Goal: Information Seeking & Learning: Learn about a topic

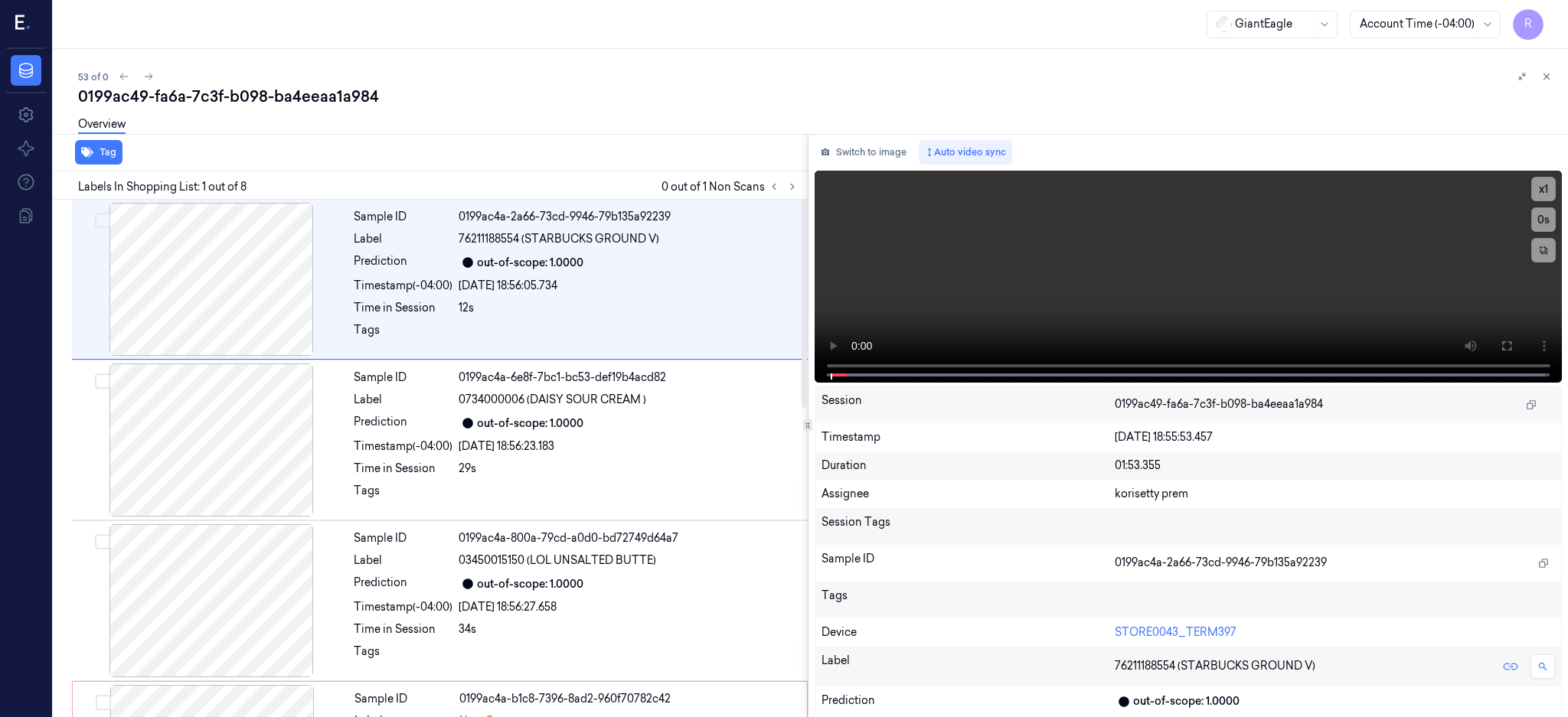
click at [328, 92] on div "0199ac49-fa6a-7c3f-b098-ba4eeaa1a984" at bounding box center [817, 97] width 1478 height 22
copy div "ba4eeaa1a984"
click at [802, 182] on button at bounding box center [793, 186] width 18 height 18
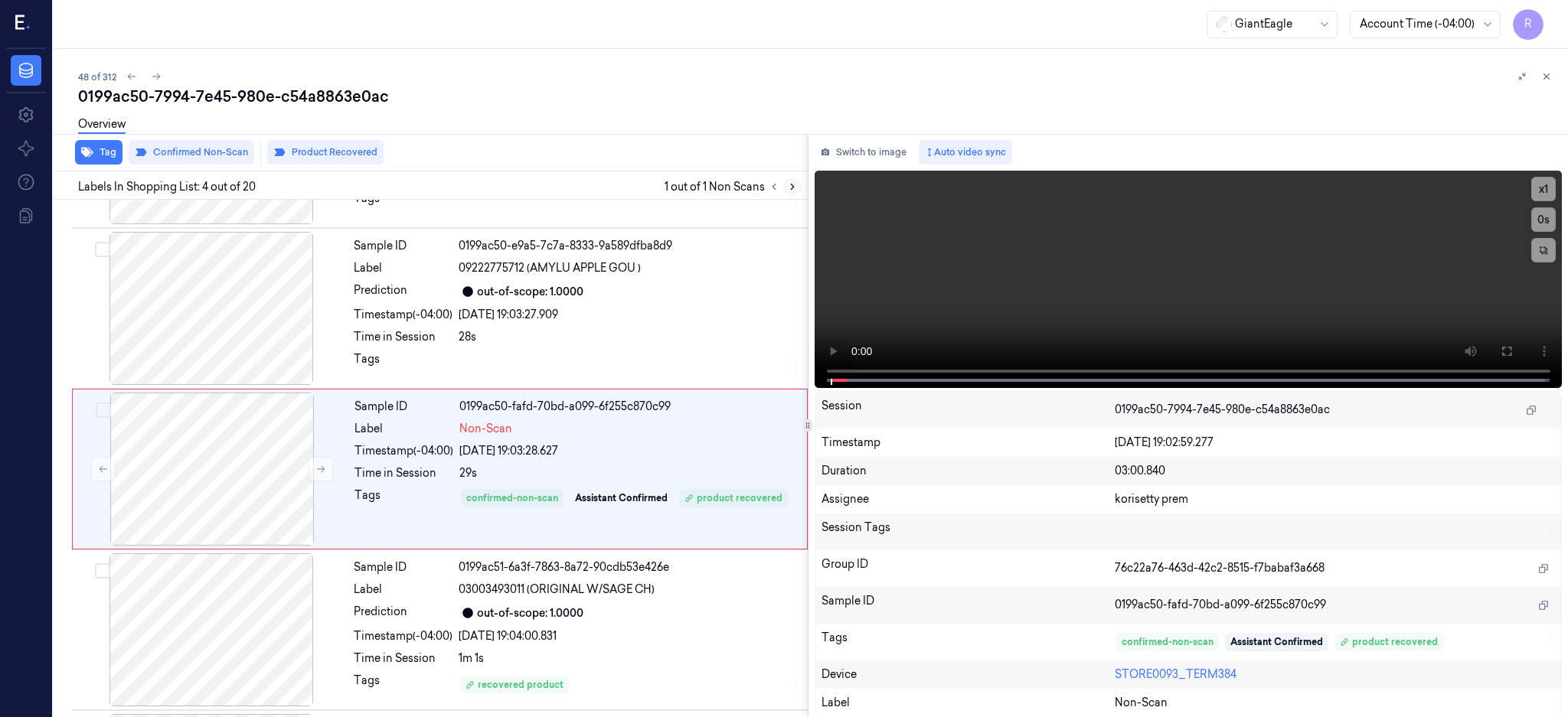
scroll to position [302, 0]
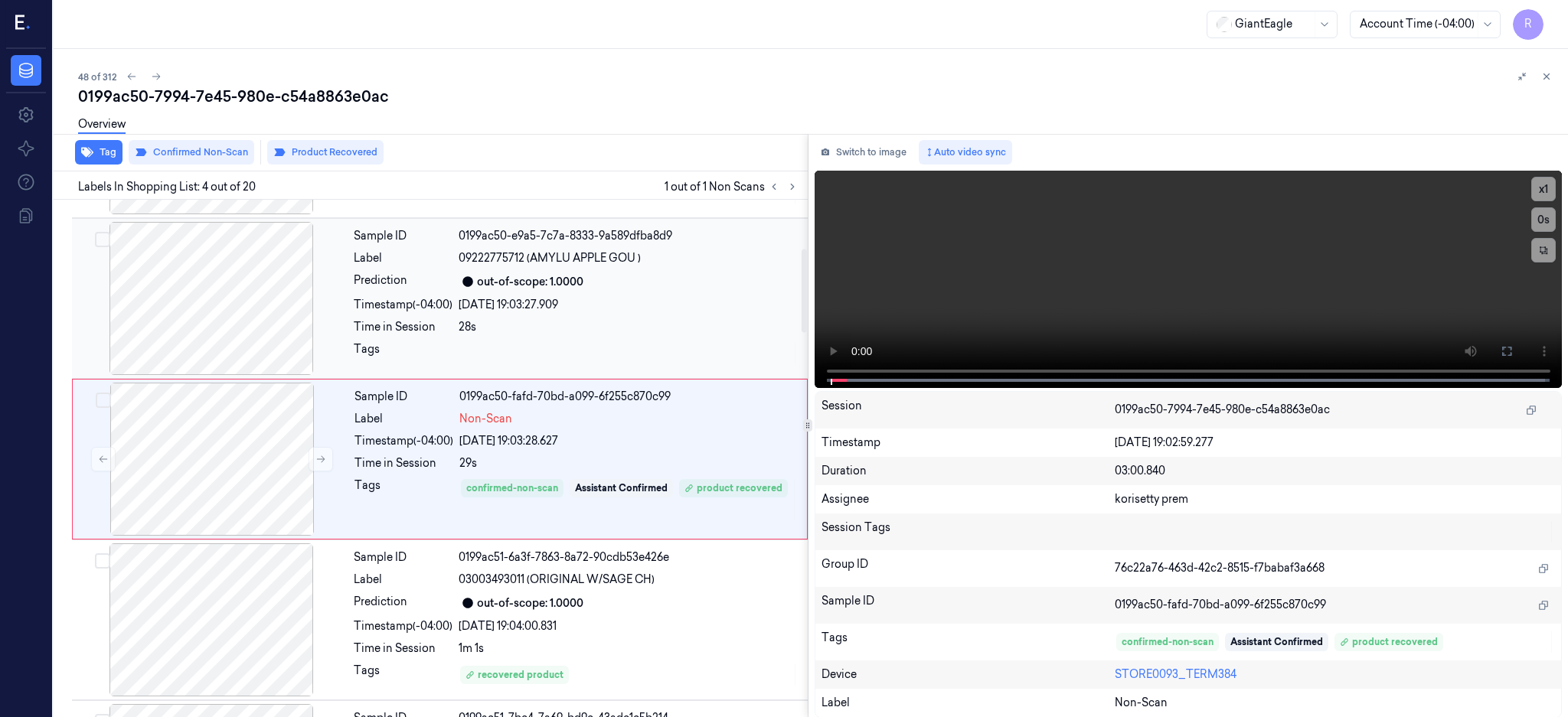
click at [208, 311] on div at bounding box center [211, 298] width 273 height 153
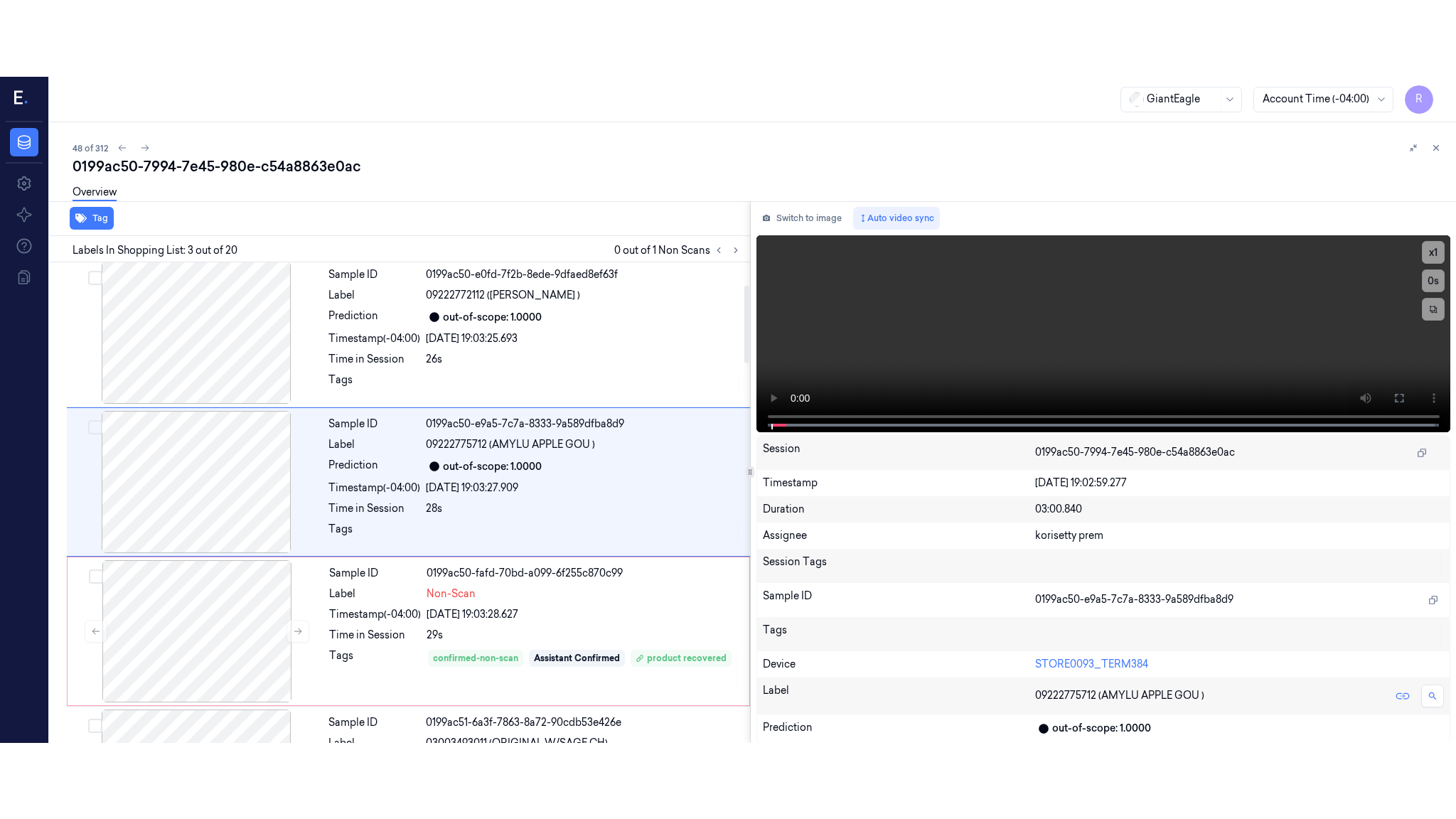
scroll to position [132, 0]
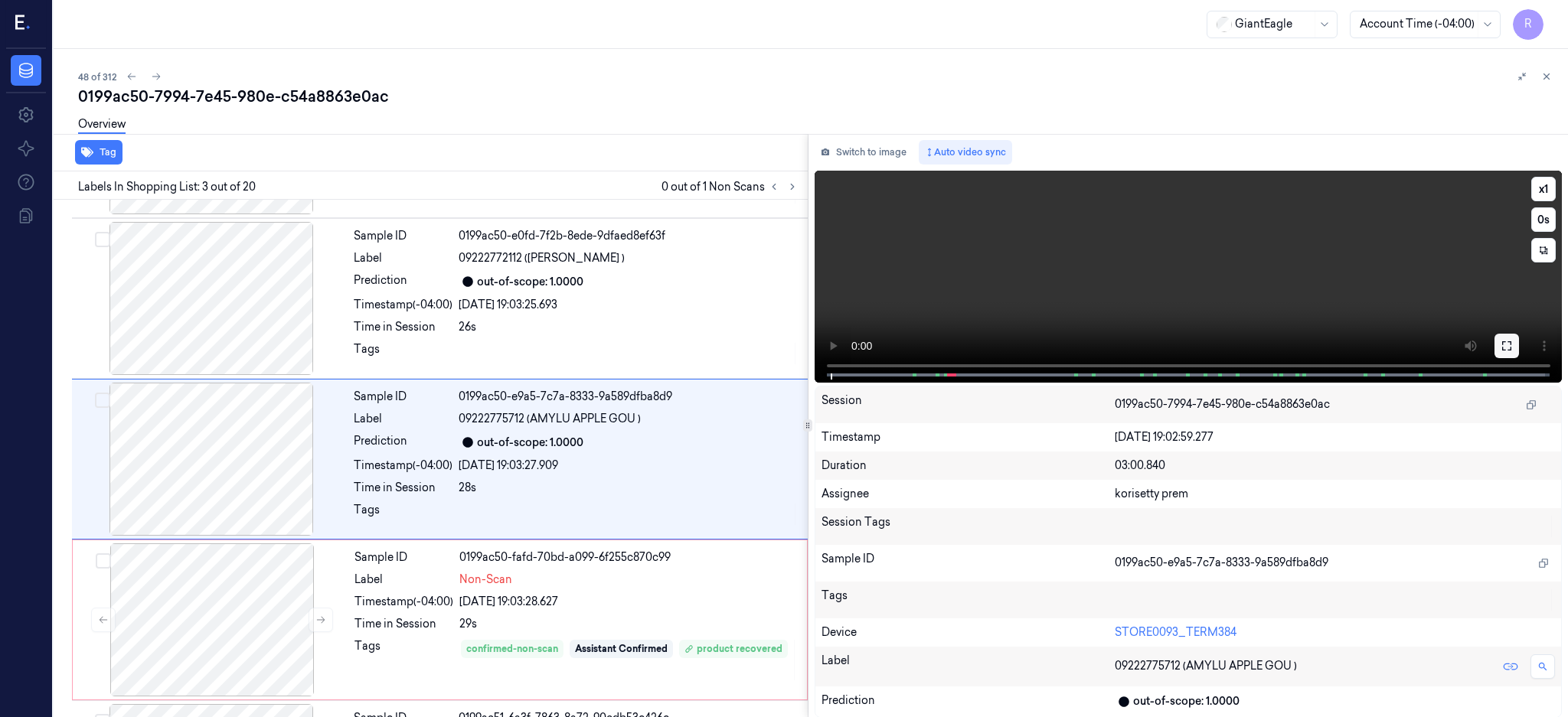
click at [1513, 344] on icon at bounding box center [1507, 345] width 12 height 12
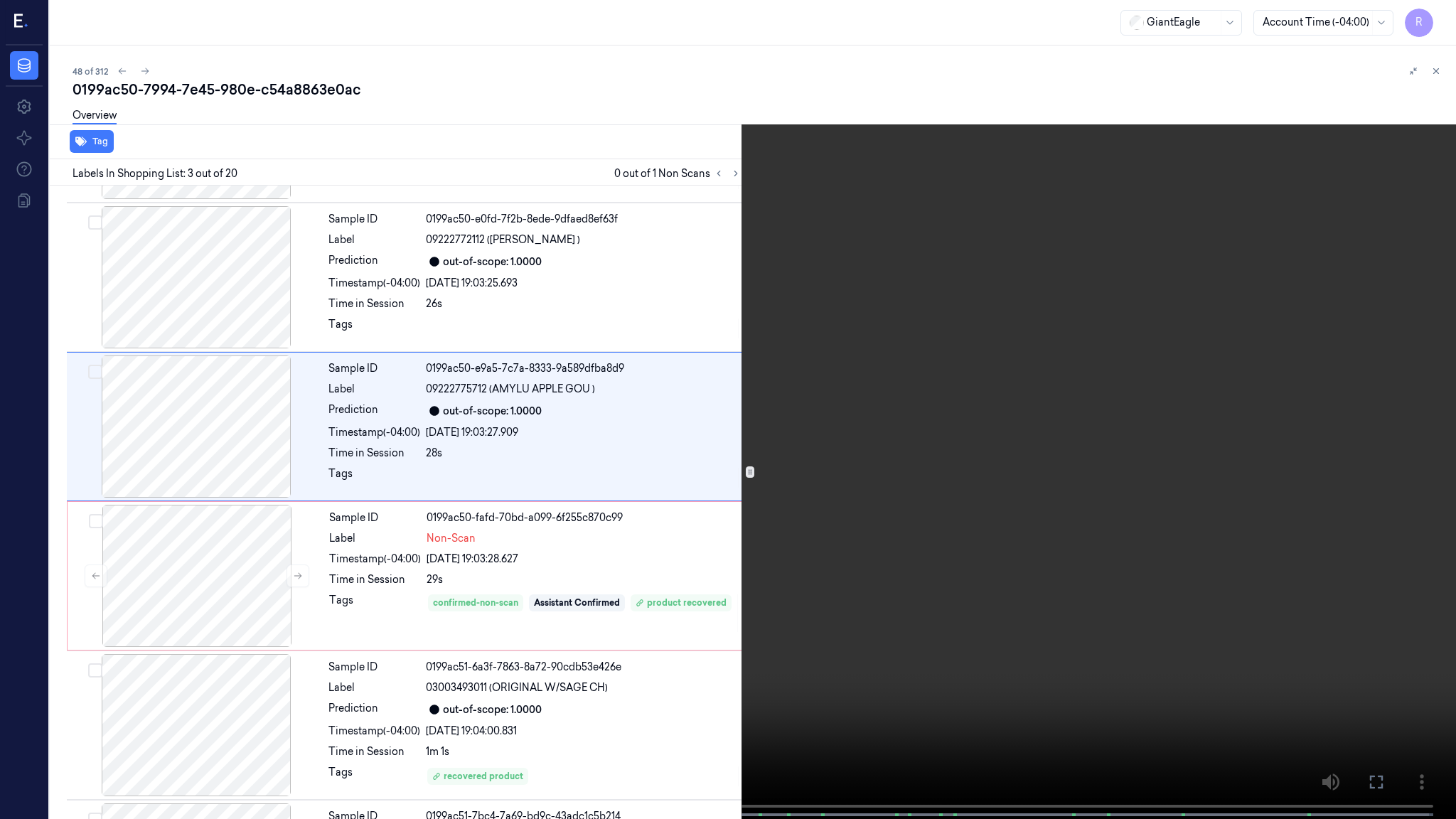
click at [676, 513] on video at bounding box center [728, 411] width 1456 height 821
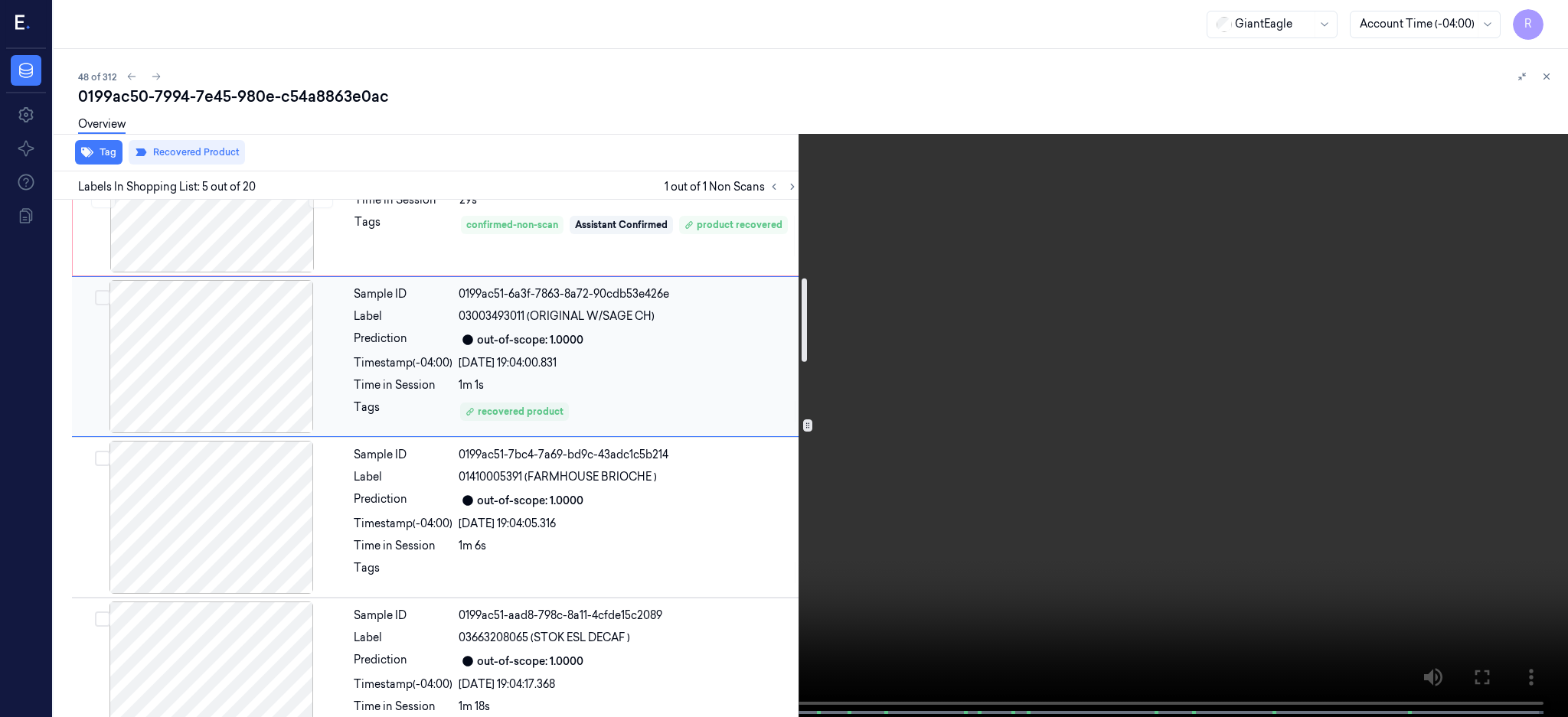
scroll to position [156, 0]
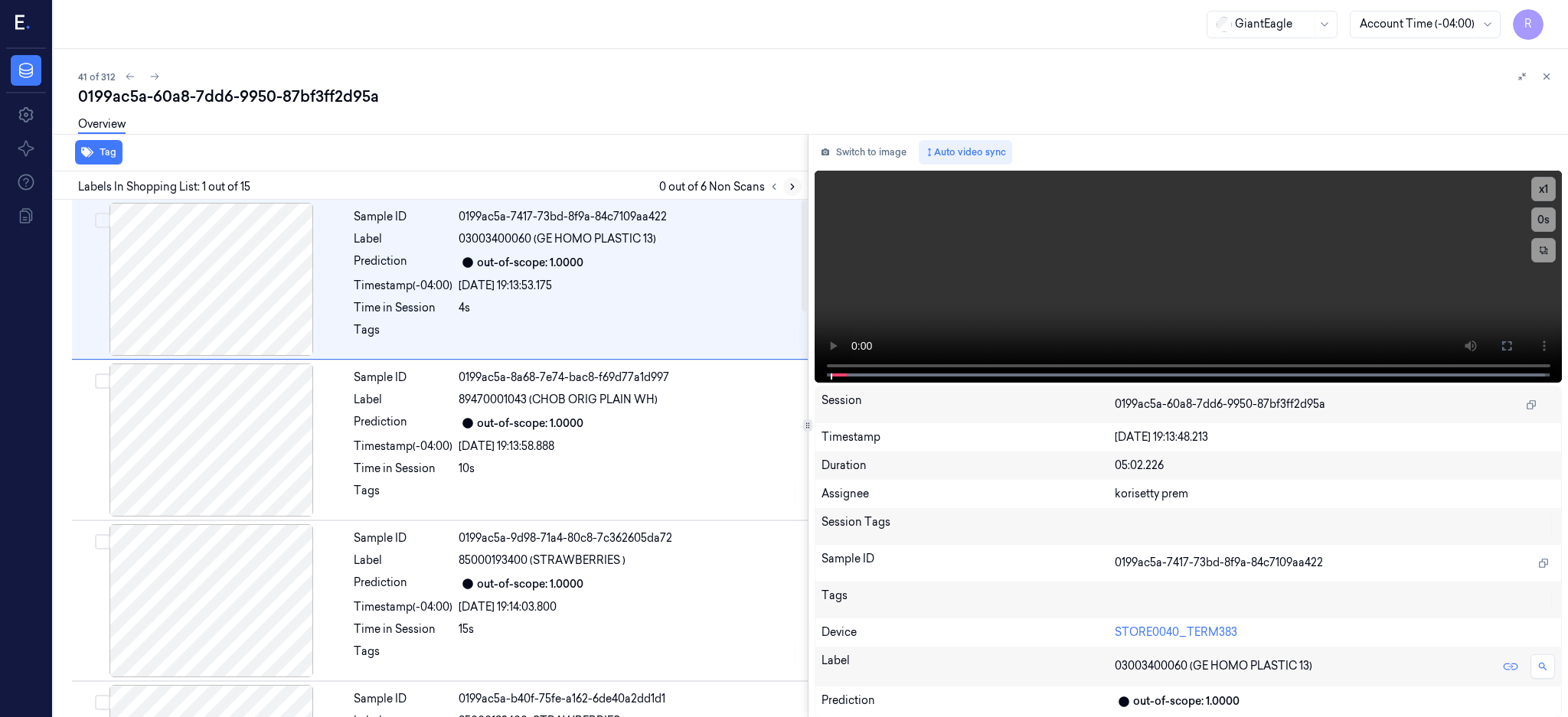
click at [802, 188] on button at bounding box center [793, 186] width 18 height 18
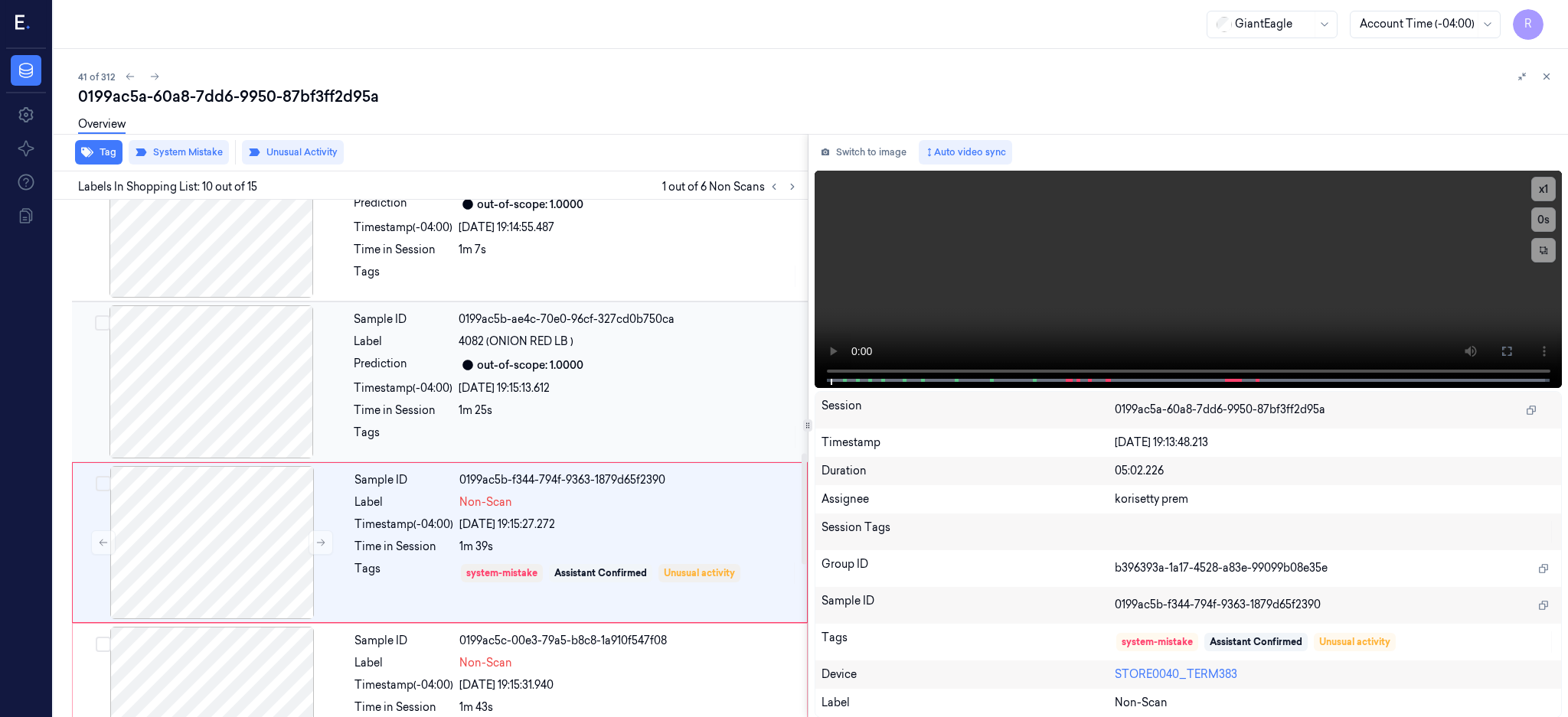
click at [208, 390] on div at bounding box center [211, 382] width 273 height 153
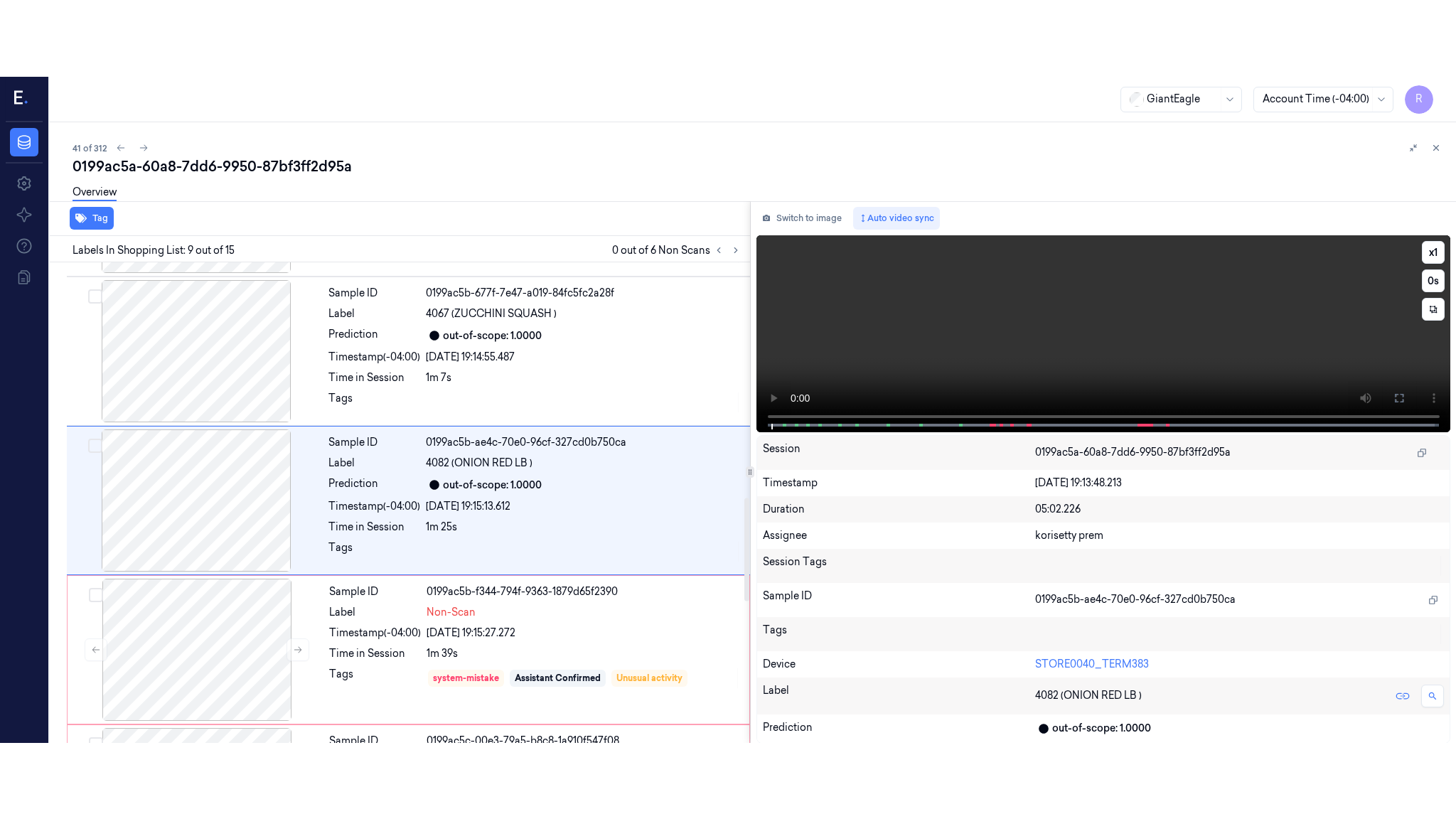
scroll to position [1027, 0]
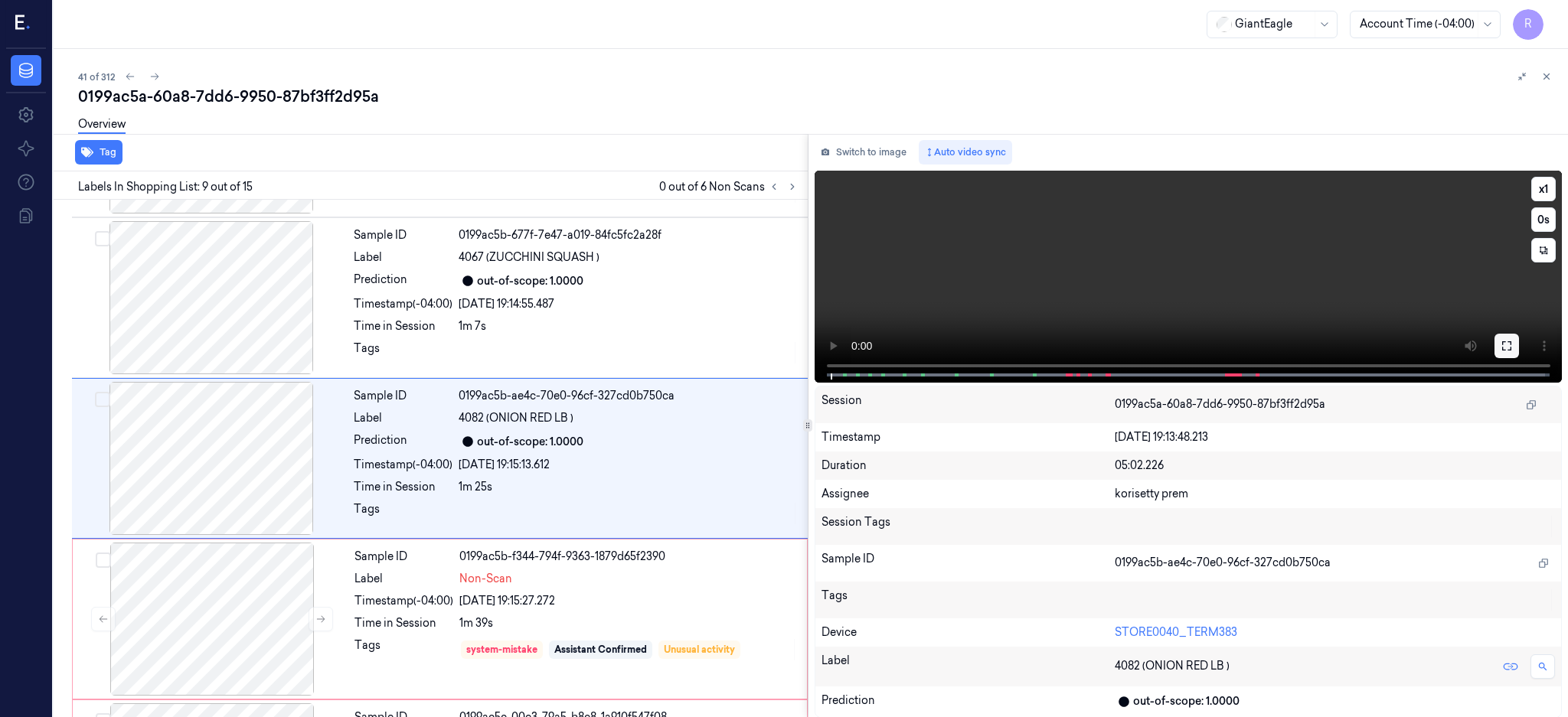
click at [1511, 349] on icon at bounding box center [1506, 345] width 9 height 9
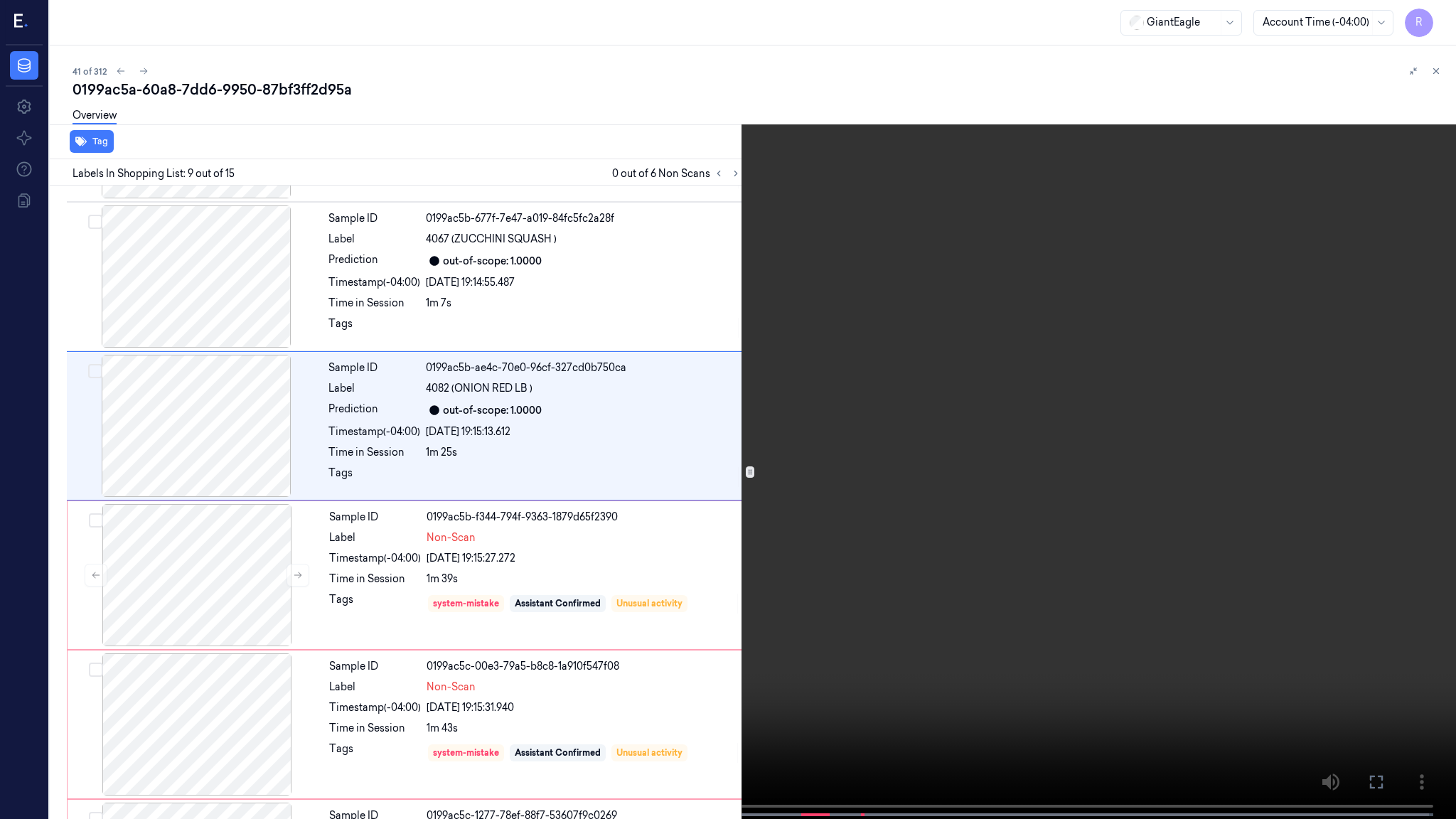
click at [775, 556] on video at bounding box center [728, 411] width 1456 height 821
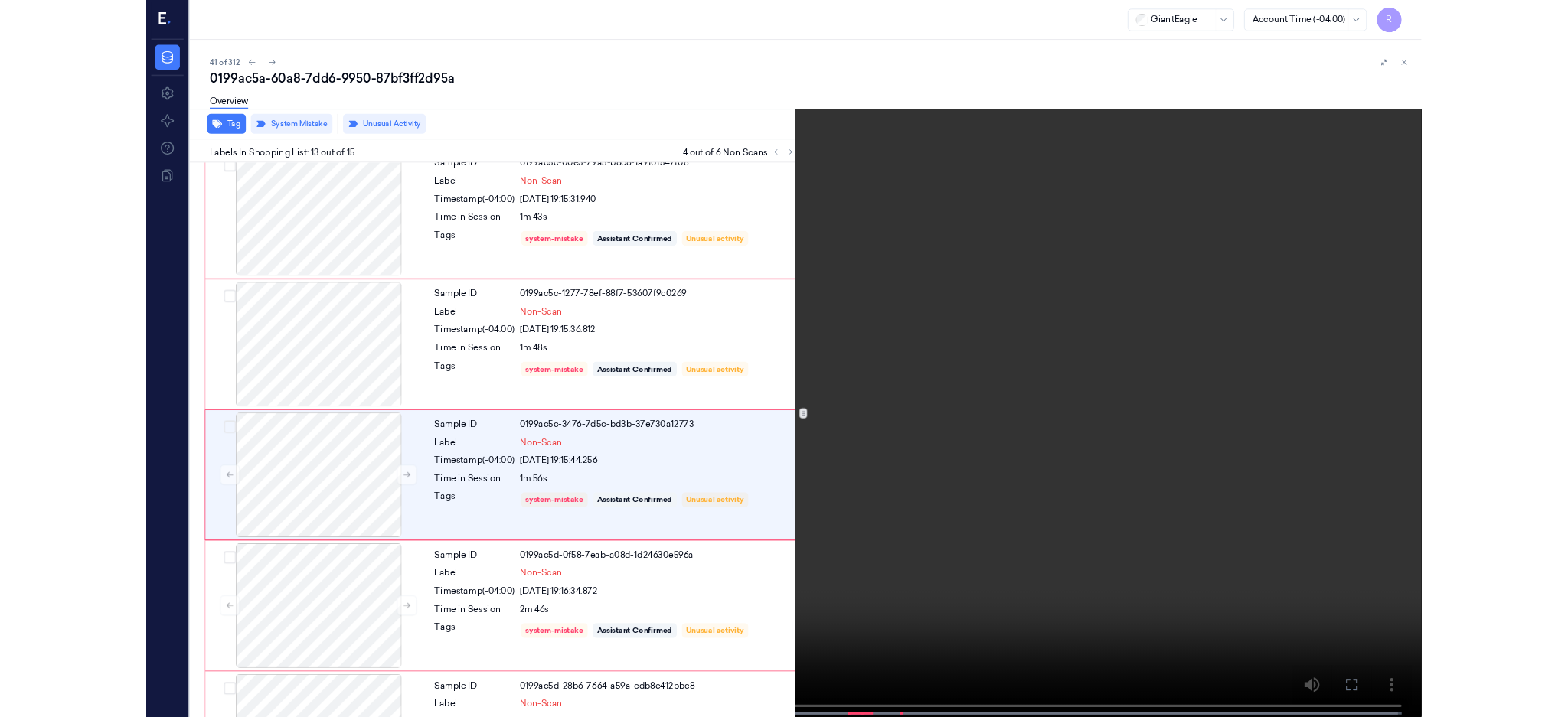
scroll to position [1667, 0]
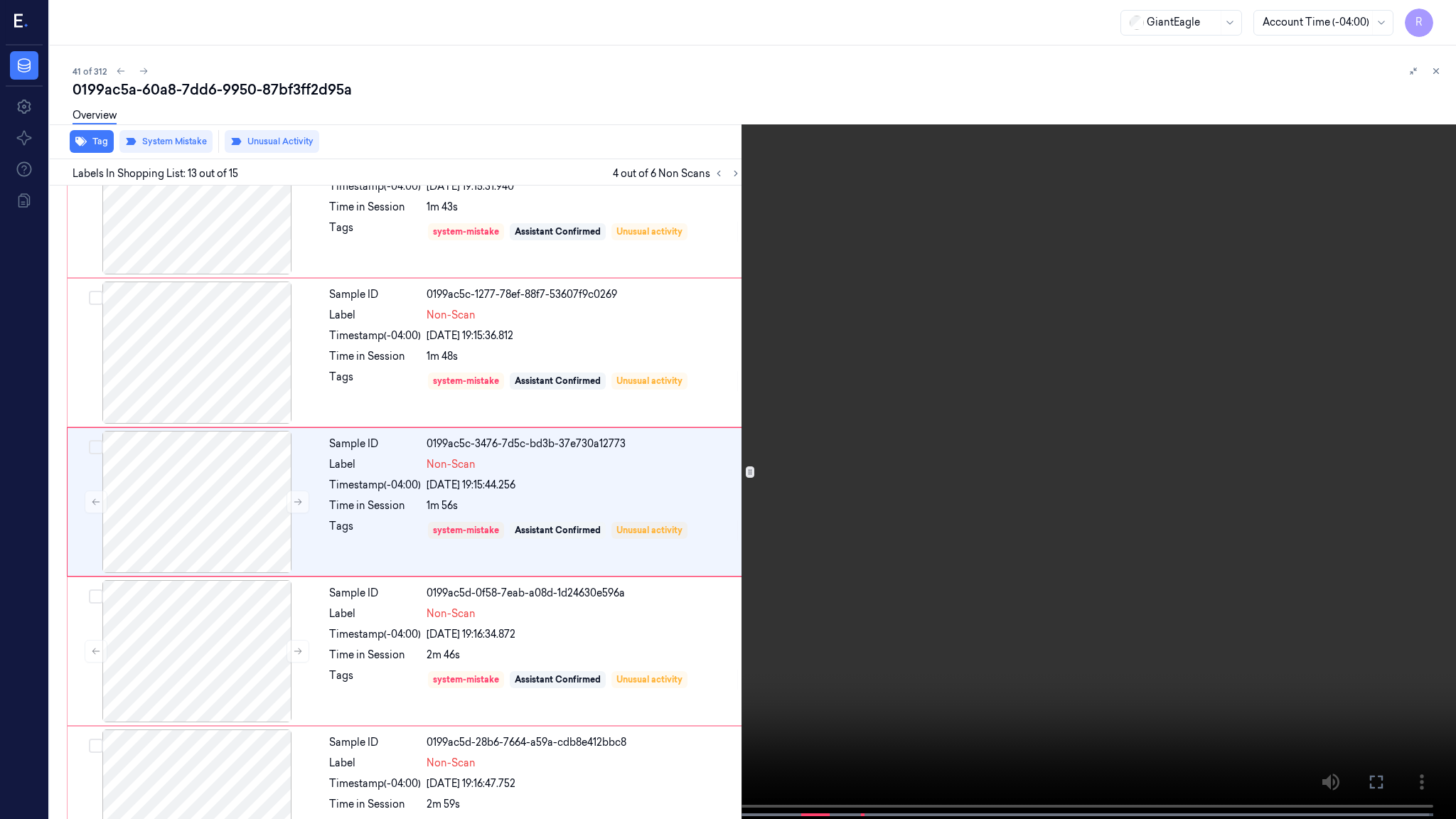
drag, startPoint x: 758, startPoint y: 43, endPoint x: 755, endPoint y: 57, distance: 14.3
click at [761, 48] on video at bounding box center [728, 411] width 1456 height 821
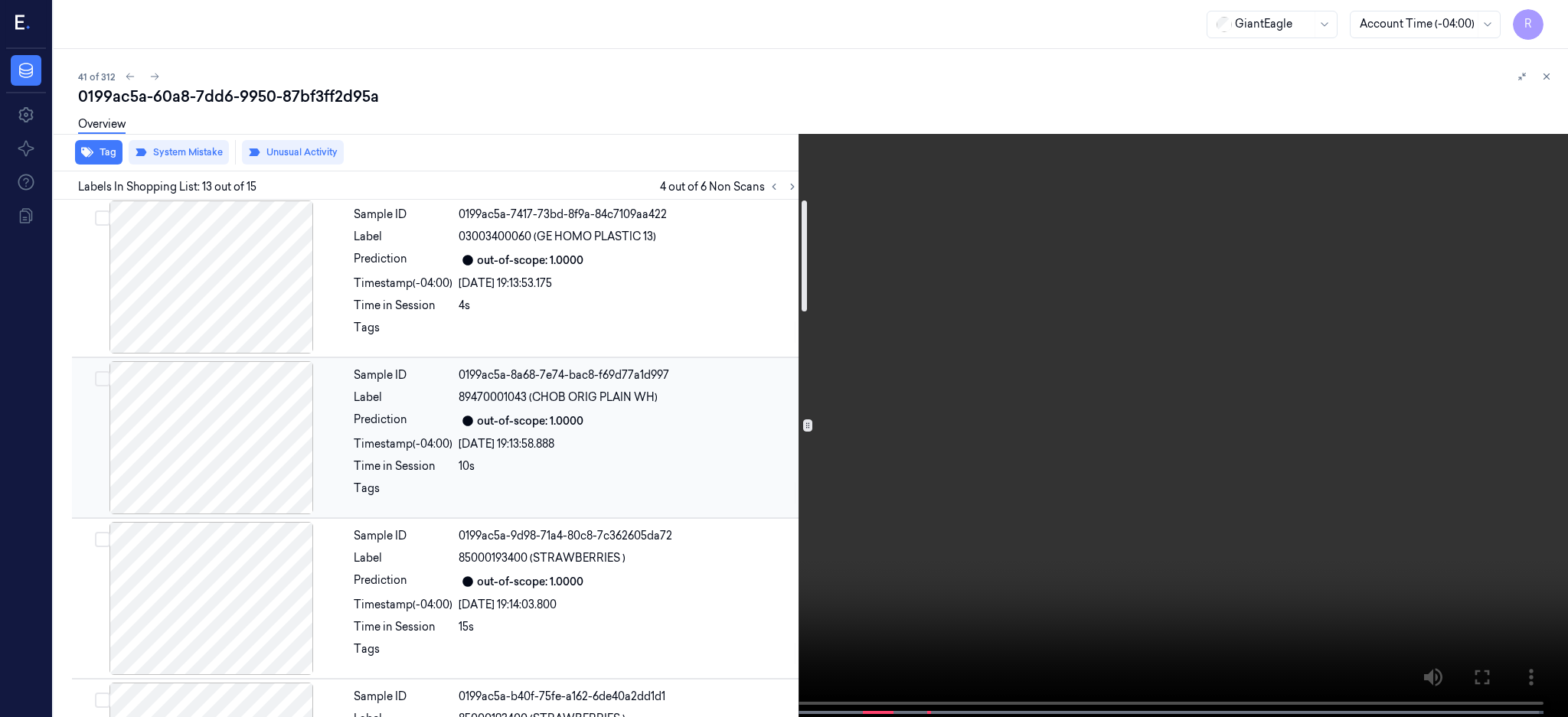
scroll to position [0, 0]
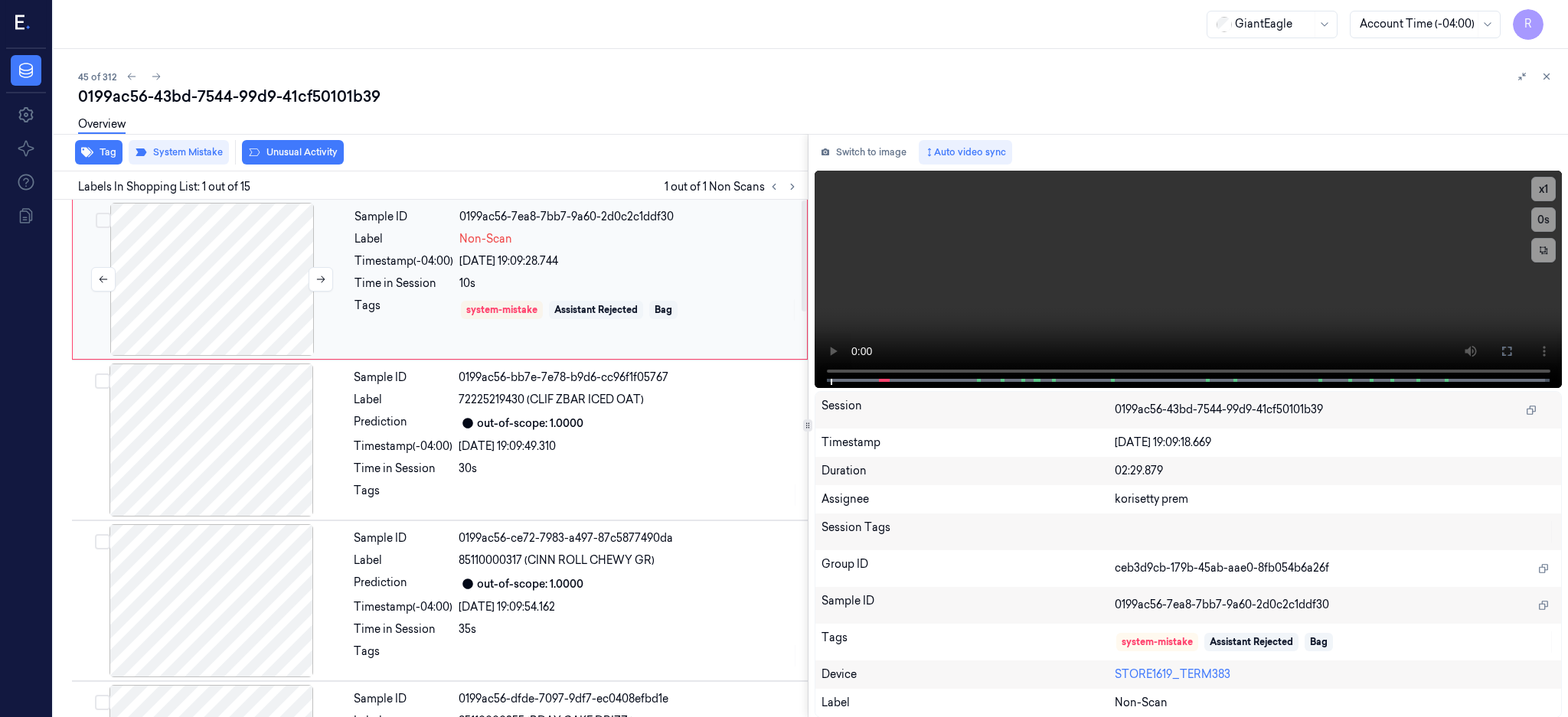
click at [228, 243] on div at bounding box center [212, 279] width 273 height 153
click at [221, 282] on div at bounding box center [212, 279] width 273 height 153
click at [1513, 353] on icon at bounding box center [1507, 351] width 12 height 12
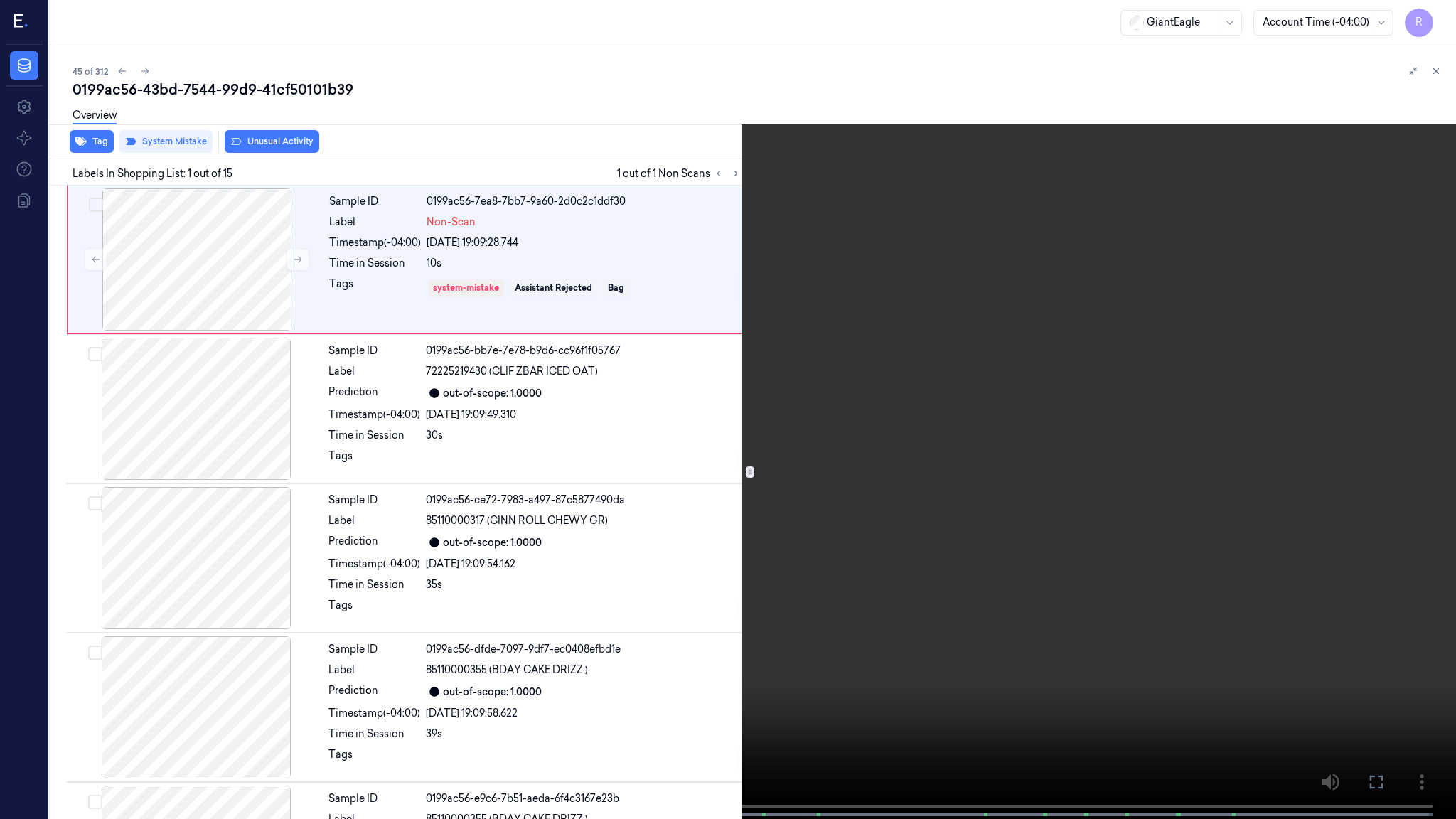
click at [895, 385] on video at bounding box center [728, 411] width 1456 height 821
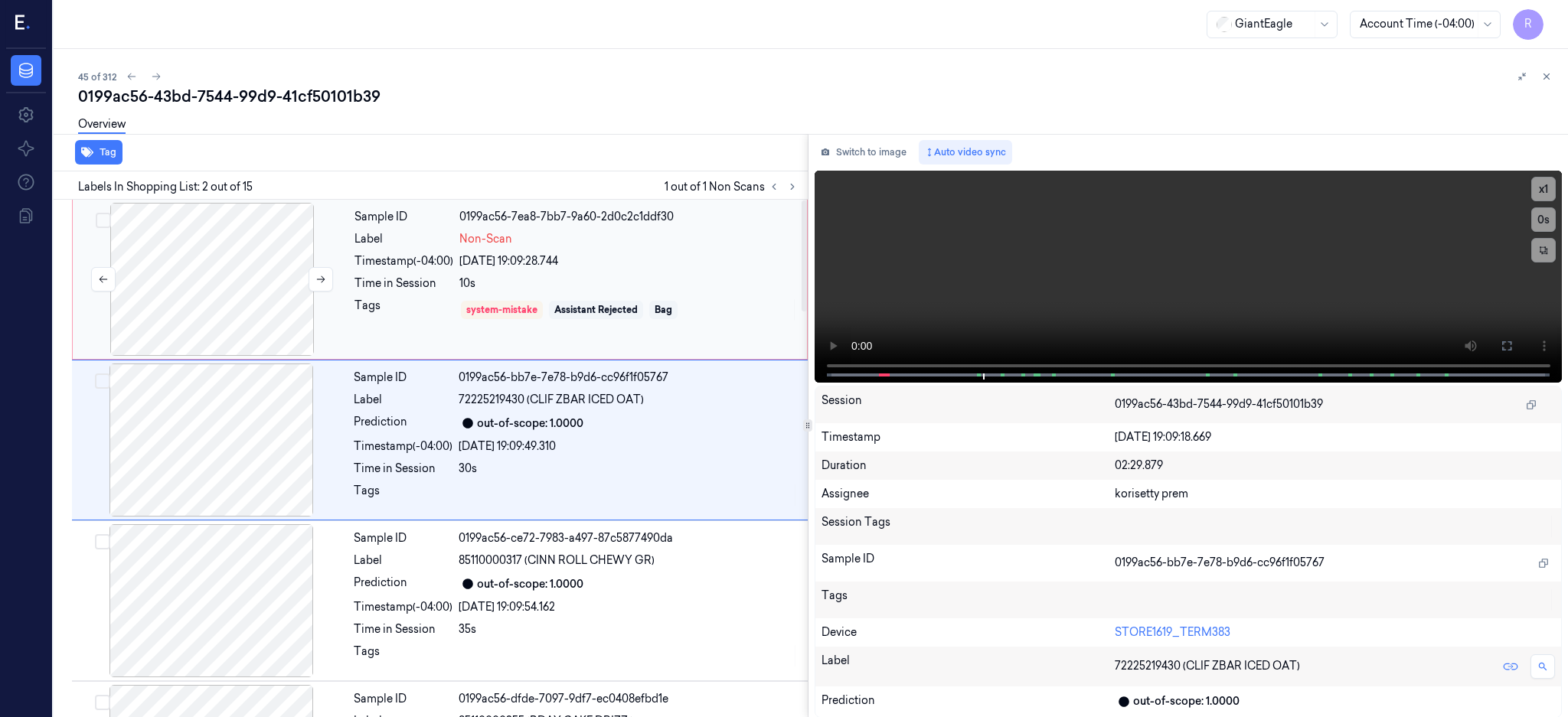
click at [209, 297] on div at bounding box center [212, 279] width 273 height 153
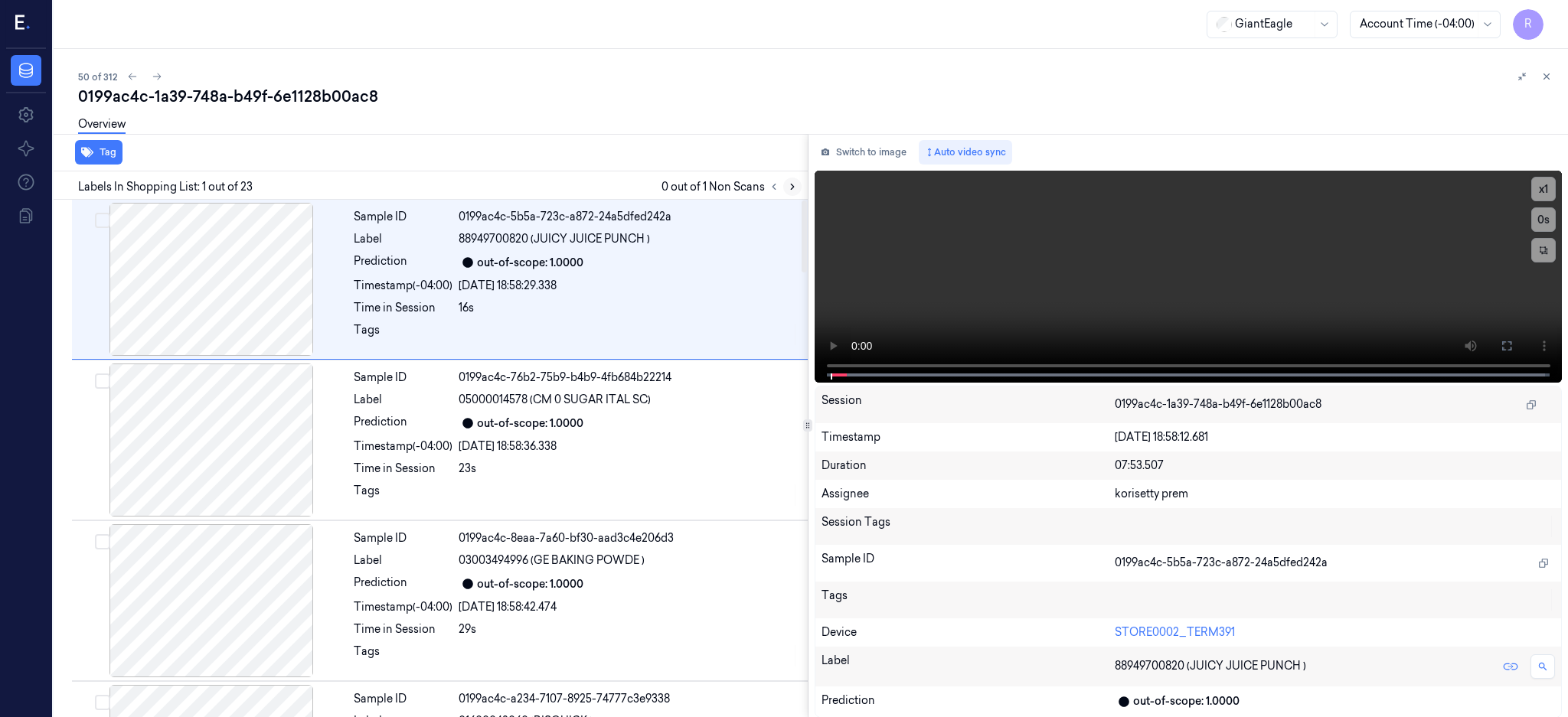
click at [798, 187] on icon at bounding box center [792, 186] width 11 height 11
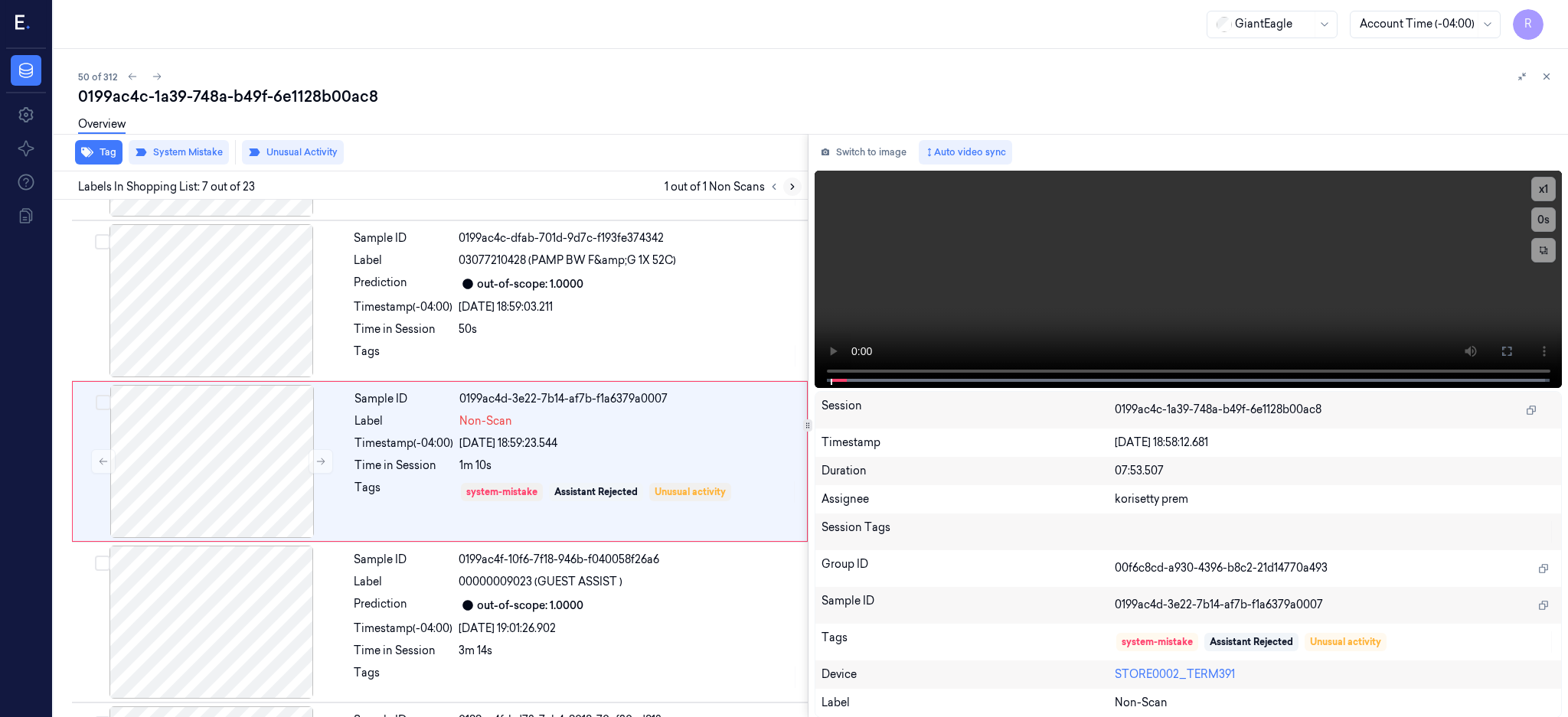
scroll to position [785, 0]
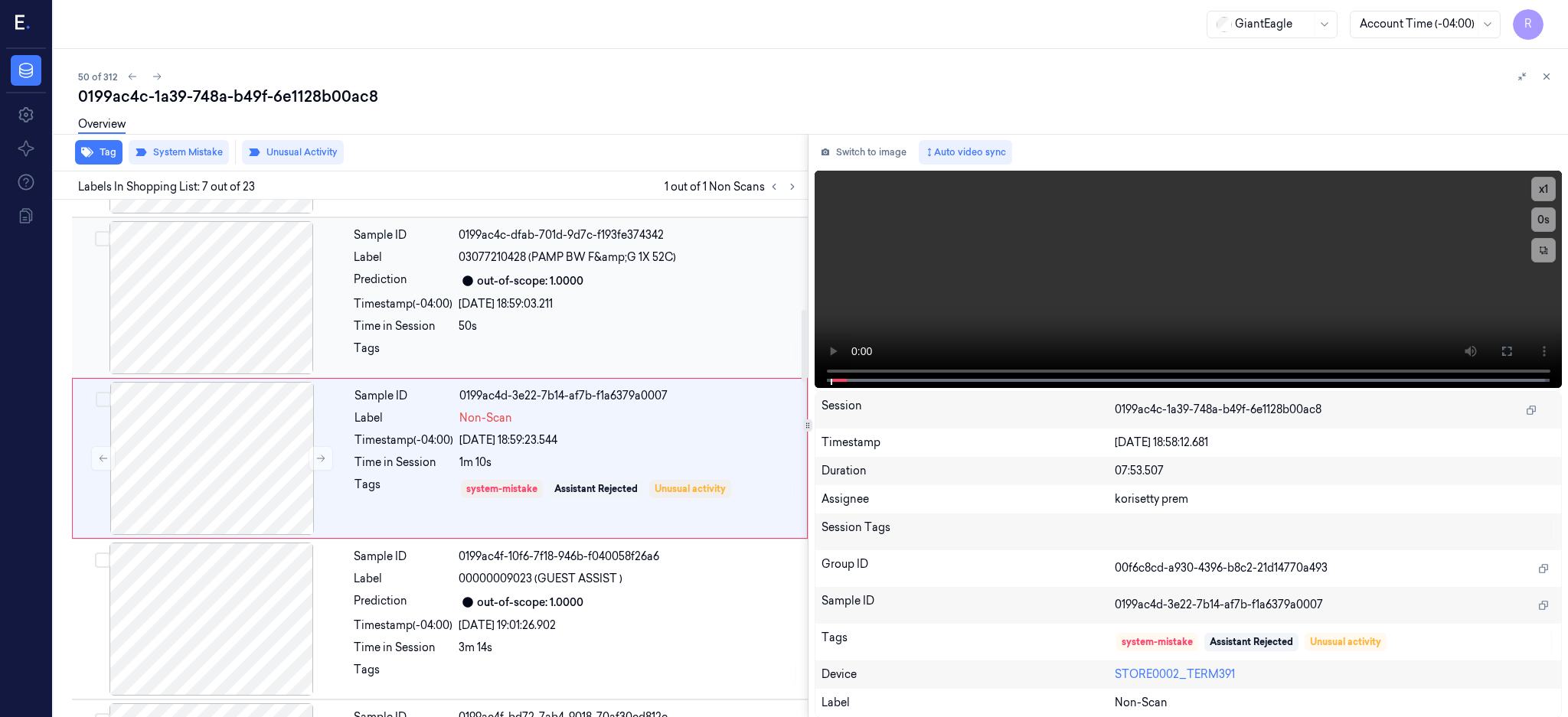
click at [215, 305] on div at bounding box center [211, 297] width 273 height 153
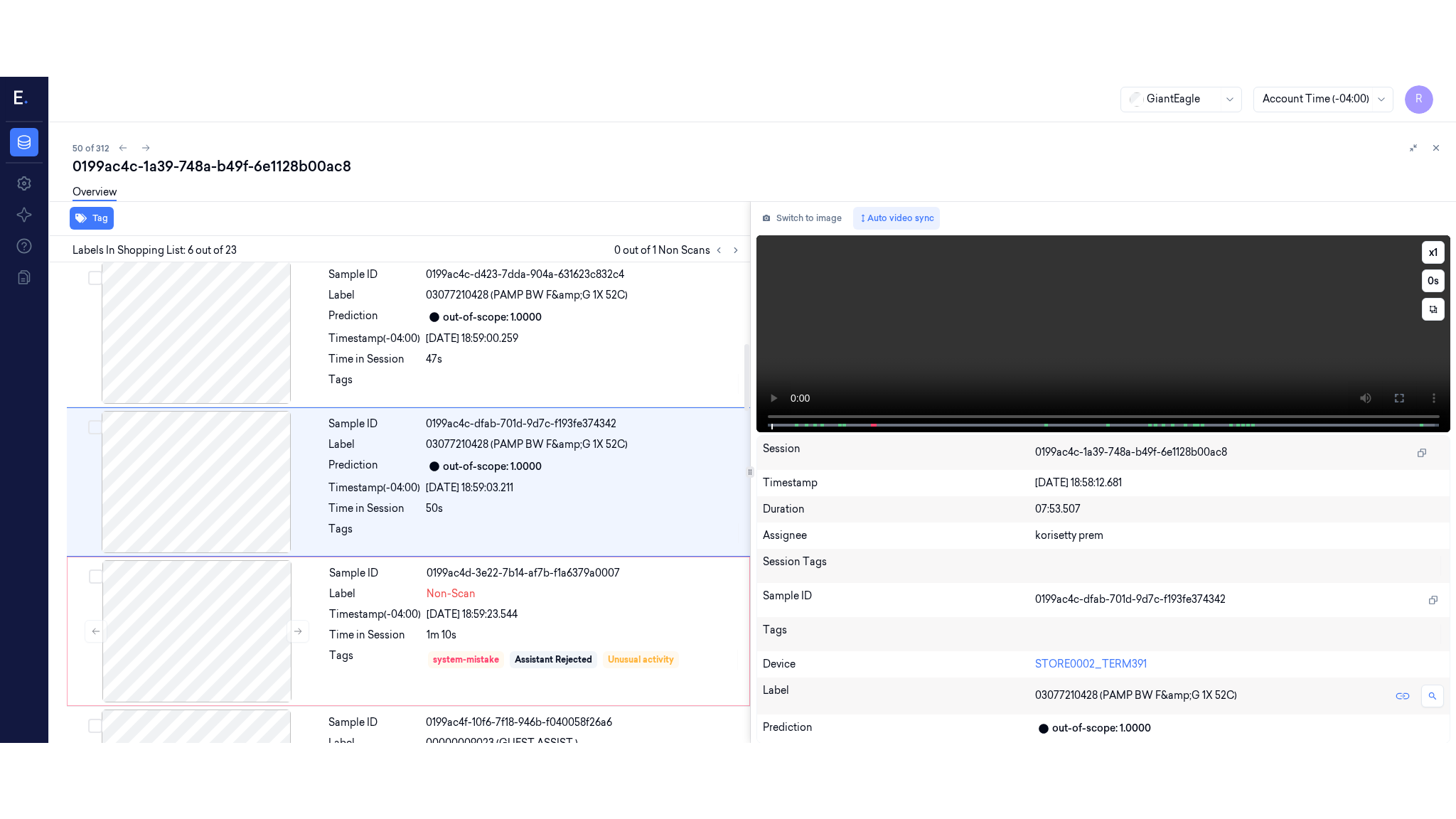
scroll to position [580, 0]
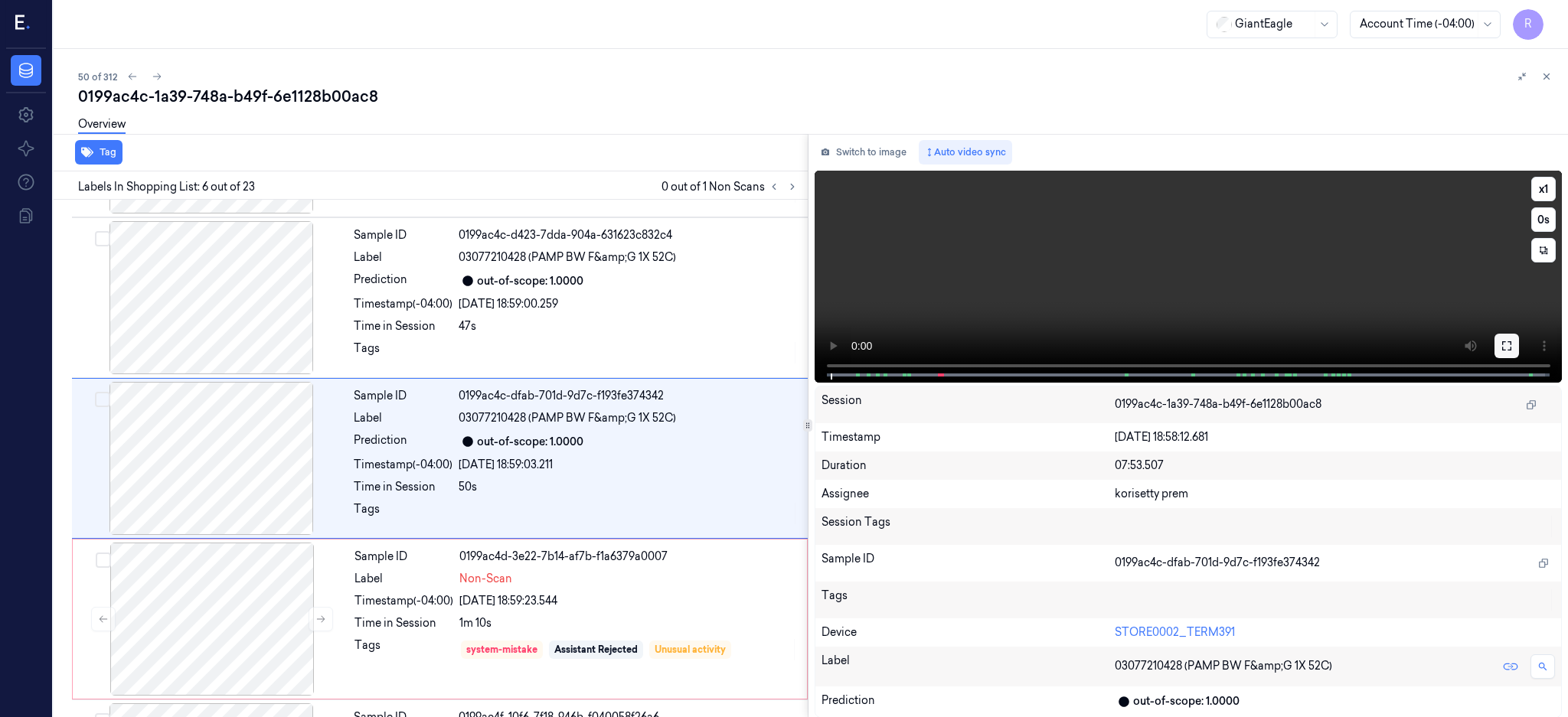
click at [1519, 344] on button at bounding box center [1507, 346] width 25 height 25
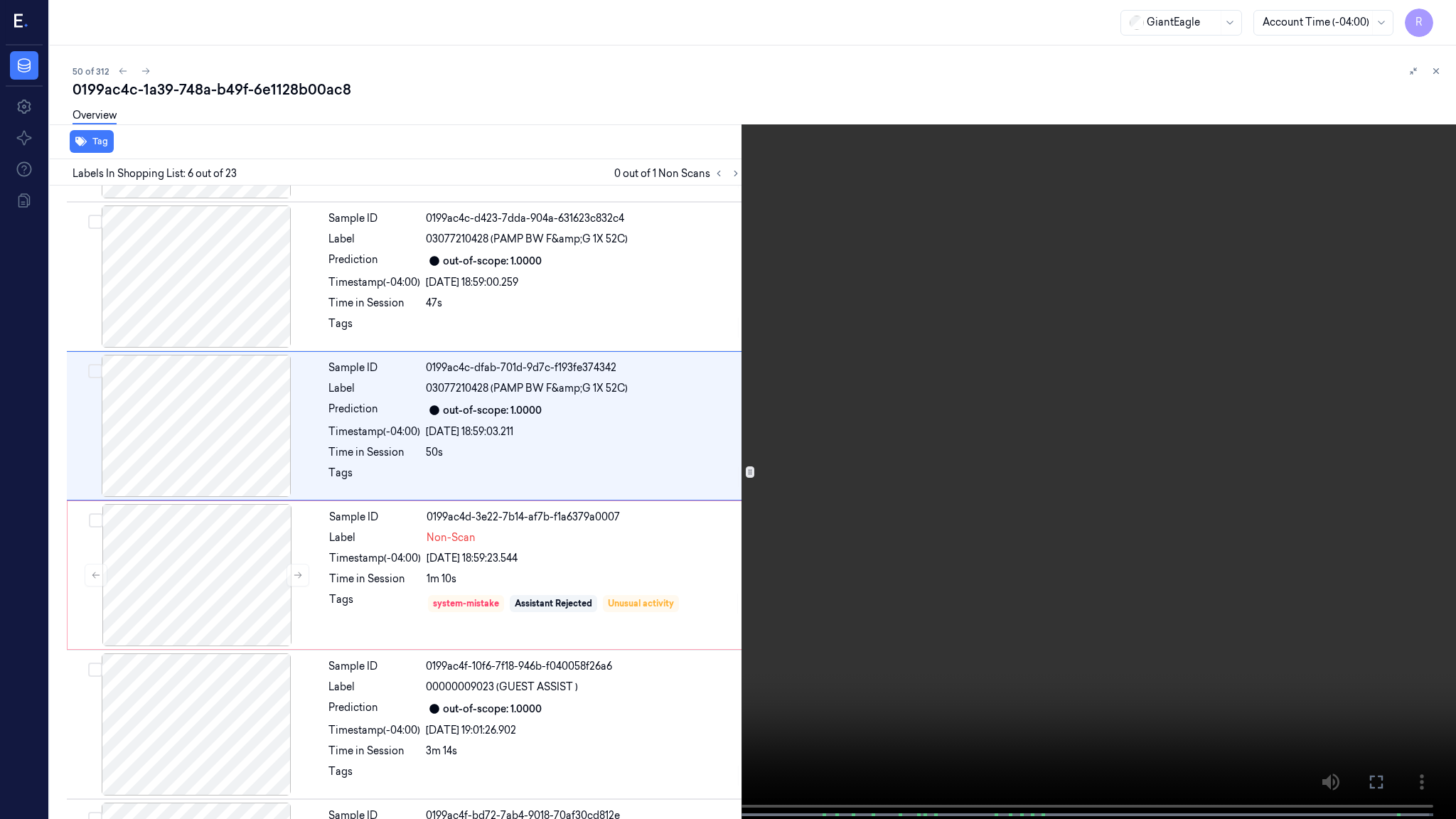
click at [778, 549] on video at bounding box center [728, 411] width 1456 height 821
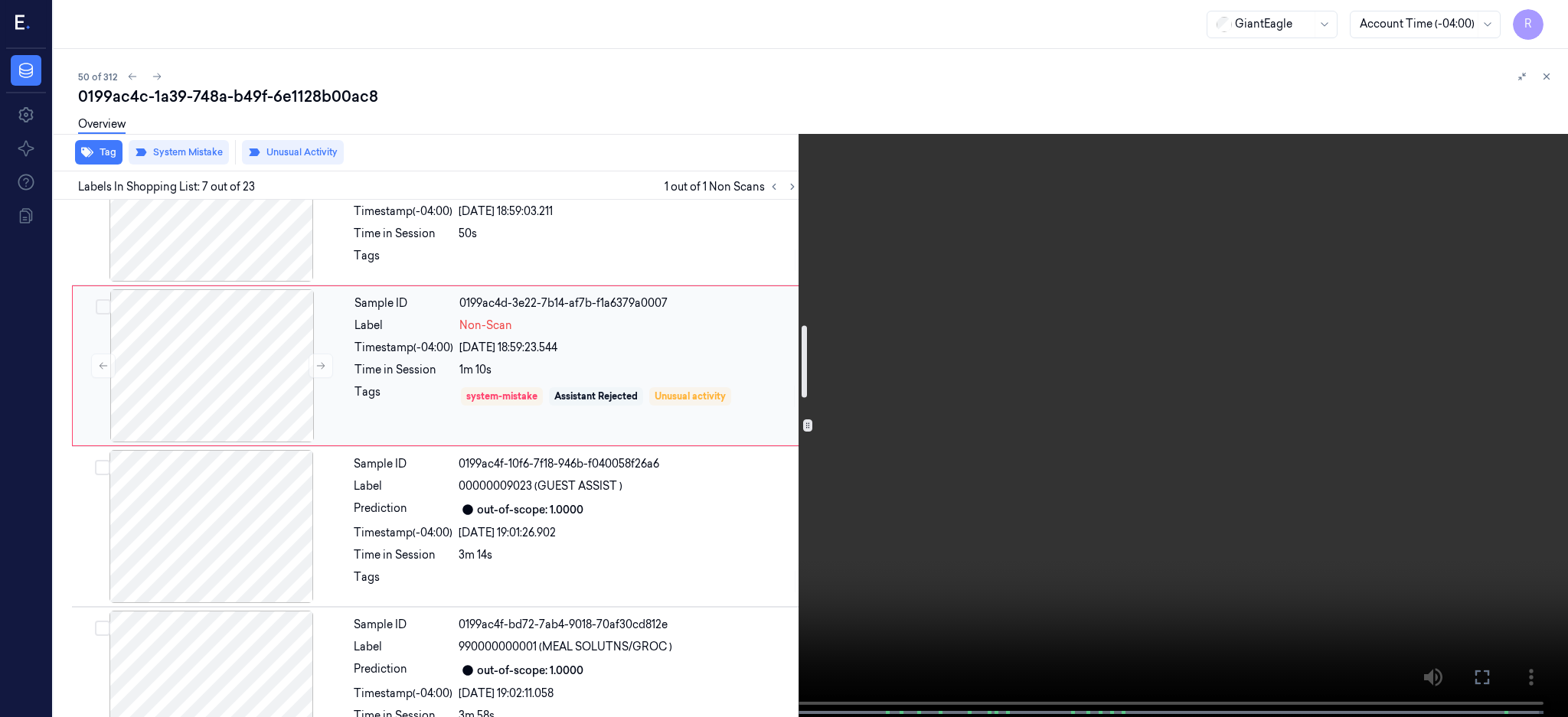
scroll to position [907, 0]
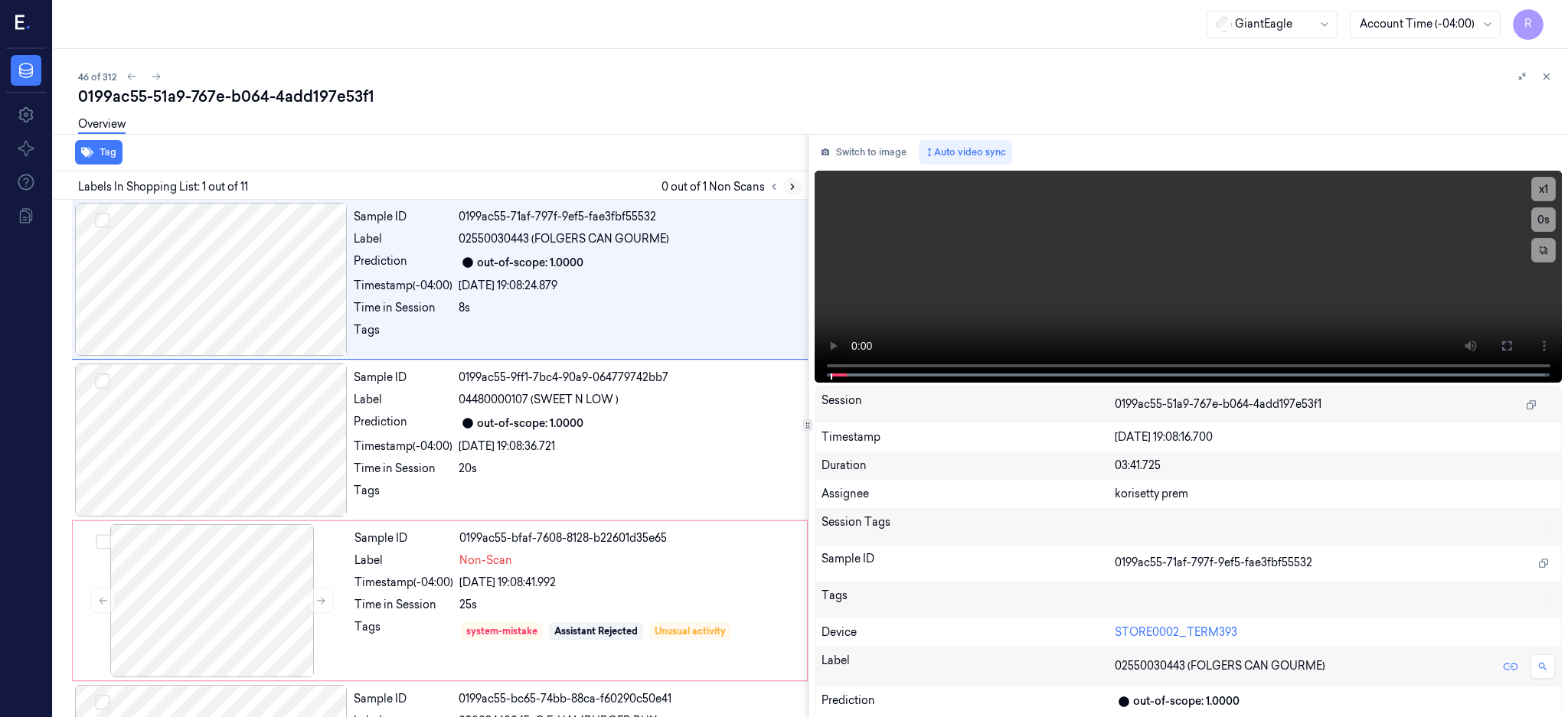
click at [798, 187] on icon at bounding box center [792, 186] width 11 height 11
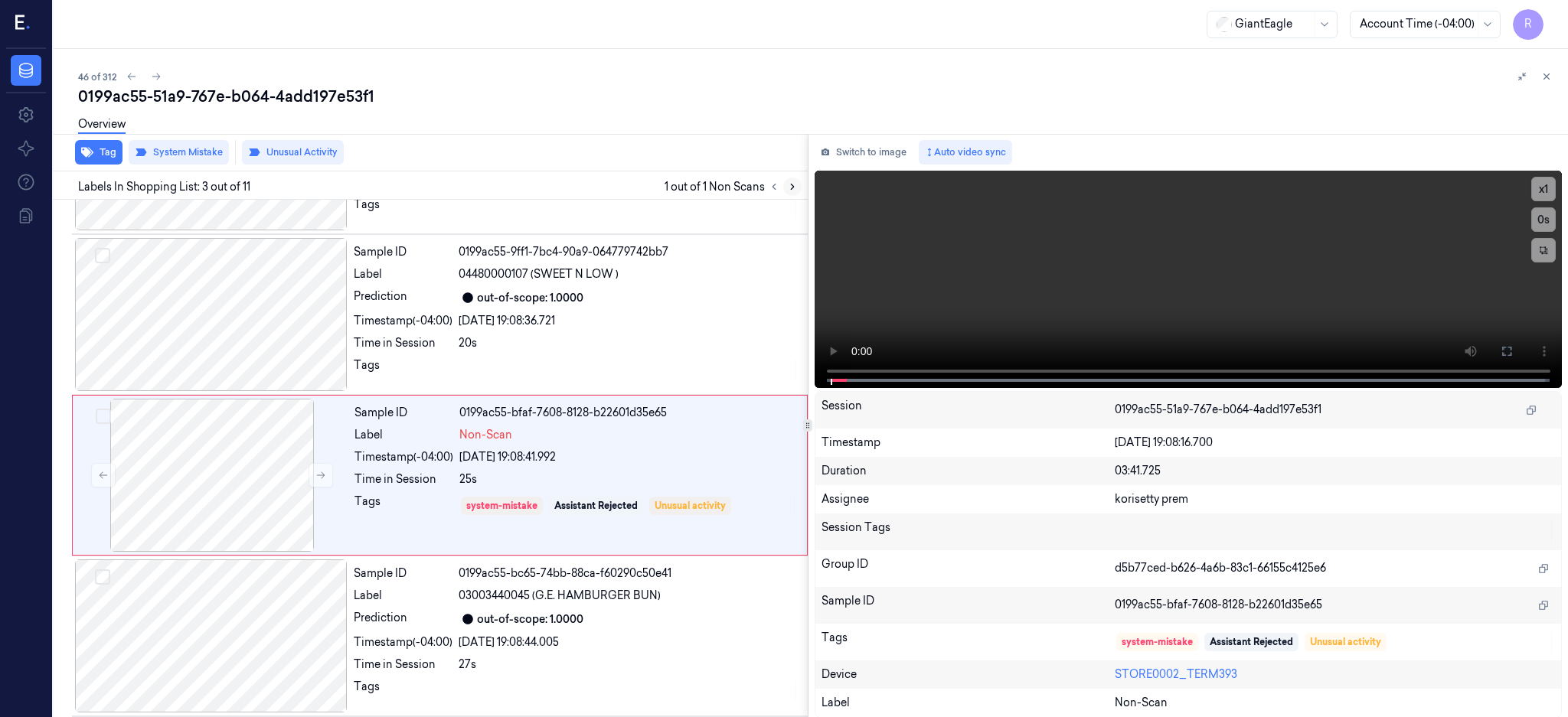
scroll to position [142, 0]
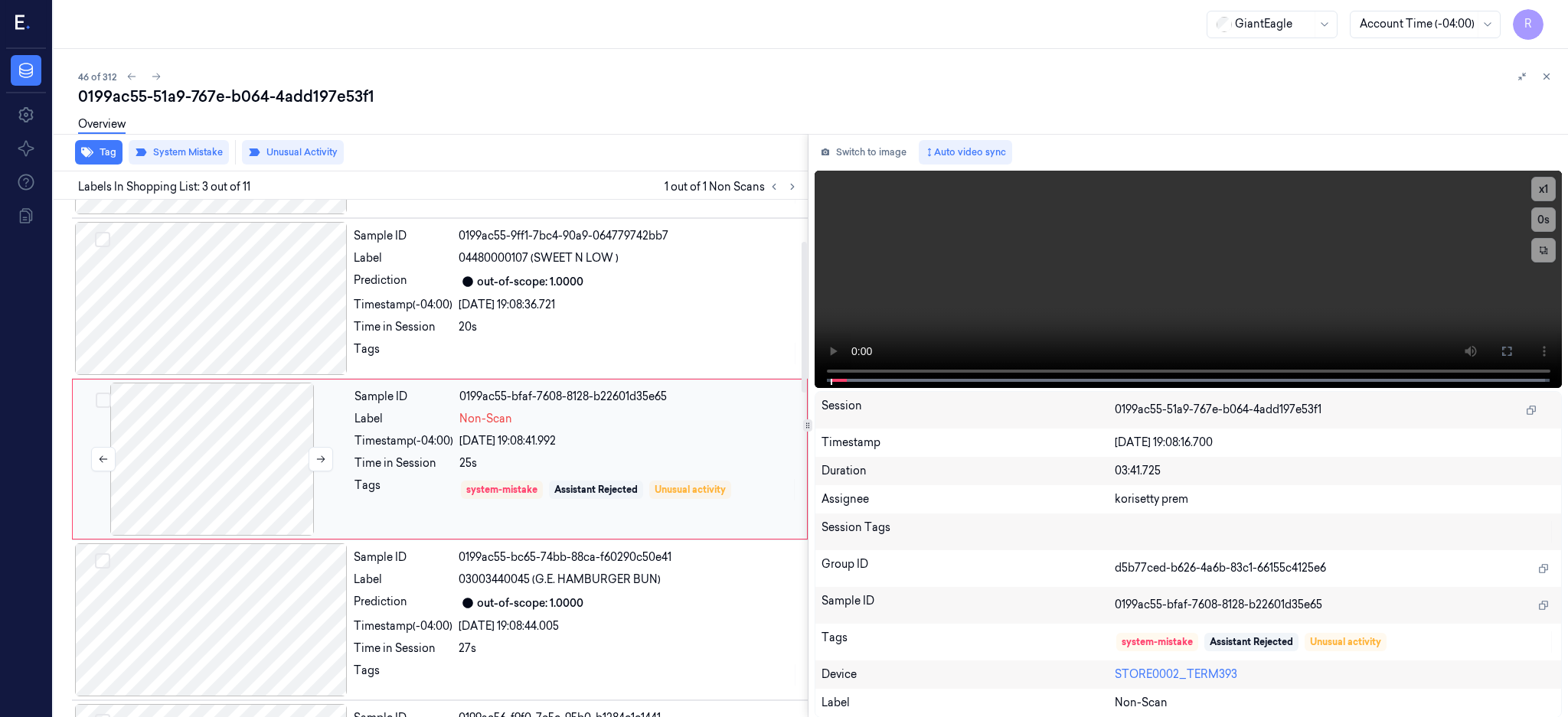
click at [205, 465] on div at bounding box center [212, 459] width 273 height 153
click at [207, 296] on div at bounding box center [211, 298] width 273 height 153
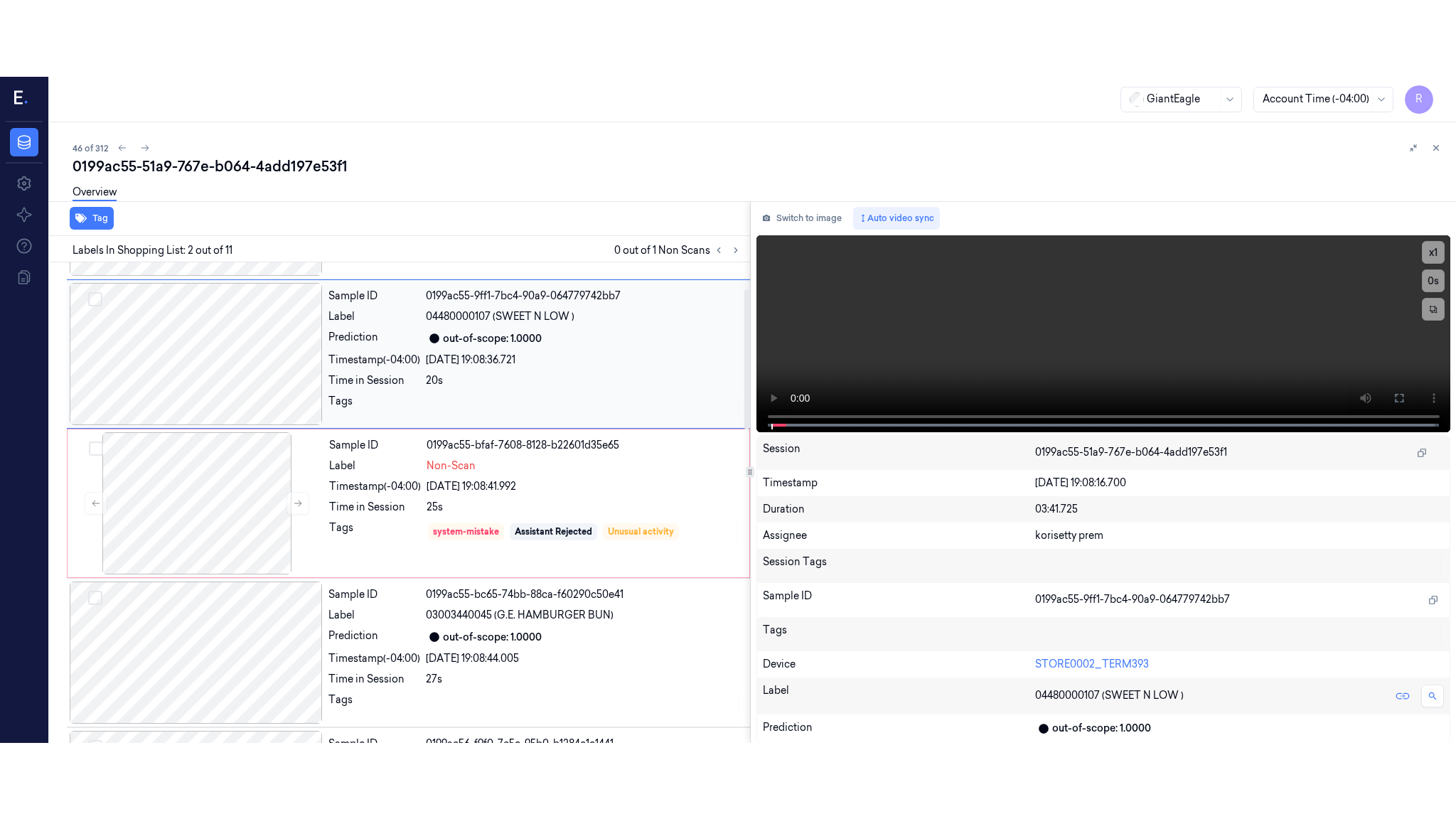
scroll to position [0, 0]
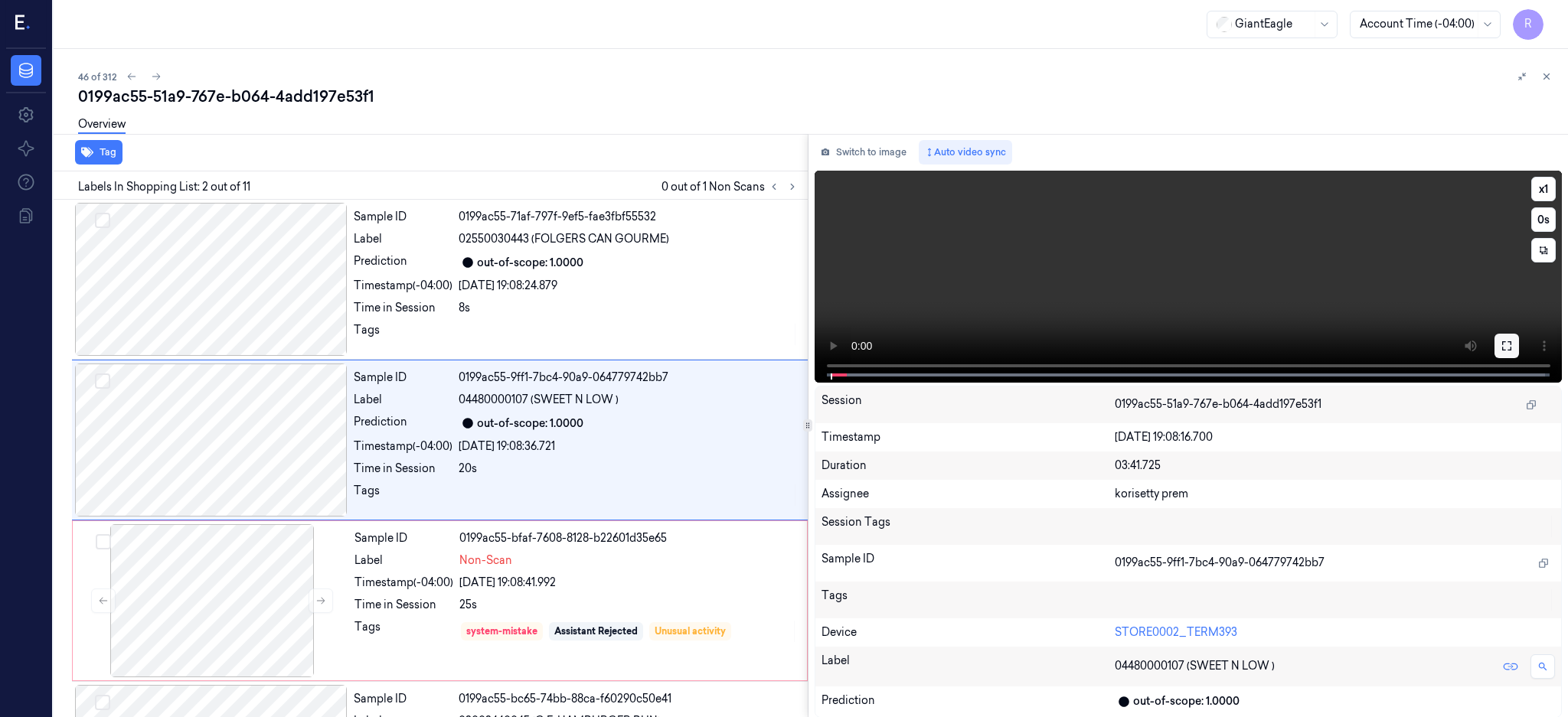
click at [1519, 351] on button at bounding box center [1507, 346] width 25 height 25
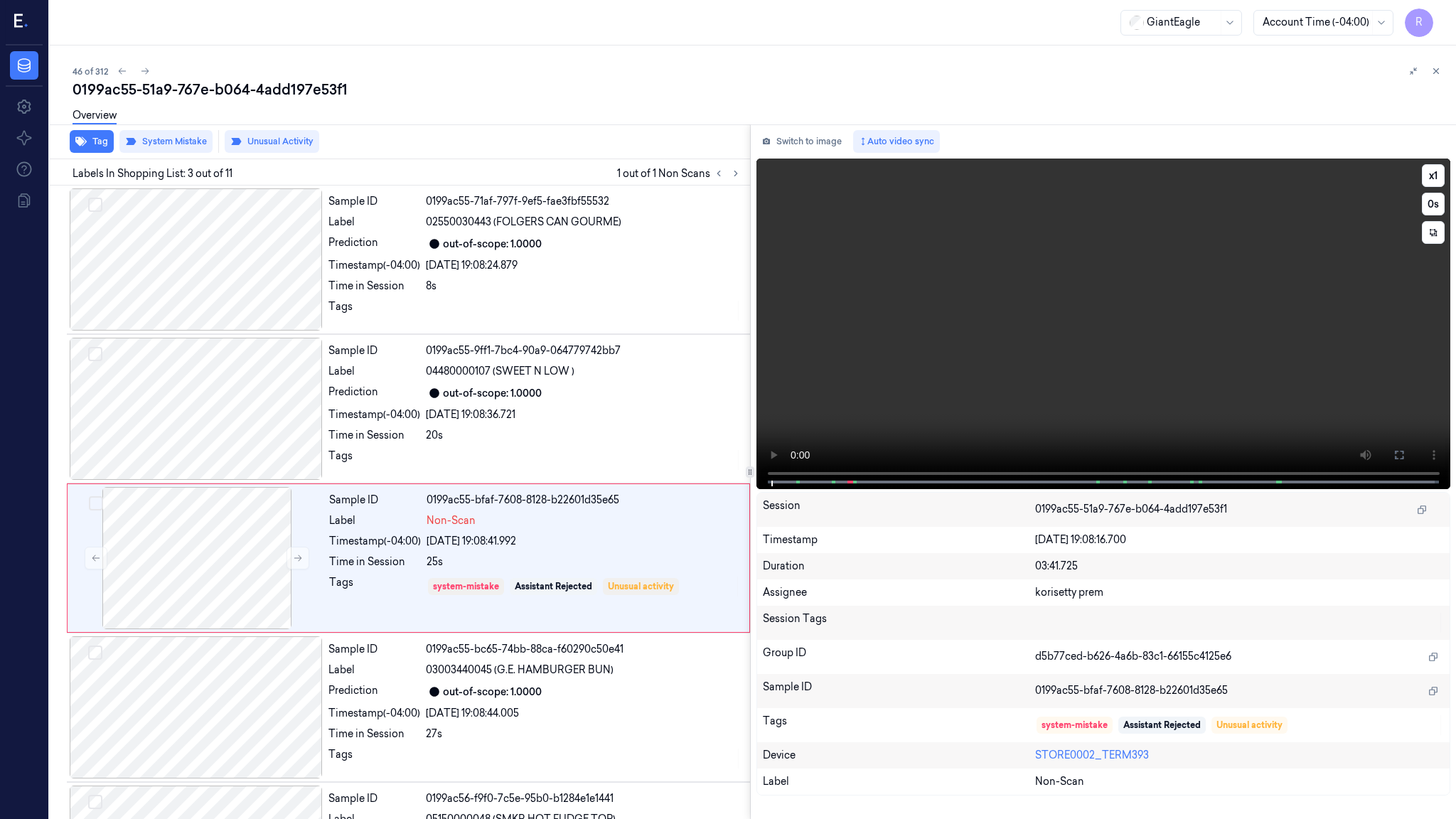
scroll to position [55, 0]
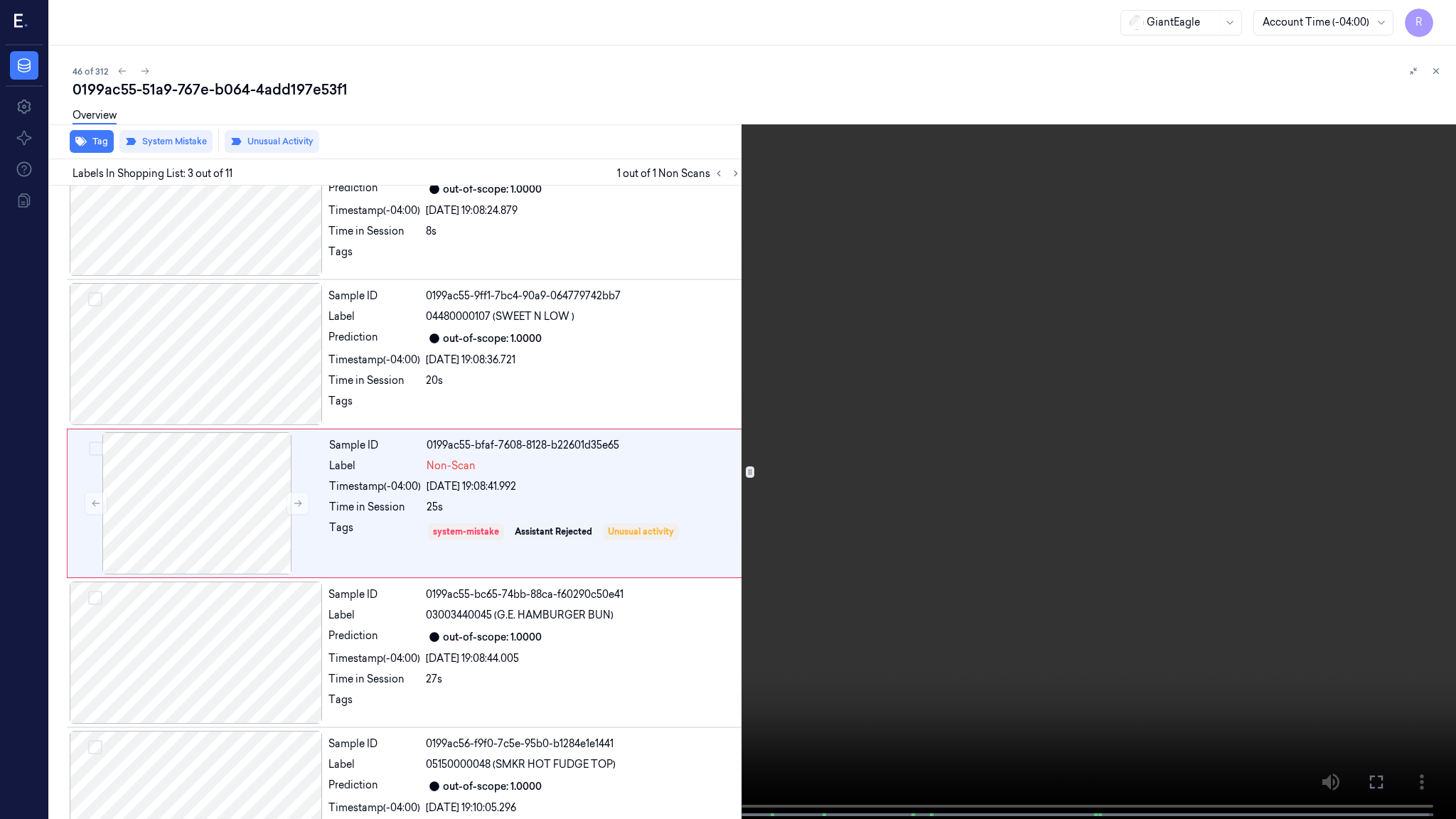
click at [609, 514] on video at bounding box center [728, 411] width 1456 height 821
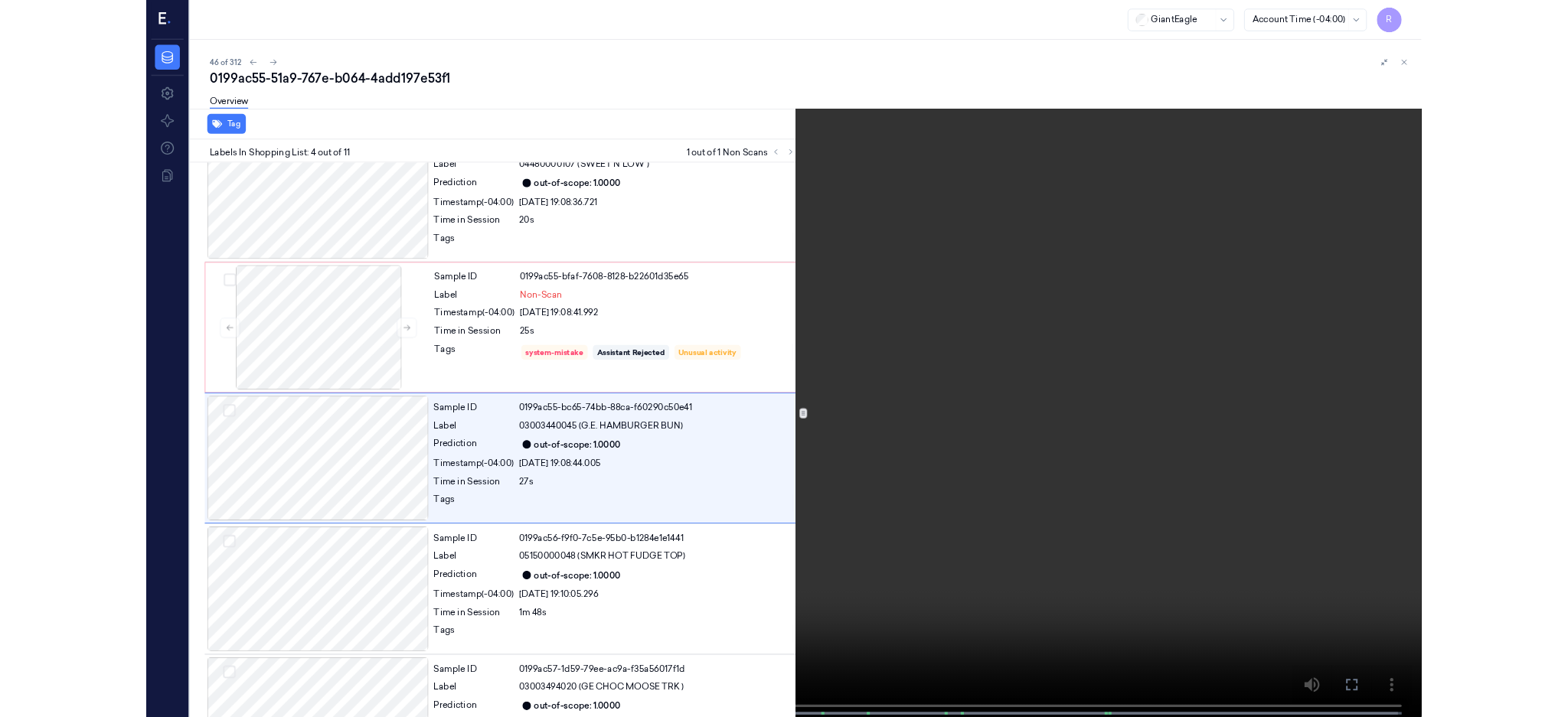
scroll to position [220, 0]
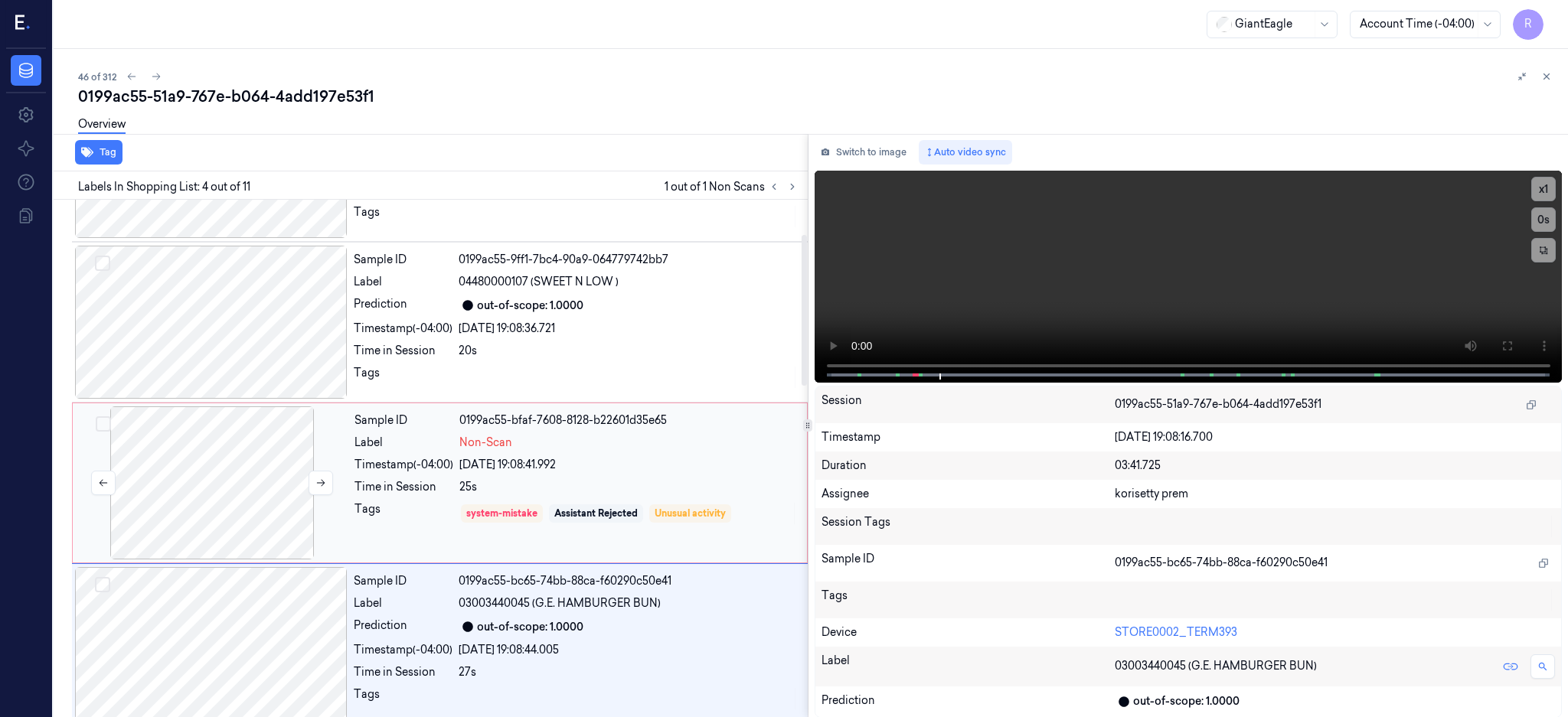
click at [248, 538] on div at bounding box center [212, 483] width 273 height 153
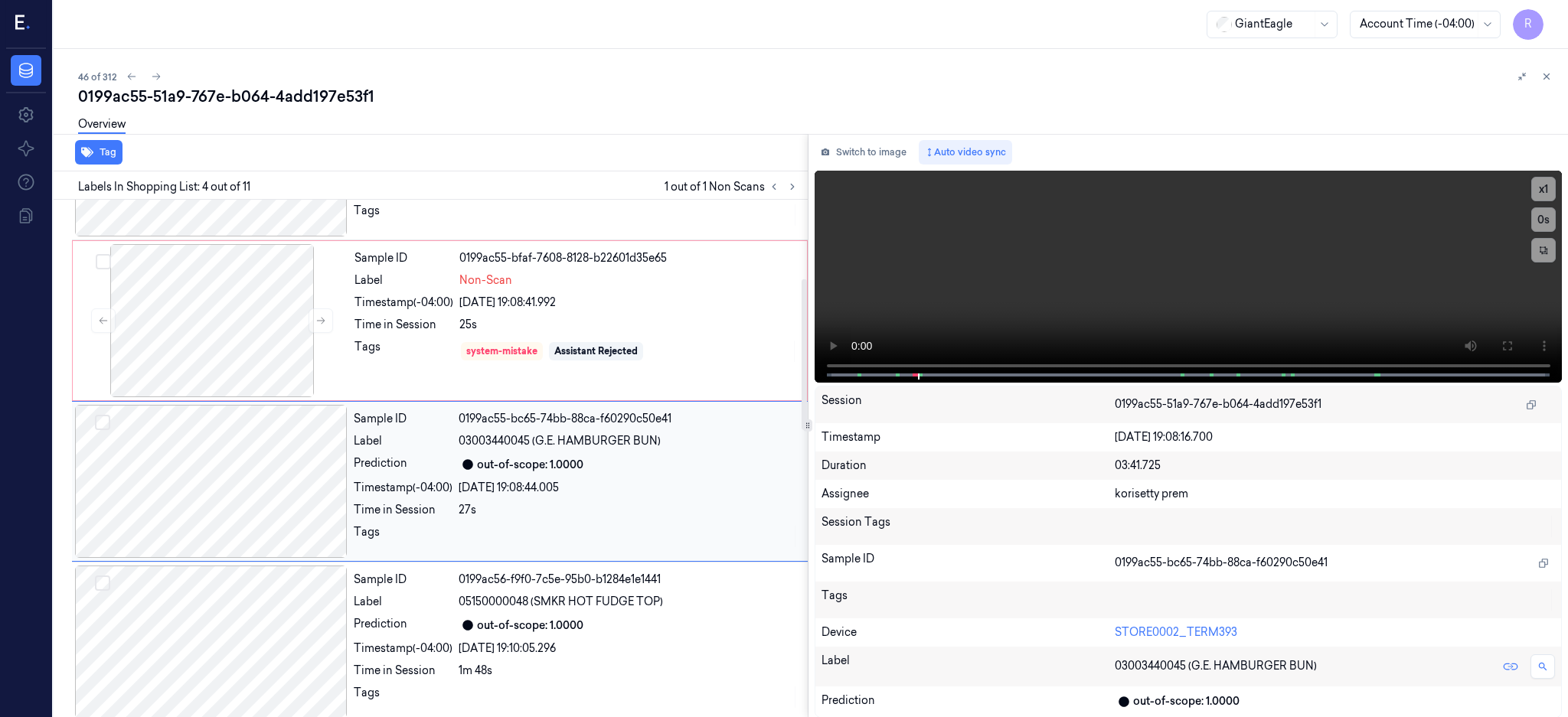
scroll to position [302, 0]
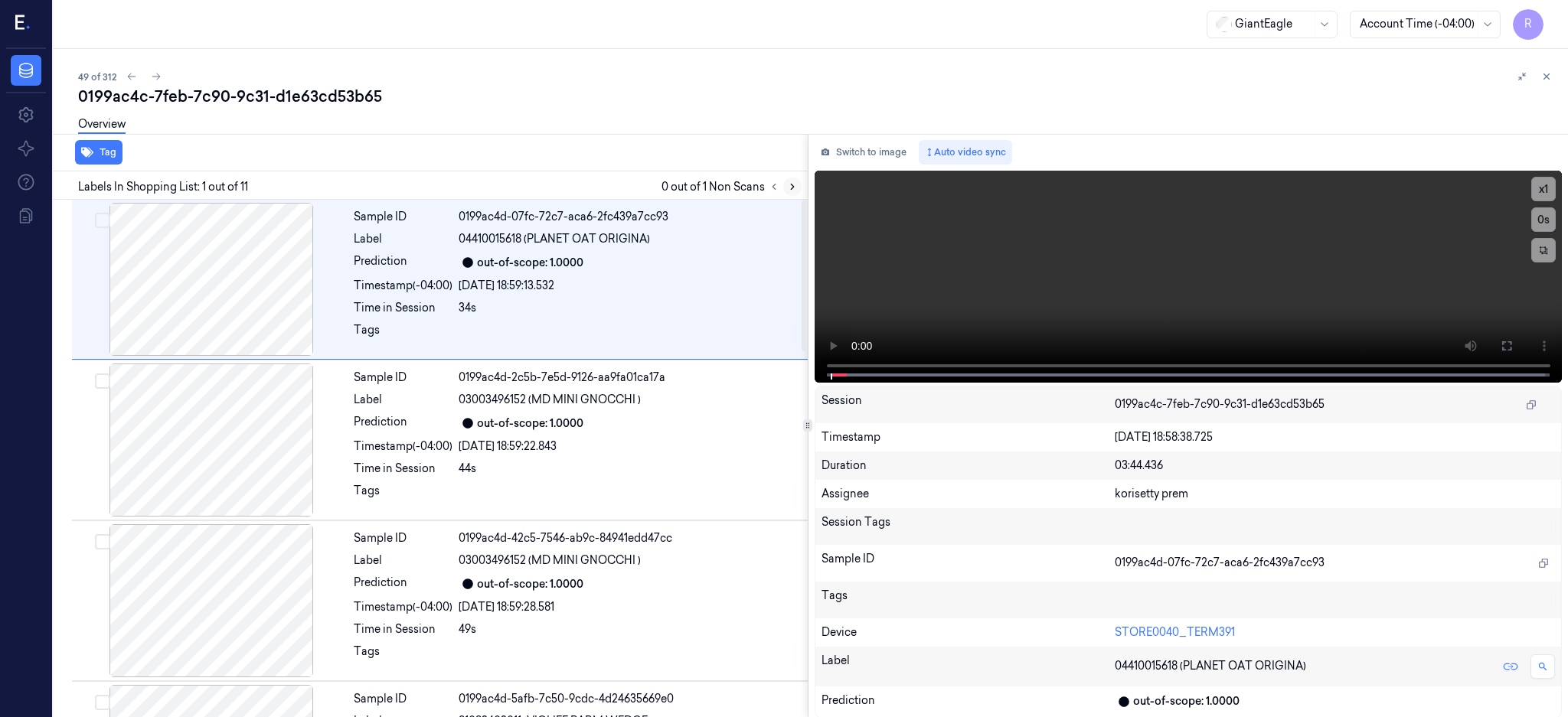
click at [802, 192] on button at bounding box center [793, 186] width 18 height 18
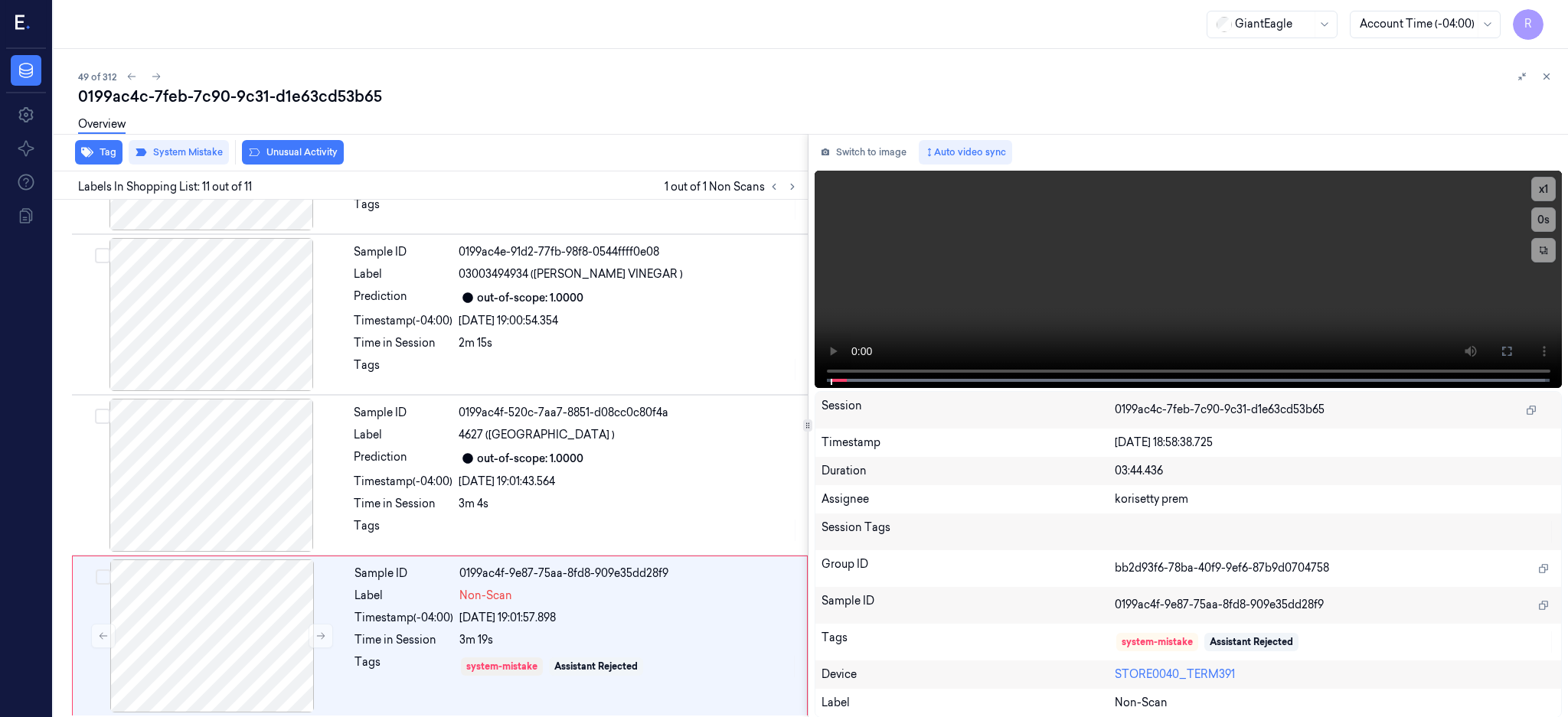
scroll to position [1254, 0]
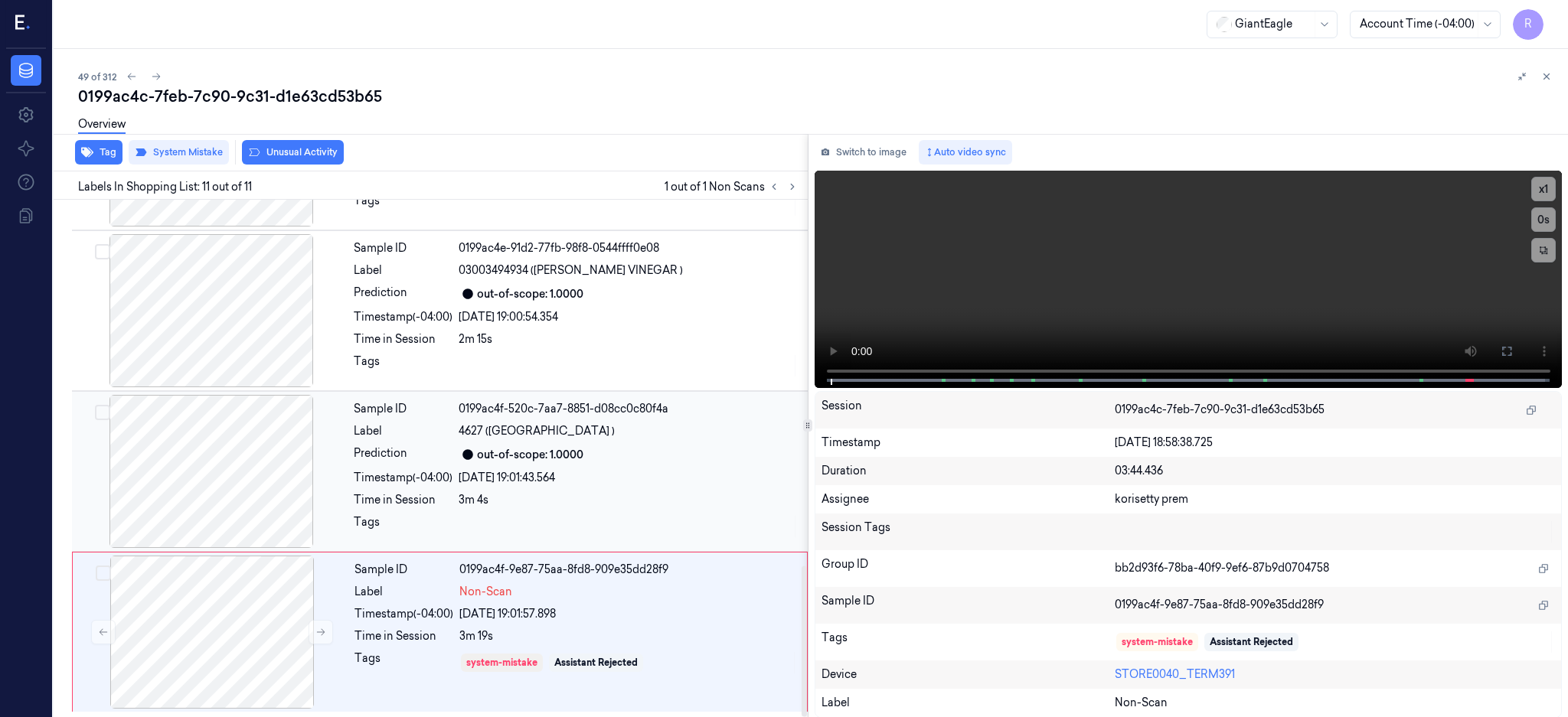
click at [203, 444] on div at bounding box center [211, 471] width 273 height 153
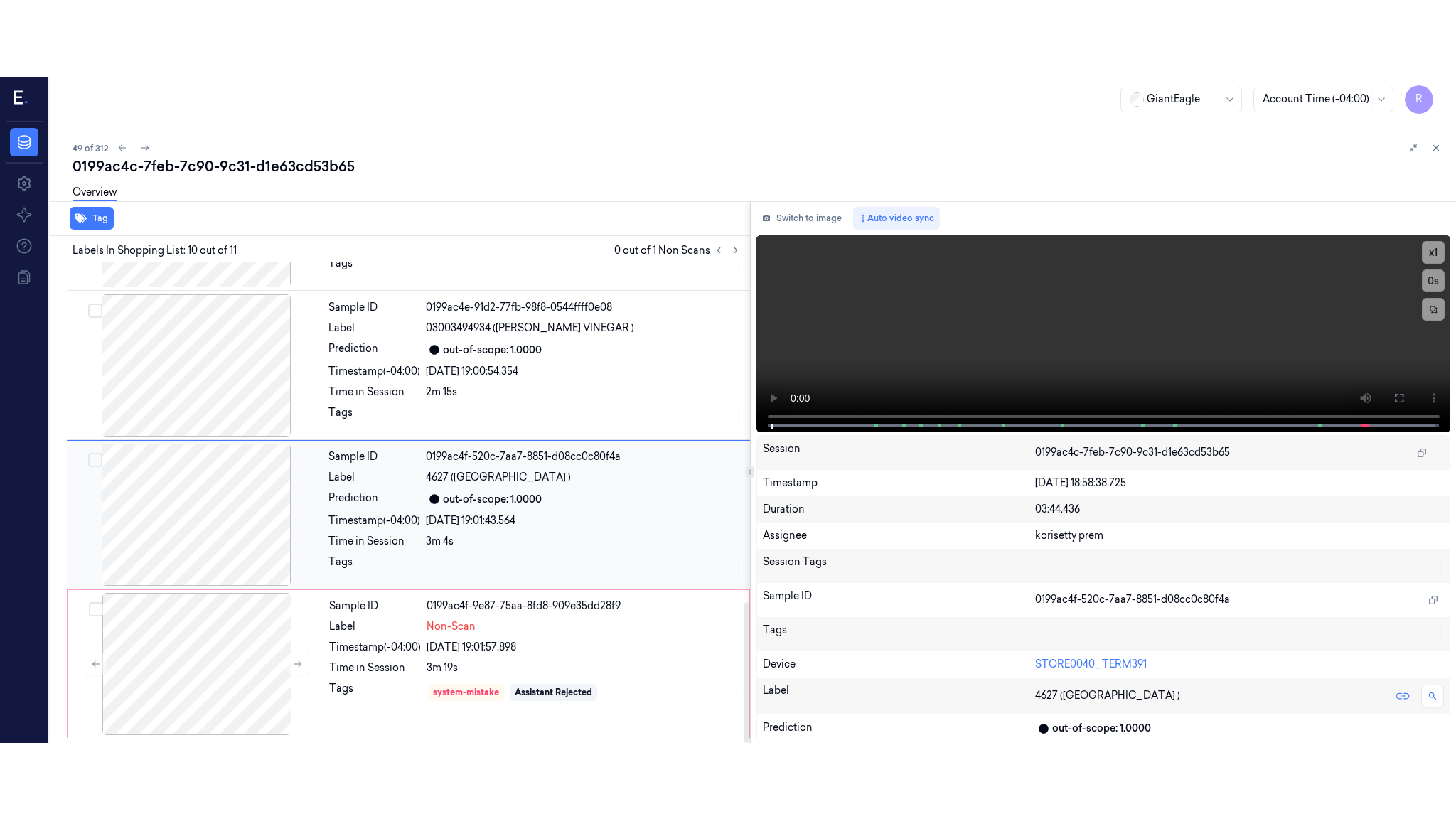
scroll to position [1166, 0]
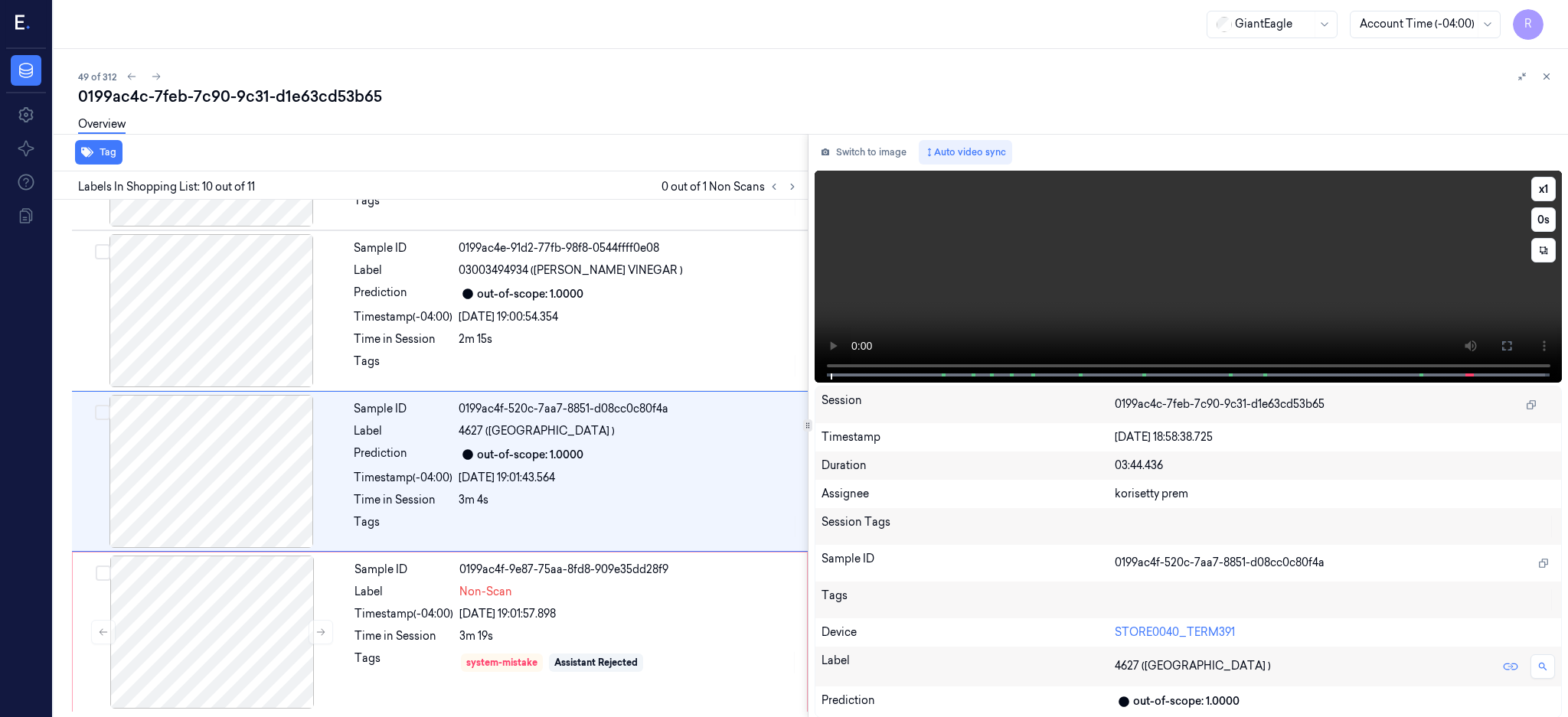
click at [1513, 349] on icon at bounding box center [1507, 345] width 12 height 12
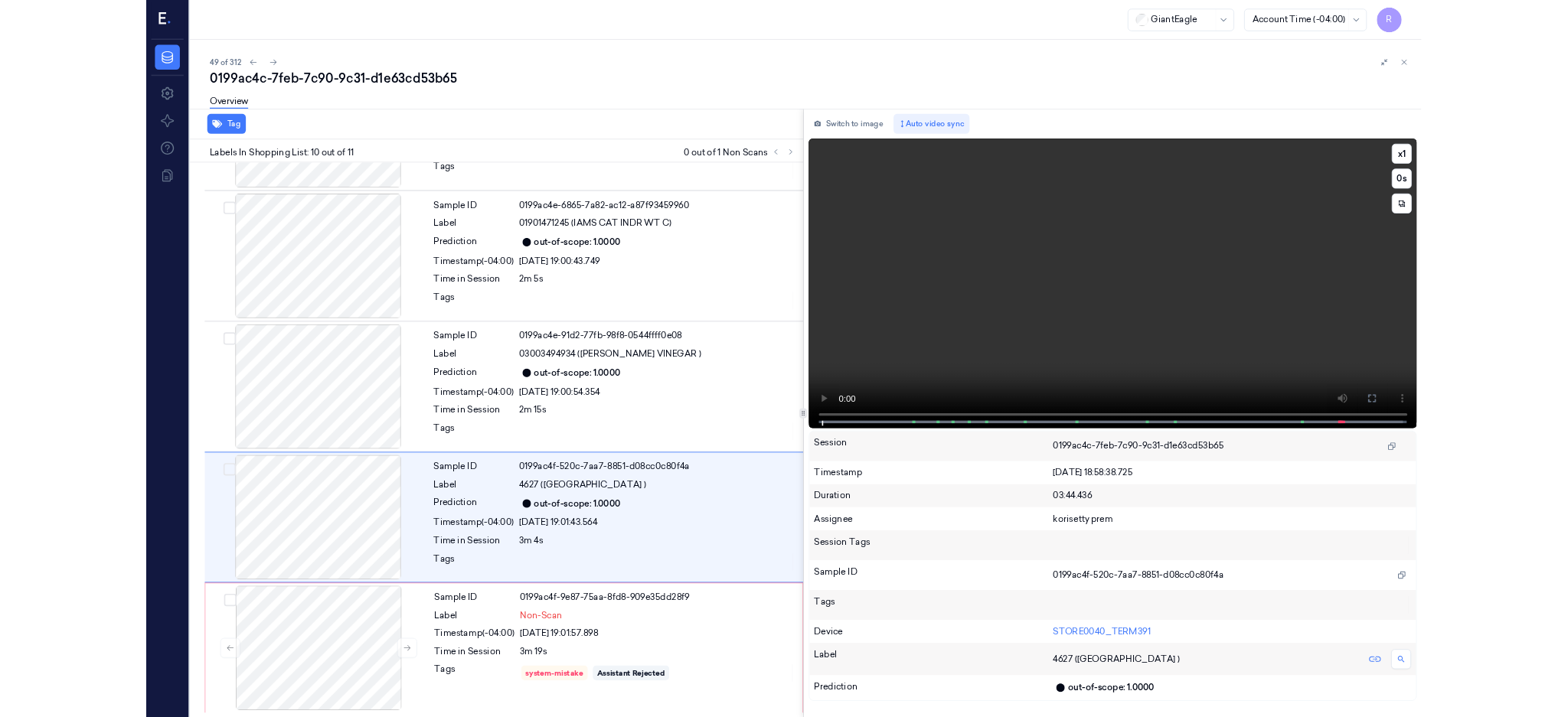
scroll to position [1091, 0]
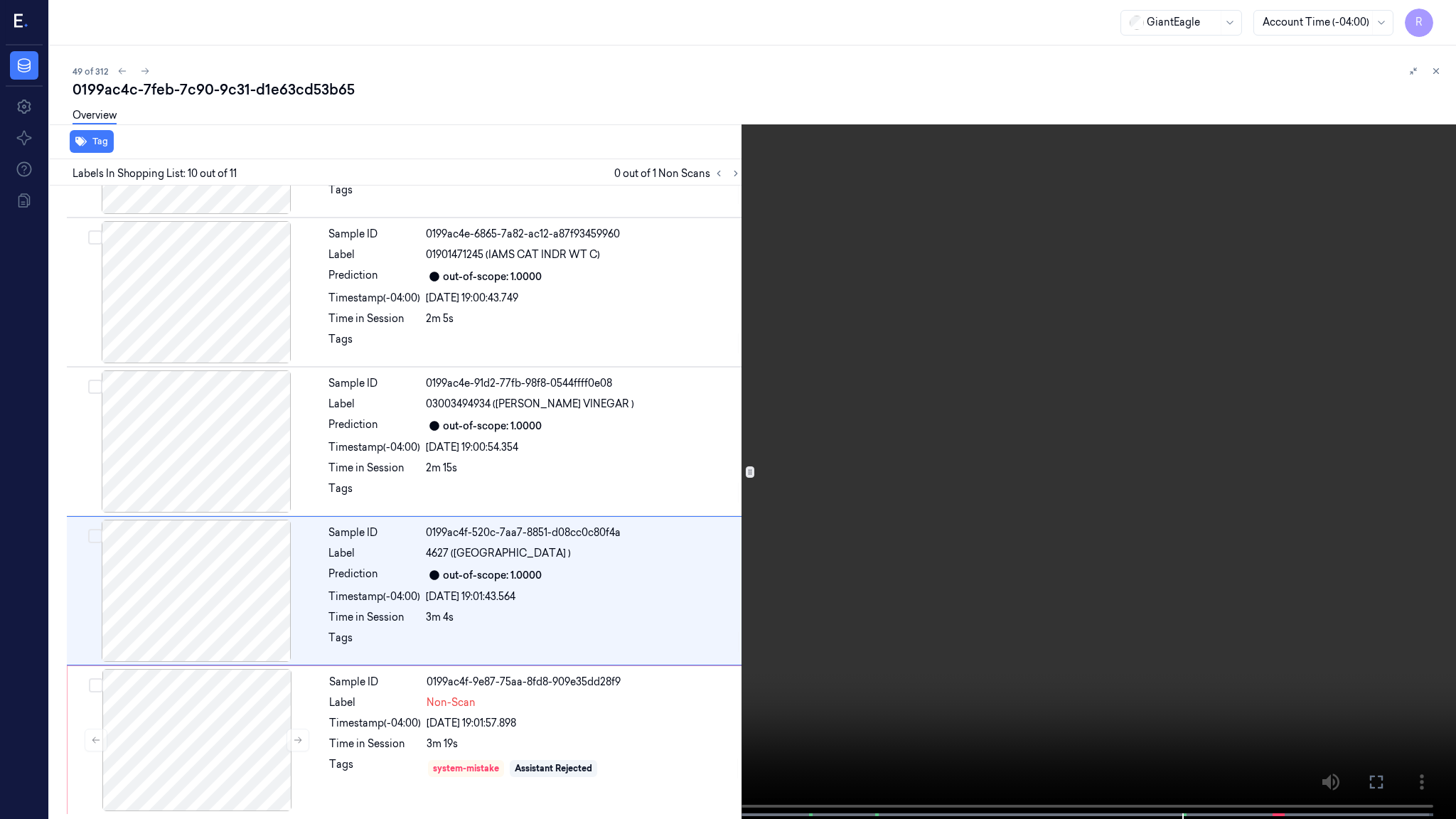
click at [927, 481] on video at bounding box center [728, 411] width 1456 height 821
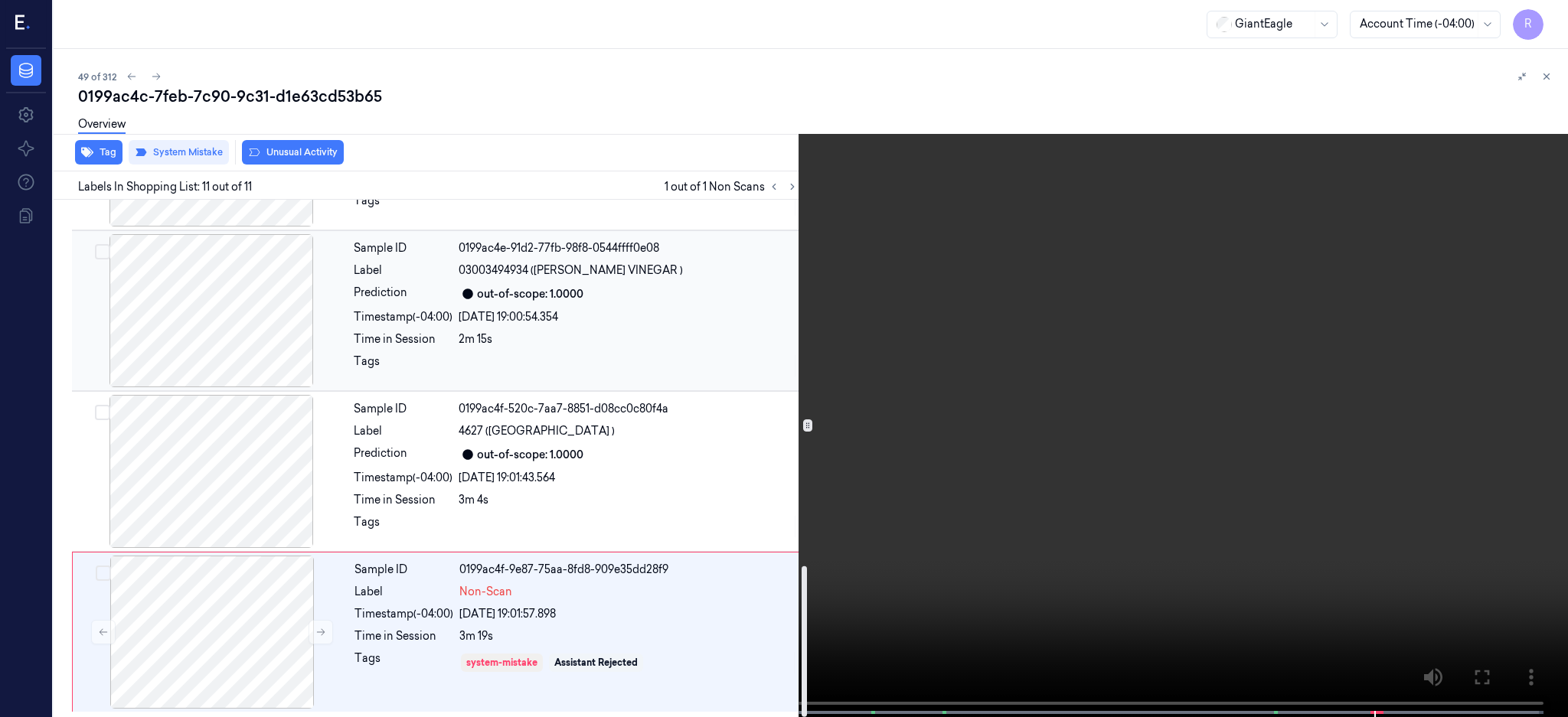
scroll to position [1254, 0]
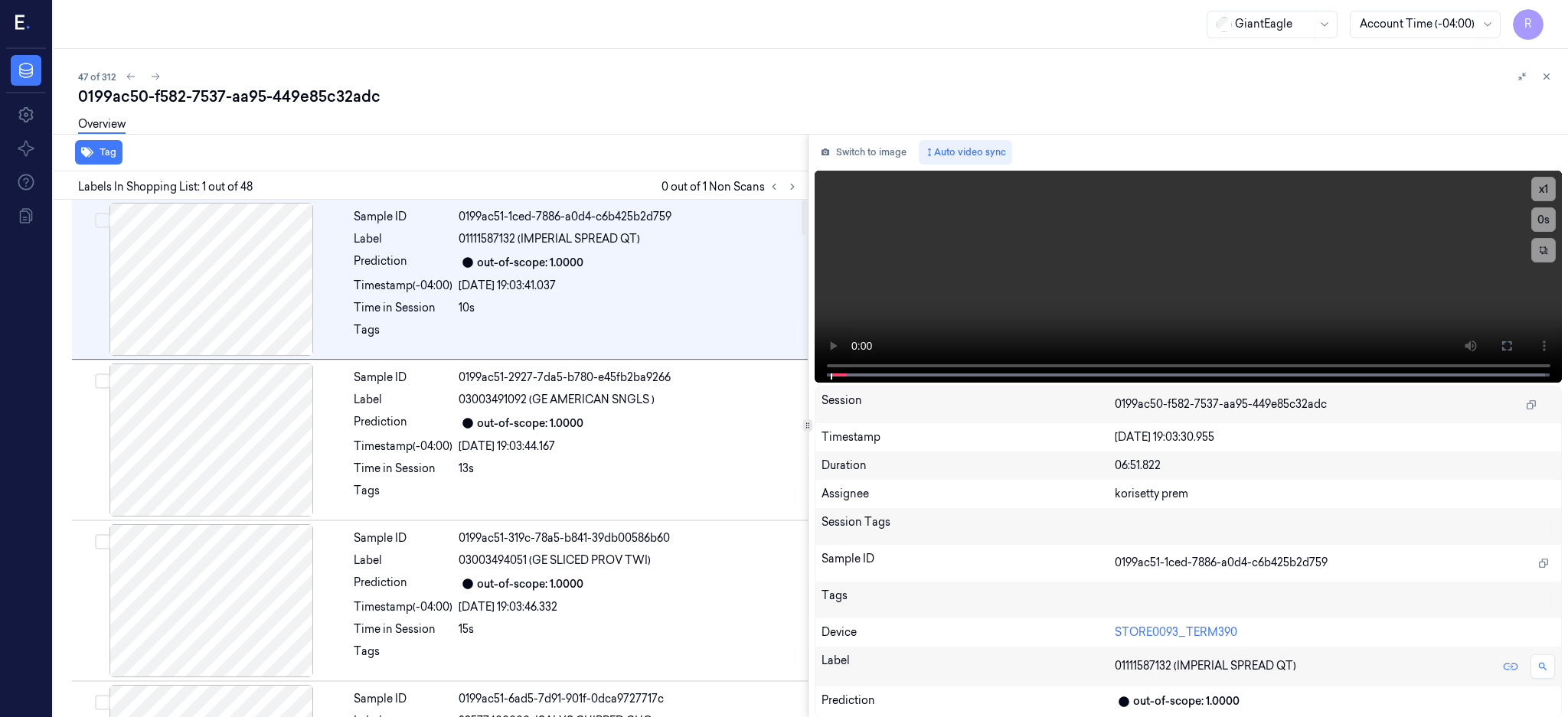
click at [808, 190] on div "Labels In Shopping List: 1 out of 48 0 out of 1 Non Scans" at bounding box center [427, 185] width 760 height 28
click at [802, 179] on button at bounding box center [793, 186] width 18 height 18
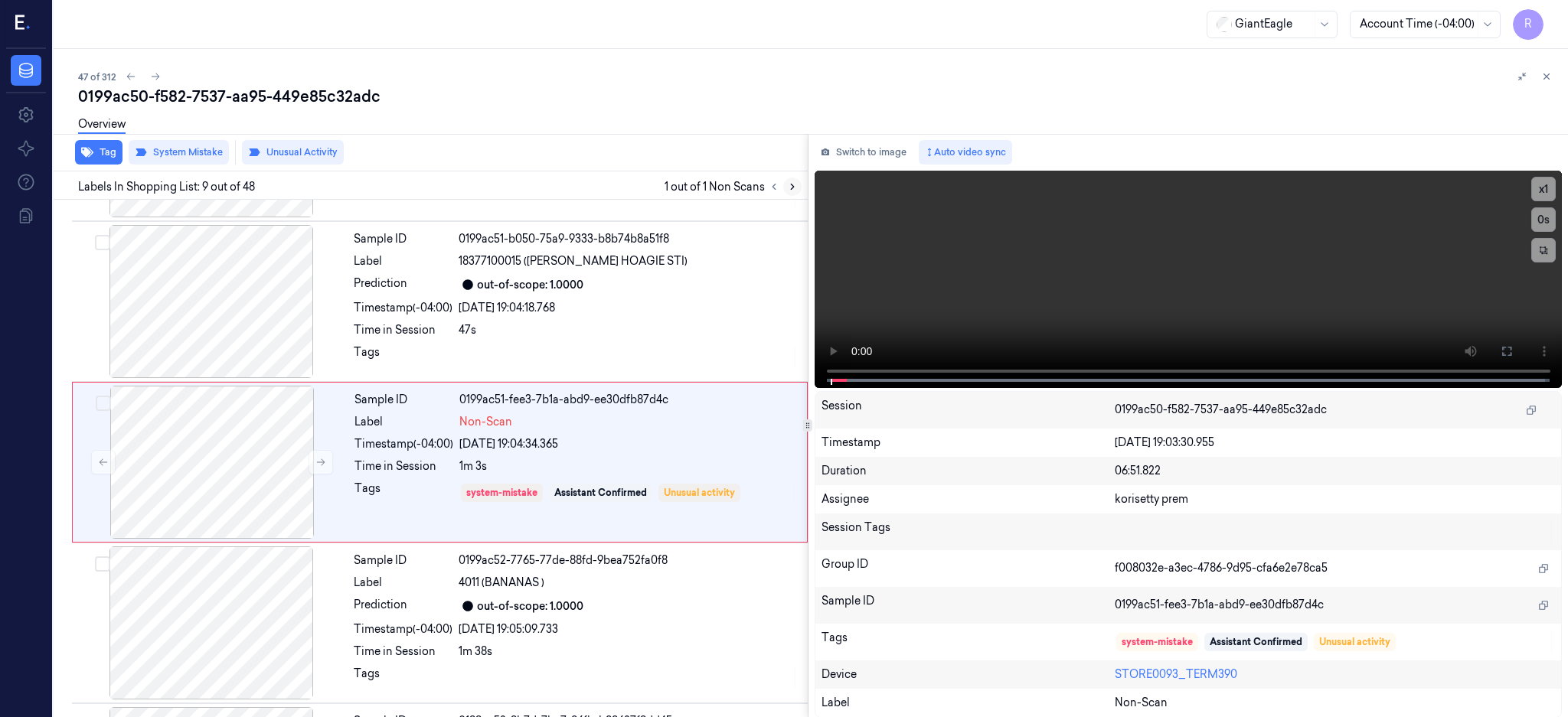
scroll to position [1106, 0]
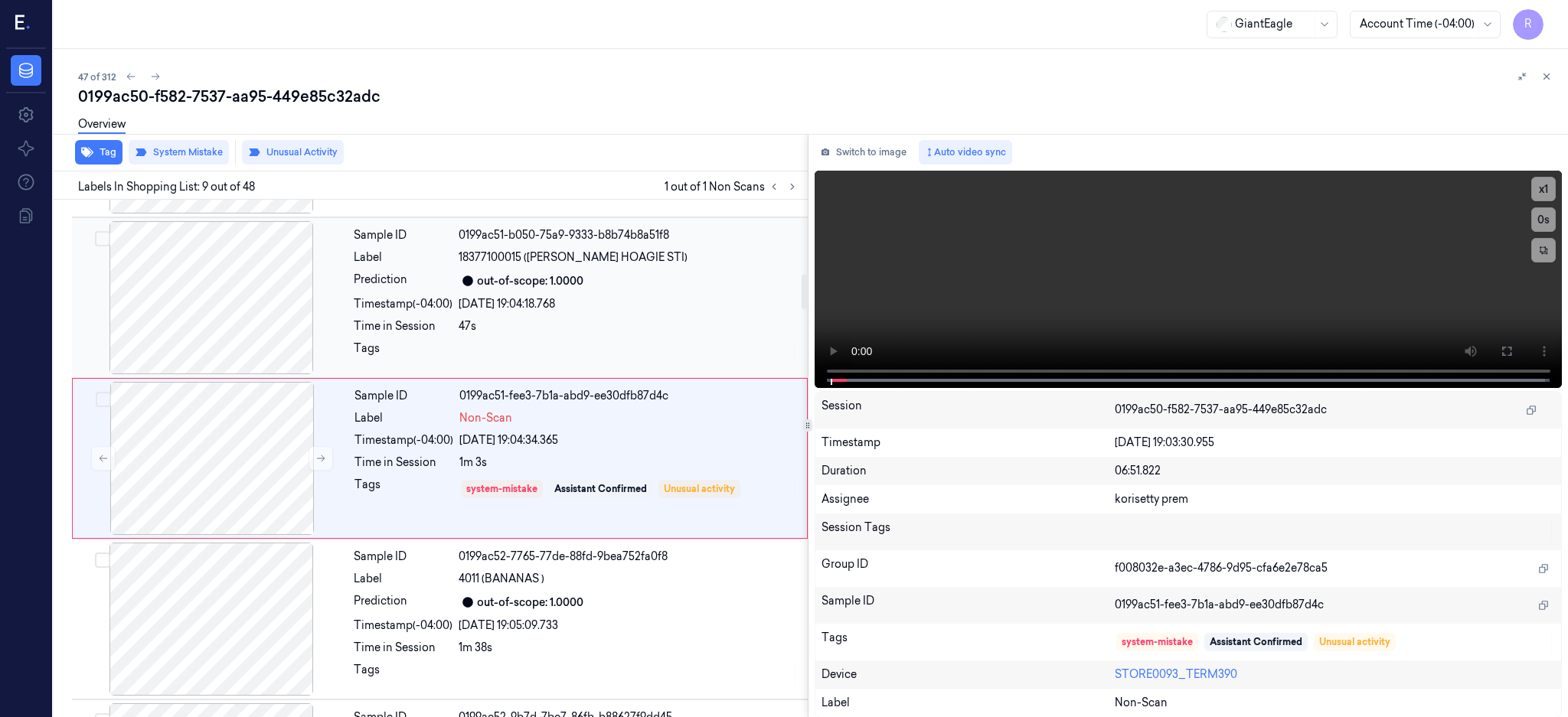
click at [265, 297] on div at bounding box center [211, 297] width 273 height 153
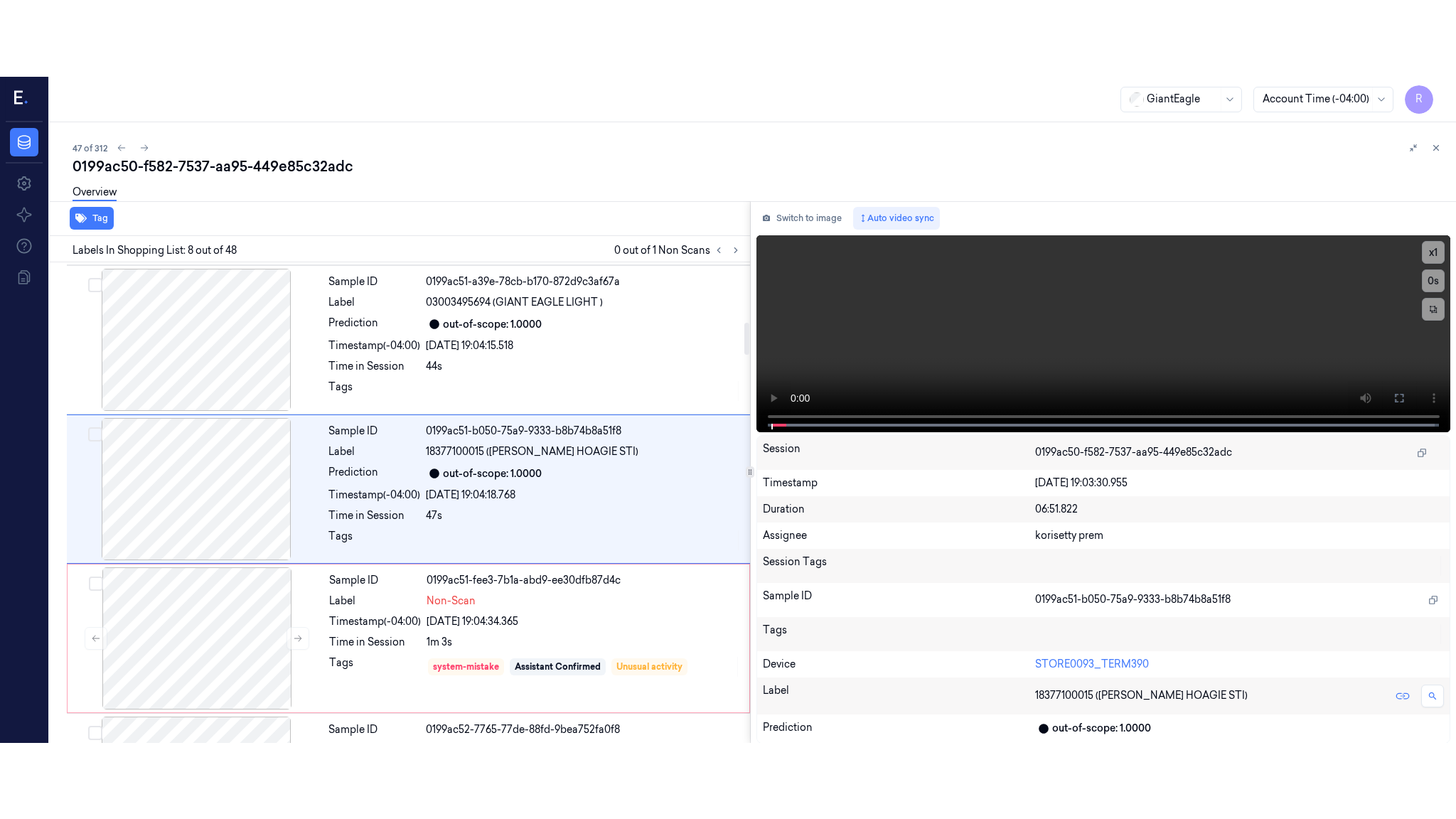
scroll to position [878, 0]
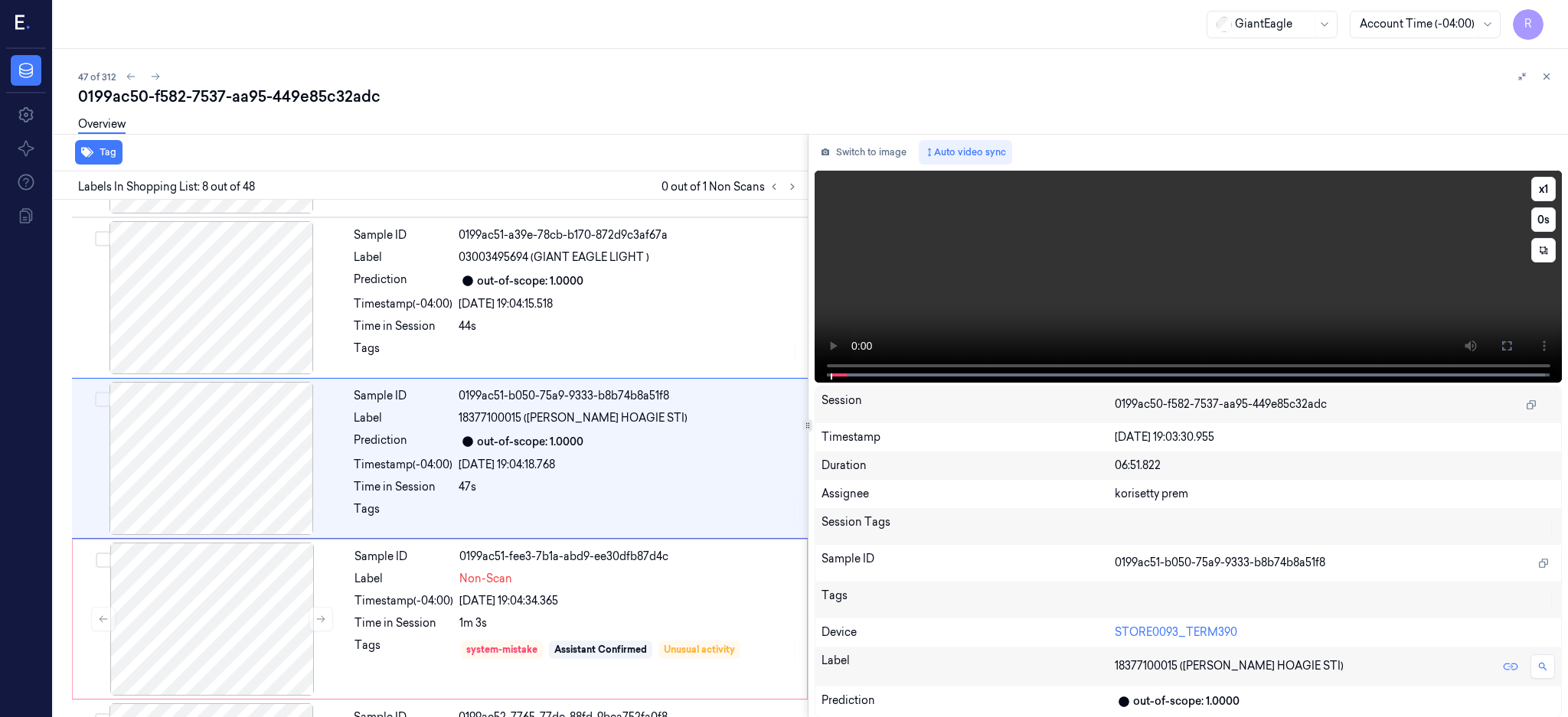
click at [1511, 349] on icon at bounding box center [1506, 345] width 9 height 9
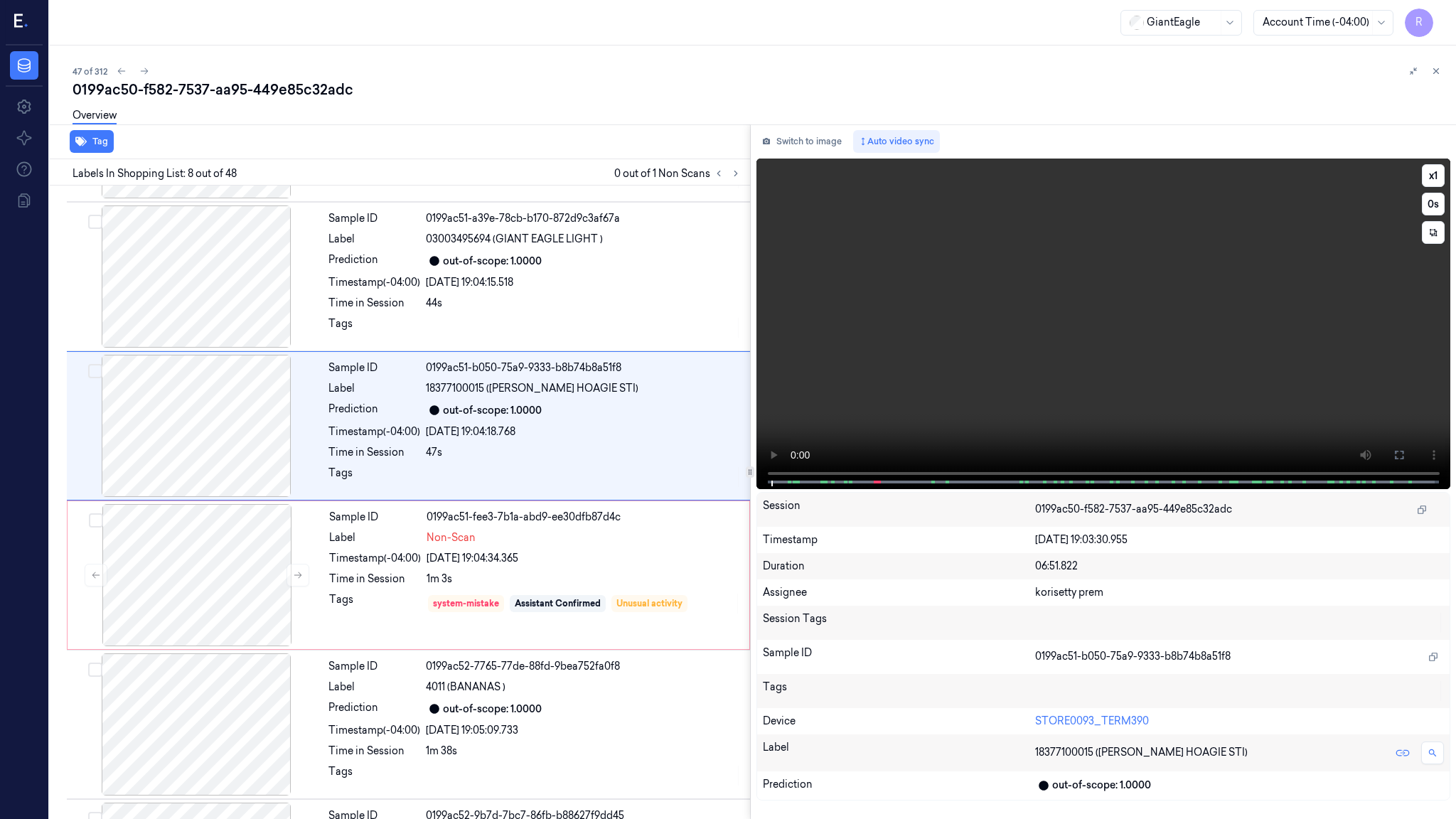
scroll to position [802, 0]
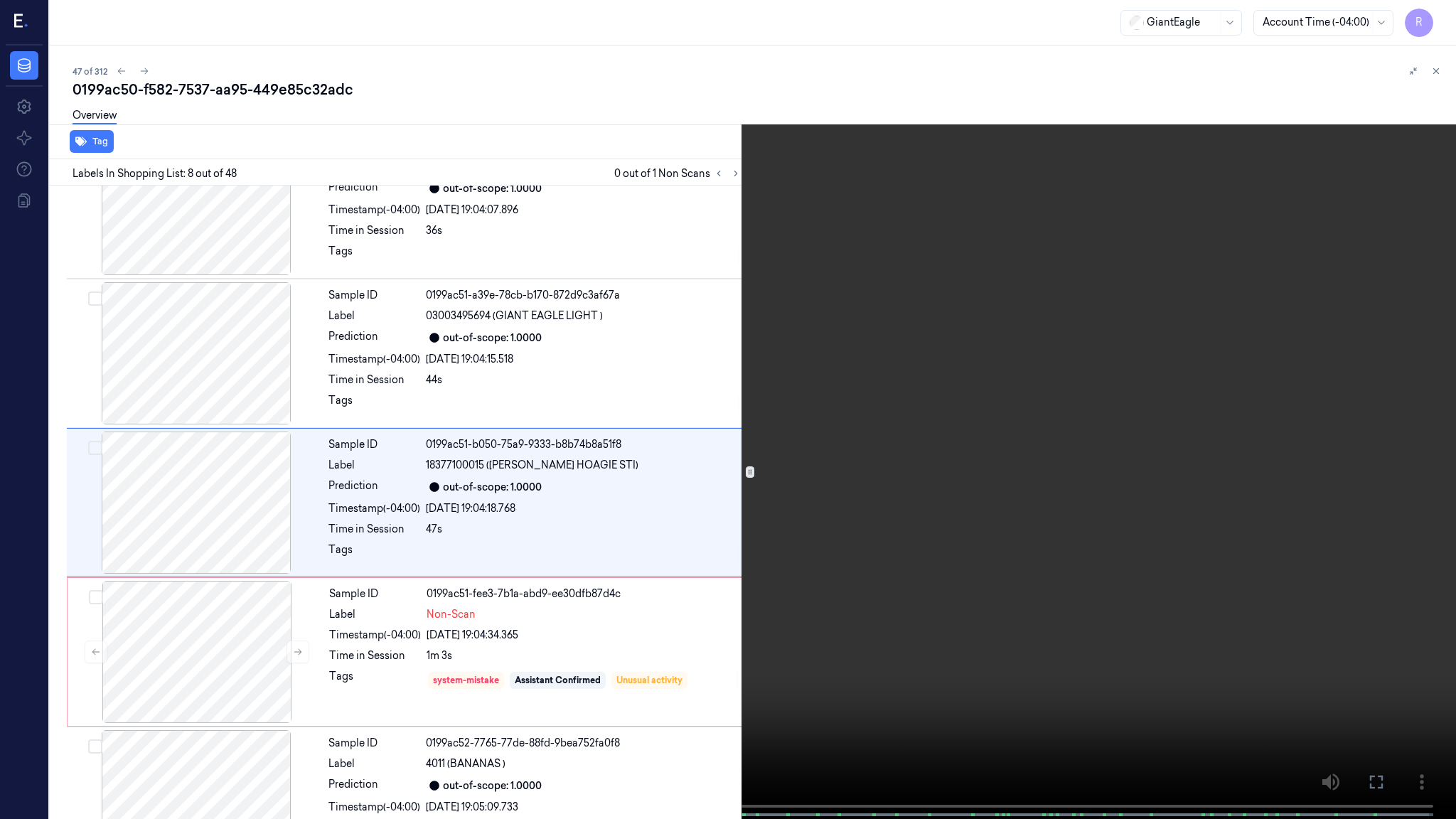
click at [478, 478] on video at bounding box center [728, 411] width 1456 height 821
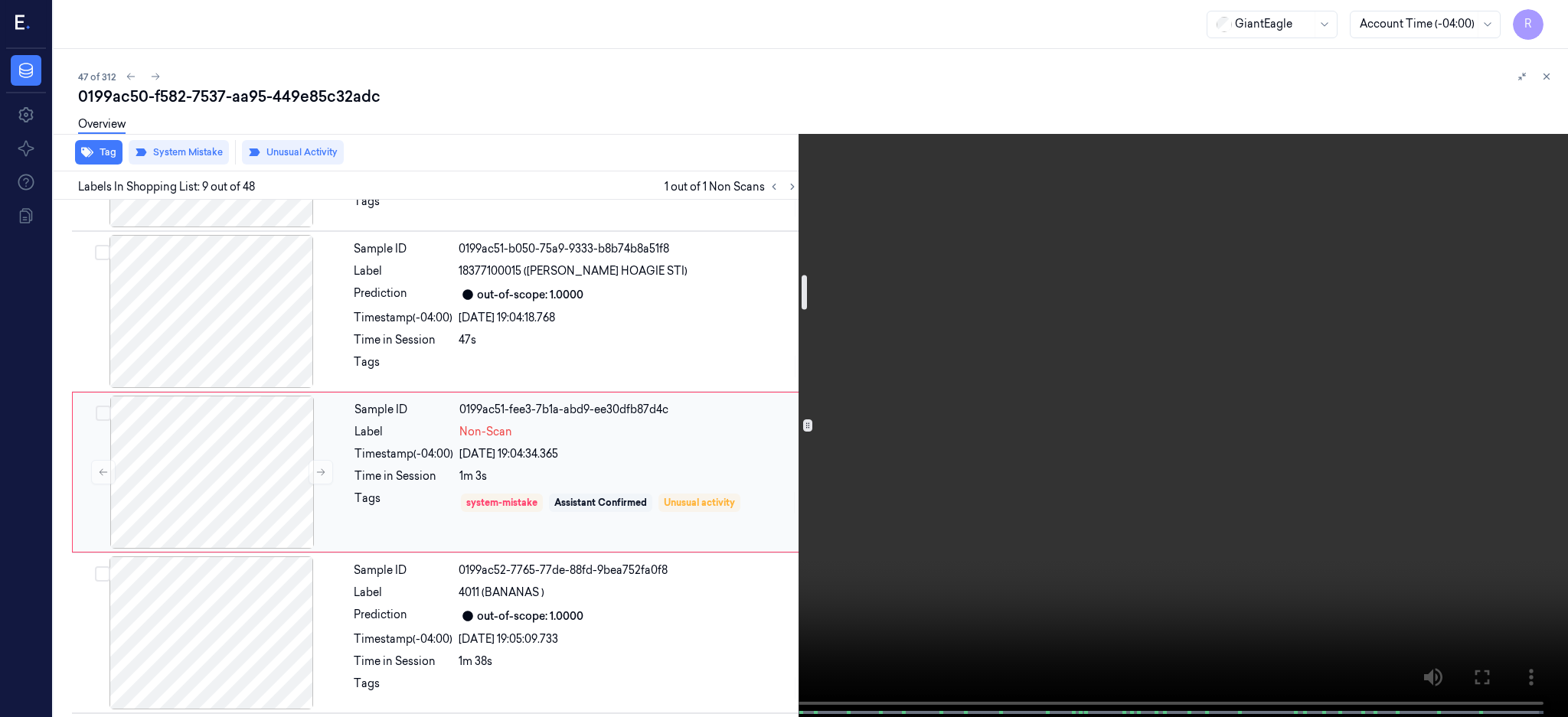
scroll to position [1127, 0]
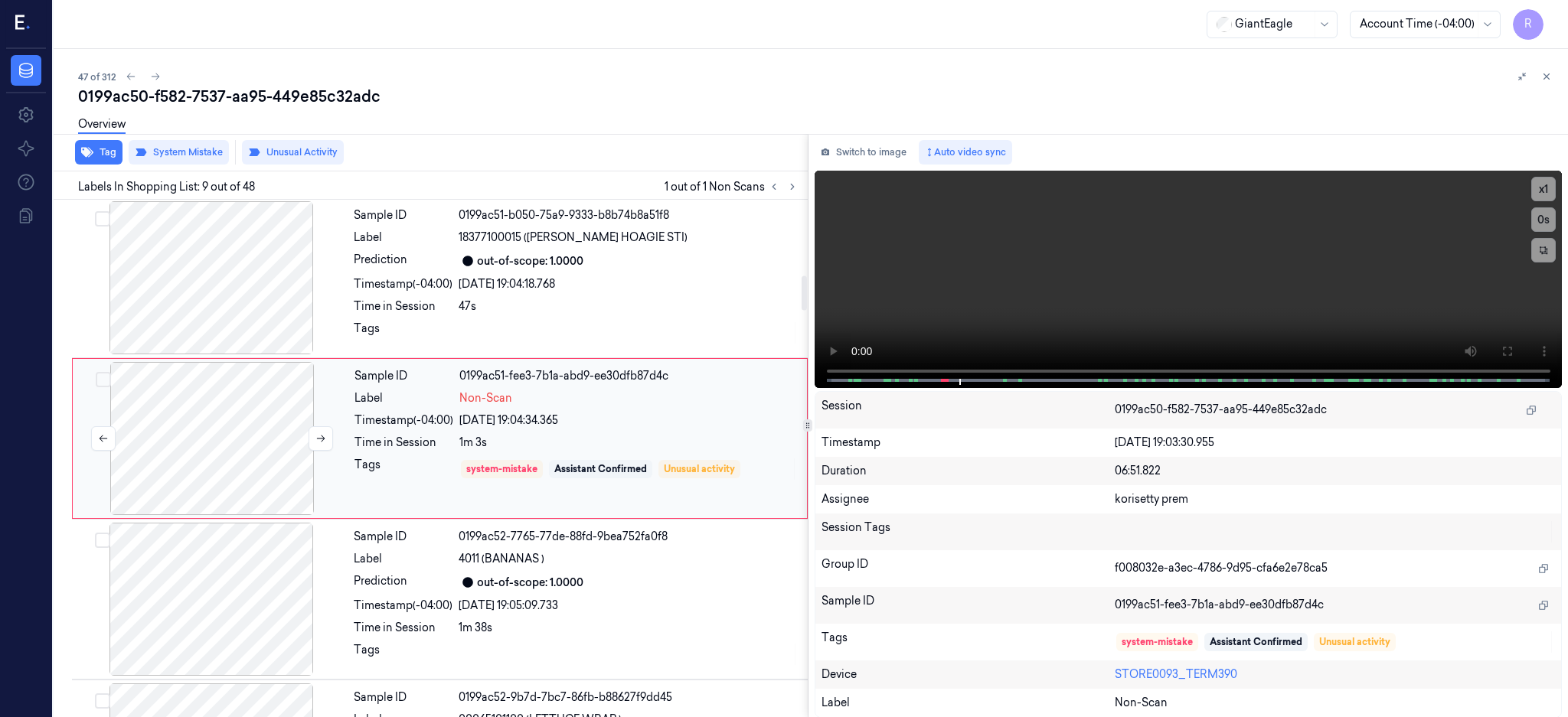
click at [215, 441] on div at bounding box center [212, 438] width 273 height 153
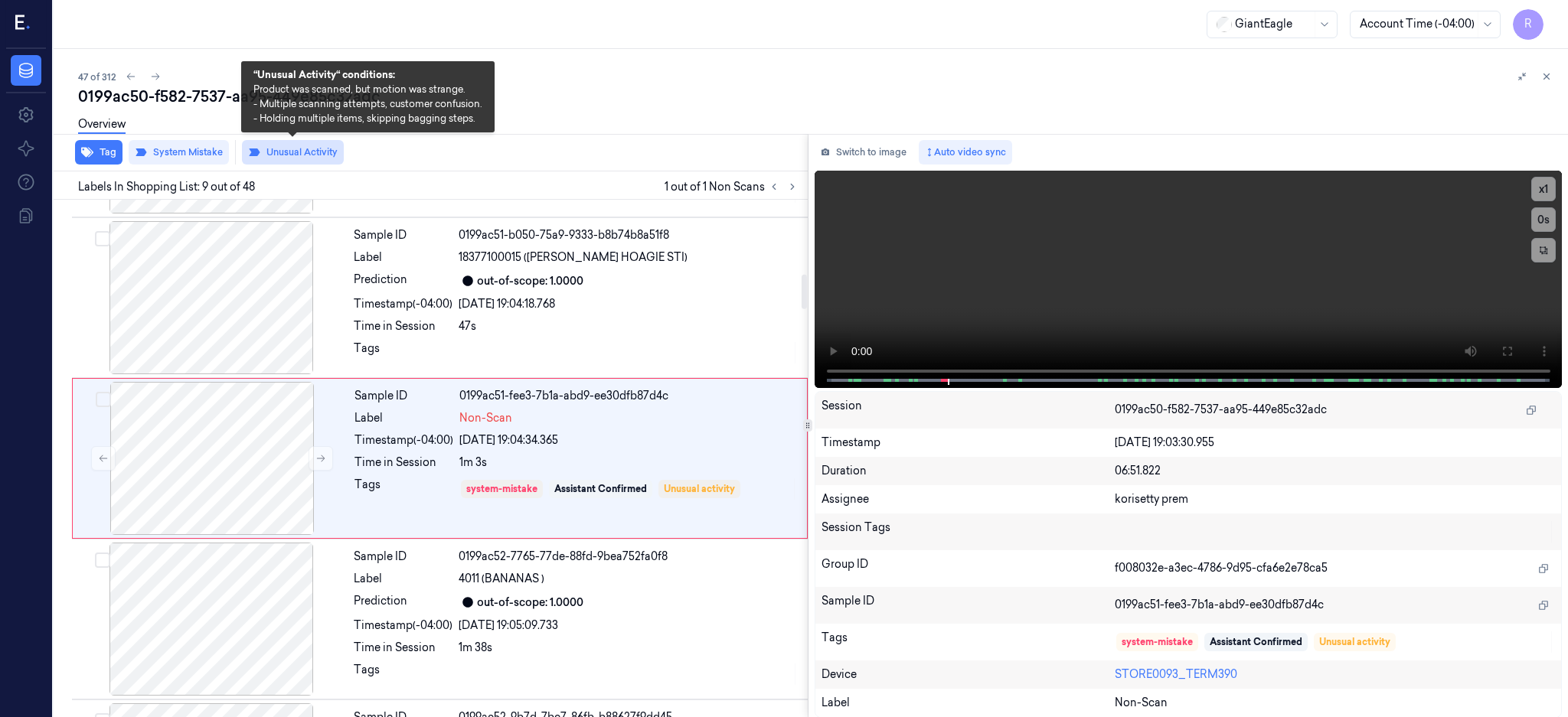
click at [282, 156] on button "Unusual Activity" at bounding box center [292, 152] width 102 height 25
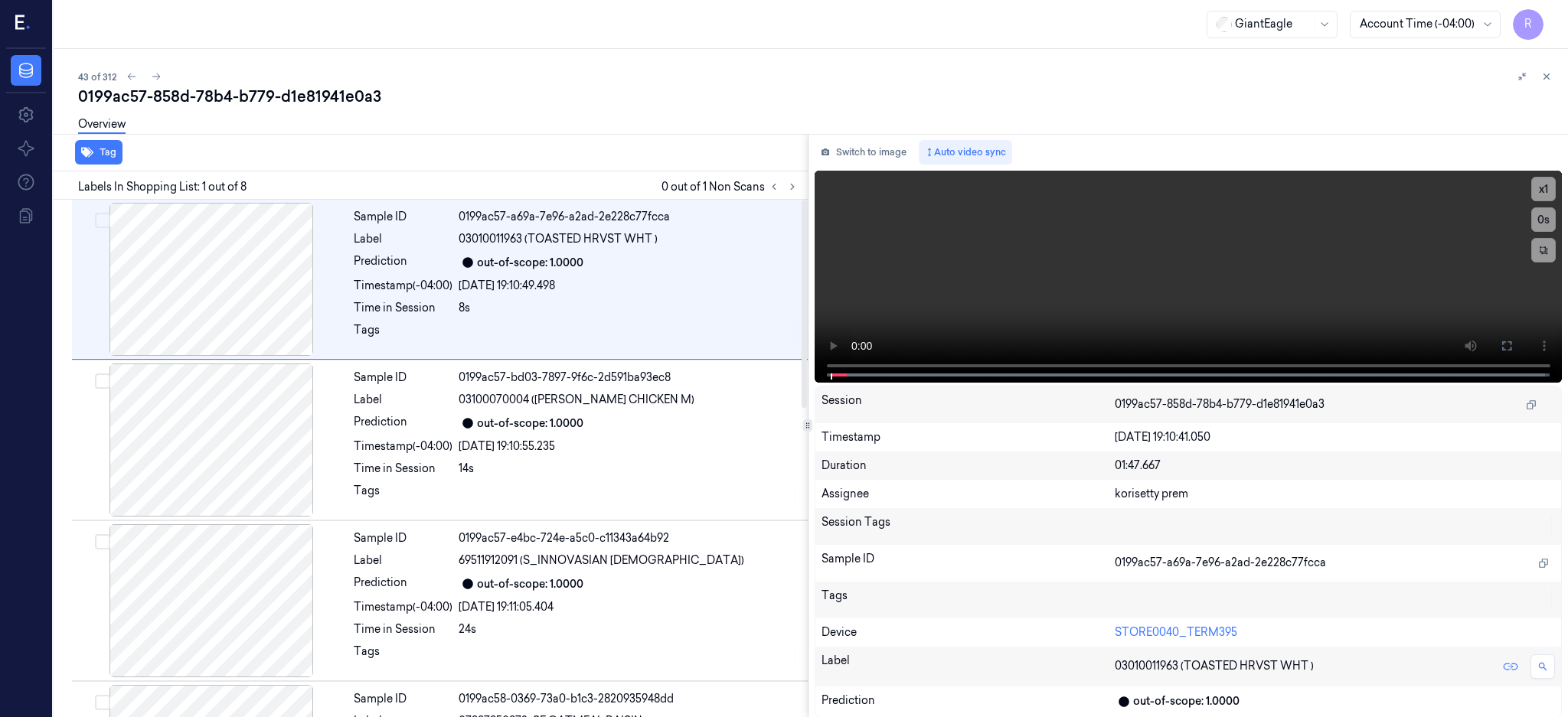
click at [808, 172] on div "Labels In Shopping List: 1 out of 8 0 out of 1 Non Scans" at bounding box center [427, 185] width 760 height 28
click at [798, 181] on icon at bounding box center [792, 186] width 11 height 11
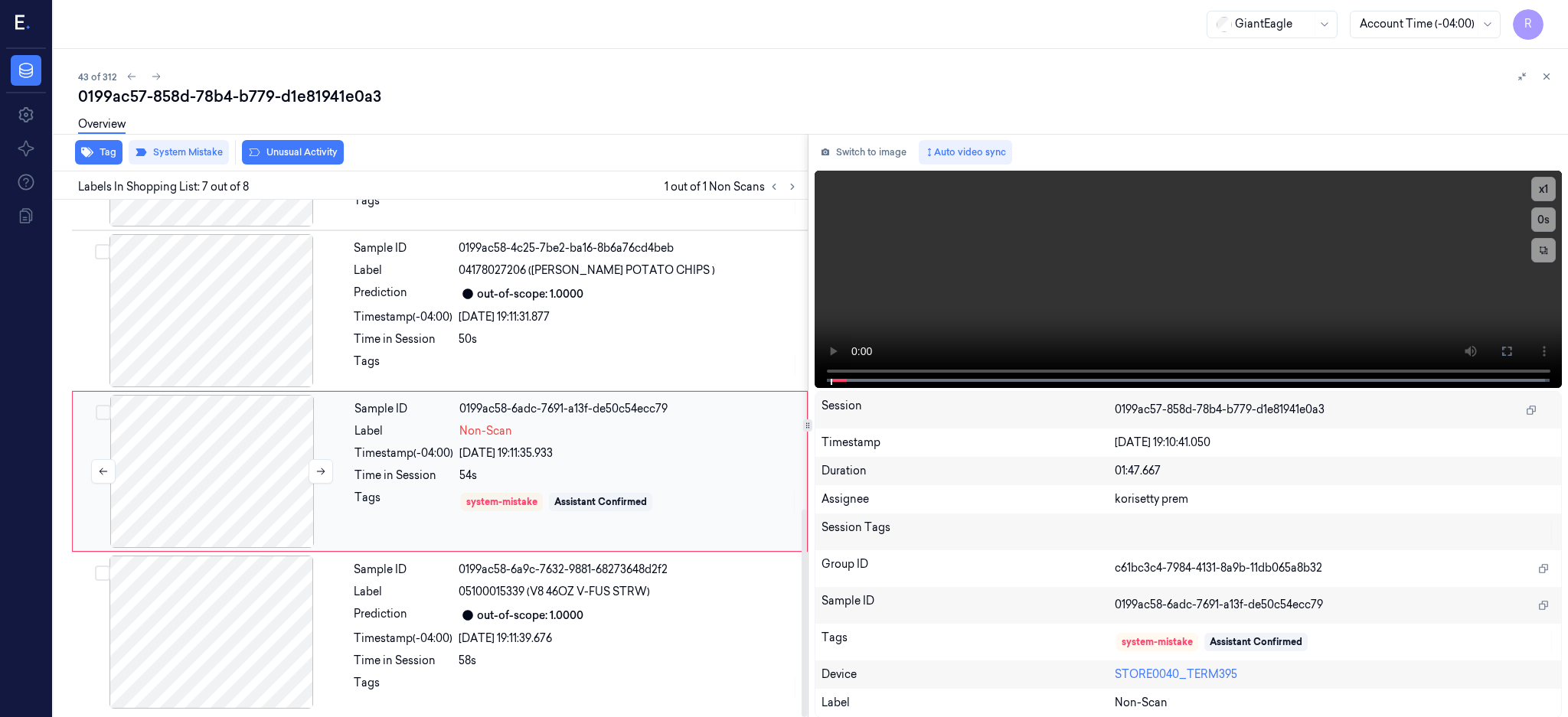
click at [263, 426] on div at bounding box center [212, 471] width 273 height 153
click at [253, 308] on div at bounding box center [211, 310] width 273 height 153
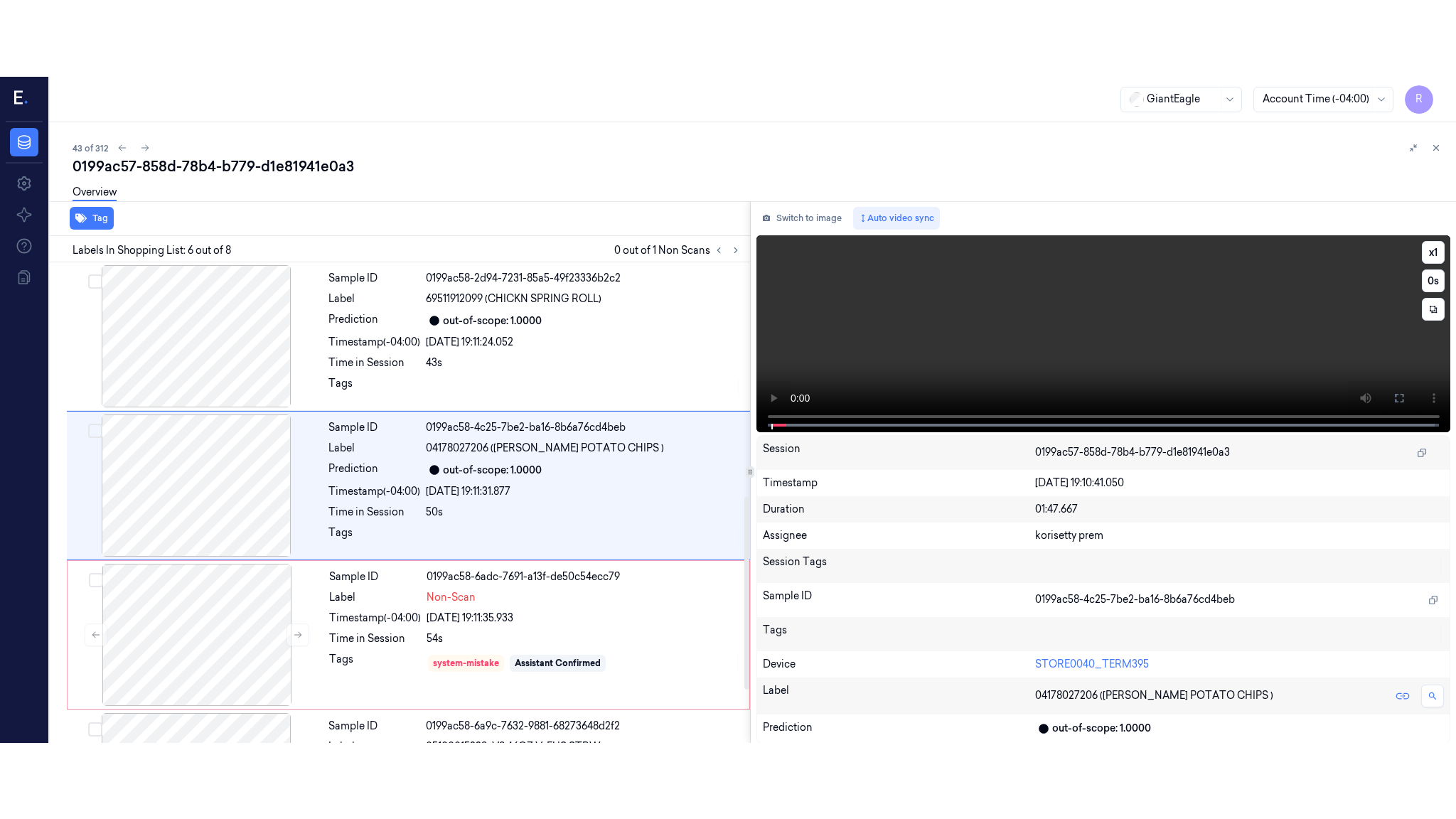
scroll to position [580, 0]
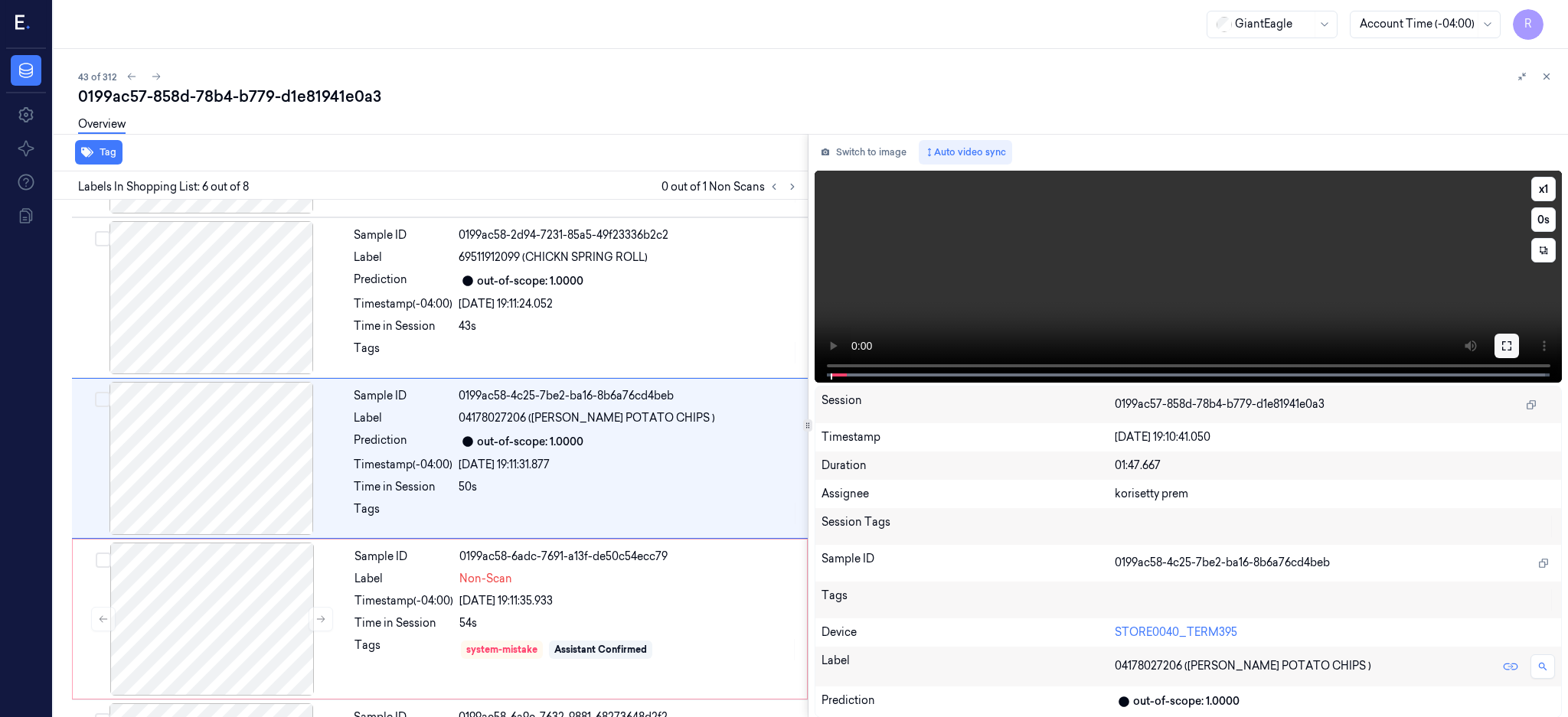
click at [1513, 347] on icon at bounding box center [1507, 345] width 12 height 12
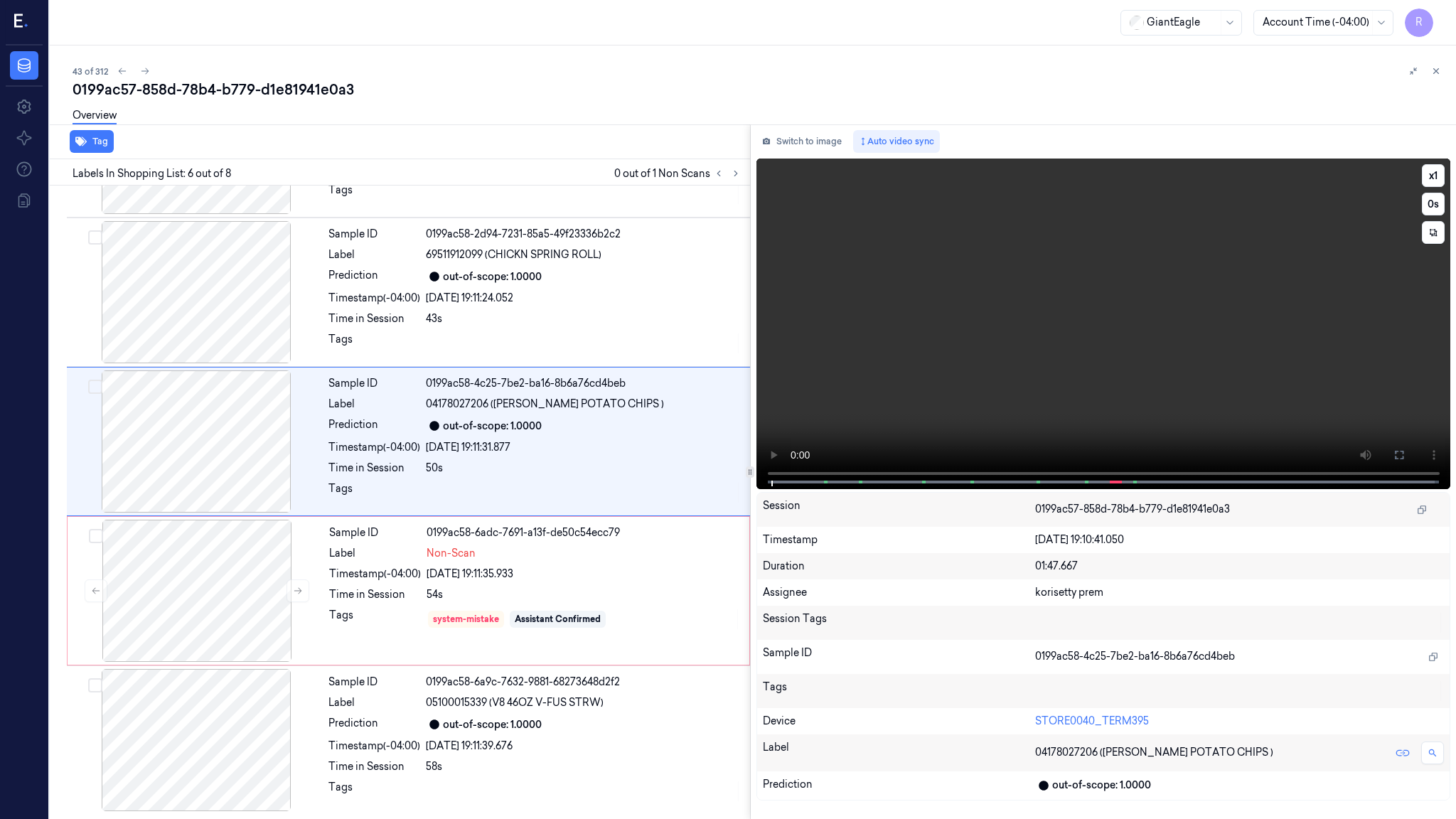
scroll to position [503, 0]
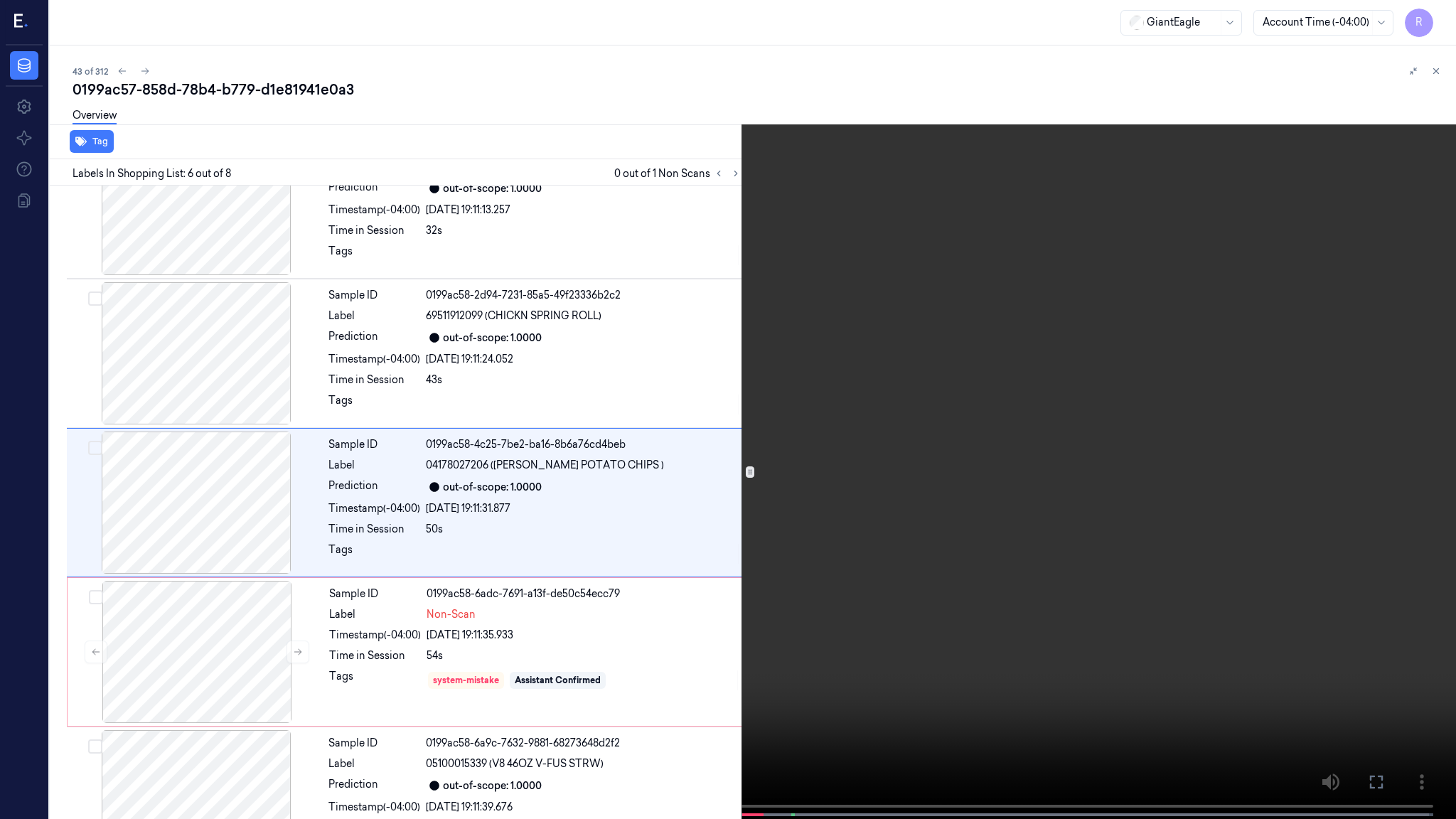
click at [1048, 324] on video at bounding box center [728, 411] width 1456 height 821
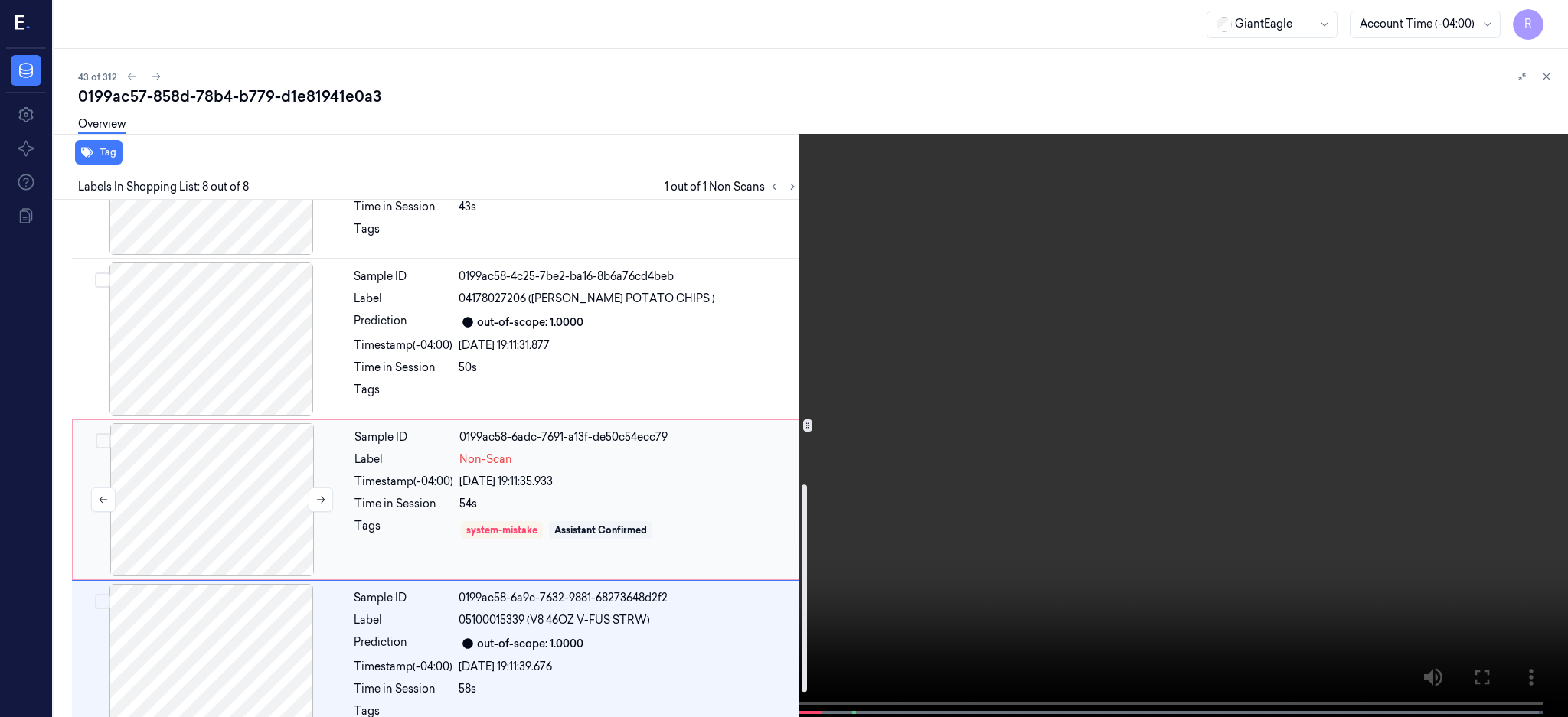
scroll to position [772, 0]
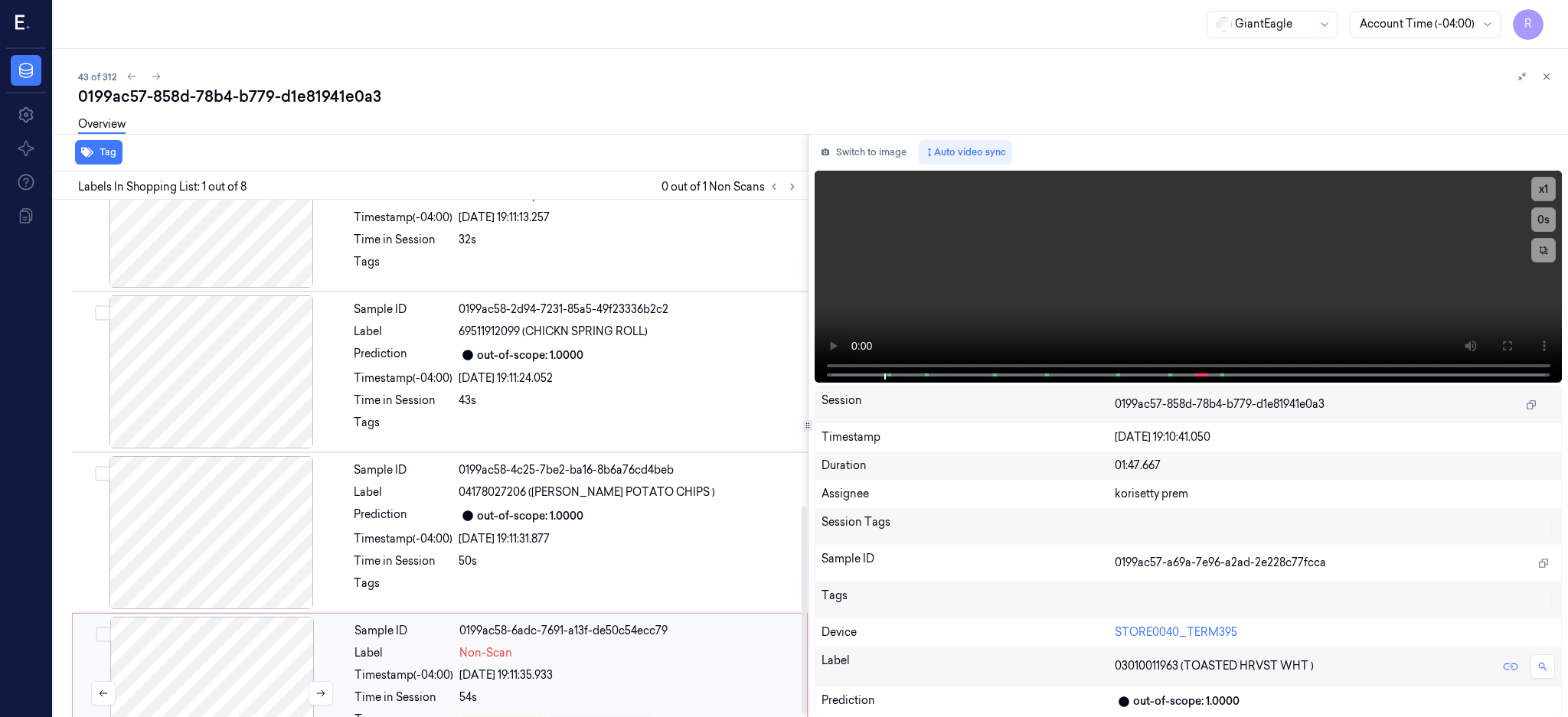
click at [184, 491] on div "Sample ID 0199ac57-a69a-7e96-a2ad-2e228c77fcca Label 03010011963 (TOASTED HRVST…" at bounding box center [427, 295] width 760 height 1290
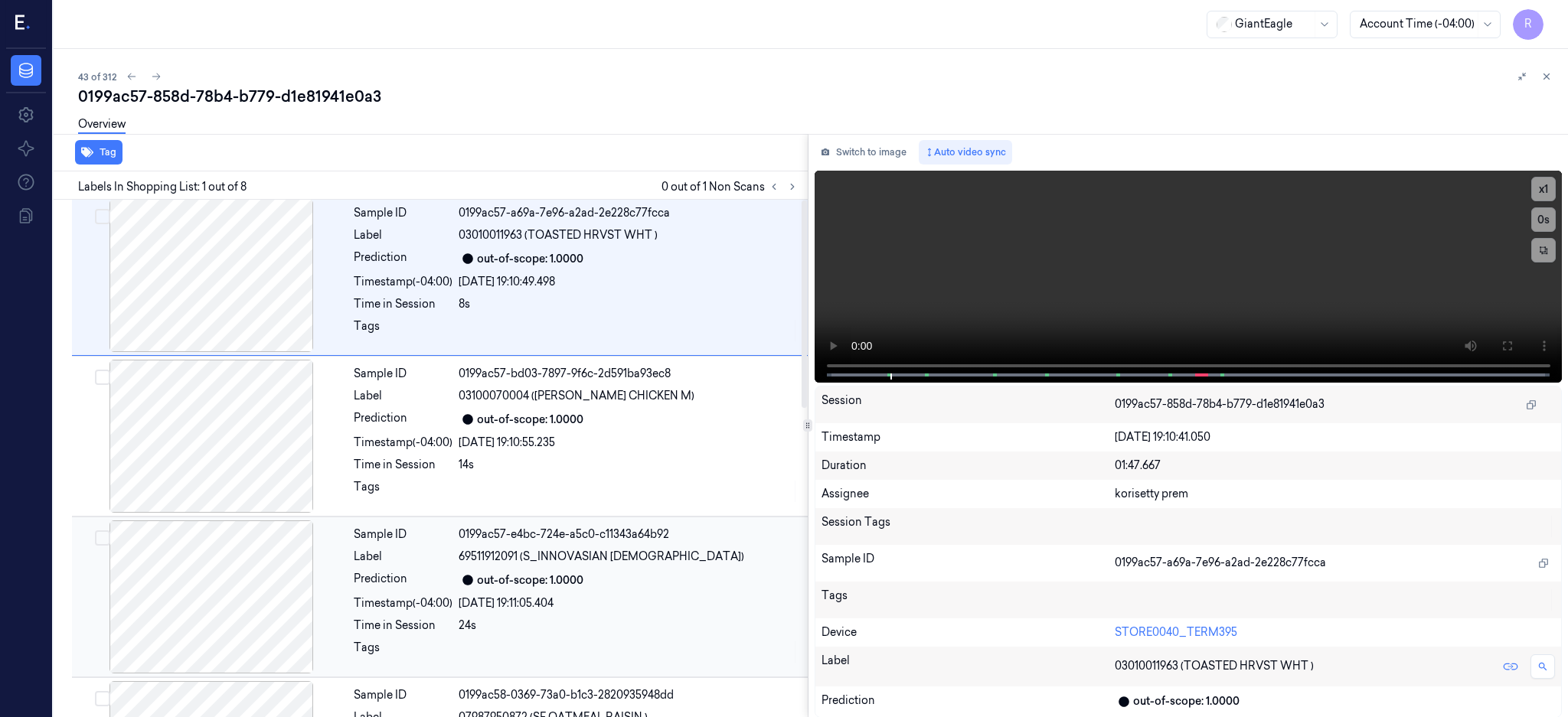
scroll to position [0, 0]
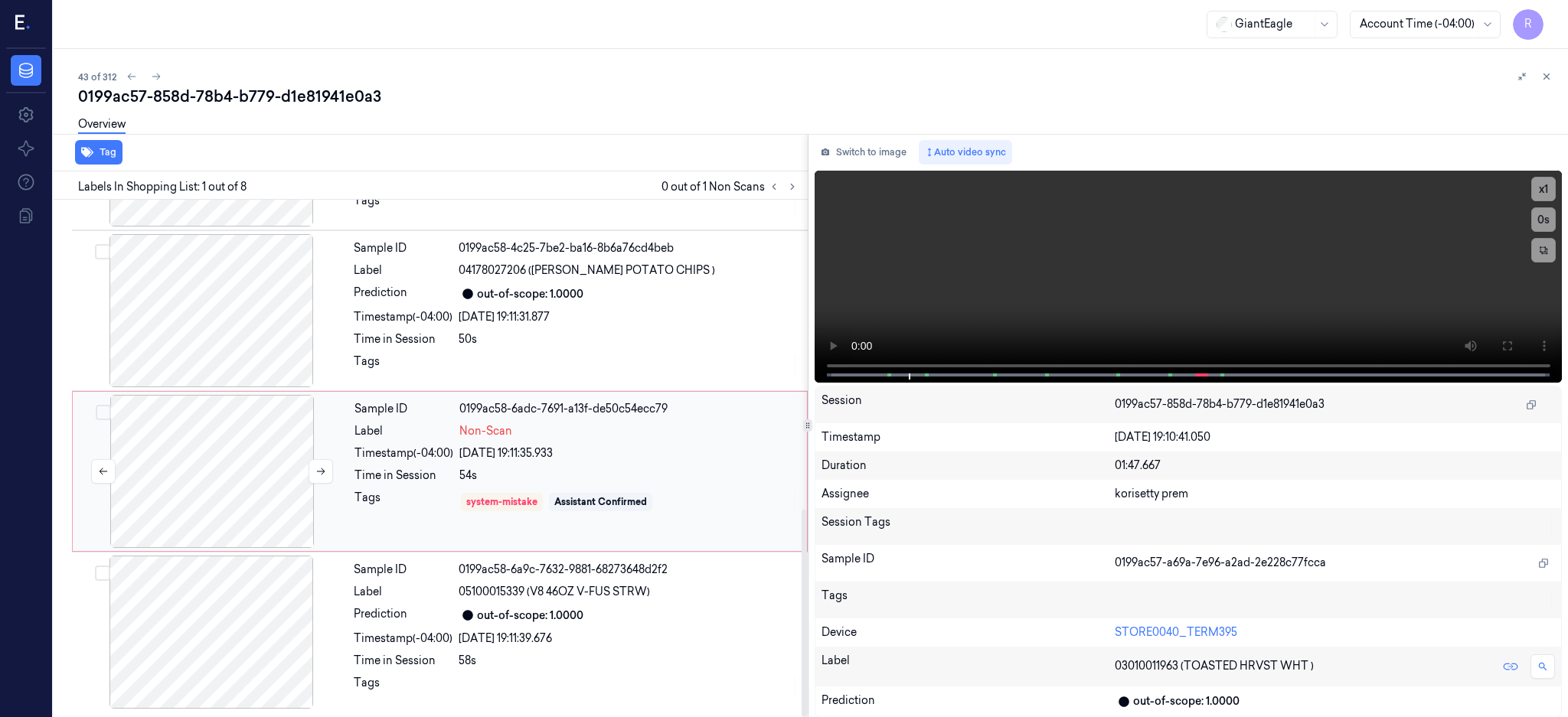
click at [228, 451] on div at bounding box center [212, 471] width 273 height 153
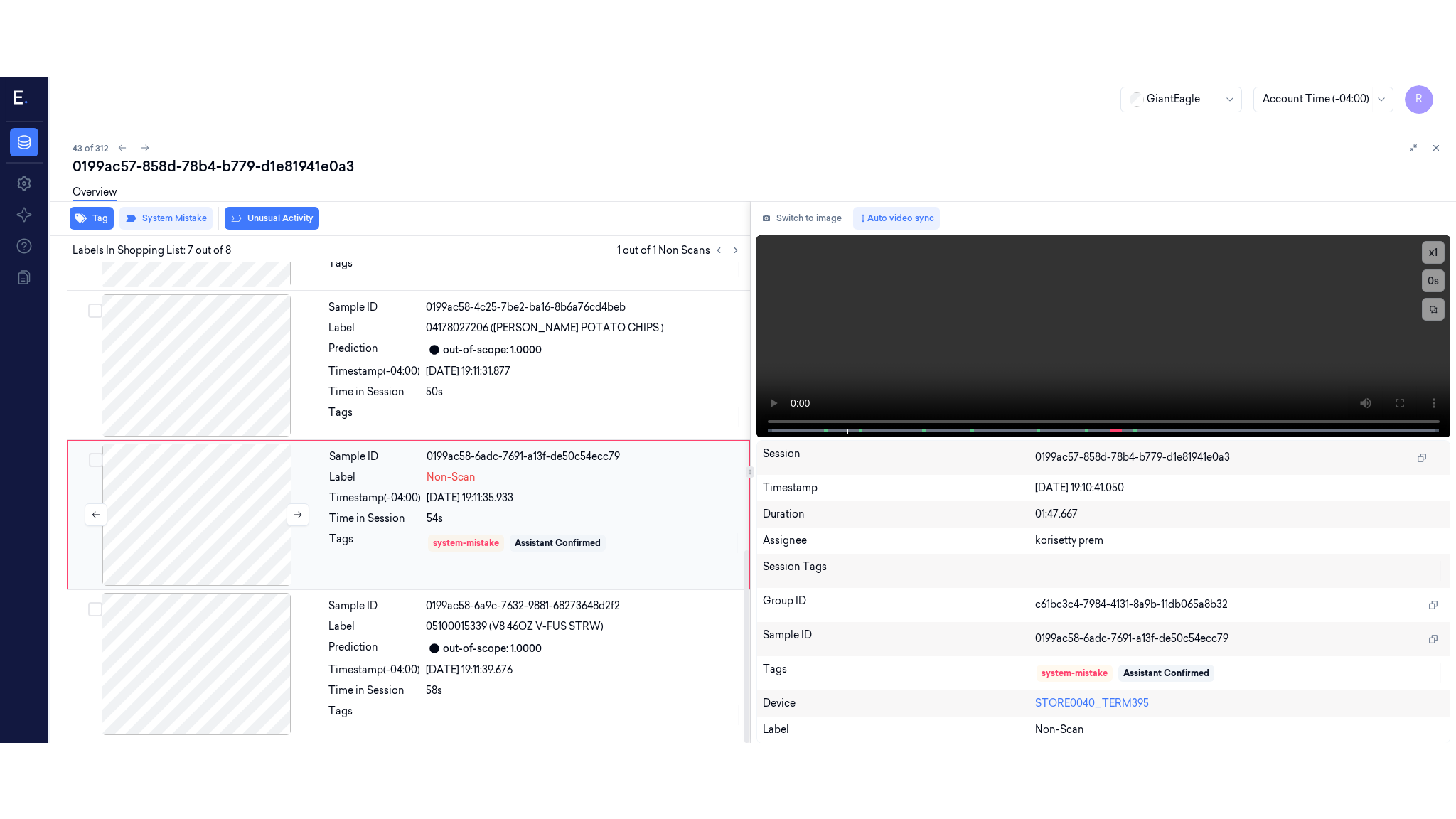
scroll to position [718, 0]
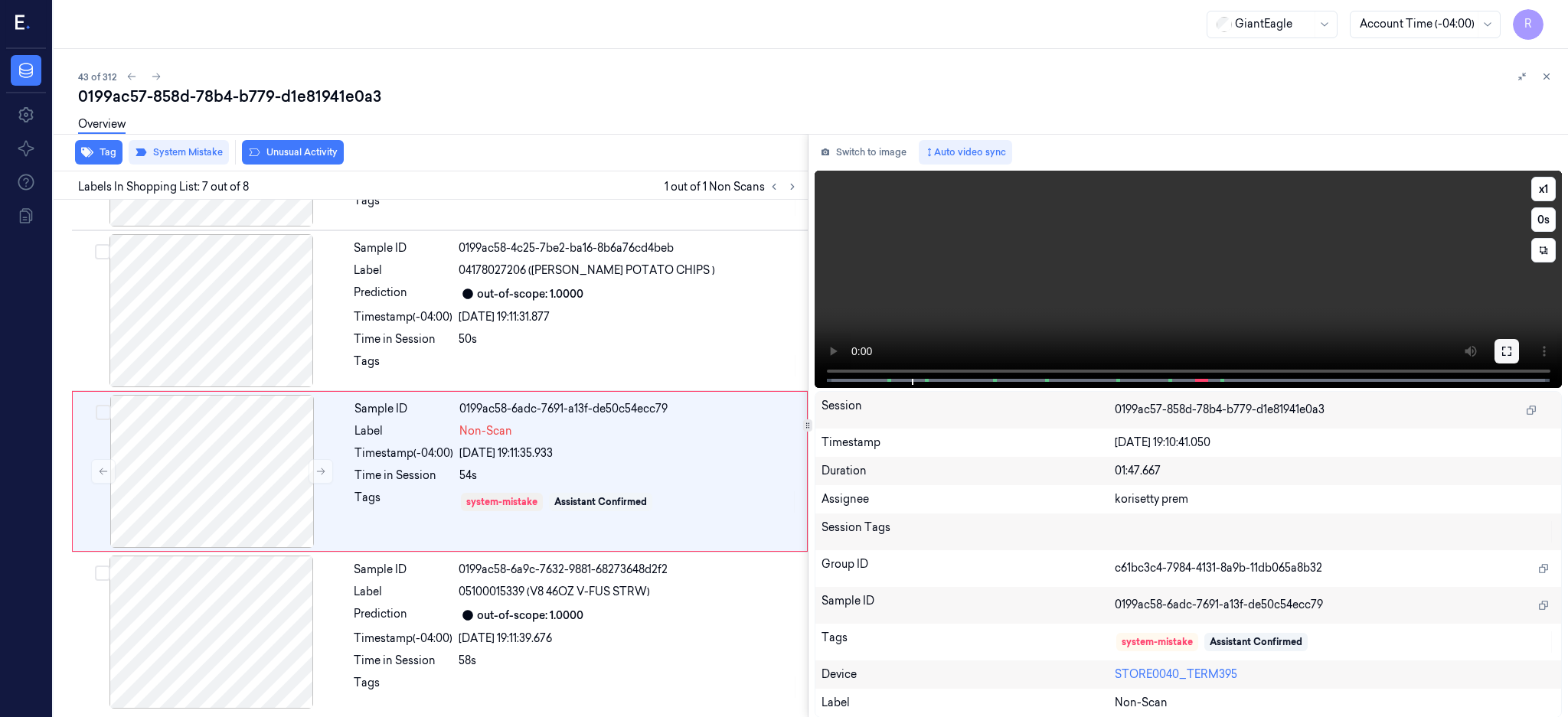
click at [1519, 346] on button at bounding box center [1507, 351] width 25 height 25
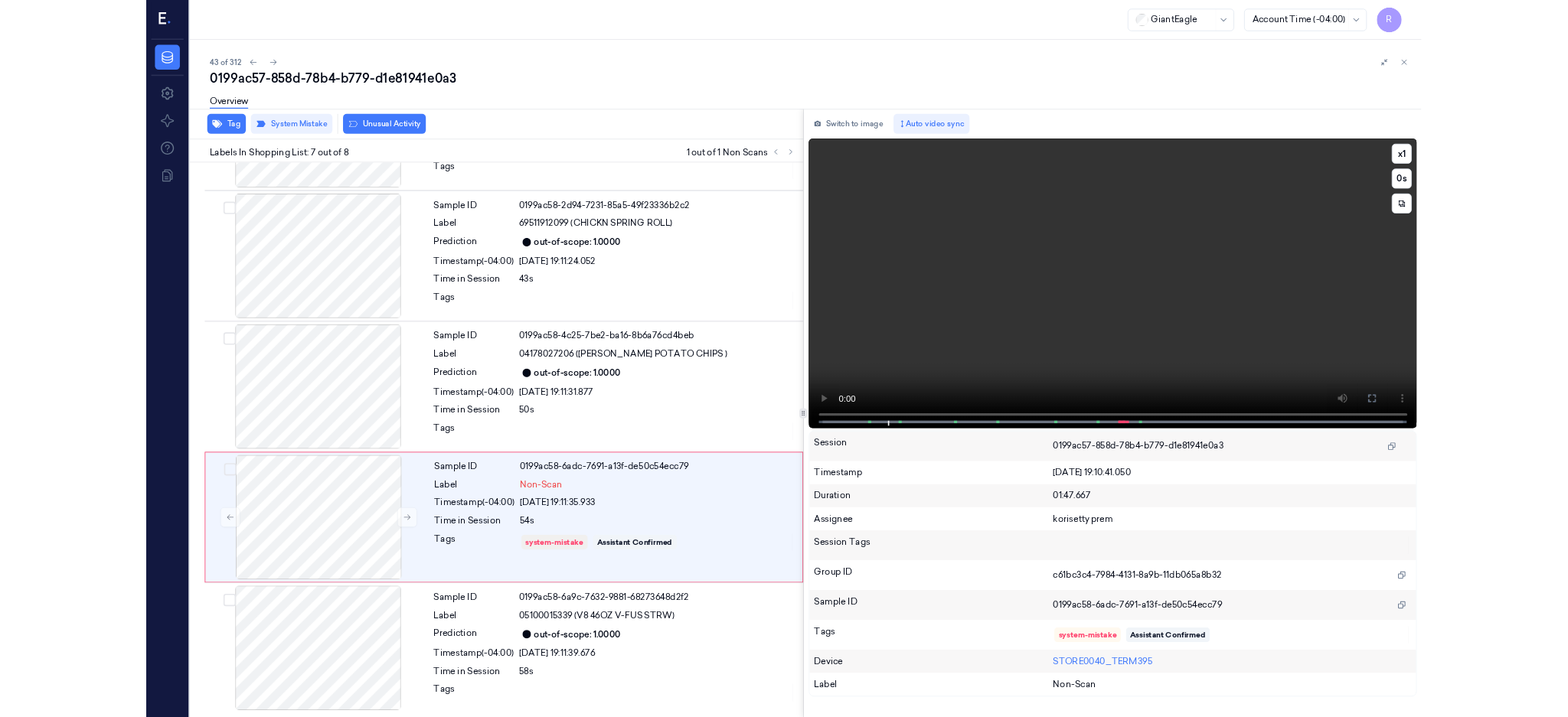
scroll to position [609, 0]
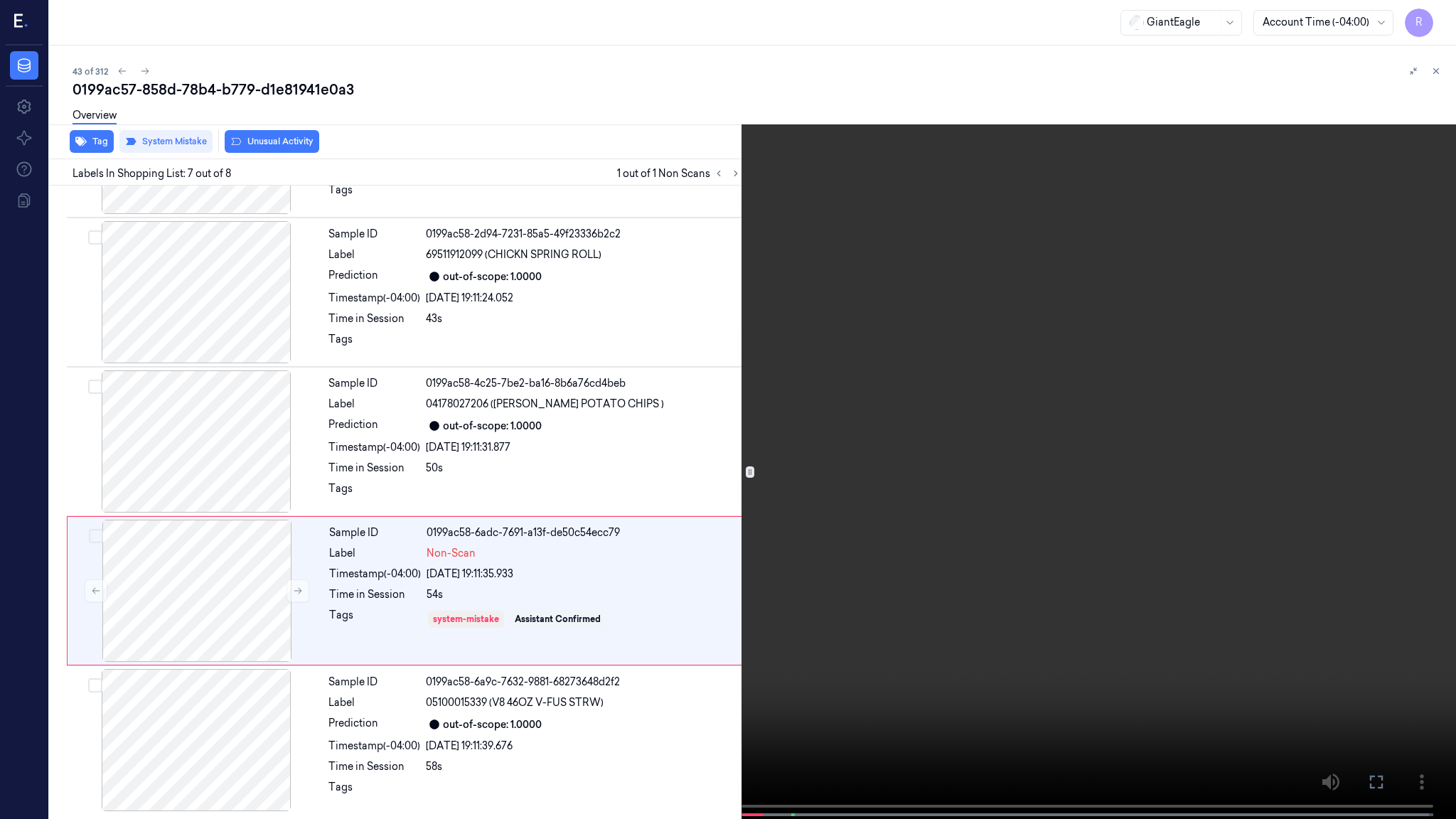
click at [882, 409] on video at bounding box center [728, 411] width 1456 height 821
click at [885, 416] on video at bounding box center [728, 411] width 1456 height 821
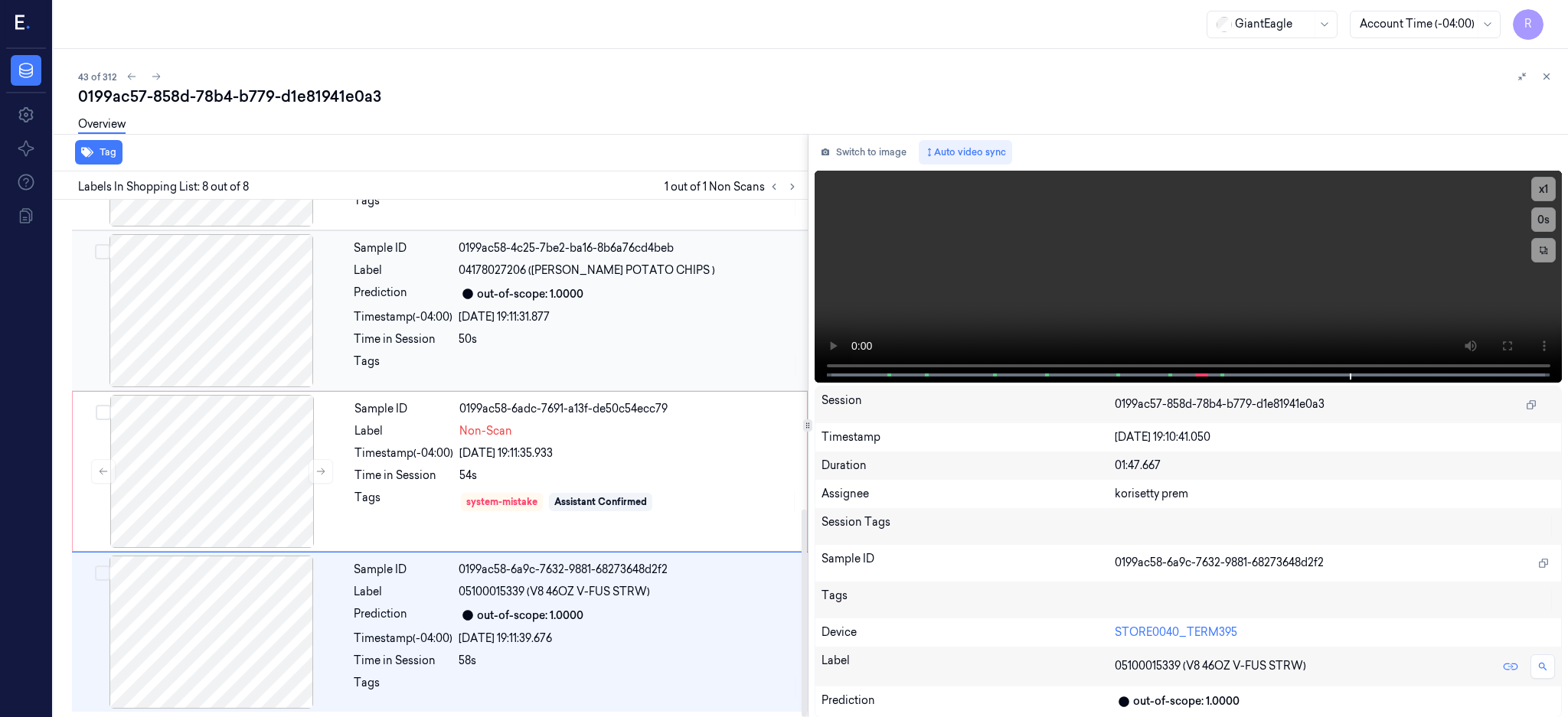
drag, startPoint x: 228, startPoint y: 488, endPoint x: 267, endPoint y: 358, distance: 135.7
click at [228, 488] on div at bounding box center [212, 471] width 273 height 153
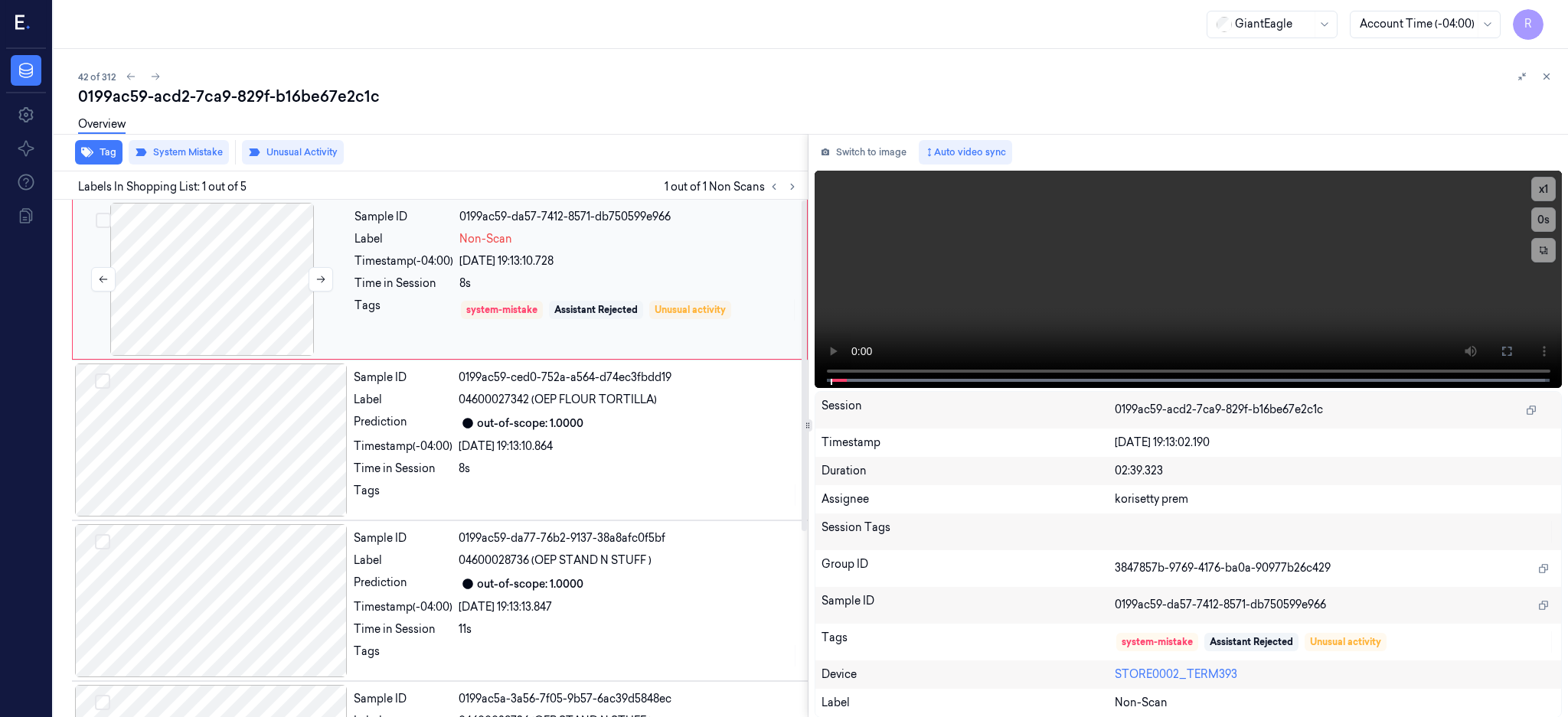
click at [216, 293] on div at bounding box center [212, 279] width 273 height 153
click at [1519, 354] on button at bounding box center [1507, 351] width 25 height 25
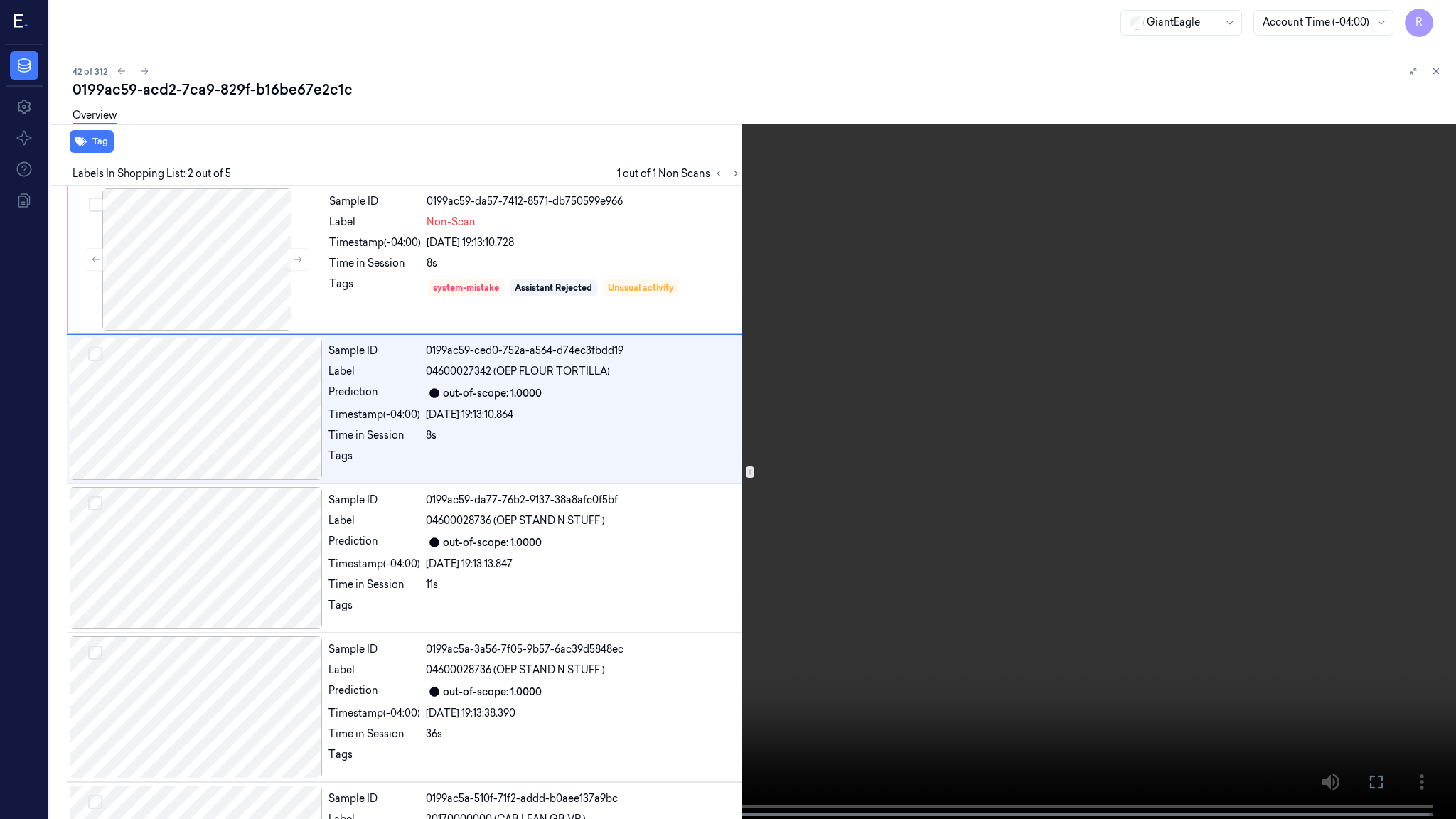
click at [102, 665] on span at bounding box center [103, 814] width 2 height 7
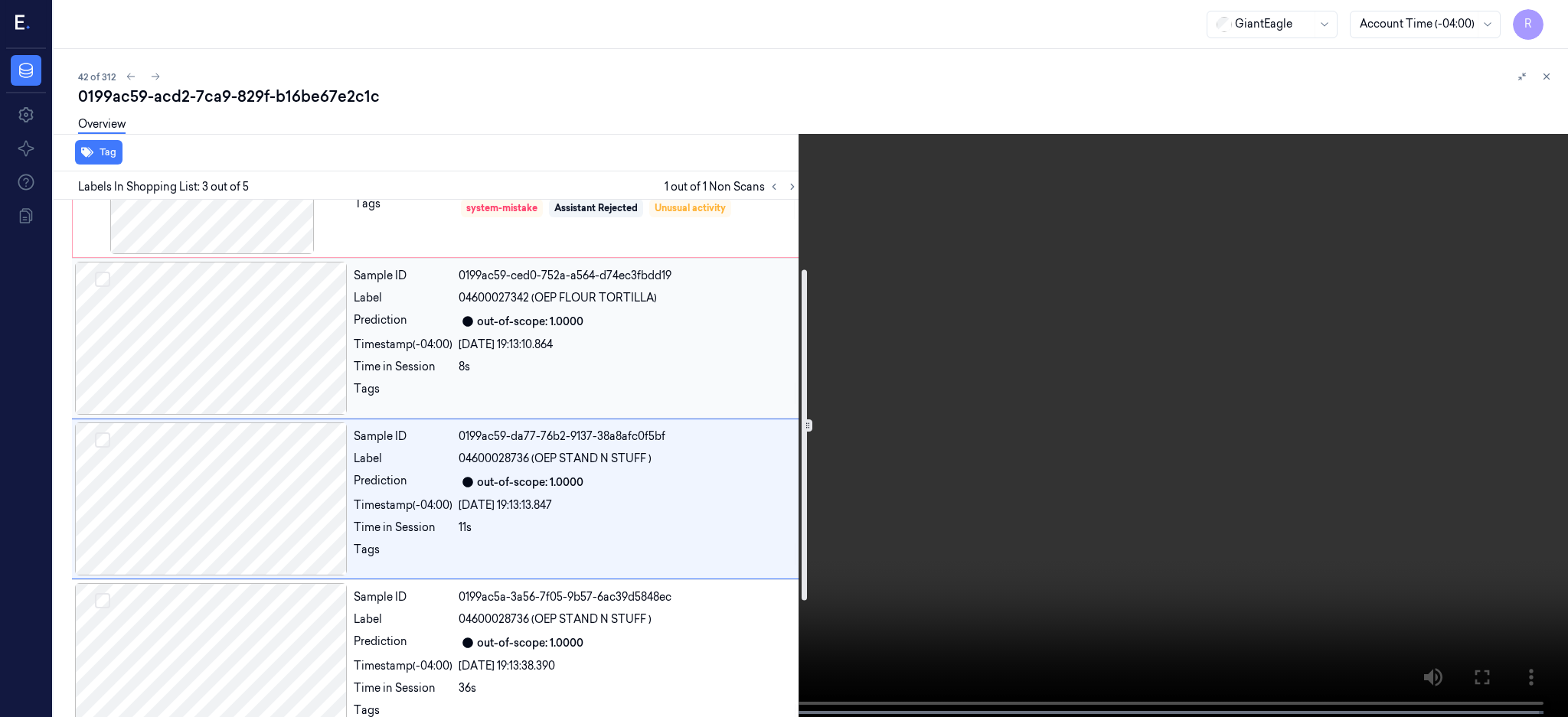
scroll to position [204, 0]
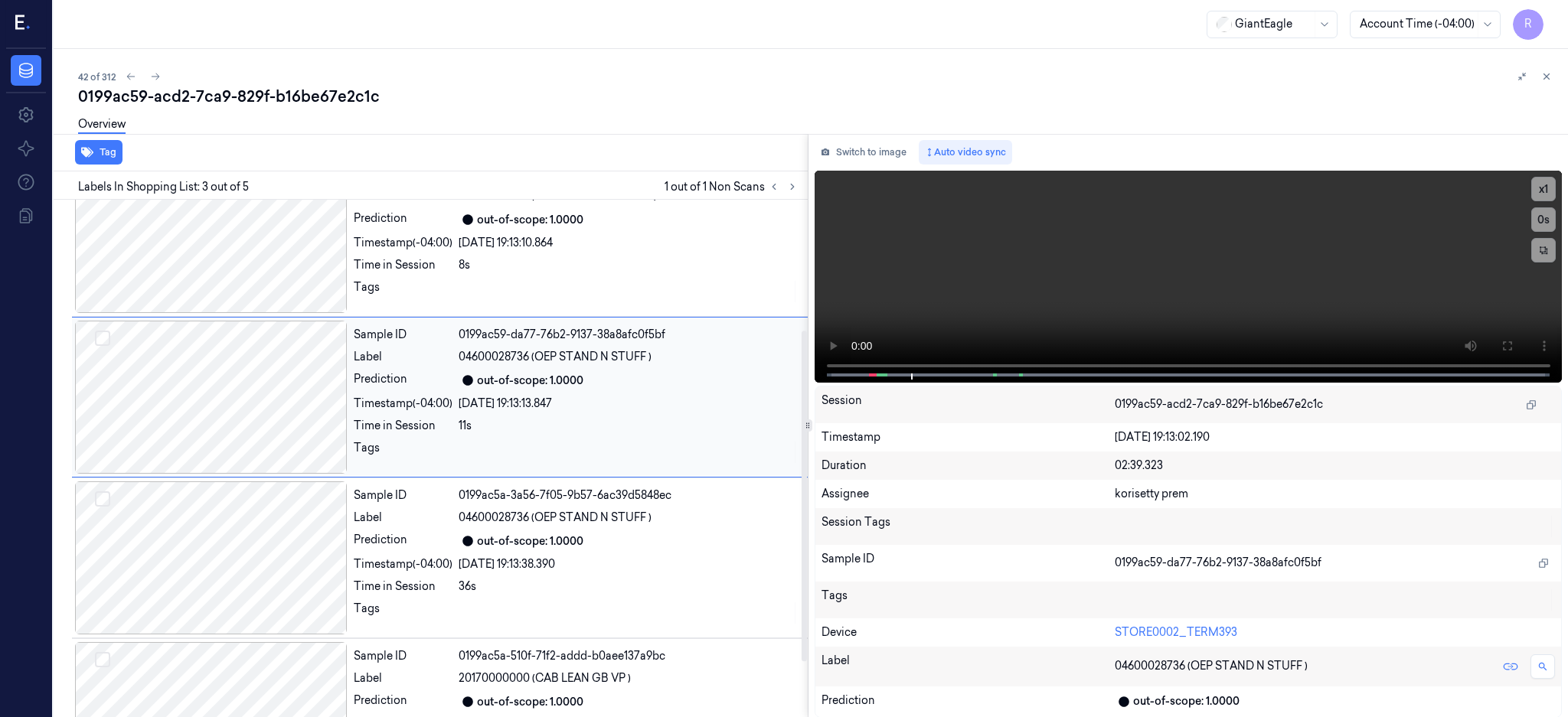
click at [277, 379] on div at bounding box center [211, 397] width 273 height 153
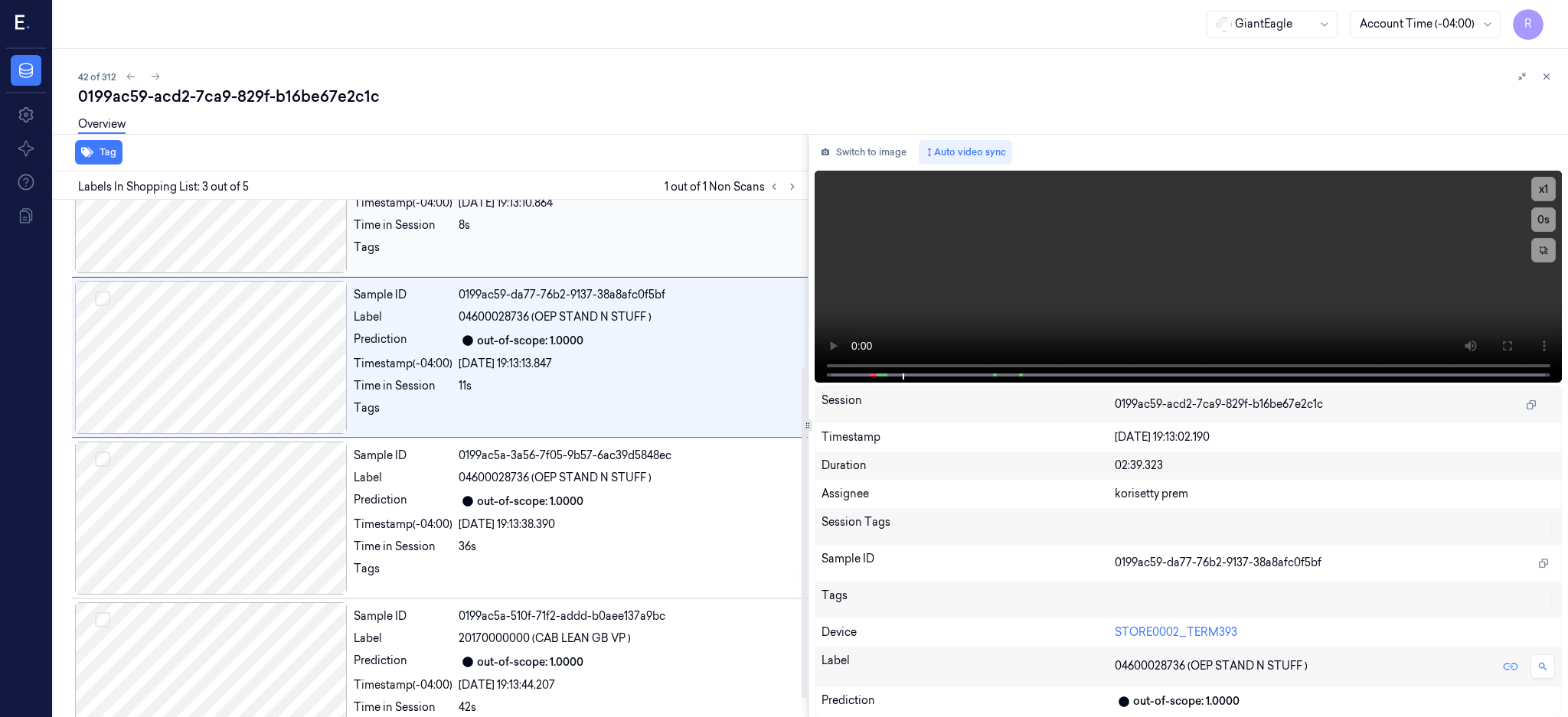
scroll to position [289, 0]
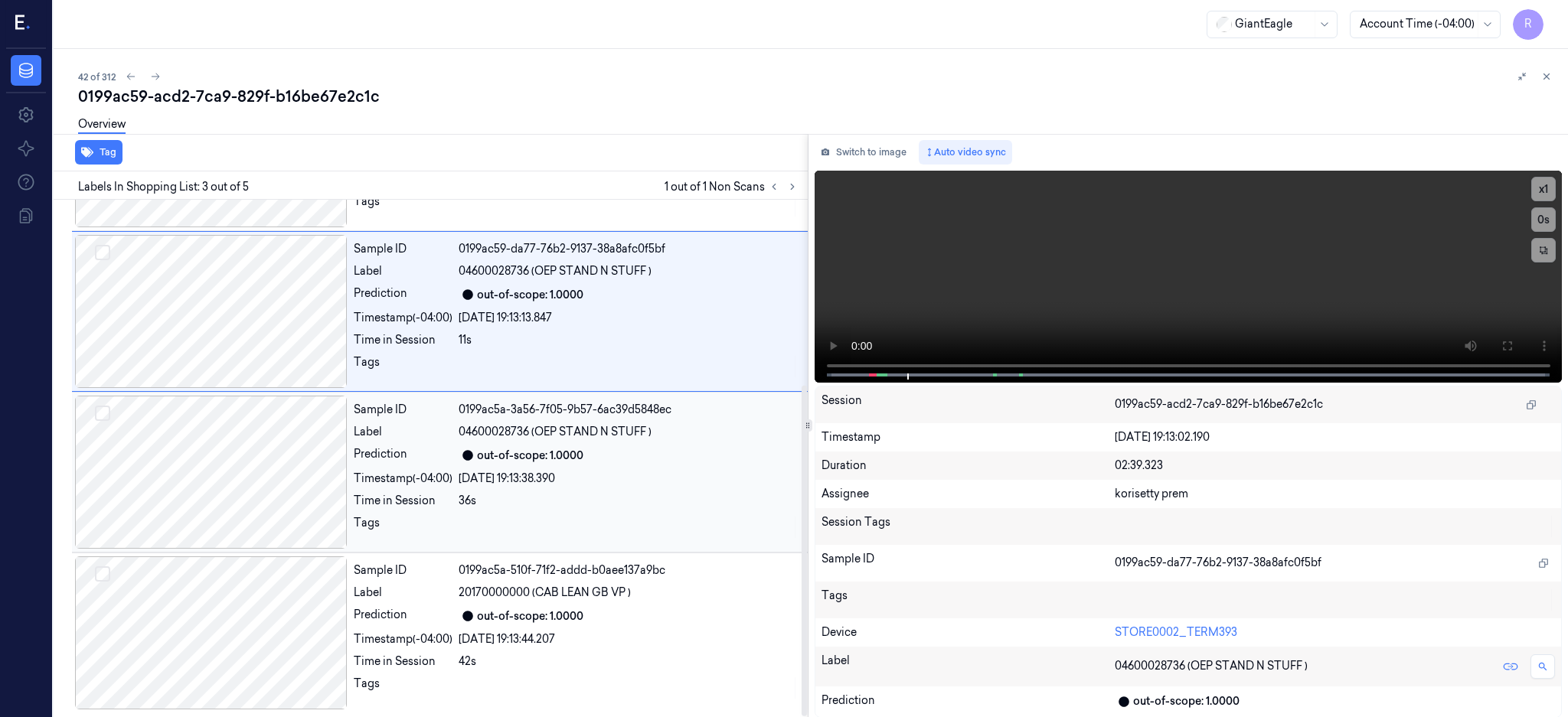
click at [210, 446] on div at bounding box center [211, 472] width 273 height 153
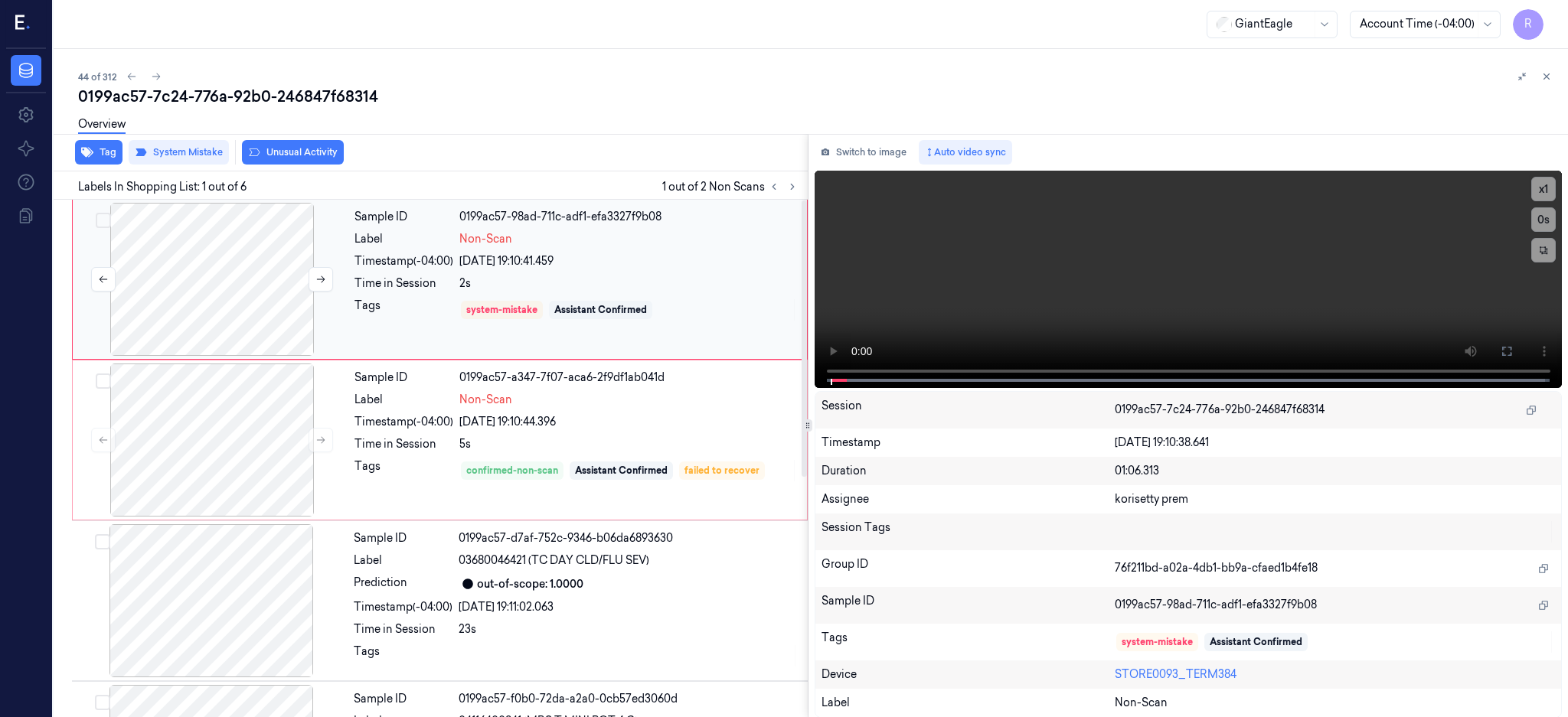
click at [187, 278] on div at bounding box center [212, 279] width 273 height 153
click at [1519, 342] on button at bounding box center [1507, 351] width 25 height 25
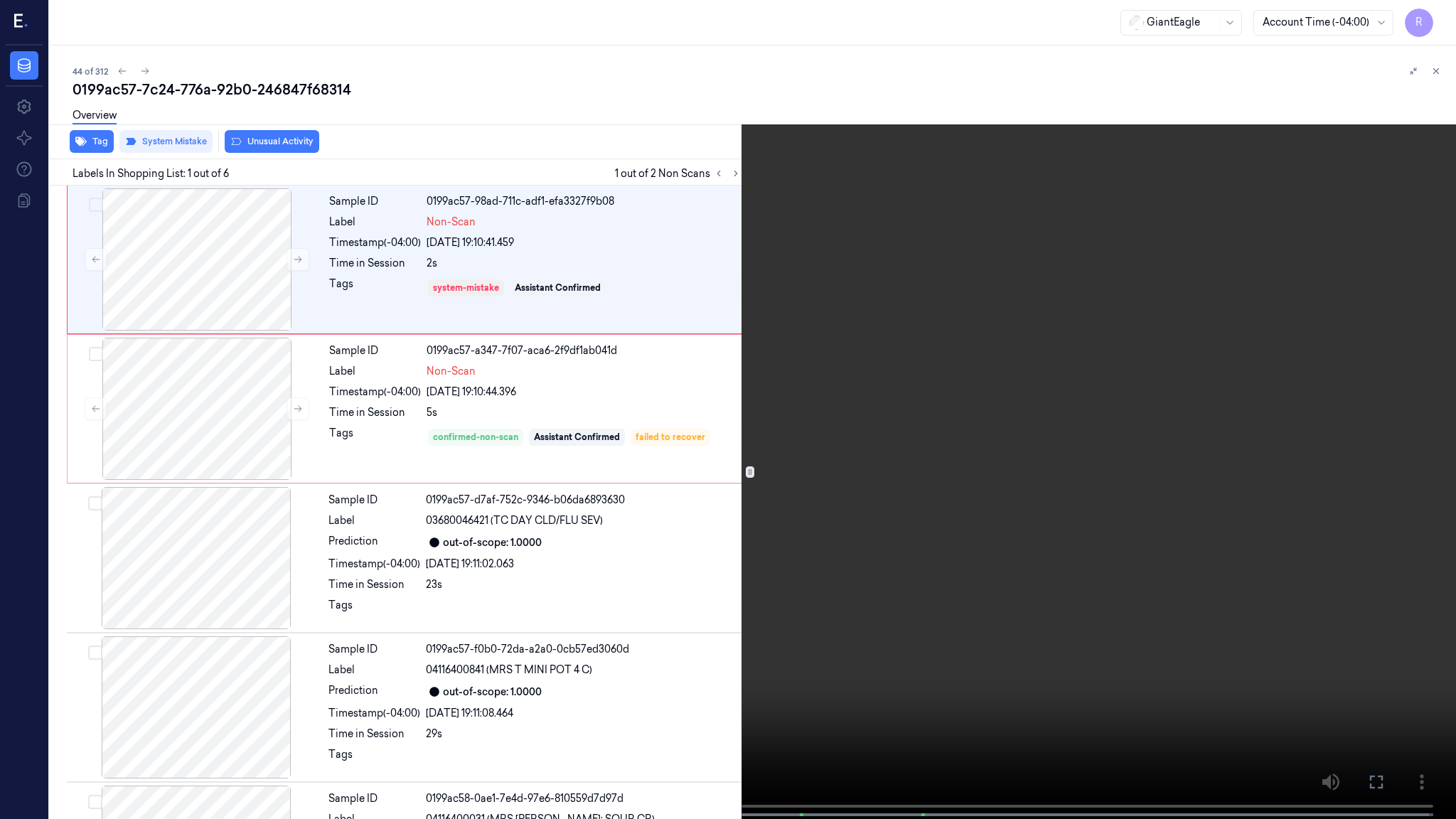
click at [526, 511] on video at bounding box center [728, 411] width 1456 height 821
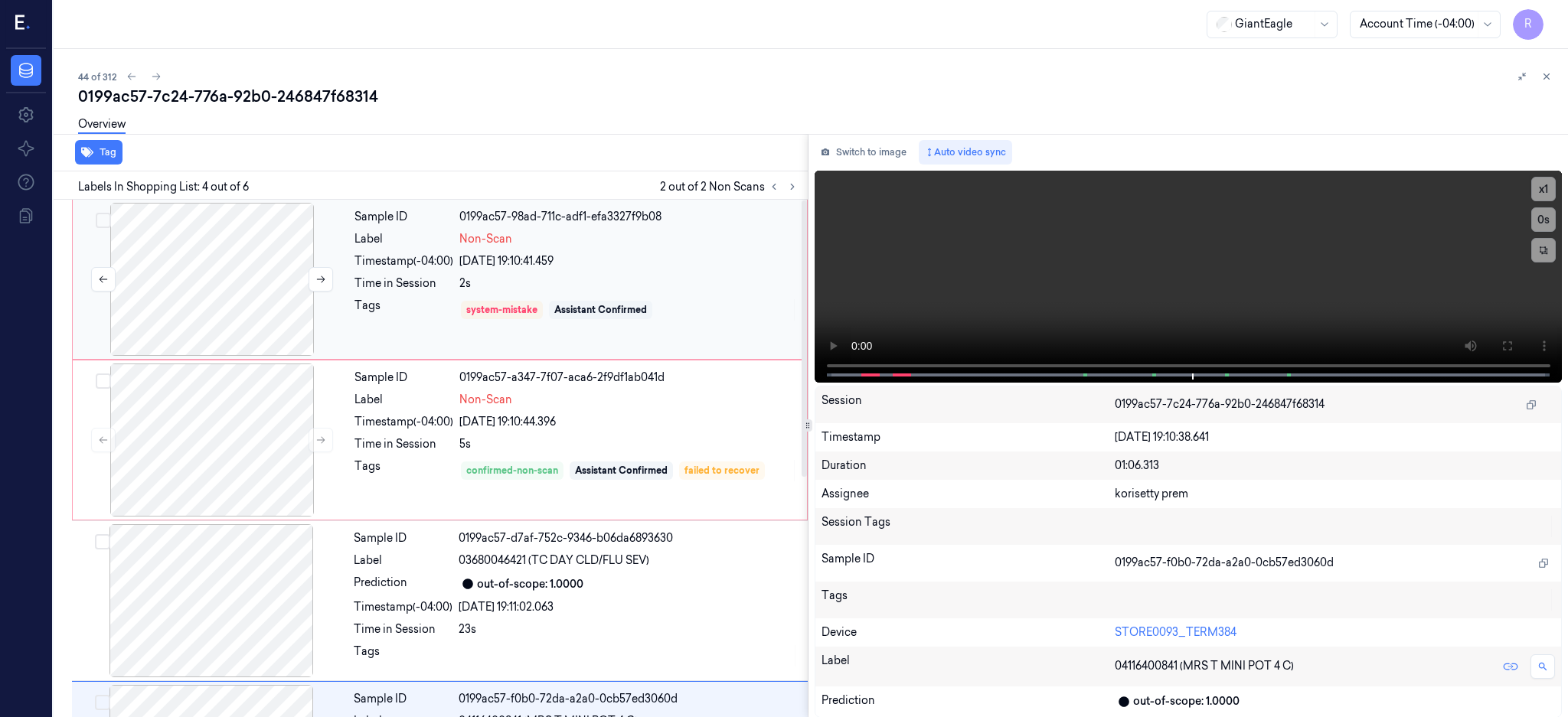
click at [171, 280] on div at bounding box center [212, 279] width 273 height 153
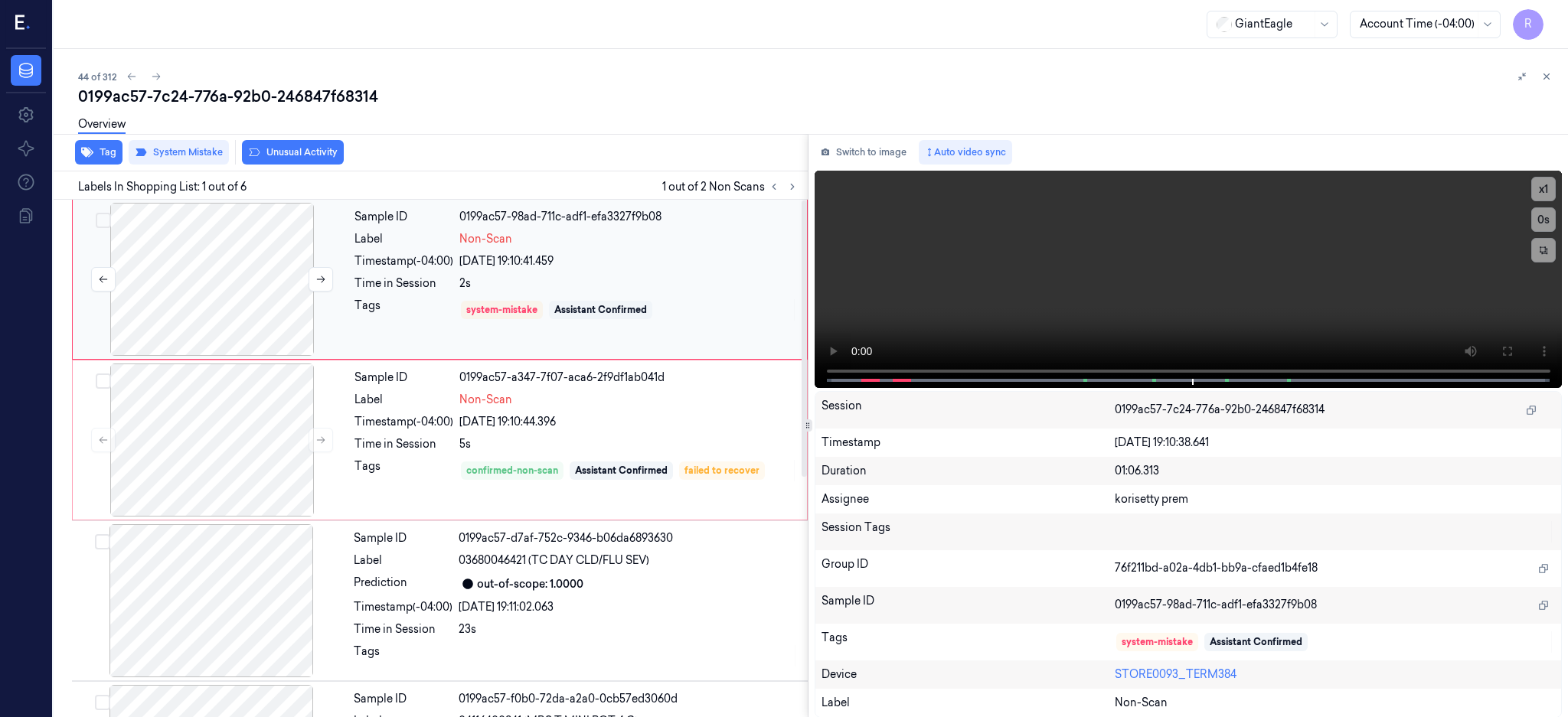
click at [167, 278] on div at bounding box center [212, 279] width 273 height 153
click at [219, 310] on div at bounding box center [212, 279] width 273 height 153
click at [1519, 353] on button at bounding box center [1507, 351] width 25 height 25
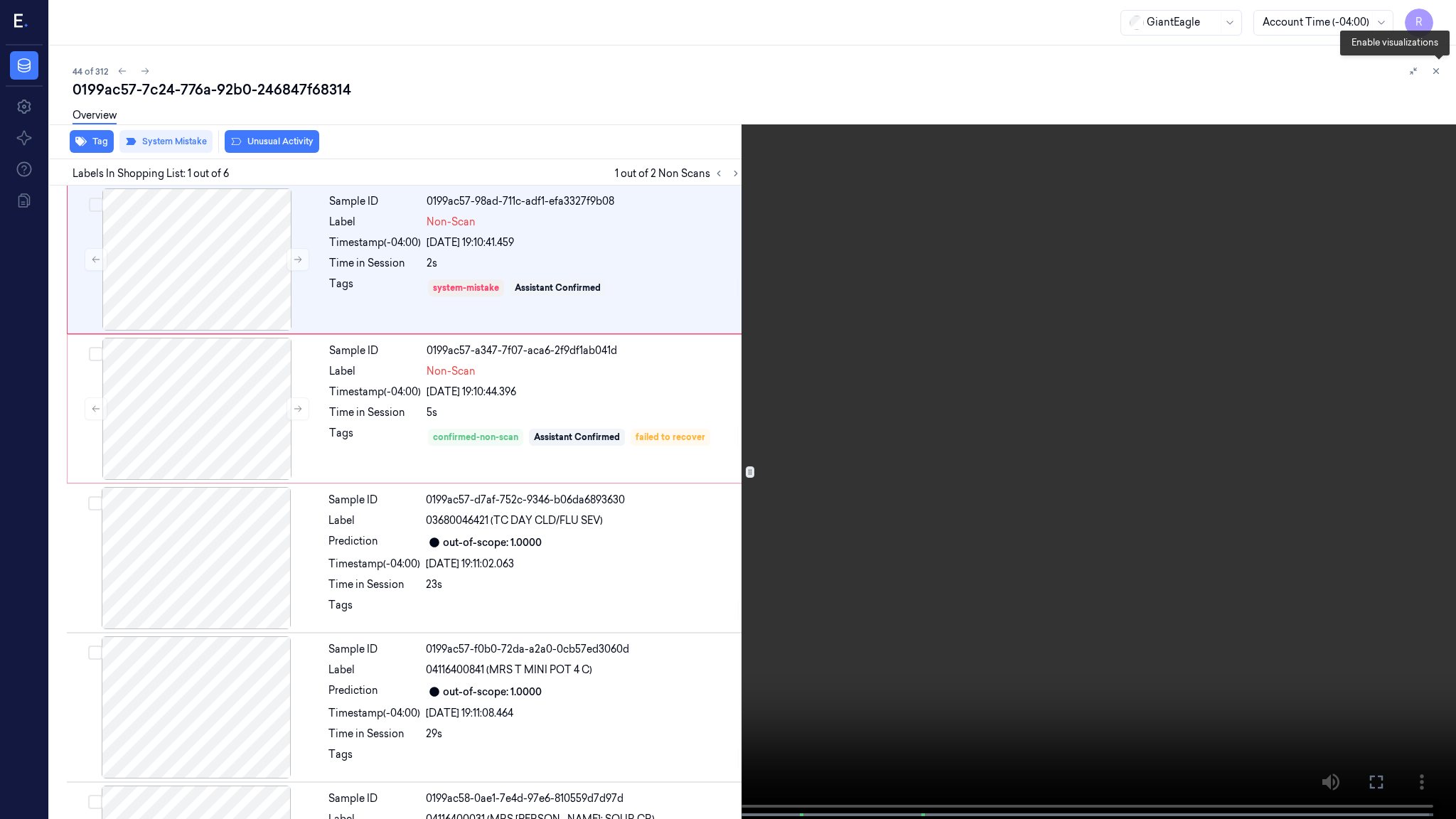
click at [1441, 83] on button at bounding box center [1439, 74] width 23 height 23
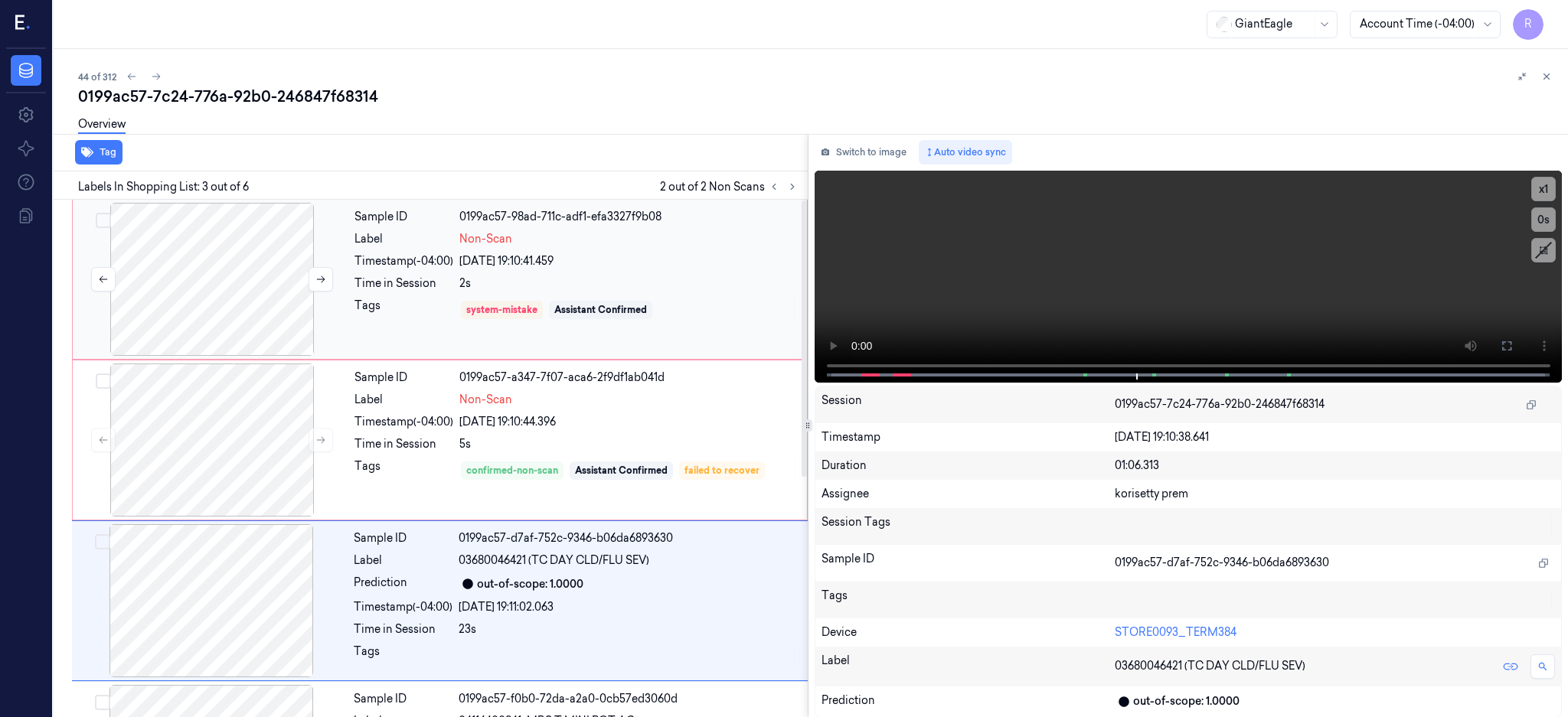
click at [248, 230] on div at bounding box center [212, 279] width 273 height 153
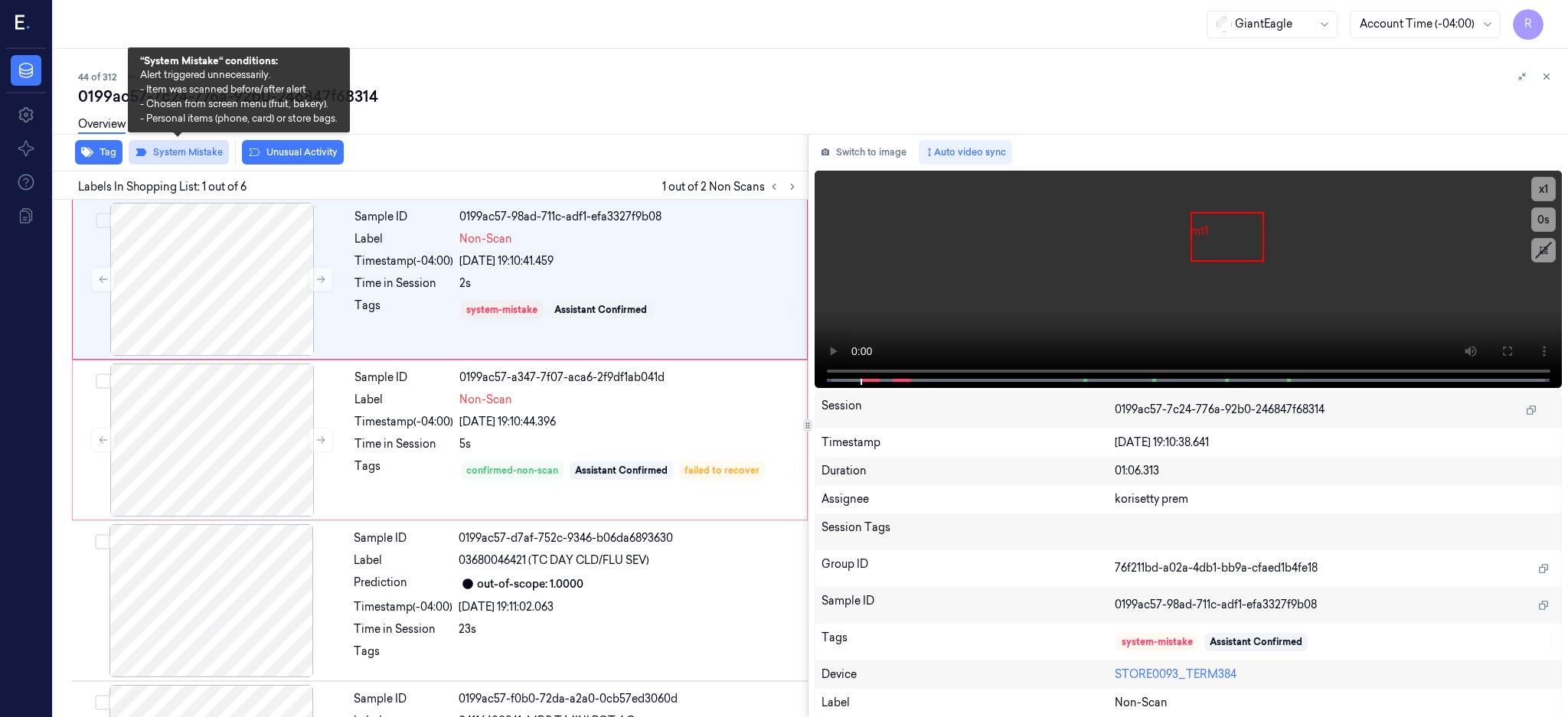
click at [189, 152] on button "System Mistake" at bounding box center [178, 152] width 100 height 25
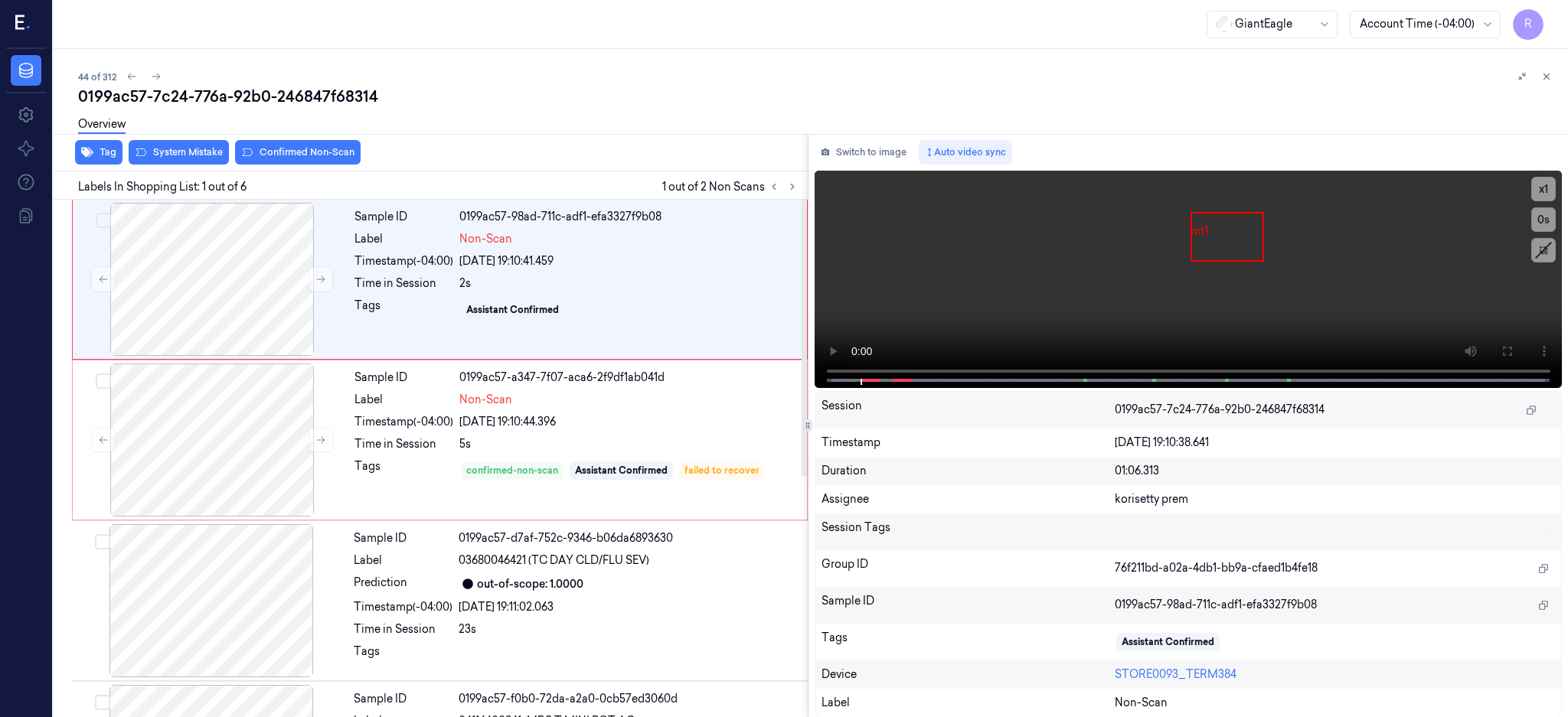
click at [294, 142] on div "Overview" at bounding box center [817, 126] width 1478 height 39
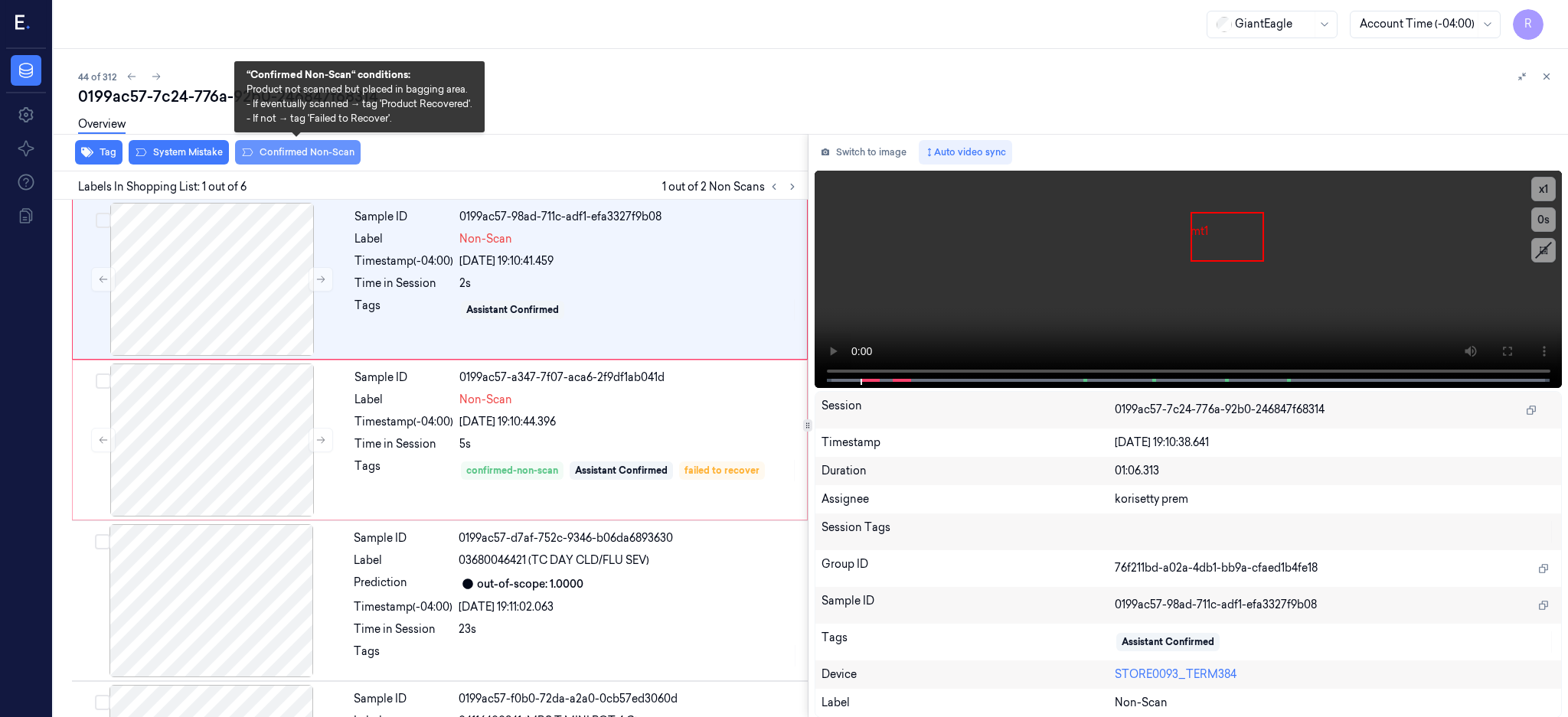
click at [291, 152] on button "Confirmed Non-Scan" at bounding box center [298, 152] width 126 height 25
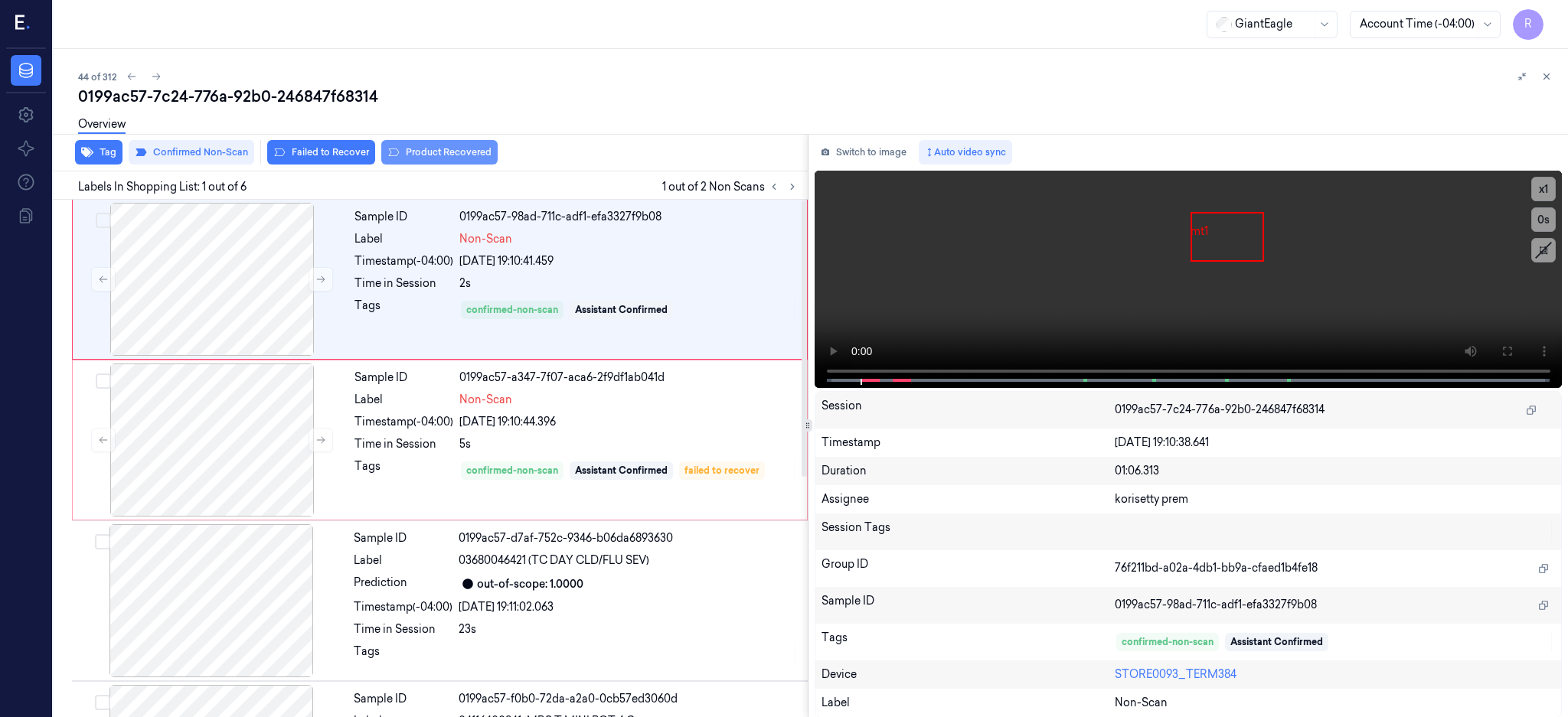
click at [422, 152] on button "Product Recovered" at bounding box center [439, 152] width 116 height 25
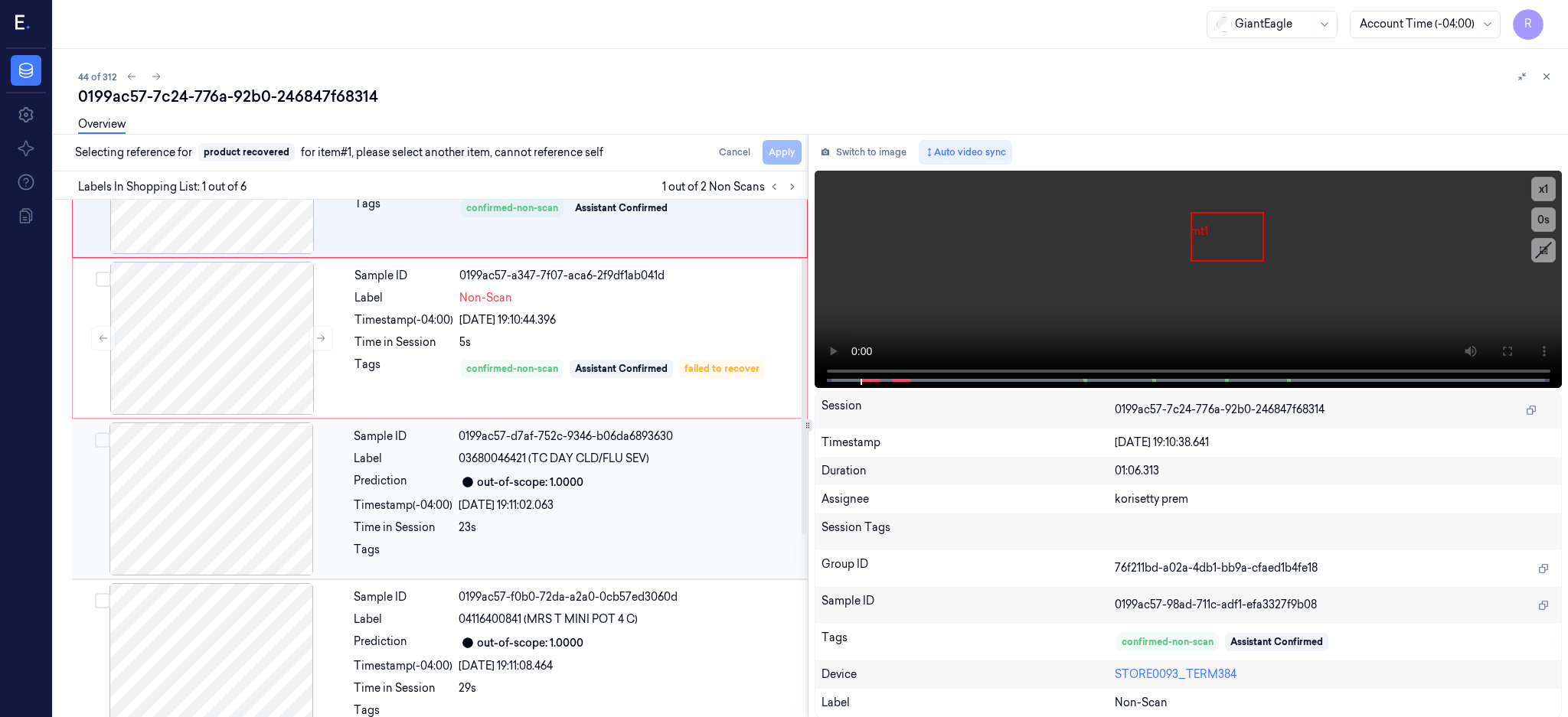
scroll to position [204, 0]
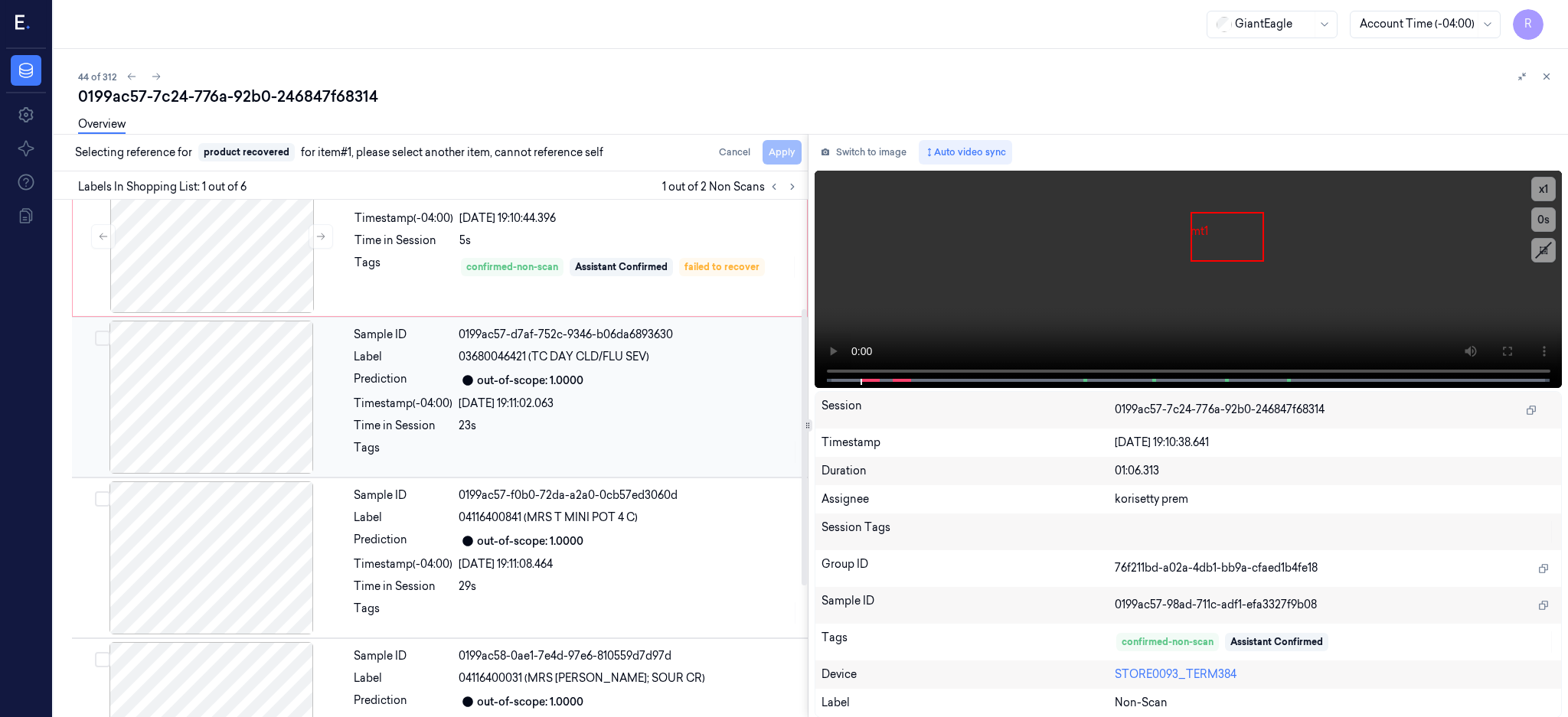
click at [228, 373] on div at bounding box center [211, 397] width 273 height 153
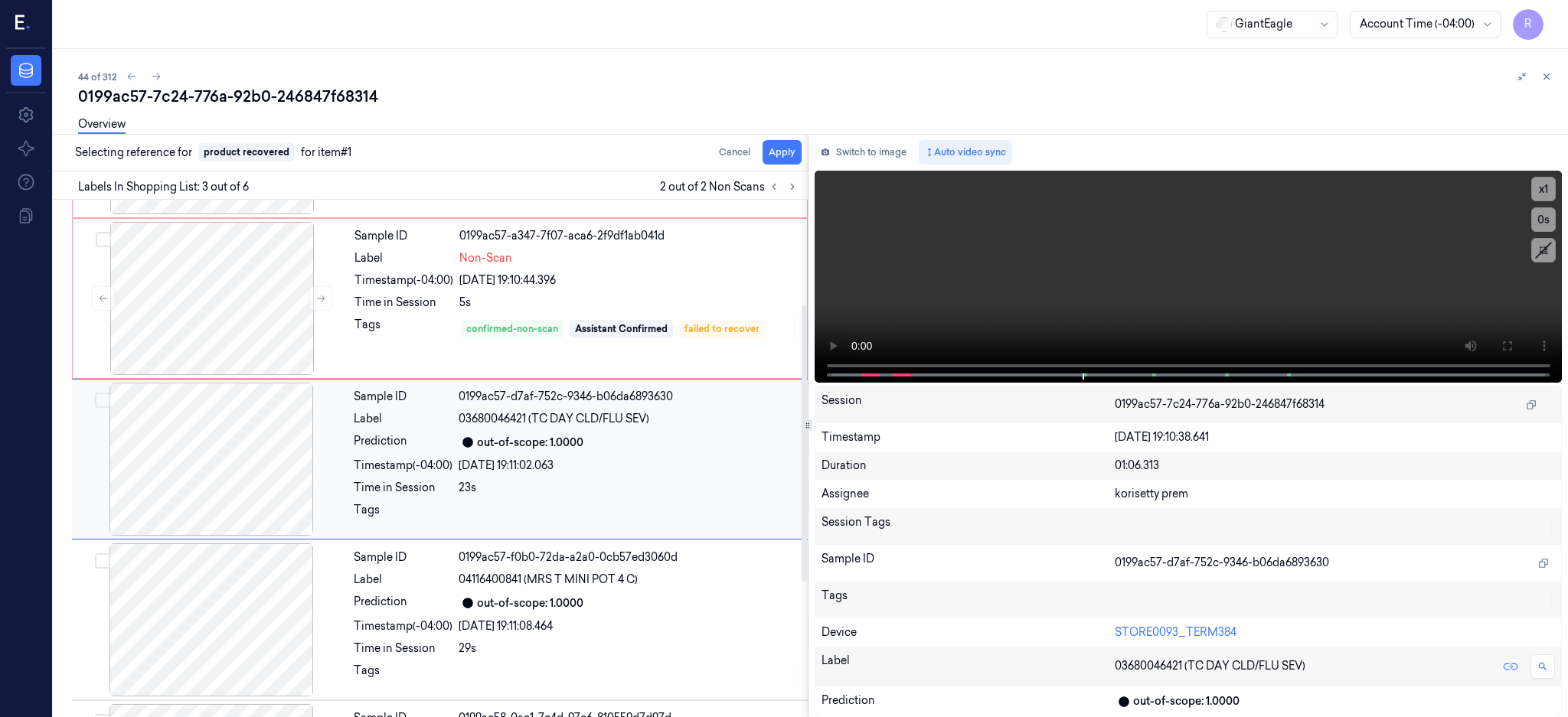
scroll to position [243, 0]
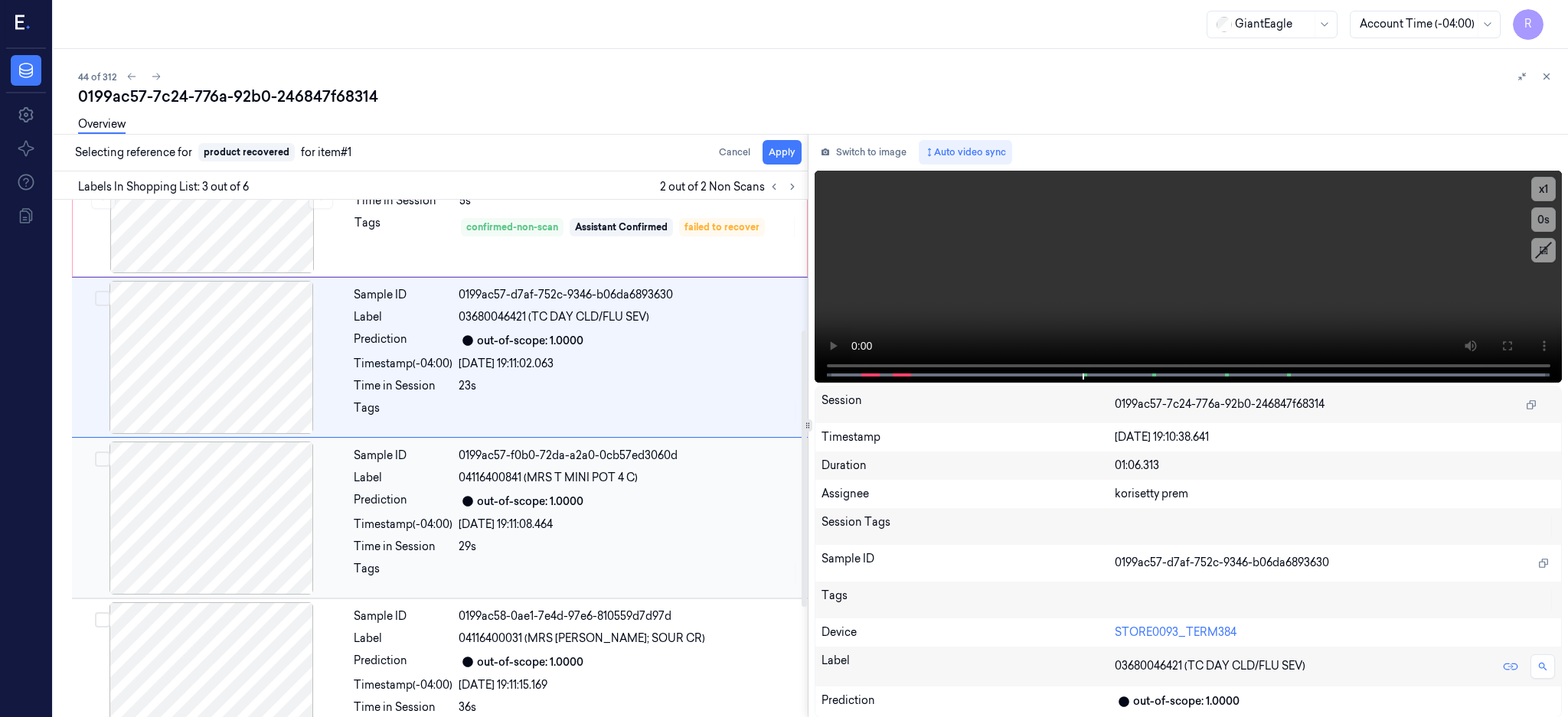
click at [204, 532] on div at bounding box center [211, 517] width 273 height 153
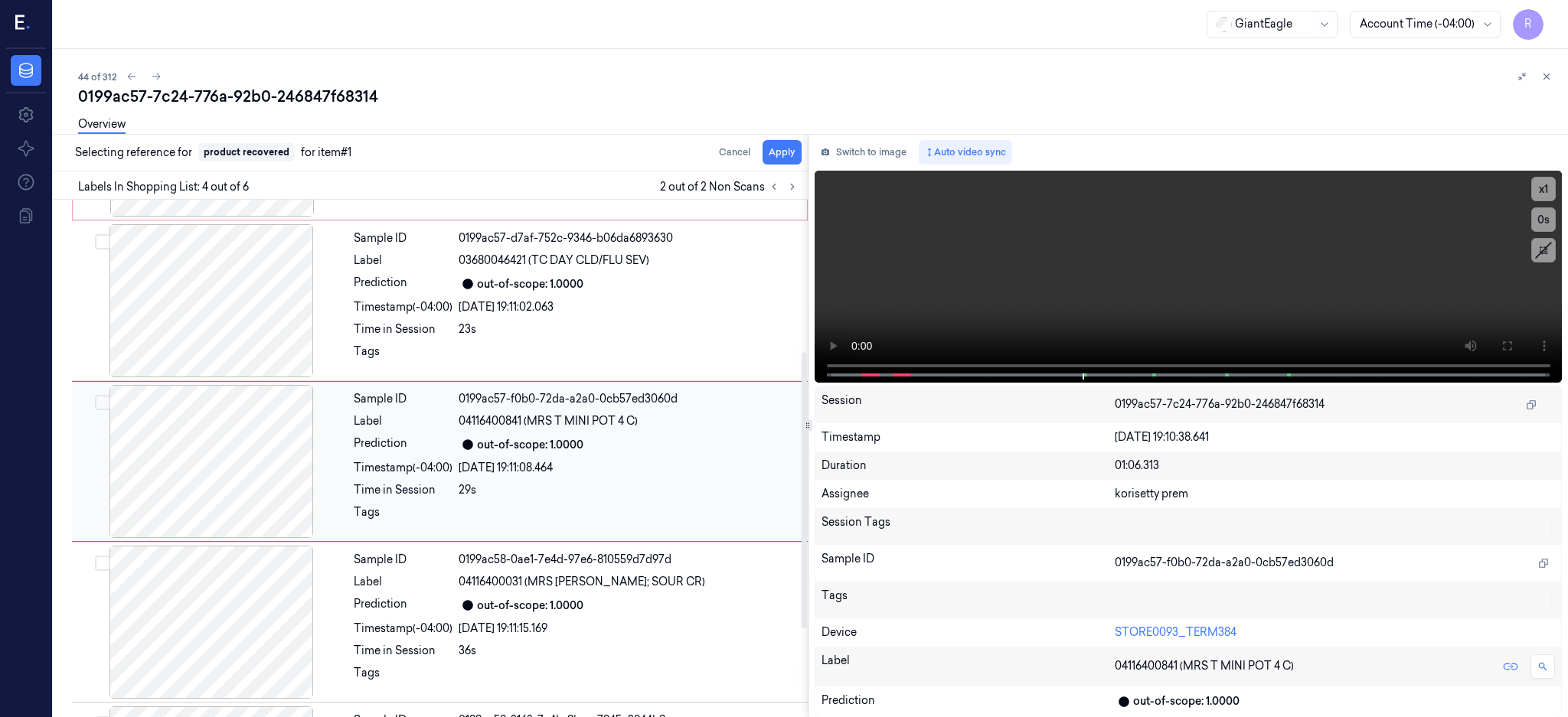
scroll to position [302, 0]
click at [802, 150] on button "Apply" at bounding box center [782, 152] width 39 height 25
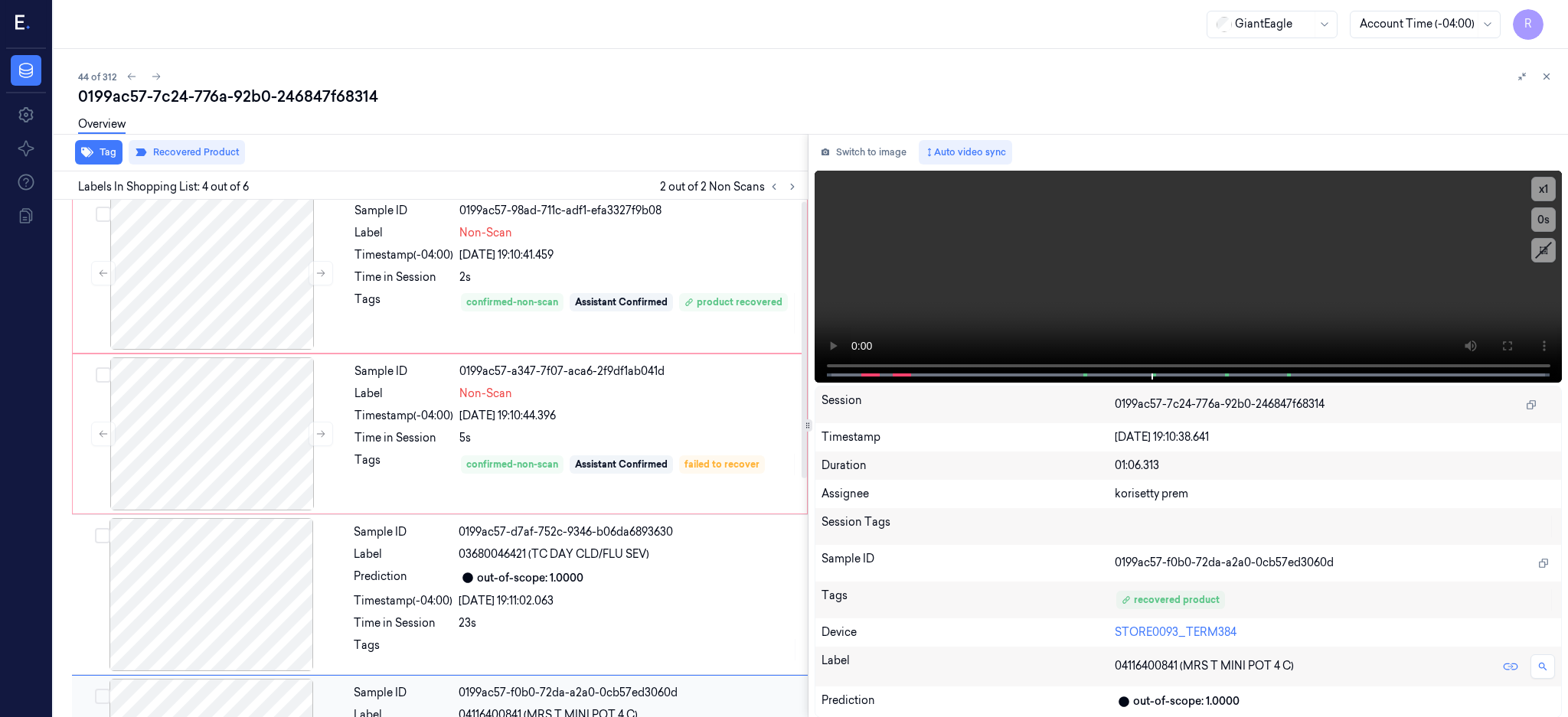
scroll to position [0, 0]
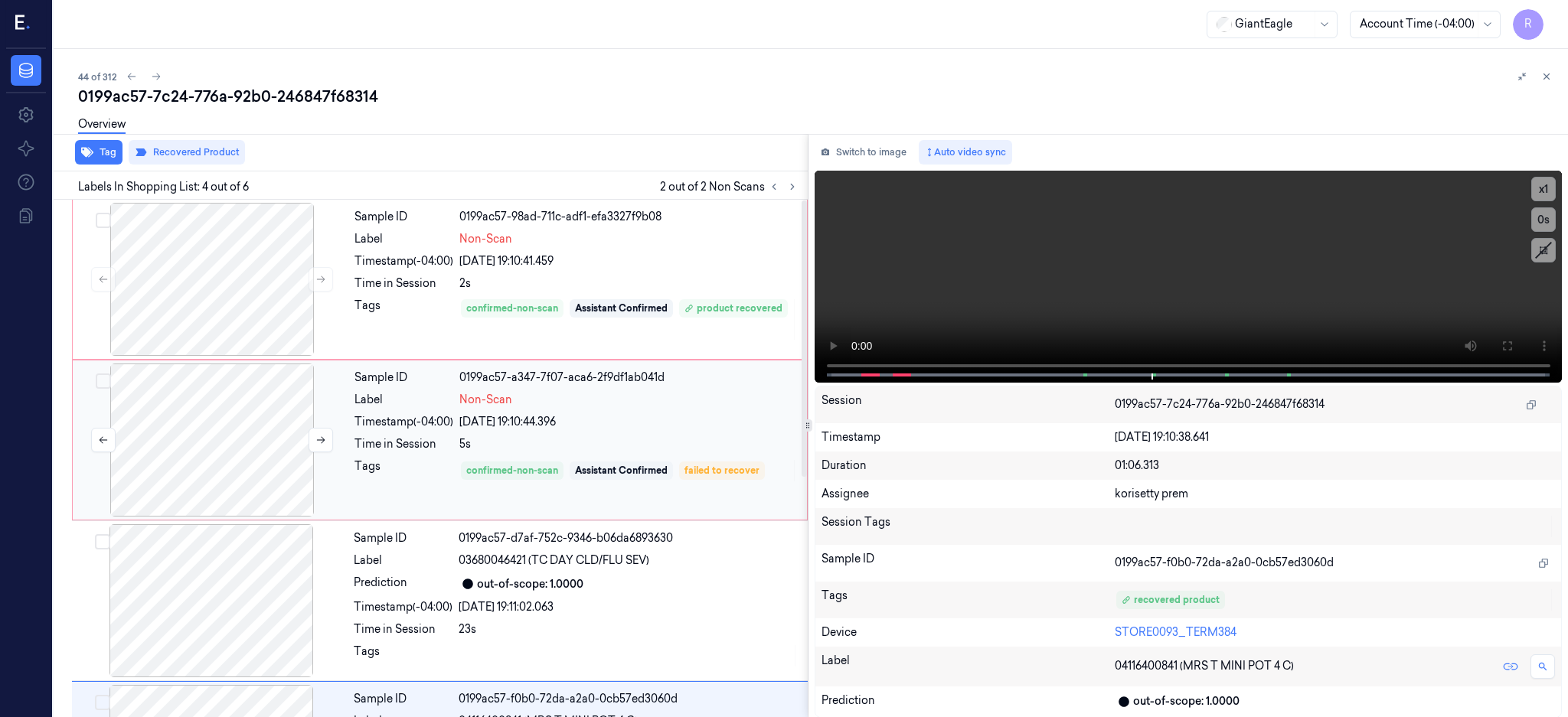
click at [261, 437] on div at bounding box center [212, 440] width 273 height 153
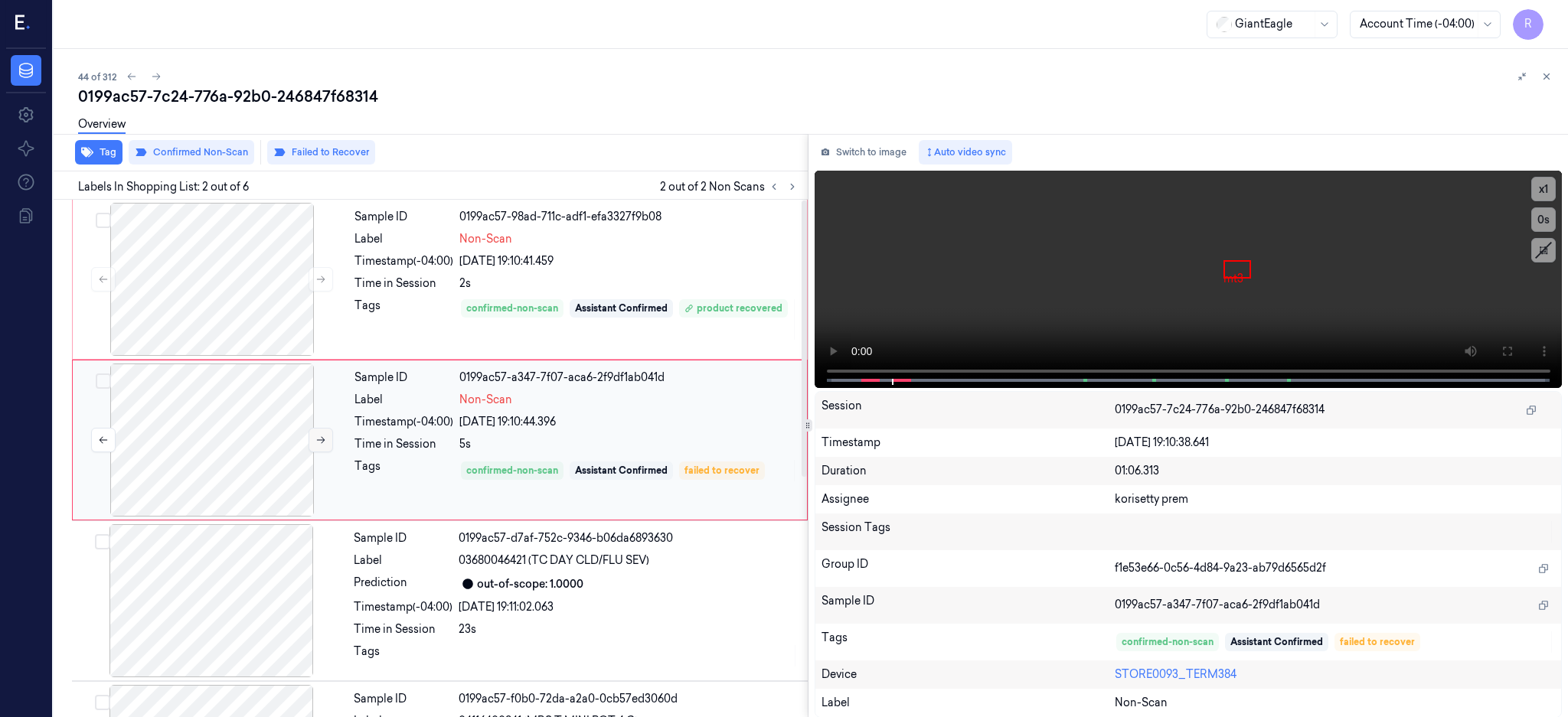
click at [316, 433] on button at bounding box center [321, 440] width 25 height 25
click at [1513, 345] on icon at bounding box center [1507, 351] width 12 height 12
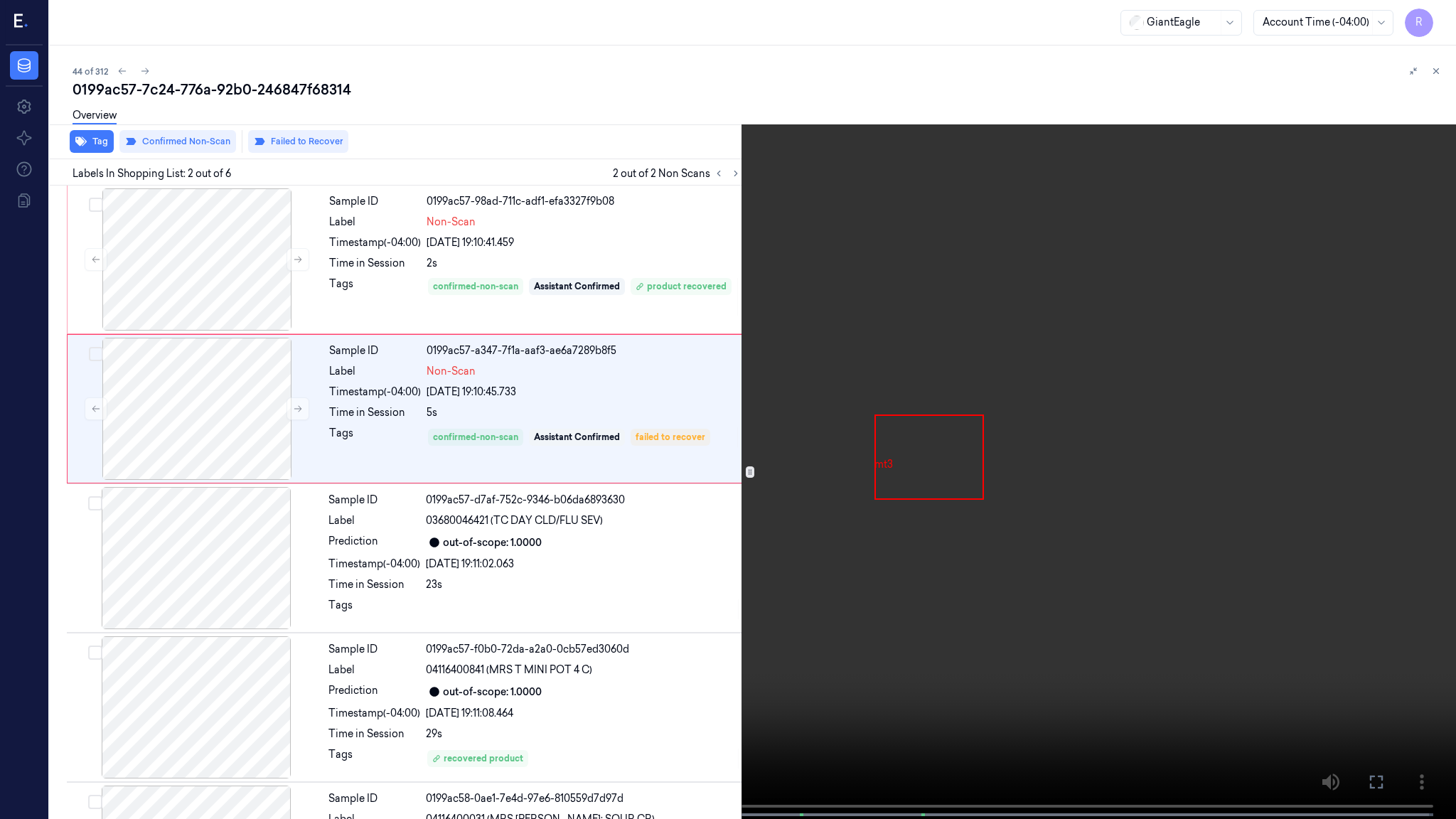
click at [1434, 70] on icon at bounding box center [1439, 74] width 22 height 22
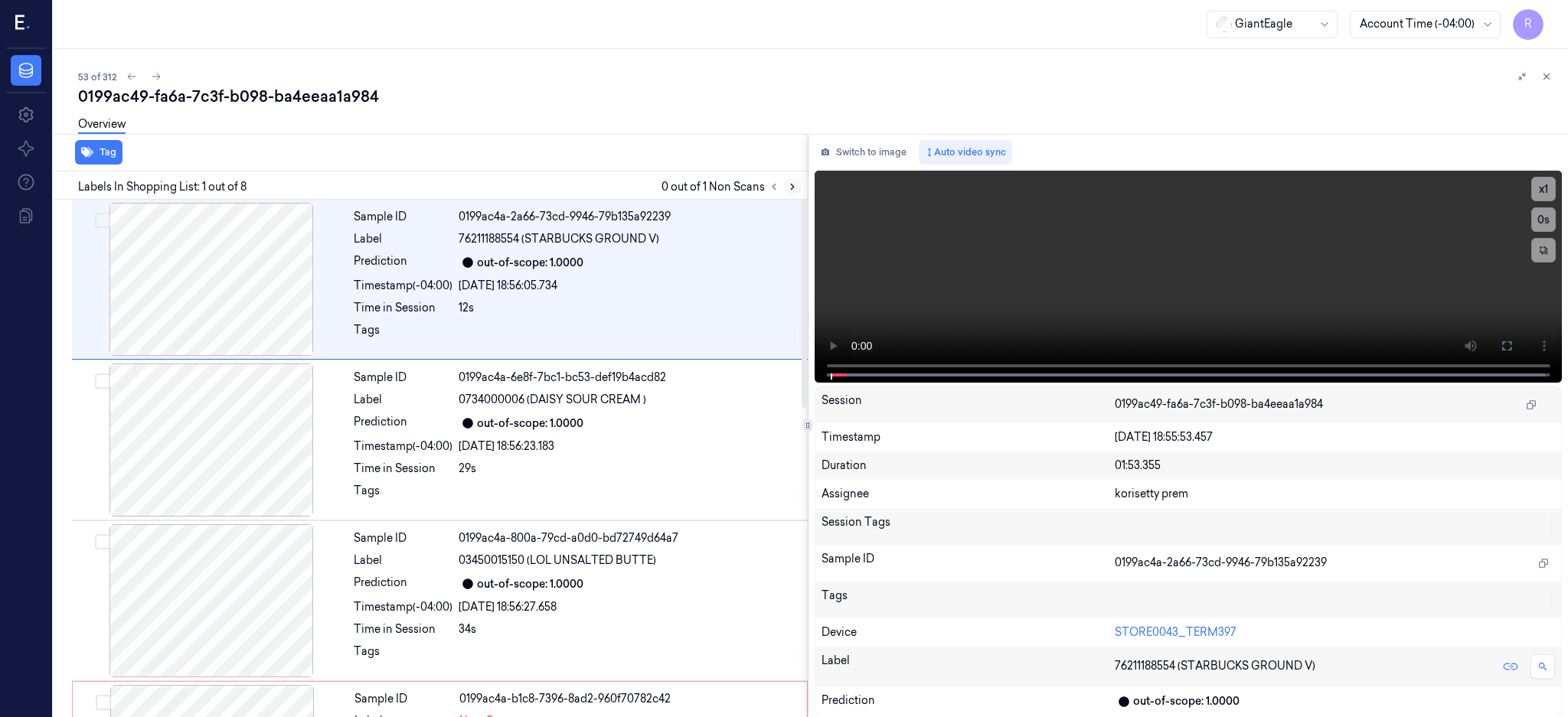
click at [798, 190] on icon at bounding box center [792, 186] width 11 height 11
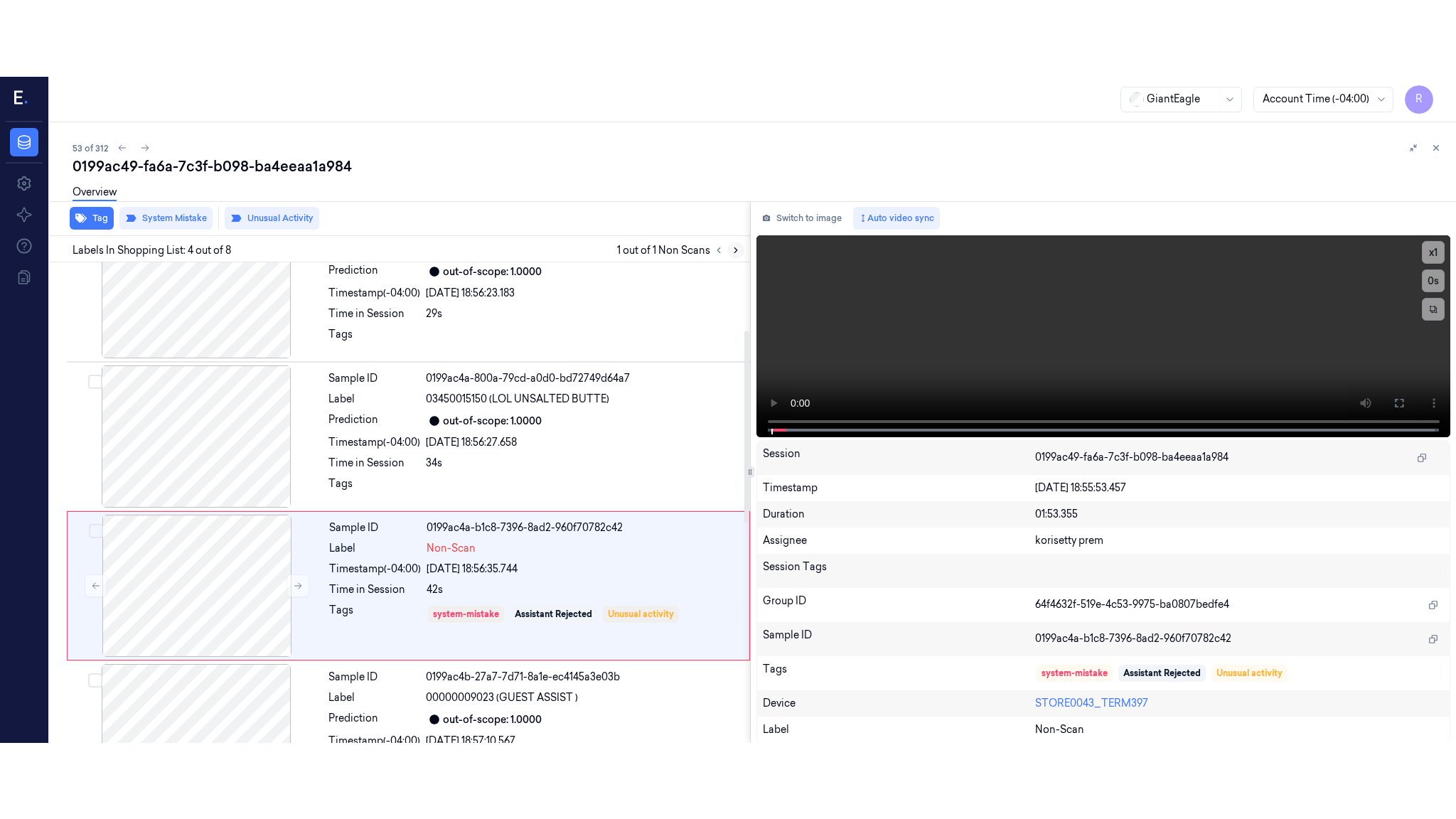
scroll to position [281, 0]
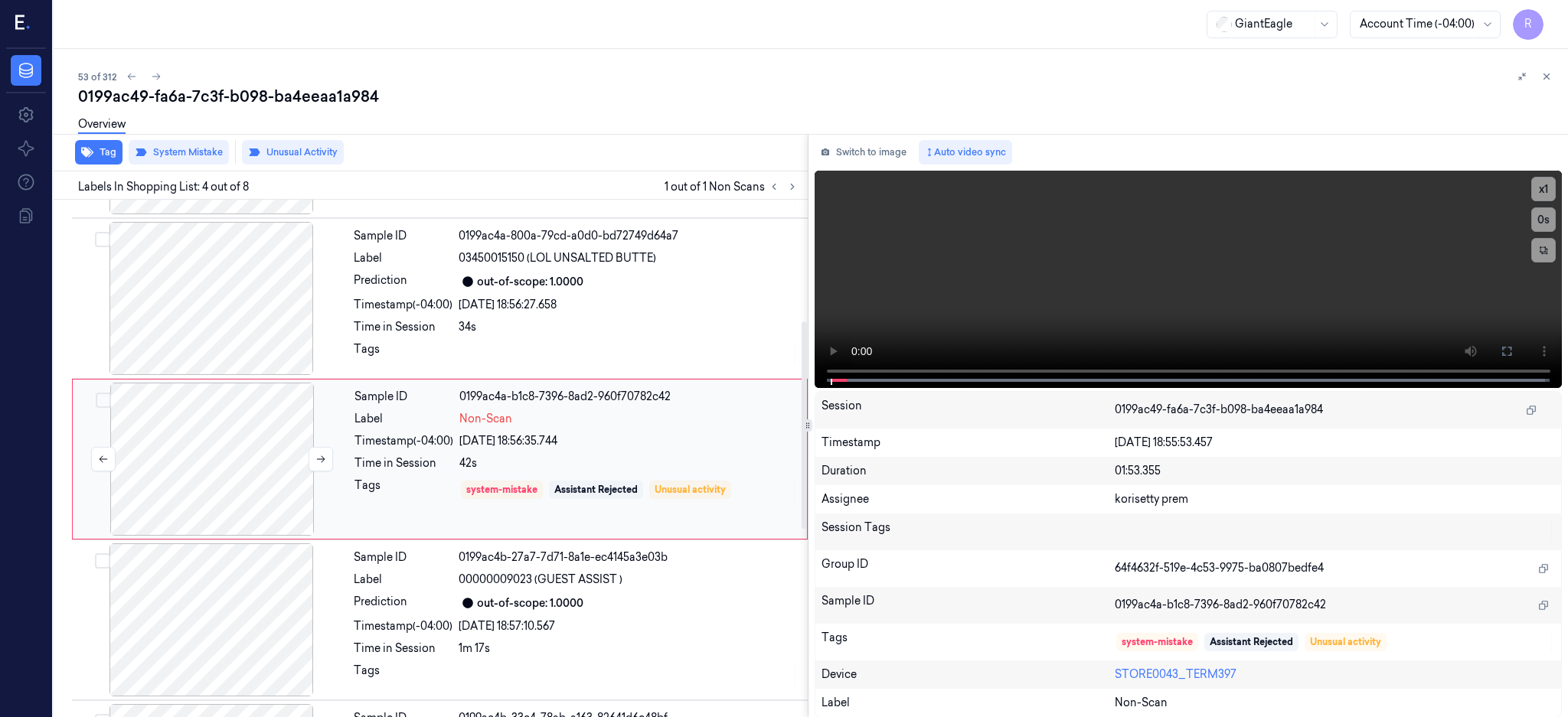
click at [248, 465] on div at bounding box center [212, 459] width 273 height 153
click at [1513, 346] on icon at bounding box center [1507, 351] width 12 height 12
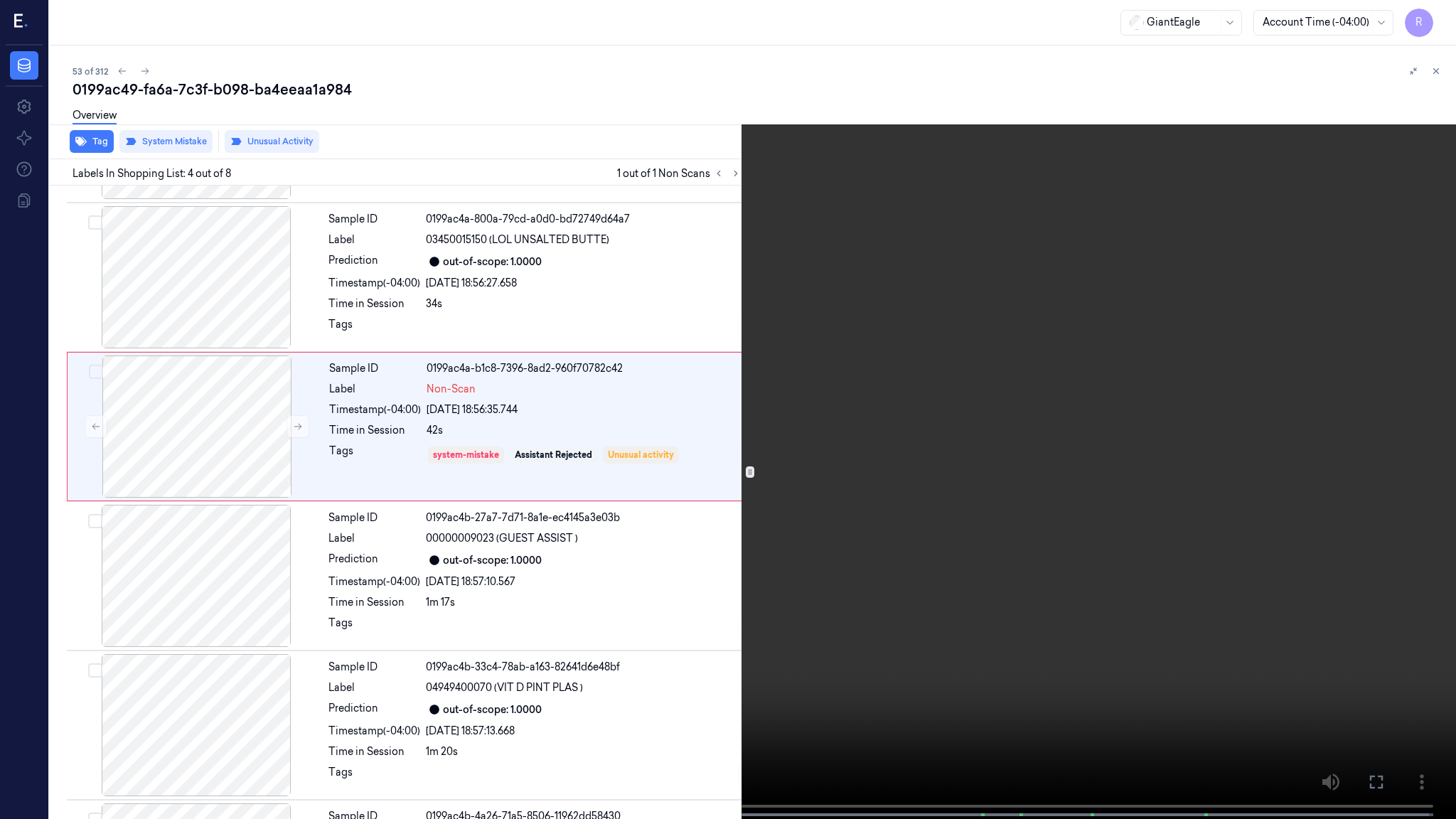
click at [397, 665] on span at bounding box center [398, 814] width 2 height 7
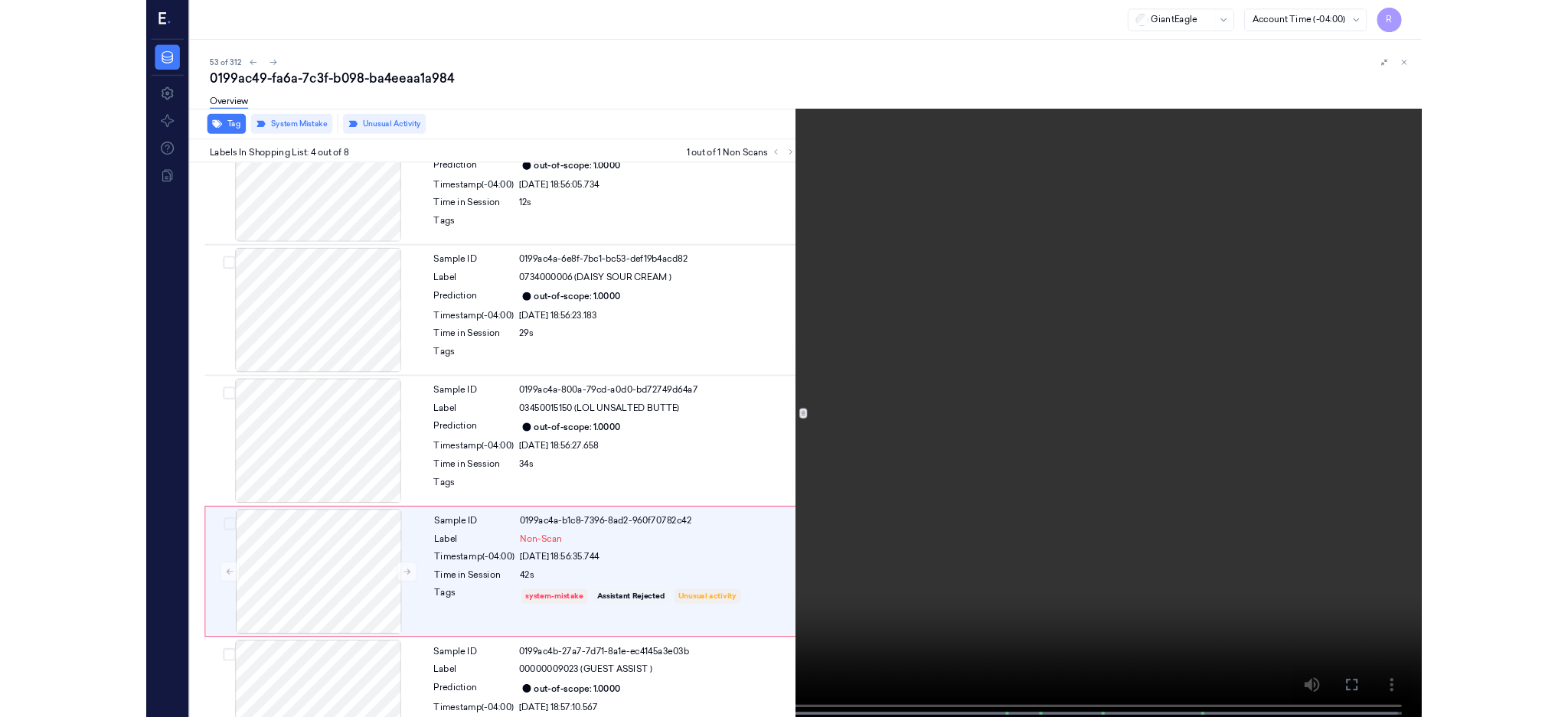
scroll to position [220, 0]
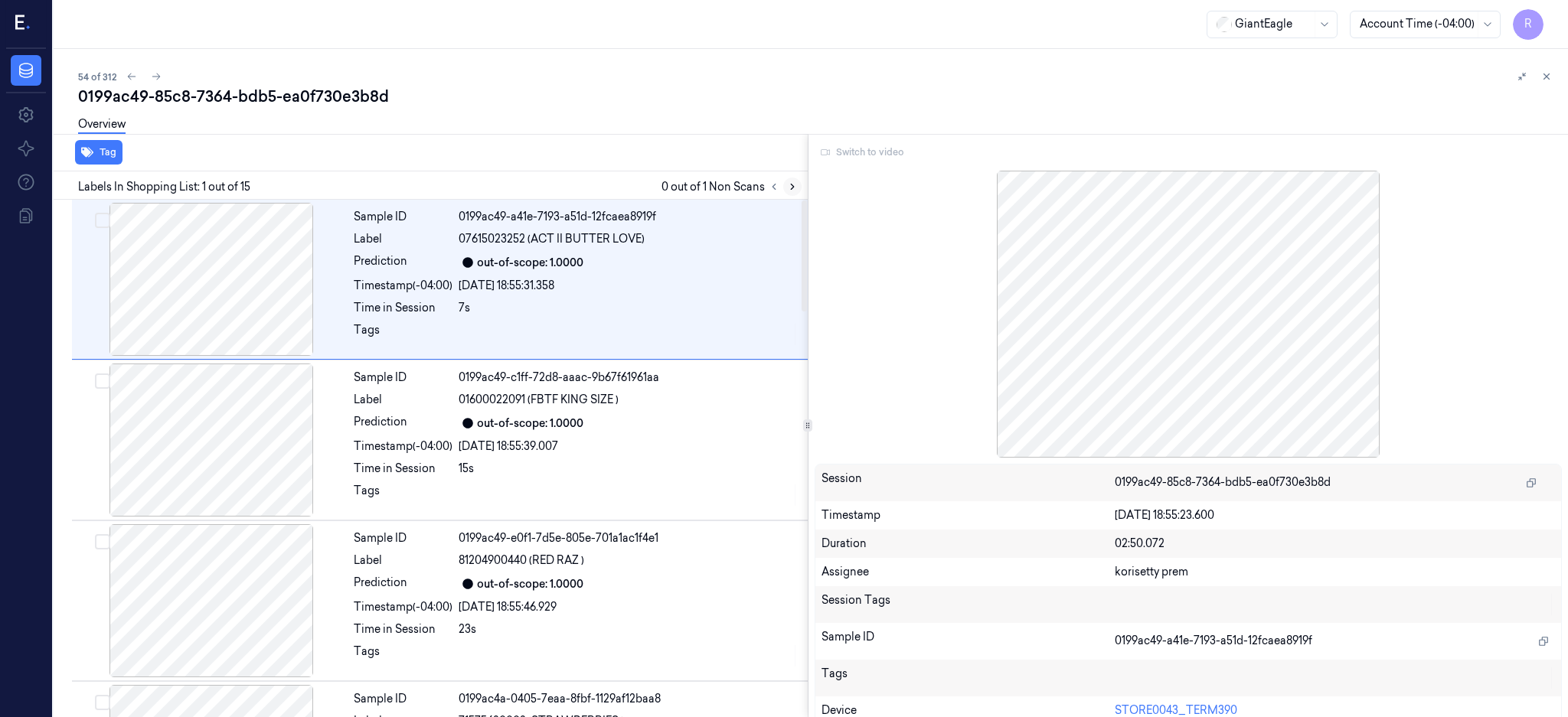
click at [798, 189] on icon at bounding box center [792, 186] width 11 height 11
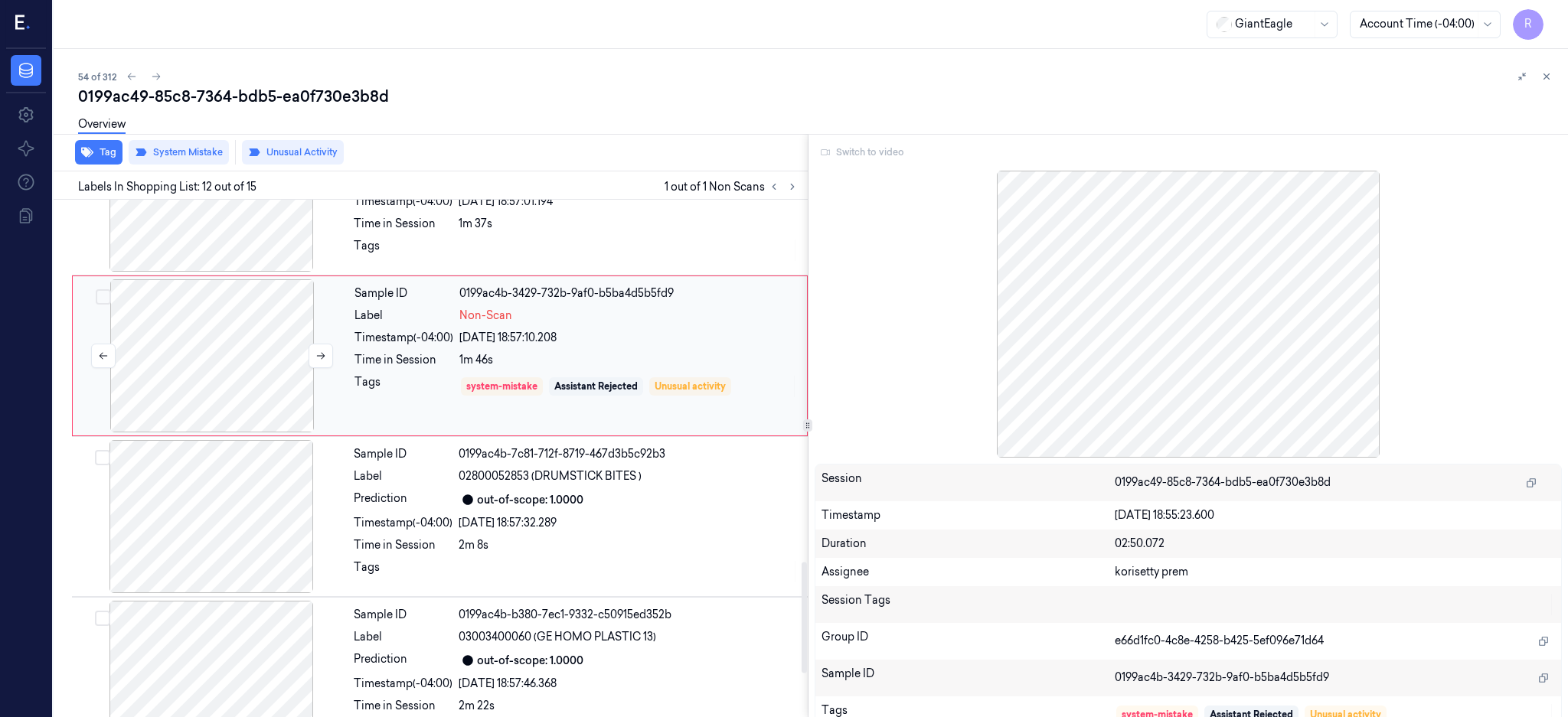
click at [230, 344] on div at bounding box center [212, 355] width 273 height 153
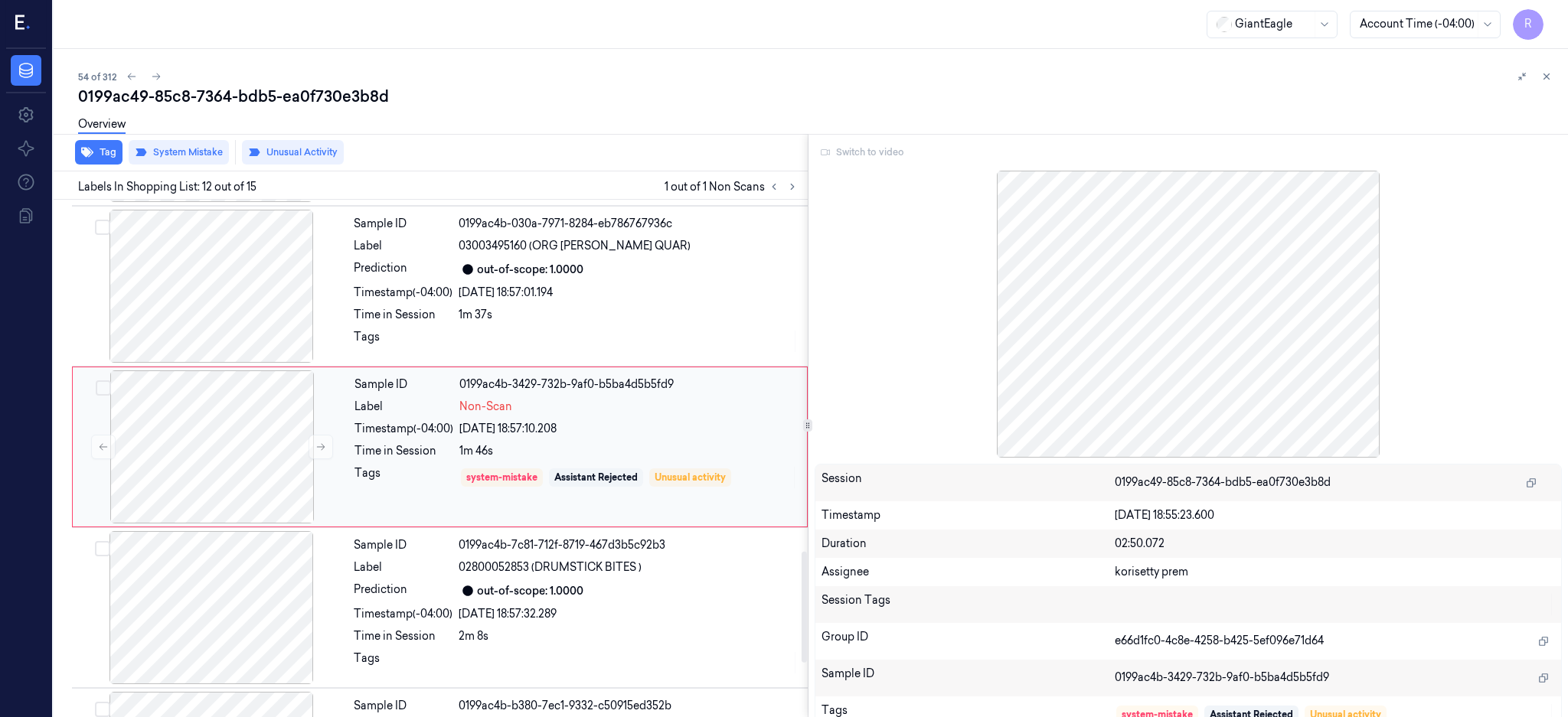
scroll to position [1589, 0]
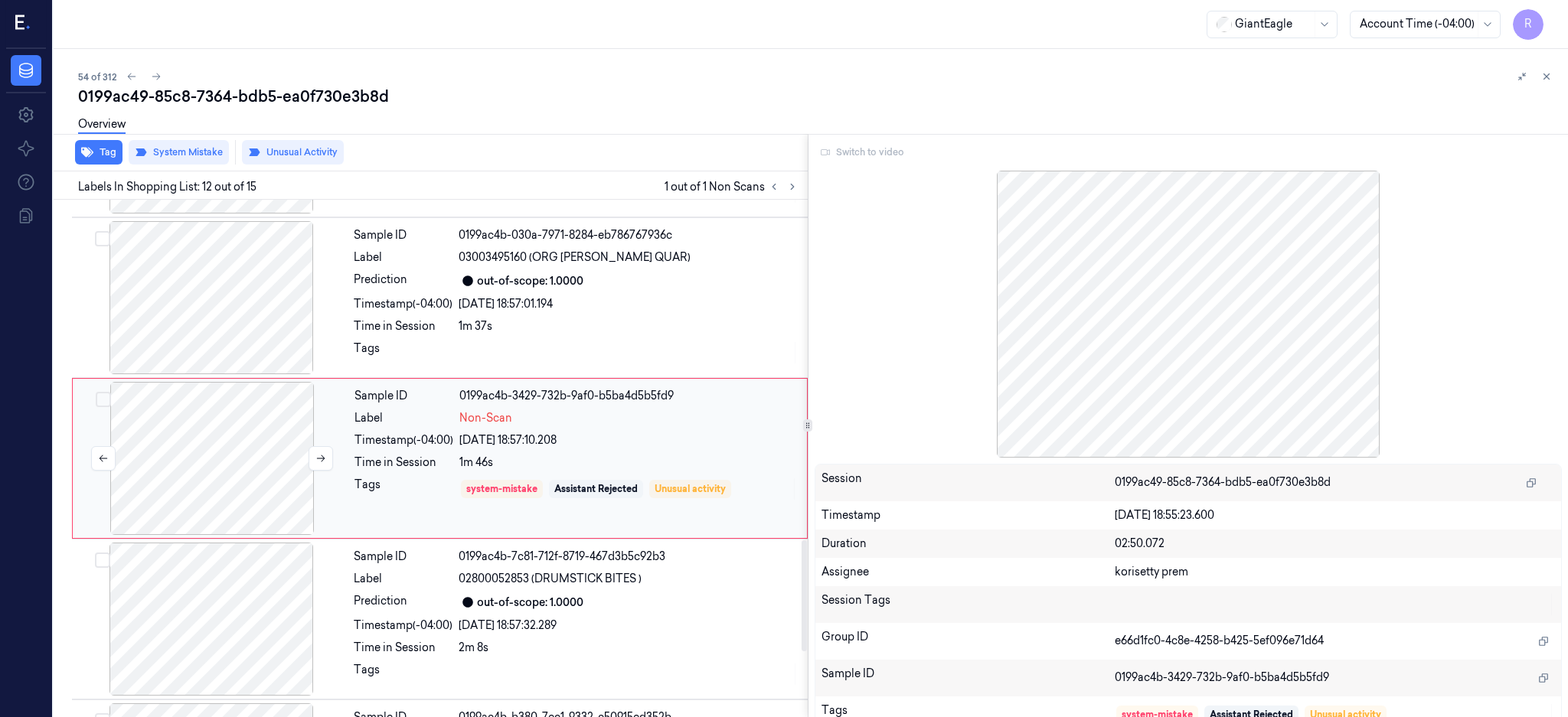
click at [248, 431] on div at bounding box center [212, 458] width 273 height 153
click at [248, 264] on div at bounding box center [211, 297] width 273 height 153
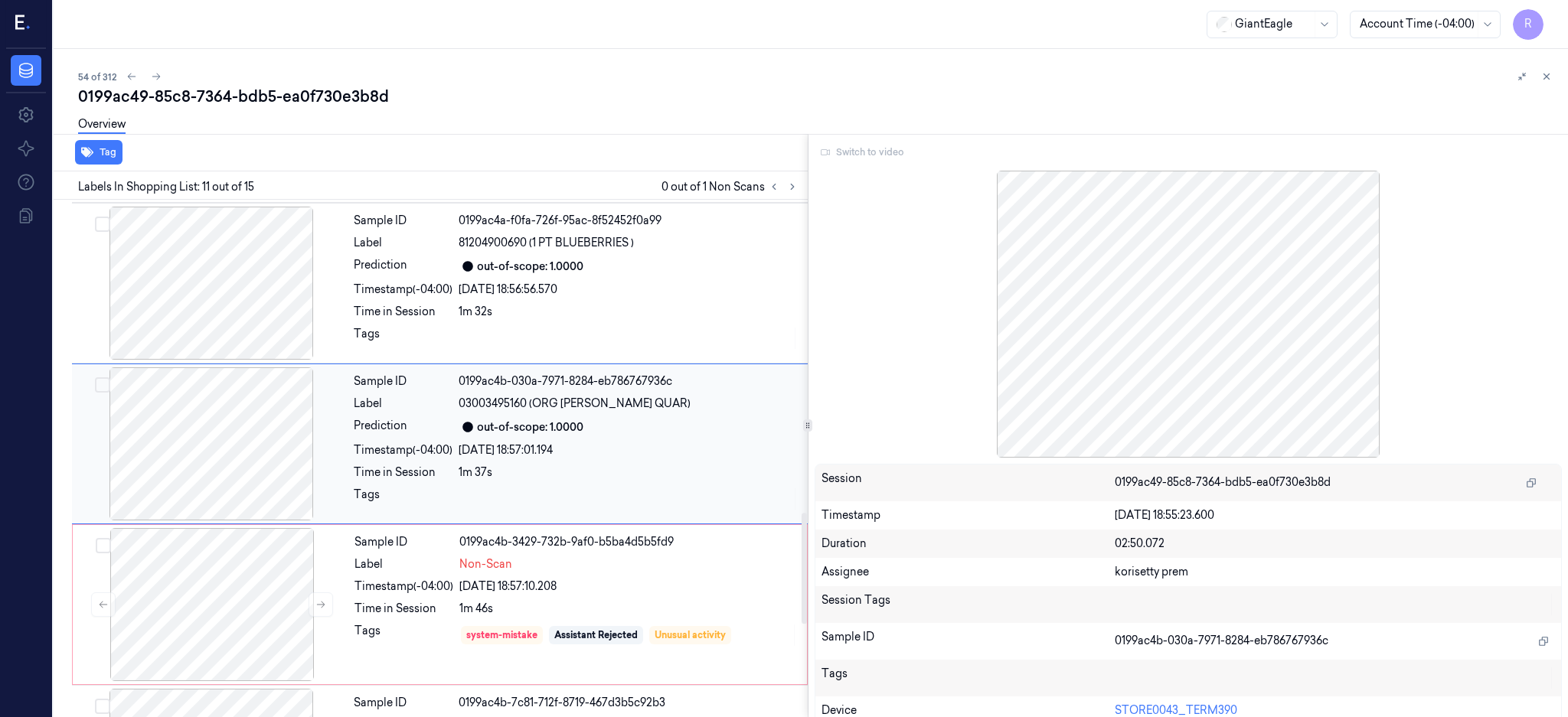
scroll to position [1428, 0]
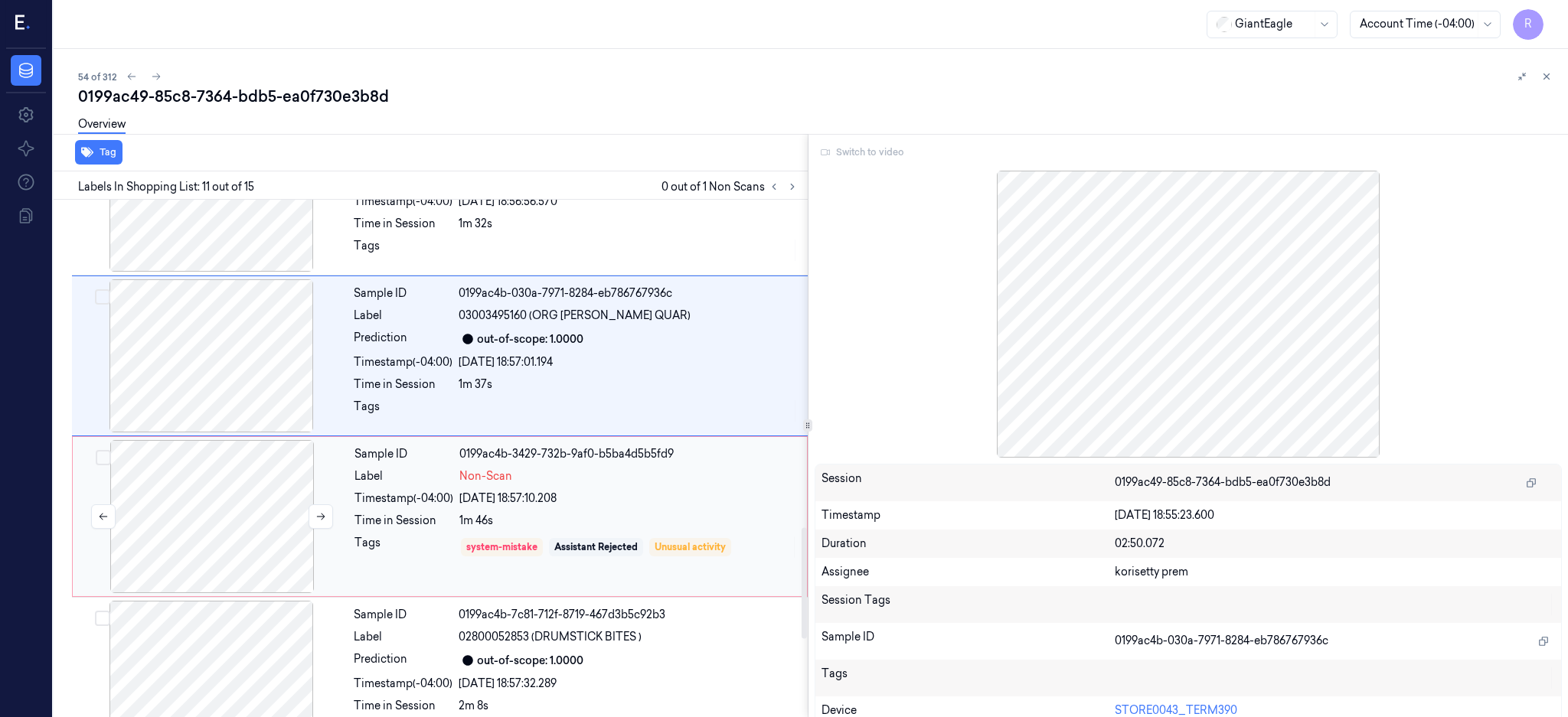
click at [221, 497] on div at bounding box center [212, 516] width 273 height 153
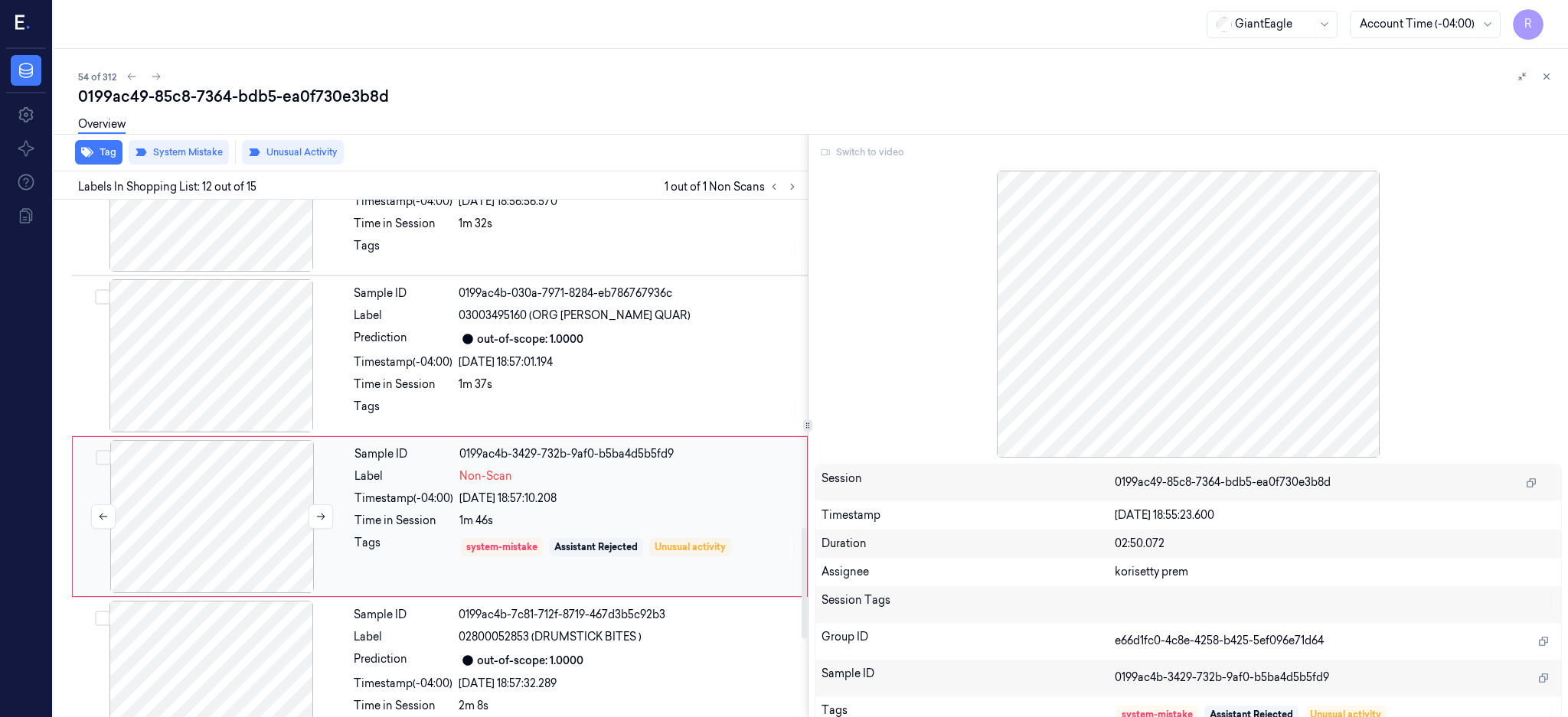
scroll to position [1589, 0]
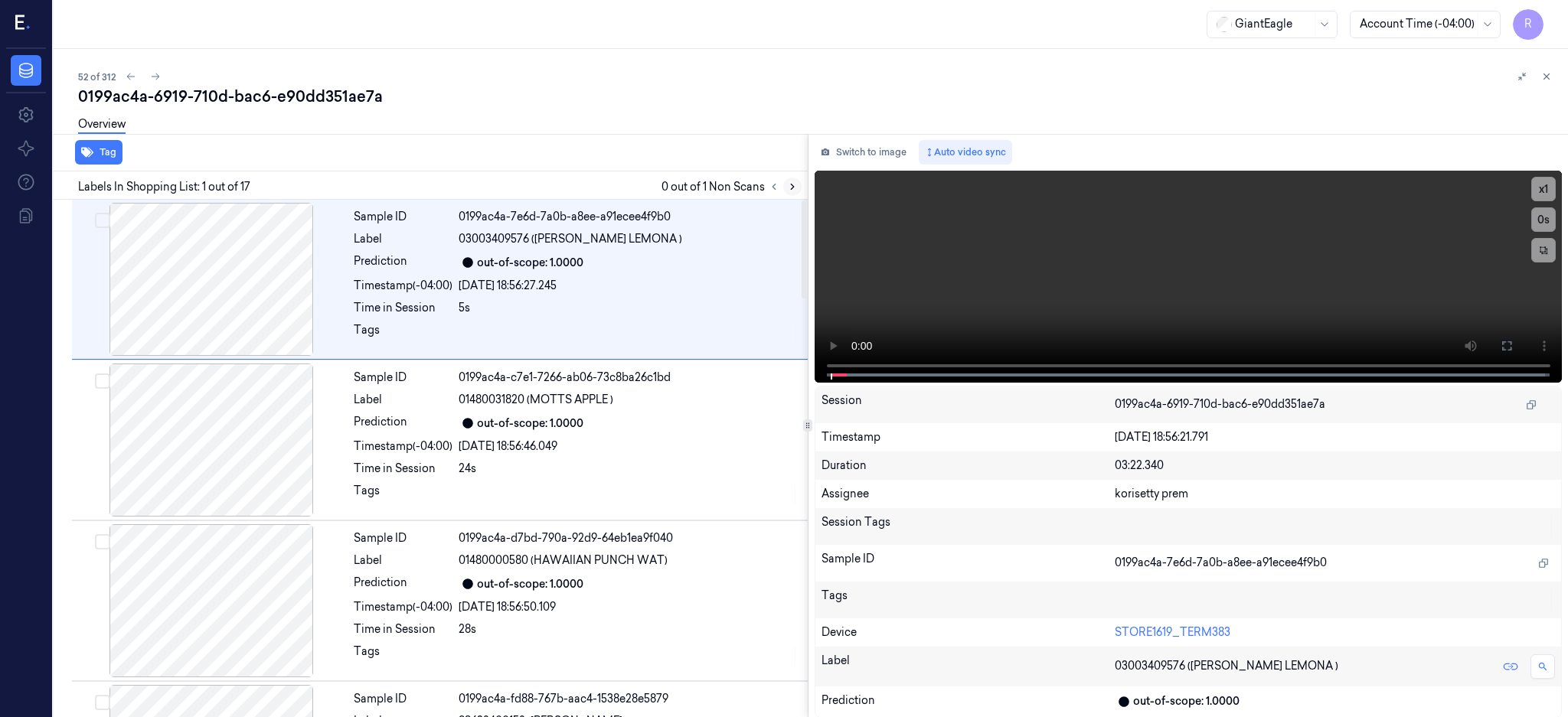
click at [798, 185] on icon at bounding box center [792, 186] width 11 height 11
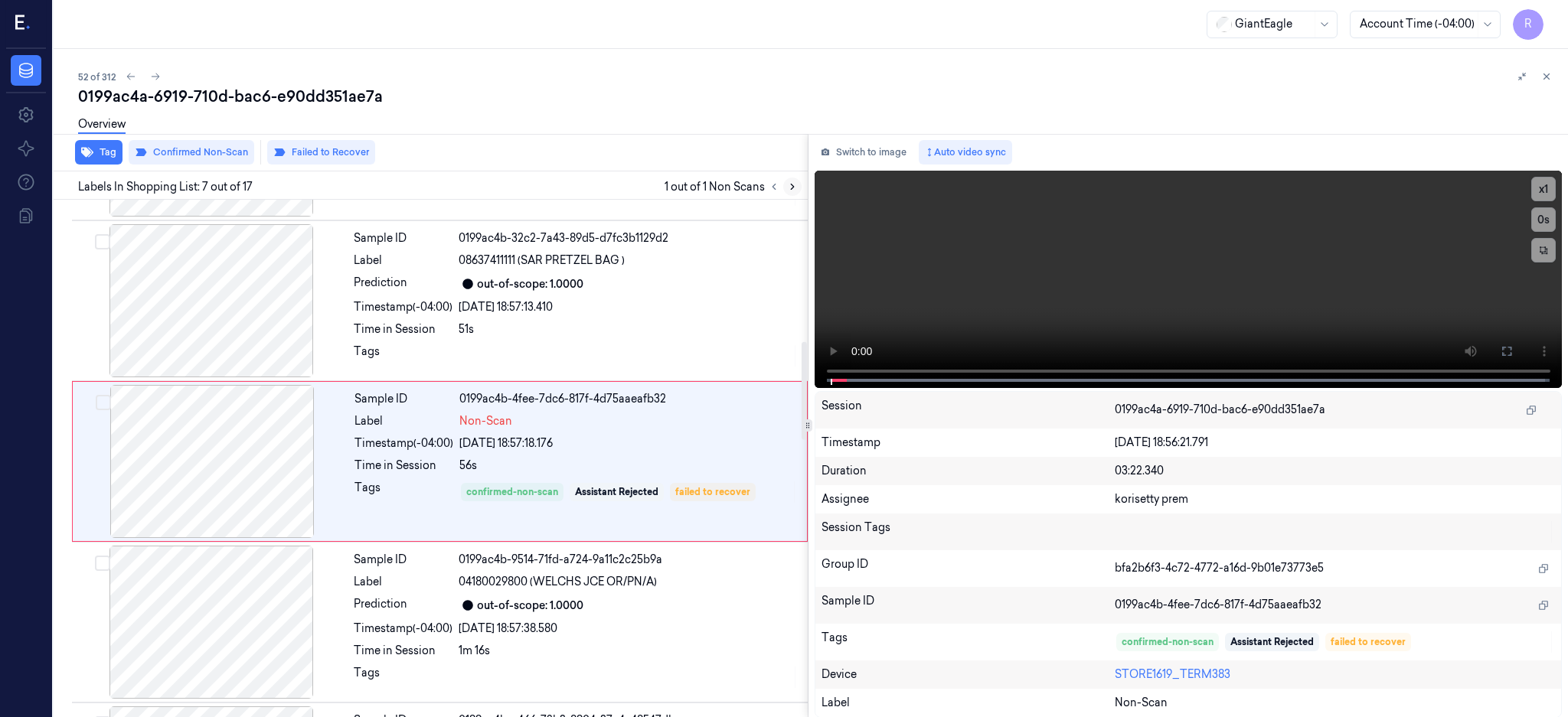
scroll to position [785, 0]
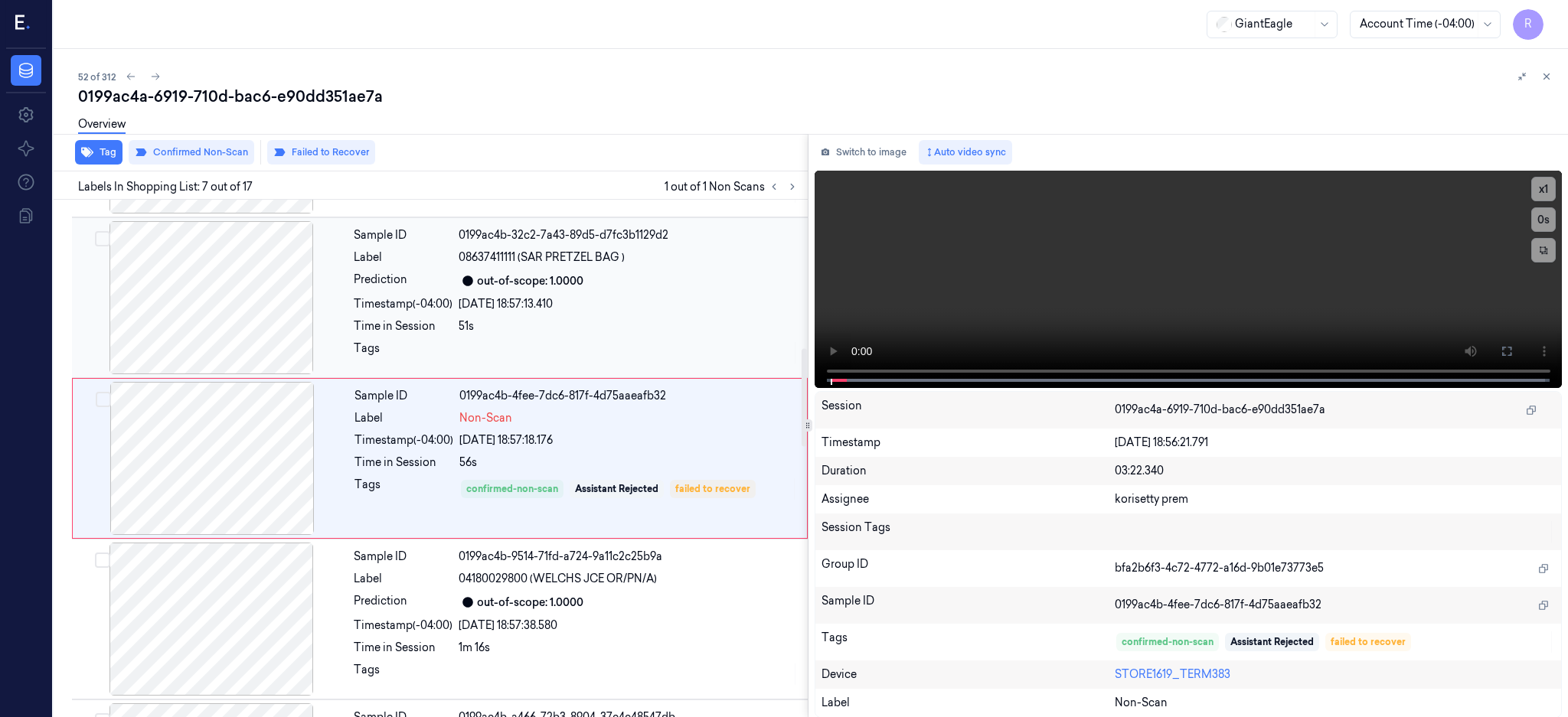
click at [201, 280] on div at bounding box center [211, 297] width 273 height 153
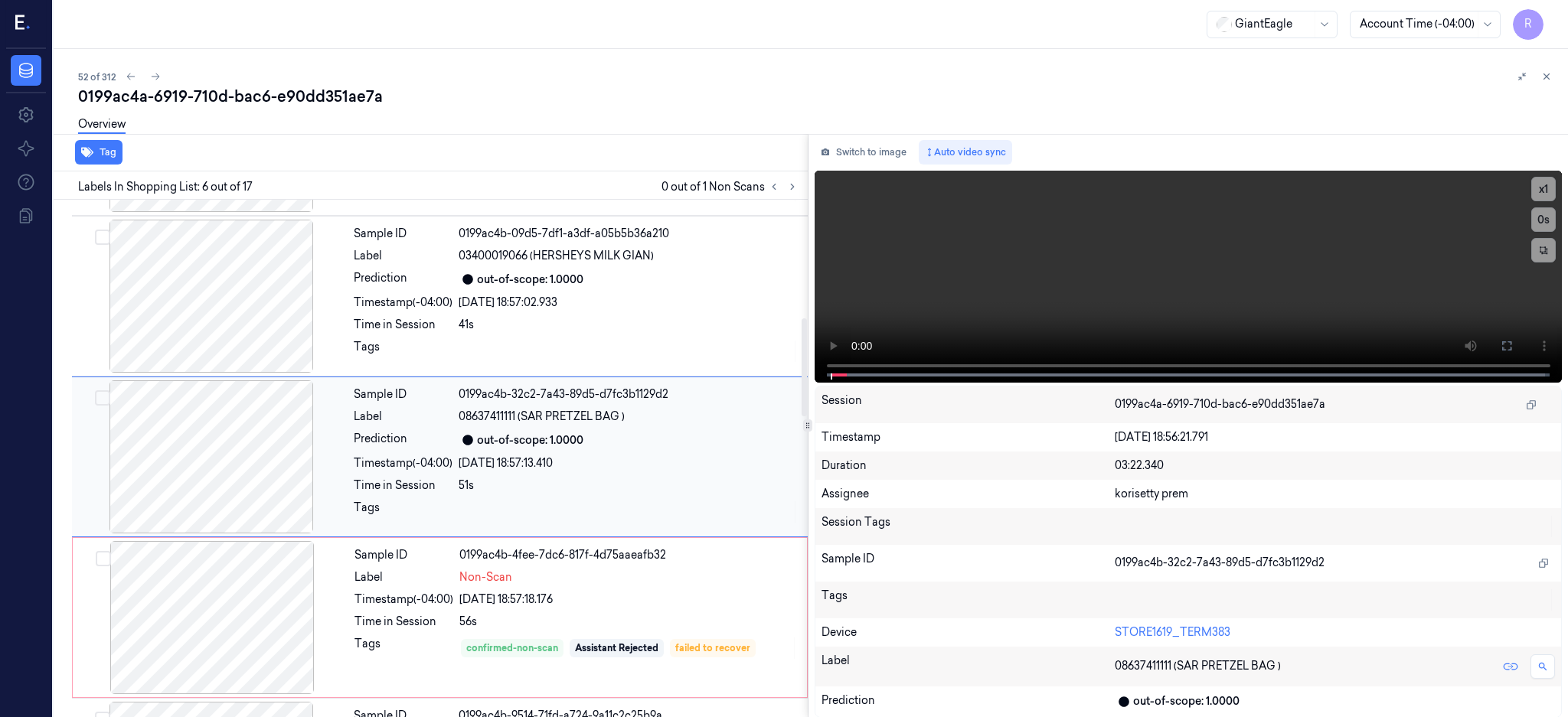
scroll to position [624, 0]
click at [798, 188] on icon at bounding box center [792, 186] width 11 height 11
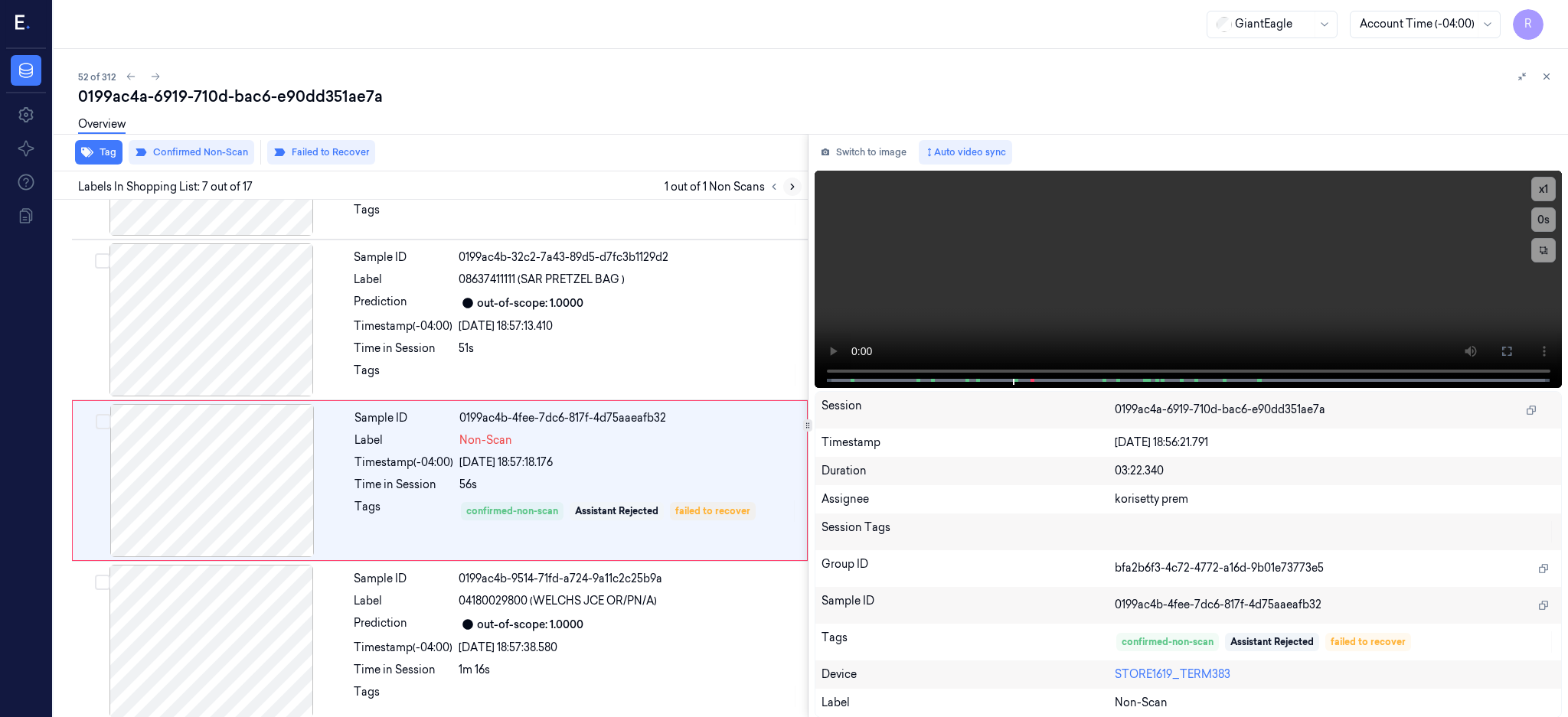
scroll to position [785, 0]
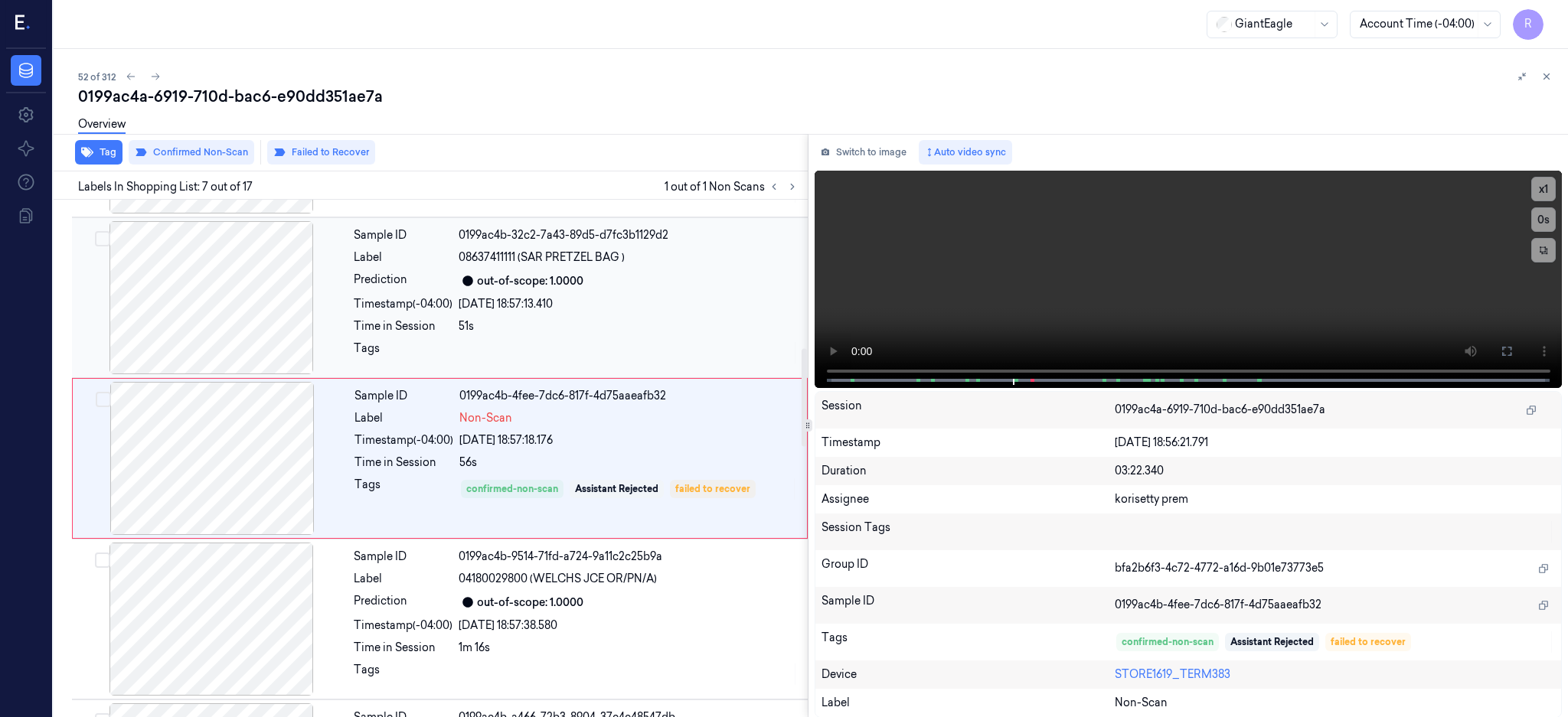
click at [188, 329] on div at bounding box center [211, 297] width 273 height 153
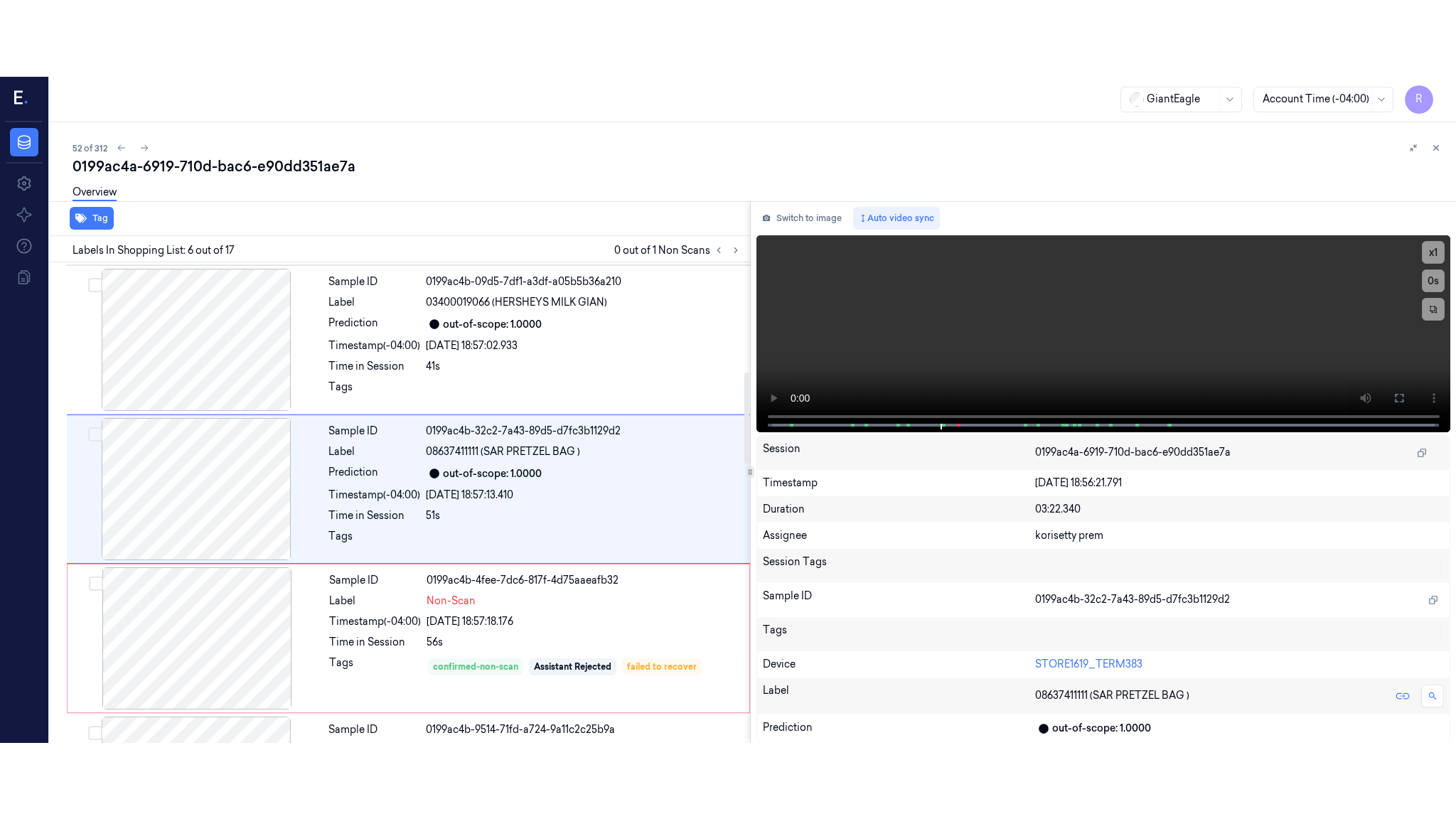
scroll to position [580, 0]
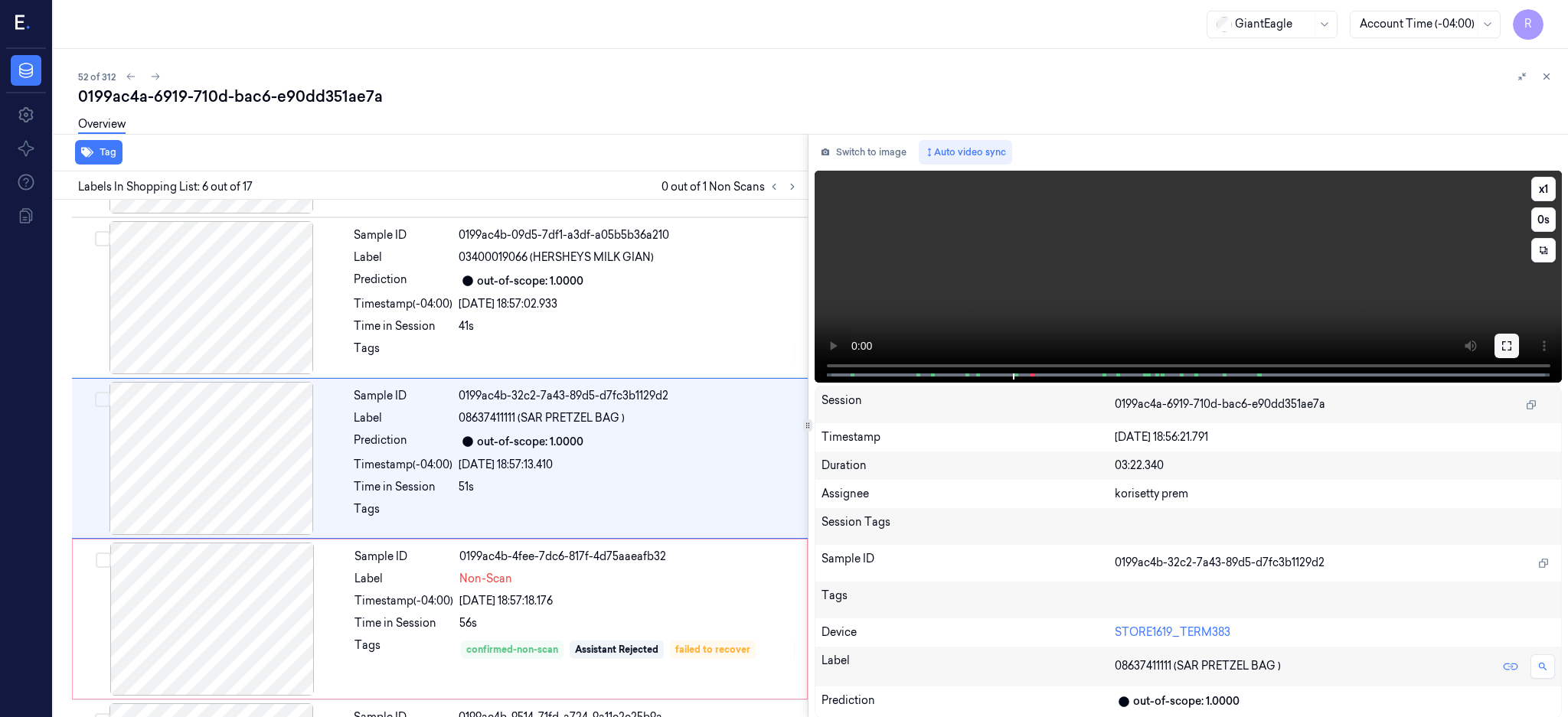
click at [1513, 347] on icon at bounding box center [1507, 345] width 12 height 12
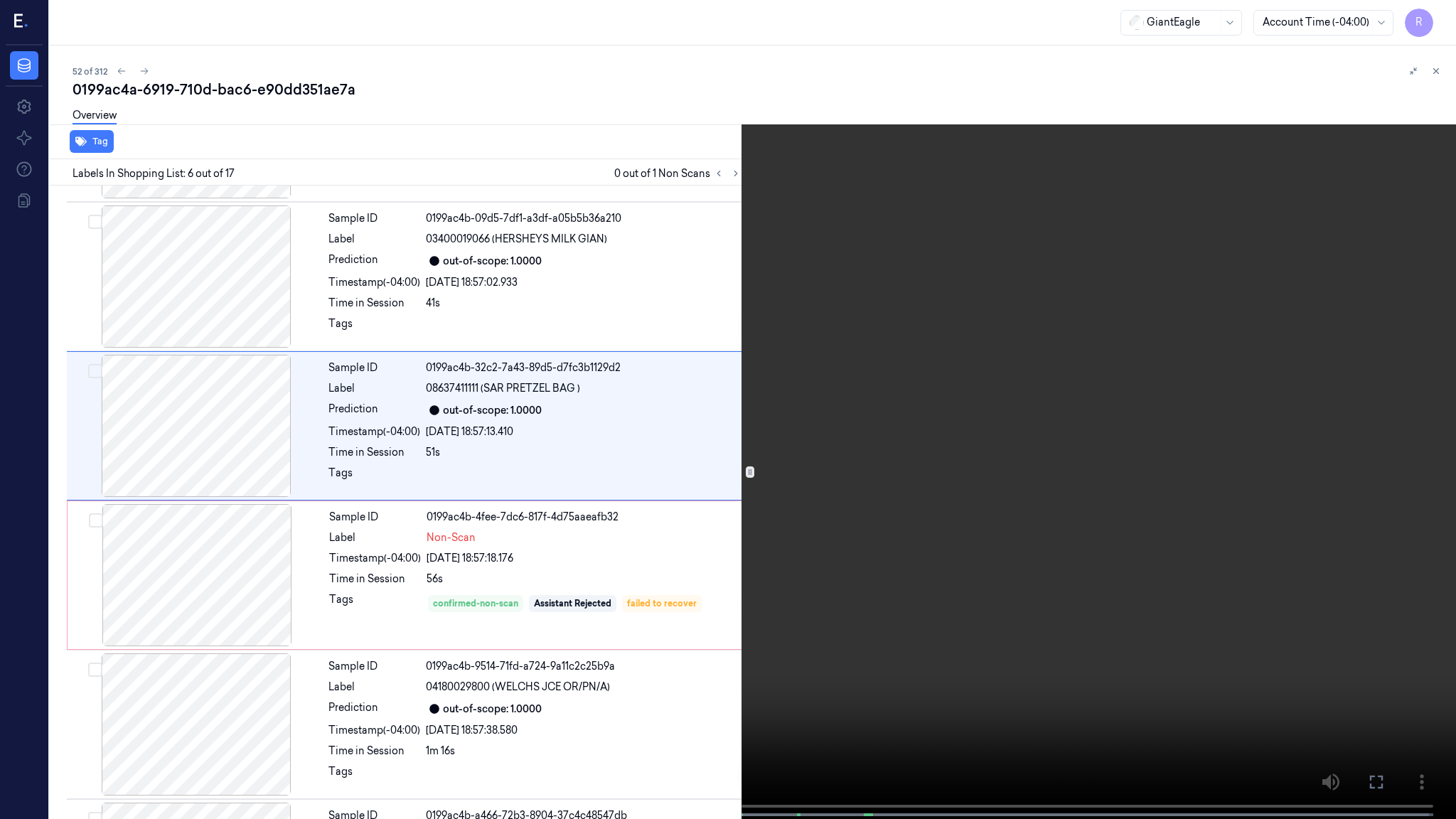
click at [998, 401] on video at bounding box center [728, 411] width 1456 height 821
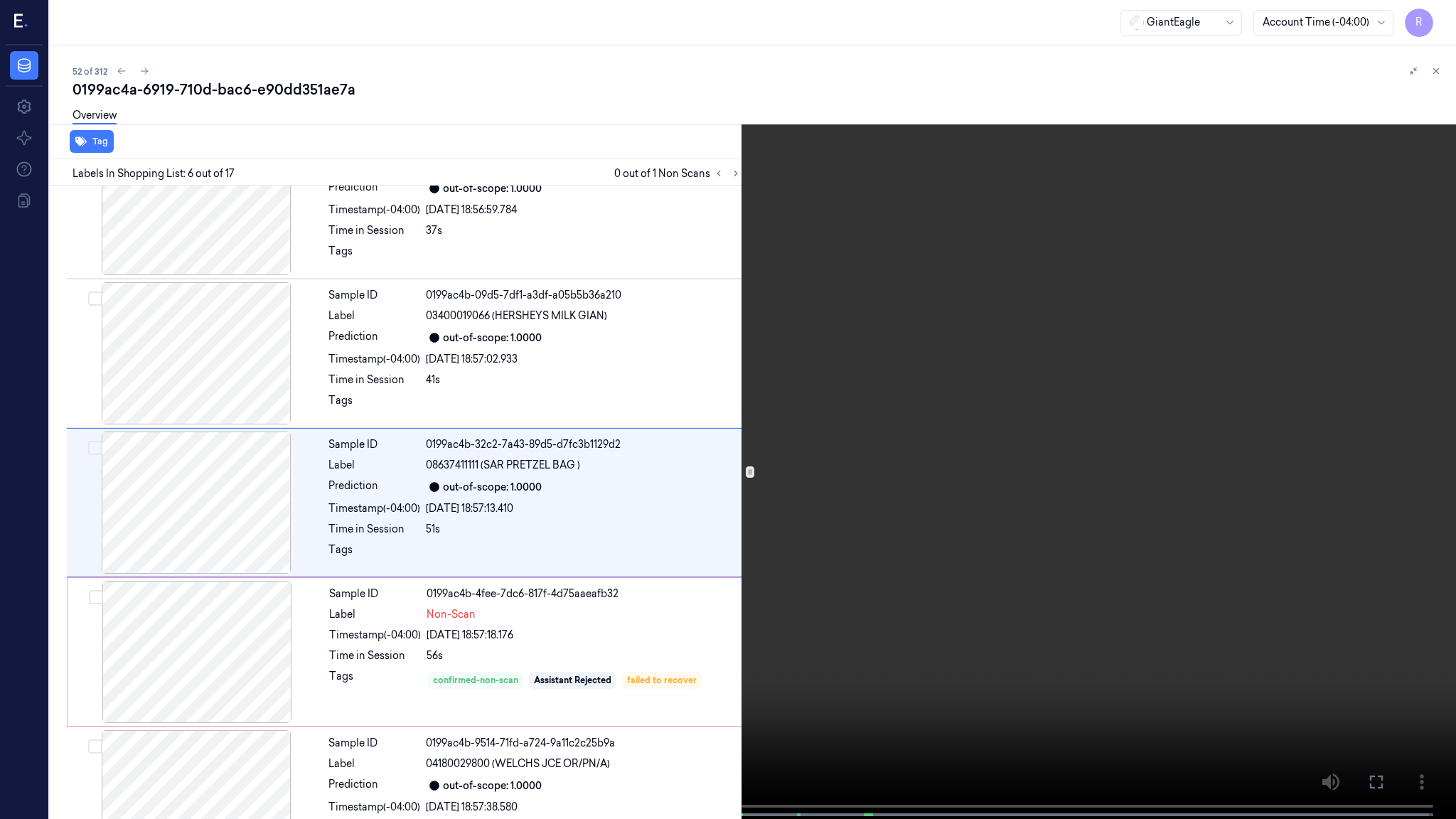
click at [1001, 594] on video at bounding box center [728, 411] width 1456 height 821
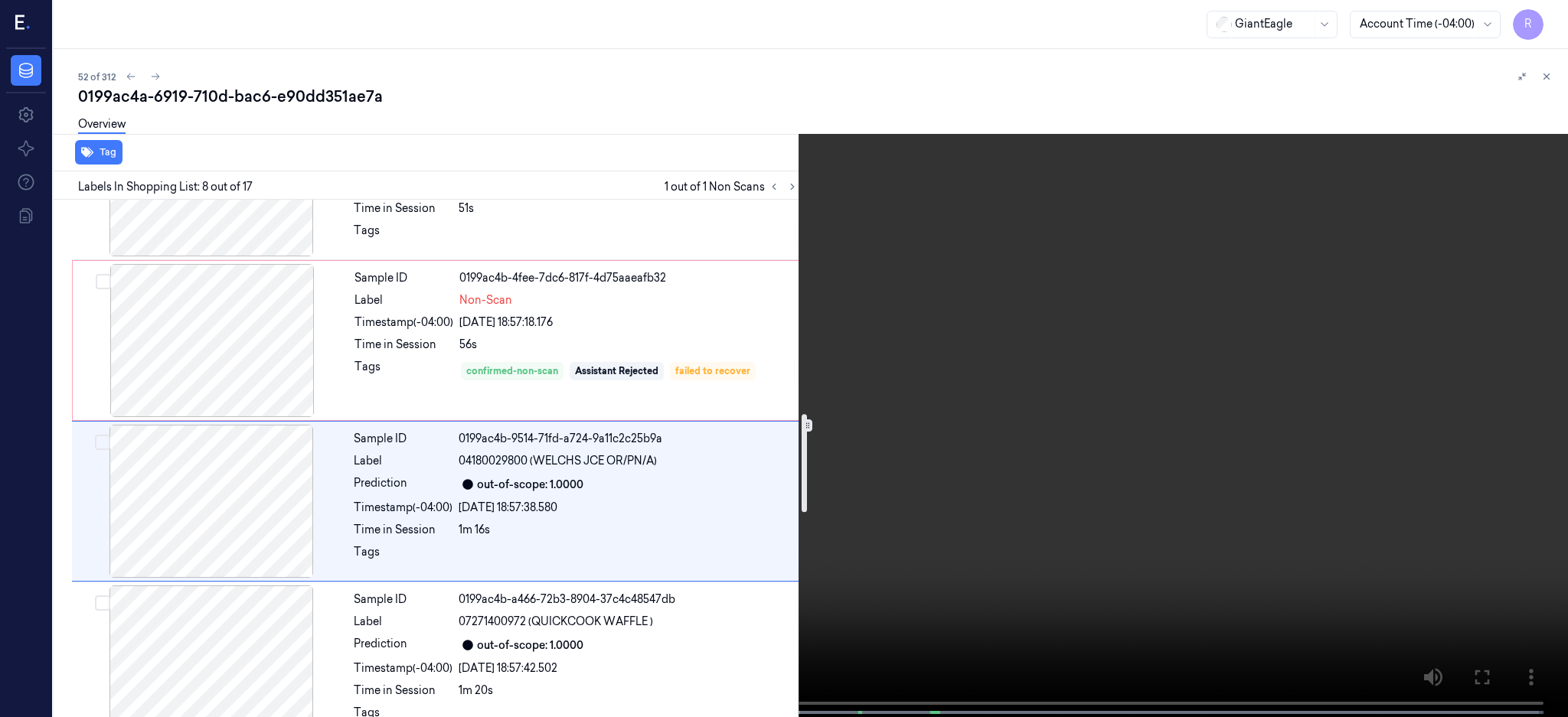
scroll to position [893, 0]
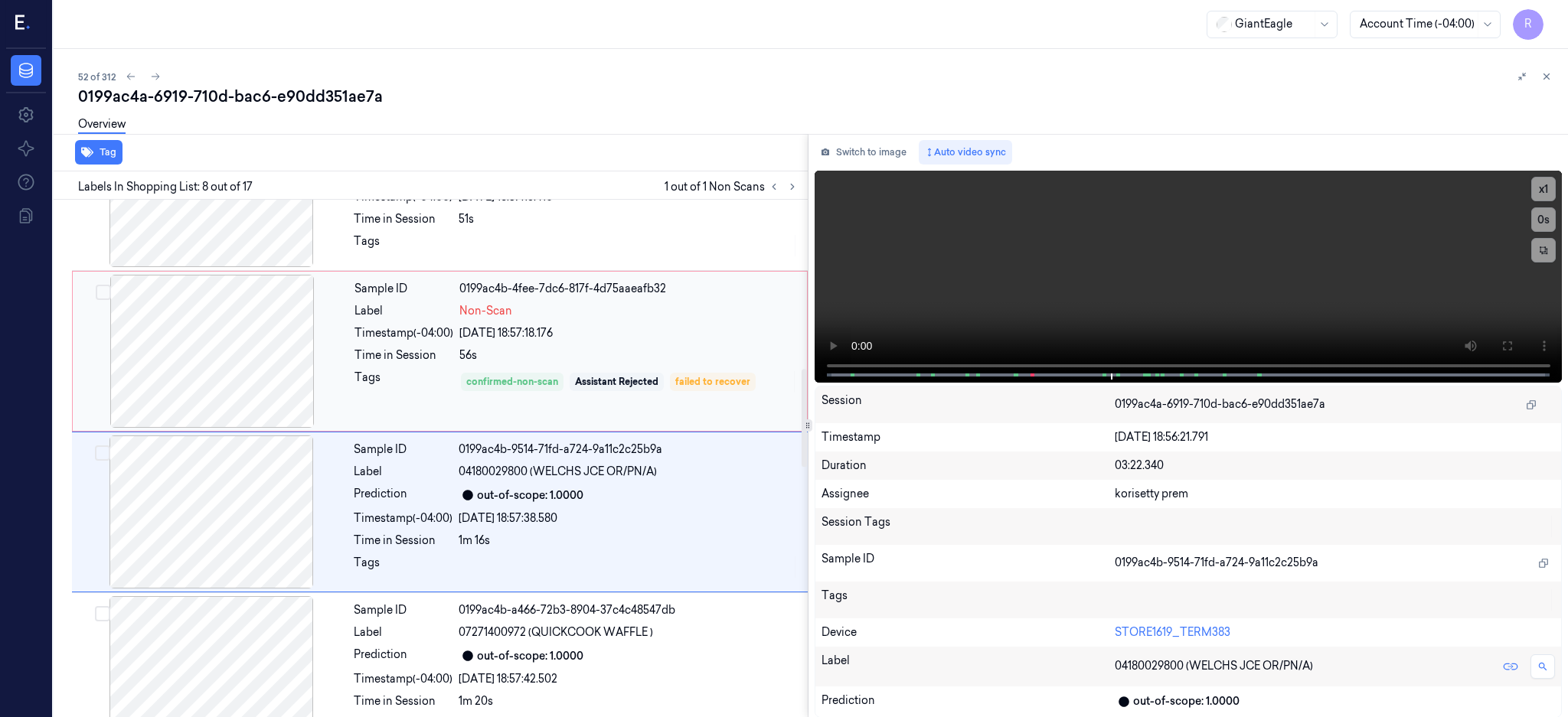
click at [227, 347] on div at bounding box center [212, 351] width 273 height 153
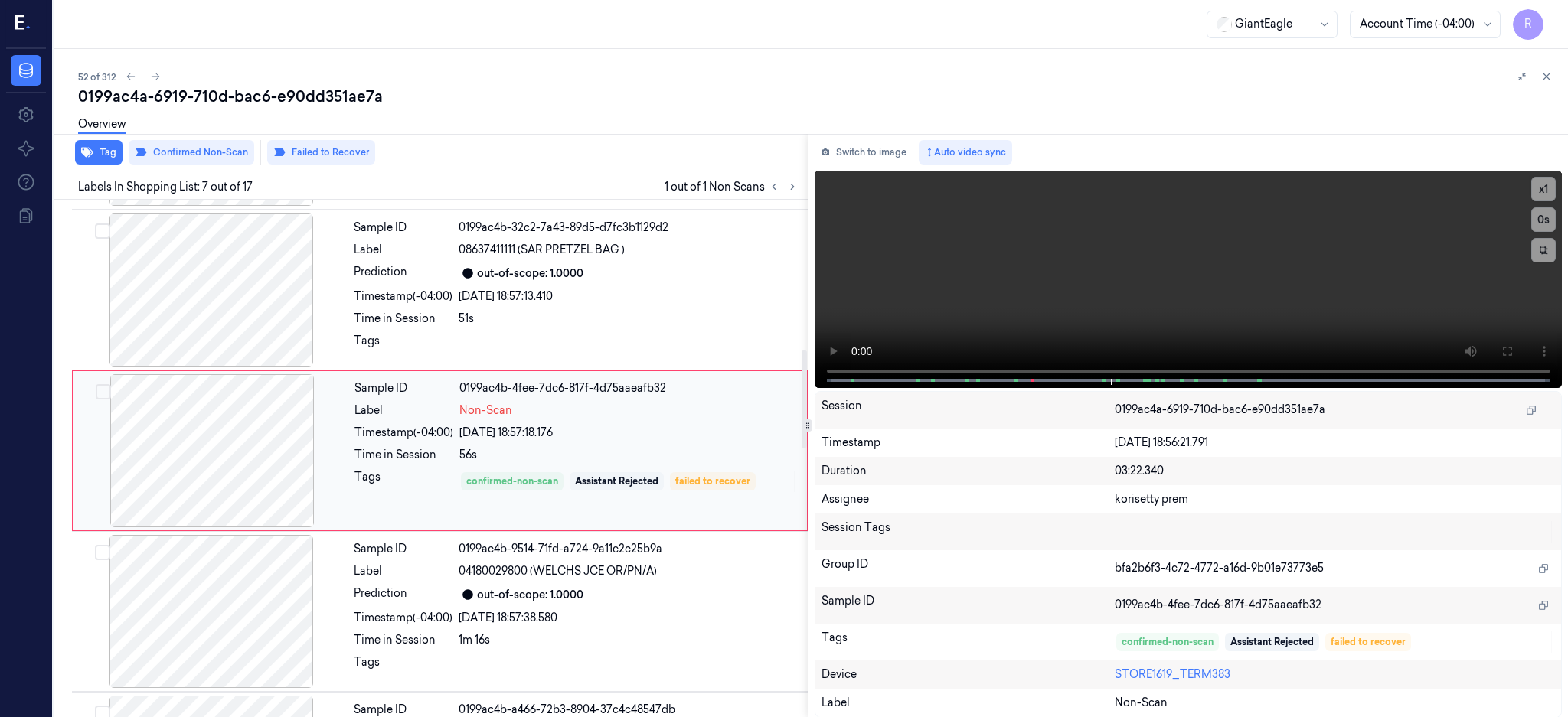
scroll to position [785, 0]
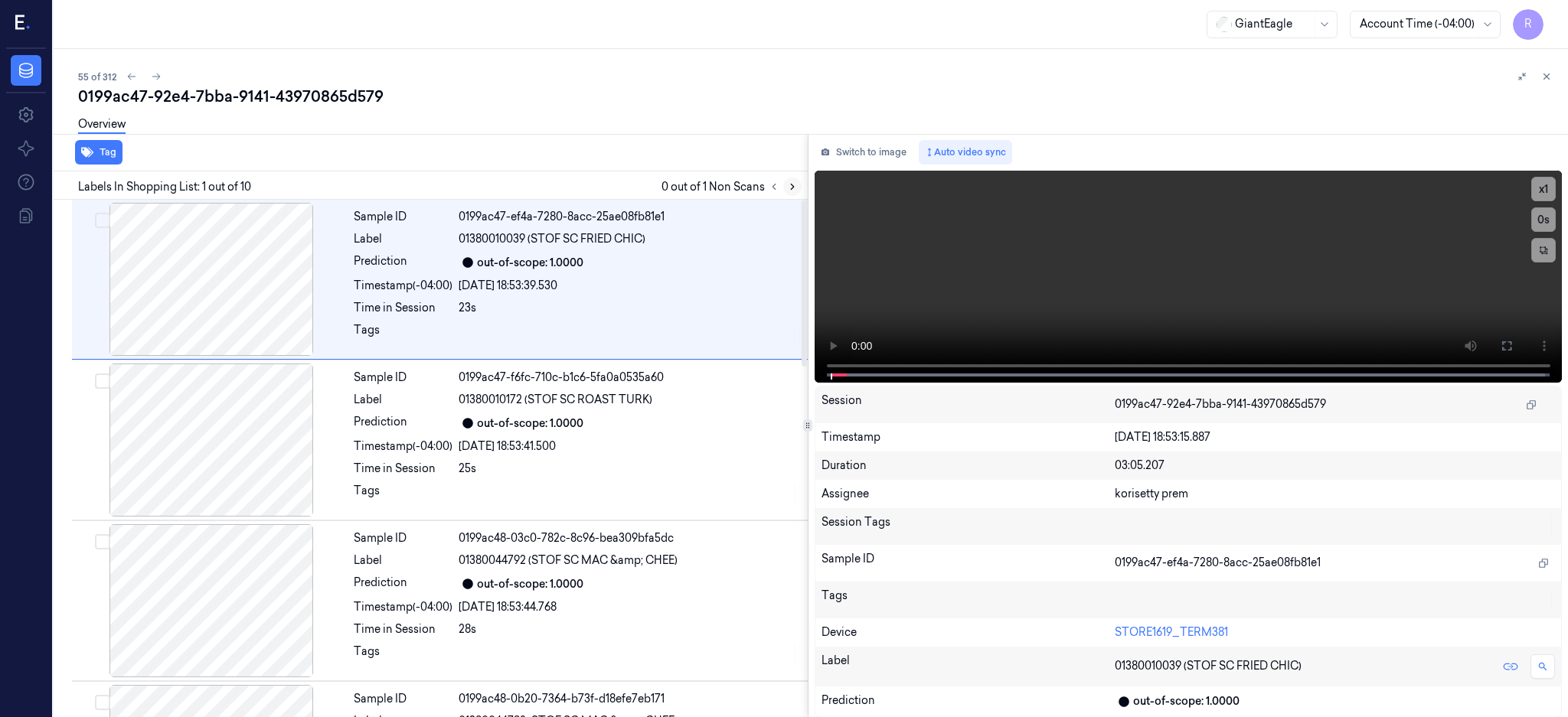
click at [798, 184] on icon at bounding box center [792, 186] width 11 height 11
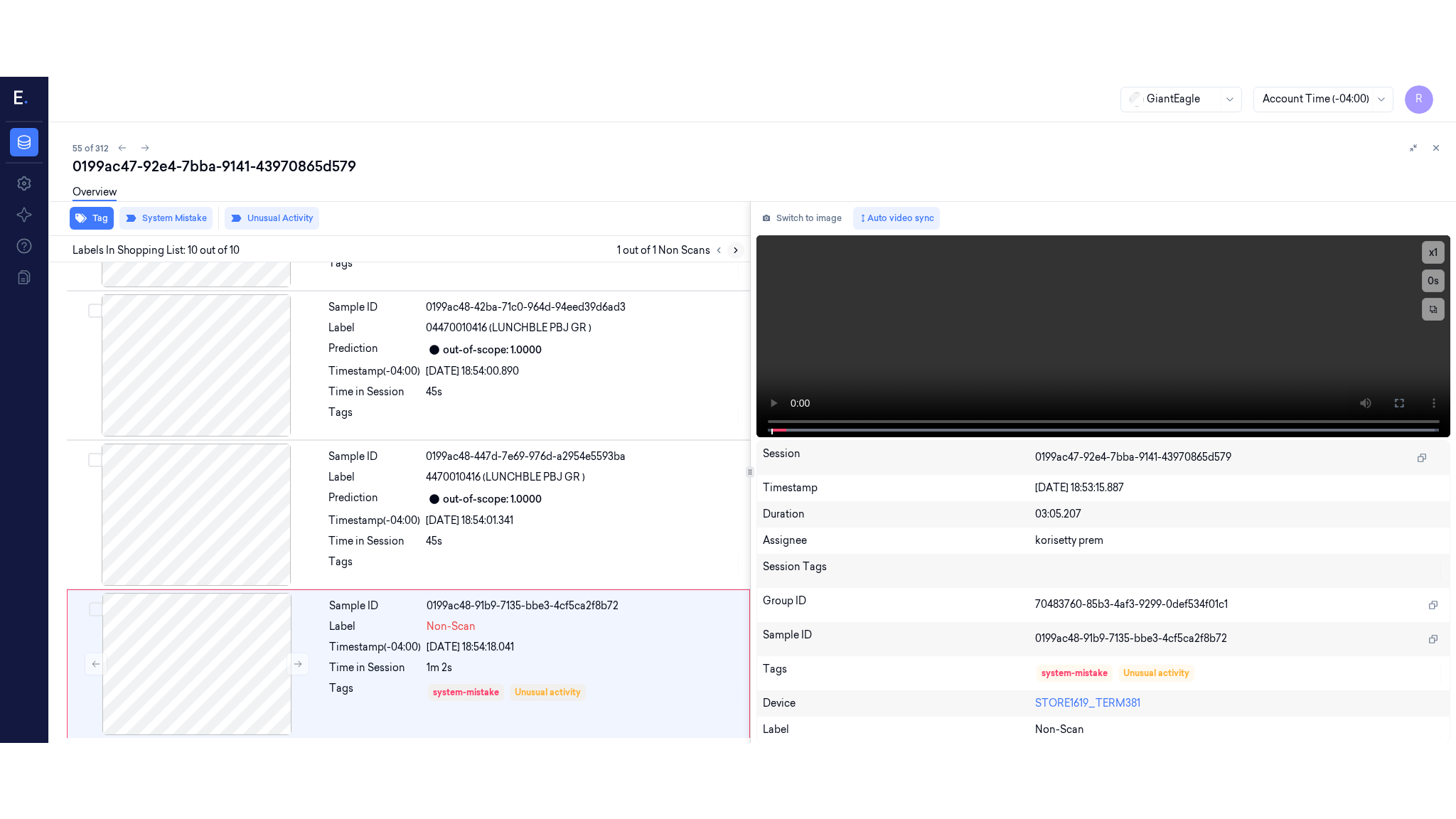
scroll to position [1017, 0]
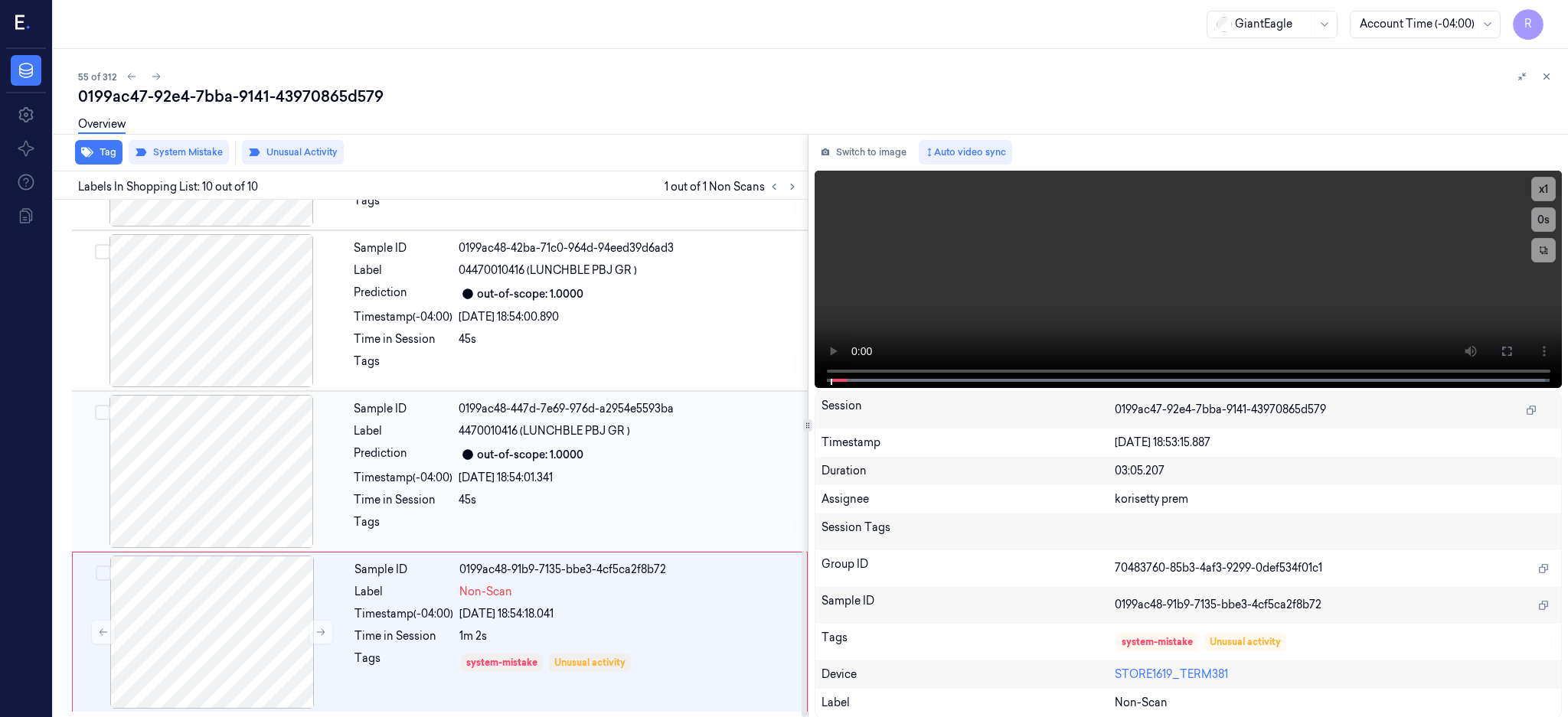
click at [218, 488] on div at bounding box center [211, 471] width 273 height 153
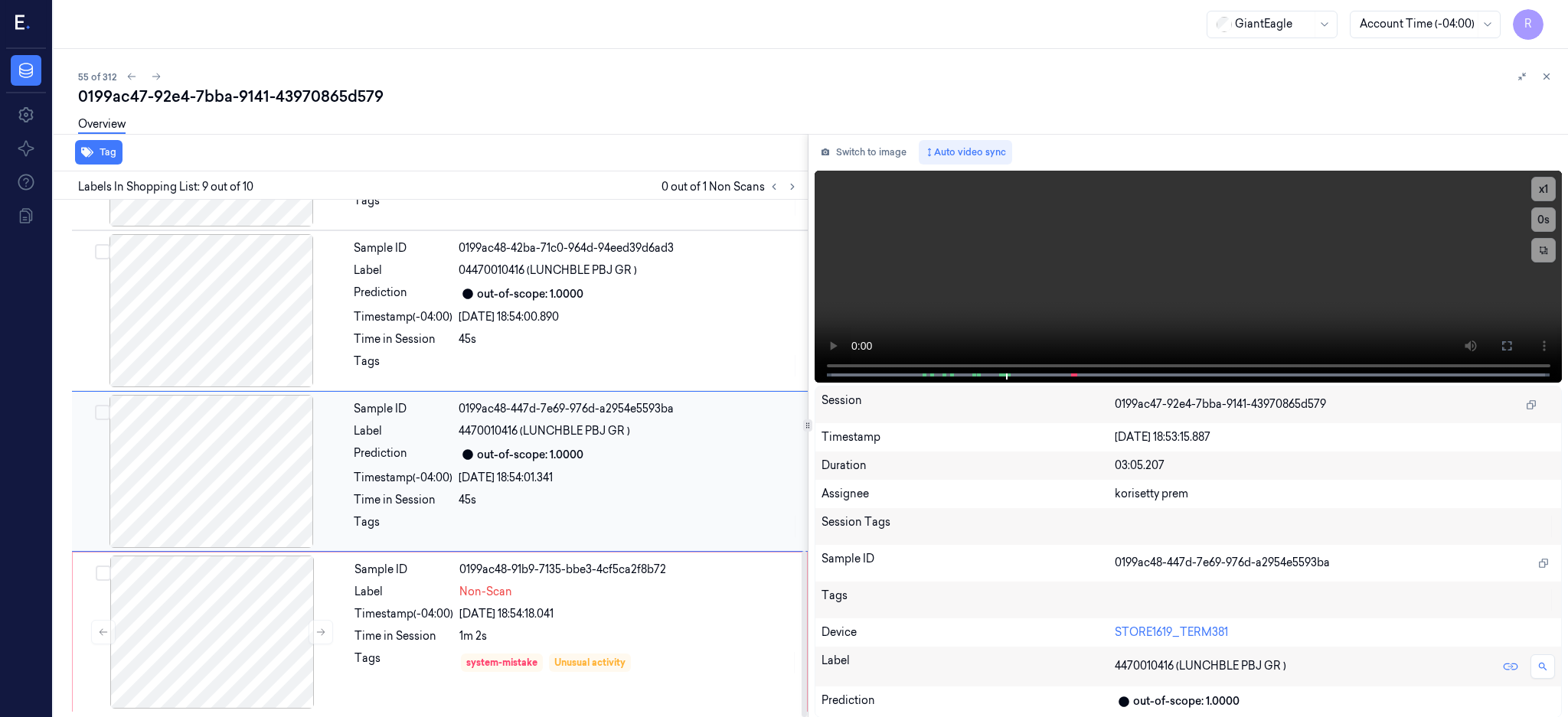
click at [217, 459] on div at bounding box center [211, 471] width 273 height 153
click at [1513, 349] on icon at bounding box center [1507, 345] width 12 height 12
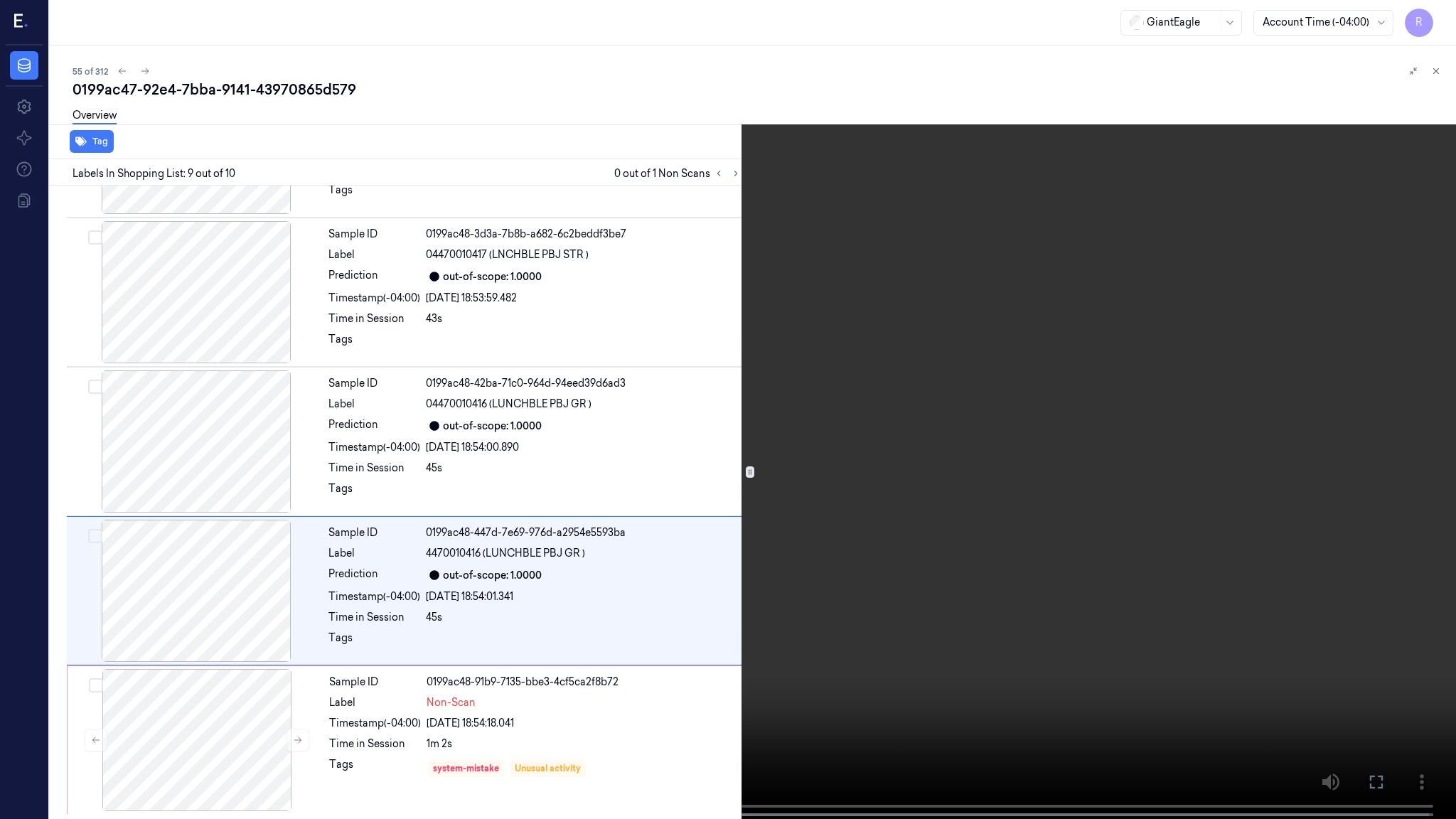
click at [872, 448] on video at bounding box center [728, 411] width 1456 height 821
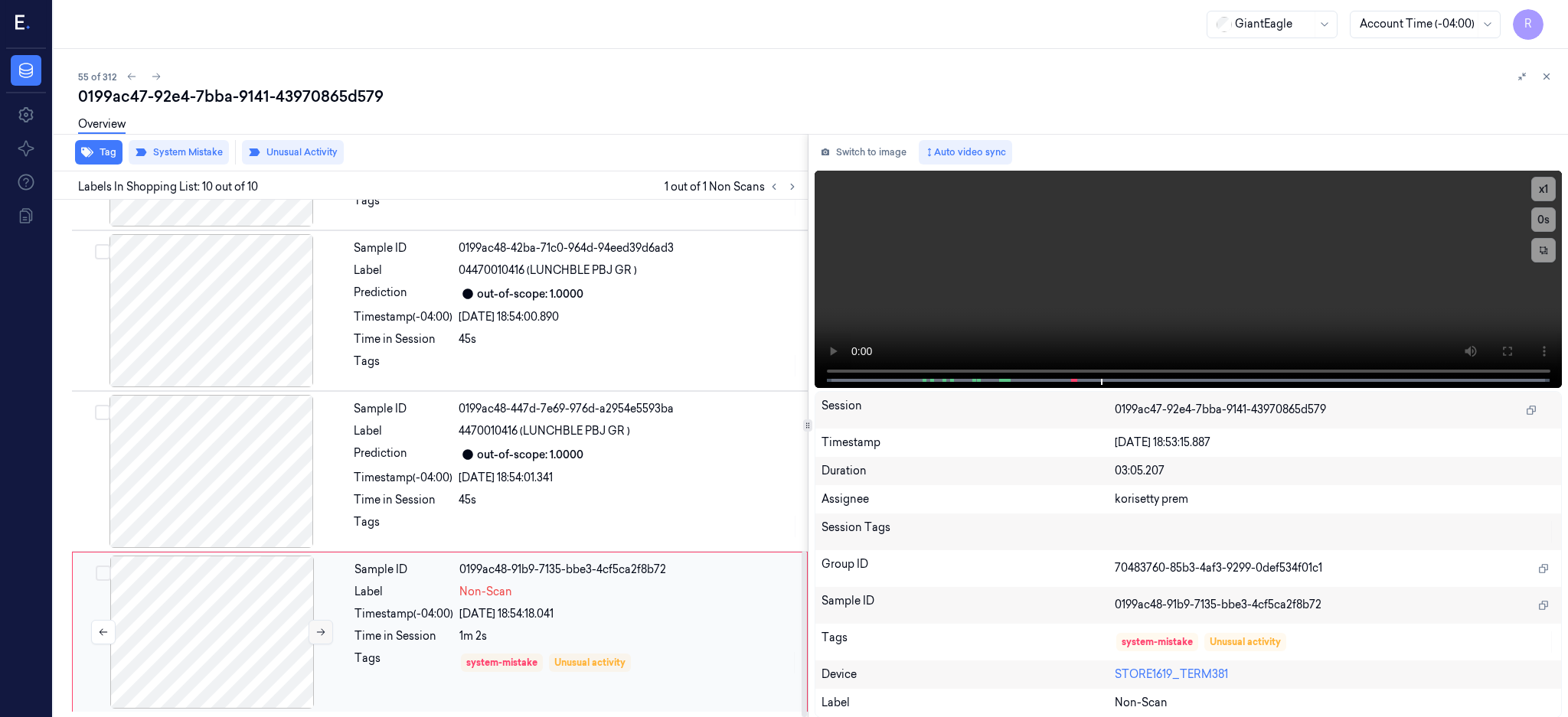
drag, startPoint x: 181, startPoint y: 622, endPoint x: 327, endPoint y: 635, distance: 146.6
click at [181, 622] on div at bounding box center [212, 632] width 273 height 153
click at [237, 502] on div at bounding box center [211, 471] width 273 height 153
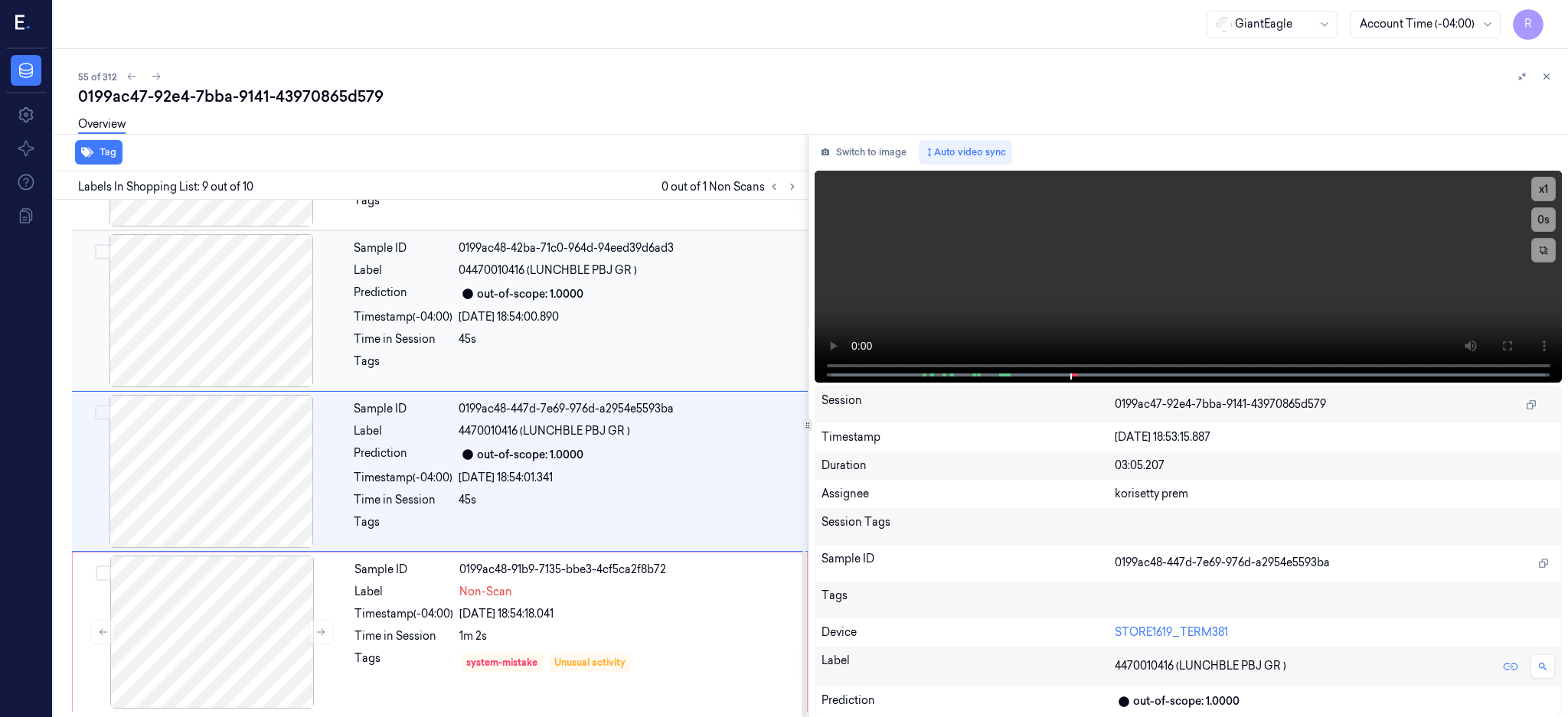
click at [231, 334] on div at bounding box center [211, 310] width 273 height 153
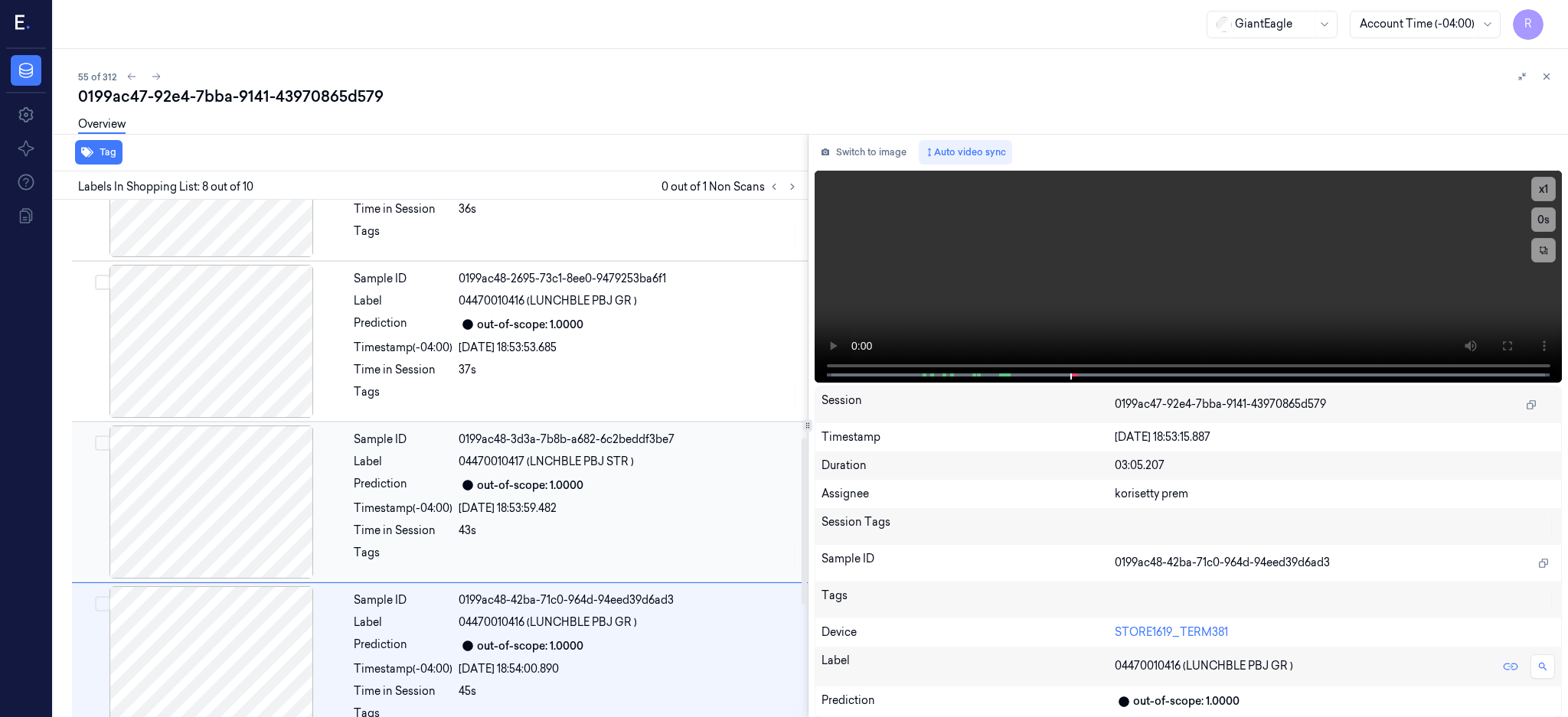
click at [242, 508] on div at bounding box center [211, 502] width 273 height 153
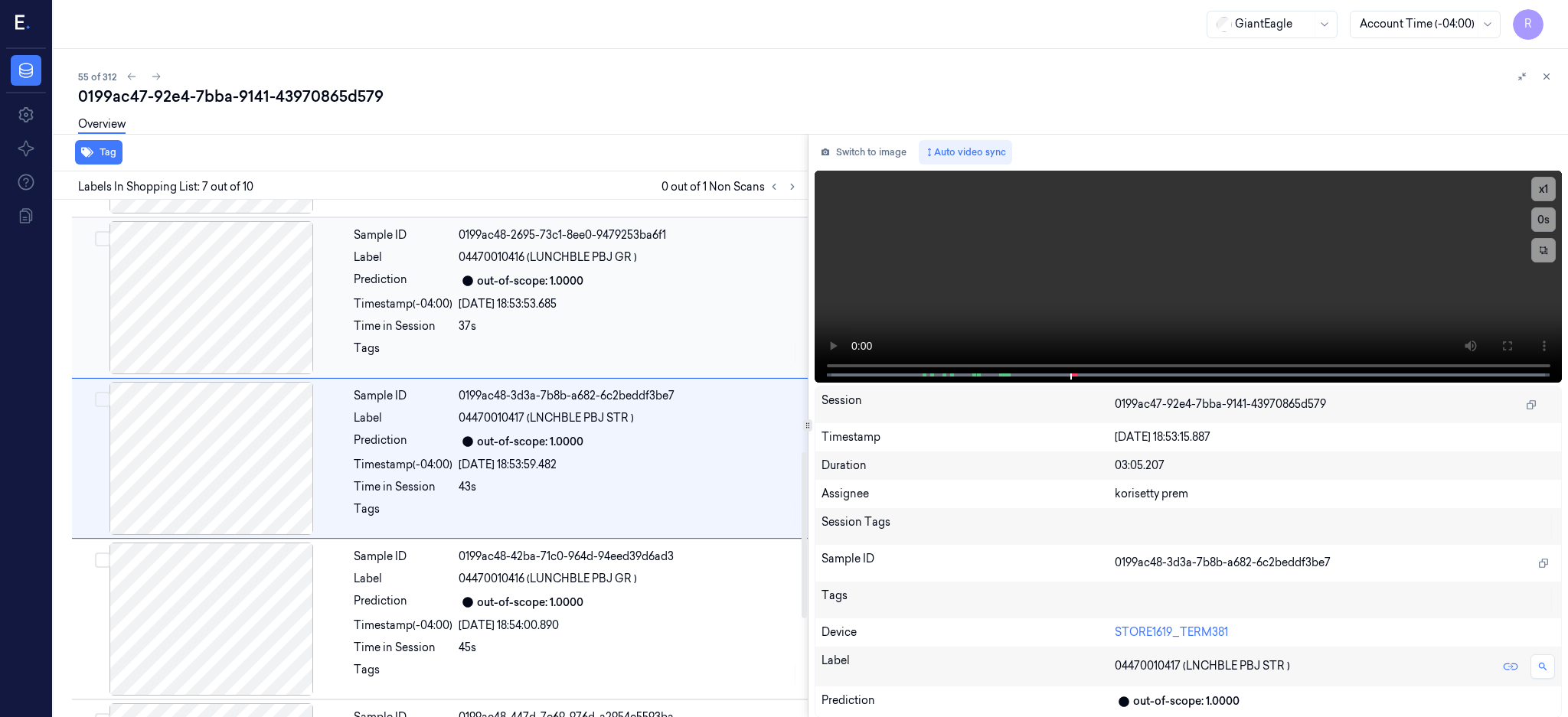
click at [268, 325] on div at bounding box center [211, 297] width 273 height 153
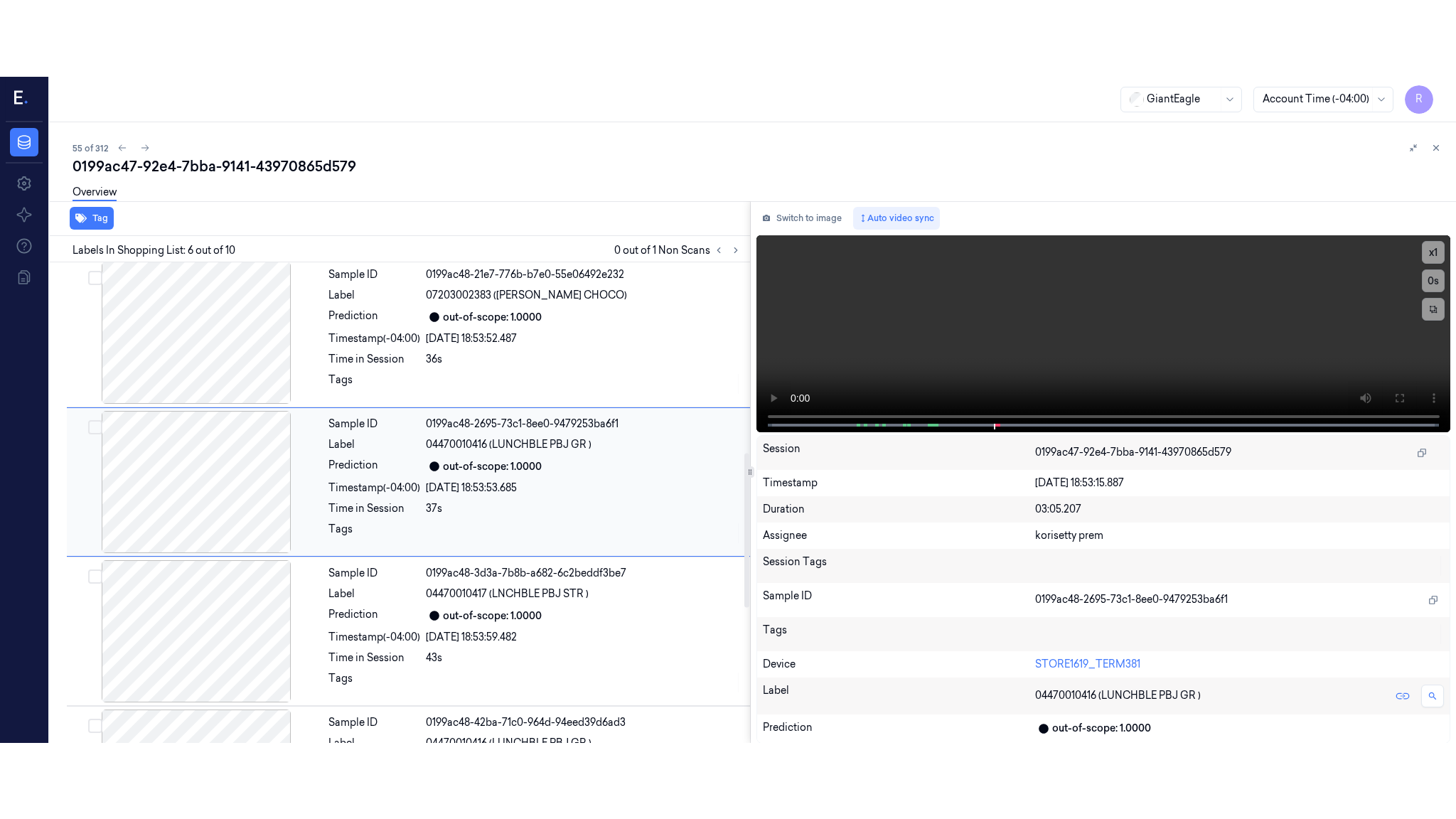
scroll to position [580, 0]
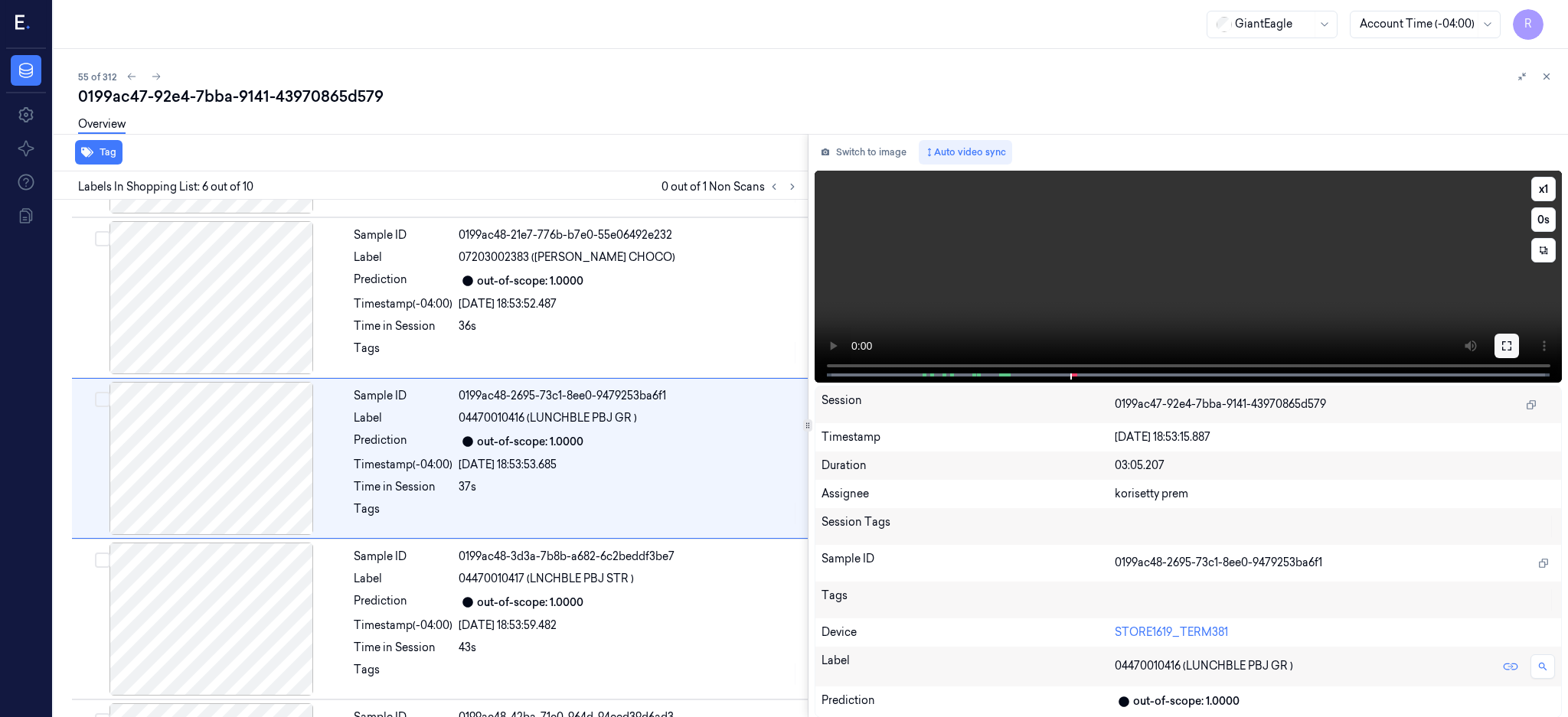
click at [1519, 354] on button at bounding box center [1507, 346] width 25 height 25
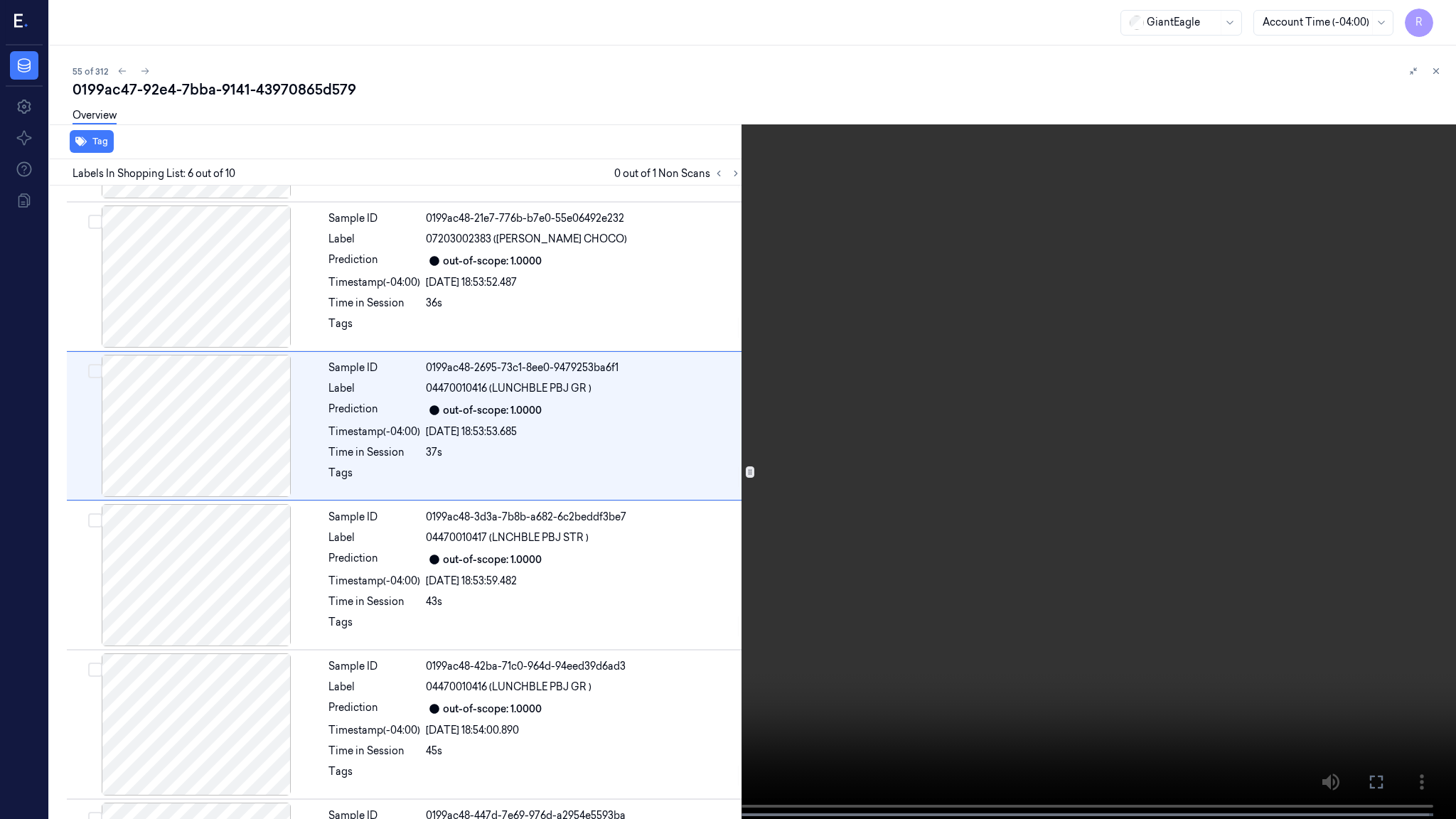
click at [791, 504] on video at bounding box center [728, 411] width 1456 height 821
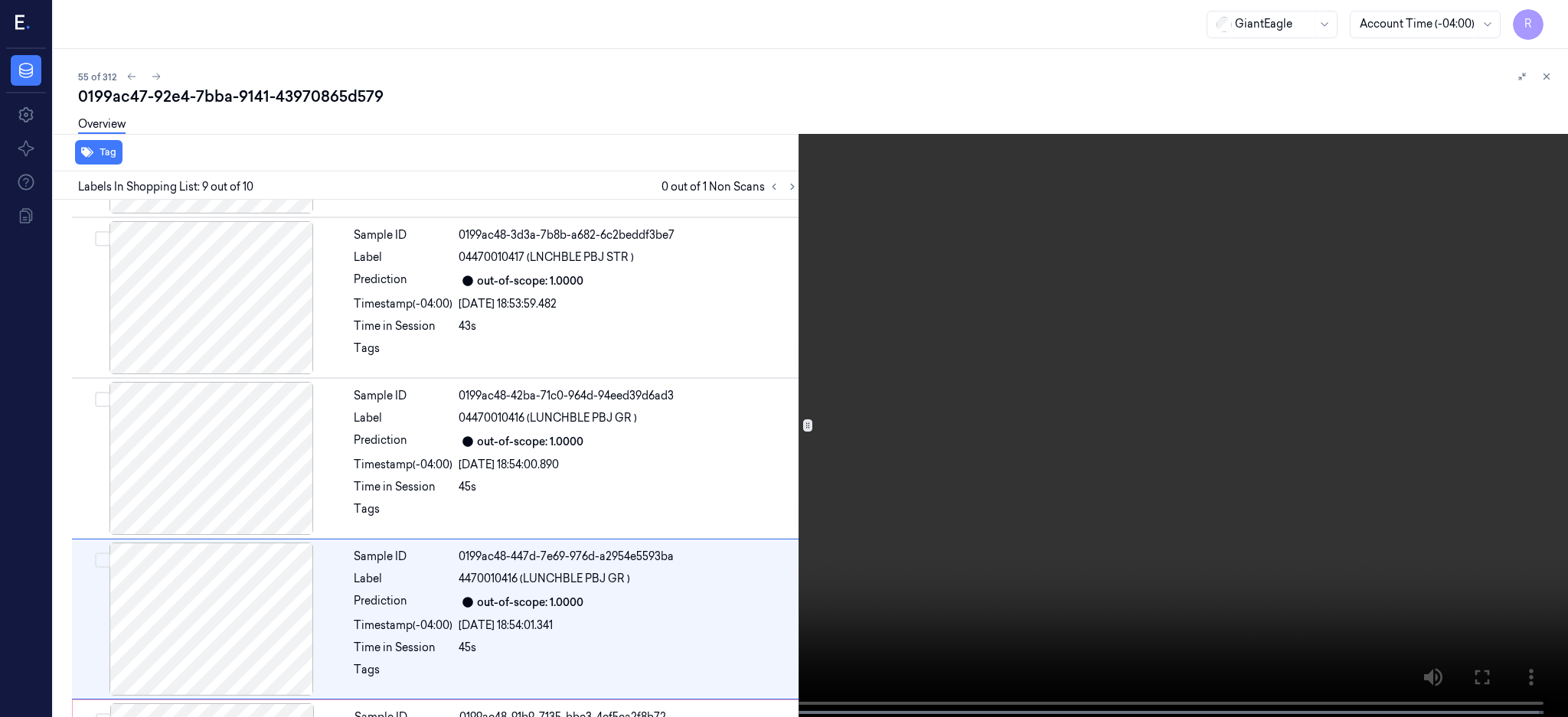
scroll to position [1066, 0]
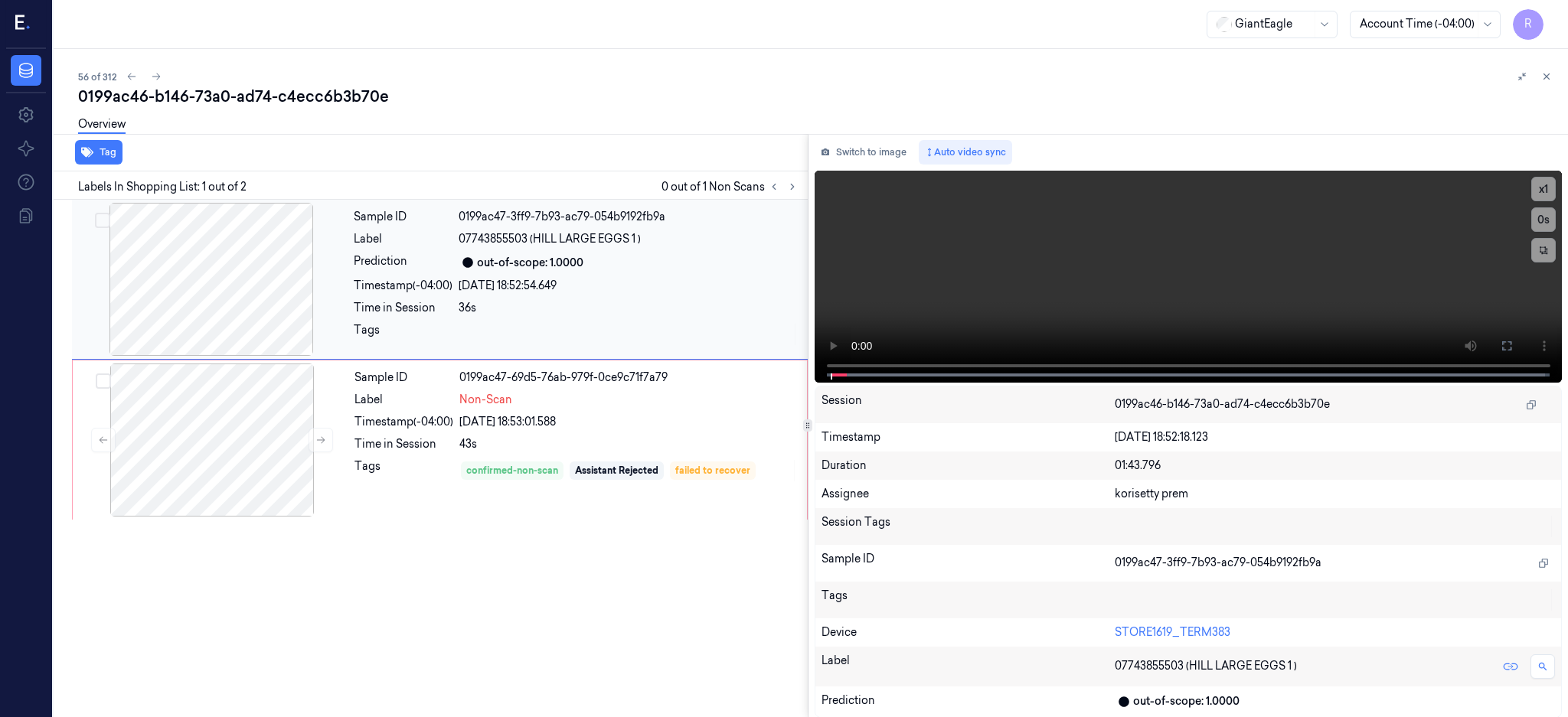
click at [222, 317] on div at bounding box center [211, 279] width 273 height 153
click at [220, 318] on div at bounding box center [211, 279] width 273 height 153
click at [1513, 346] on icon at bounding box center [1507, 345] width 12 height 12
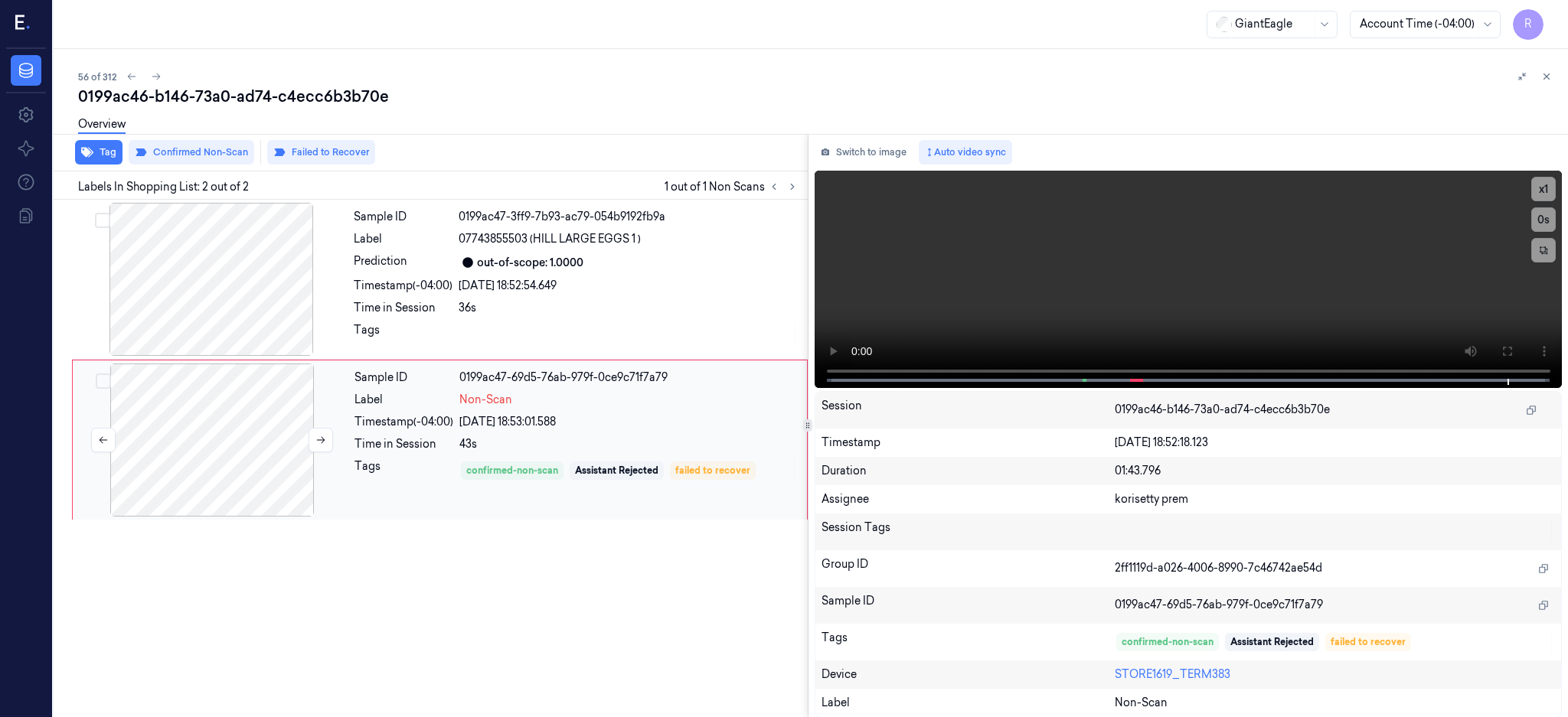
click at [205, 426] on div at bounding box center [212, 440] width 273 height 153
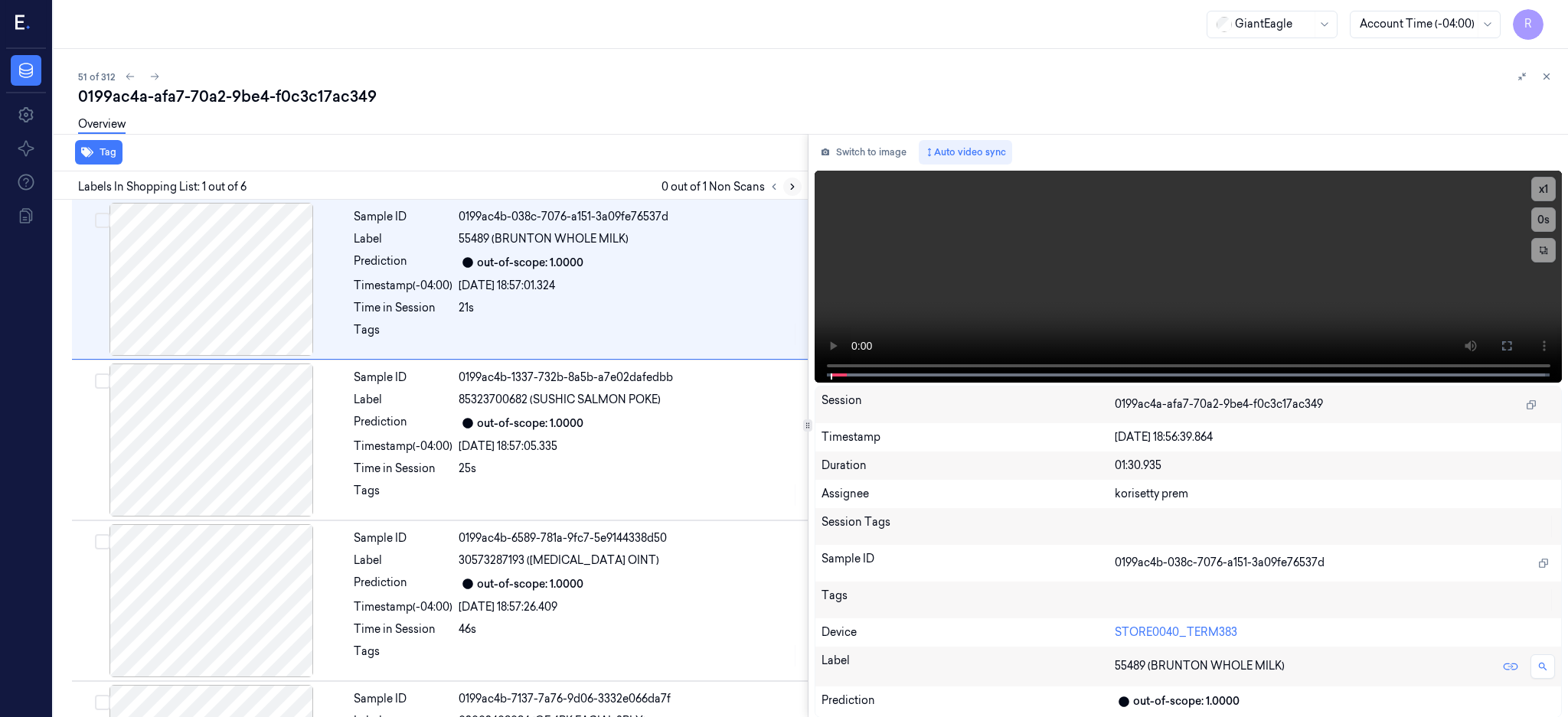
click at [798, 188] on icon at bounding box center [792, 186] width 11 height 11
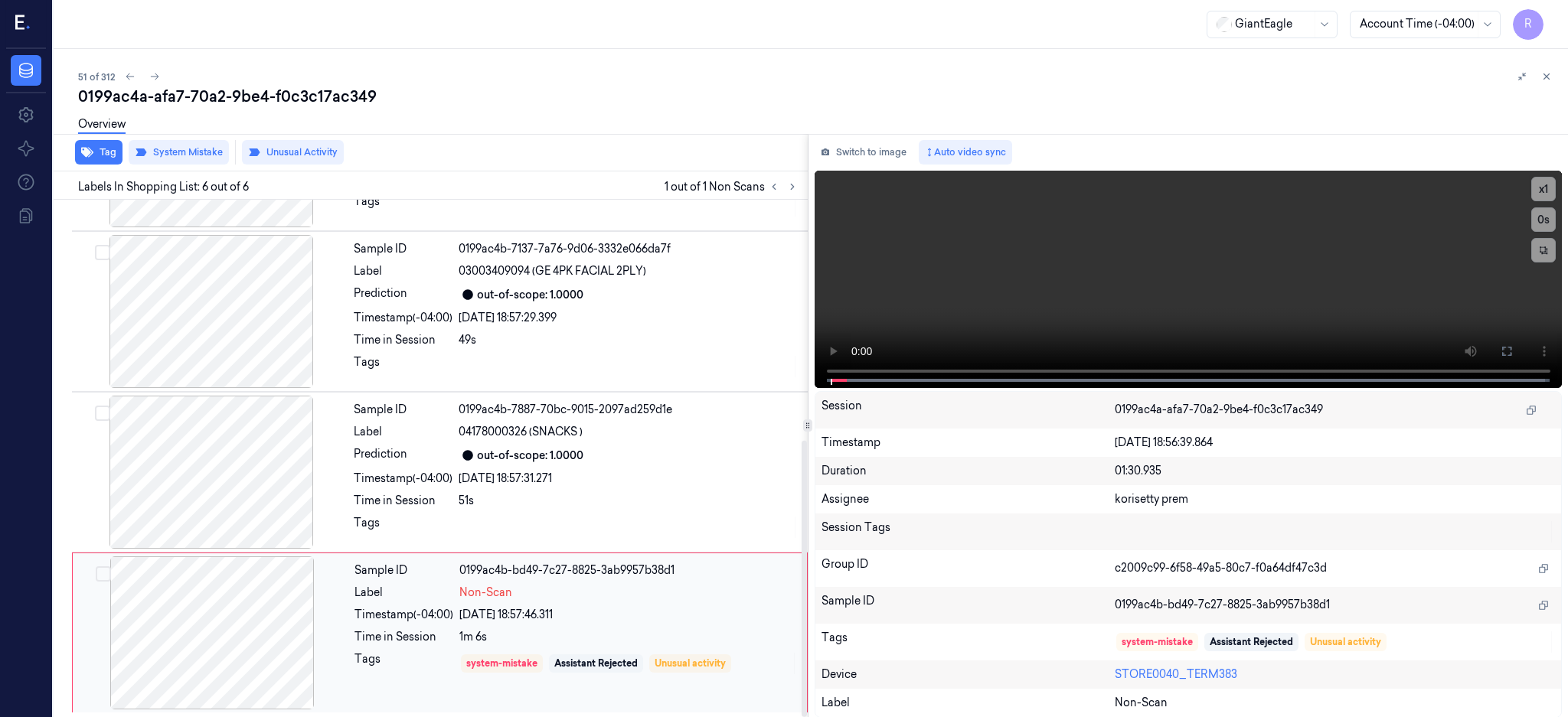
click at [228, 611] on div at bounding box center [212, 633] width 273 height 153
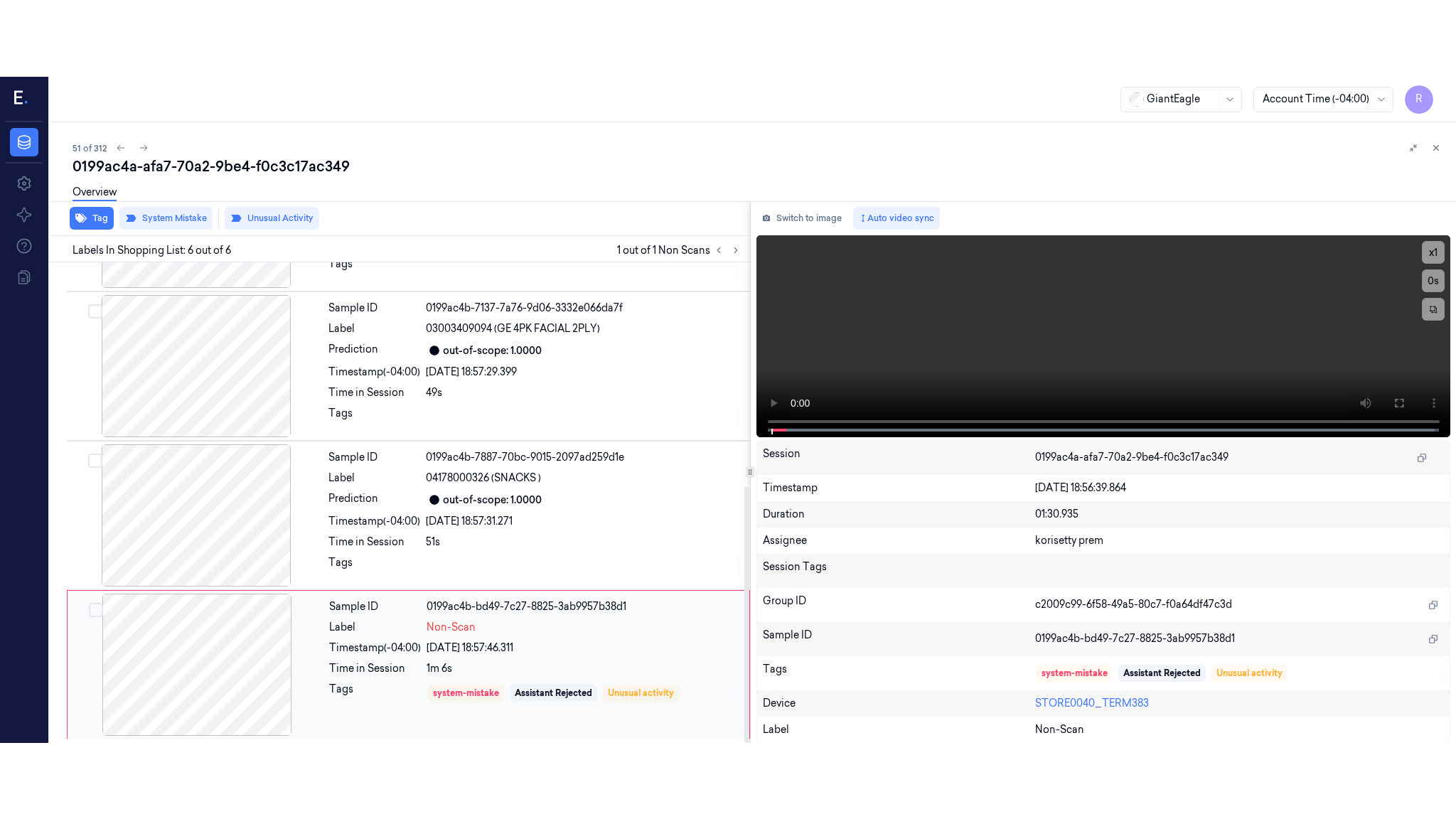
scroll to position [418, 0]
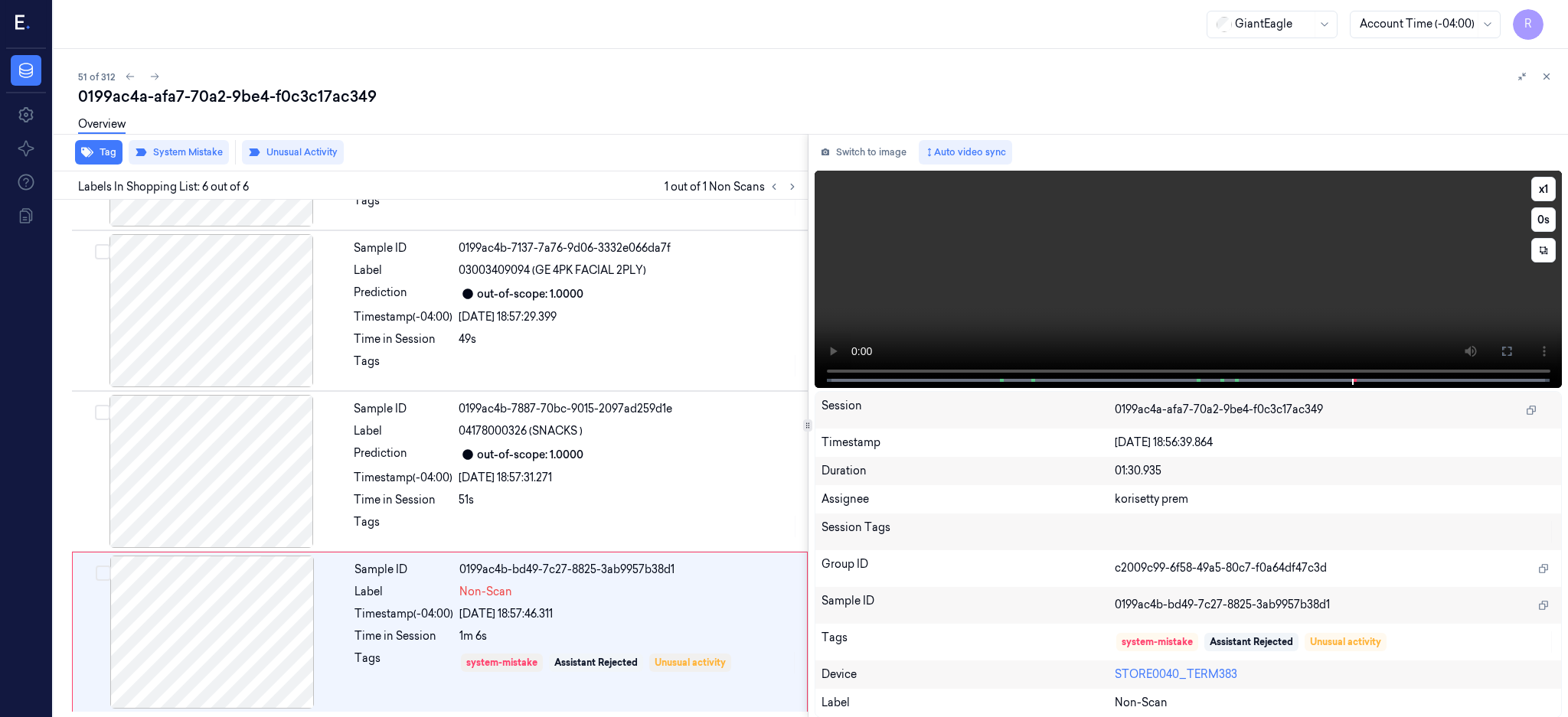
click at [1511, 354] on icon at bounding box center [1506, 351] width 9 height 9
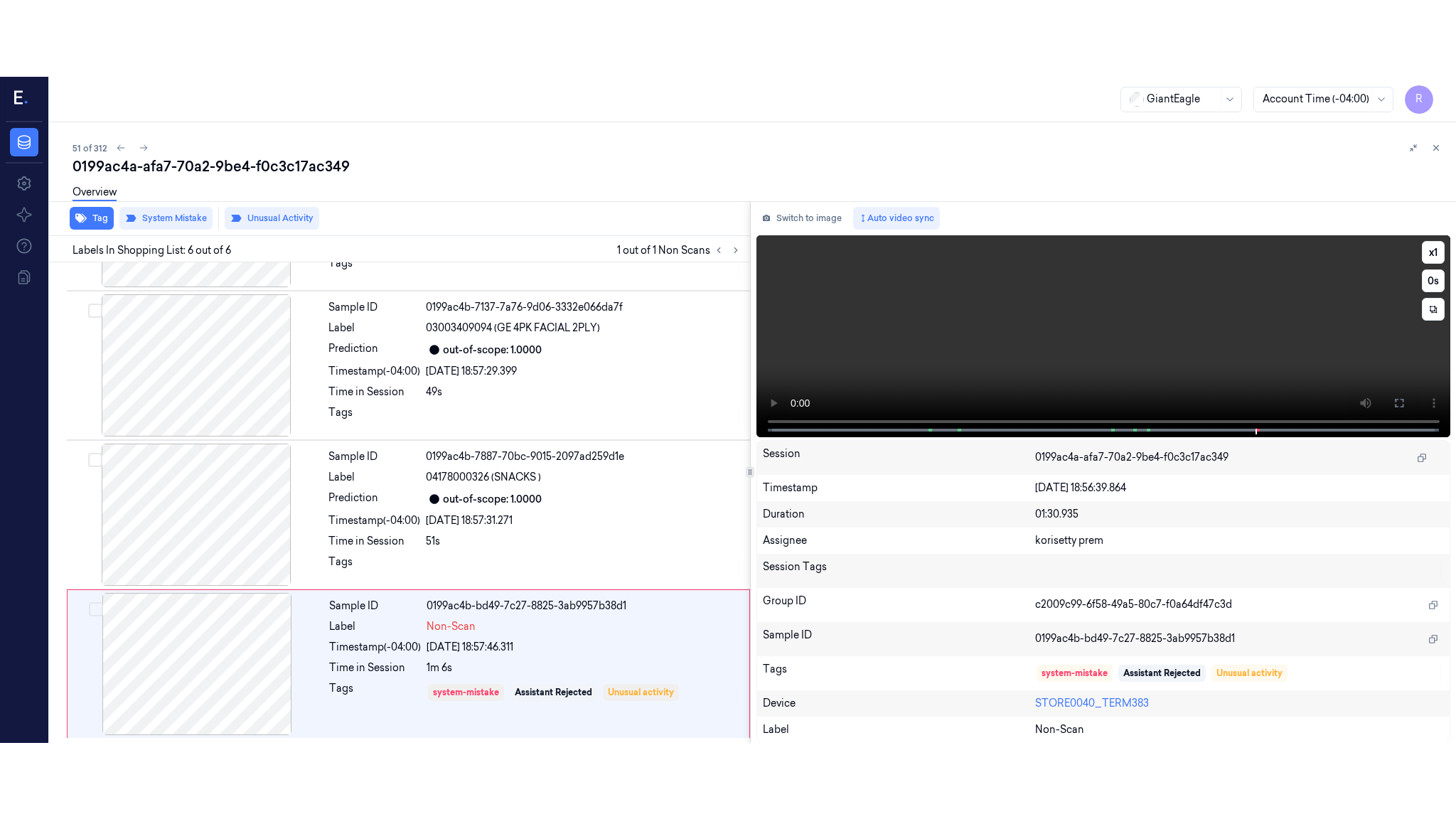
scroll to position [267, 0]
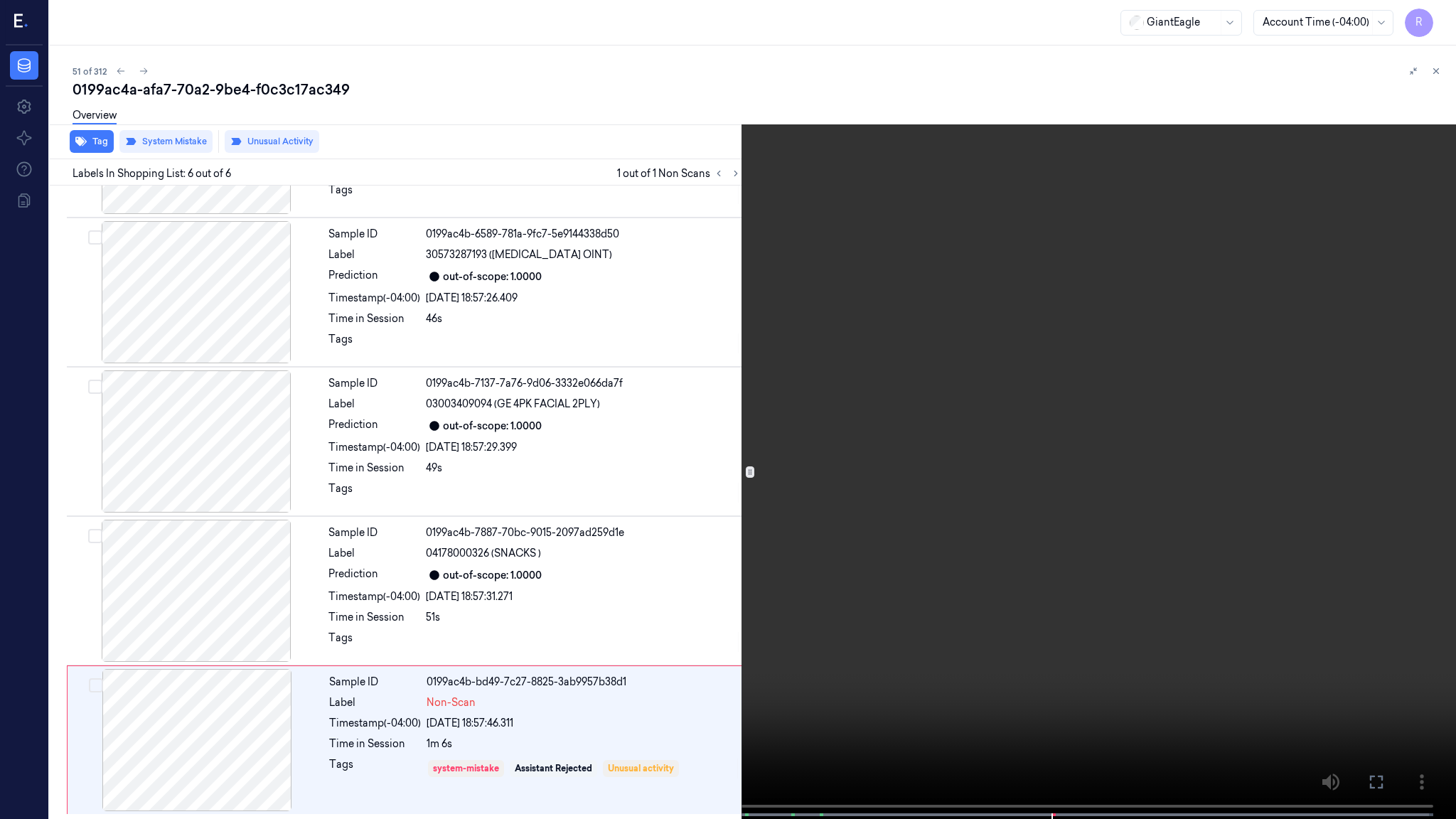
drag, startPoint x: 704, startPoint y: 449, endPoint x: 709, endPoint y: 457, distance: 9.4
click at [704, 449] on video at bounding box center [728, 411] width 1456 height 821
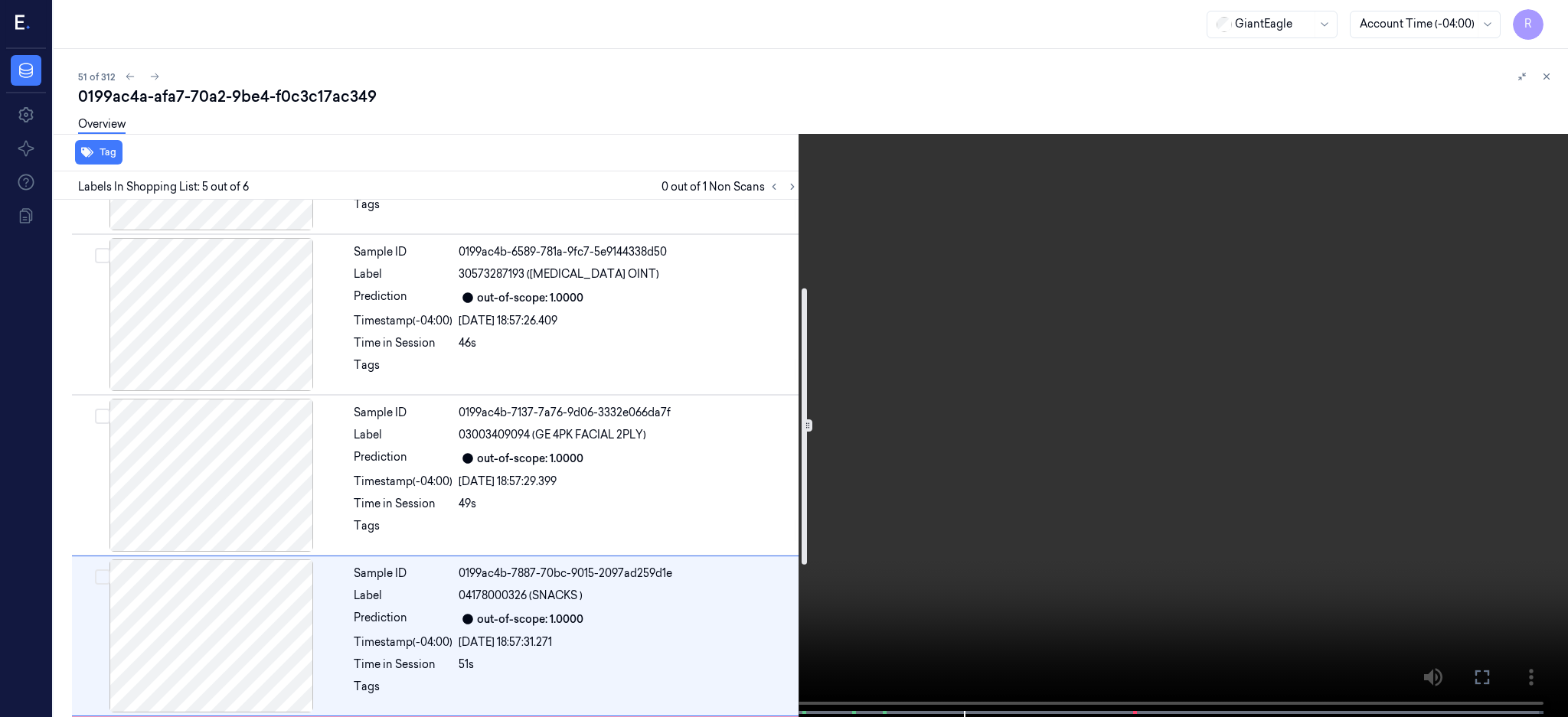
scroll to position [0, 0]
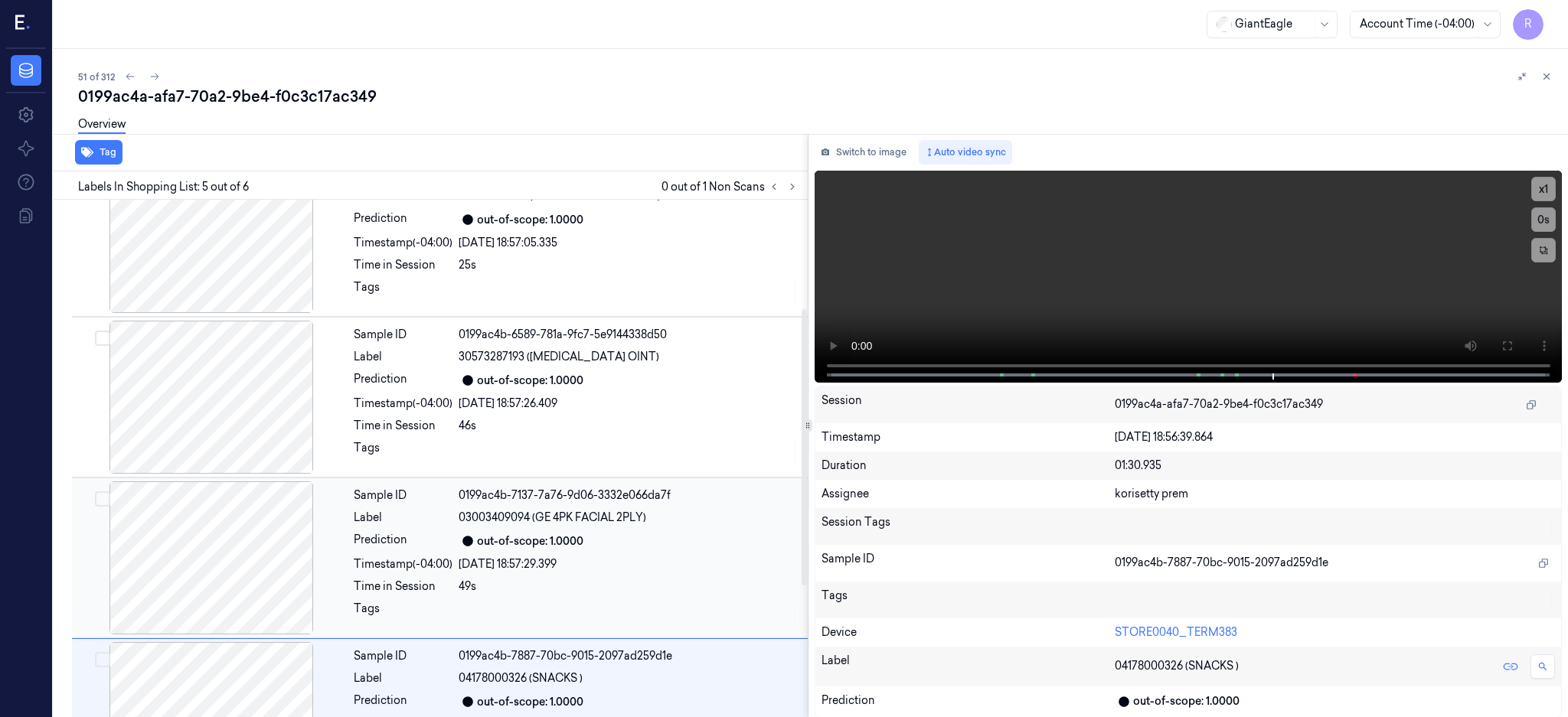
click at [504, 564] on div "03/10/2025 18:57:29.399" at bounding box center [629, 564] width 340 height 16
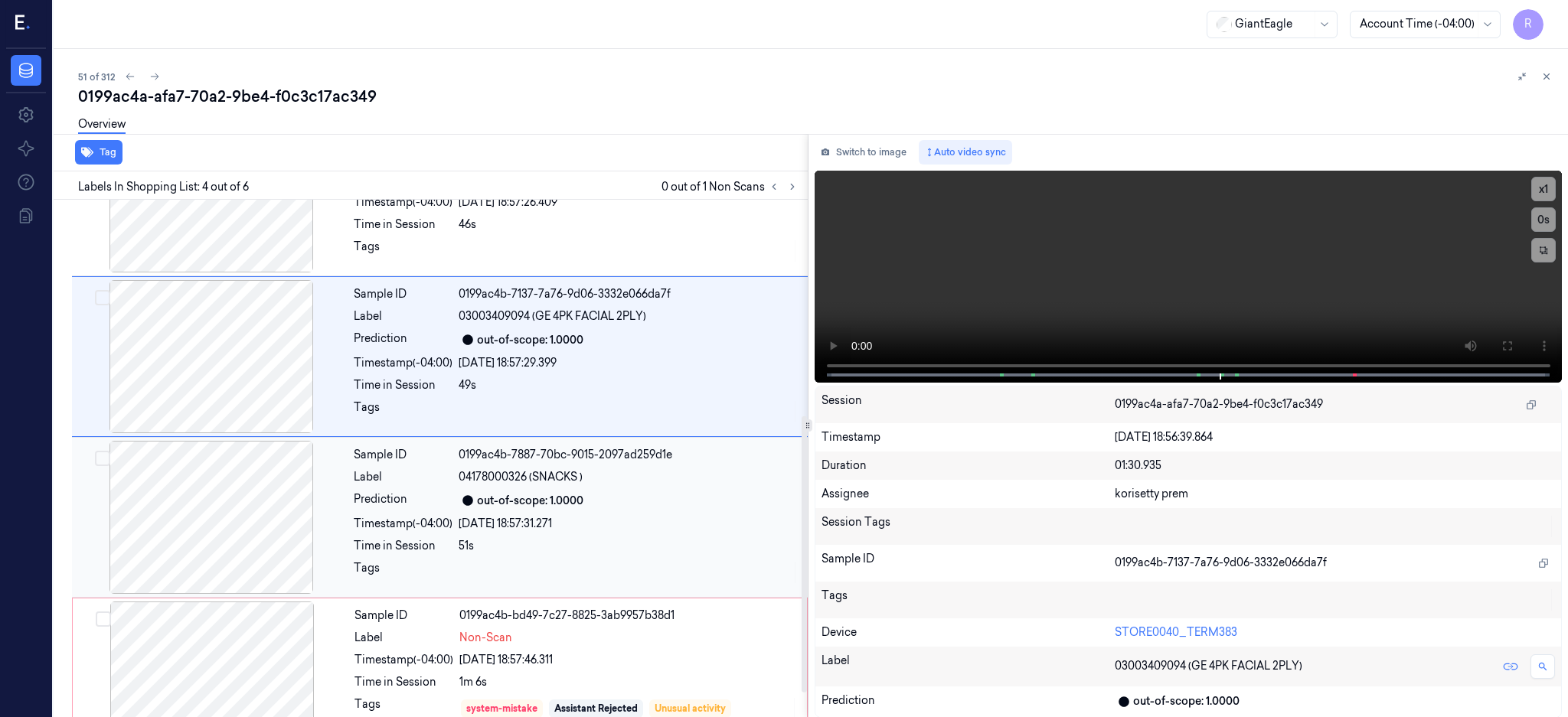
click at [707, 479] on div "04178000326 (SNACKS )" at bounding box center [629, 477] width 340 height 16
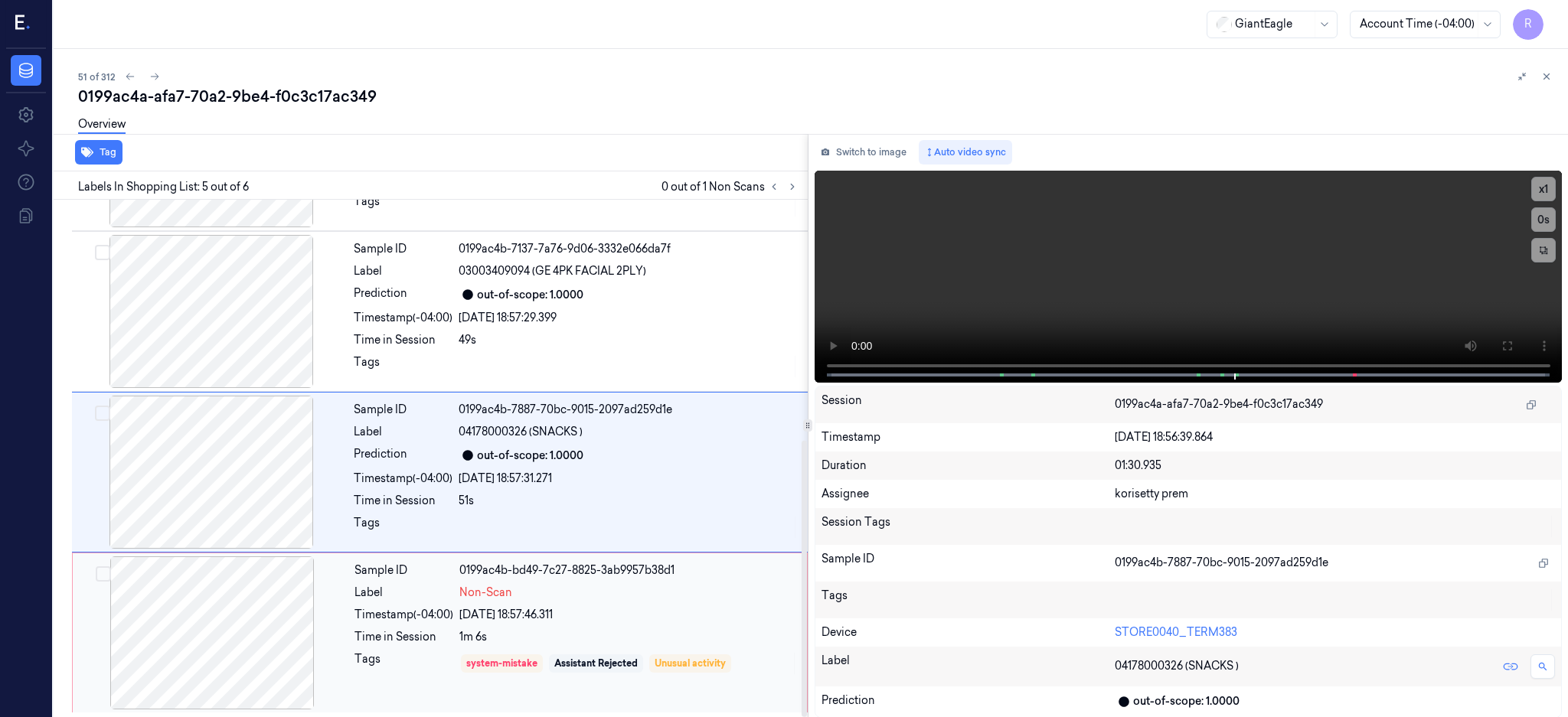
click at [691, 564] on div "0199ac4b-bd49-7c27-8825-3ab9957b38d1" at bounding box center [629, 570] width 339 height 16
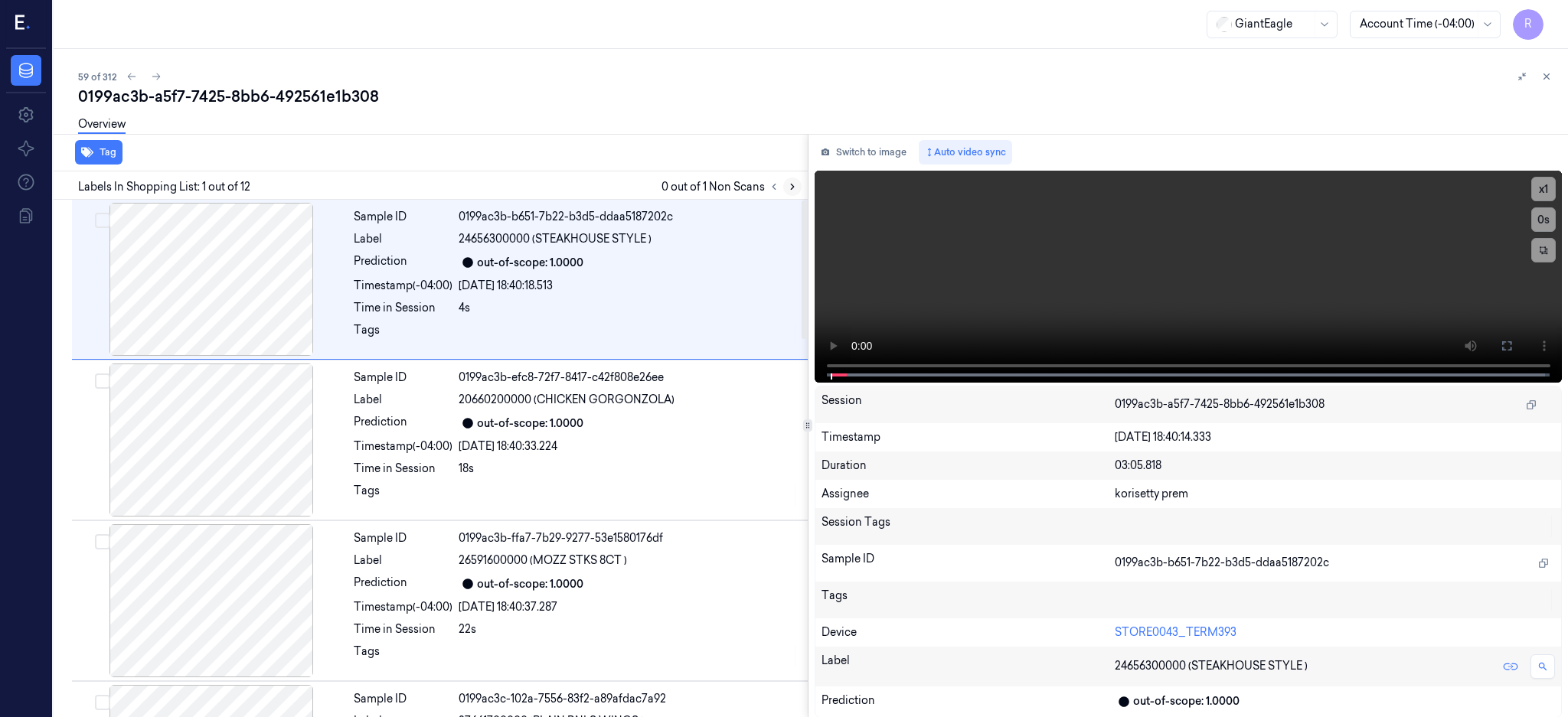
click at [798, 187] on icon at bounding box center [792, 186] width 11 height 11
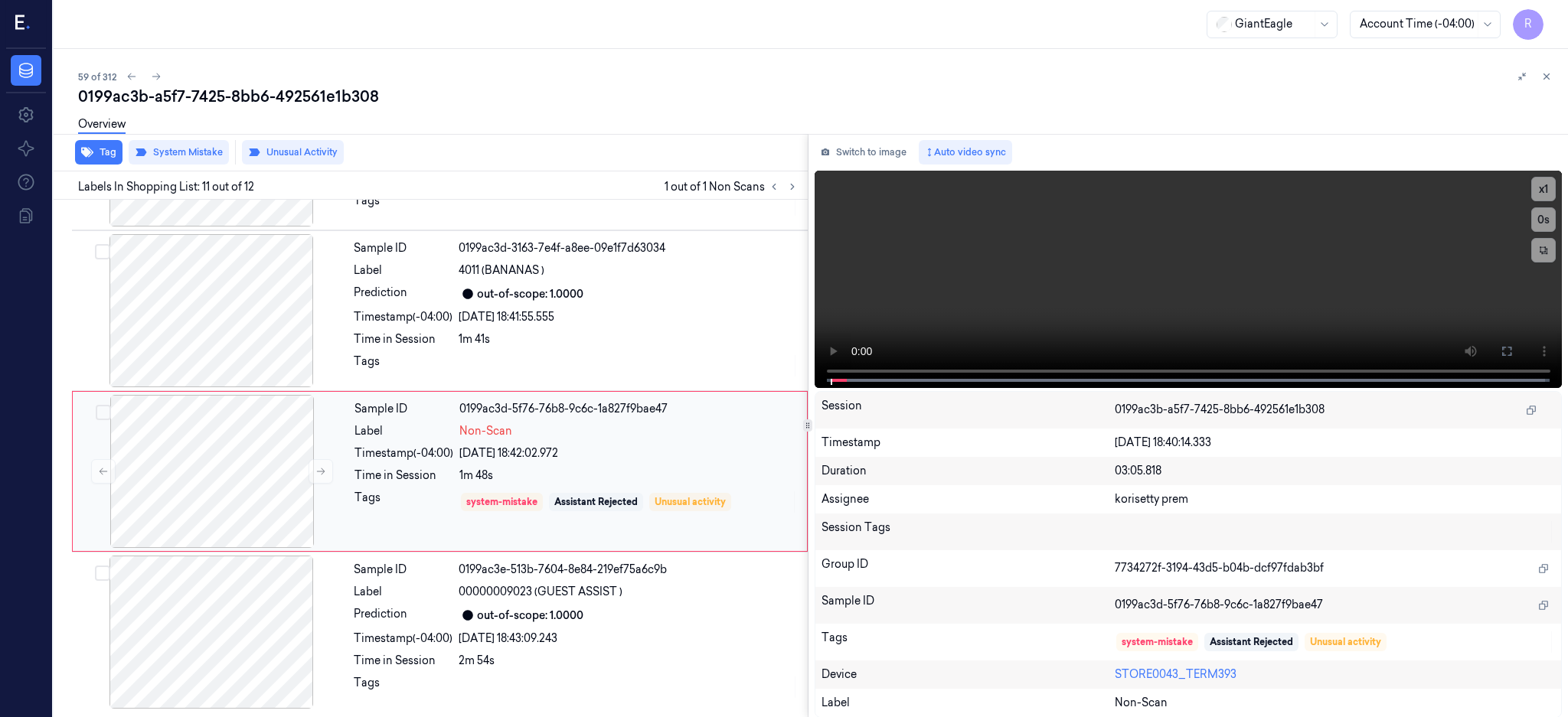
scroll to position [1416, 0]
click at [252, 463] on div at bounding box center [212, 471] width 273 height 153
click at [236, 354] on div at bounding box center [211, 310] width 273 height 153
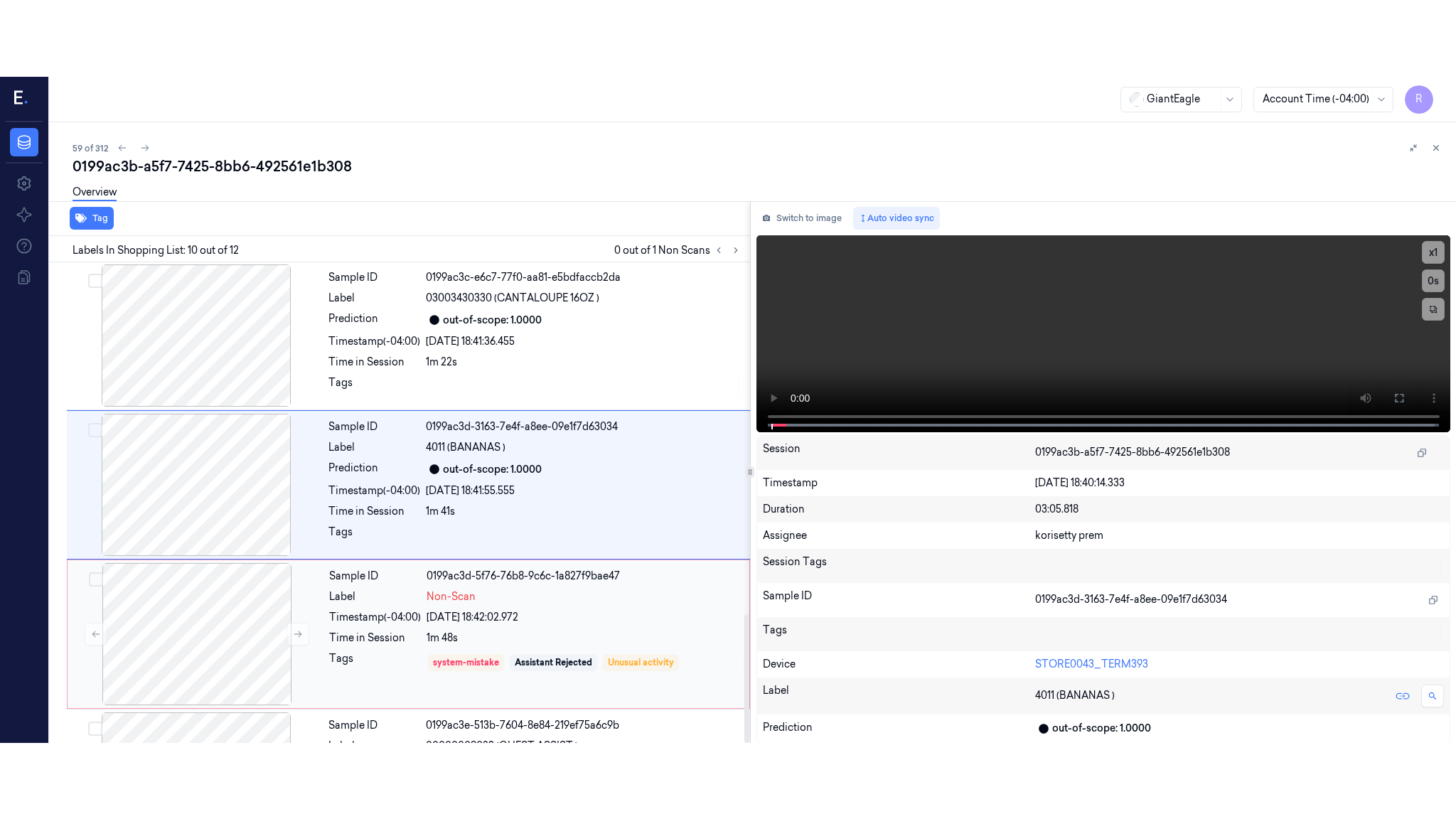
scroll to position [1177, 0]
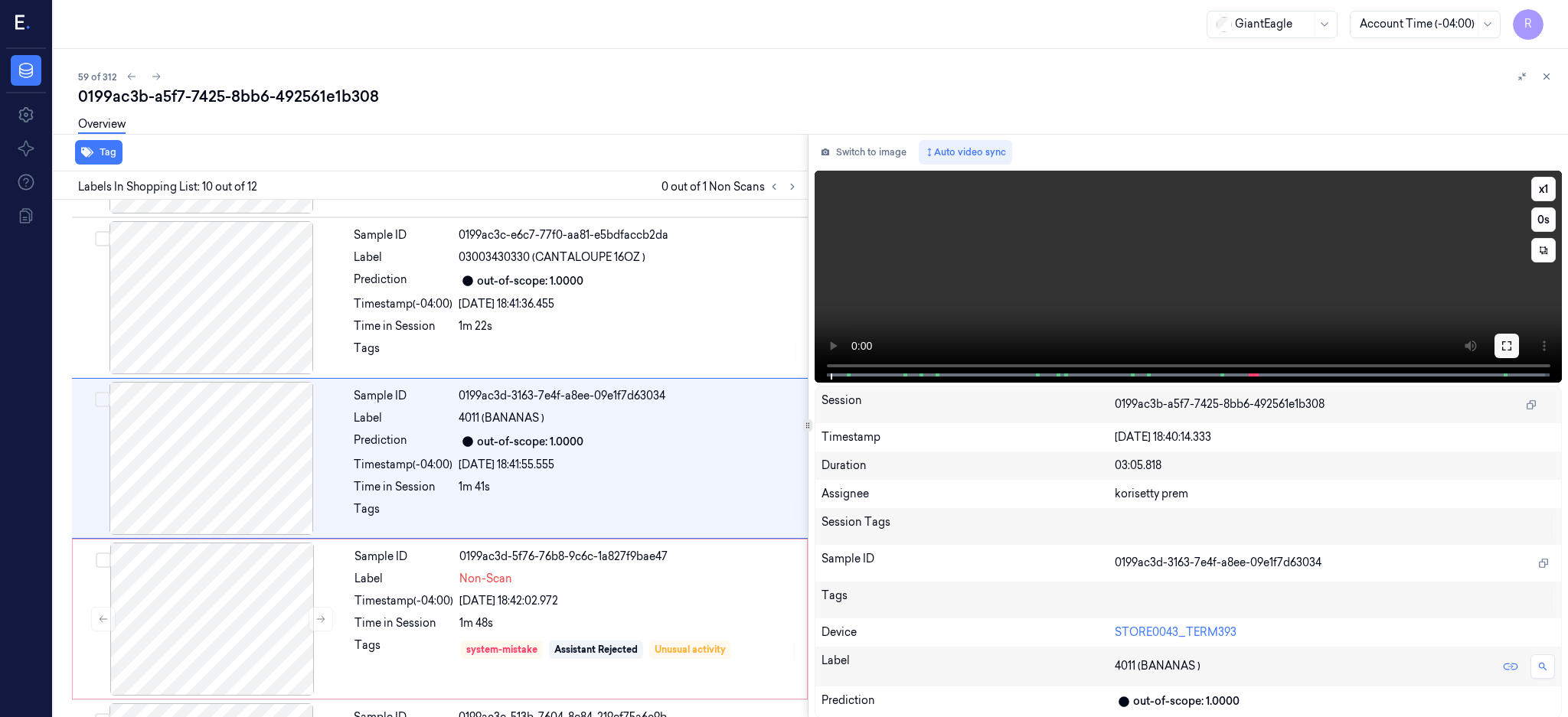
click at [1519, 341] on button at bounding box center [1507, 346] width 25 height 25
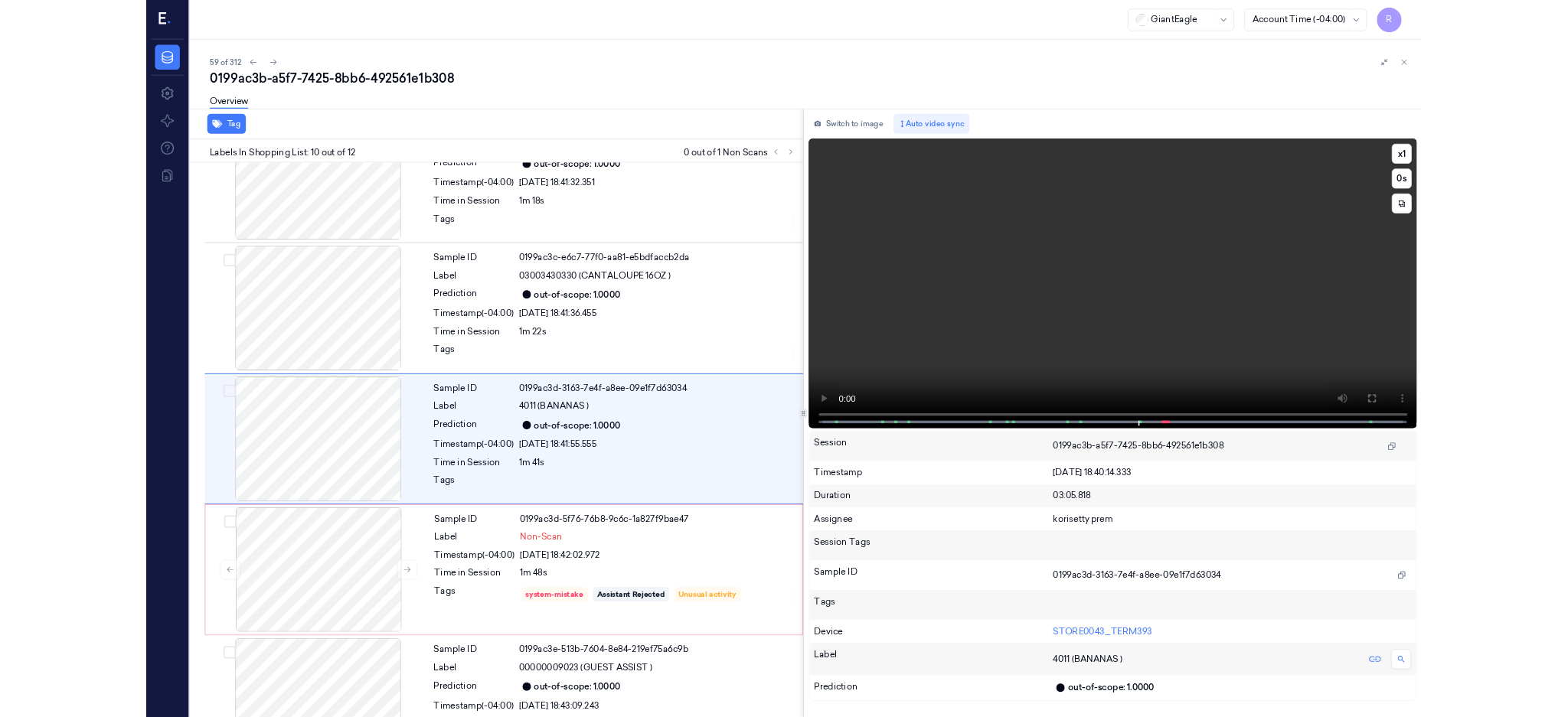
scroll to position [1185, 0]
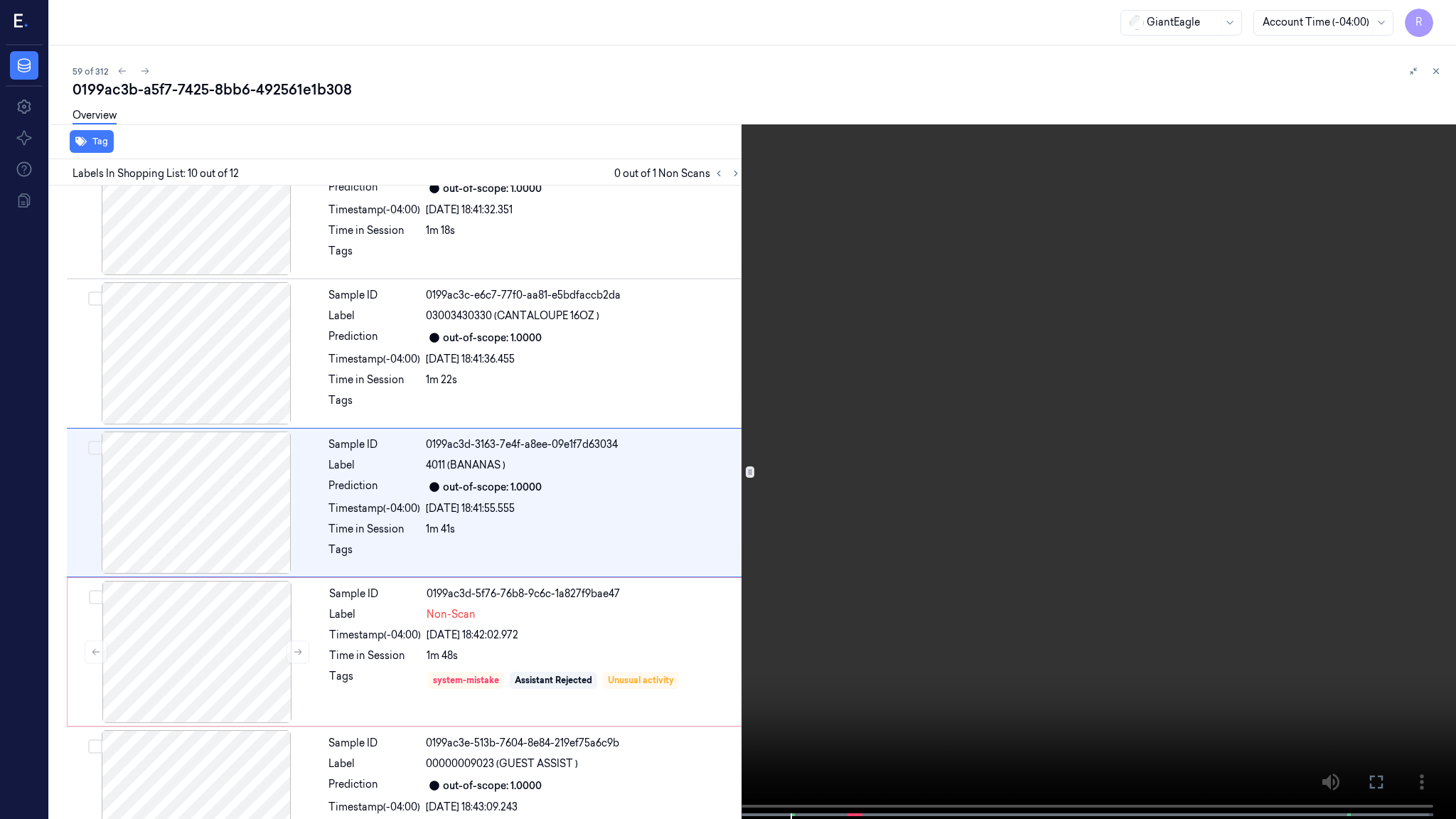
click at [981, 475] on video at bounding box center [728, 411] width 1456 height 821
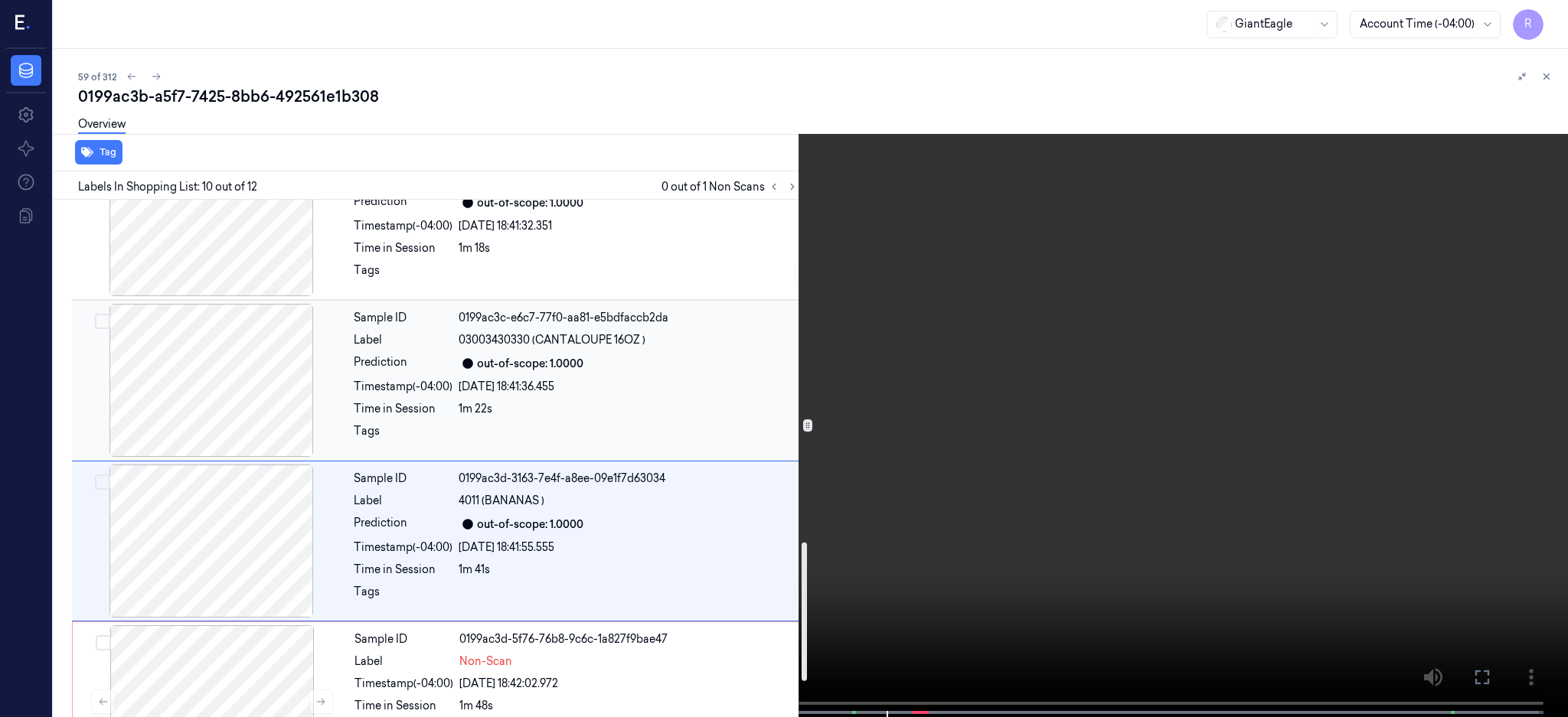
scroll to position [1415, 0]
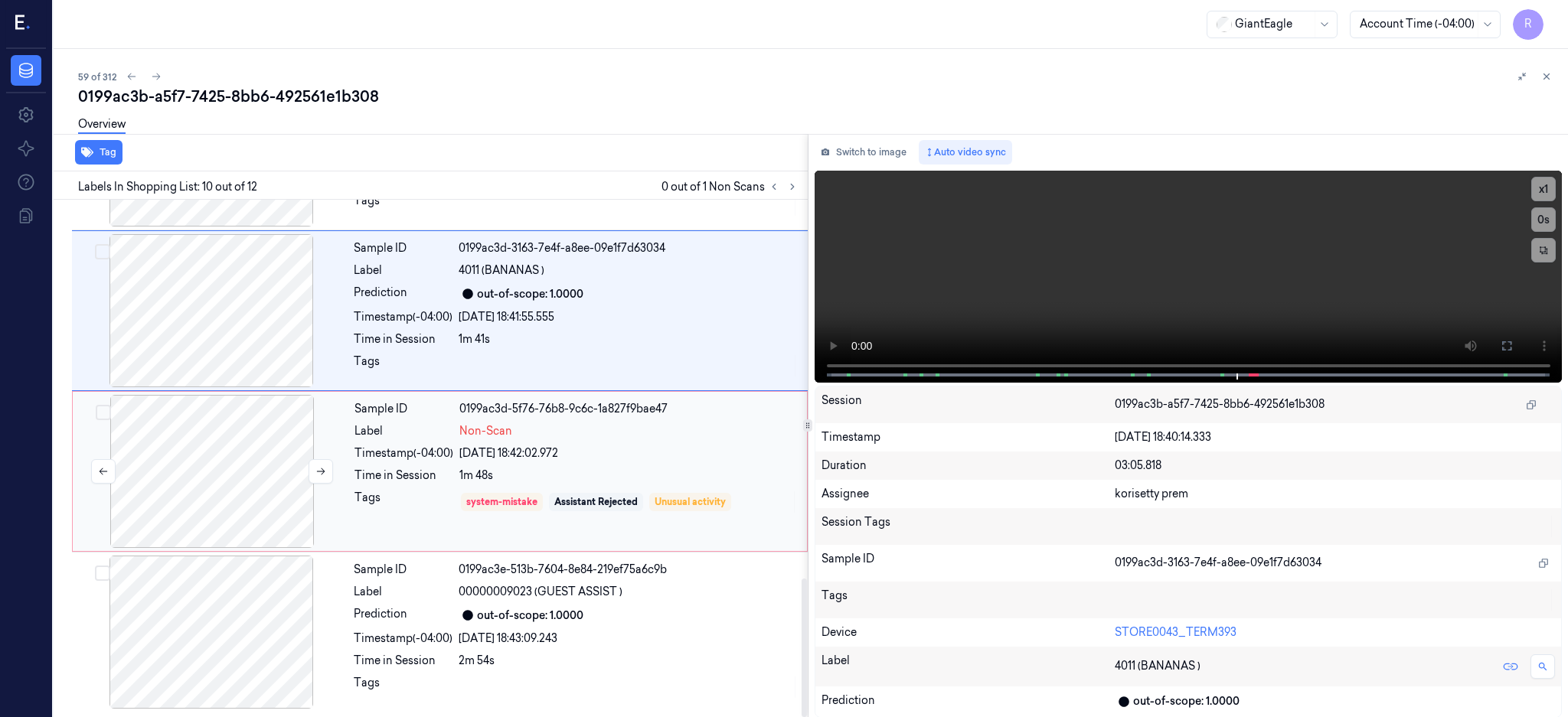
click at [205, 500] on div at bounding box center [212, 471] width 273 height 153
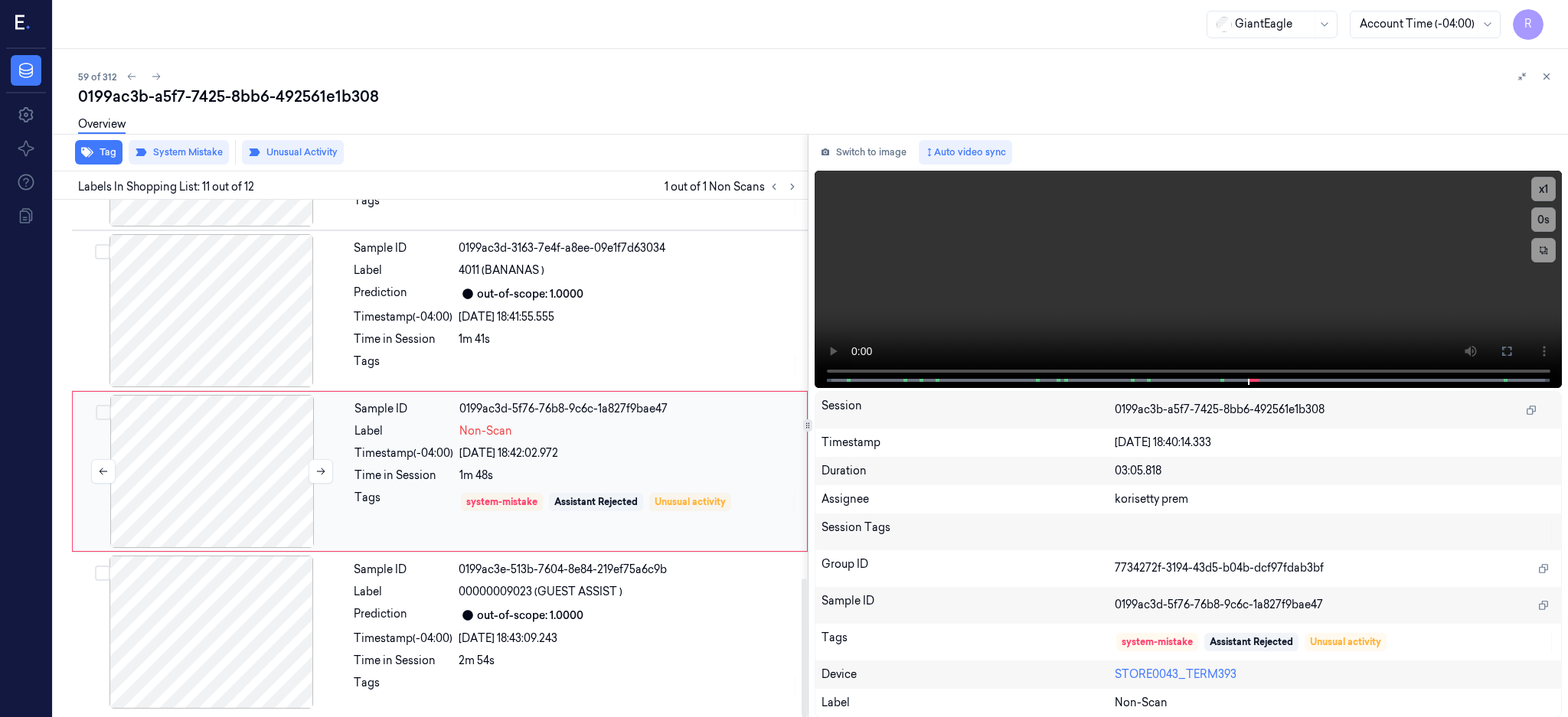
scroll to position [1416, 0]
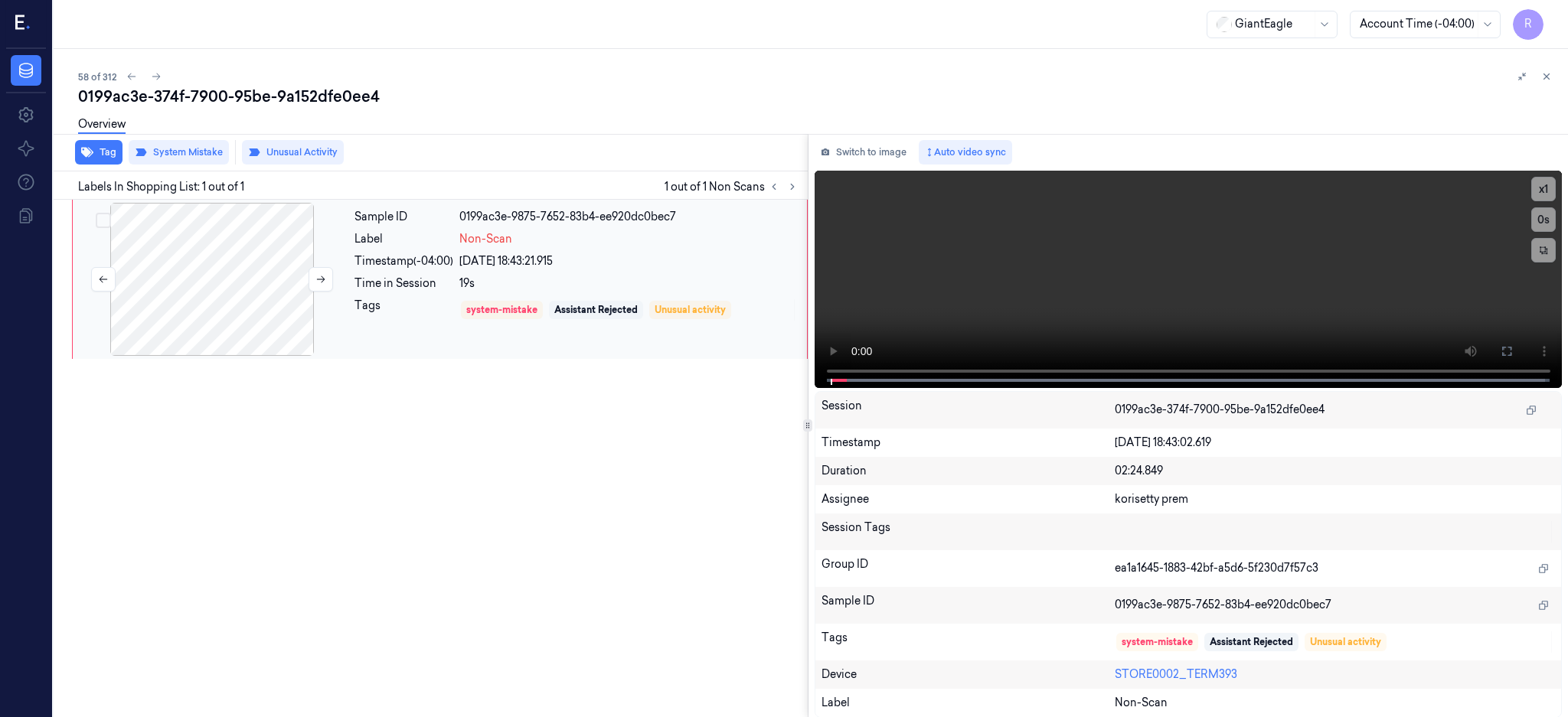
click at [180, 270] on div at bounding box center [212, 279] width 273 height 153
click at [1513, 352] on icon at bounding box center [1507, 351] width 12 height 12
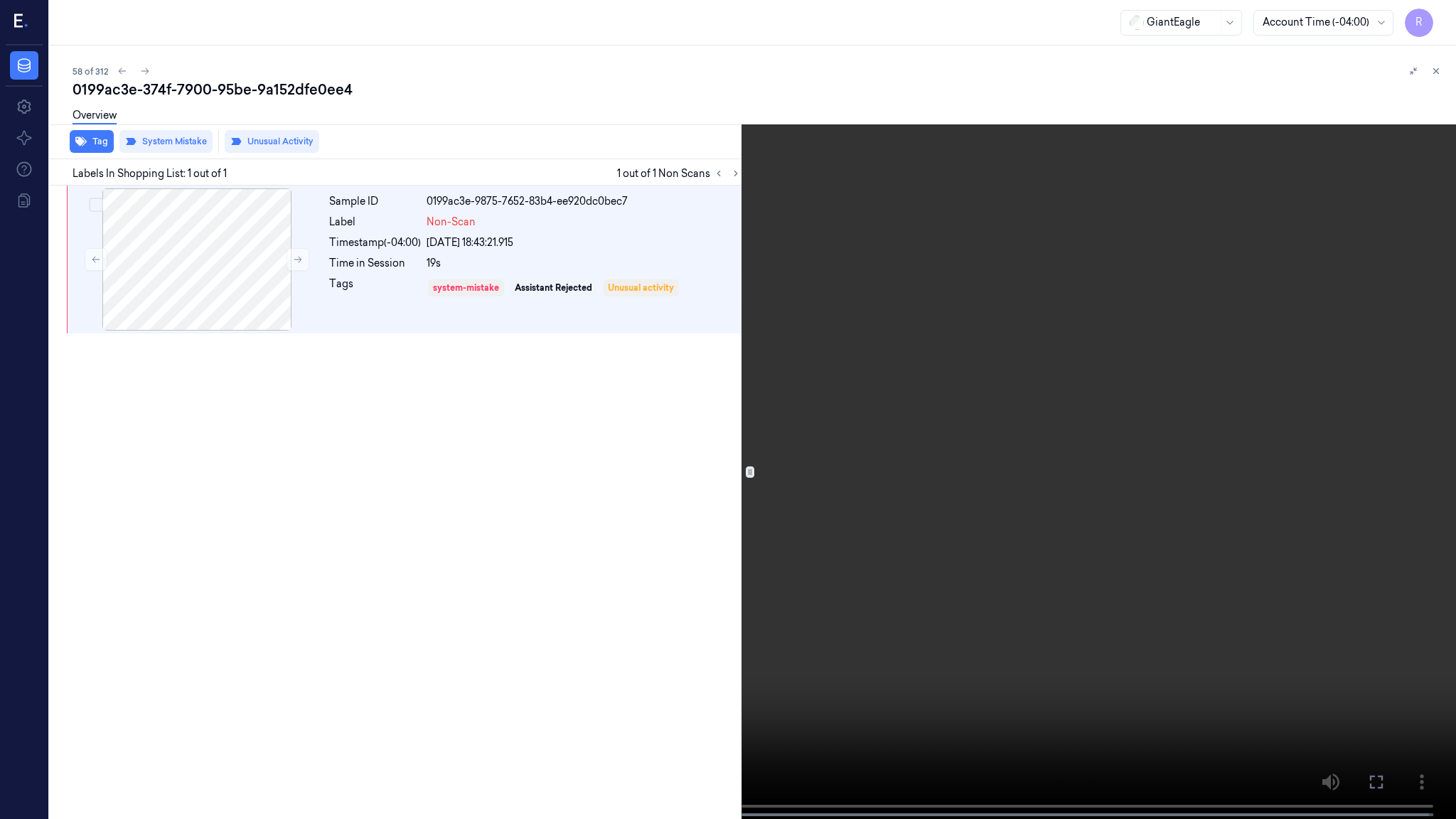
click at [811, 610] on video at bounding box center [728, 411] width 1456 height 821
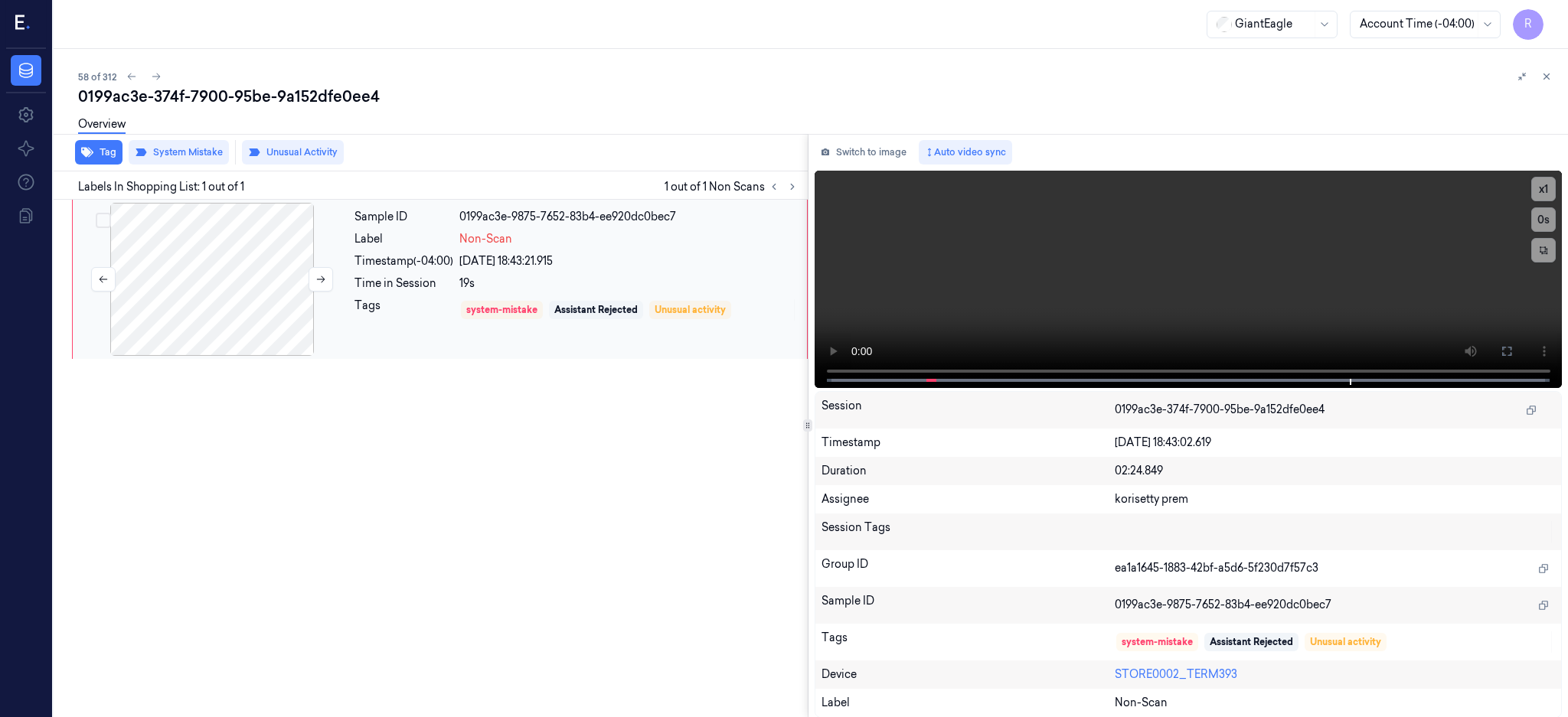
click at [216, 307] on div at bounding box center [212, 279] width 273 height 153
click at [329, 279] on button at bounding box center [321, 280] width 25 height 25
click at [329, 283] on button at bounding box center [321, 280] width 25 height 25
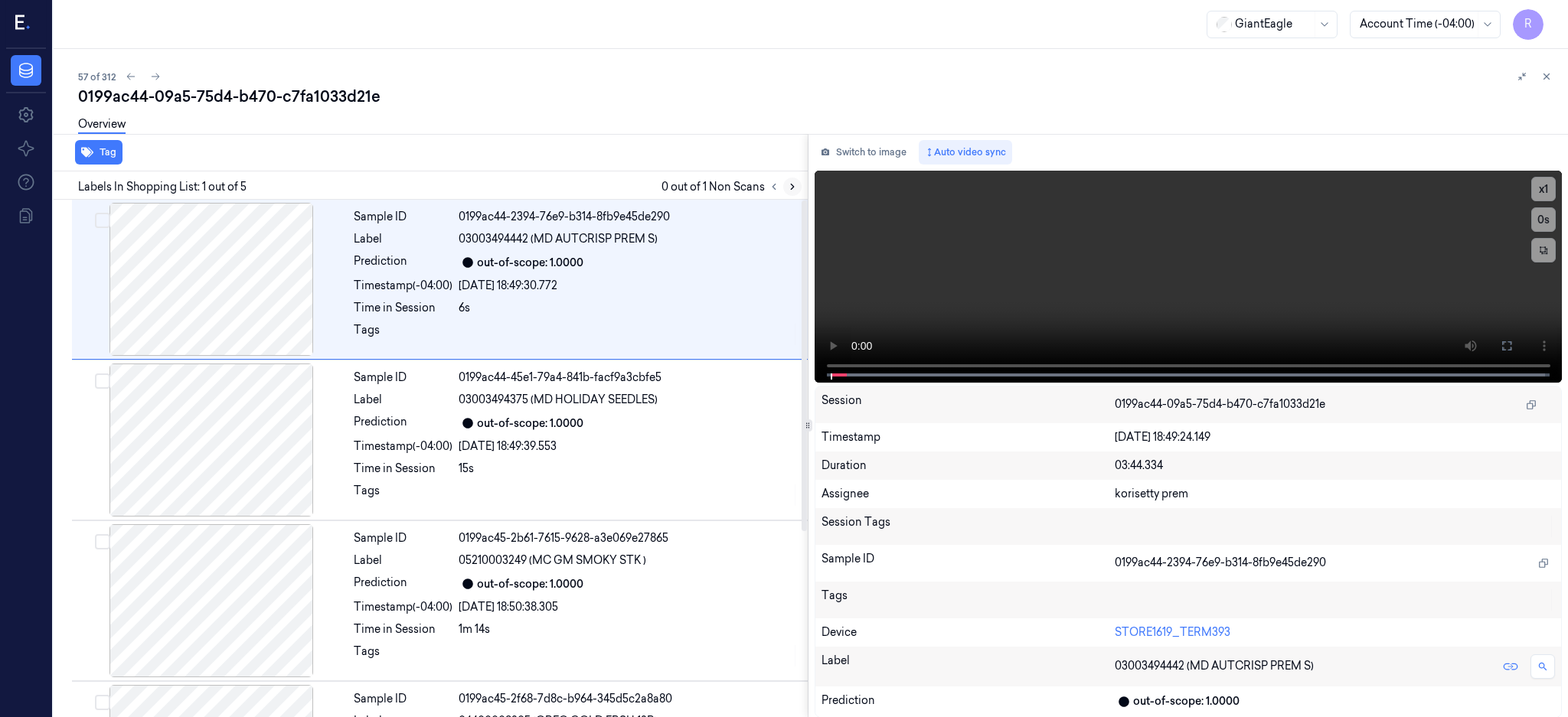
click at [798, 187] on icon at bounding box center [792, 186] width 11 height 11
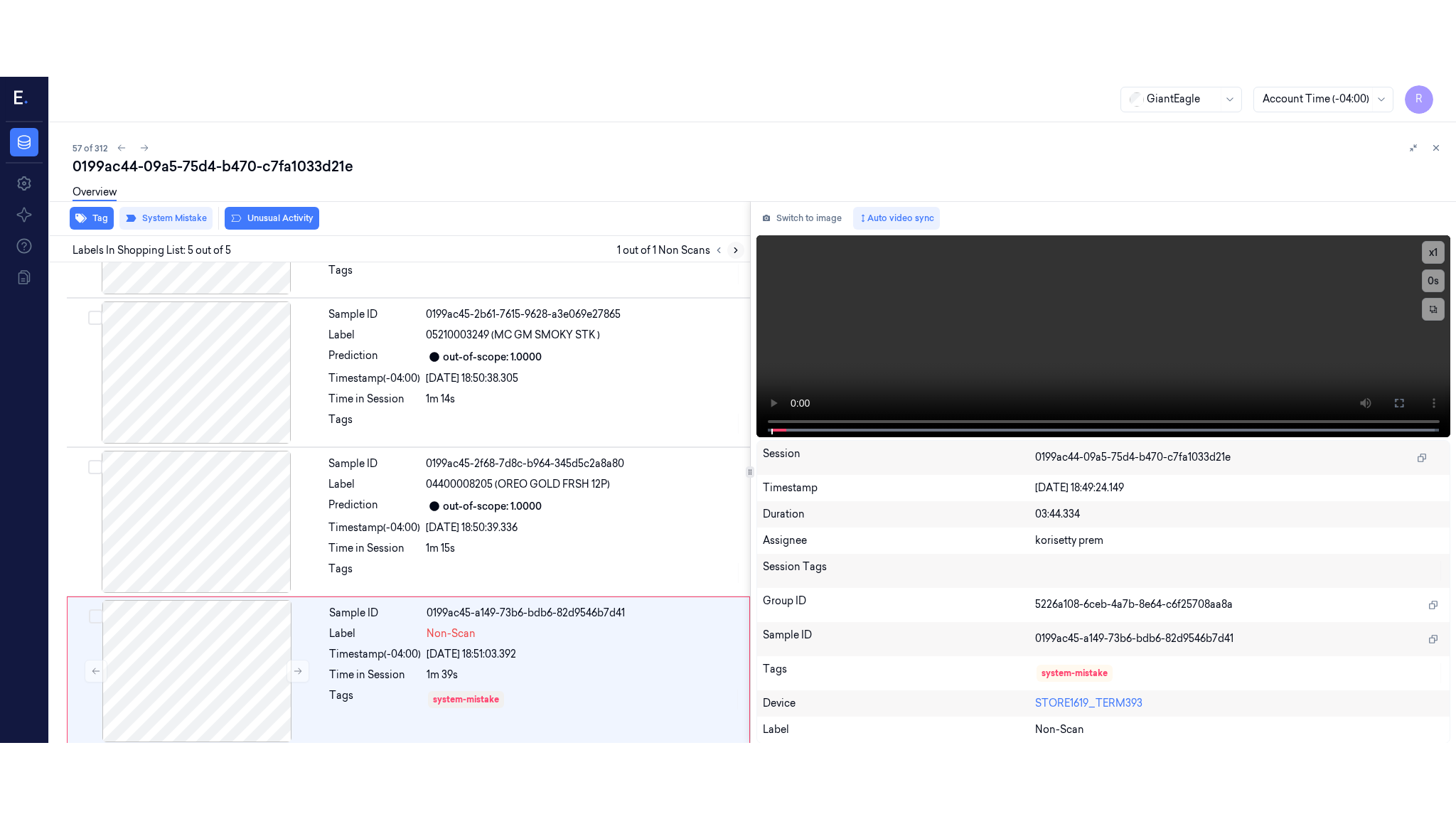
scroll to position [269, 0]
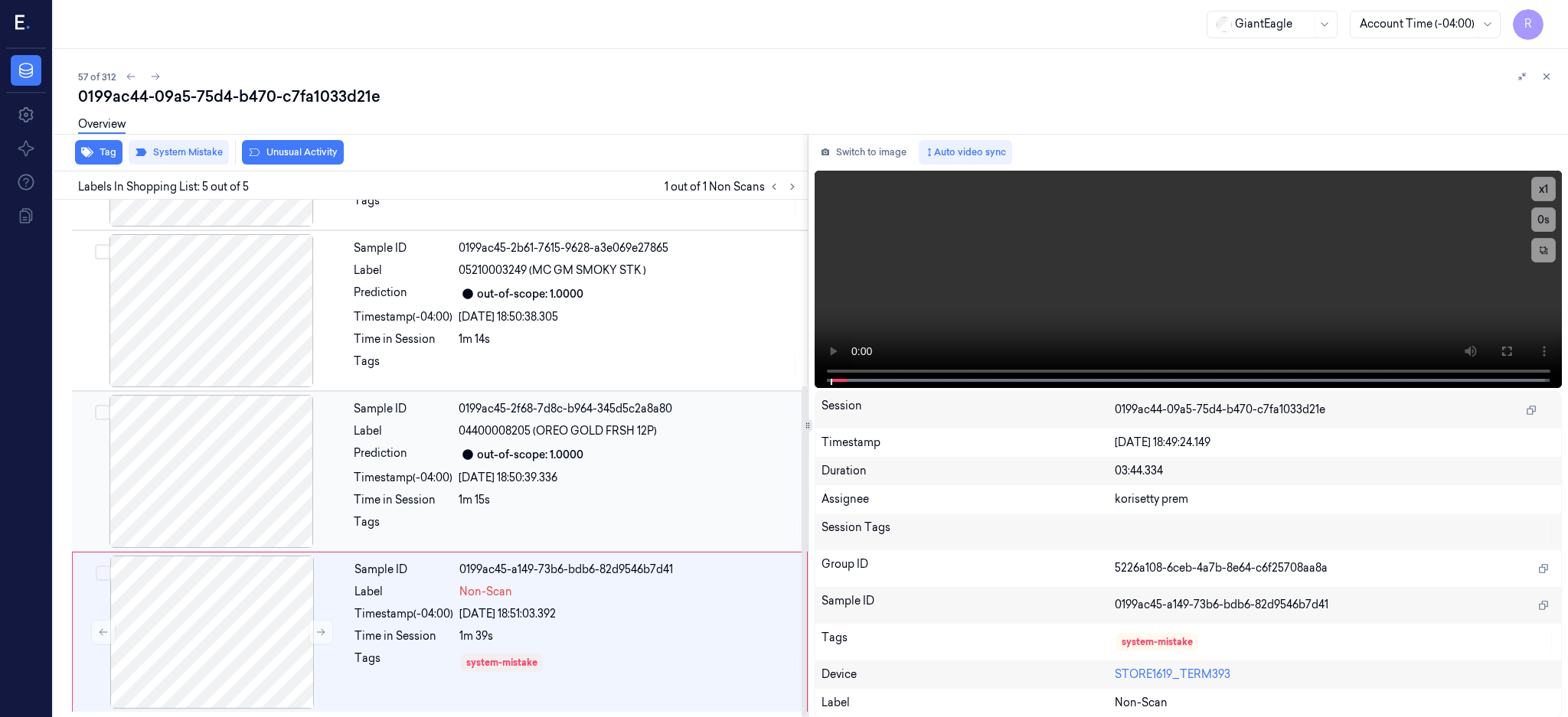
click at [258, 486] on div at bounding box center [211, 471] width 273 height 153
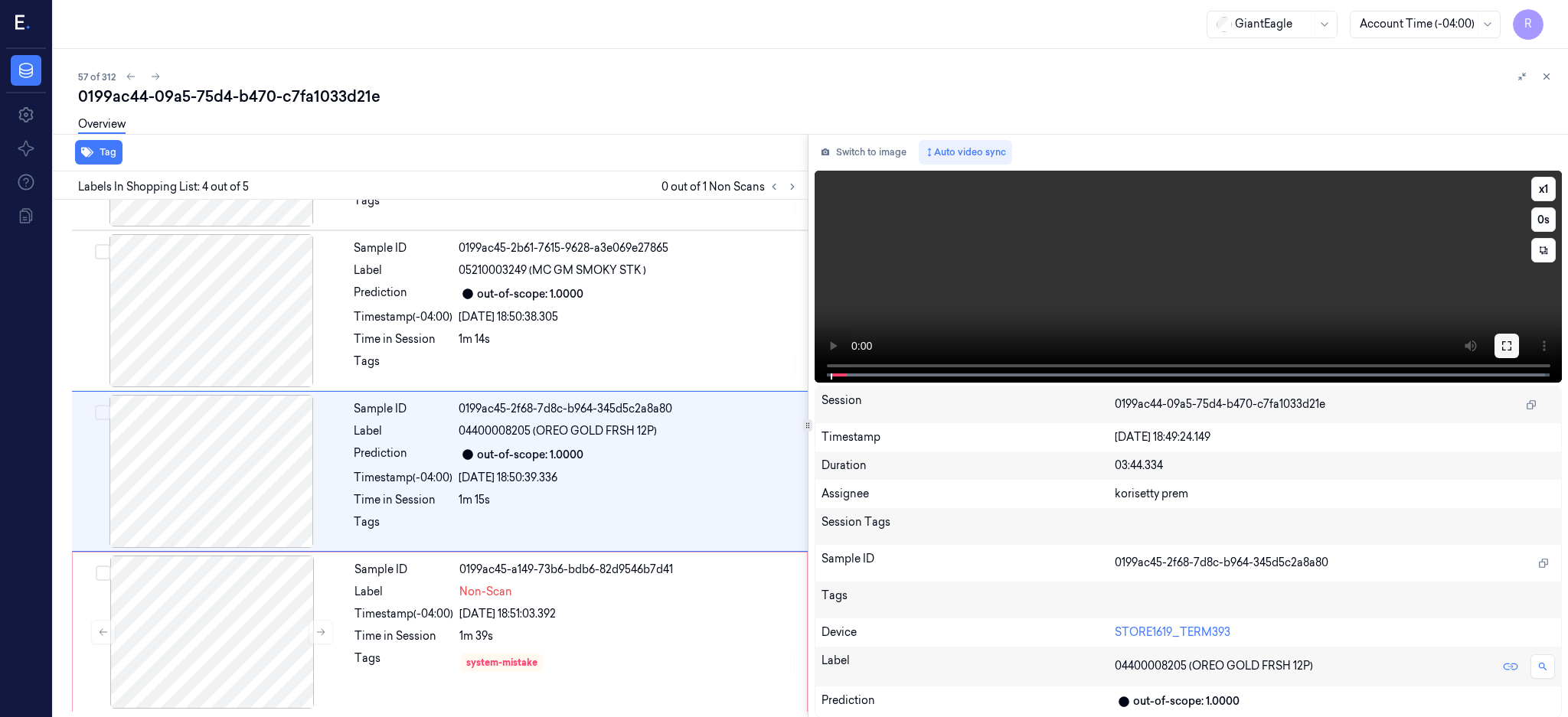
click at [1519, 348] on button at bounding box center [1507, 346] width 25 height 25
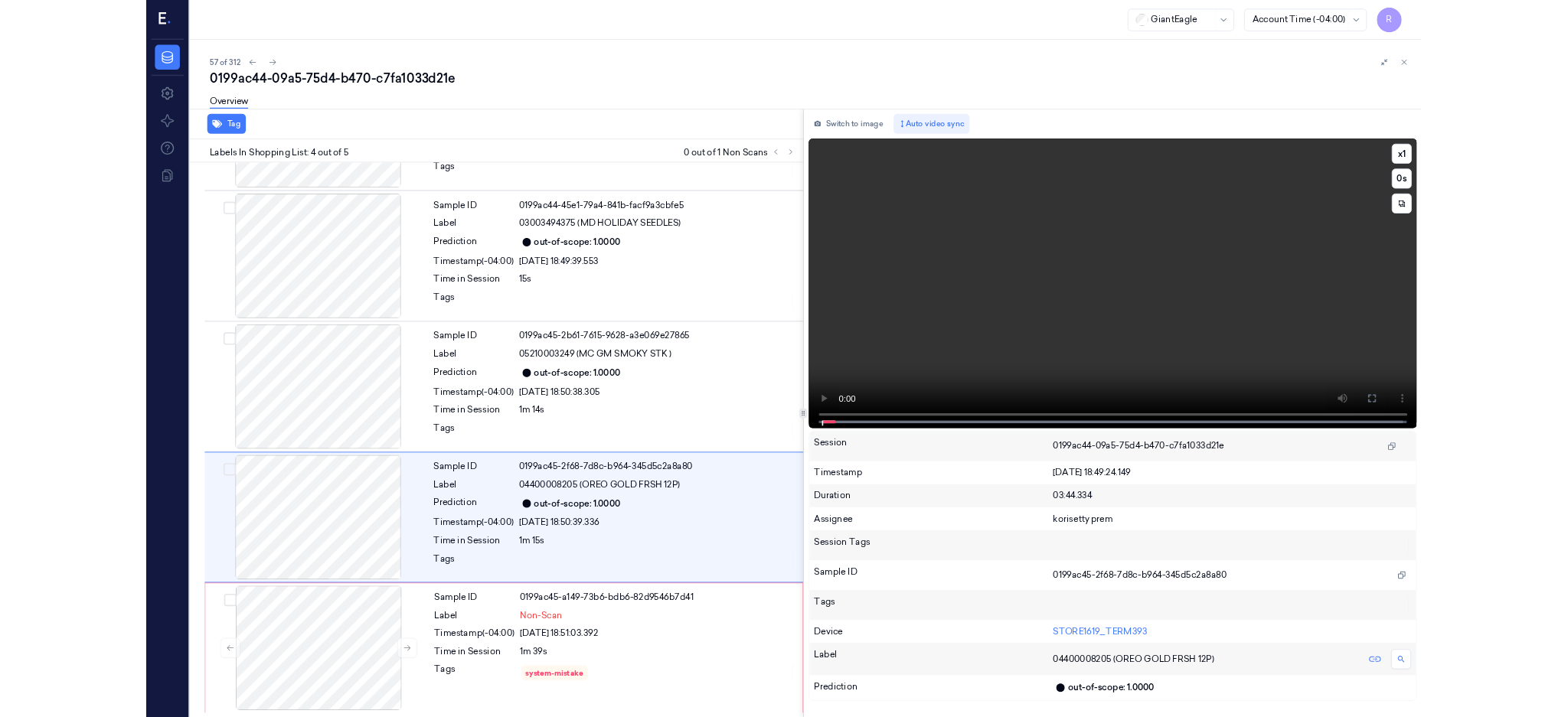
scroll to position [127, 0]
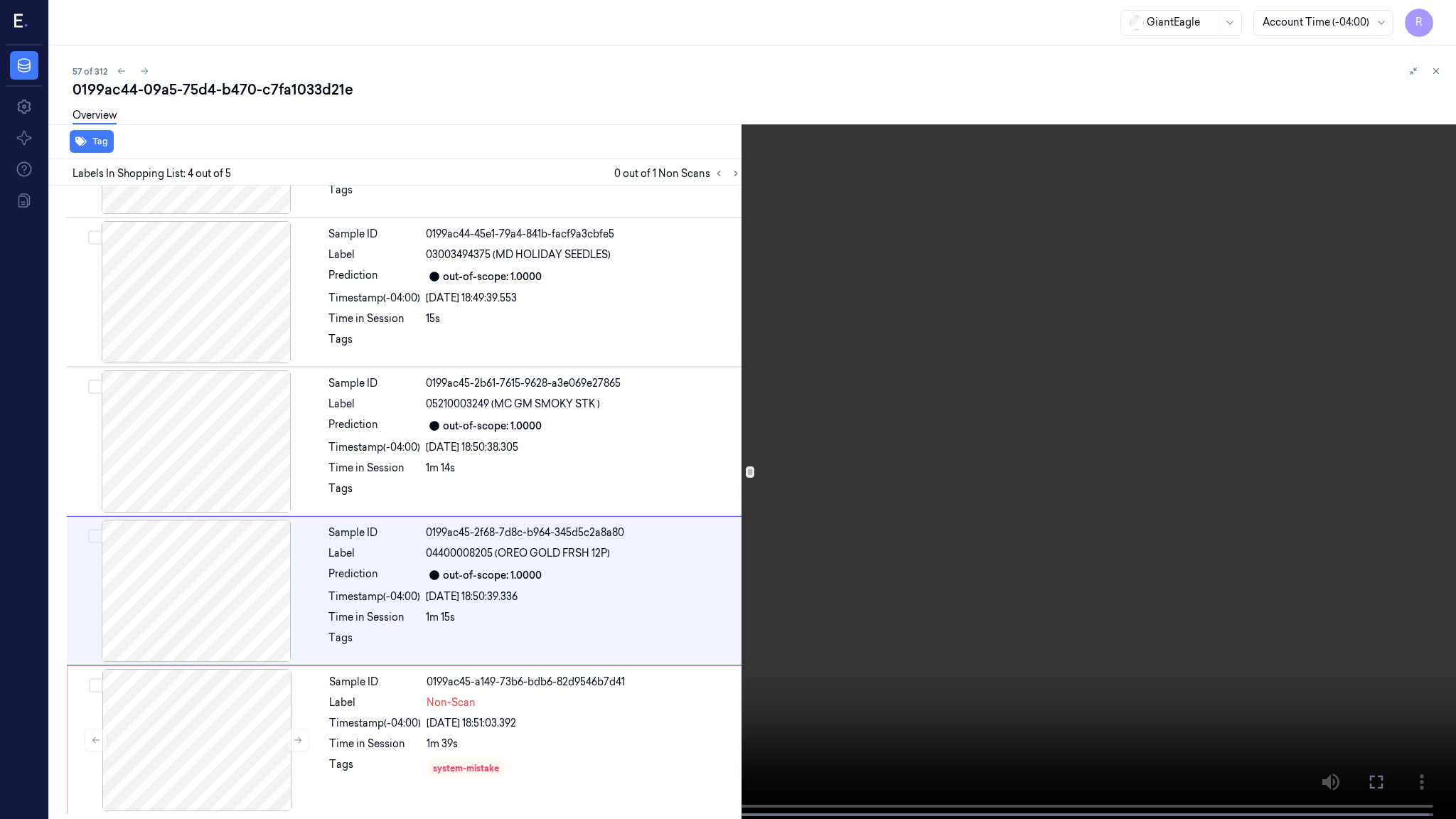
click at [1050, 665] on video at bounding box center [728, 411] width 1456 height 821
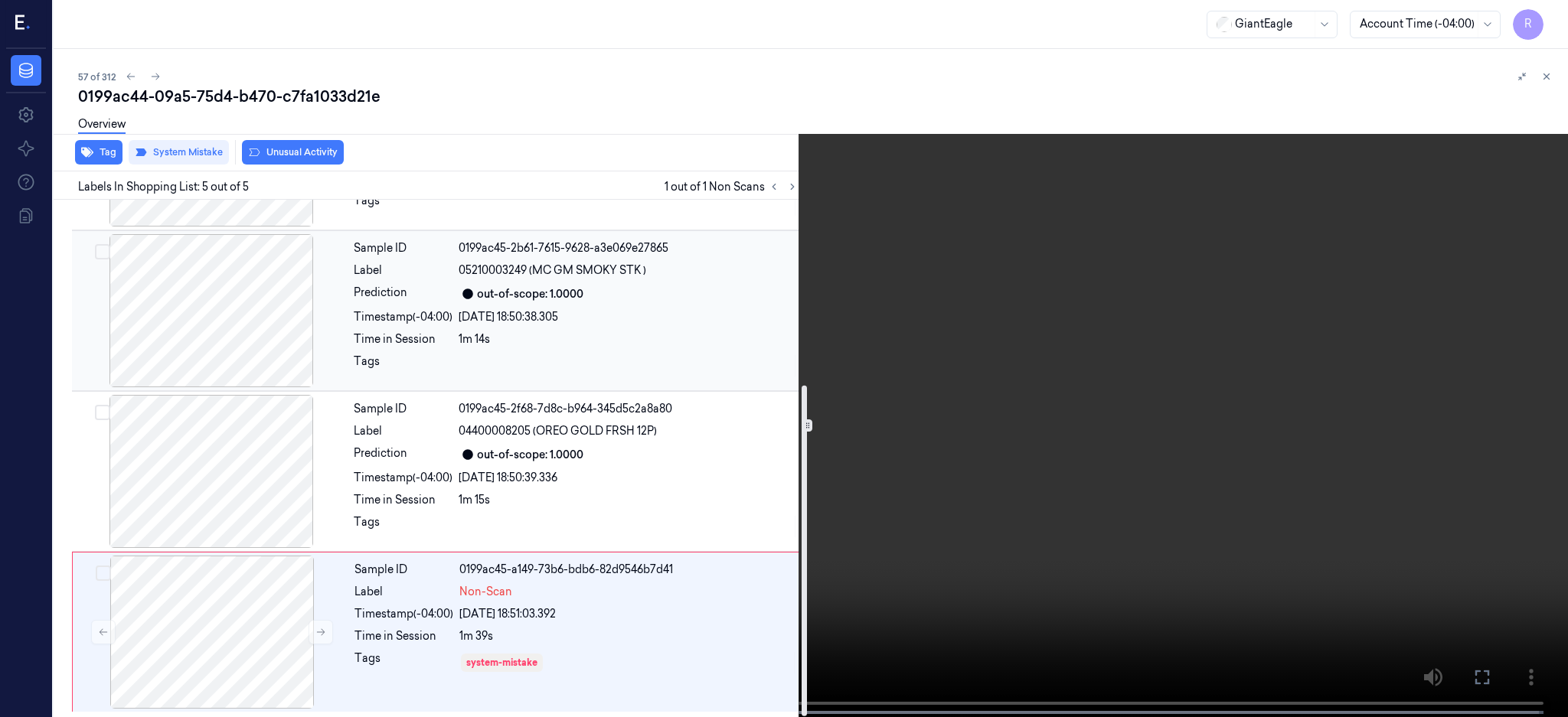
scroll to position [289, 0]
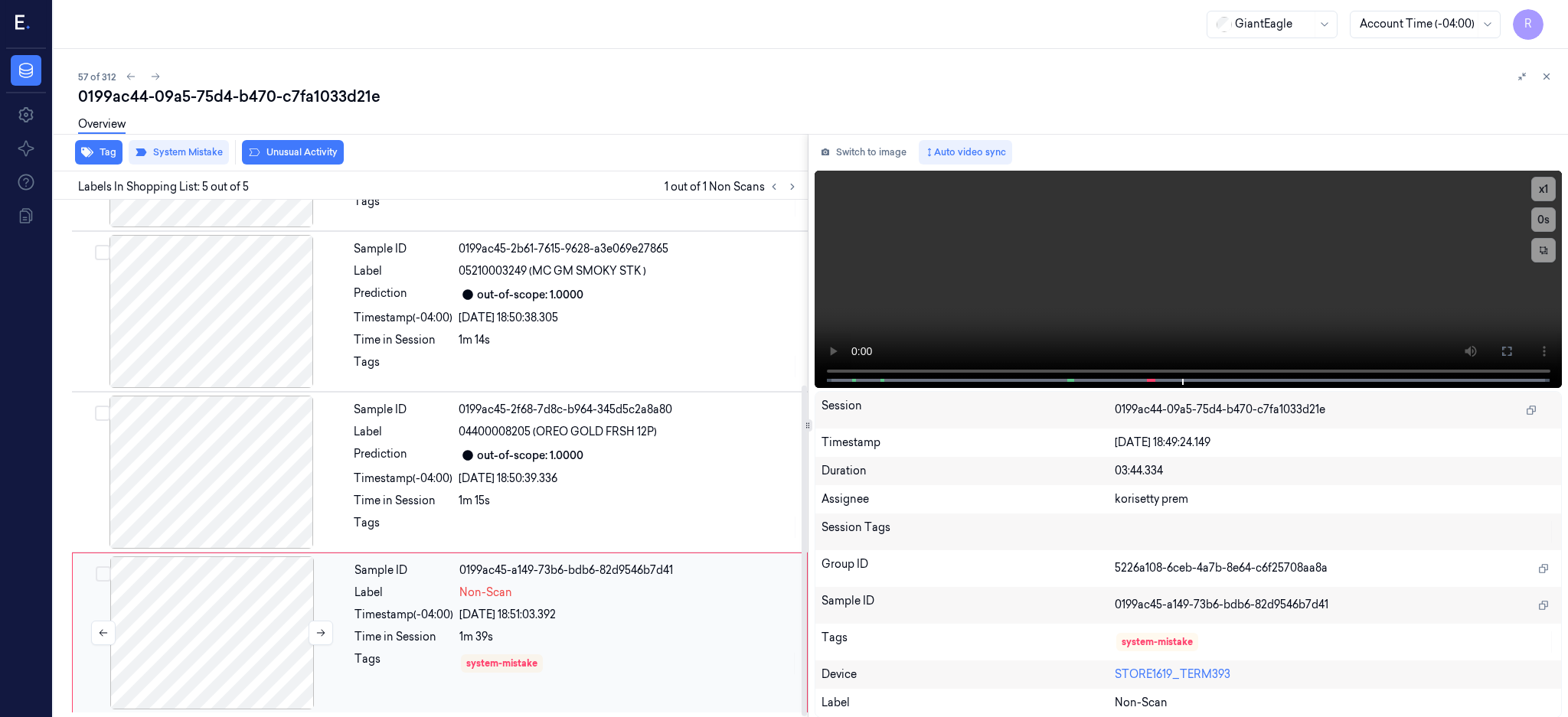
click at [286, 621] on div at bounding box center [212, 633] width 273 height 153
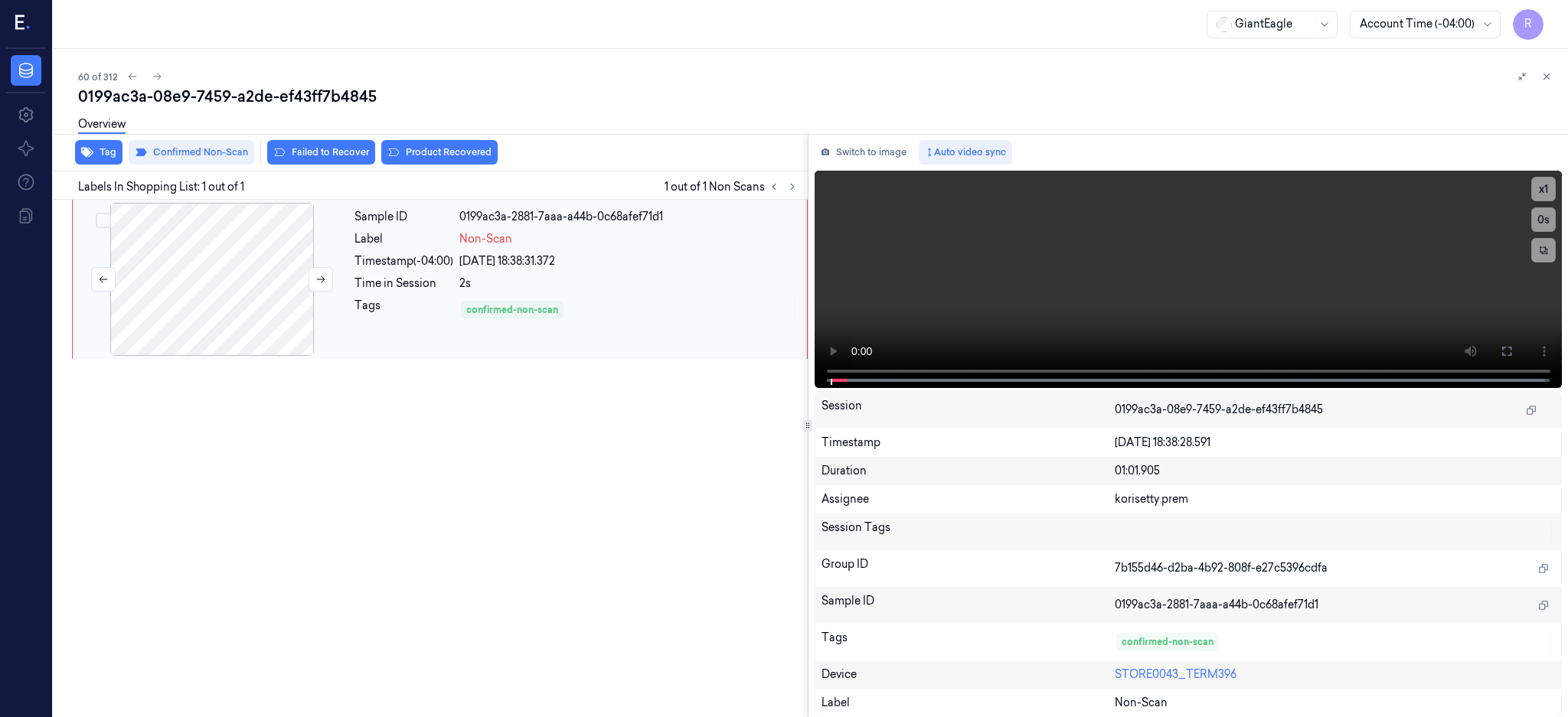
click at [244, 238] on div at bounding box center [212, 279] width 273 height 153
click at [1519, 349] on button at bounding box center [1507, 351] width 25 height 25
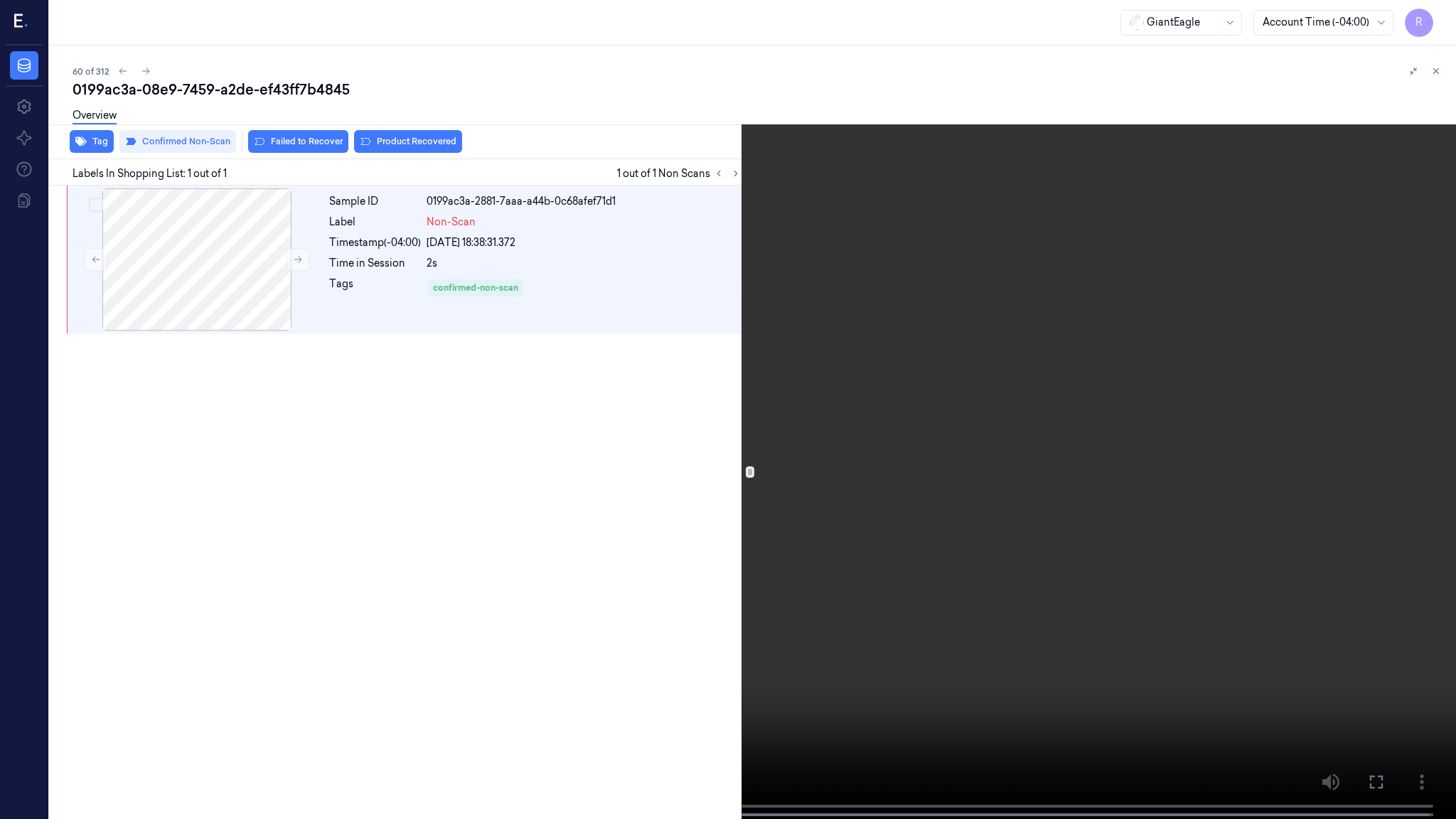
click at [565, 641] on video at bounding box center [728, 411] width 1456 height 821
click at [145, 665] on div at bounding box center [125, 814] width 69 height 3
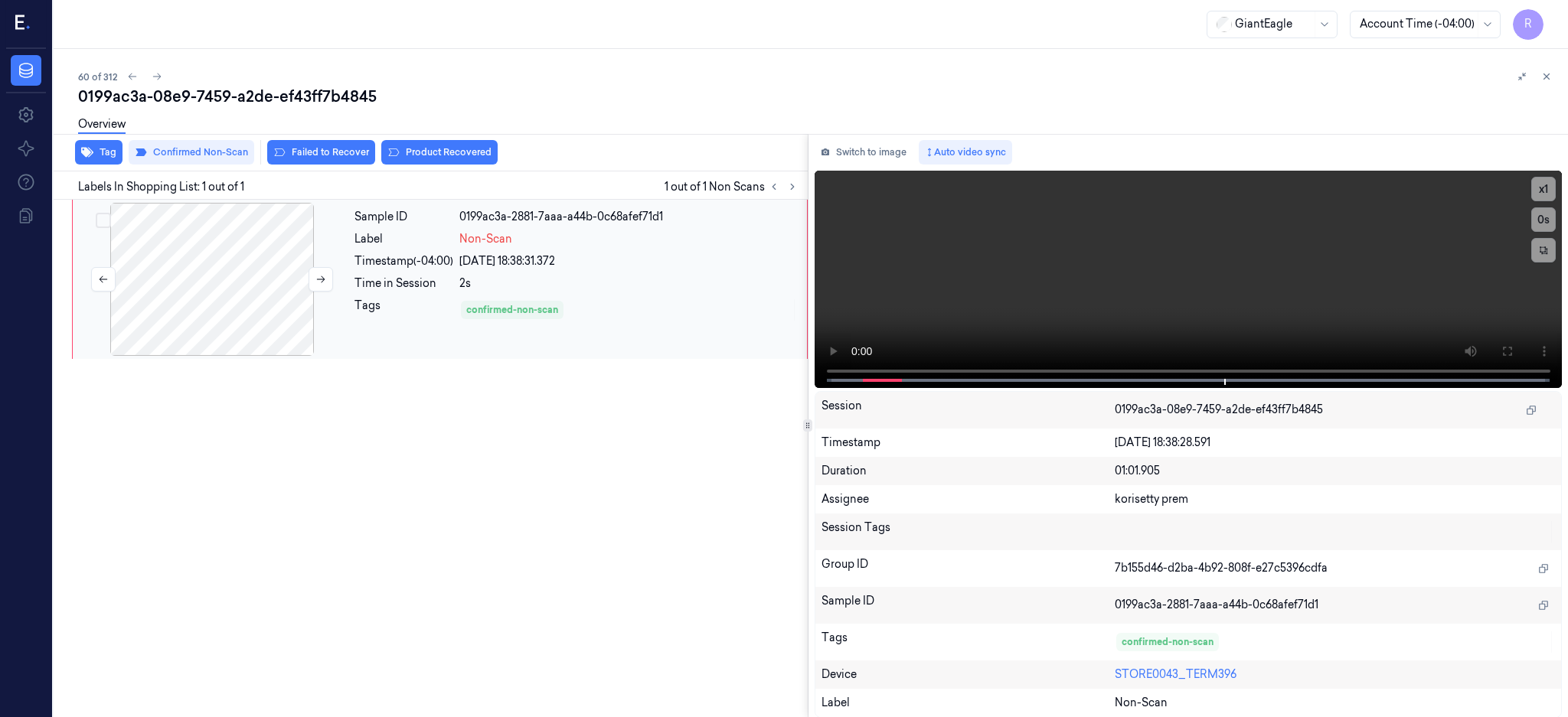
click at [254, 262] on div at bounding box center [212, 279] width 273 height 153
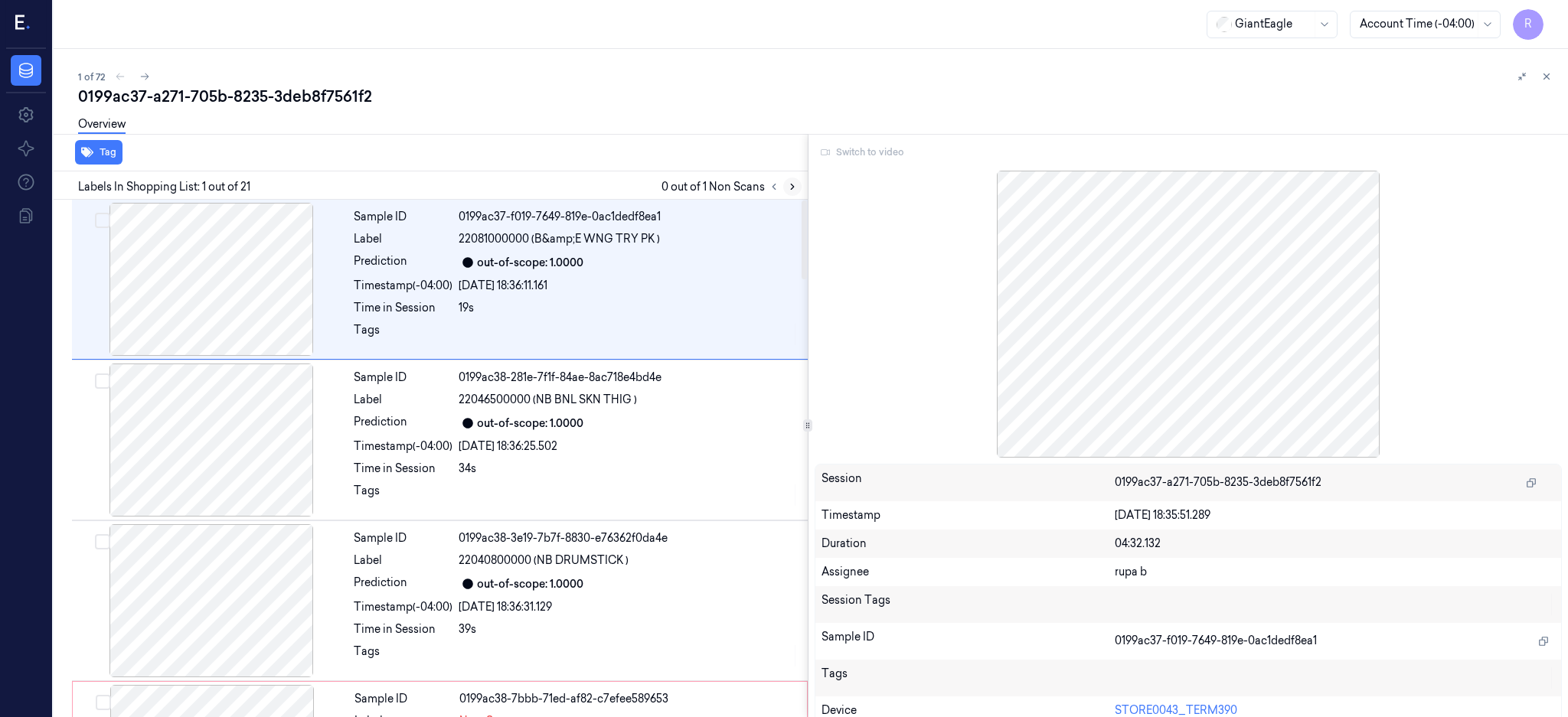
click at [798, 185] on icon at bounding box center [792, 186] width 11 height 11
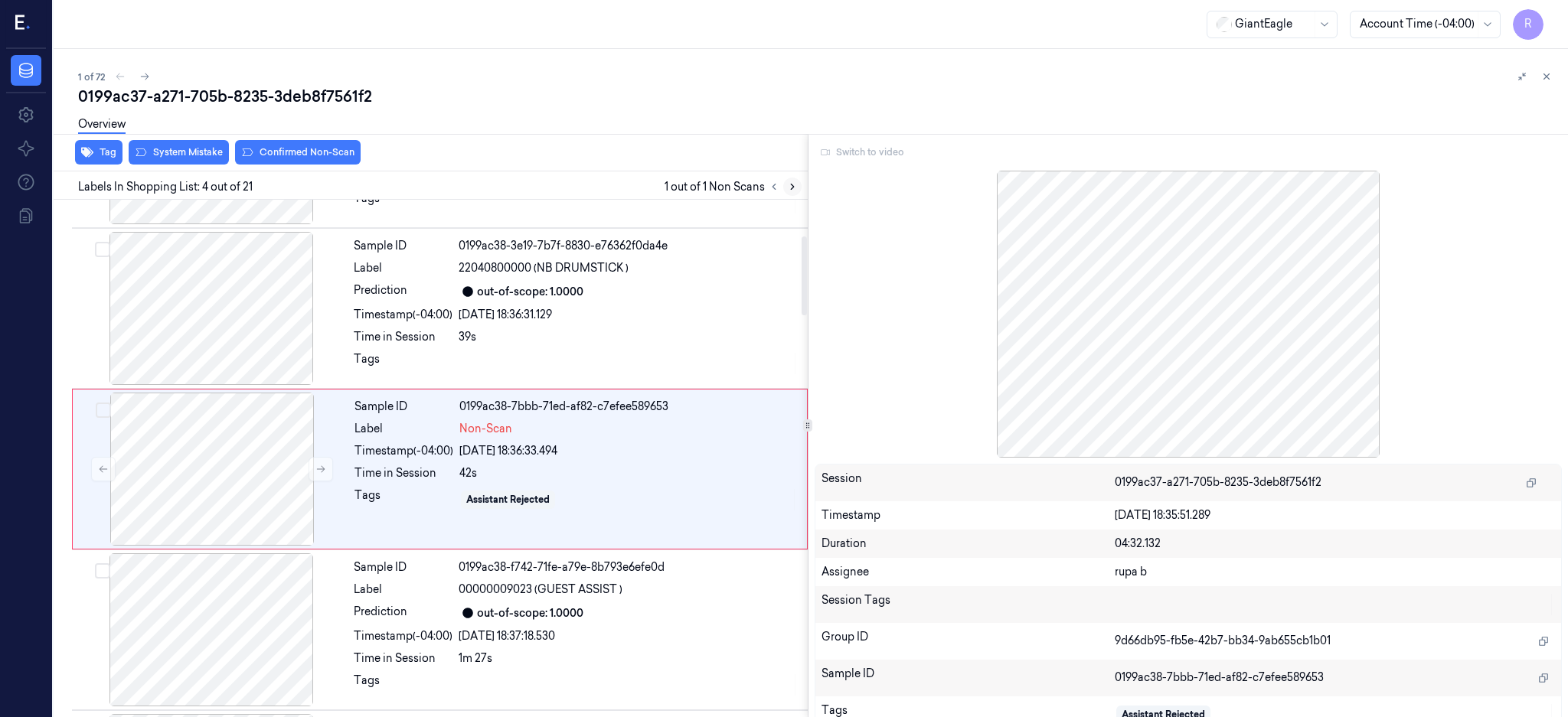
scroll to position [302, 0]
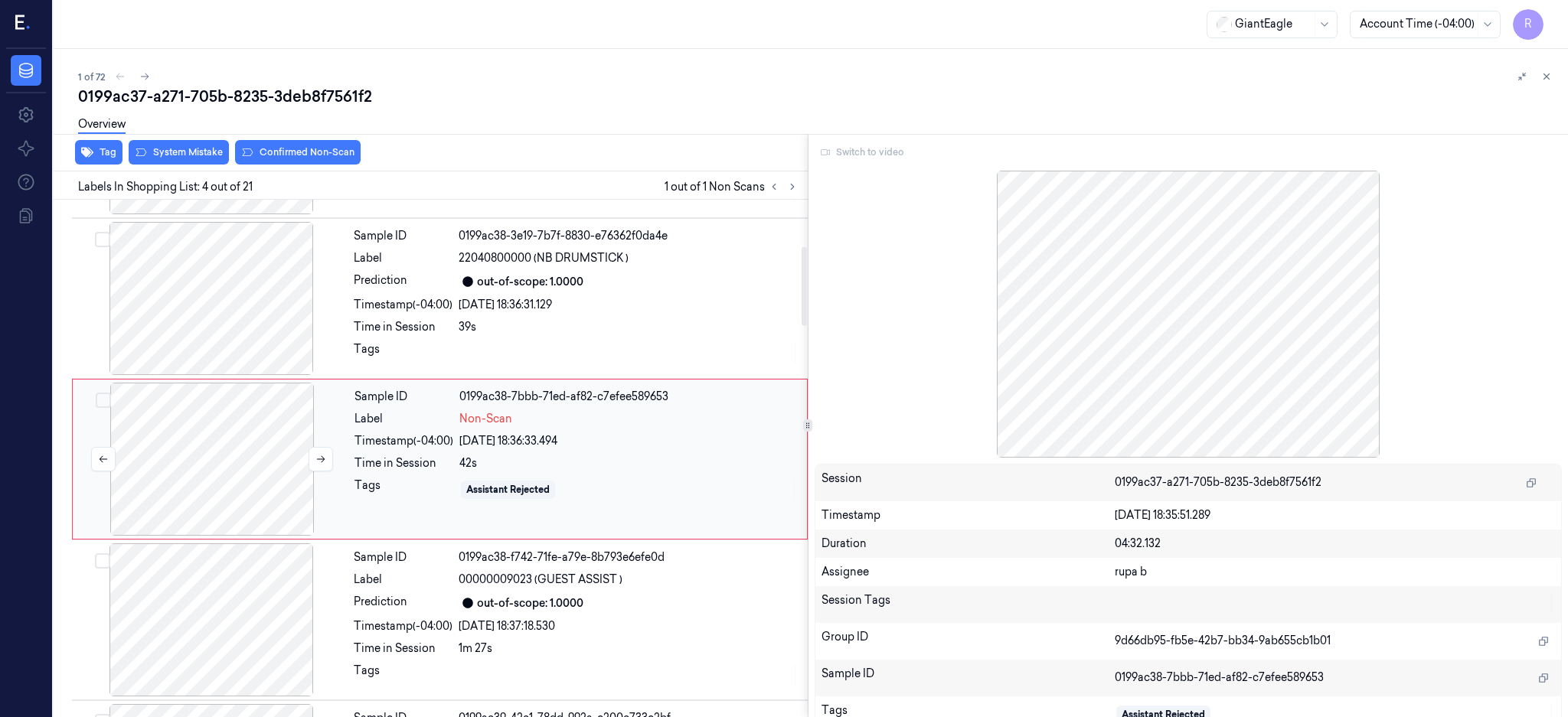
click at [239, 460] on div at bounding box center [212, 459] width 273 height 153
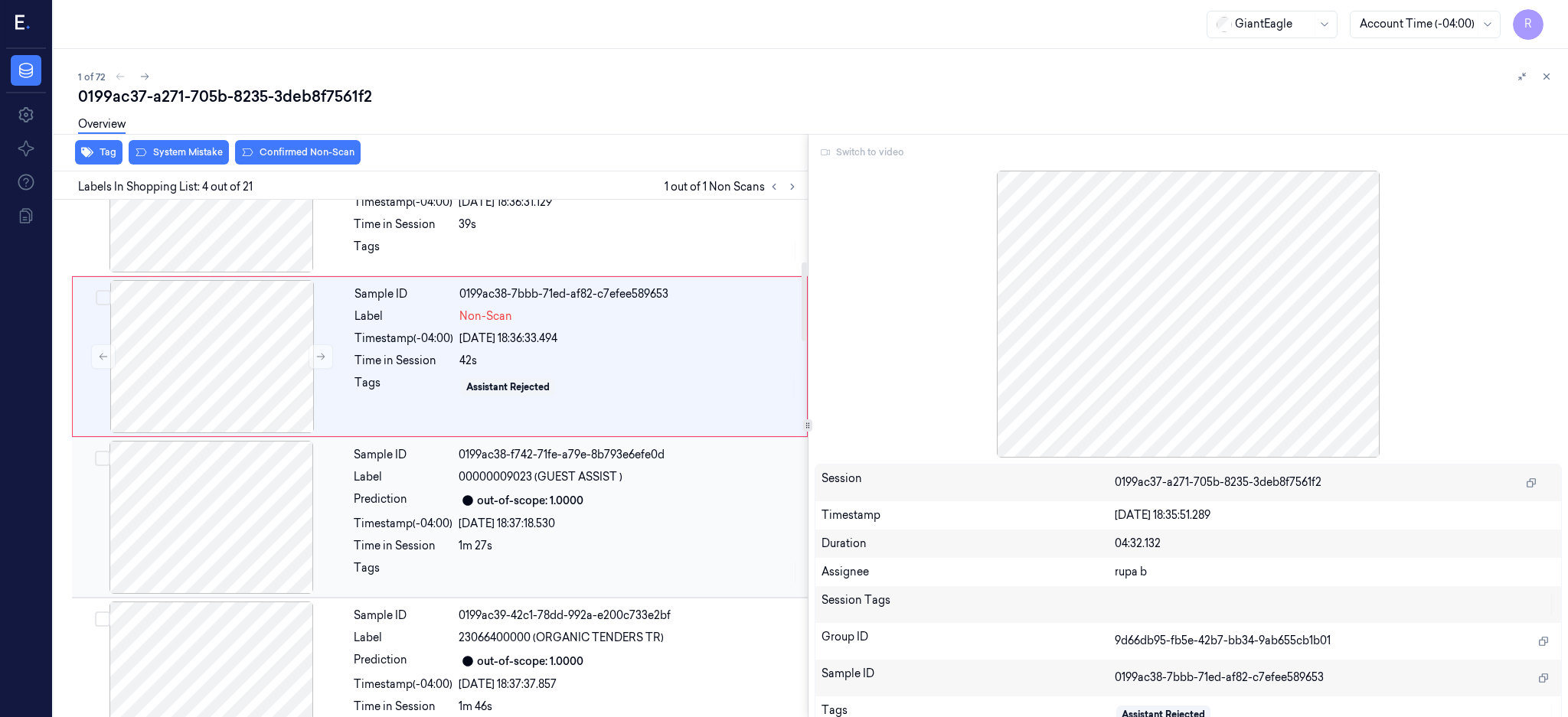
click at [256, 527] on div at bounding box center [211, 517] width 273 height 153
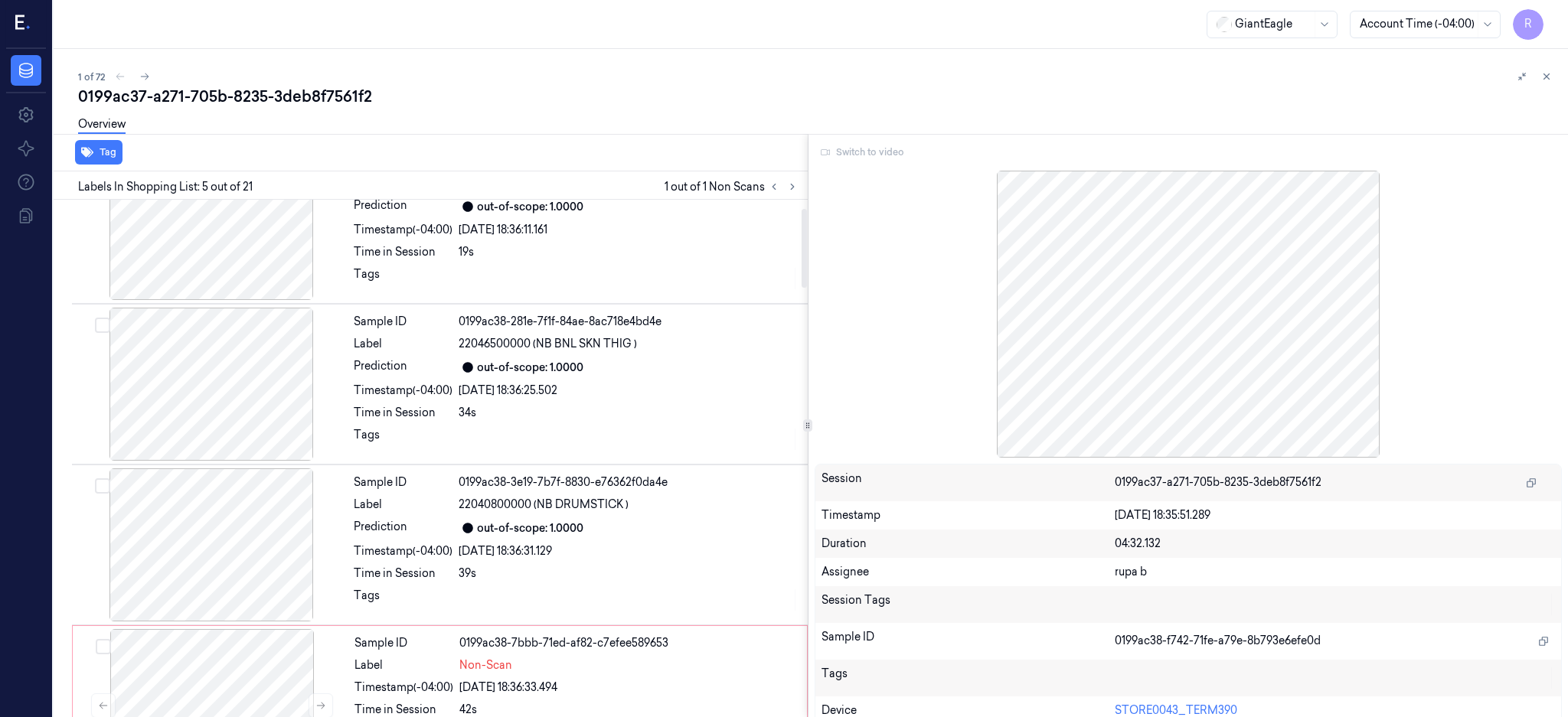
scroll to position [55, 0]
click at [269, 524] on div at bounding box center [211, 546] width 273 height 153
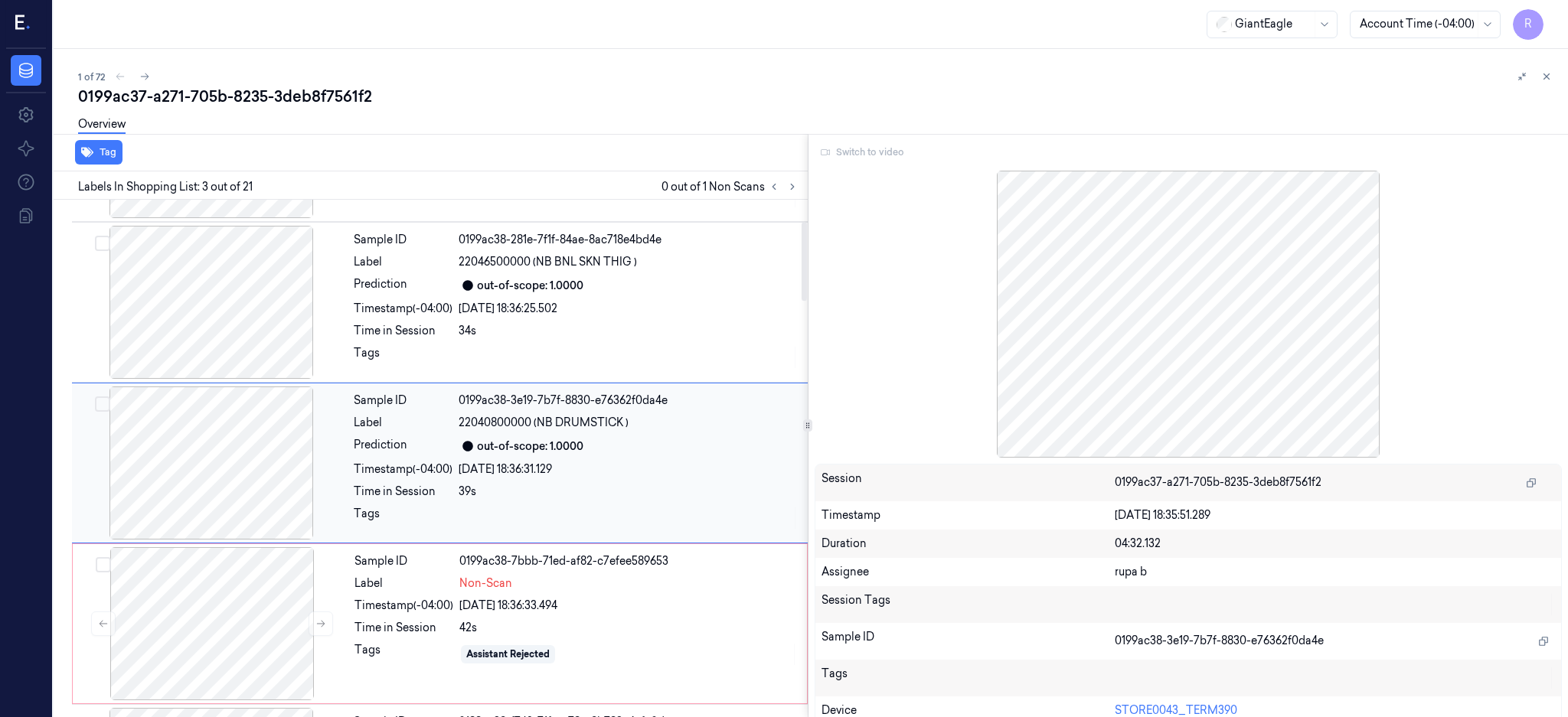
scroll to position [142, 0]
click at [245, 436] on div at bounding box center [211, 459] width 273 height 153
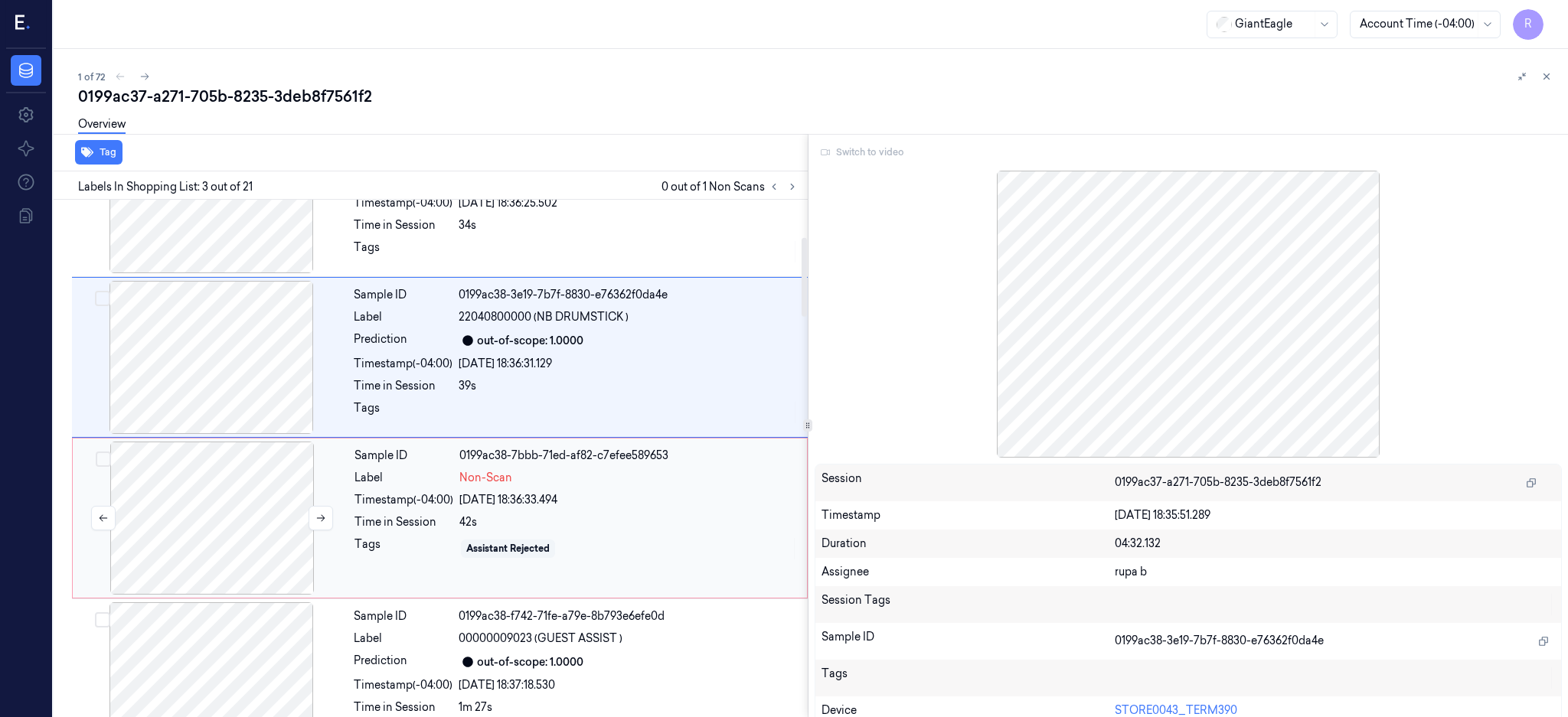
click at [204, 526] on div at bounding box center [212, 517] width 273 height 153
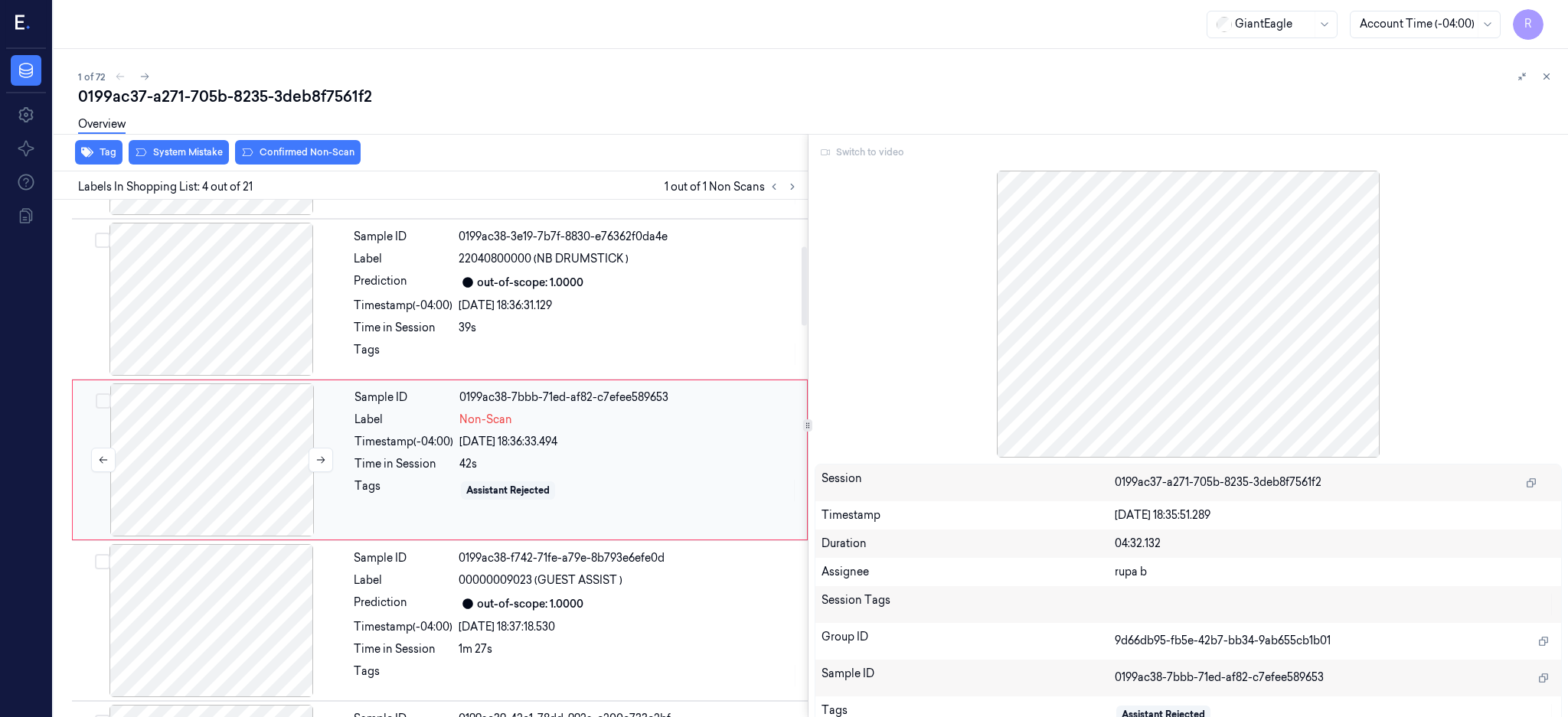
scroll to position [302, 0]
click at [320, 462] on icon at bounding box center [321, 459] width 11 height 11
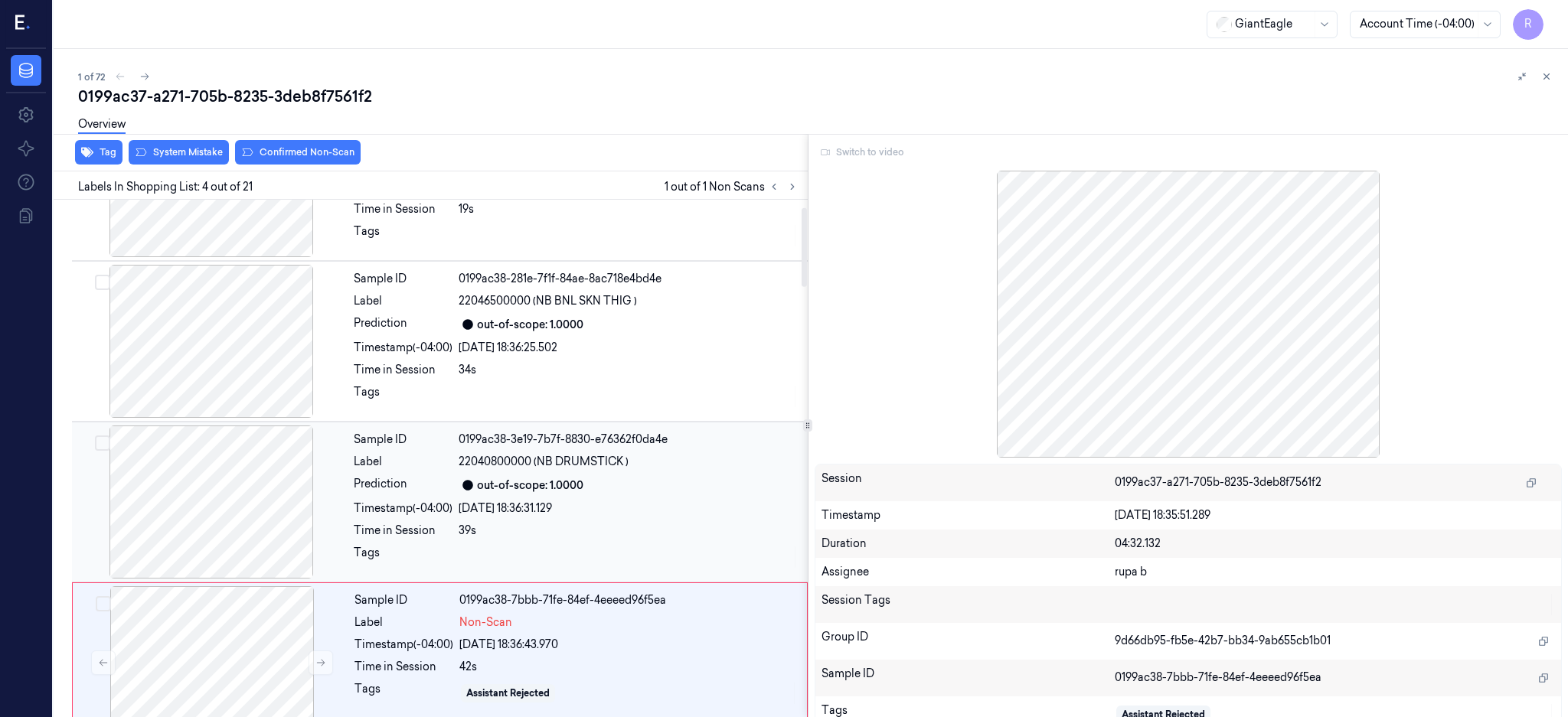
scroll to position [0, 0]
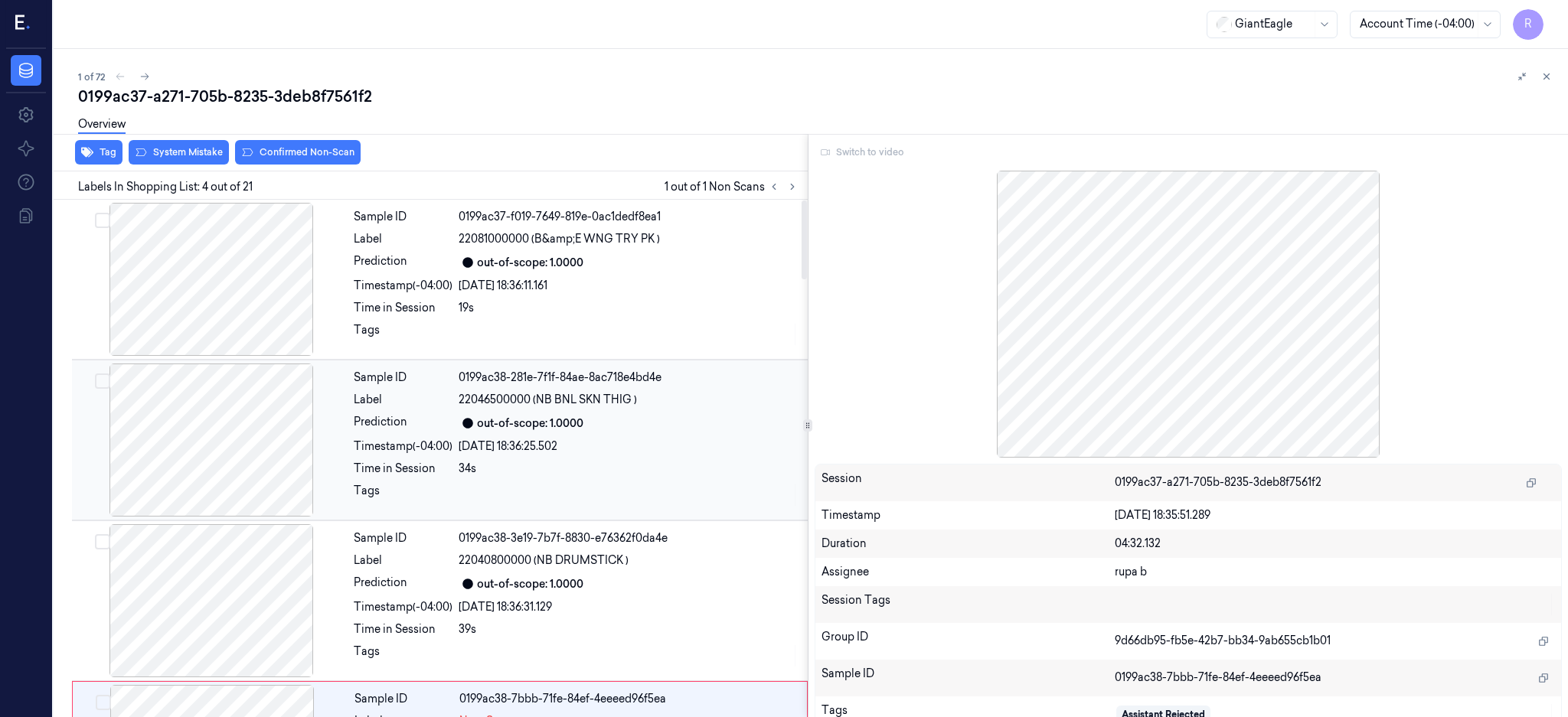
click at [265, 470] on div at bounding box center [211, 440] width 273 height 153
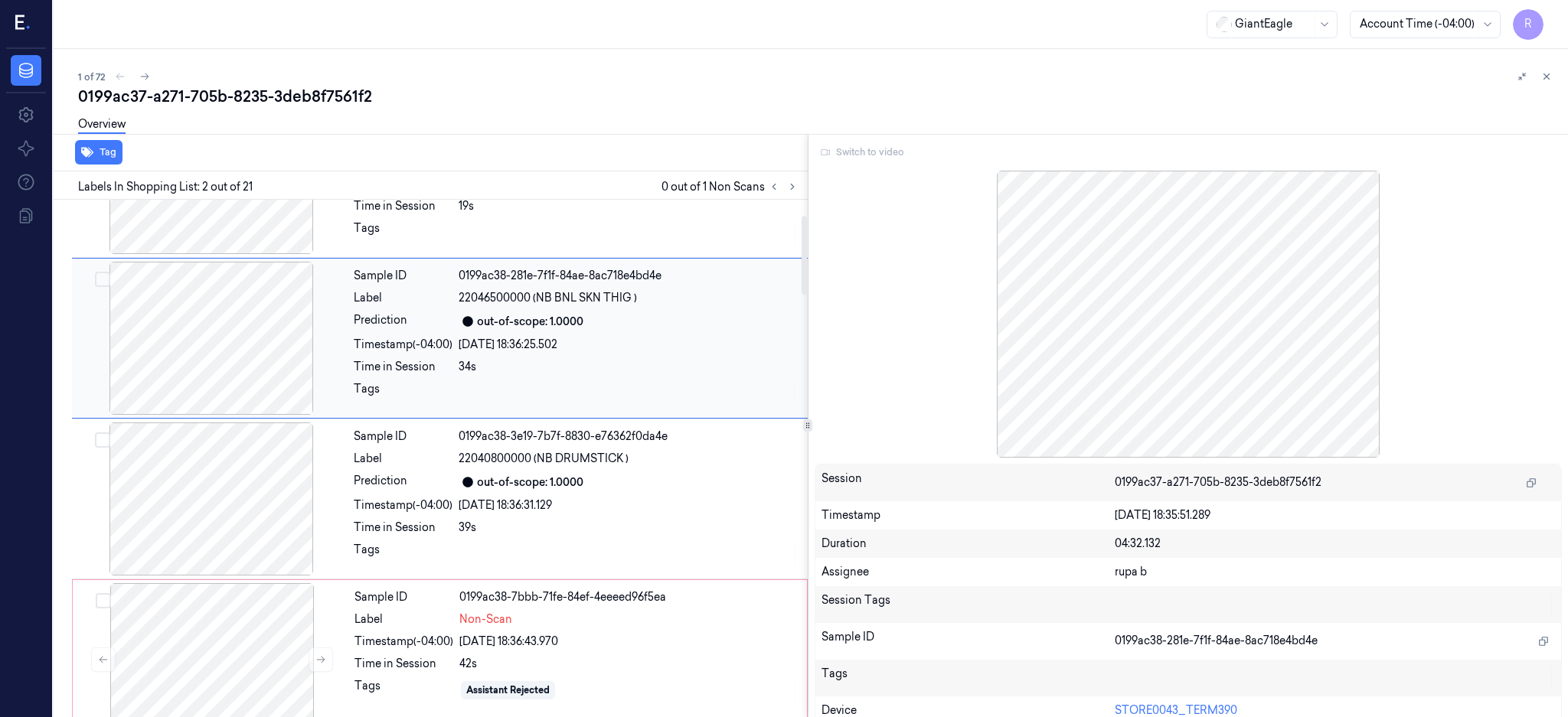
click at [265, 470] on div at bounding box center [211, 498] width 273 height 153
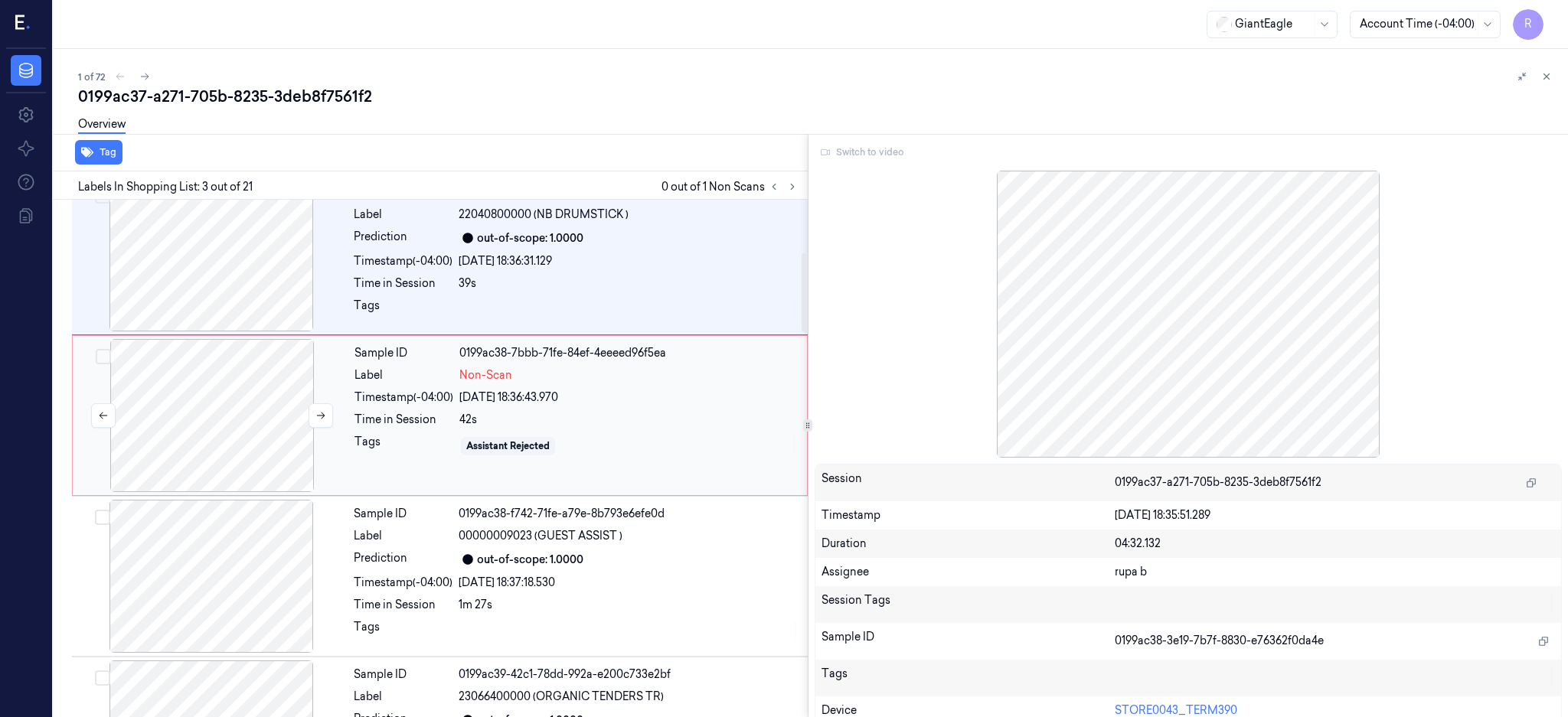
click at [265, 469] on div at bounding box center [212, 415] width 273 height 153
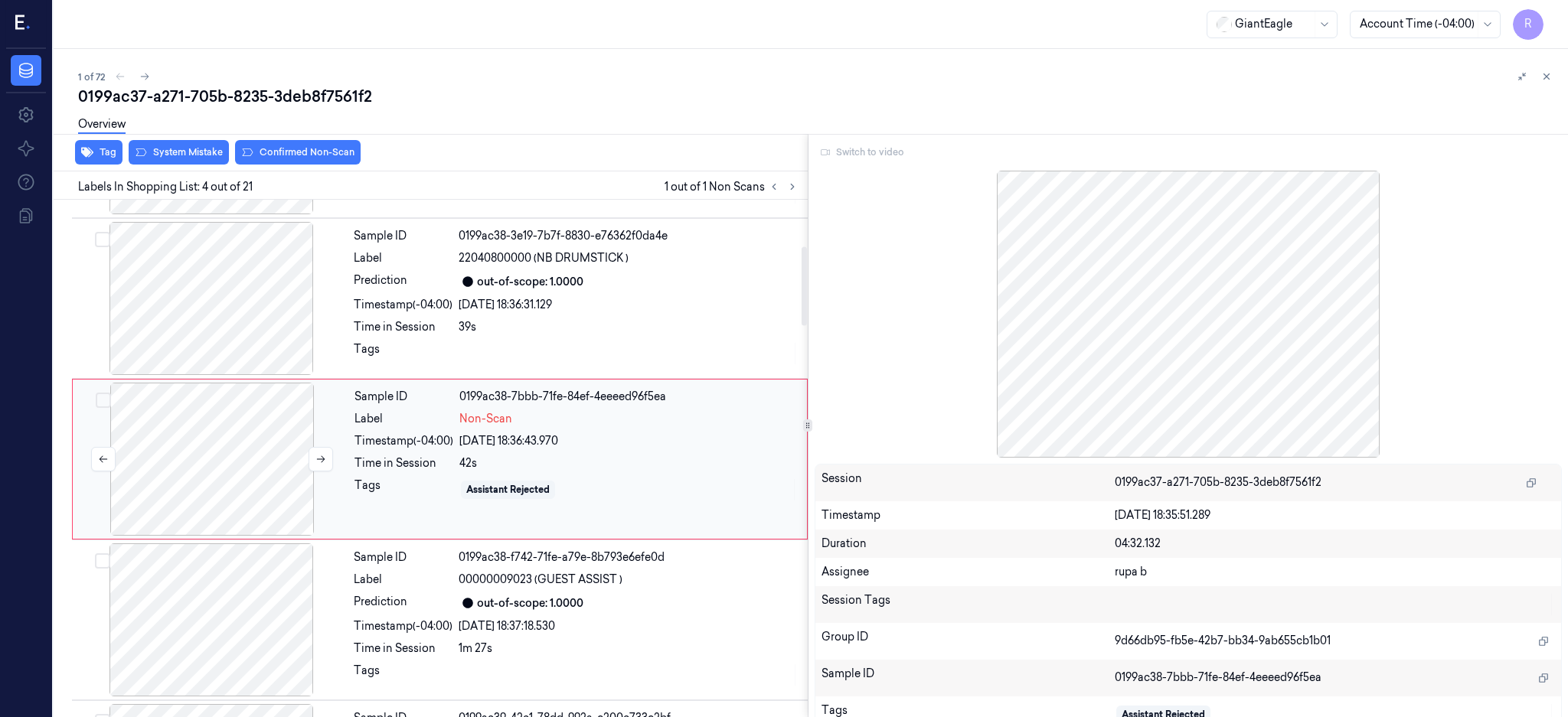
click at [265, 469] on div at bounding box center [212, 459] width 273 height 153
click at [313, 460] on button at bounding box center [321, 460] width 25 height 25
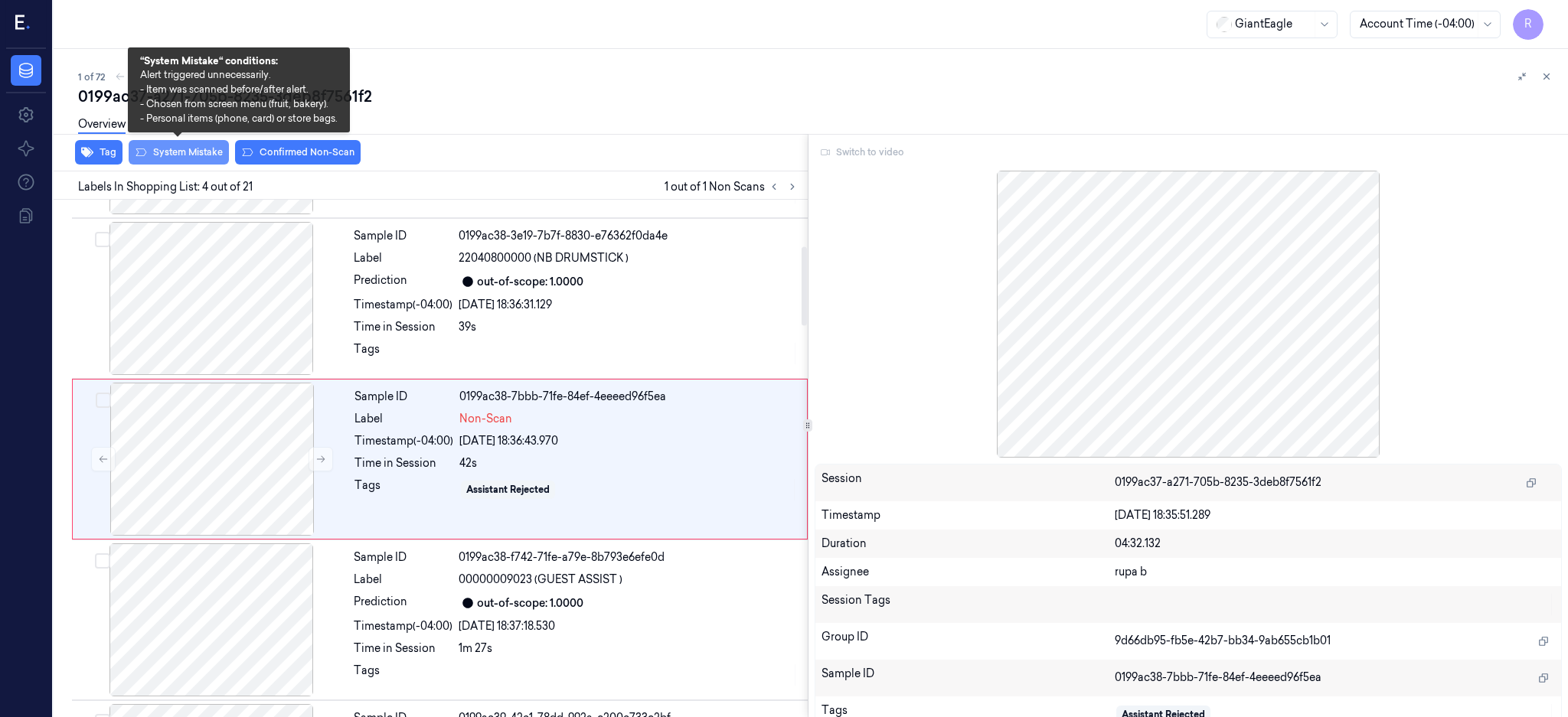
click at [199, 151] on button "System Mistake" at bounding box center [178, 152] width 100 height 25
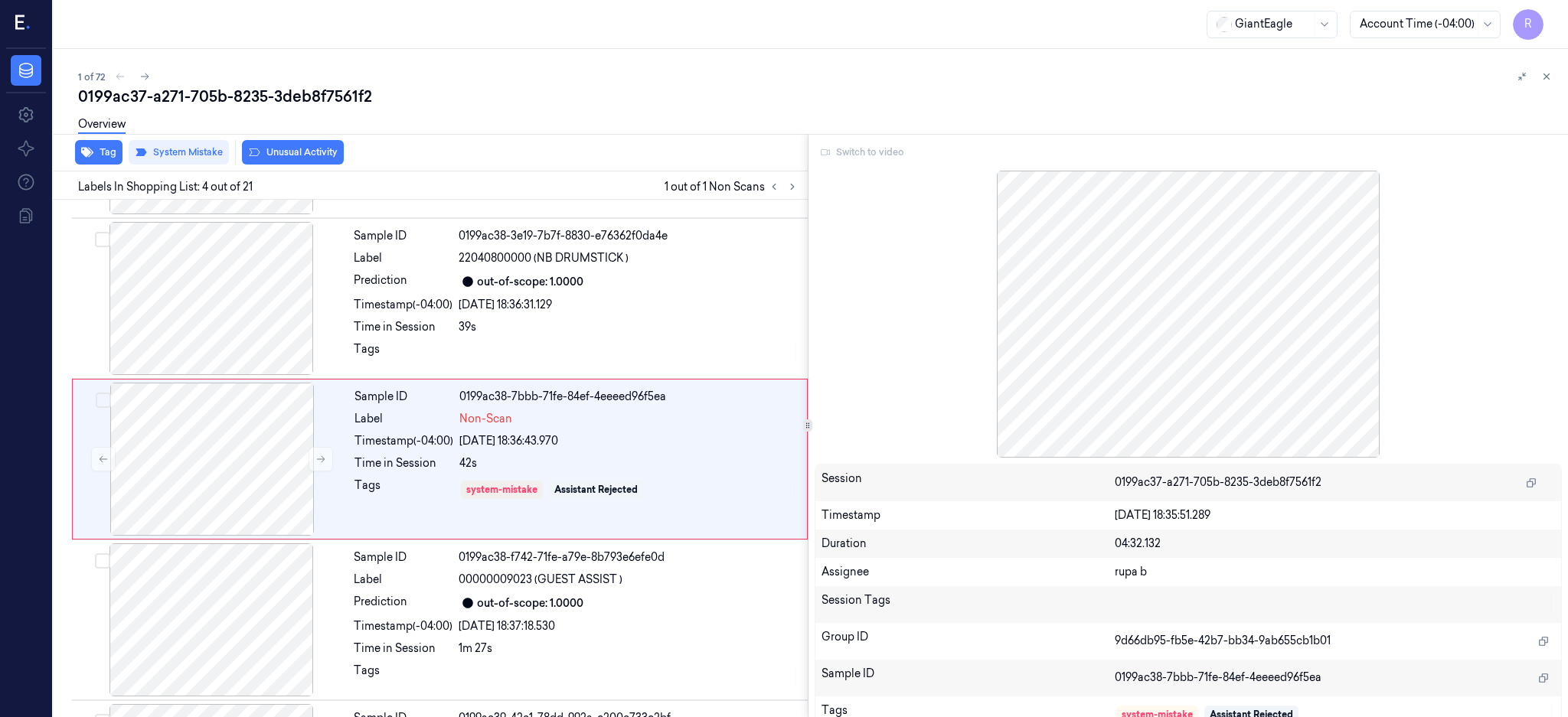
click at [291, 146] on button "Unusual Activity" at bounding box center [292, 152] width 102 height 25
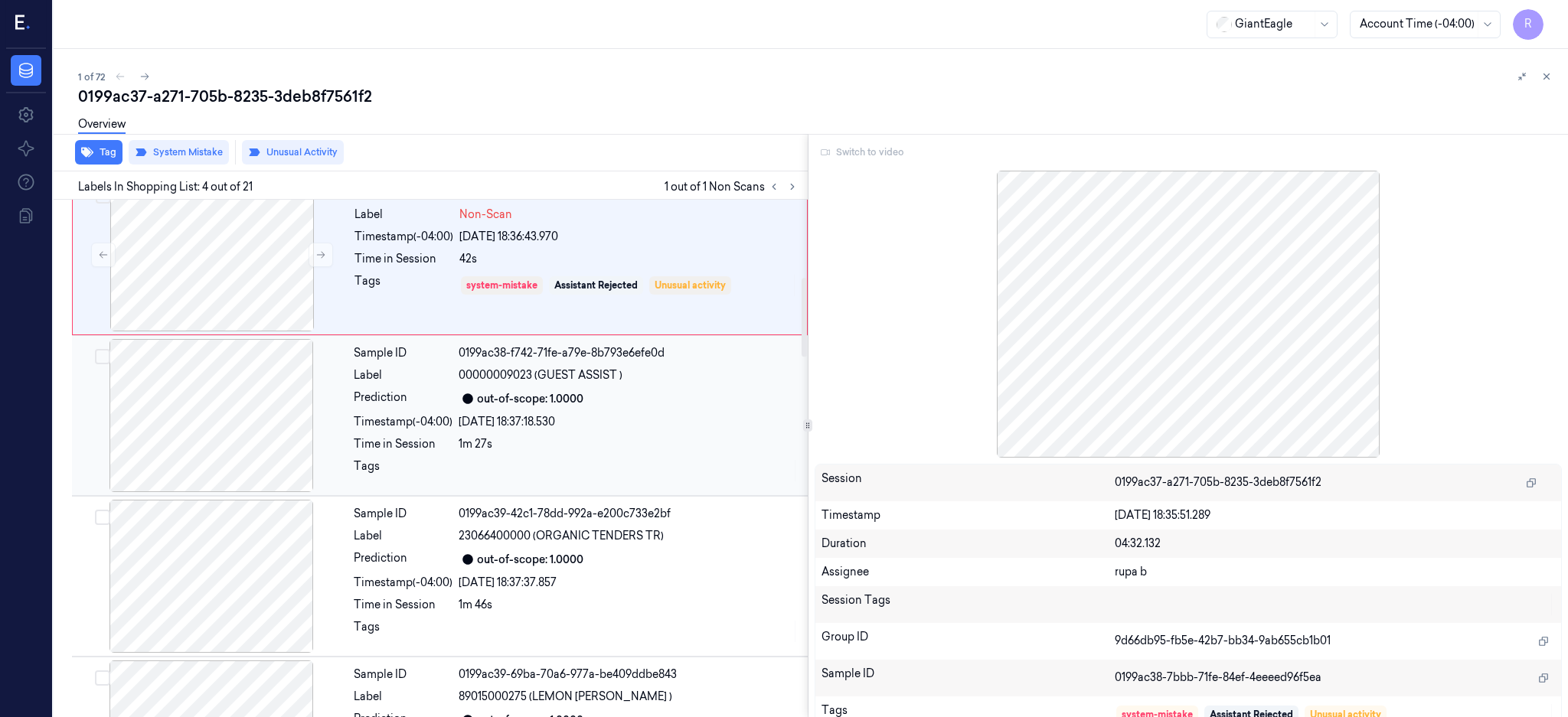
click at [217, 391] on div at bounding box center [211, 415] width 273 height 153
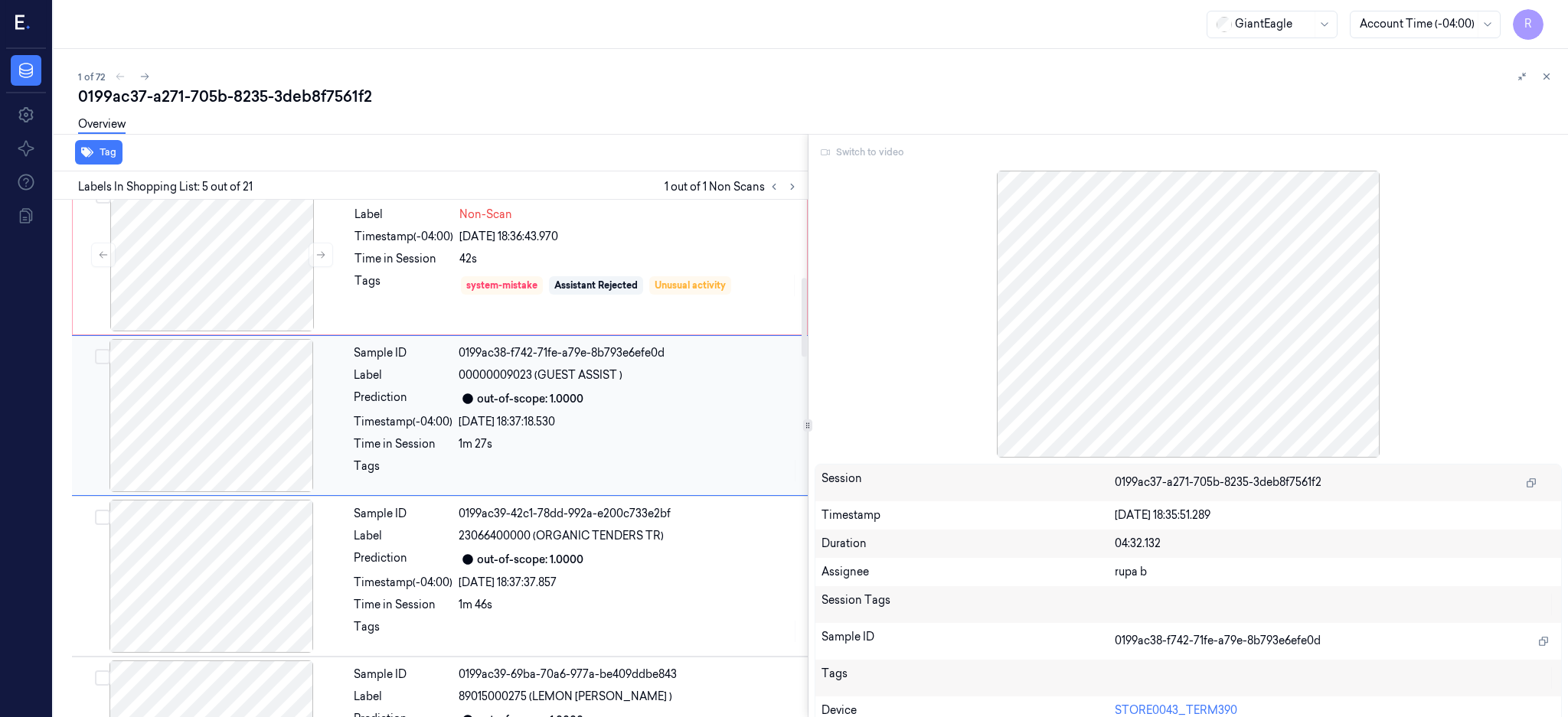
scroll to position [463, 0]
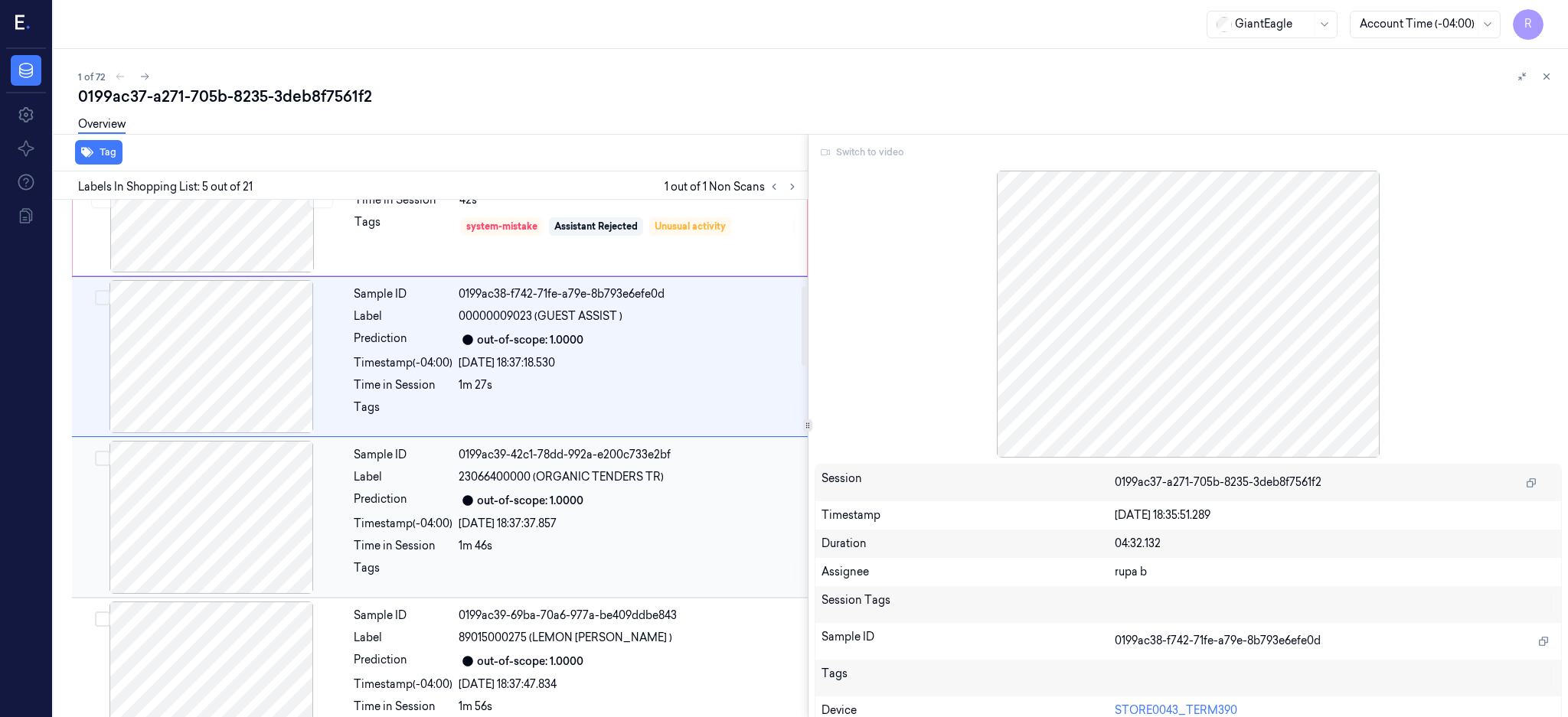
click at [260, 501] on div at bounding box center [211, 517] width 273 height 153
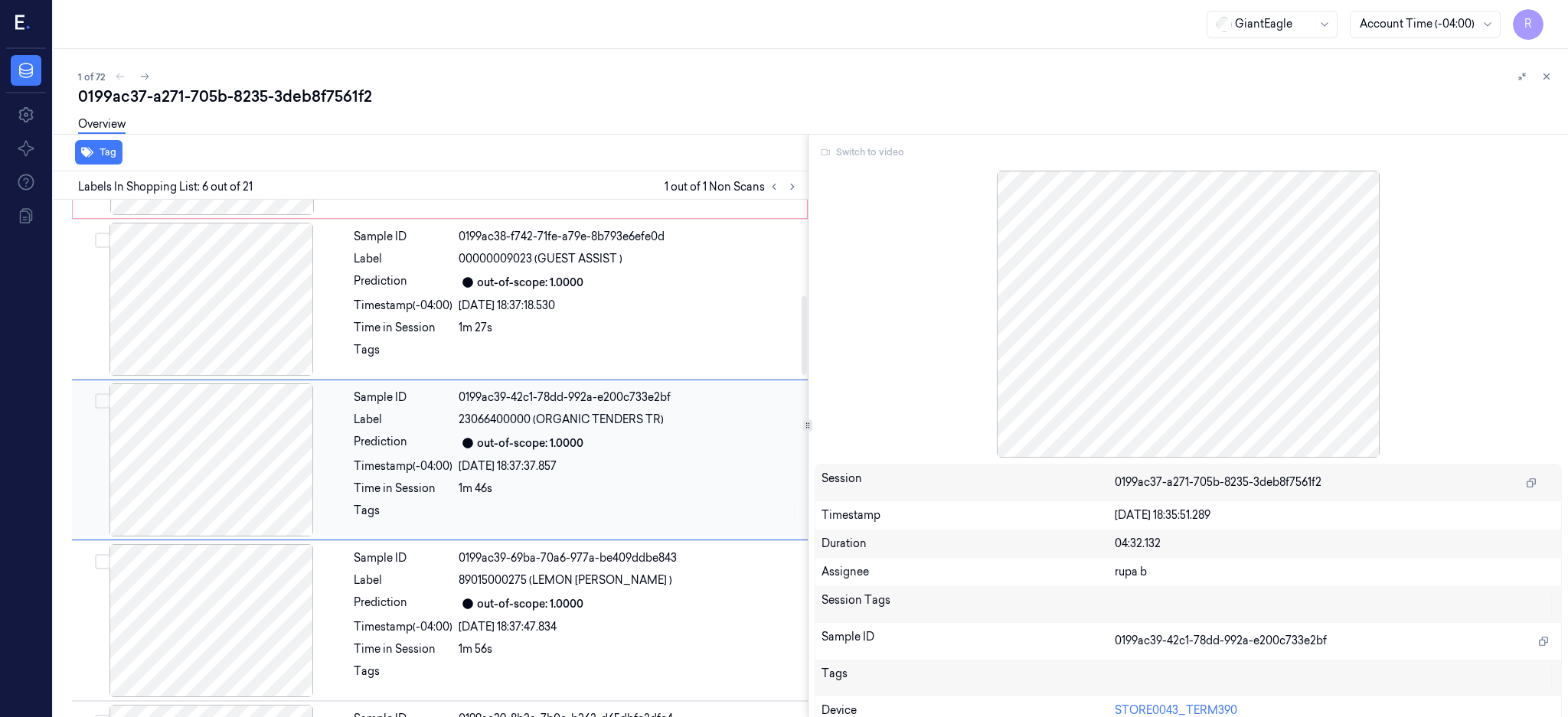
scroll to position [624, 0]
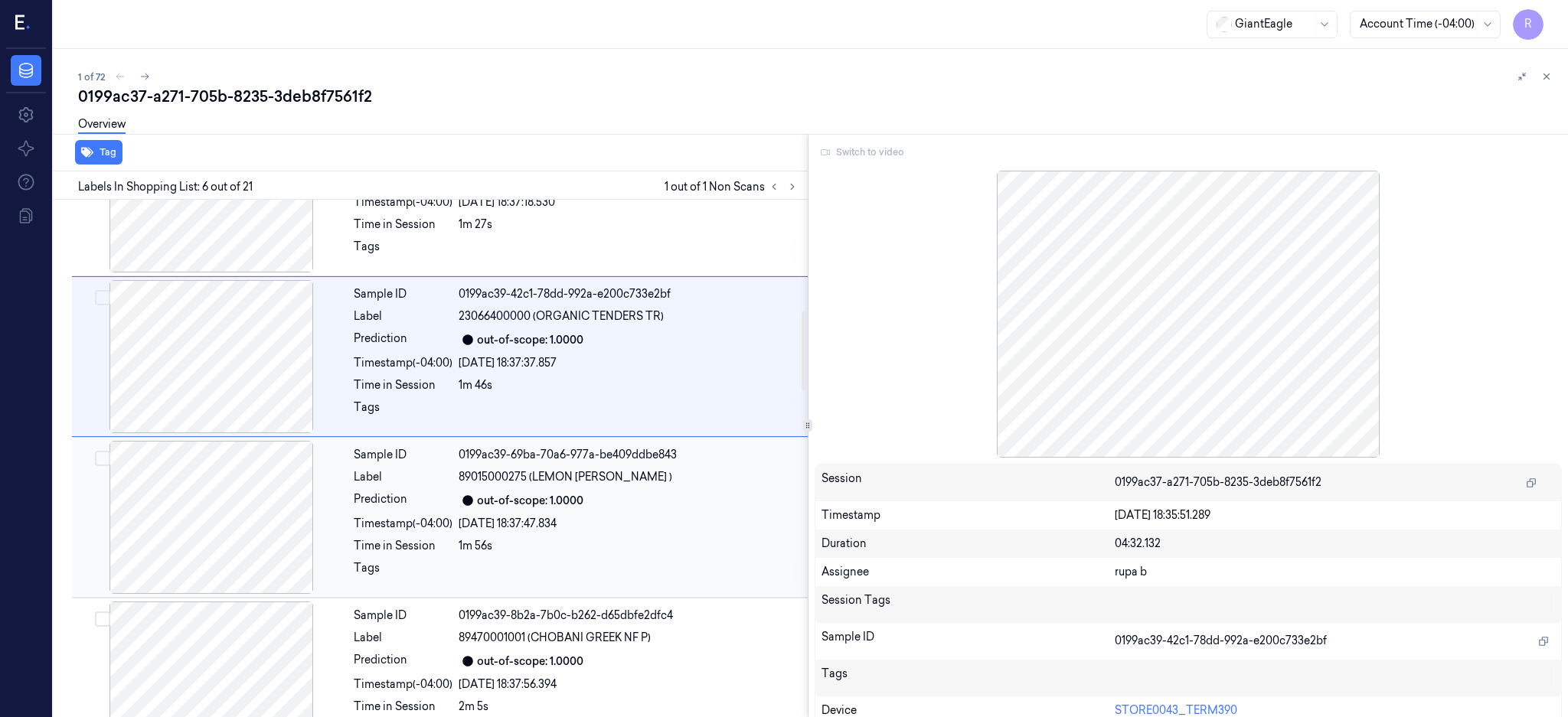
click at [231, 532] on div at bounding box center [211, 517] width 273 height 153
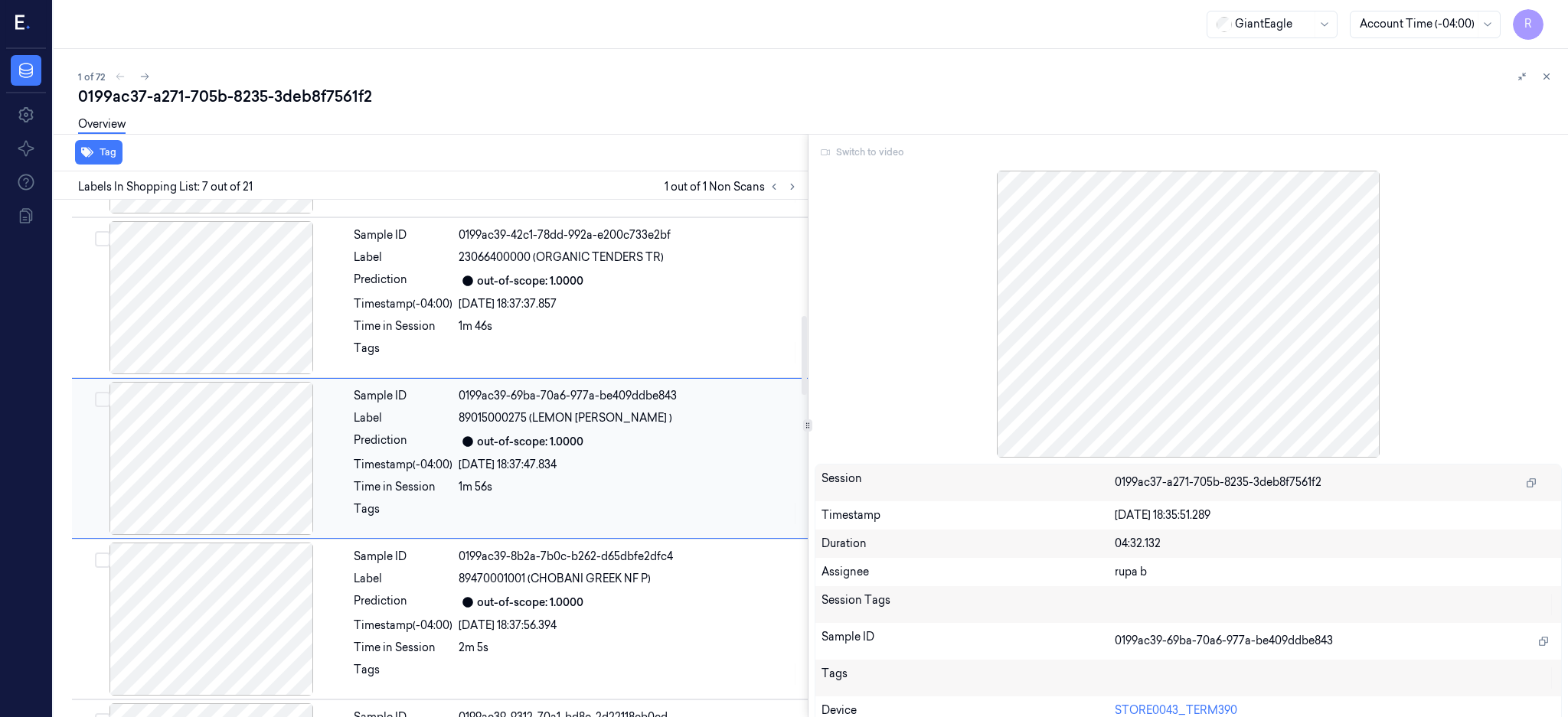
scroll to position [682, 0]
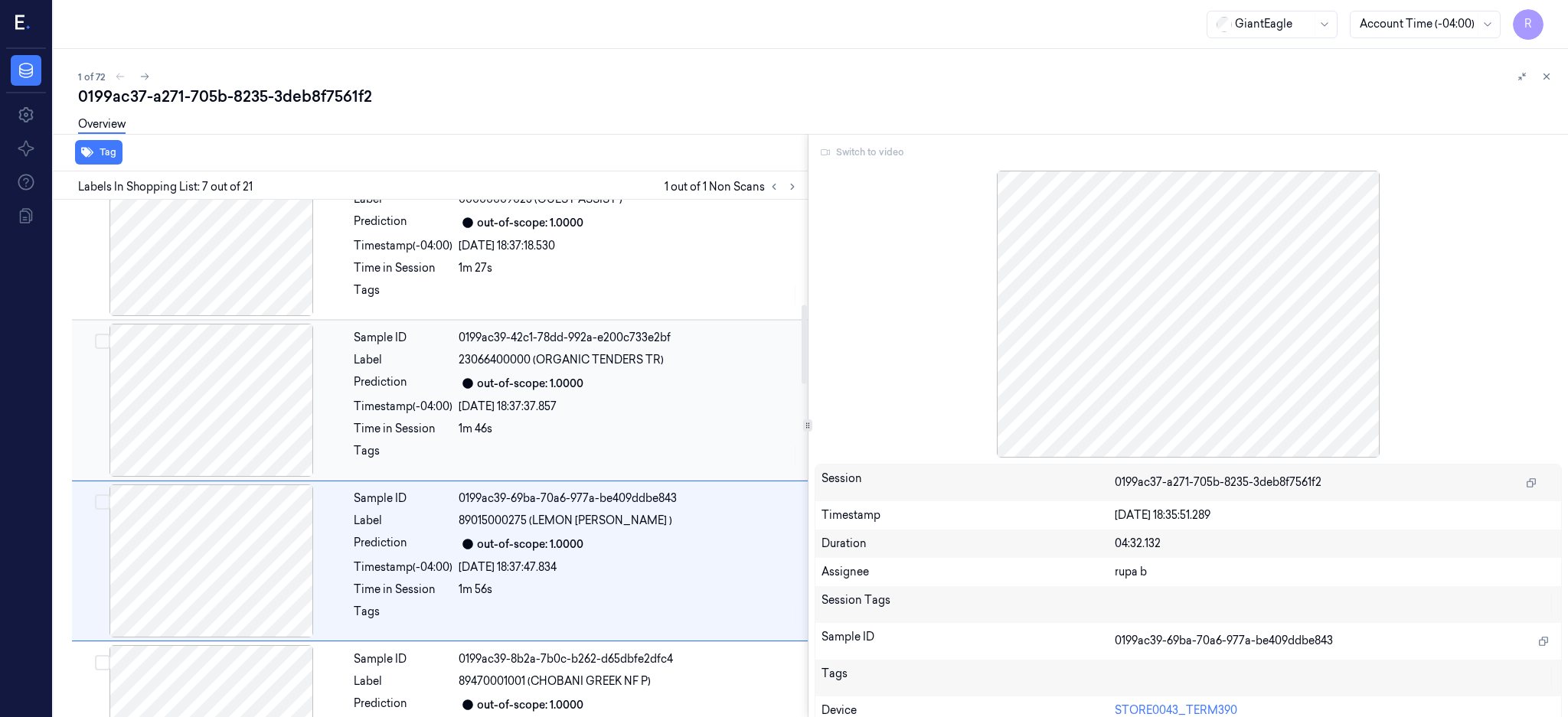
click at [247, 414] on div at bounding box center [211, 400] width 273 height 153
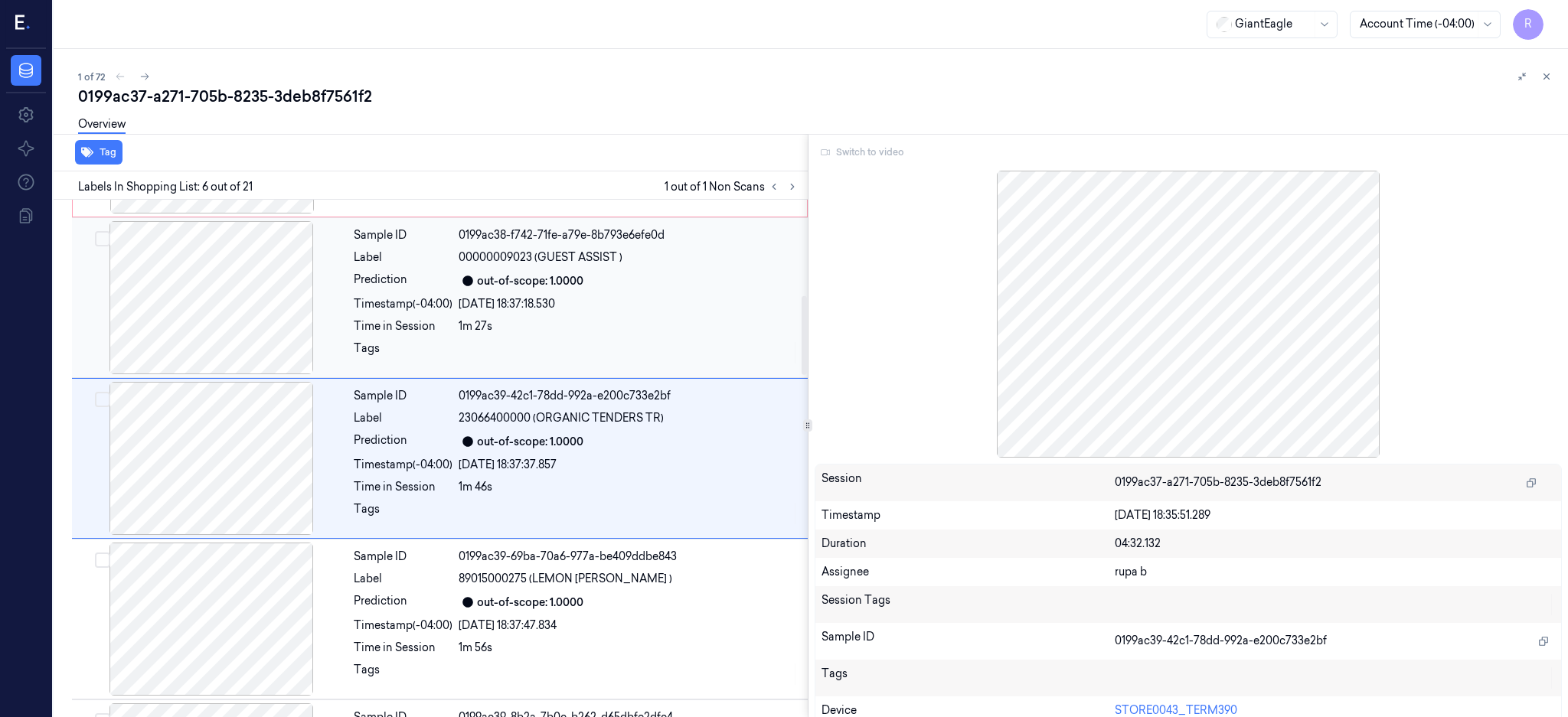
click at [233, 314] on div at bounding box center [211, 297] width 273 height 153
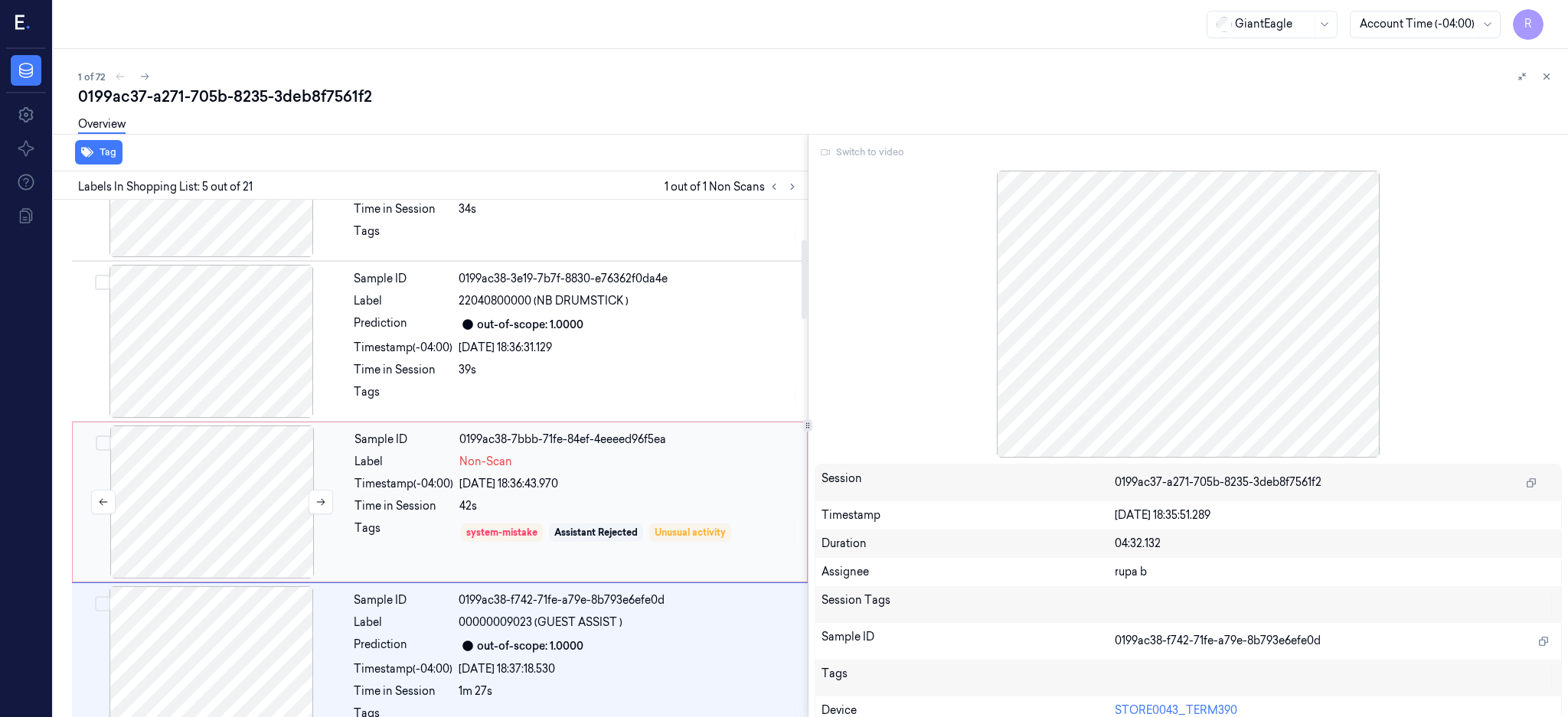
click at [246, 518] on div at bounding box center [212, 502] width 273 height 153
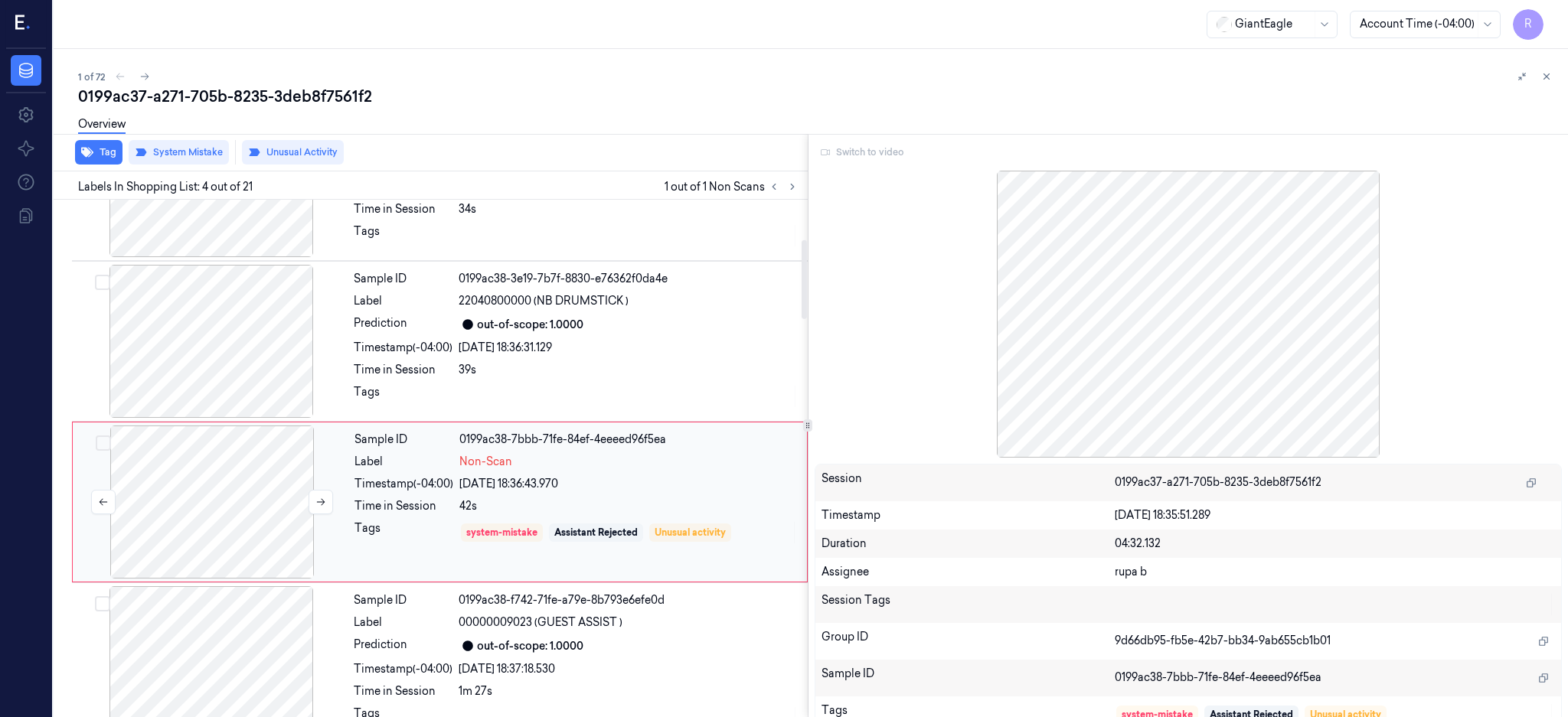
scroll to position [302, 0]
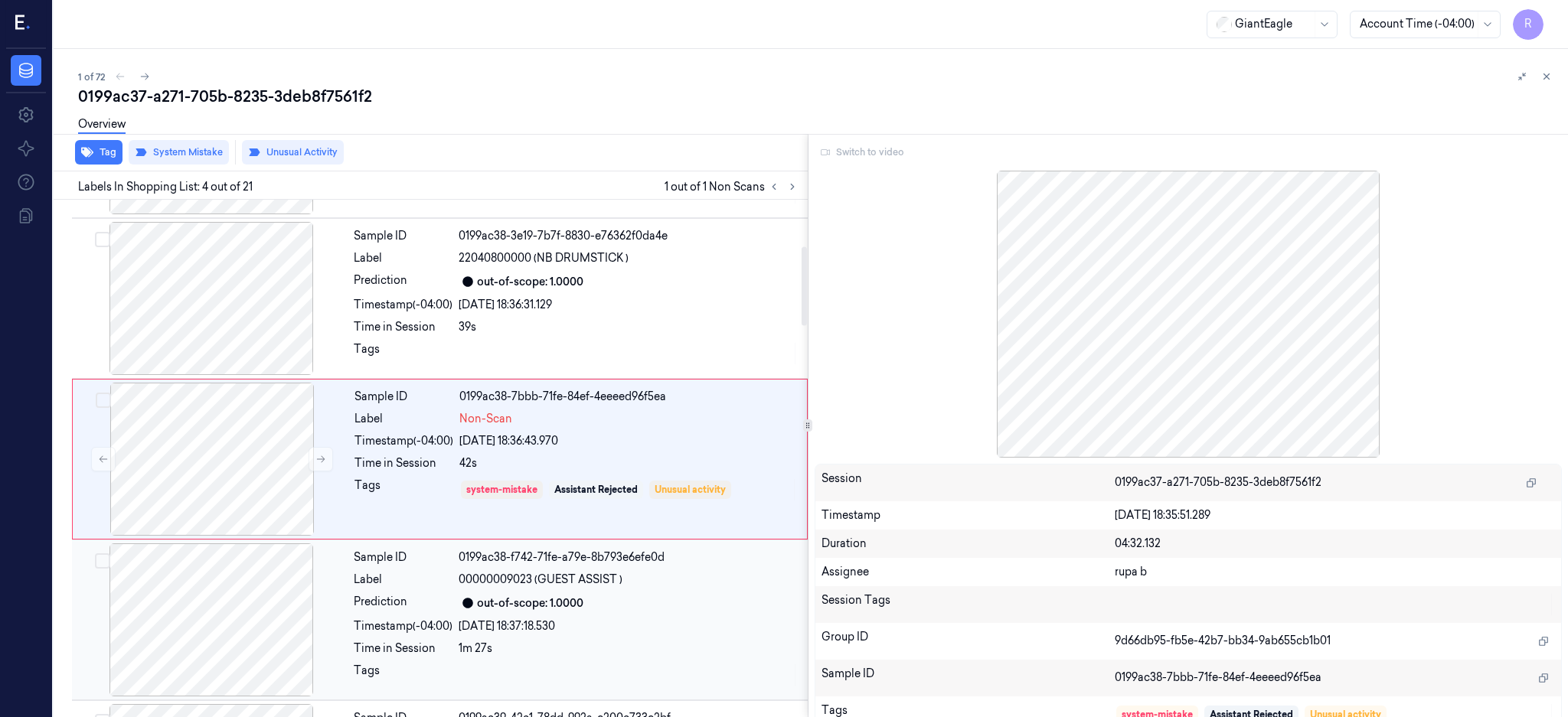
click at [220, 615] on div at bounding box center [211, 619] width 273 height 153
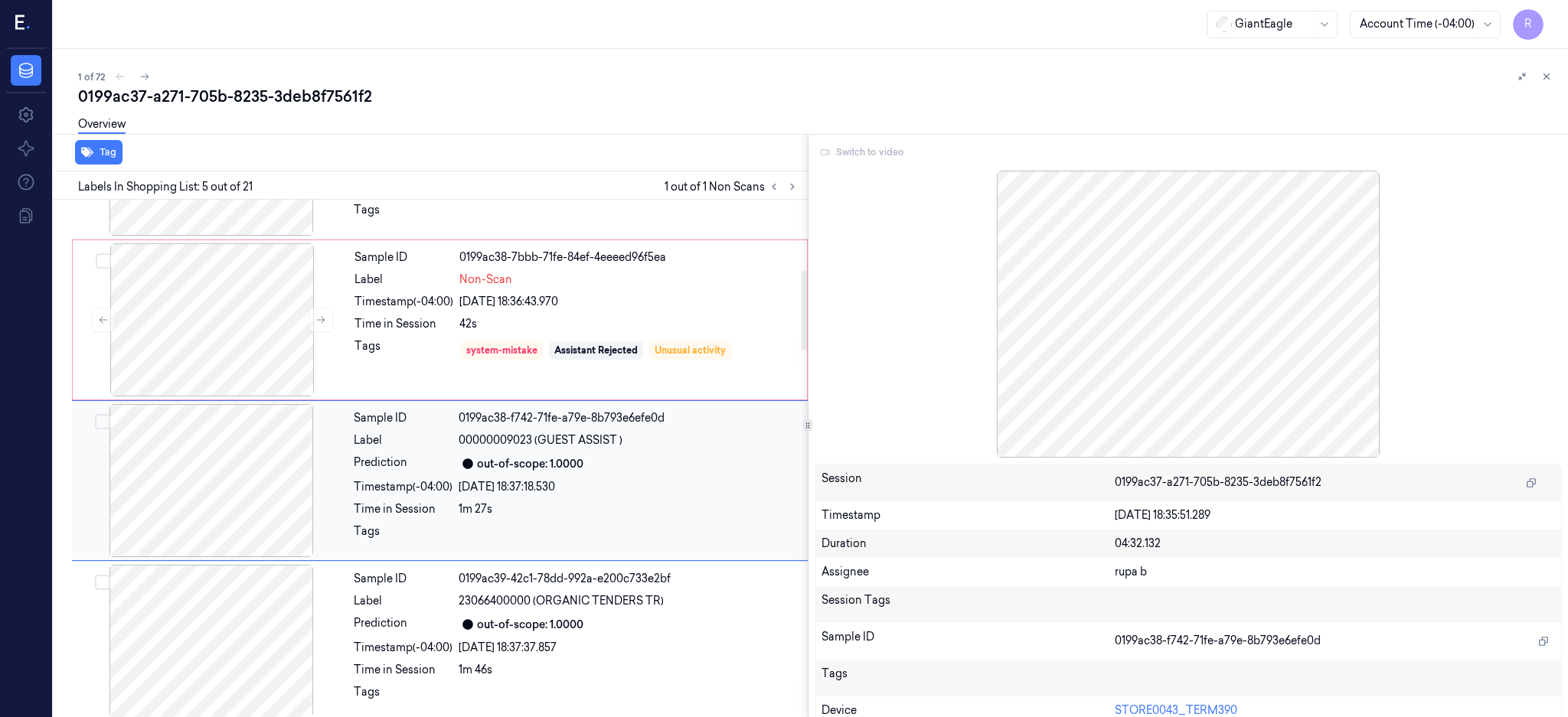
scroll to position [463, 0]
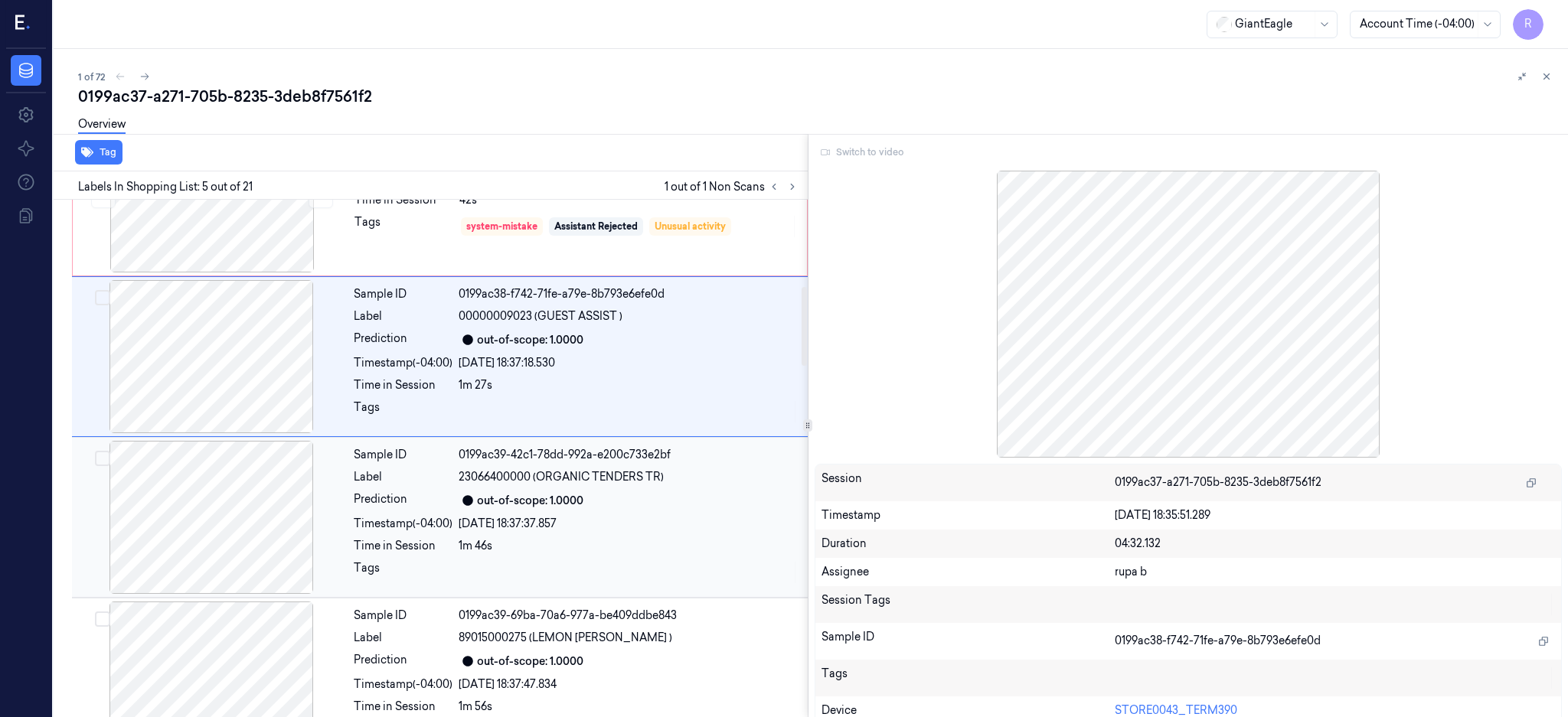
click at [233, 572] on div at bounding box center [211, 517] width 273 height 153
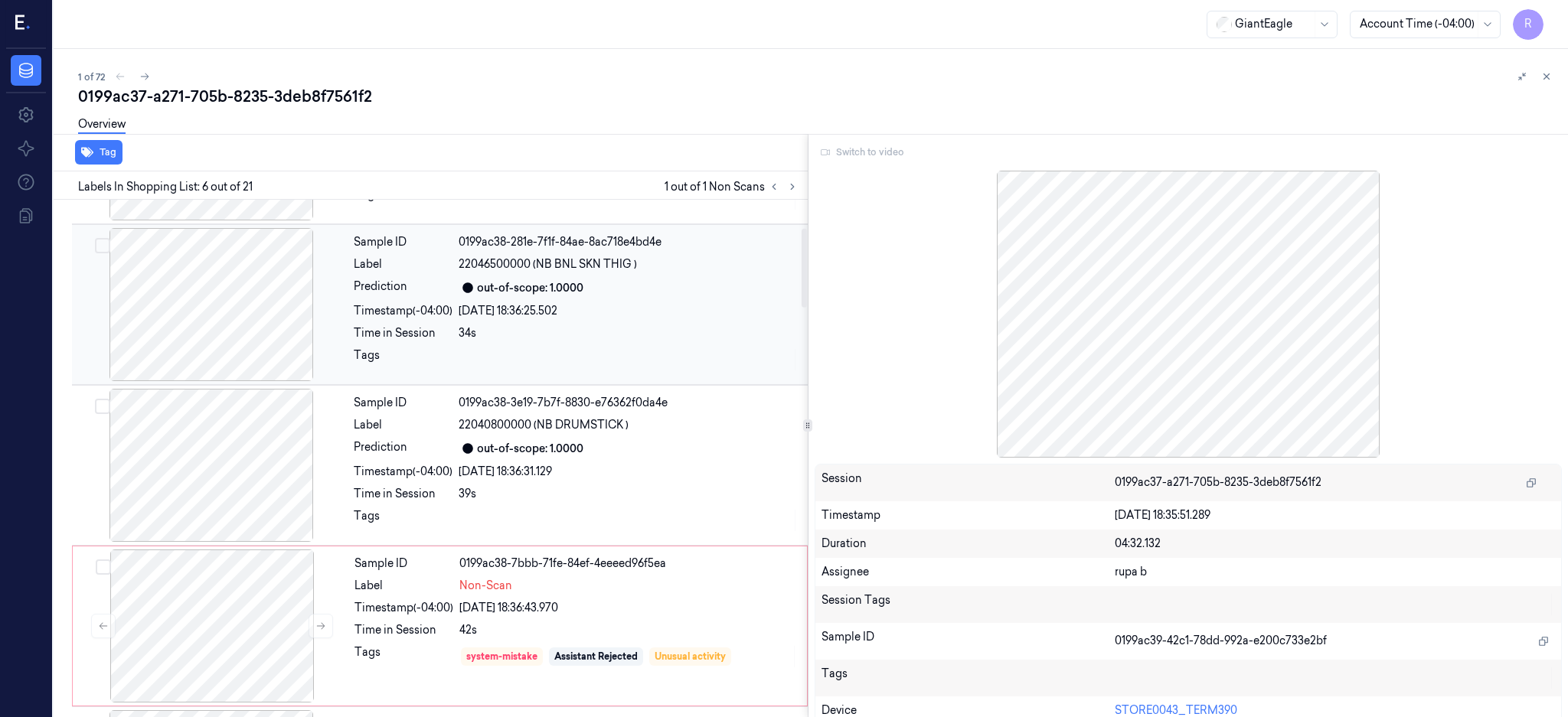
scroll to position [204, 0]
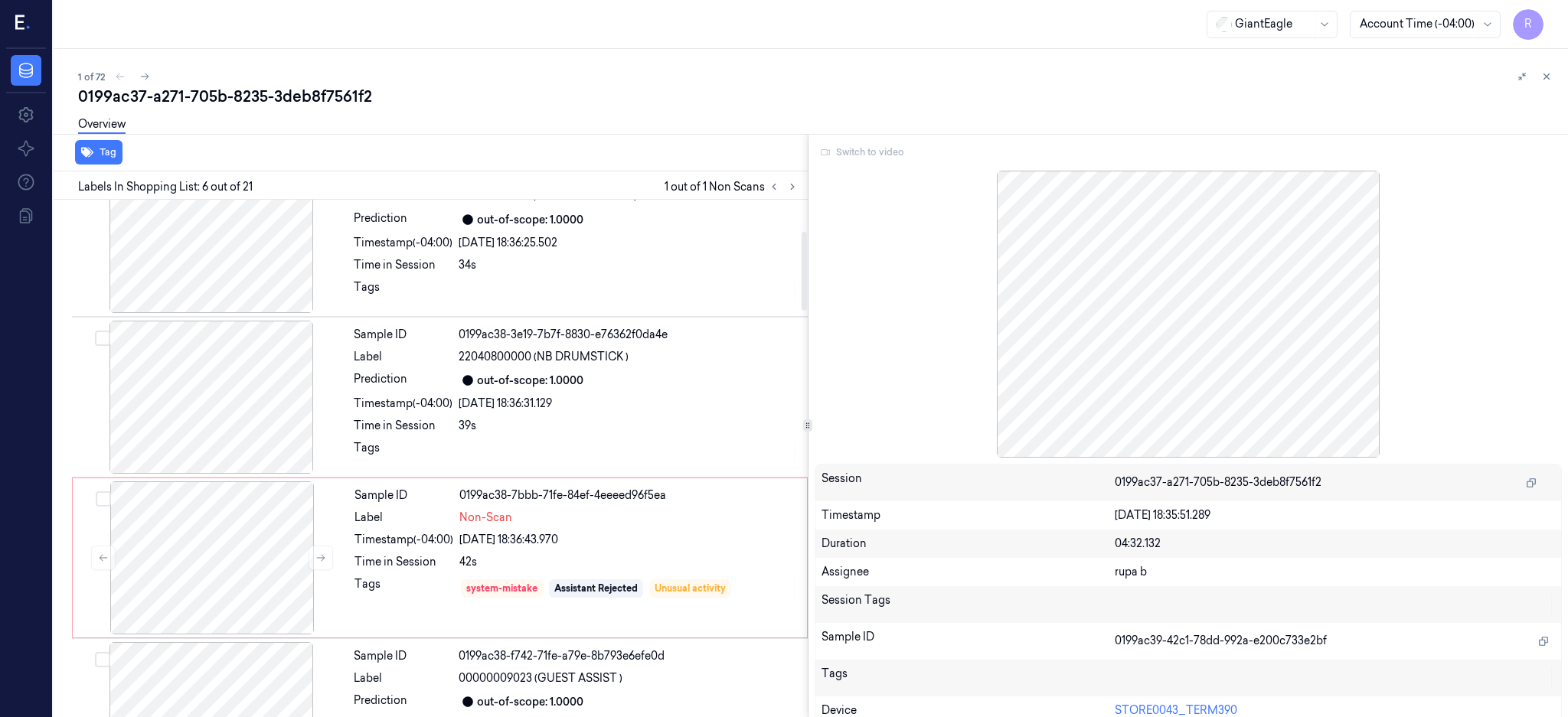
click at [273, 94] on div "0199ac37-a271-705b-8235-3deb8f7561f2" at bounding box center [817, 97] width 1478 height 22
click at [269, 92] on div "0199ac37-a271-705b-8235-3deb8f7561f2" at bounding box center [817, 97] width 1478 height 22
click at [264, 89] on div "0199ac37-a271-705b-8235-3deb8f7561f2" at bounding box center [817, 97] width 1478 height 22
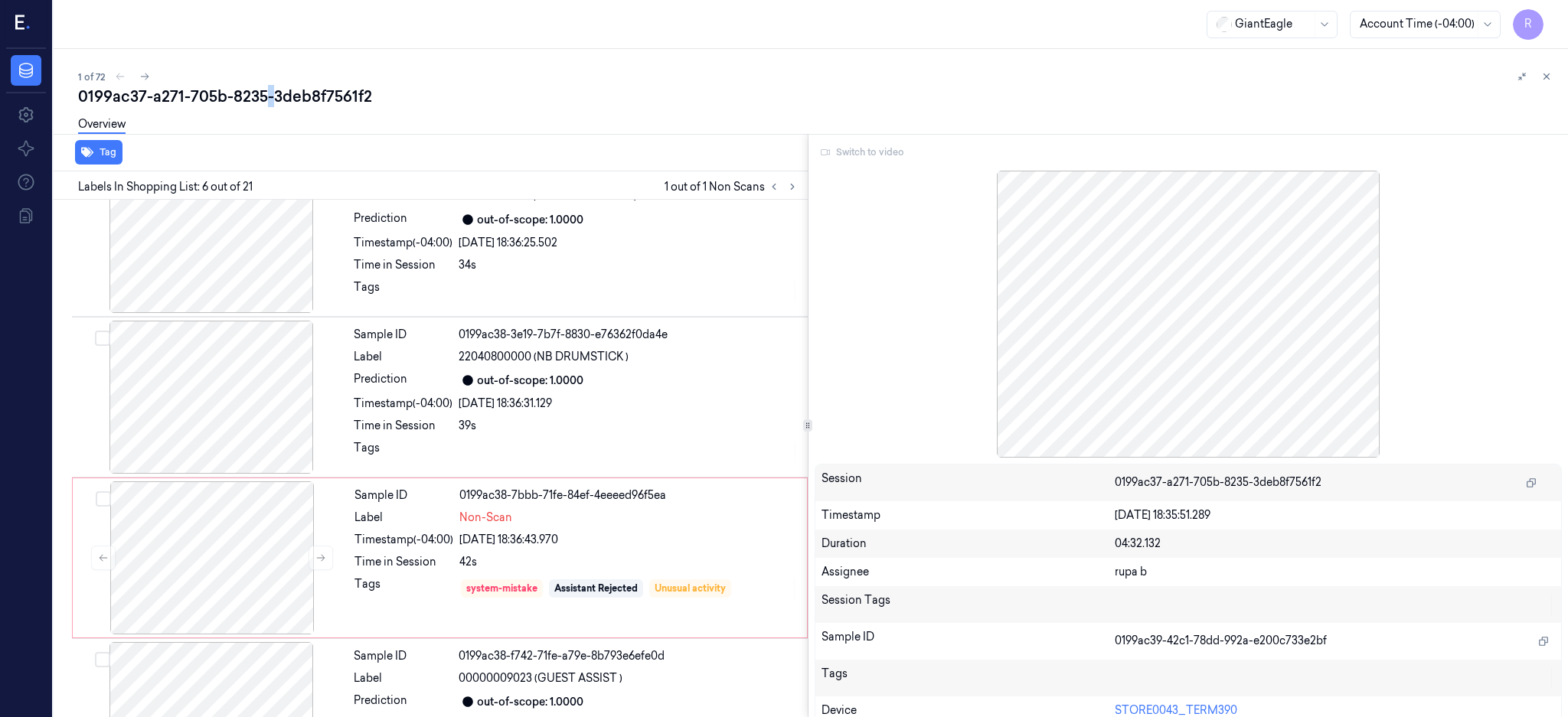
click at [264, 89] on div "0199ac37-a271-705b-8235-3deb8f7561f2" at bounding box center [817, 97] width 1478 height 22
drag, startPoint x: 260, startPoint y: 87, endPoint x: 248, endPoint y: 84, distance: 12.4
click at [258, 87] on div "0199ac37-a271-705b-8235-3deb8f7561f2" at bounding box center [817, 97] width 1478 height 22
drag, startPoint x: 238, startPoint y: 78, endPoint x: 212, endPoint y: 68, distance: 27.9
click at [238, 78] on div "1 of 72" at bounding box center [817, 76] width 1478 height 18
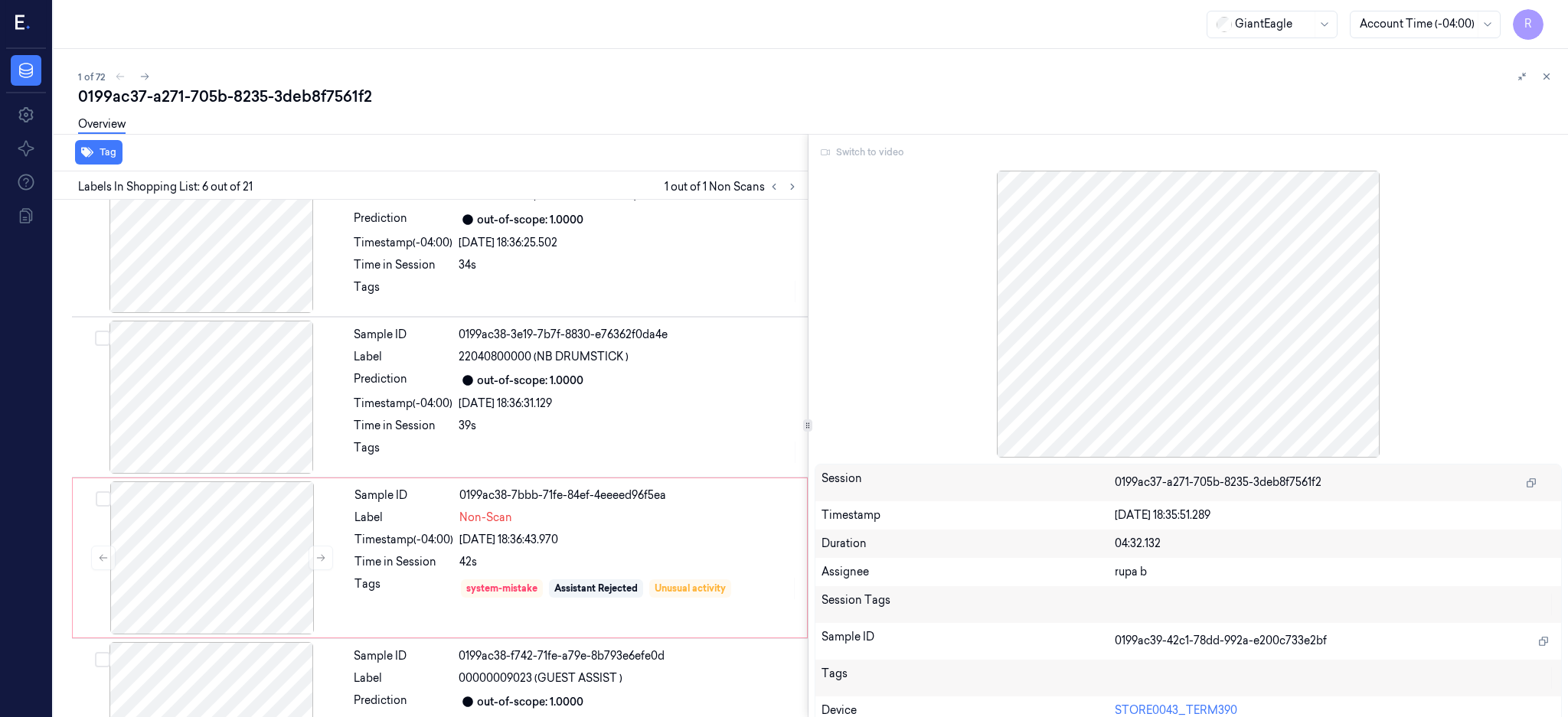
click at [212, 68] on div "1 of 72" at bounding box center [817, 76] width 1478 height 18
click at [248, 94] on div "0199ac37-a271-705b-8235-3deb8f7561f2" at bounding box center [817, 97] width 1478 height 22
copy div "8235"
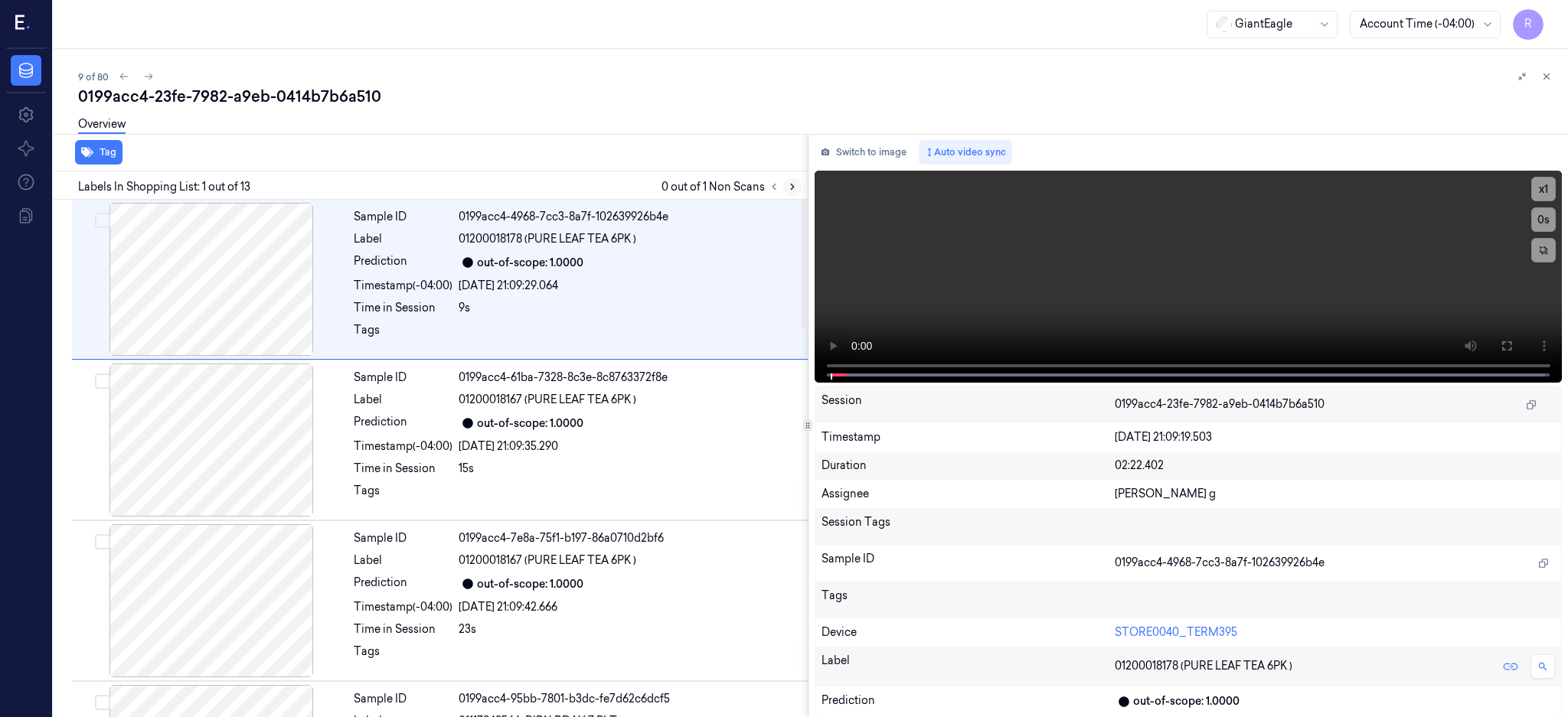
click at [798, 188] on icon at bounding box center [792, 186] width 11 height 11
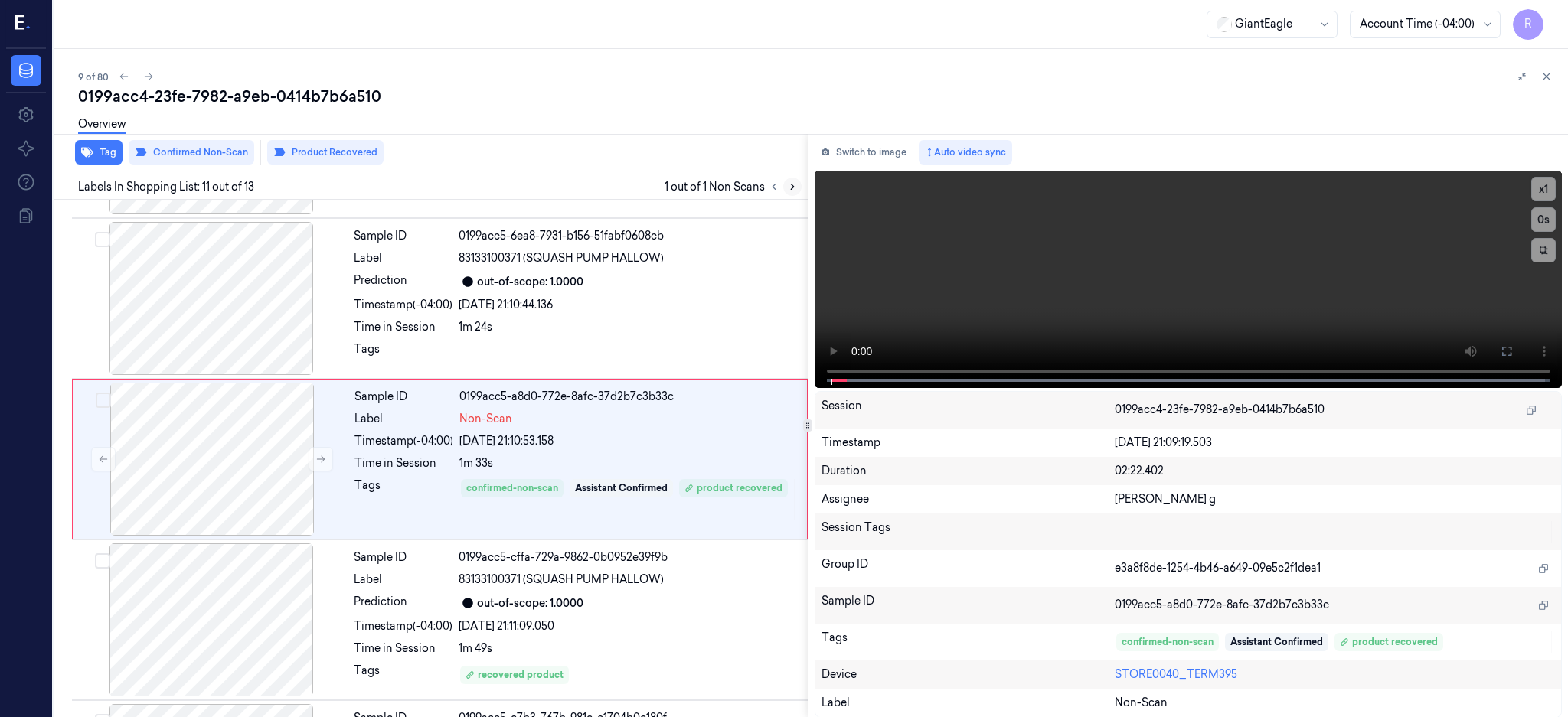
scroll to position [1428, 0]
click at [154, 445] on div at bounding box center [212, 458] width 273 height 153
click at [177, 306] on div at bounding box center [211, 297] width 273 height 153
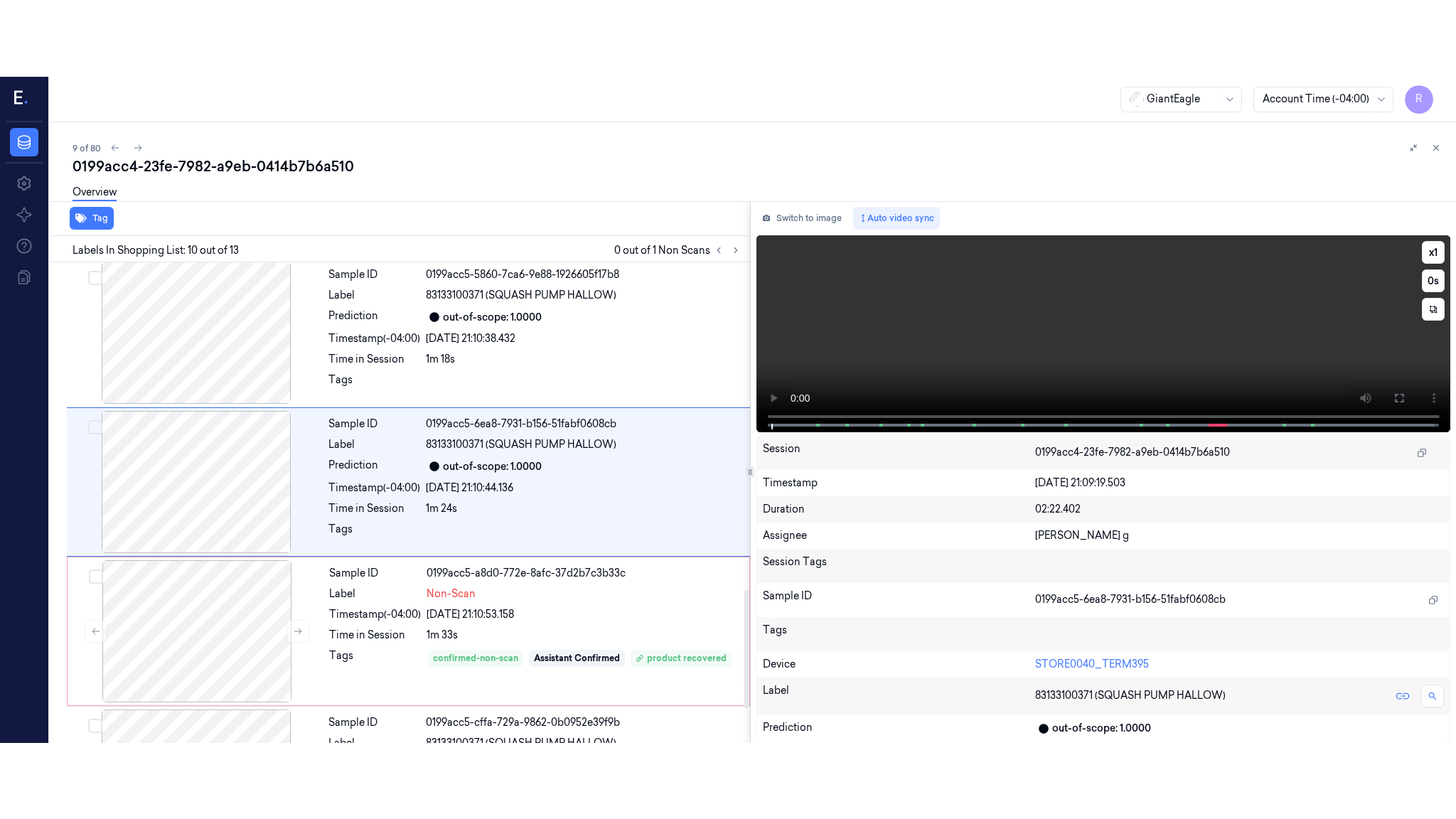
scroll to position [1177, 0]
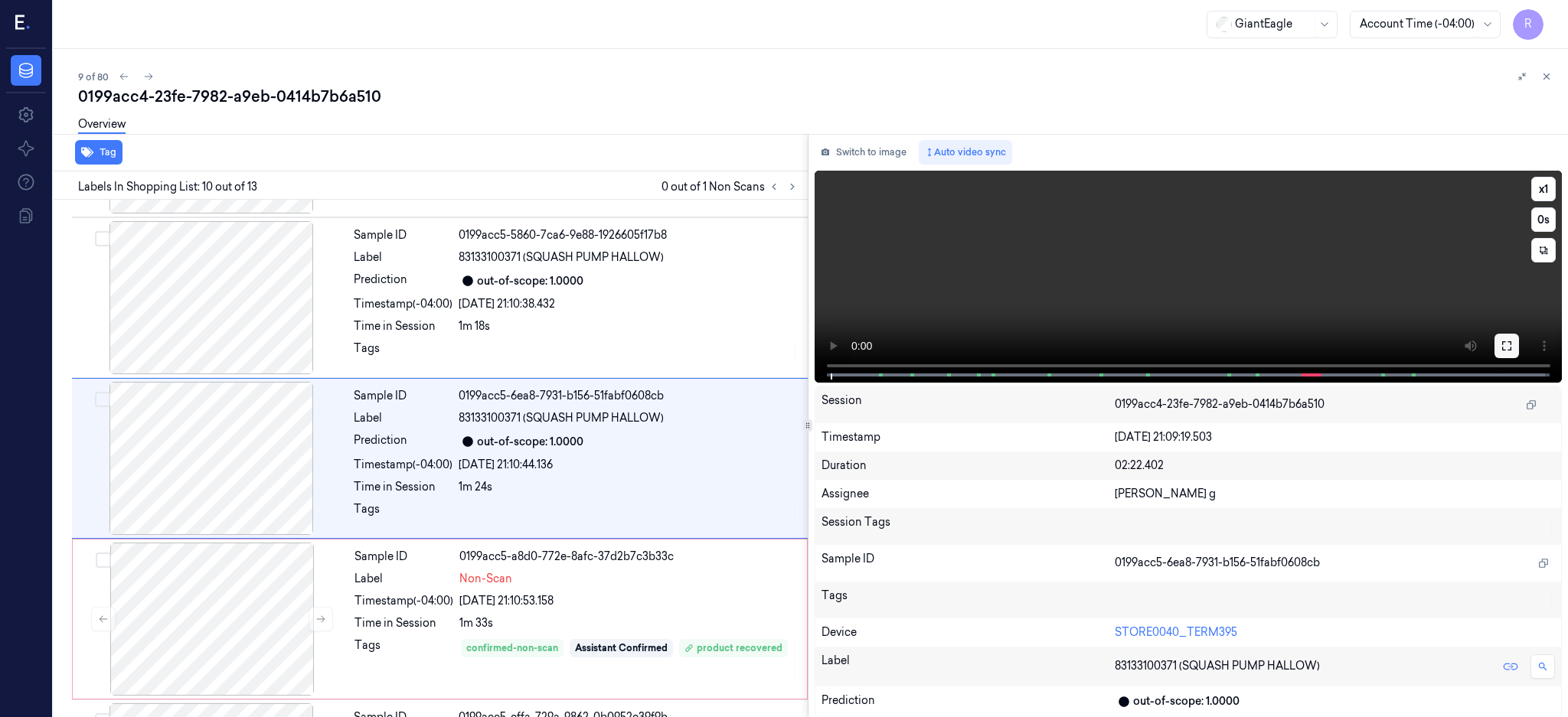
click at [1511, 341] on icon at bounding box center [1506, 345] width 9 height 9
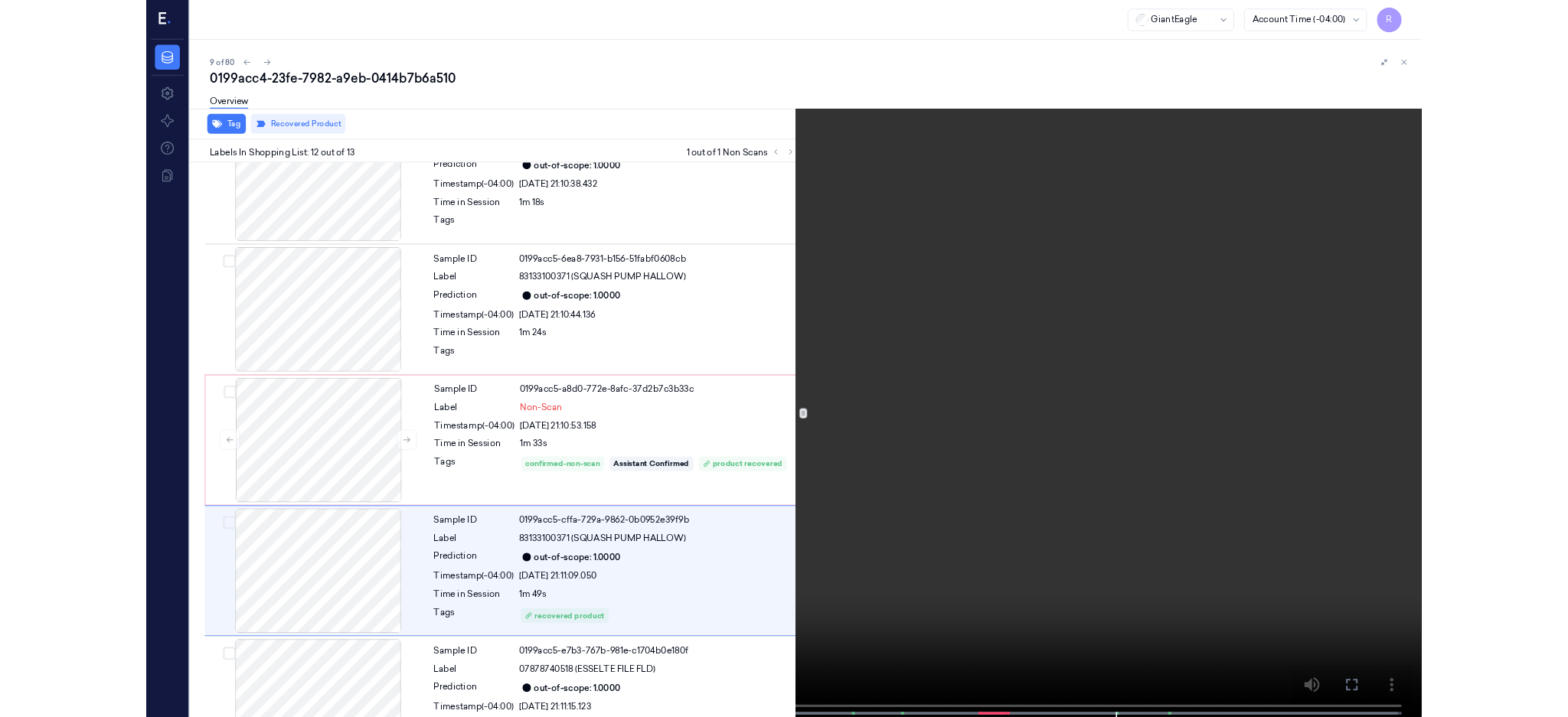
scroll to position [1412, 0]
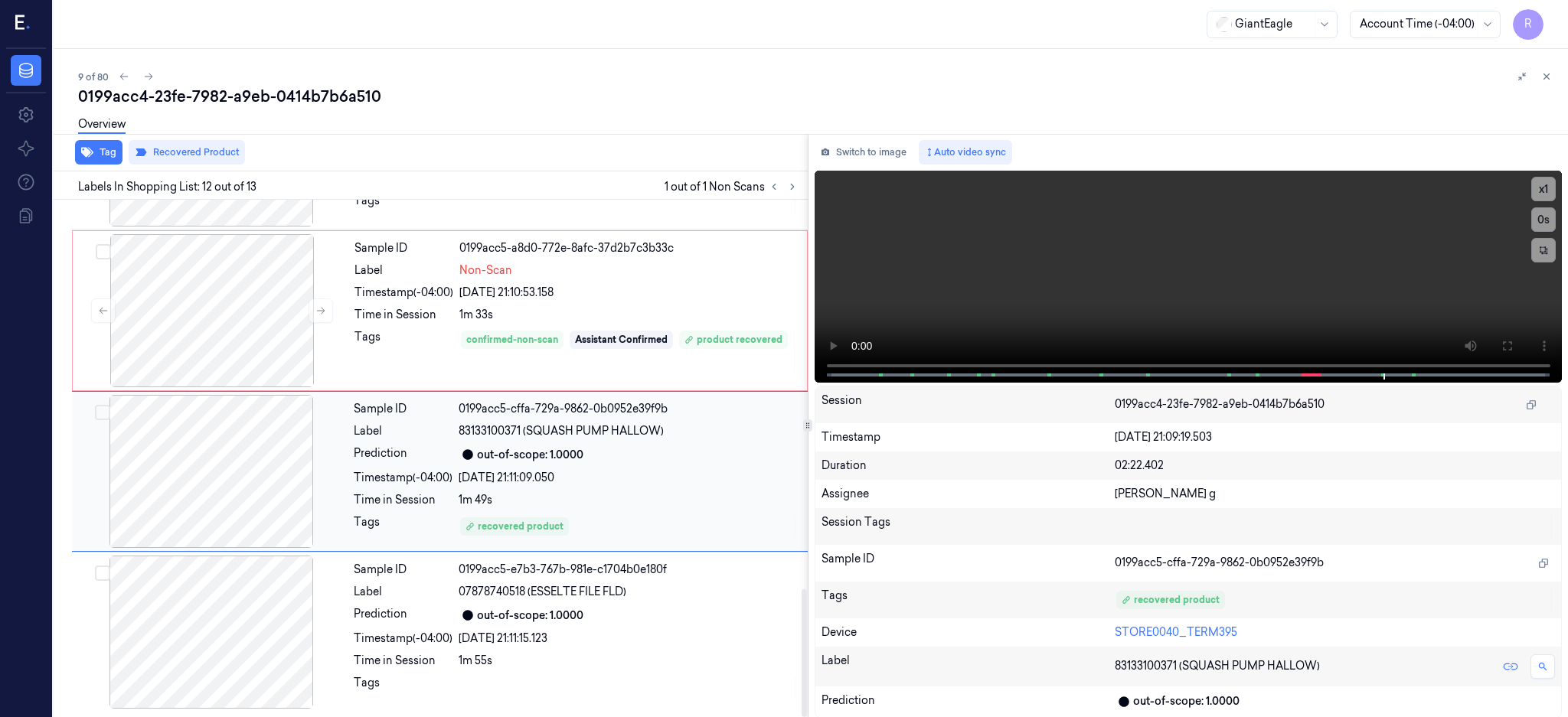
click at [157, 465] on div at bounding box center [211, 471] width 273 height 153
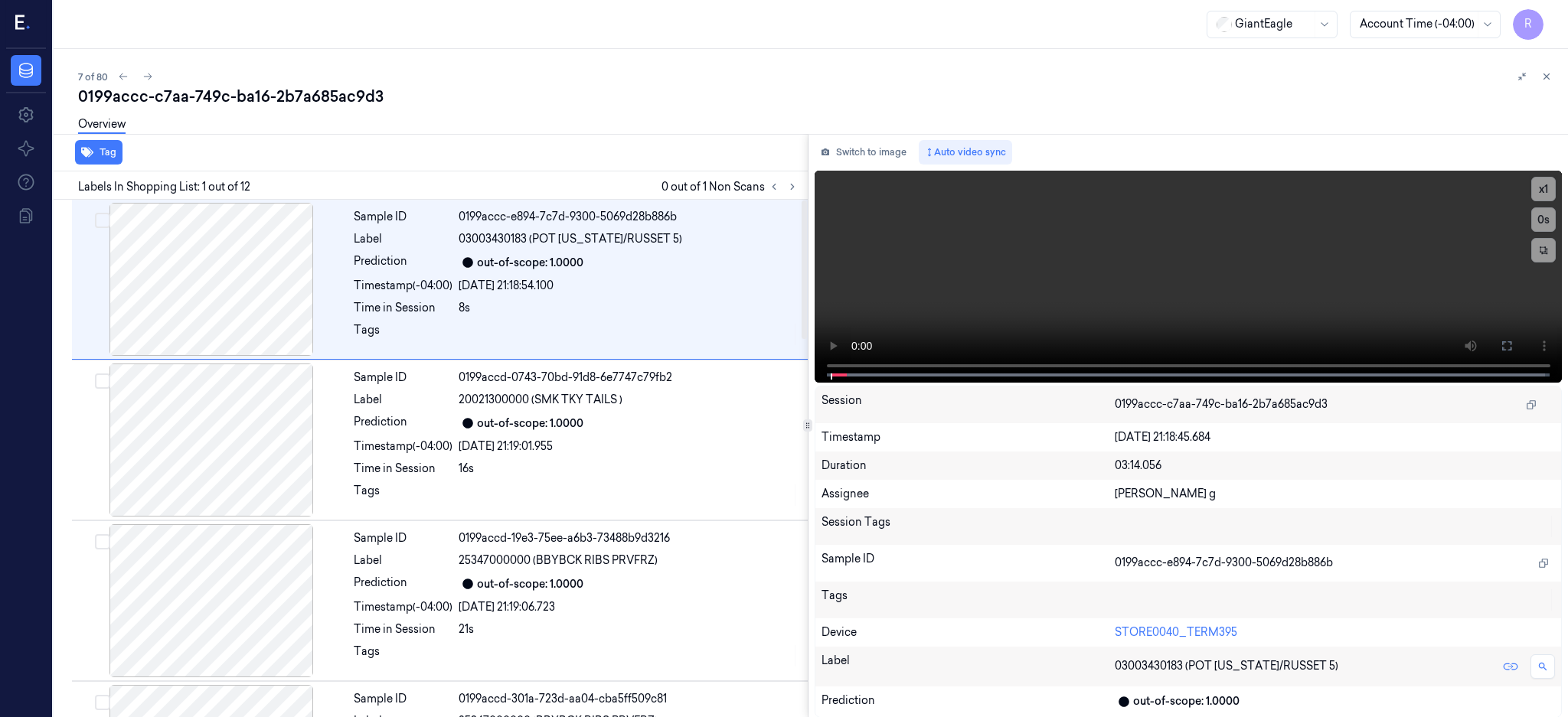
click at [802, 180] on div at bounding box center [783, 186] width 36 height 18
click at [798, 182] on icon at bounding box center [792, 186] width 11 height 11
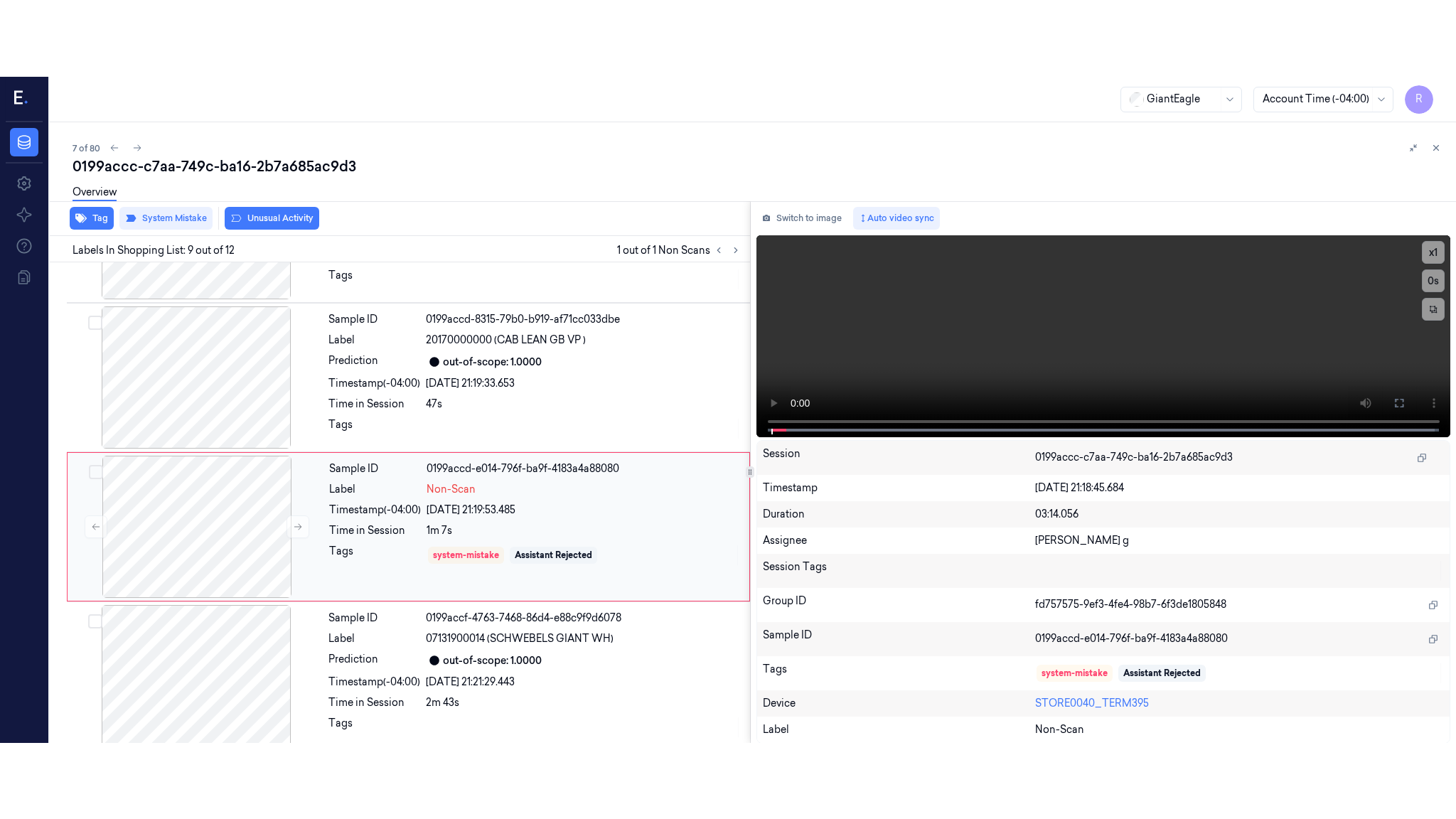
scroll to position [1027, 0]
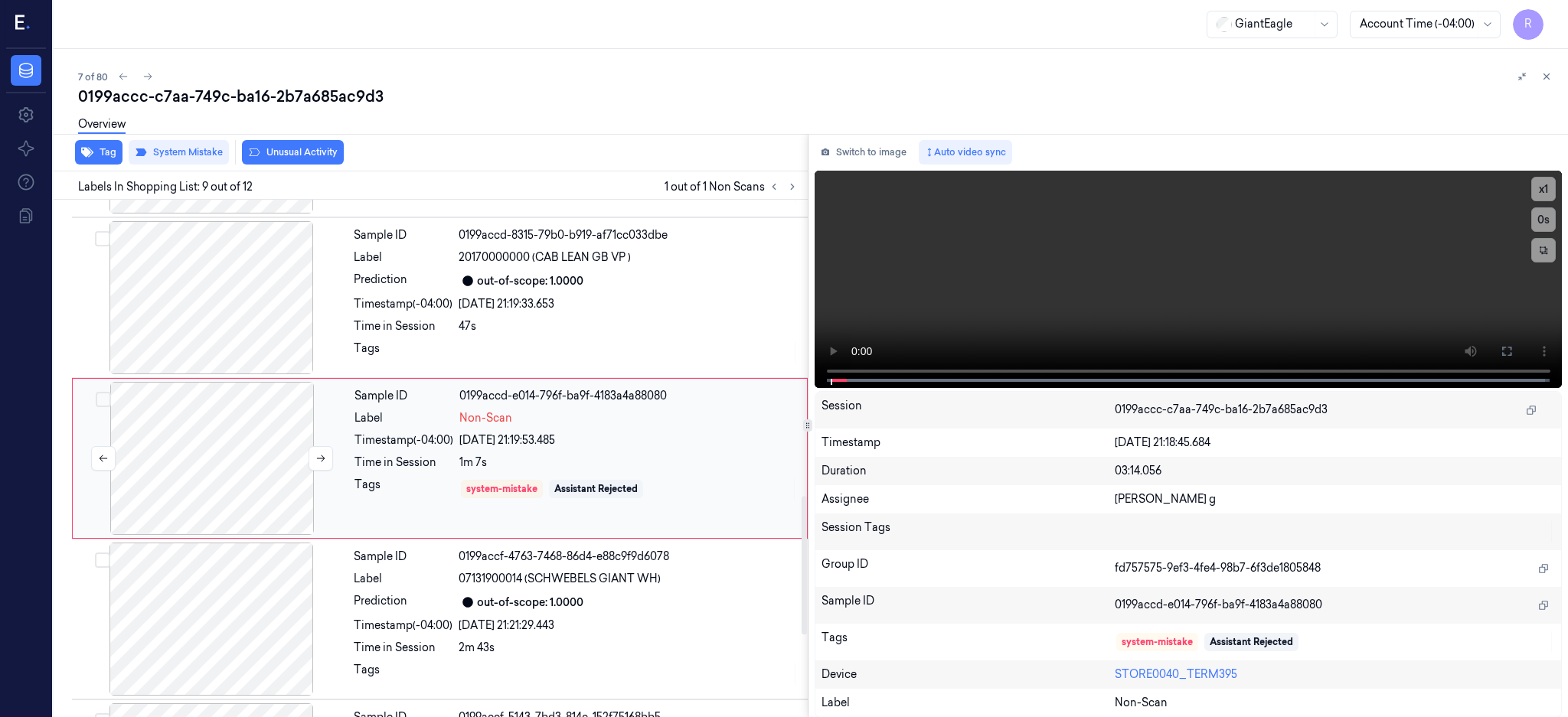
click at [224, 474] on div at bounding box center [212, 458] width 273 height 153
click at [1511, 353] on icon at bounding box center [1506, 351] width 9 height 9
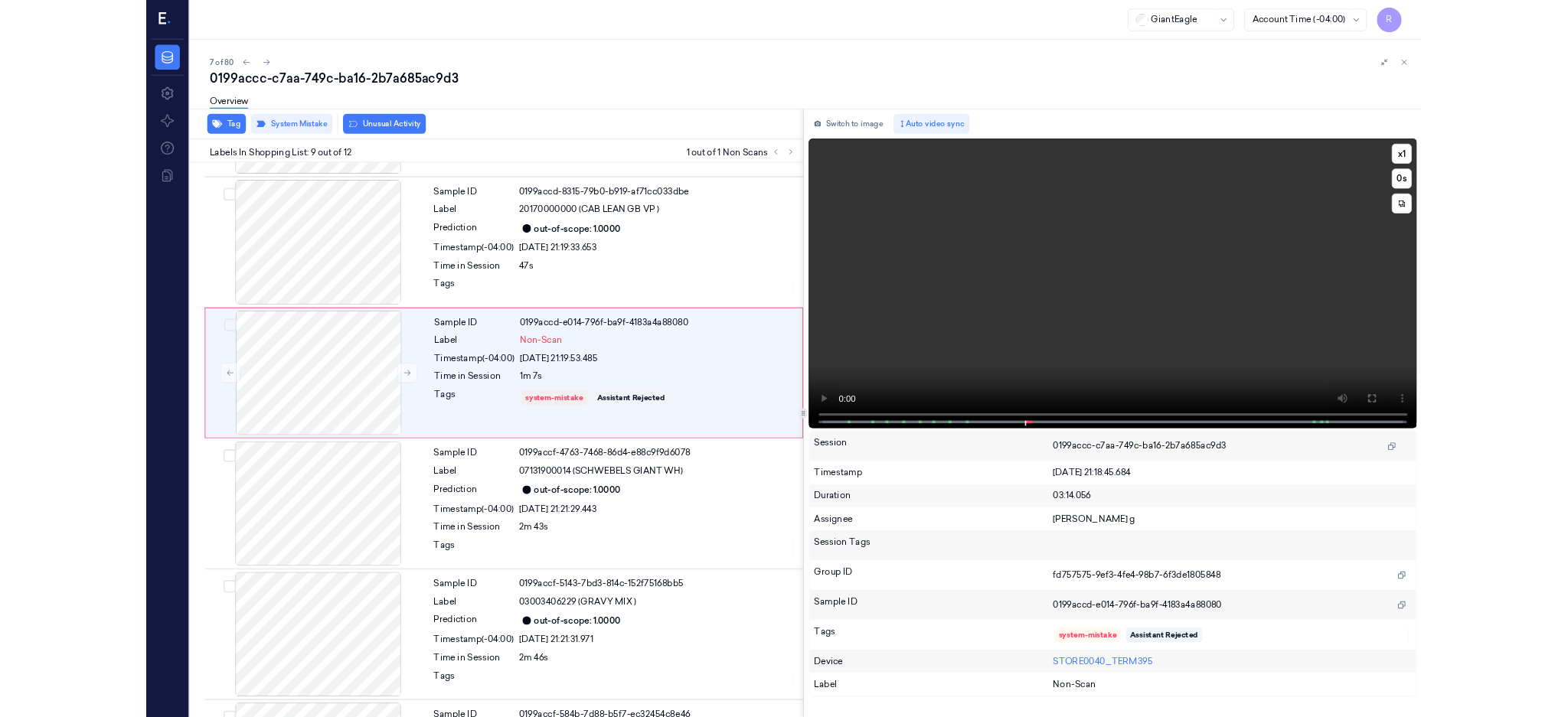
scroll to position [1024, 0]
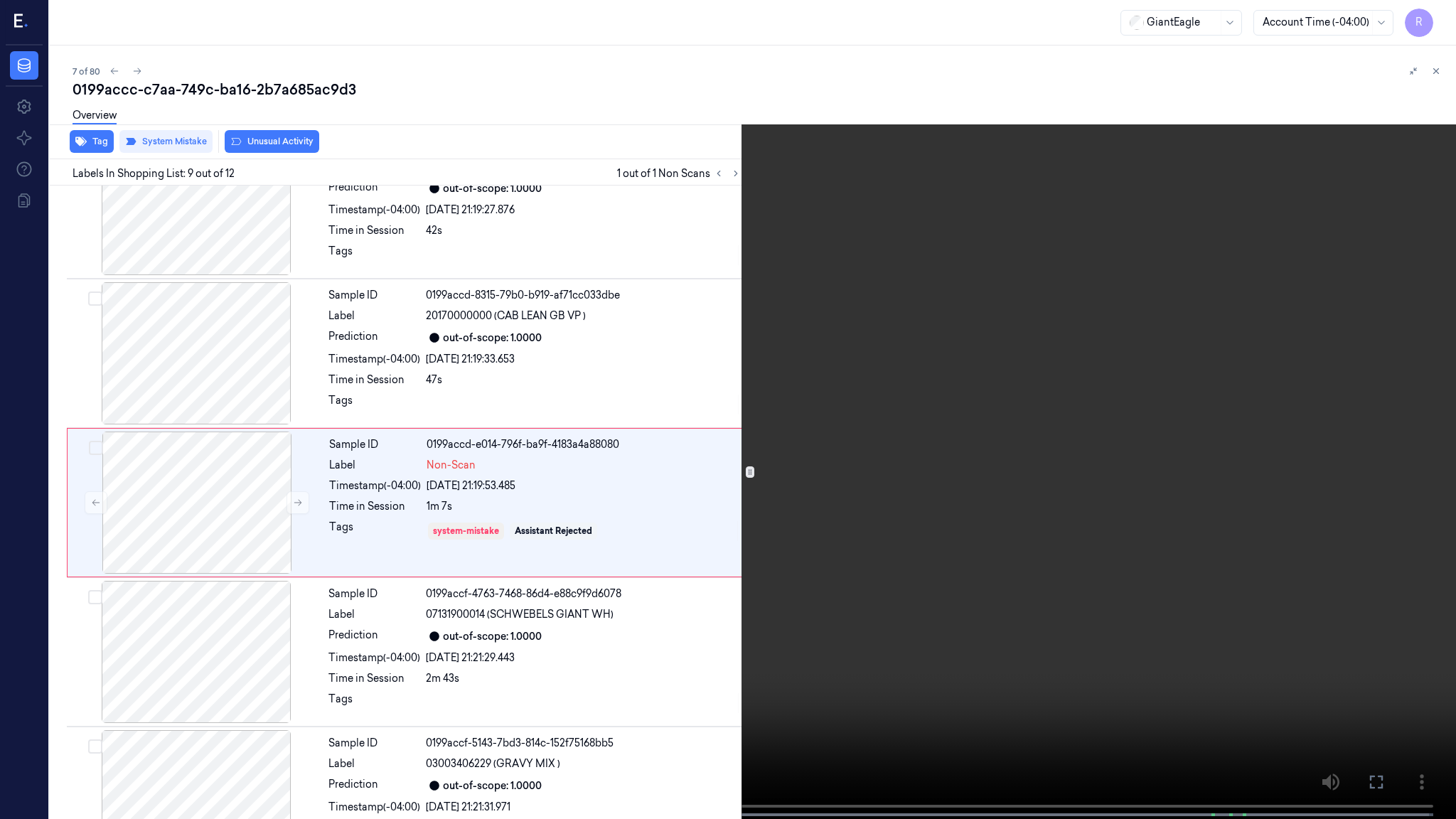
click at [601, 587] on video at bounding box center [728, 411] width 1456 height 821
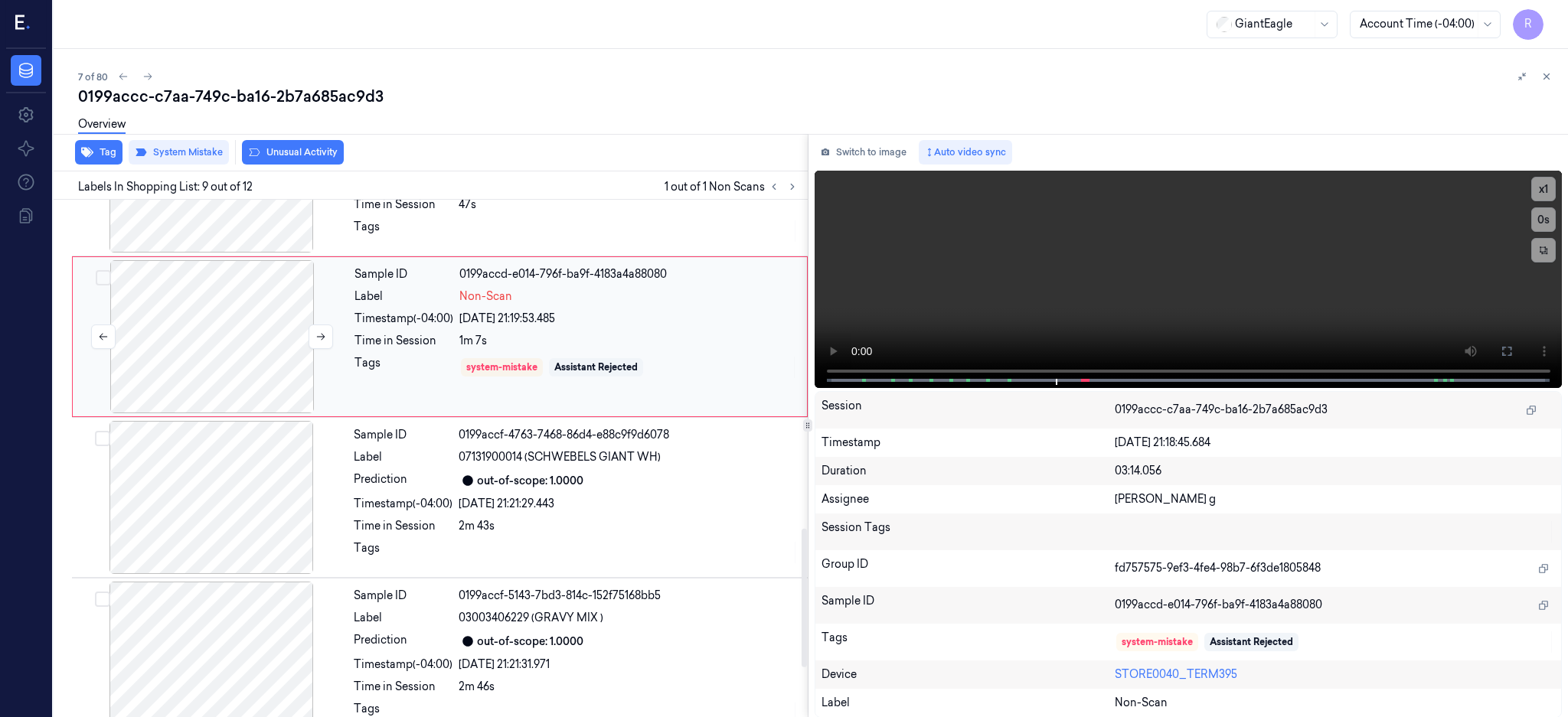
click at [229, 318] on div at bounding box center [212, 336] width 273 height 153
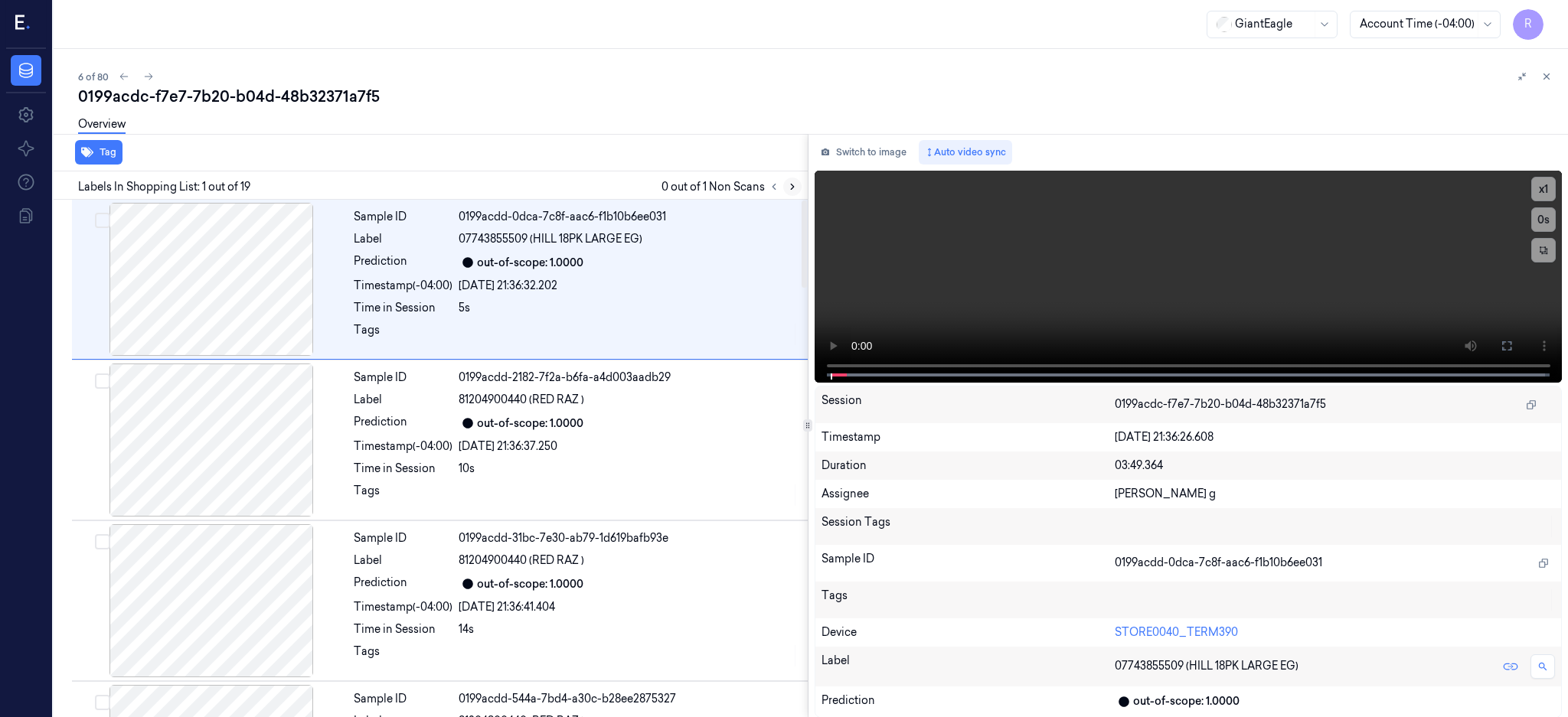
click at [798, 189] on icon at bounding box center [792, 186] width 11 height 11
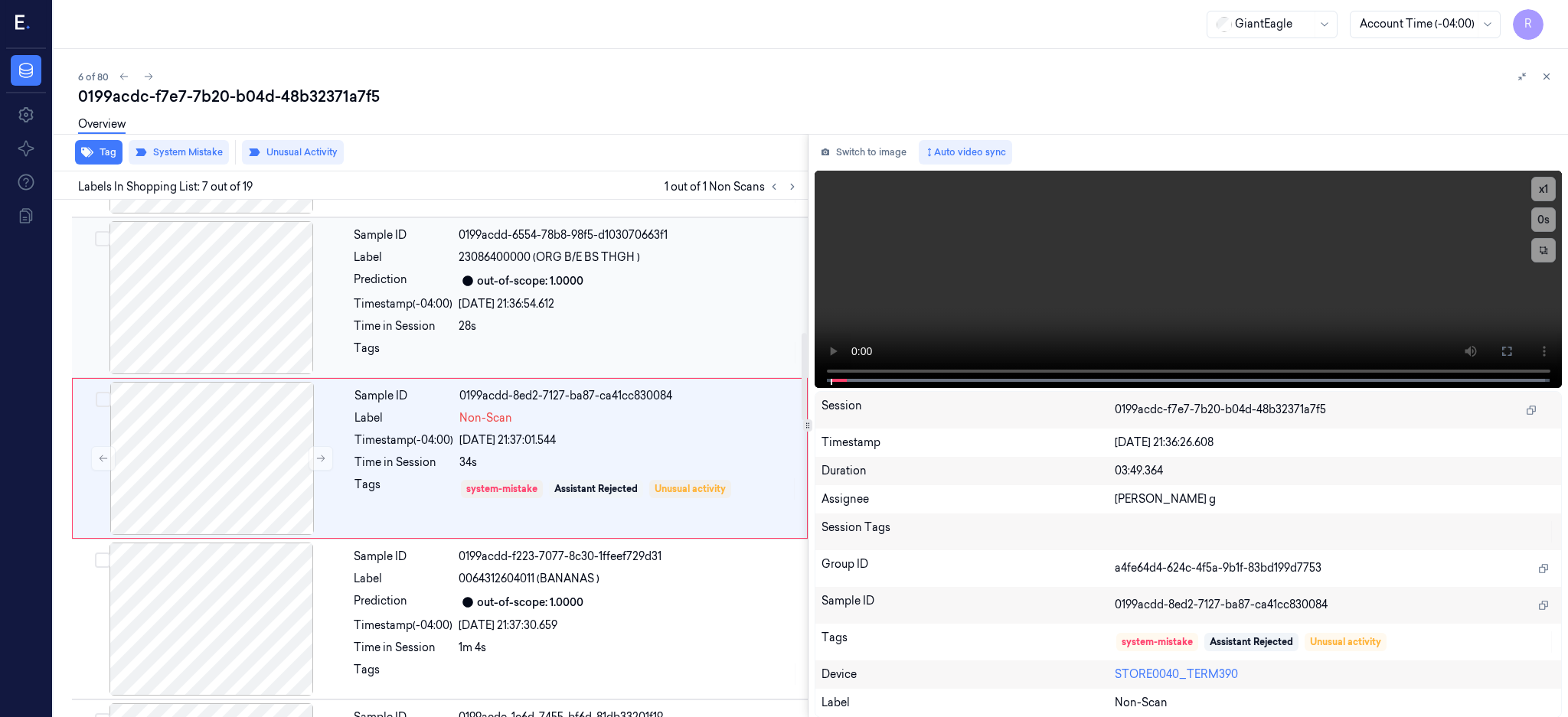
click at [190, 310] on div at bounding box center [211, 297] width 273 height 153
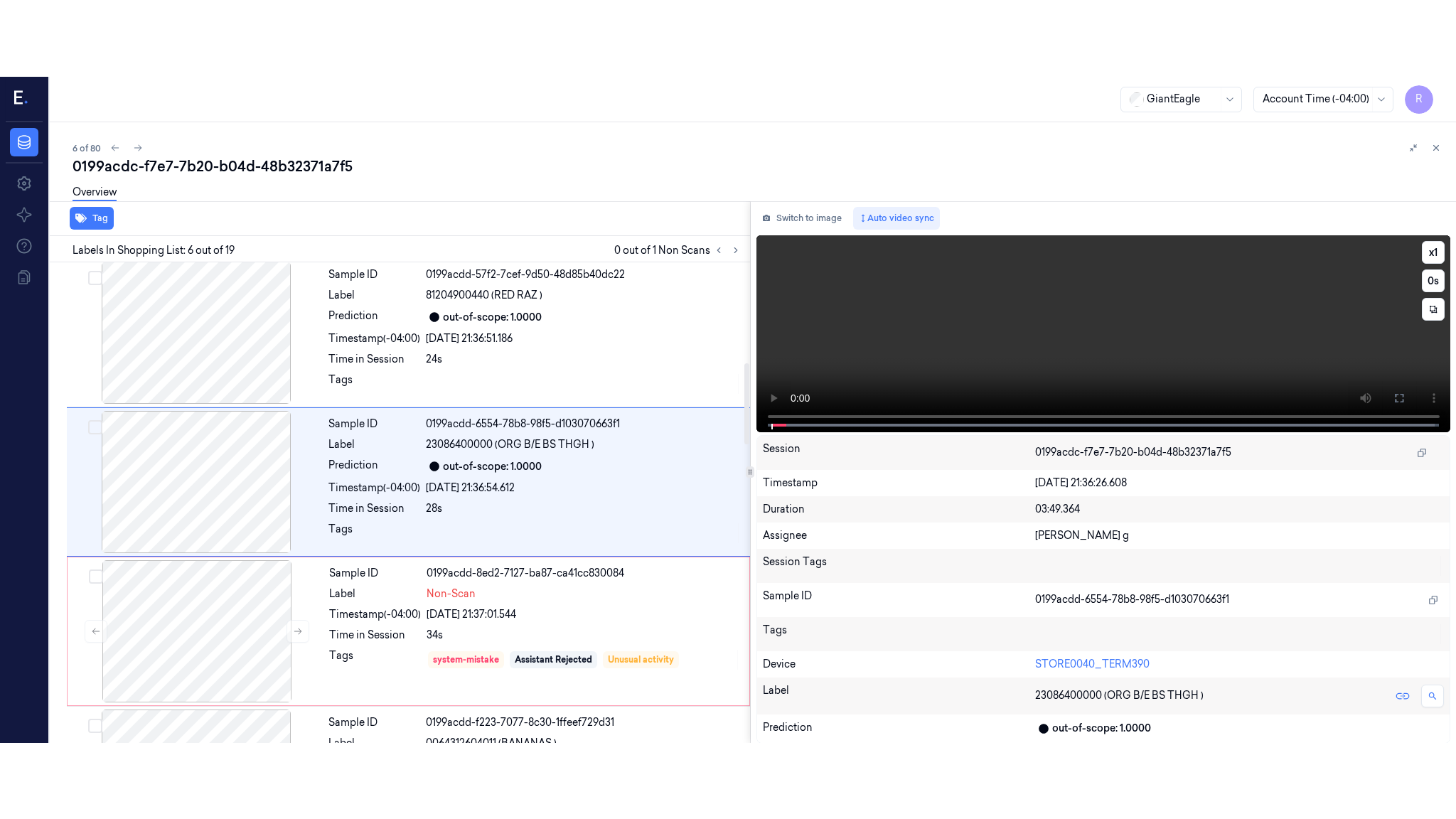
scroll to position [580, 0]
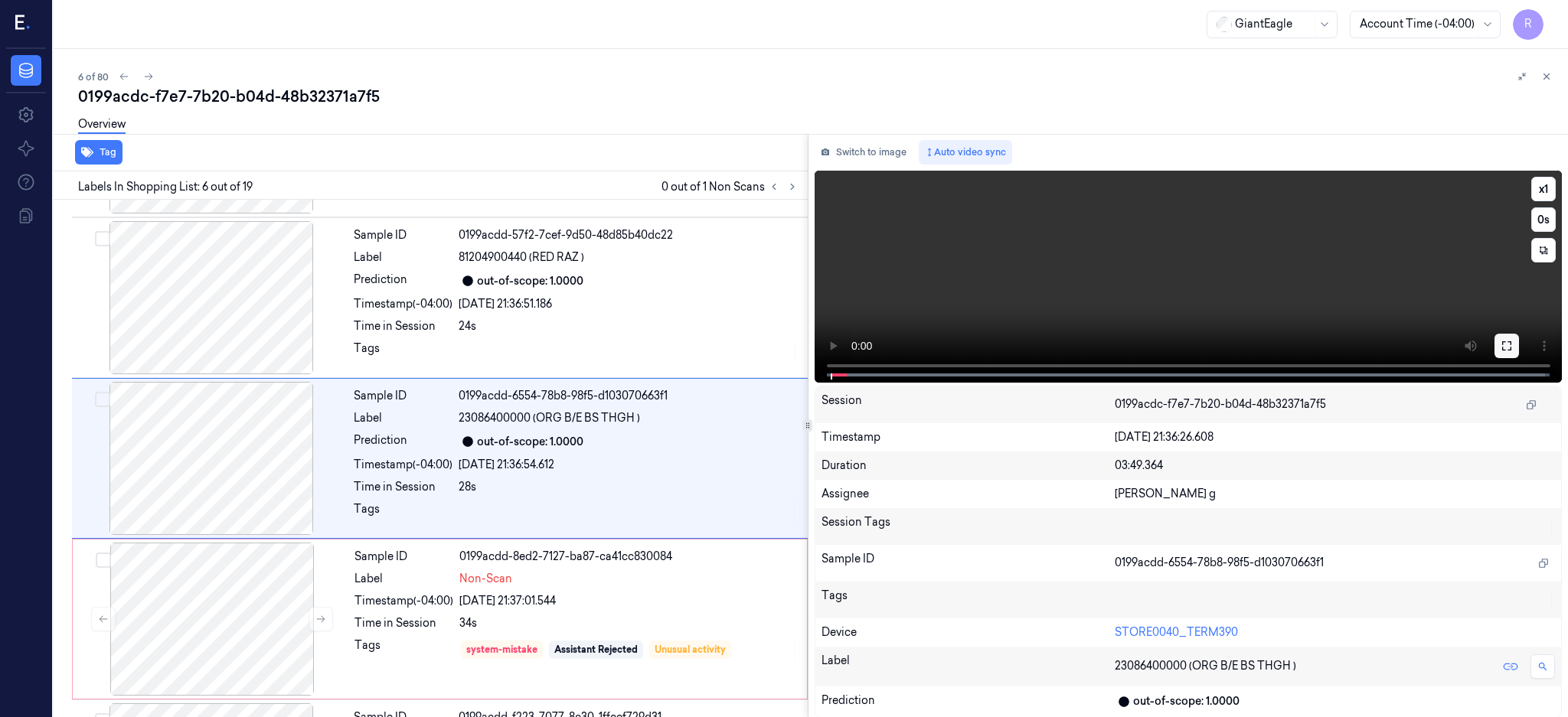
click at [1519, 349] on button at bounding box center [1507, 346] width 25 height 25
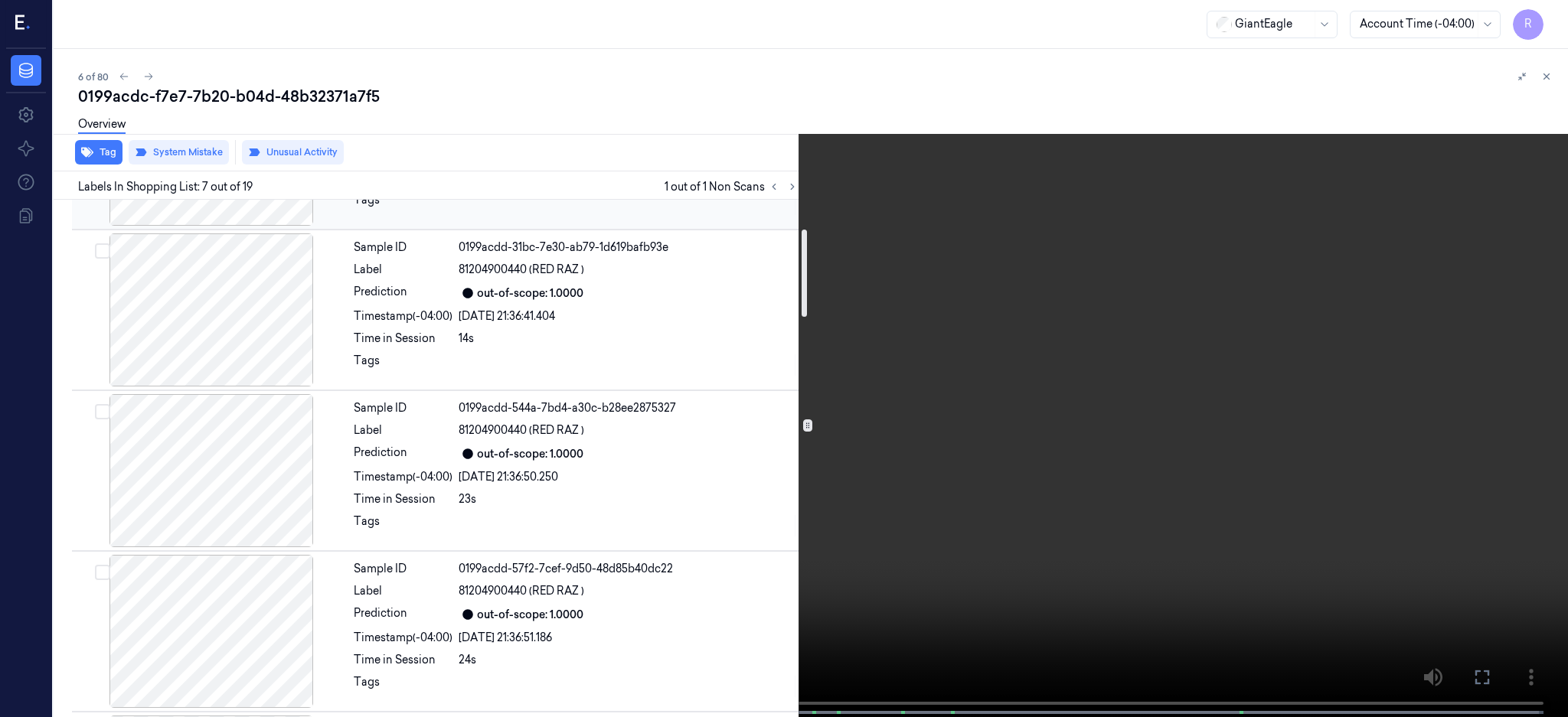
scroll to position [0, 0]
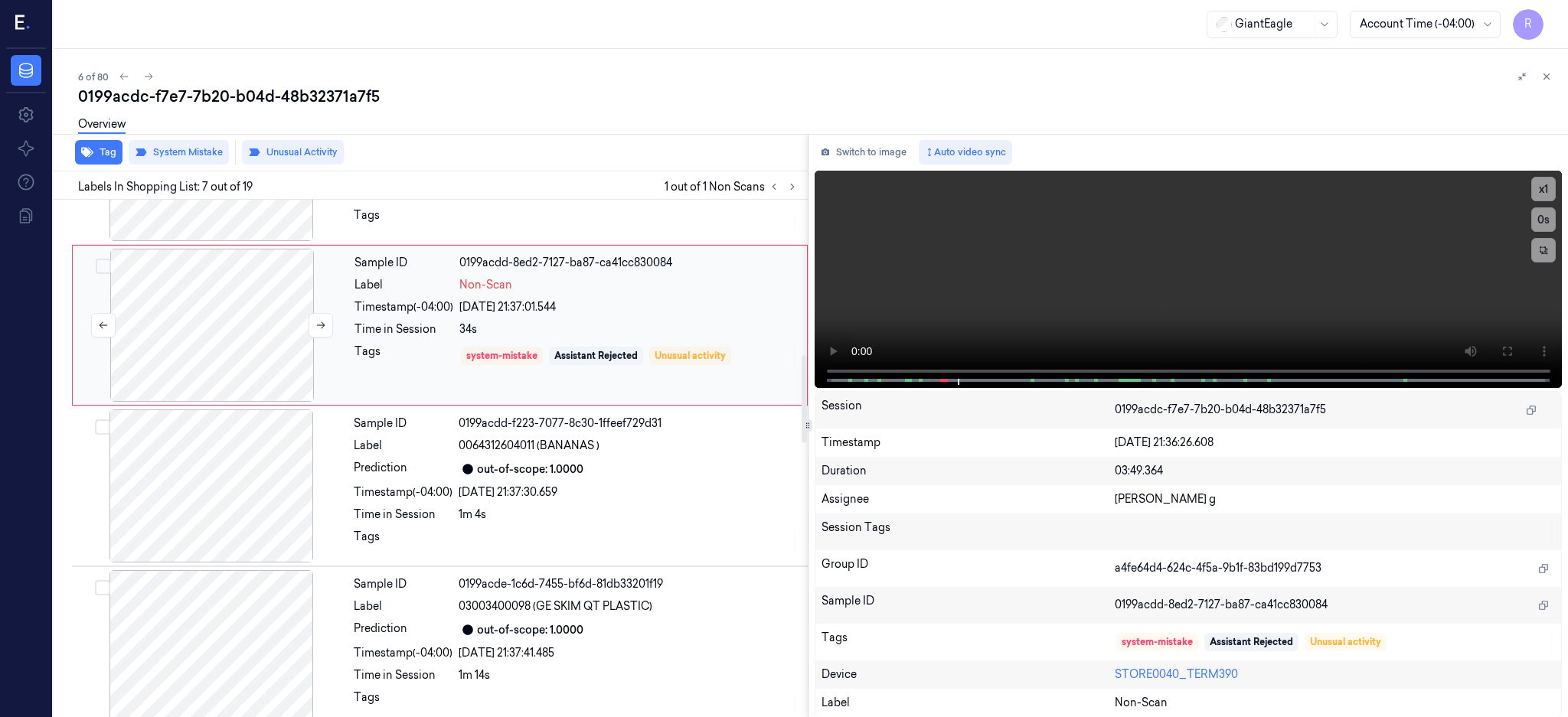
click at [282, 335] on div at bounding box center [212, 325] width 273 height 153
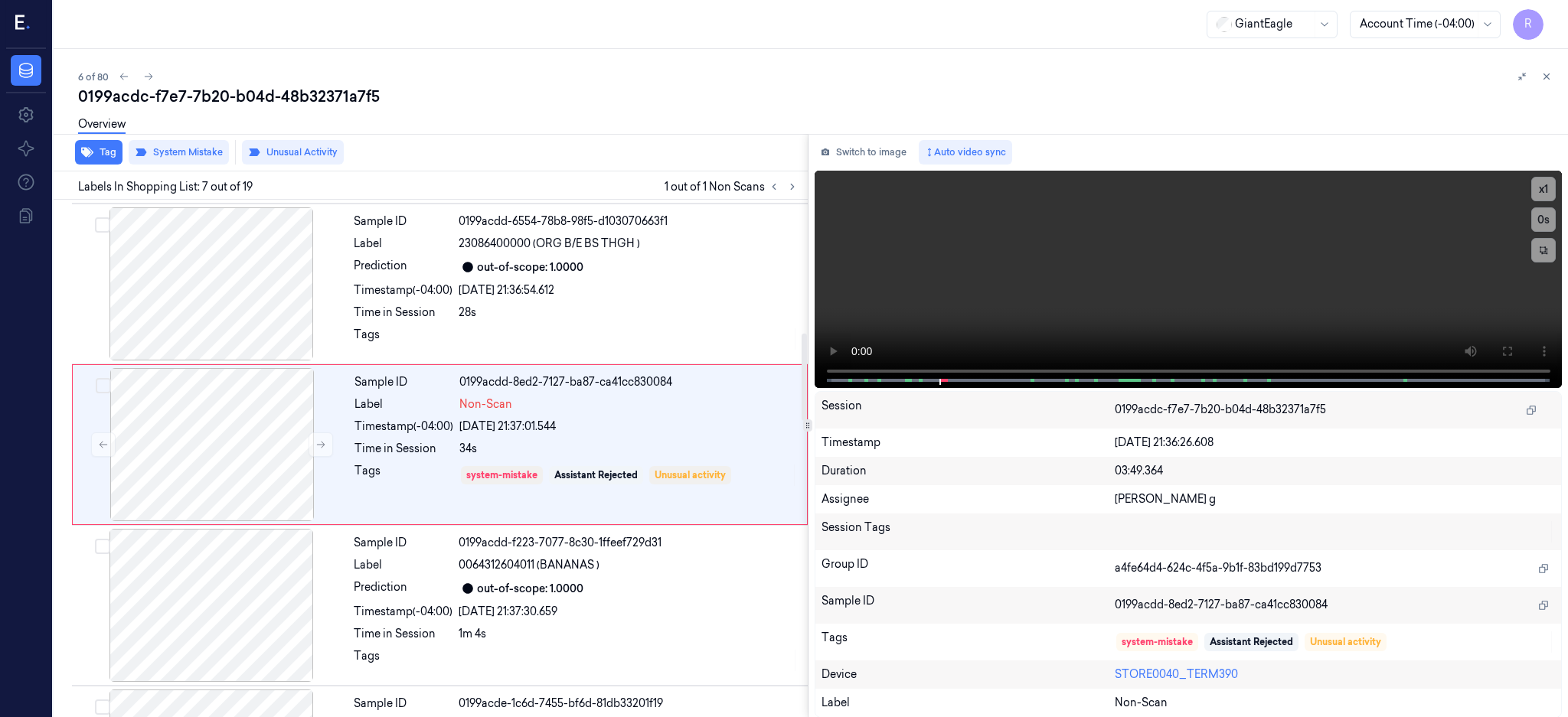
scroll to position [785, 0]
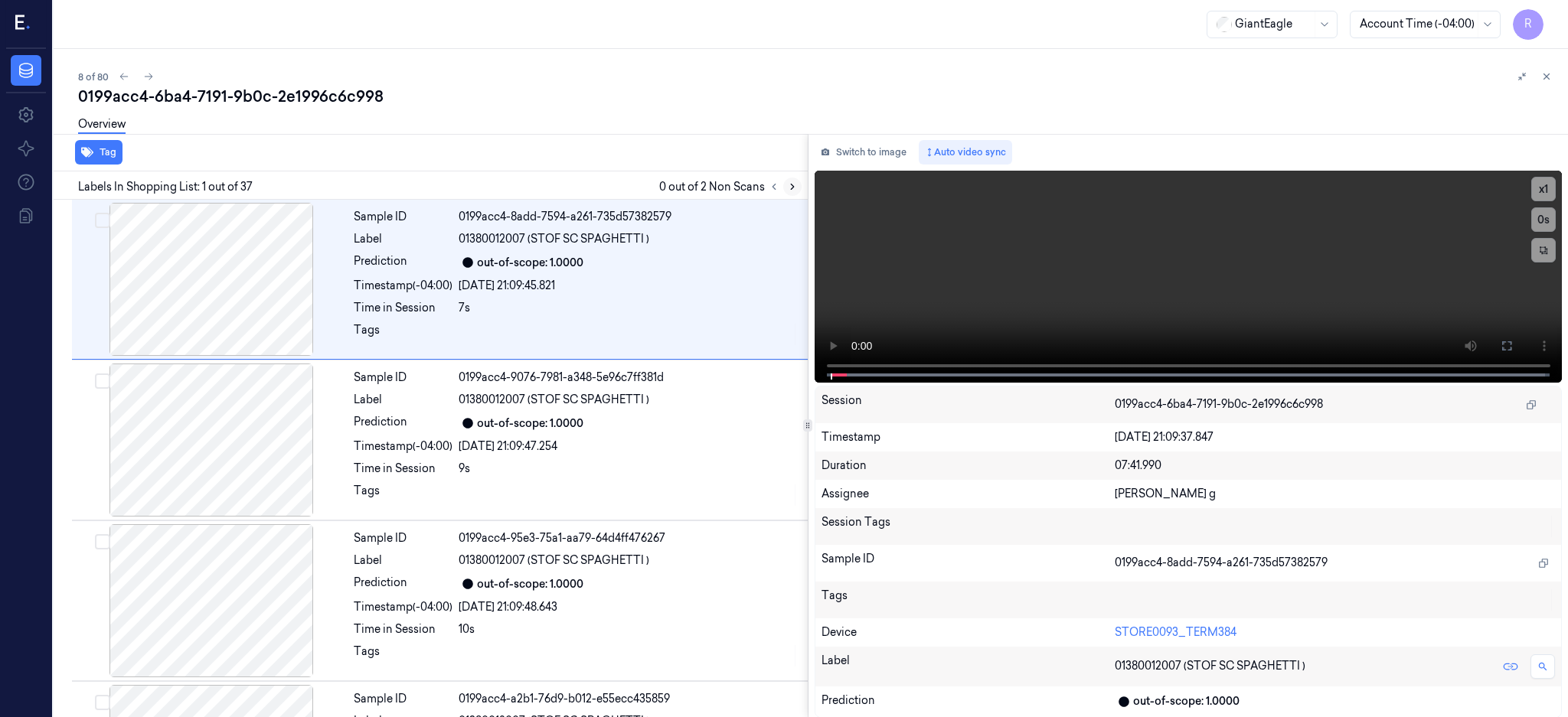
click at [798, 190] on icon at bounding box center [792, 186] width 11 height 11
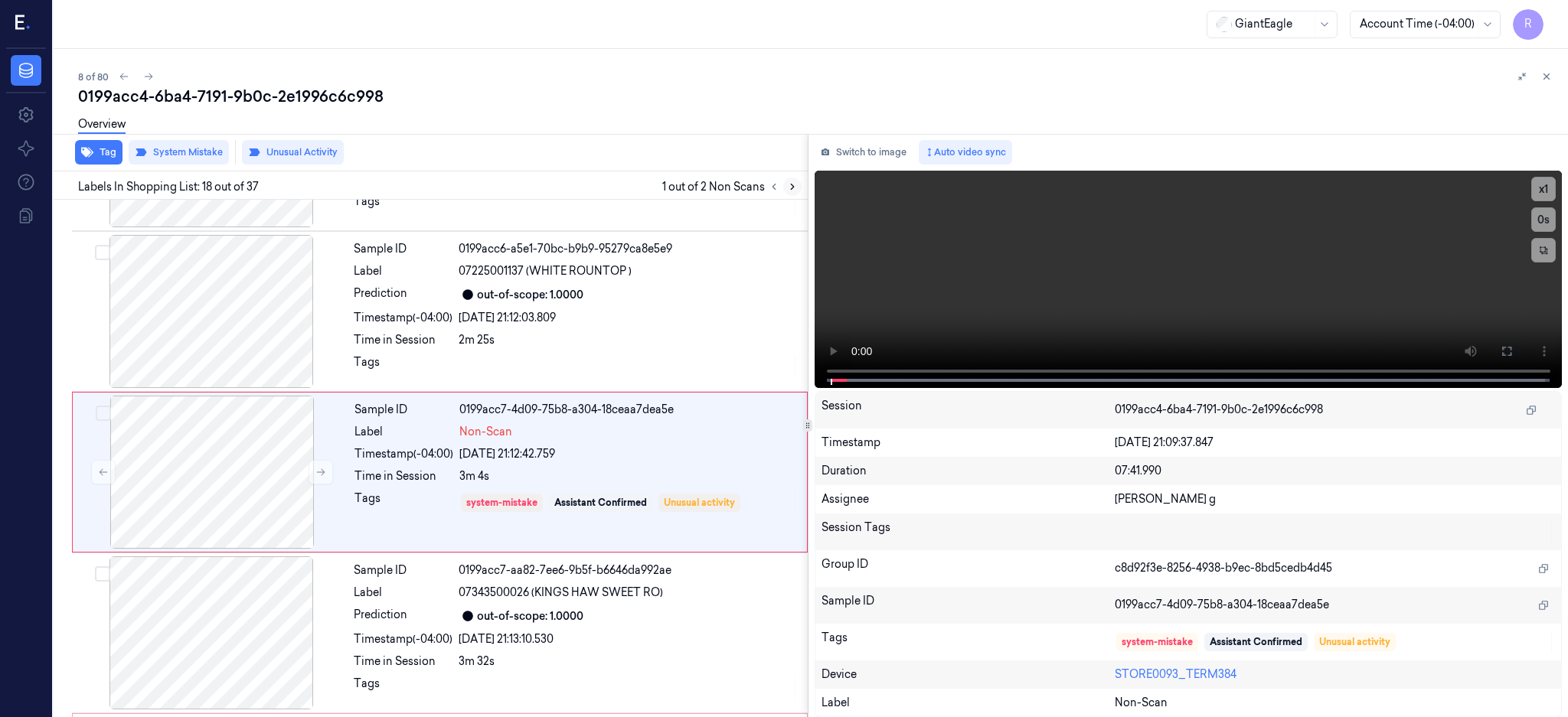
scroll to position [2553, 0]
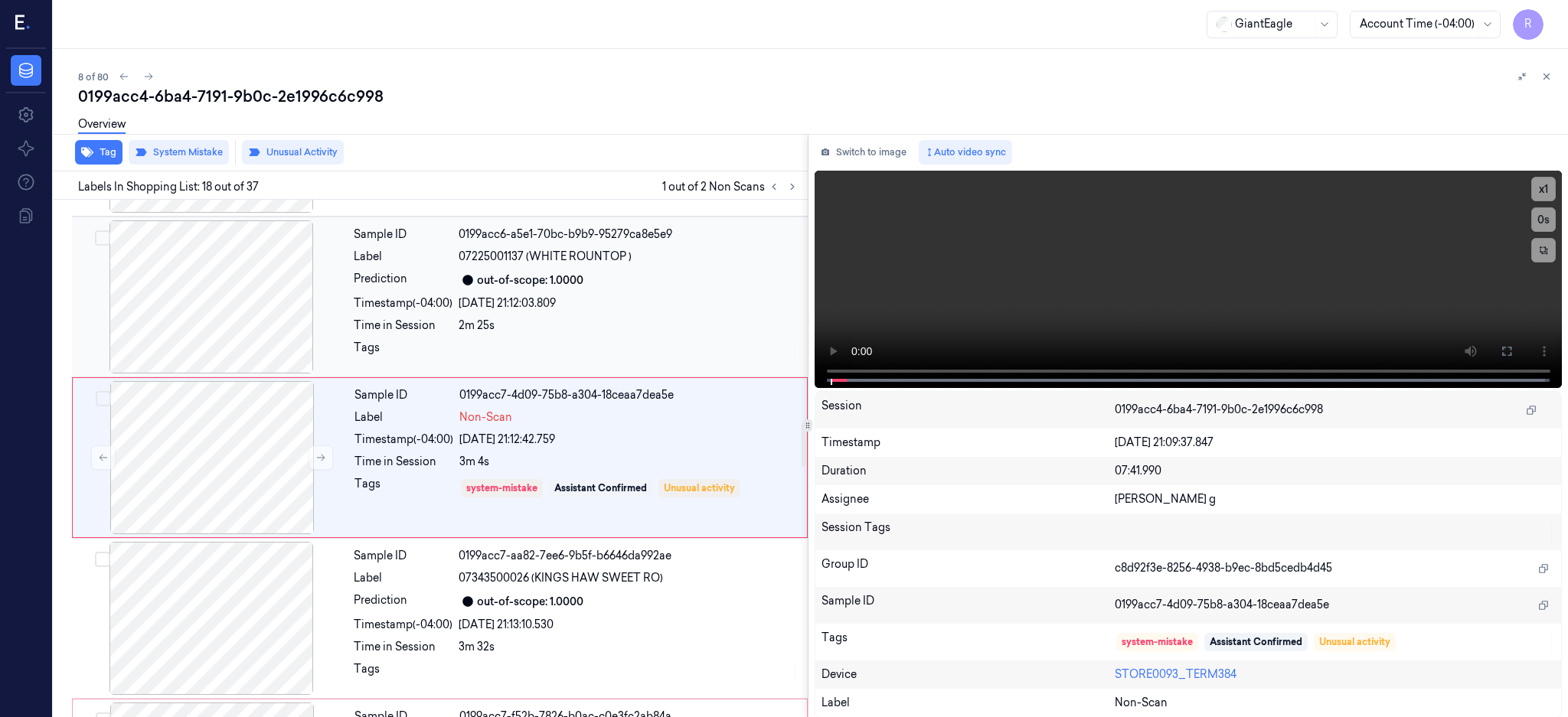
click at [221, 289] on div at bounding box center [211, 296] width 273 height 153
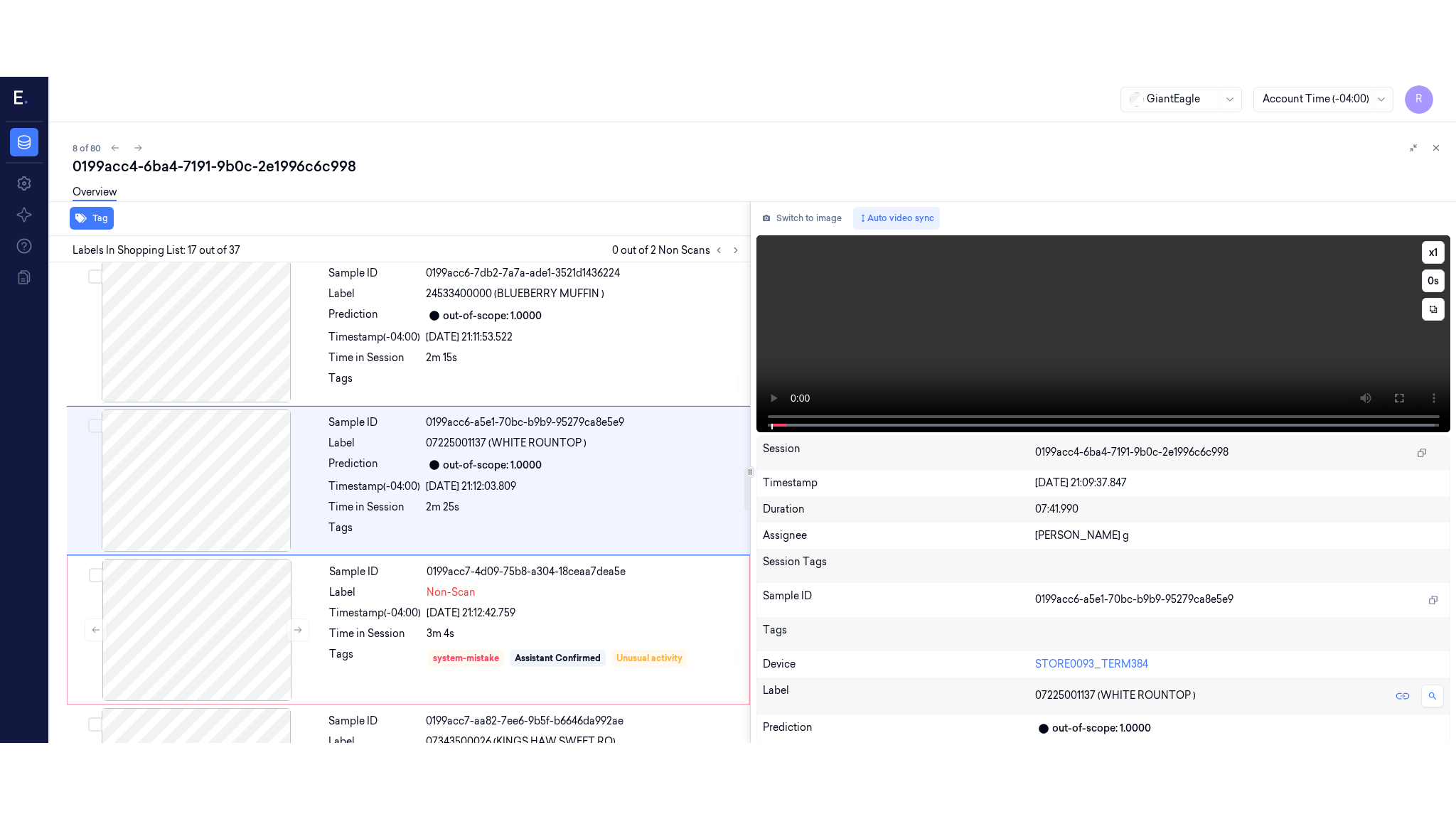
scroll to position [2222, 0]
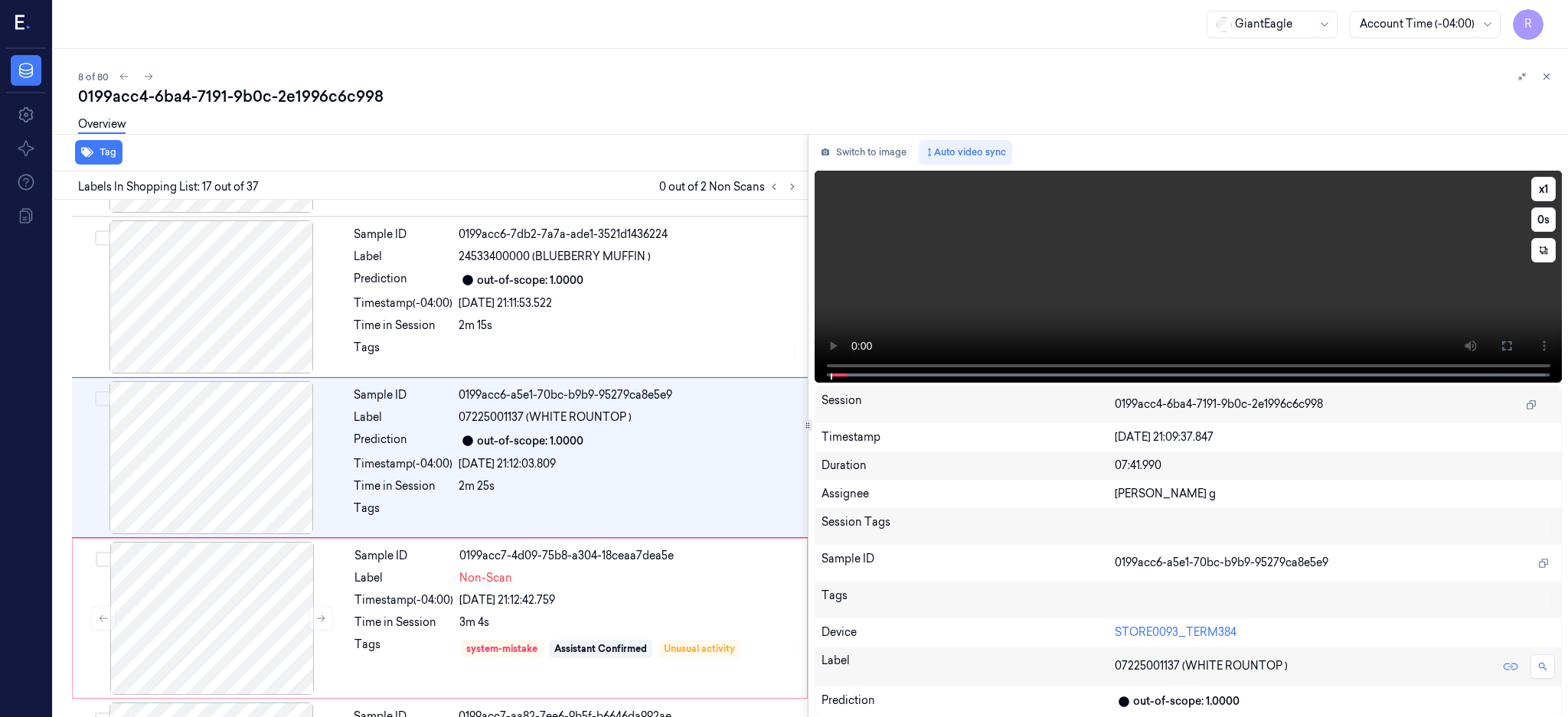
drag, startPoint x: 1559, startPoint y: 354, endPoint x: 1560, endPoint y: 474, distance: 120.0
click at [1519, 354] on button at bounding box center [1507, 346] width 25 height 25
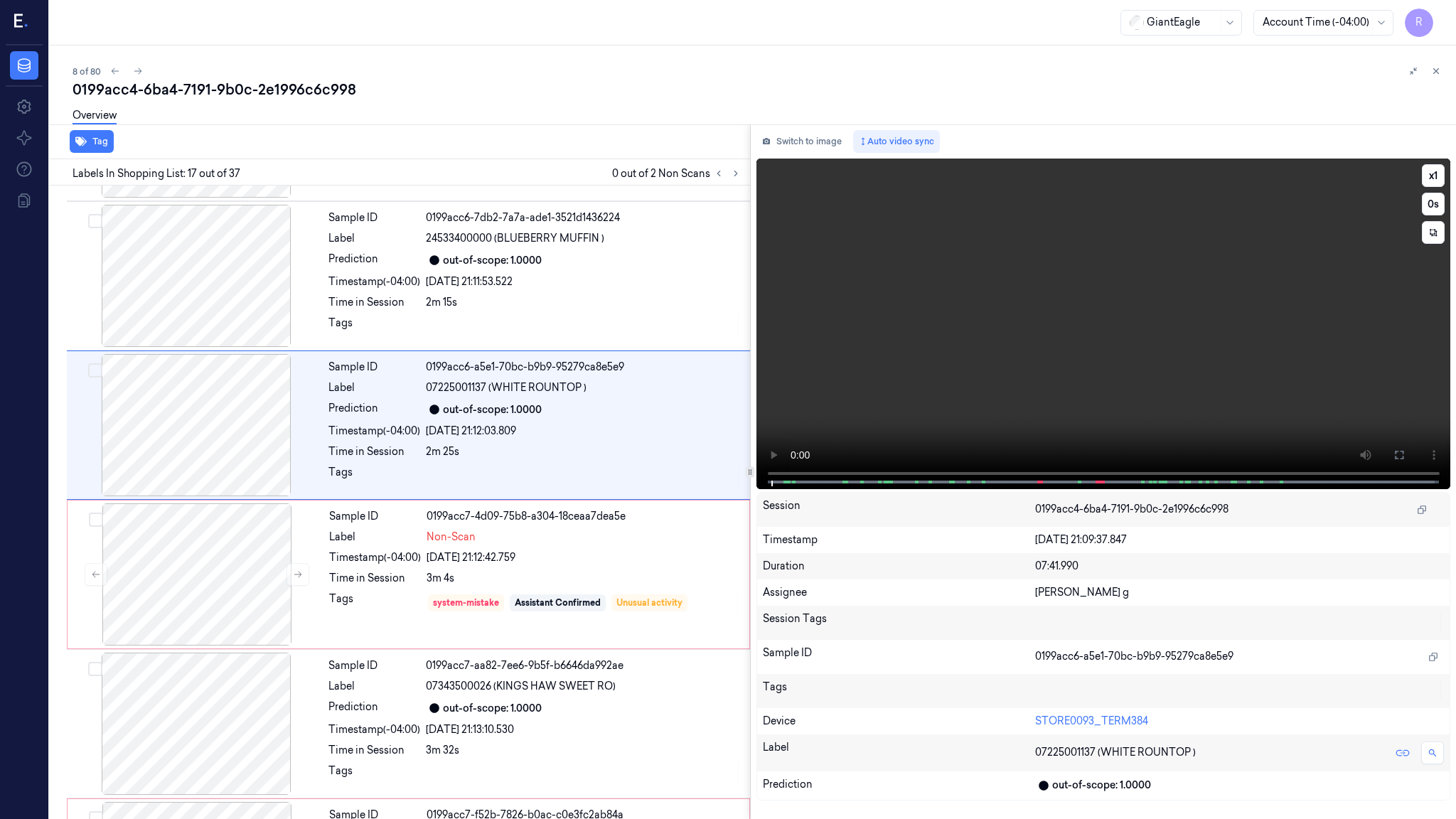
scroll to position [2146, 0]
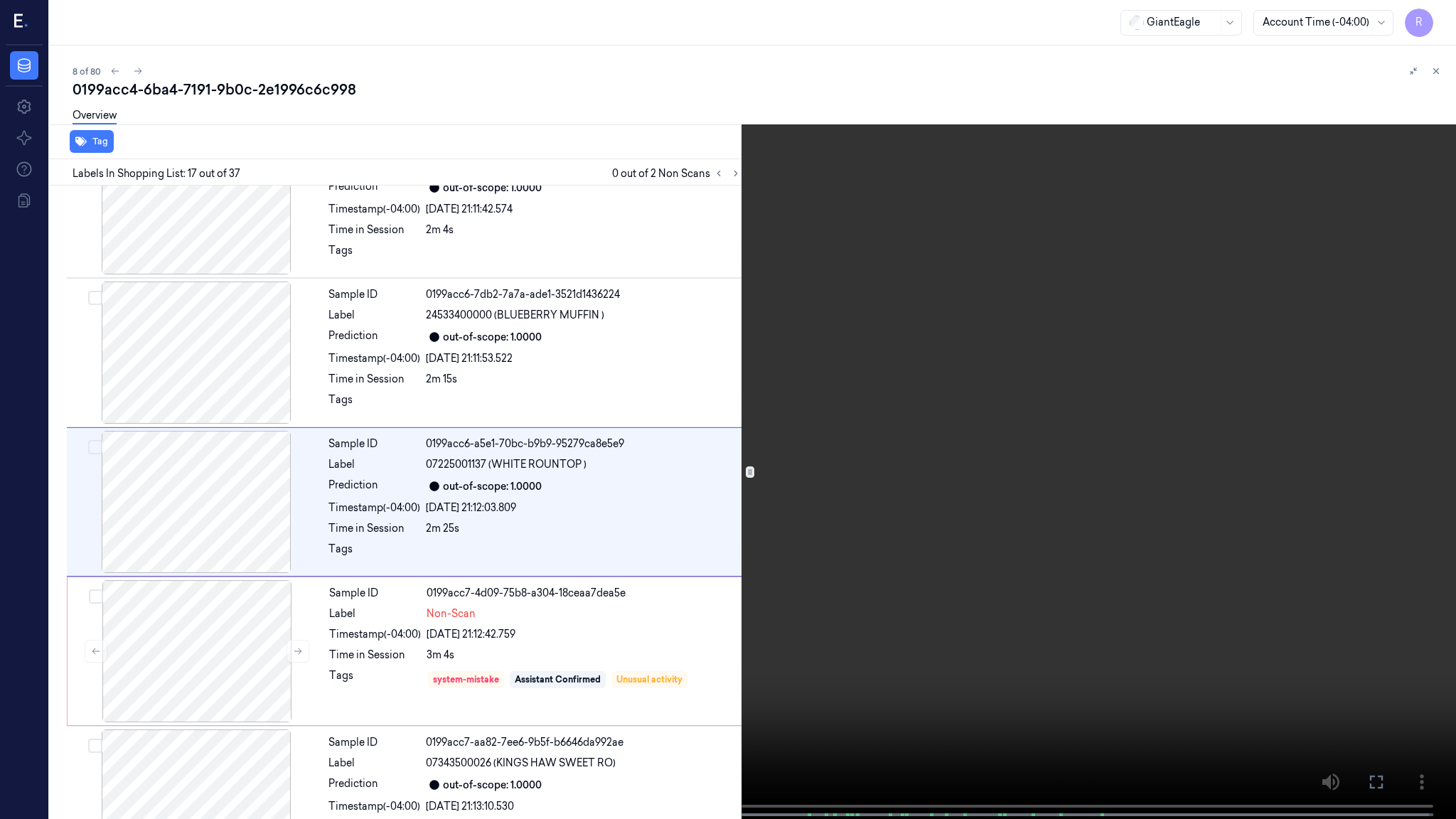
click at [728, 569] on video at bounding box center [728, 411] width 1456 height 821
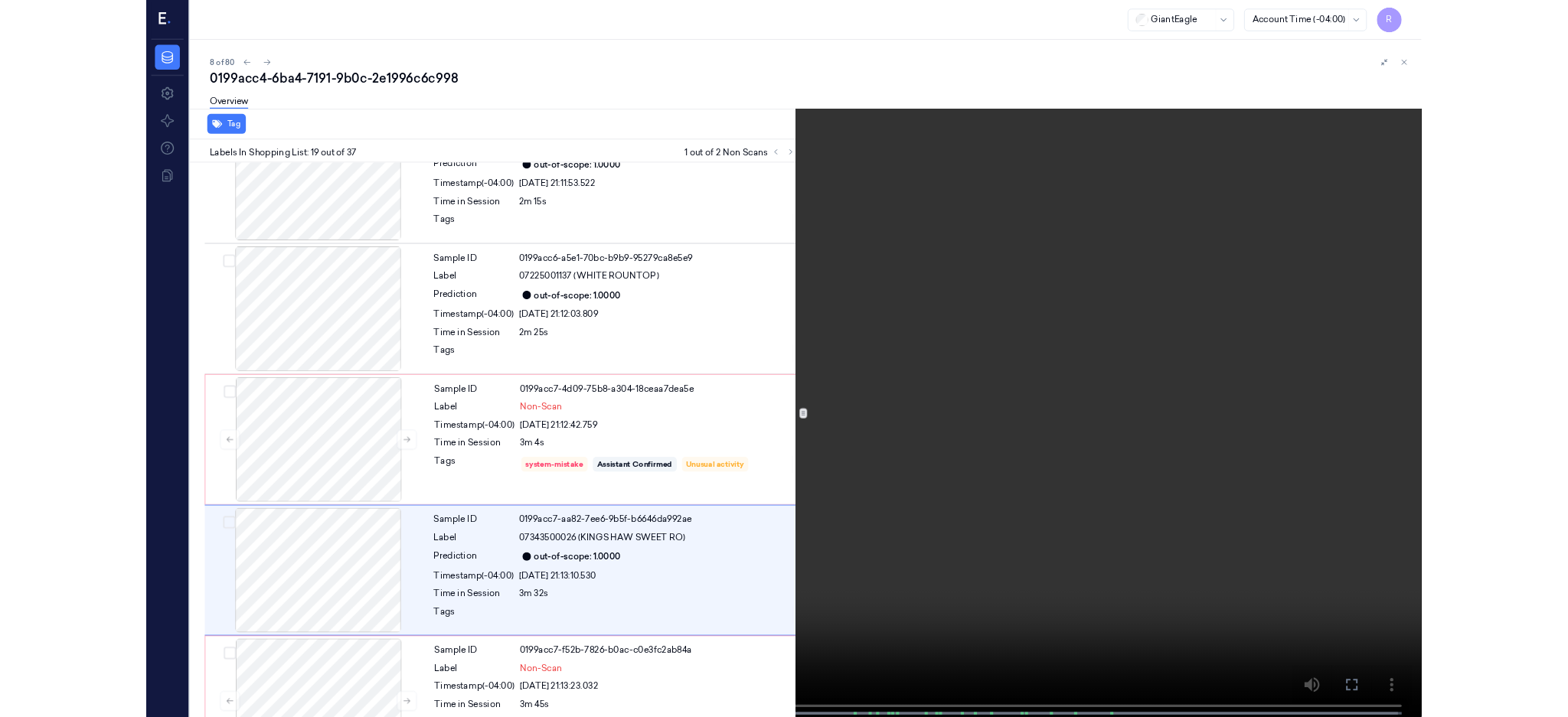
scroll to position [2632, 0]
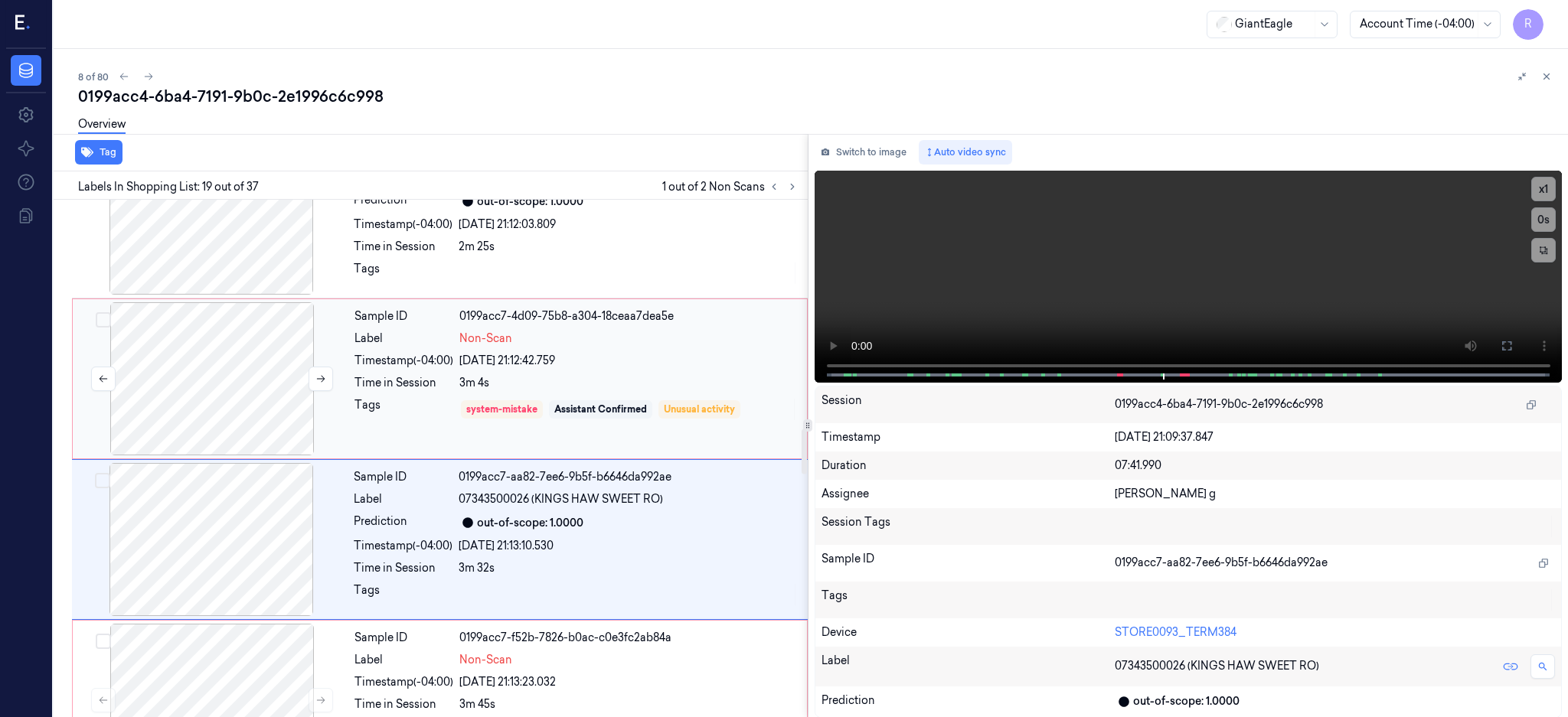
click at [263, 349] on div at bounding box center [212, 378] width 273 height 153
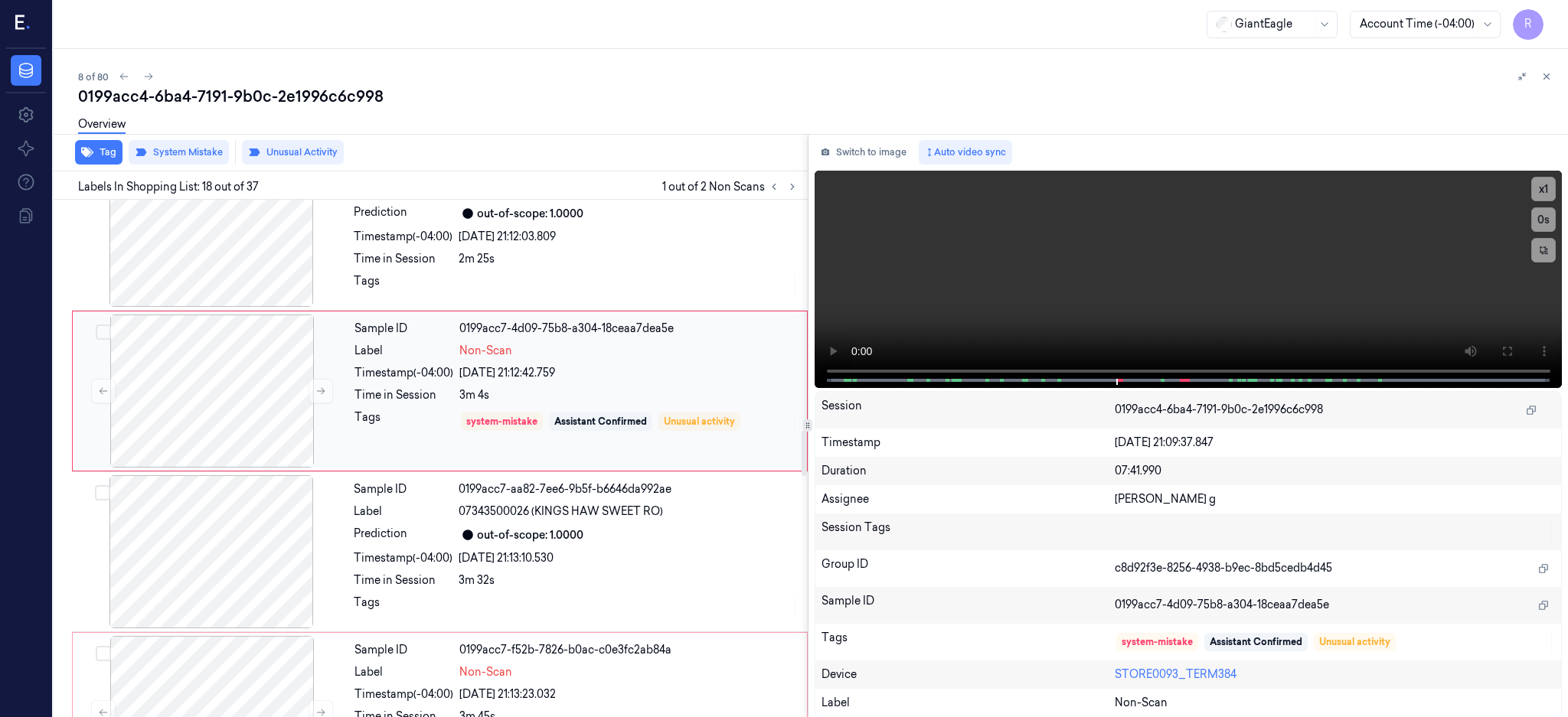
scroll to position [2655, 0]
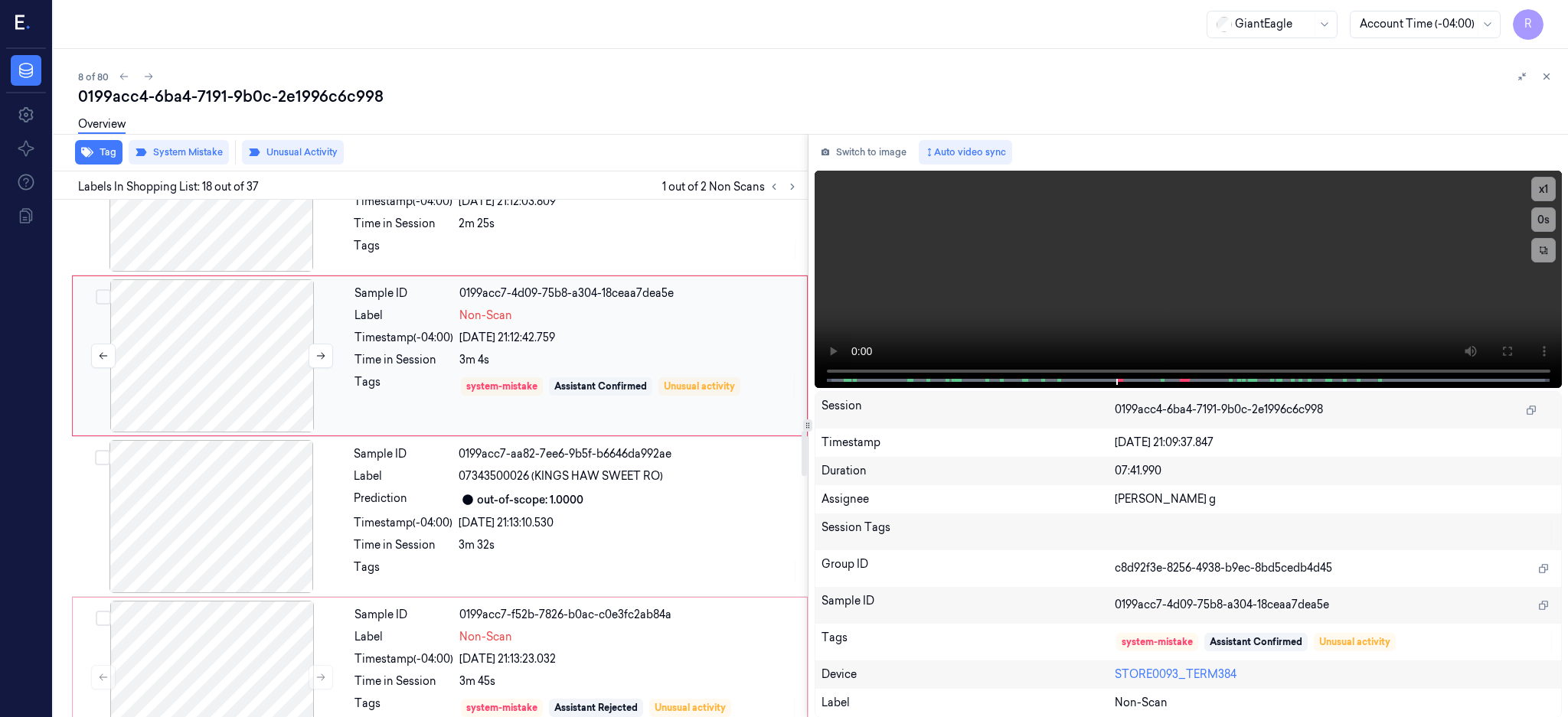
click at [228, 341] on div at bounding box center [212, 355] width 273 height 153
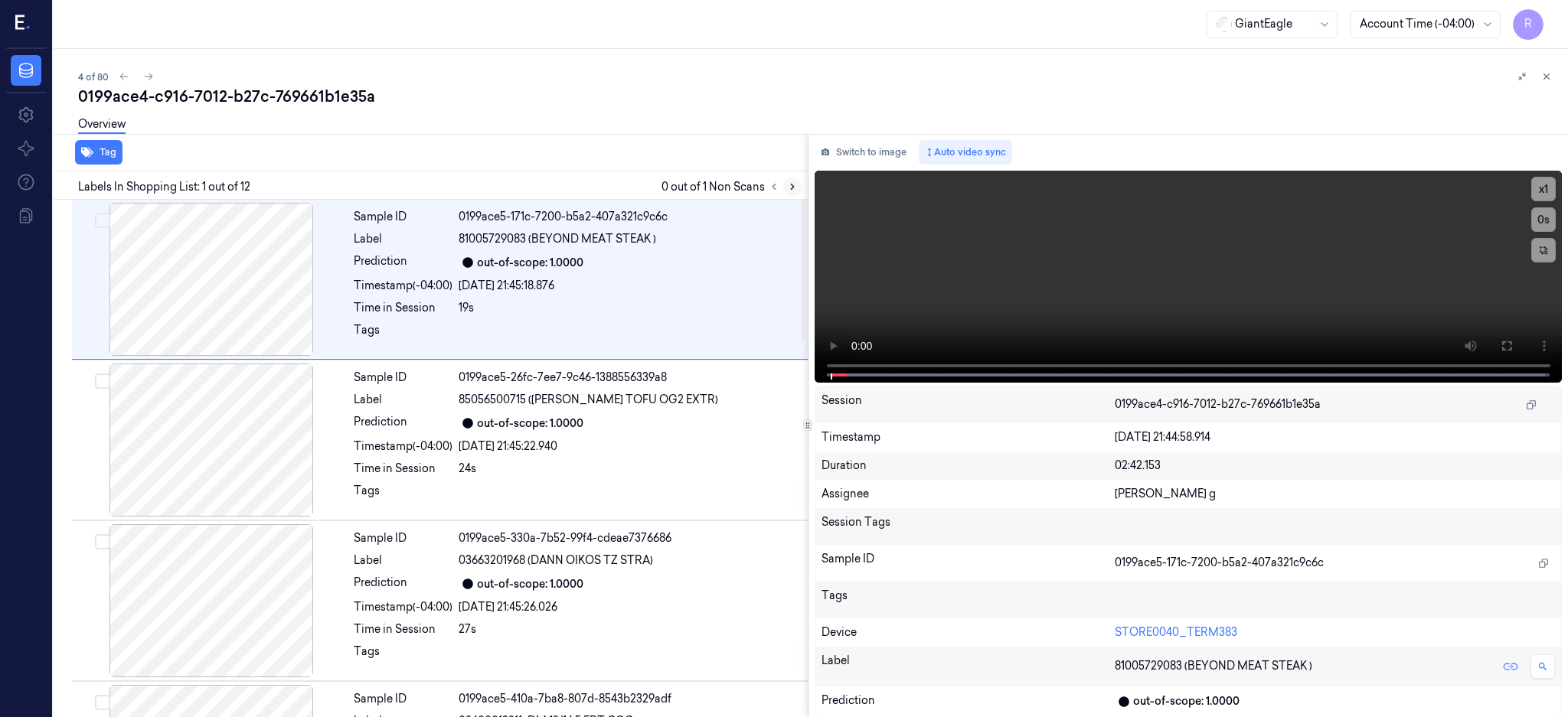
click at [802, 185] on button at bounding box center [793, 186] width 18 height 18
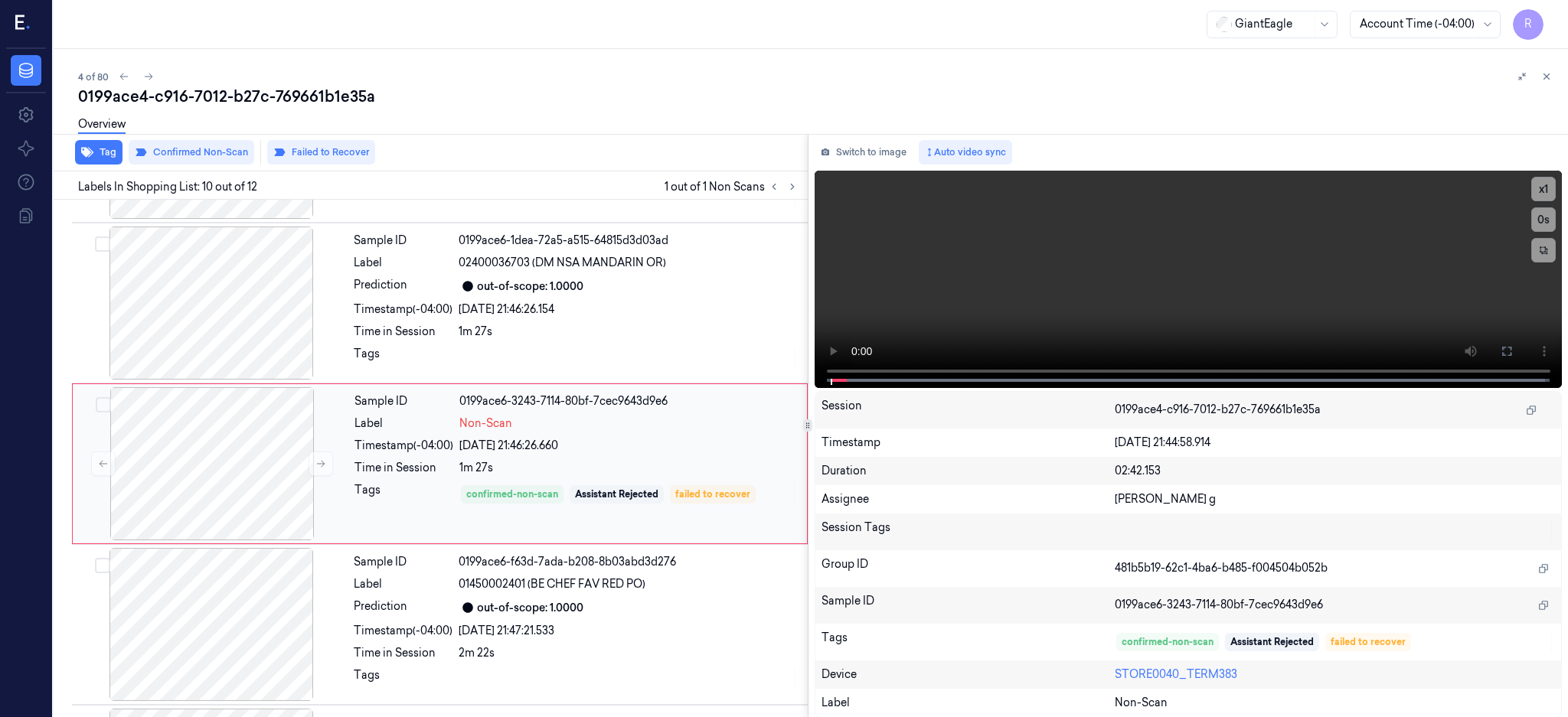
scroll to position [1268, 0]
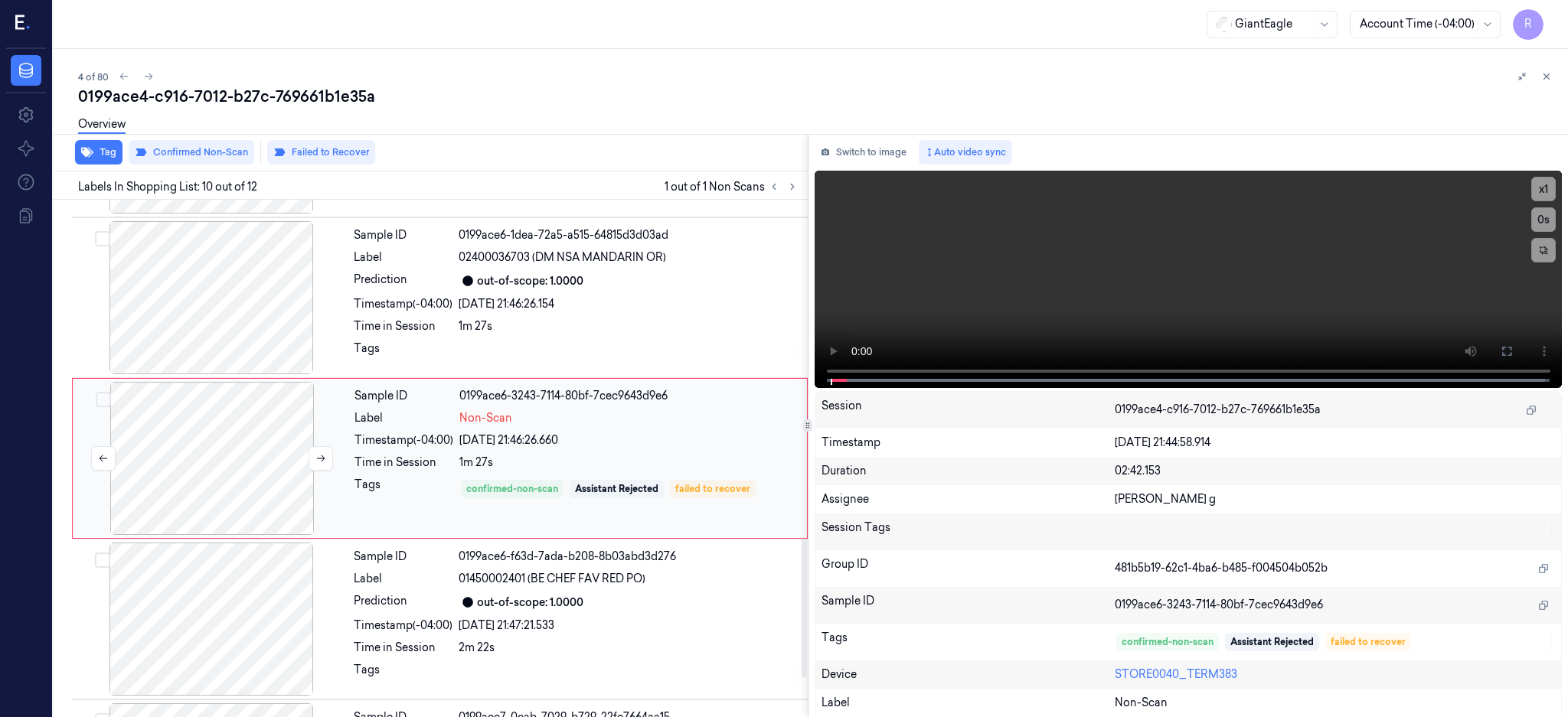
click at [227, 465] on div at bounding box center [212, 458] width 273 height 153
click at [184, 299] on div at bounding box center [211, 297] width 273 height 153
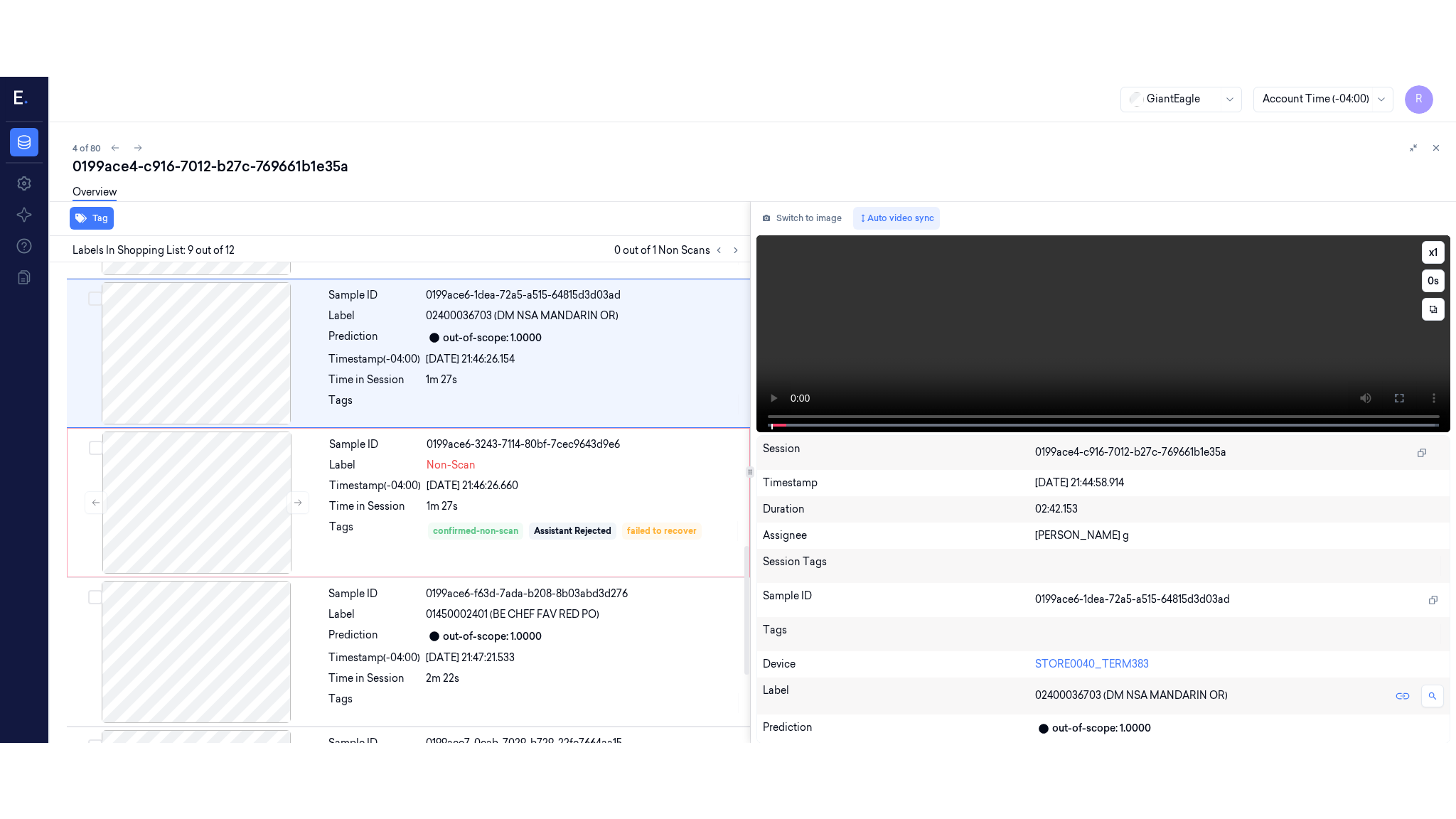
scroll to position [1027, 0]
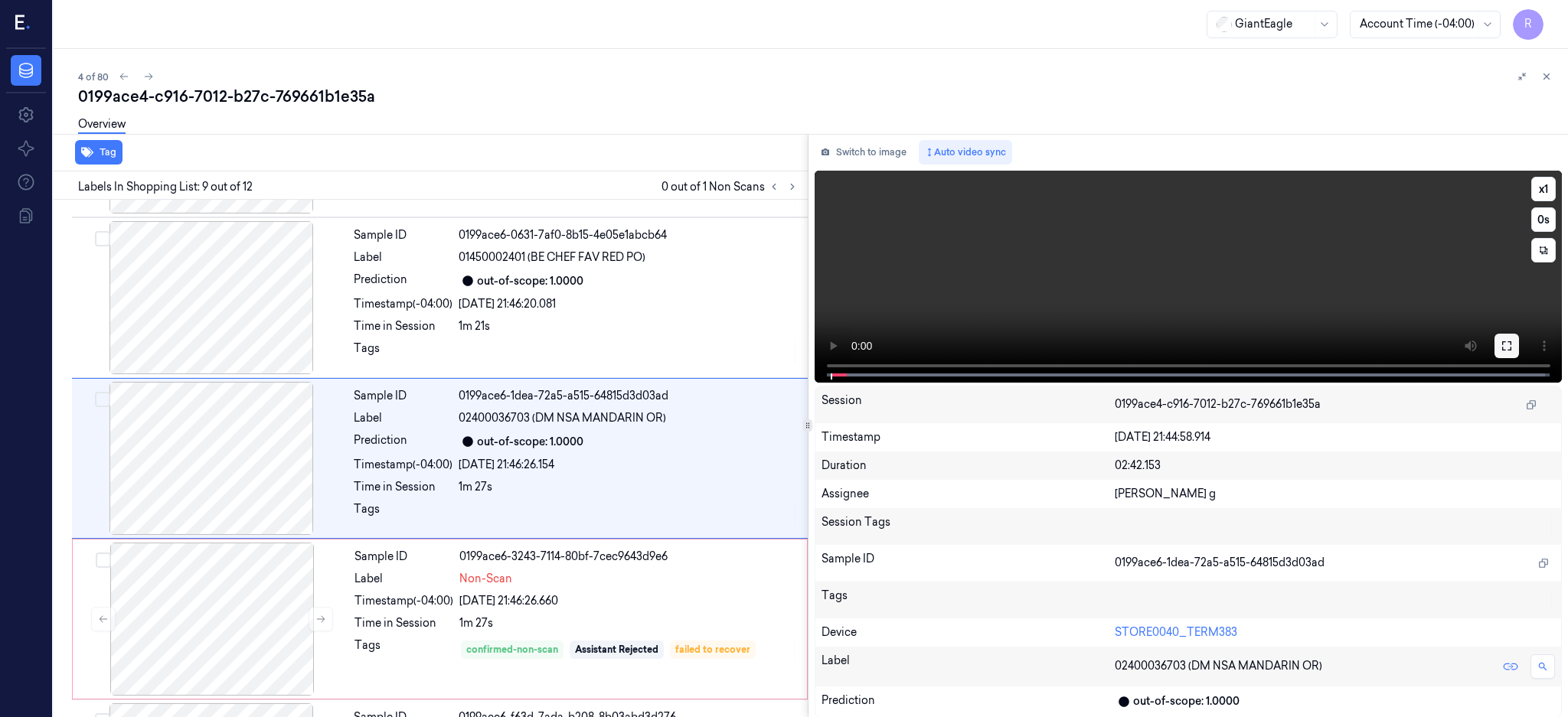
click at [1519, 339] on button at bounding box center [1507, 346] width 25 height 25
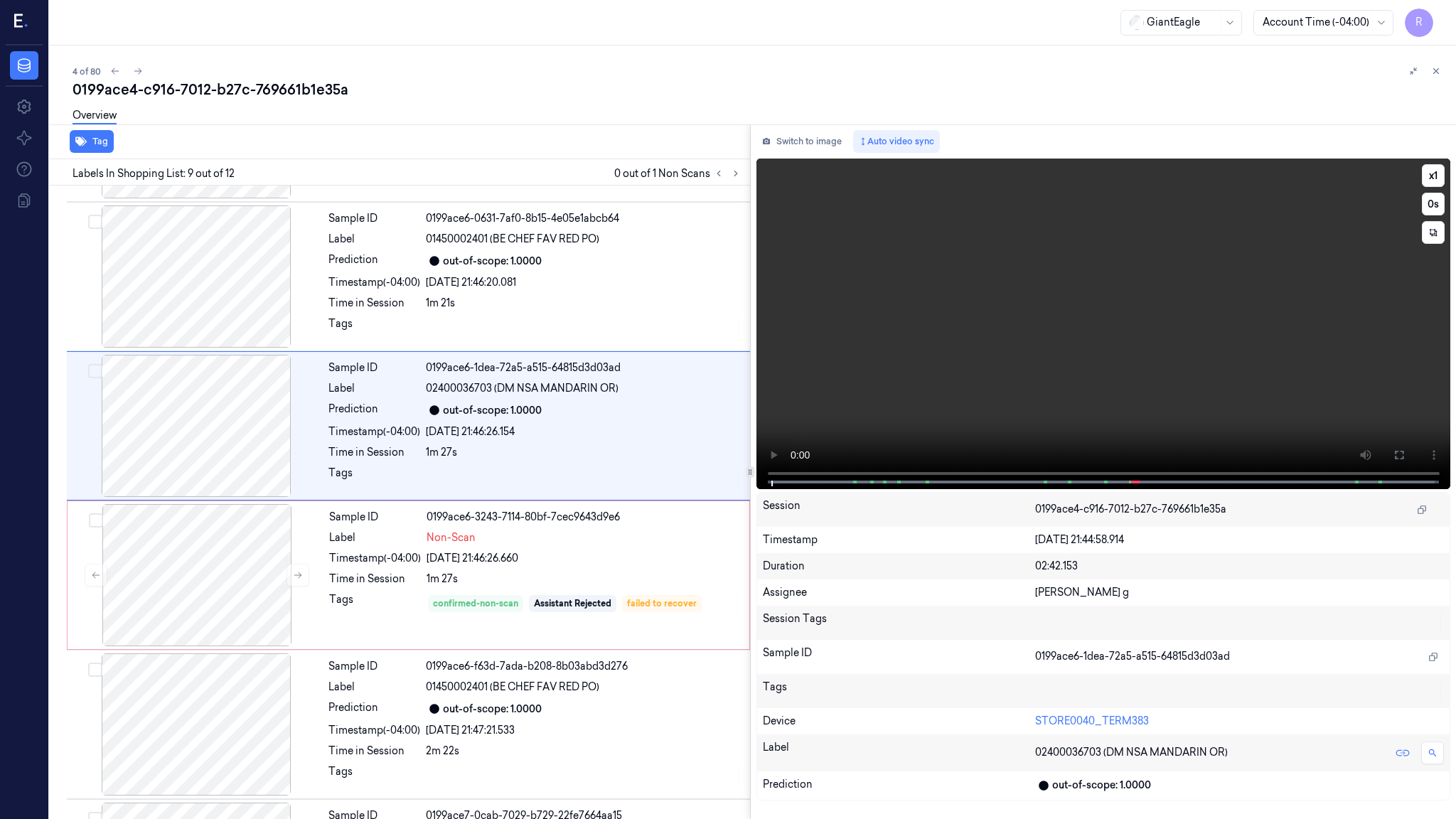
scroll to position [951, 0]
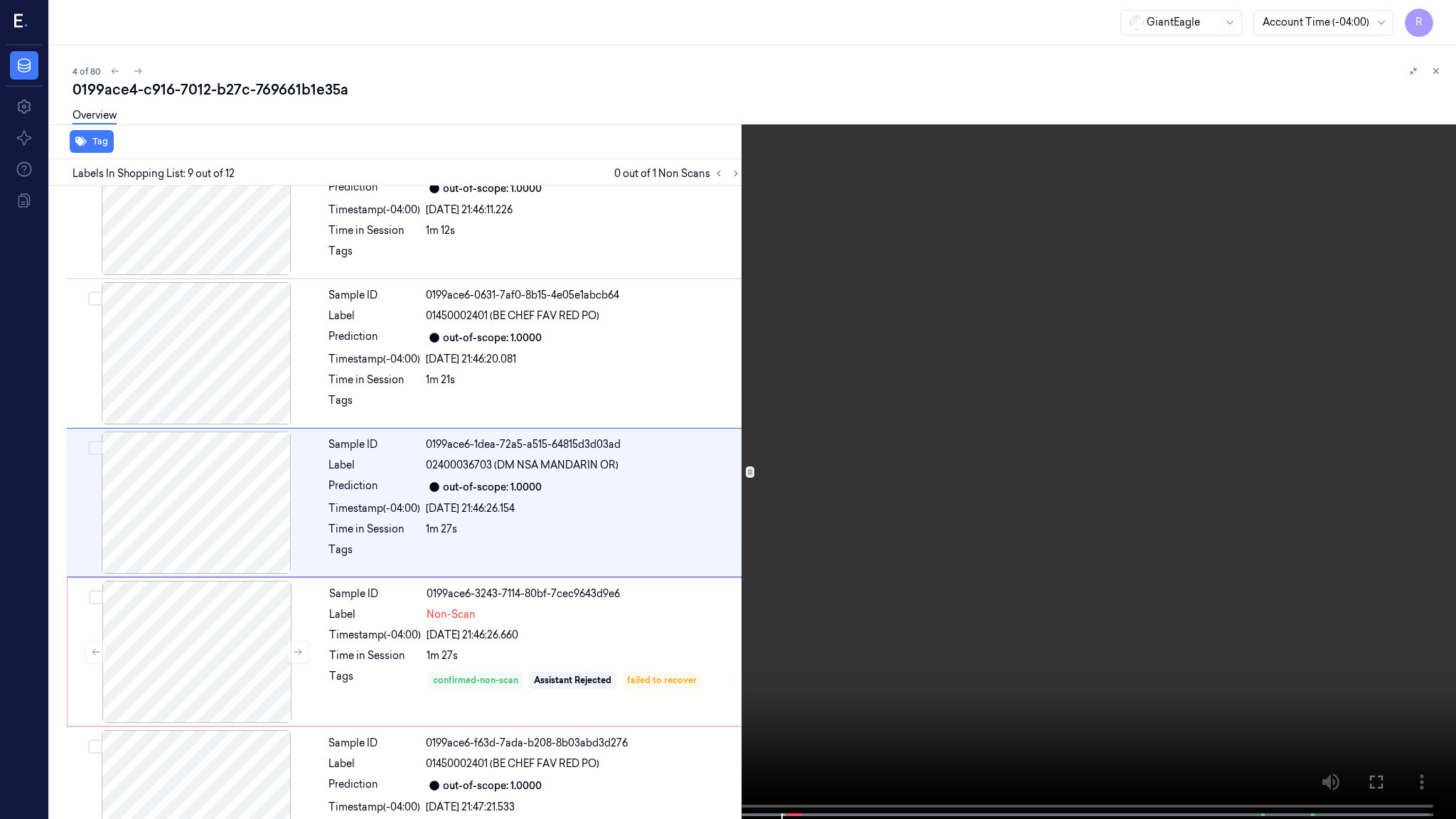
click at [550, 549] on video at bounding box center [728, 411] width 1456 height 821
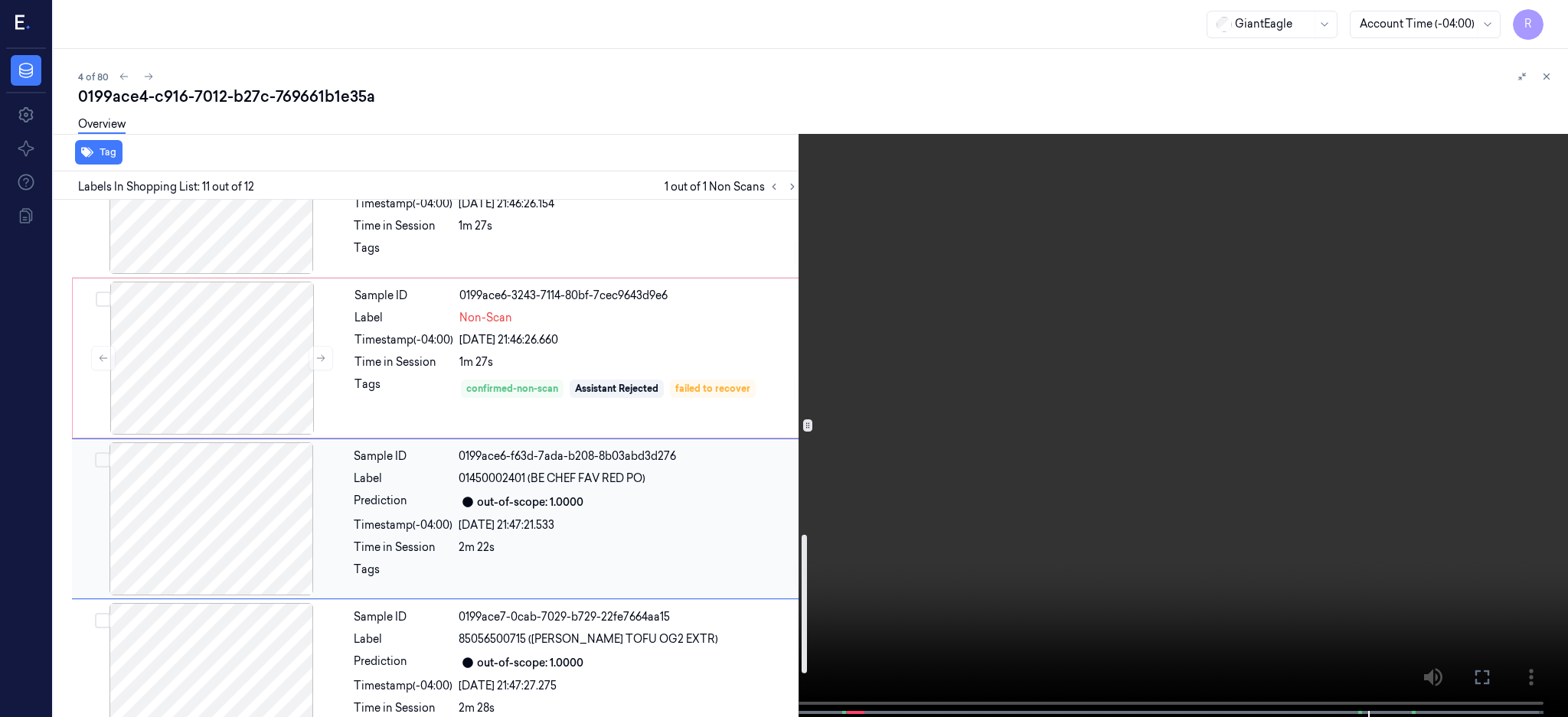
scroll to position [1415, 0]
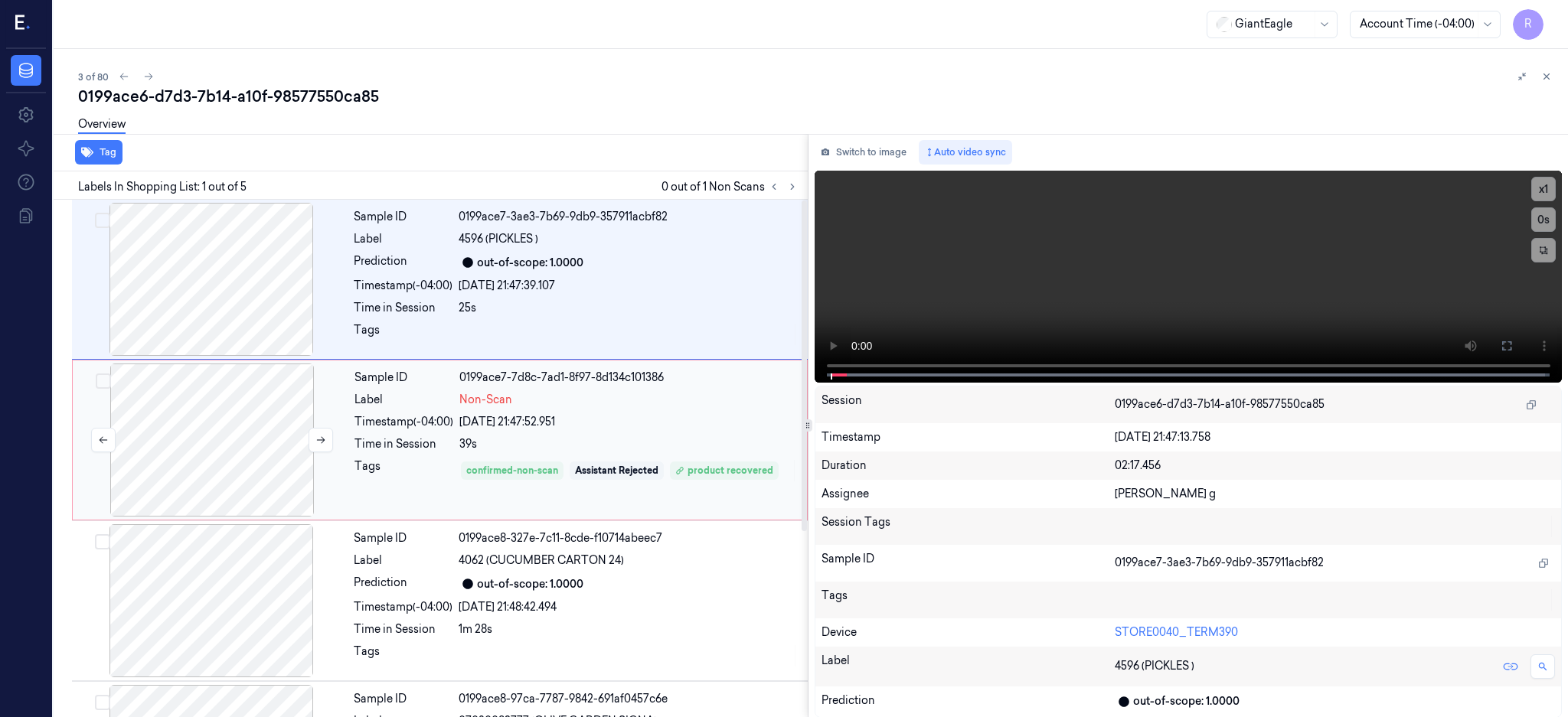
click at [250, 421] on div at bounding box center [212, 440] width 273 height 153
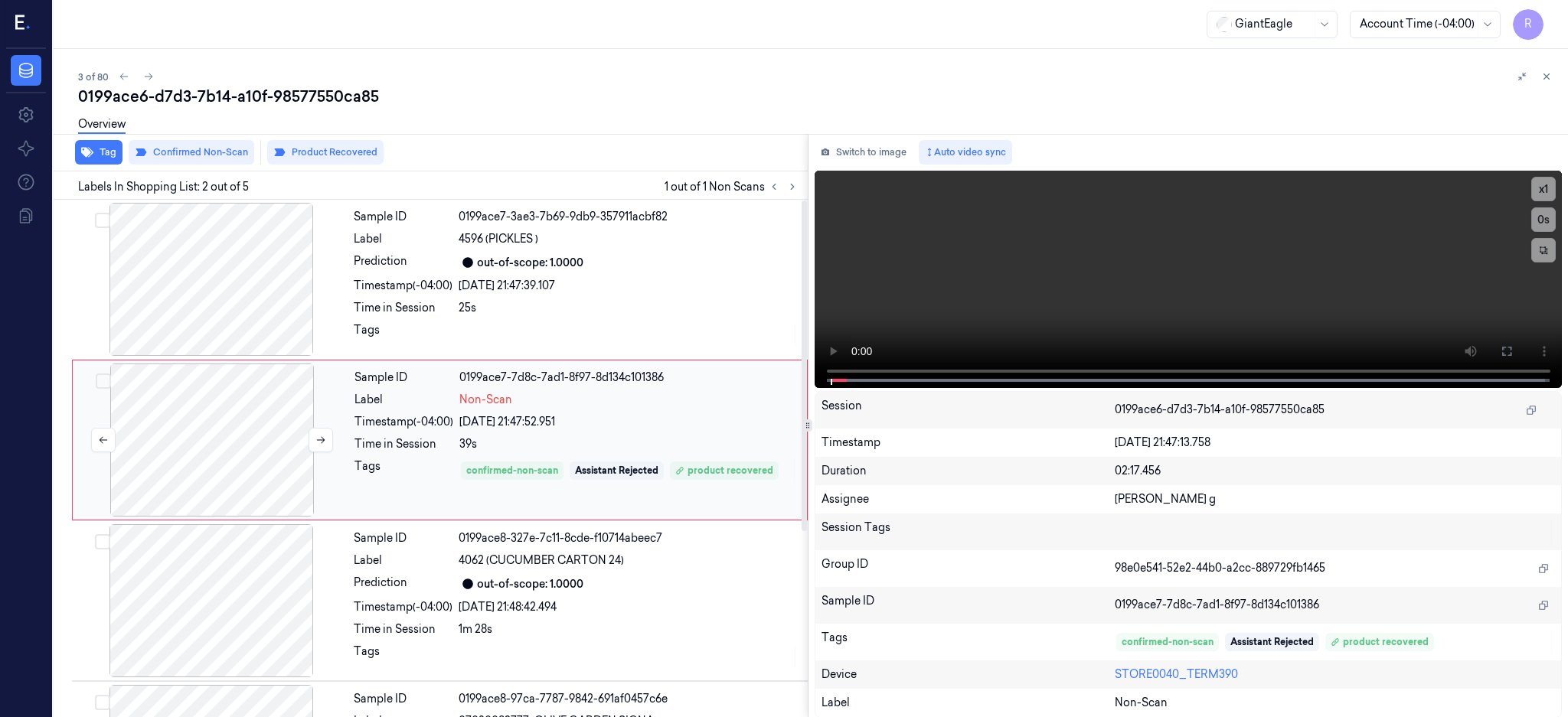
click at [266, 450] on div at bounding box center [212, 440] width 273 height 153
drag, startPoint x: 1561, startPoint y: 350, endPoint x: 1563, endPoint y: 472, distance: 122.0
click at [1513, 349] on icon at bounding box center [1507, 351] width 12 height 12
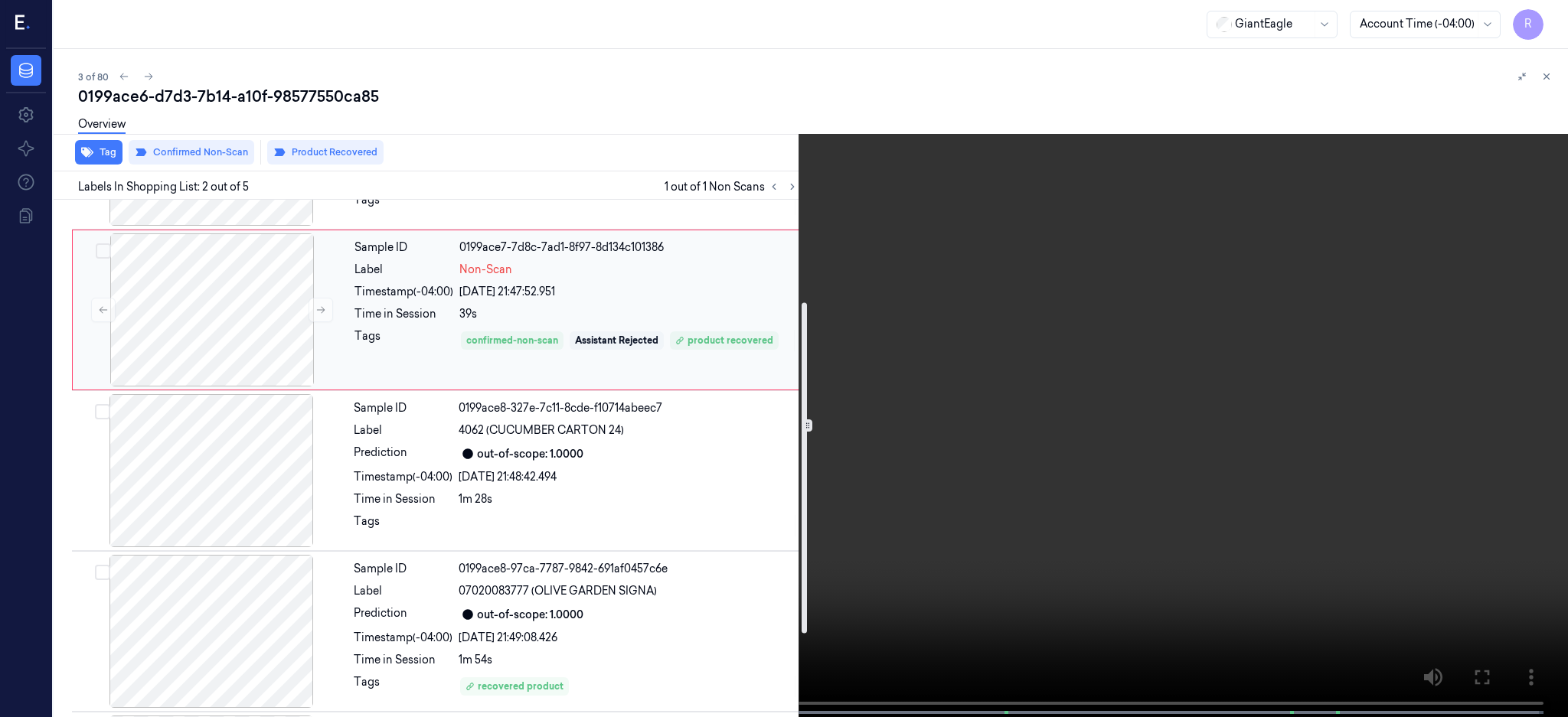
scroll to position [204, 0]
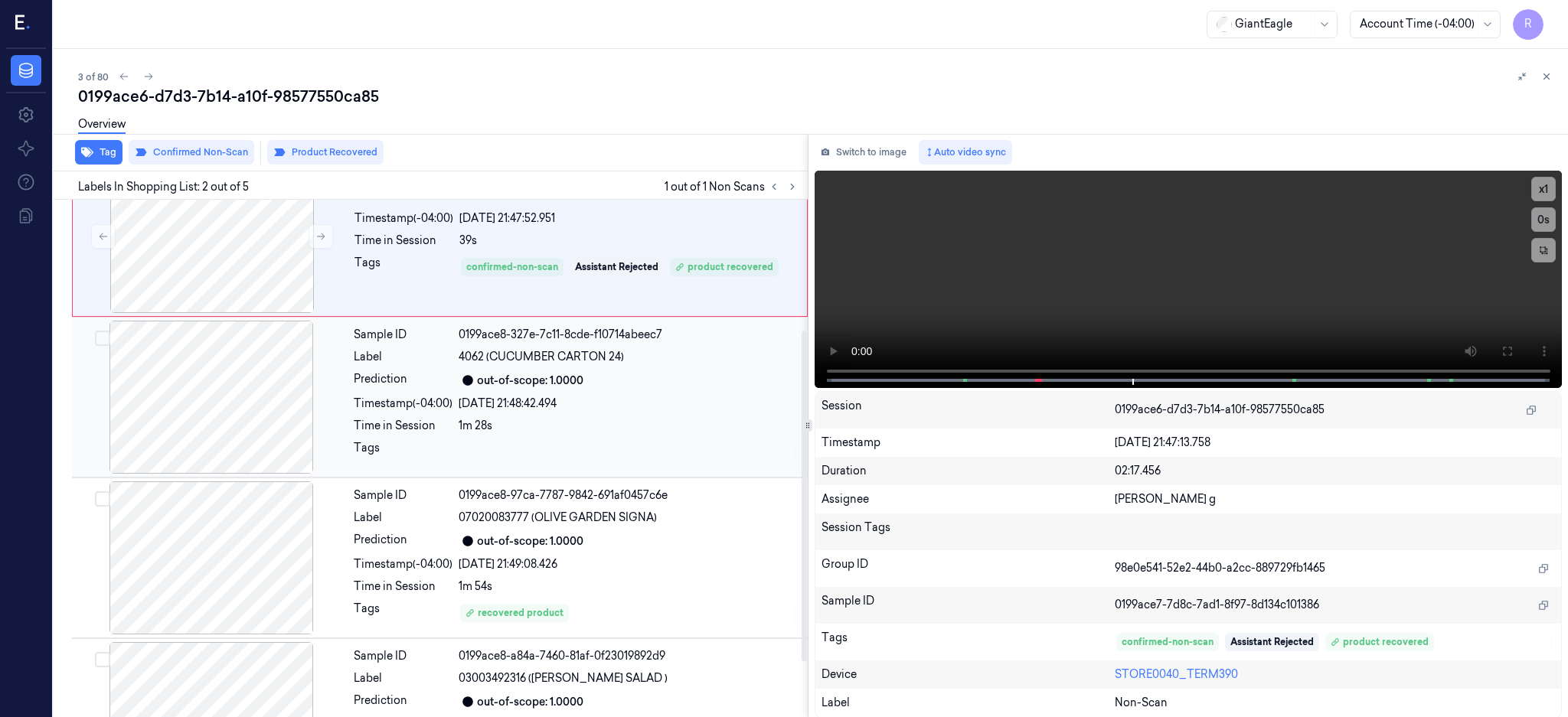
click at [217, 435] on div at bounding box center [211, 397] width 273 height 153
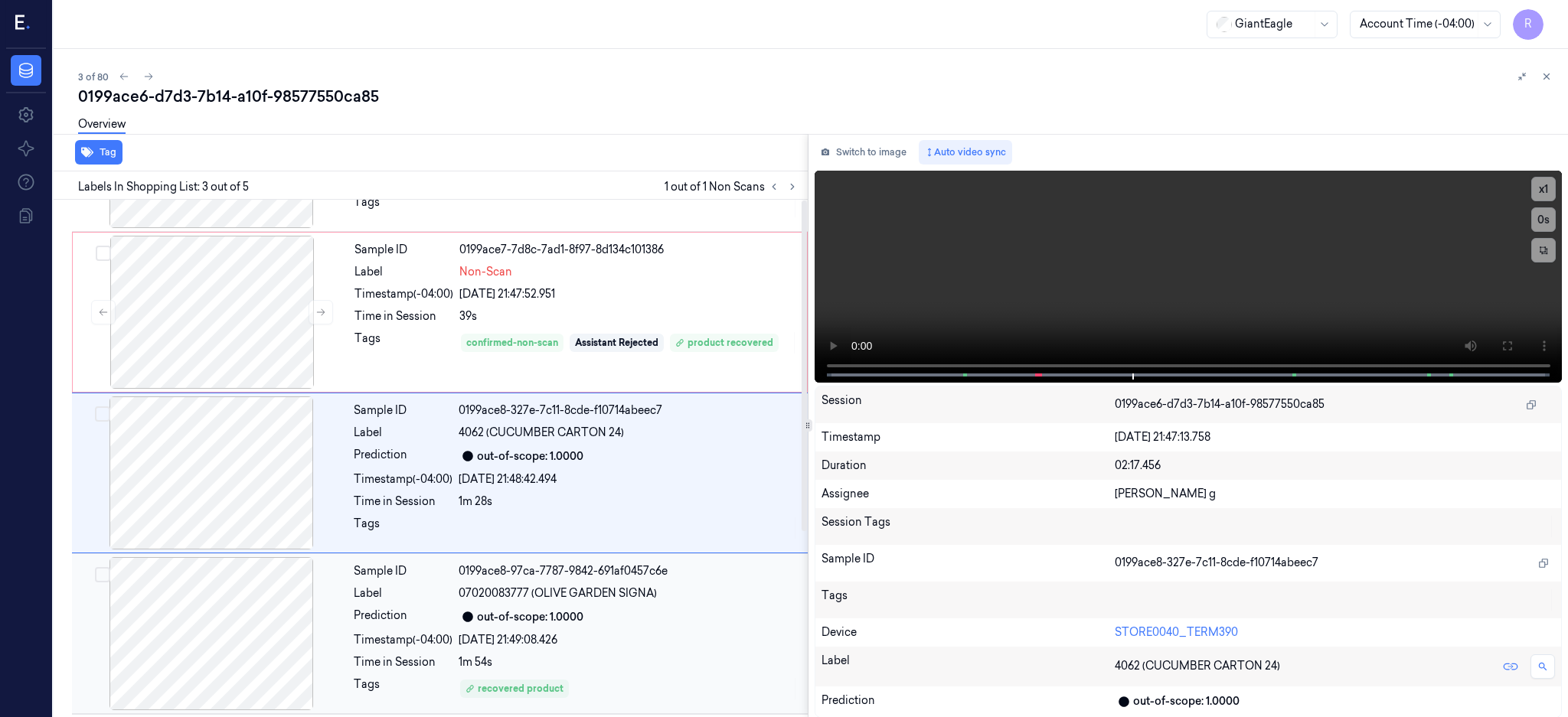
scroll to position [0, 0]
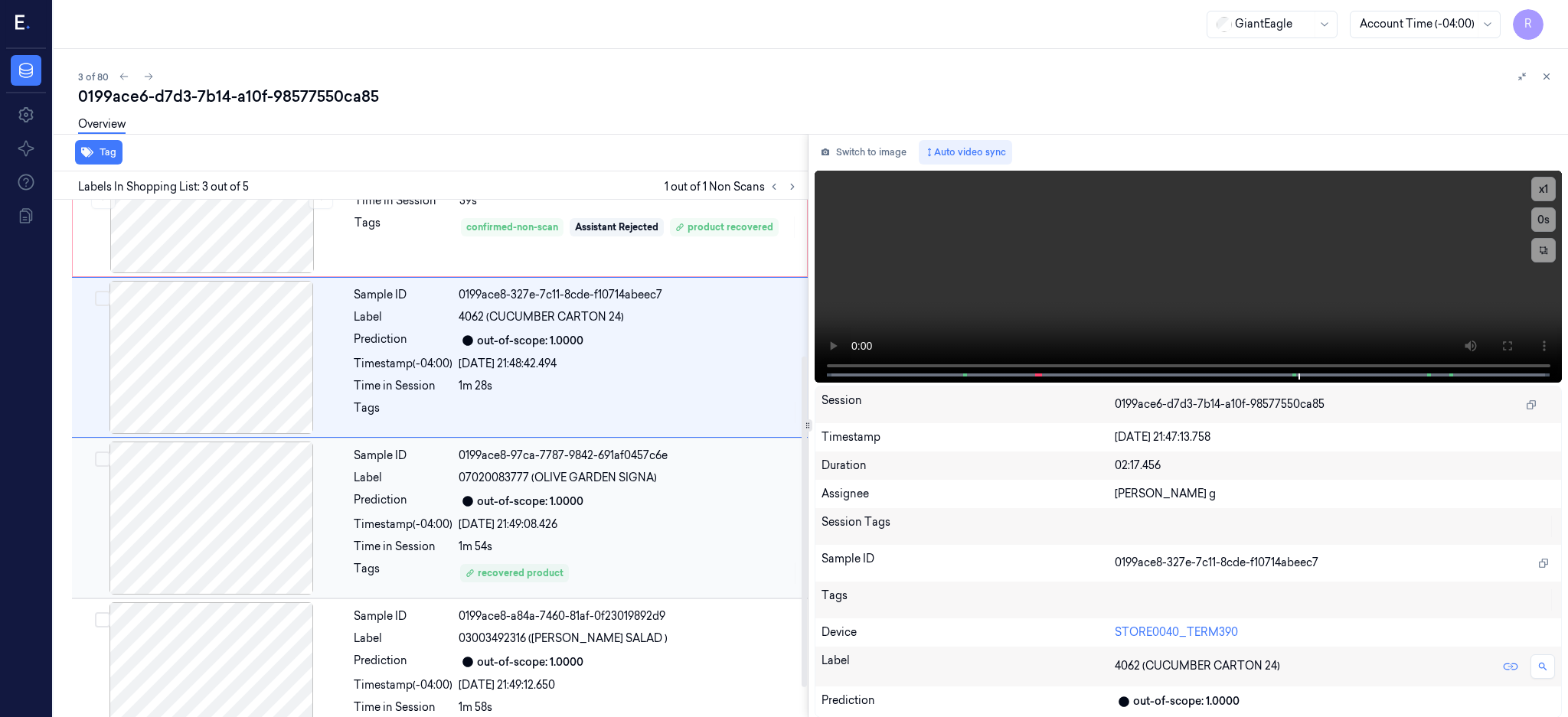
click at [248, 580] on div at bounding box center [211, 517] width 273 height 153
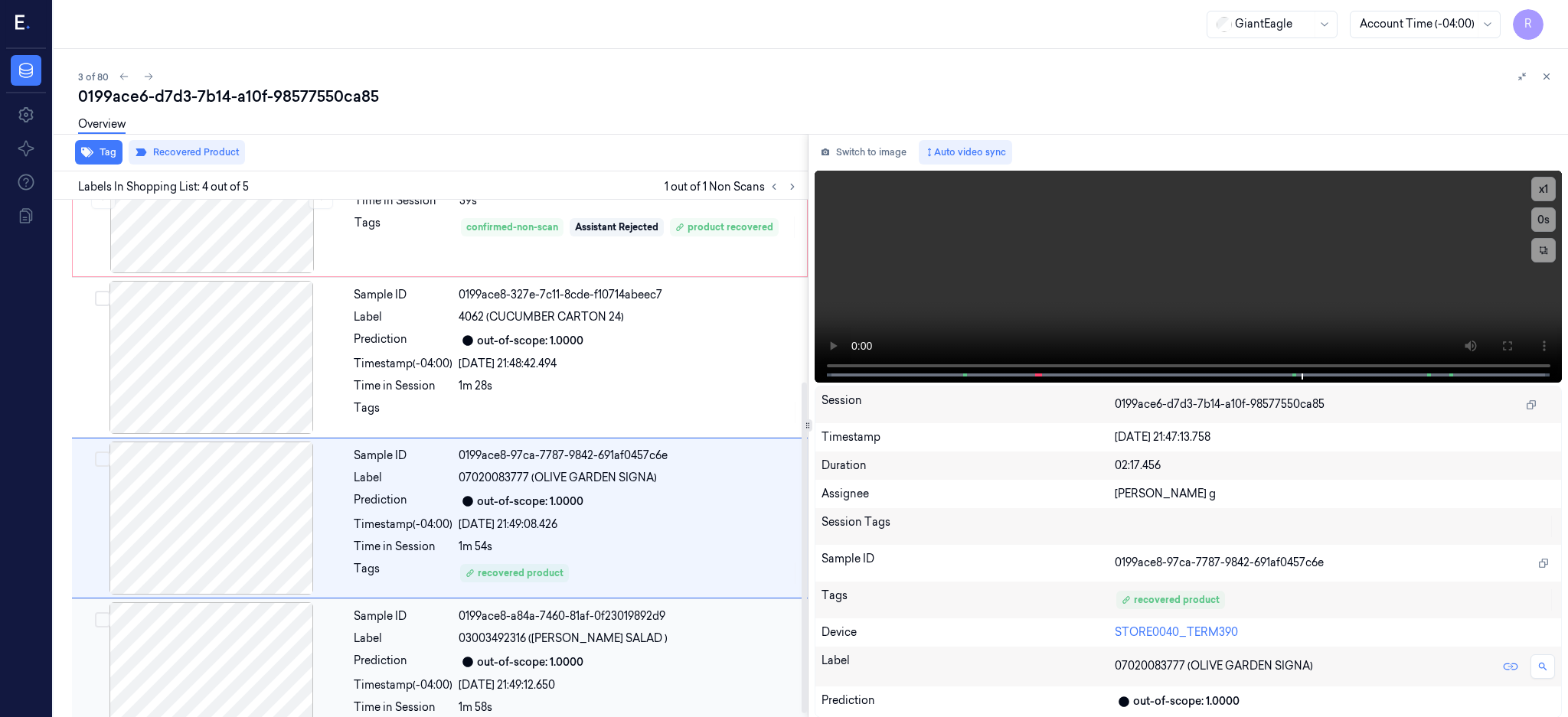
scroll to position [290, 0]
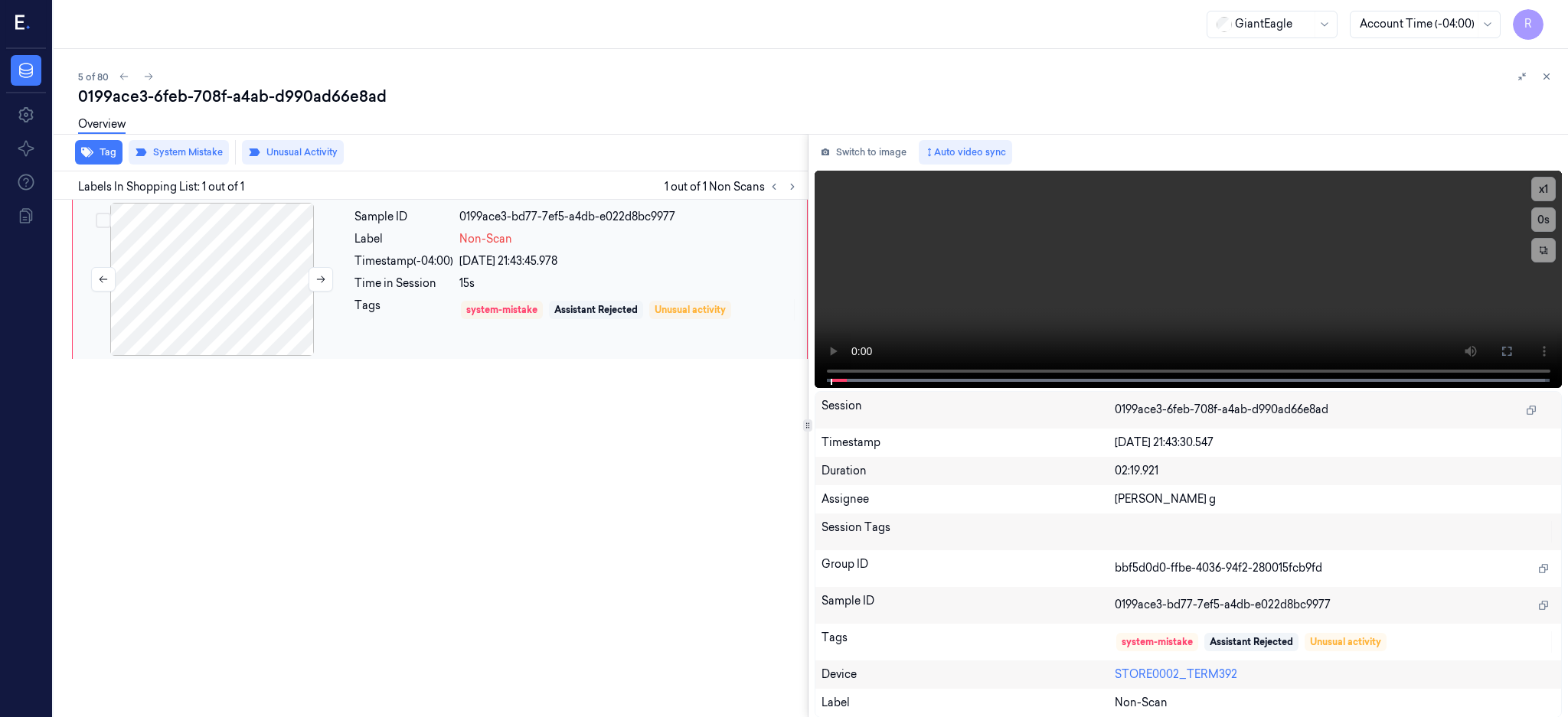
click at [249, 253] on div at bounding box center [212, 279] width 273 height 153
click at [1513, 354] on icon at bounding box center [1507, 351] width 12 height 12
click at [241, 278] on div at bounding box center [212, 279] width 273 height 153
click at [191, 264] on div at bounding box center [212, 279] width 273 height 153
click at [319, 286] on button at bounding box center [321, 280] width 25 height 25
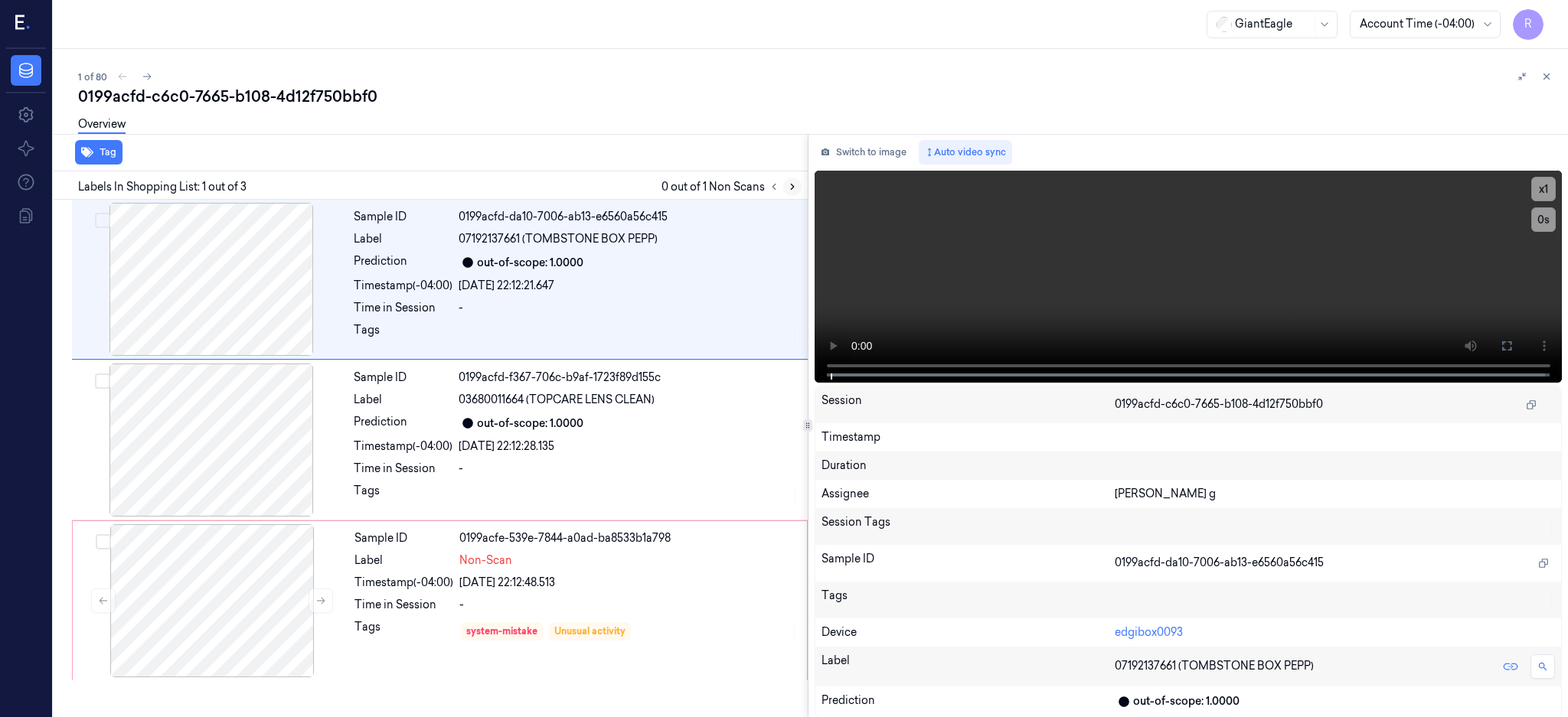
click at [794, 189] on icon at bounding box center [793, 187] width 3 height 5
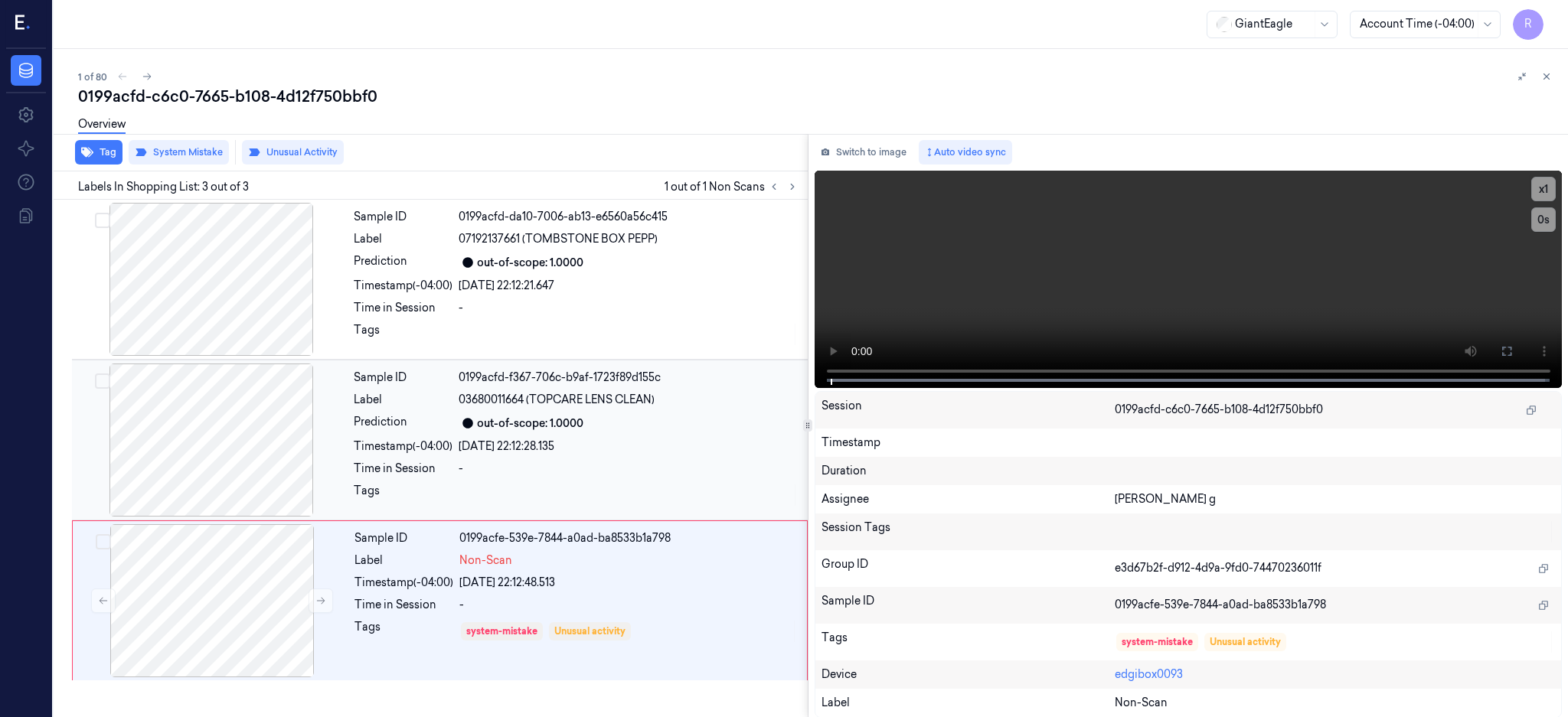
click at [218, 456] on div at bounding box center [211, 440] width 273 height 153
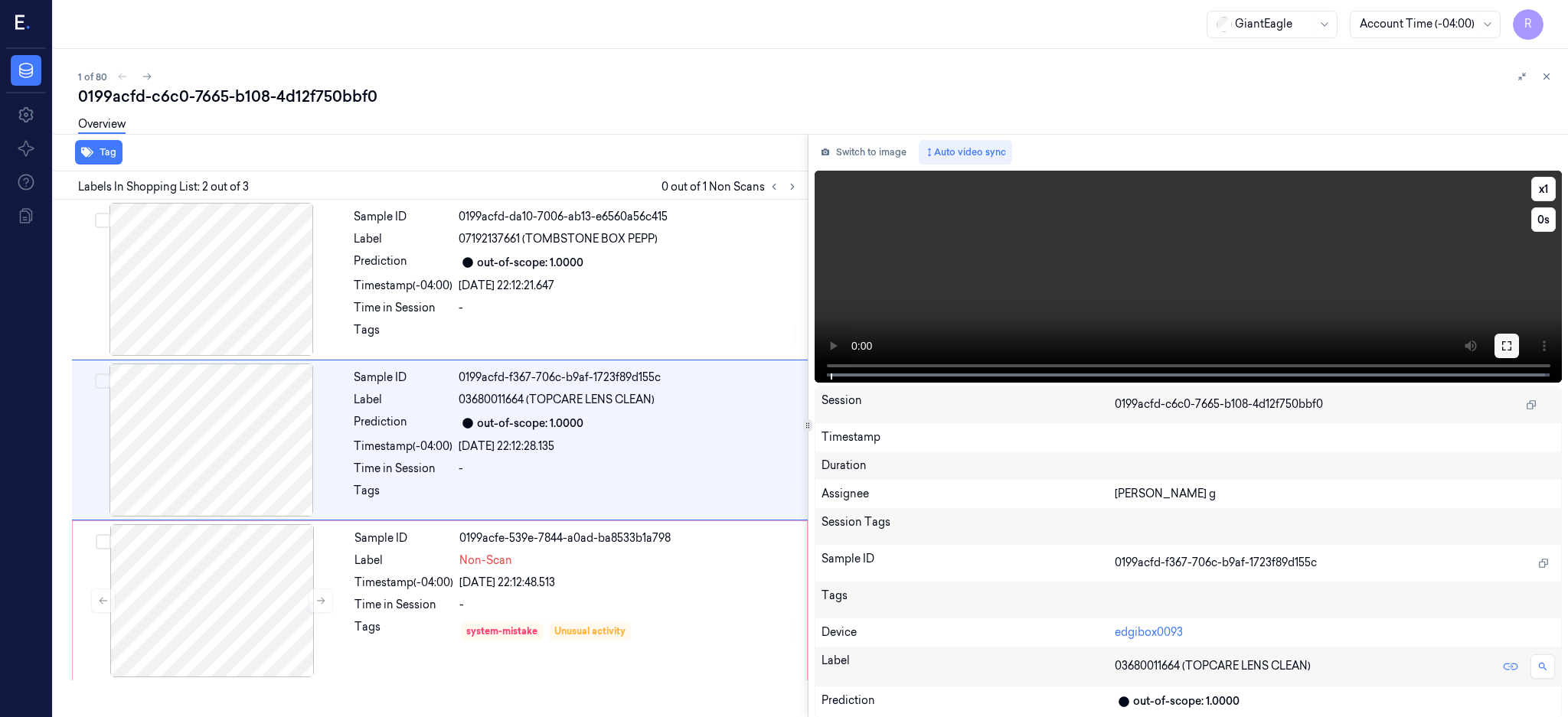
click at [1519, 343] on button at bounding box center [1507, 346] width 25 height 25
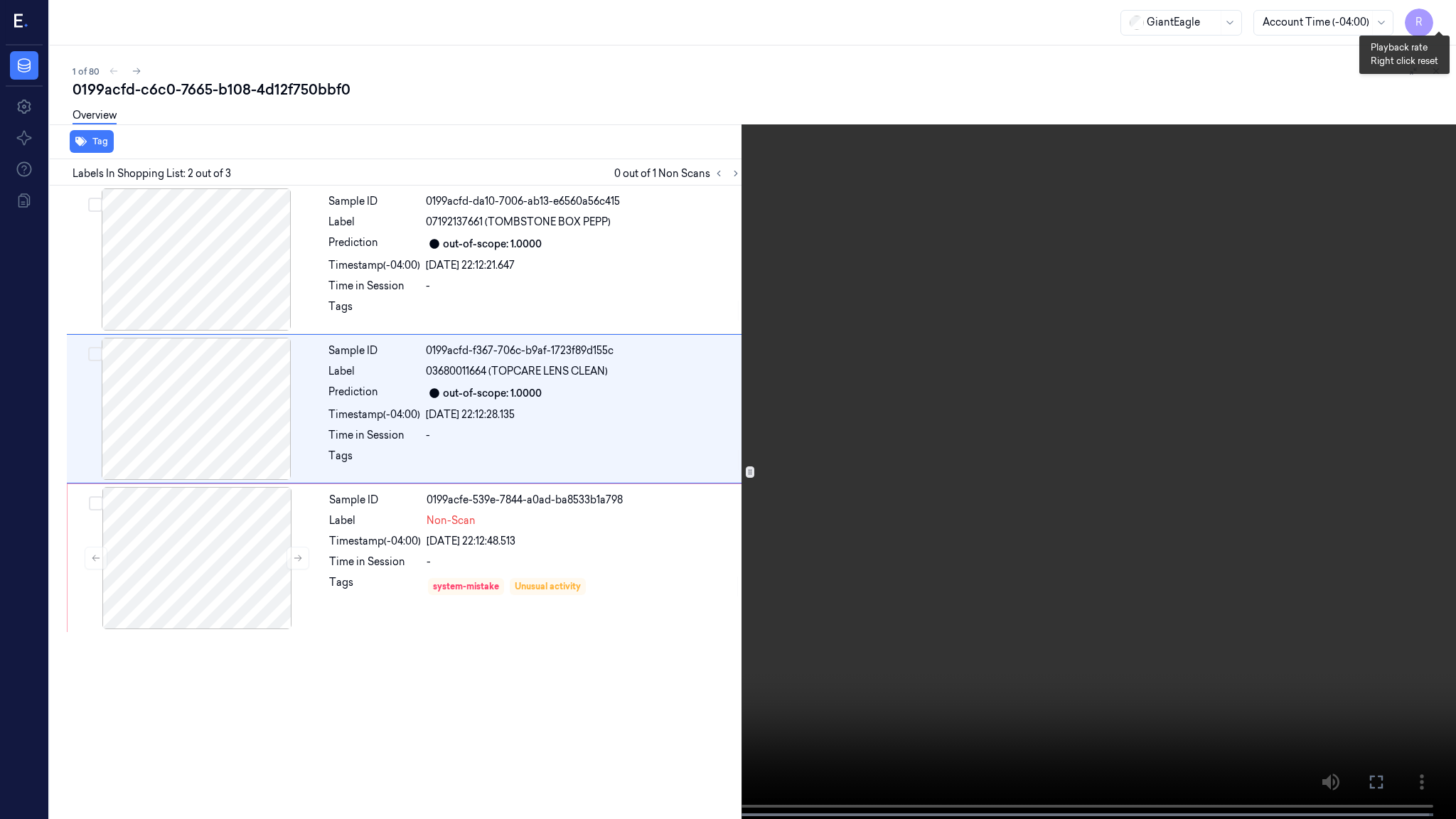
click at [1439, 18] on button "x 1" at bounding box center [1439, 17] width 23 height 23
click at [1439, 18] on button "x 2" at bounding box center [1439, 17] width 23 height 23
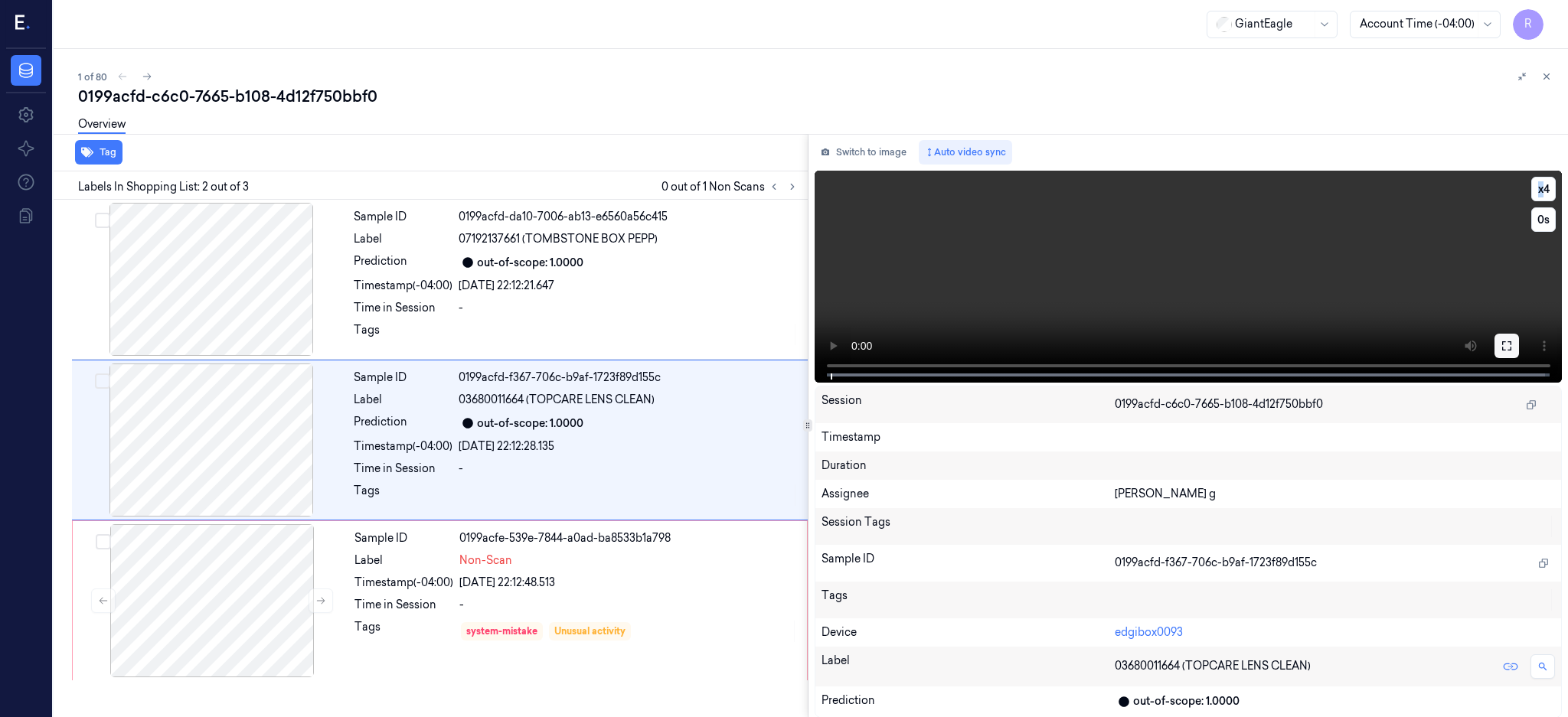
click at [1513, 344] on icon at bounding box center [1507, 345] width 12 height 12
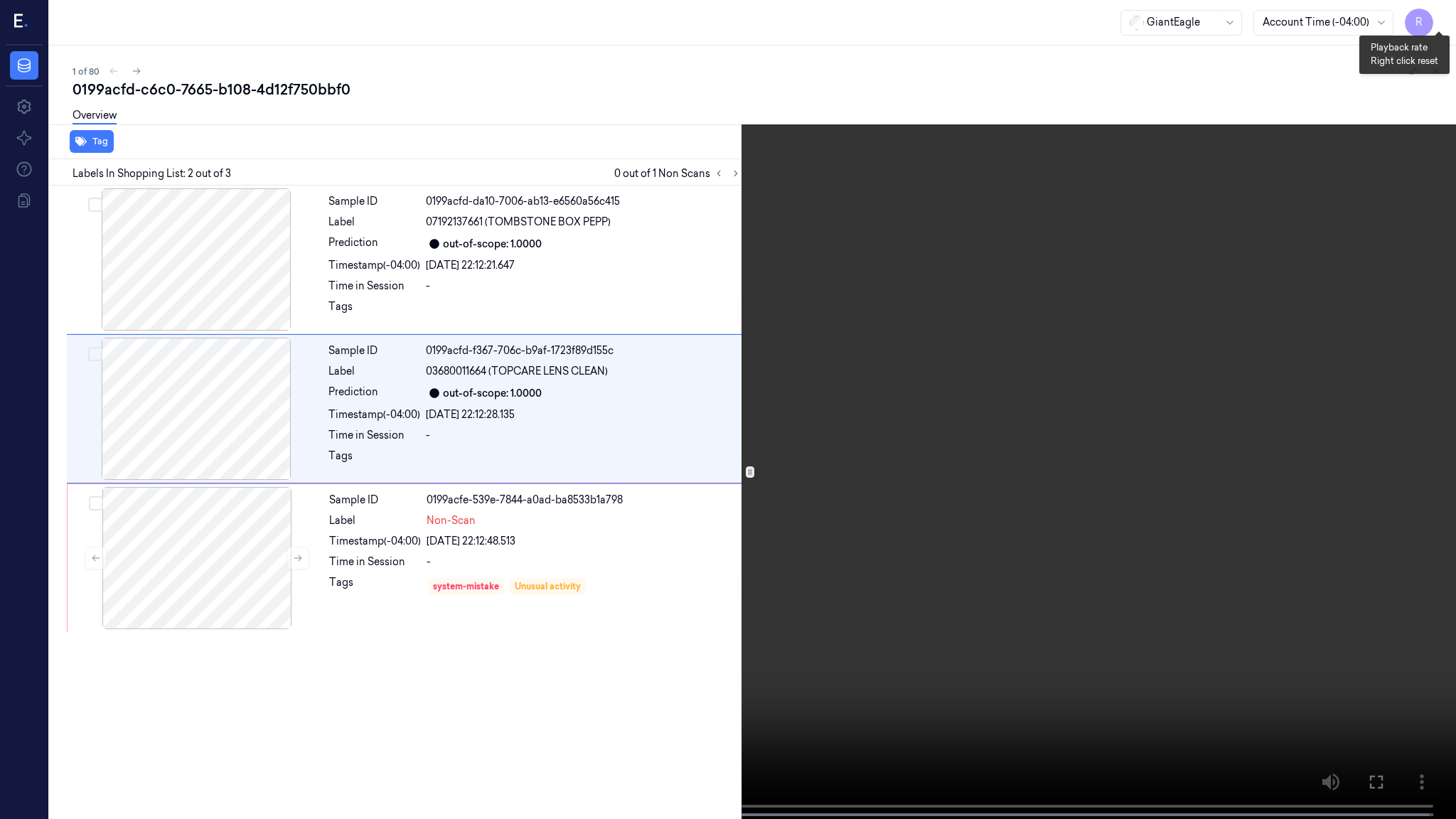
click at [1436, 24] on button "x 4" at bounding box center [1439, 17] width 23 height 23
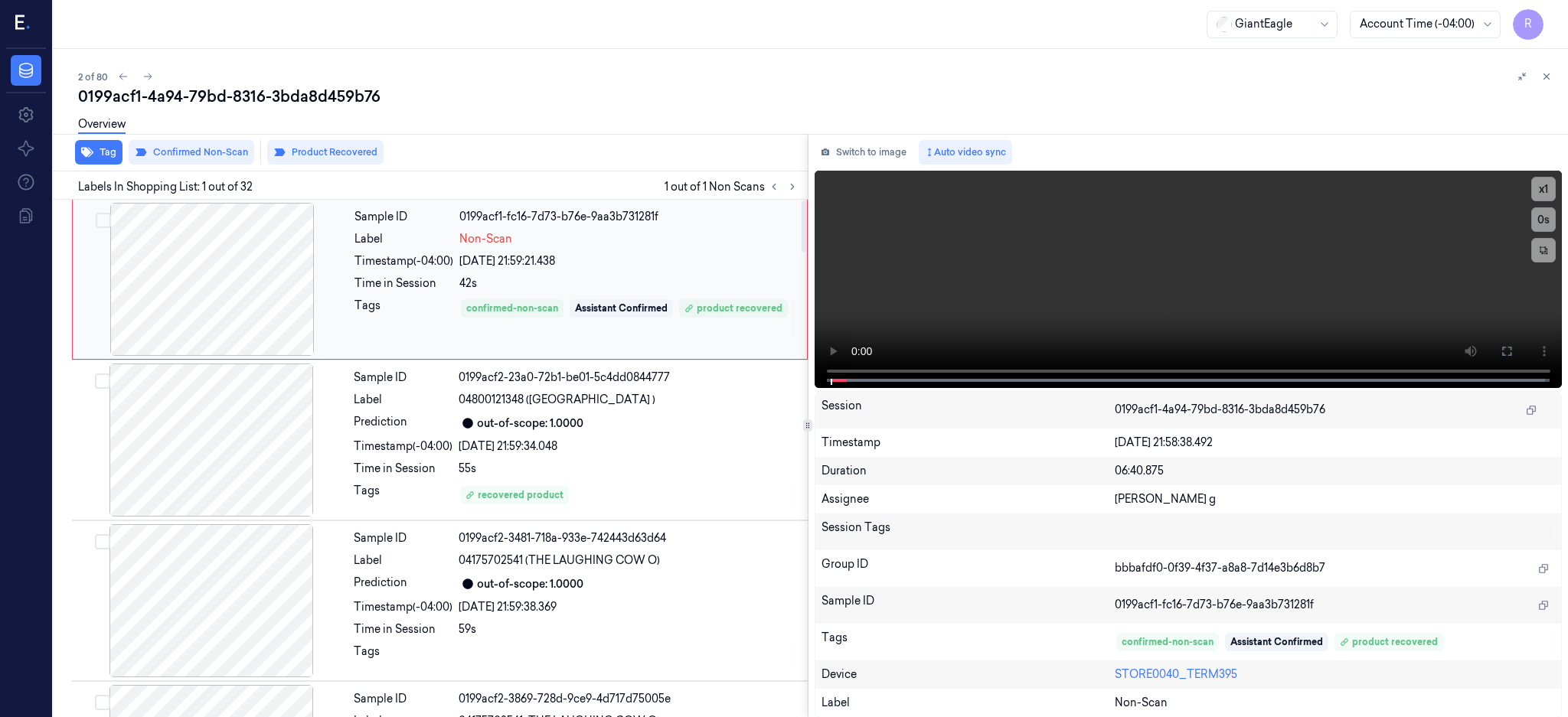
click at [237, 321] on div at bounding box center [212, 279] width 273 height 153
click at [1513, 345] on icon at bounding box center [1507, 351] width 12 height 12
click at [233, 276] on div at bounding box center [212, 279] width 273 height 153
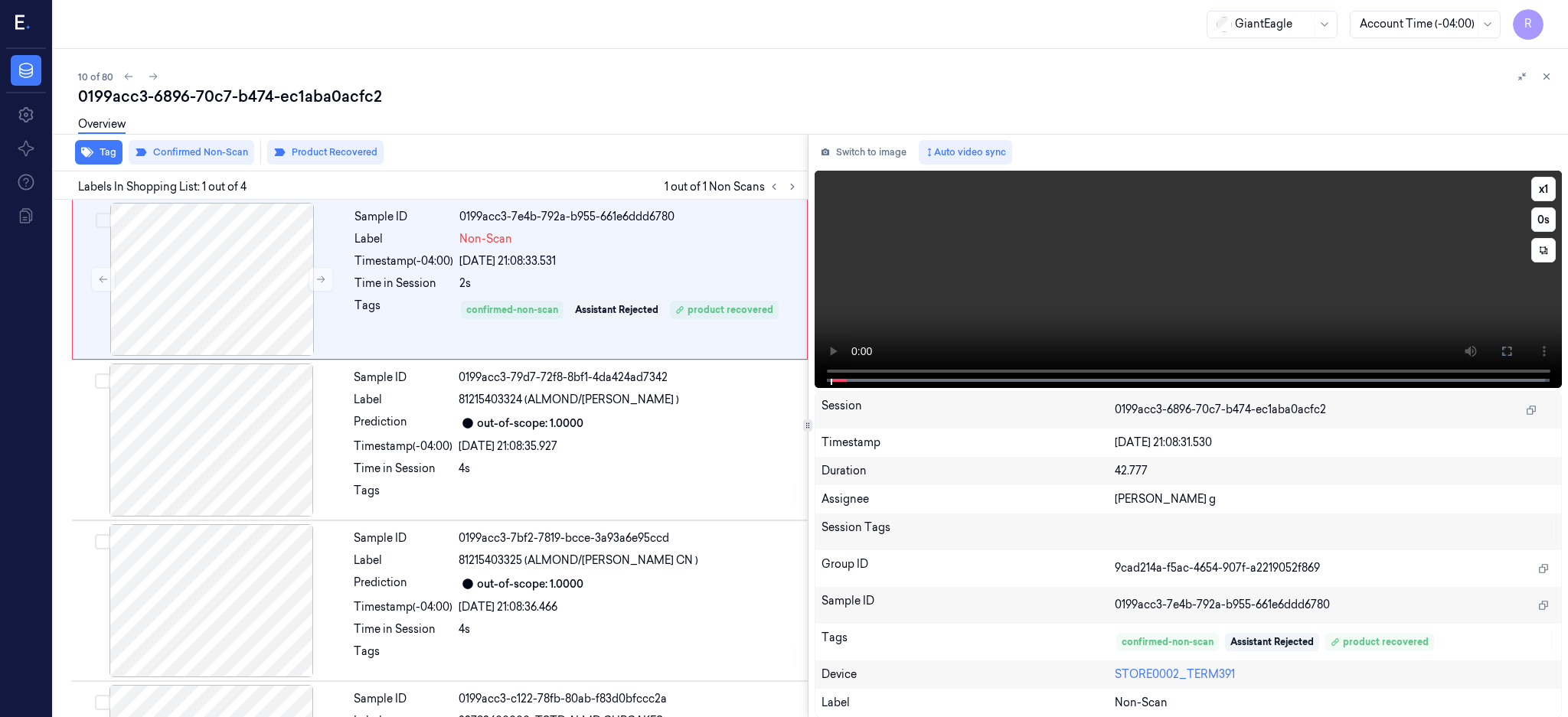
click at [1519, 349] on button at bounding box center [1507, 351] width 25 height 25
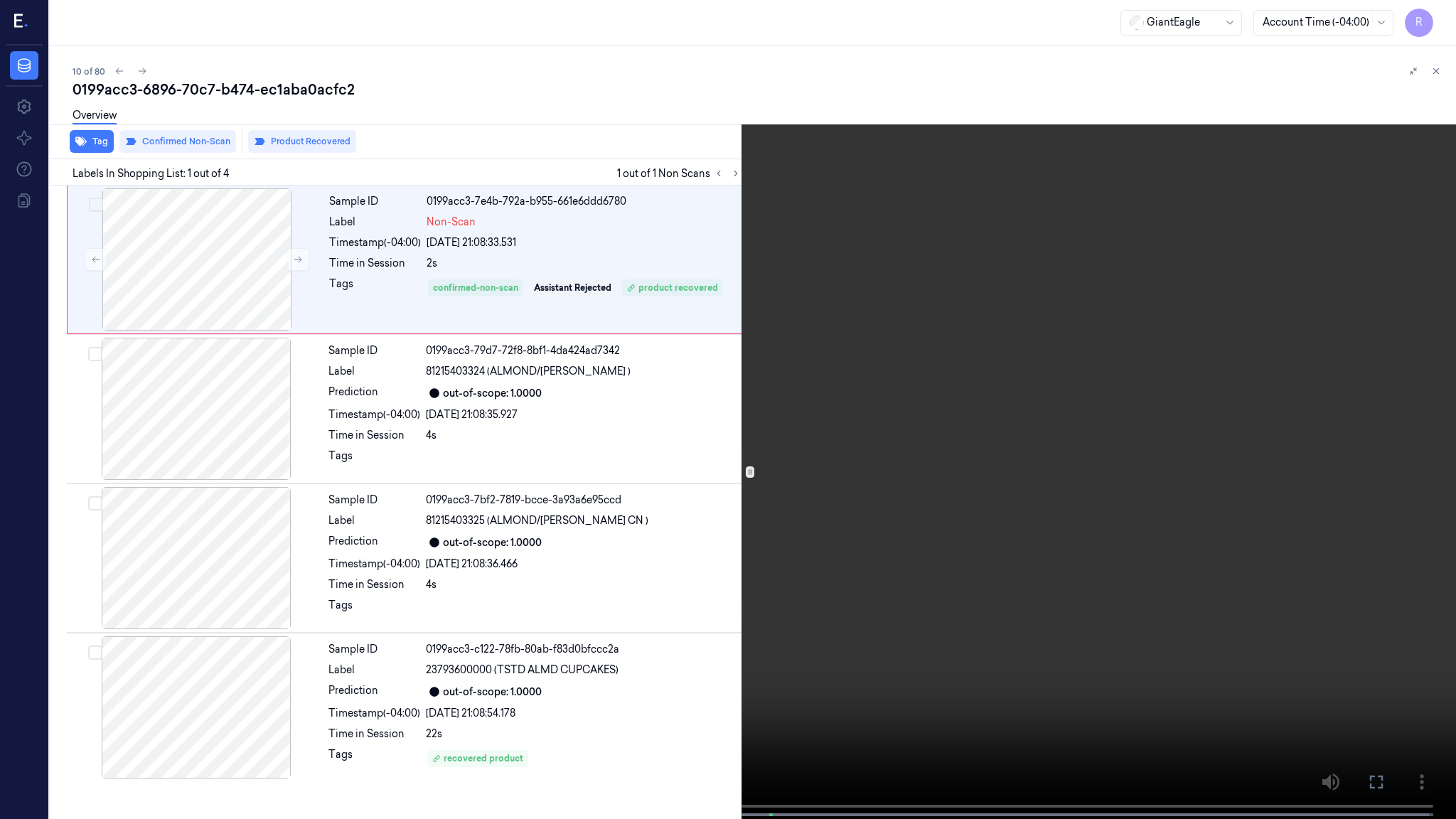
click at [874, 551] on video at bounding box center [728, 411] width 1456 height 821
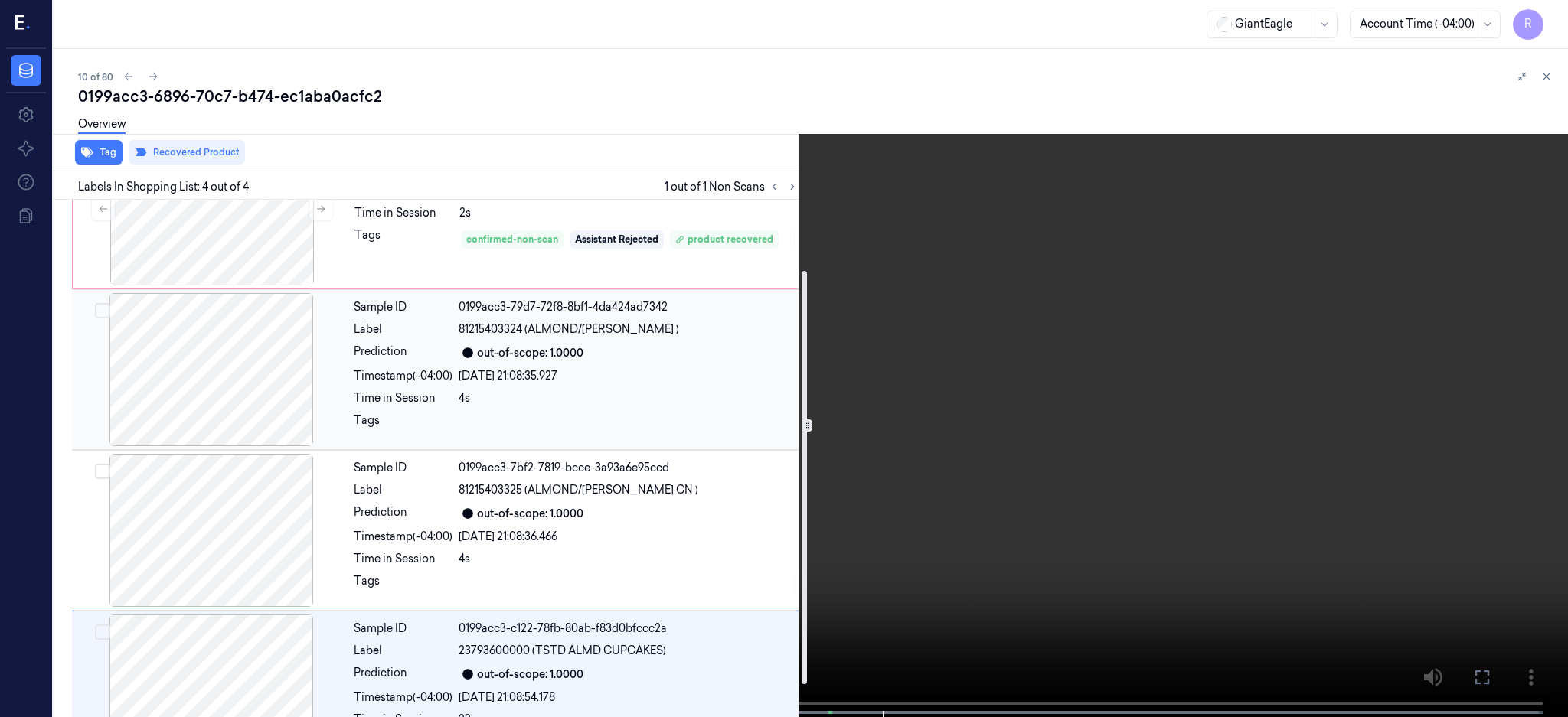
scroll to position [128, 0]
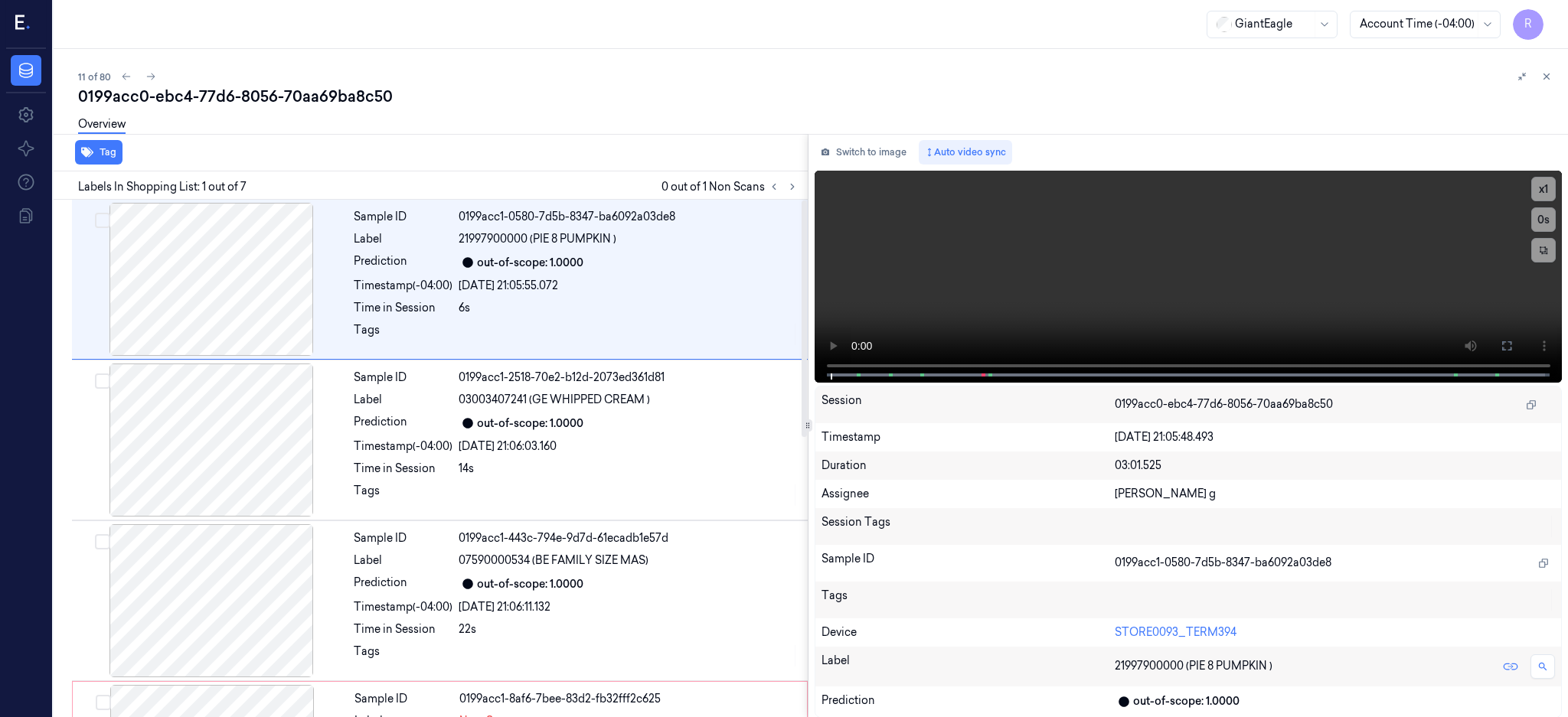
click at [802, 194] on div at bounding box center [783, 186] width 36 height 18
click at [798, 190] on icon at bounding box center [792, 186] width 11 height 11
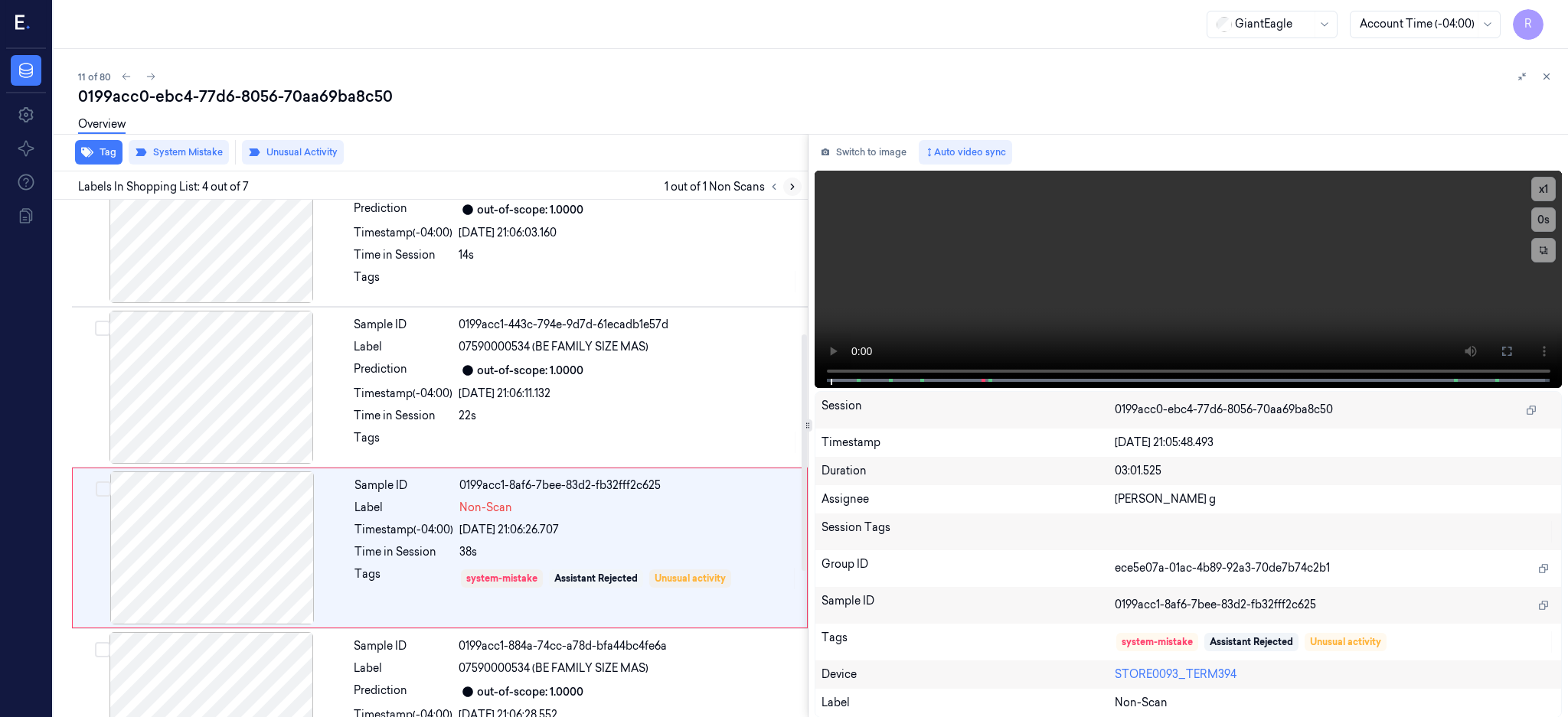
scroll to position [302, 0]
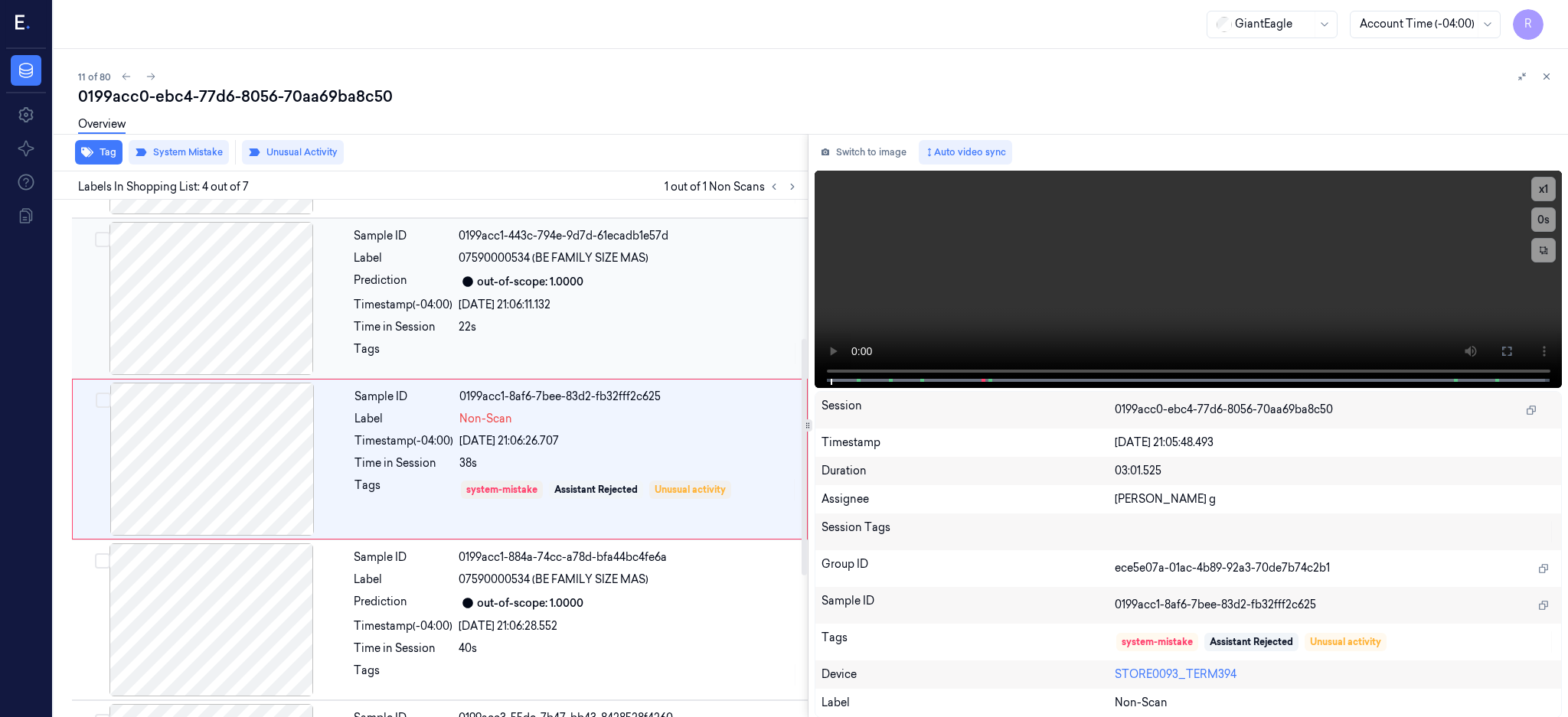
click at [194, 372] on div at bounding box center [211, 298] width 273 height 153
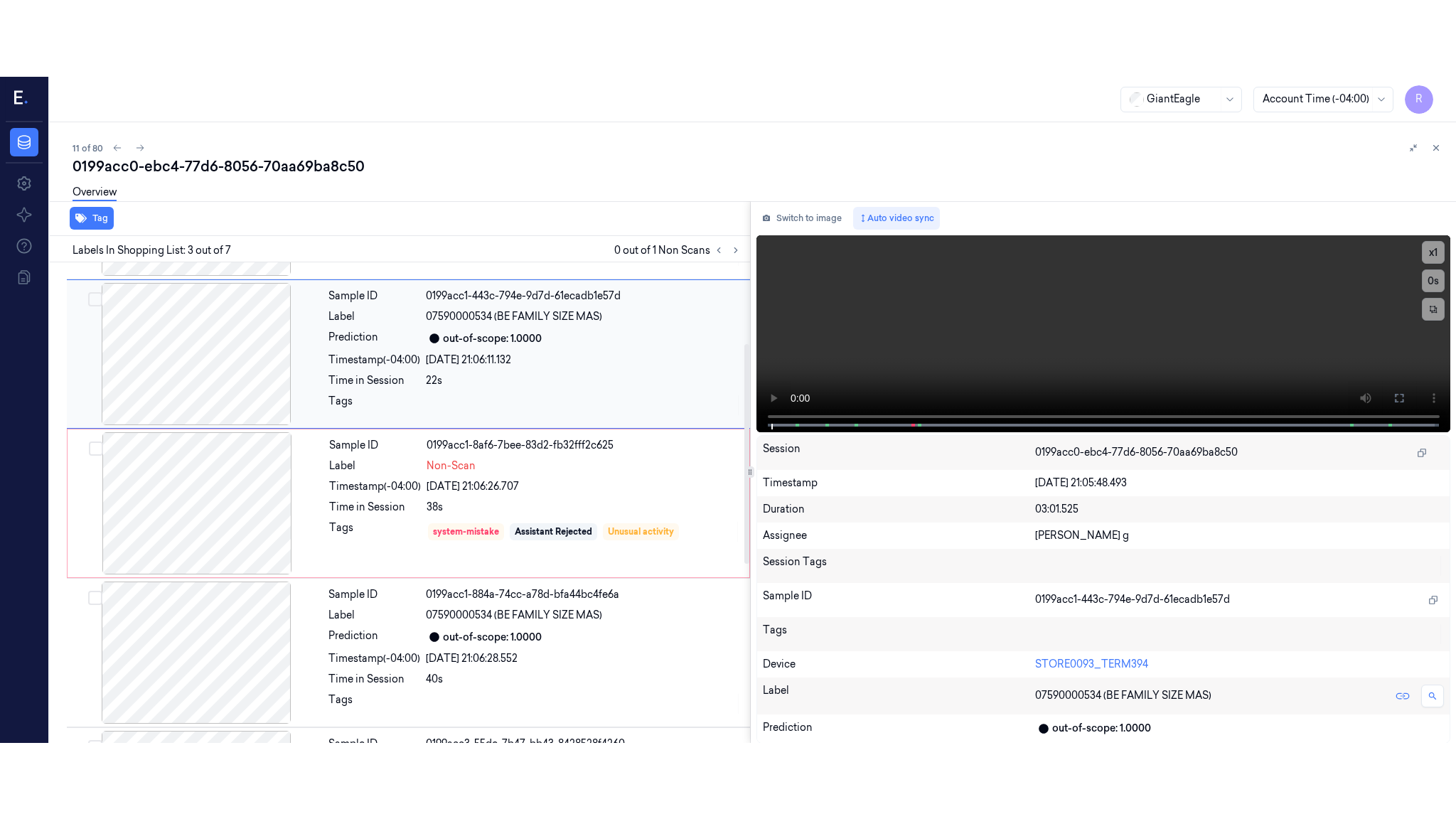
scroll to position [132, 0]
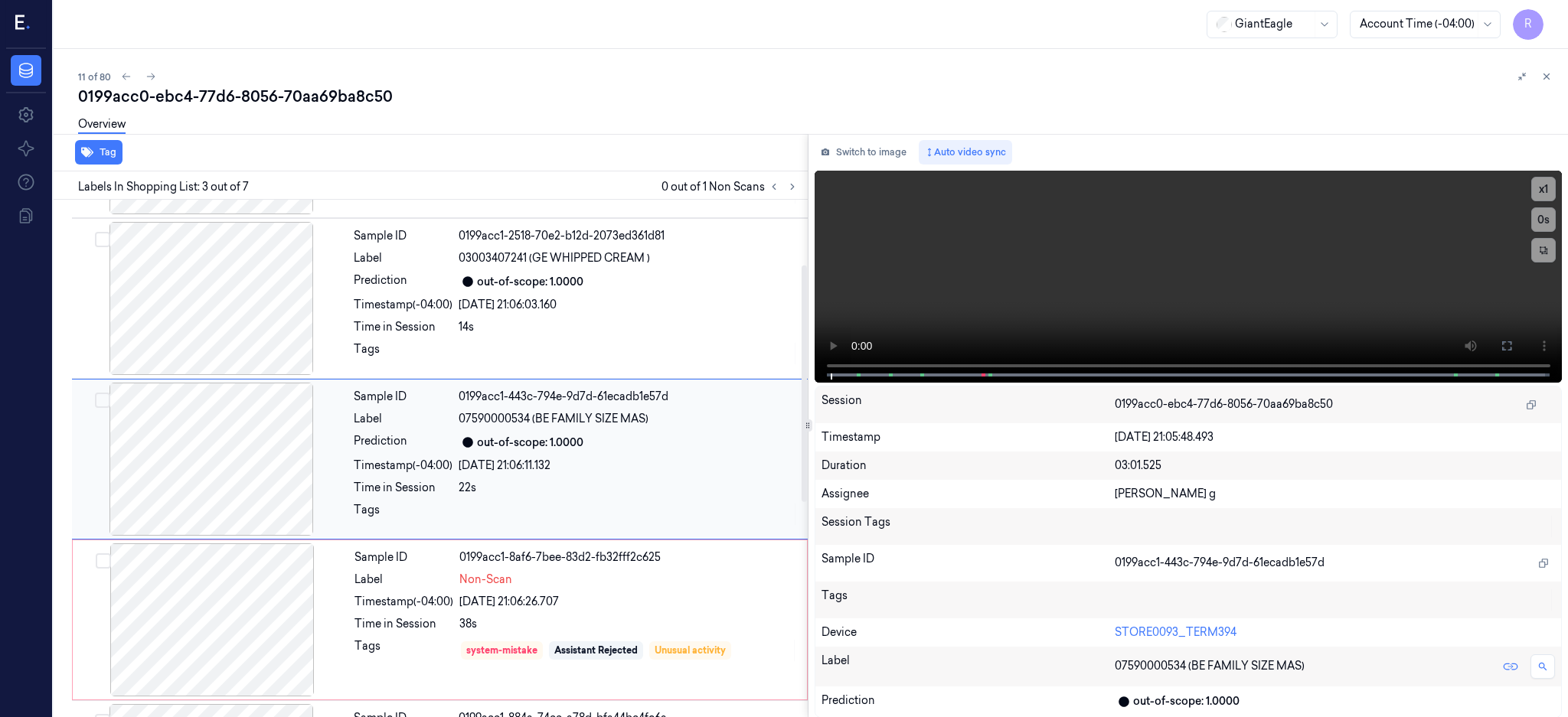
click at [253, 519] on div at bounding box center [211, 459] width 273 height 153
click at [248, 480] on div at bounding box center [211, 459] width 273 height 153
click at [1519, 335] on button at bounding box center [1507, 346] width 25 height 25
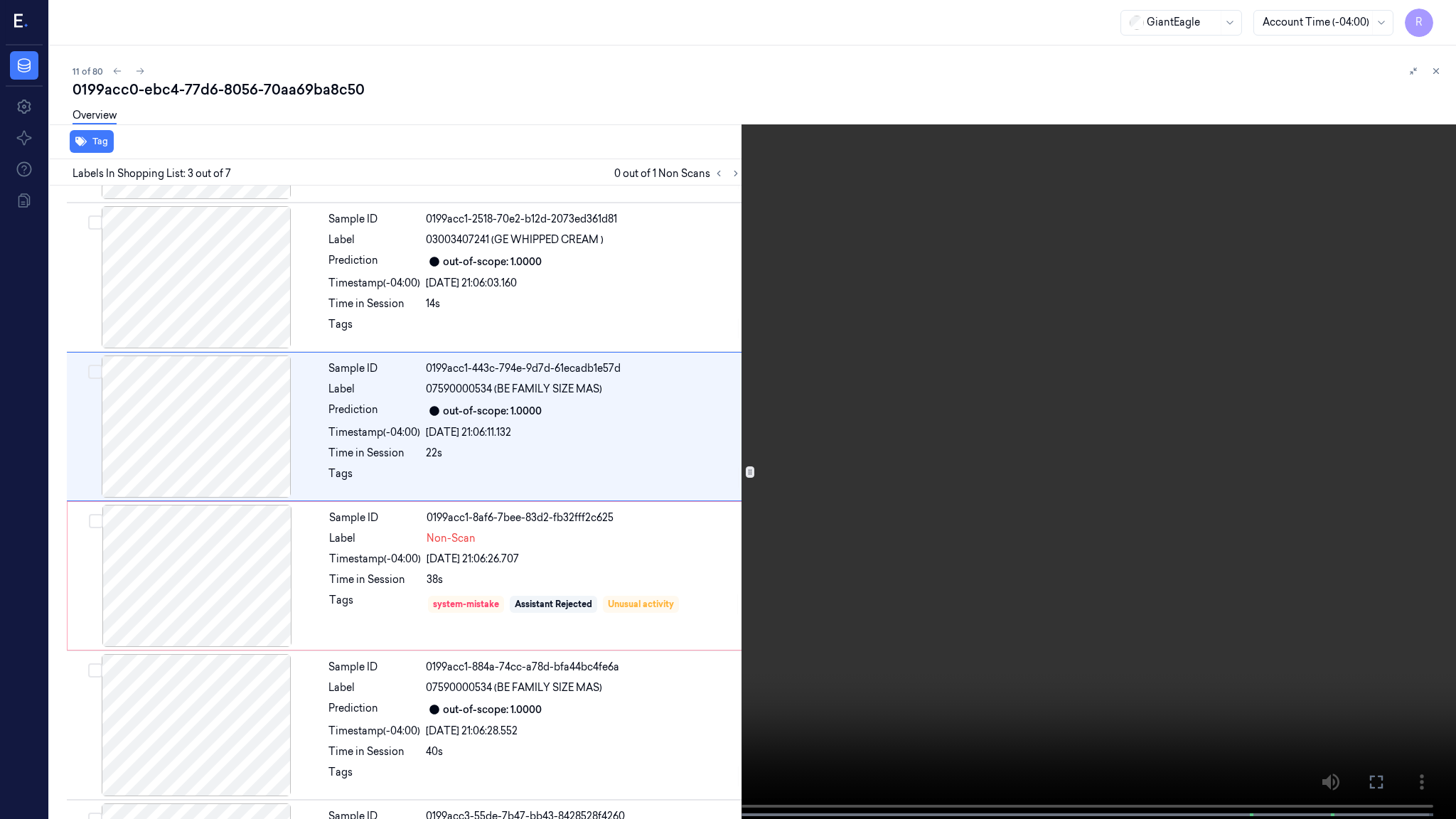
click at [465, 538] on video at bounding box center [728, 411] width 1456 height 821
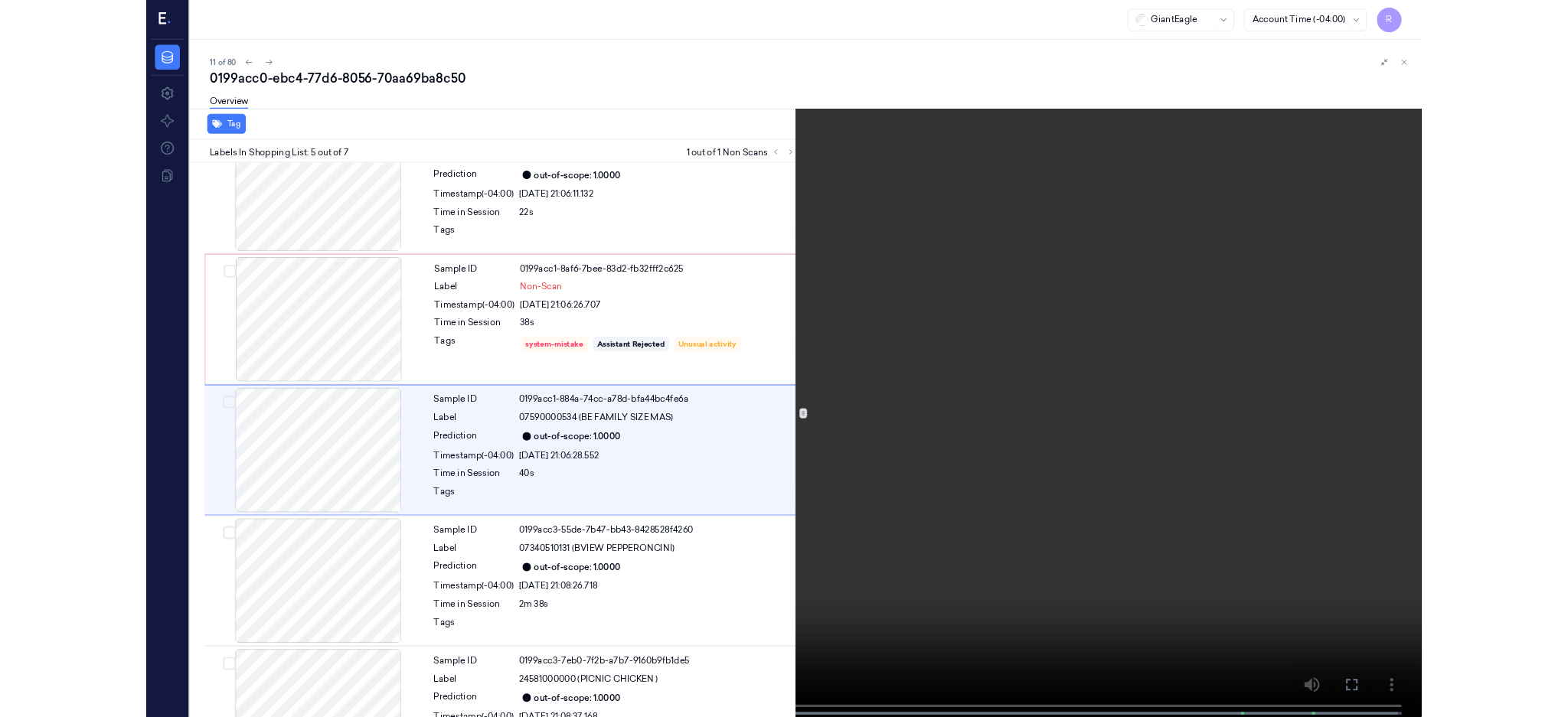
scroll to position [381, 0]
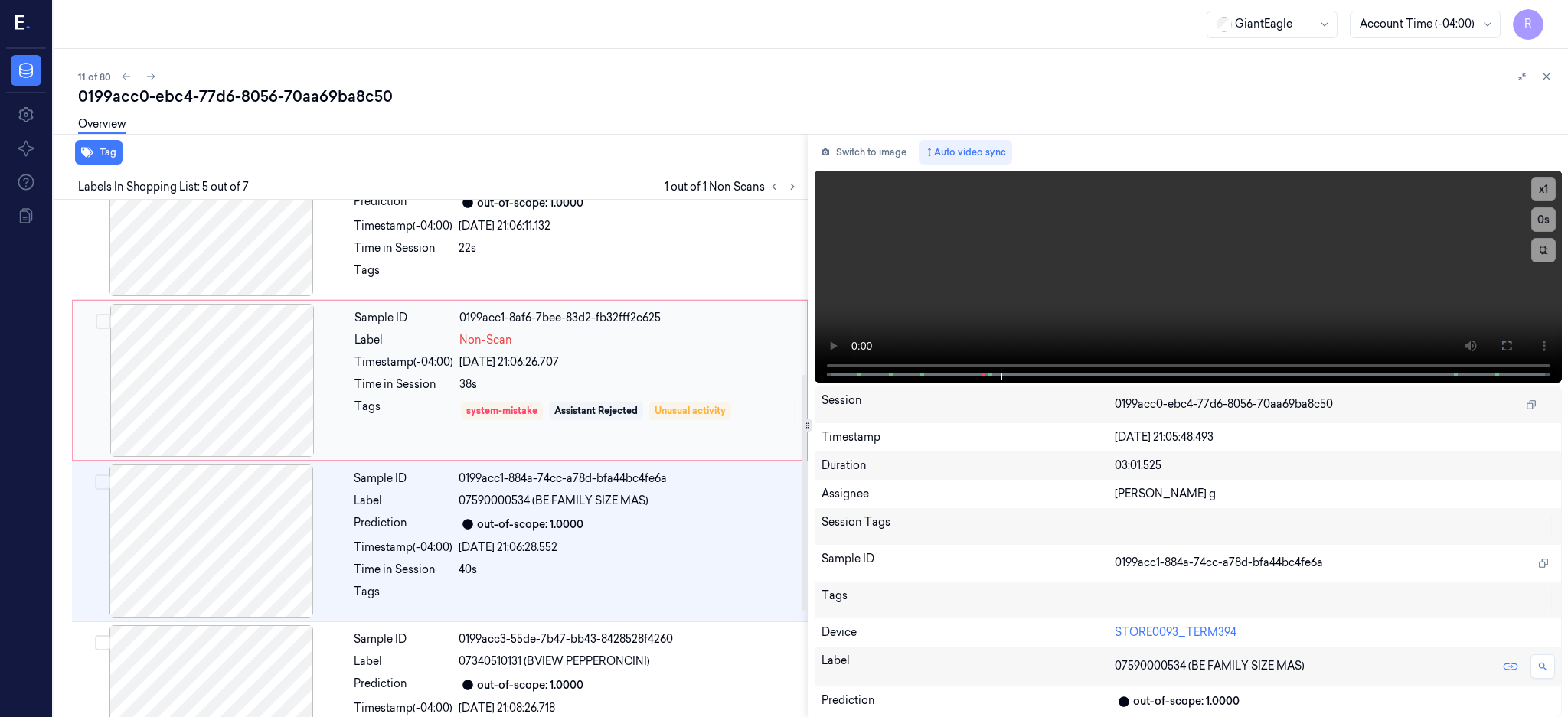
click at [273, 409] on div at bounding box center [212, 380] width 273 height 153
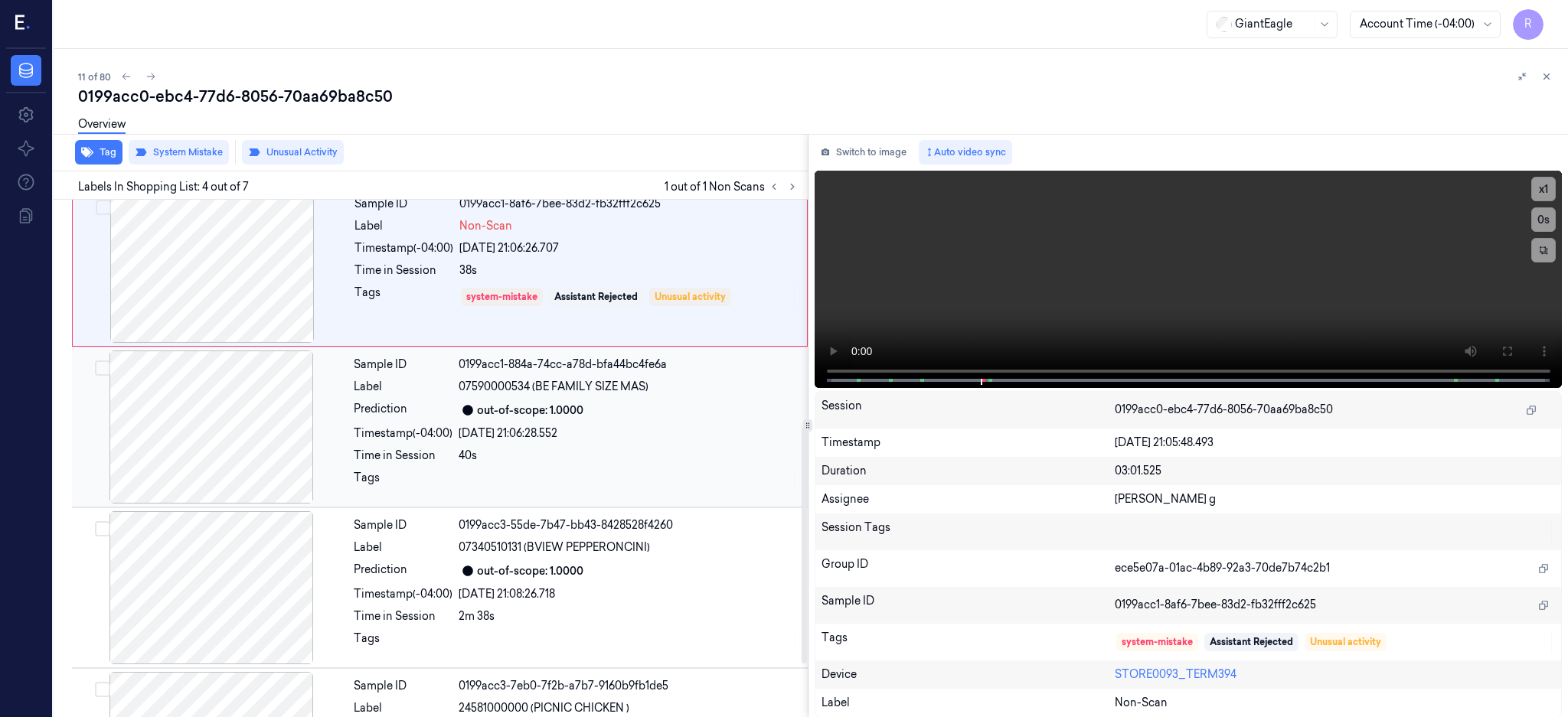
scroll to position [407, 0]
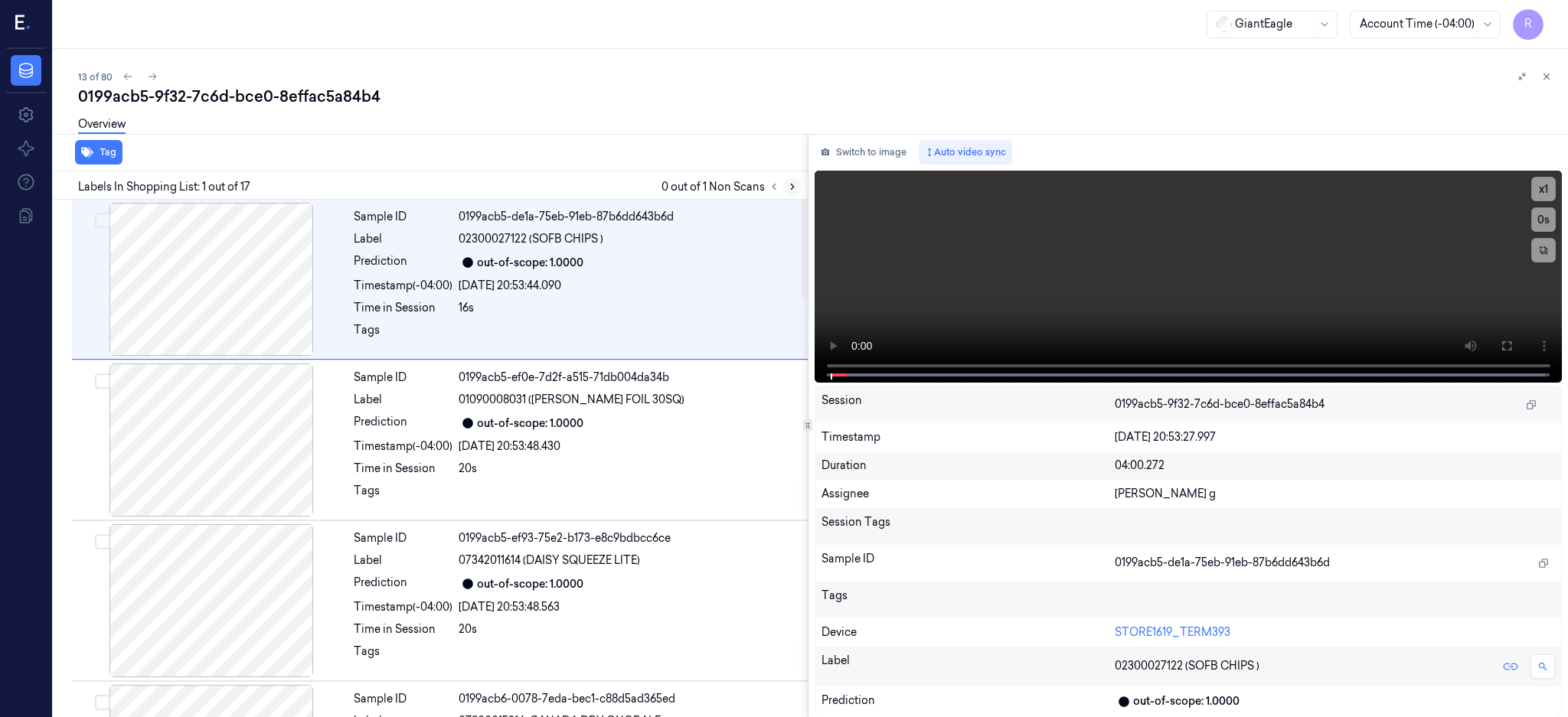
click at [798, 183] on icon at bounding box center [792, 186] width 11 height 11
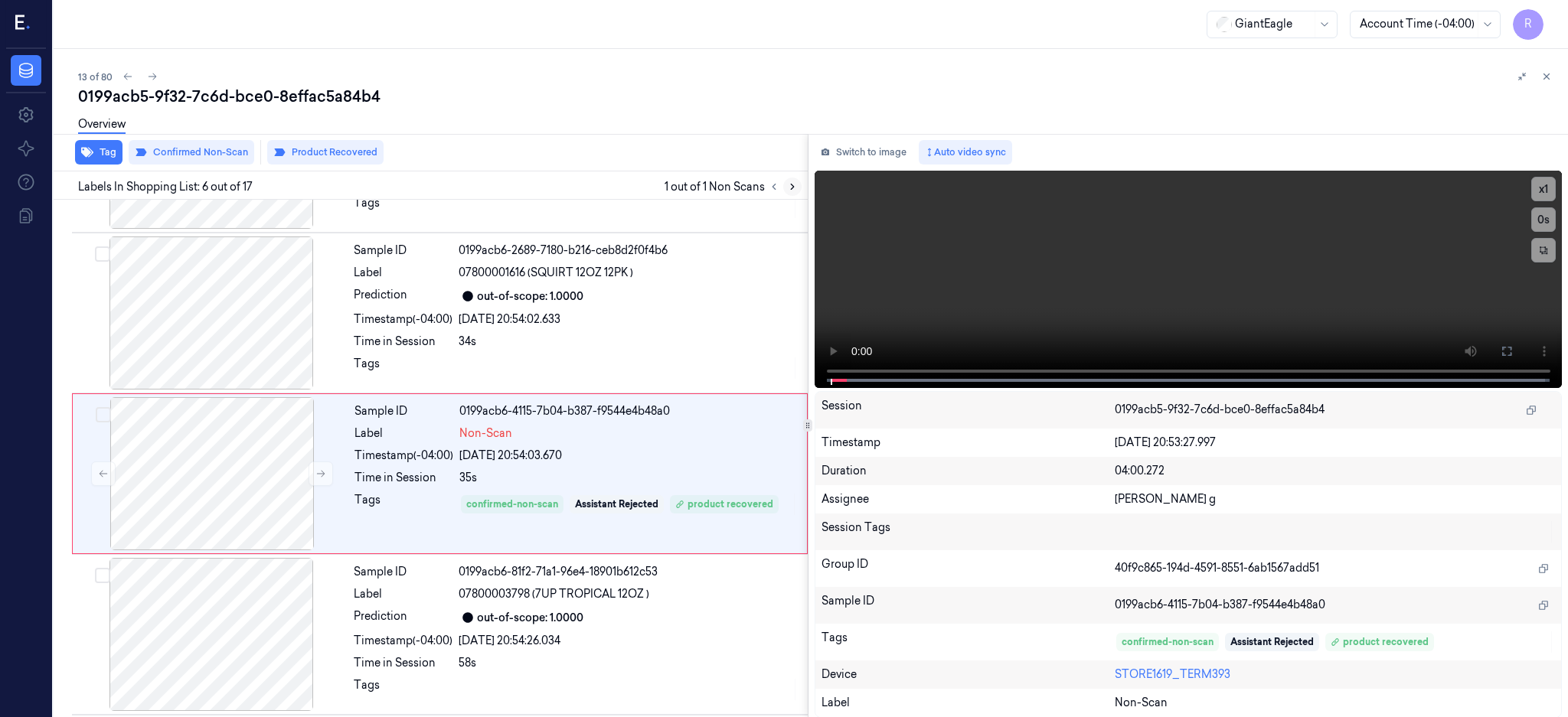
scroll to position [624, 0]
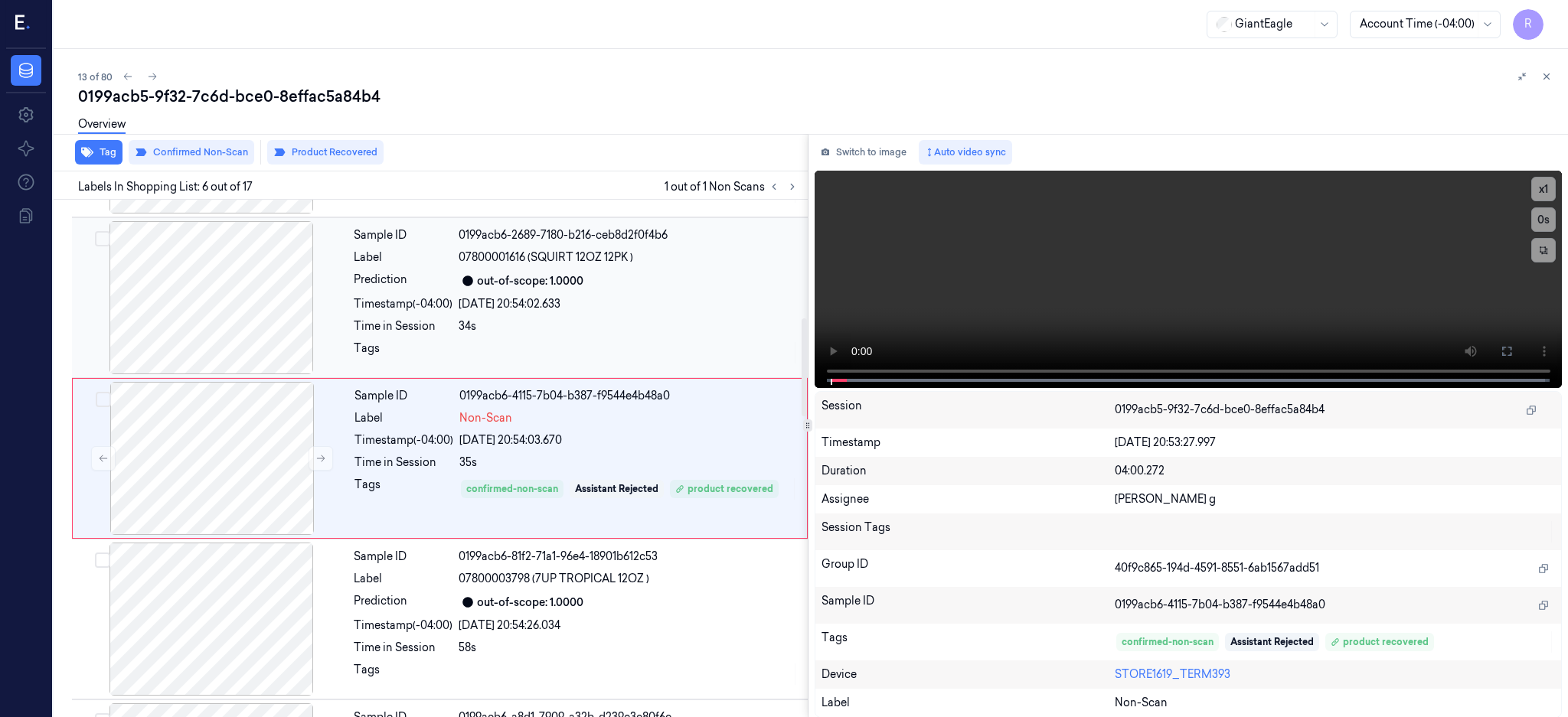
click at [258, 311] on div at bounding box center [211, 297] width 273 height 153
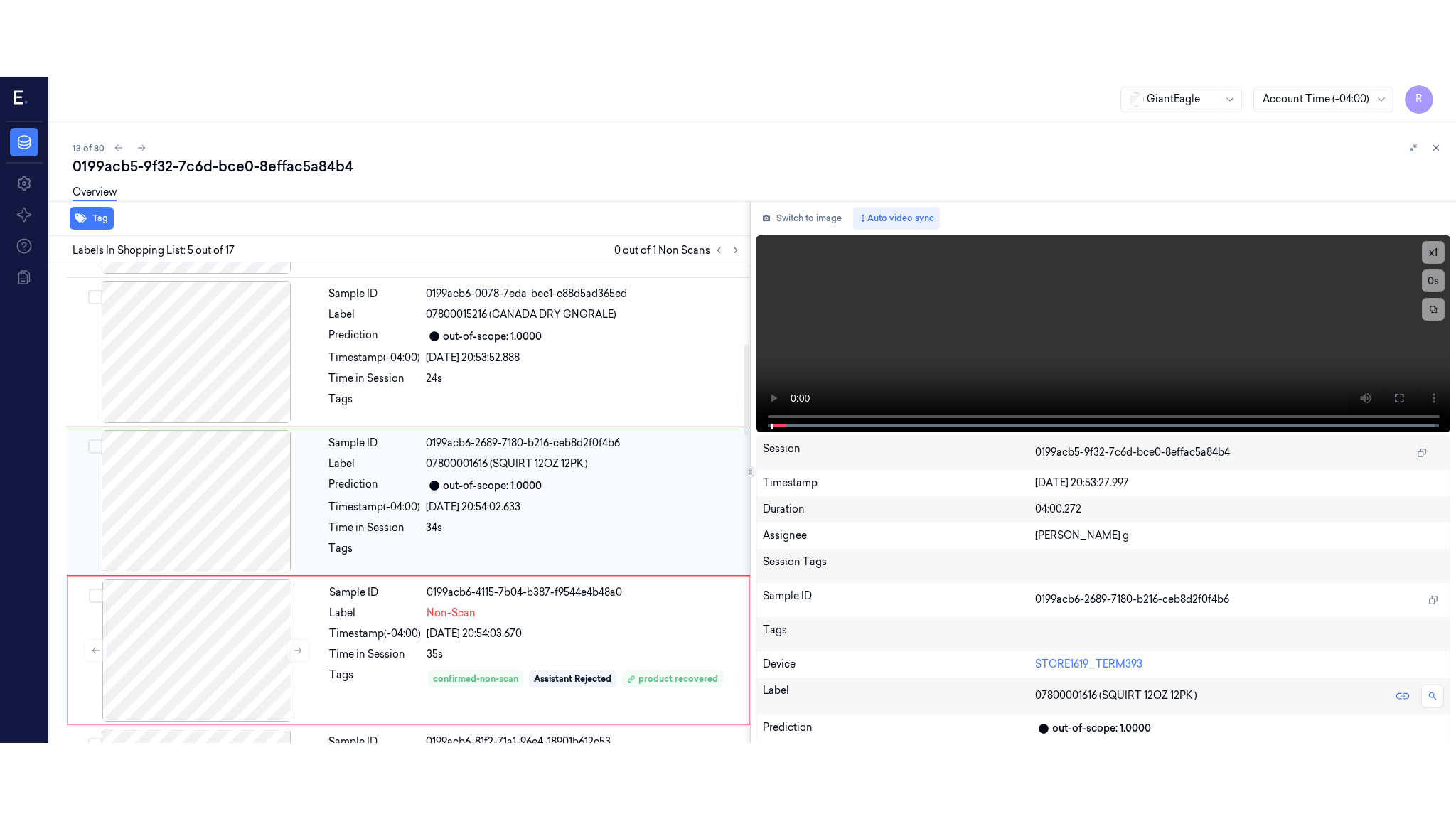
scroll to position [430, 0]
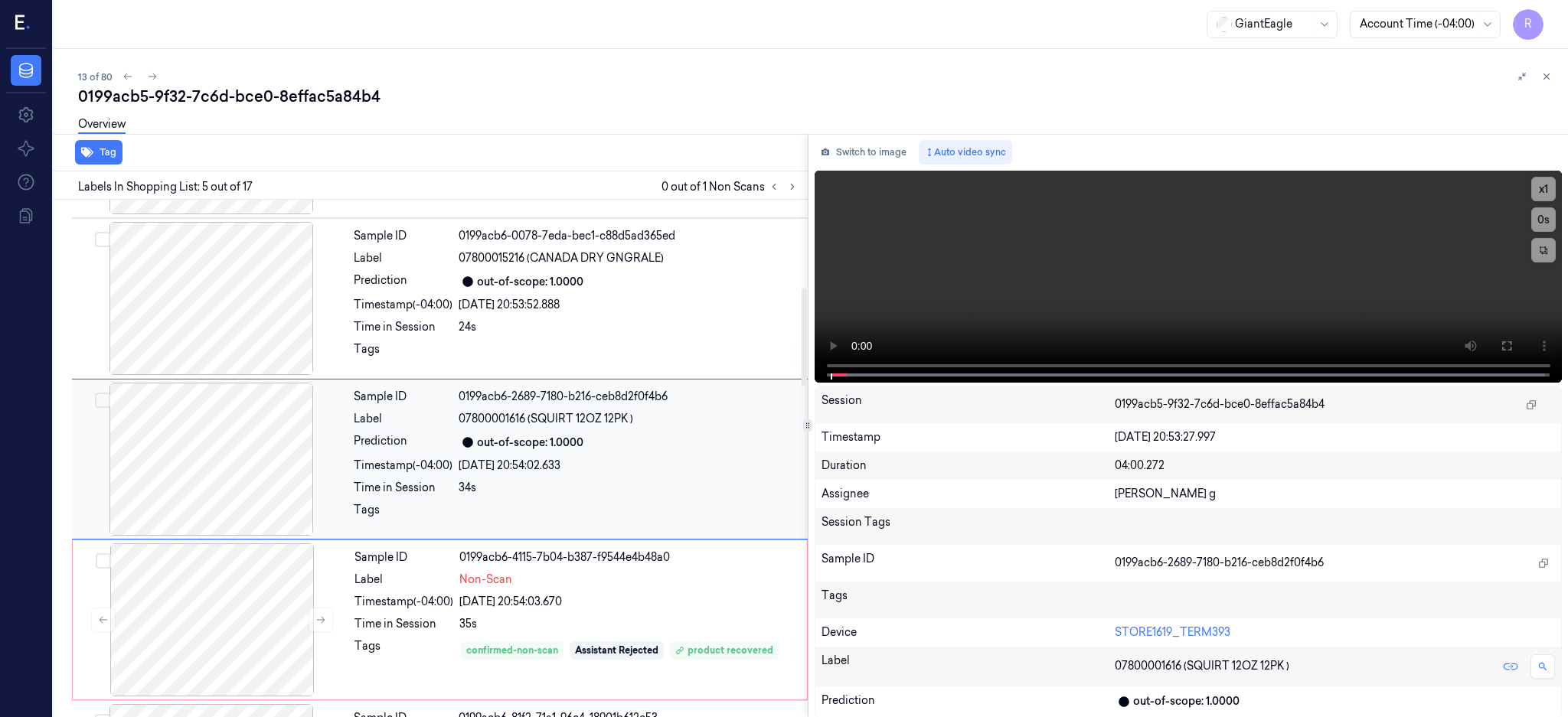
click at [220, 464] on div at bounding box center [211, 459] width 273 height 153
click at [1519, 348] on button at bounding box center [1507, 346] width 25 height 25
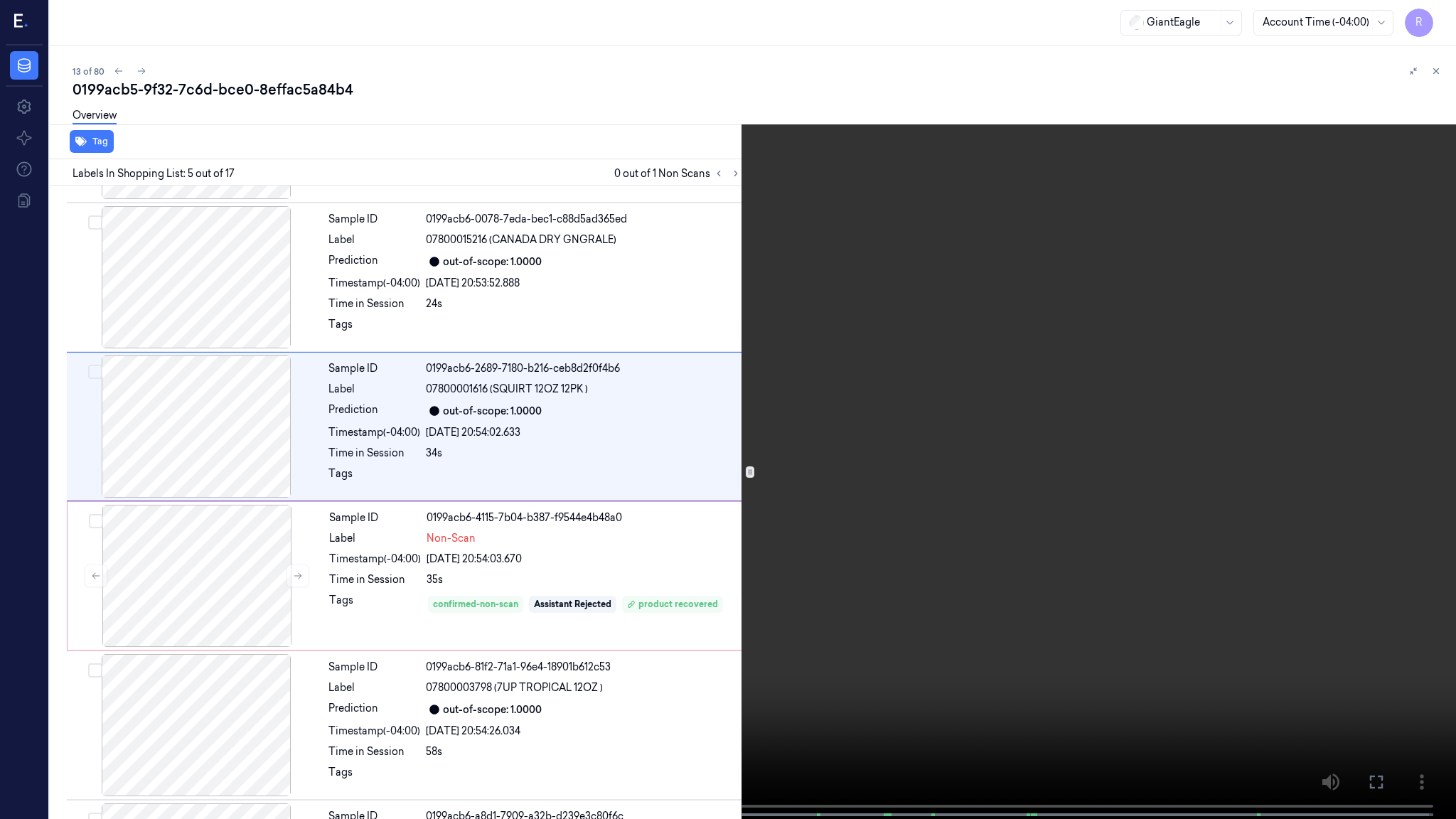
click at [681, 540] on video at bounding box center [728, 411] width 1456 height 821
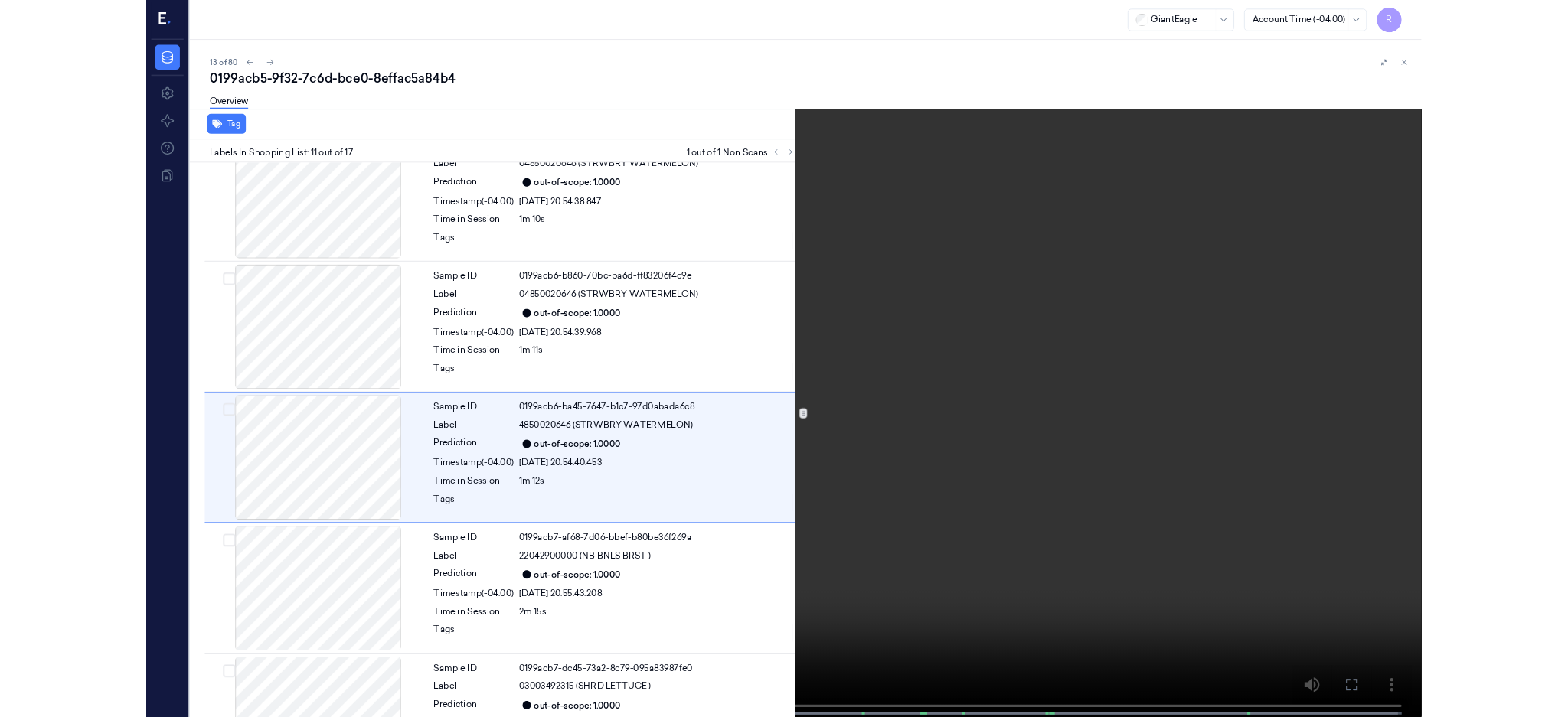
scroll to position [1345, 0]
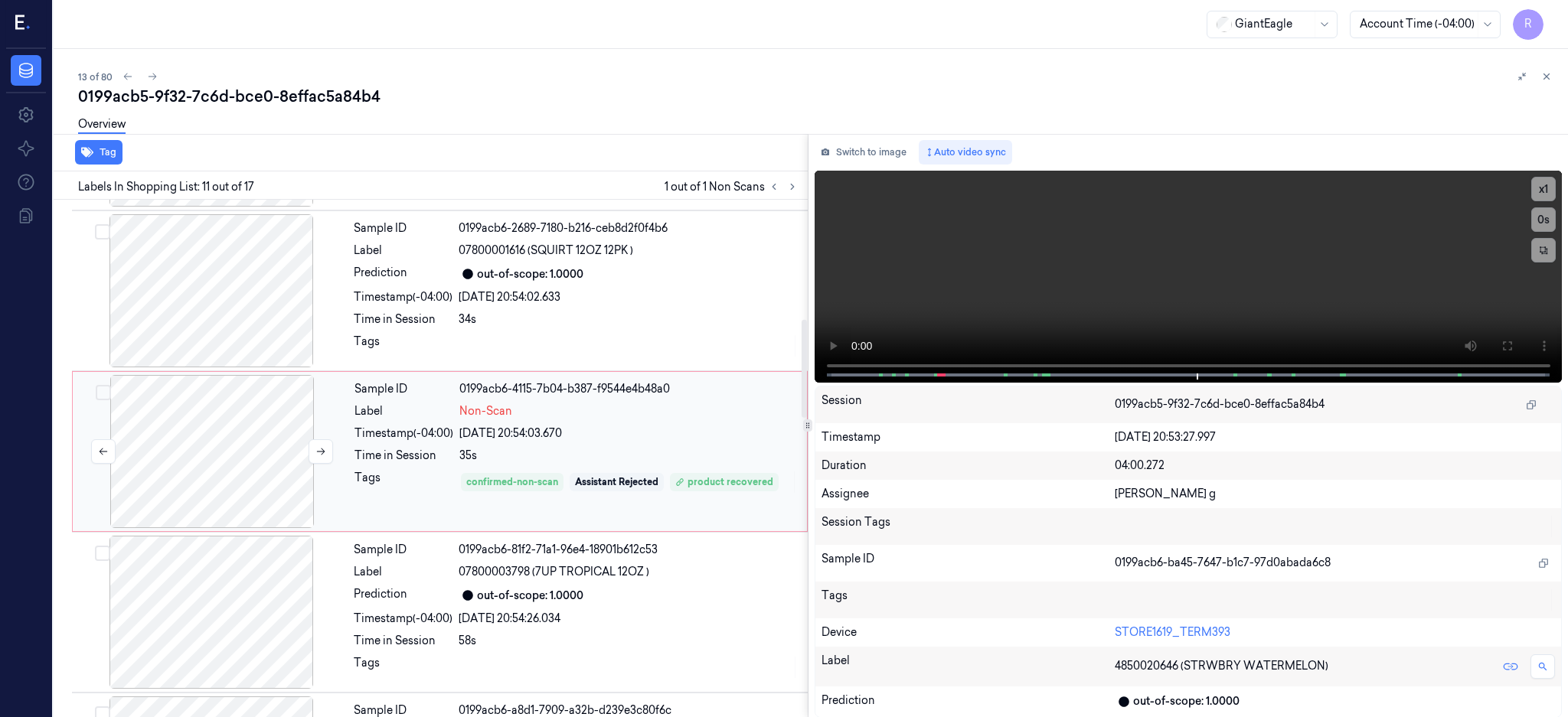
click at [238, 427] on div at bounding box center [212, 451] width 273 height 153
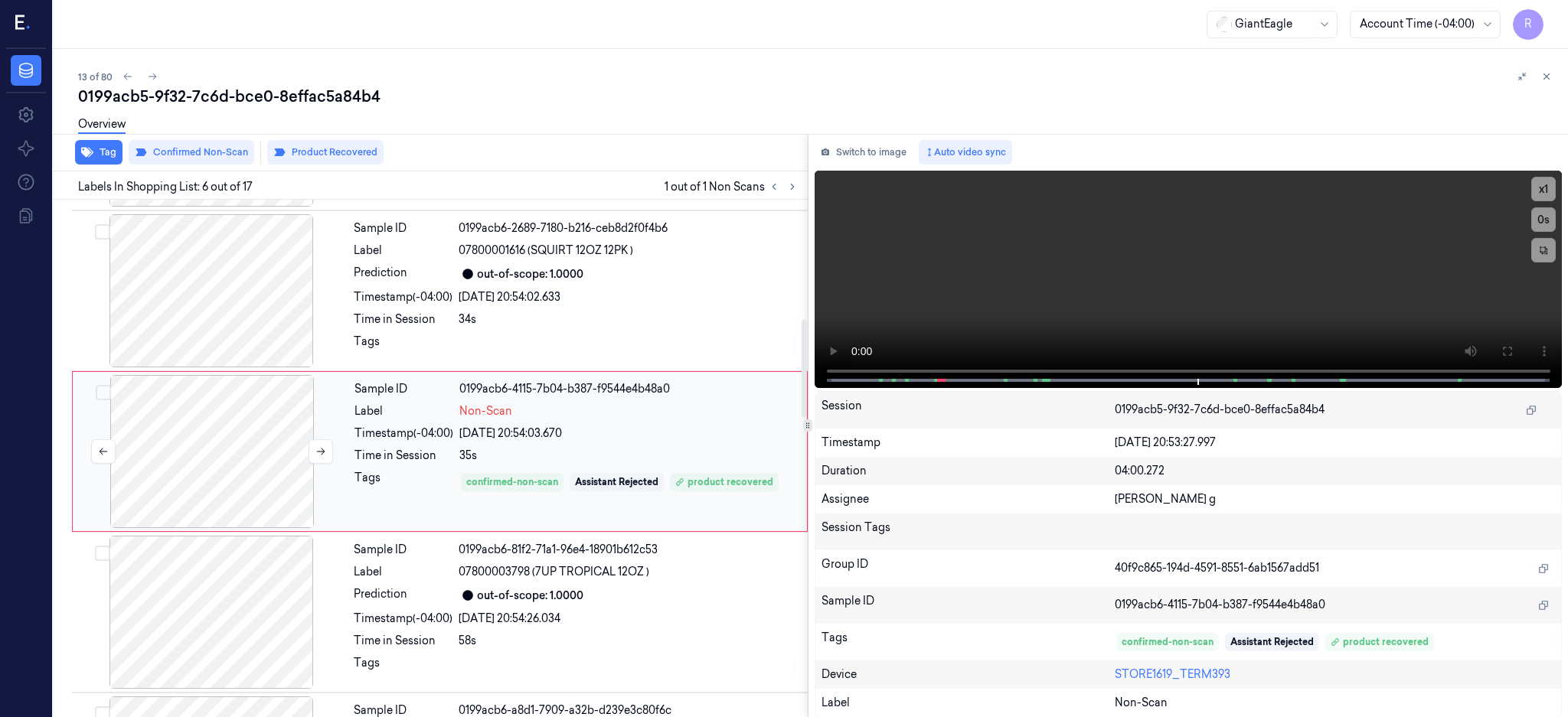
scroll to position [624, 0]
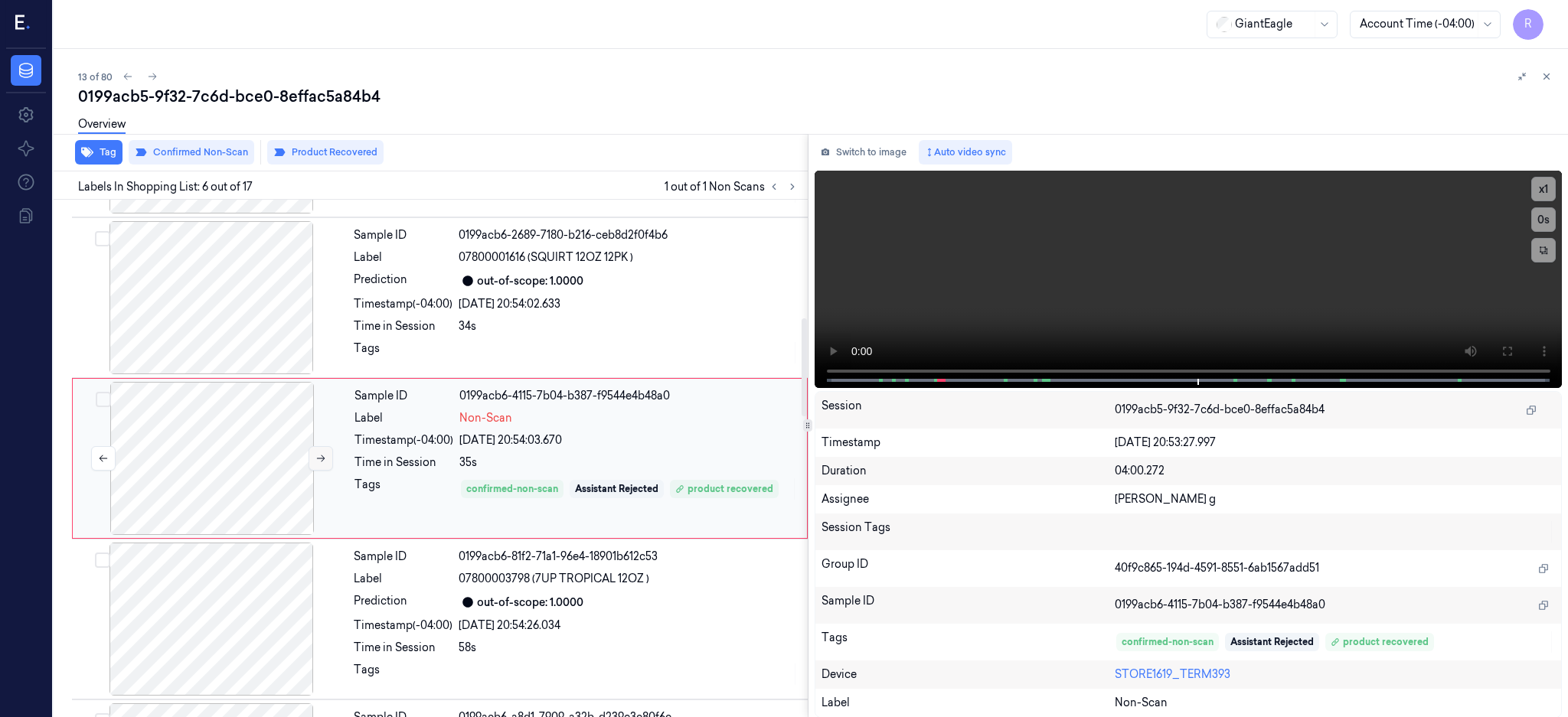
click at [320, 459] on icon at bounding box center [321, 459] width 8 height 7
click at [798, 181] on icon at bounding box center [792, 186] width 11 height 11
click at [798, 189] on icon at bounding box center [792, 186] width 11 height 11
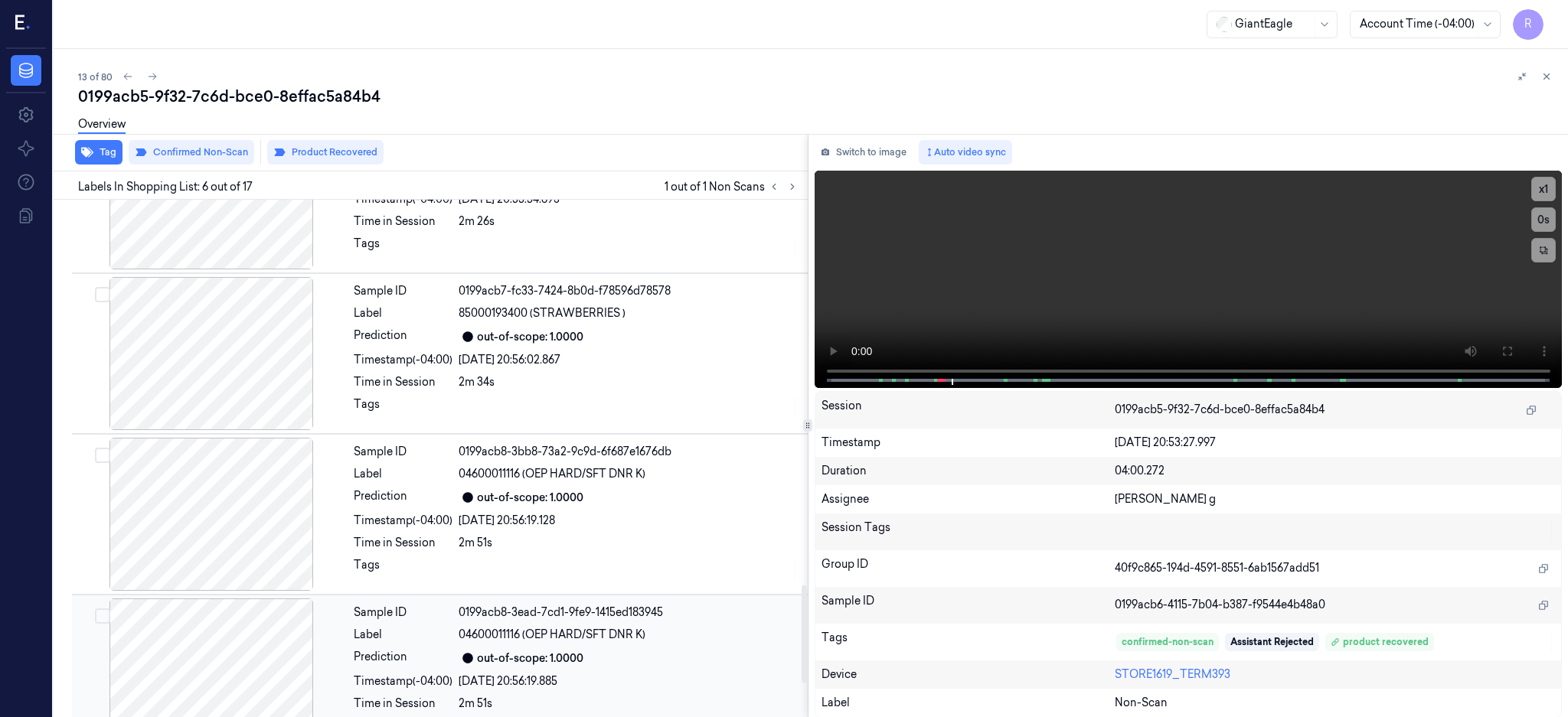
scroll to position [2219, 0]
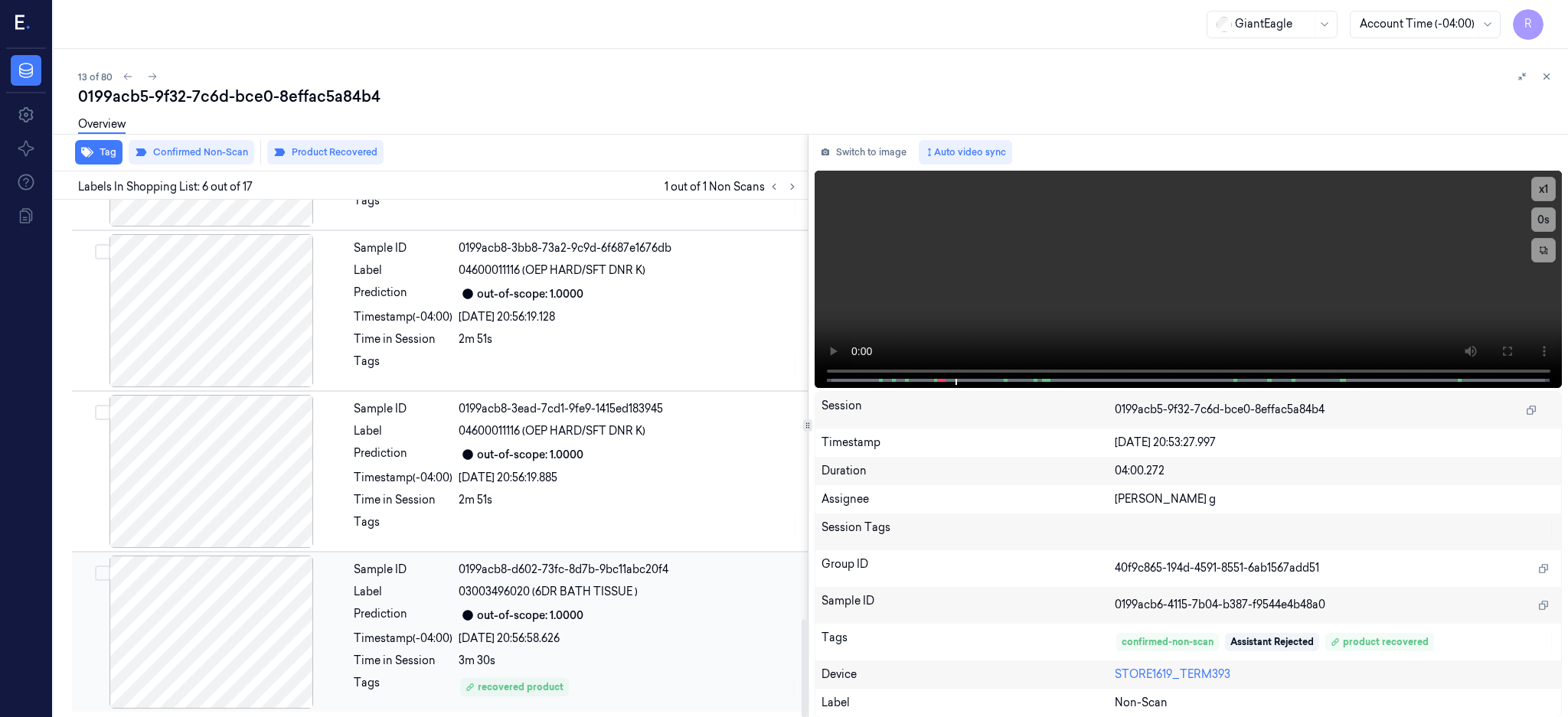
click at [260, 577] on div at bounding box center [211, 632] width 273 height 153
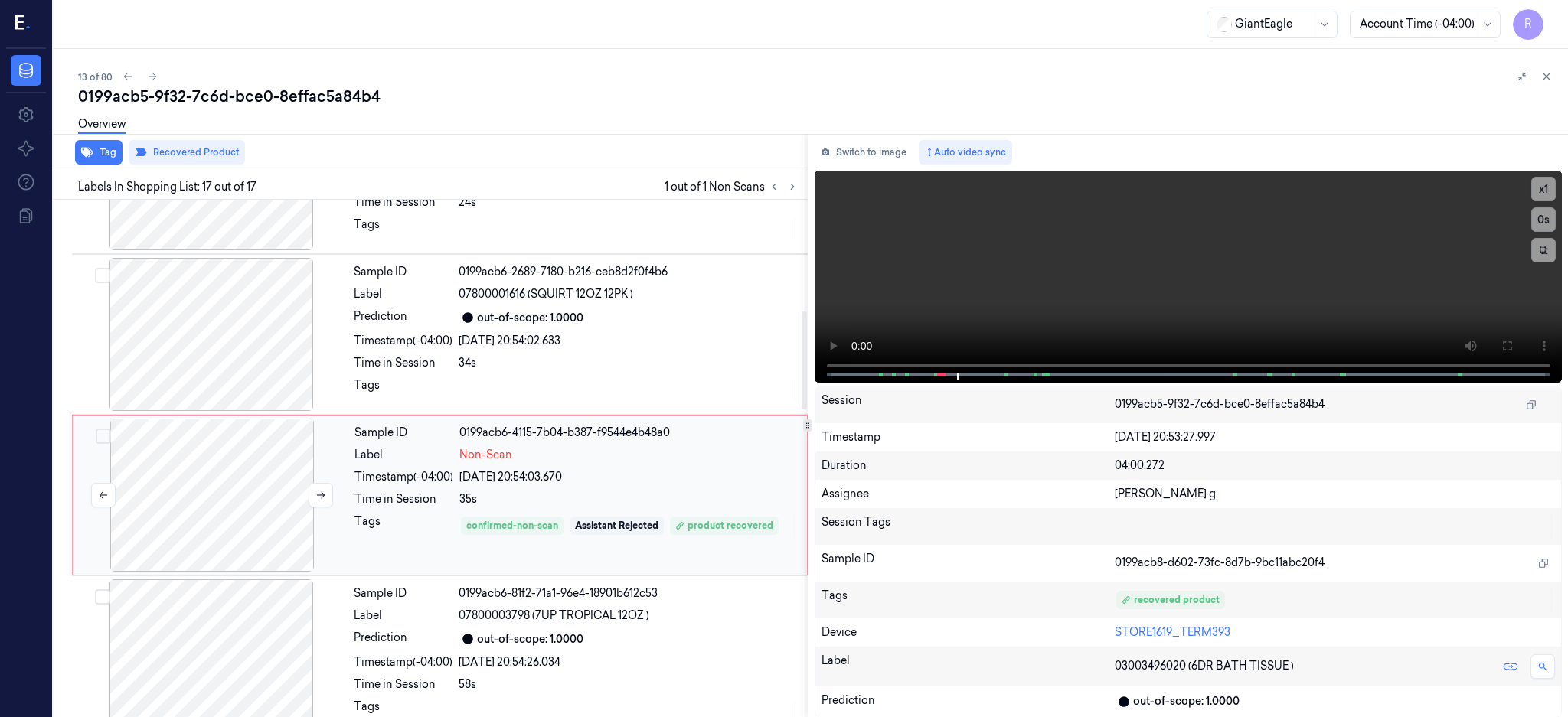
click at [222, 466] on div at bounding box center [212, 495] width 273 height 153
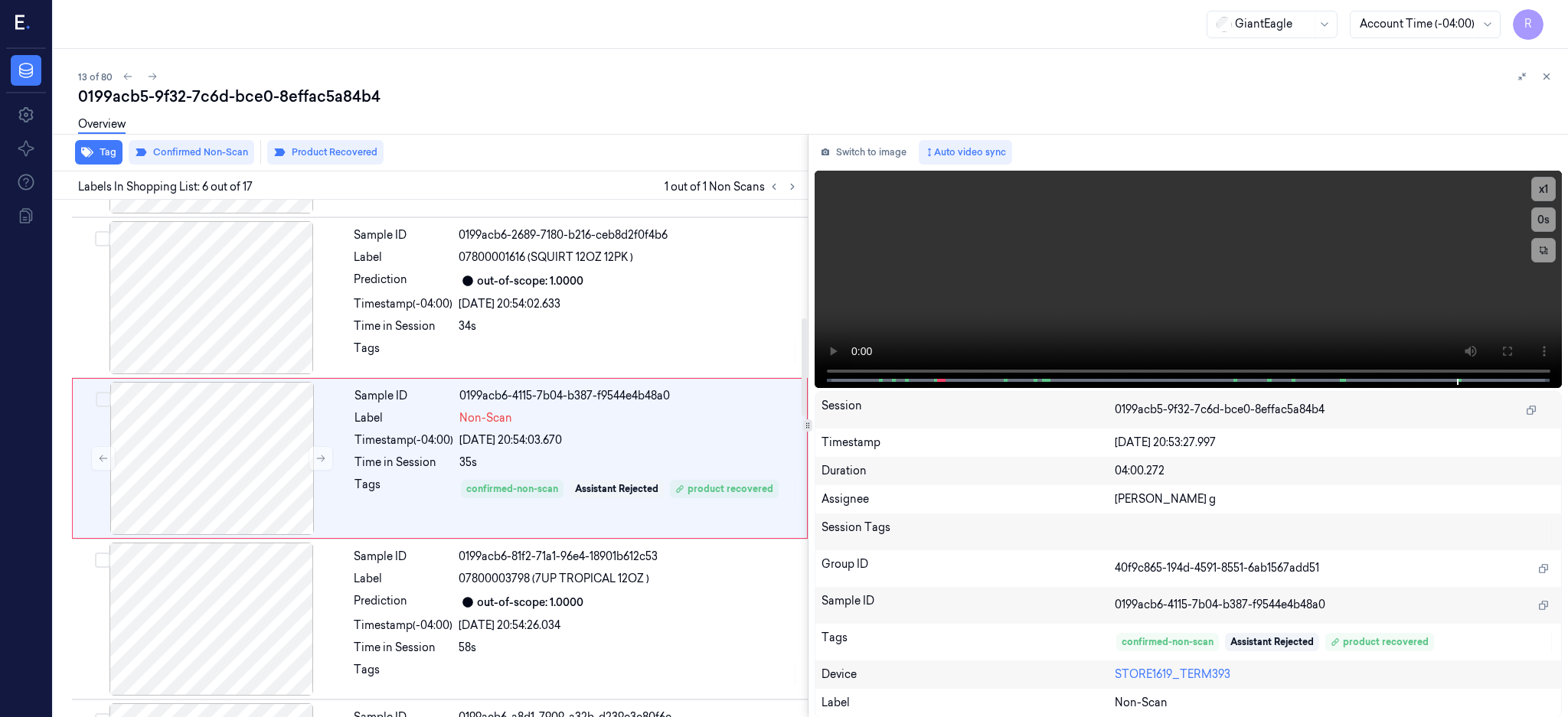
click at [888, 134] on div "Switch to image Auto video sync x 1 0 s Session 0199acb5-9f32-7c6d-bce0-8effac5…" at bounding box center [1189, 426] width 760 height 584
click at [890, 158] on button "Switch to image" at bounding box center [863, 152] width 98 height 25
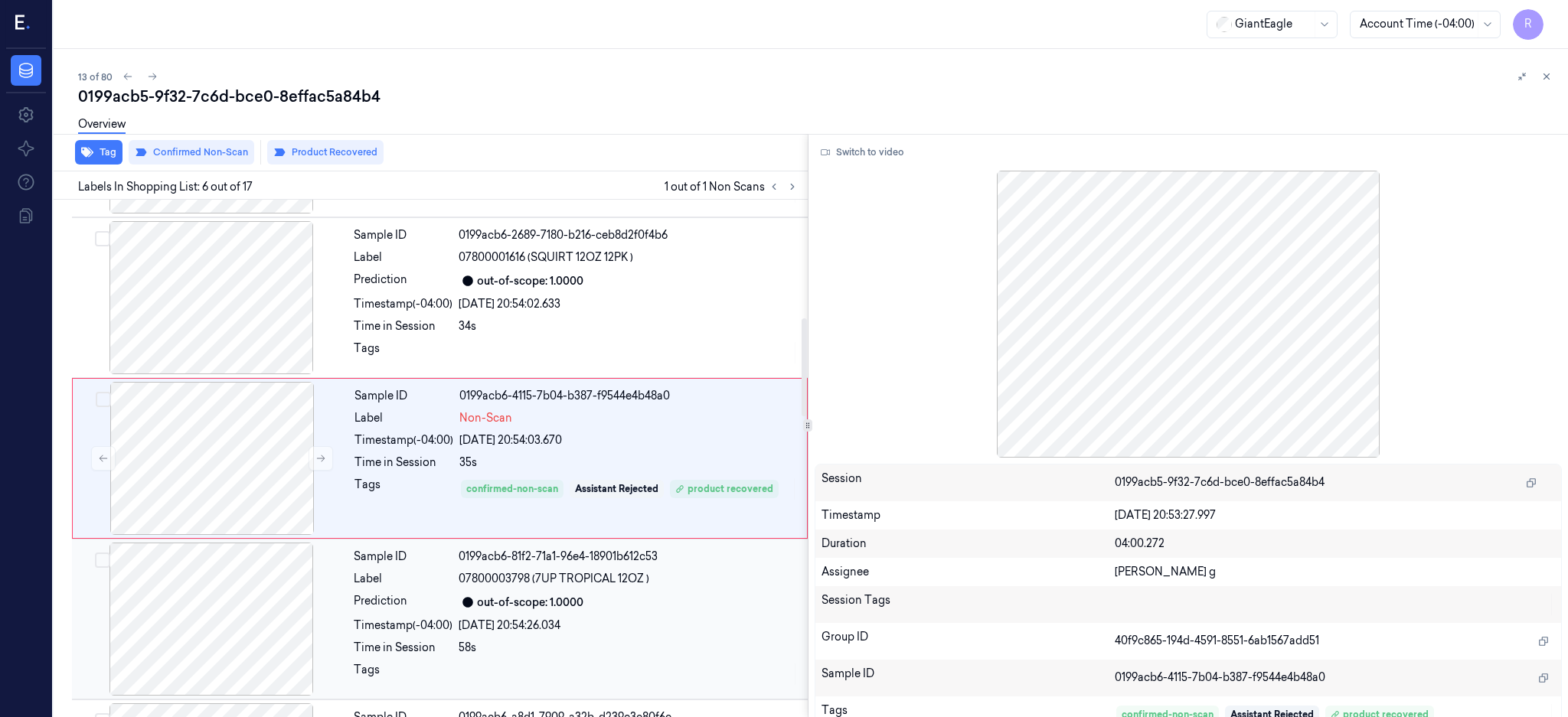
click at [239, 626] on div at bounding box center [211, 618] width 273 height 153
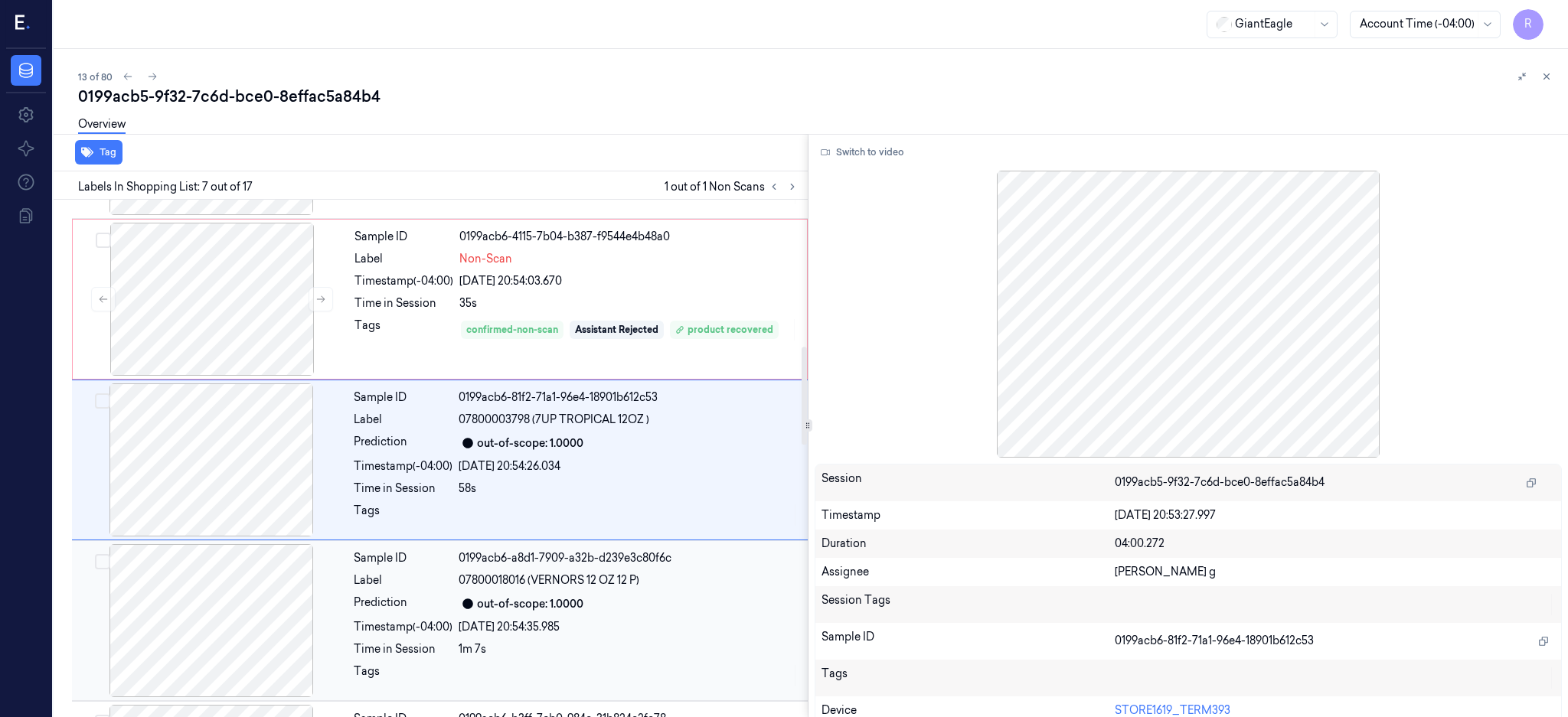
scroll to position [785, 0]
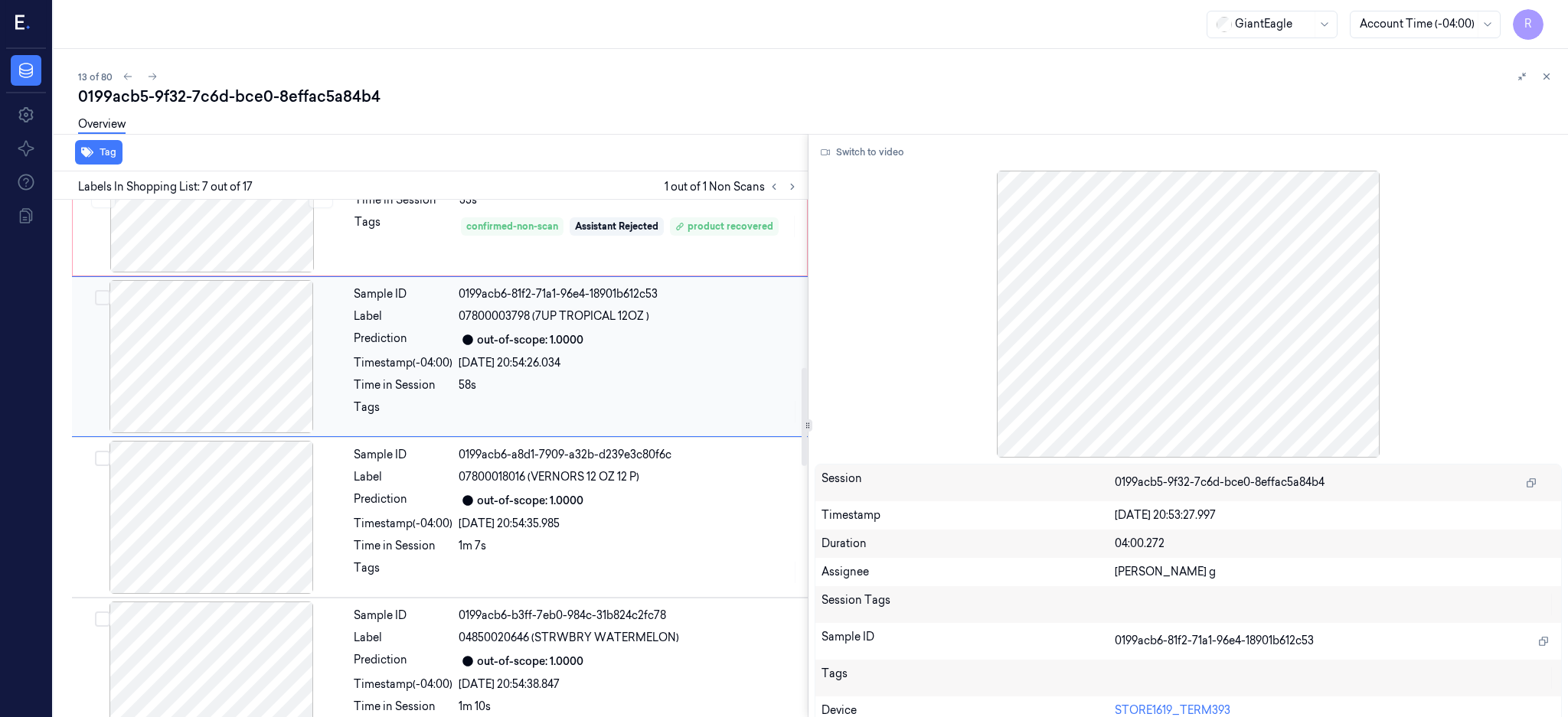
click at [530, 493] on div "out-of-scope: 1.0000" at bounding box center [530, 500] width 106 height 16
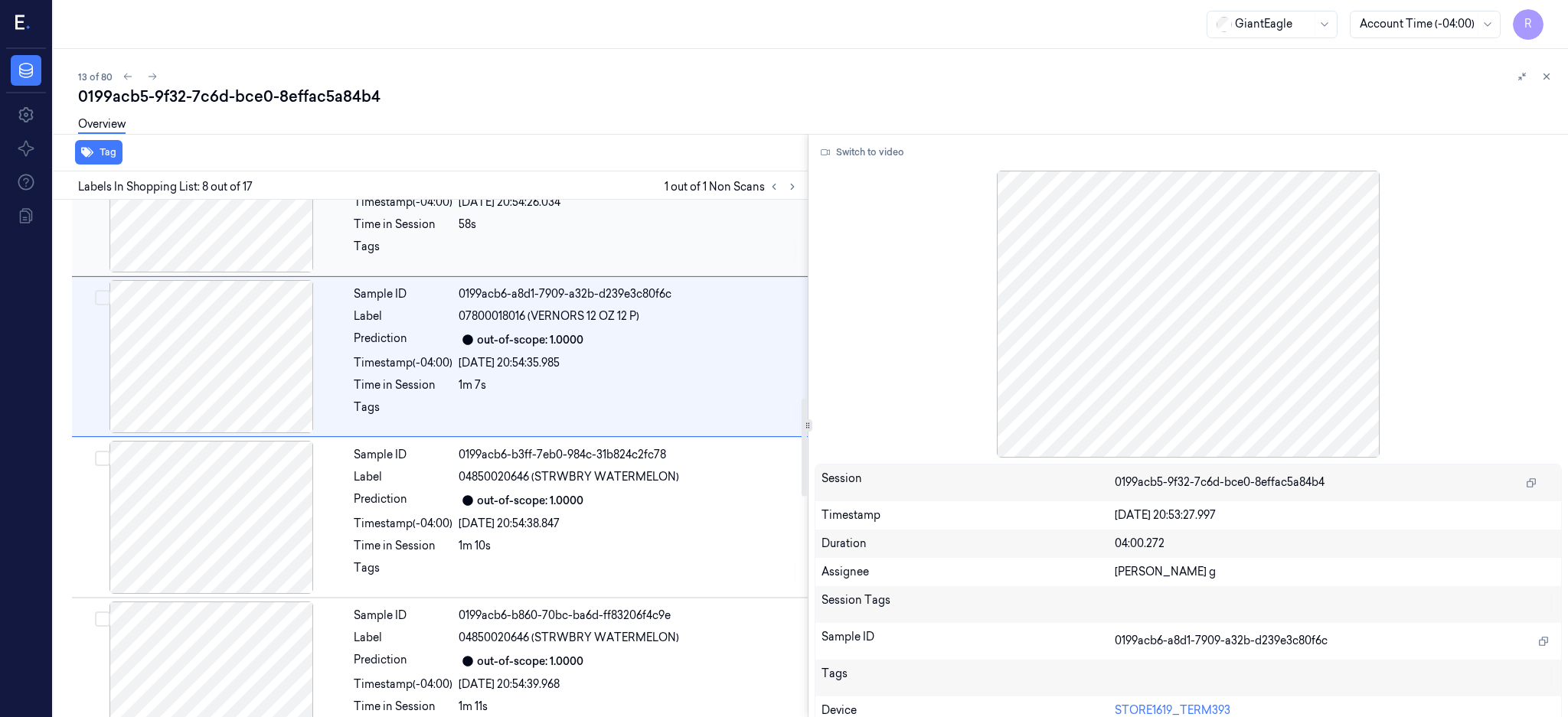
click at [530, 493] on div "out-of-scope: 1.0000" at bounding box center [530, 500] width 106 height 16
click at [528, 532] on div "Sample ID 0199acb6-b860-70bc-ba6d-ff83206f4c9e Label 04850020646 (STRWBRY WATER…" at bounding box center [577, 517] width 457 height 153
click at [528, 543] on div "1m 12s" at bounding box center [629, 546] width 340 height 16
click at [528, 543] on div "2m 15s" at bounding box center [629, 545] width 340 height 16
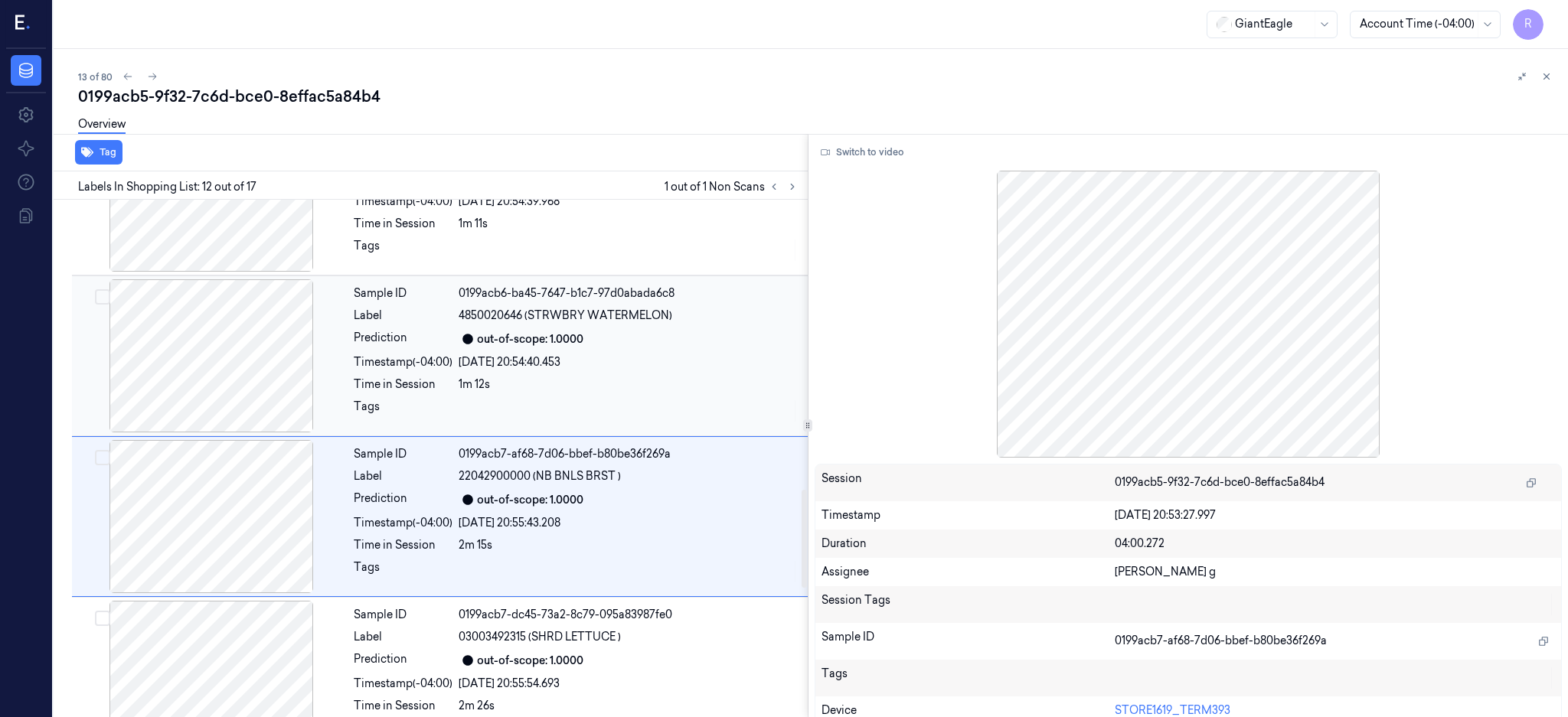
scroll to position [1589, 0]
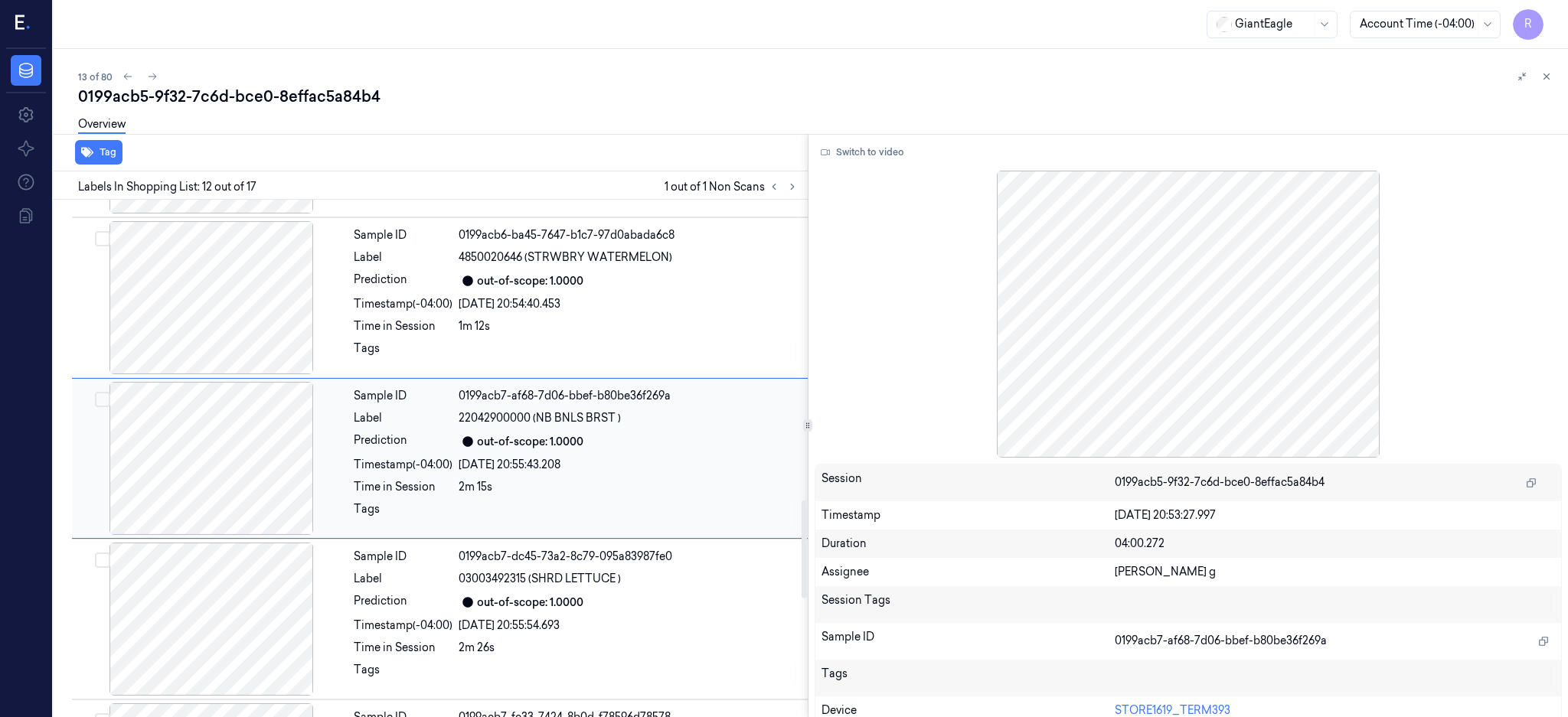
click at [225, 471] on div at bounding box center [211, 458] width 273 height 153
click at [229, 336] on div at bounding box center [211, 297] width 273 height 153
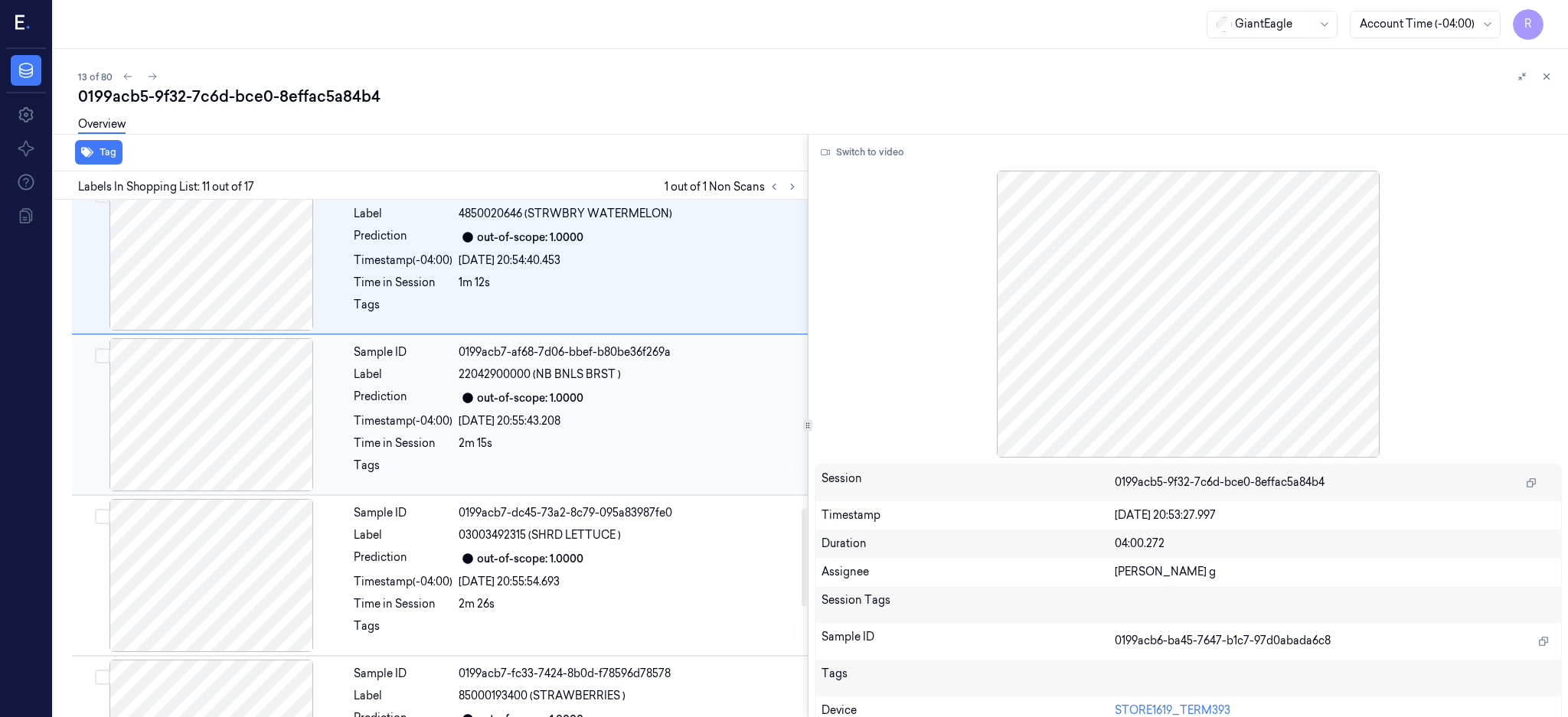
click at [256, 359] on div at bounding box center [211, 415] width 273 height 153
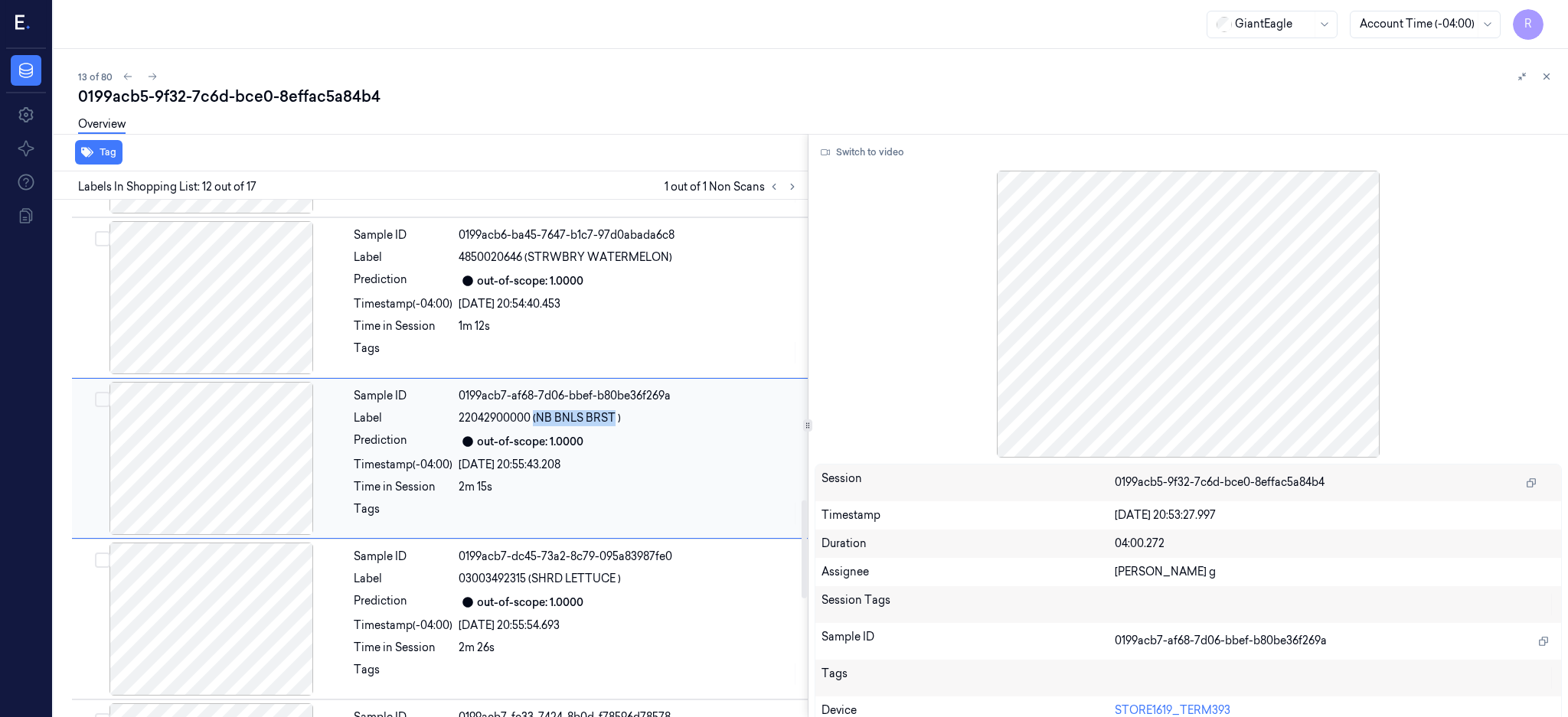
drag, startPoint x: 532, startPoint y: 417, endPoint x: 614, endPoint y: 422, distance: 82.2
click at [614, 422] on span "22042900000 (NB BNLS BRST )" at bounding box center [540, 417] width 162 height 16
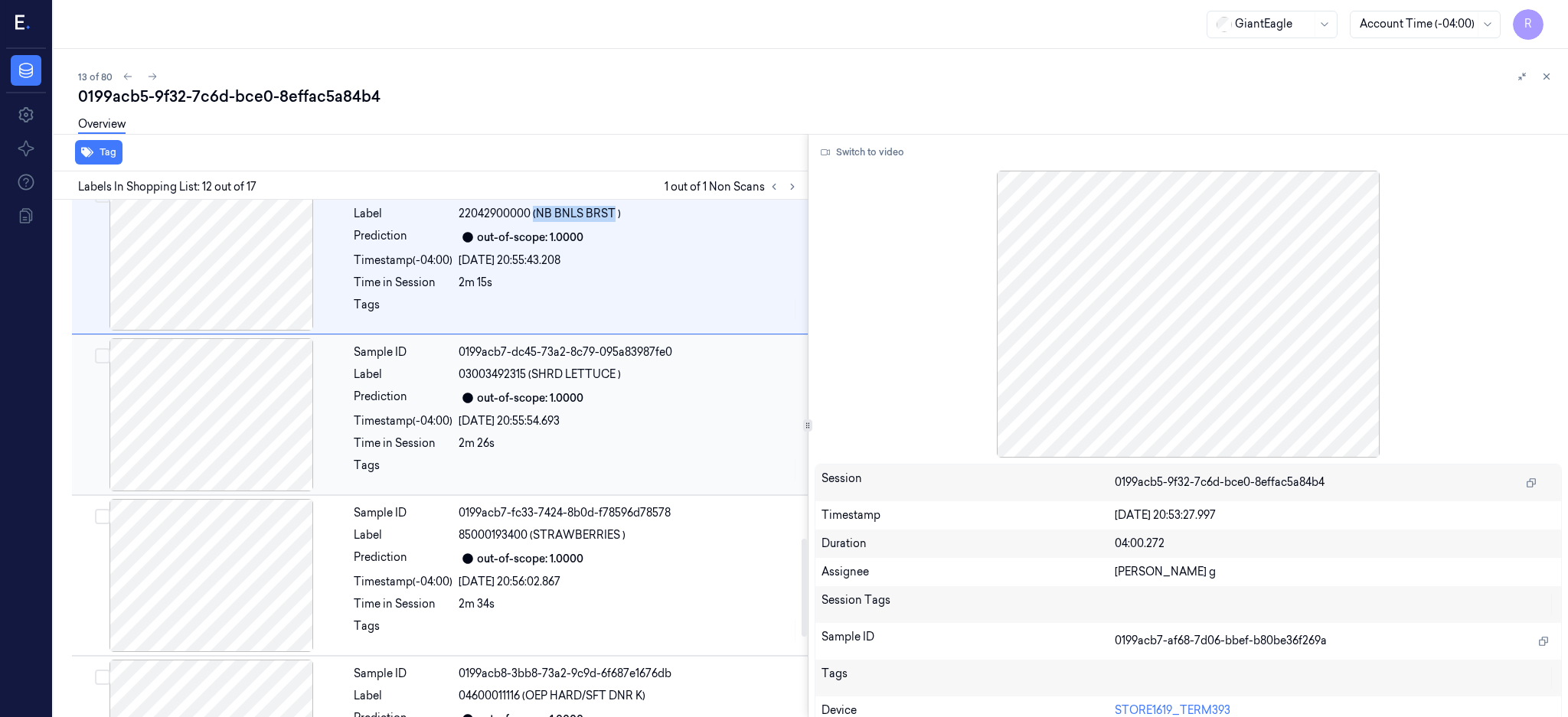
click at [512, 402] on div "out-of-scope: 1.0000" at bounding box center [530, 397] width 106 height 16
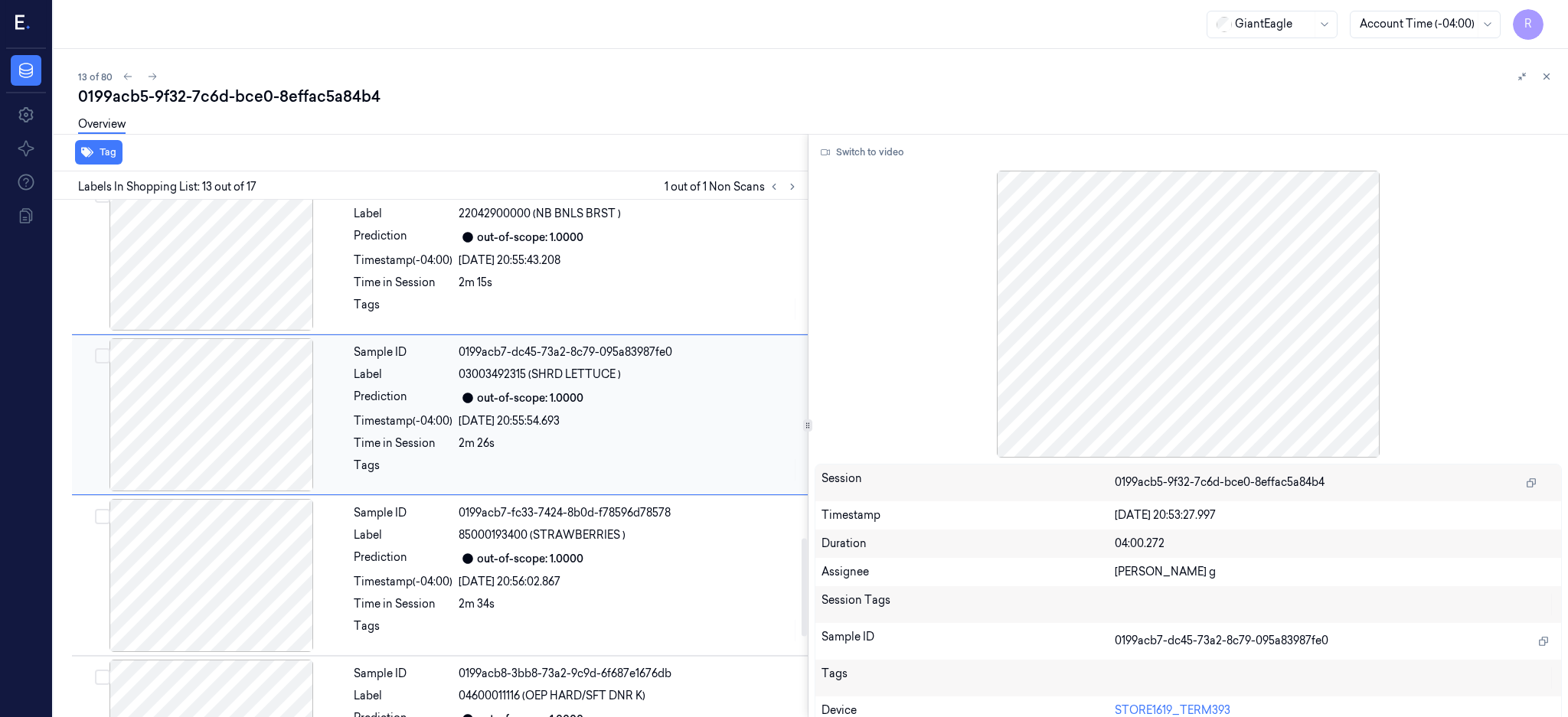
scroll to position [1749, 0]
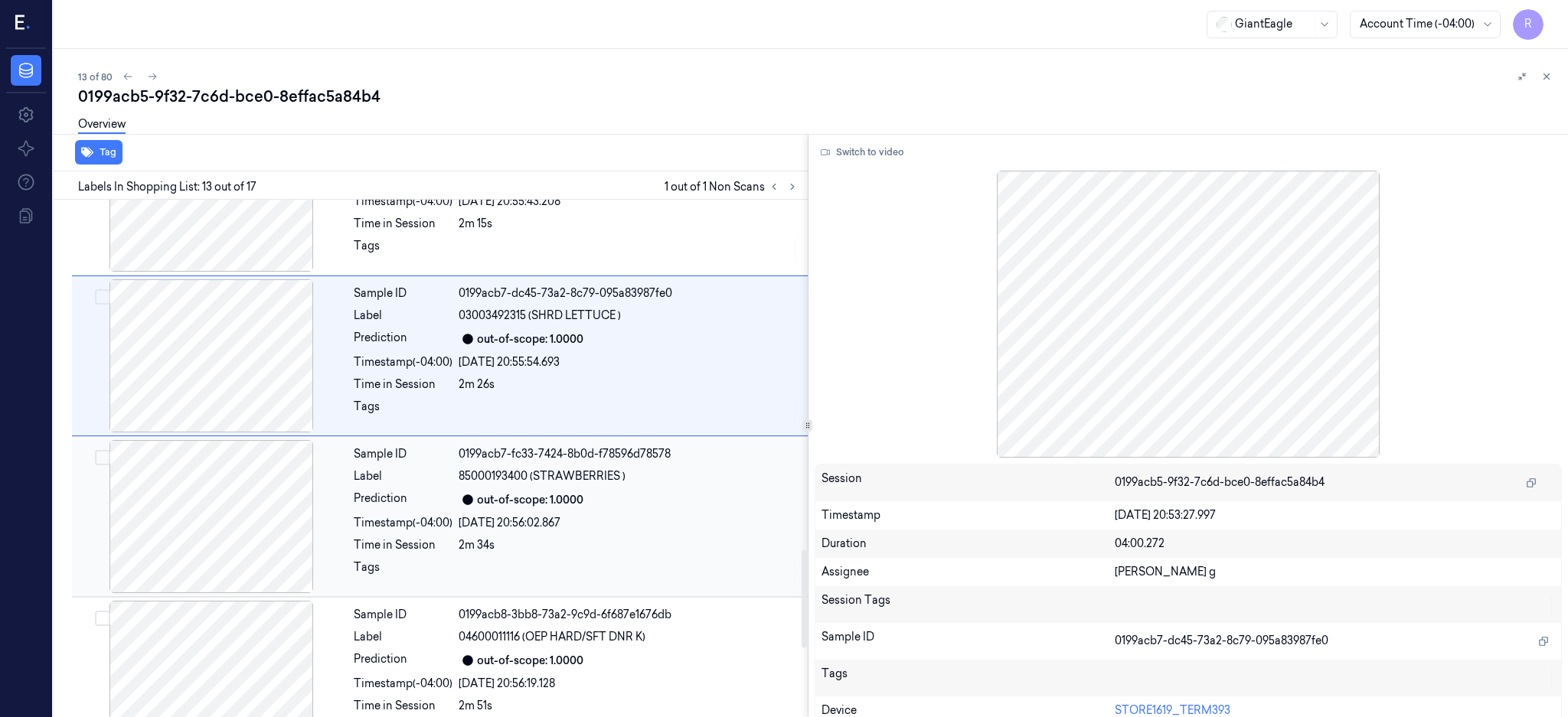
click at [485, 461] on div "0199acb7-fc33-7424-8b0d-f78596d78578" at bounding box center [629, 454] width 340 height 16
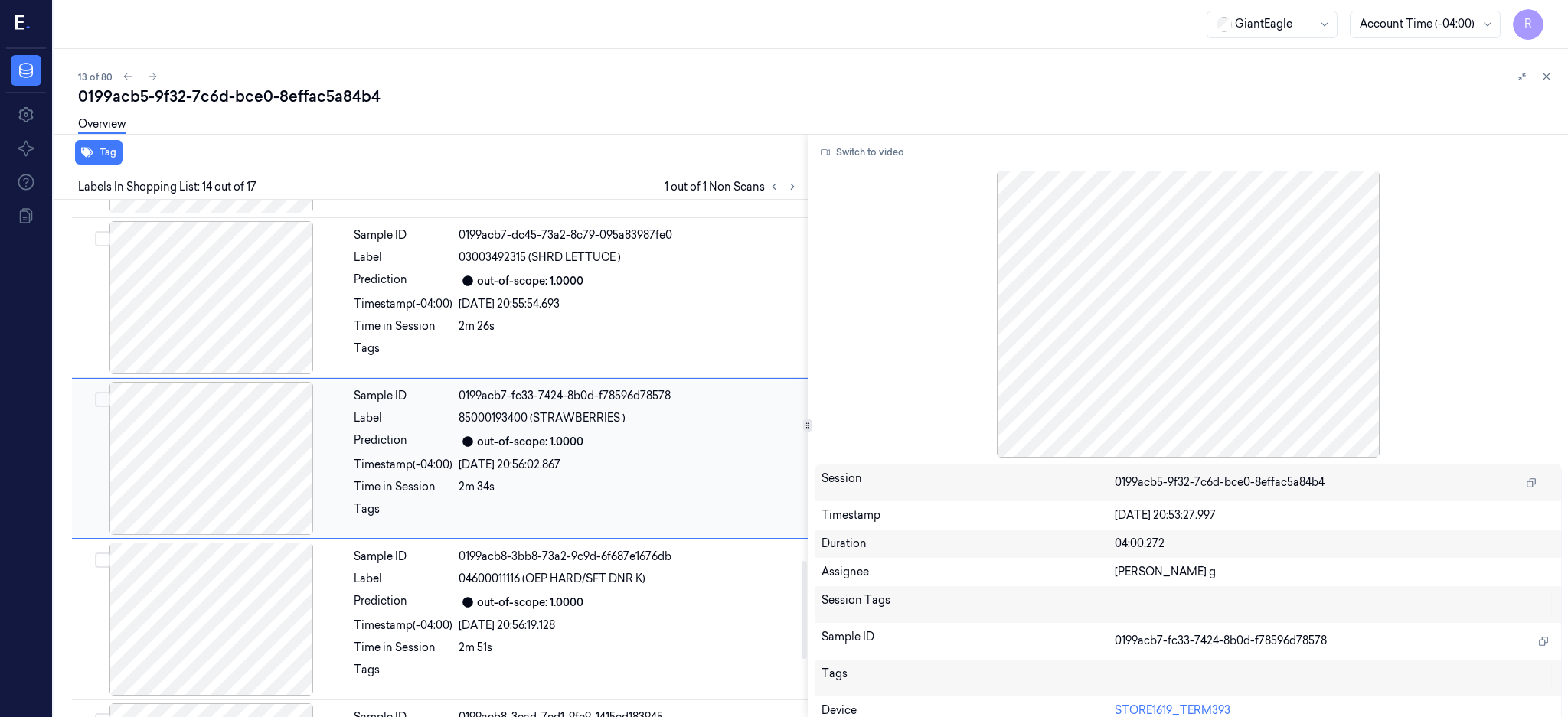
scroll to position [1911, 0]
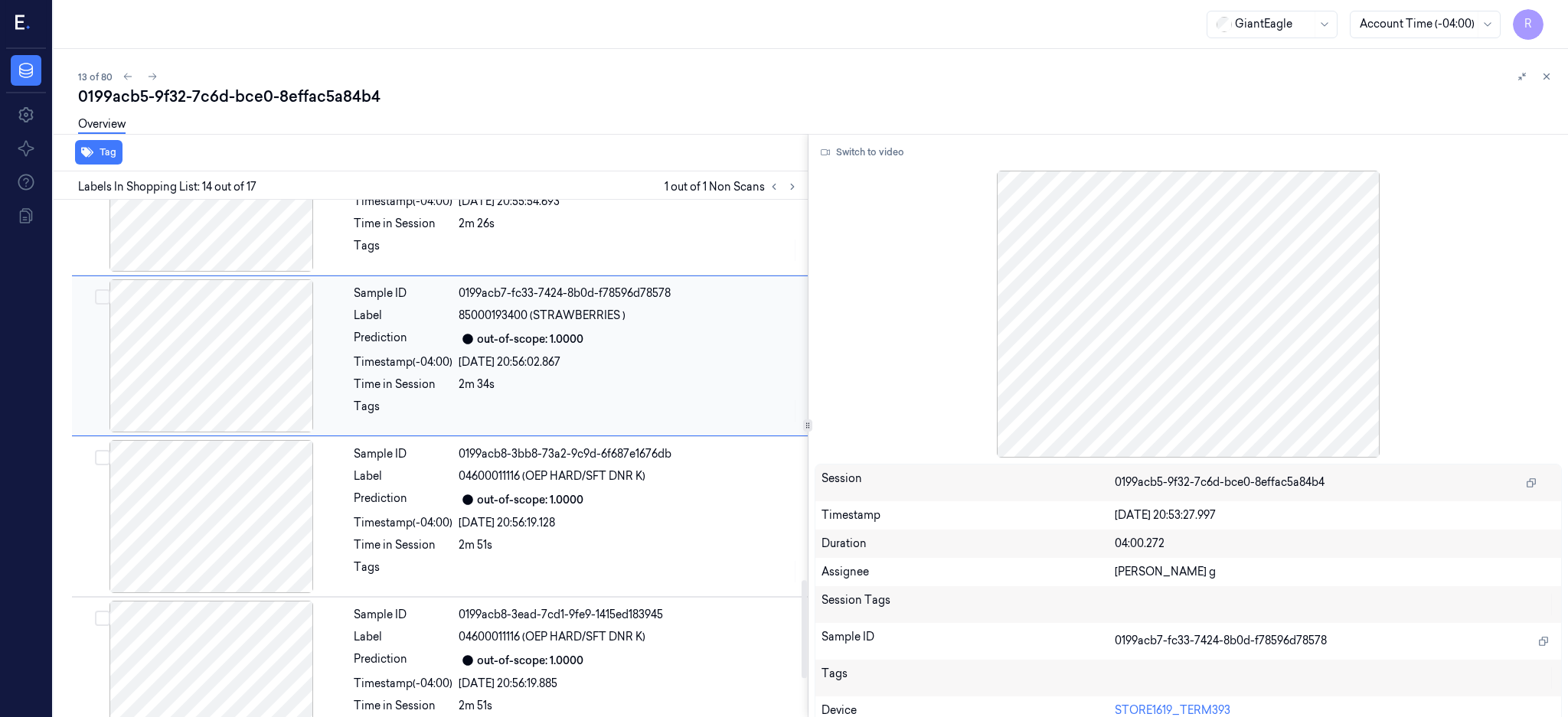
click at [485, 461] on div "0199acb8-3bb8-73a2-9c9d-6f687e1676db" at bounding box center [629, 454] width 340 height 16
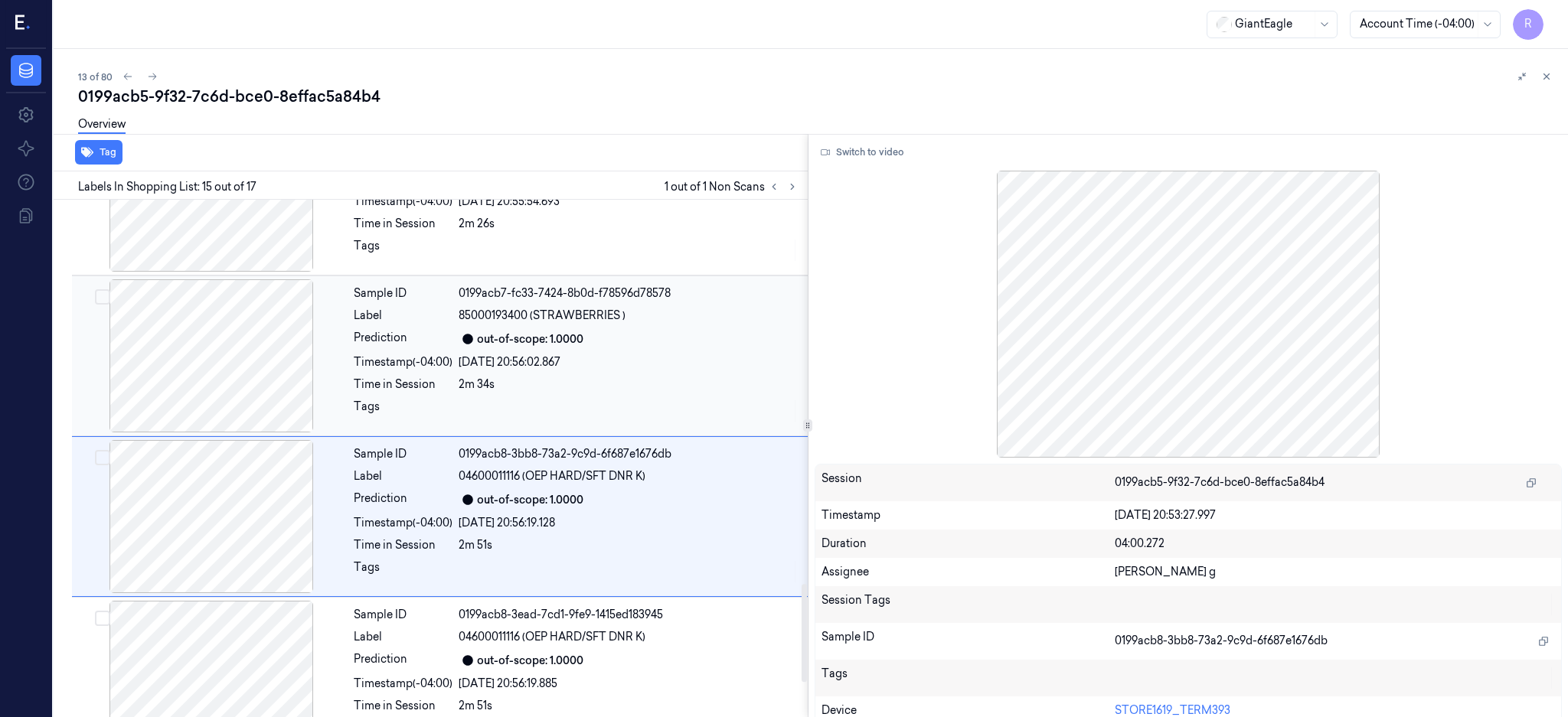
scroll to position [2072, 0]
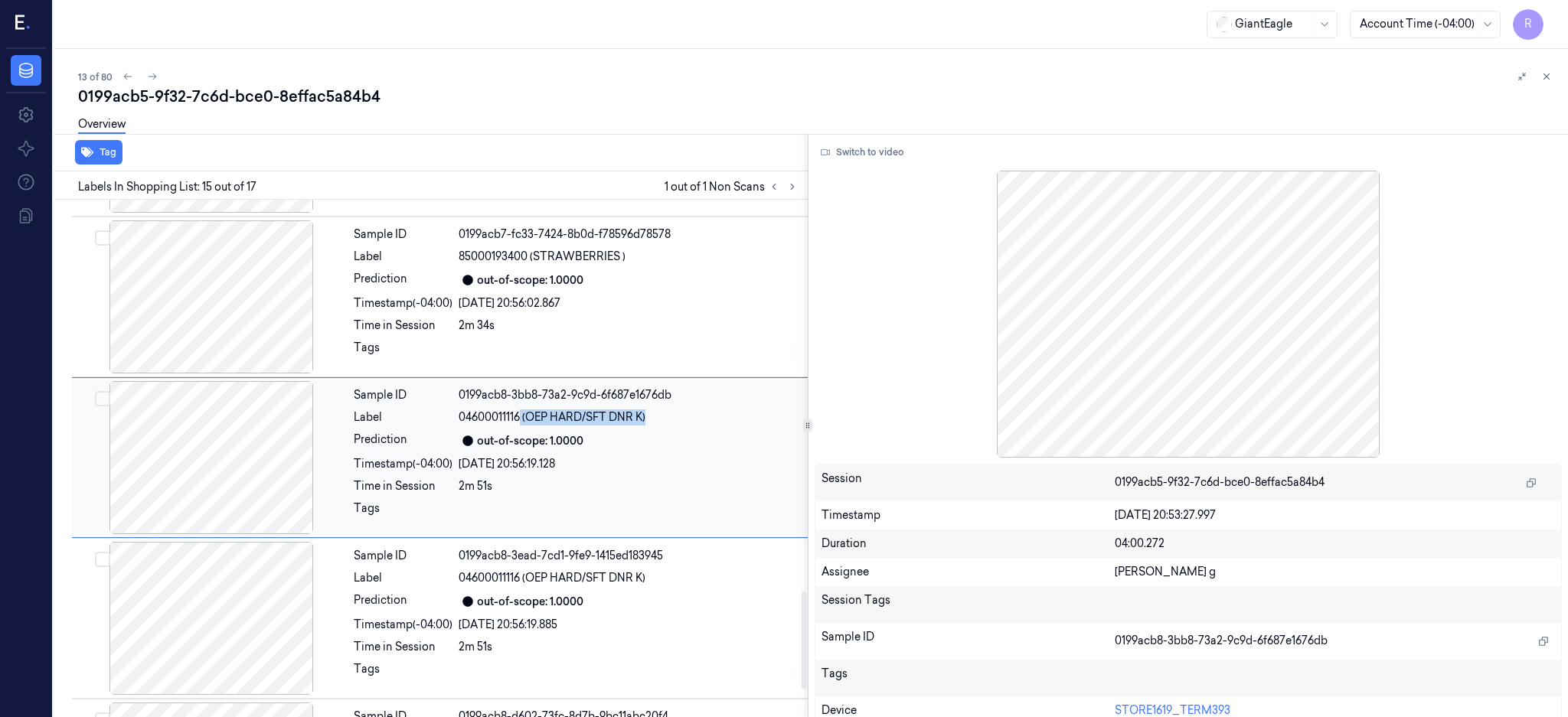
drag, startPoint x: 523, startPoint y: 411, endPoint x: 702, endPoint y: 426, distance: 179.6
click at [702, 426] on div "04600011116 (OEP HARD/SFT DNR K)" at bounding box center [629, 416] width 340 height 16
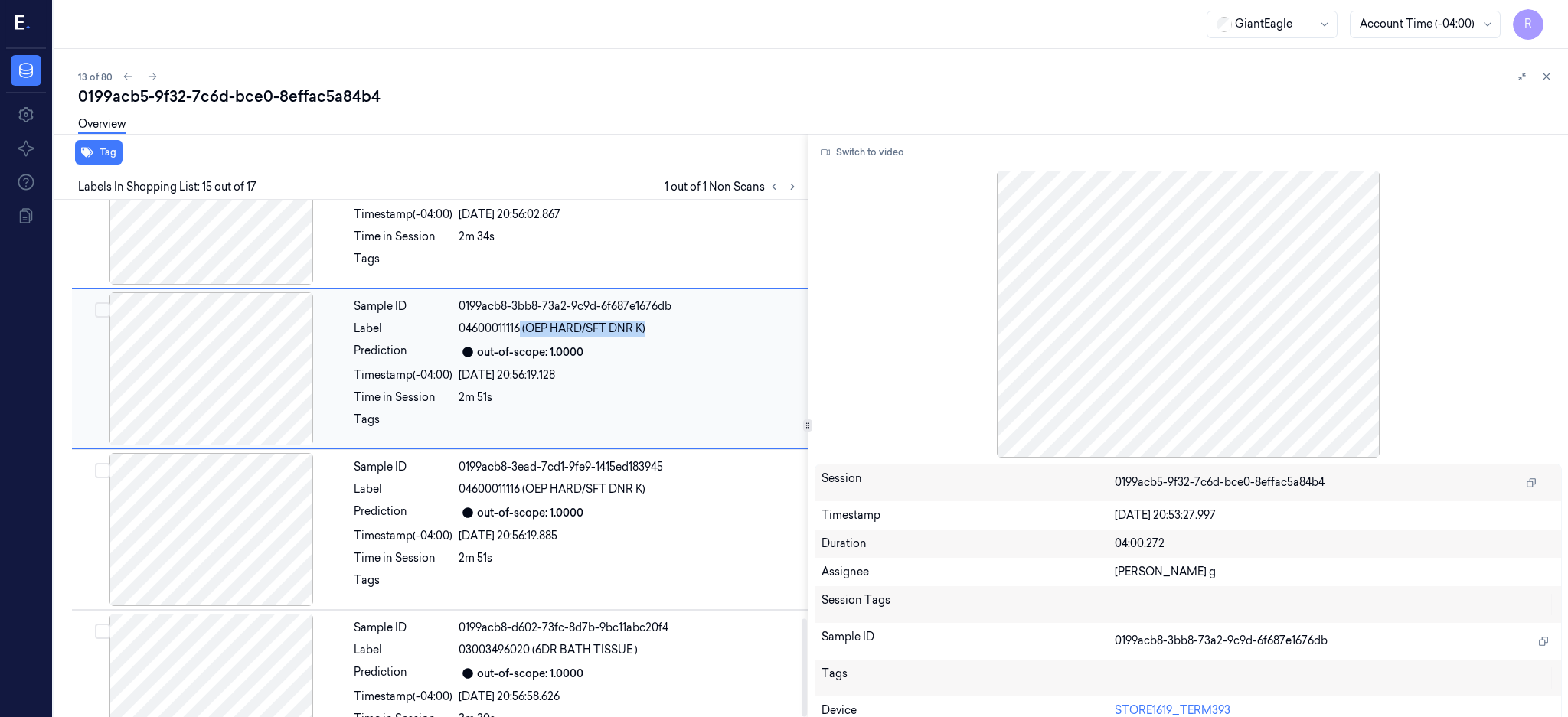
scroll to position [2219, 0]
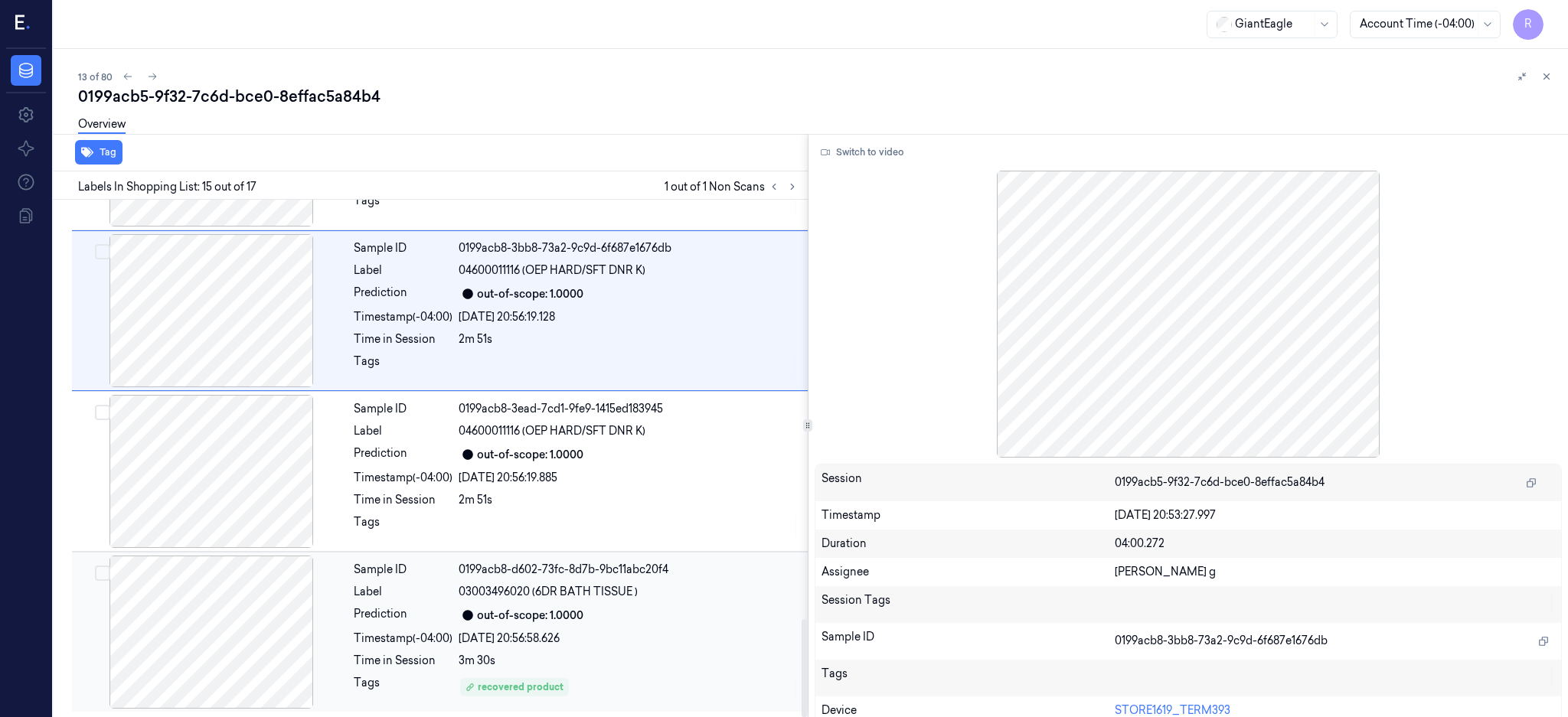
click at [567, 593] on span "03003496020 (6DR BATH TISSUE )" at bounding box center [548, 591] width 179 height 16
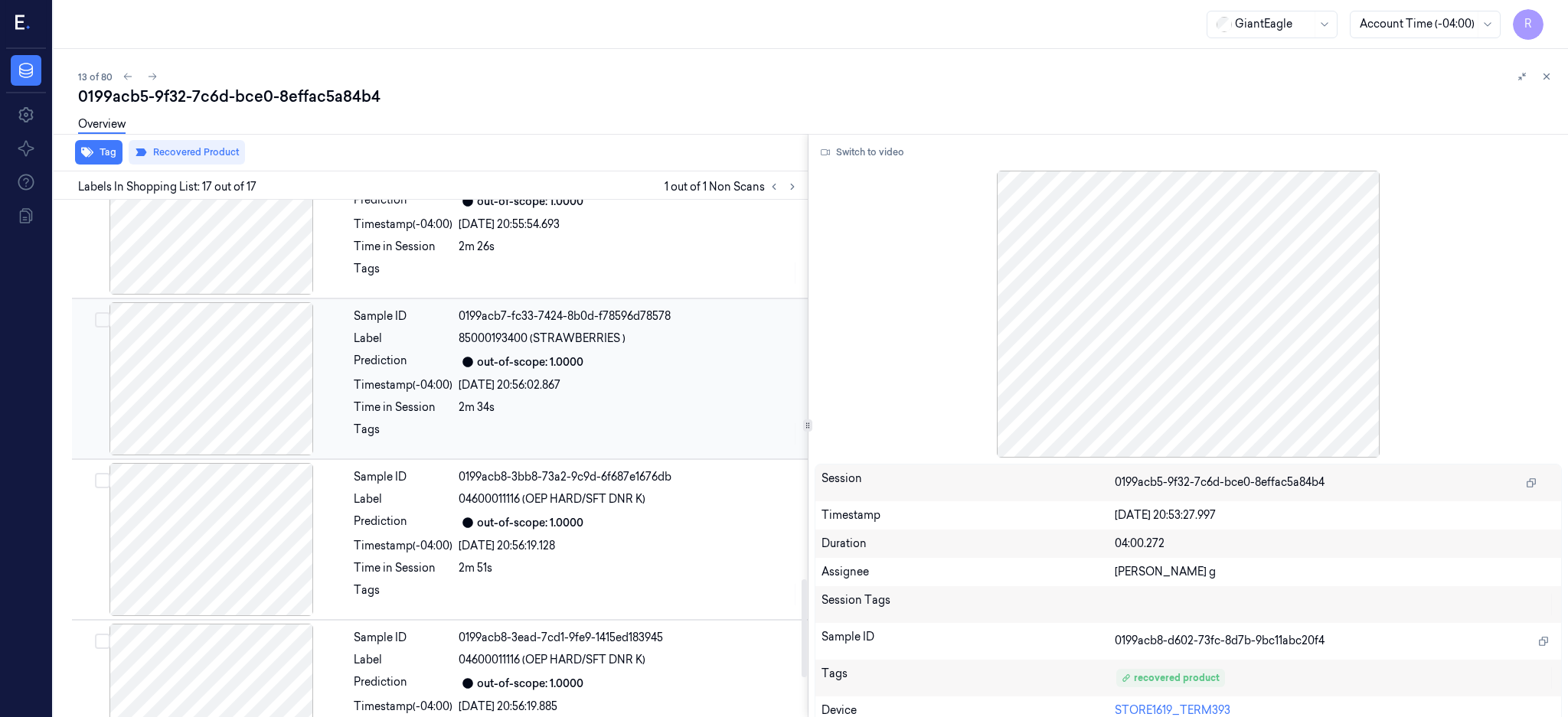
scroll to position [2015, 0]
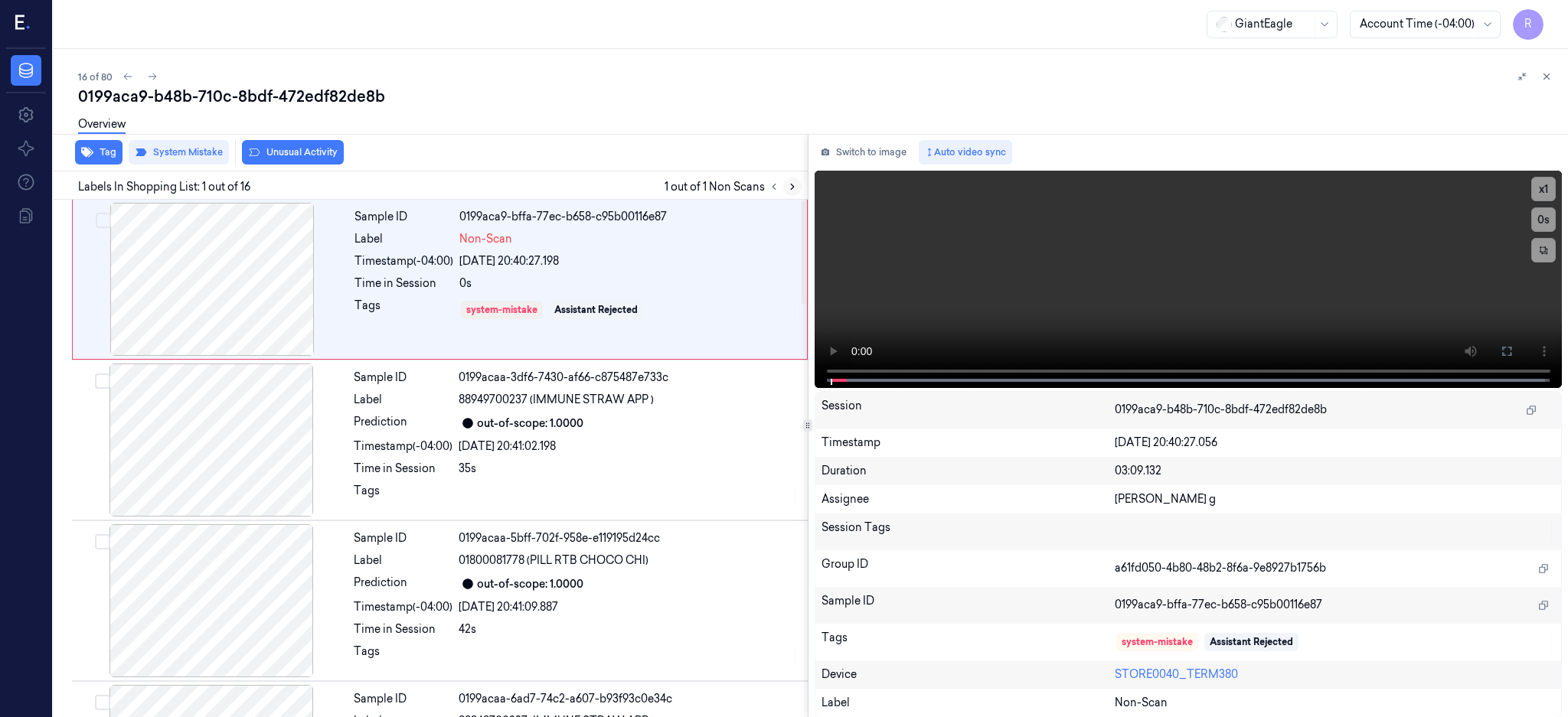
click at [798, 187] on icon at bounding box center [792, 186] width 11 height 11
click at [269, 319] on div at bounding box center [212, 279] width 273 height 153
click at [238, 248] on div at bounding box center [212, 279] width 273 height 153
click at [1513, 354] on icon at bounding box center [1507, 351] width 12 height 12
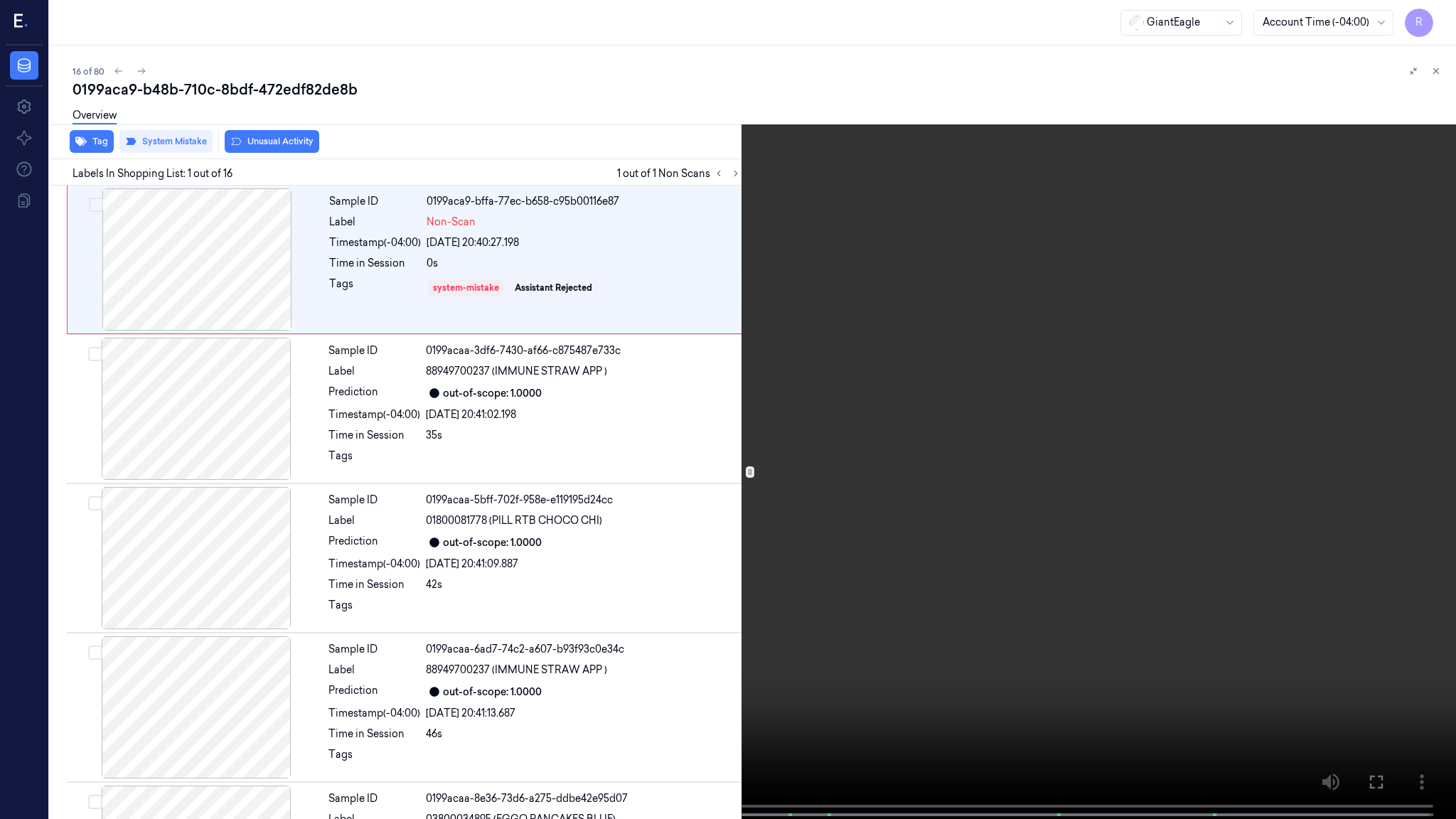
click at [1021, 375] on video at bounding box center [728, 411] width 1456 height 821
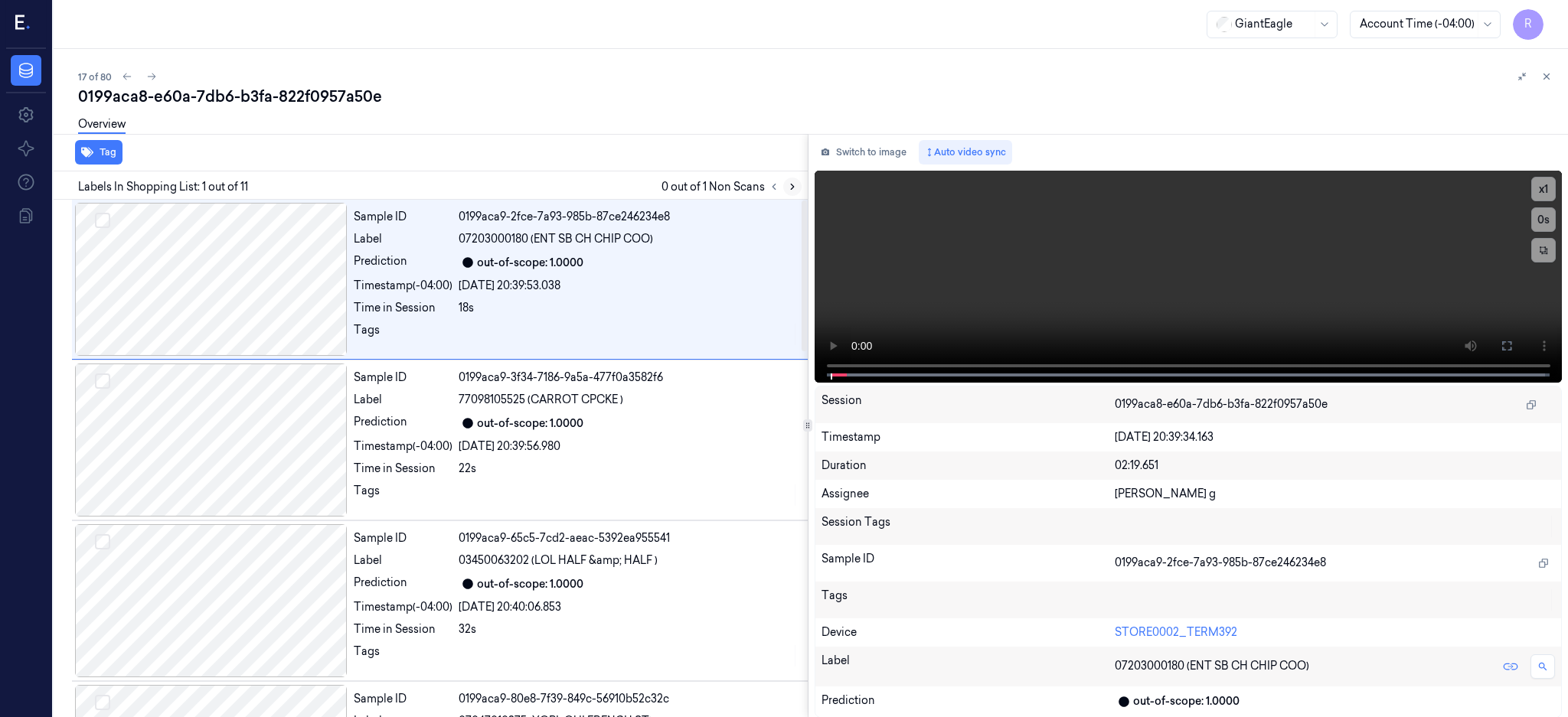
click at [798, 188] on icon at bounding box center [792, 186] width 11 height 11
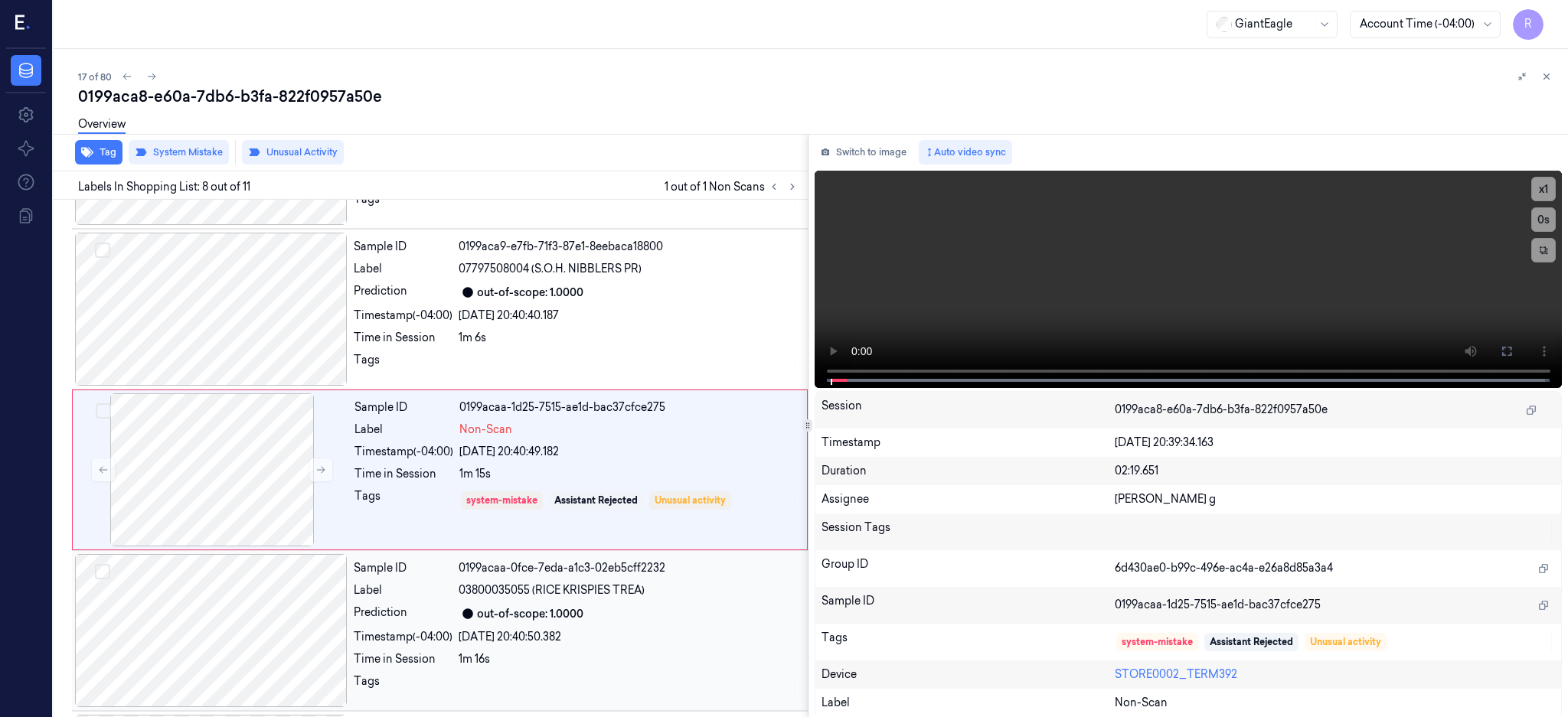
scroll to position [946, 0]
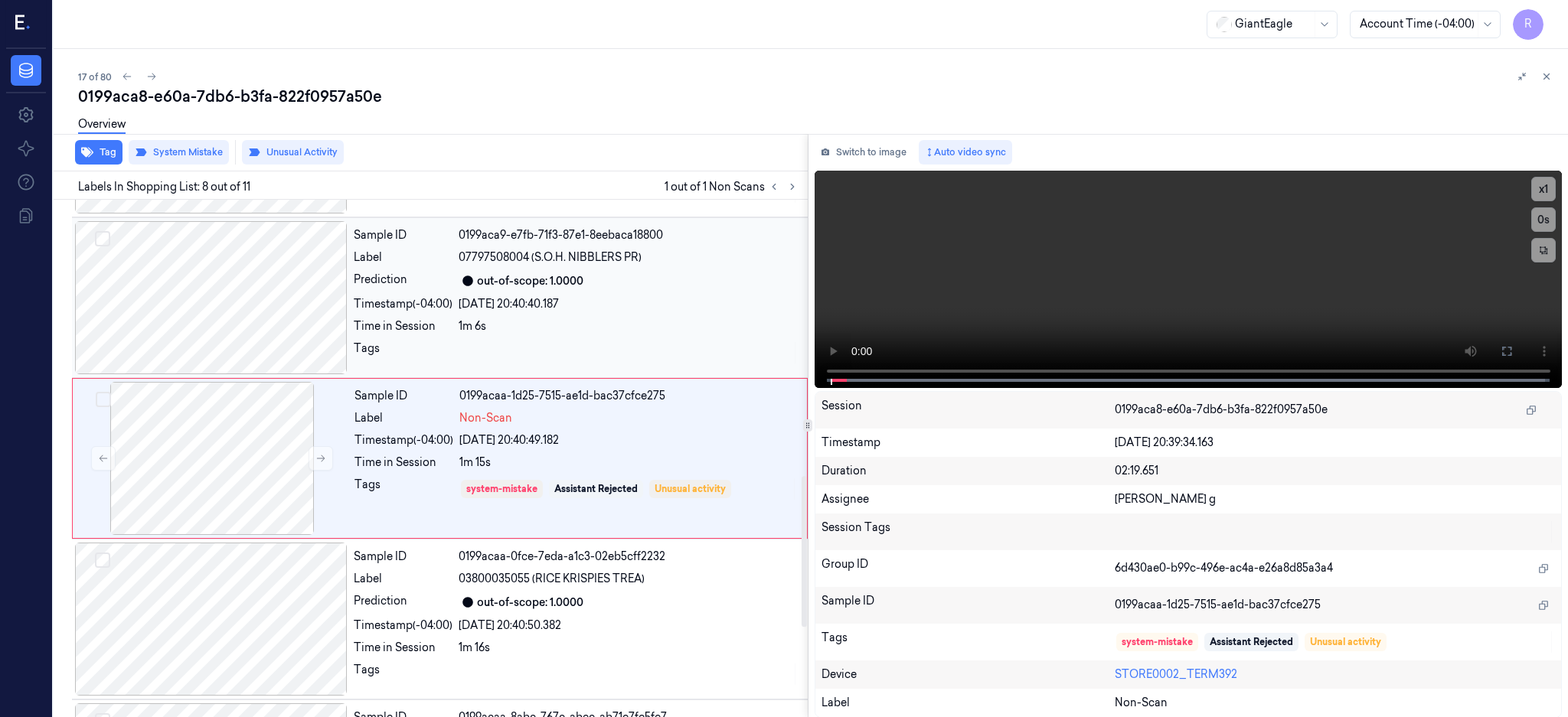
click at [218, 301] on div at bounding box center [211, 297] width 273 height 153
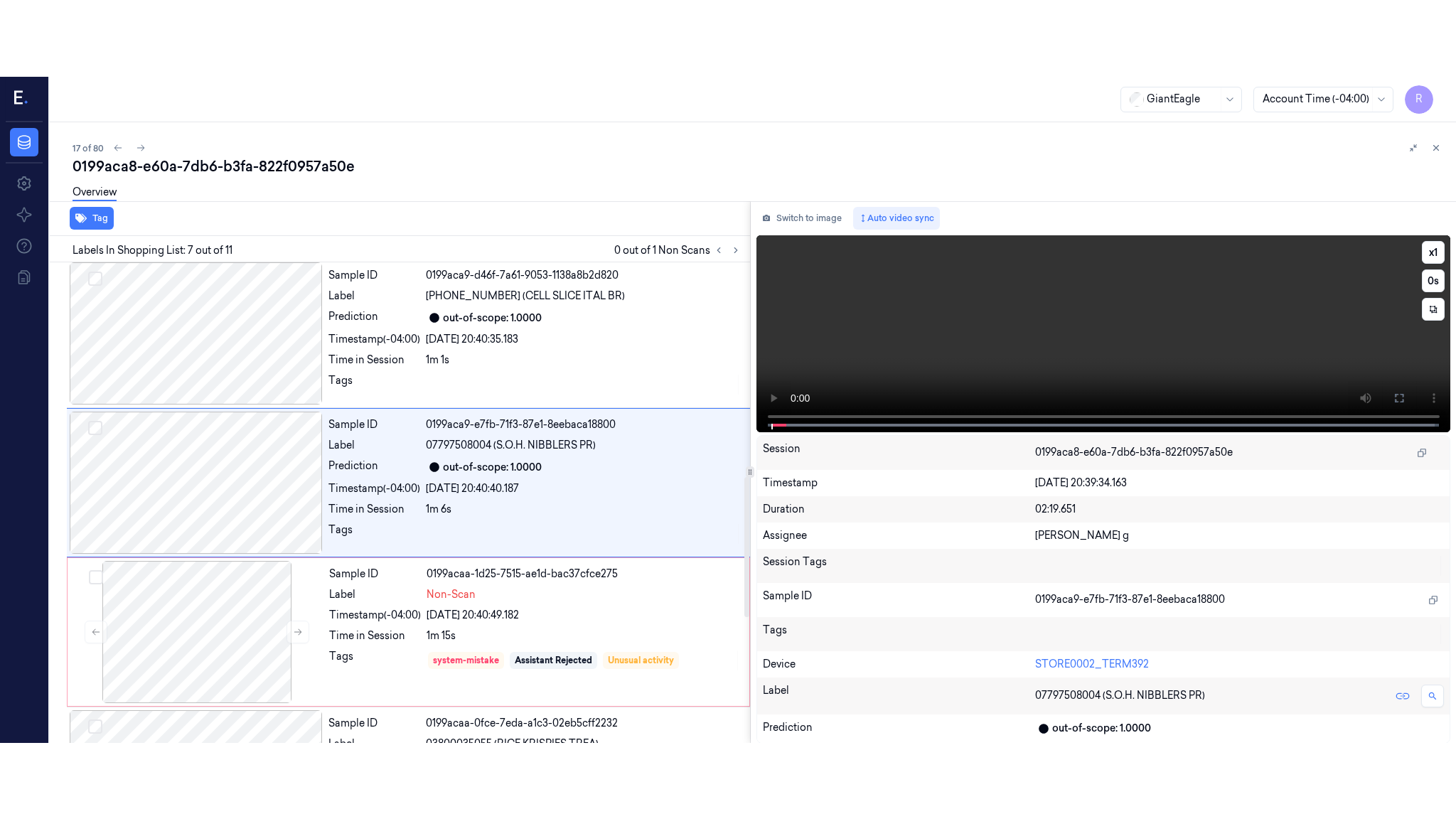
scroll to position [729, 0]
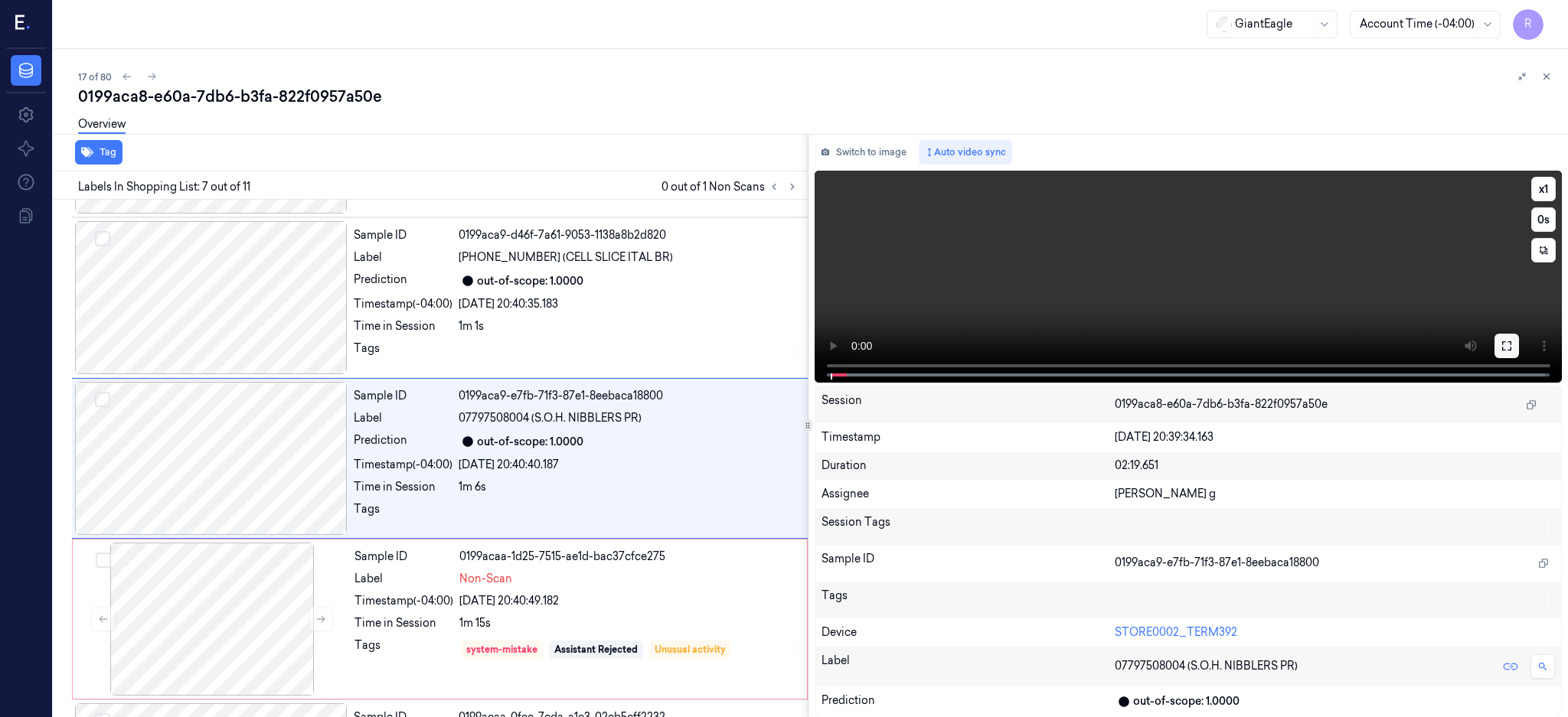
click at [1547, 341] on div "x 1 0 s" at bounding box center [1188, 275] width 748 height 209
click at [1513, 350] on icon at bounding box center [1507, 345] width 12 height 12
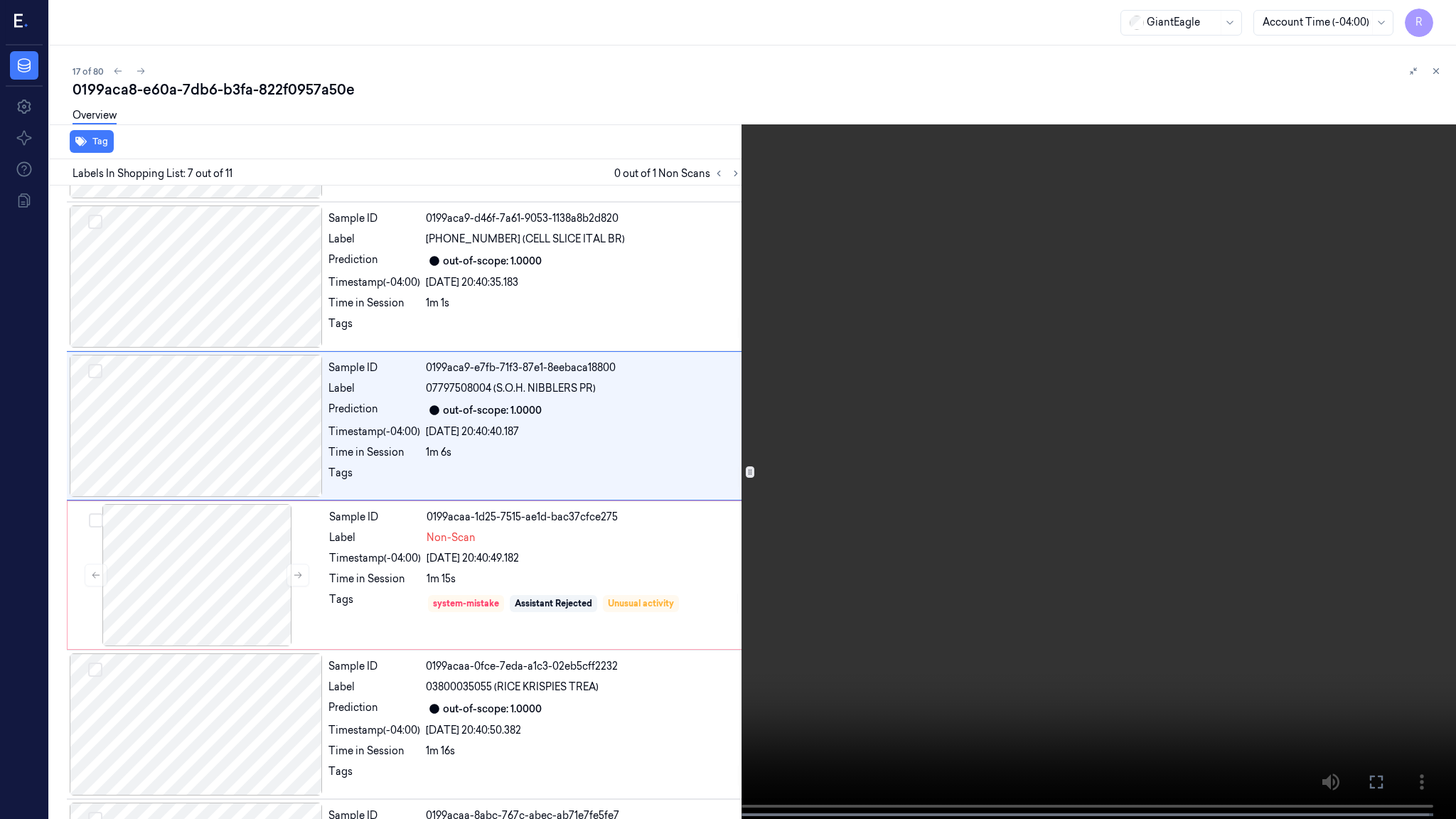
click at [1075, 407] on video at bounding box center [728, 411] width 1456 height 821
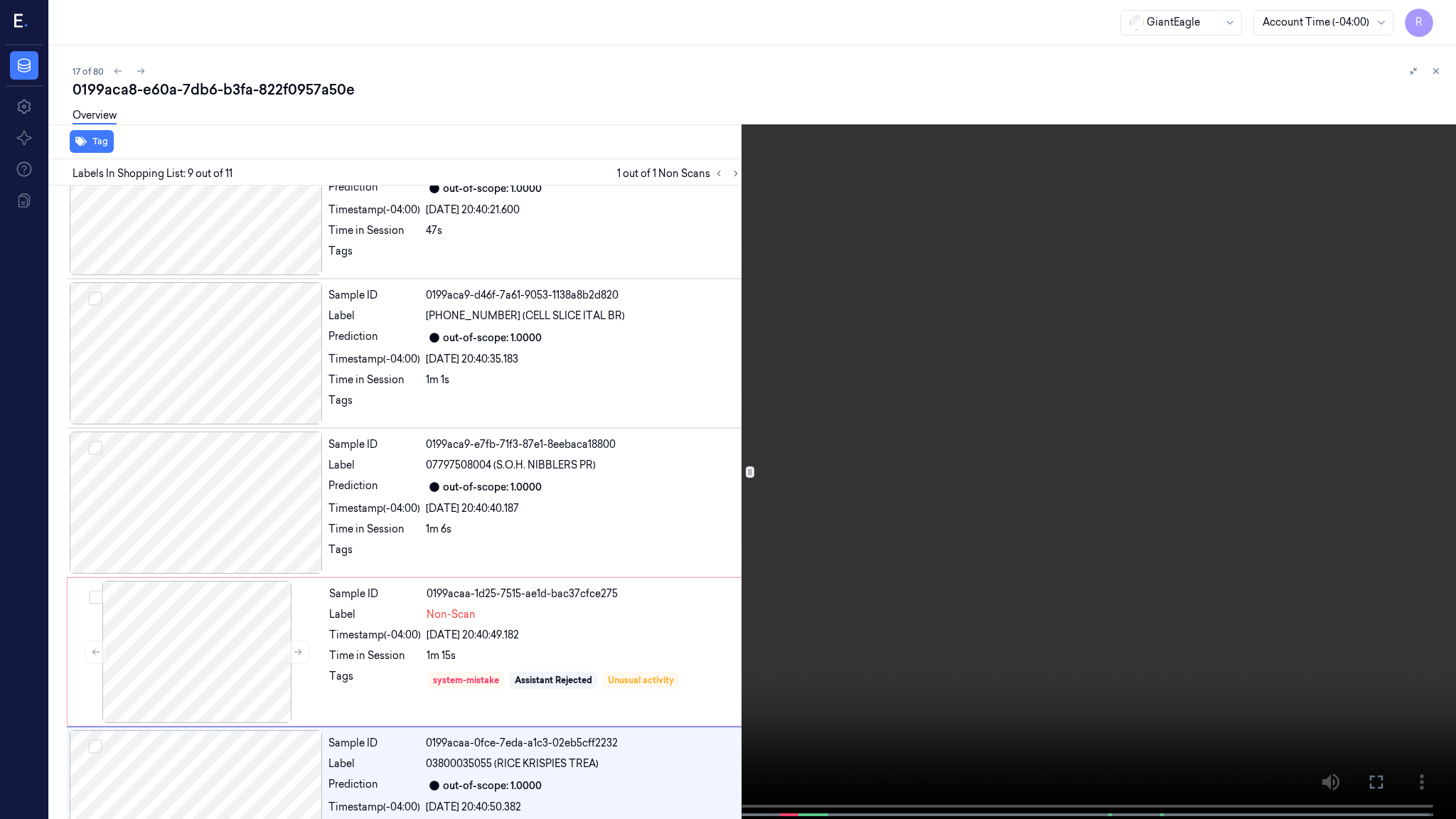
click at [1421, 665] on video at bounding box center [728, 411] width 1456 height 821
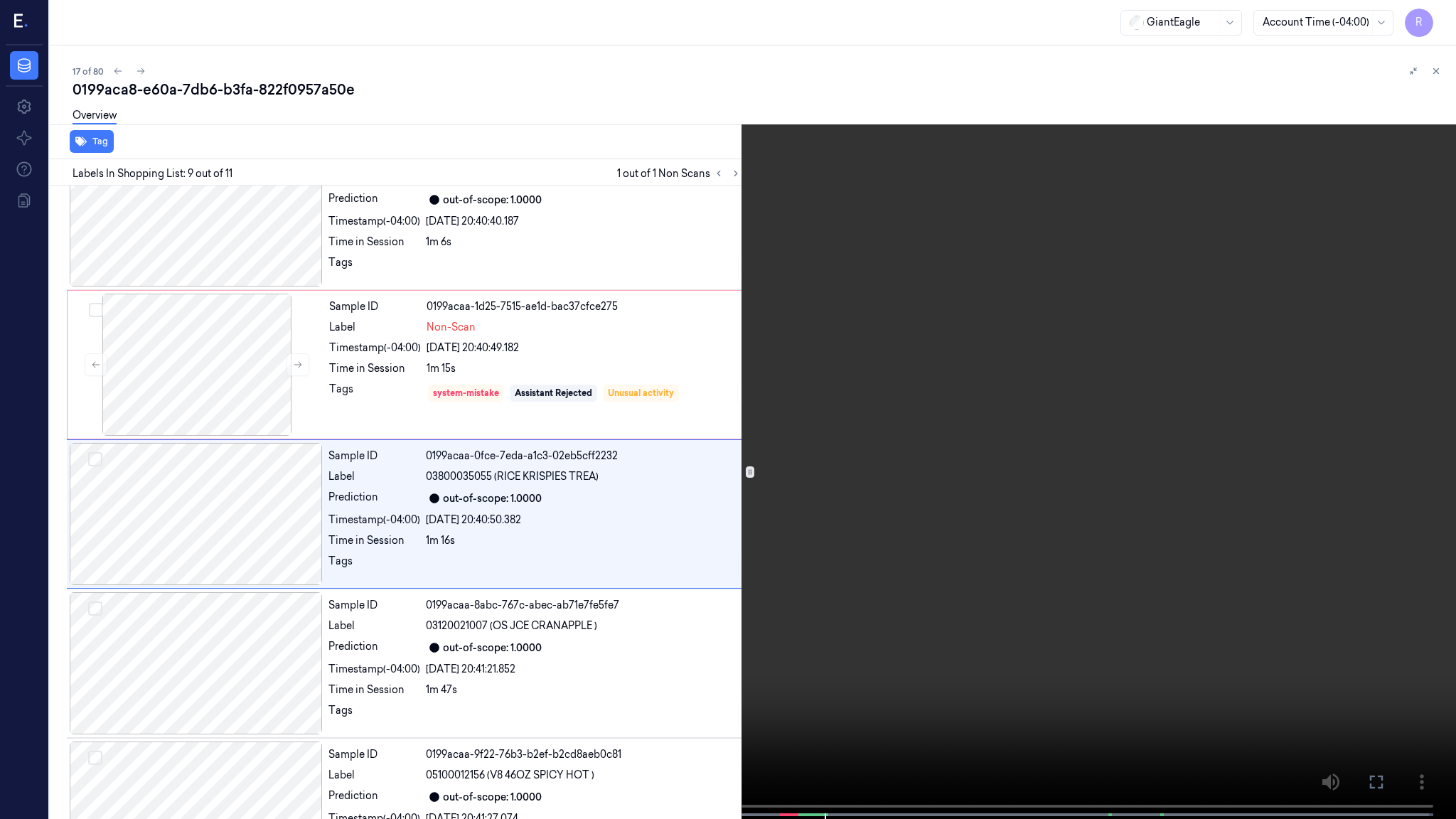
scroll to position [951, 0]
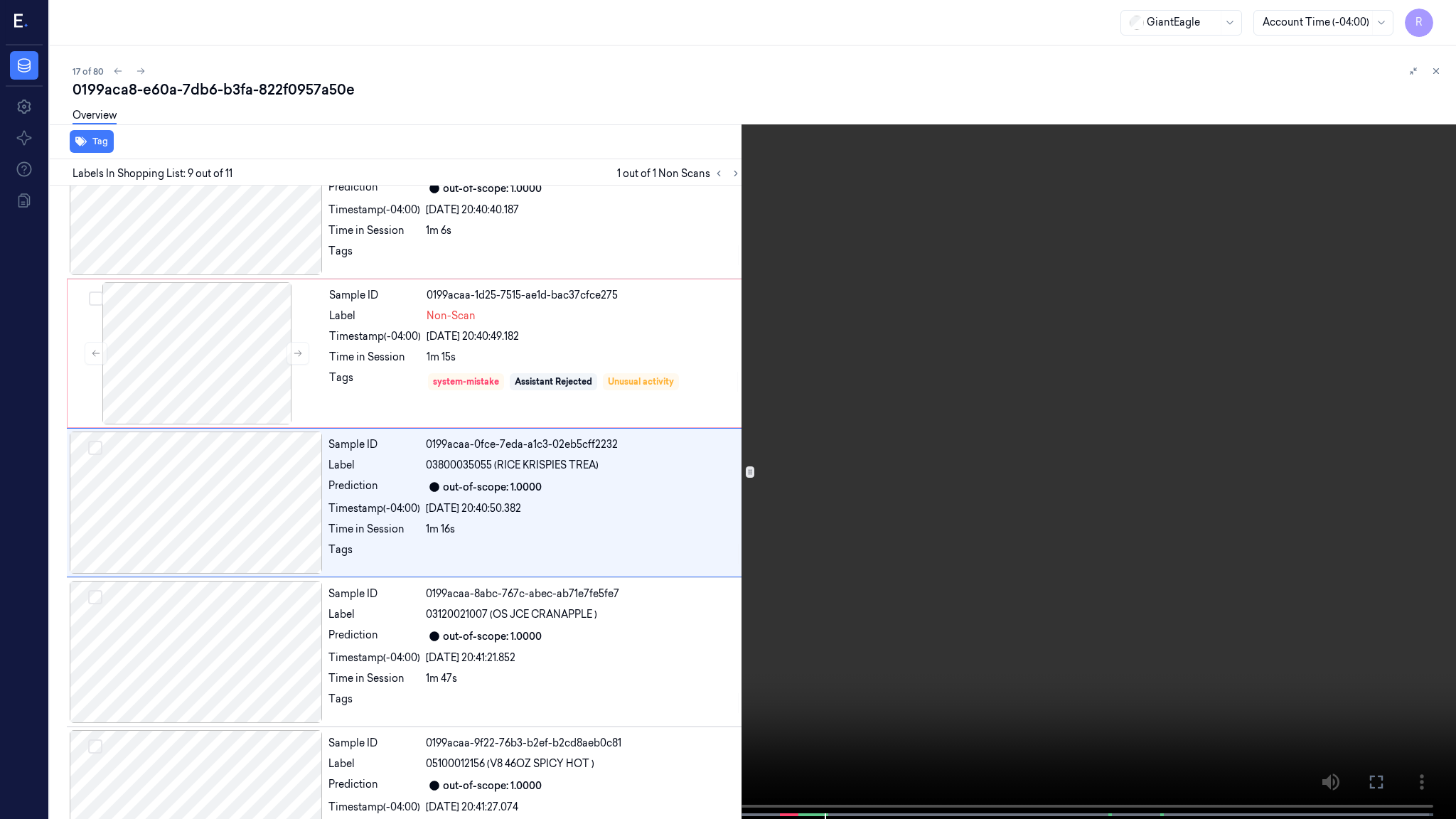
click at [793, 594] on video at bounding box center [728, 411] width 1456 height 821
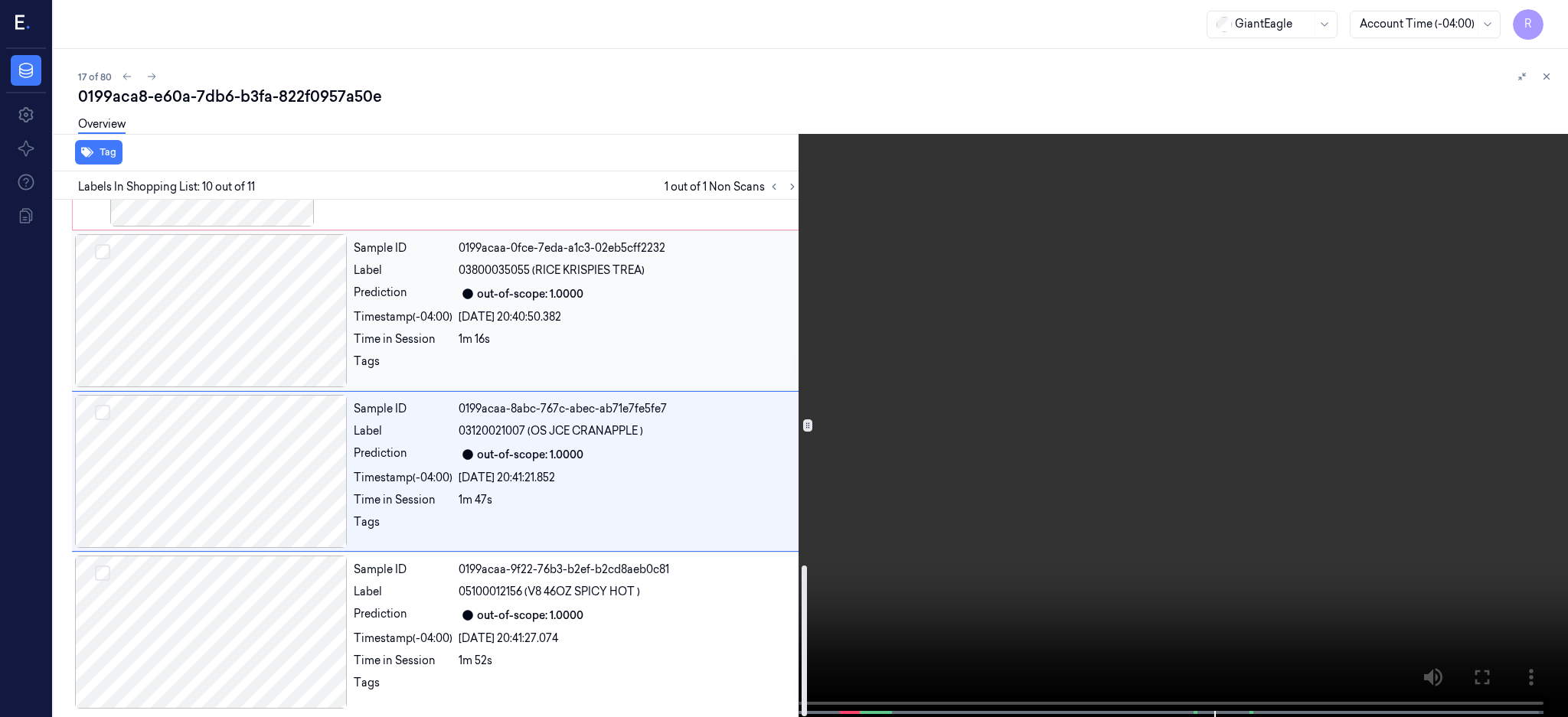
scroll to position [1050, 0]
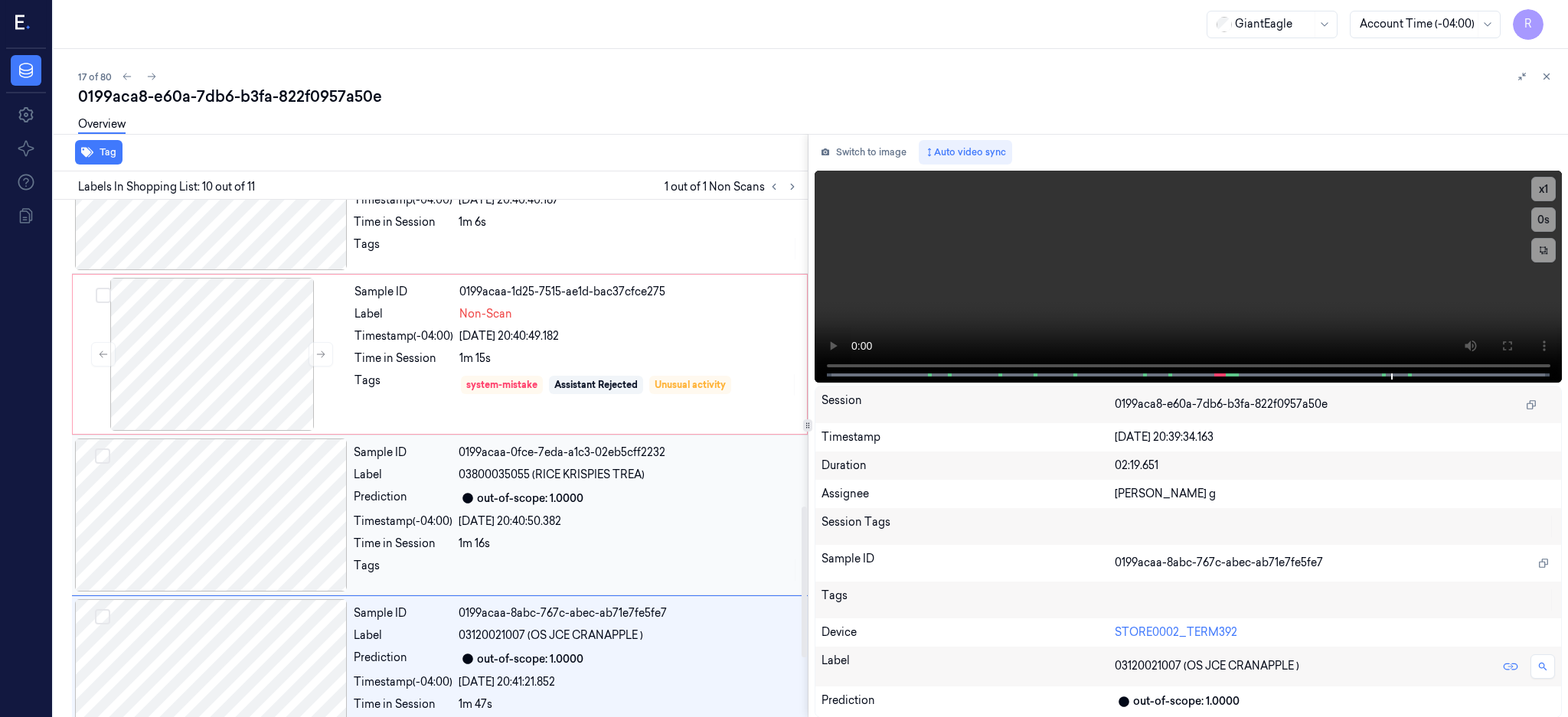
click at [292, 494] on div at bounding box center [211, 515] width 273 height 153
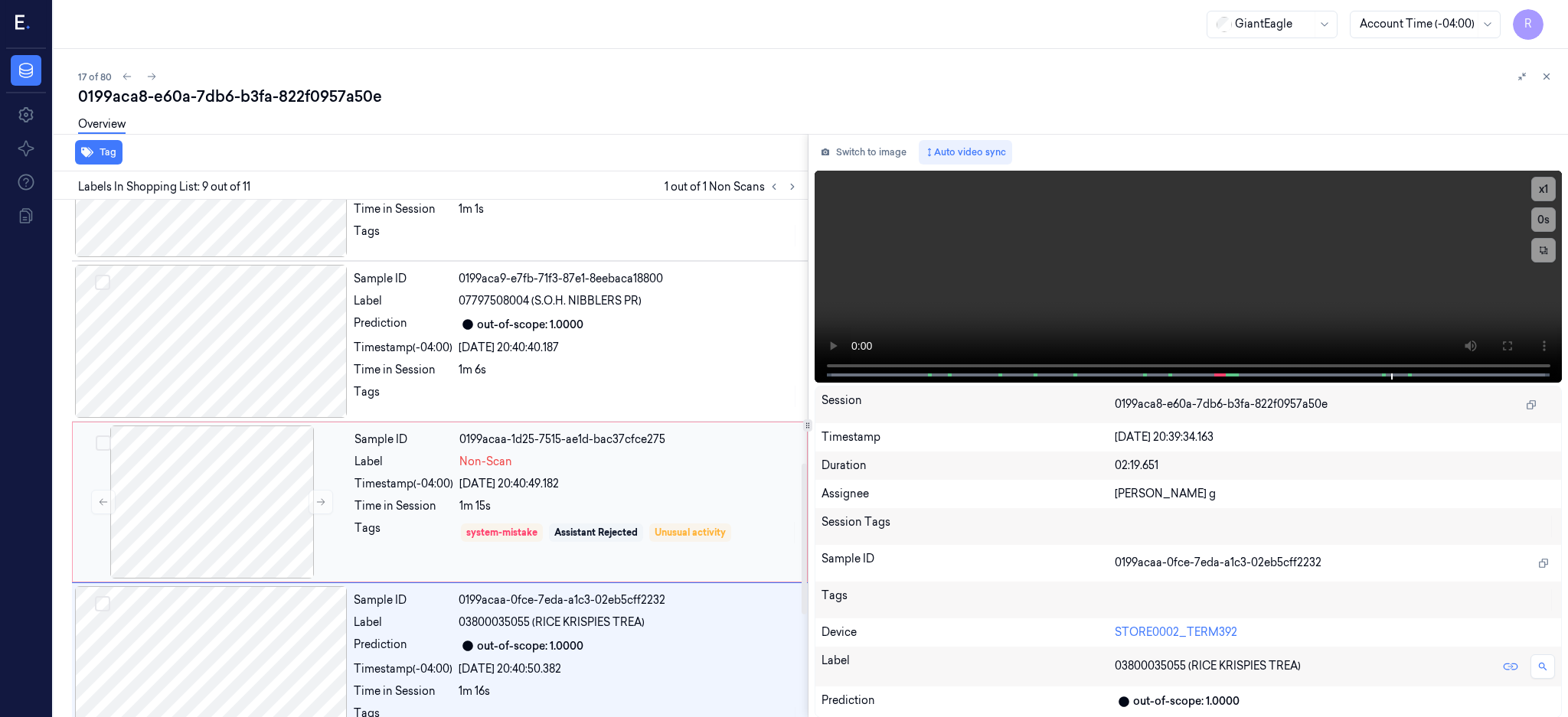
click at [231, 421] on div "Sample ID 0199acaa-1d25-7515-ae1d-bac37cfce275 Label Non-Scan Timestamp (-04:00…" at bounding box center [440, 502] width 736 height 161
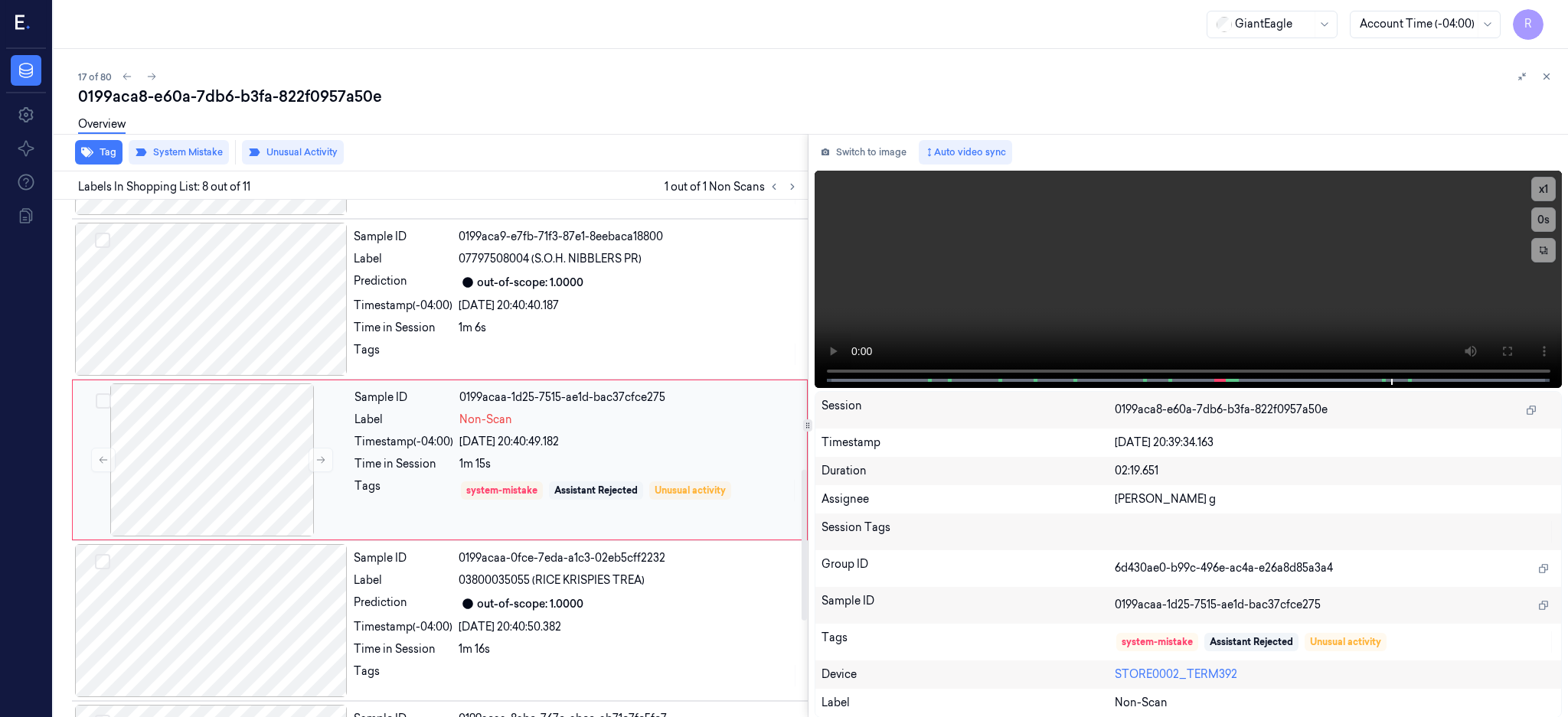
scroll to position [946, 0]
click at [273, 469] on div at bounding box center [212, 458] width 273 height 153
click at [321, 461] on icon at bounding box center [321, 458] width 11 height 11
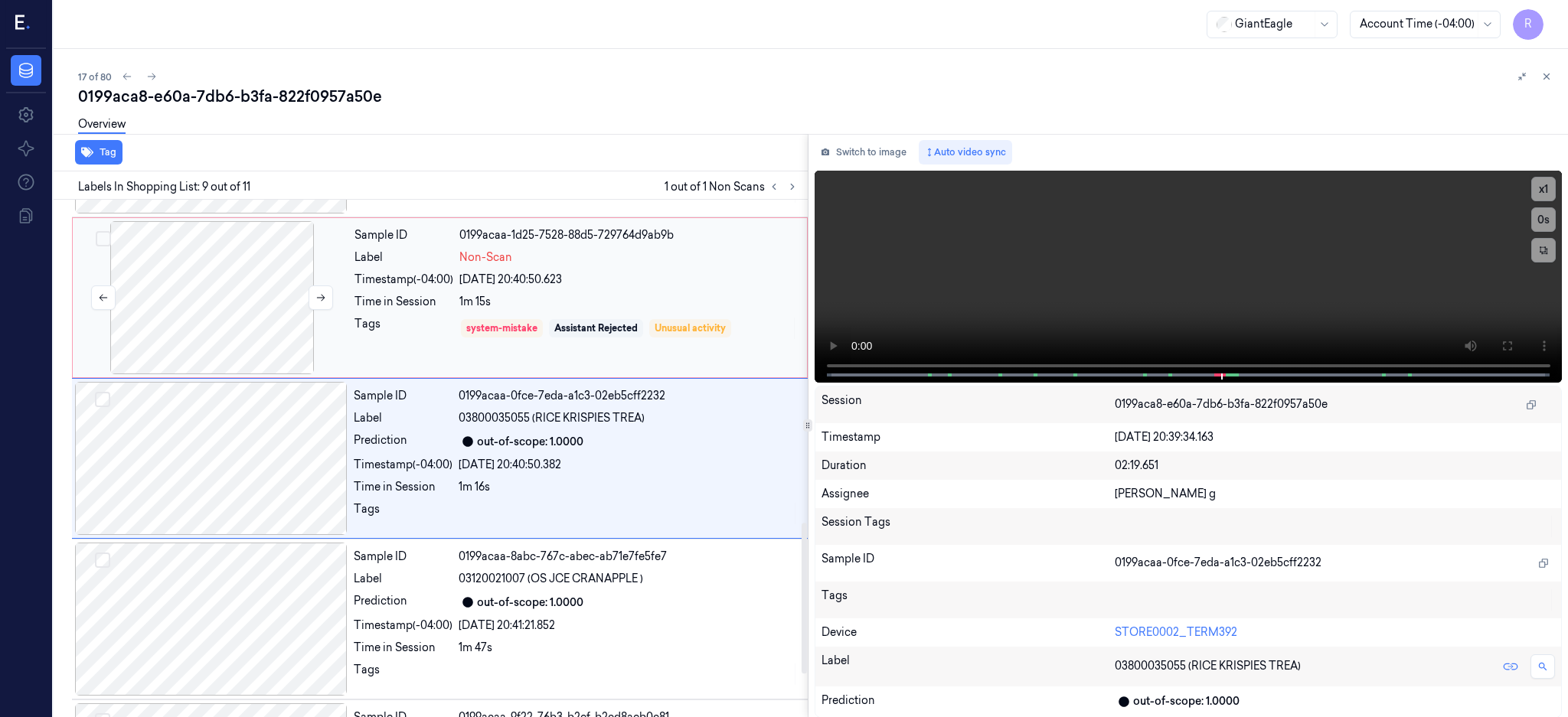
click at [229, 316] on div at bounding box center [212, 297] width 273 height 153
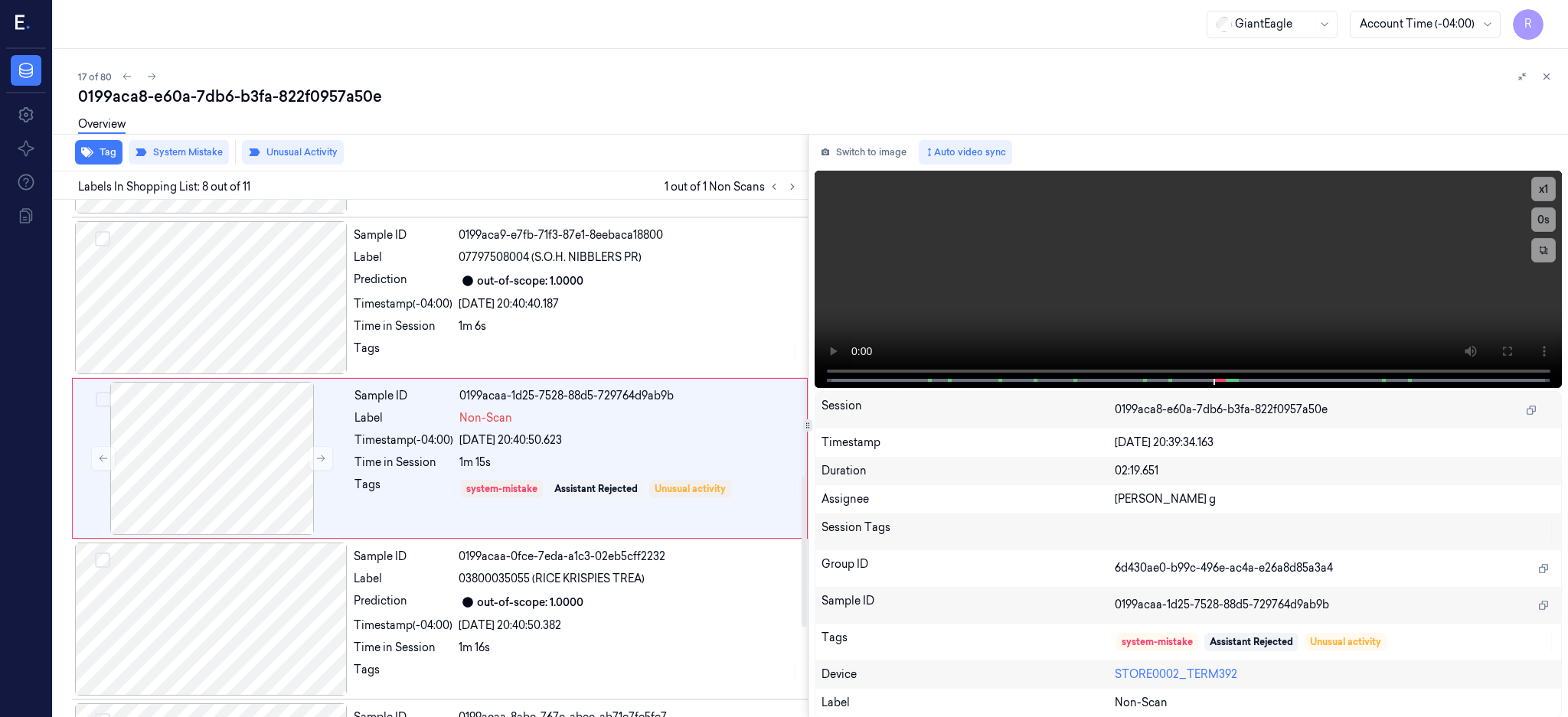
click at [263, 144] on div "Overview" at bounding box center [817, 126] width 1478 height 39
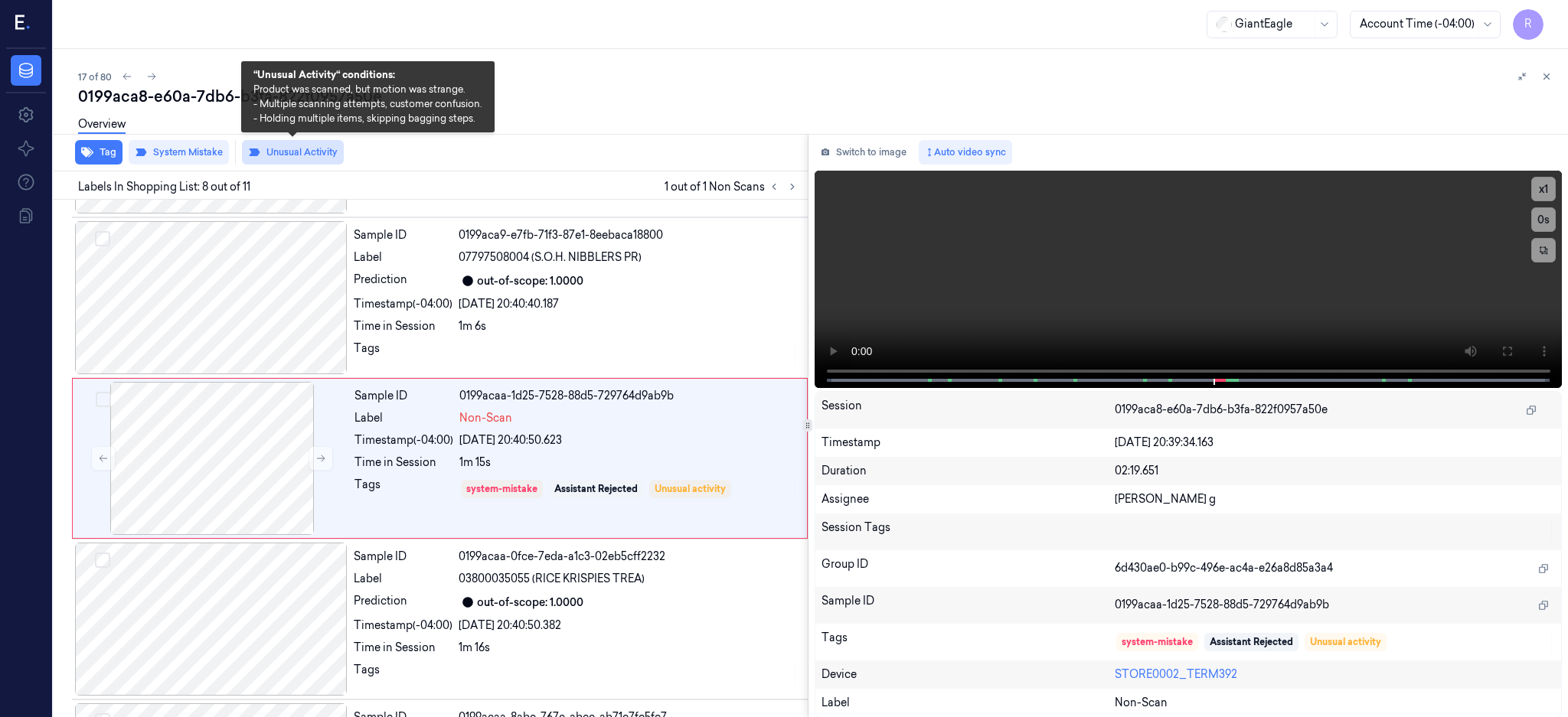
click at [285, 156] on button "Unusual Activity" at bounding box center [292, 152] width 102 height 25
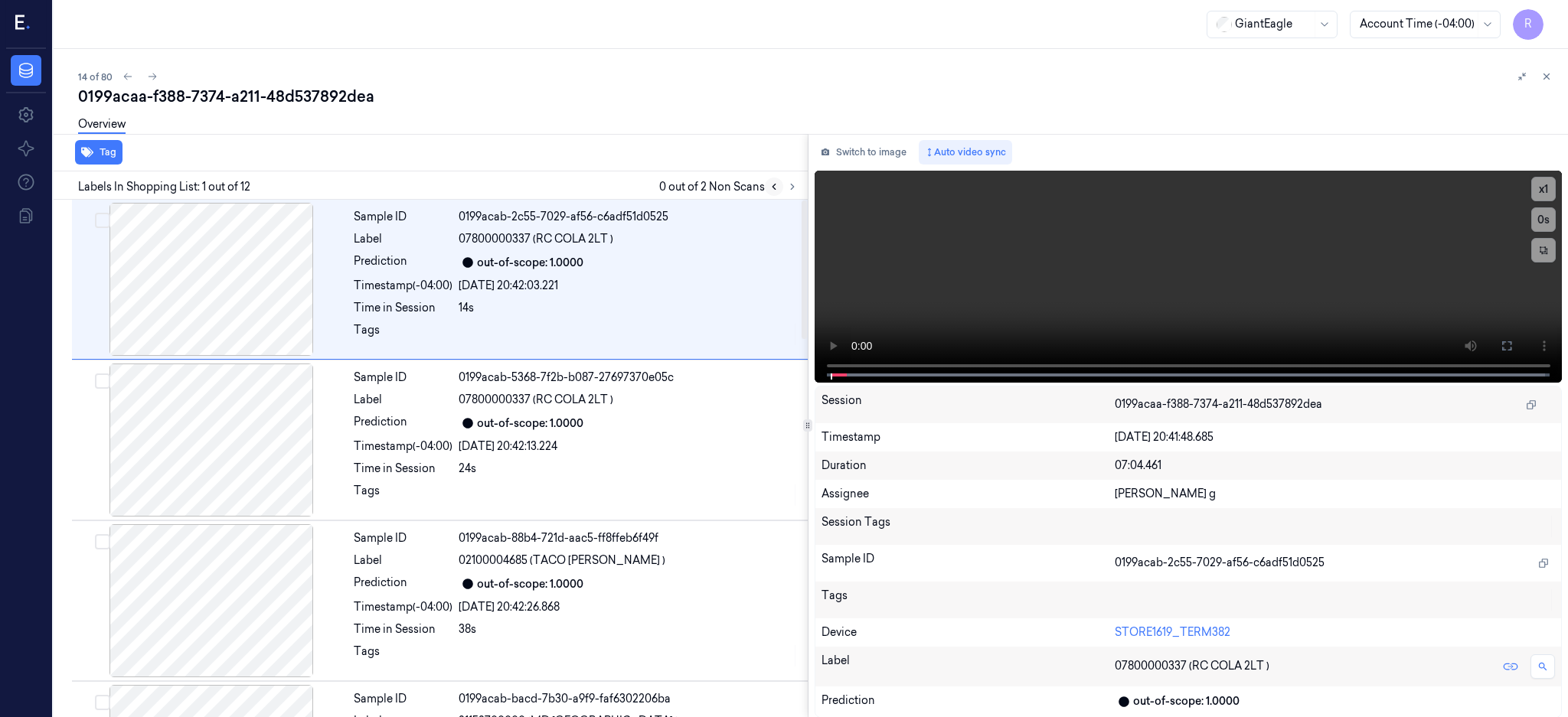
click at [798, 185] on icon at bounding box center [792, 186] width 11 height 11
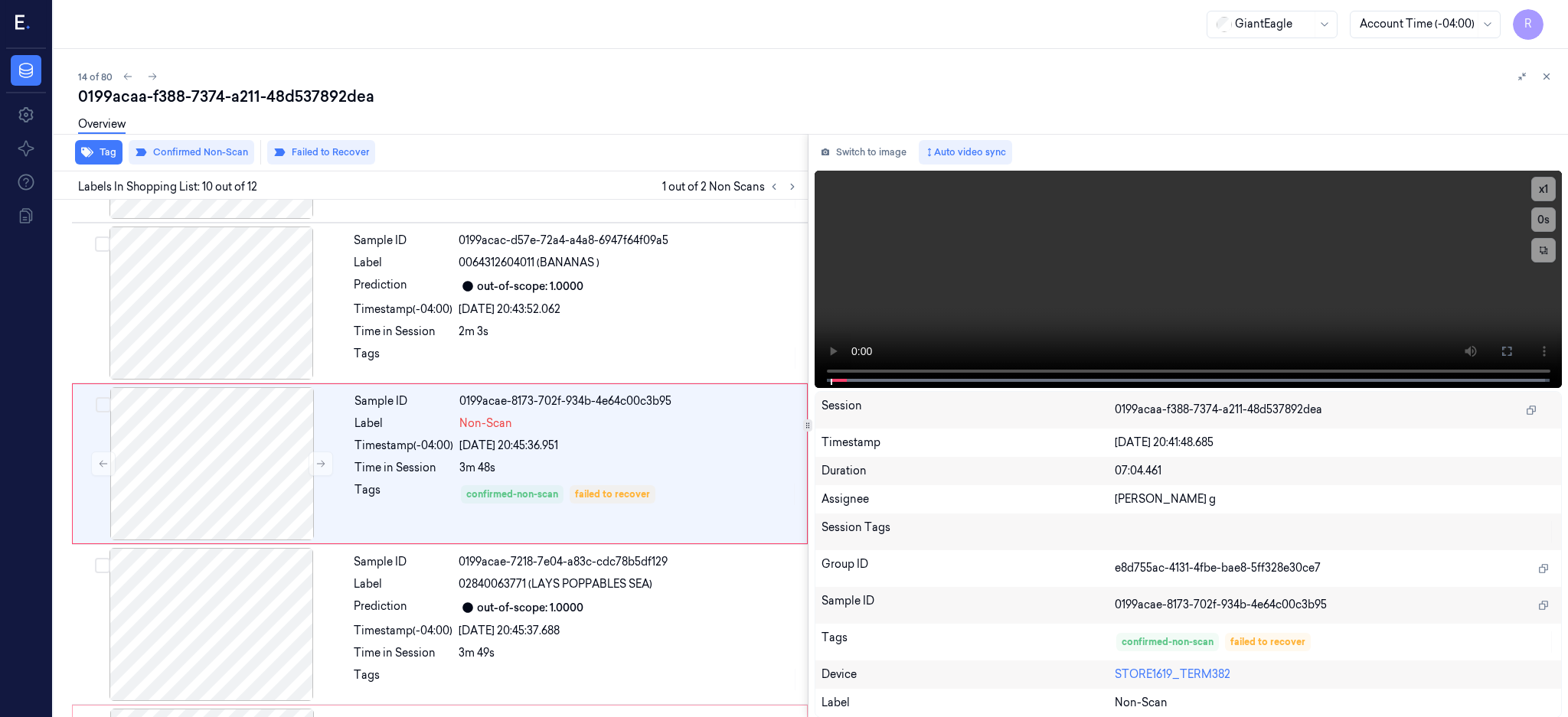
scroll to position [1268, 0]
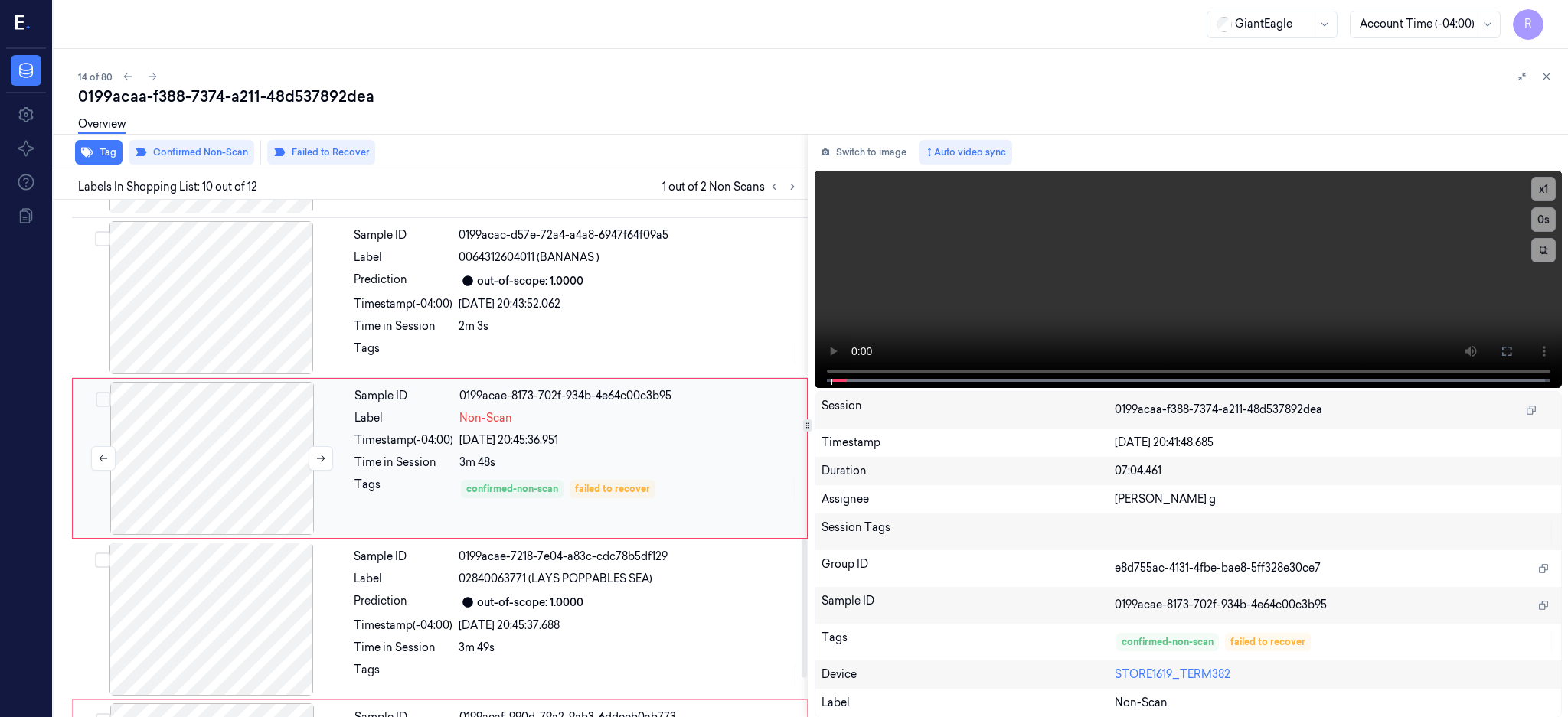
click at [197, 477] on div at bounding box center [212, 458] width 273 height 153
click at [188, 334] on div at bounding box center [211, 297] width 273 height 153
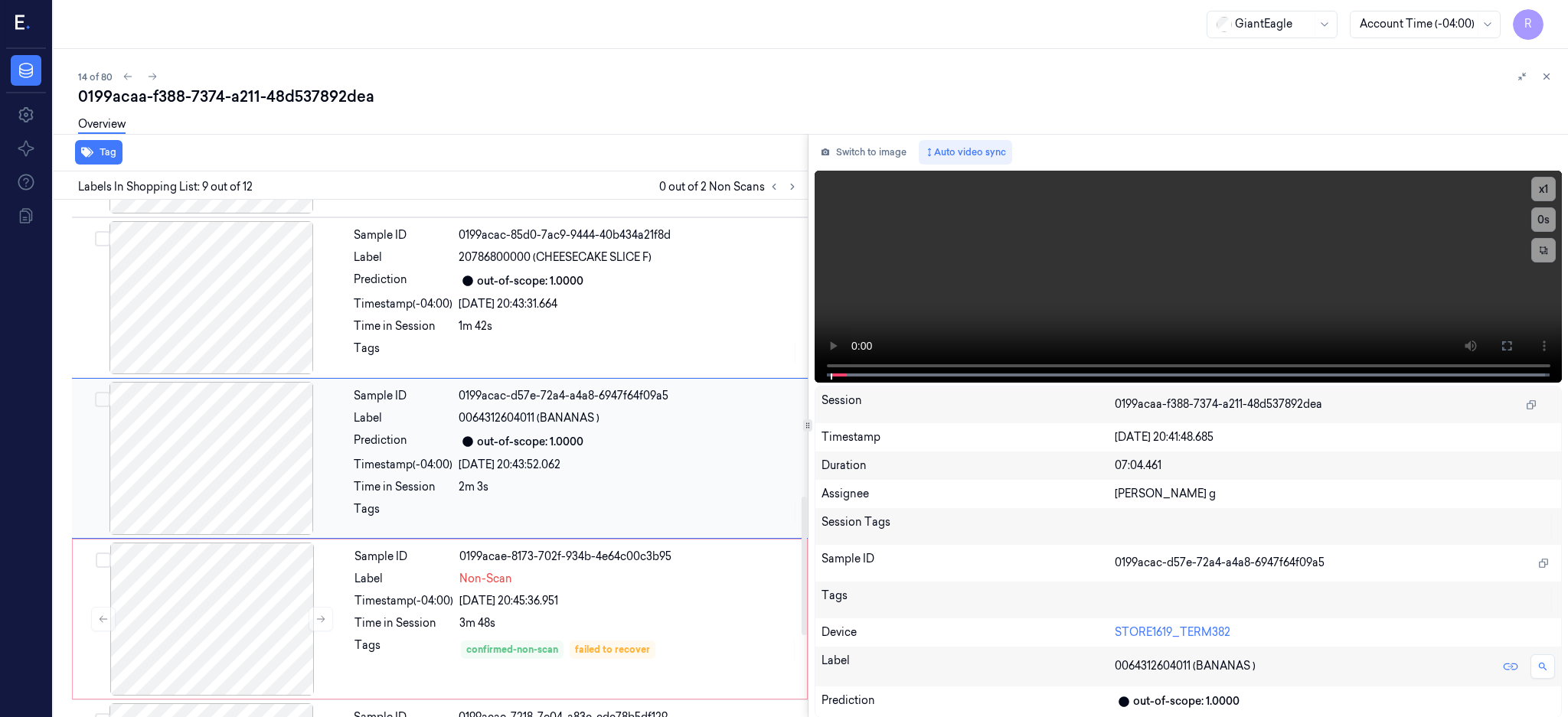
scroll to position [1415, 0]
click at [214, 403] on div at bounding box center [211, 455] width 273 height 153
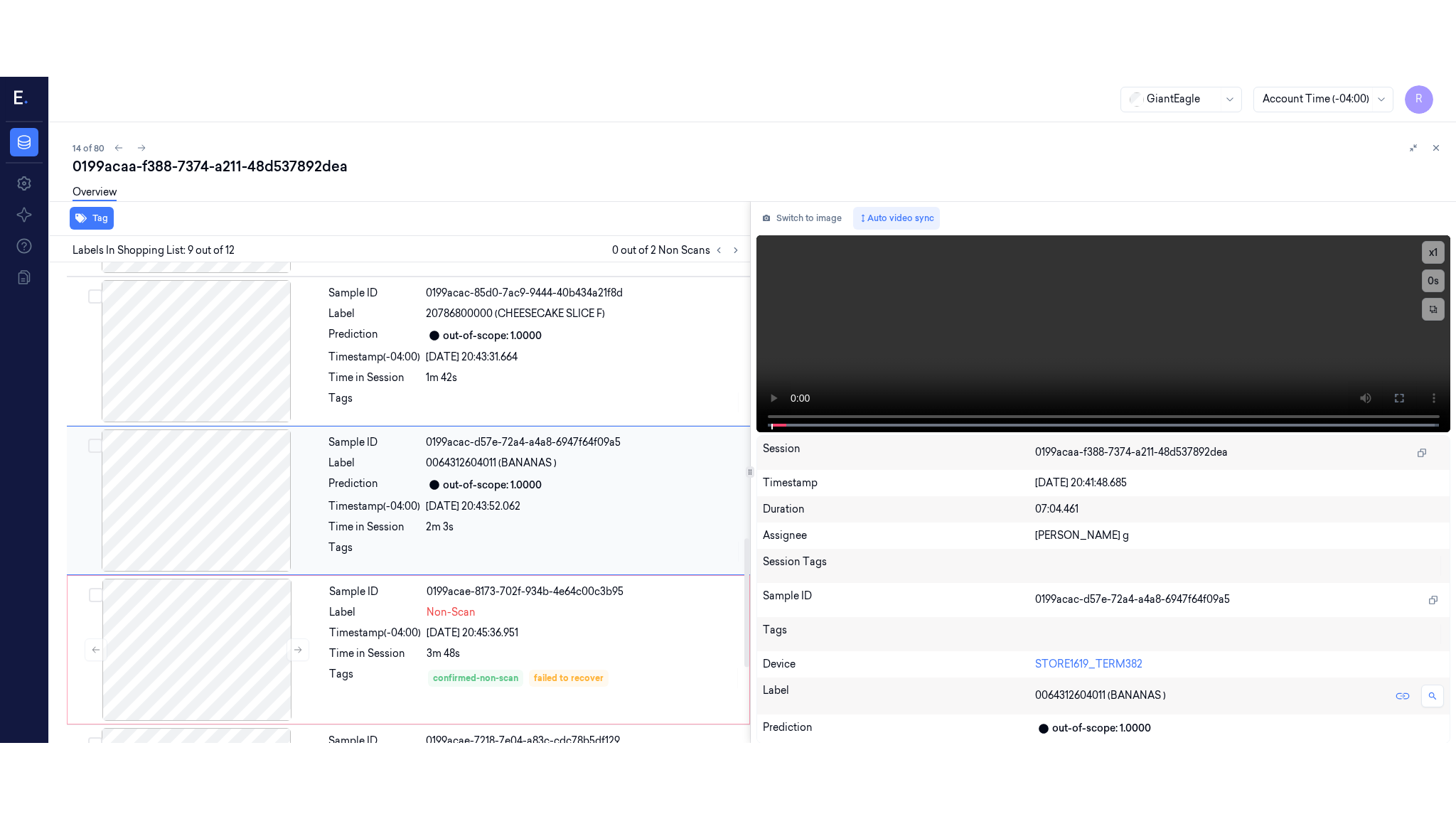
scroll to position [1027, 0]
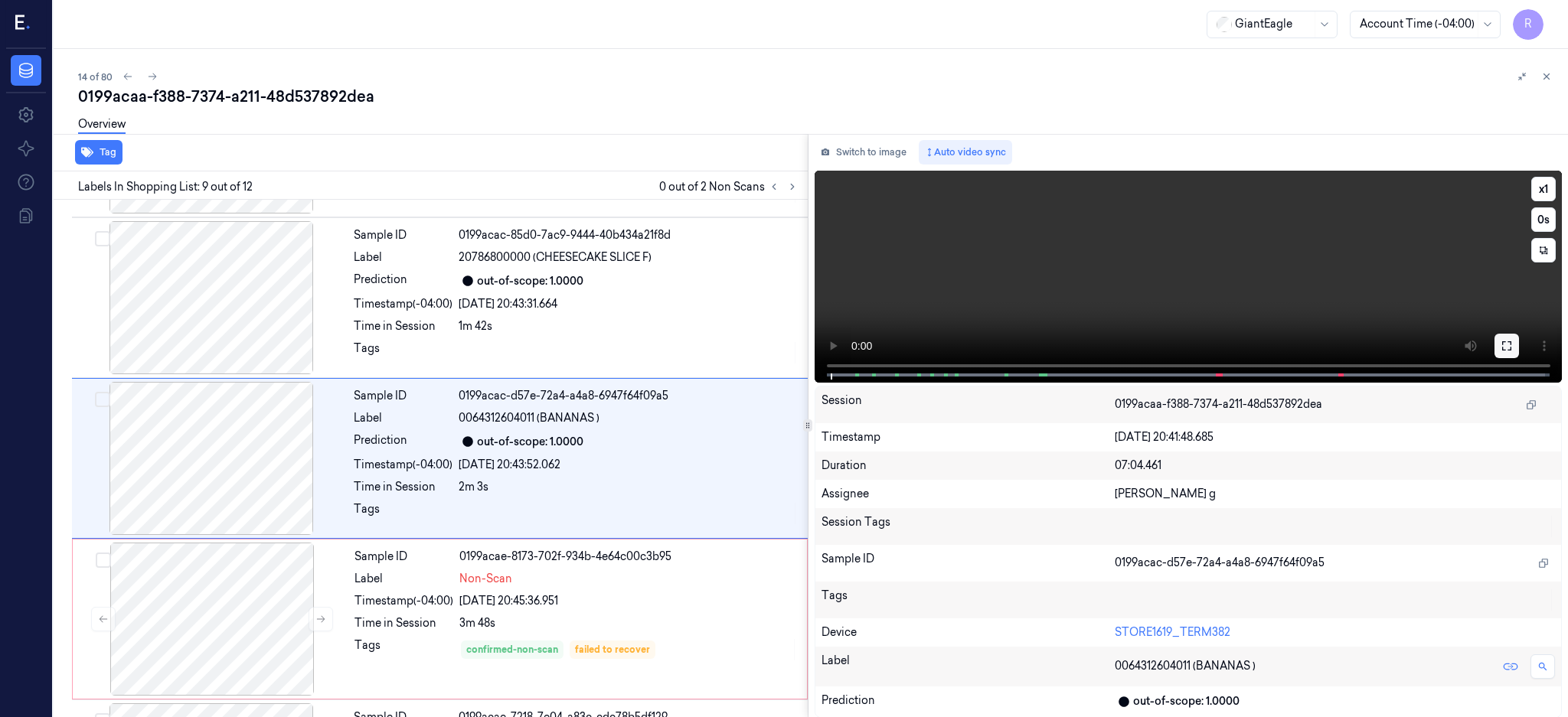
click at [1519, 339] on button at bounding box center [1507, 346] width 25 height 25
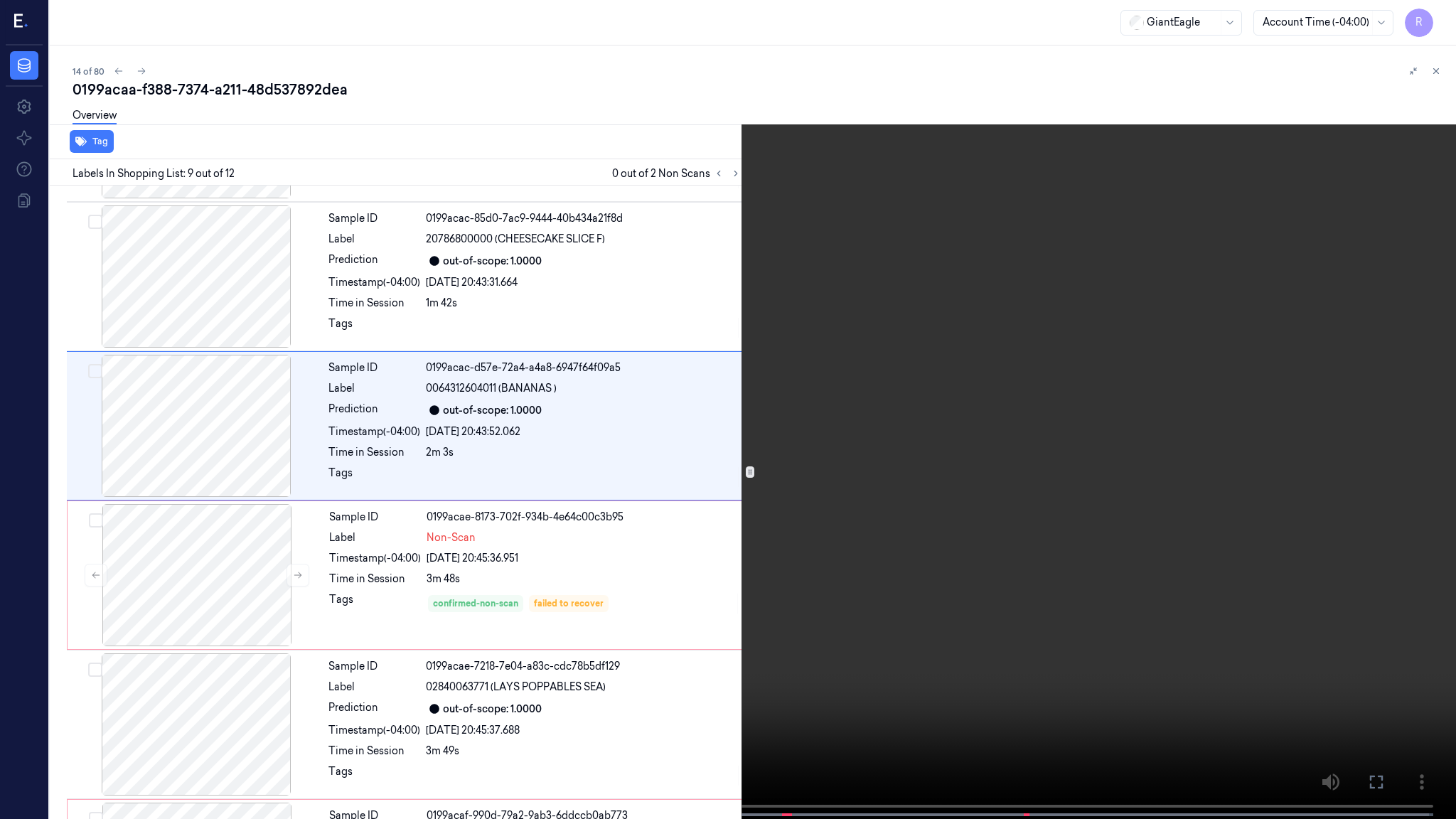
click at [803, 462] on video at bounding box center [728, 411] width 1456 height 821
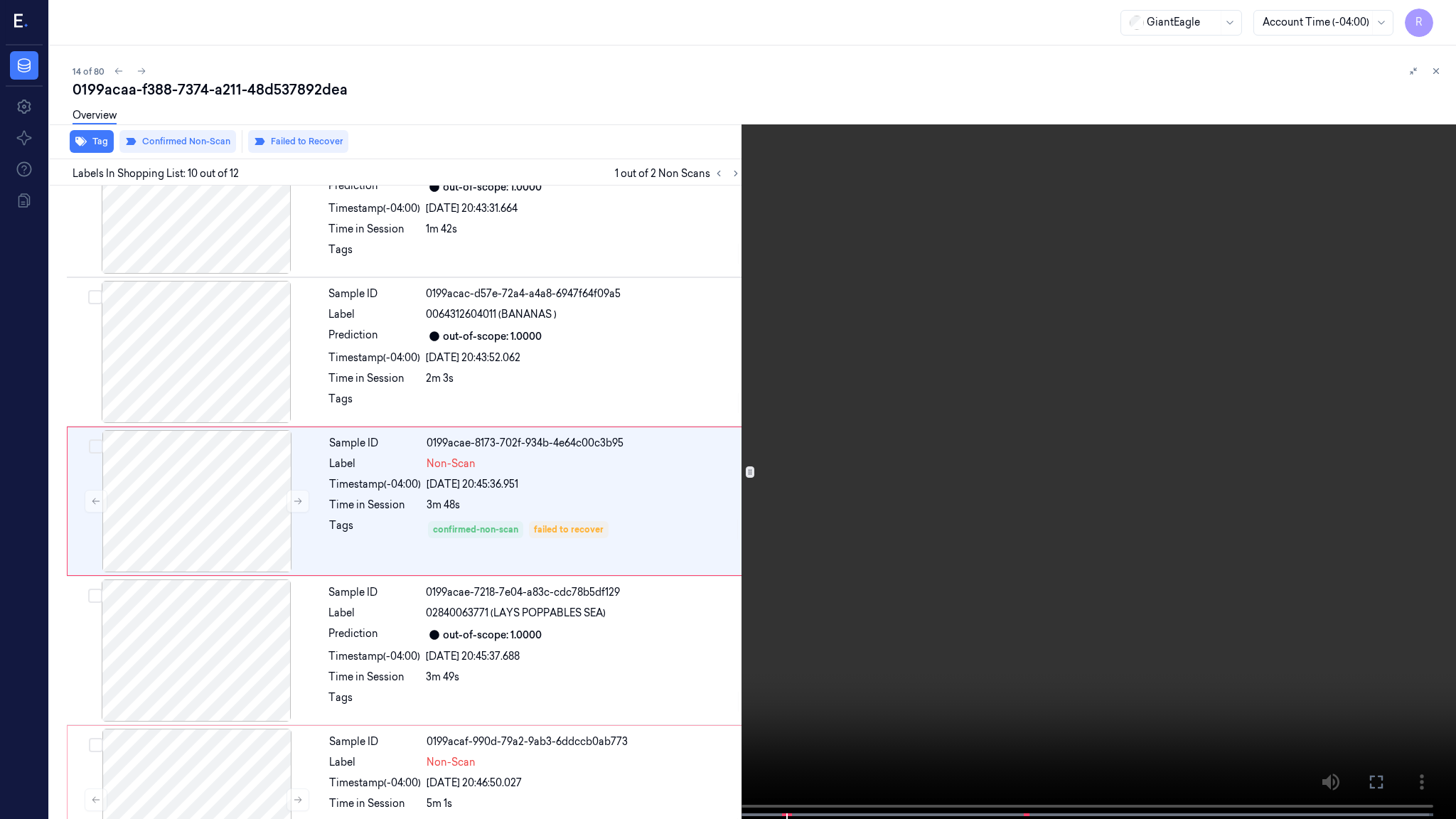
scroll to position [1100, 0]
click at [1025, 665] on span at bounding box center [1026, 814] width 2 height 7
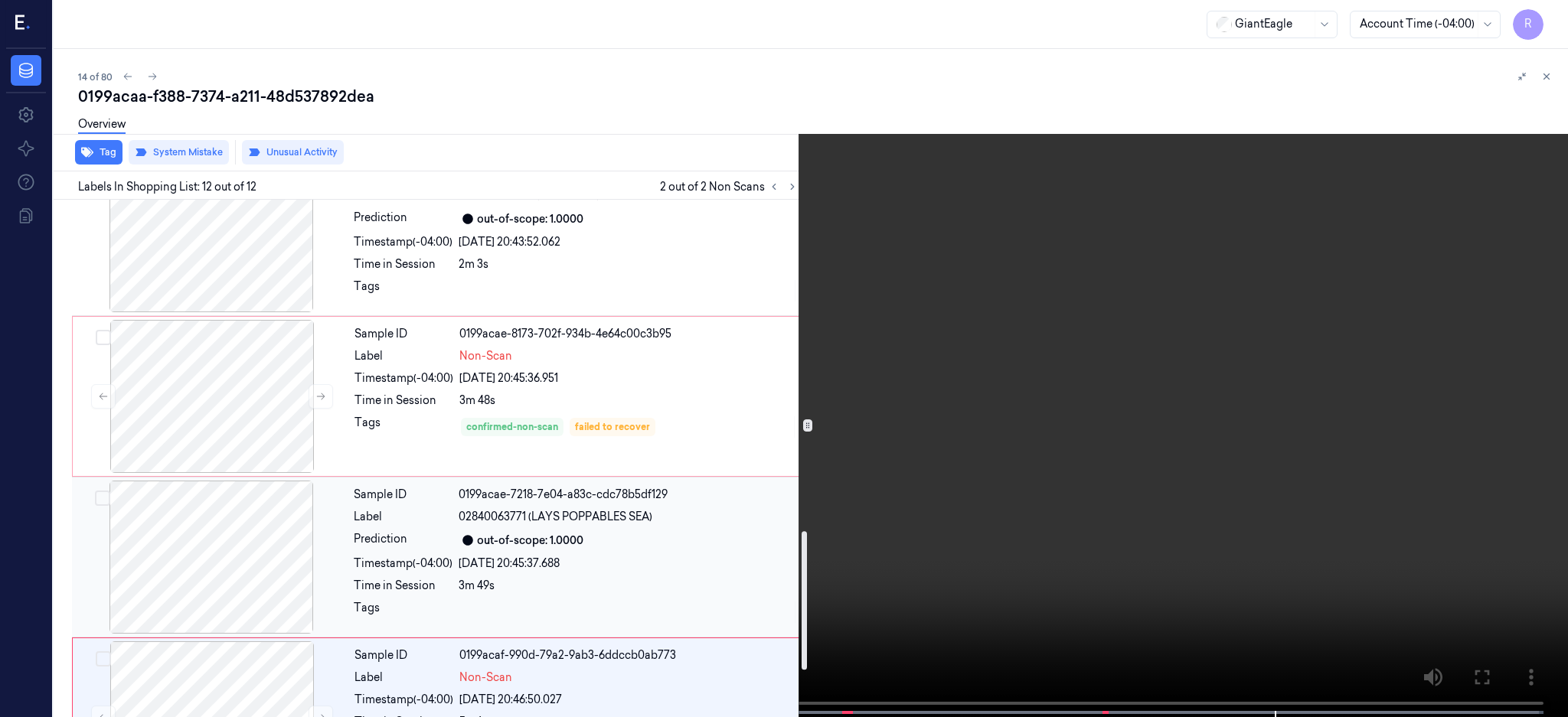
scroll to position [1210, 0]
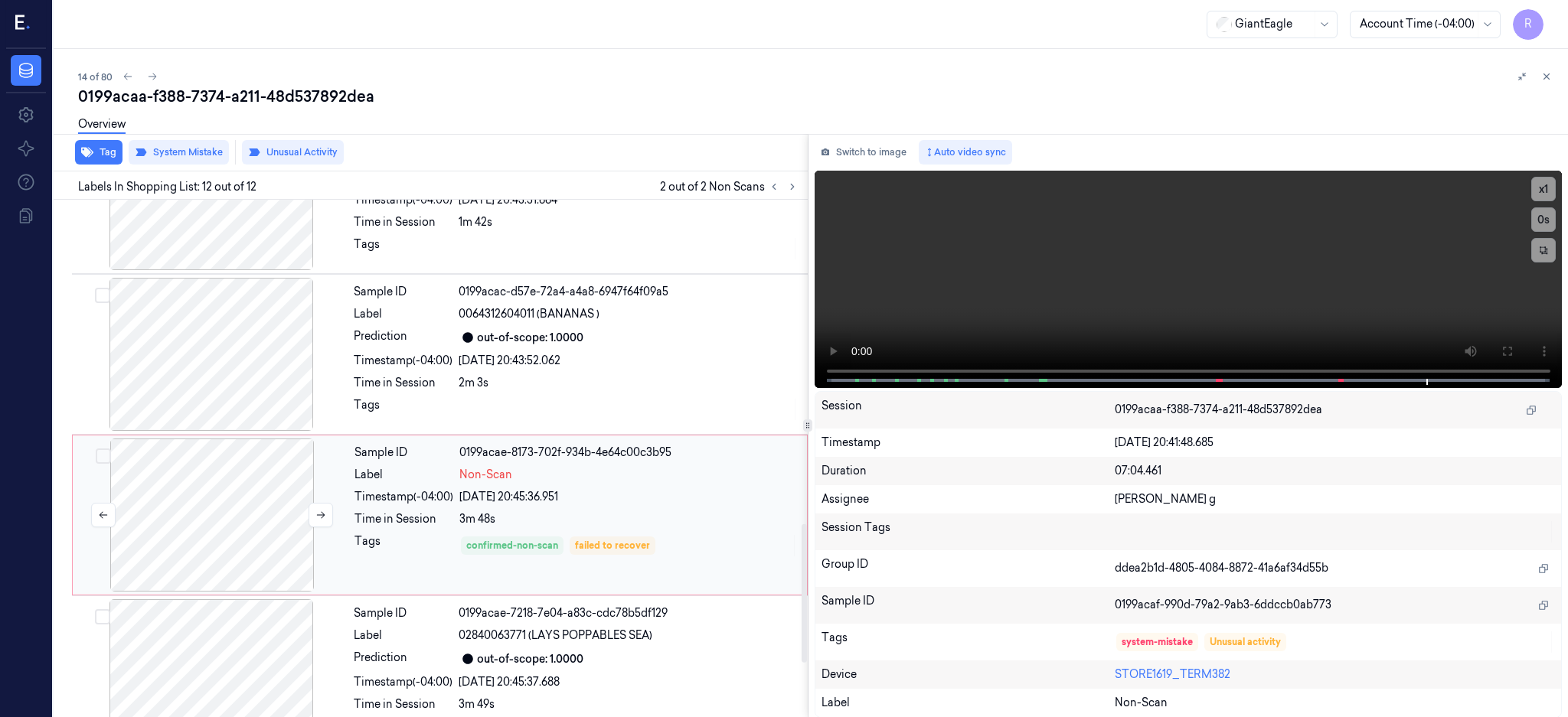
click at [211, 507] on div at bounding box center [212, 515] width 273 height 153
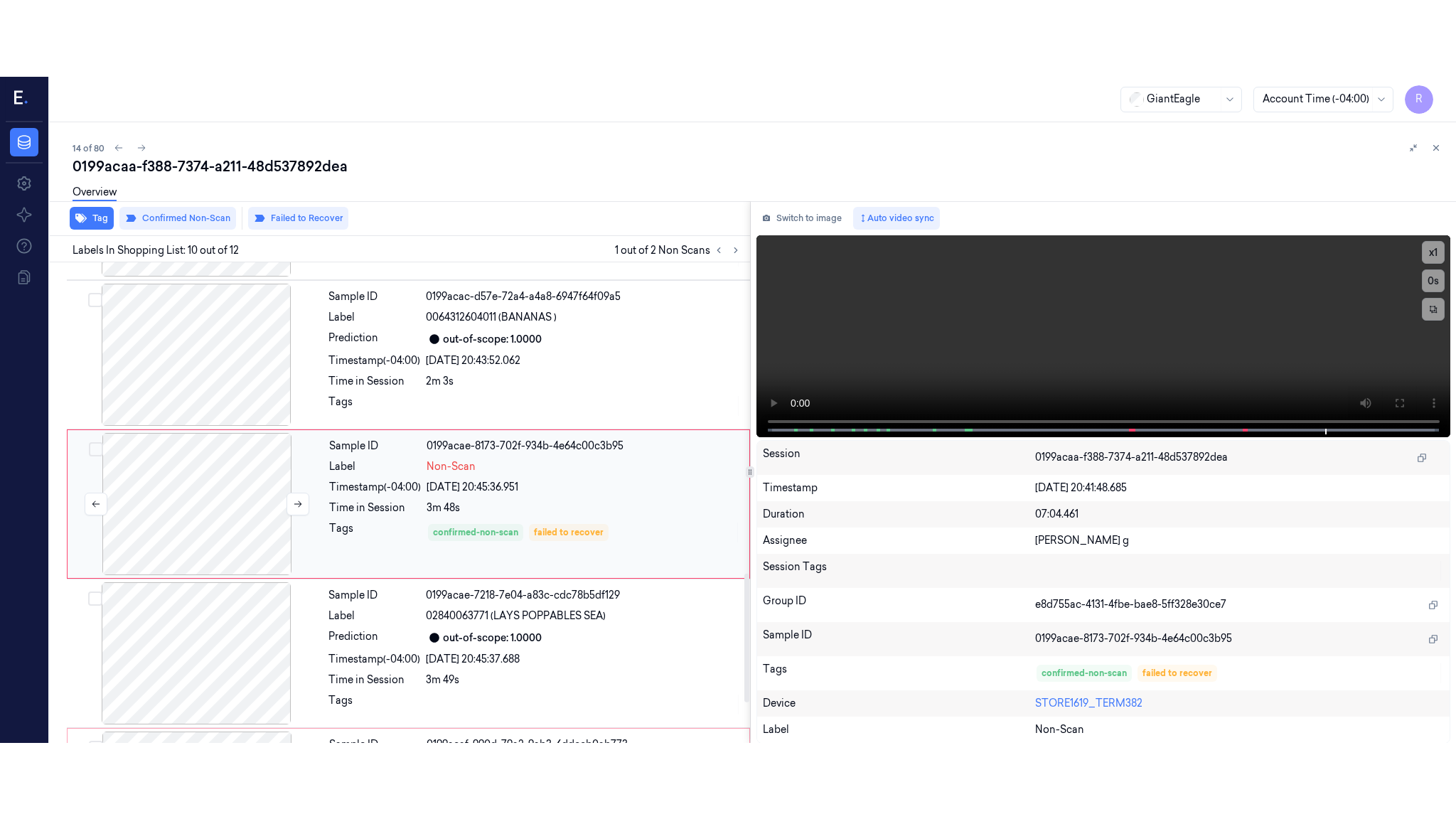
scroll to position [1177, 0]
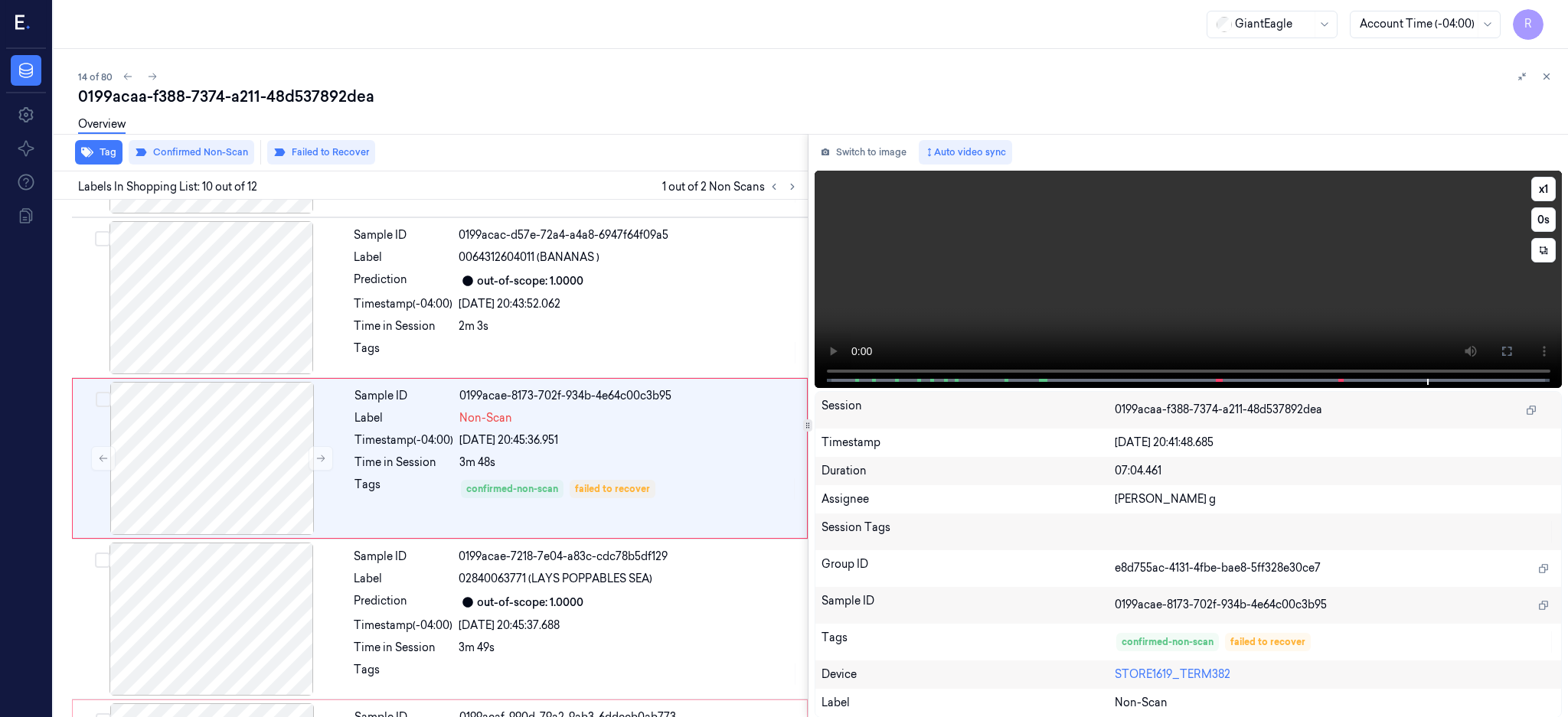
drag, startPoint x: 1557, startPoint y: 351, endPoint x: 1559, endPoint y: 472, distance: 121.0
click at [1513, 349] on icon at bounding box center [1507, 351] width 12 height 12
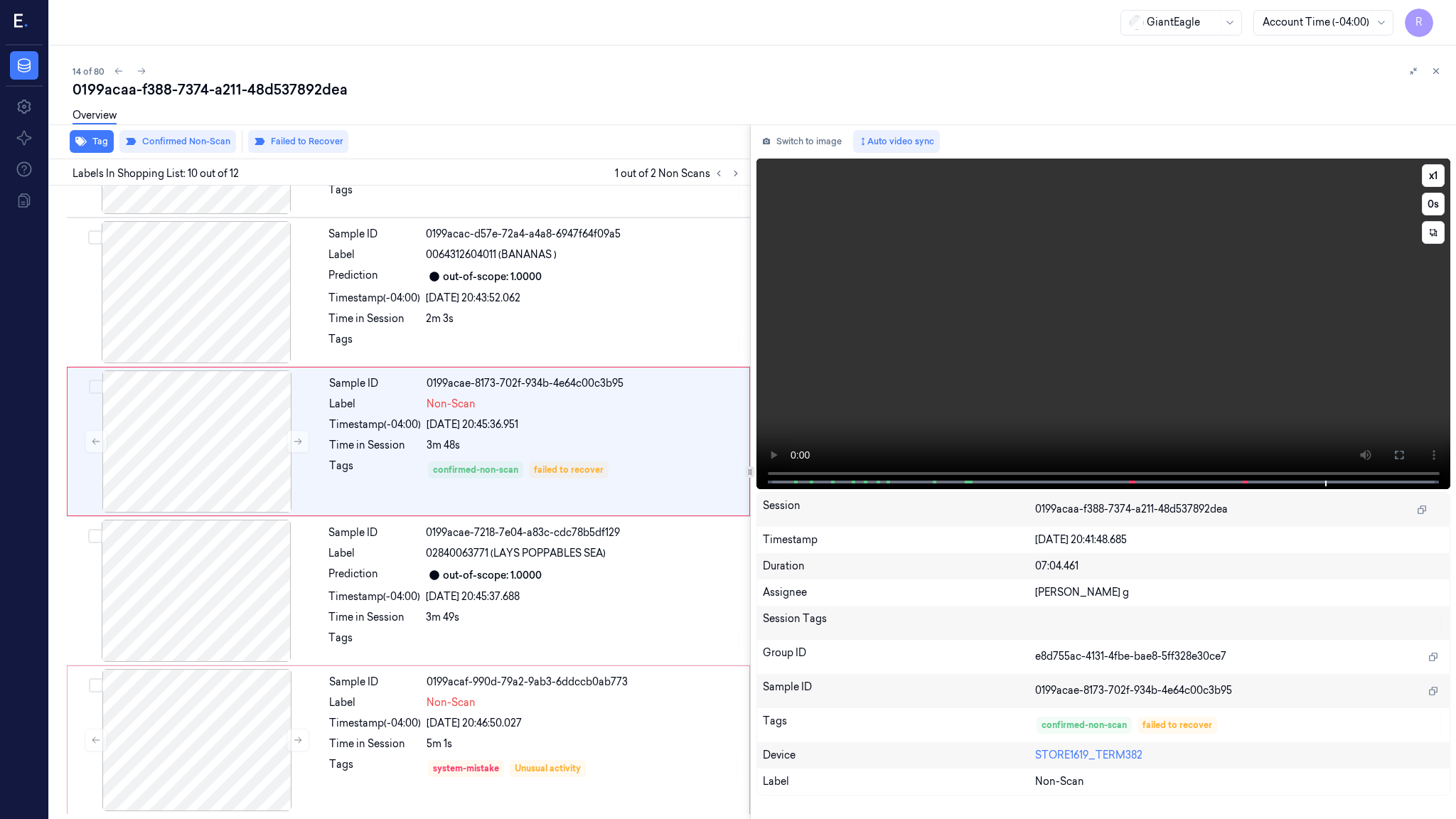
scroll to position [1163, 0]
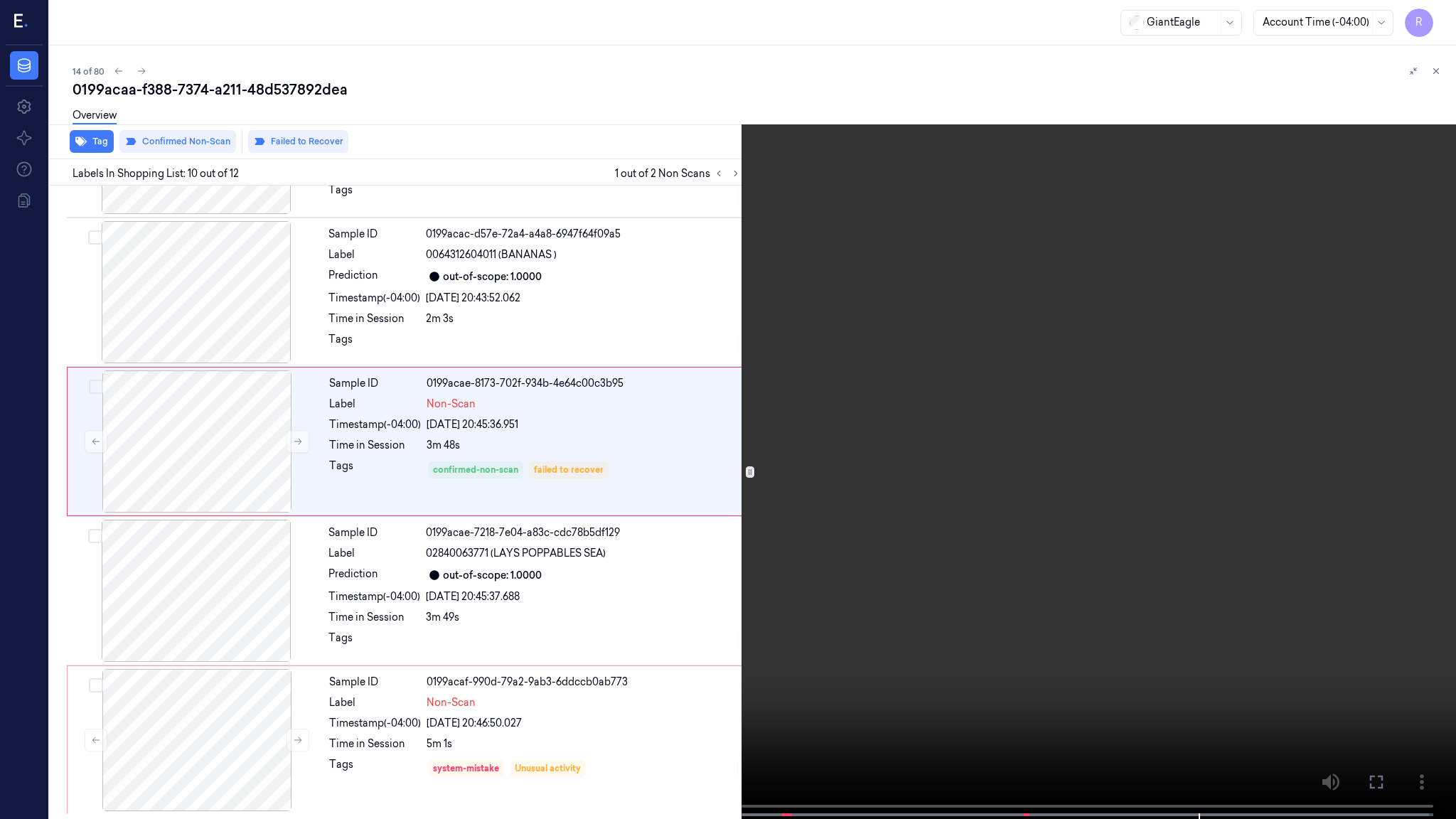
click at [797, 503] on video at bounding box center [728, 411] width 1456 height 821
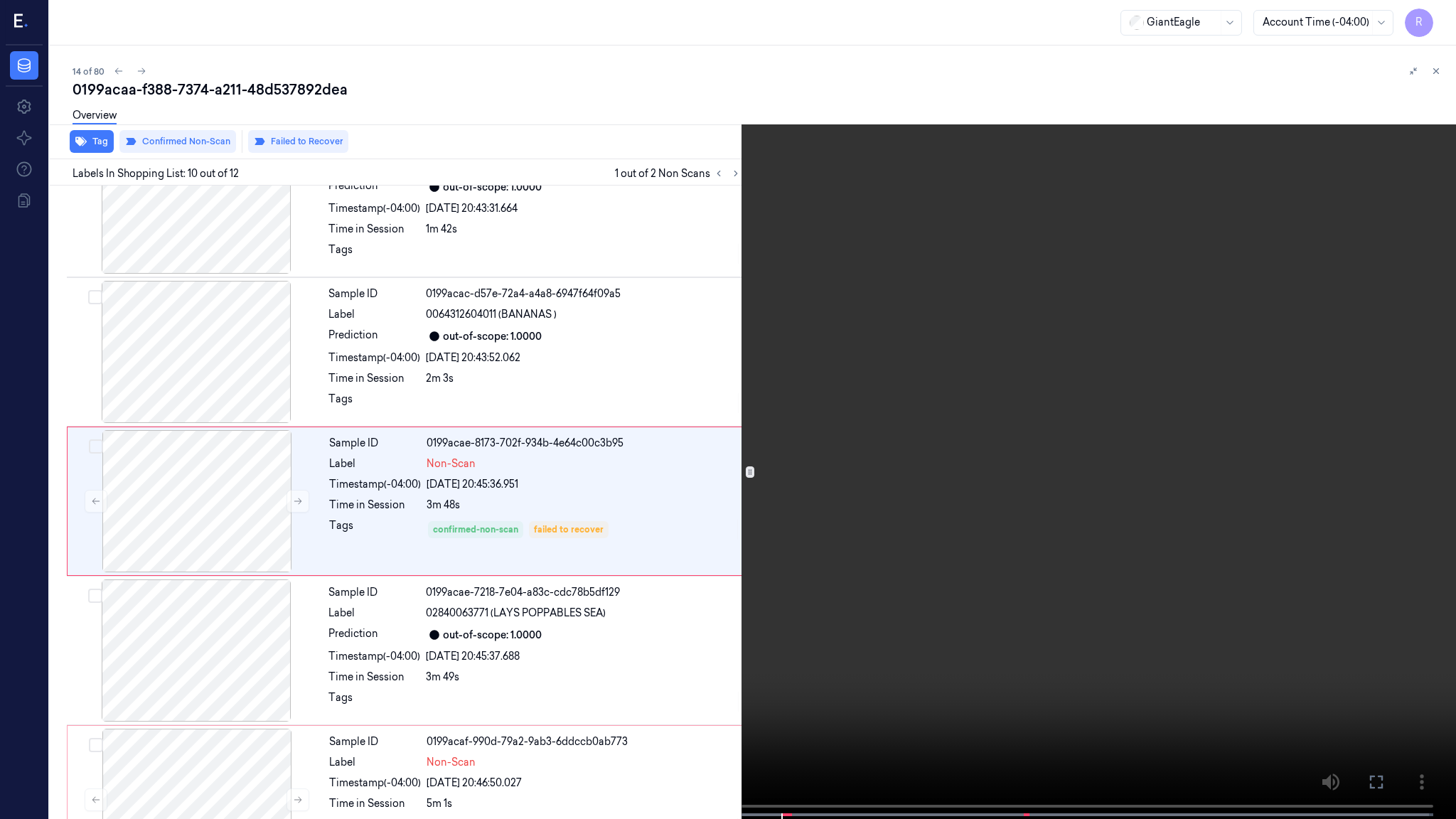
scroll to position [1100, 0]
click at [797, 503] on video at bounding box center [728, 411] width 1456 height 821
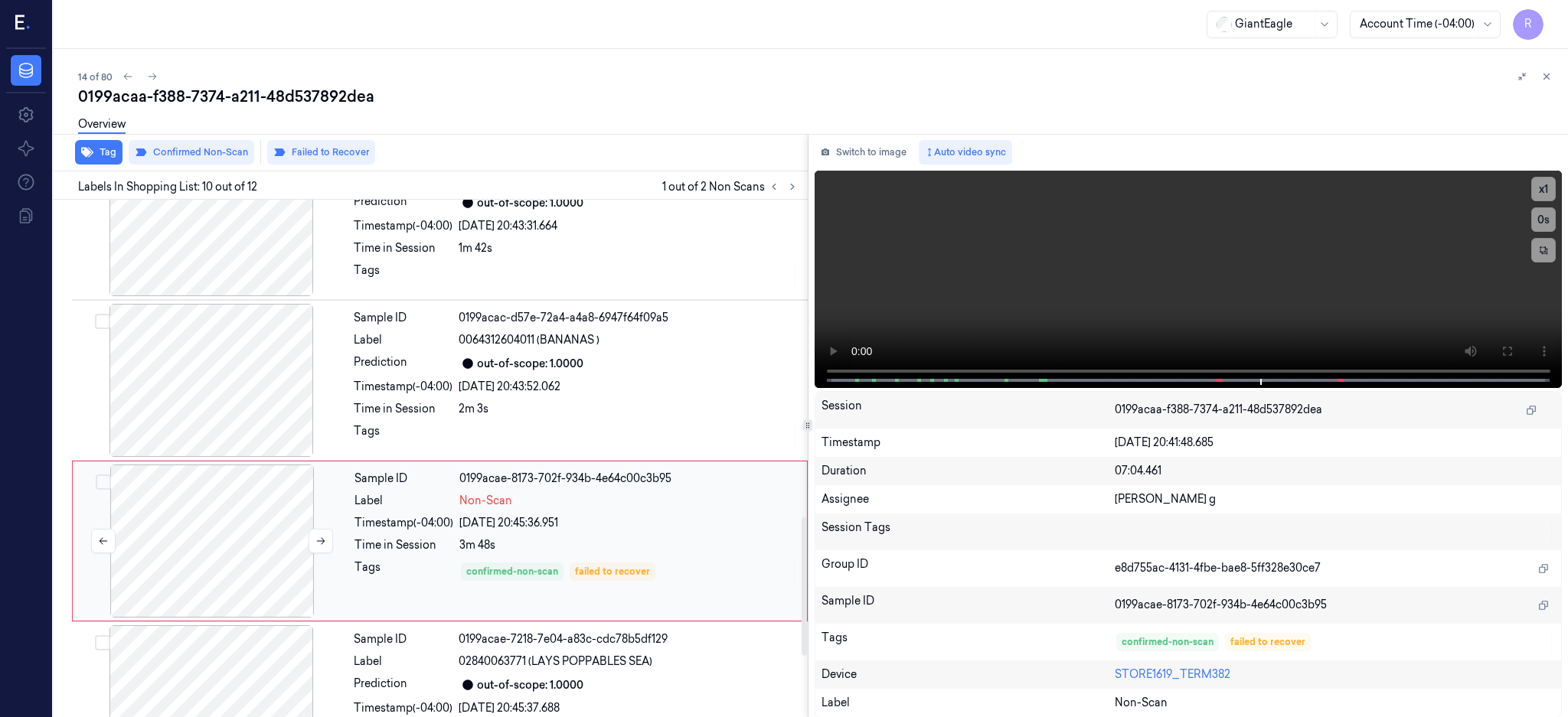
click at [219, 551] on div at bounding box center [212, 541] width 273 height 153
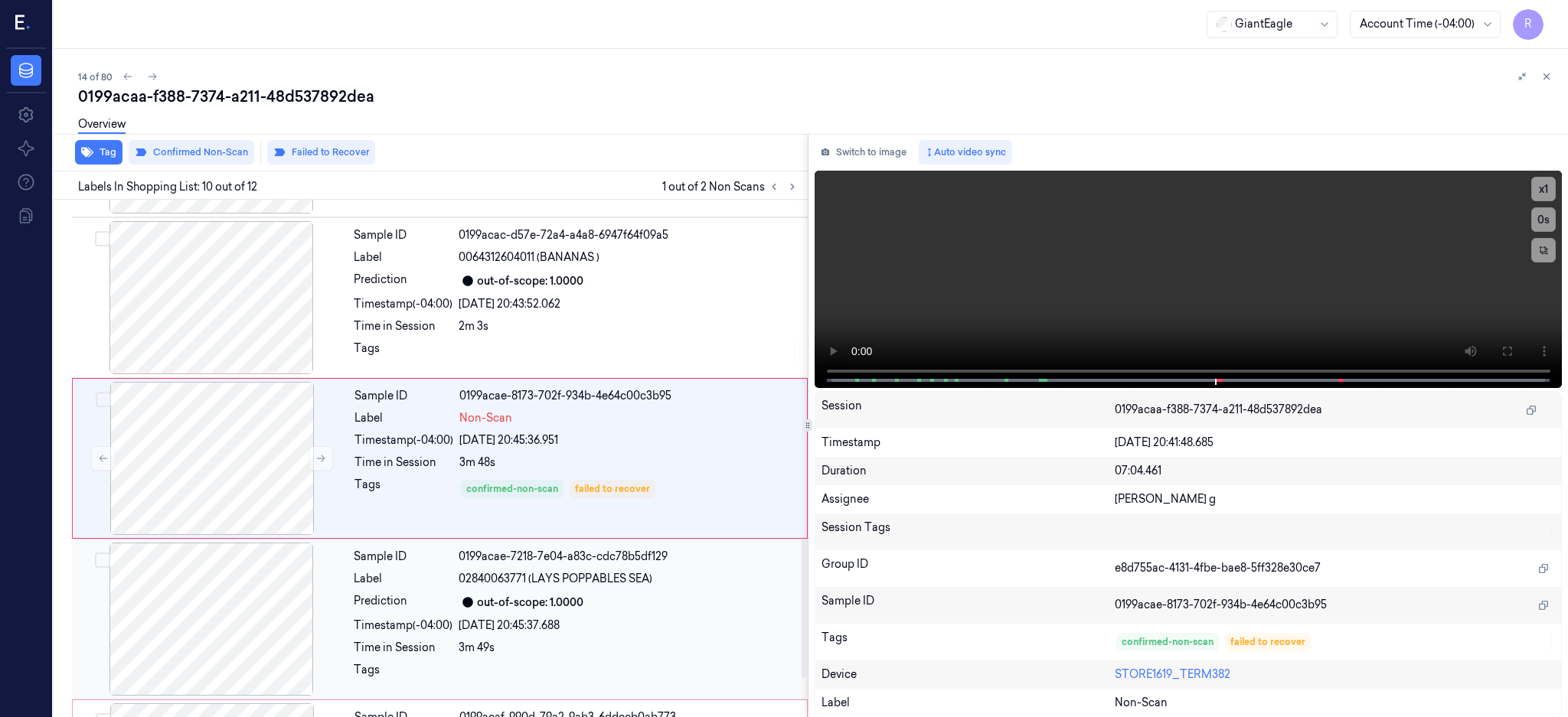
click at [237, 621] on div at bounding box center [211, 618] width 273 height 153
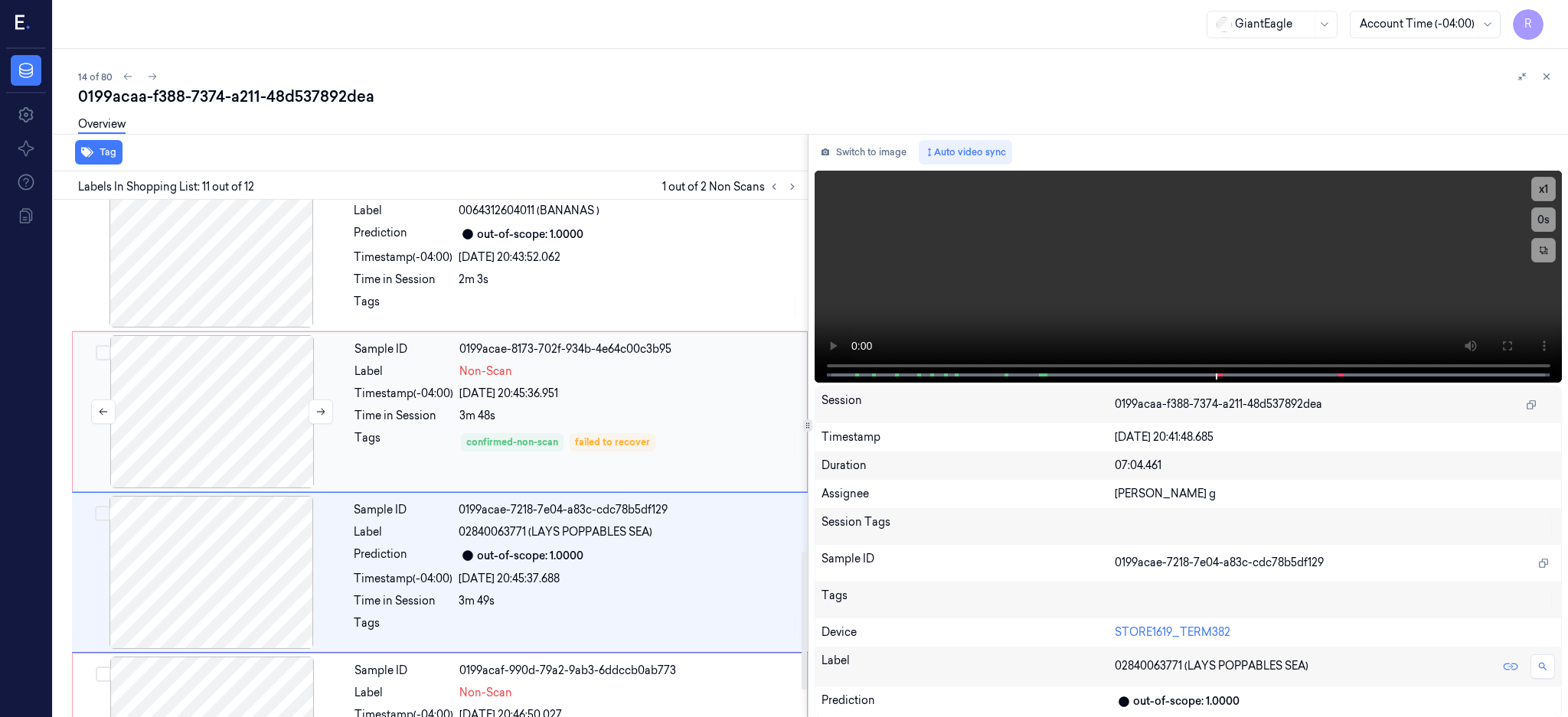
click at [181, 410] on div at bounding box center [212, 411] width 273 height 153
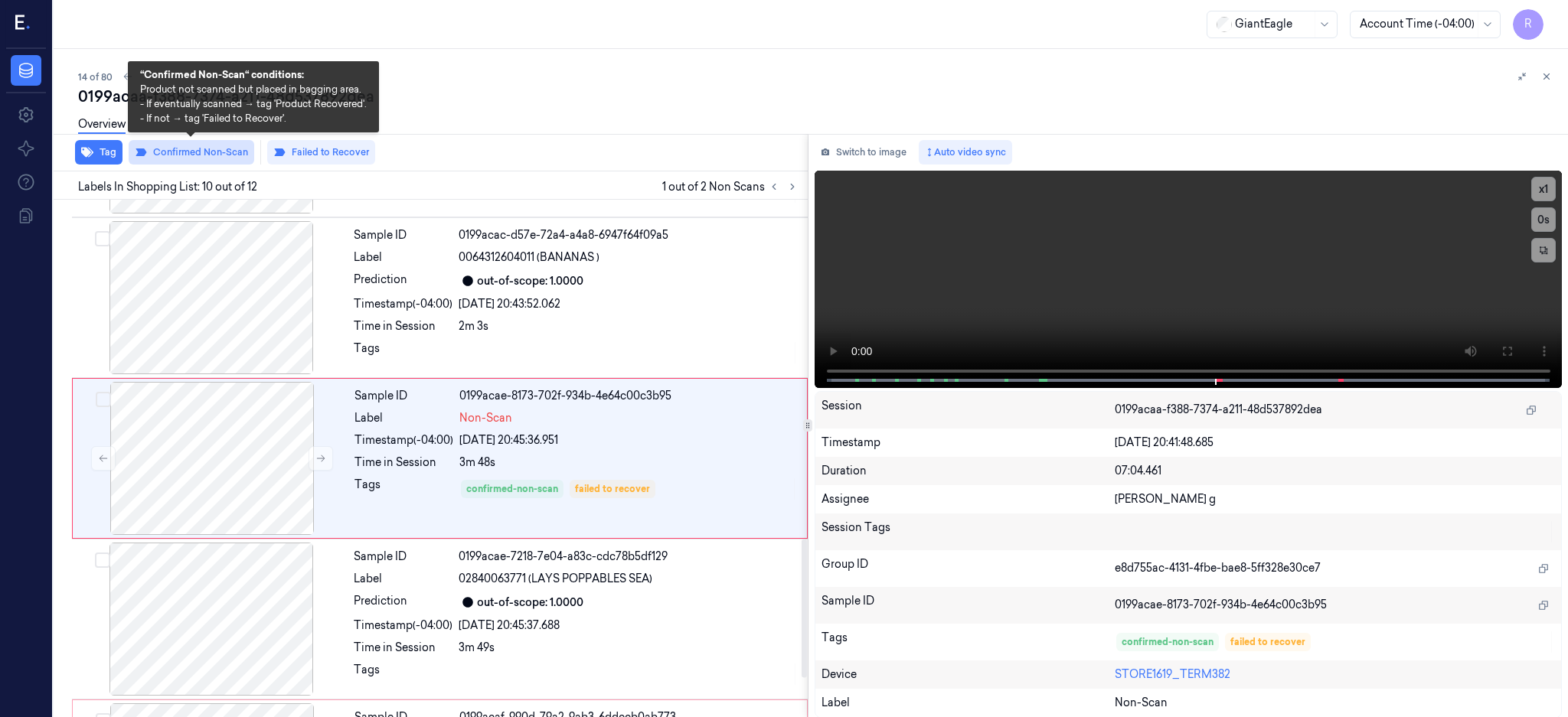
click at [175, 152] on button "Confirmed Non-Scan" at bounding box center [191, 152] width 126 height 25
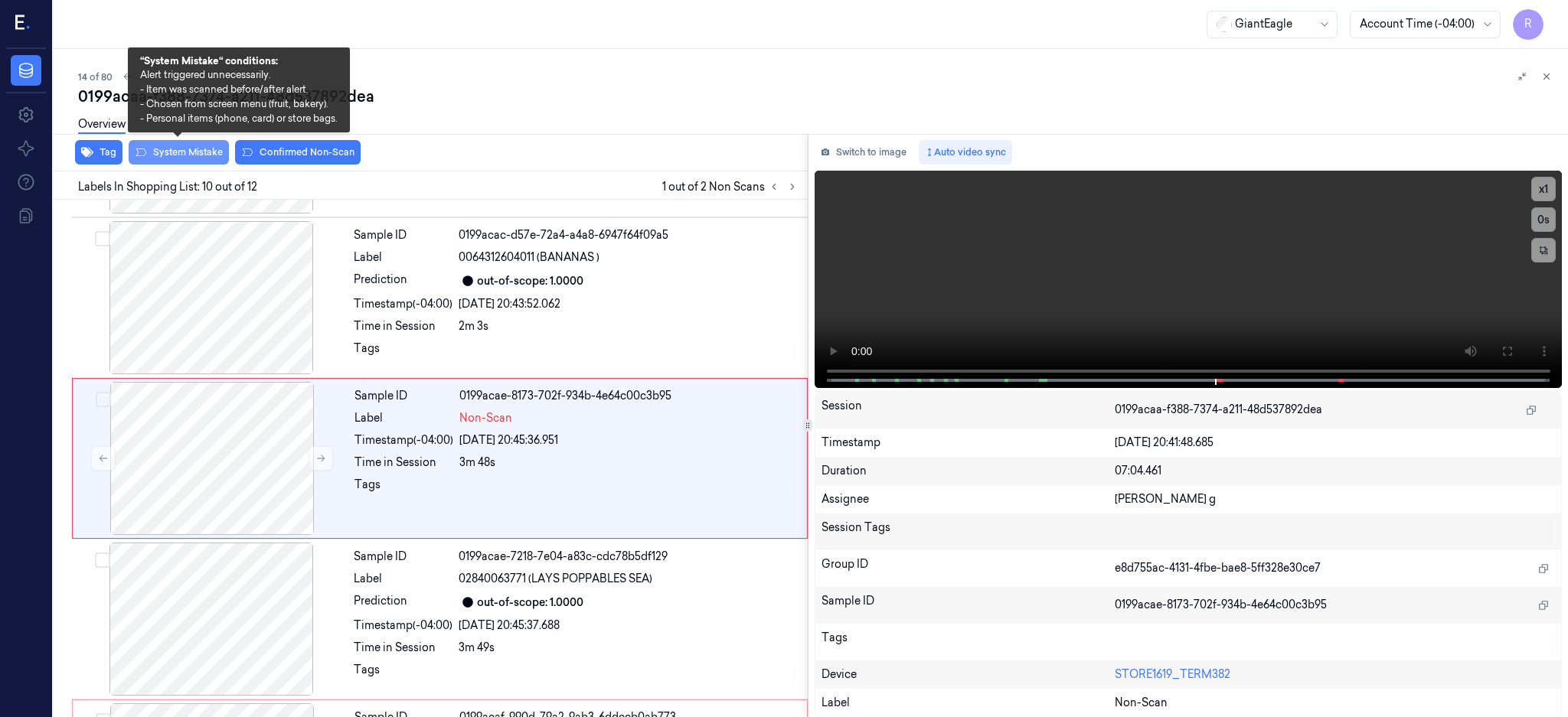
click at [181, 152] on button "System Mistake" at bounding box center [178, 152] width 100 height 25
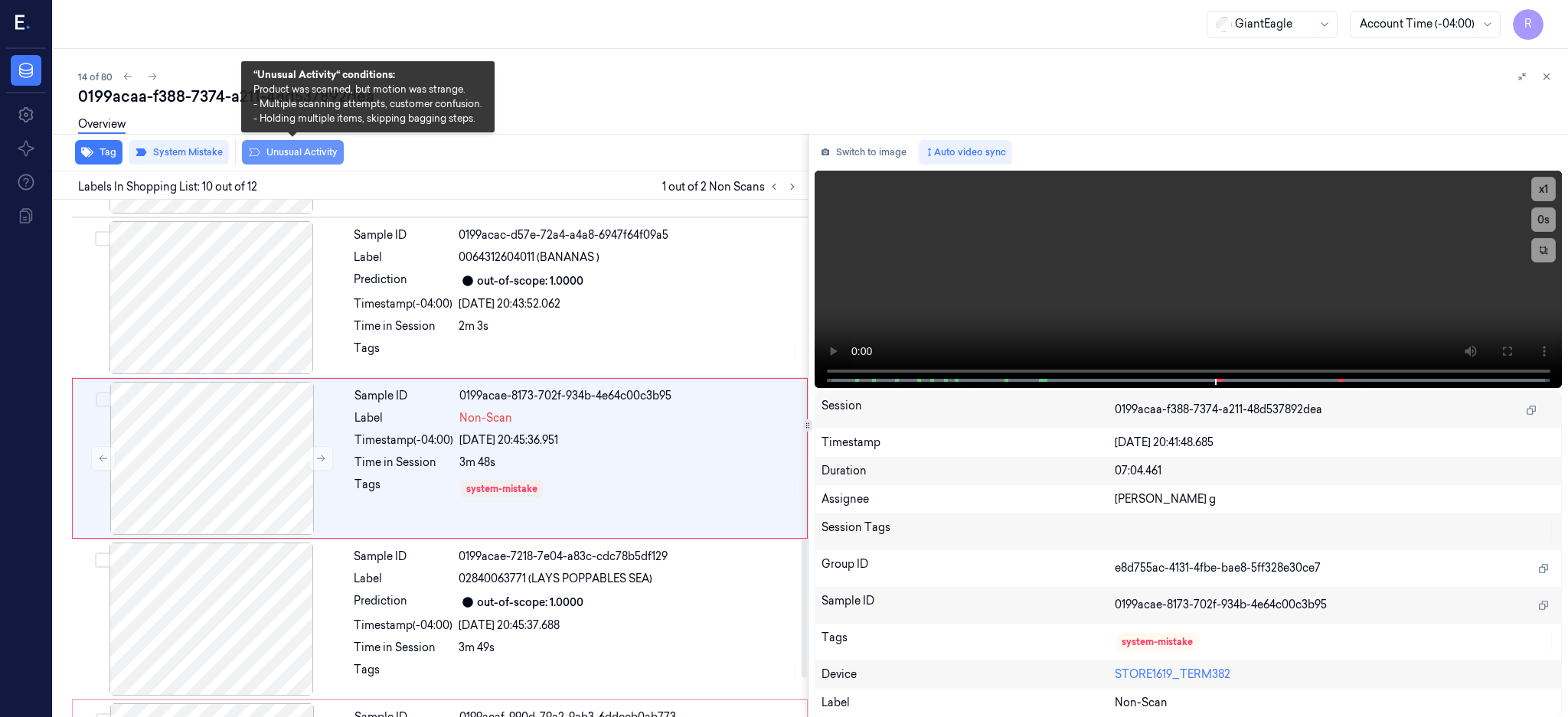
click at [288, 150] on button "Unusual Activity" at bounding box center [292, 152] width 102 height 25
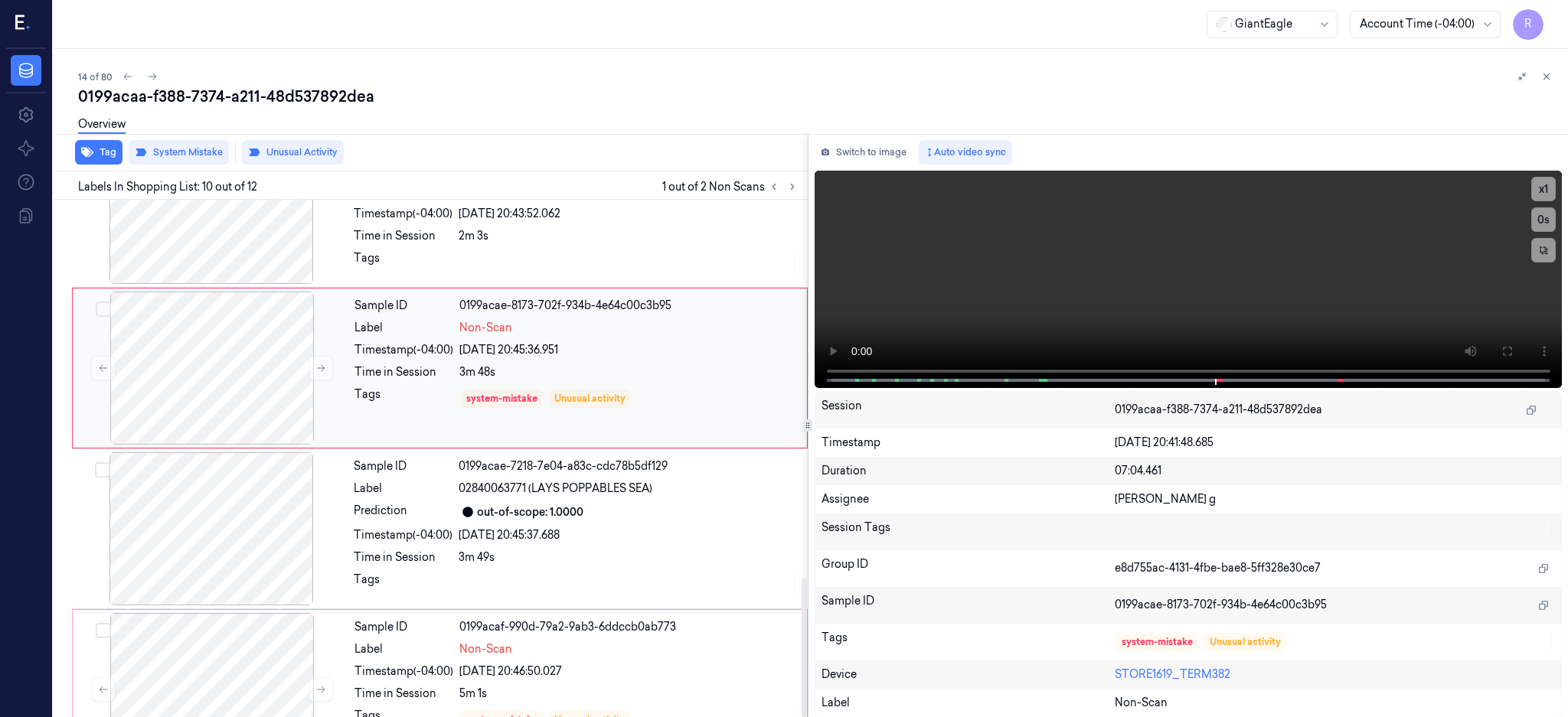
scroll to position [1415, 0]
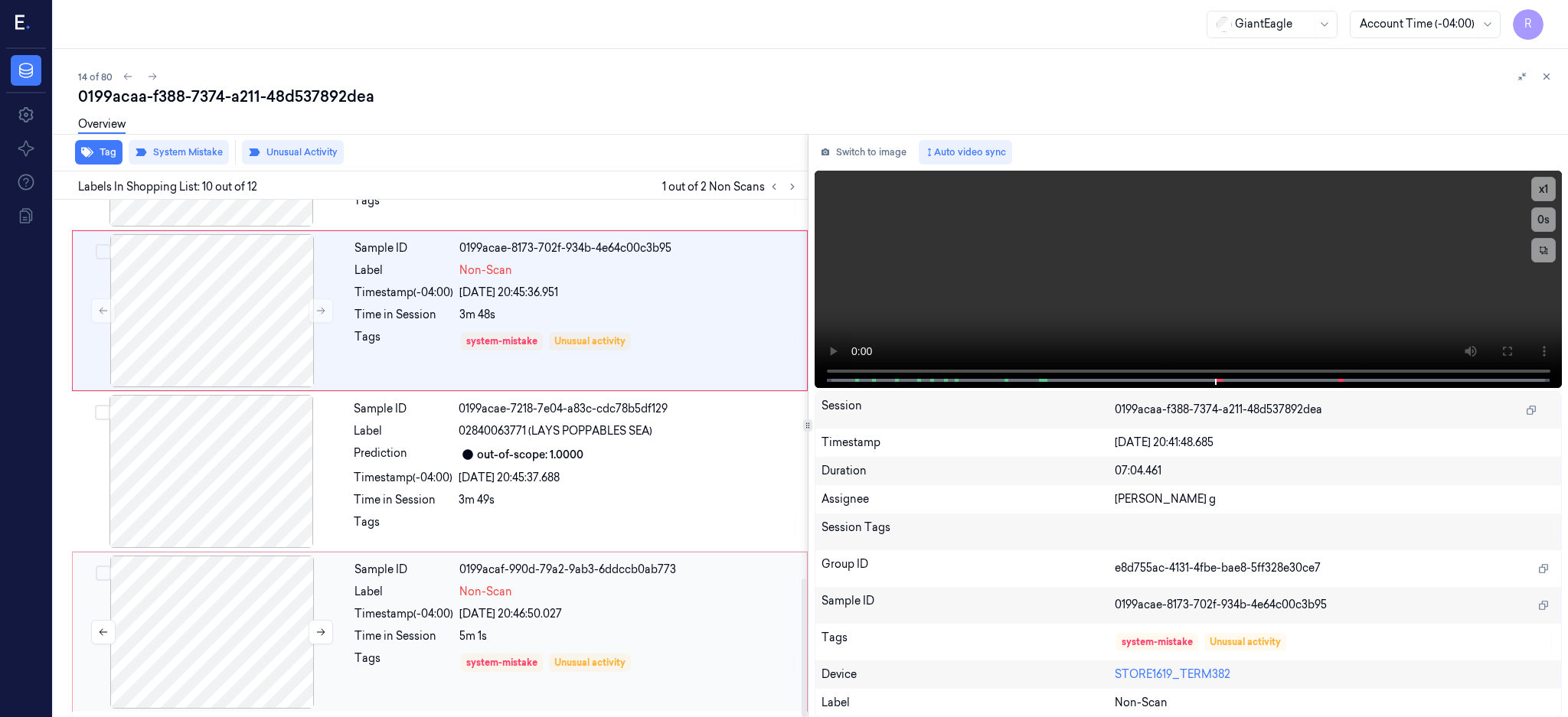
click at [210, 611] on div at bounding box center [212, 632] width 273 height 153
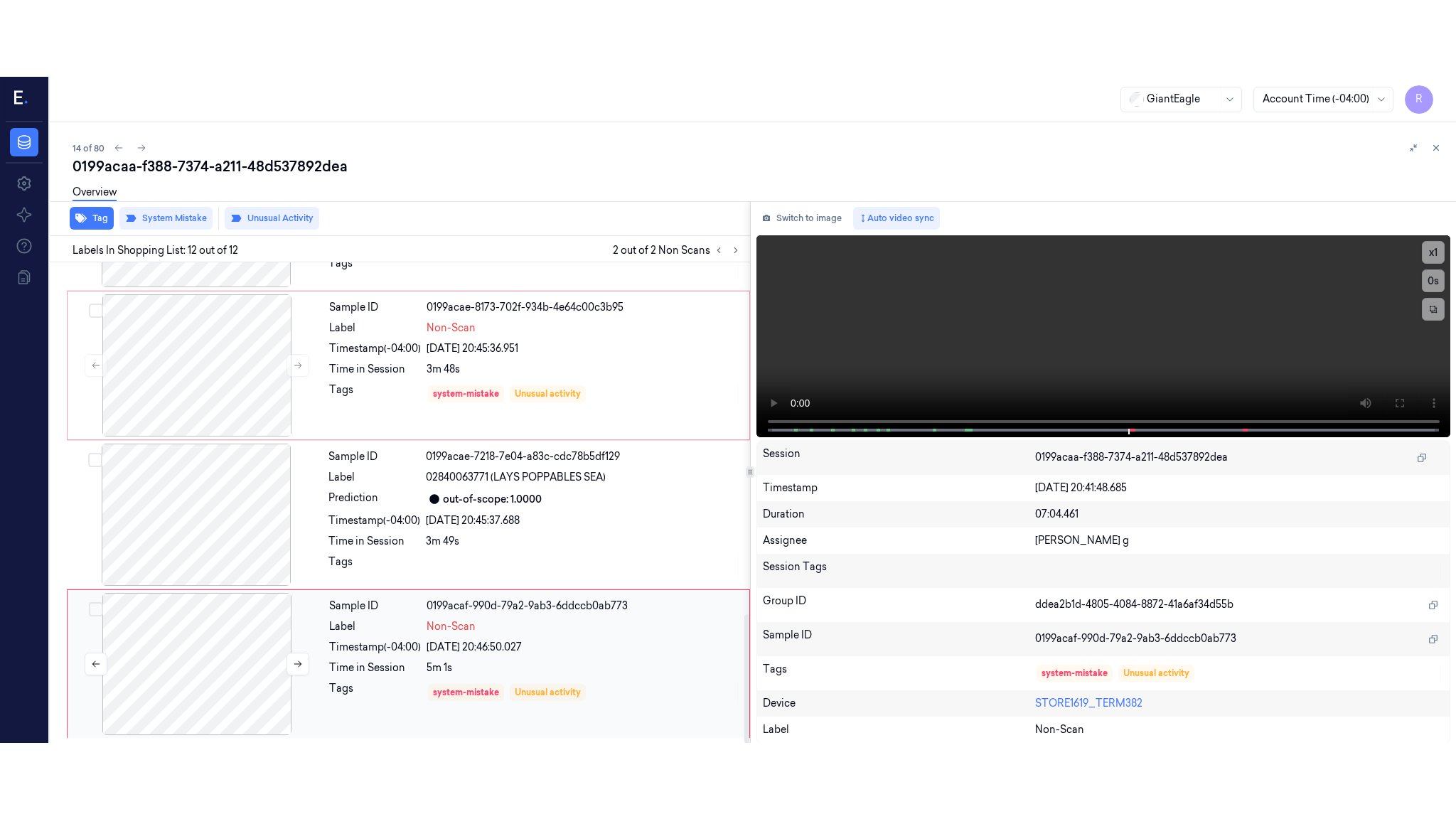
scroll to position [1315, 0]
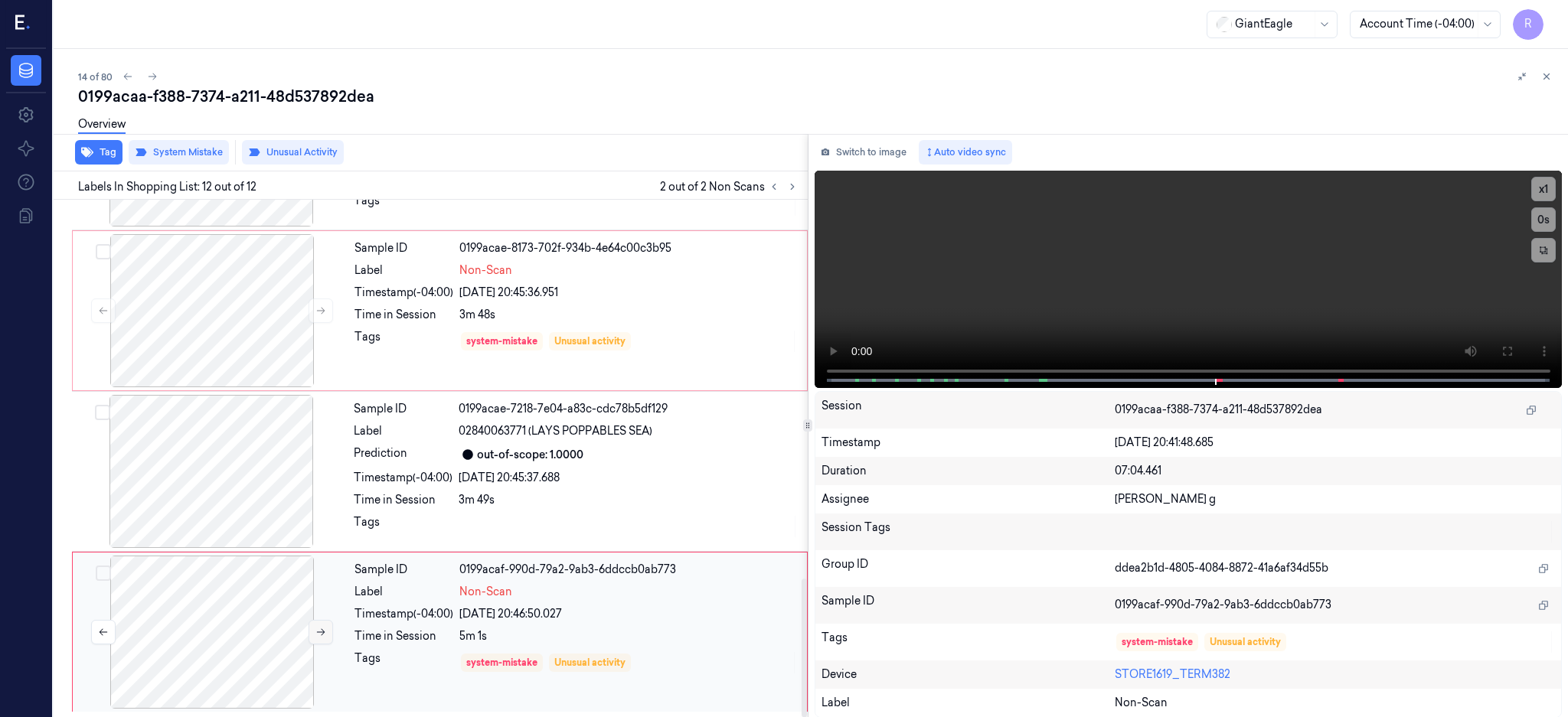
click at [310, 628] on button at bounding box center [321, 633] width 25 height 25
click at [1513, 355] on icon at bounding box center [1507, 351] width 12 height 12
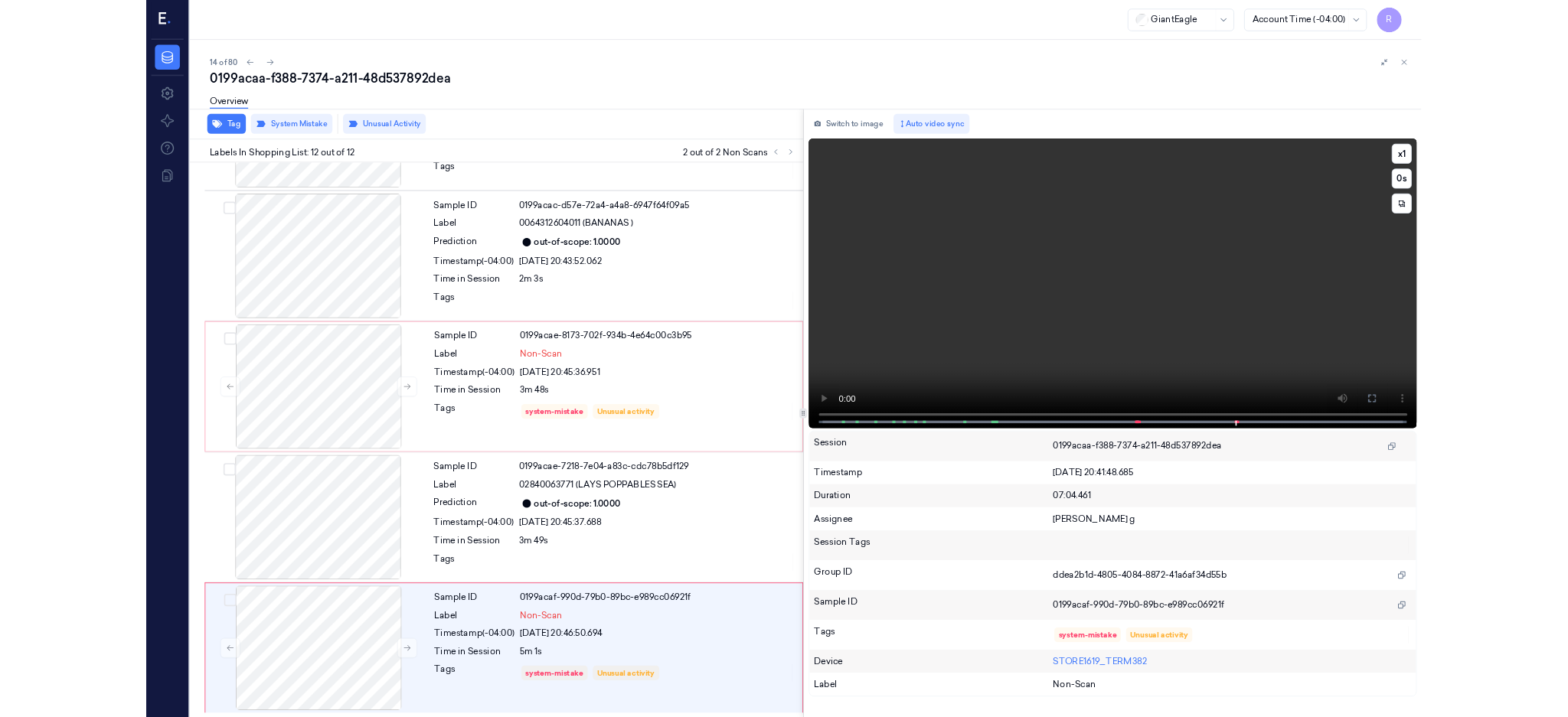
scroll to position [1252, 0]
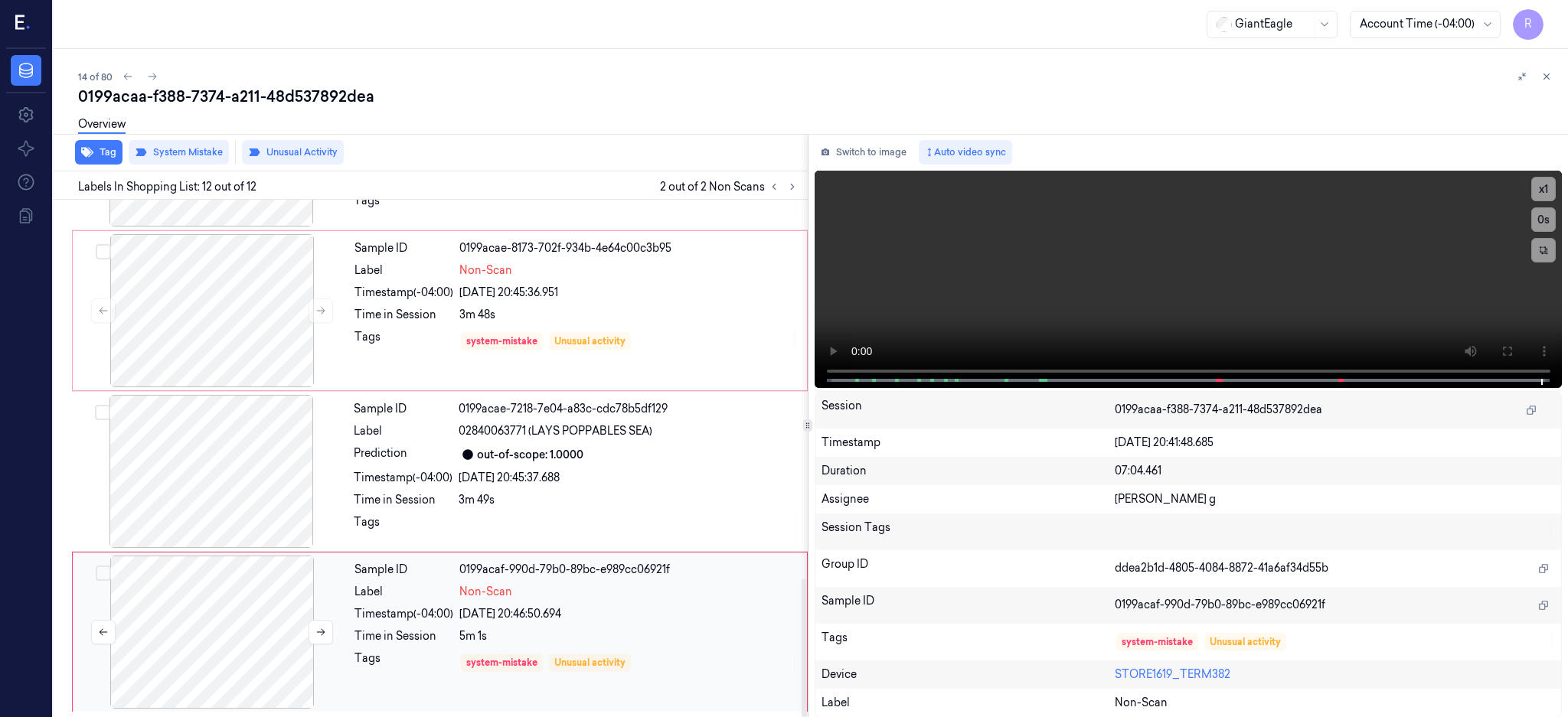
click at [248, 599] on div at bounding box center [212, 632] width 273 height 153
click at [283, 98] on div "0199acaa-f388-7374-a211-48d537892dea" at bounding box center [817, 97] width 1478 height 22
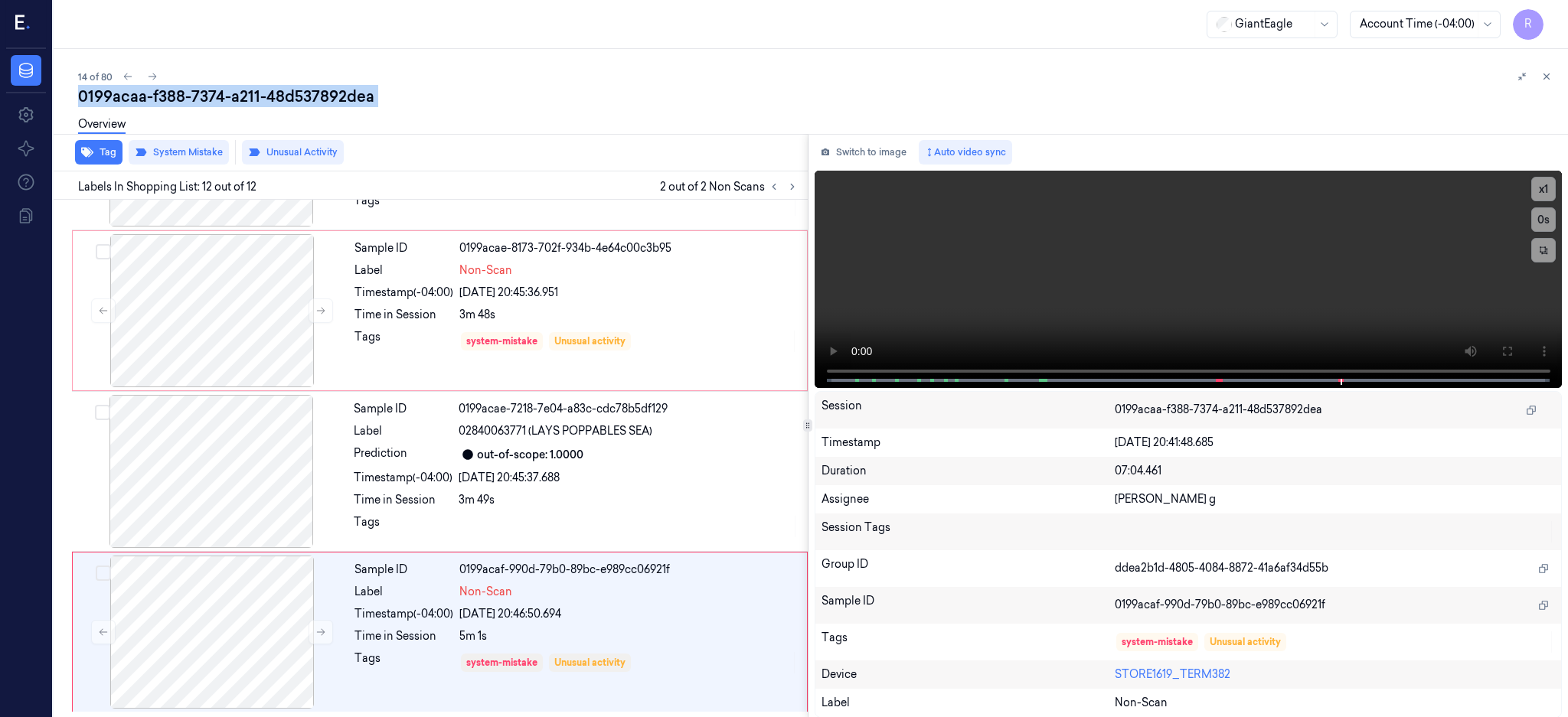
copy div "48d537892dea"
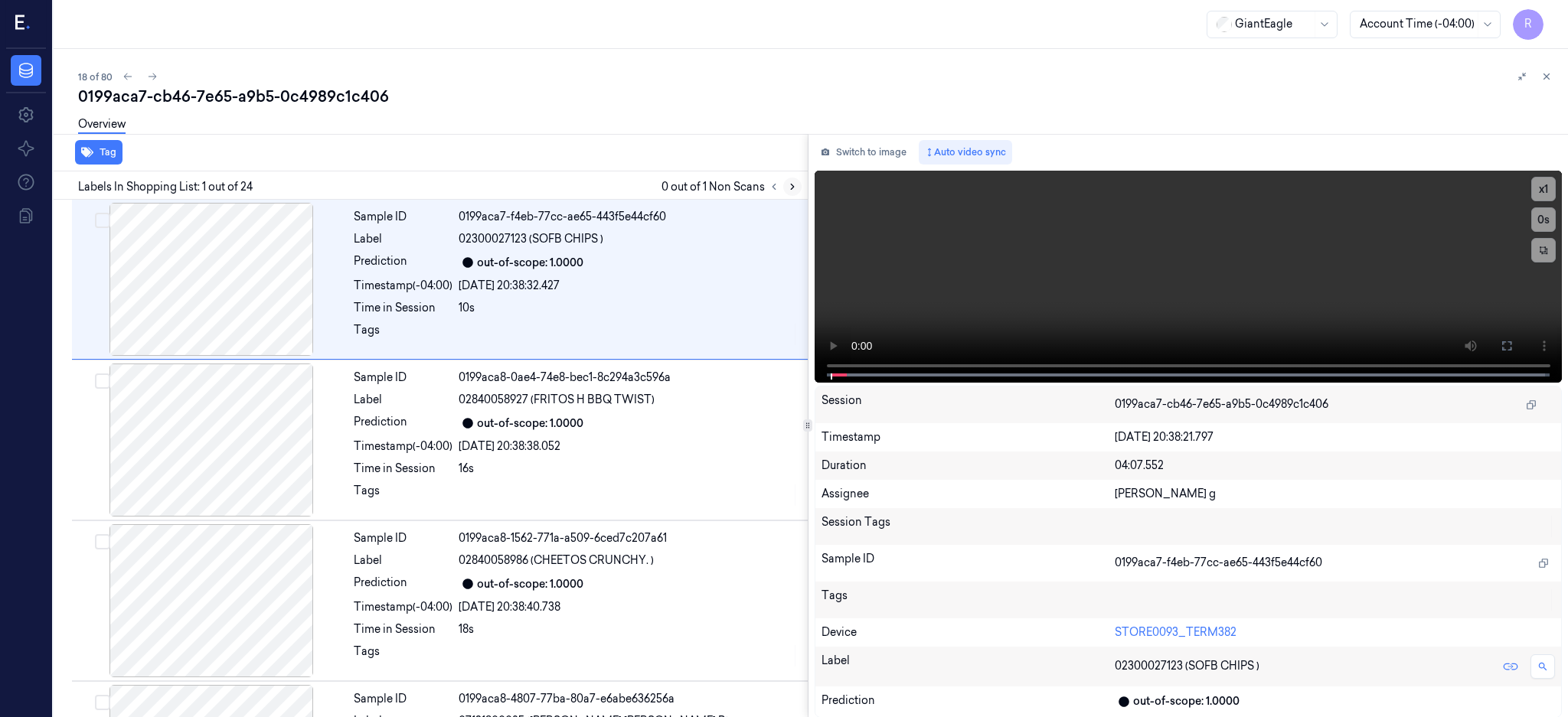
click at [798, 187] on icon at bounding box center [792, 186] width 11 height 11
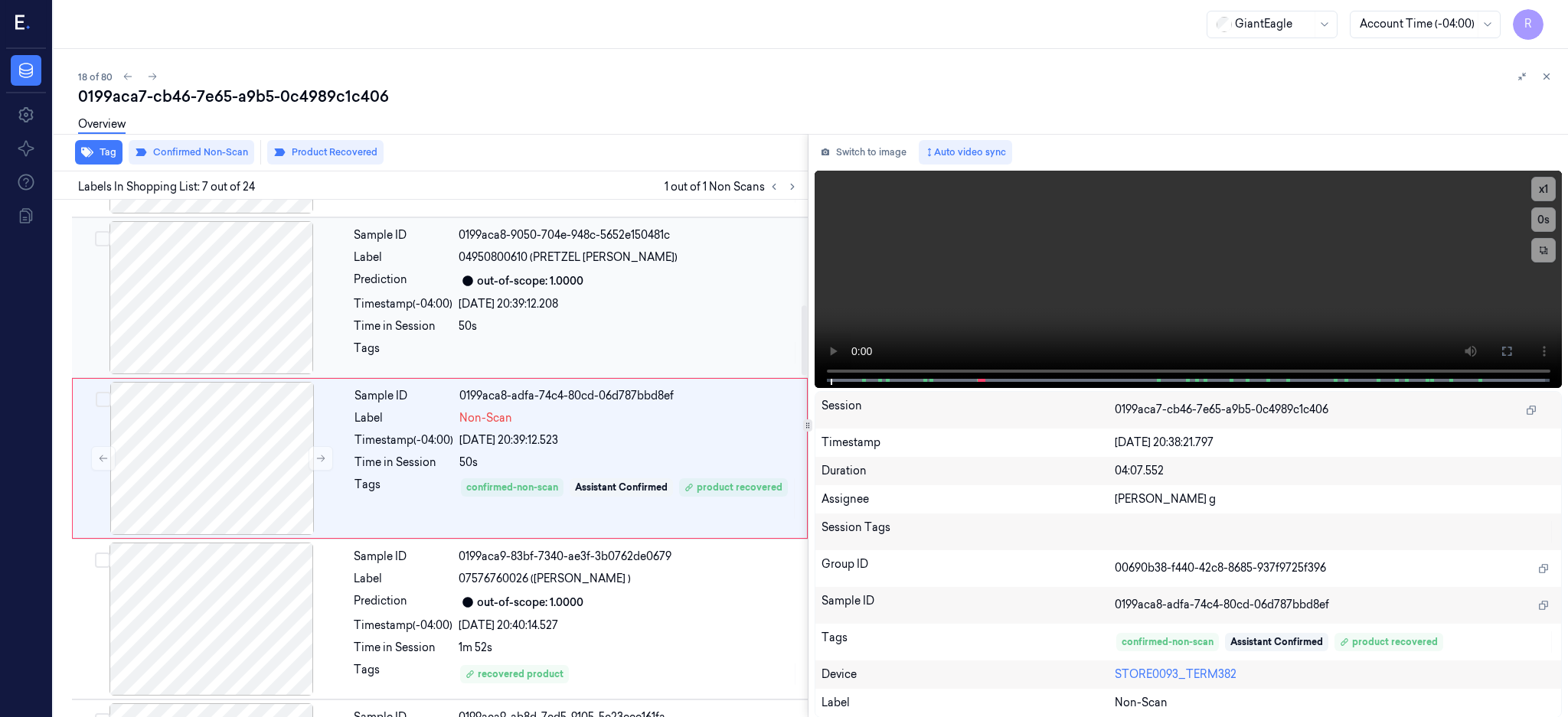
scroll to position [887, 0]
click at [187, 313] on div at bounding box center [211, 297] width 273 height 153
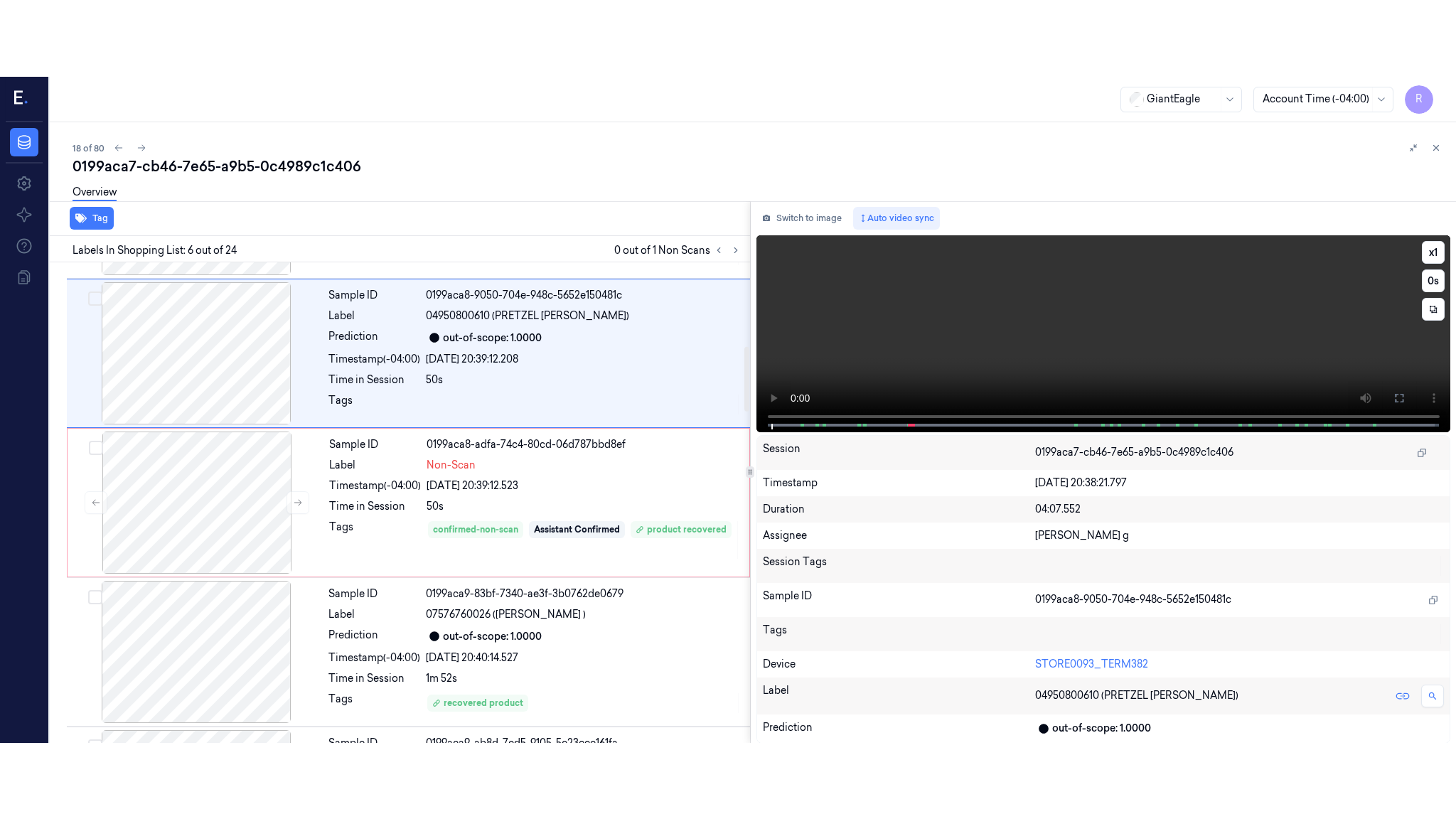
scroll to position [580, 0]
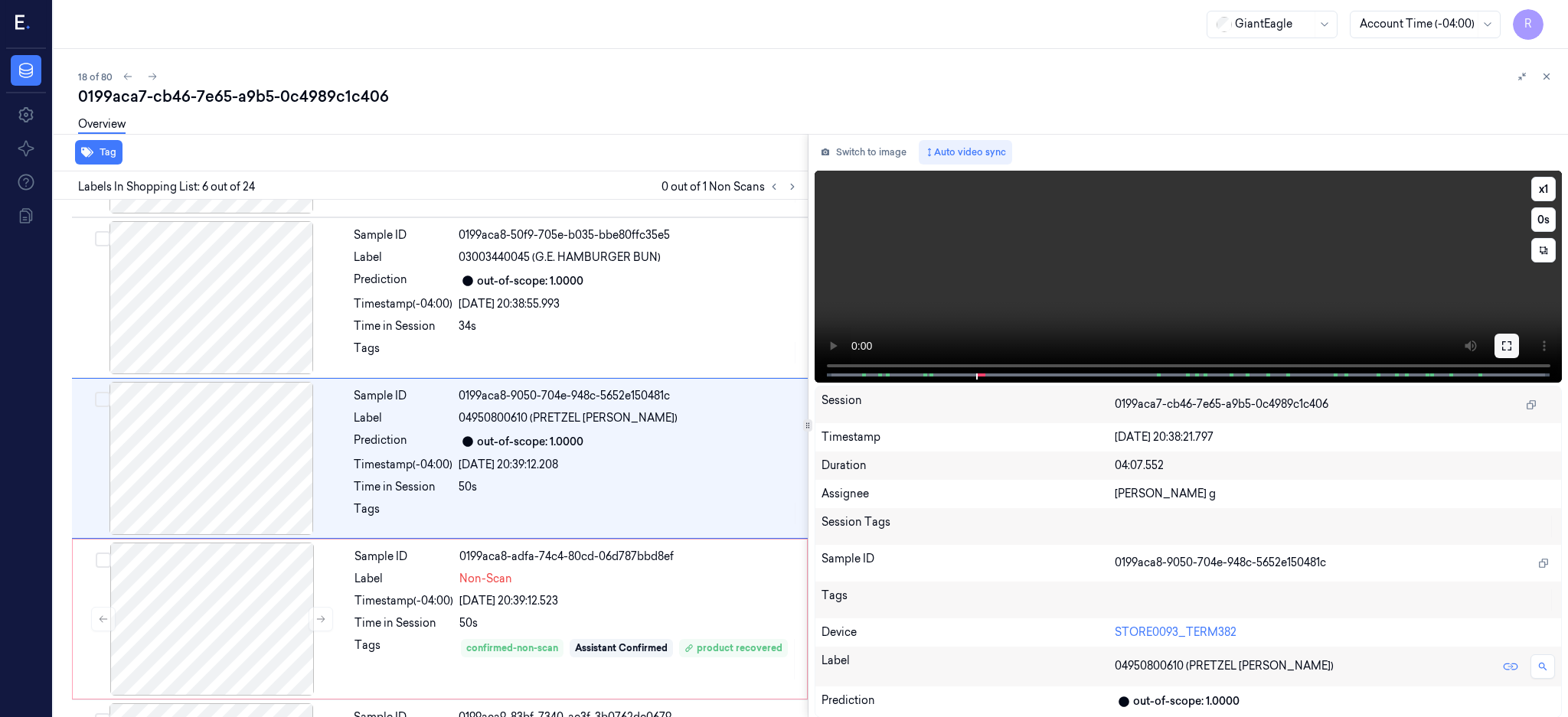
click at [1519, 354] on button at bounding box center [1507, 346] width 25 height 25
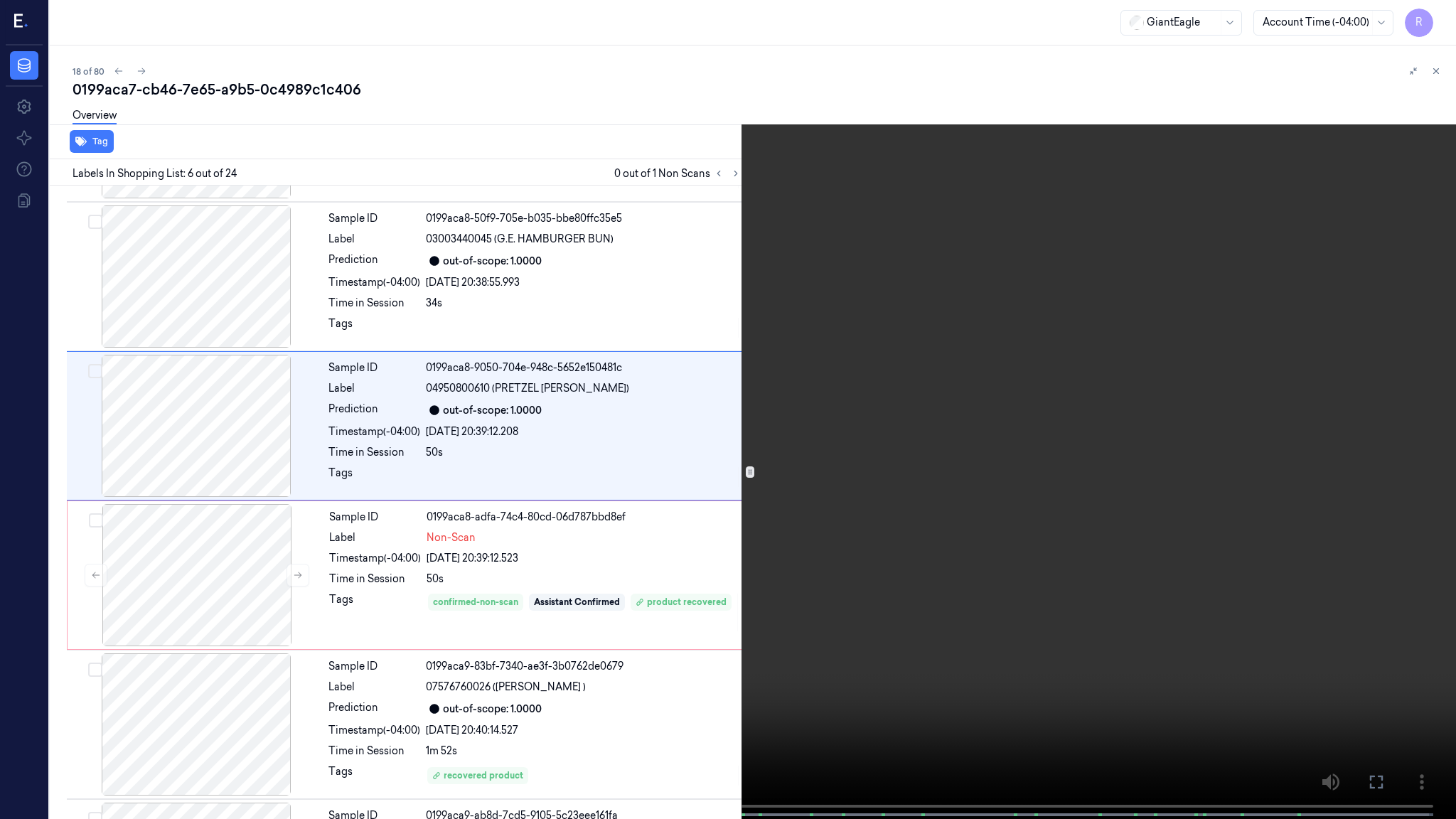
click at [915, 436] on video at bounding box center [728, 411] width 1456 height 821
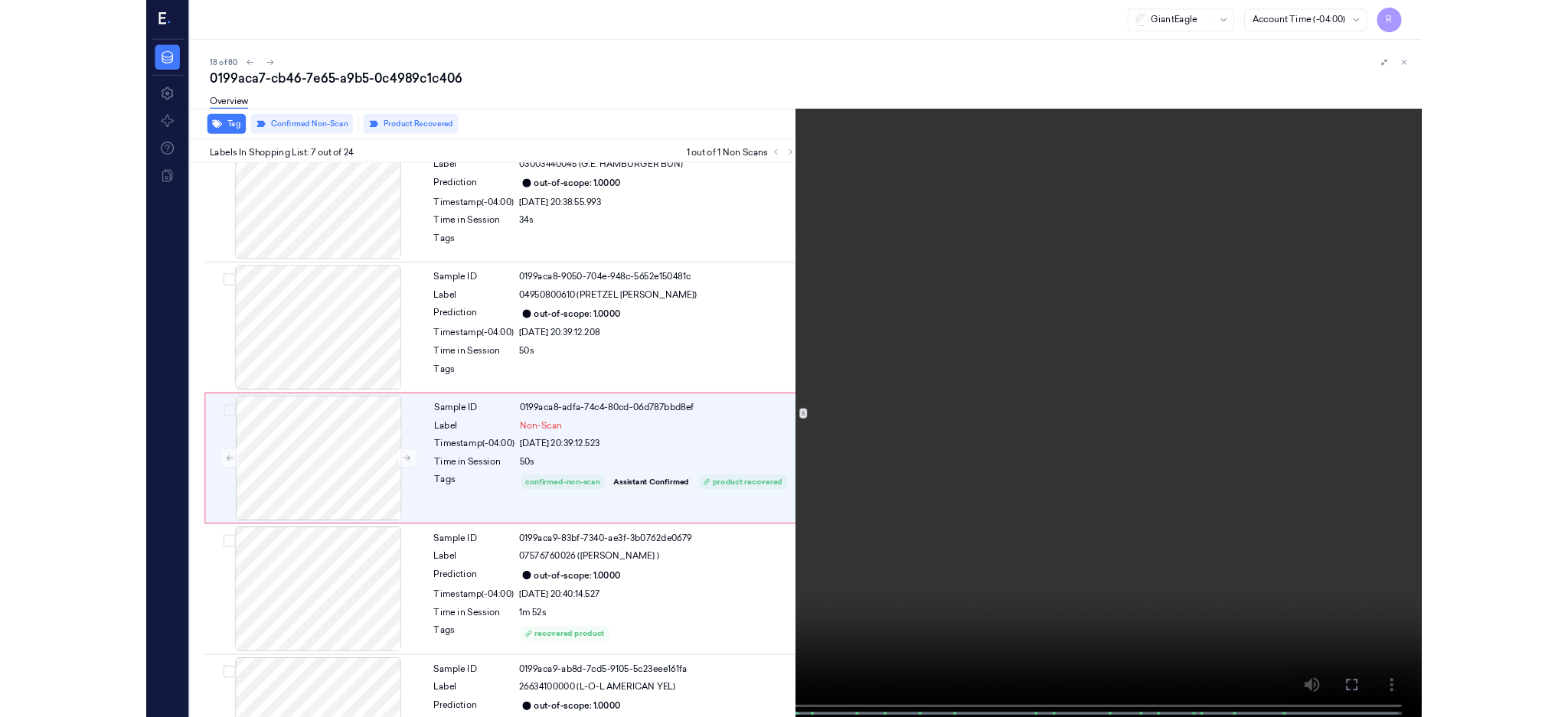
scroll to position [702, 0]
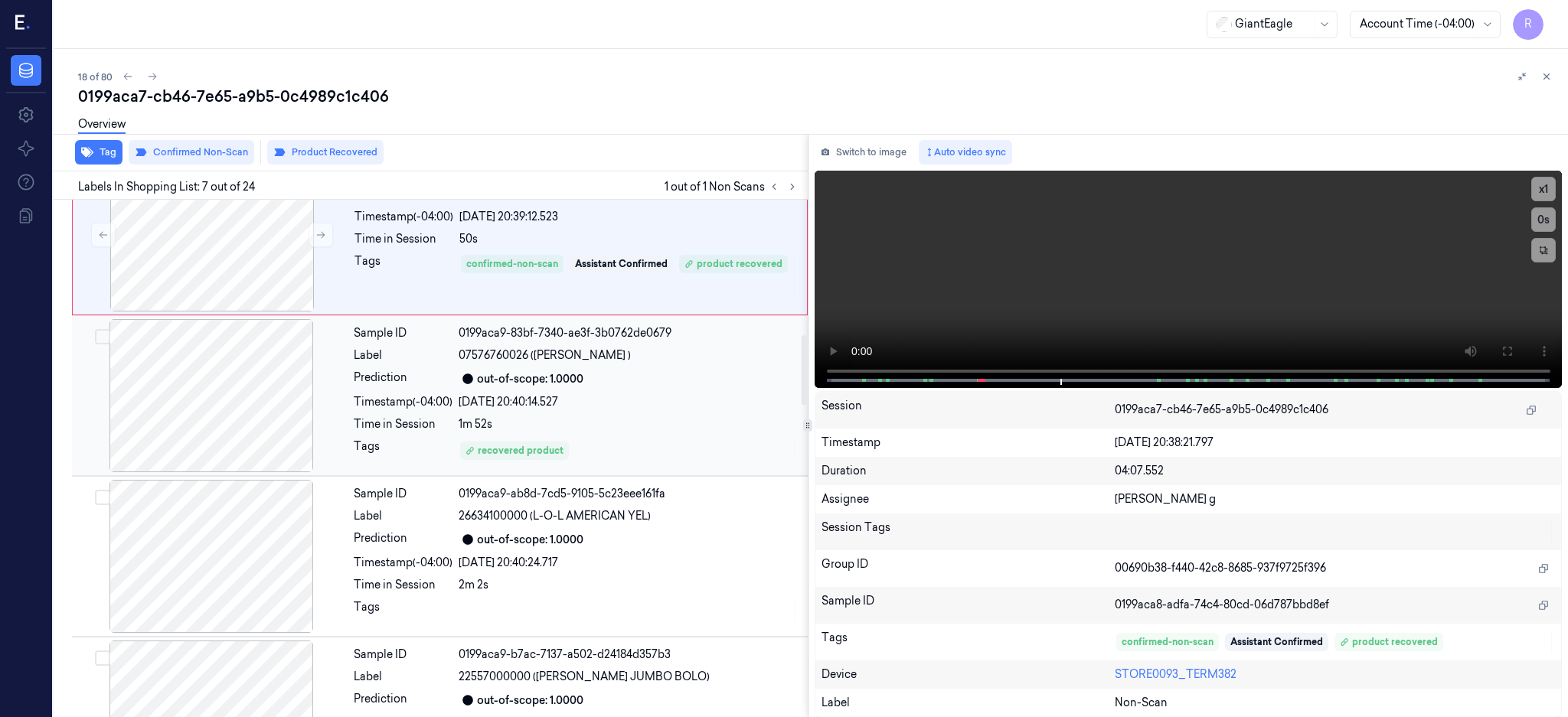
click at [227, 402] on div at bounding box center [211, 395] width 273 height 153
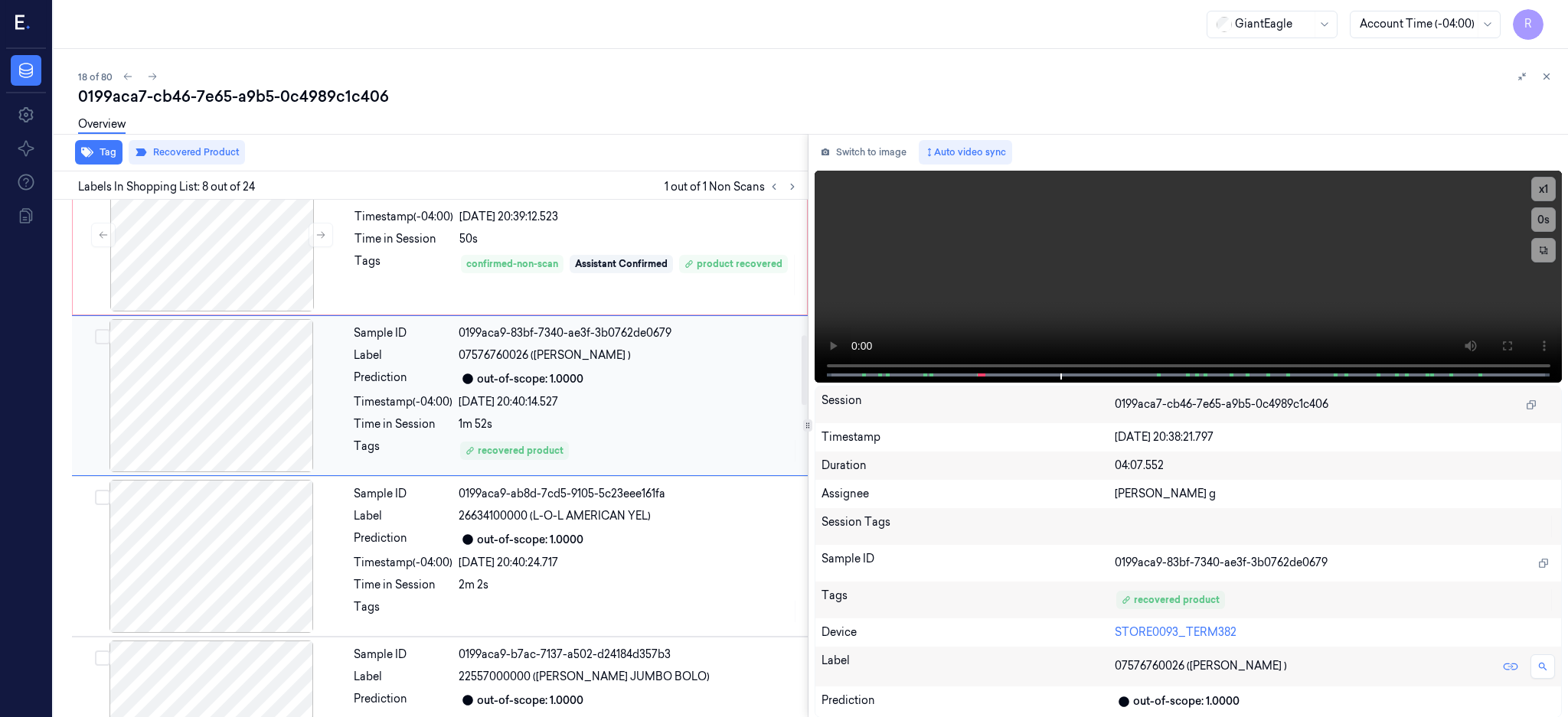
scroll to position [946, 0]
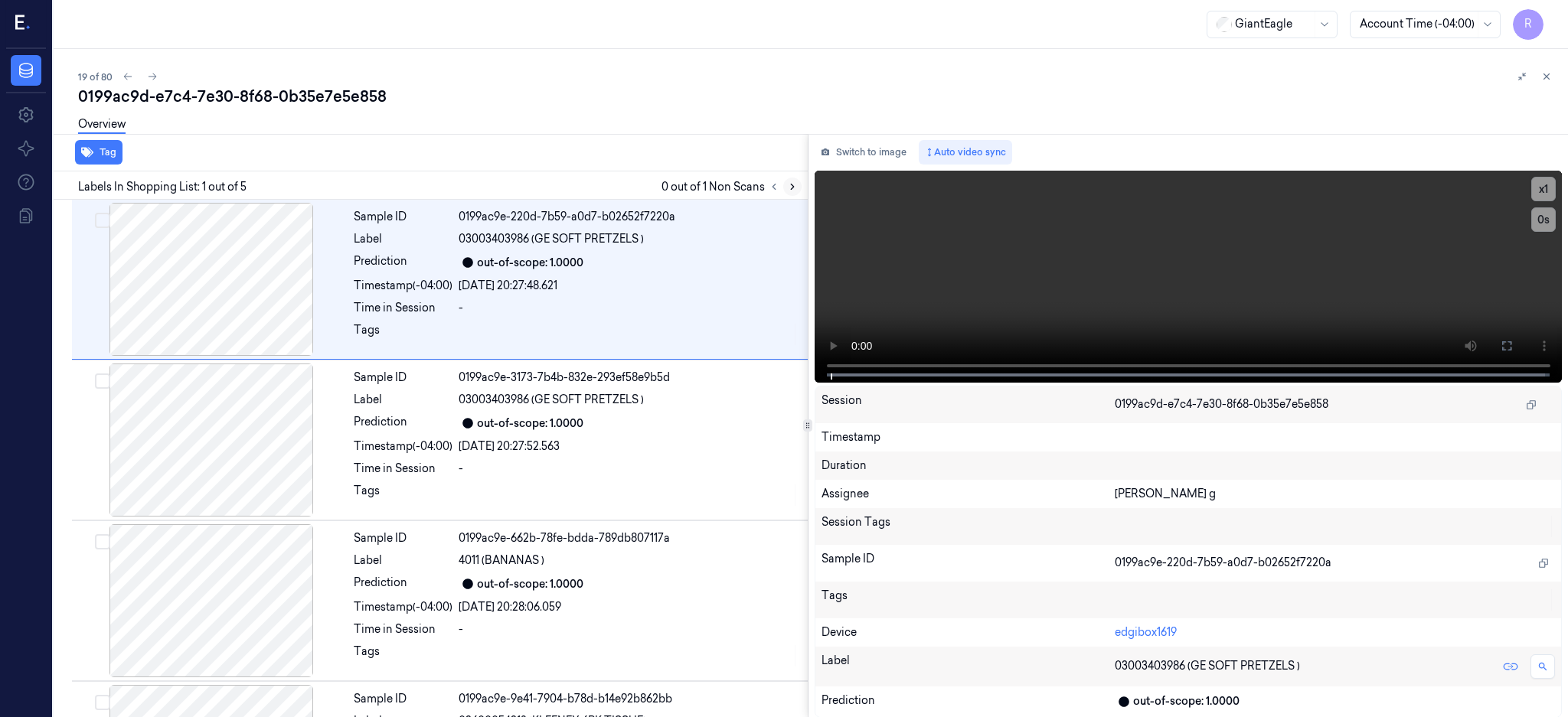
click at [798, 188] on icon at bounding box center [792, 186] width 11 height 11
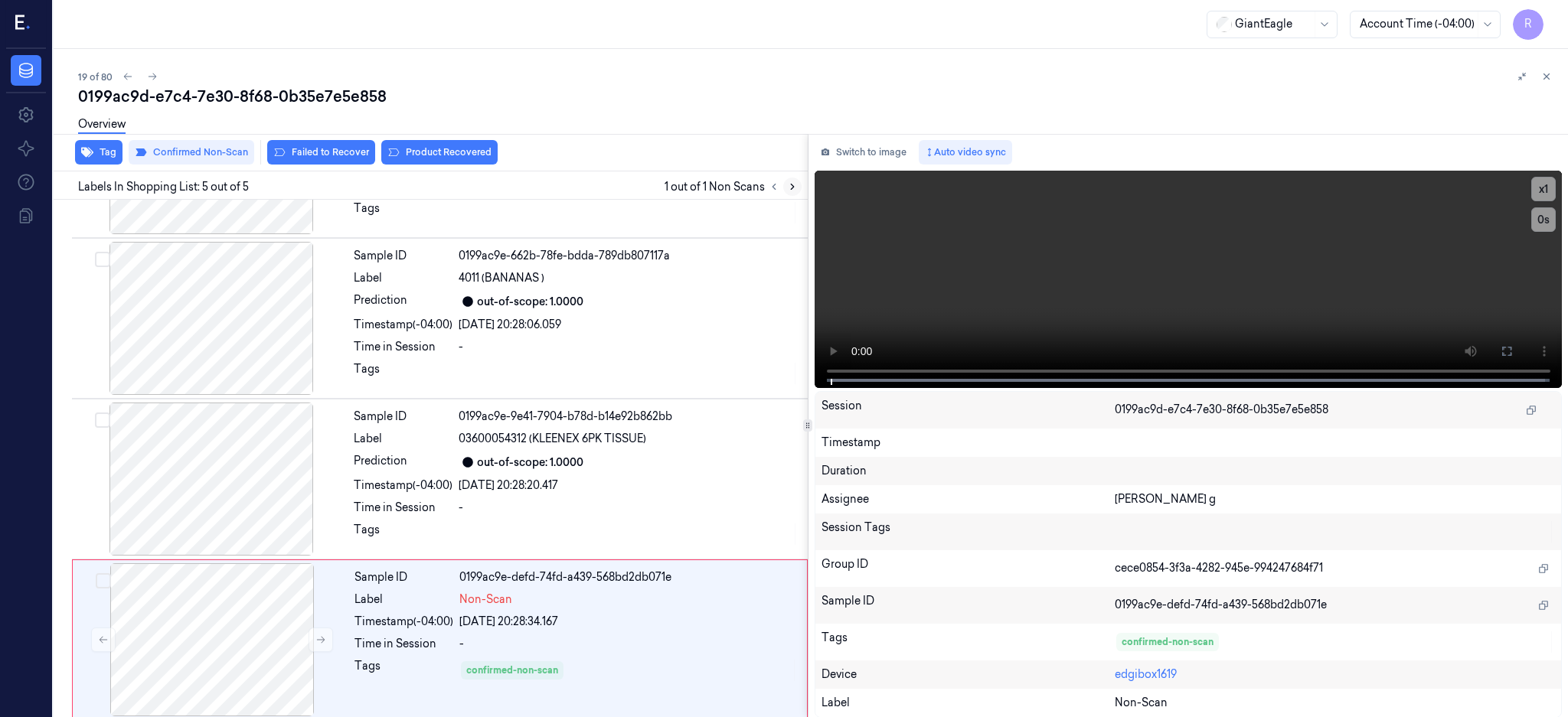
scroll to position [289, 0]
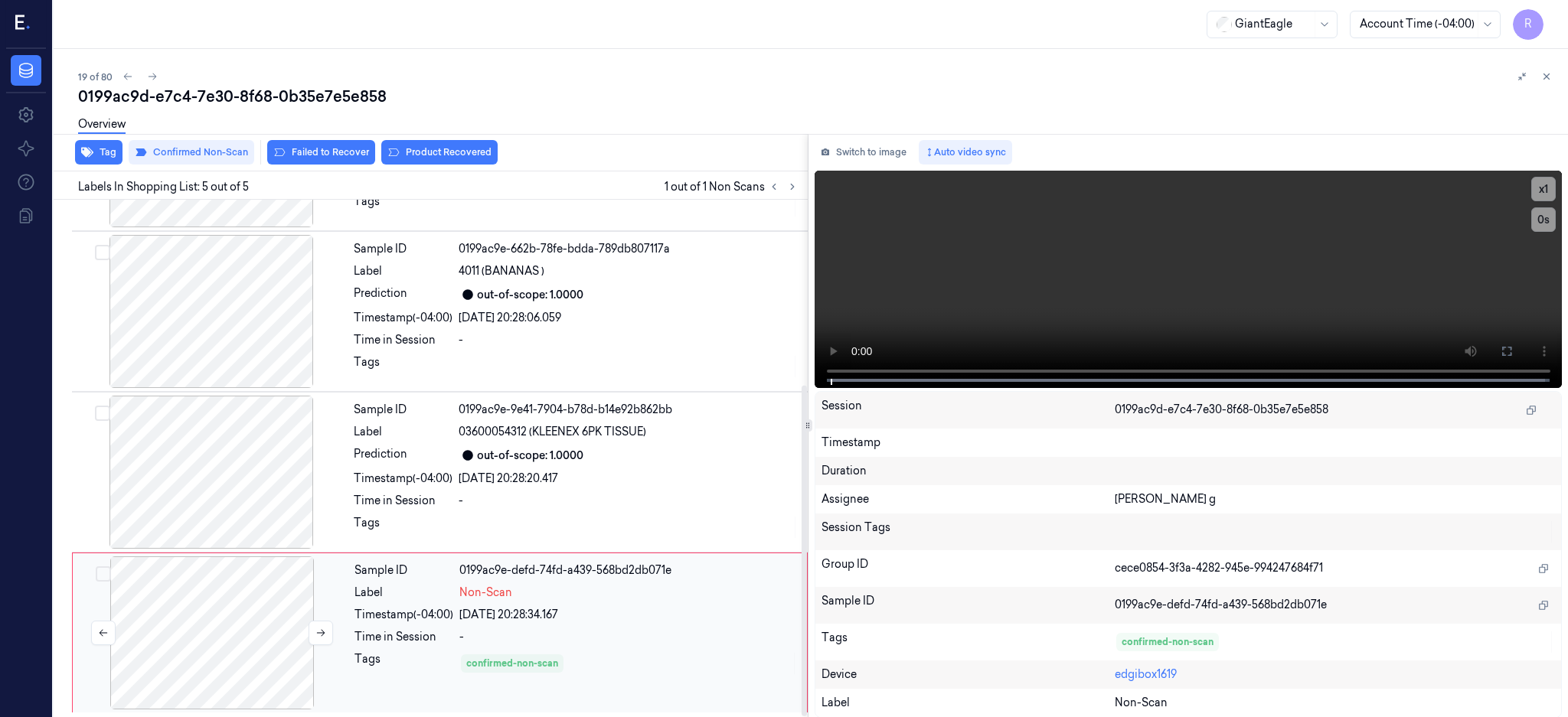
click at [188, 619] on div at bounding box center [212, 633] width 273 height 153
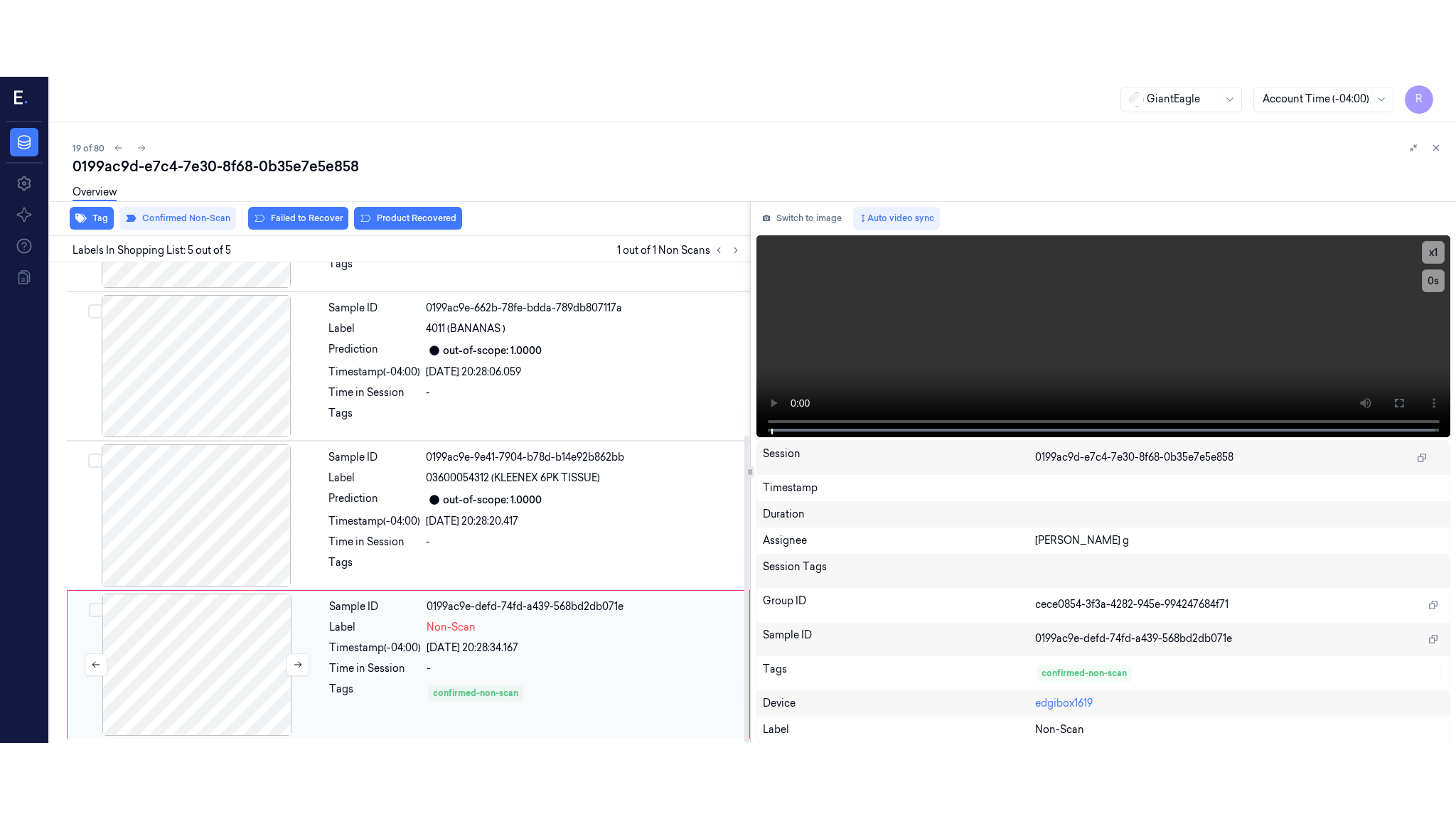
scroll to position [269, 0]
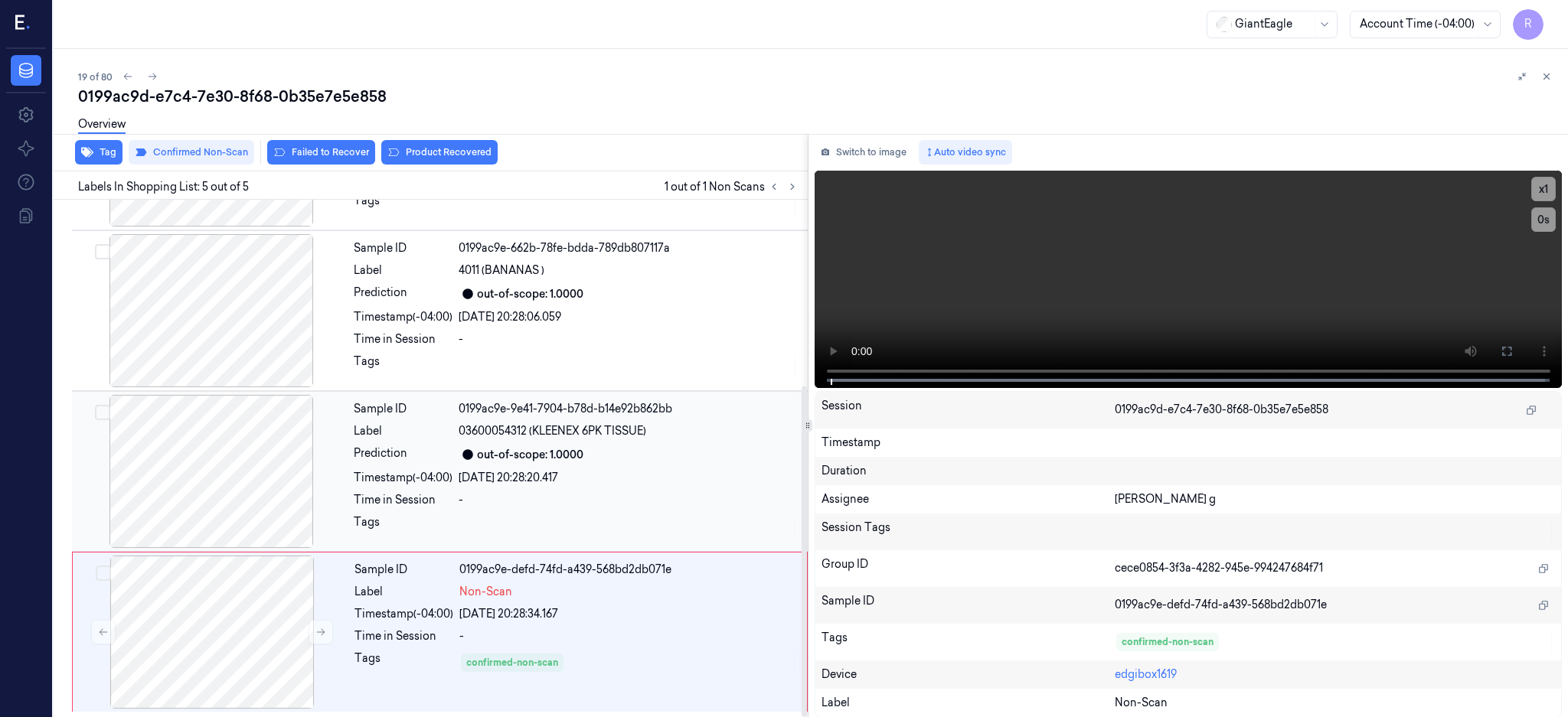
click at [157, 442] on div at bounding box center [211, 471] width 273 height 153
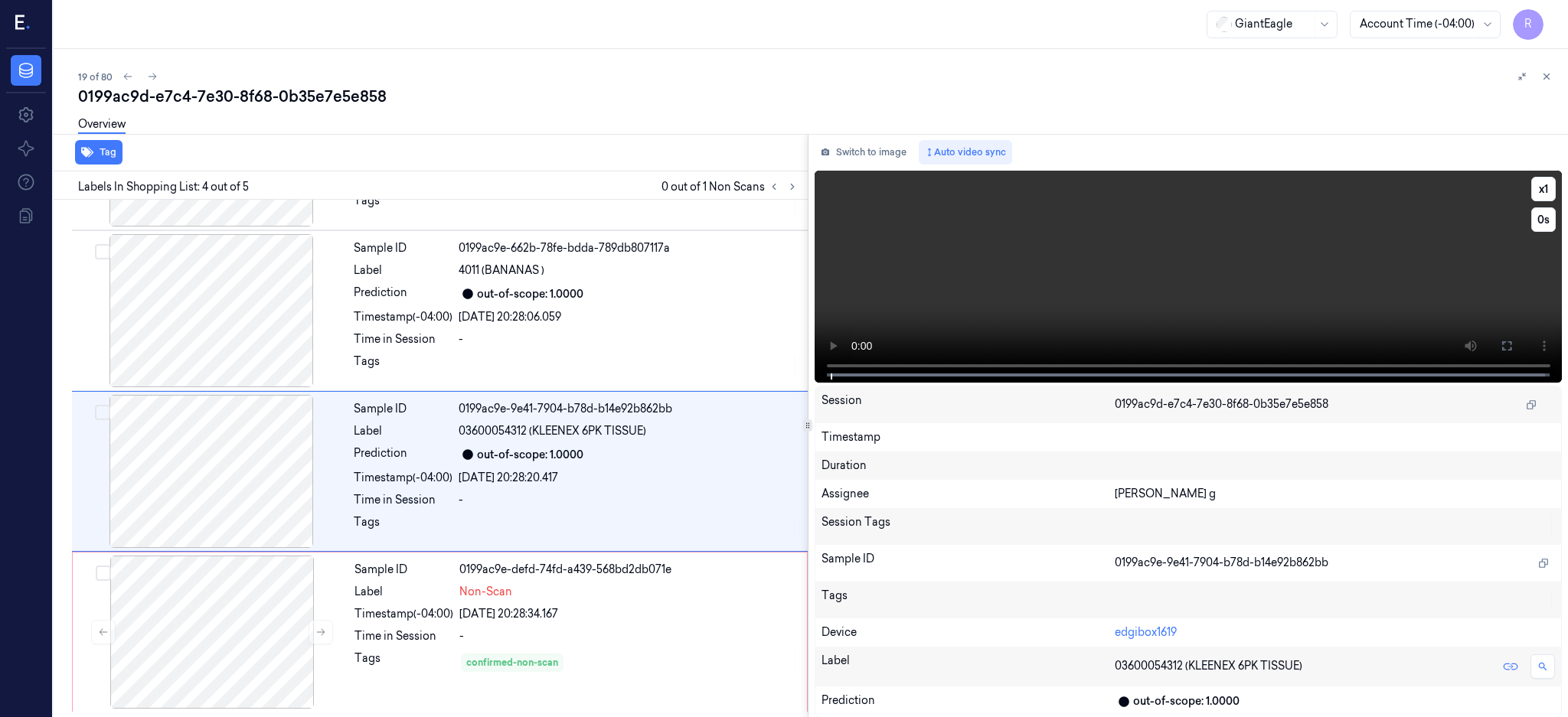
click at [1513, 343] on icon at bounding box center [1507, 345] width 12 height 12
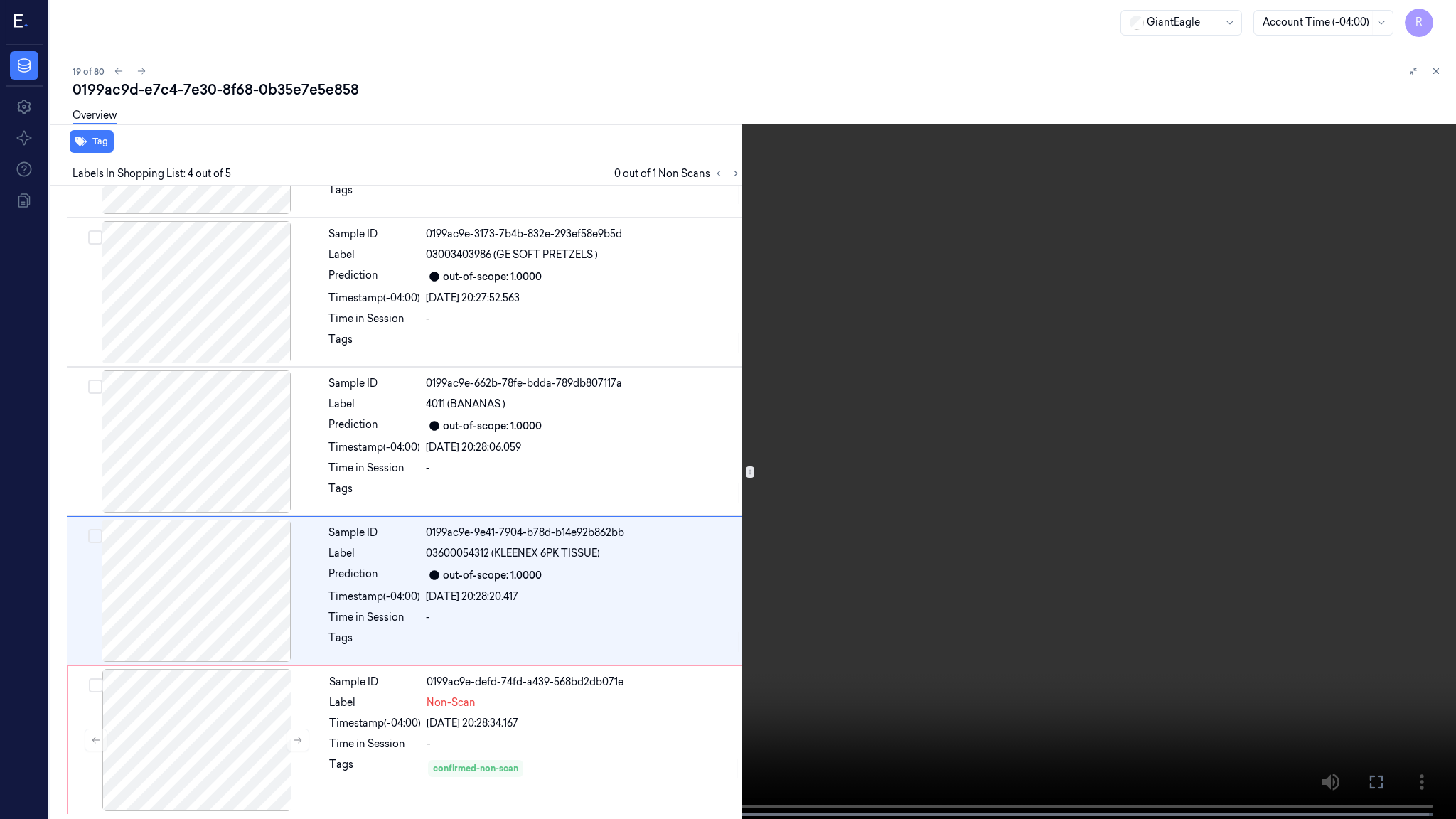
click at [1291, 618] on video at bounding box center [728, 411] width 1456 height 821
click at [1437, 18] on button "x 1" at bounding box center [1439, 17] width 23 height 23
click at [1437, 18] on button "x 2" at bounding box center [1439, 17] width 23 height 23
click at [1441, 25] on button "x 4" at bounding box center [1439, 17] width 23 height 23
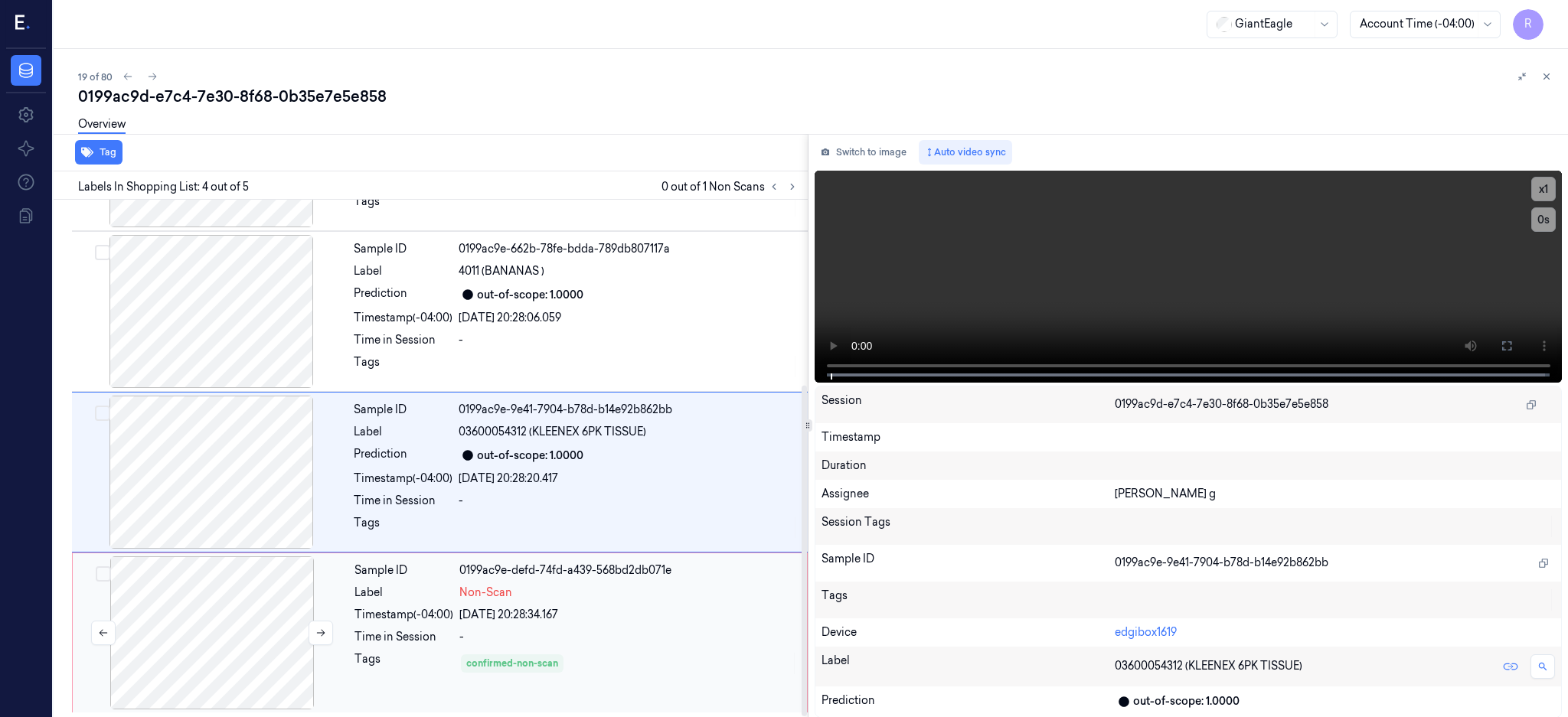
click at [162, 607] on div at bounding box center [212, 633] width 273 height 153
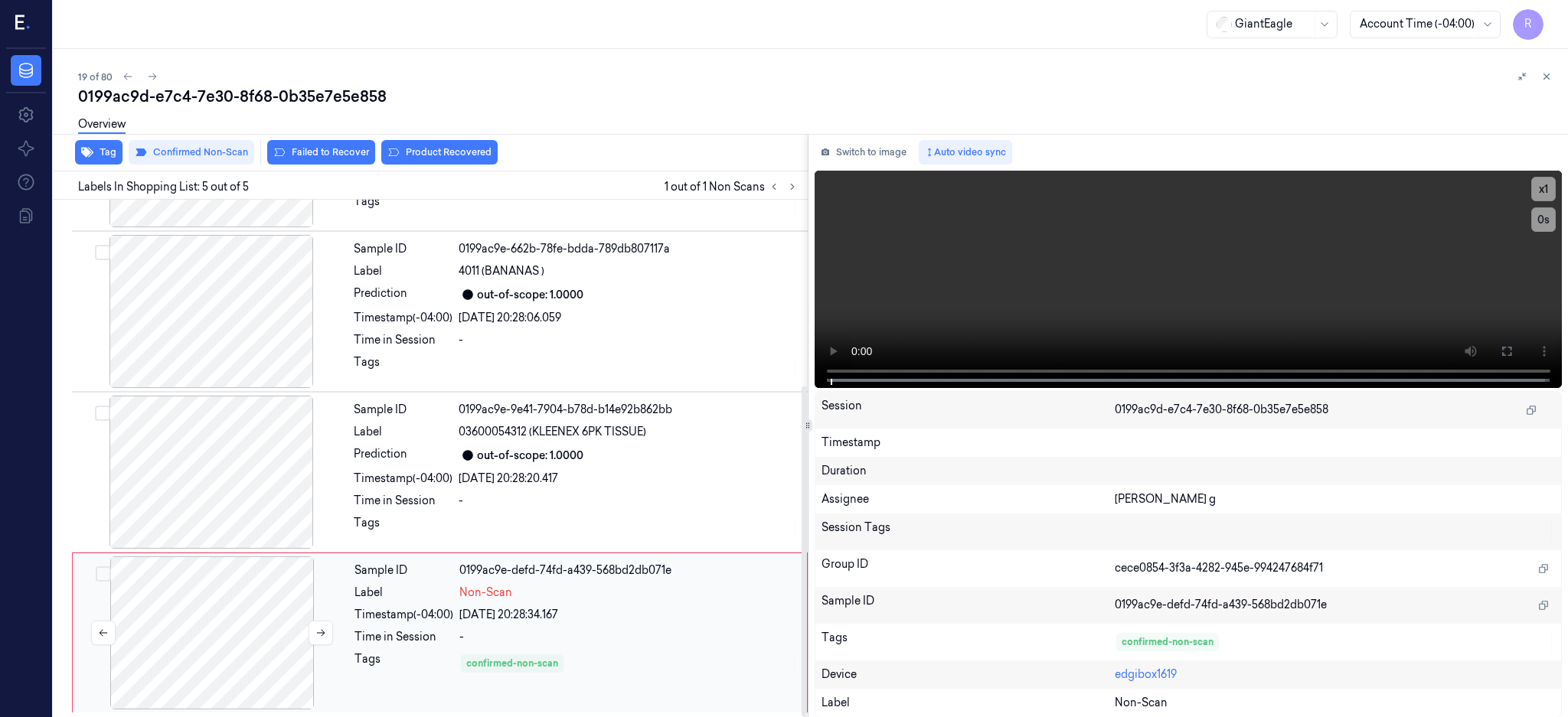
scroll to position [290, 0]
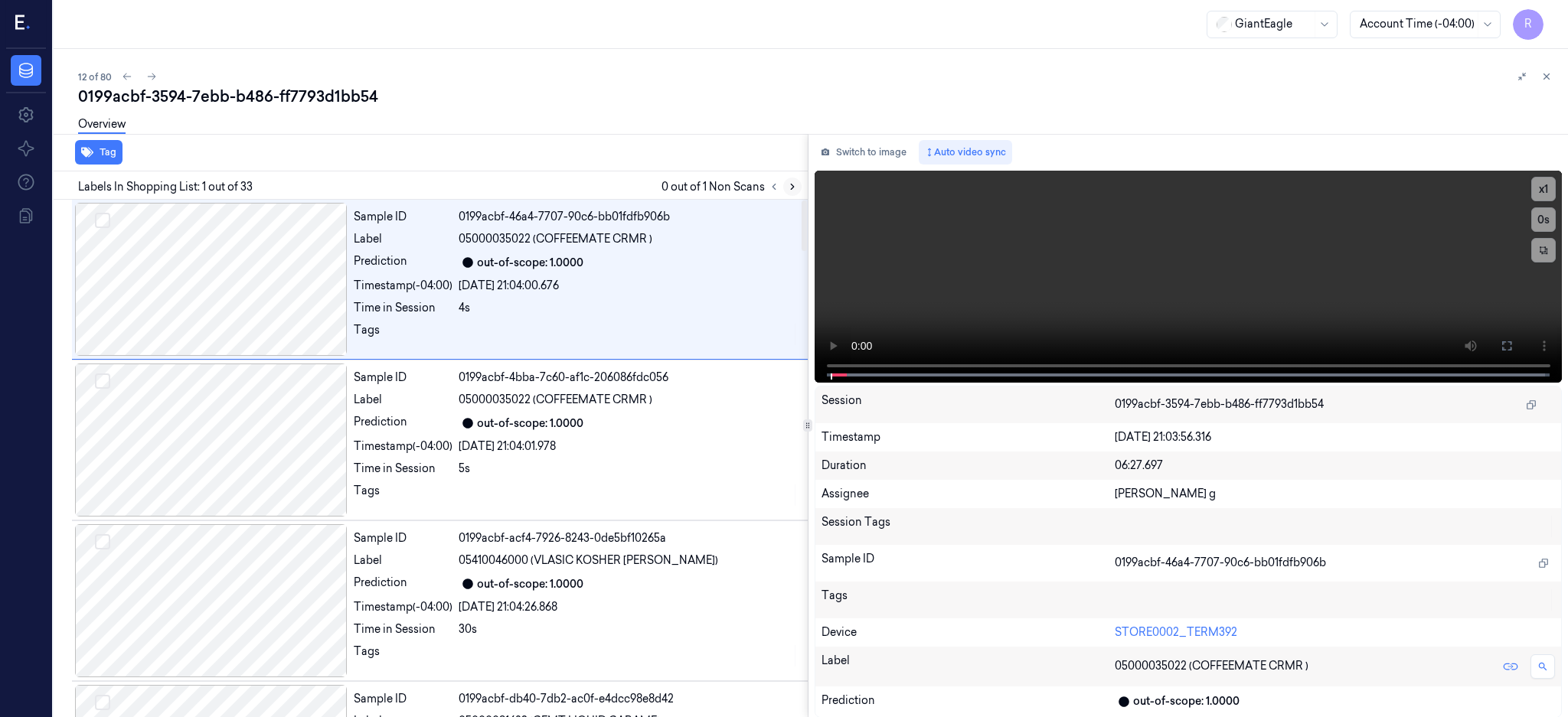
click at [798, 182] on icon at bounding box center [792, 186] width 11 height 11
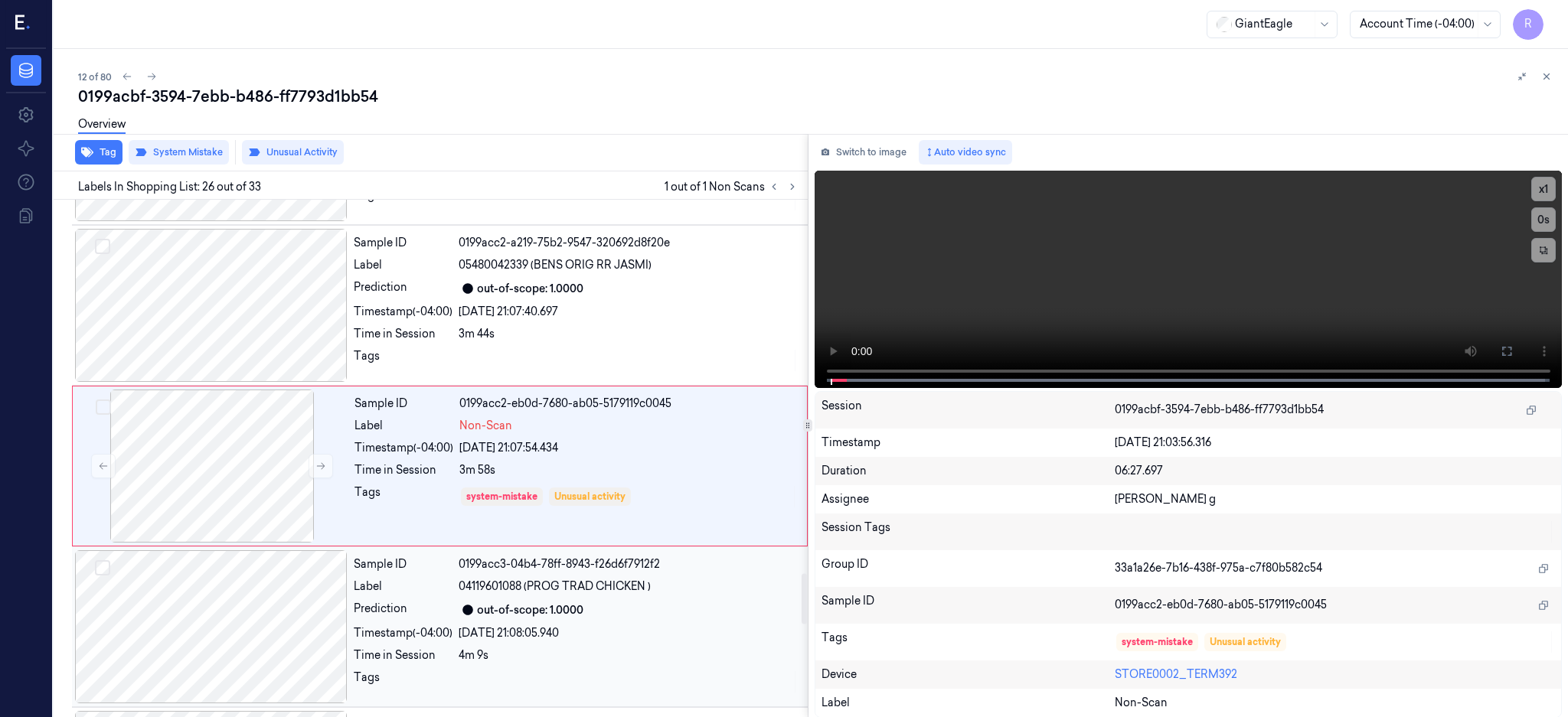
scroll to position [3840, 0]
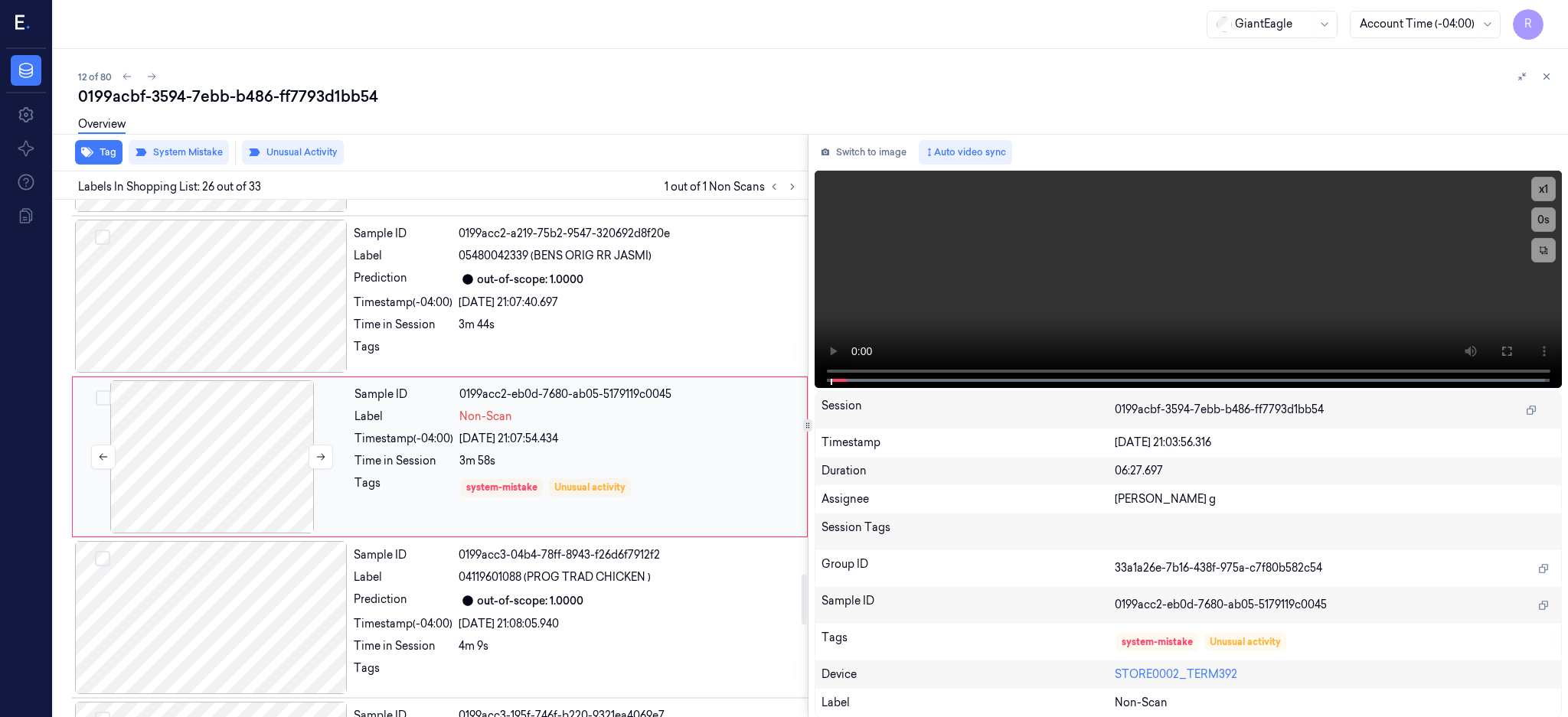
click at [204, 469] on div at bounding box center [212, 456] width 273 height 153
click at [224, 286] on div at bounding box center [211, 296] width 273 height 153
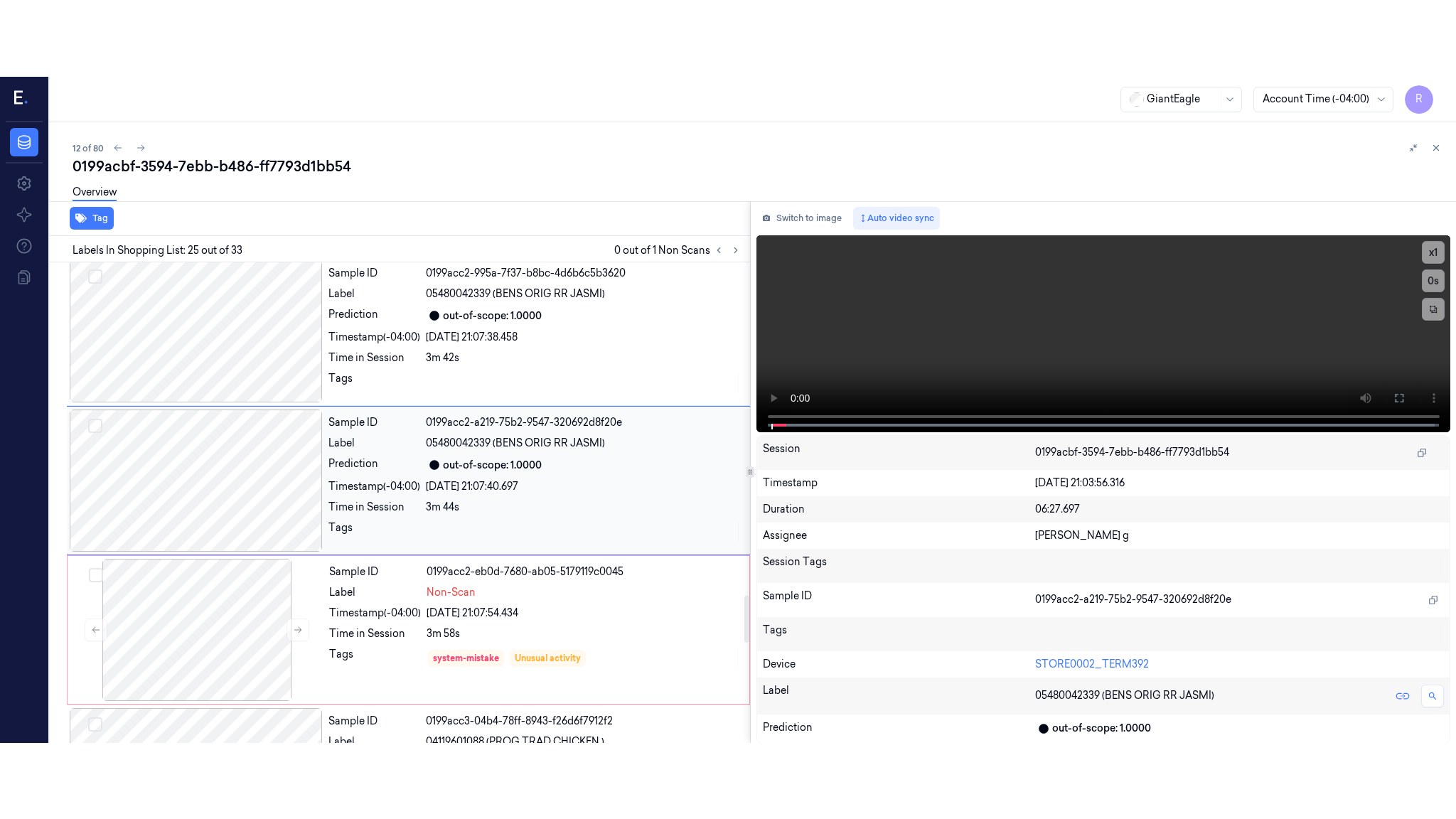
scroll to position [3417, 0]
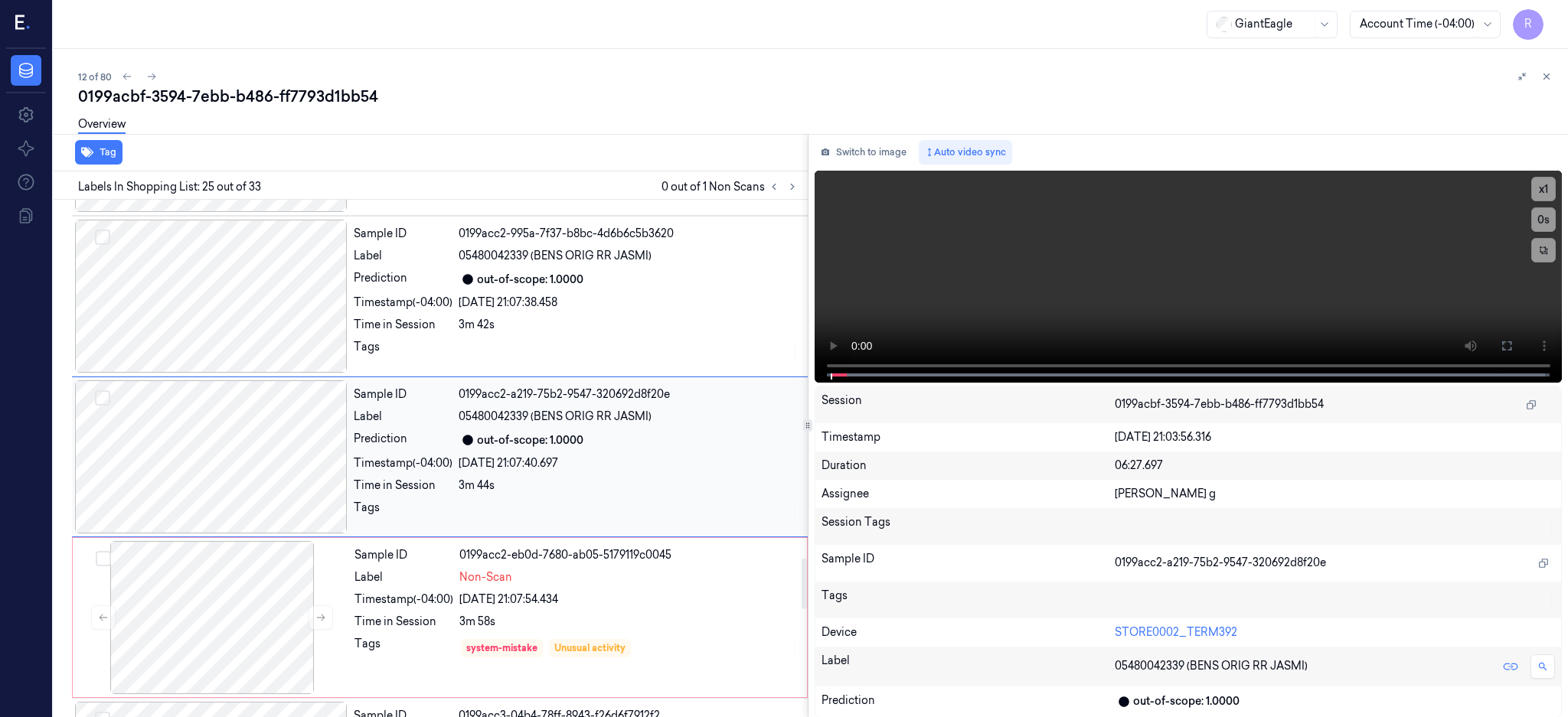
click at [286, 439] on div at bounding box center [211, 456] width 273 height 153
click at [1519, 334] on button at bounding box center [1507, 346] width 25 height 25
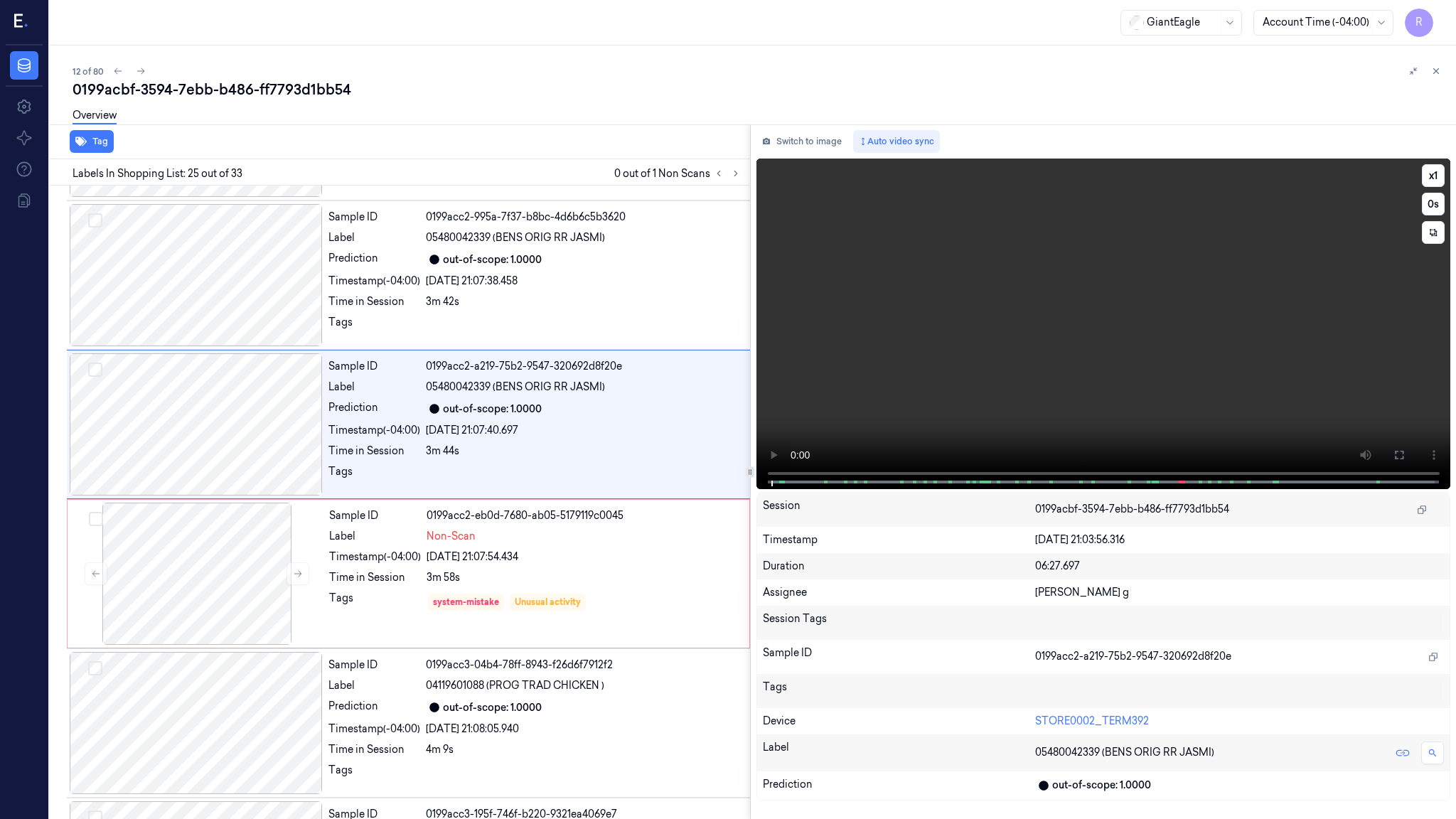
scroll to position [3341, 0]
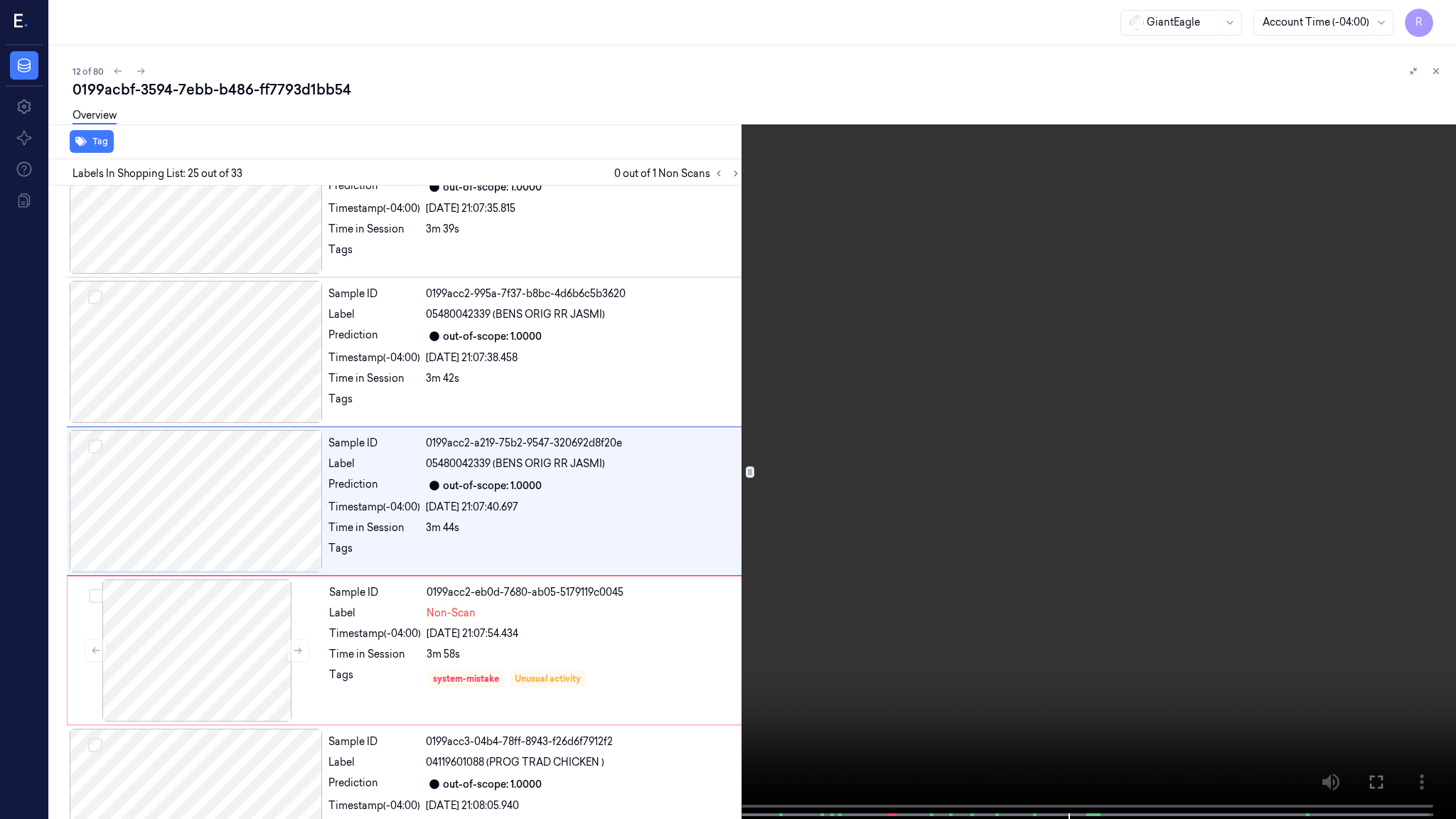
click at [1215, 549] on video at bounding box center [728, 411] width 1456 height 821
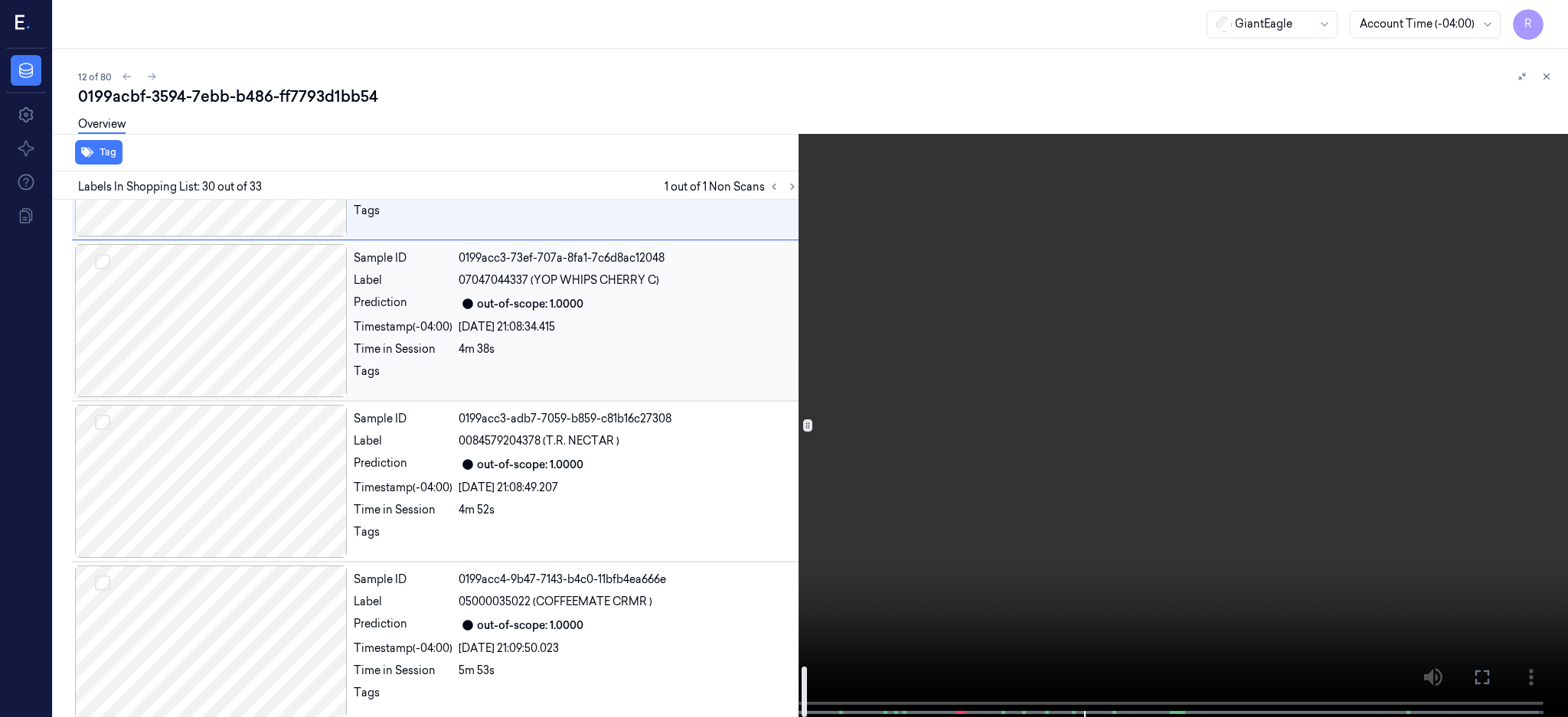
scroll to position [4792, 0]
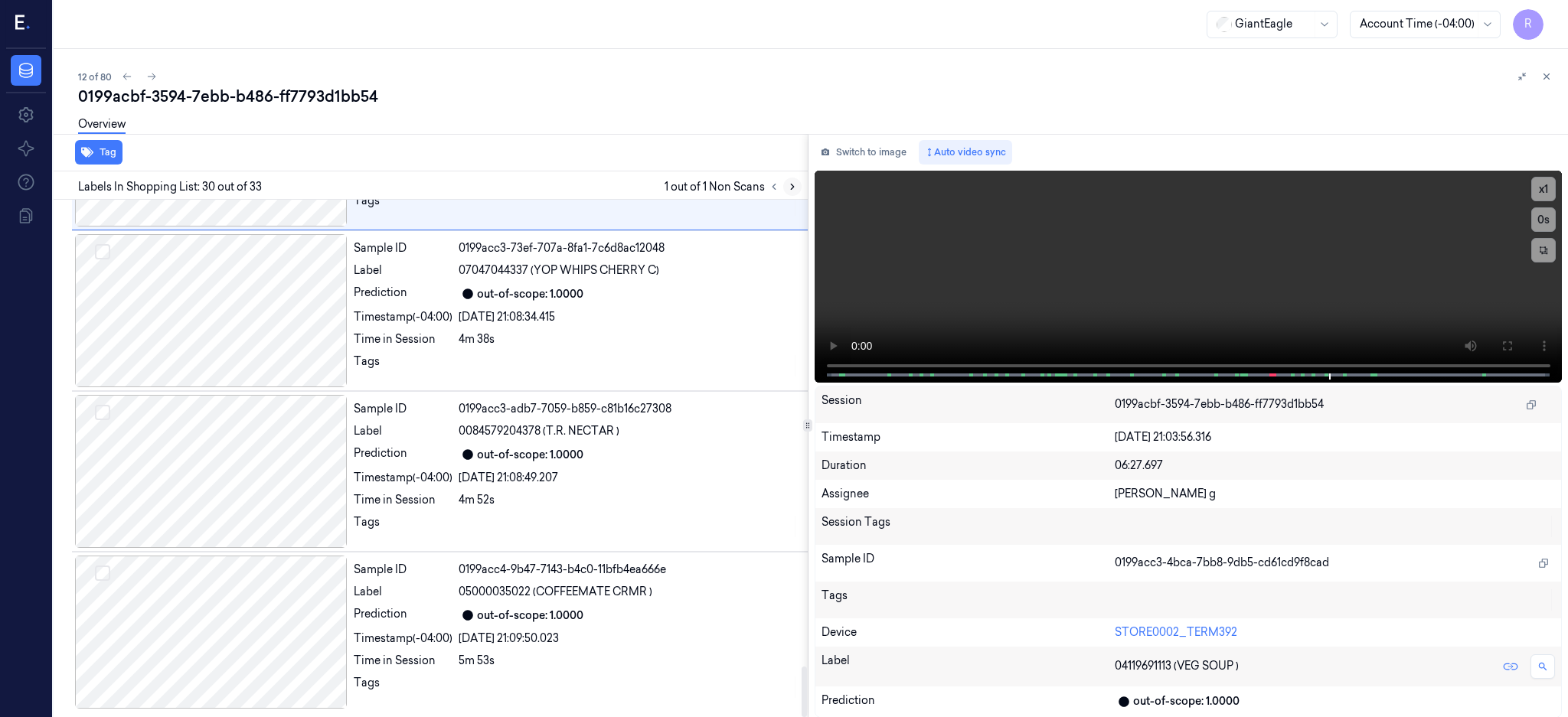
click at [798, 182] on icon at bounding box center [792, 186] width 11 height 11
click at [803, 171] on div "Labels In Shopping List: 30 out of 33 1 out of 1 Non Scans" at bounding box center [427, 185] width 760 height 28
click at [784, 191] on button at bounding box center [774, 186] width 18 height 18
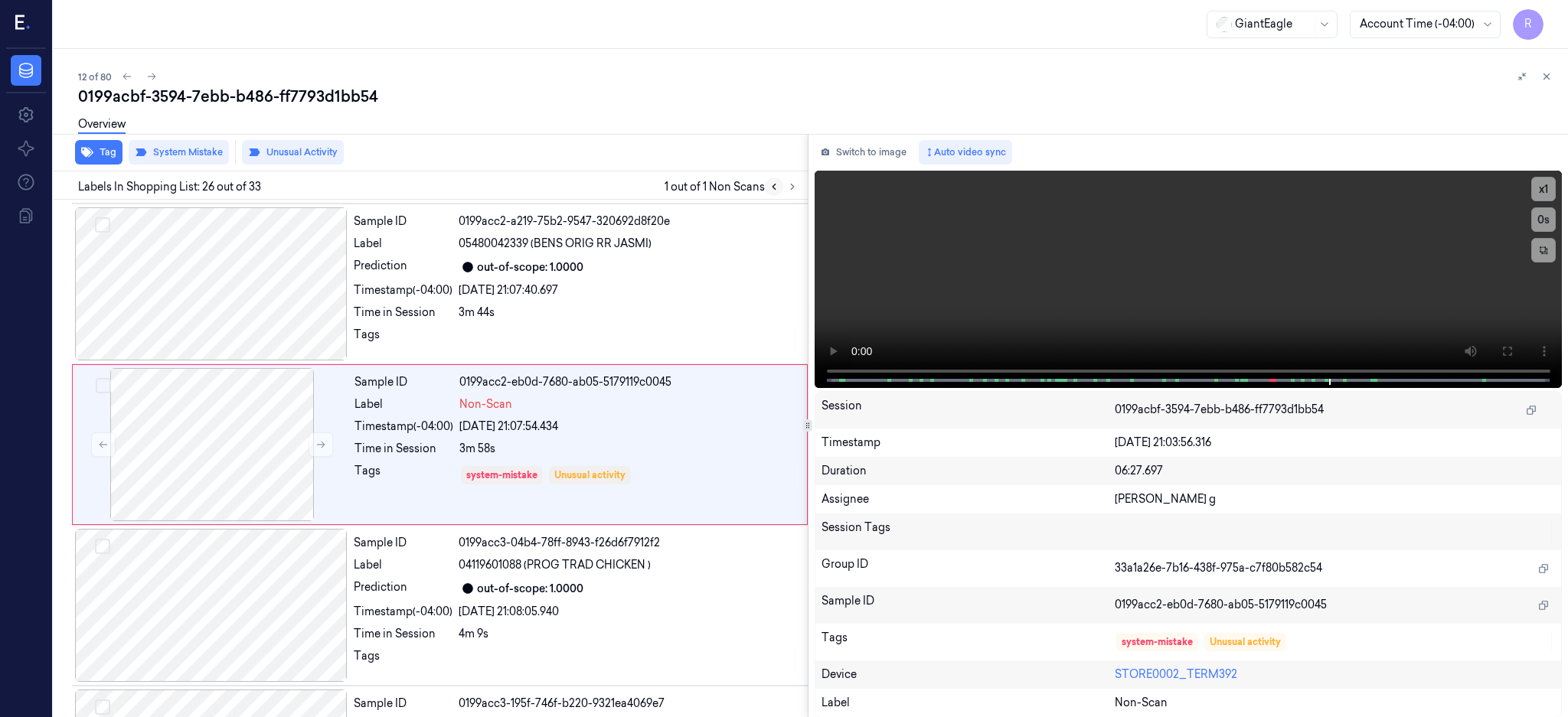
scroll to position [3840, 0]
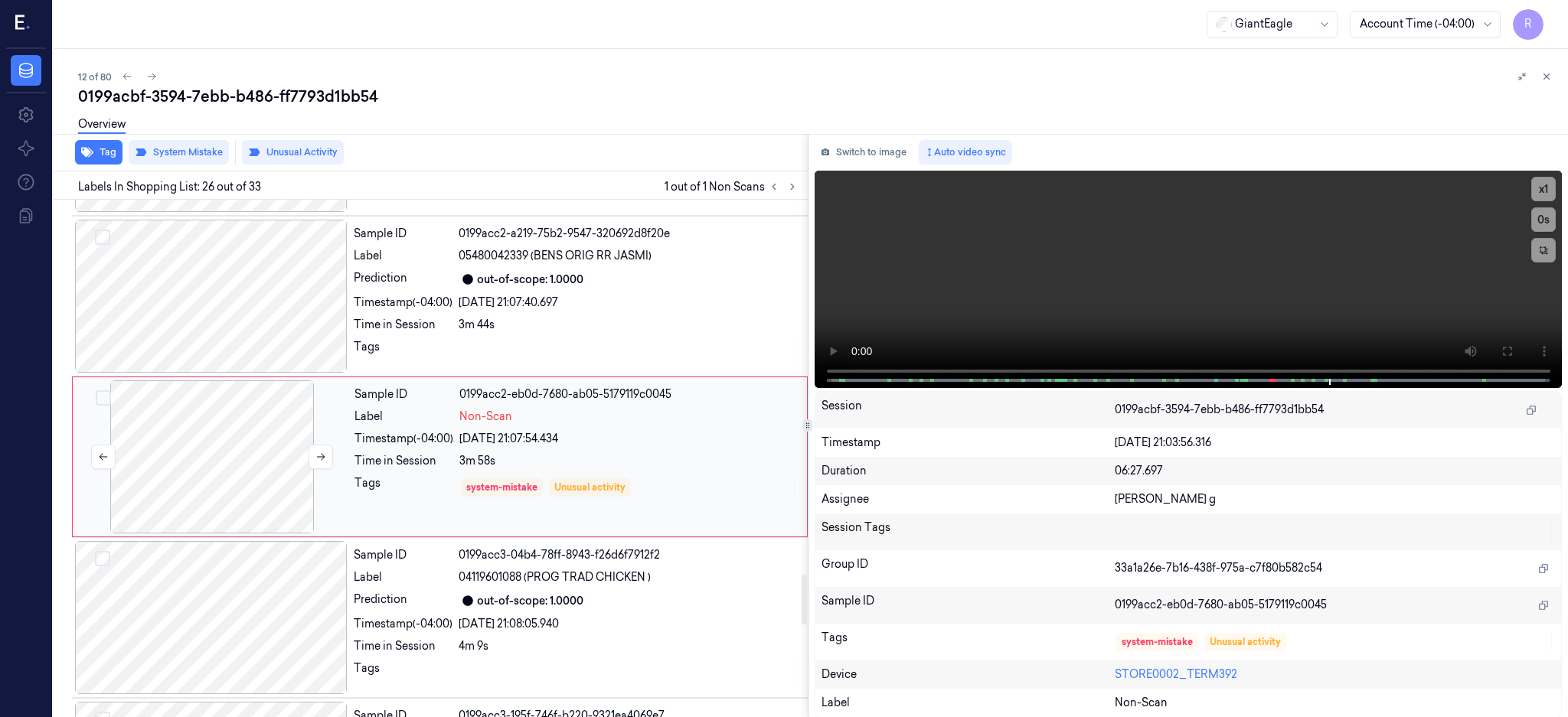
click at [227, 454] on div at bounding box center [212, 456] width 273 height 153
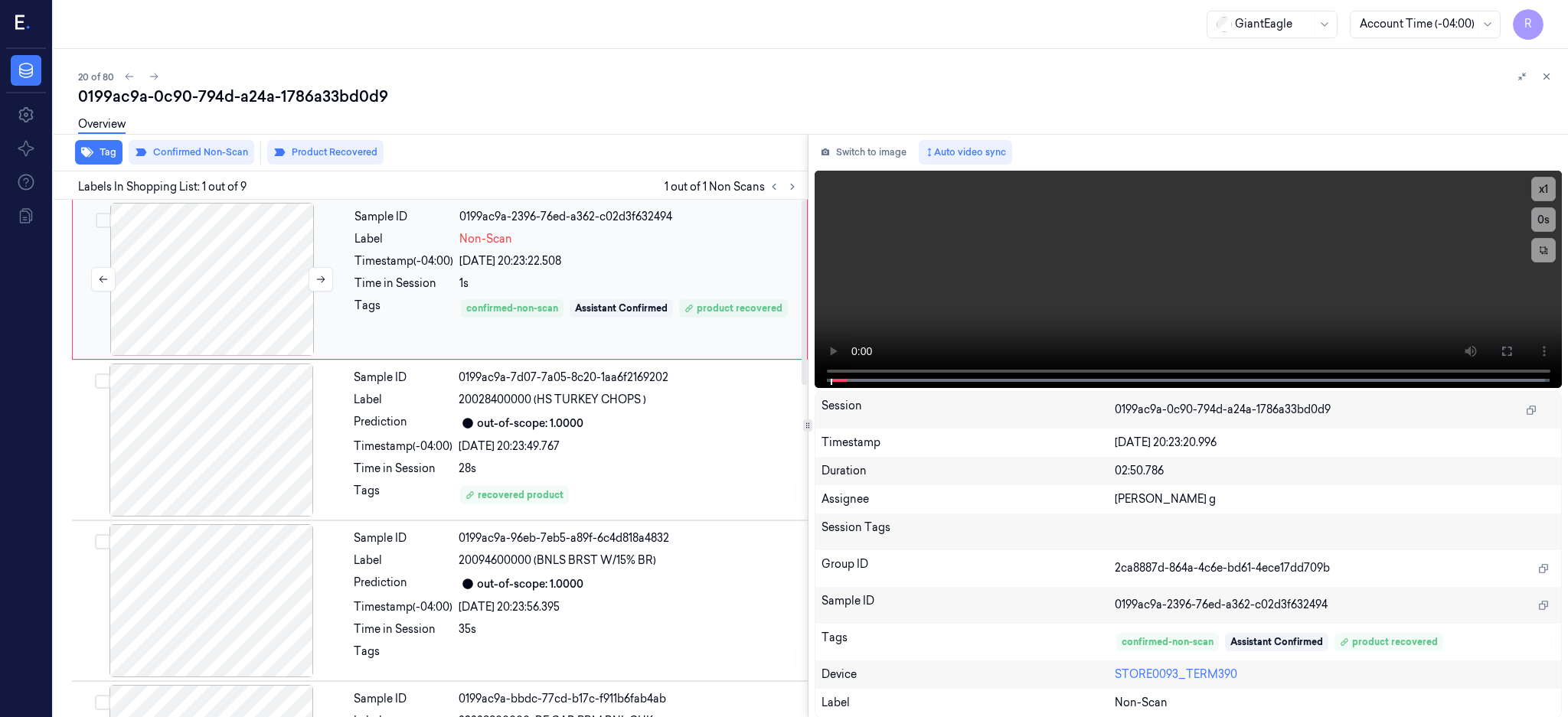
click at [236, 292] on div at bounding box center [212, 279] width 273 height 153
click at [1519, 351] on button at bounding box center [1507, 351] width 25 height 25
click at [236, 265] on div at bounding box center [212, 279] width 273 height 153
click at [219, 467] on div at bounding box center [211, 440] width 273 height 153
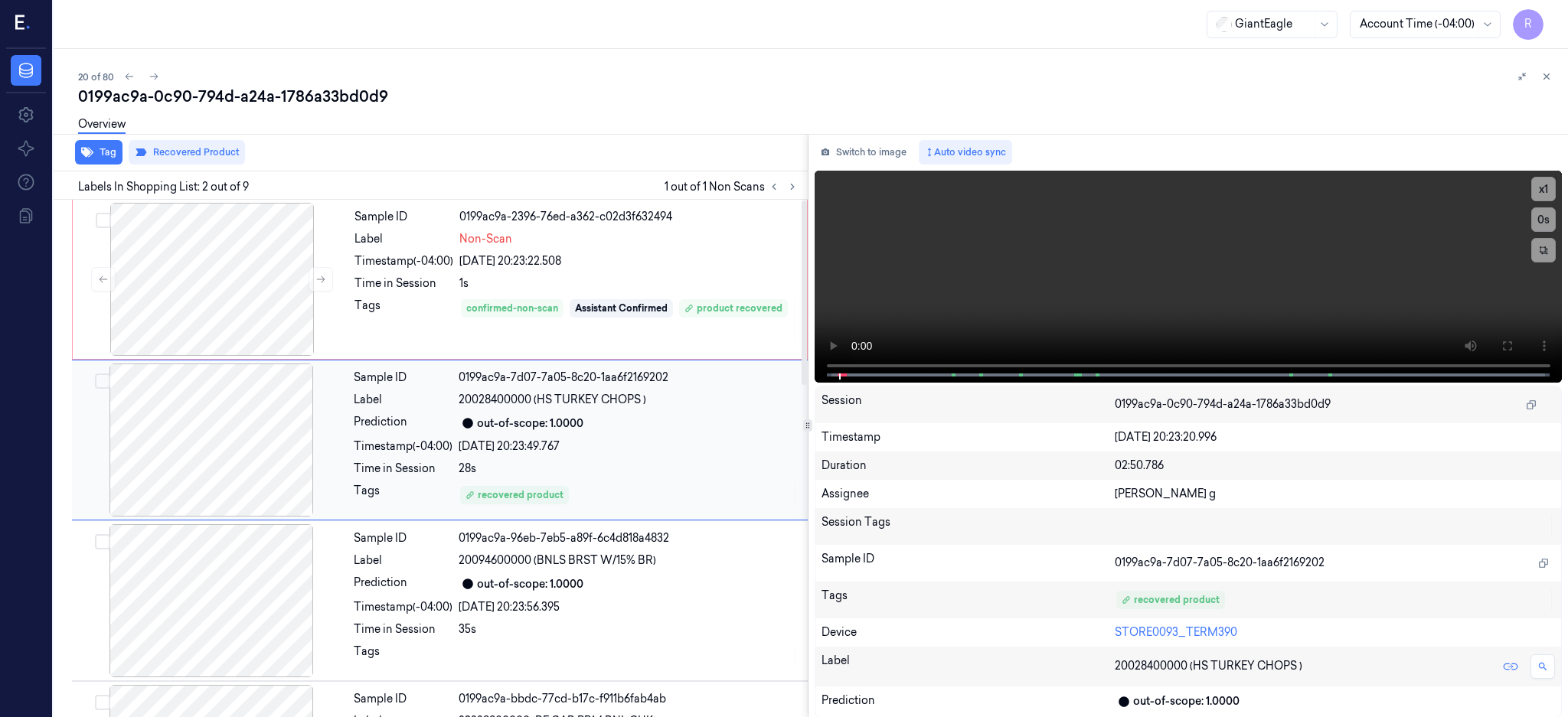
click at [219, 467] on div at bounding box center [211, 440] width 273 height 153
click at [1513, 346] on icon at bounding box center [1507, 345] width 12 height 12
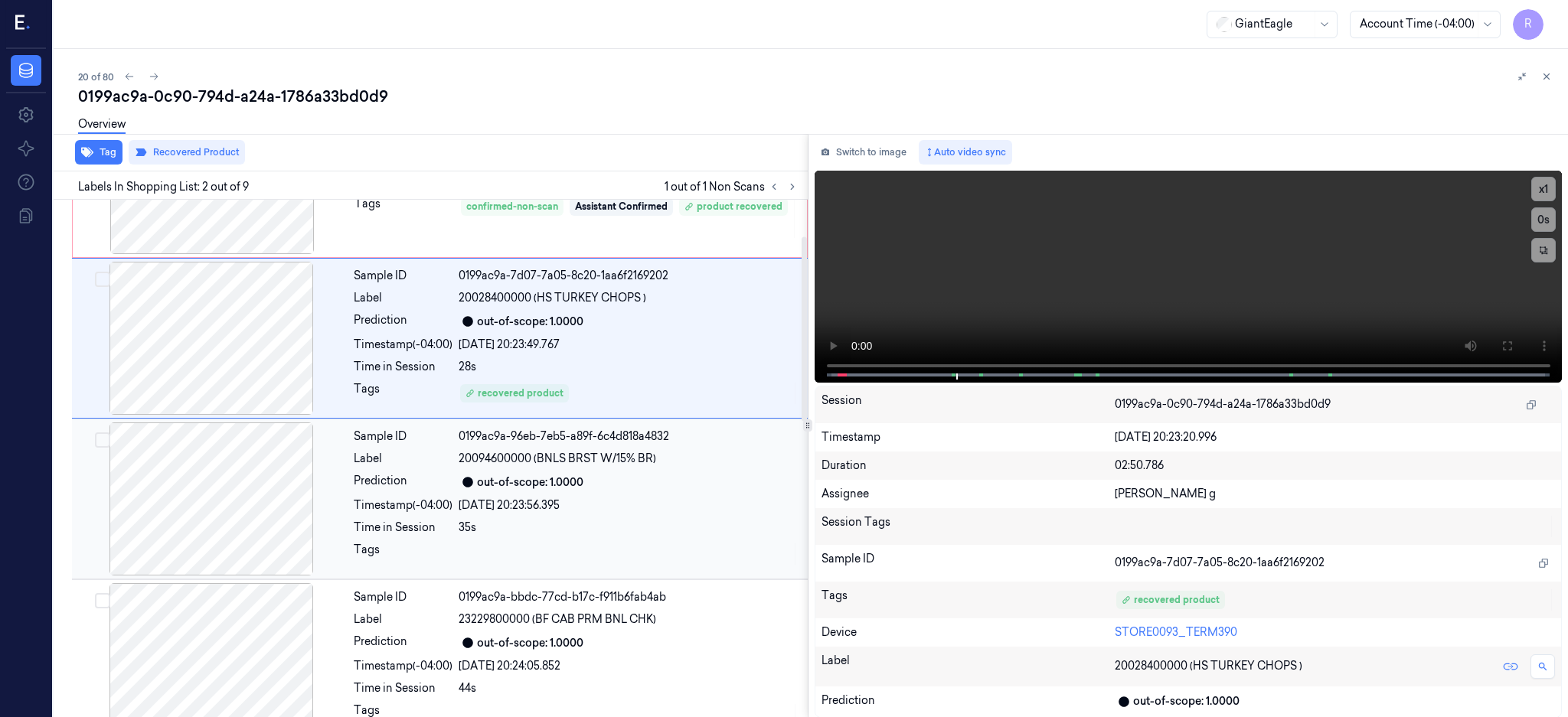
click at [208, 490] on div at bounding box center [211, 498] width 273 height 153
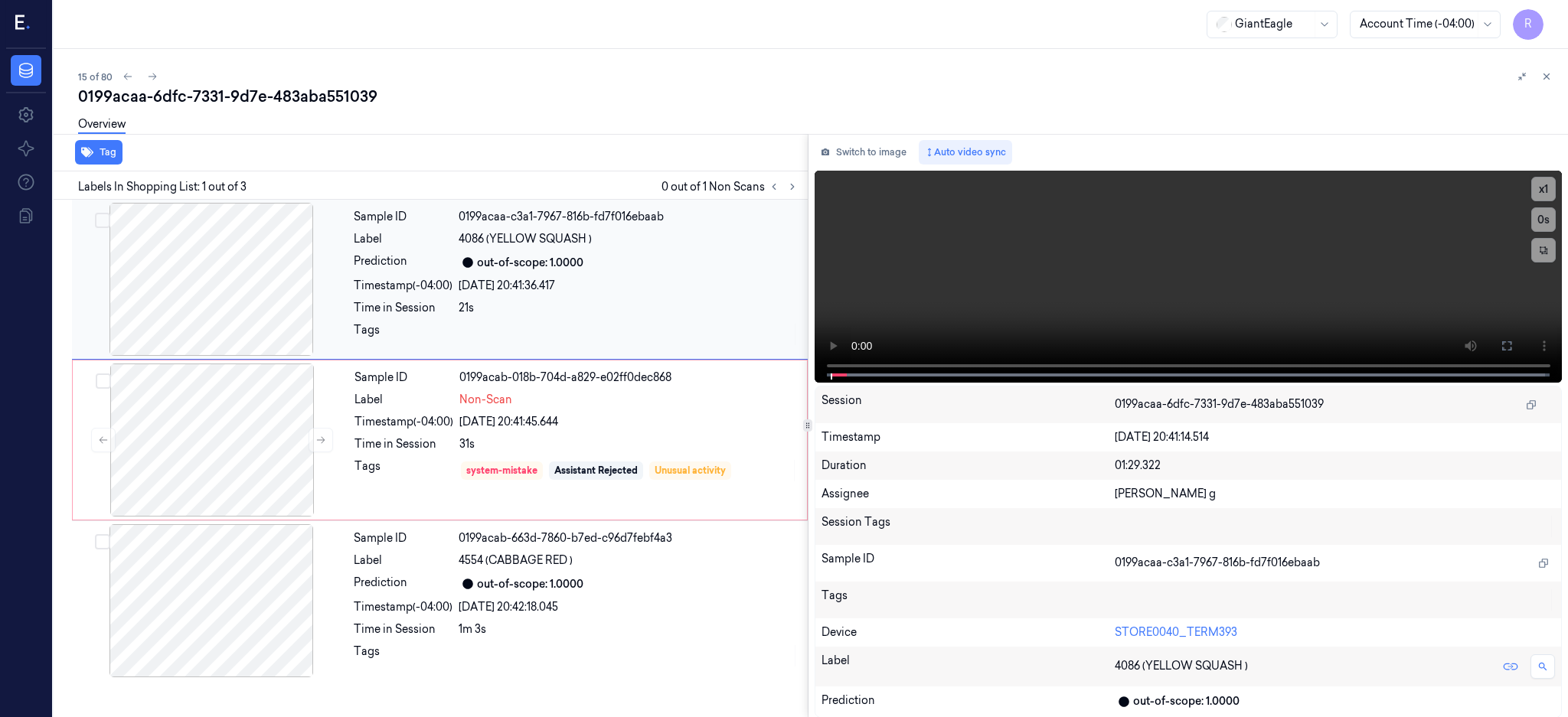
click at [234, 300] on div at bounding box center [211, 279] width 273 height 153
click at [255, 435] on div at bounding box center [212, 440] width 273 height 153
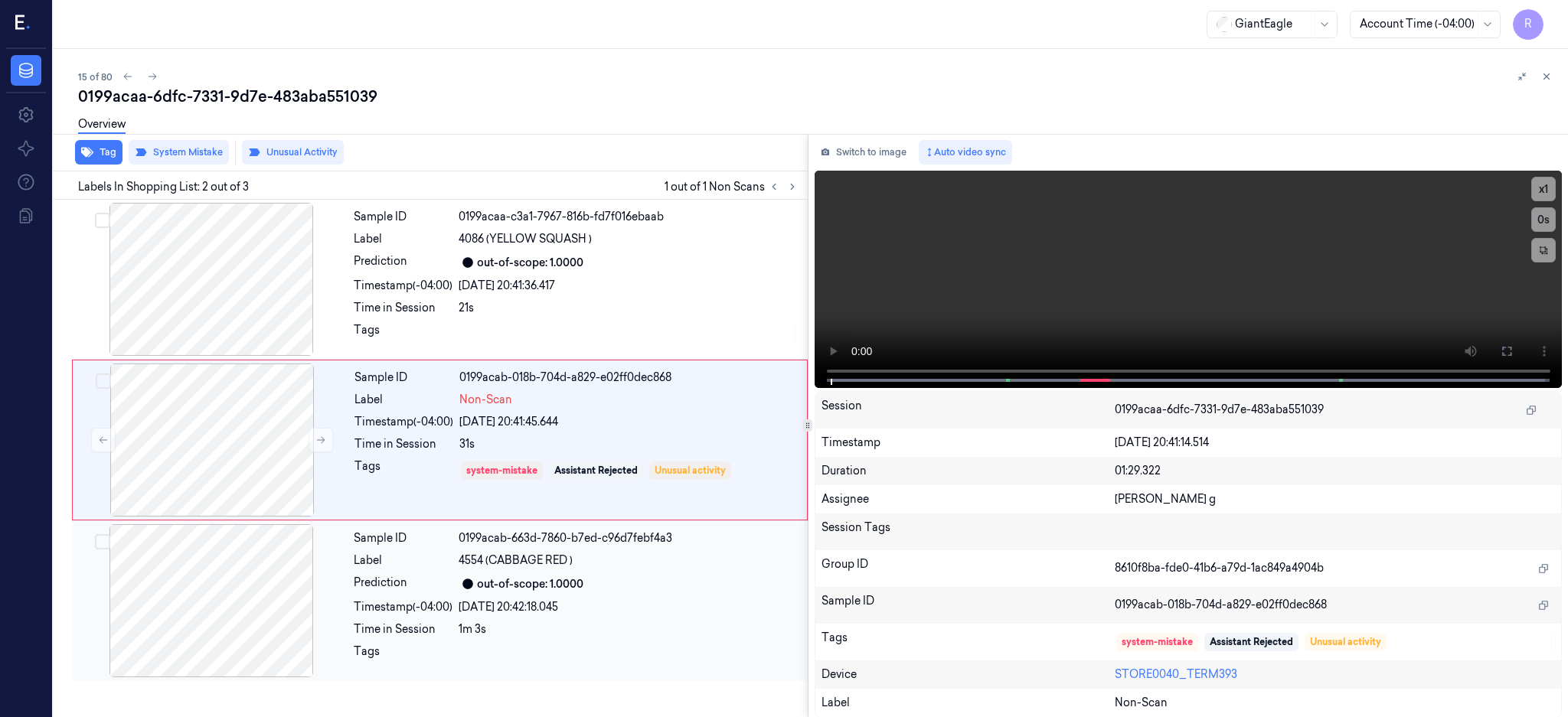
click at [223, 539] on div at bounding box center [211, 600] width 273 height 153
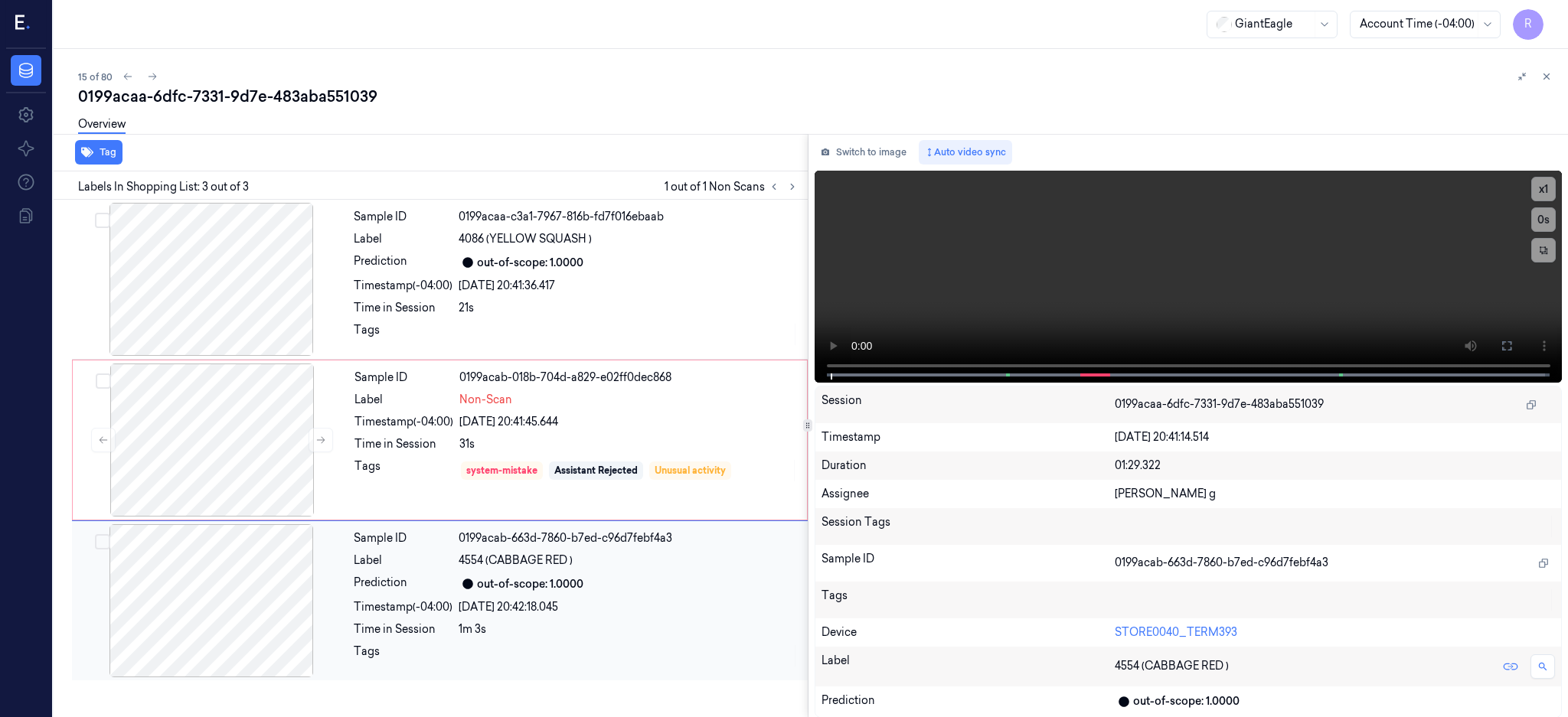
click at [226, 596] on div at bounding box center [211, 600] width 273 height 153
click at [275, 621] on div at bounding box center [211, 600] width 273 height 153
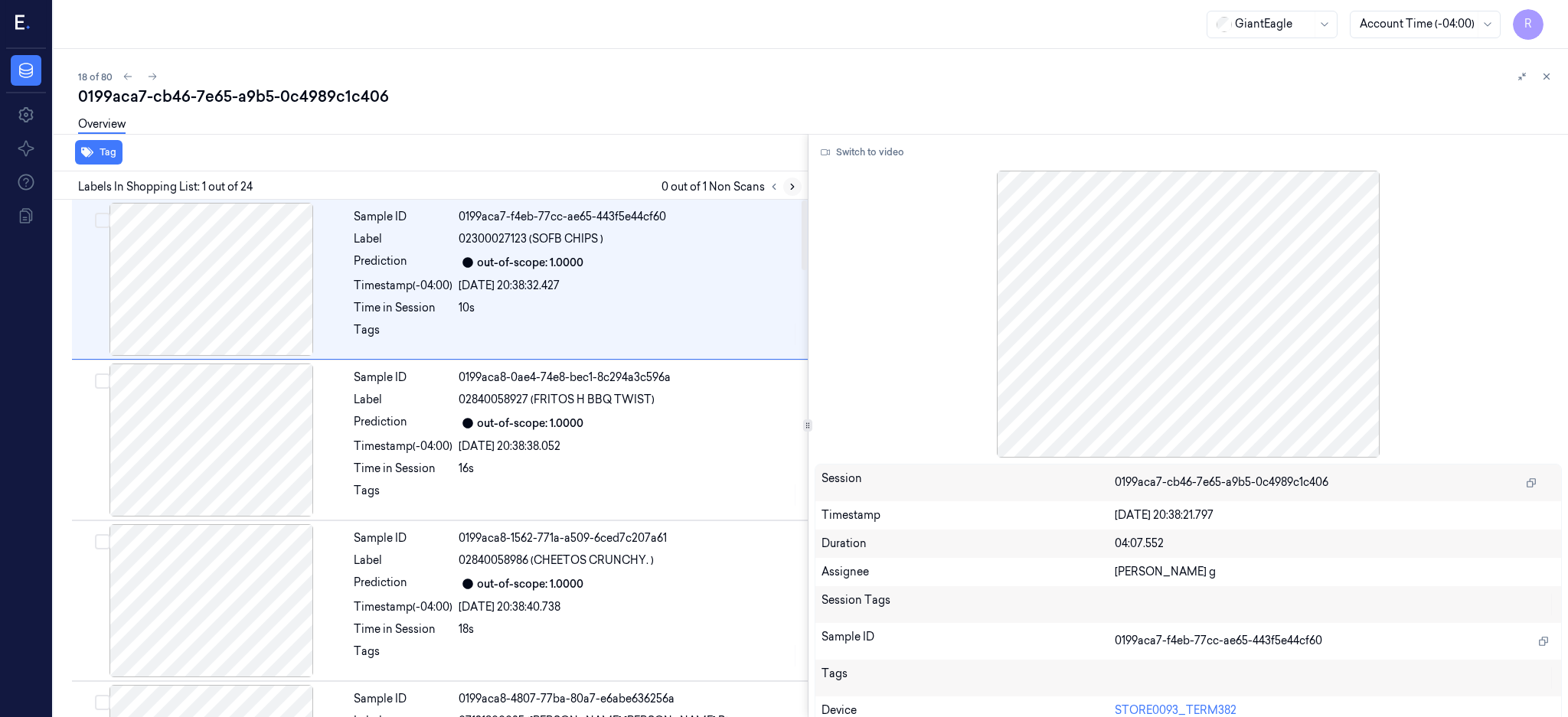
click at [802, 189] on button at bounding box center [793, 186] width 18 height 18
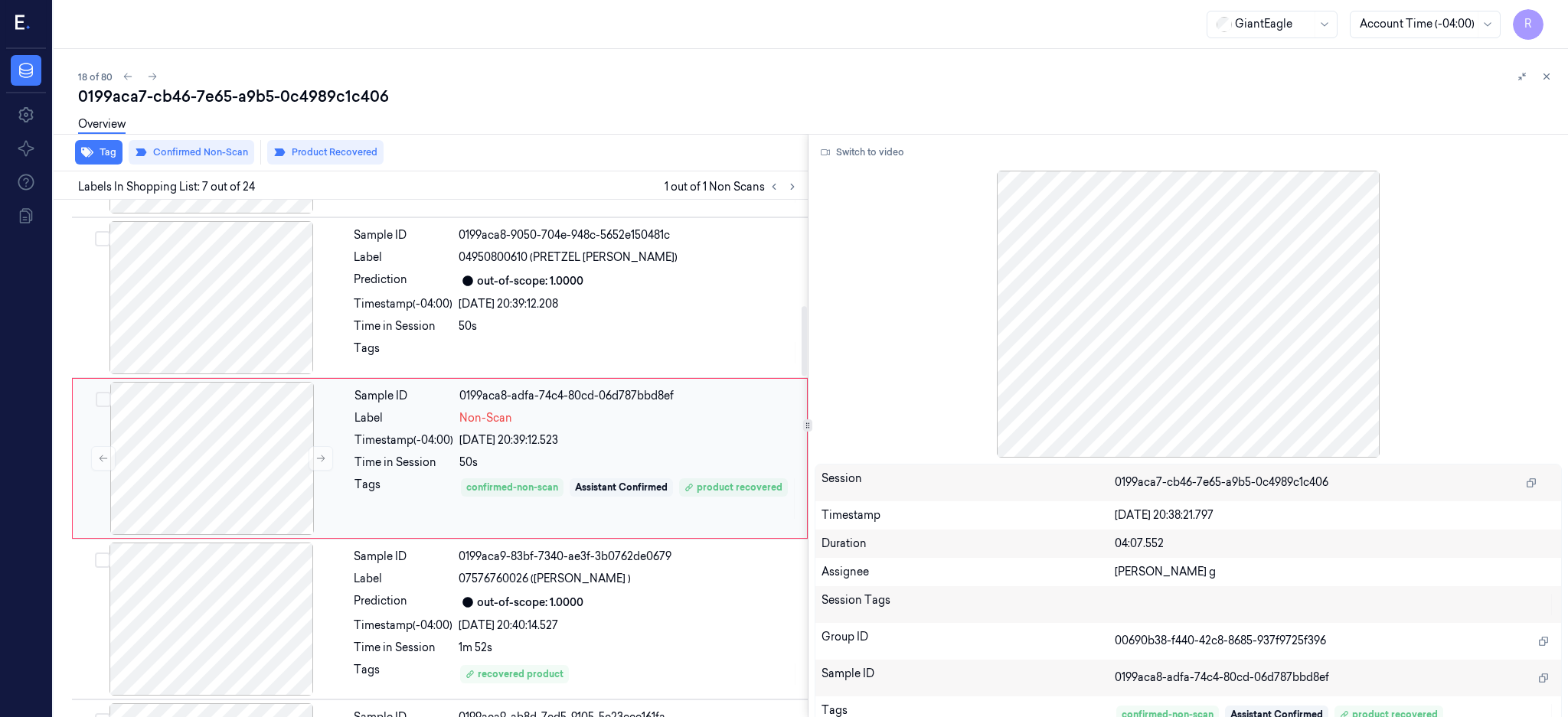
scroll to position [887, 0]
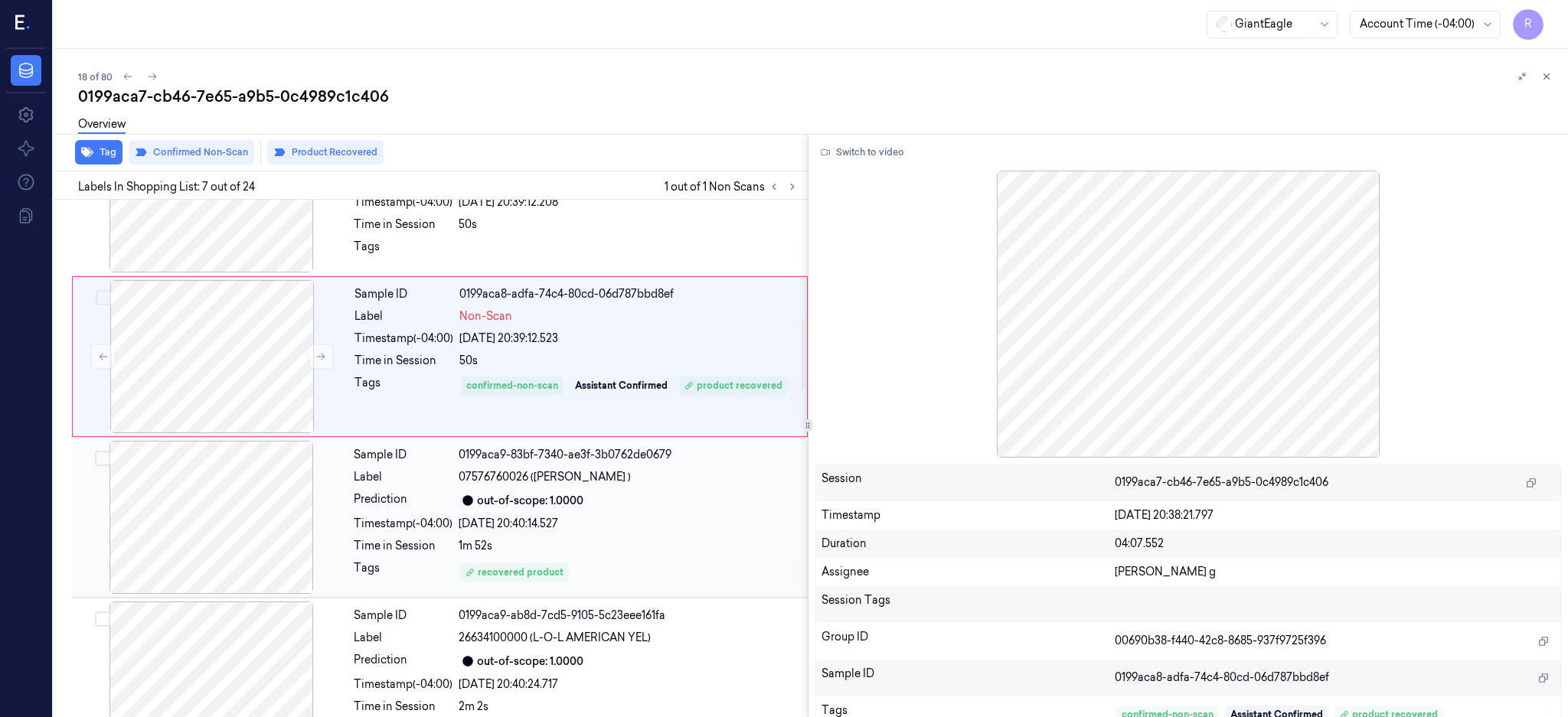
click at [267, 498] on div at bounding box center [211, 517] width 273 height 153
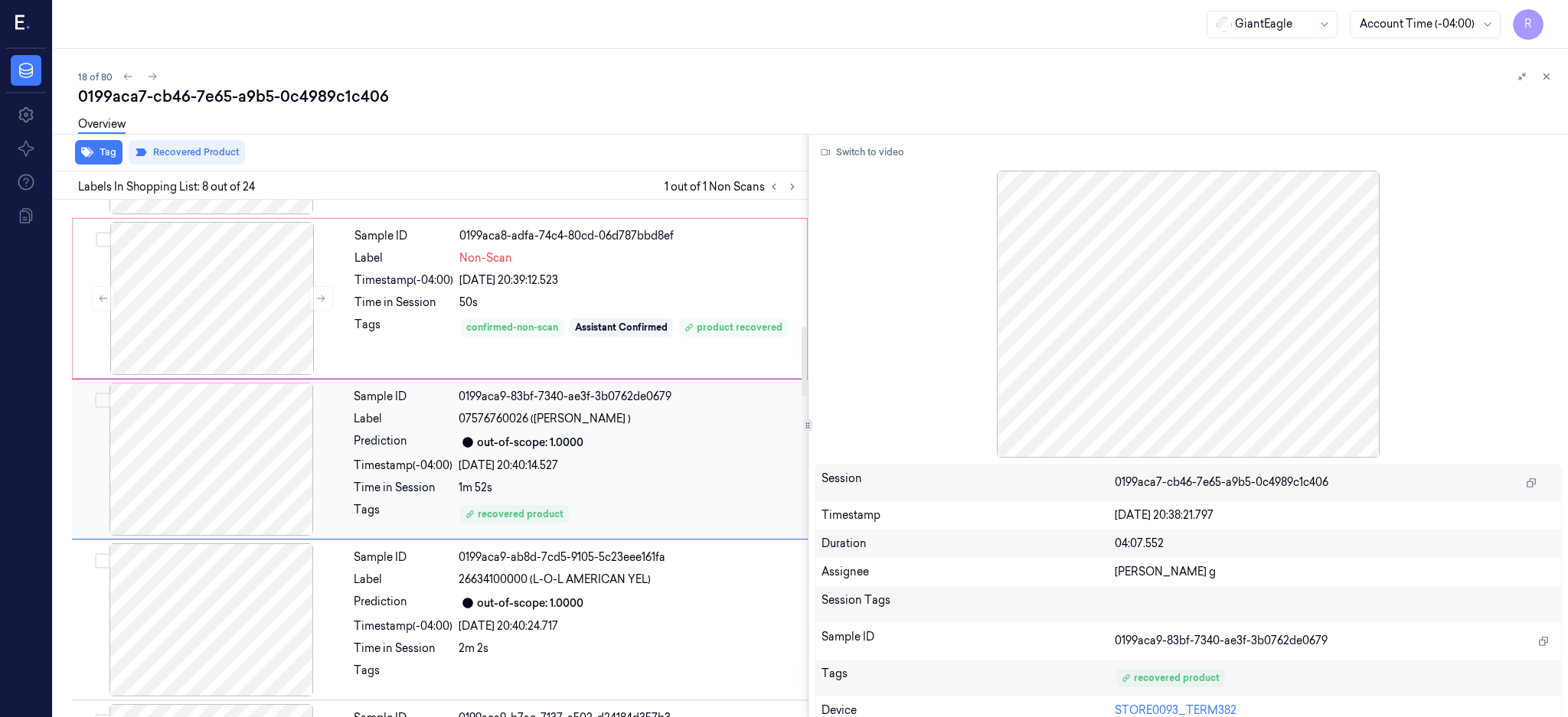
scroll to position [946, 0]
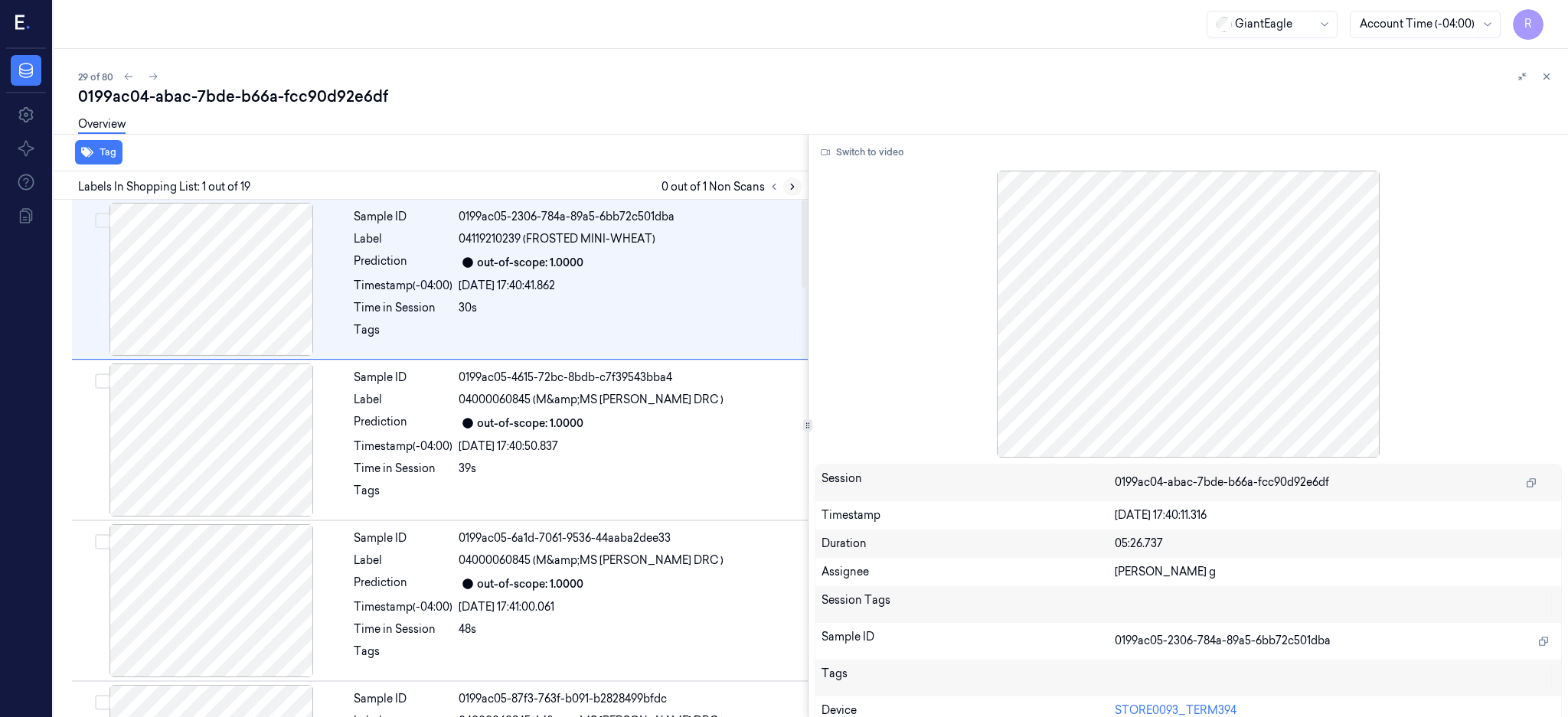
click at [798, 181] on icon at bounding box center [792, 186] width 11 height 11
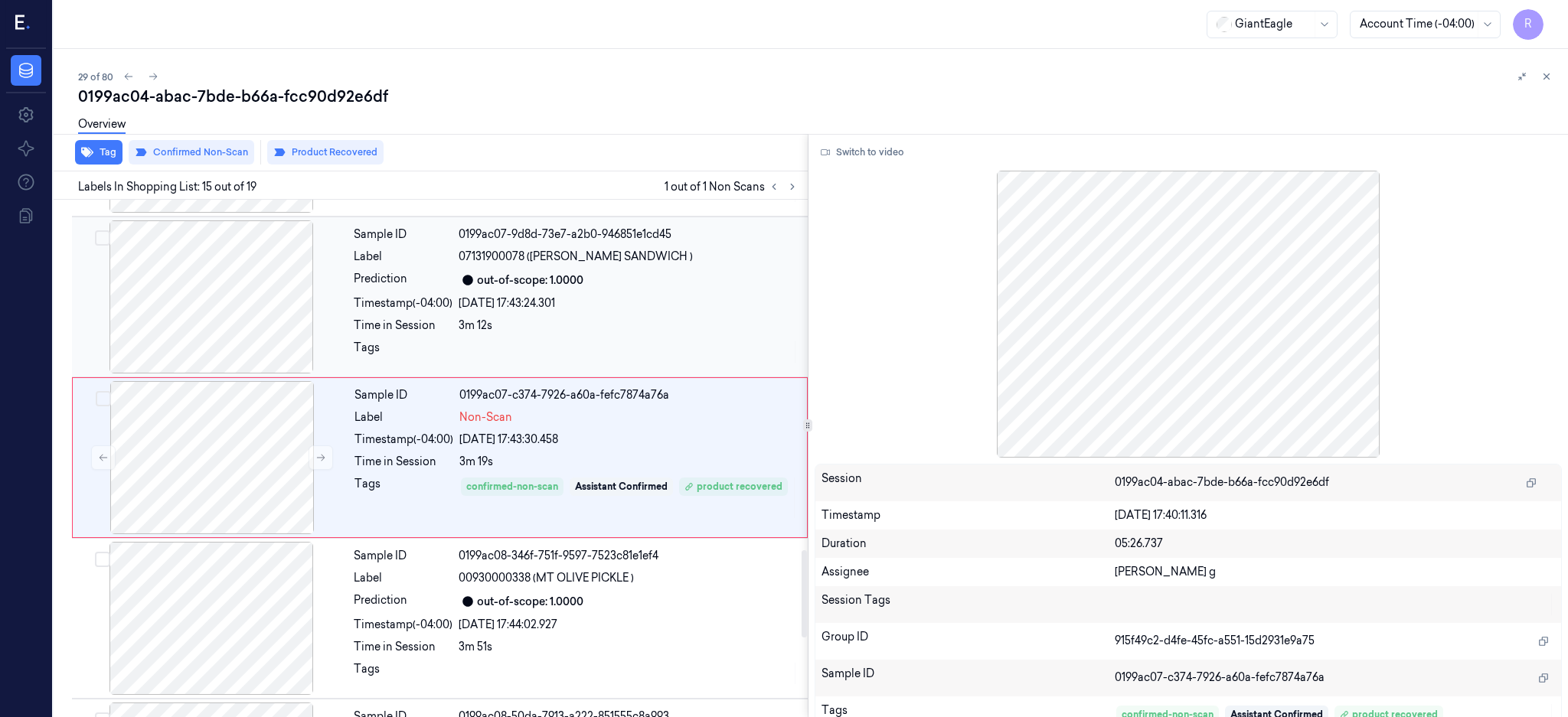
click at [249, 275] on div at bounding box center [211, 296] width 273 height 153
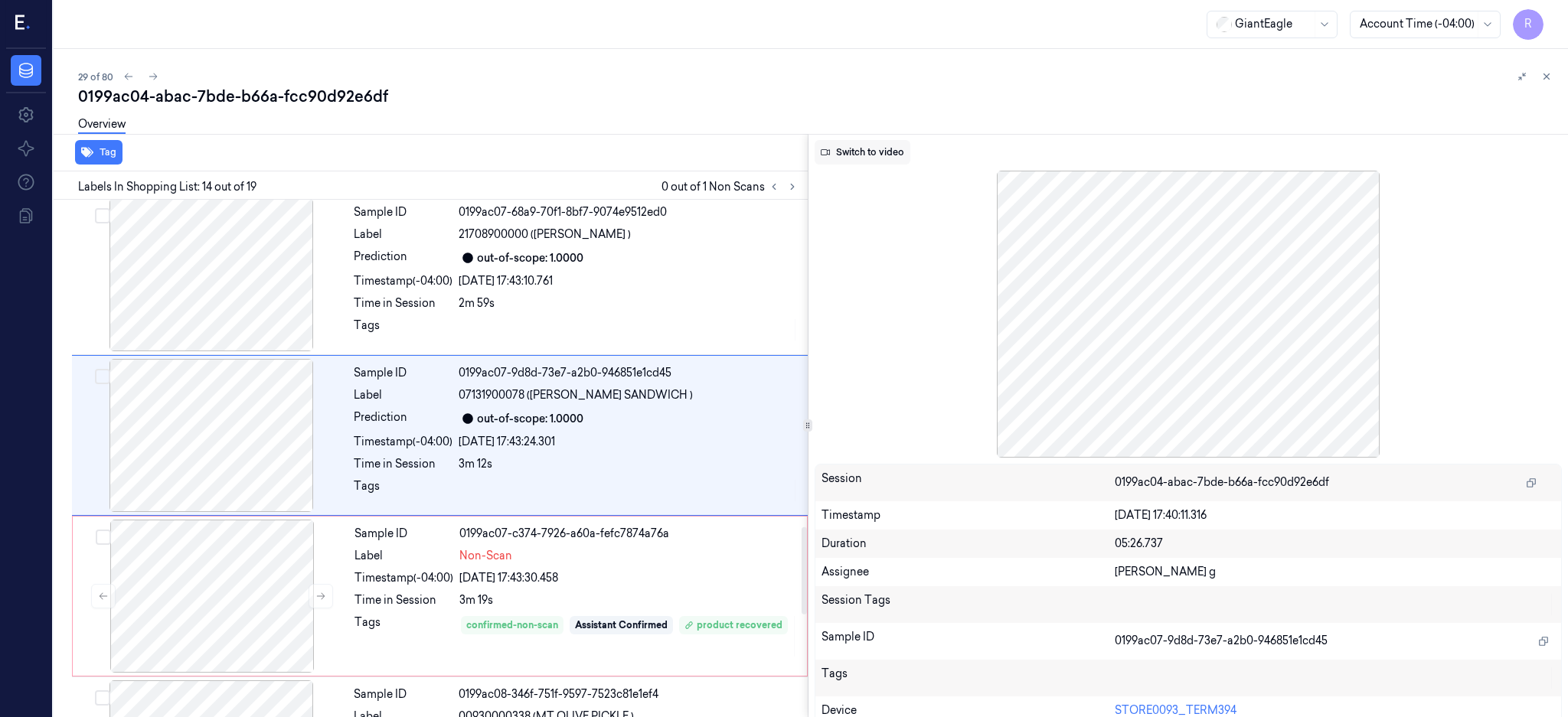
scroll to position [1911, 0]
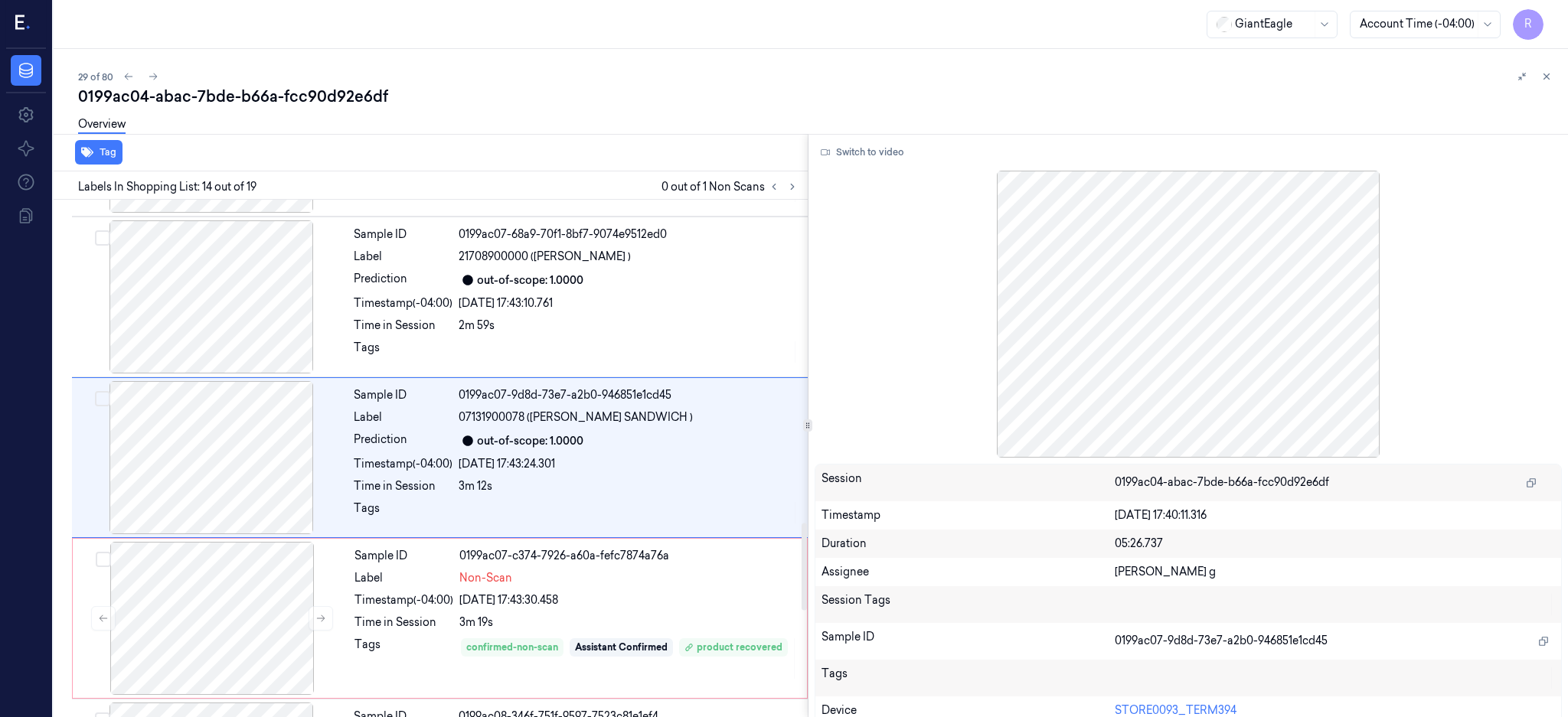
click at [866, 129] on div "Overview" at bounding box center [817, 126] width 1478 height 39
click at [874, 137] on div "Switch to video Session 0199ac04-abac-7bde-b66a-fcc90d92e6df Timestamp 03/10/20…" at bounding box center [1189, 426] width 760 height 584
click at [870, 154] on button "Switch to video" at bounding box center [862, 152] width 96 height 25
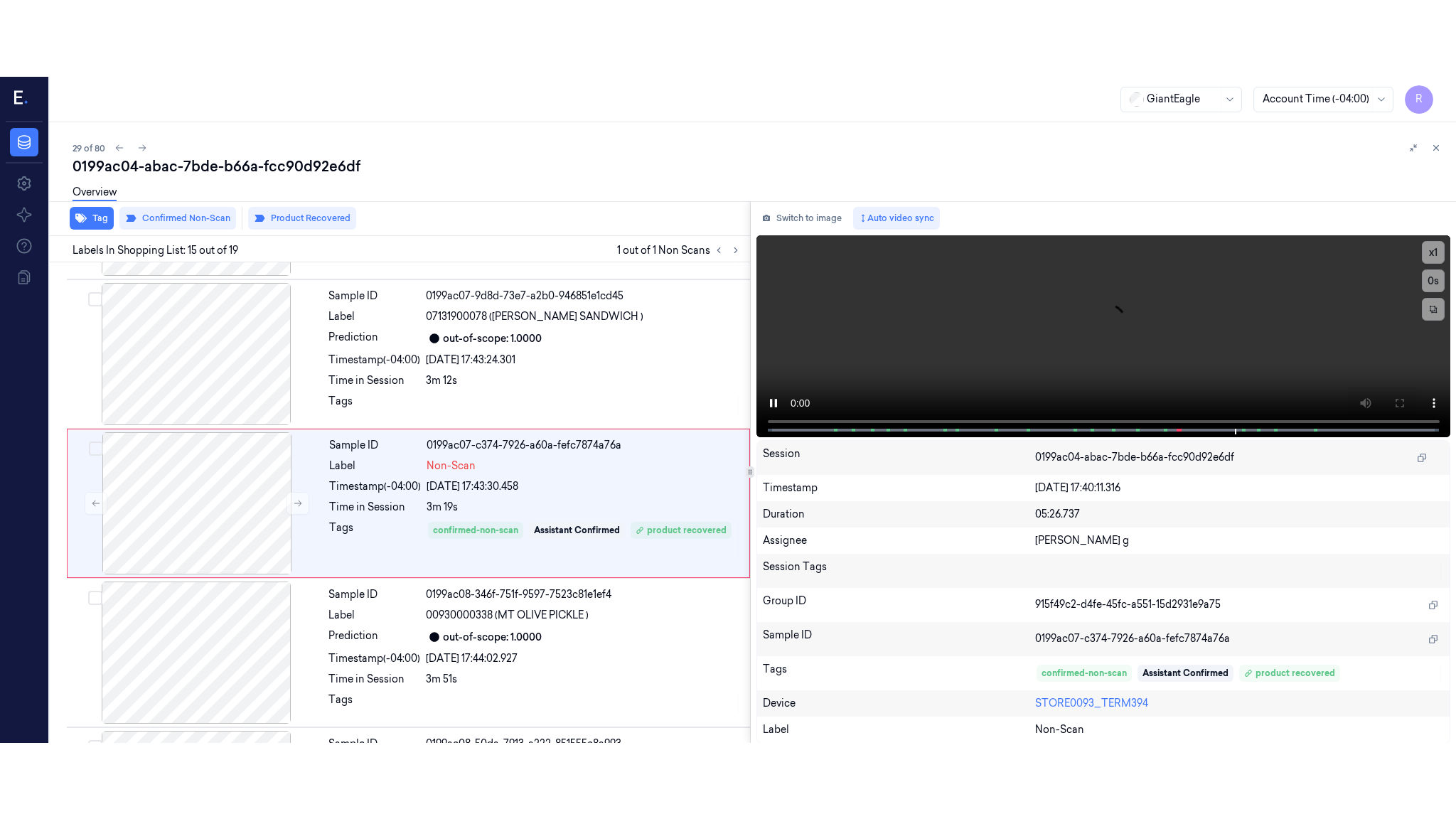
scroll to position [1924, 0]
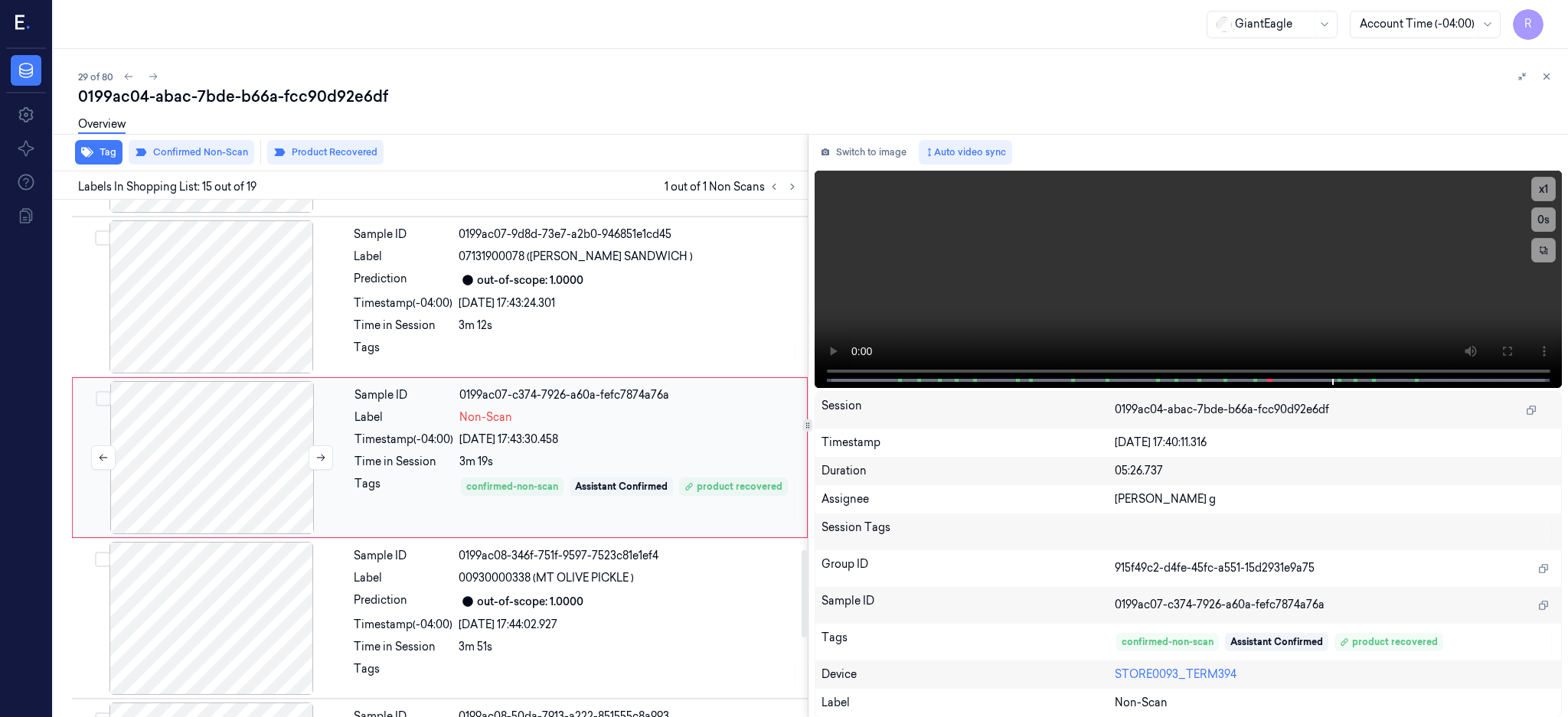
click at [254, 428] on div at bounding box center [212, 457] width 273 height 153
click at [1519, 339] on button at bounding box center [1507, 351] width 25 height 25
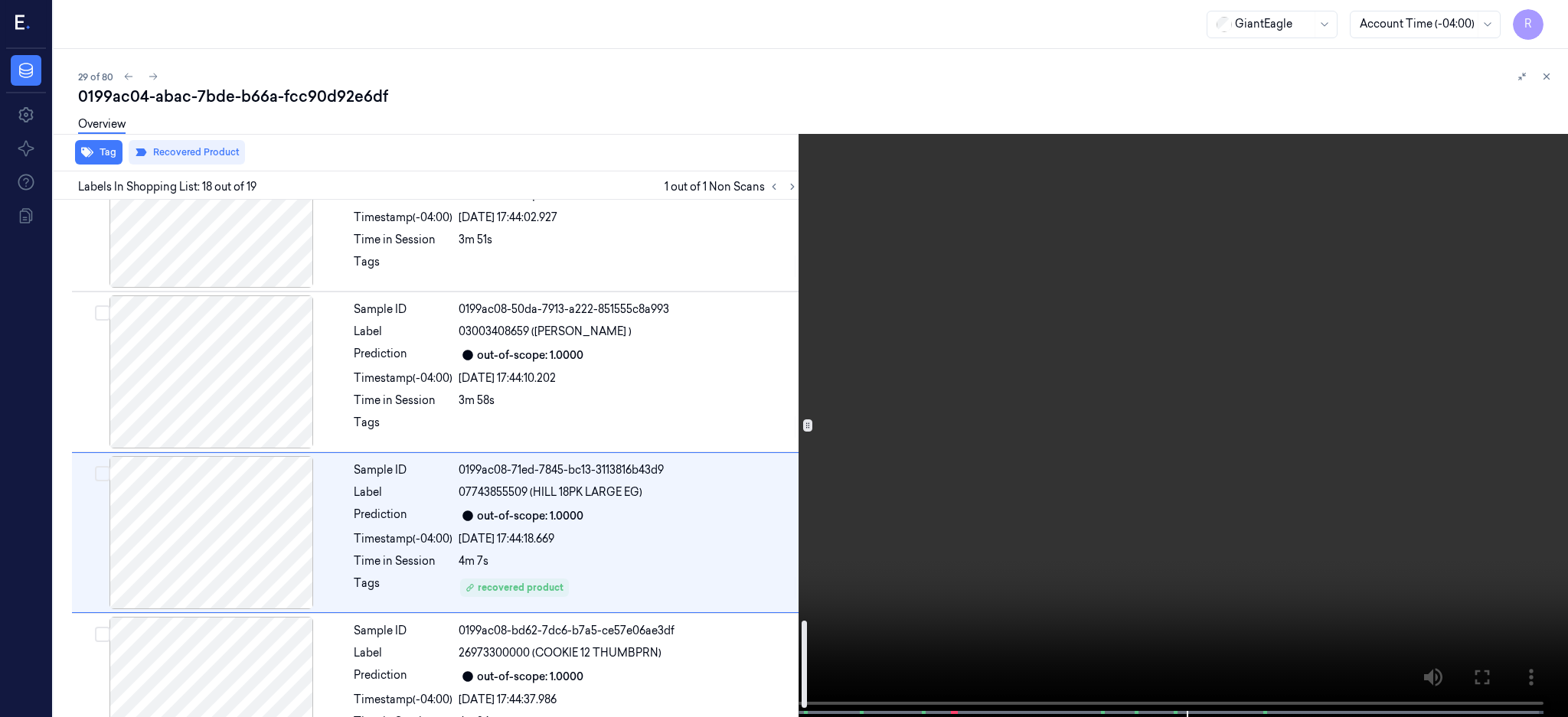
scroll to position [2541, 0]
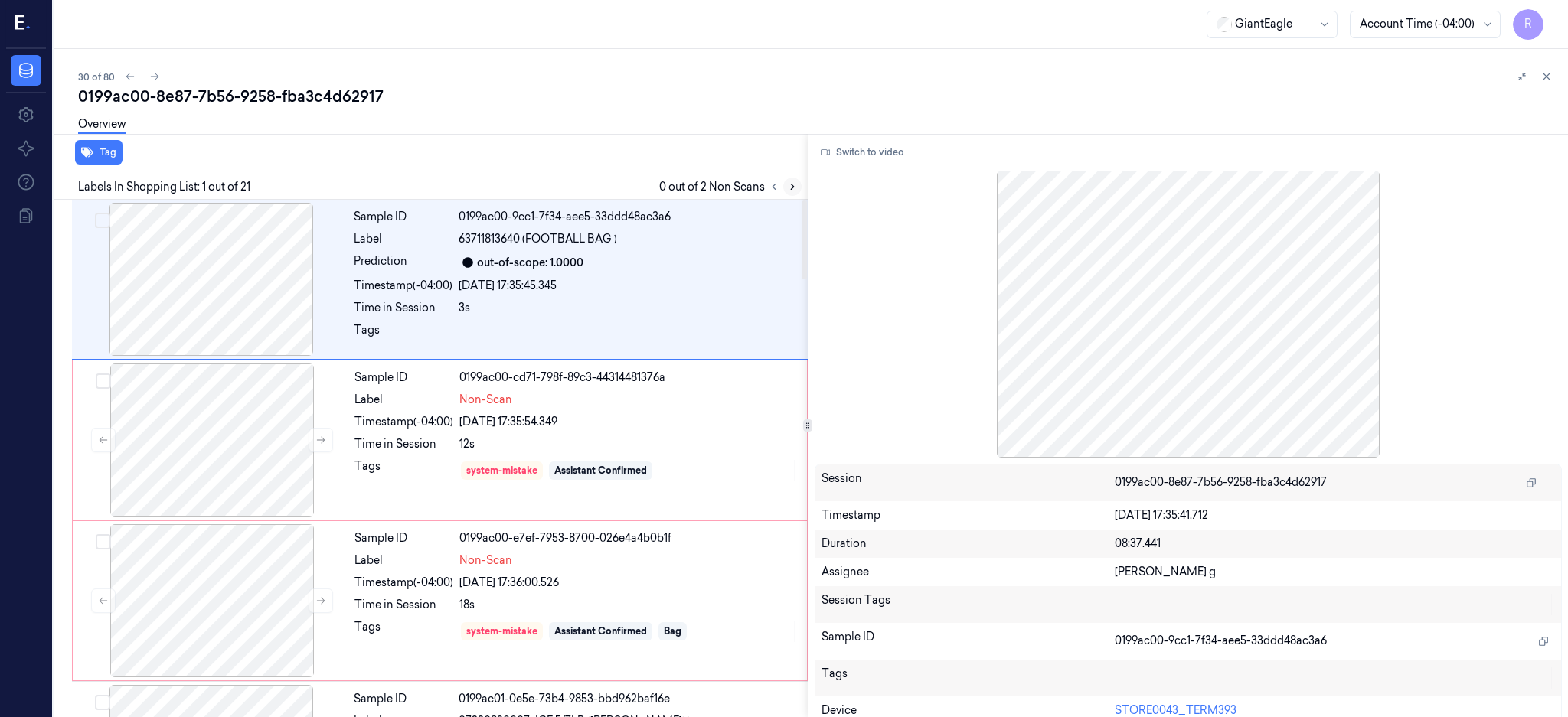
click at [802, 194] on button at bounding box center [793, 186] width 18 height 18
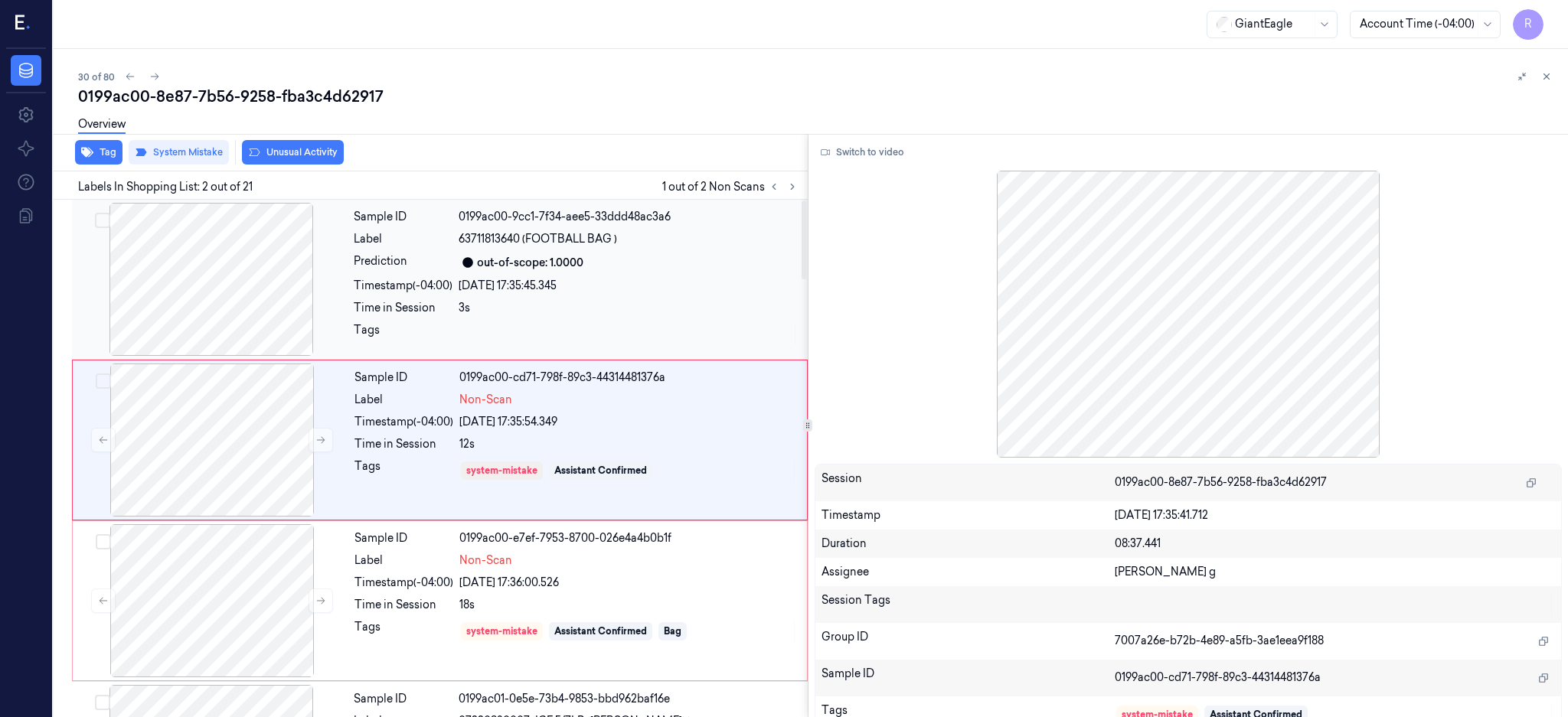
click at [273, 291] on div at bounding box center [211, 279] width 273 height 153
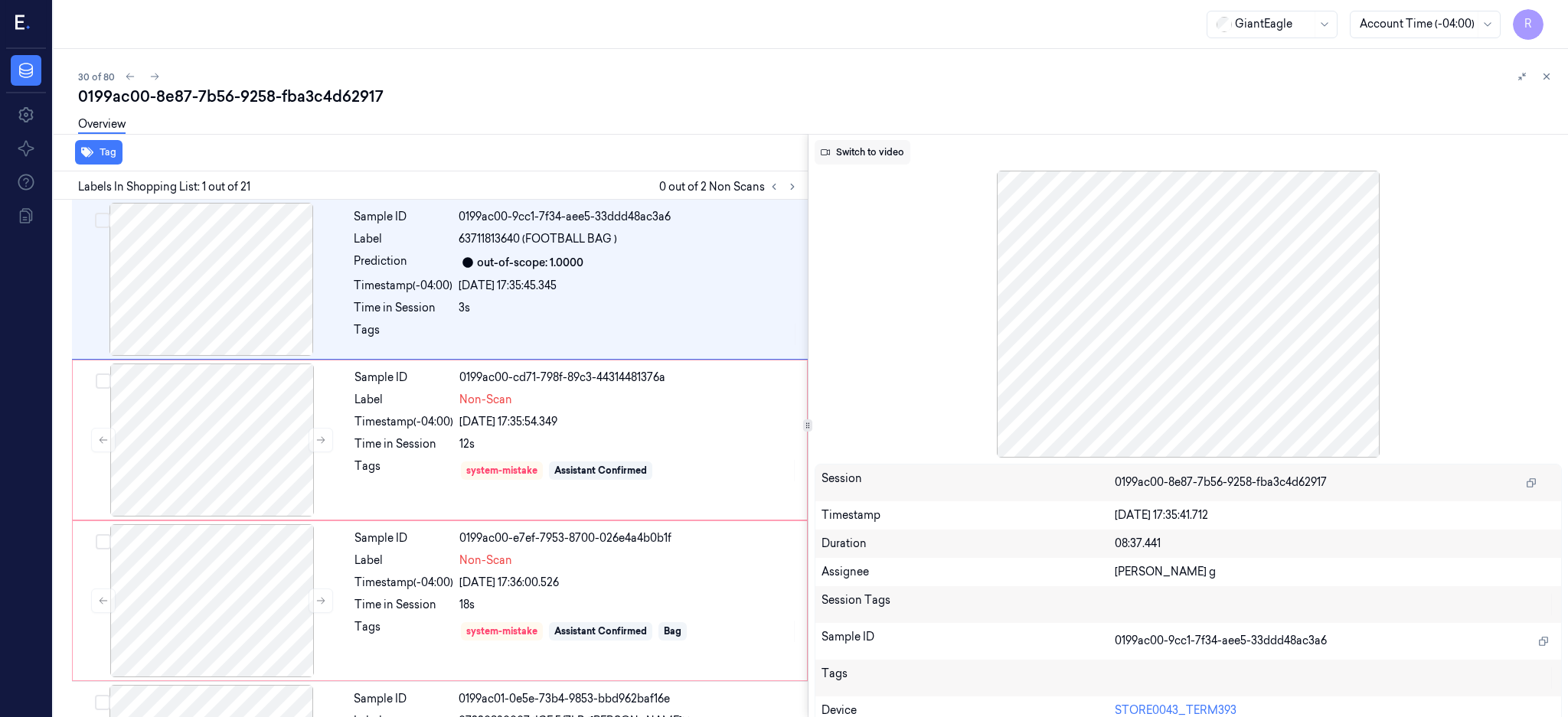
click at [889, 147] on button "Switch to video" at bounding box center [862, 152] width 96 height 25
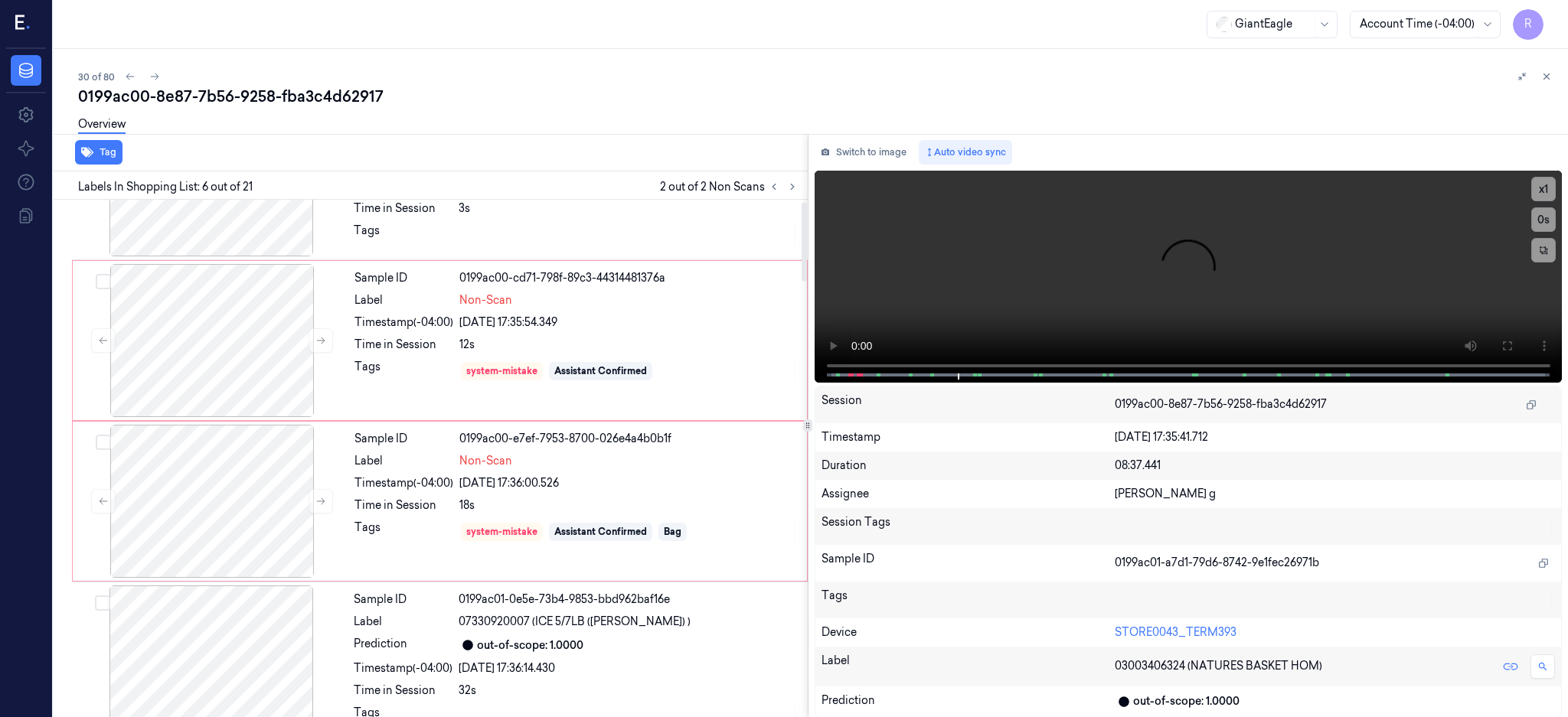
scroll to position [12, 0]
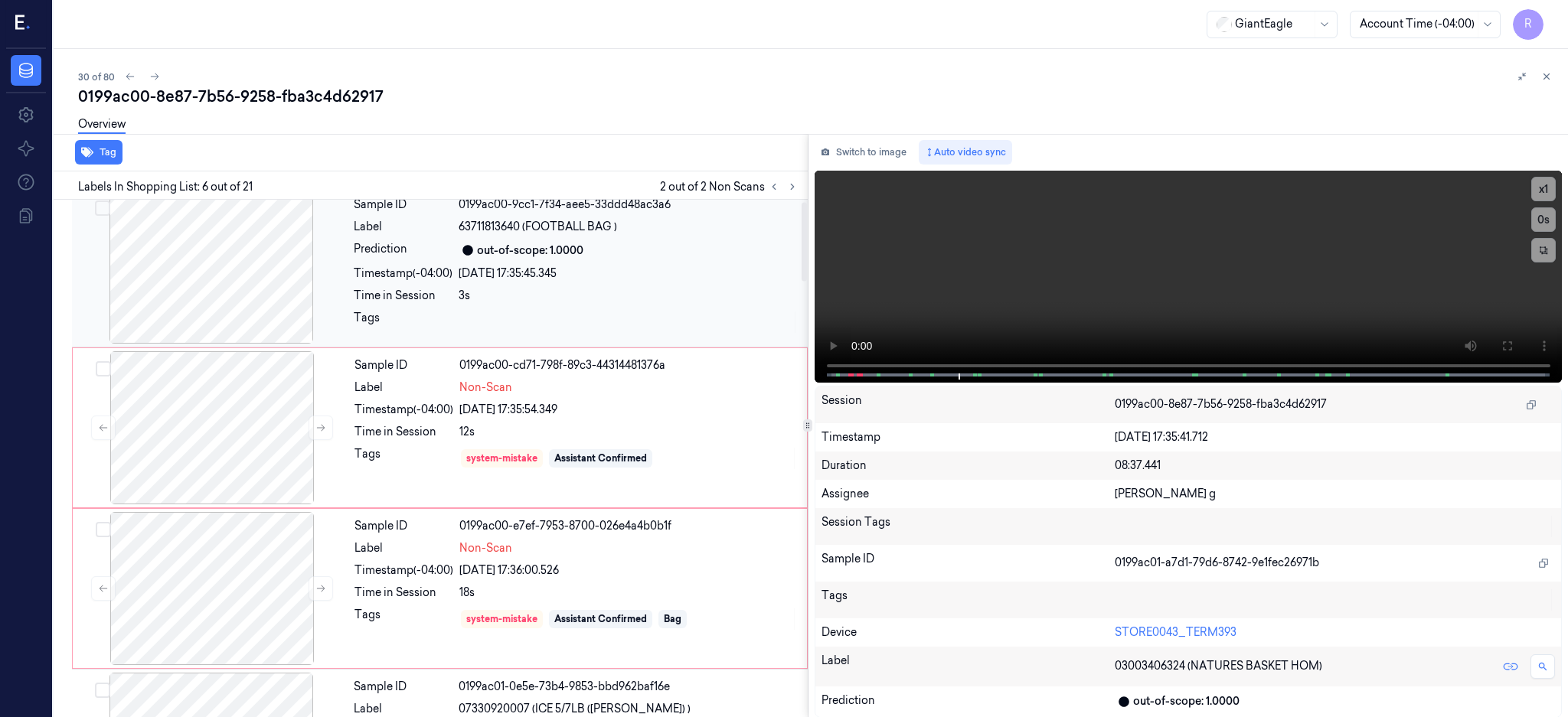
click at [227, 272] on div at bounding box center [211, 267] width 273 height 153
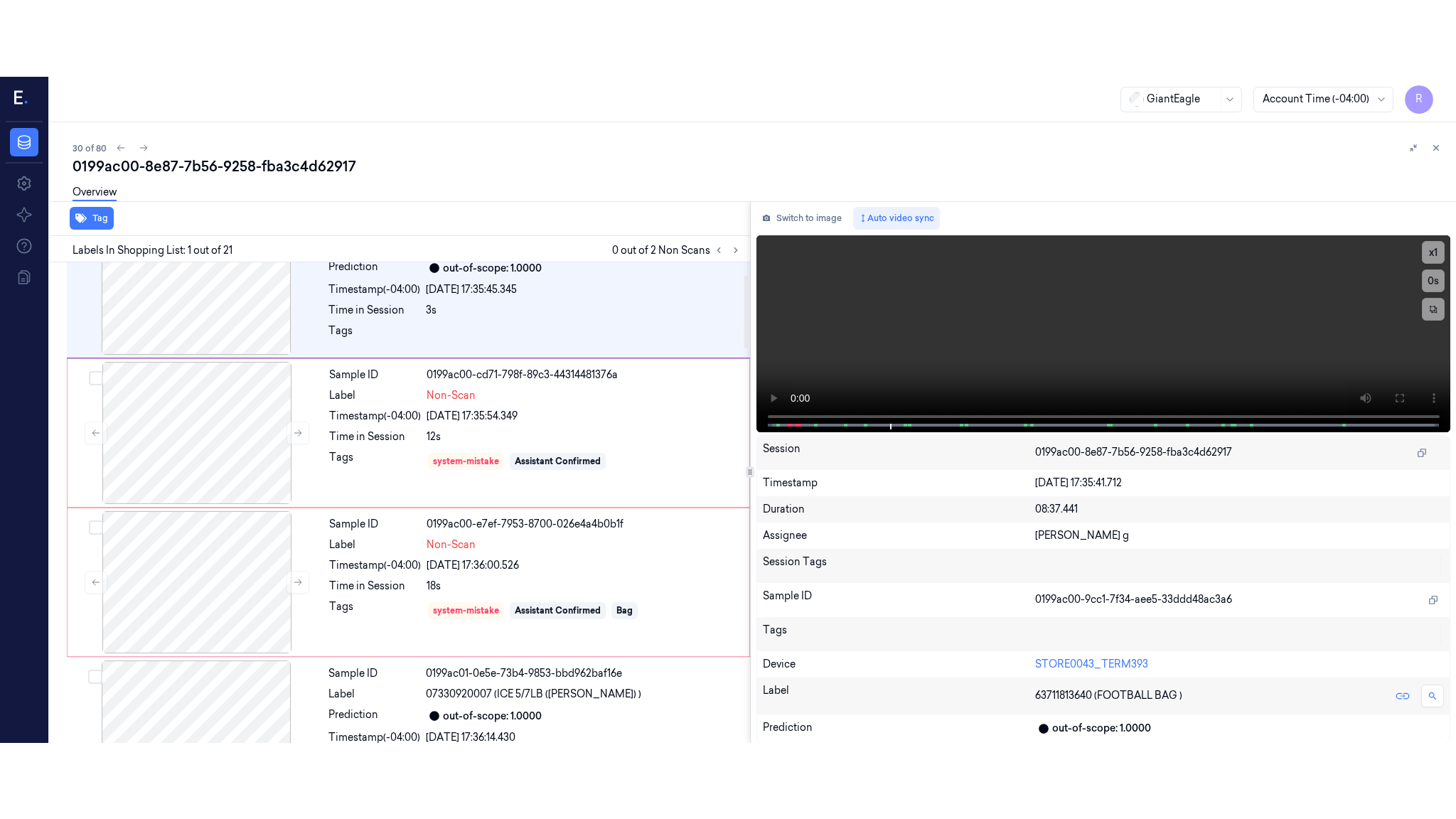
scroll to position [95, 0]
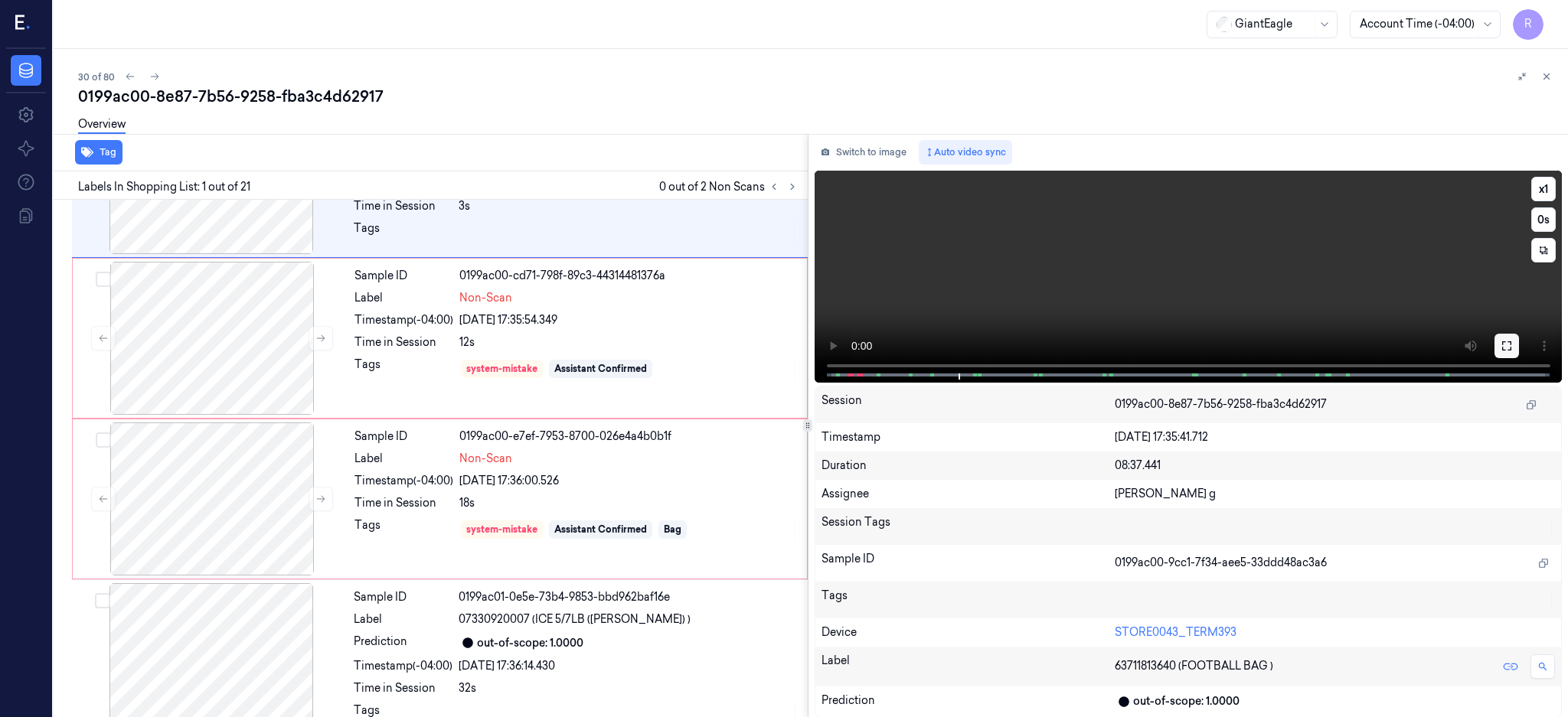
click at [1519, 348] on button at bounding box center [1507, 346] width 25 height 25
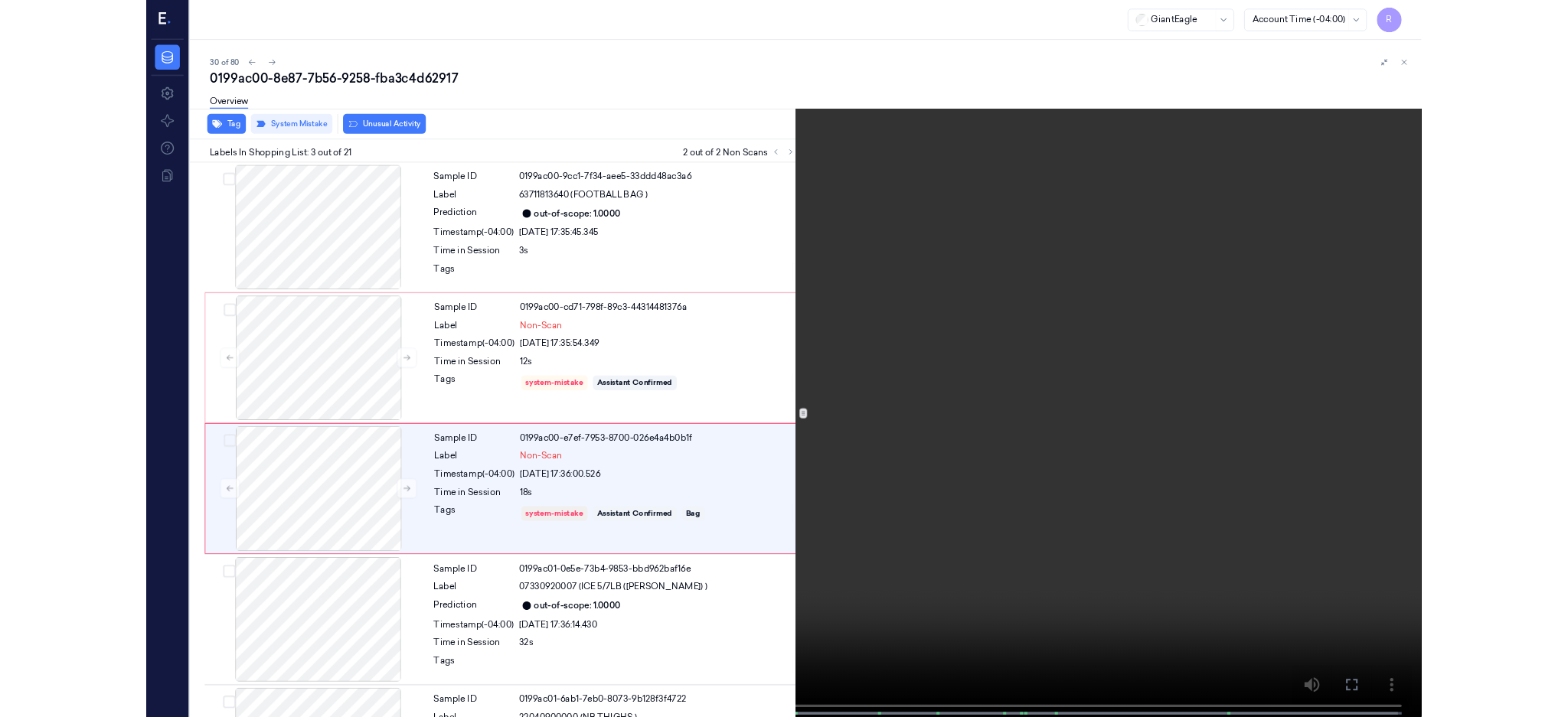
scroll to position [59, 0]
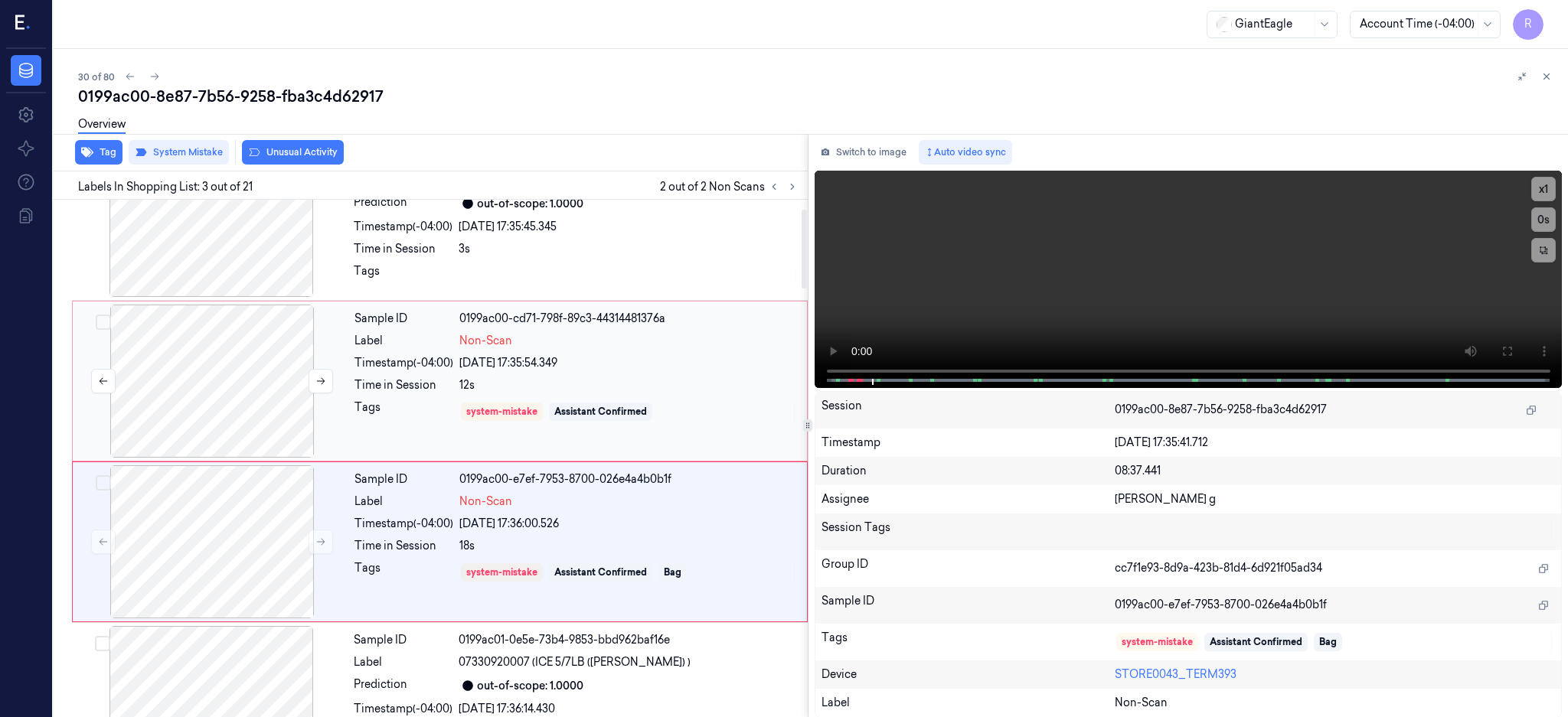
click at [229, 402] on div at bounding box center [212, 381] width 273 height 153
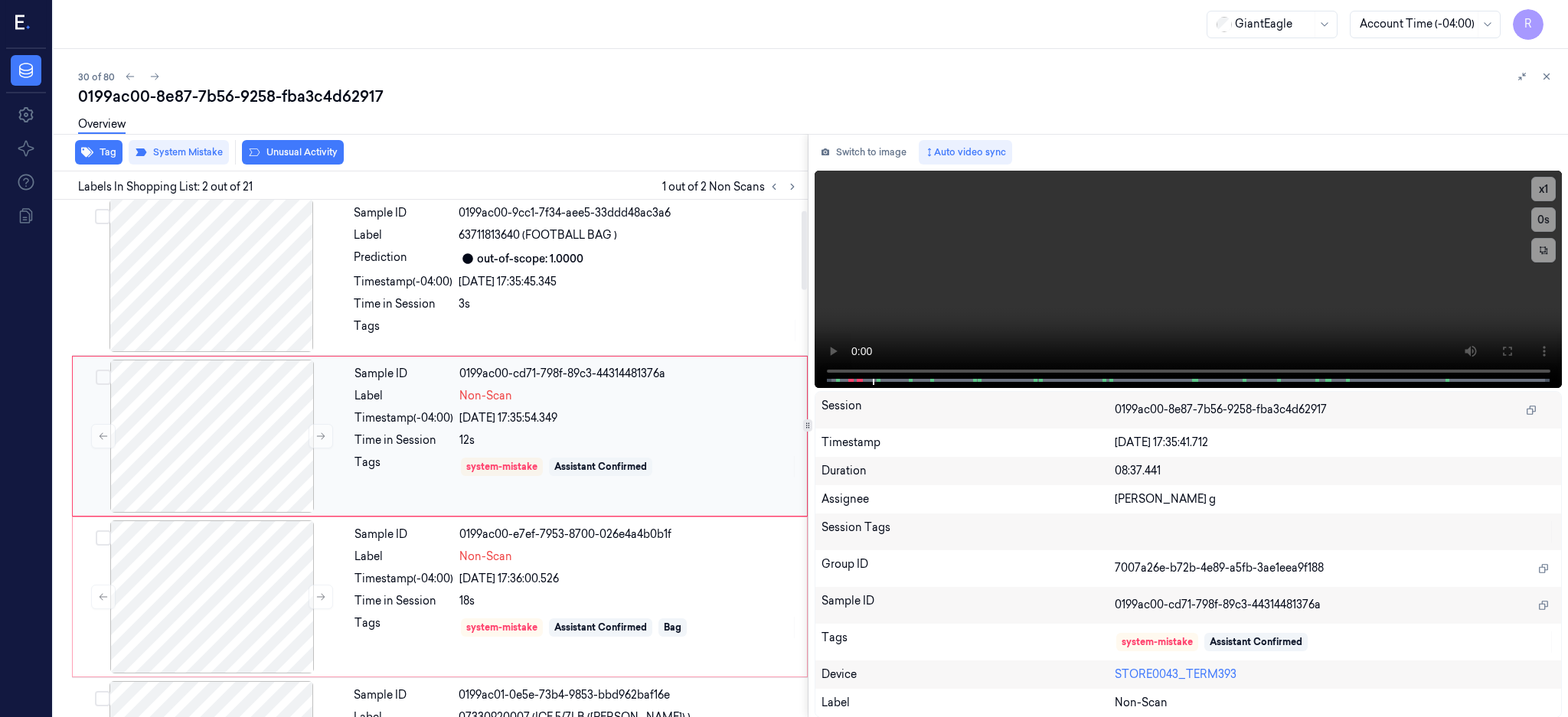
scroll to position [0, 0]
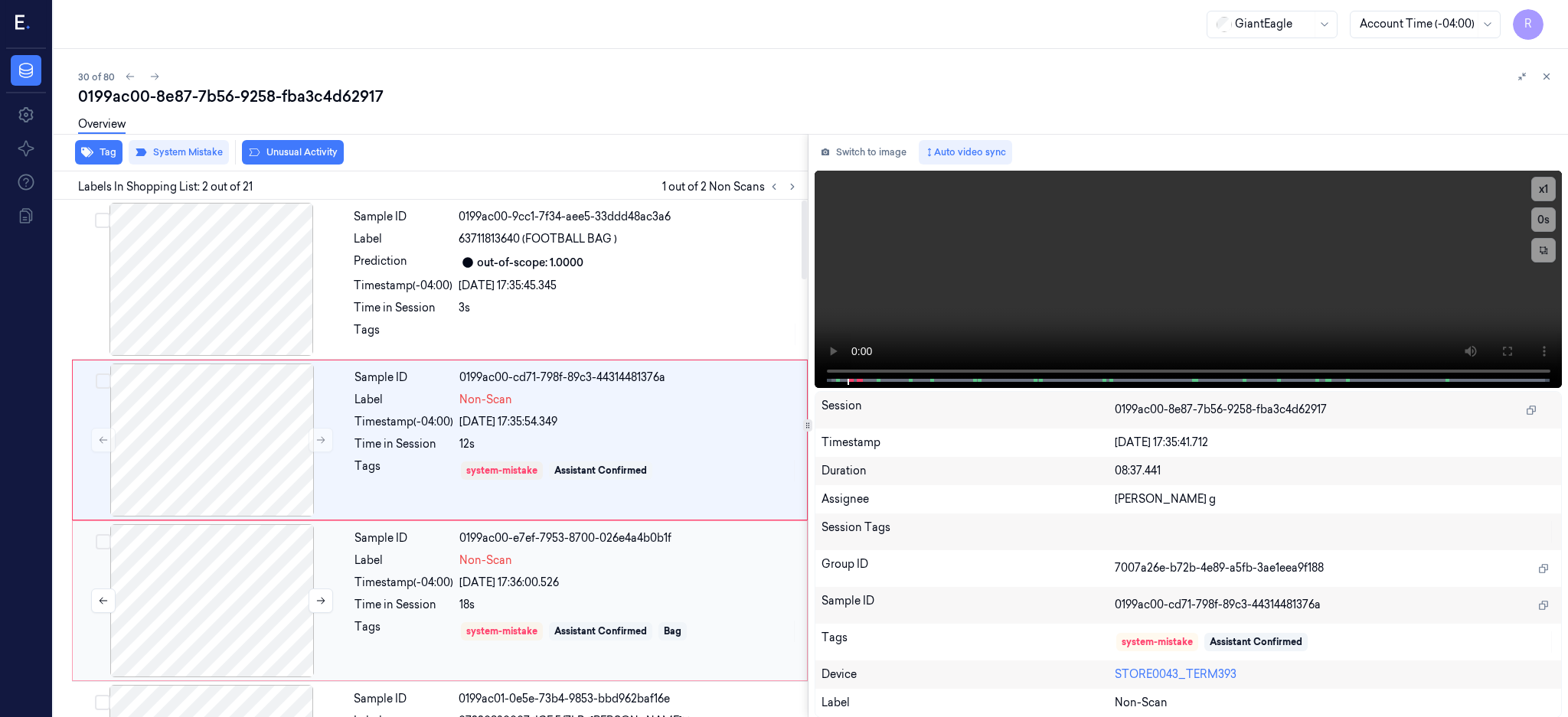
click at [229, 576] on div at bounding box center [212, 600] width 273 height 153
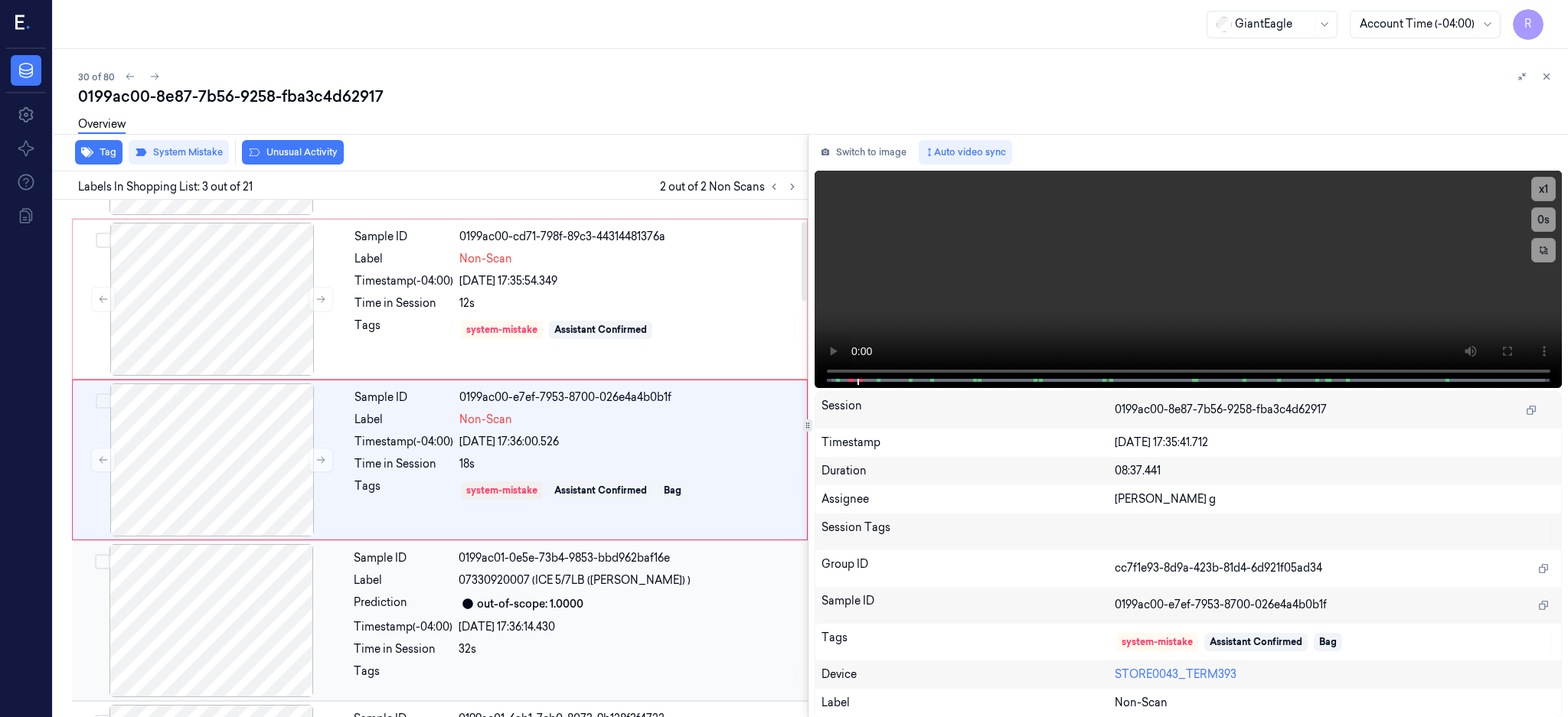
scroll to position [142, 0]
click at [318, 457] on icon at bounding box center [321, 459] width 11 height 11
click at [104, 156] on button "Tag" at bounding box center [99, 152] width 47 height 25
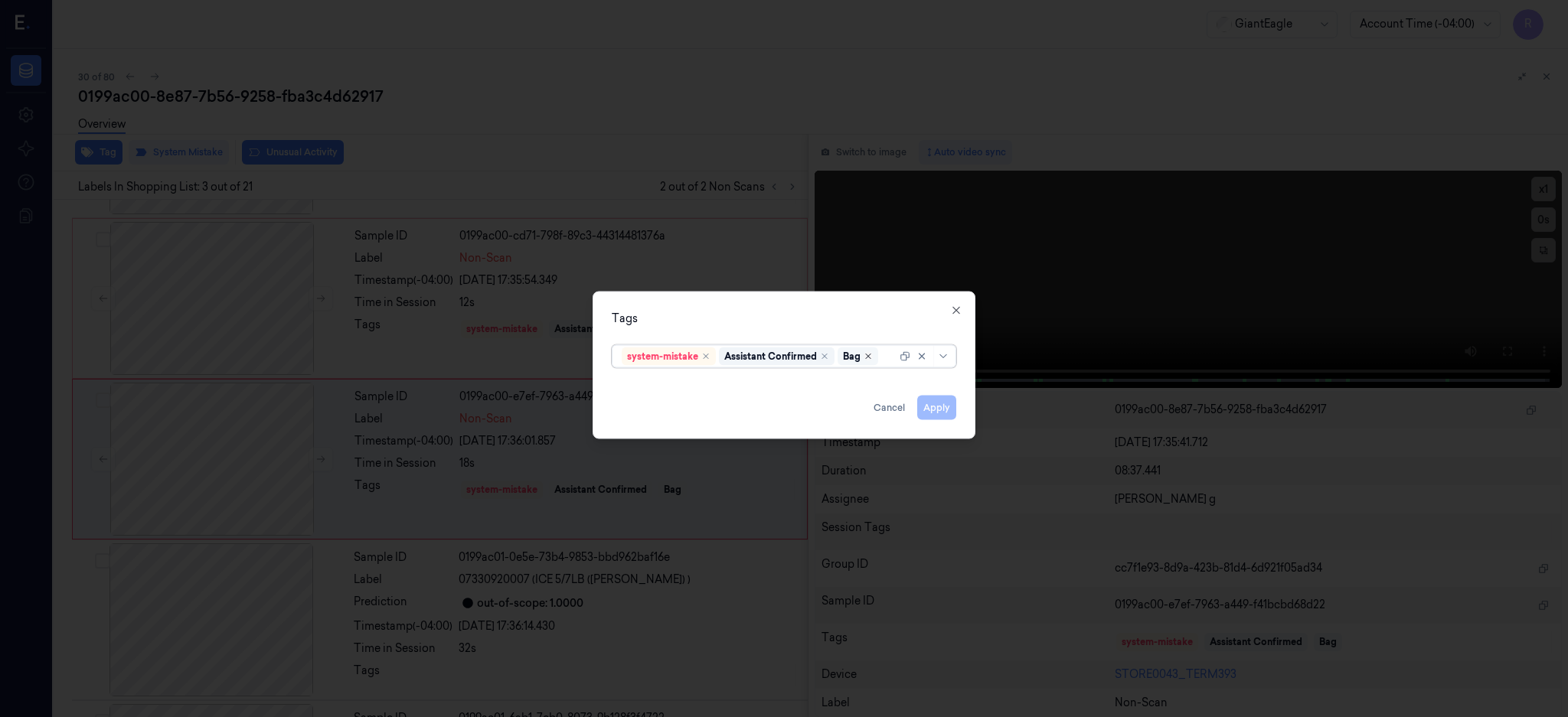
click at [865, 355] on icon "Remove ,Bag" at bounding box center [868, 355] width 9 height 9
click at [919, 416] on button "Apply" at bounding box center [936, 407] width 39 height 25
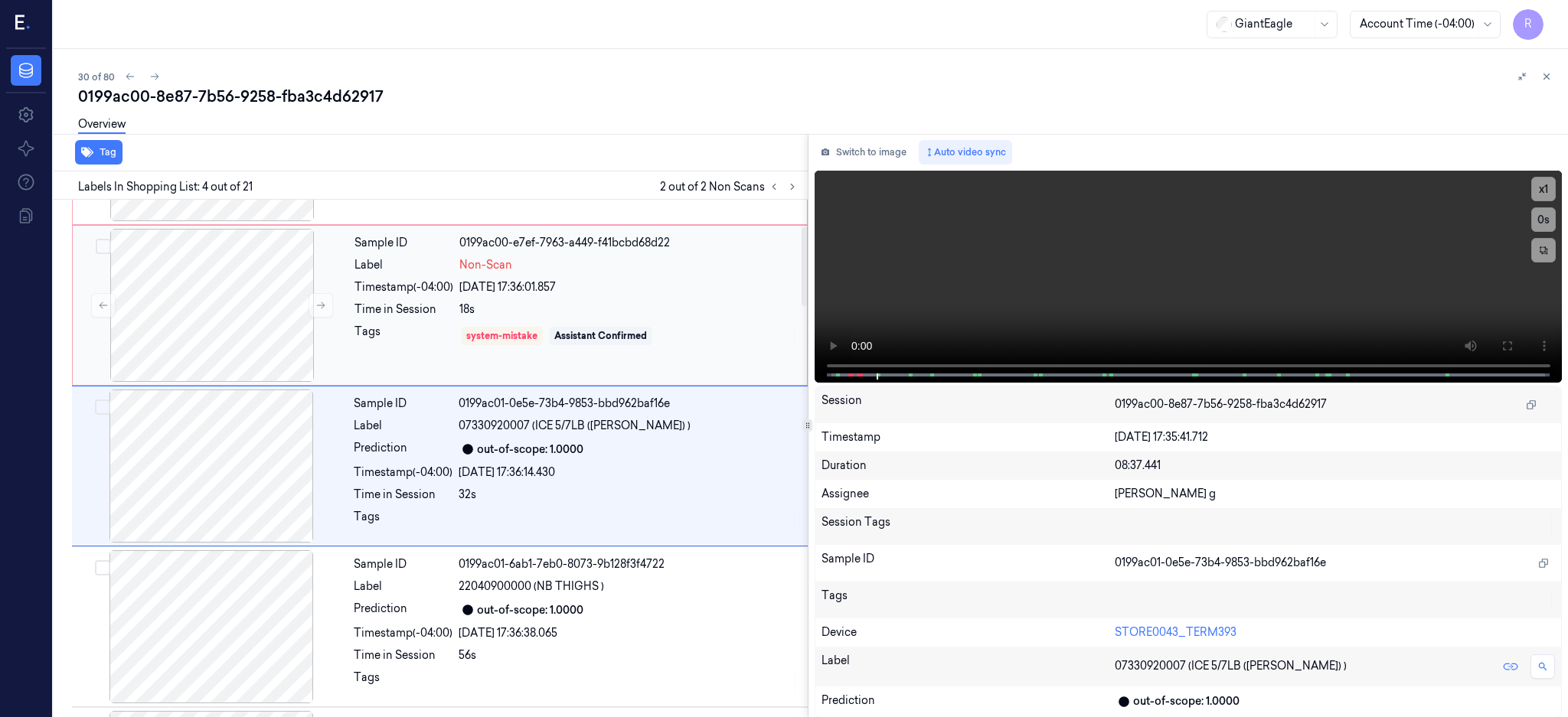
scroll to position [0, 0]
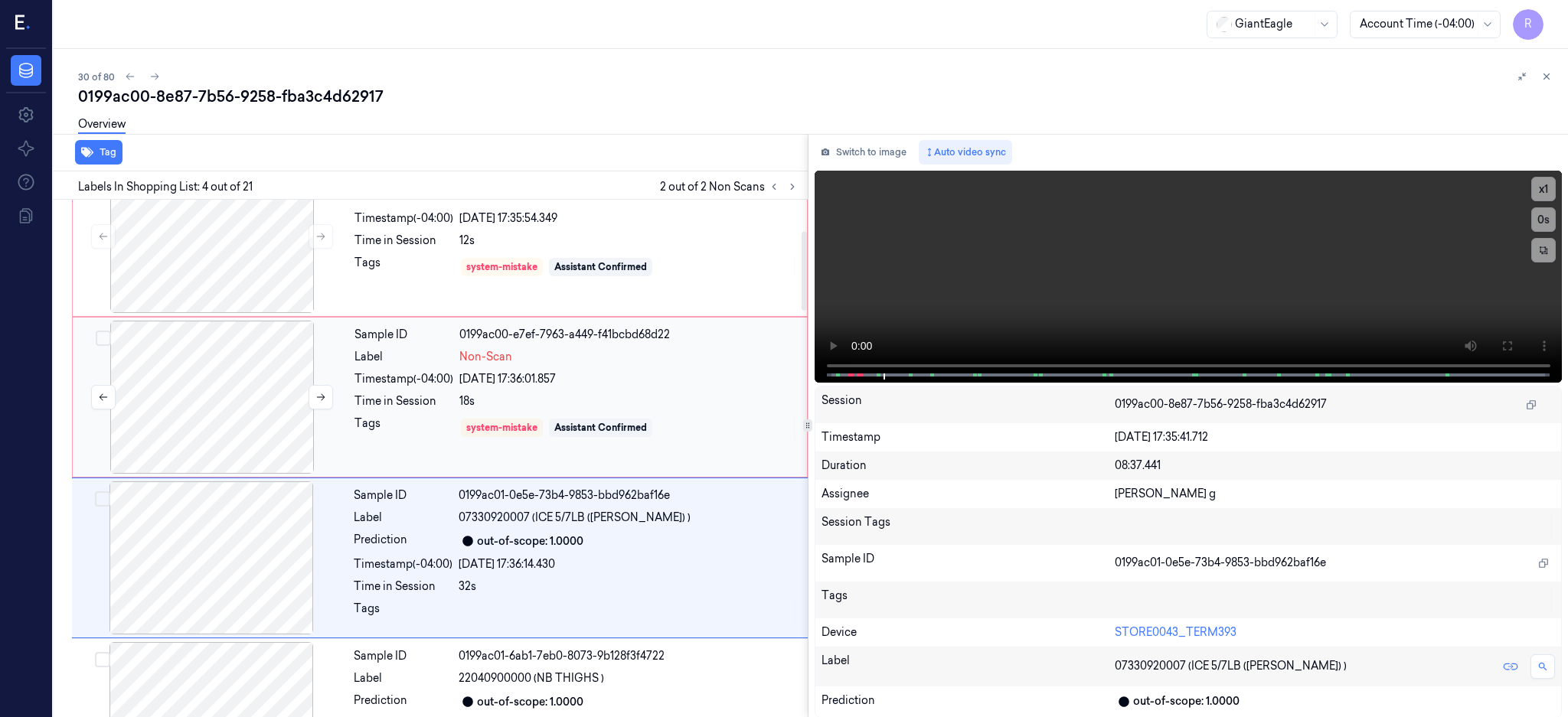
click at [241, 393] on div at bounding box center [212, 397] width 273 height 153
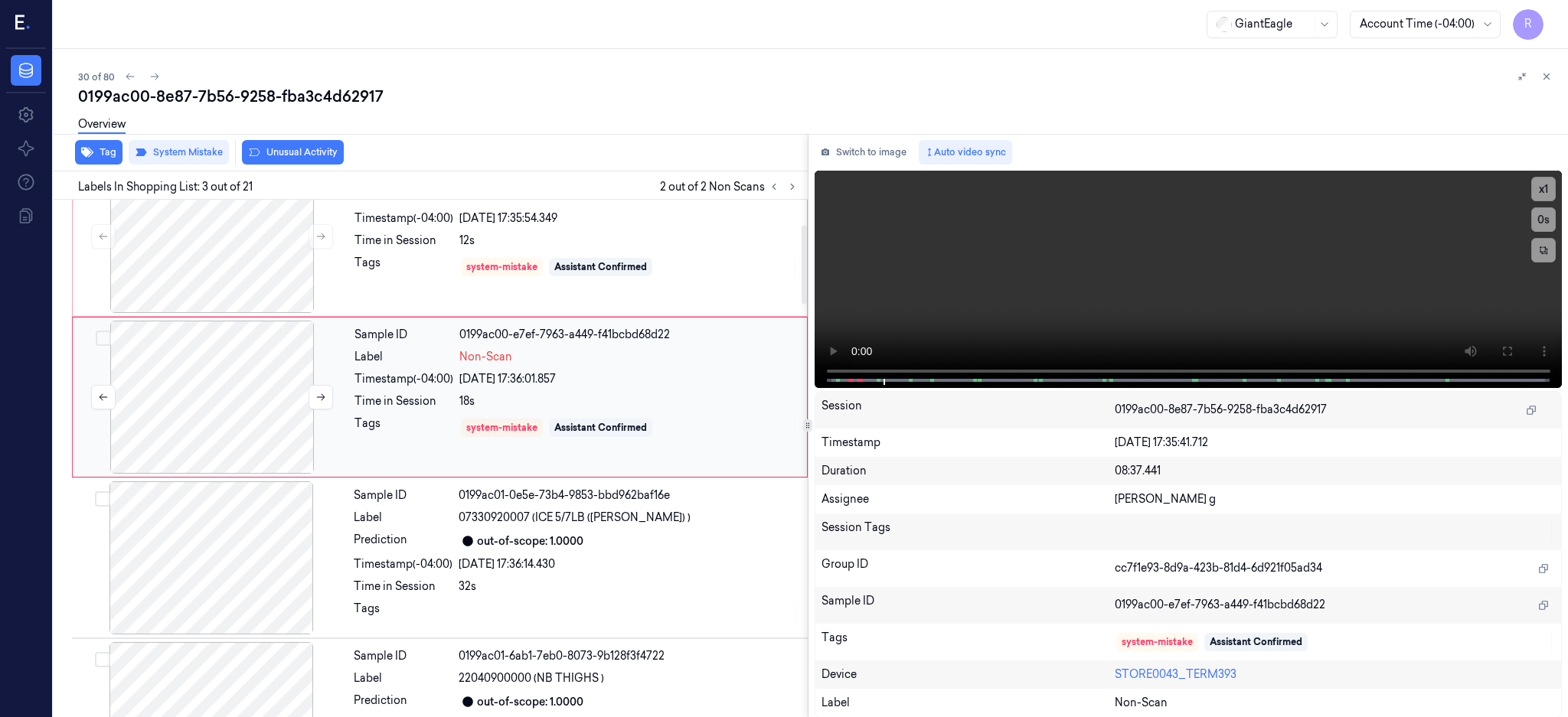
scroll to position [142, 0]
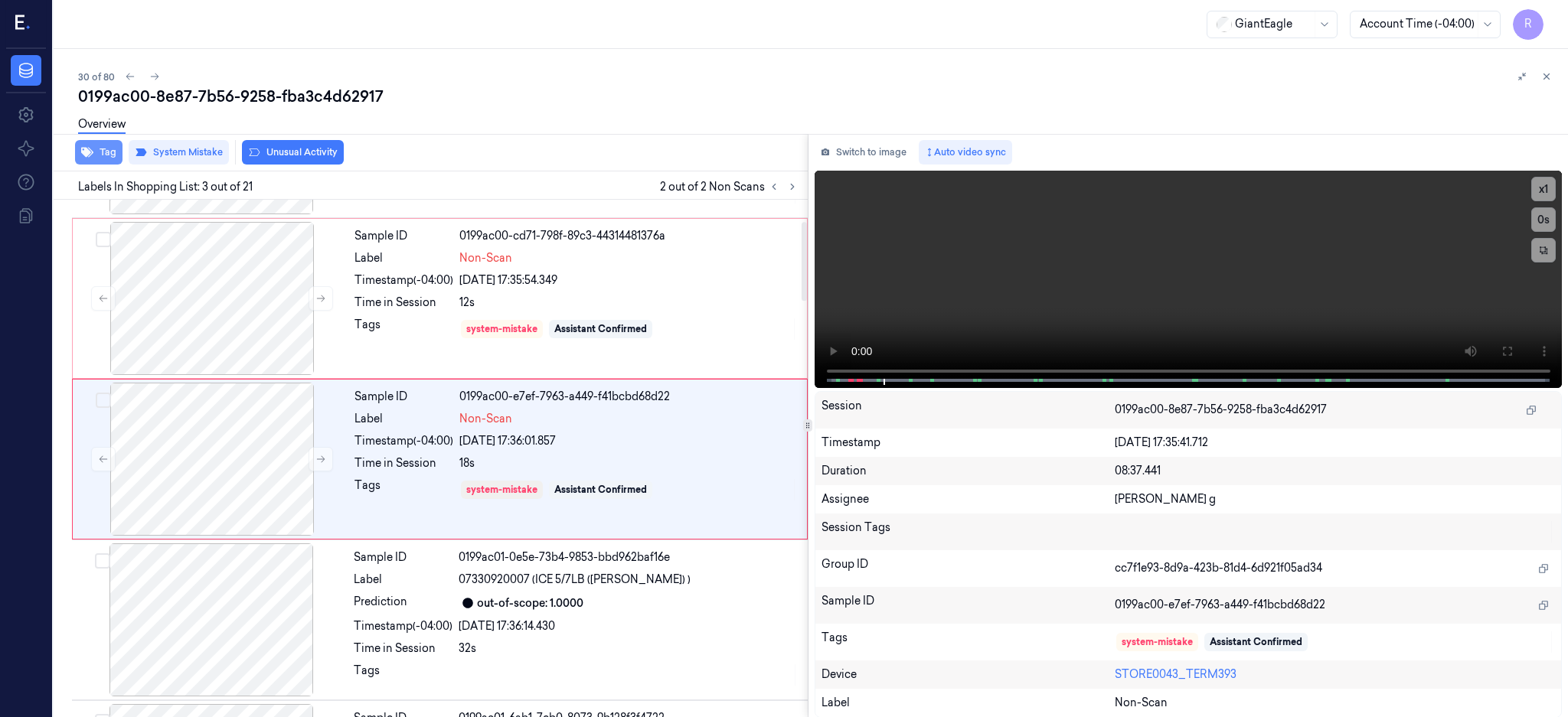
click at [107, 151] on button "Tag" at bounding box center [99, 152] width 47 height 25
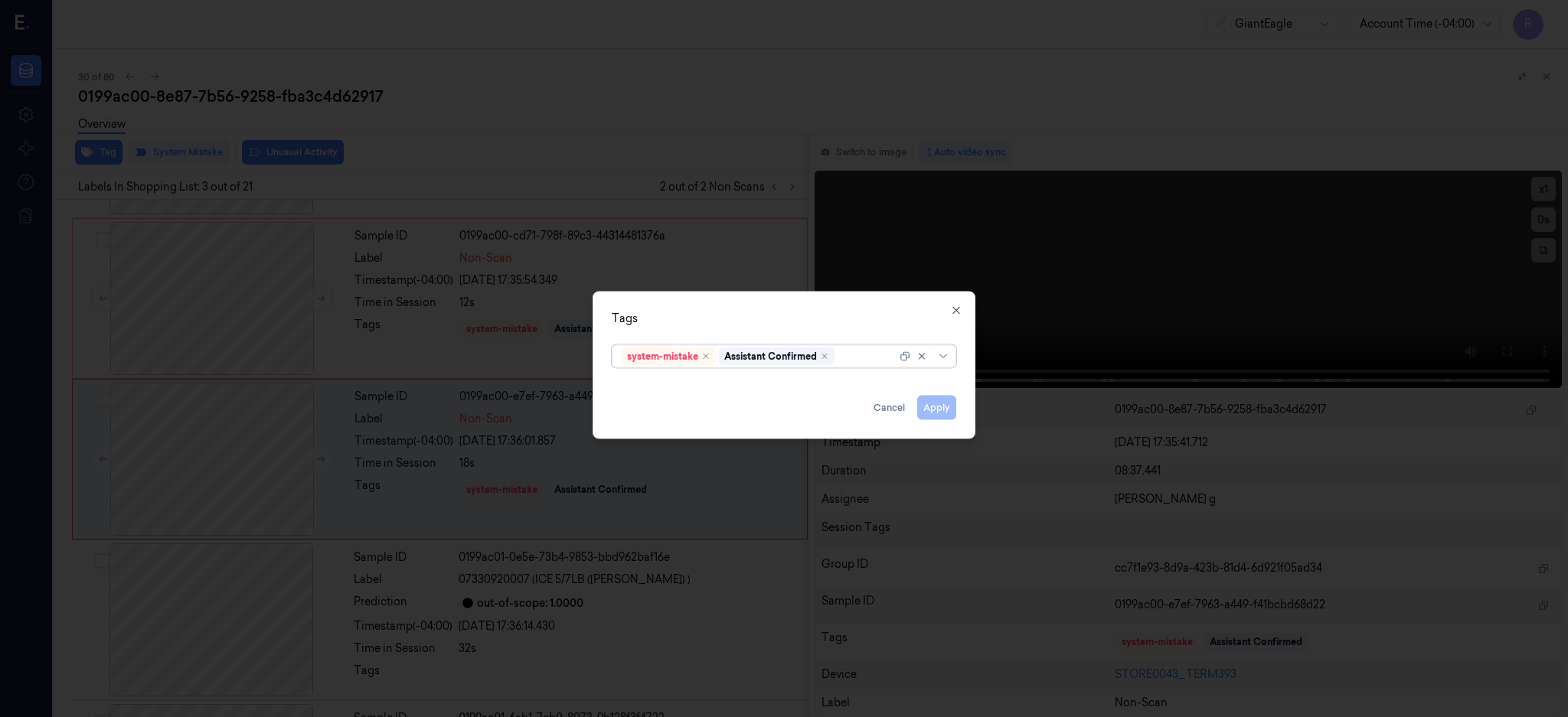
type input "b"
click at [644, 379] on div "Bag" at bounding box center [784, 387] width 325 height 16
click at [740, 295] on div "Tags system-mistake Assistant Confirmed Bag Apply Cancel Close" at bounding box center [784, 364] width 383 height 147
click at [945, 403] on button "Apply" at bounding box center [936, 407] width 39 height 25
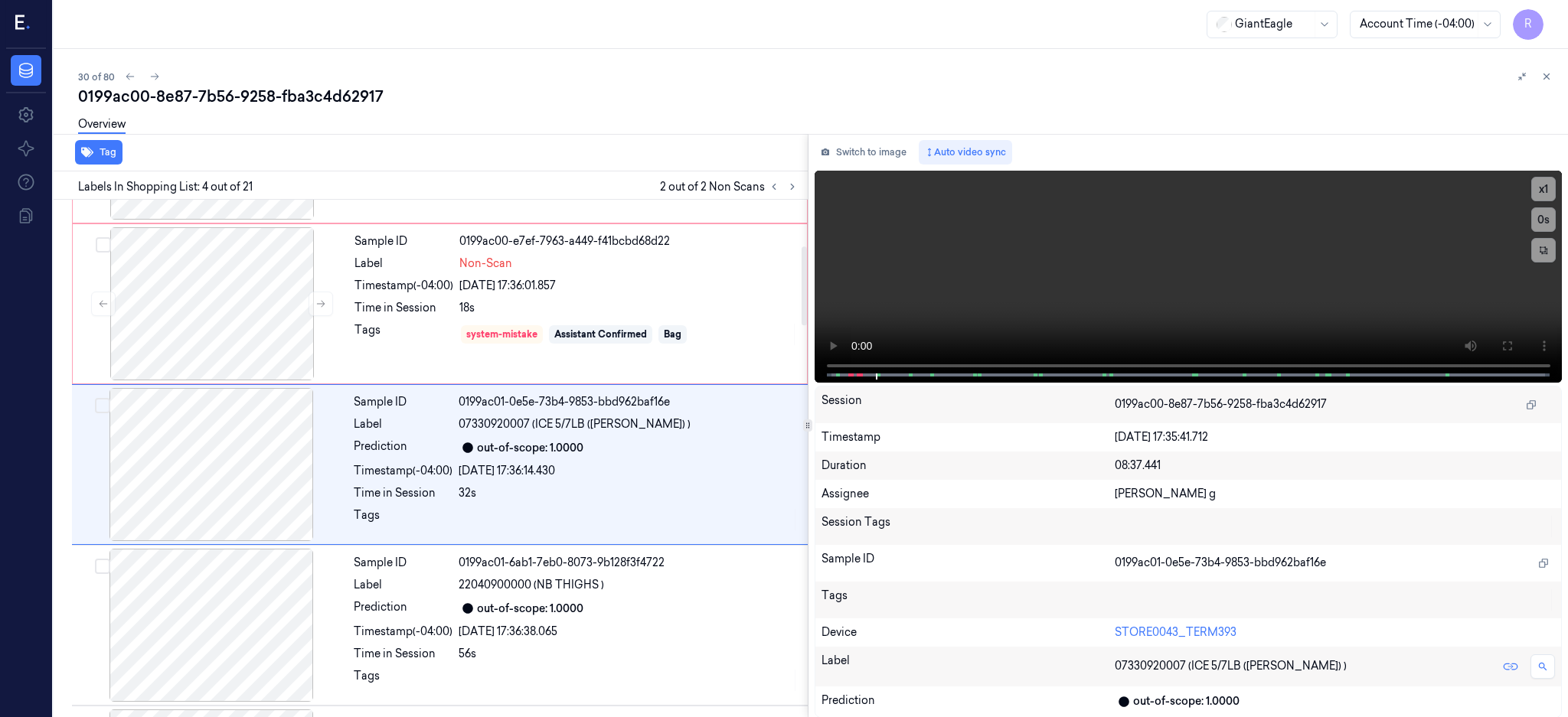
scroll to position [302, 0]
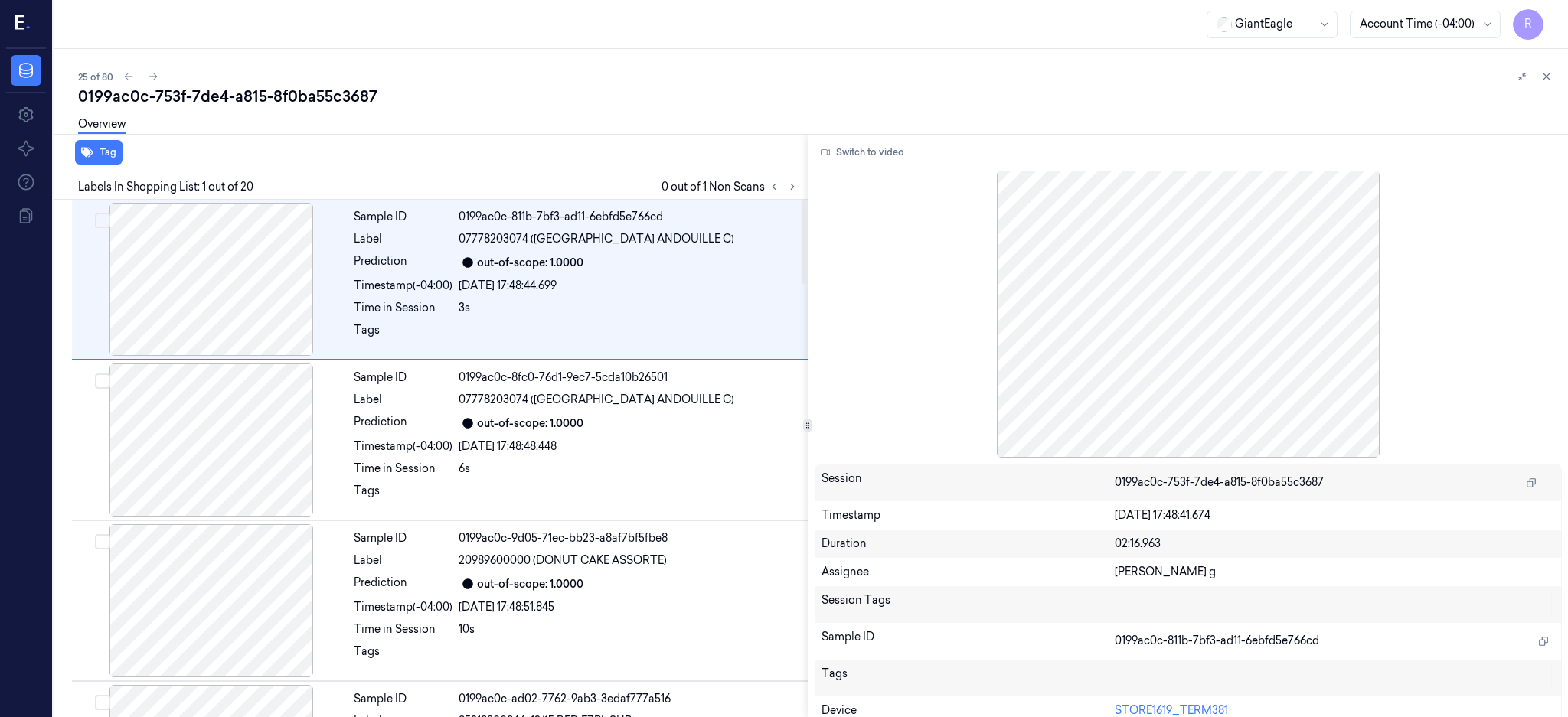
click at [802, 177] on div at bounding box center [783, 186] width 36 height 18
click at [802, 178] on button at bounding box center [793, 186] width 18 height 18
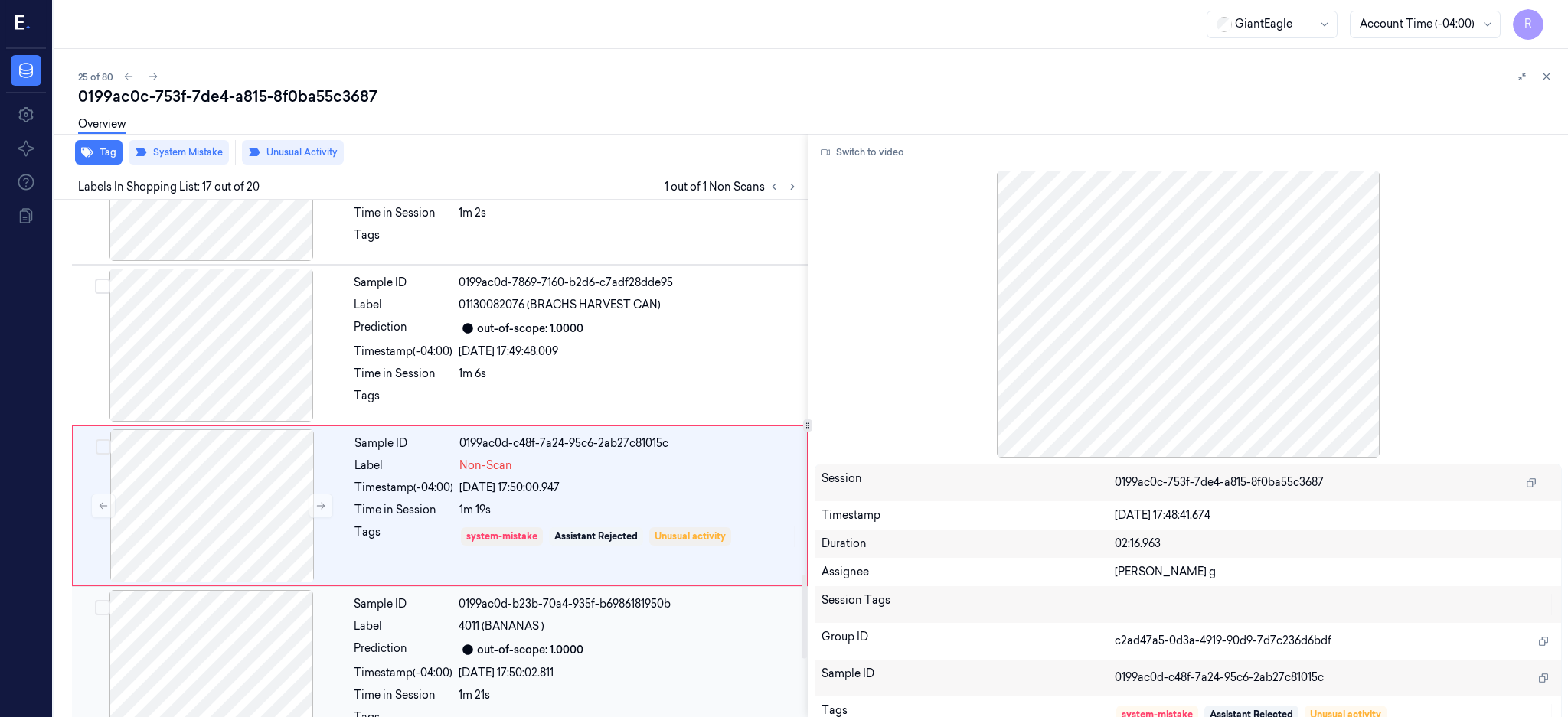
scroll to position [2393, 0]
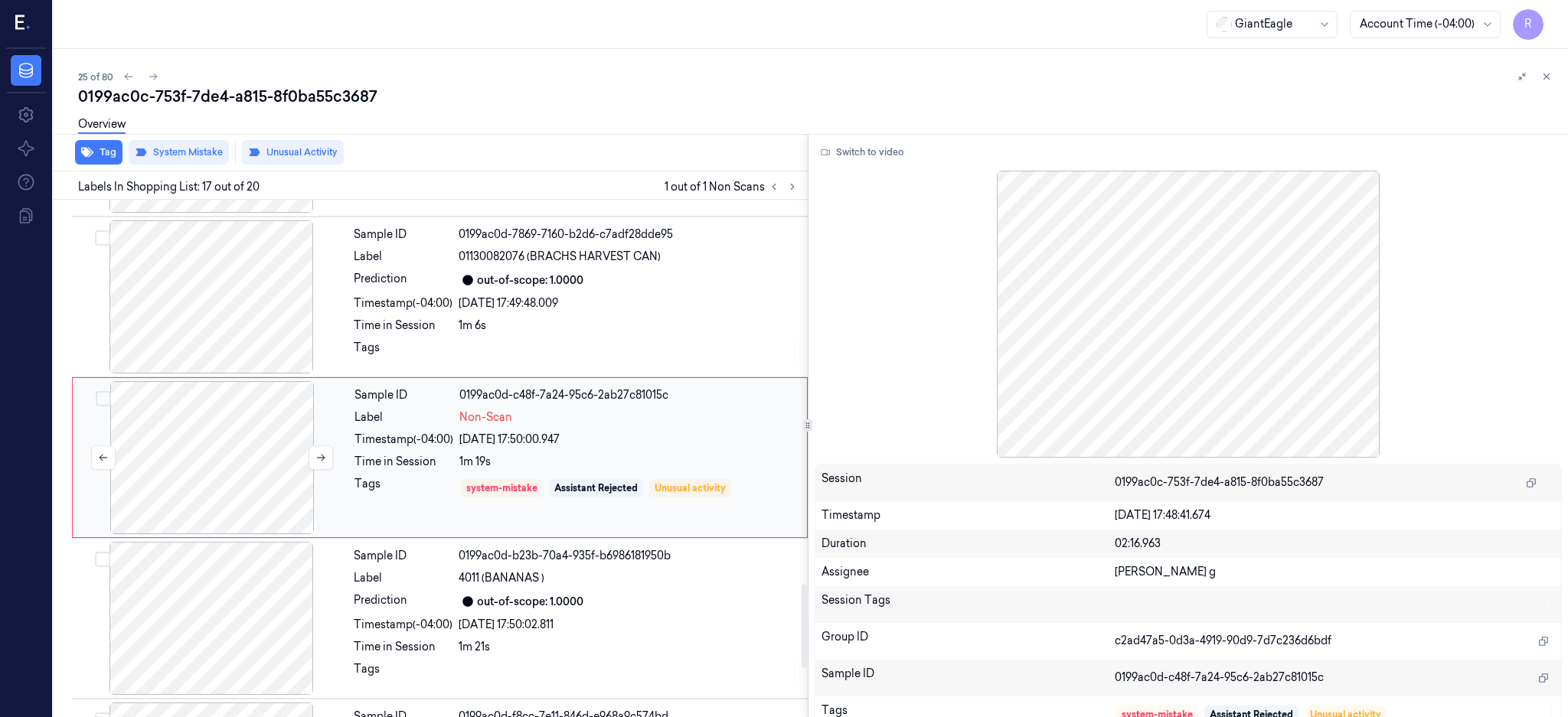
click at [201, 464] on div at bounding box center [212, 457] width 273 height 153
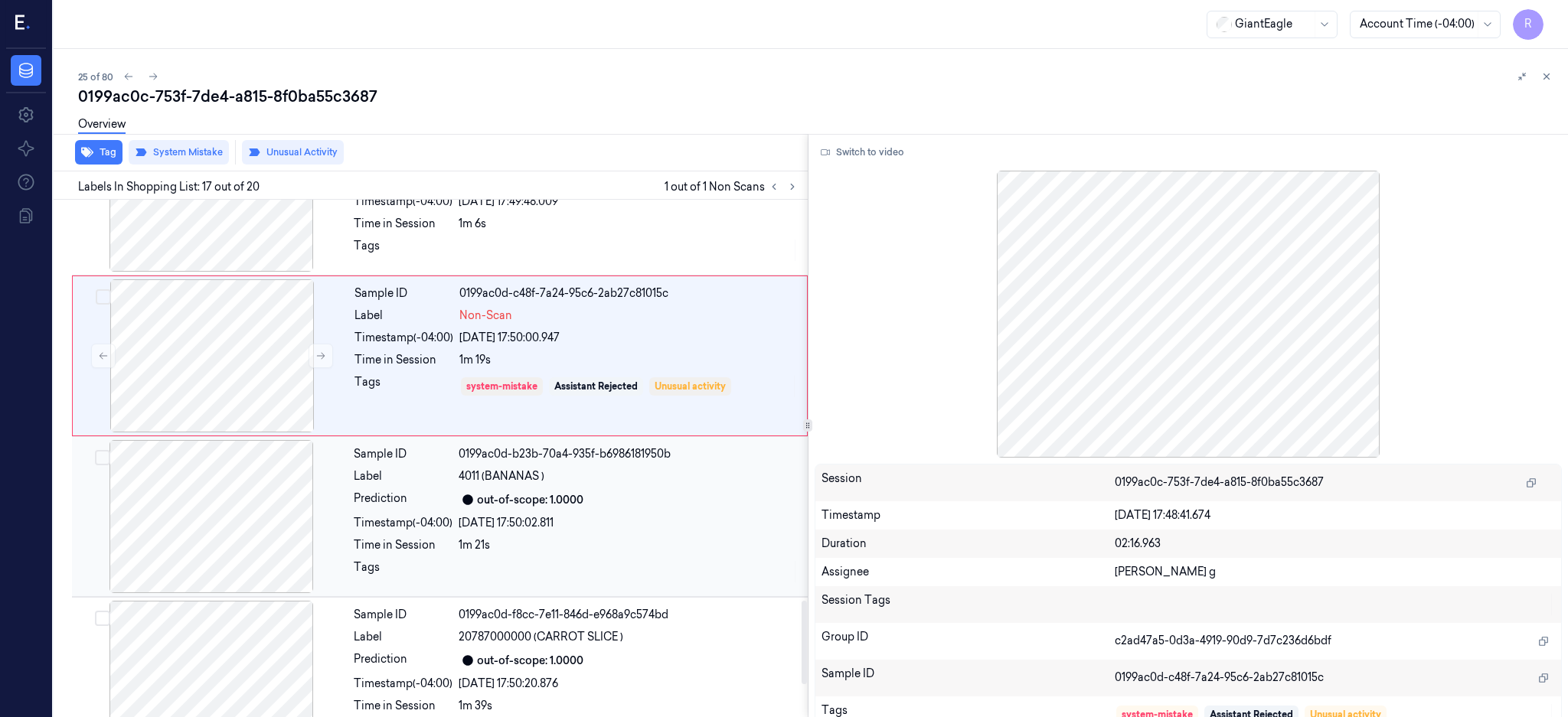
click at [238, 533] on div at bounding box center [211, 516] width 273 height 153
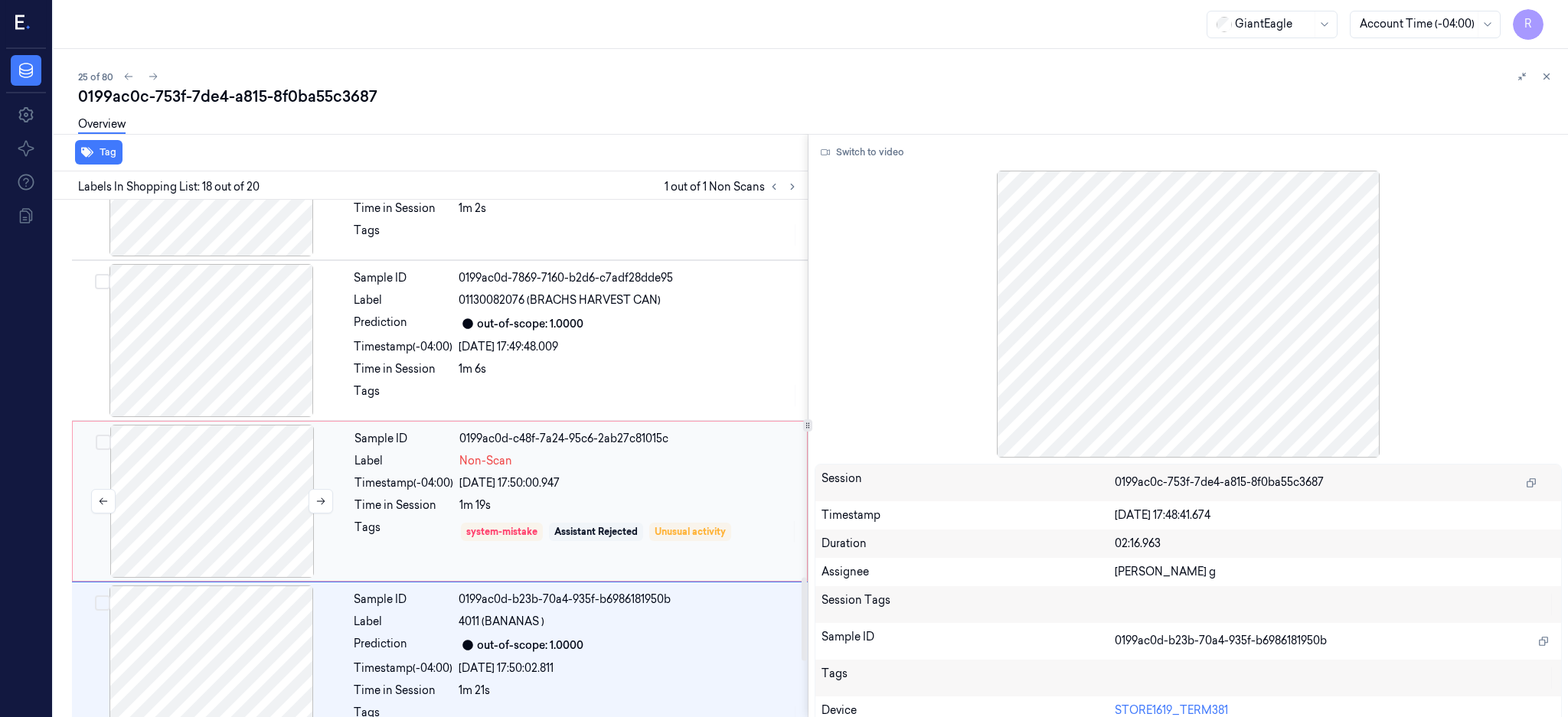
click at [207, 487] on div at bounding box center [212, 501] width 273 height 153
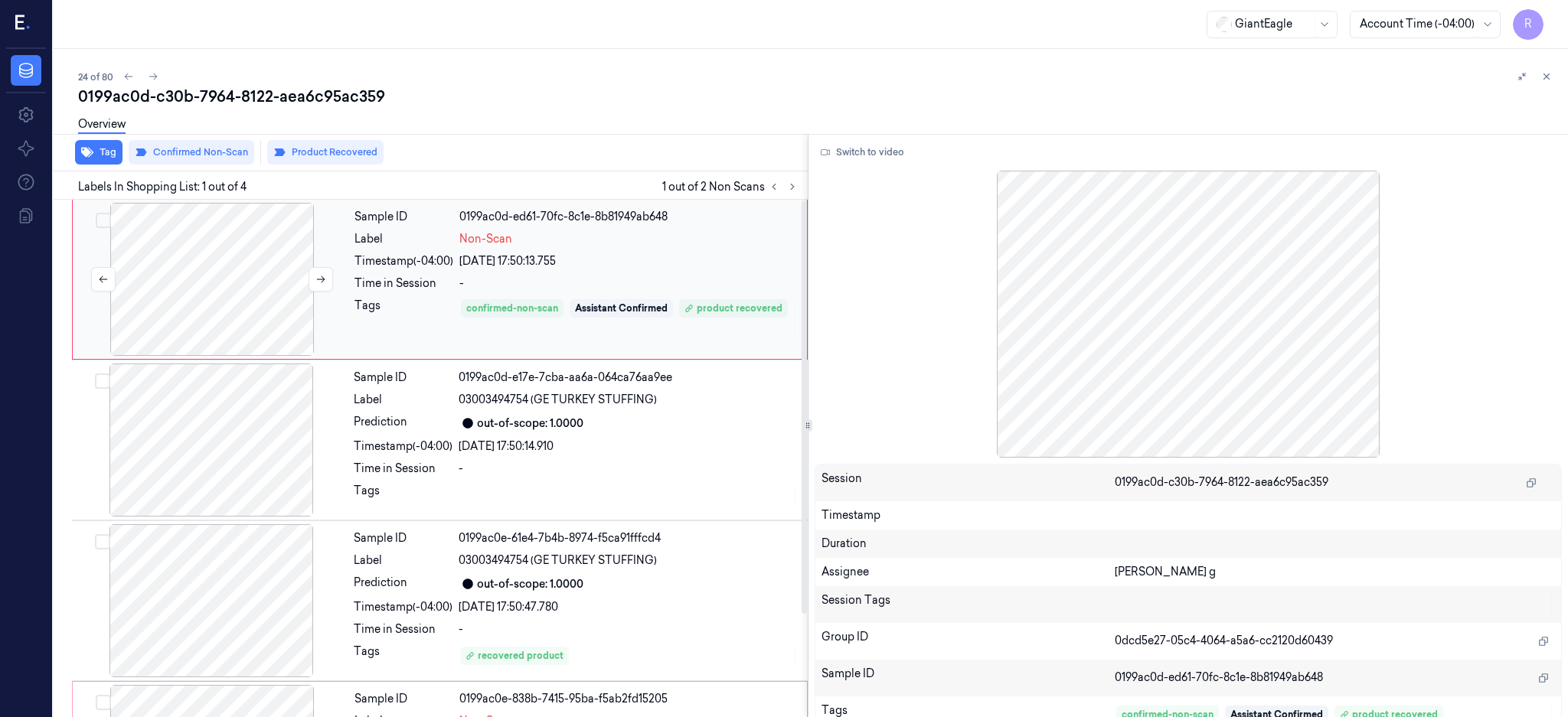
click at [268, 254] on div at bounding box center [212, 279] width 273 height 153
click at [899, 151] on button "Switch to video" at bounding box center [862, 152] width 96 height 25
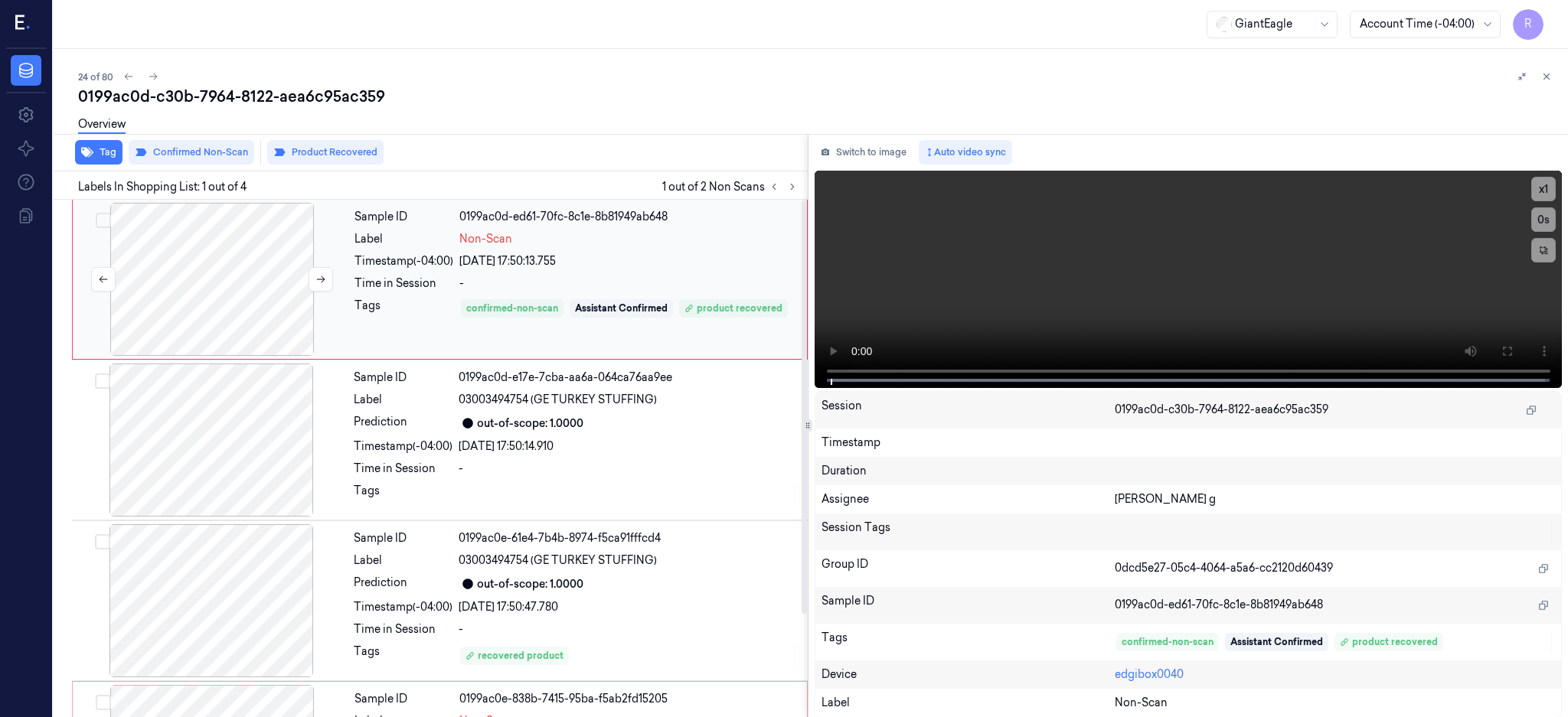
click at [197, 282] on div at bounding box center [212, 279] width 273 height 153
click at [1513, 354] on icon at bounding box center [1507, 351] width 12 height 12
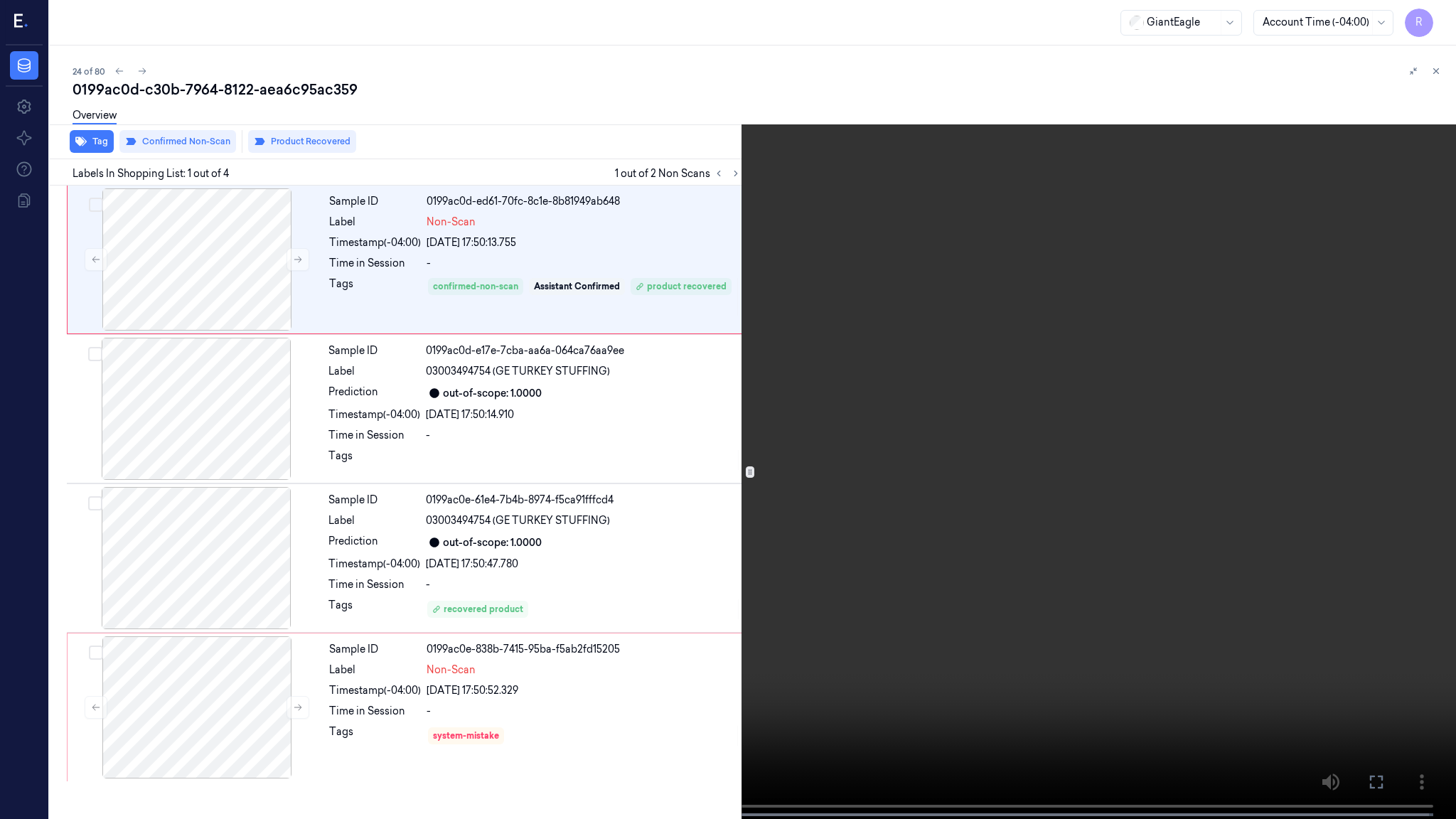
click at [52, 644] on video at bounding box center [728, 411] width 1456 height 821
click at [1436, 18] on button "x 1" at bounding box center [1439, 17] width 23 height 23
click at [1436, 18] on button "x 2" at bounding box center [1439, 17] width 23 height 23
click at [12, 665] on video at bounding box center [728, 411] width 1456 height 821
click at [1439, 17] on button "x 4" at bounding box center [1439, 17] width 23 height 23
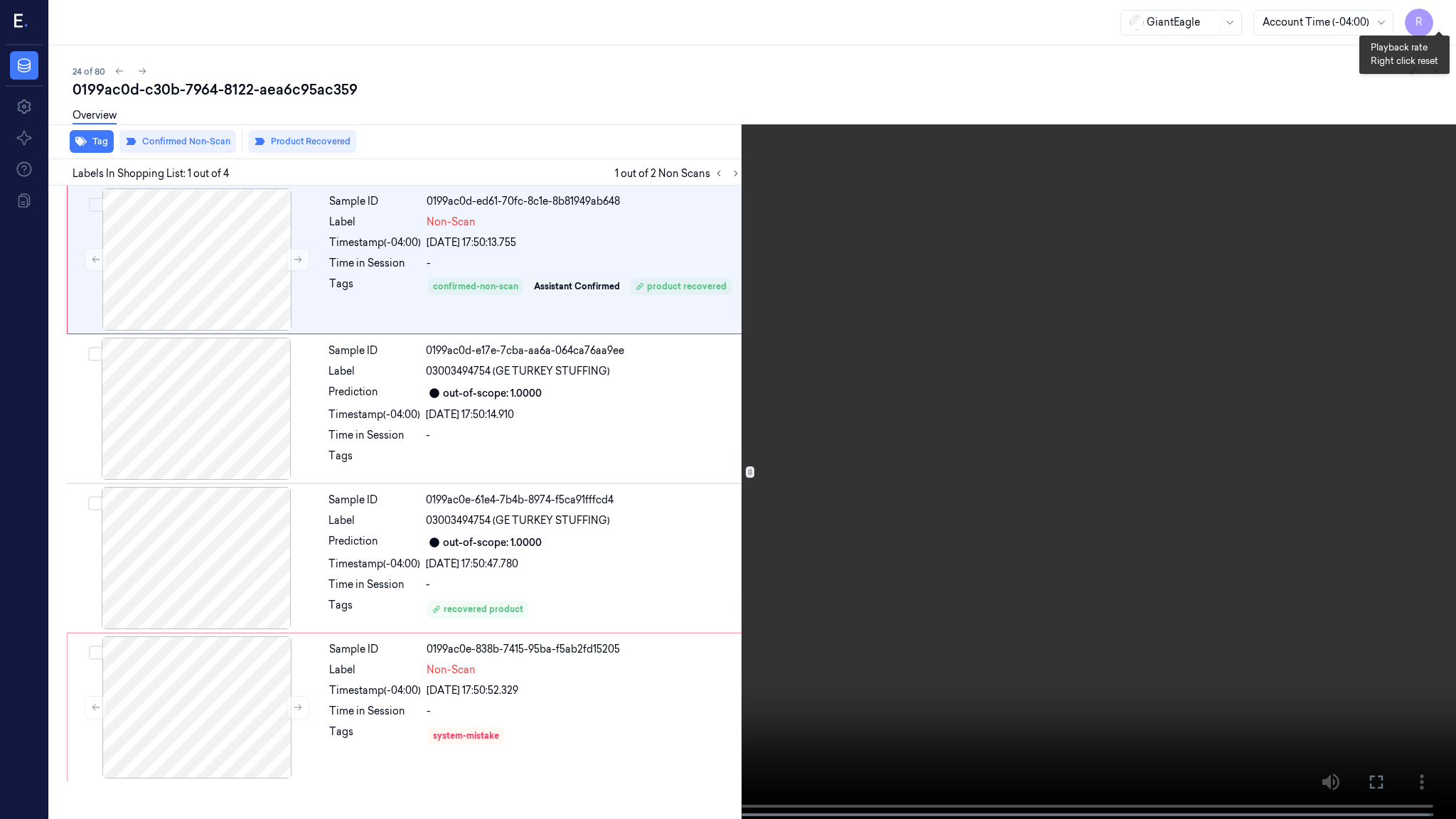
click at [1439, 18] on button "x 1" at bounding box center [1439, 17] width 23 height 23
click at [962, 260] on video at bounding box center [728, 411] width 1456 height 821
click at [1438, 16] on button "x 2" at bounding box center [1439, 17] width 23 height 23
click at [1441, 20] on button "x 4" at bounding box center [1439, 17] width 23 height 23
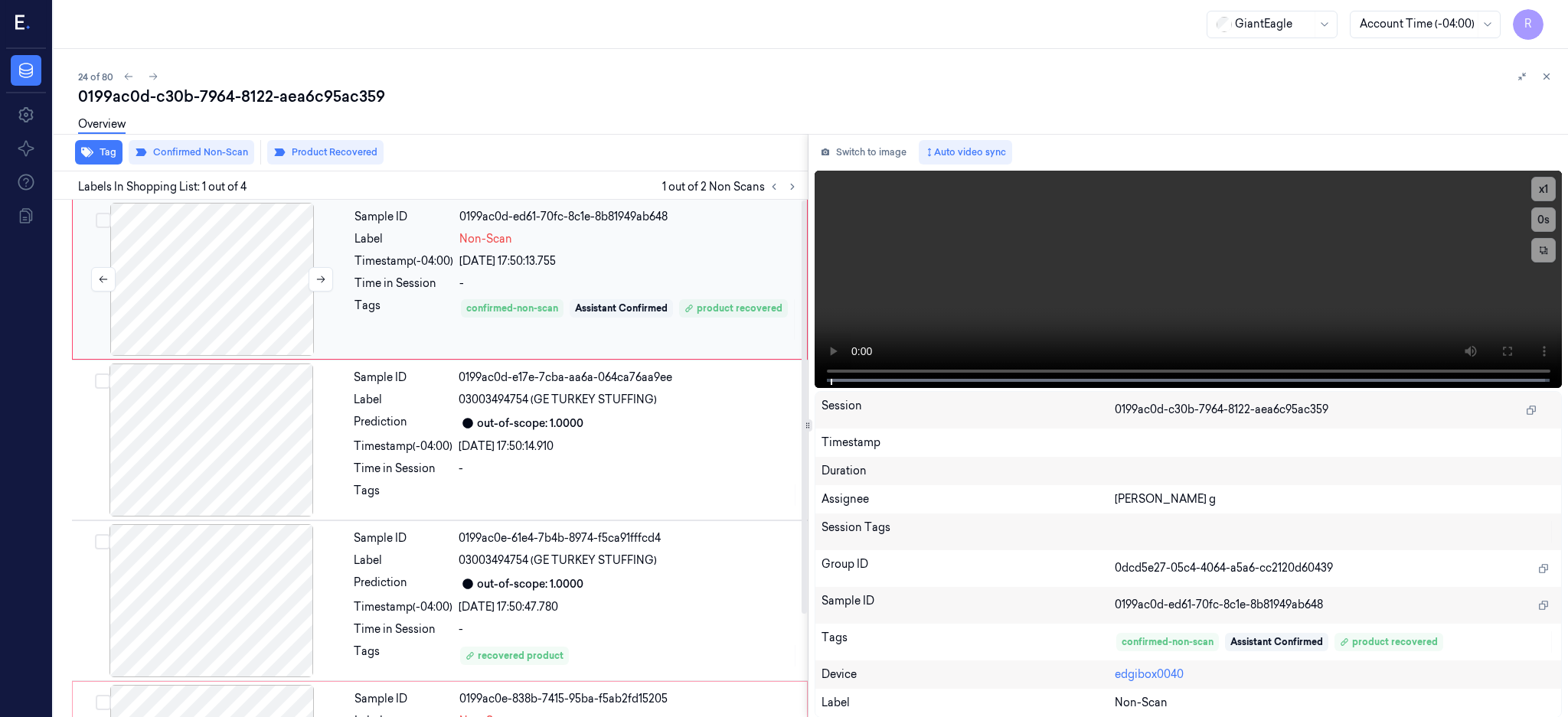
click at [166, 294] on div at bounding box center [212, 279] width 273 height 153
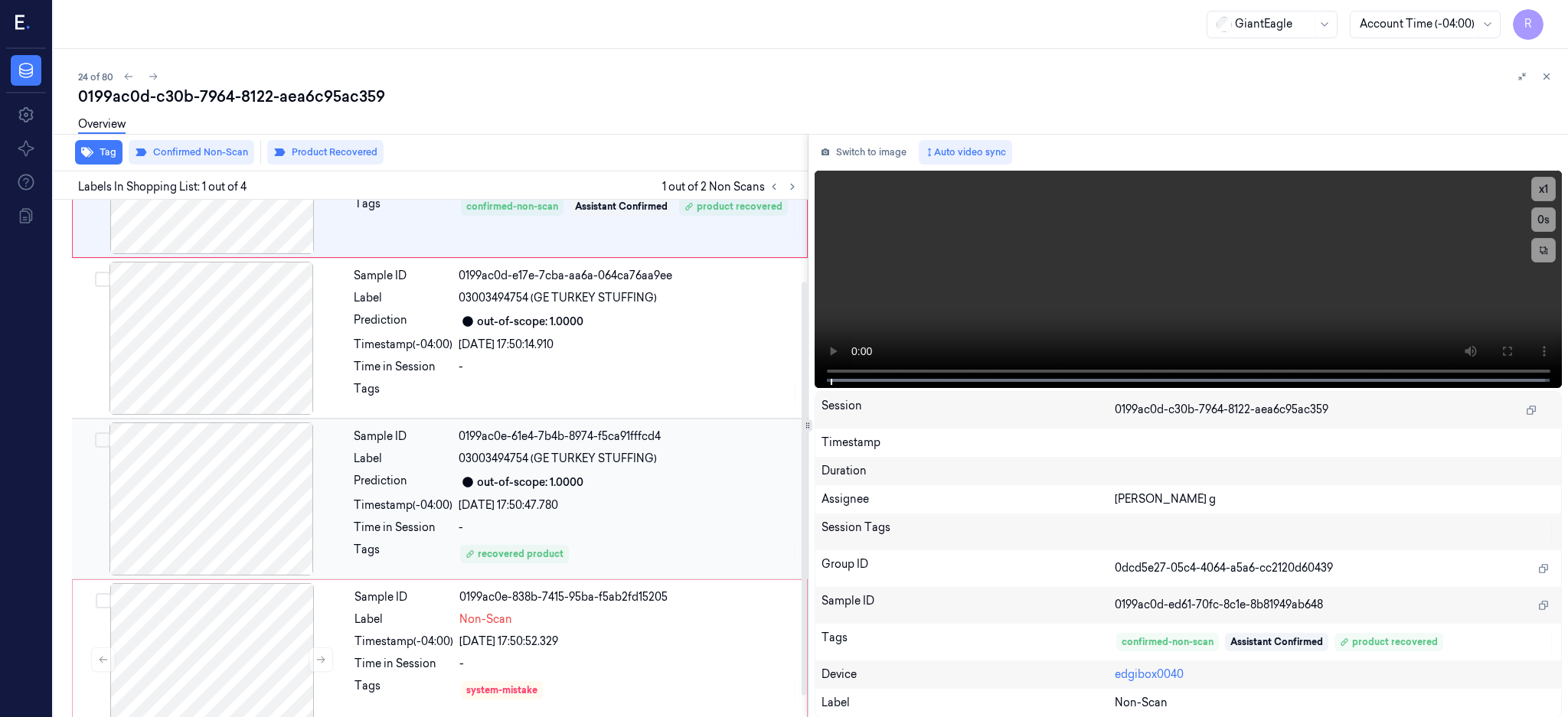
click at [231, 523] on div at bounding box center [211, 498] width 273 height 153
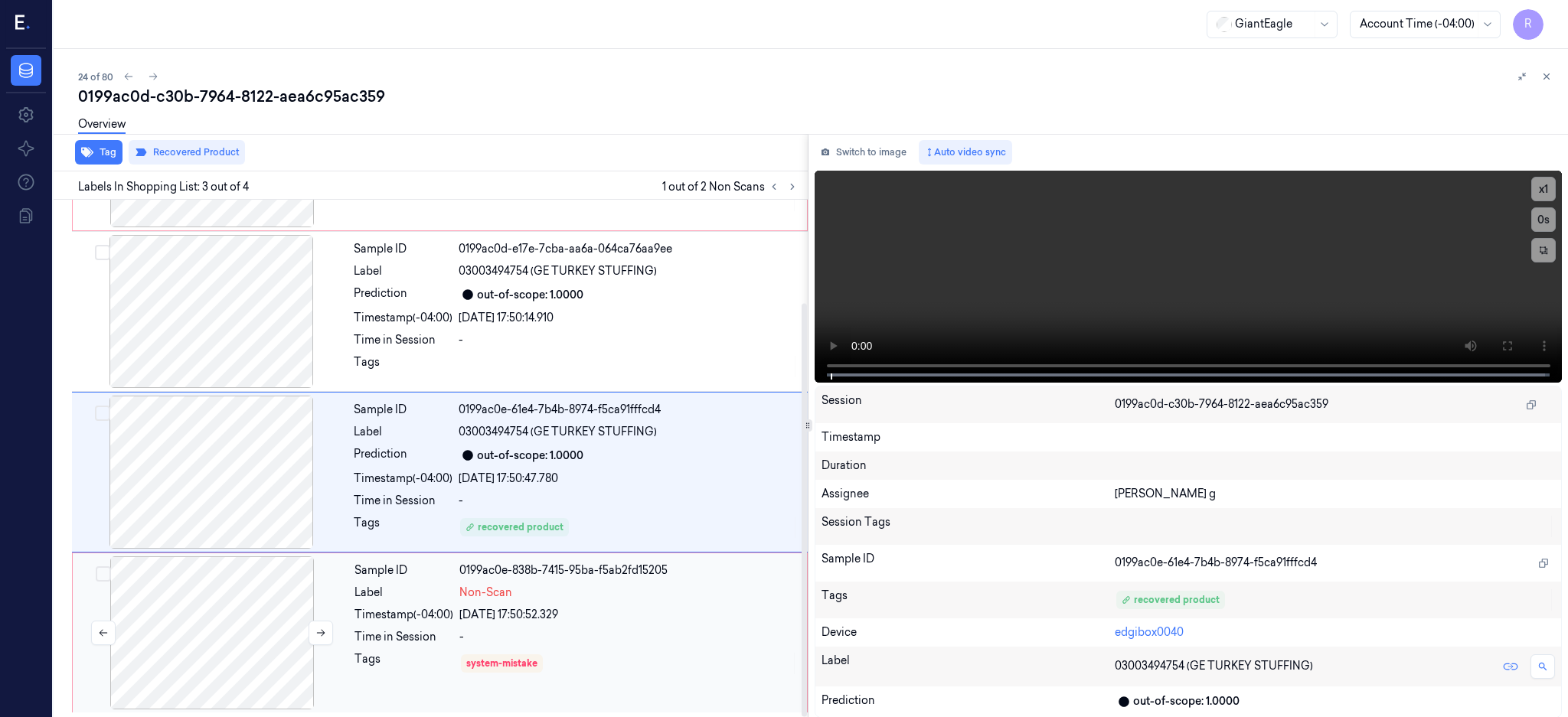
click at [191, 638] on div at bounding box center [212, 633] width 273 height 153
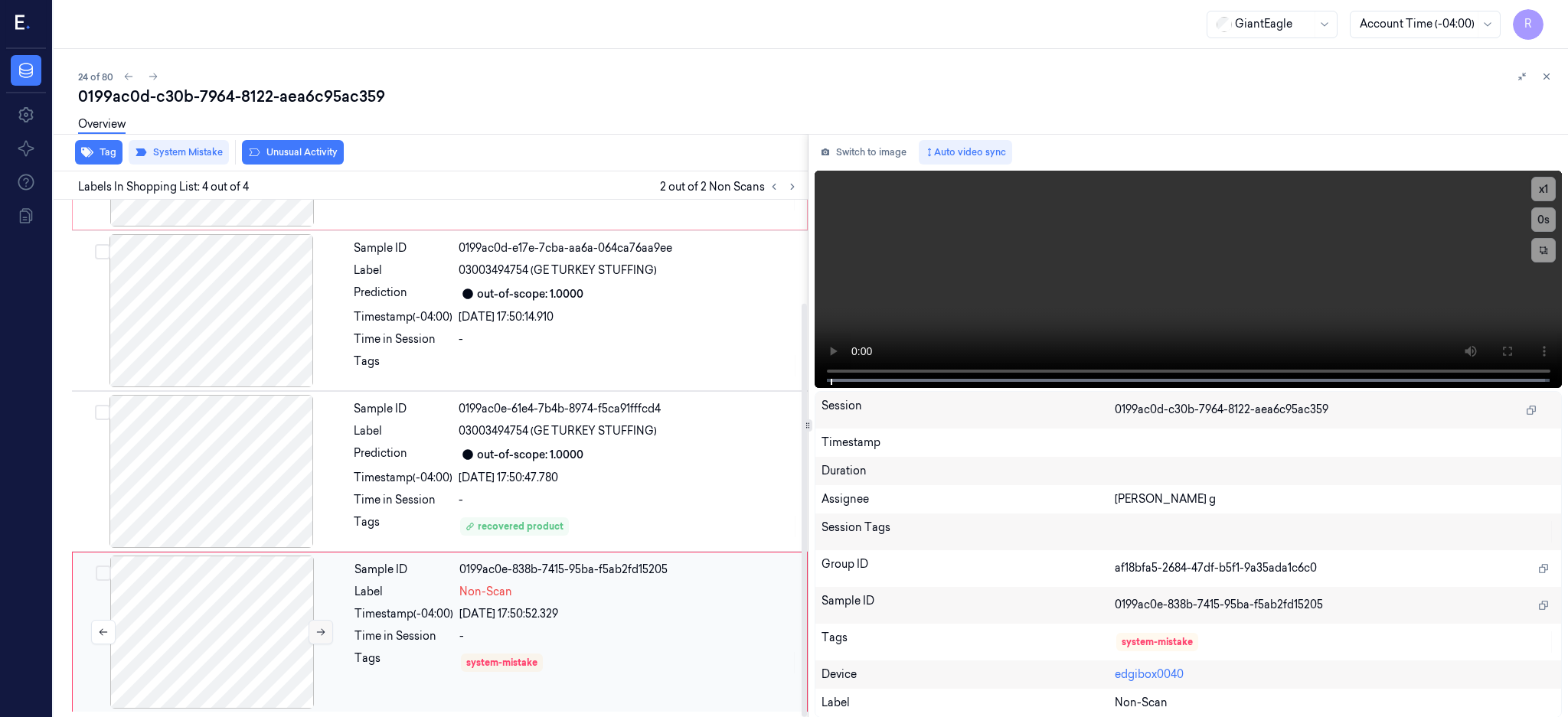
click at [317, 628] on icon at bounding box center [321, 632] width 11 height 11
click at [302, 152] on button "Unusual Activity" at bounding box center [292, 152] width 102 height 25
click at [306, 89] on div "0199ac0d-c30b-7964-8122-aea6c95ac359" at bounding box center [817, 97] width 1478 height 22
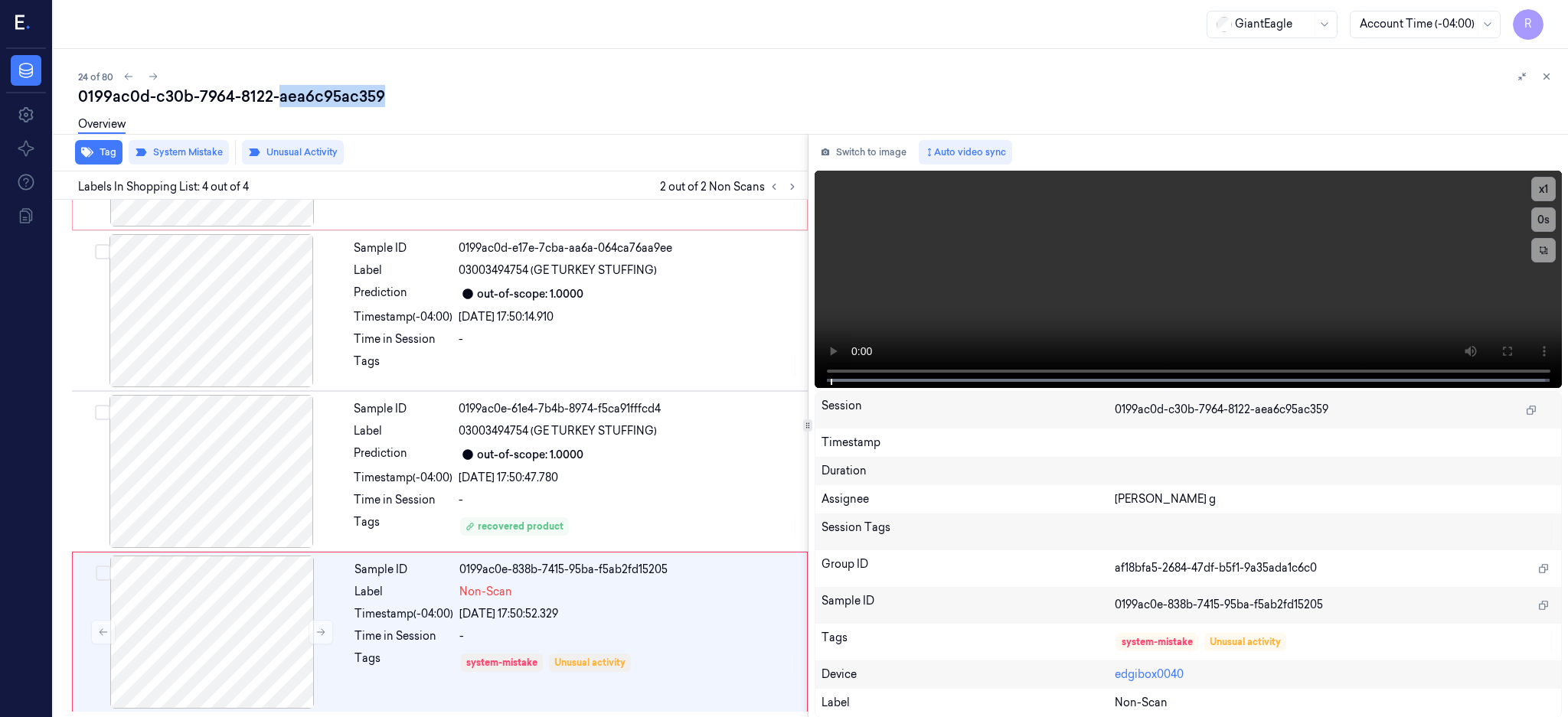
click at [306, 89] on div "0199ac0d-c30b-7964-8122-aea6c95ac359" at bounding box center [817, 97] width 1478 height 22
copy div "aea6c95ac359"
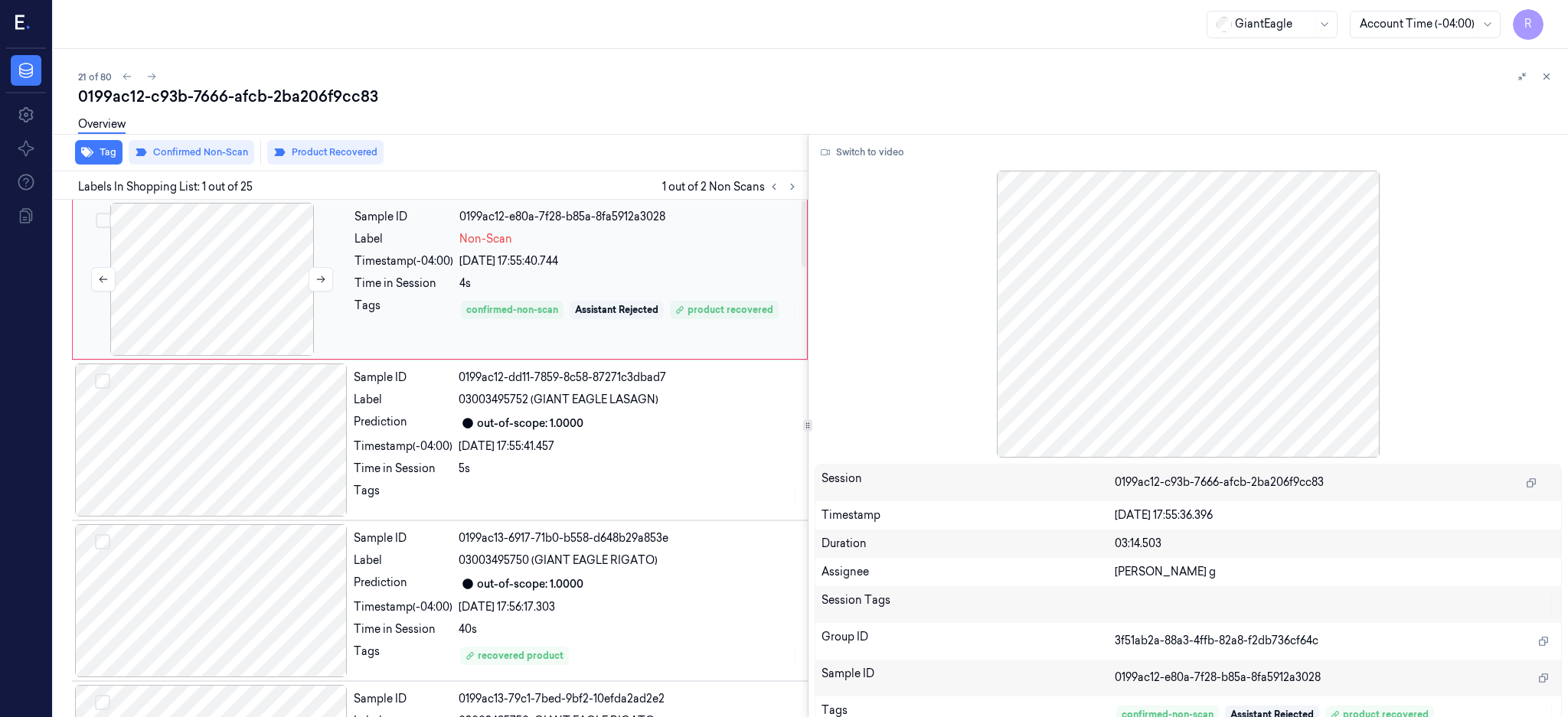
click at [233, 268] on div at bounding box center [212, 279] width 273 height 153
click at [220, 292] on div at bounding box center [212, 279] width 273 height 153
click at [868, 145] on button "Switch to video" at bounding box center [862, 152] width 96 height 25
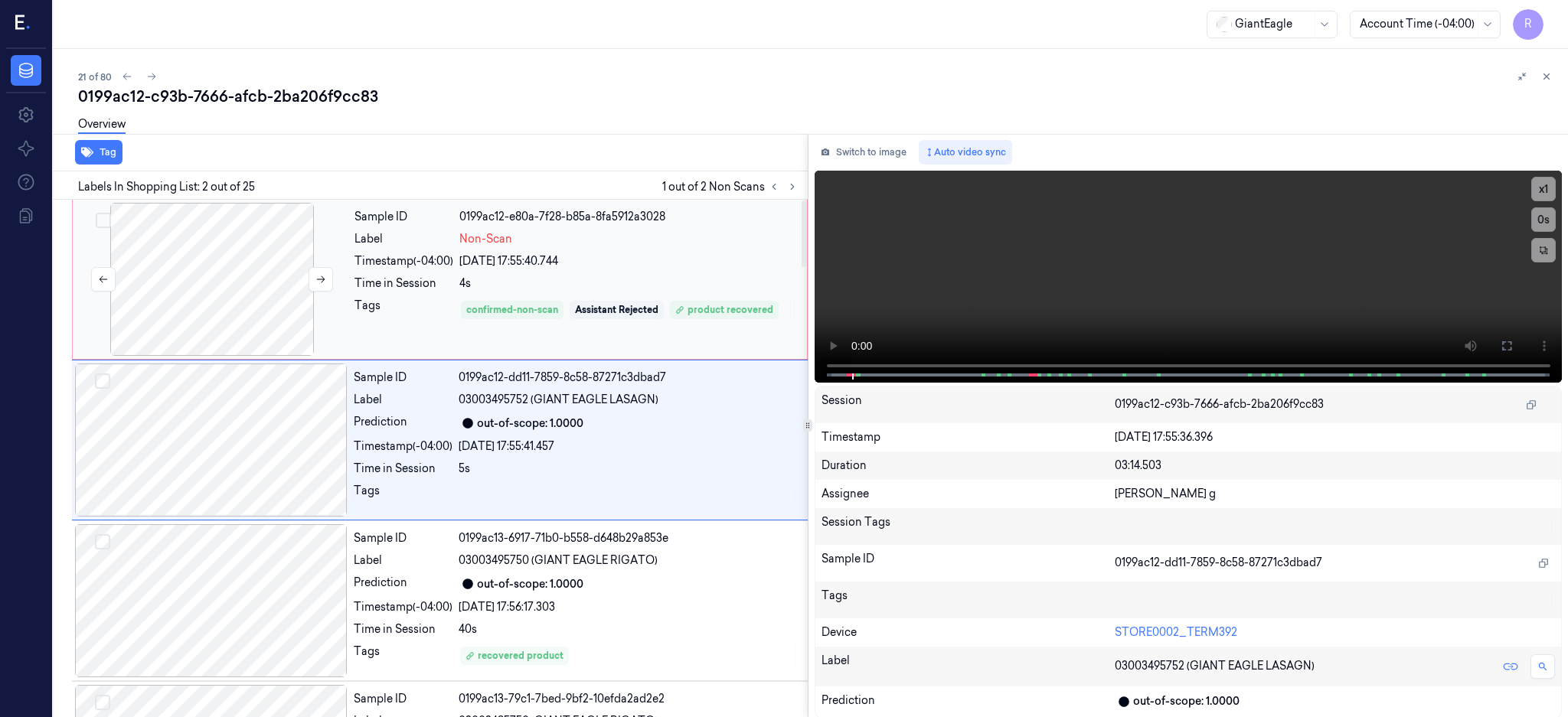
click at [200, 305] on div at bounding box center [212, 279] width 273 height 153
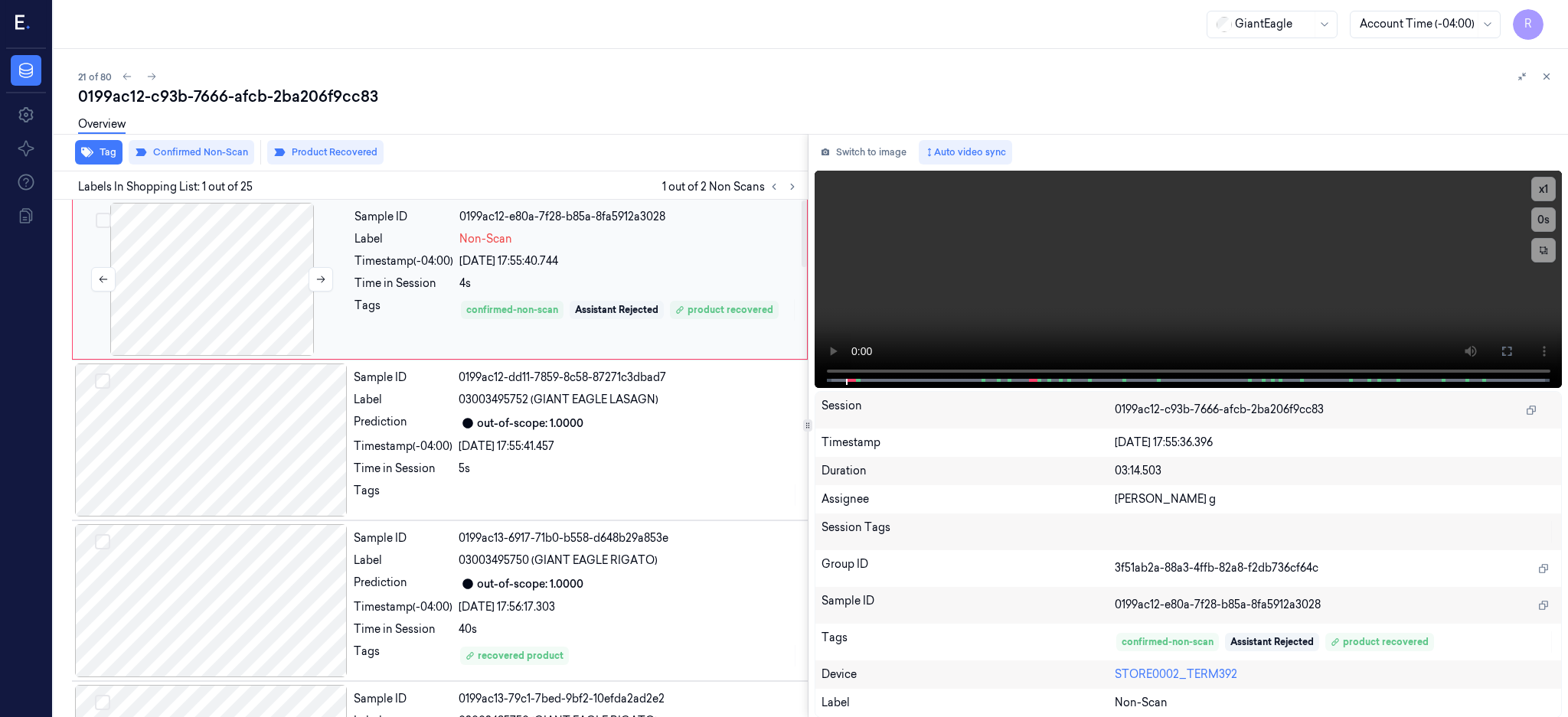
click at [249, 261] on div at bounding box center [212, 279] width 273 height 153
click at [1519, 351] on button at bounding box center [1507, 351] width 25 height 25
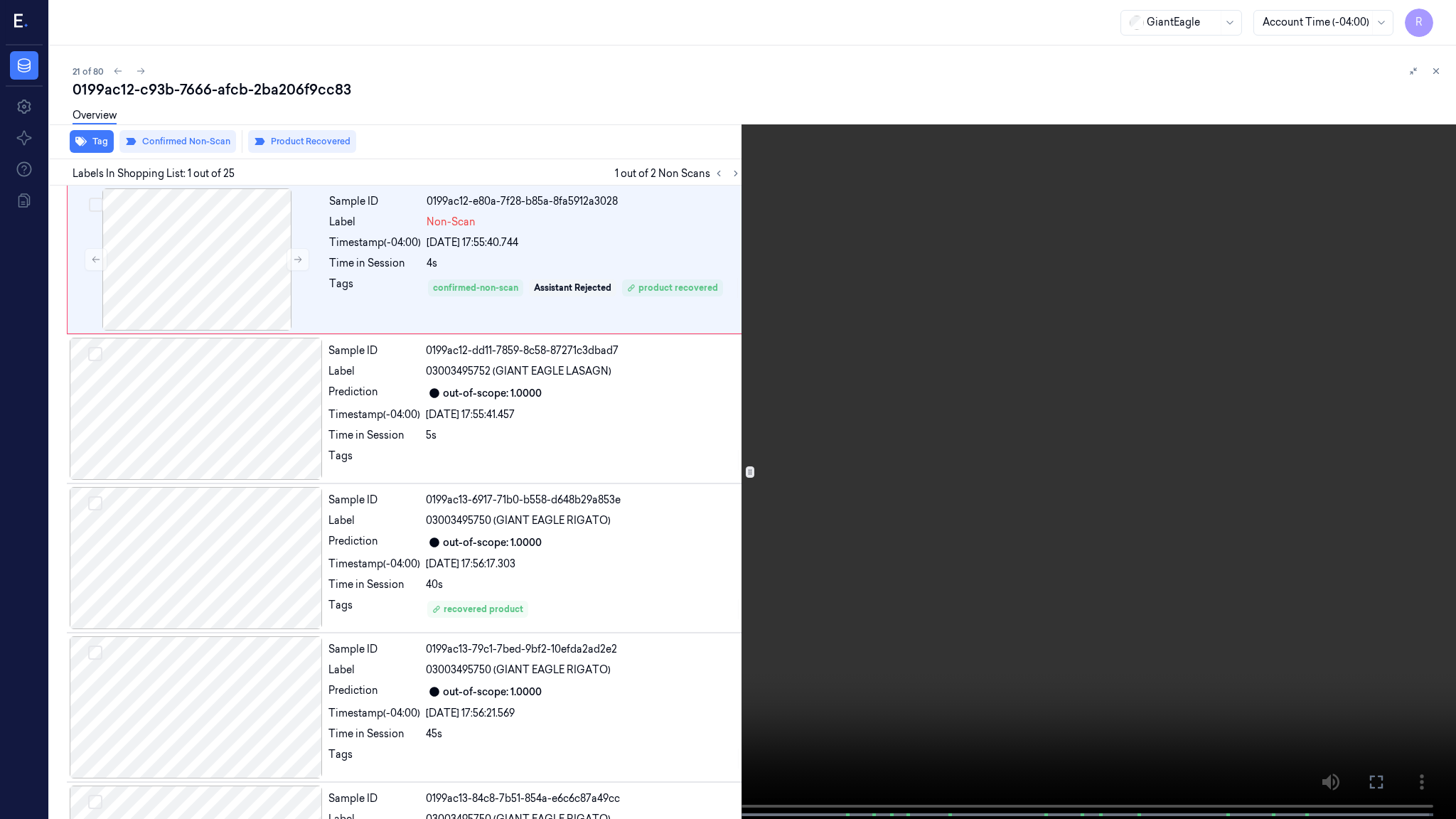
click at [571, 558] on video at bounding box center [728, 411] width 1456 height 821
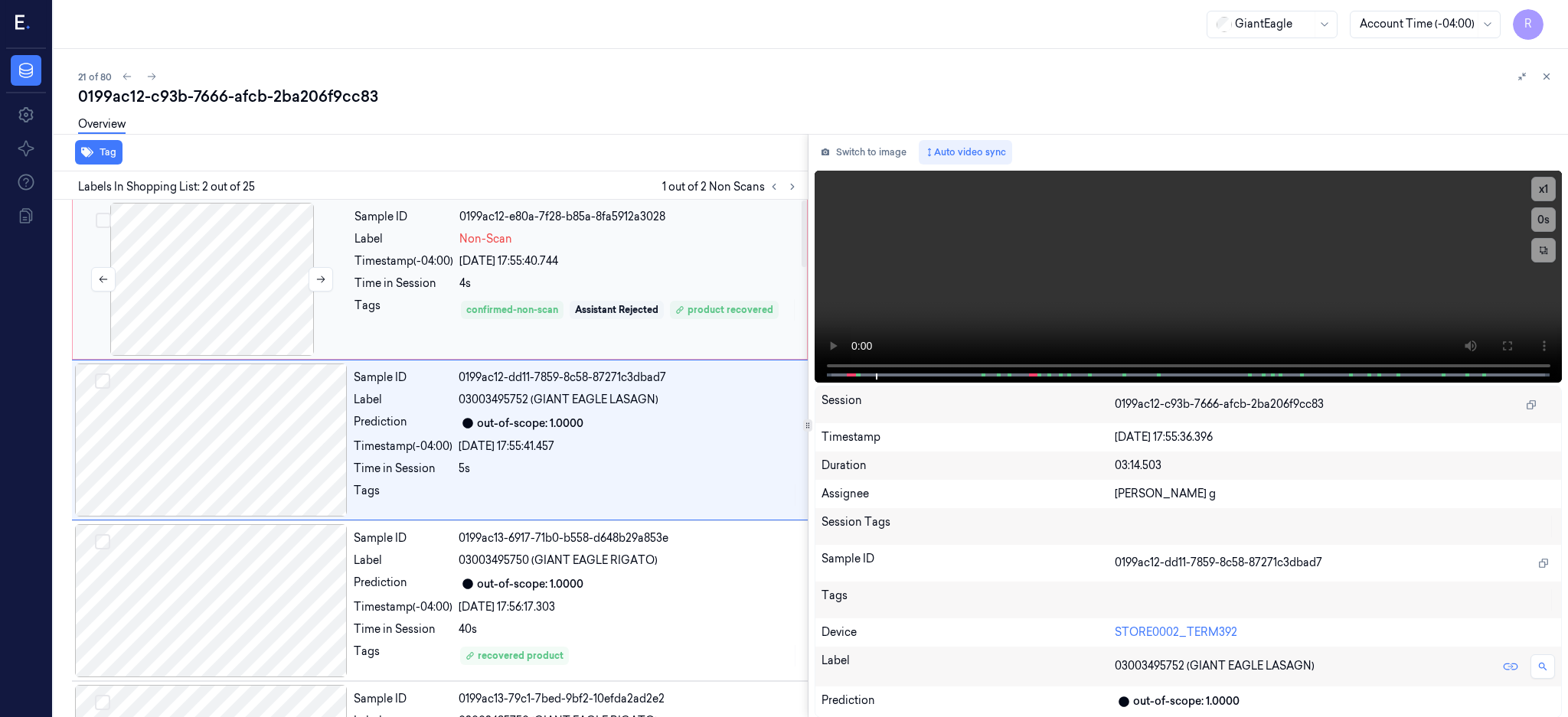
click at [180, 291] on div at bounding box center [212, 279] width 273 height 153
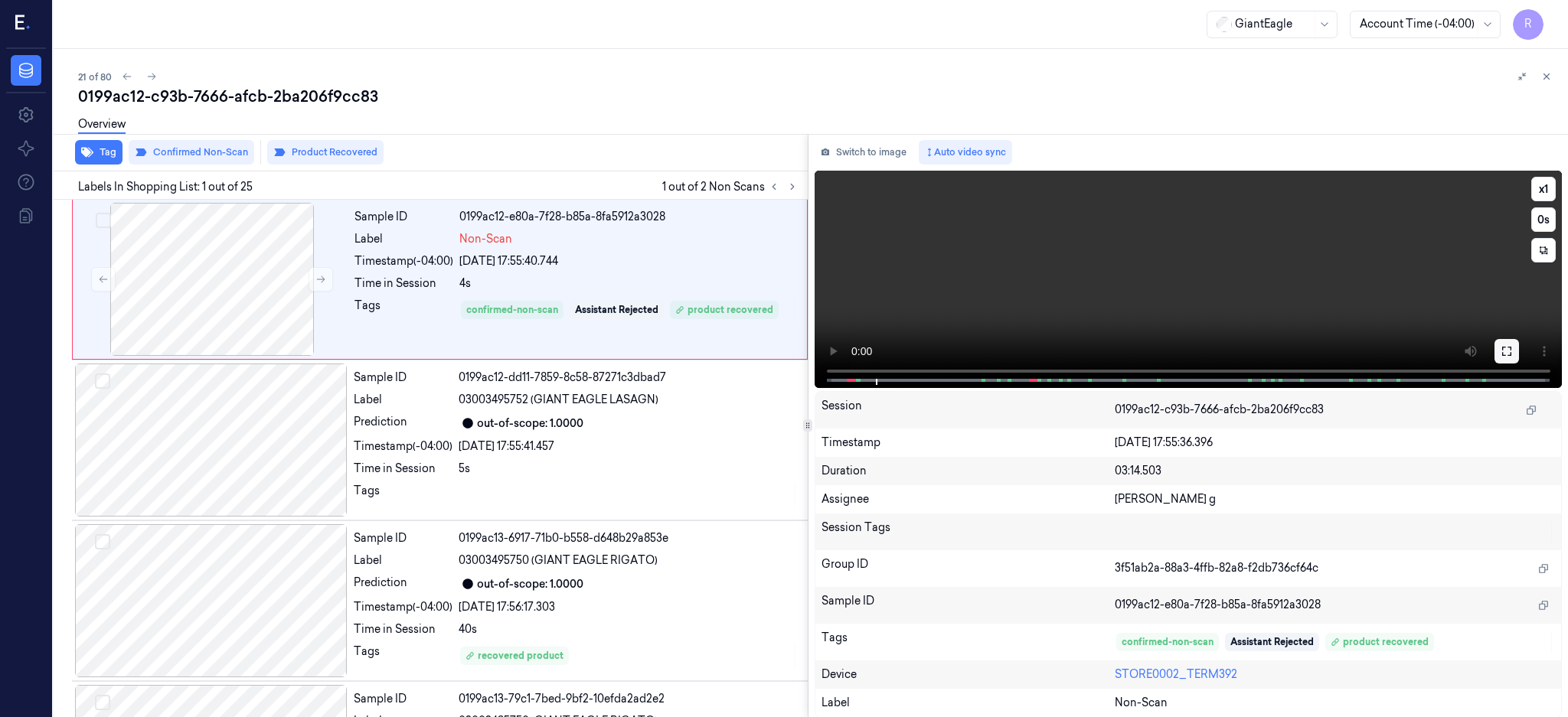
click at [1519, 349] on button at bounding box center [1507, 351] width 25 height 25
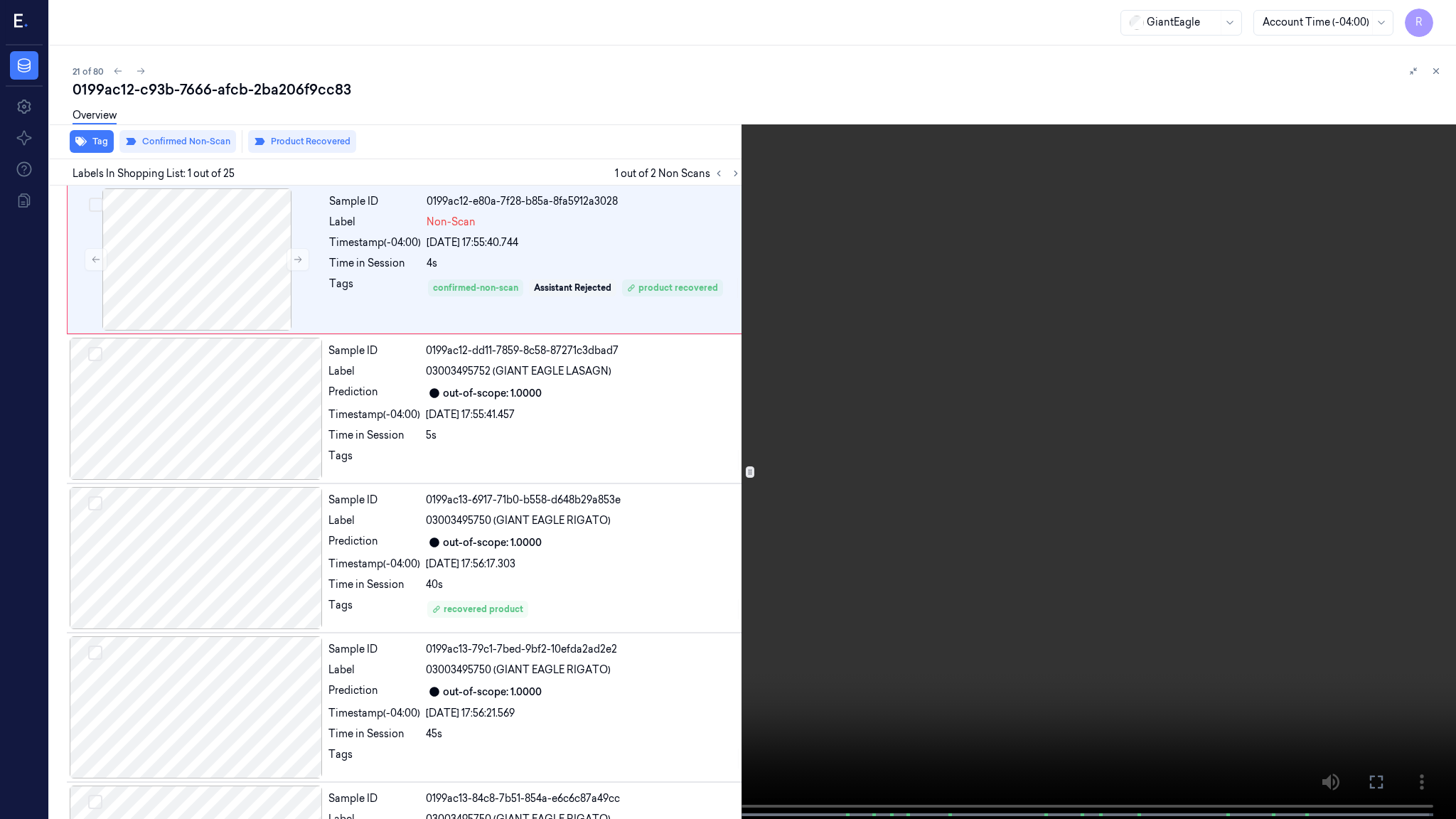
click at [998, 406] on video at bounding box center [728, 411] width 1456 height 821
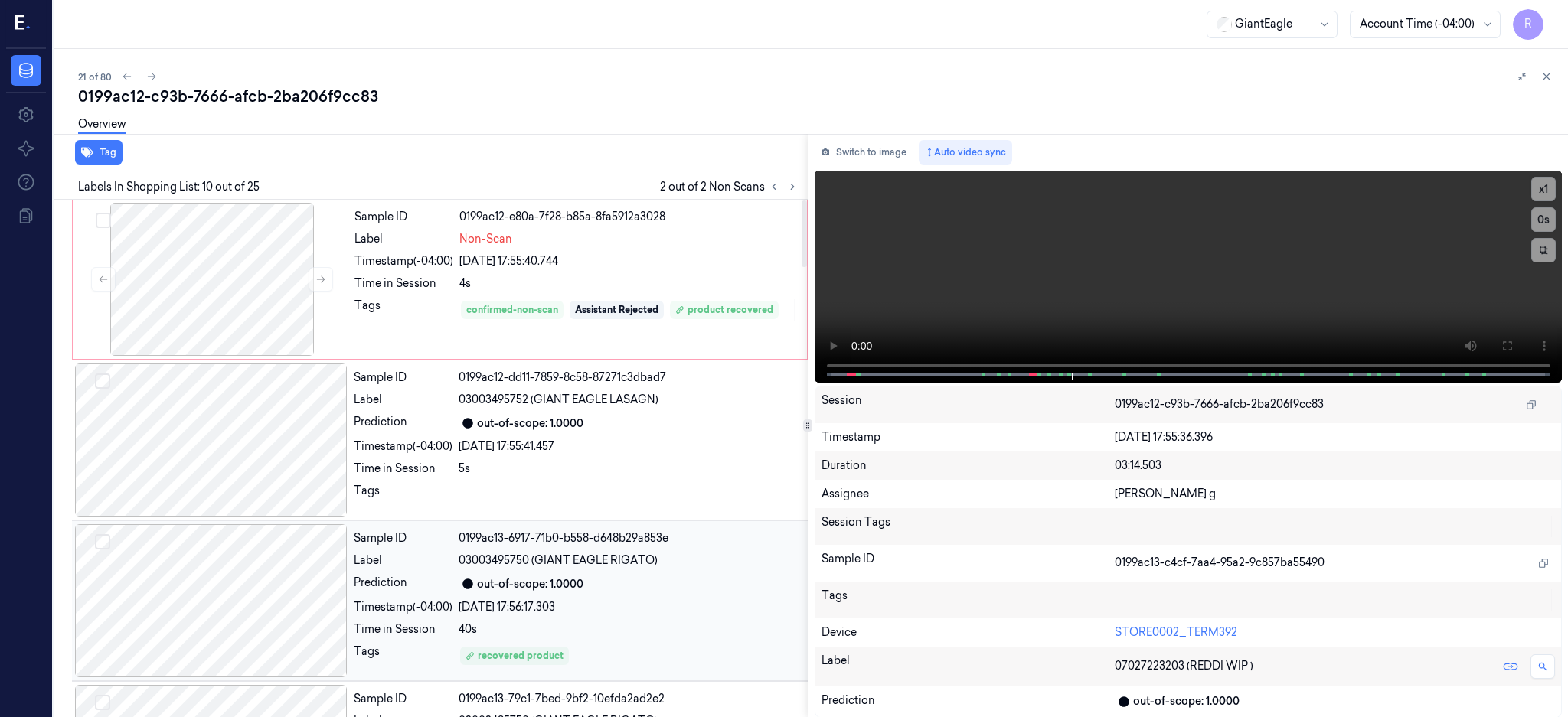
click at [283, 576] on div at bounding box center [211, 600] width 273 height 153
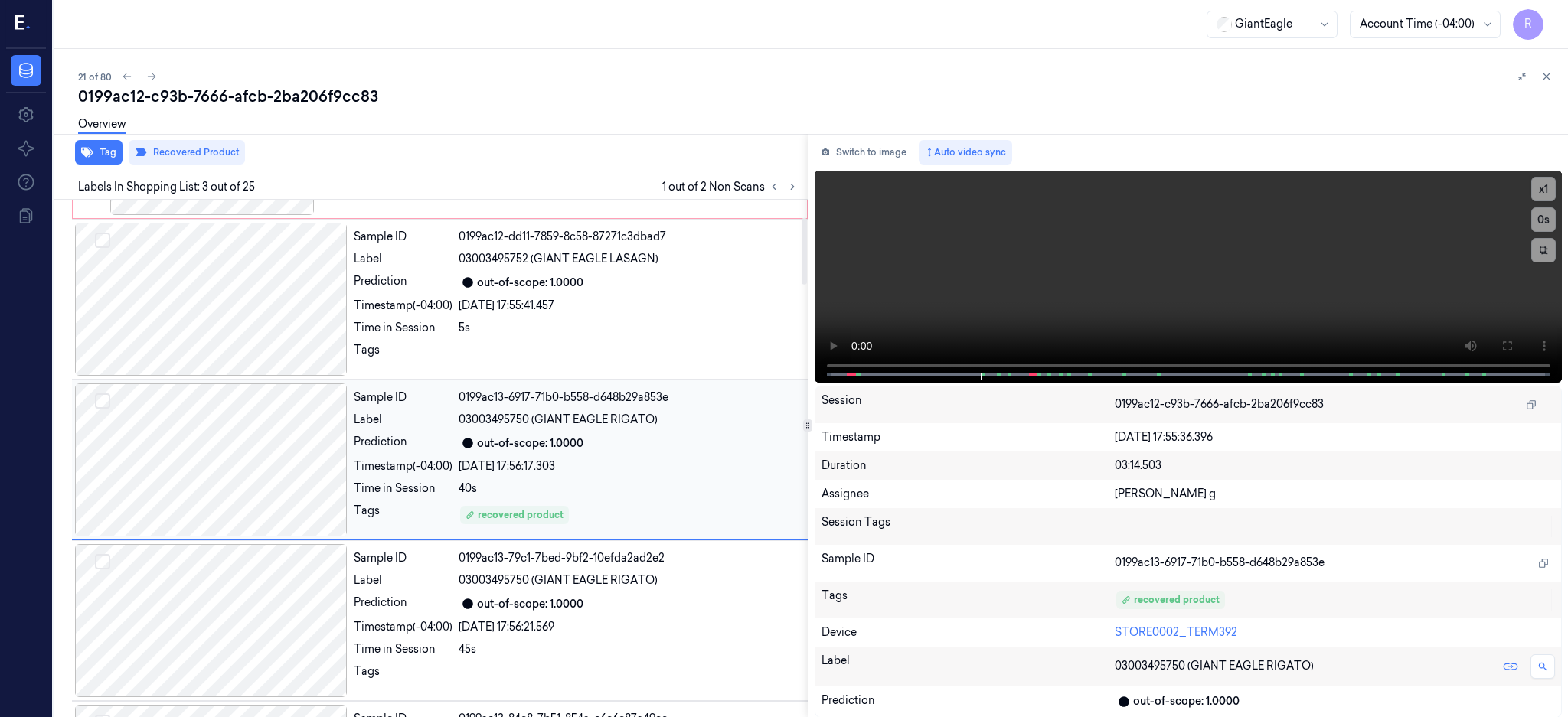
scroll to position [142, 0]
click at [233, 487] on div at bounding box center [211, 459] width 273 height 153
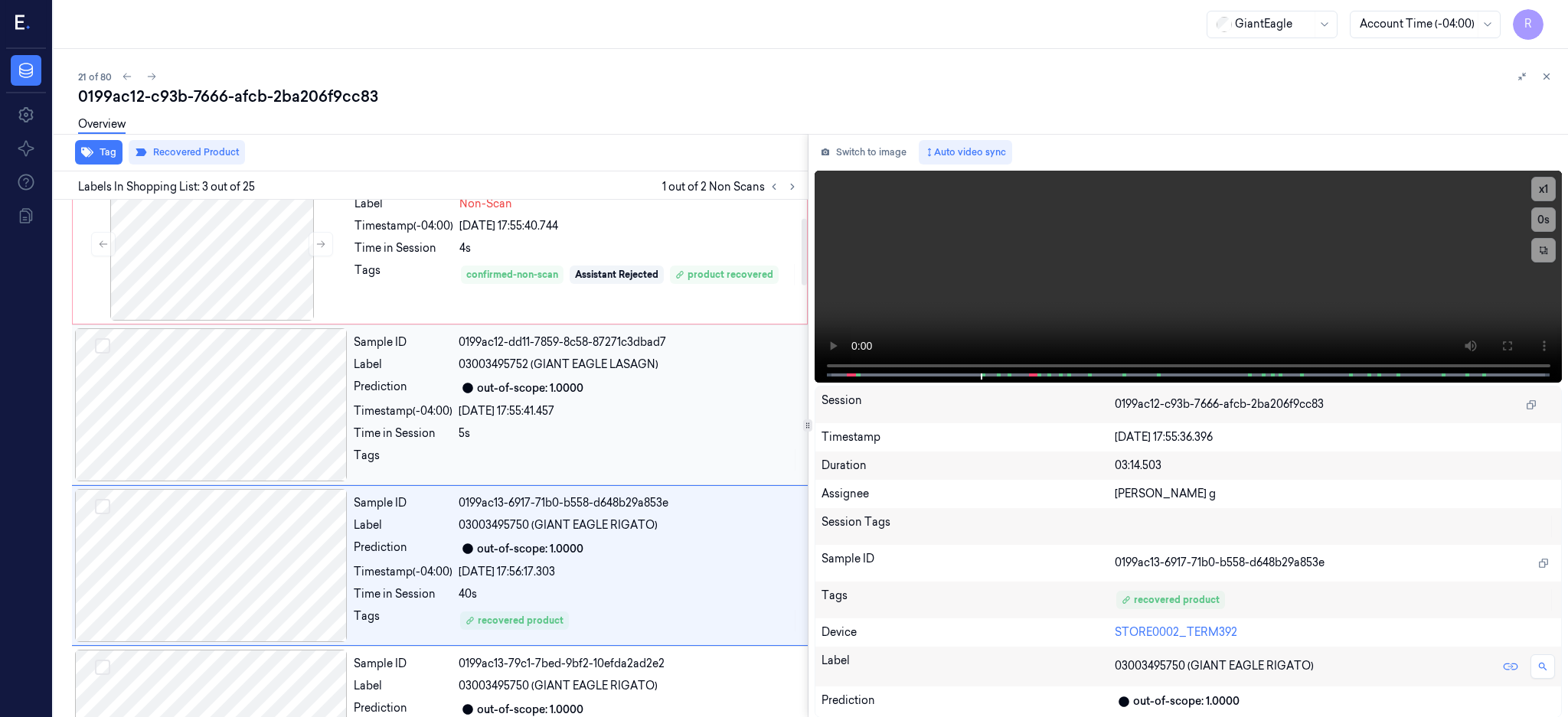
scroll to position [0, 0]
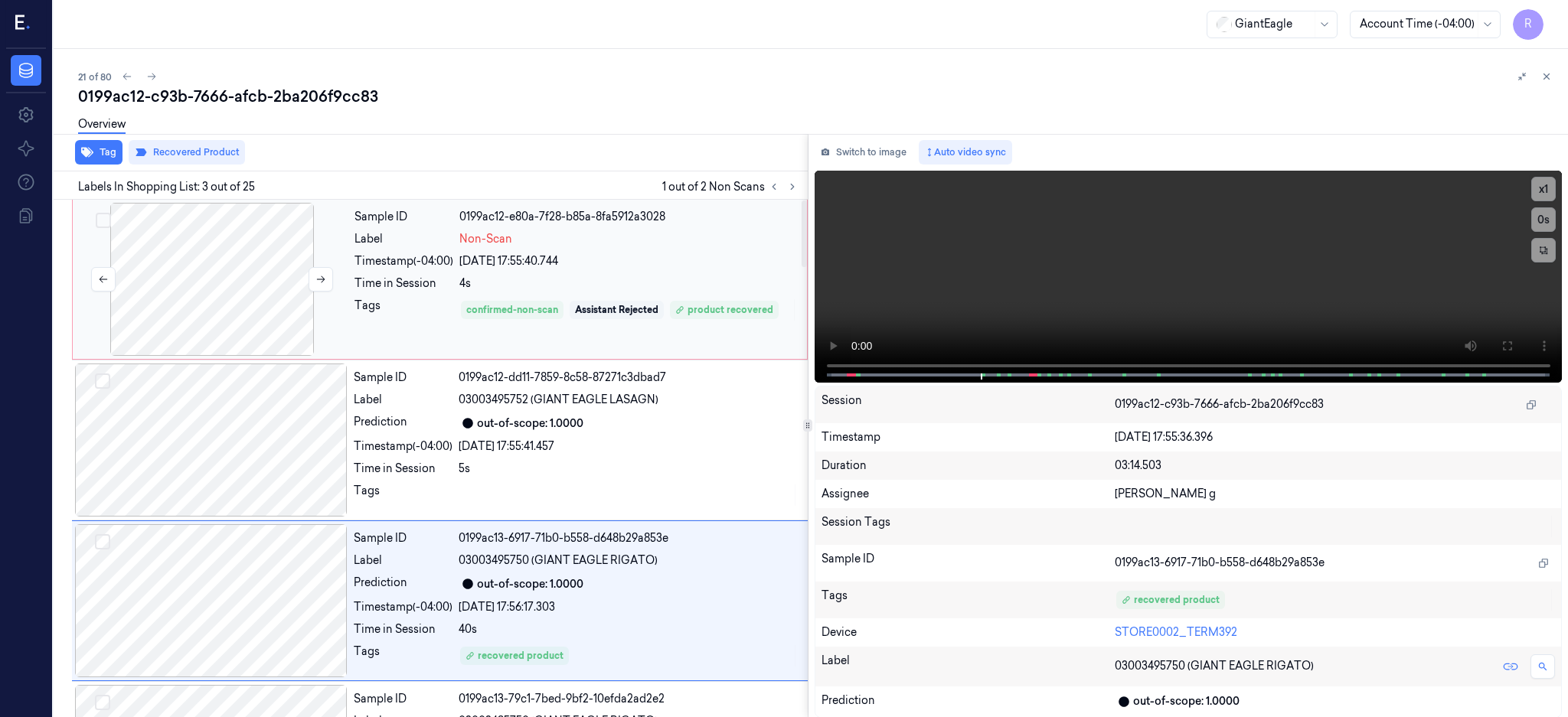
click at [270, 307] on div at bounding box center [212, 279] width 273 height 153
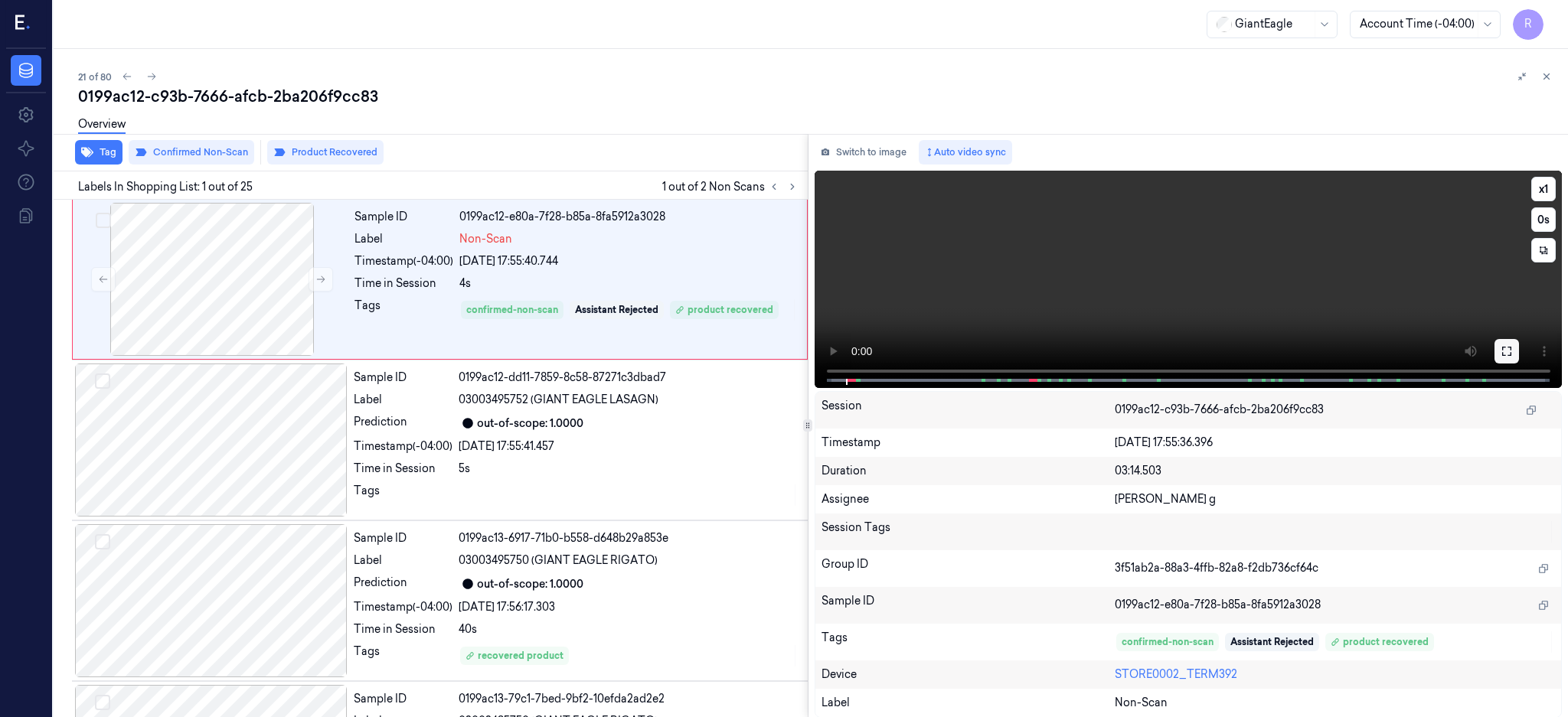
click at [1513, 354] on icon at bounding box center [1507, 351] width 12 height 12
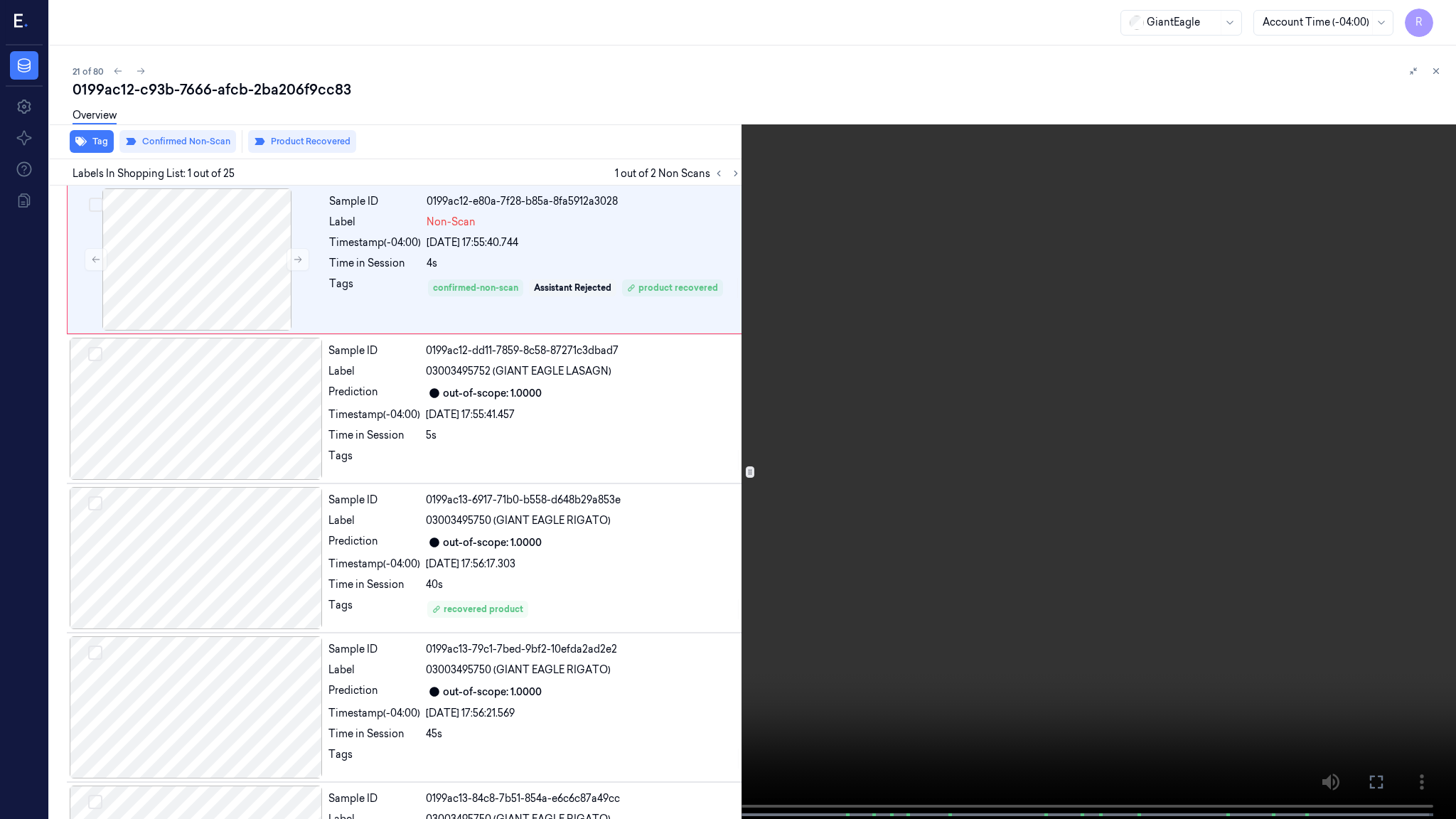
click at [928, 433] on video at bounding box center [728, 411] width 1456 height 821
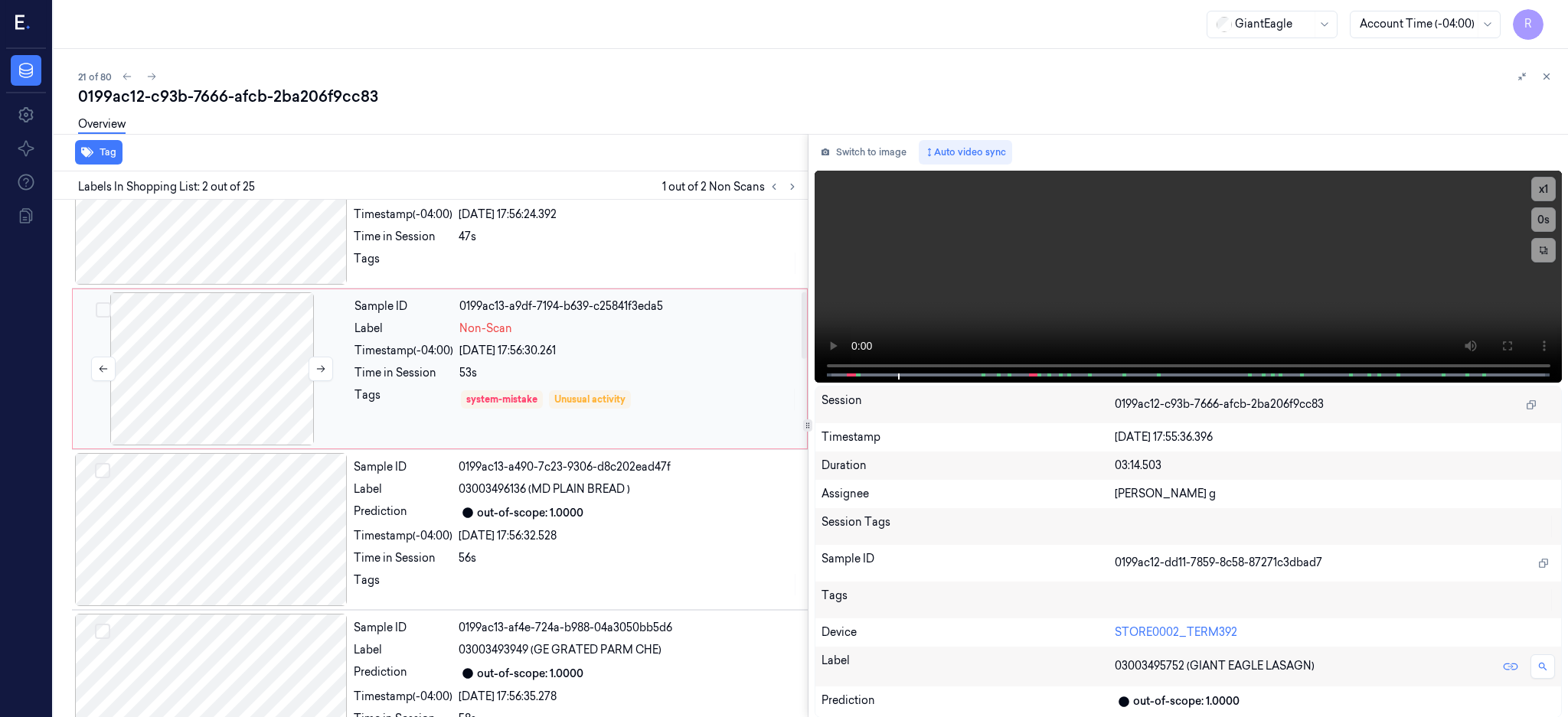
click at [262, 378] on div at bounding box center [212, 368] width 273 height 153
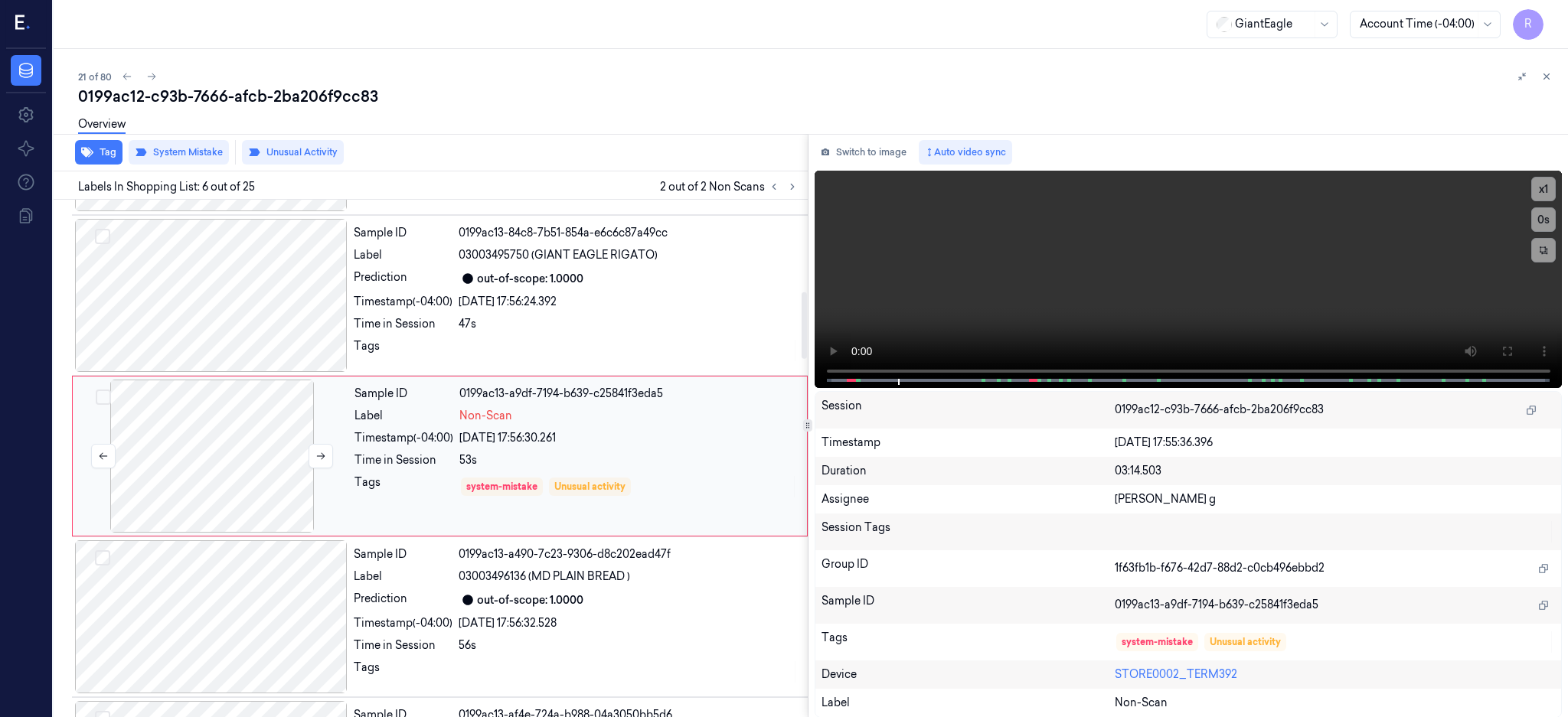
scroll to position [624, 0]
click at [326, 459] on button at bounding box center [321, 459] width 25 height 25
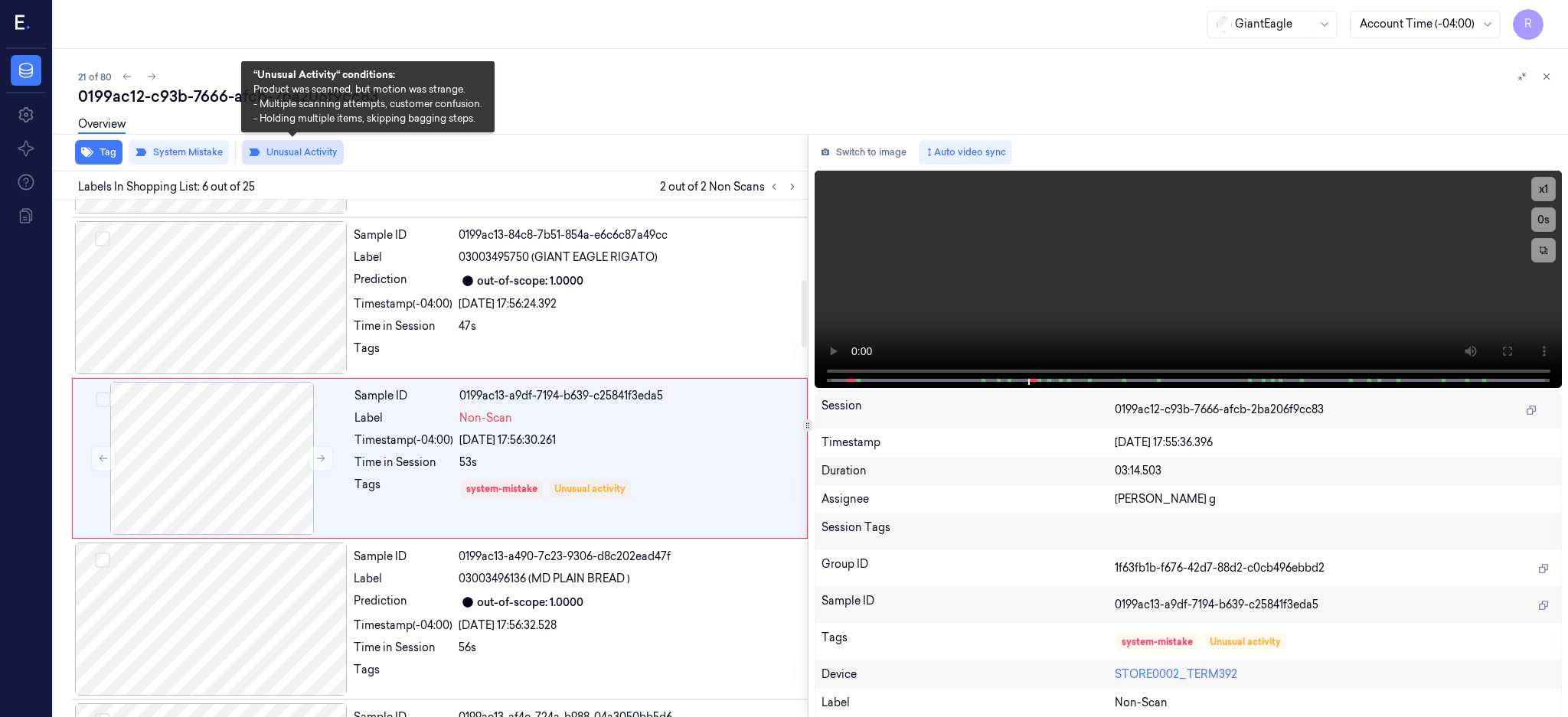
click at [309, 158] on button "Unusual Activity" at bounding box center [292, 152] width 102 height 25
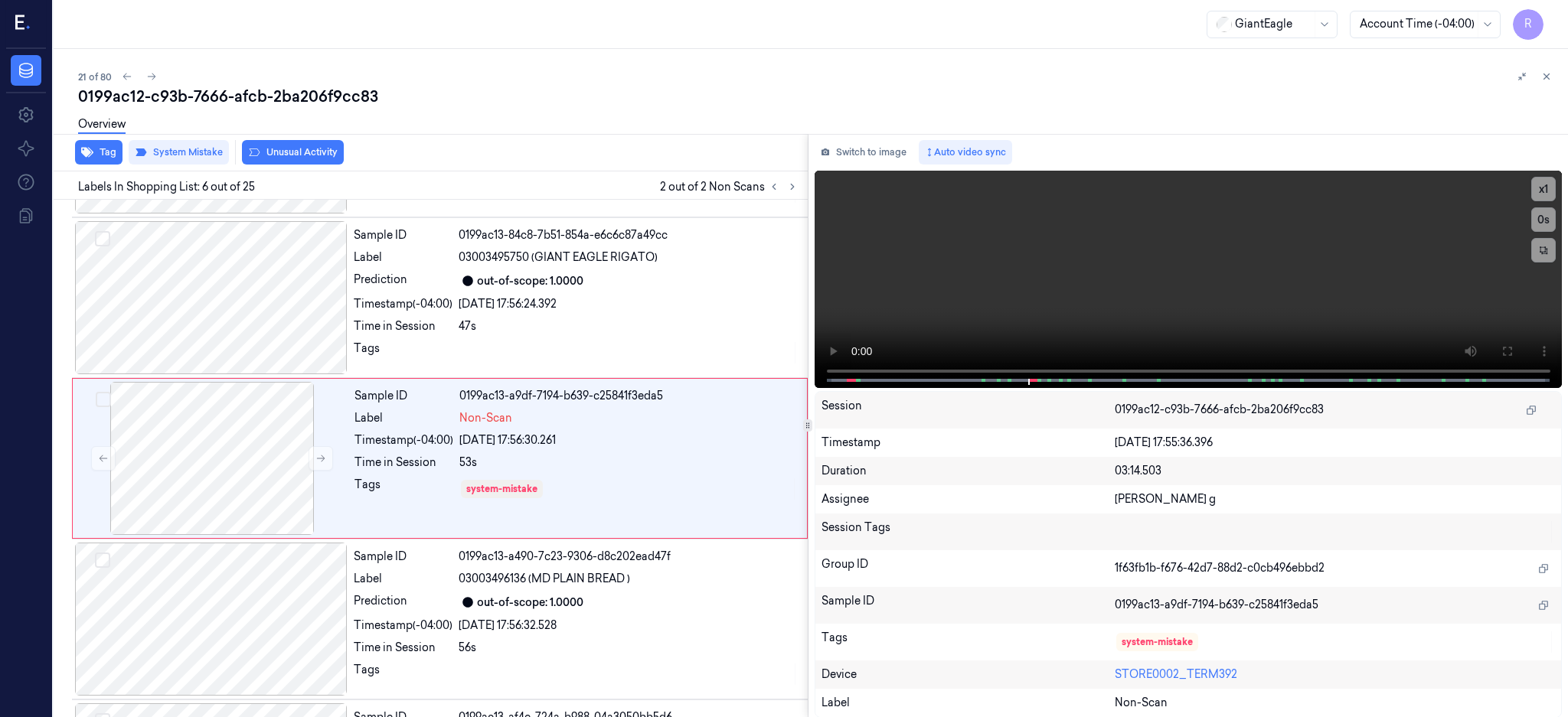
click at [308, 156] on button "Unusual Activity" at bounding box center [292, 152] width 102 height 25
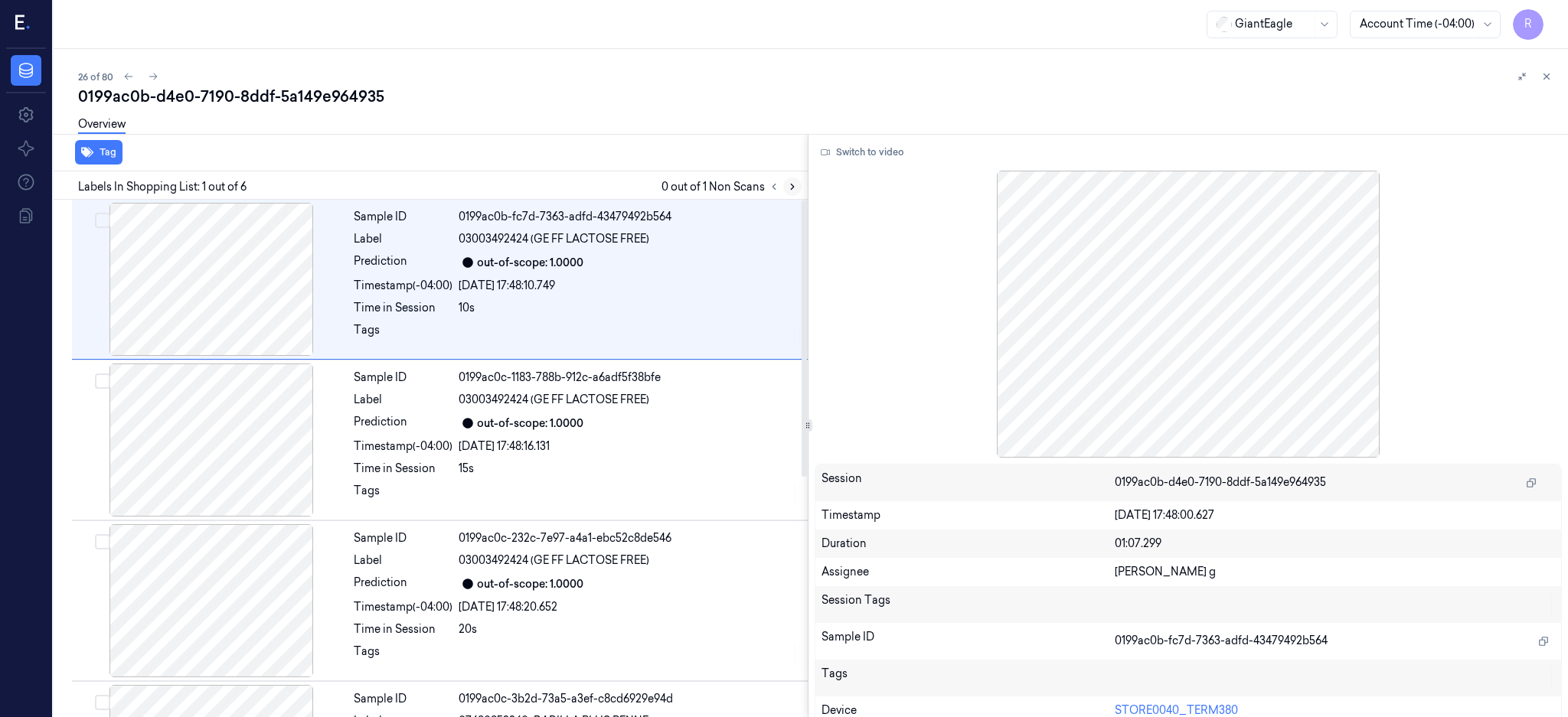
click at [798, 185] on icon at bounding box center [792, 186] width 11 height 11
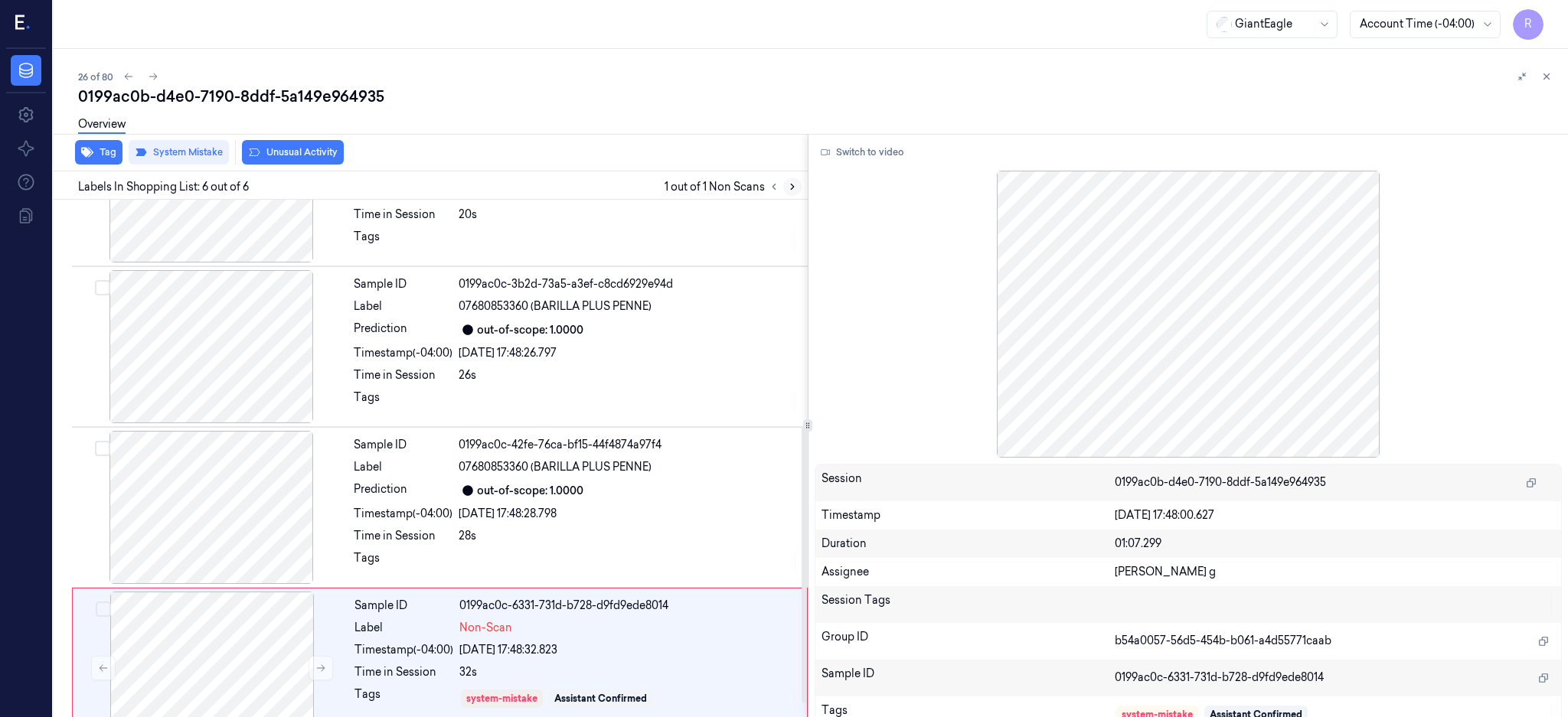
scroll to position [450, 0]
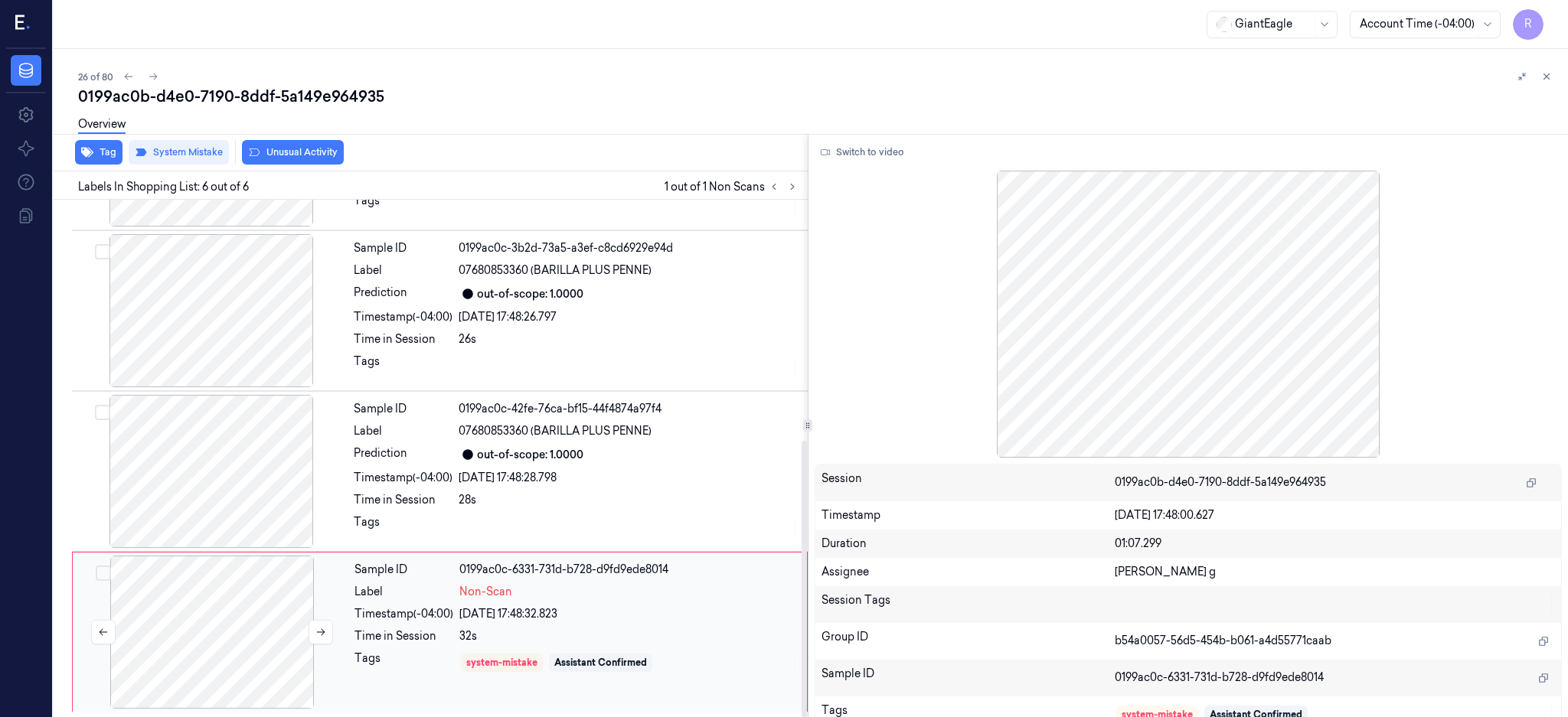
click at [263, 653] on div at bounding box center [212, 632] width 273 height 153
click at [316, 632] on icon at bounding box center [321, 632] width 11 height 11
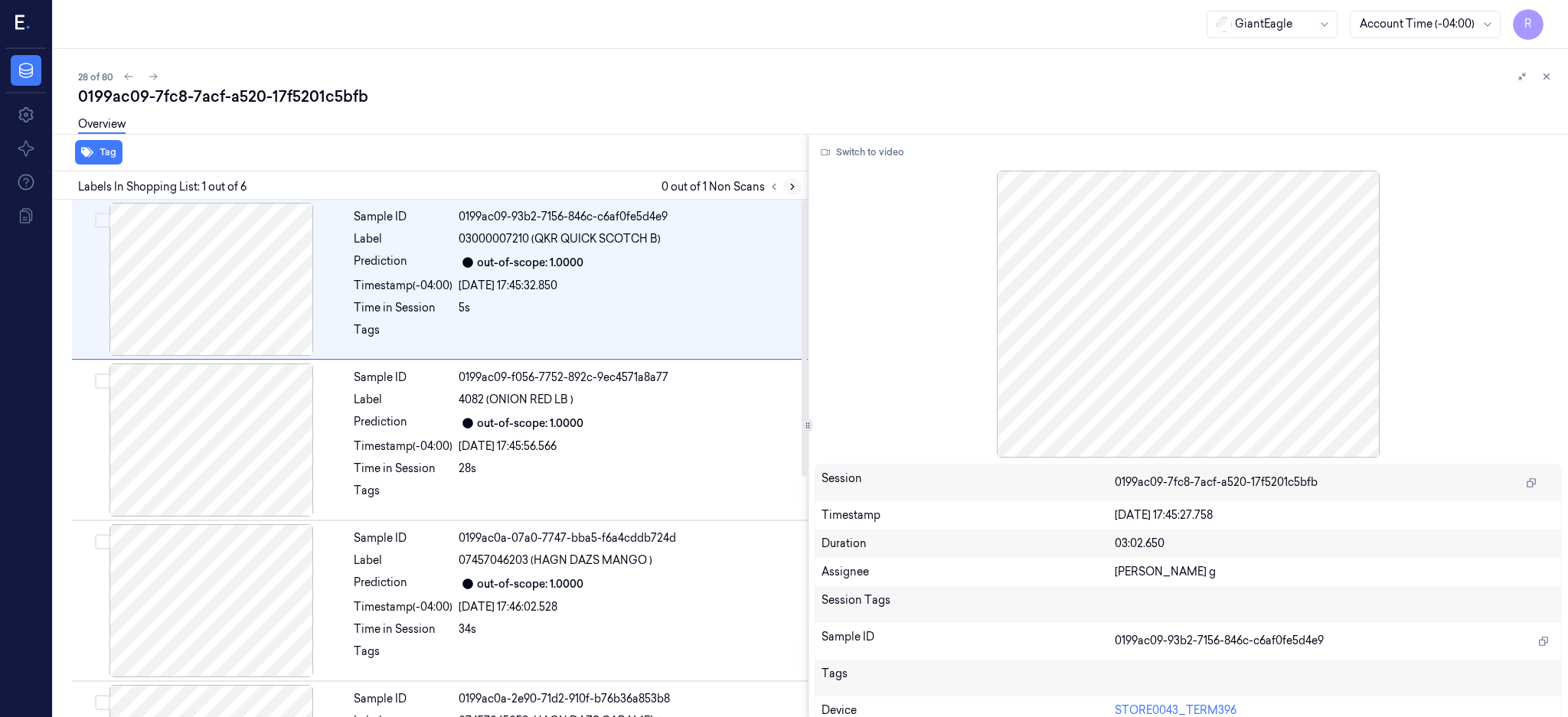
click at [794, 185] on icon at bounding box center [793, 187] width 3 height 5
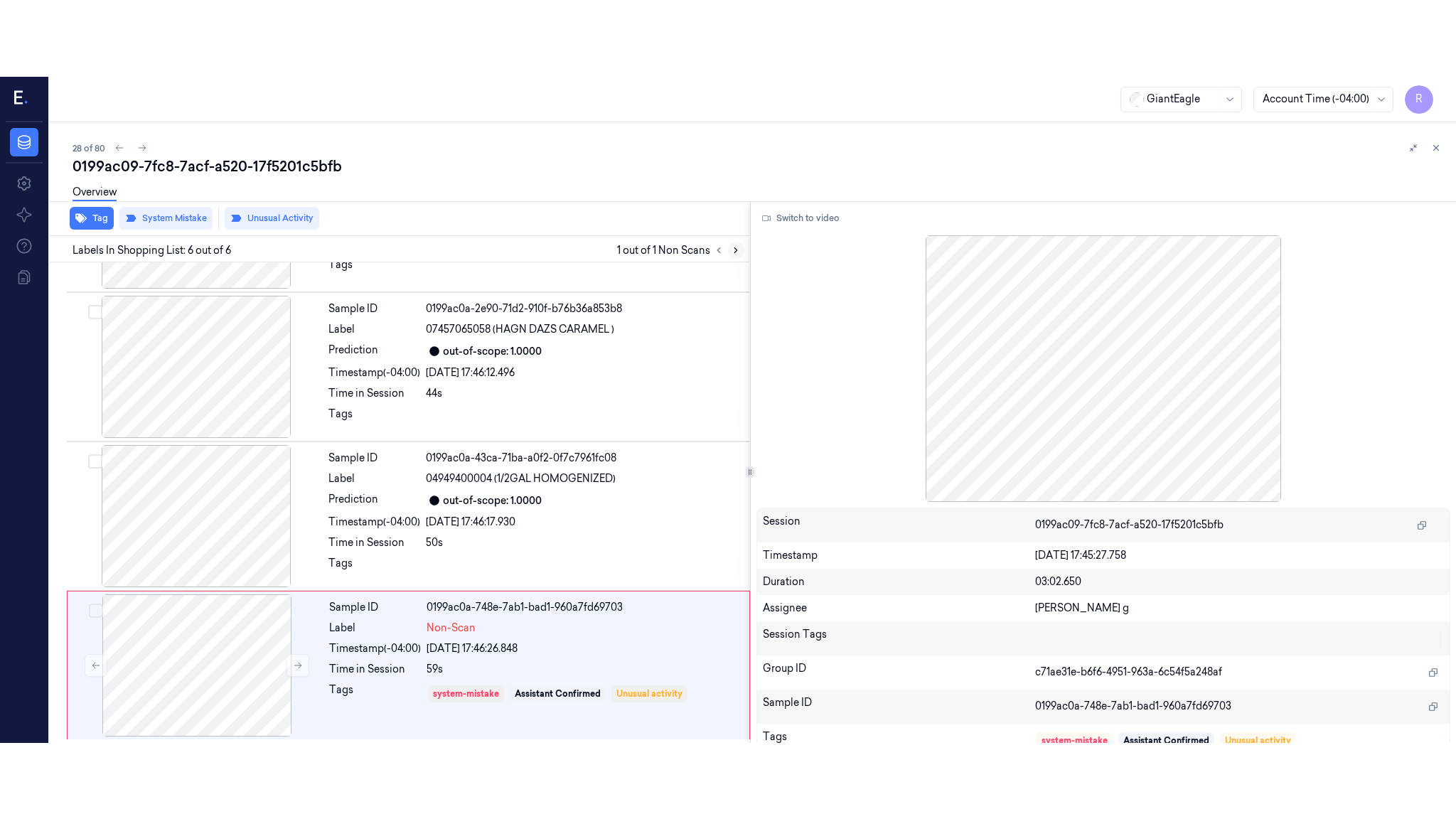
scroll to position [418, 0]
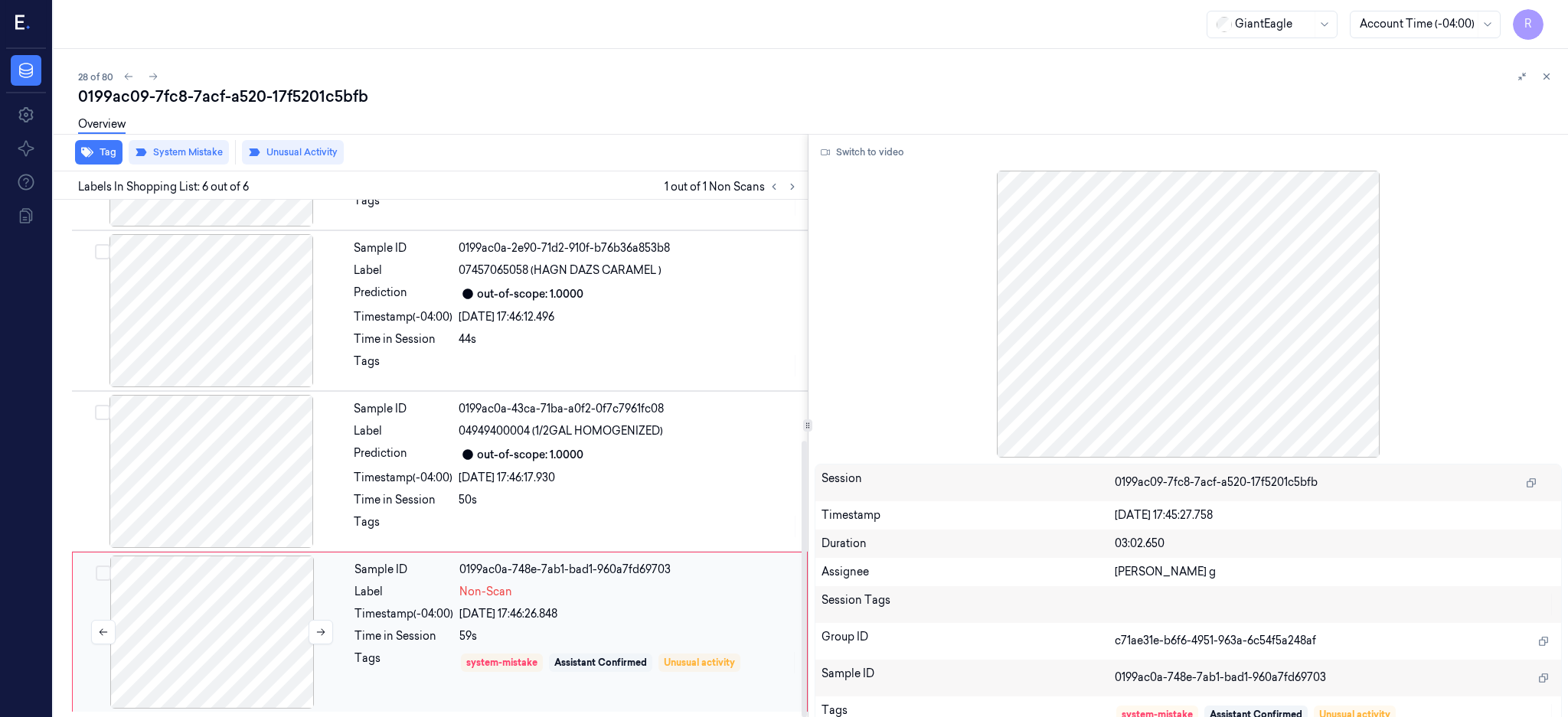
click at [245, 624] on div at bounding box center [212, 632] width 273 height 153
click at [239, 479] on div at bounding box center [211, 471] width 273 height 153
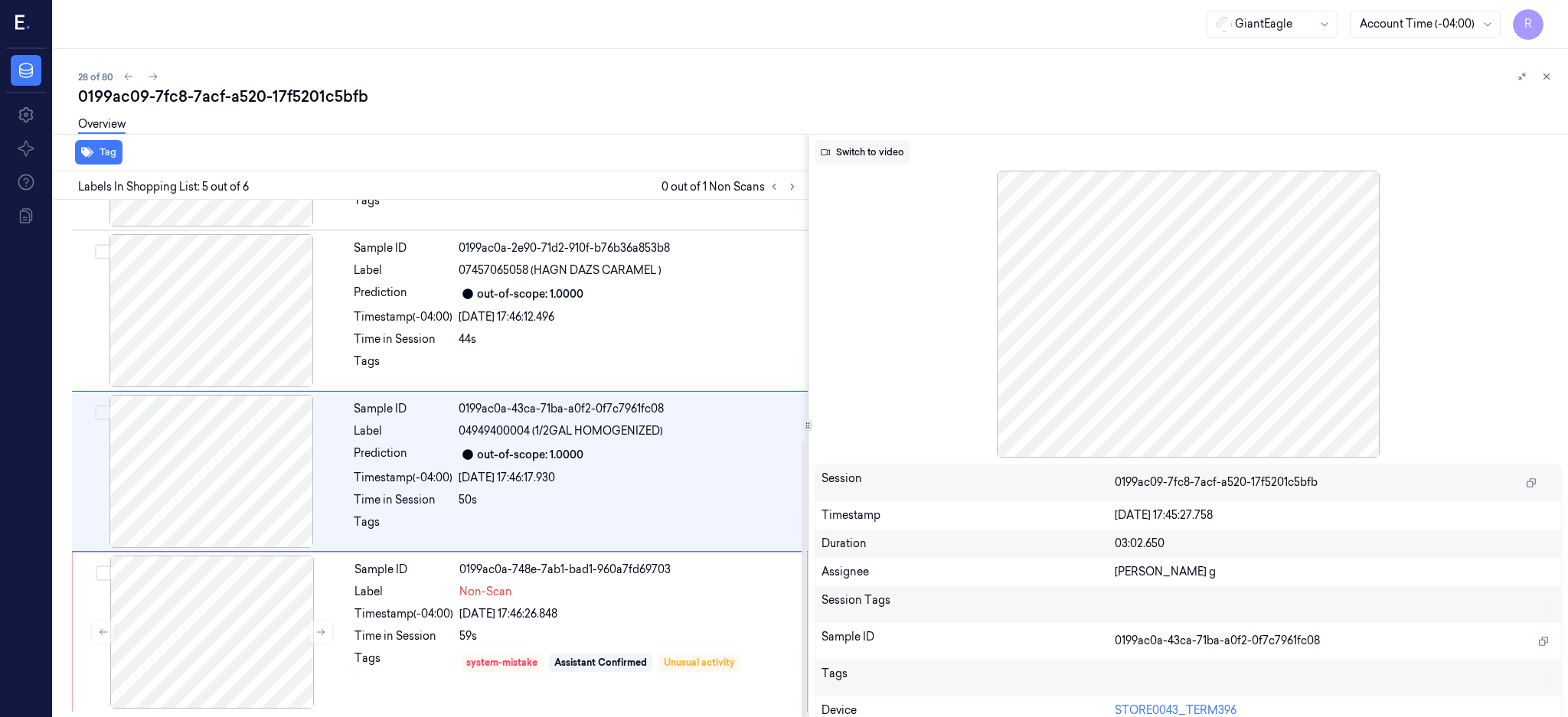
click at [875, 151] on button "Switch to video" at bounding box center [862, 152] width 96 height 25
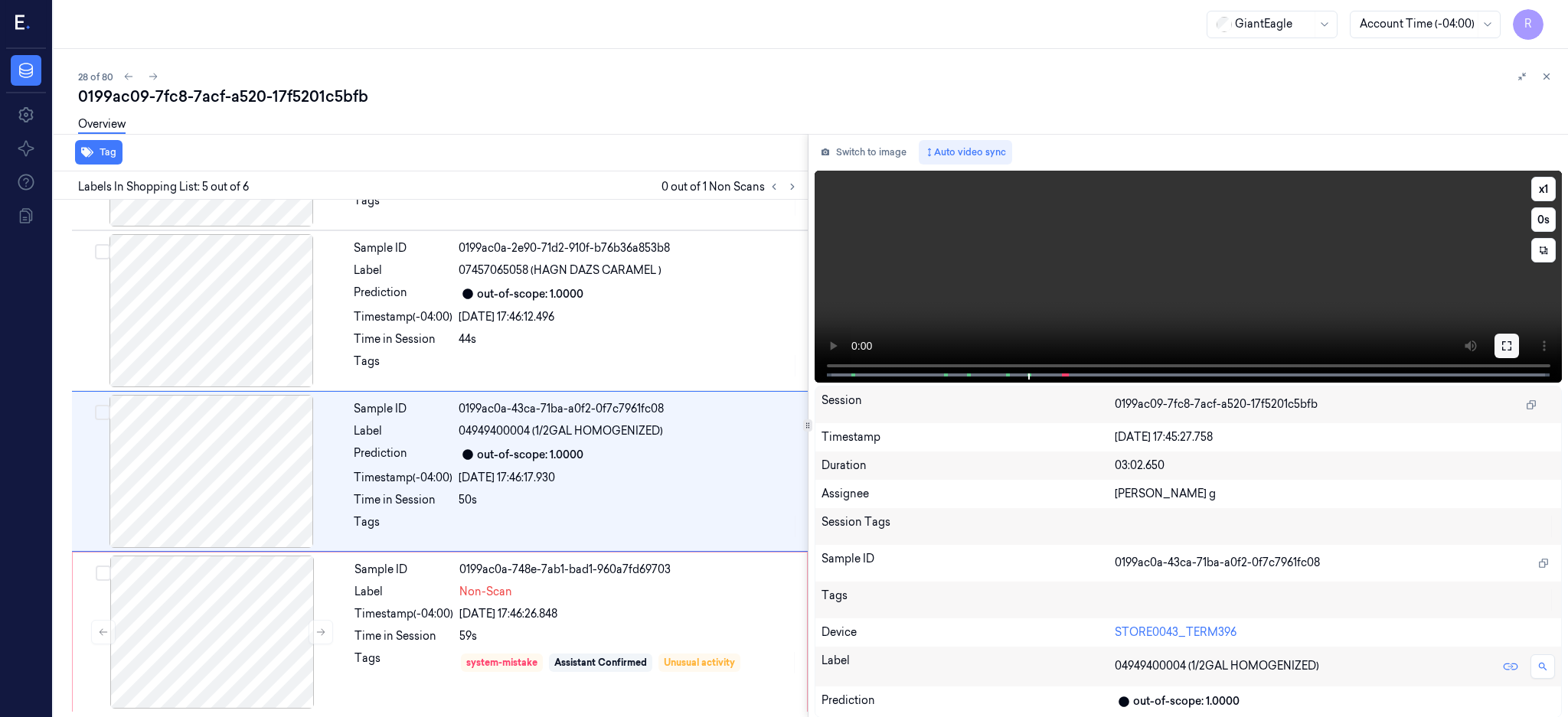
click at [1519, 355] on button at bounding box center [1507, 346] width 25 height 25
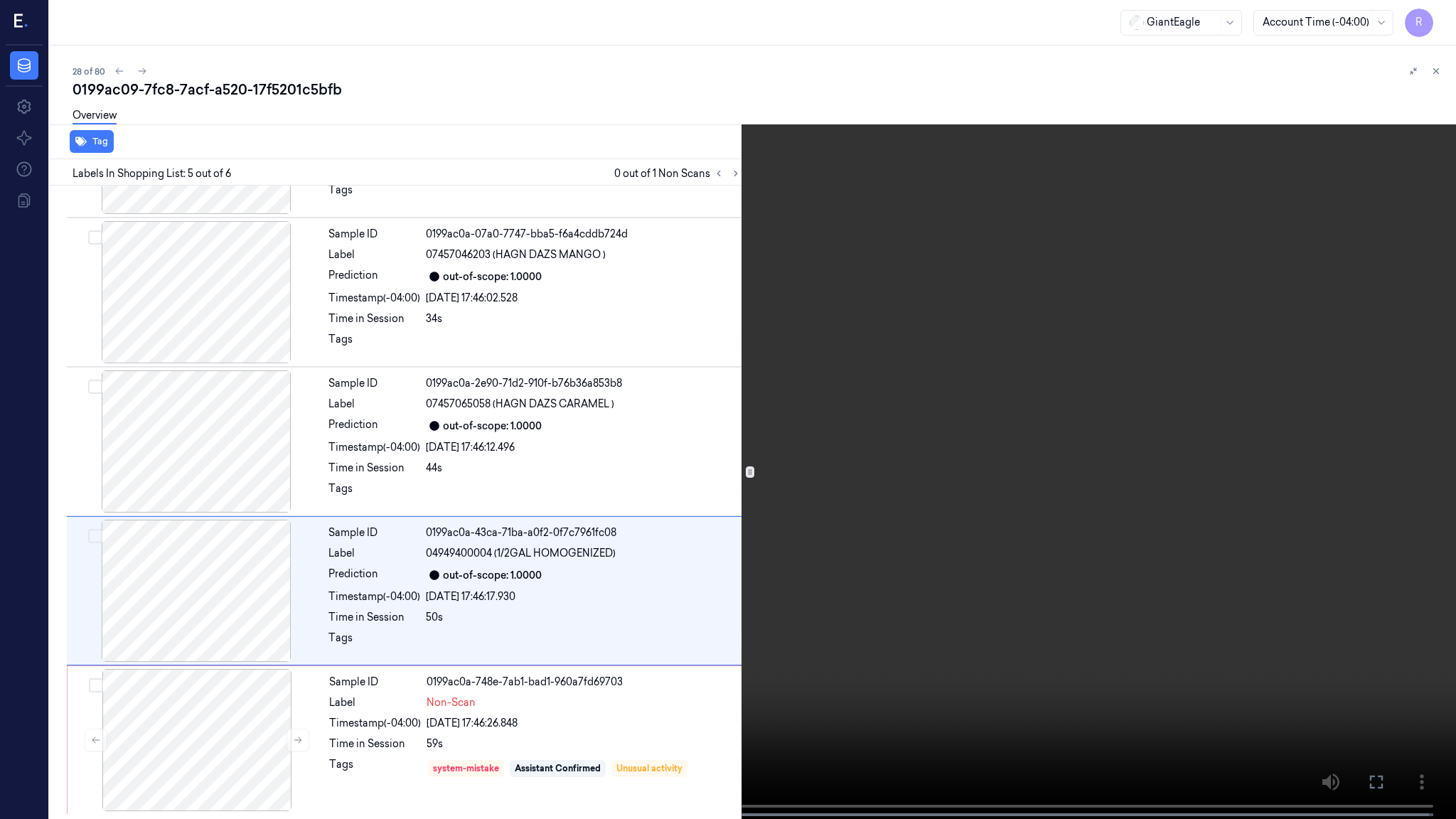
click at [968, 453] on video at bounding box center [728, 411] width 1456 height 821
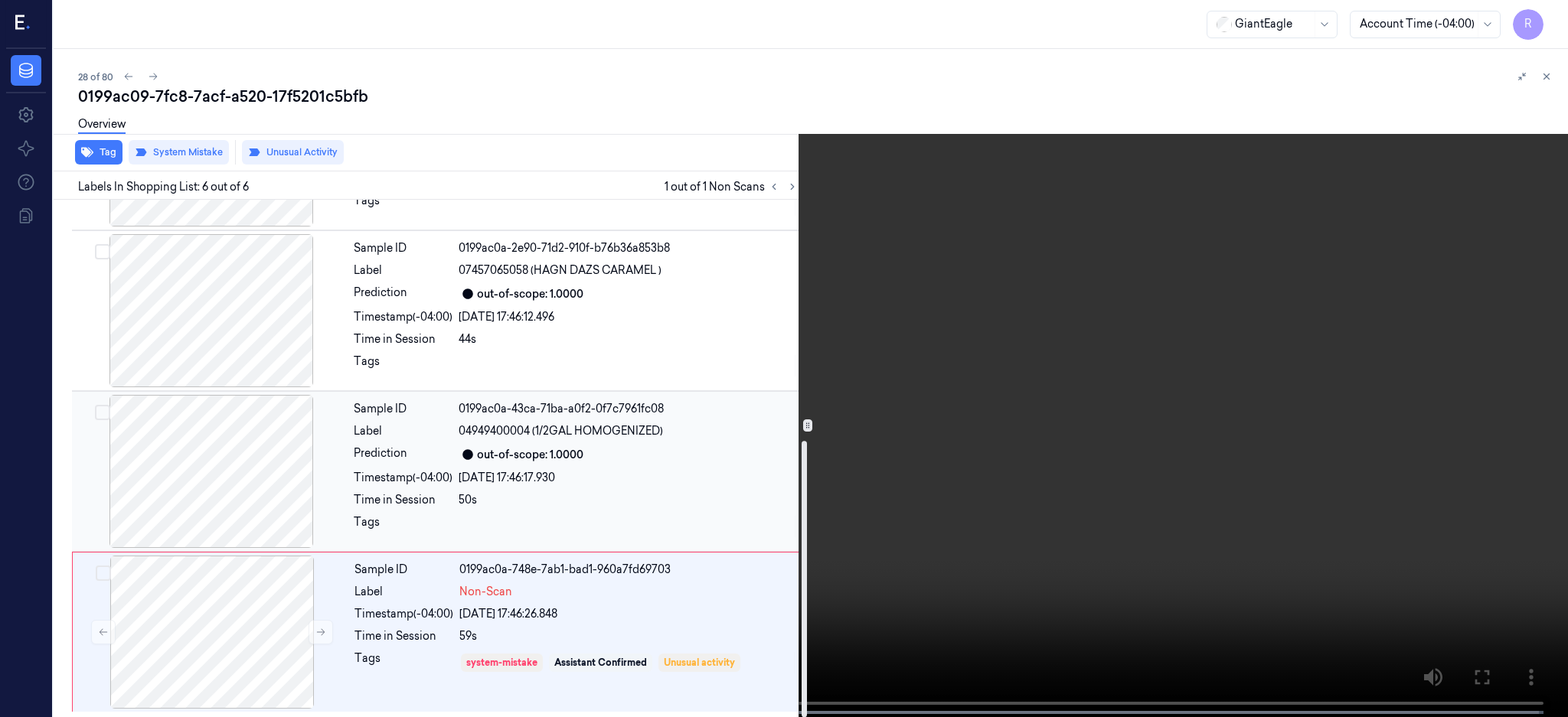
scroll to position [450, 0]
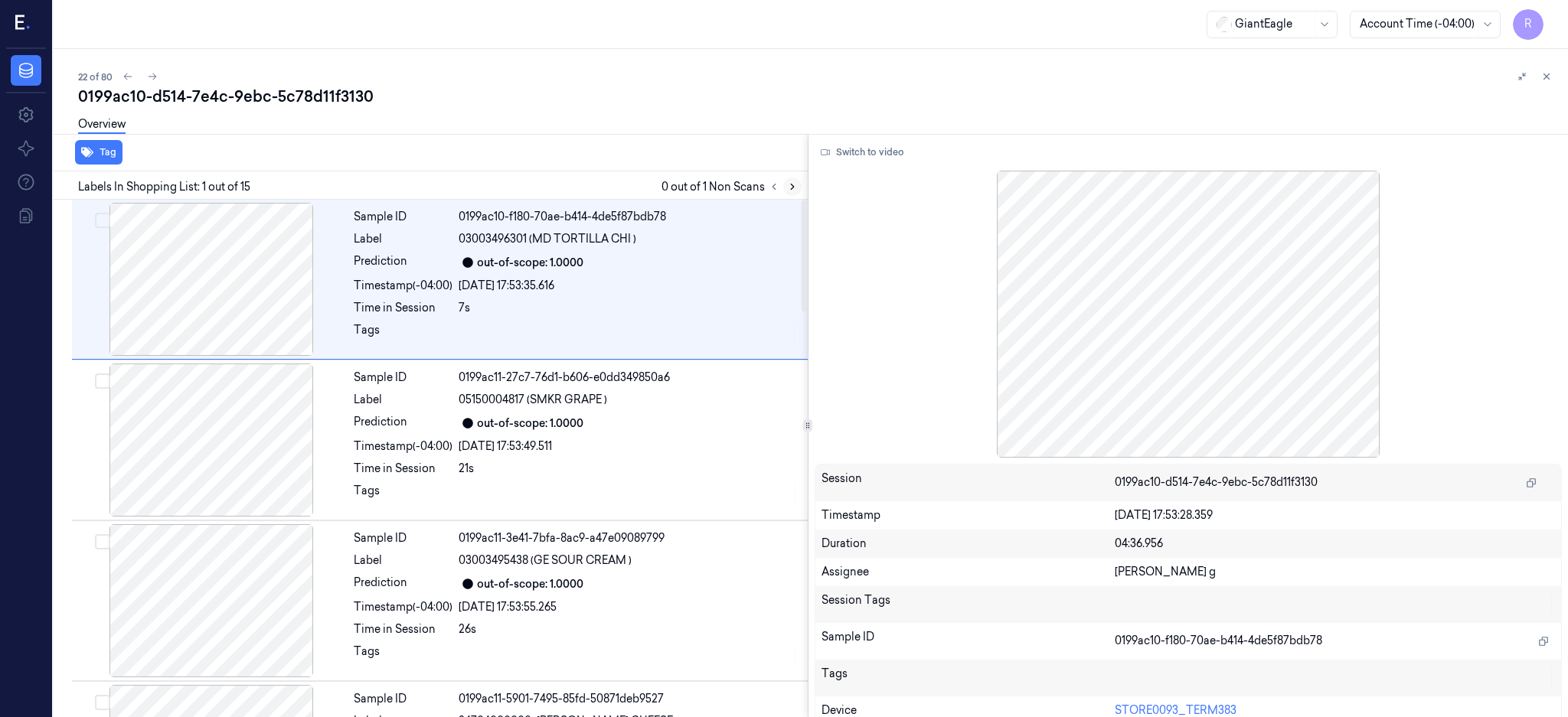
click at [798, 187] on icon at bounding box center [792, 186] width 11 height 11
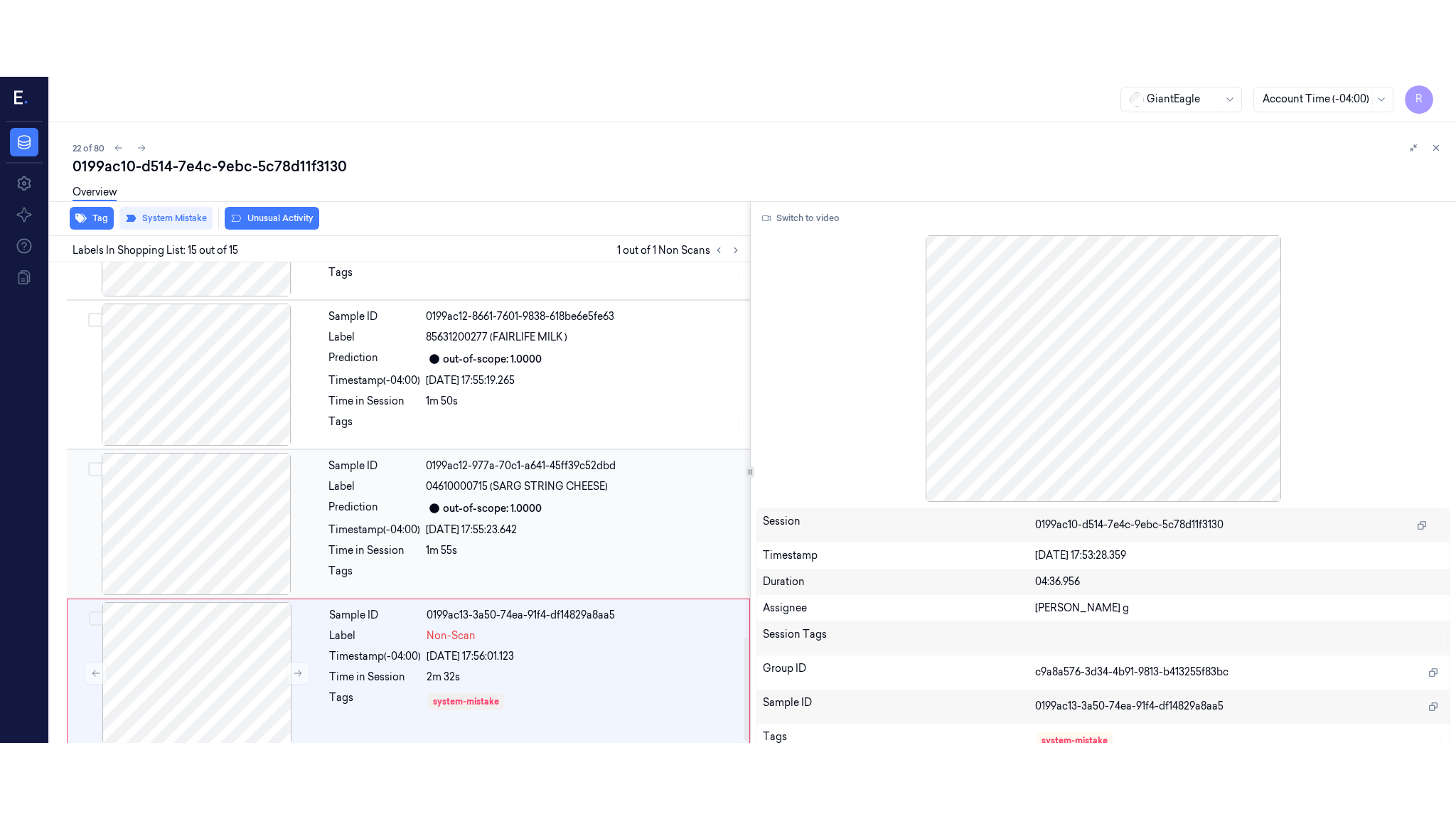
scroll to position [1763, 0]
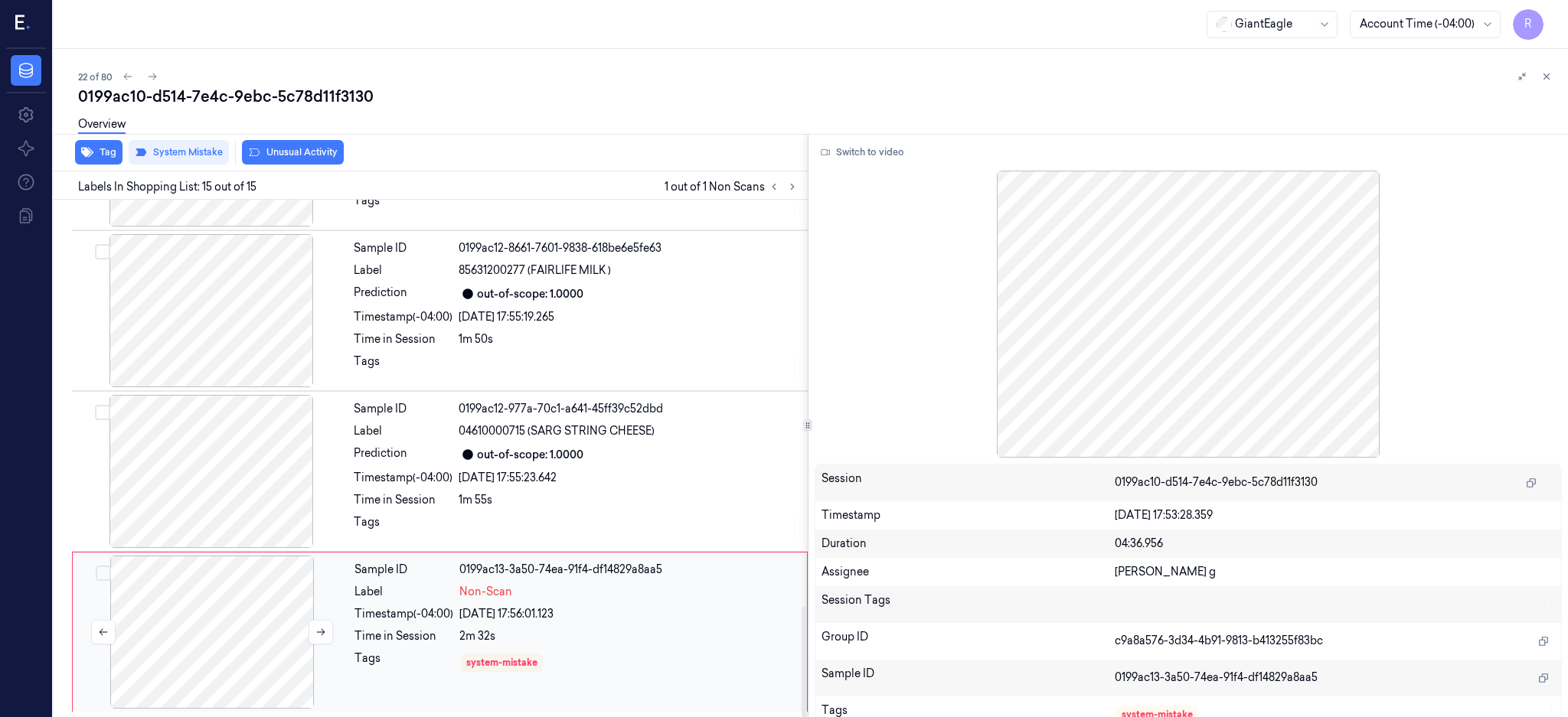
click at [196, 640] on div at bounding box center [212, 632] width 273 height 153
click at [901, 156] on button "Switch to video" at bounding box center [862, 152] width 96 height 25
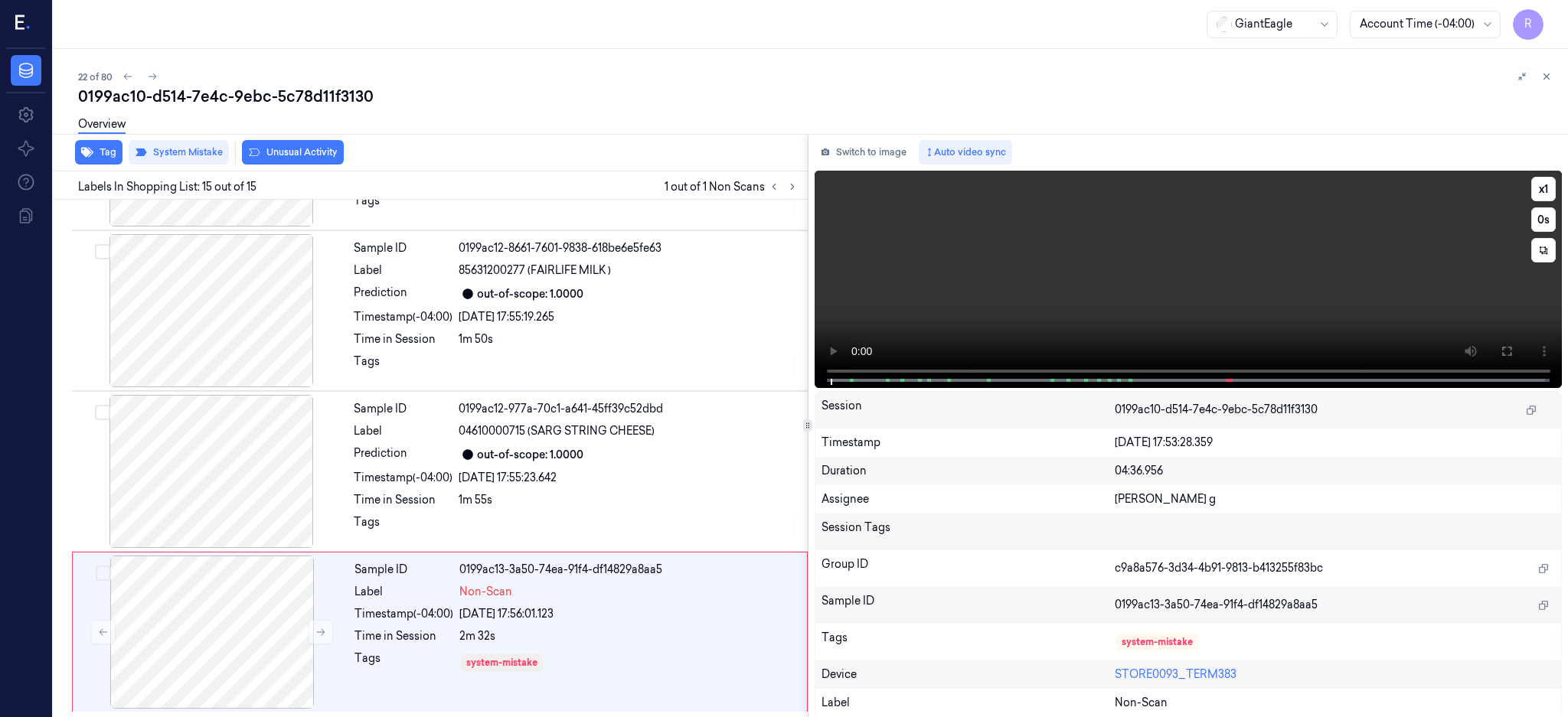
drag, startPoint x: 1557, startPoint y: 349, endPoint x: 1352, endPoint y: 537, distance: 278.2
click at [1513, 349] on icon at bounding box center [1507, 351] width 12 height 12
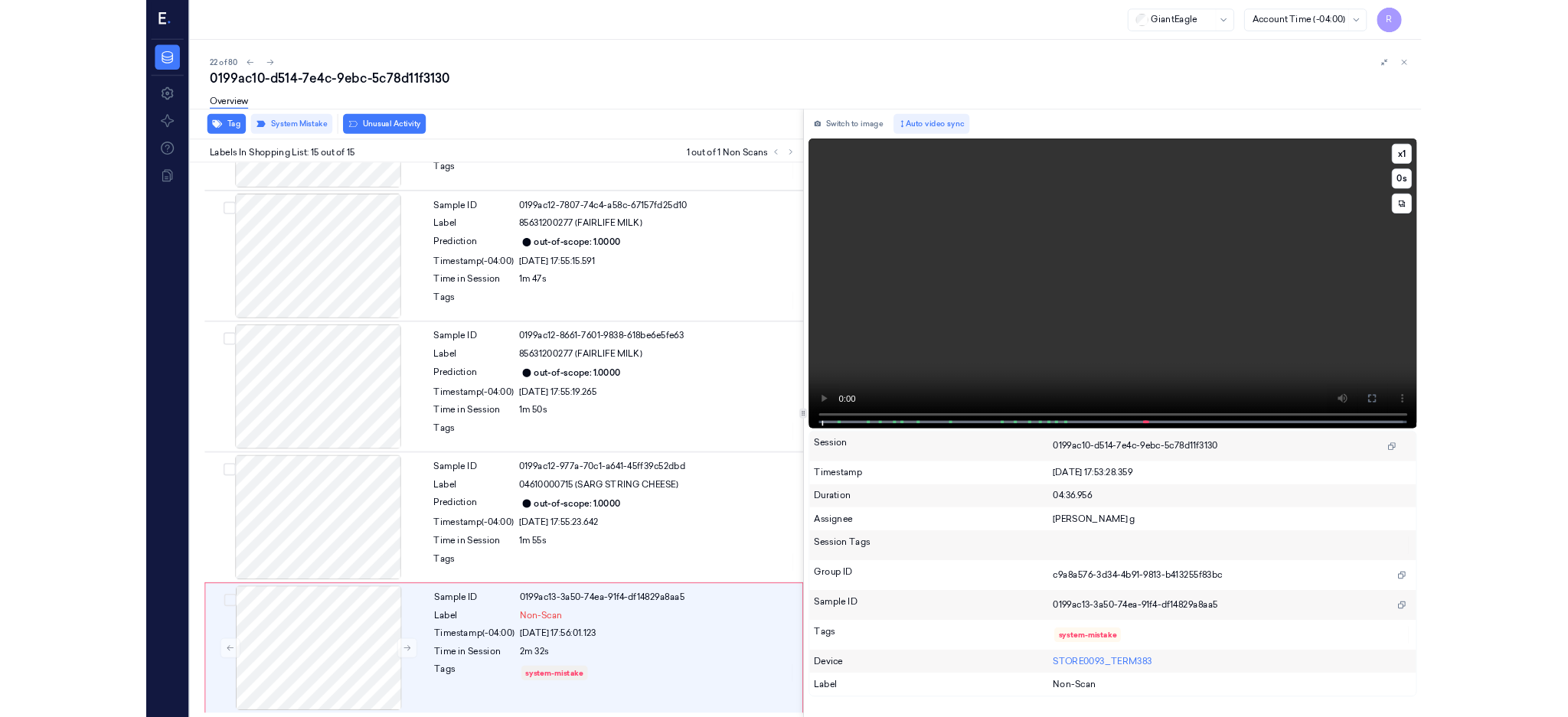
scroll to position [1734, 0]
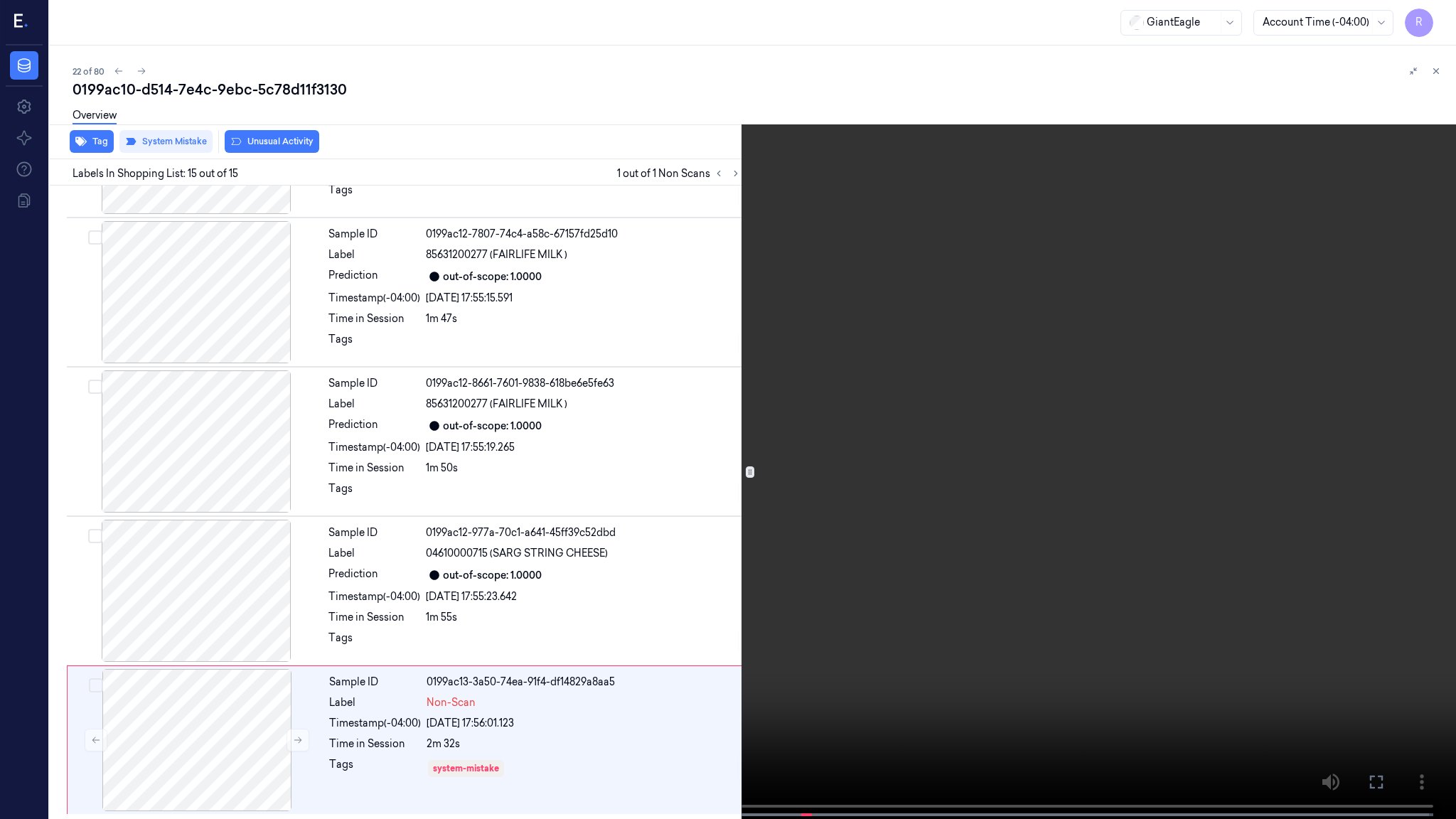
click at [1099, 455] on video at bounding box center [728, 411] width 1456 height 821
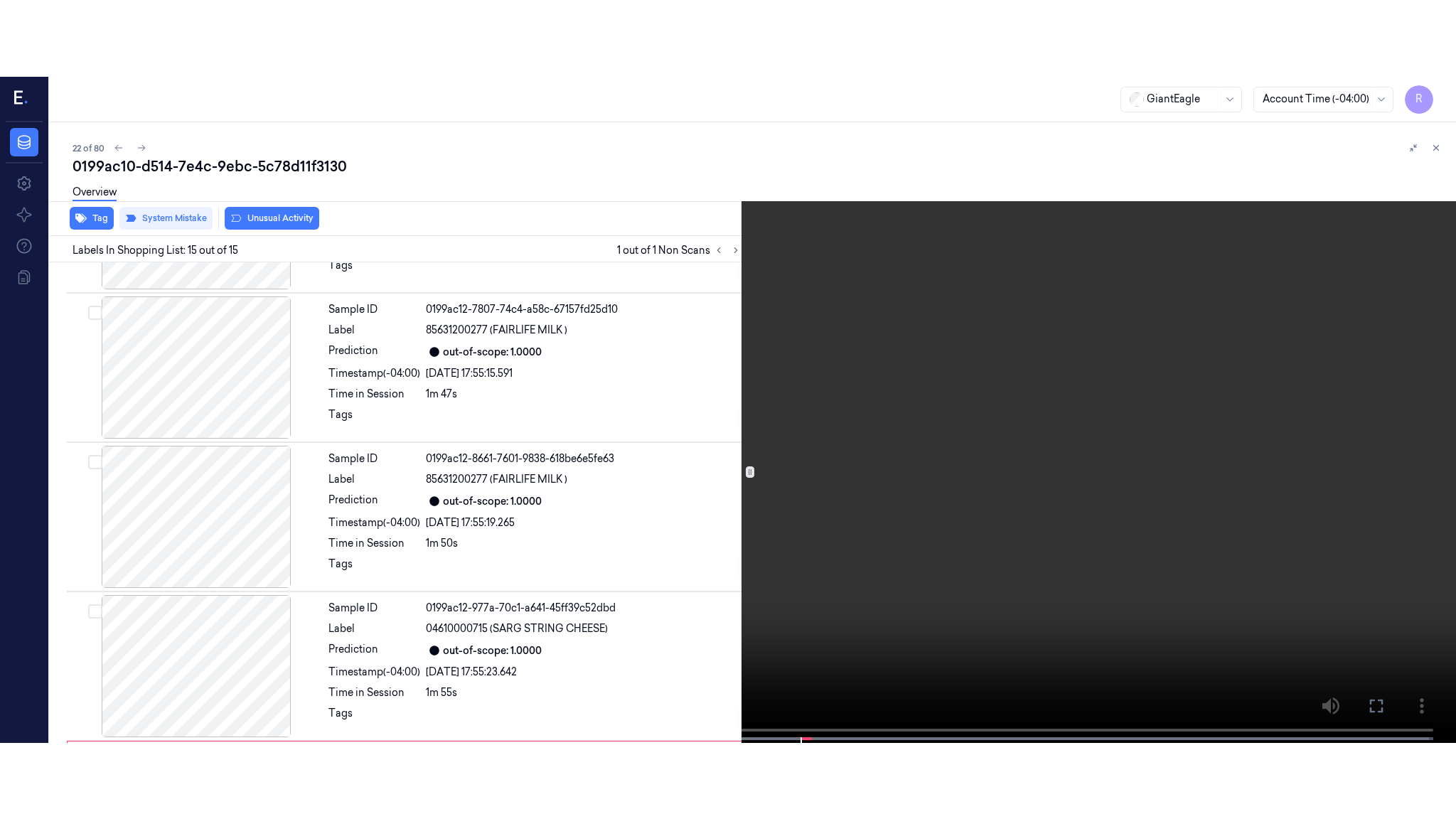
scroll to position [1763, 0]
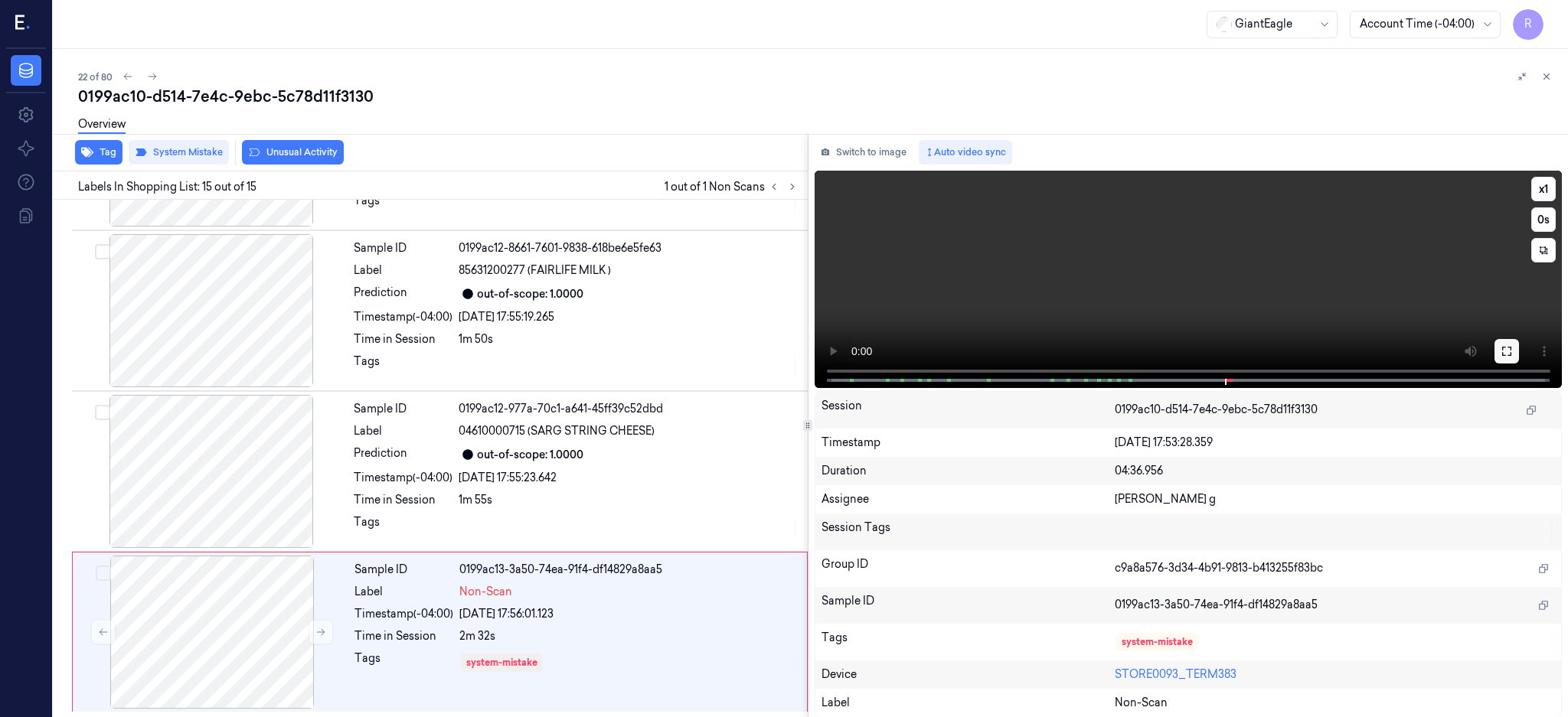
click at [1513, 349] on icon at bounding box center [1507, 351] width 12 height 12
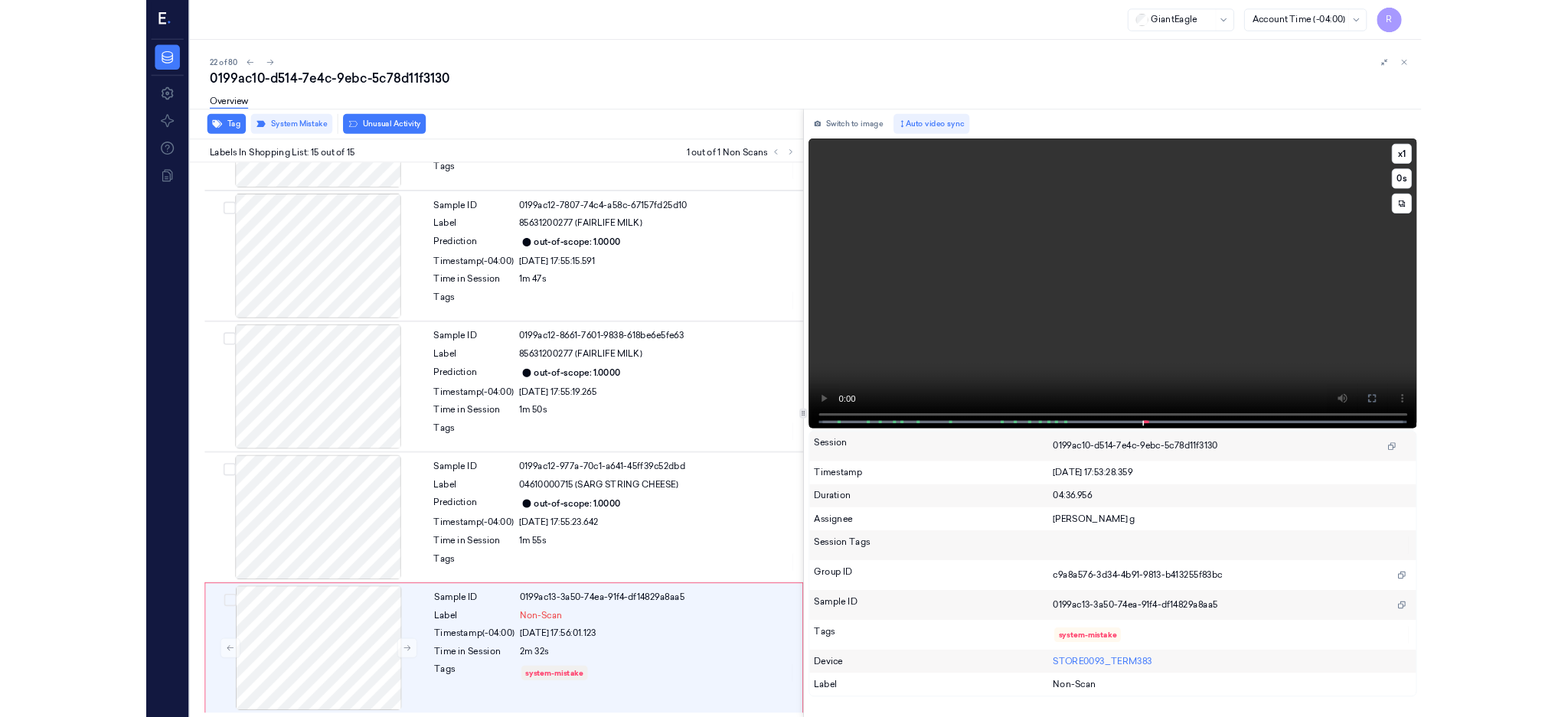
scroll to position [1734, 0]
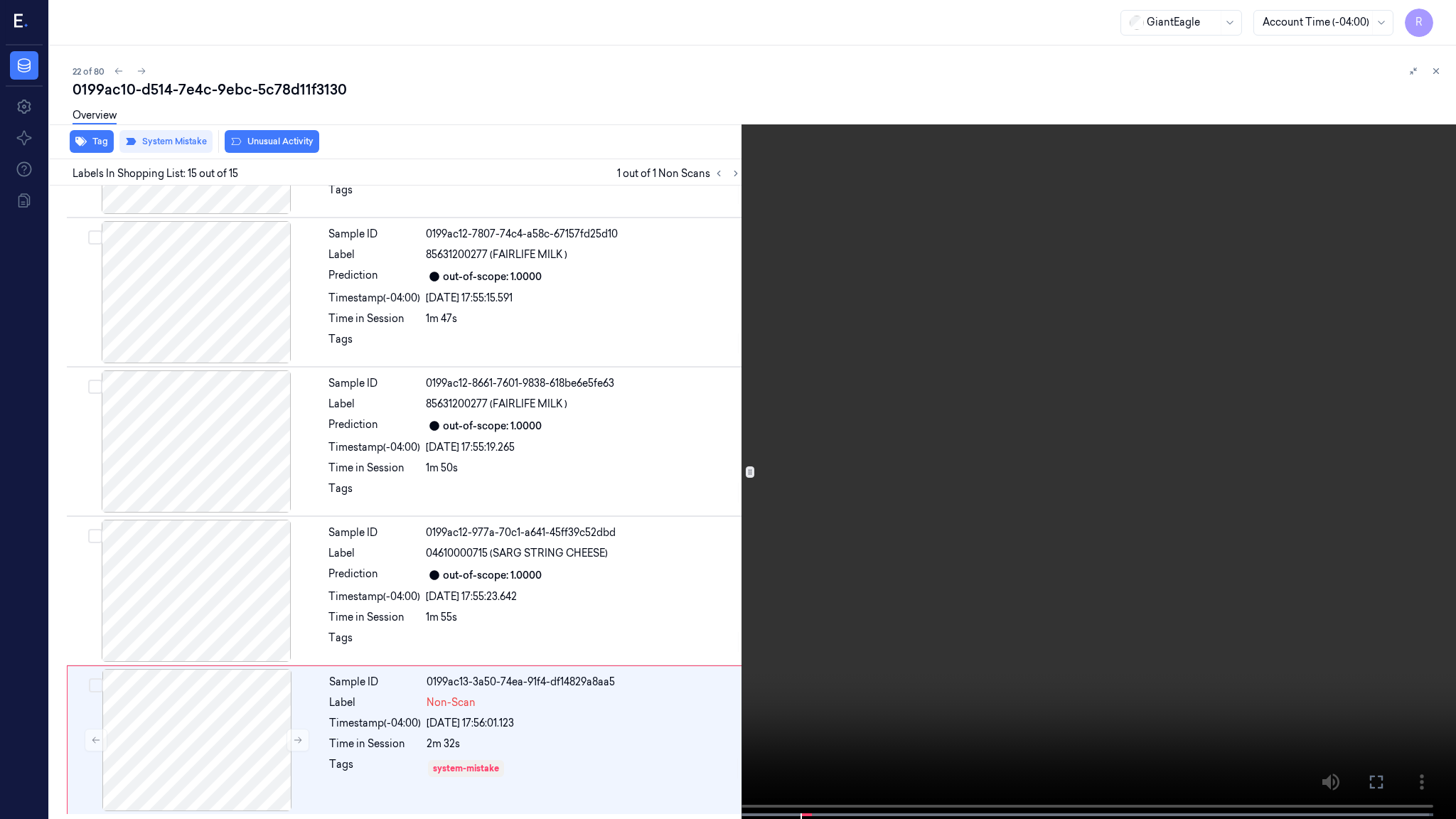
click at [996, 403] on video at bounding box center [728, 411] width 1456 height 821
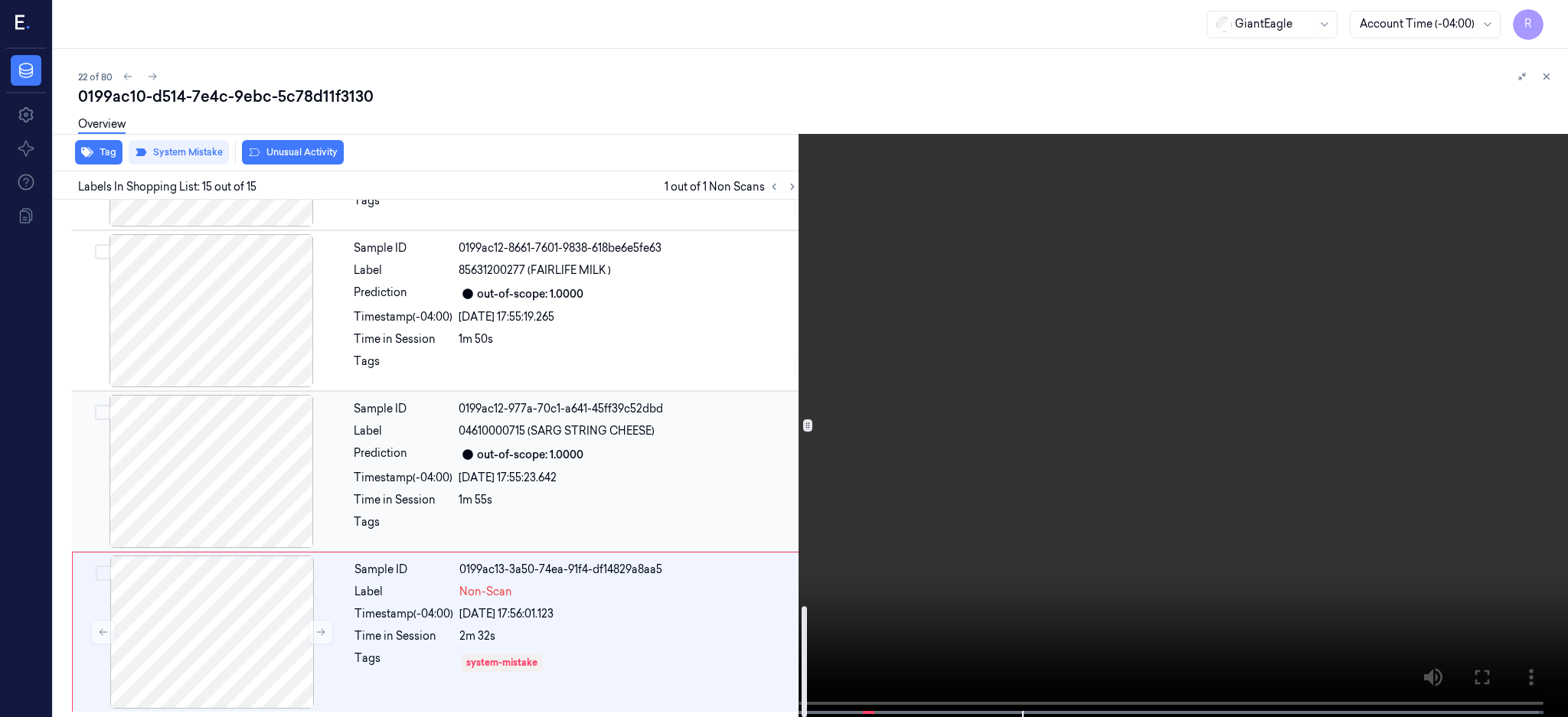
scroll to position [1898, 0]
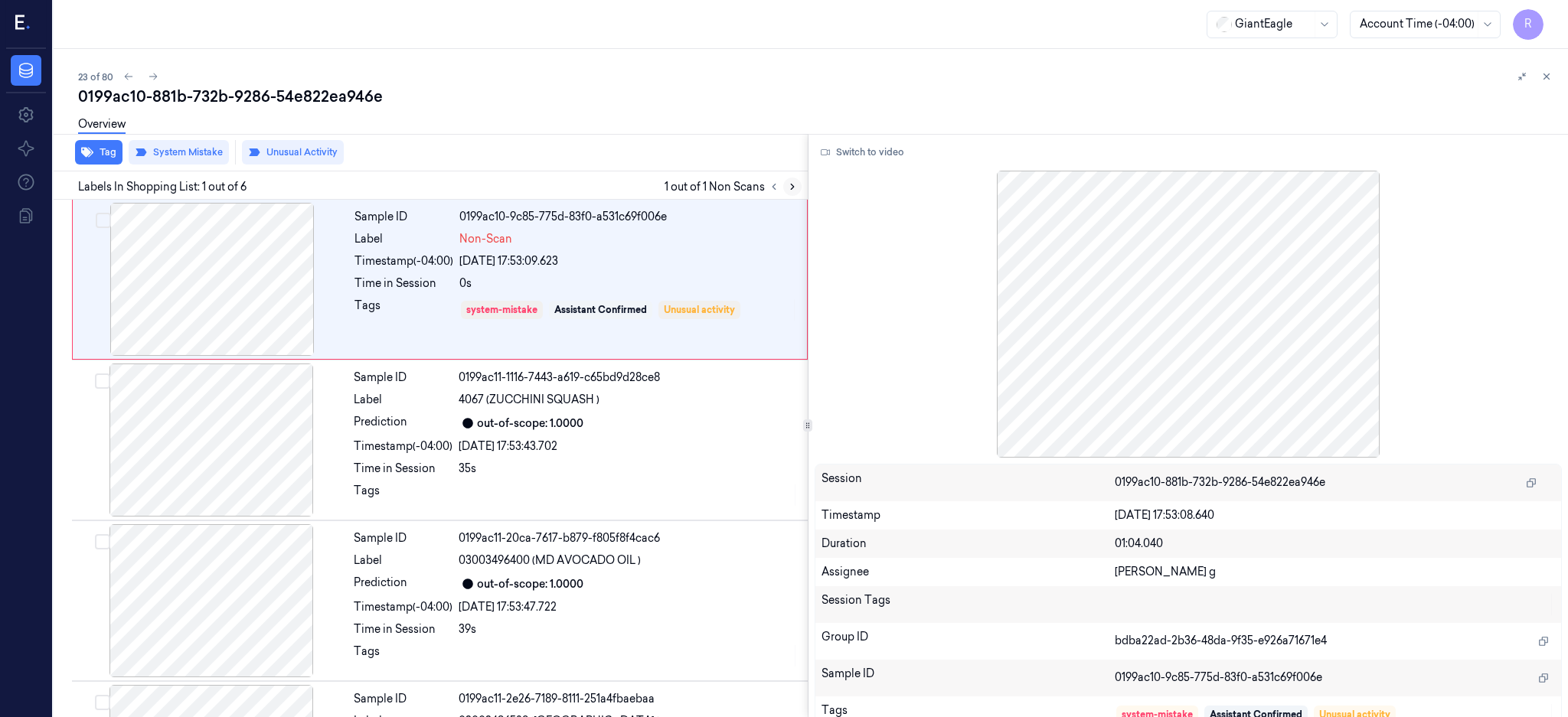
click at [802, 190] on button at bounding box center [793, 186] width 18 height 18
click at [201, 280] on div at bounding box center [212, 279] width 273 height 153
click at [874, 159] on button "Switch to video" at bounding box center [862, 152] width 96 height 25
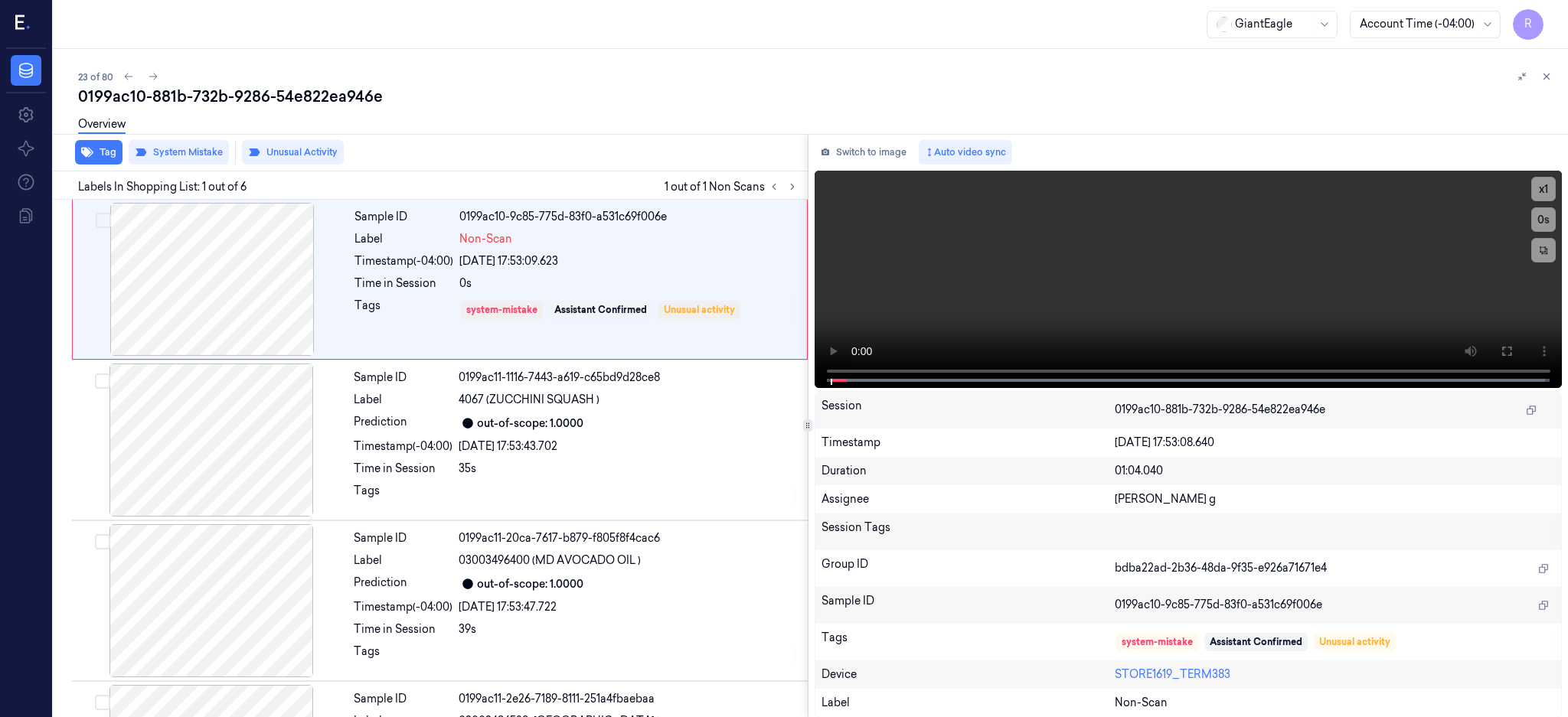
click at [880, 140] on div "Switch to image Auto video sync" at bounding box center [1188, 152] width 748 height 25
click at [242, 295] on div at bounding box center [212, 279] width 273 height 153
click at [1513, 355] on icon at bounding box center [1507, 351] width 12 height 12
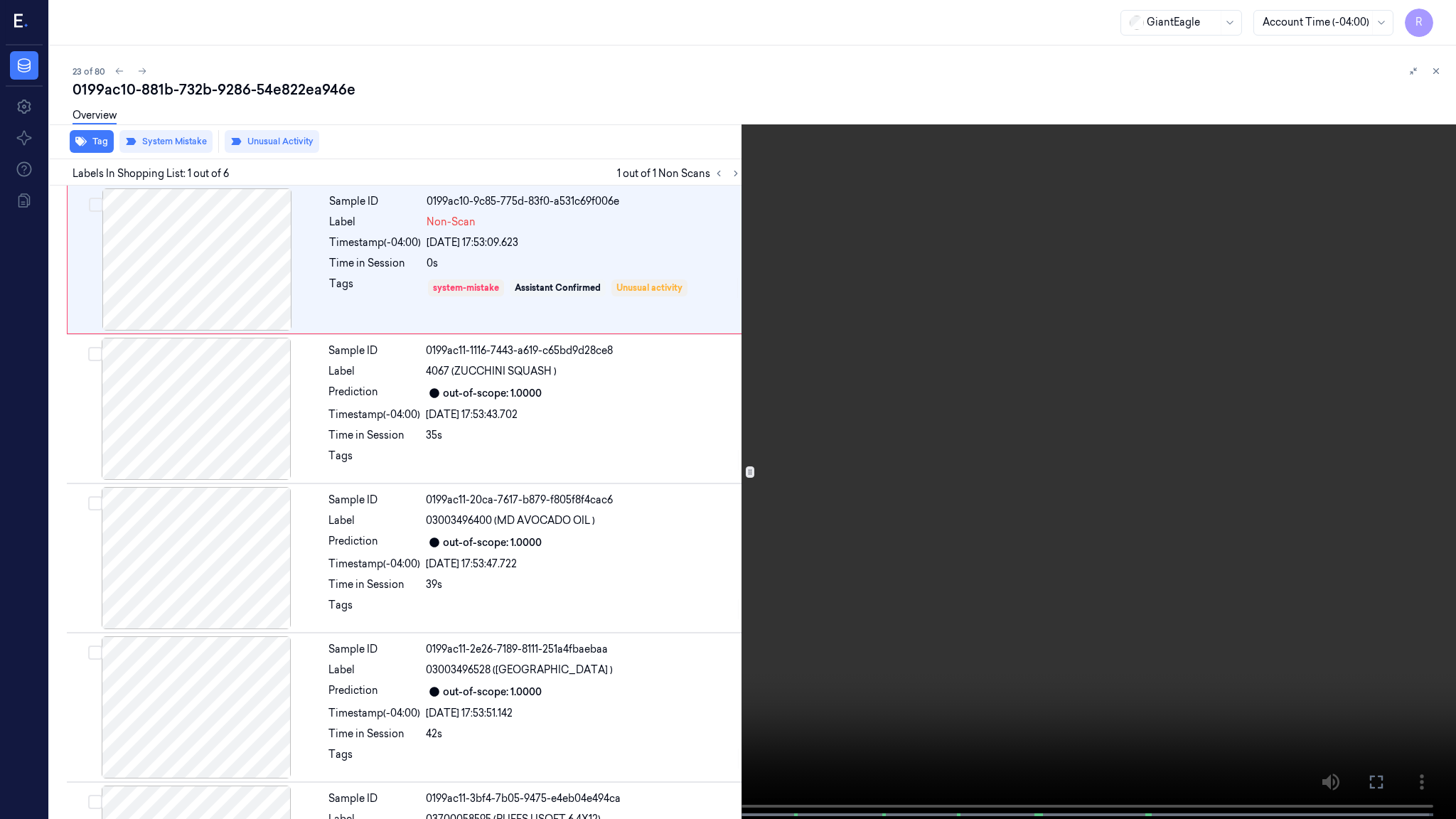
click at [791, 424] on video at bounding box center [728, 411] width 1456 height 821
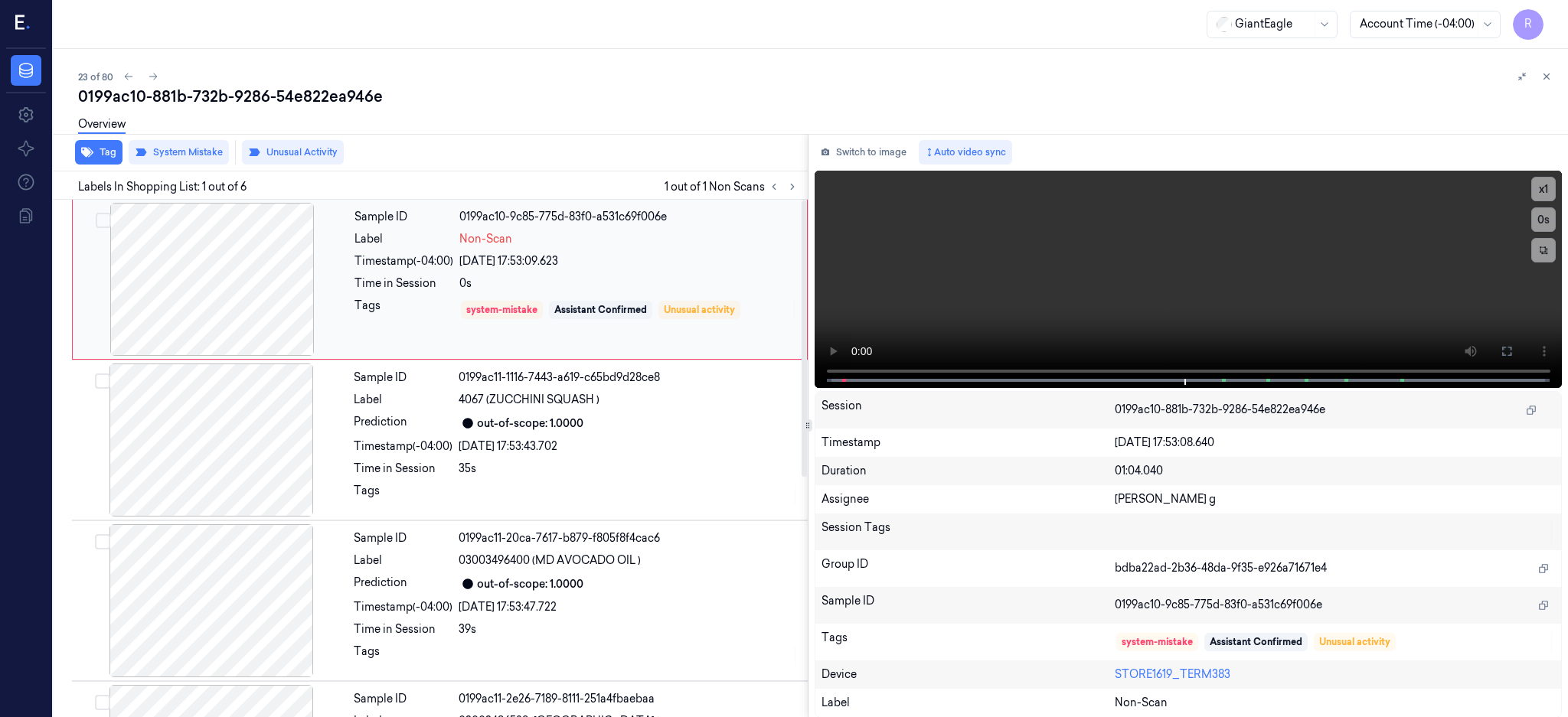
click at [238, 288] on div at bounding box center [212, 279] width 273 height 153
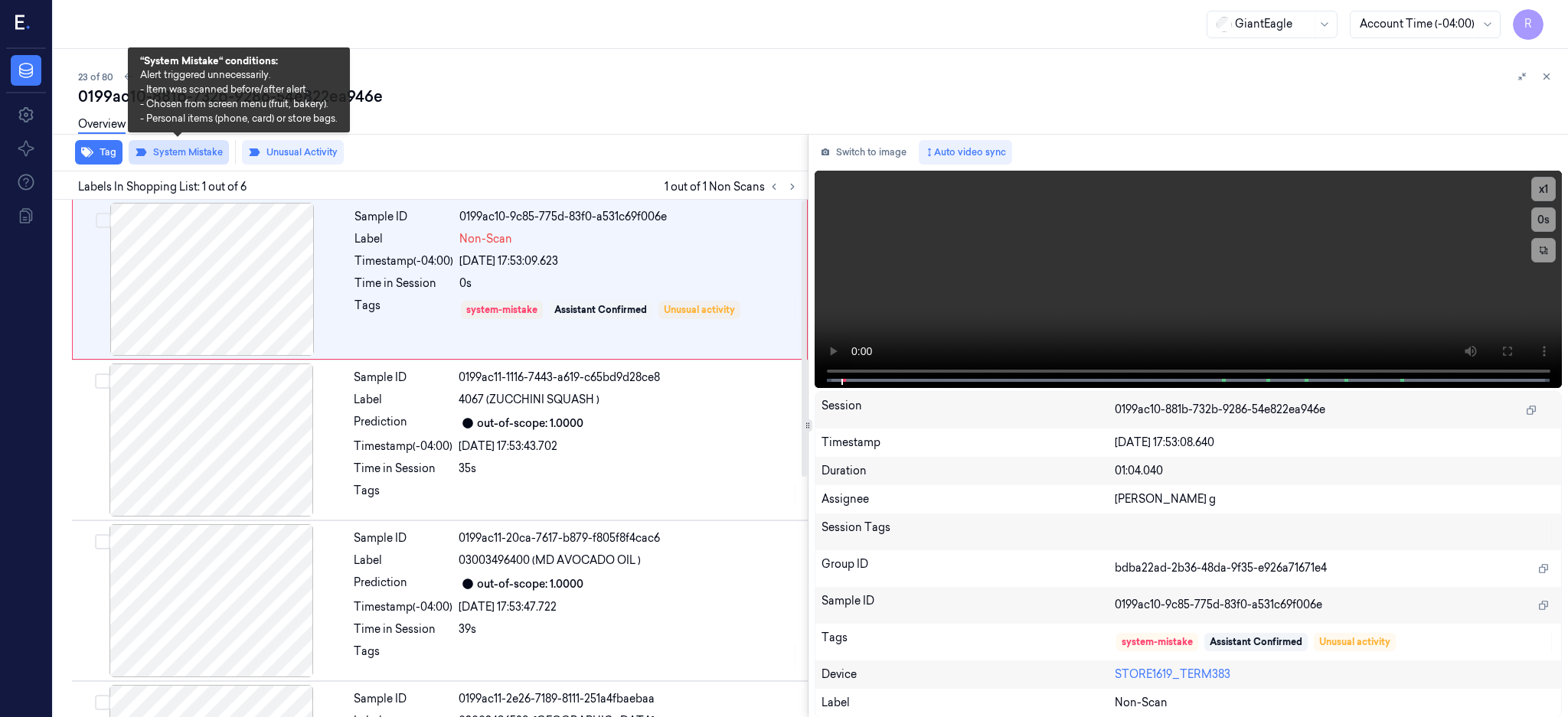
click at [217, 147] on button "System Mistake" at bounding box center [178, 152] width 100 height 25
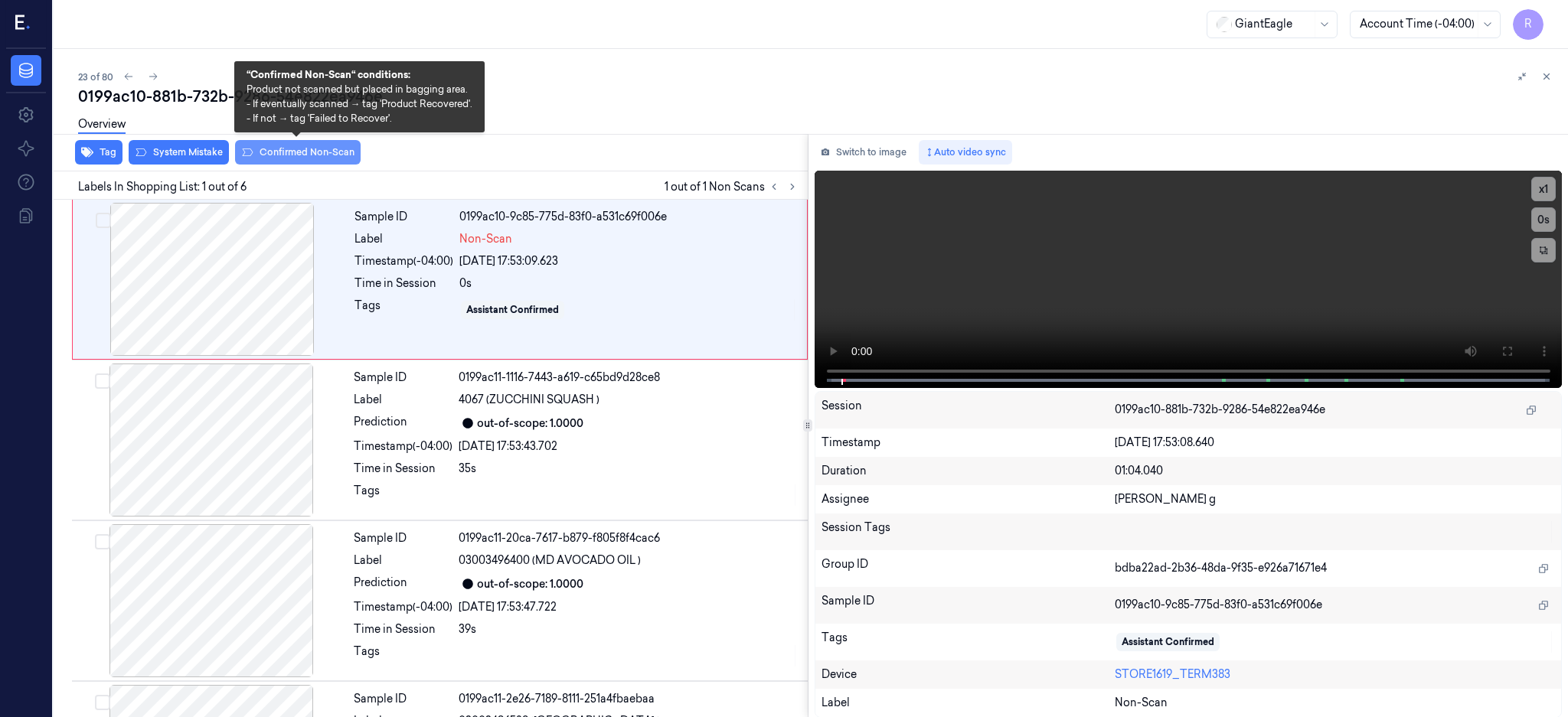
click at [280, 148] on button "Confirmed Non-Scan" at bounding box center [298, 152] width 126 height 25
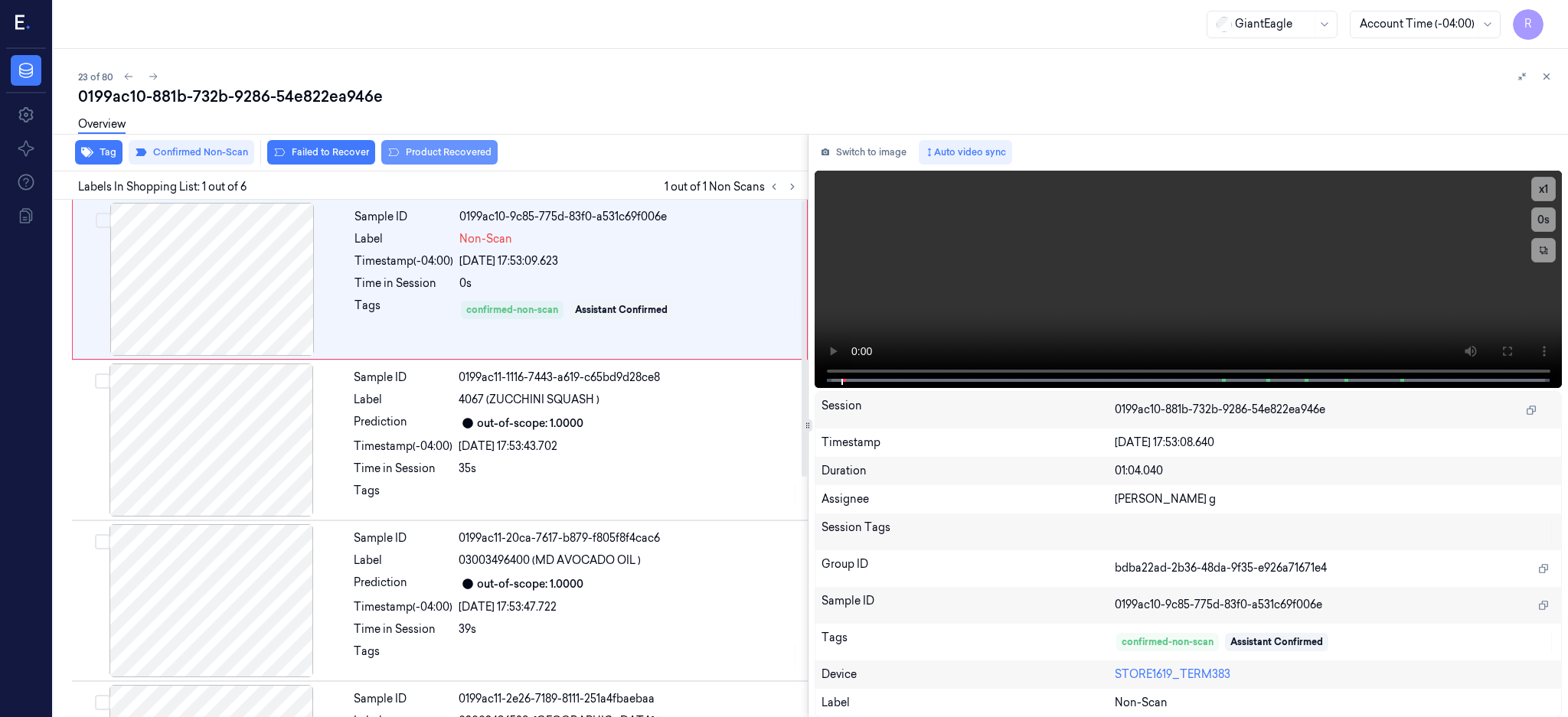
click at [431, 156] on button "Product Recovered" at bounding box center [439, 152] width 116 height 25
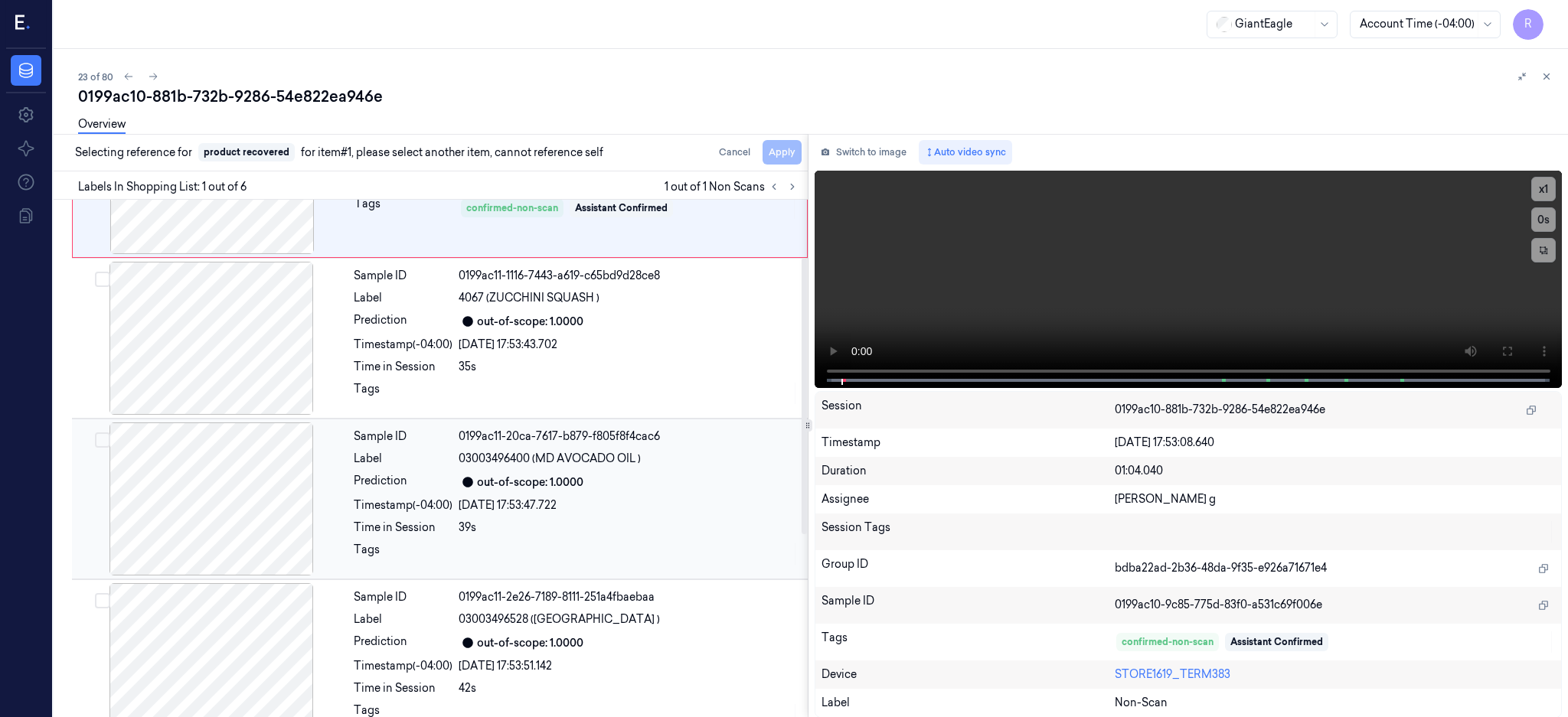
scroll to position [204, 0]
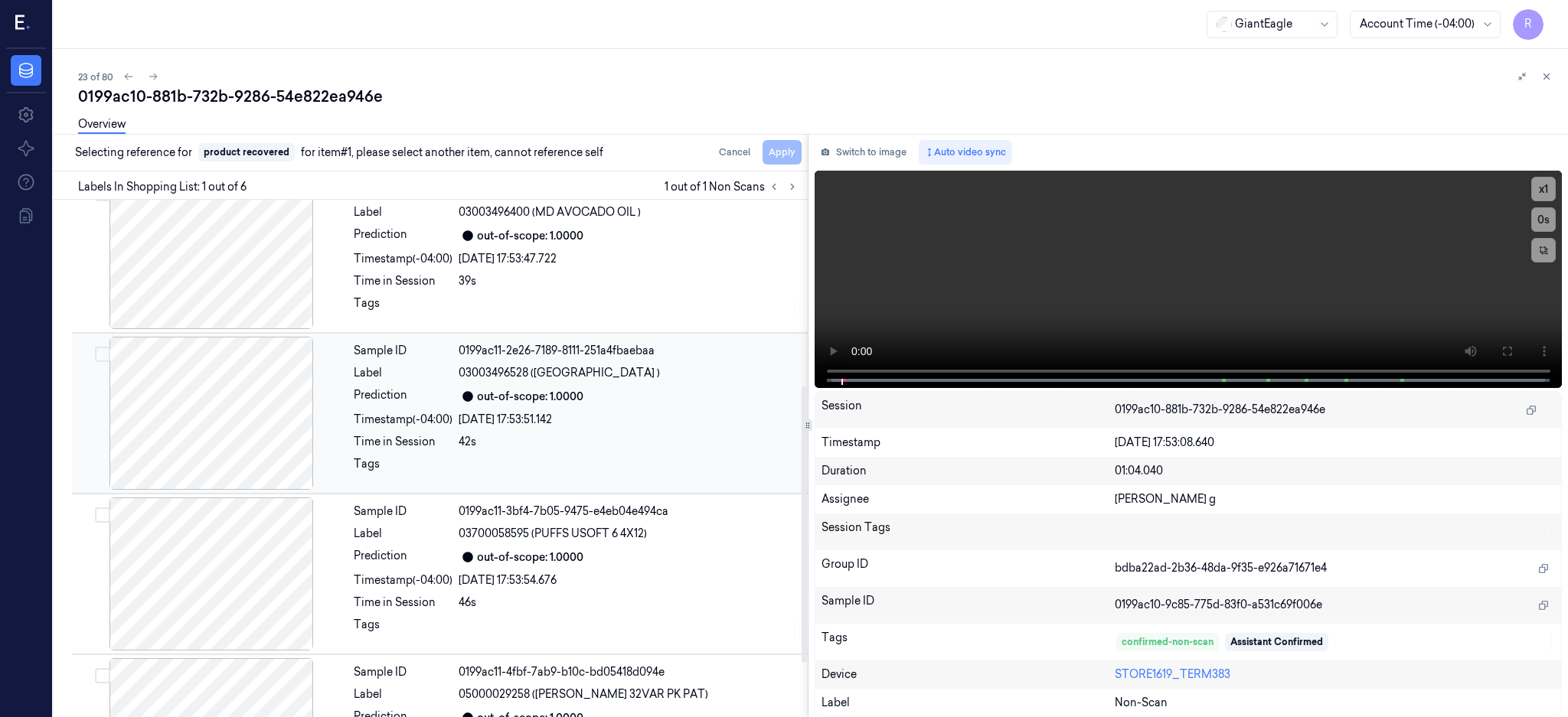
click at [267, 433] on div at bounding box center [211, 413] width 273 height 153
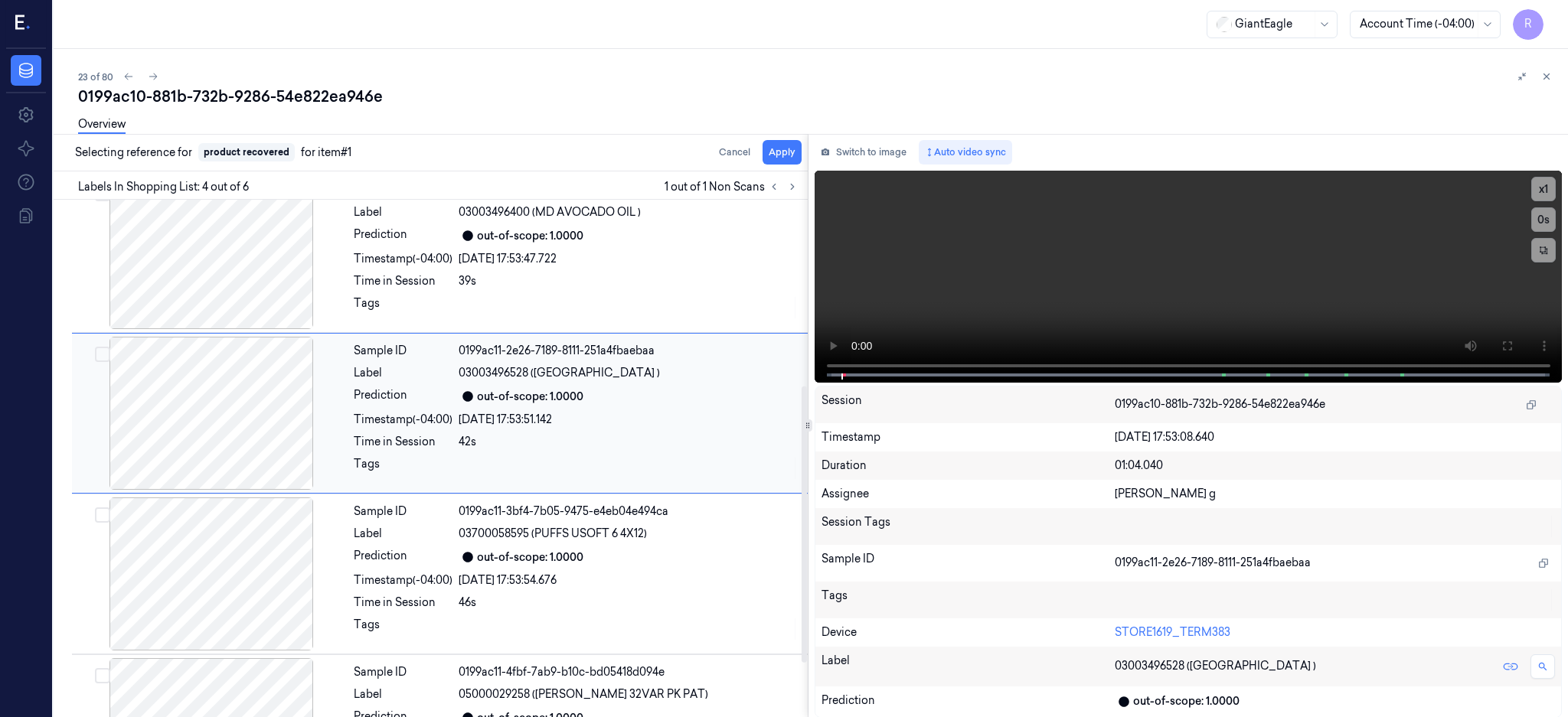
scroll to position [302, 0]
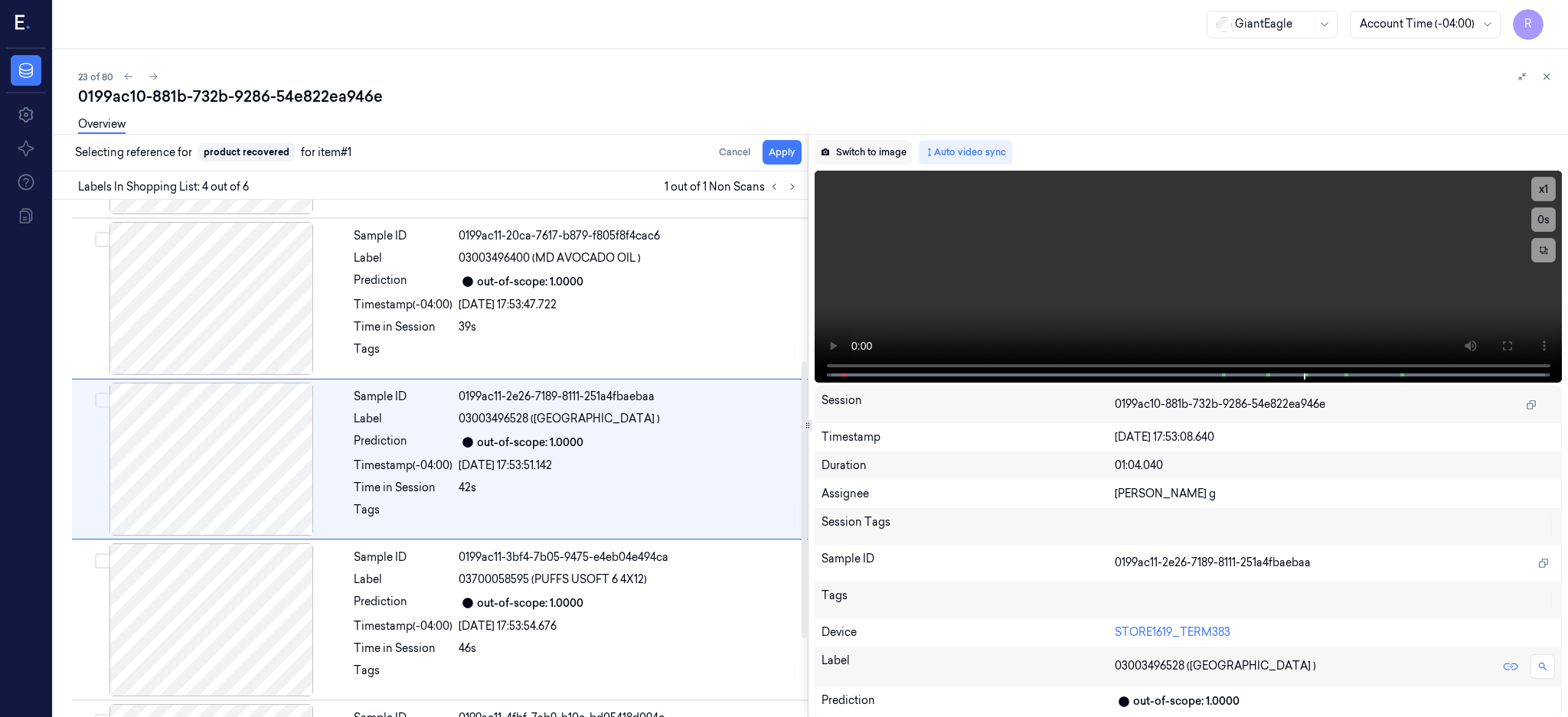
click at [909, 162] on button "Switch to image" at bounding box center [863, 152] width 98 height 25
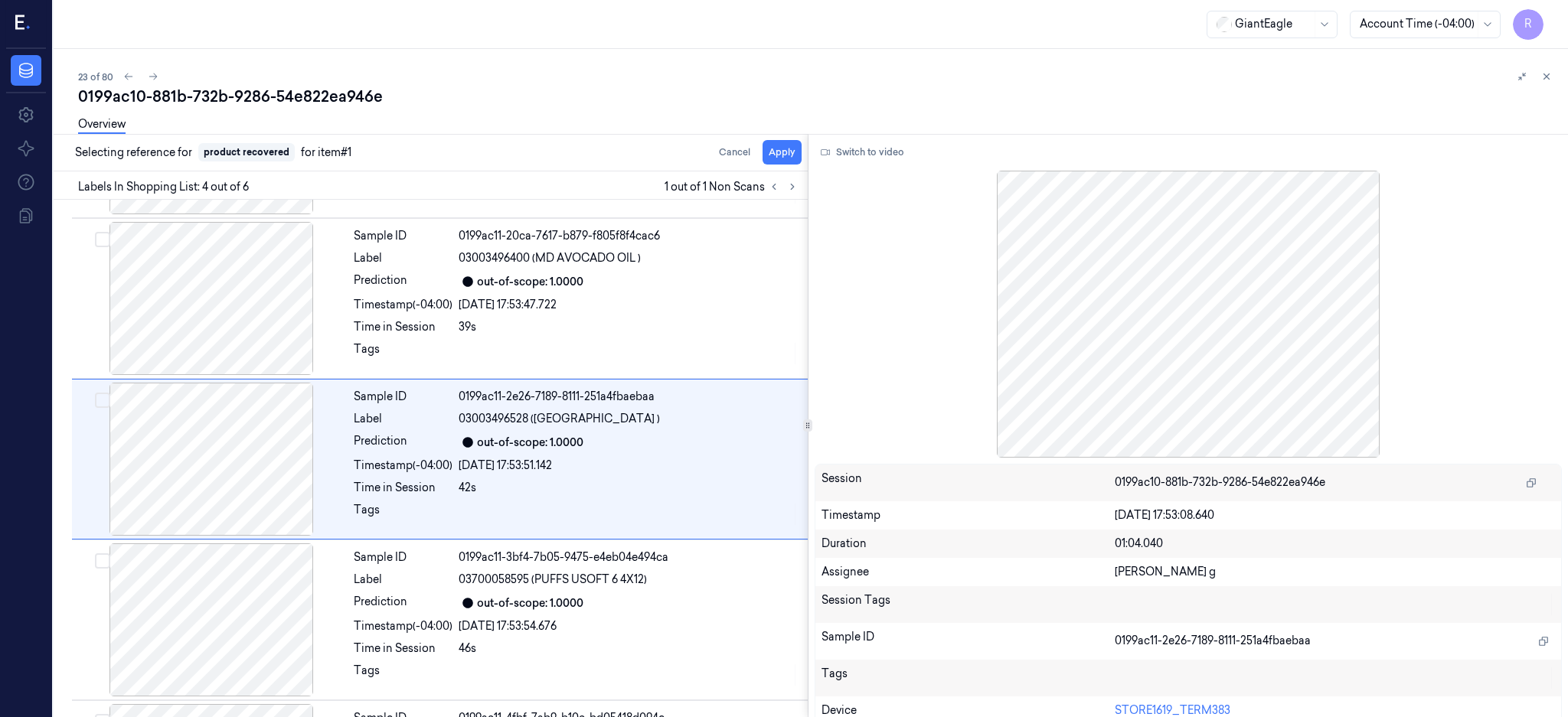
click at [909, 162] on button "Switch to video" at bounding box center [862, 152] width 96 height 25
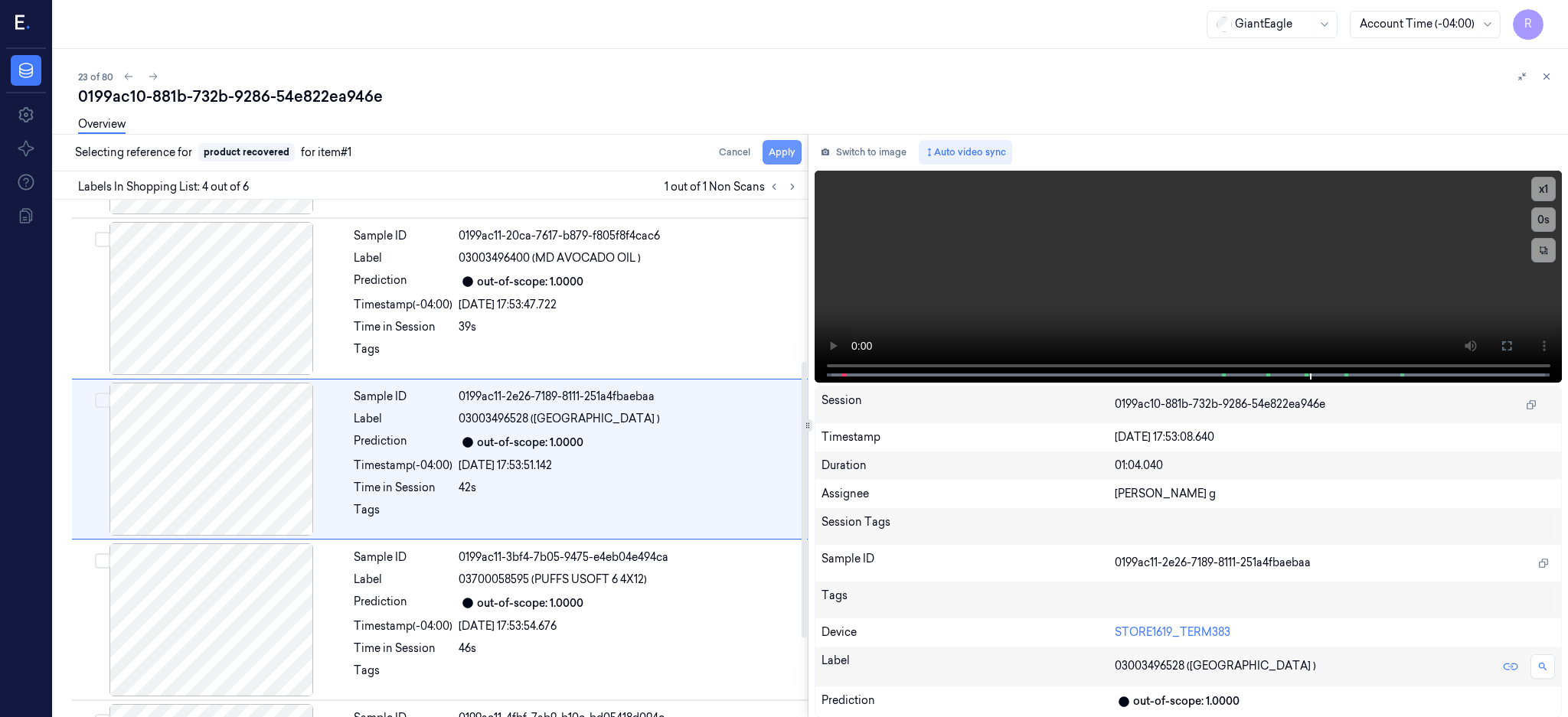
click at [802, 156] on button "Apply" at bounding box center [782, 152] width 39 height 25
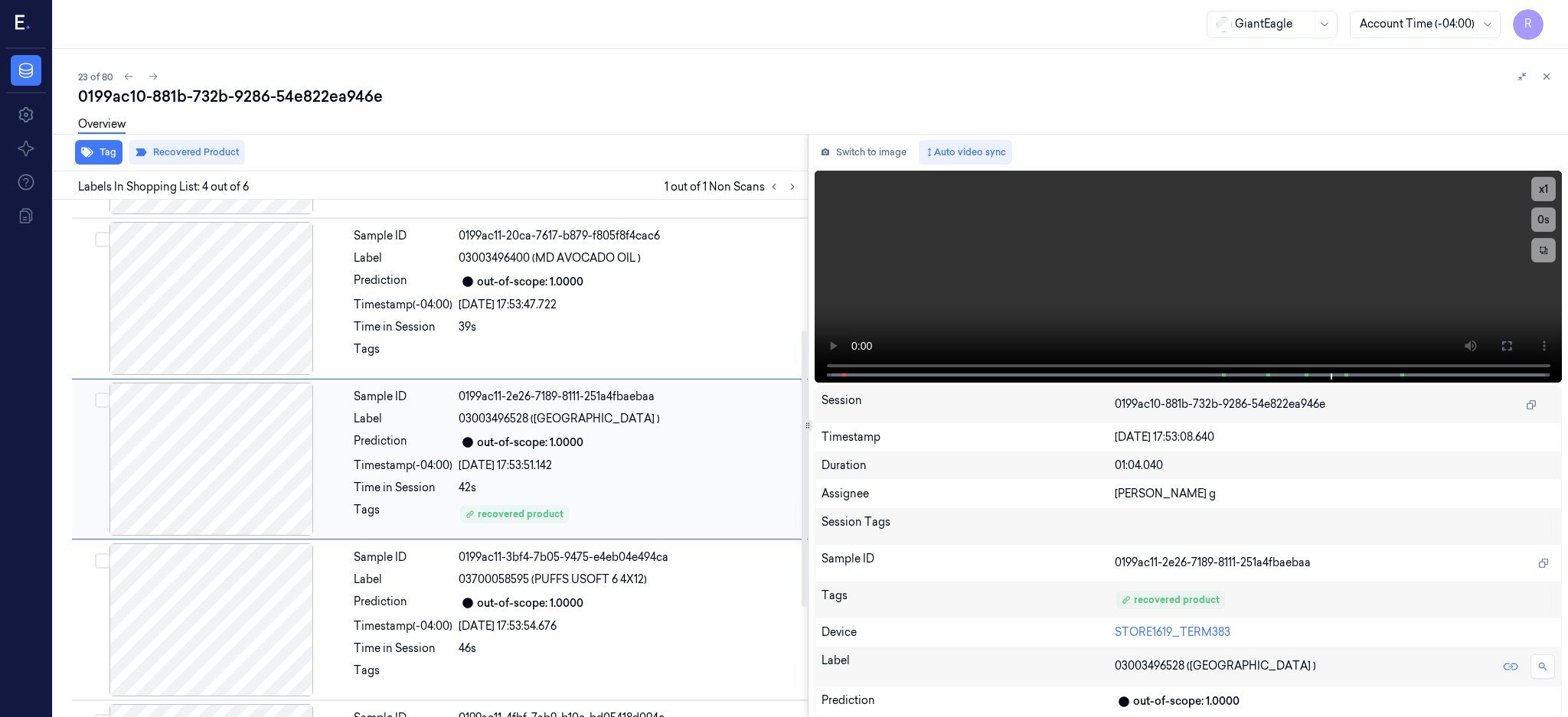
scroll to position [0, 0]
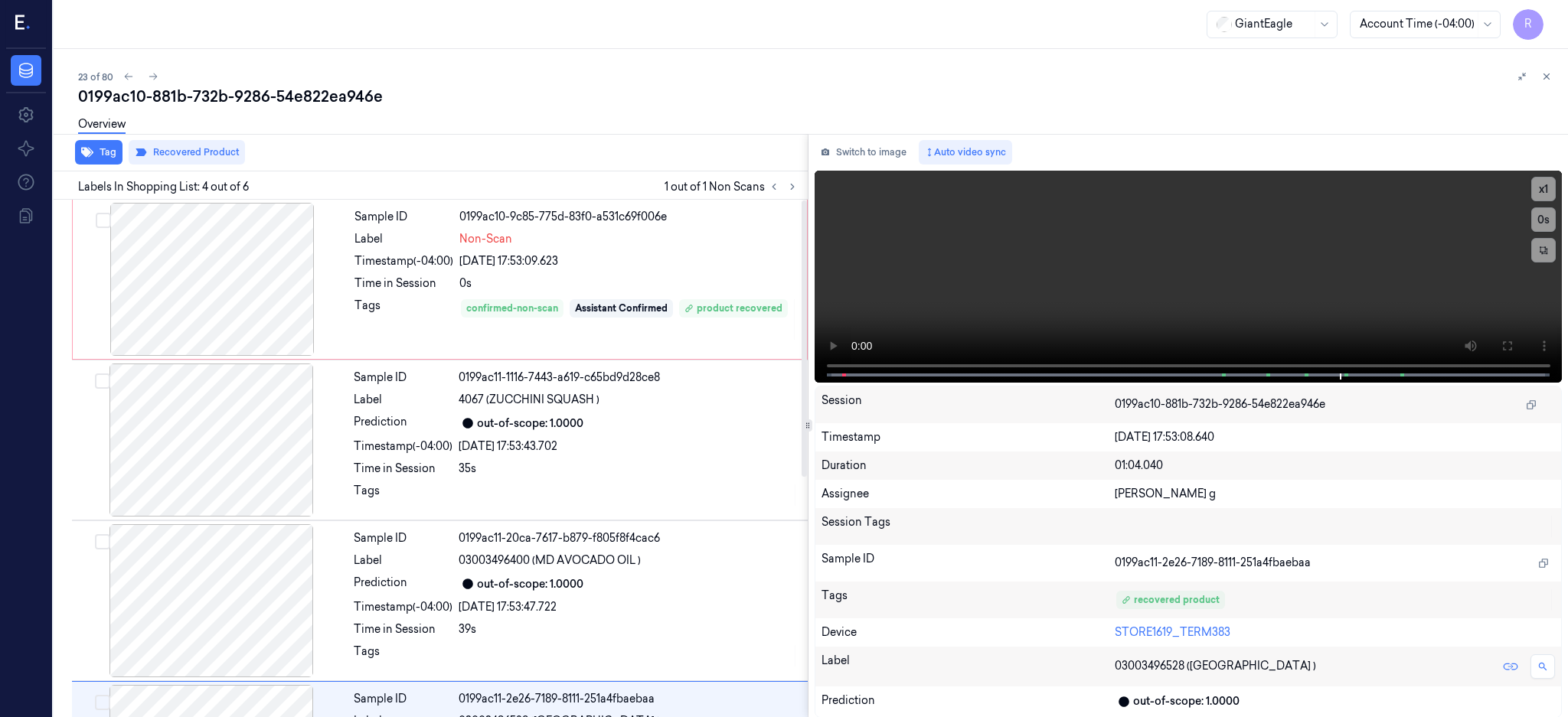
click at [279, 95] on div "0199ac10-881b-732b-9286-54e822ea946e" at bounding box center [817, 97] width 1478 height 22
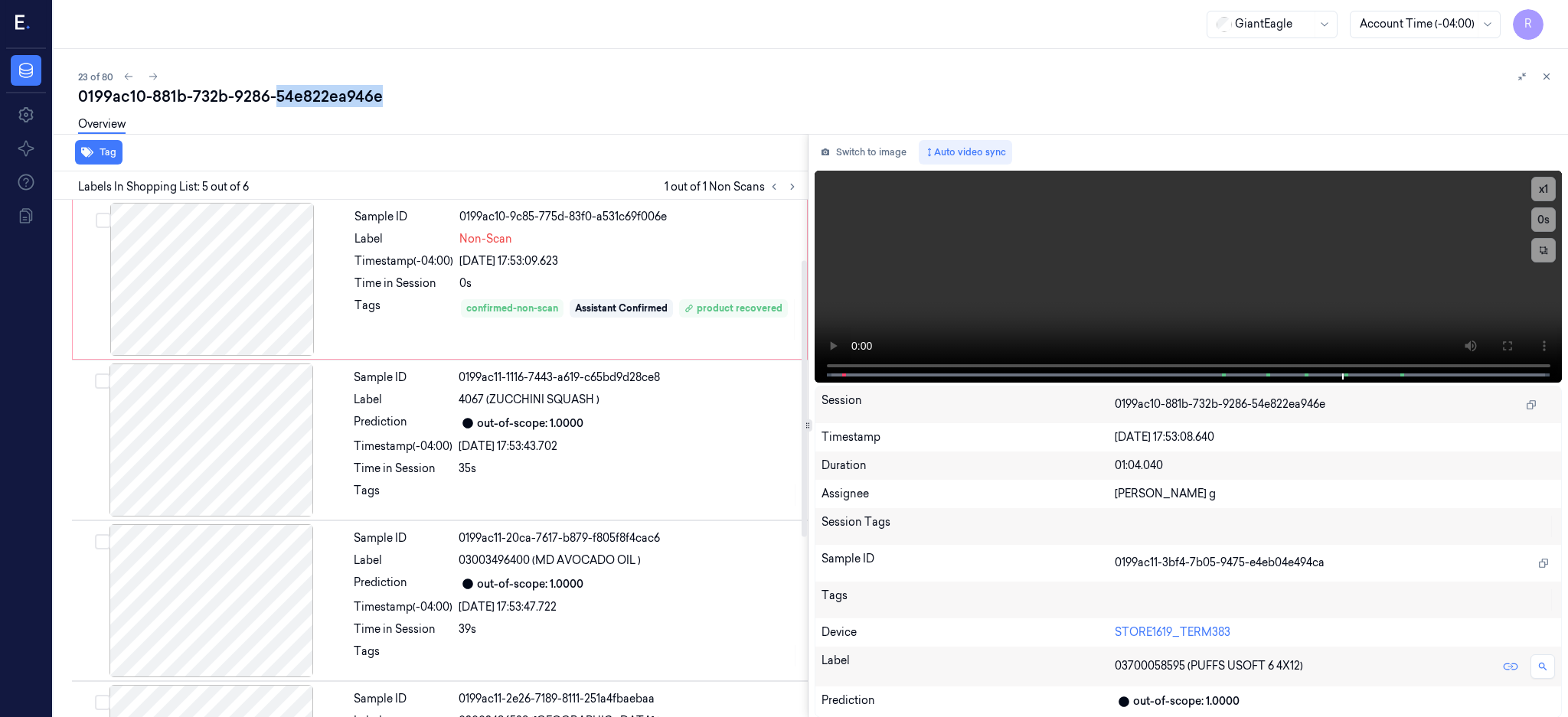
click at [279, 95] on div "0199ac10-881b-732b-9286-54e822ea946e" at bounding box center [817, 97] width 1478 height 22
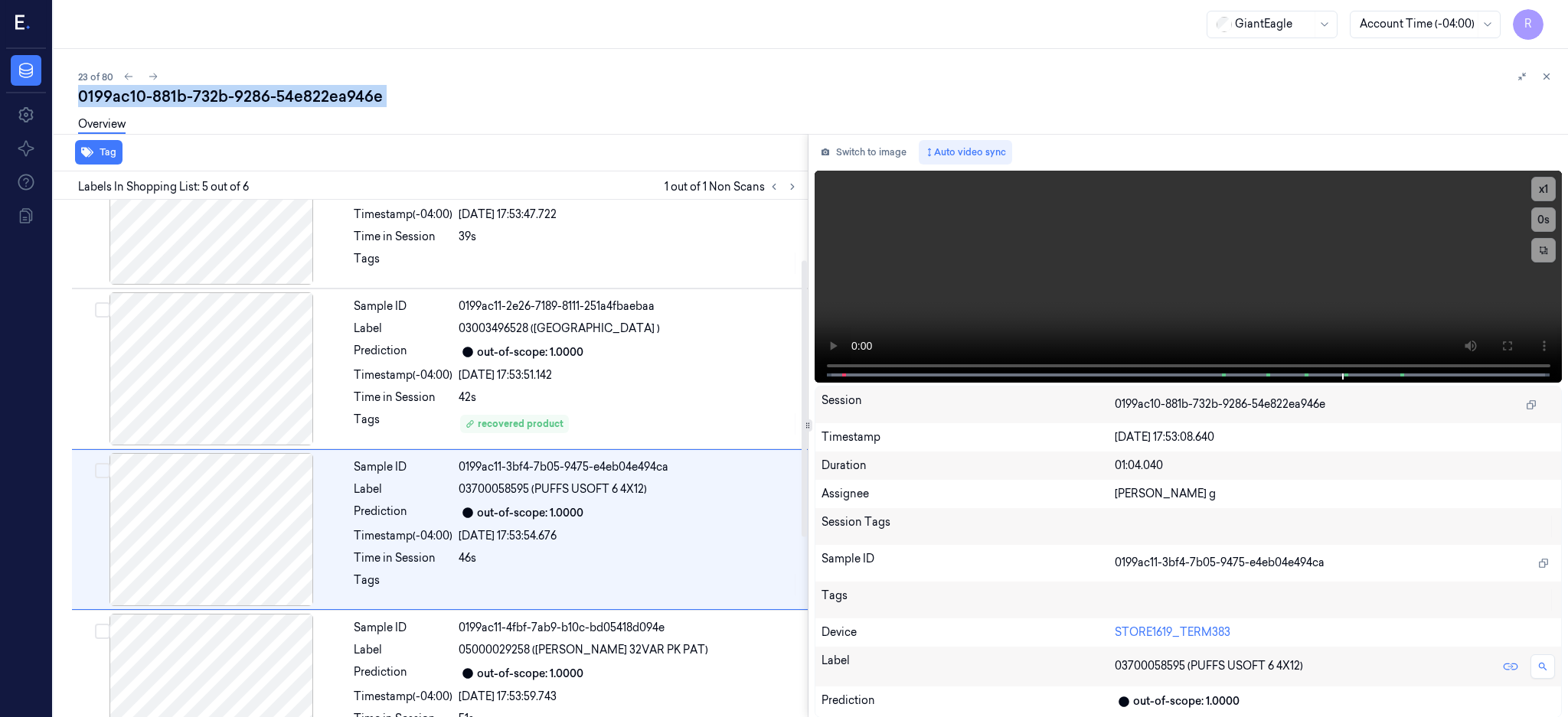
click at [279, 95] on div "0199ac10-881b-732b-9286-54e822ea946e" at bounding box center [817, 97] width 1478 height 22
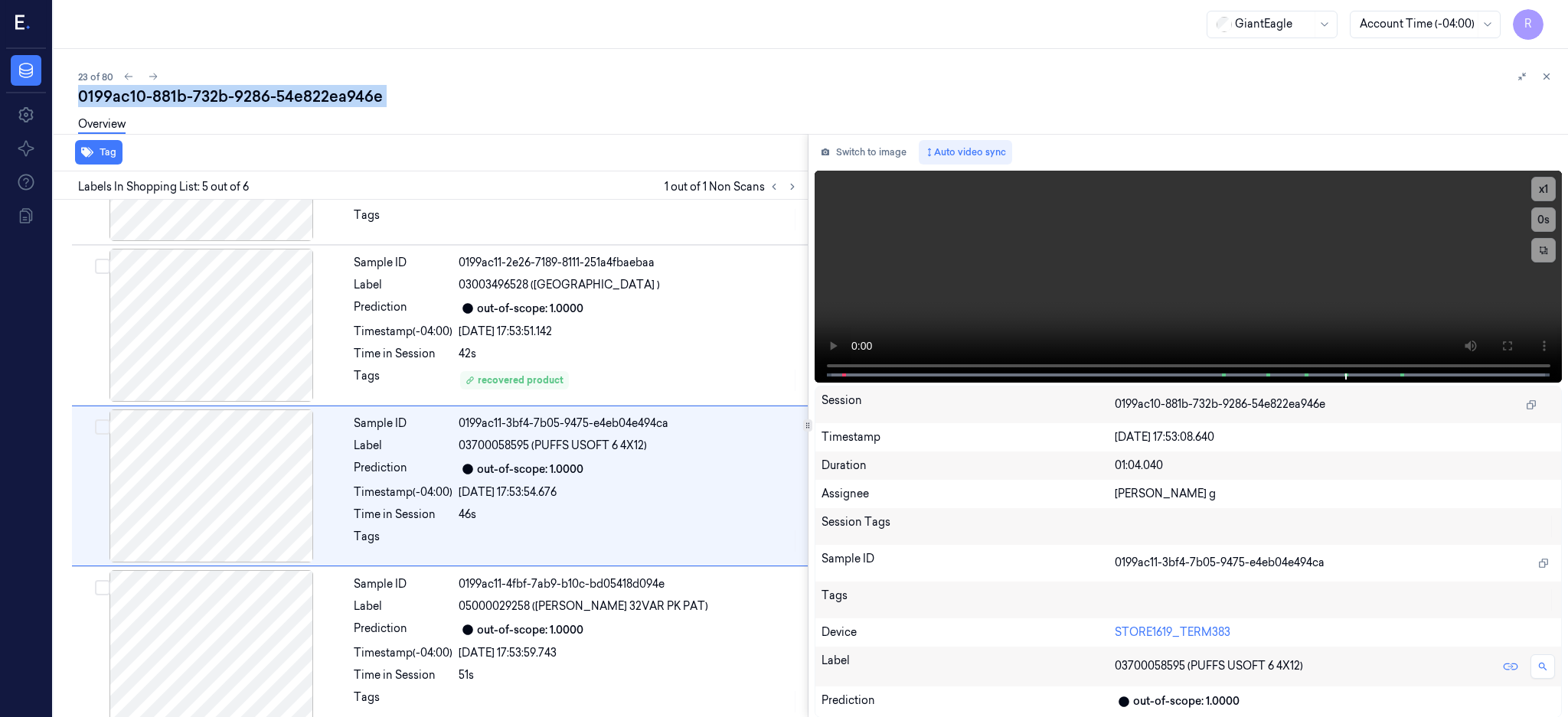
scroll to position [450, 0]
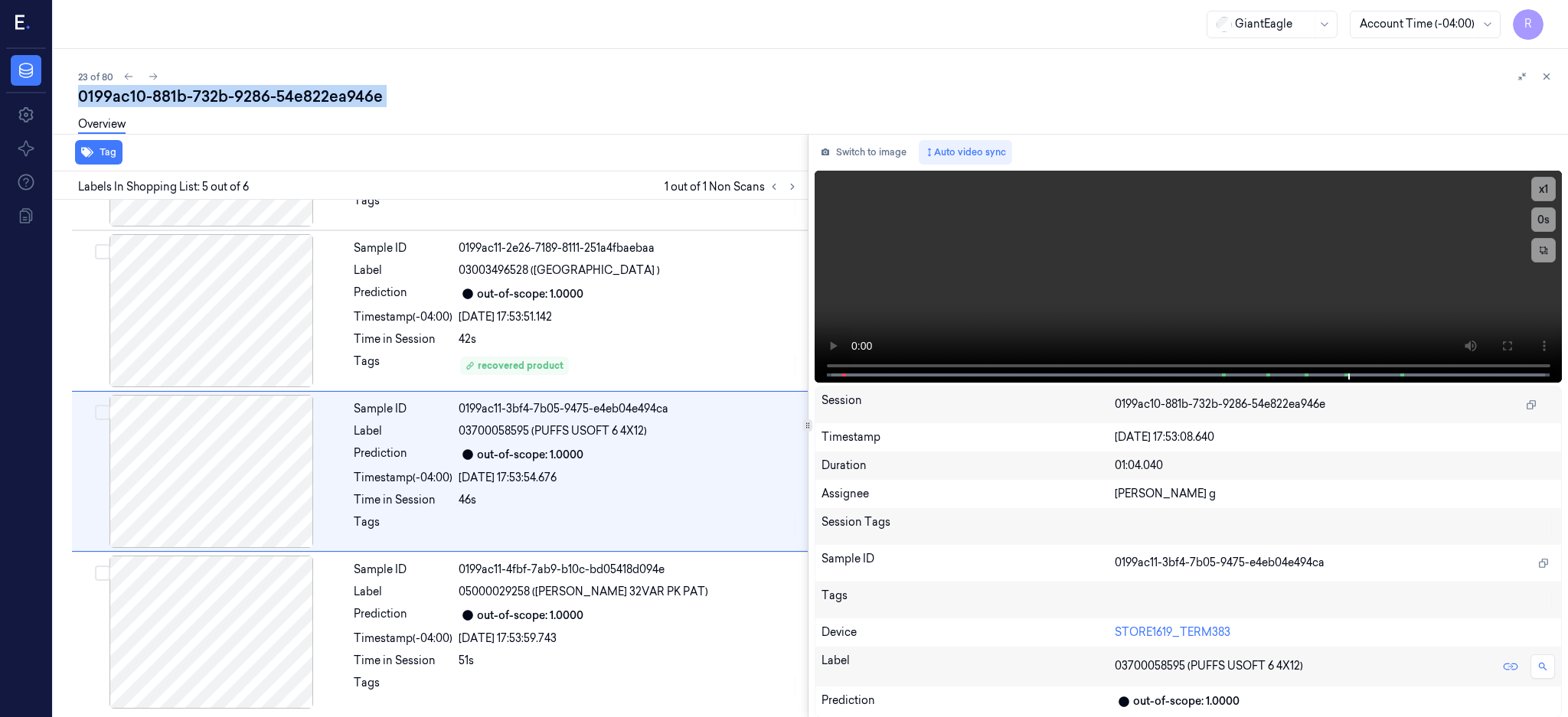
copy div "54e822ea946e"
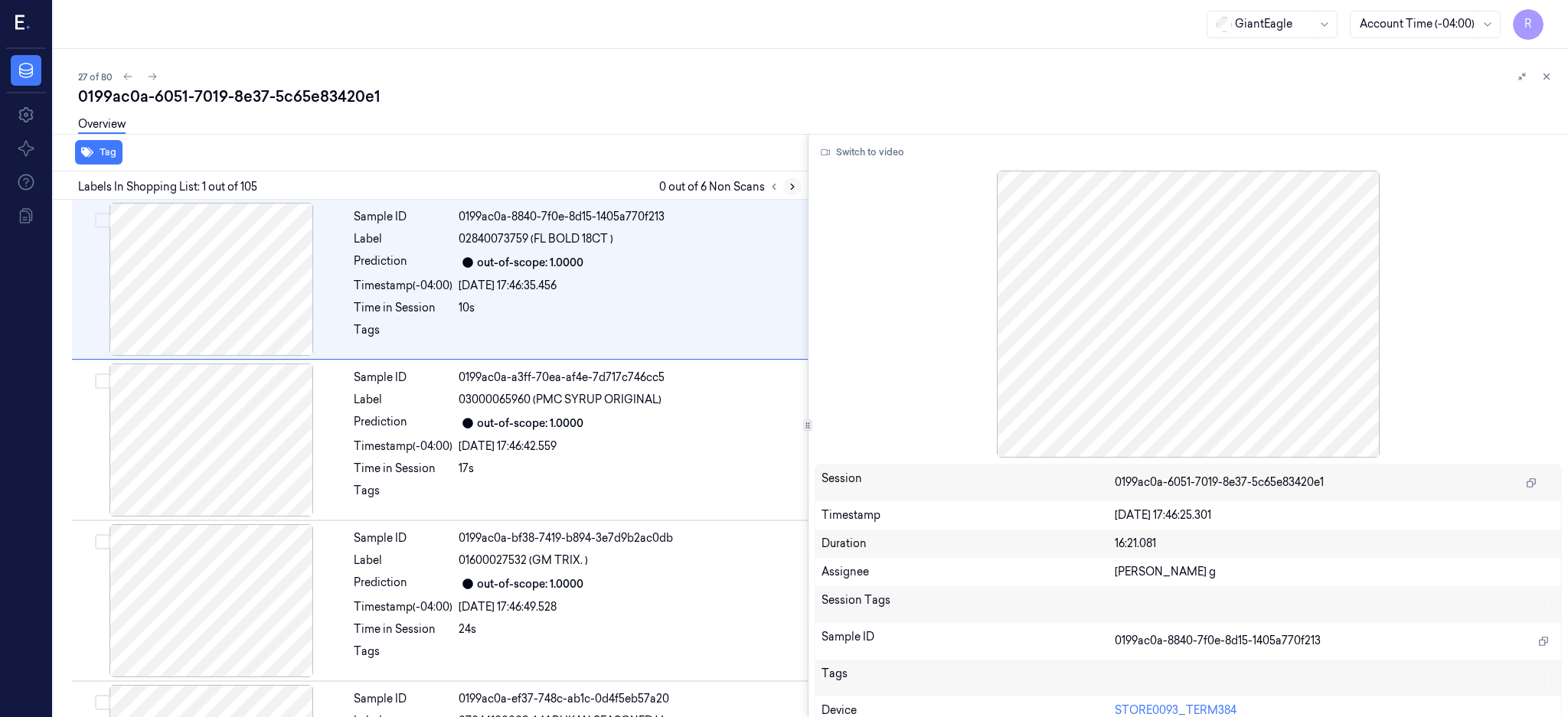
click at [802, 188] on button at bounding box center [793, 186] width 18 height 18
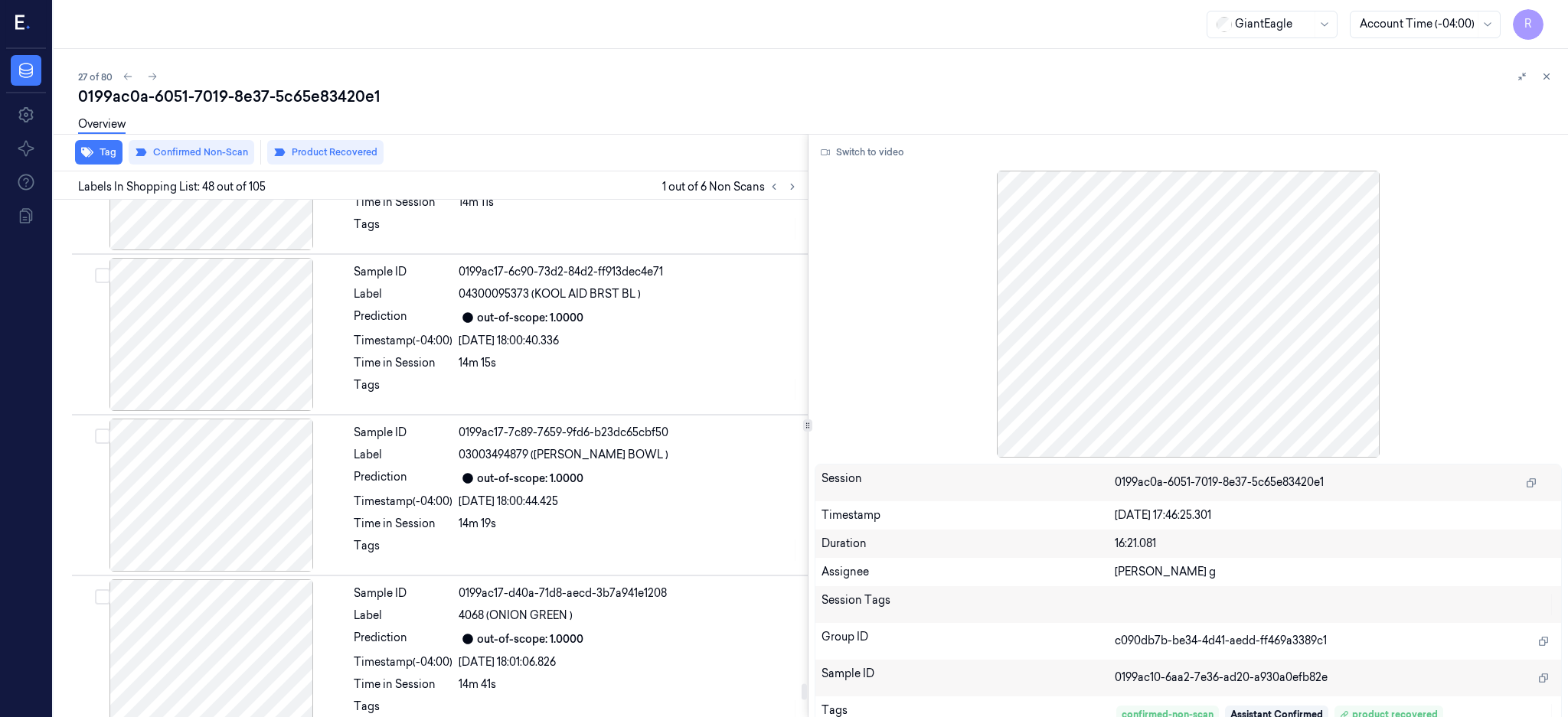
scroll to position [16371, 0]
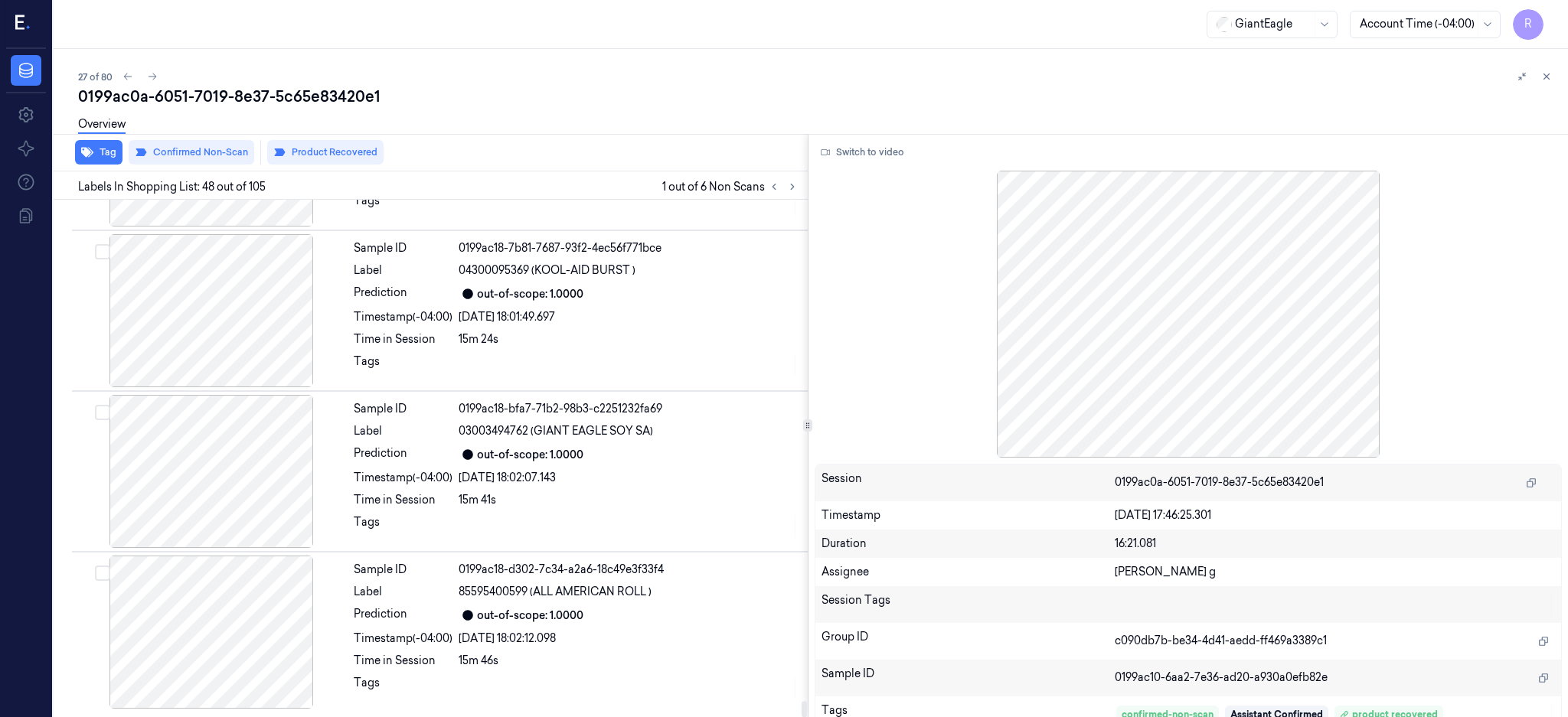
drag, startPoint x: 834, startPoint y: 510, endPoint x: 833, endPoint y: 721, distance: 211.0
click at [807, 716] on div at bounding box center [804, 709] width 5 height 16
click at [802, 192] on button at bounding box center [793, 186] width 18 height 18
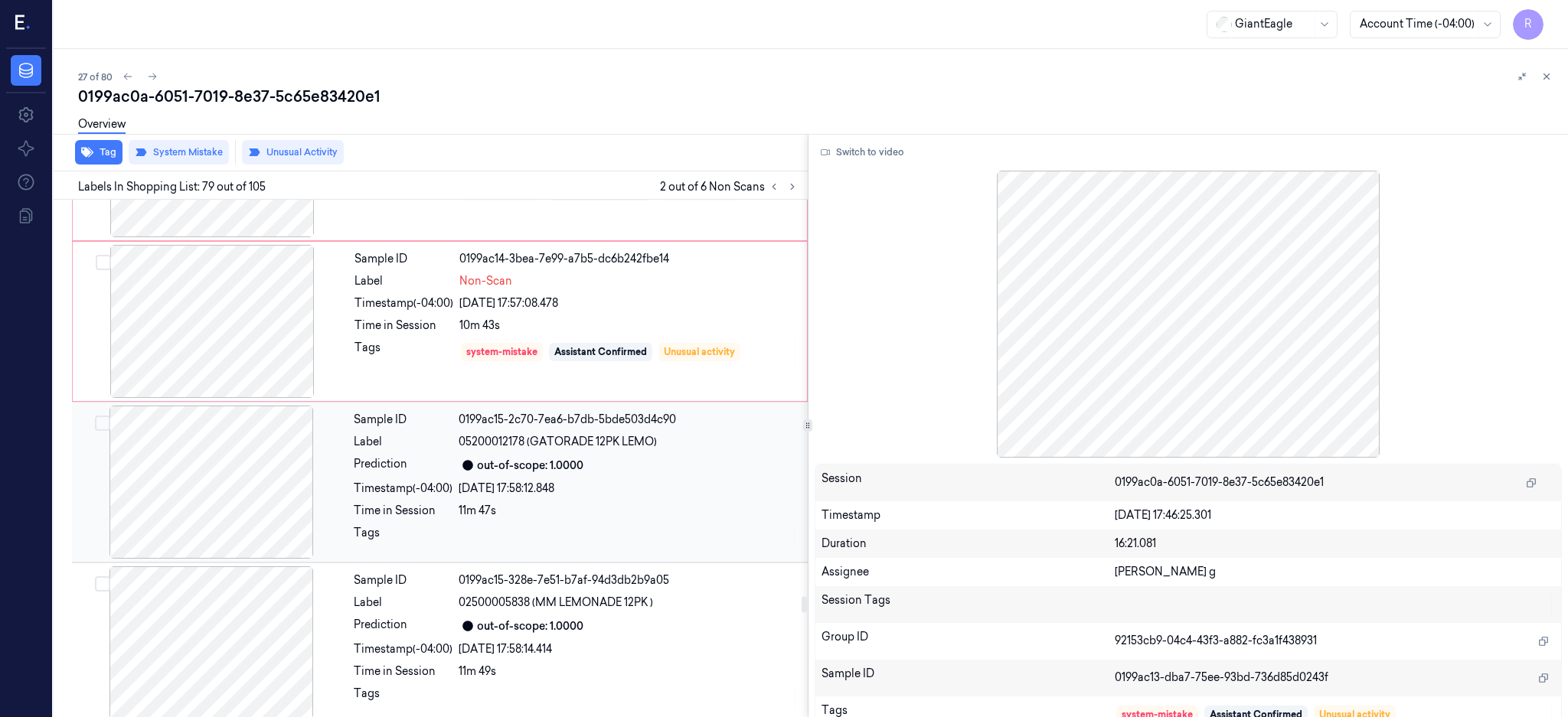
scroll to position [12567, 0]
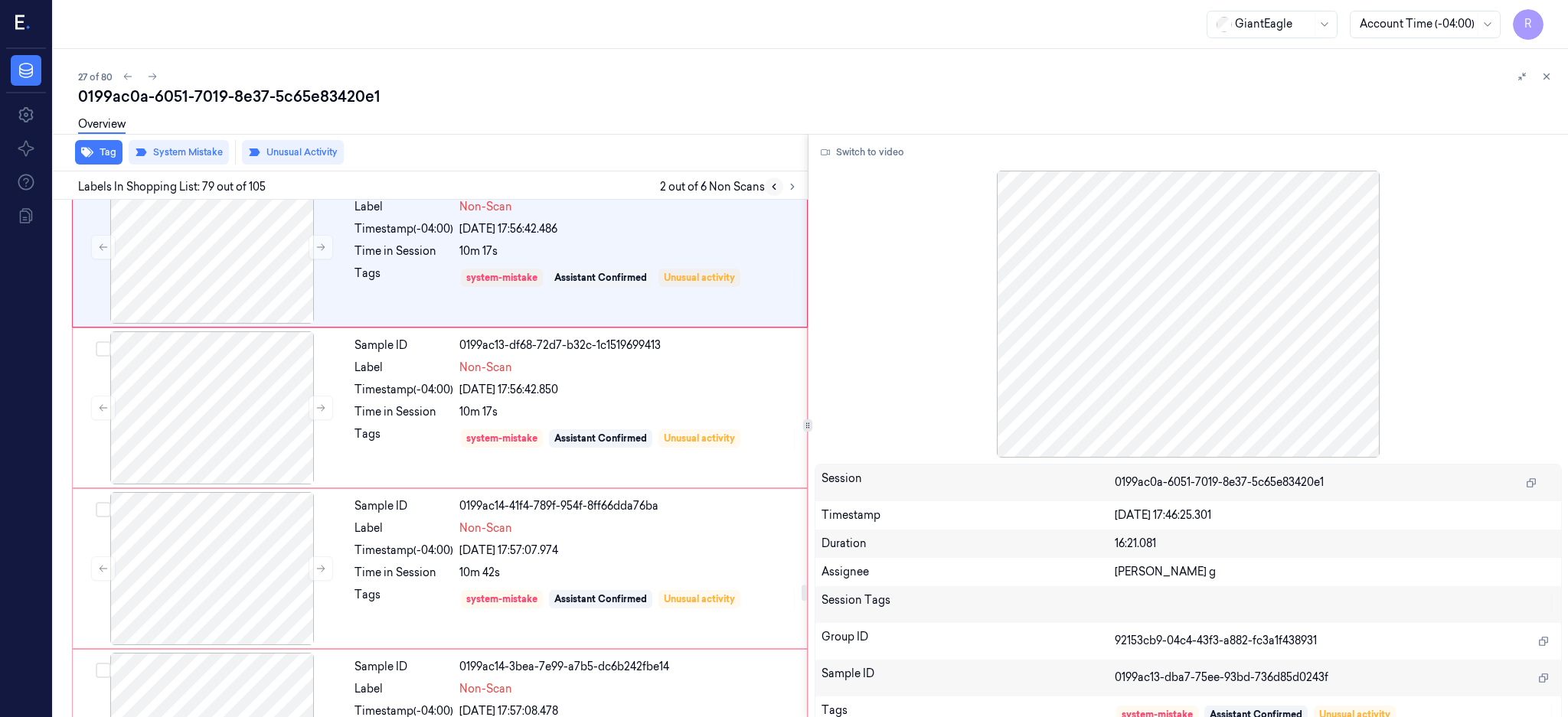
click at [779, 190] on icon at bounding box center [774, 186] width 11 height 11
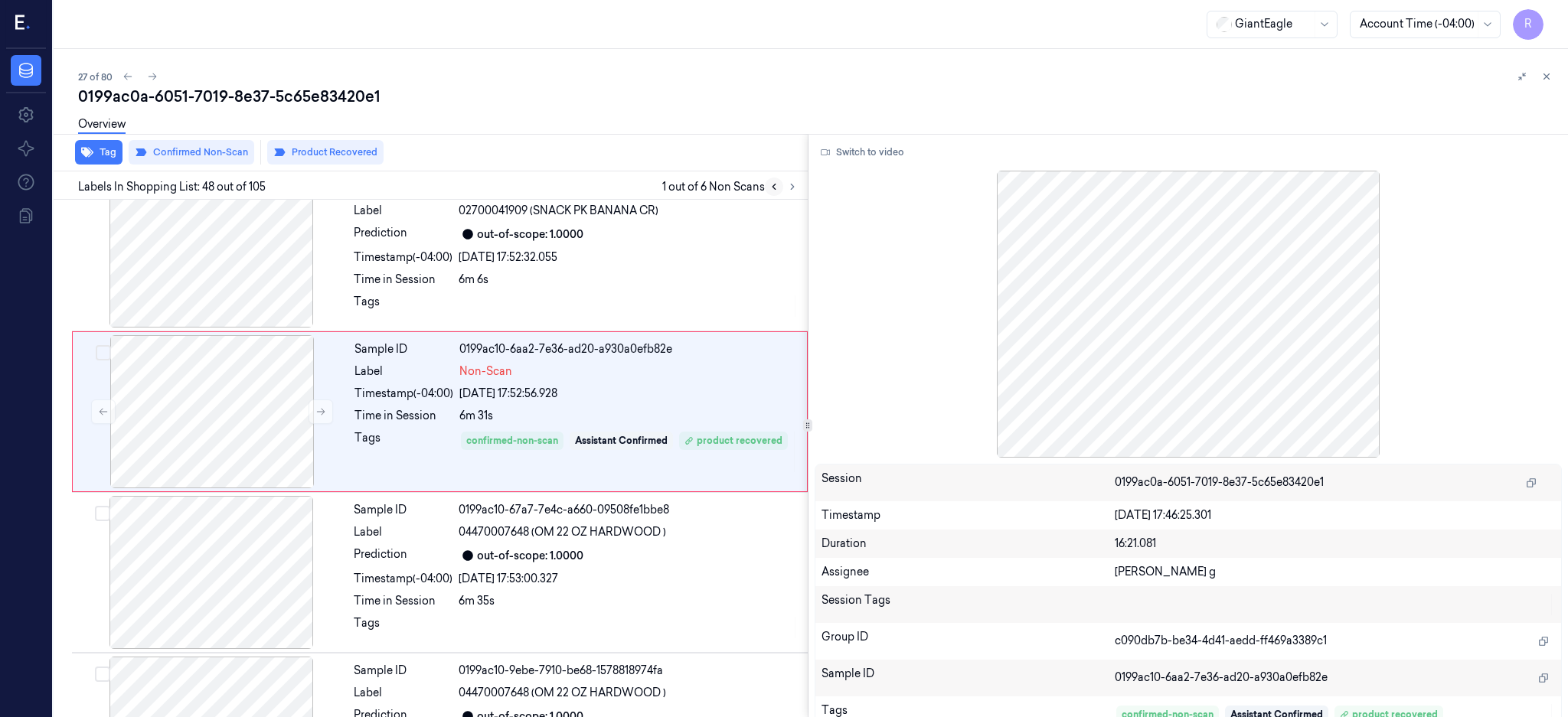
scroll to position [7378, 0]
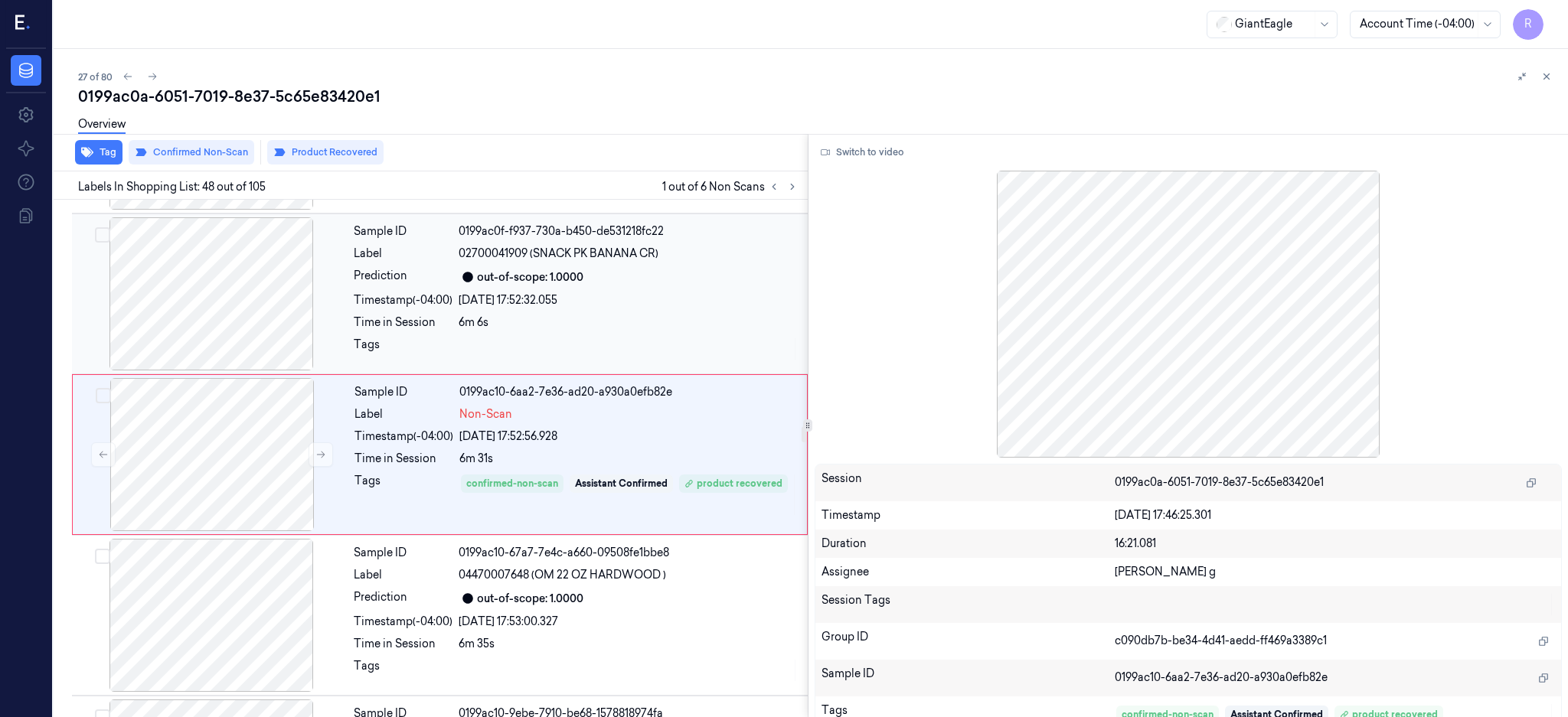
click at [203, 303] on div at bounding box center [211, 293] width 273 height 153
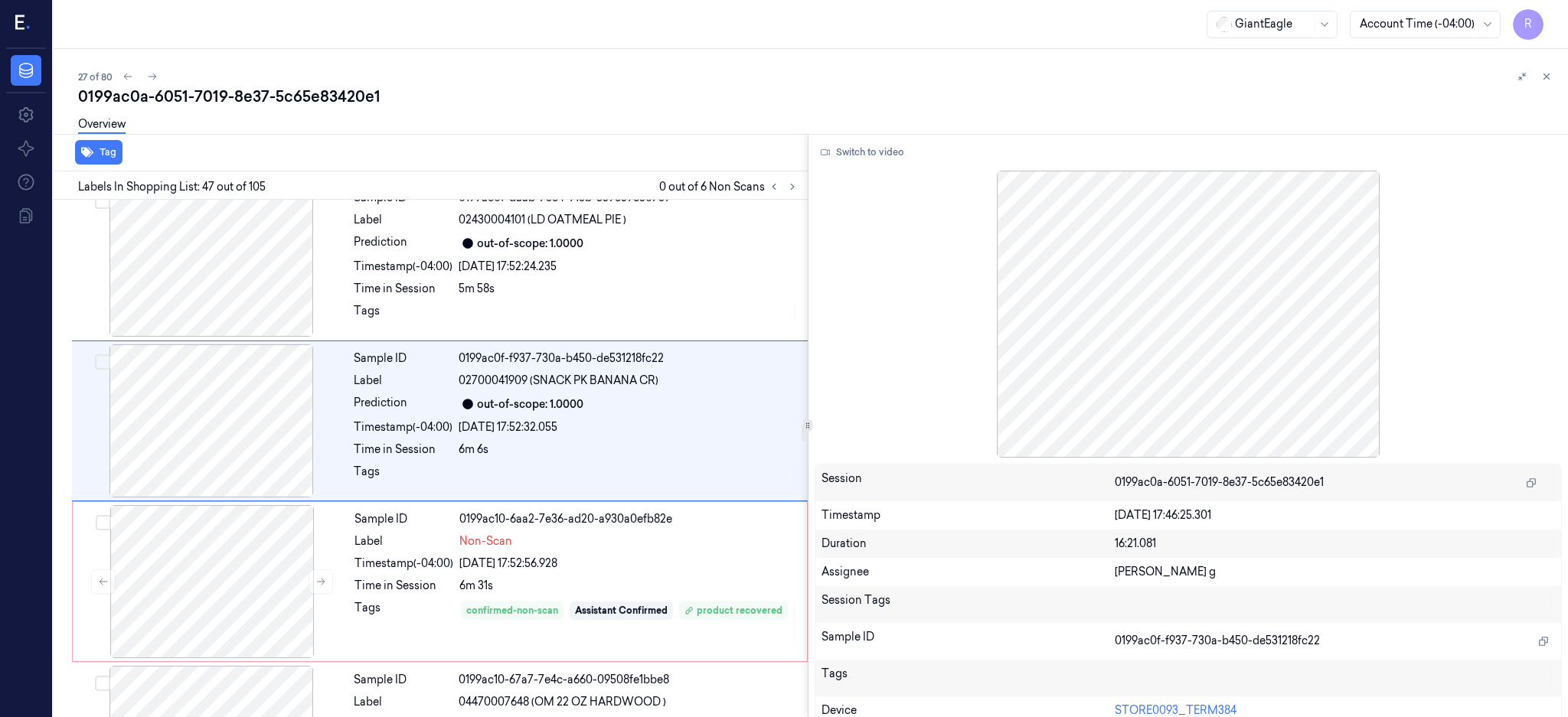
scroll to position [7217, 0]
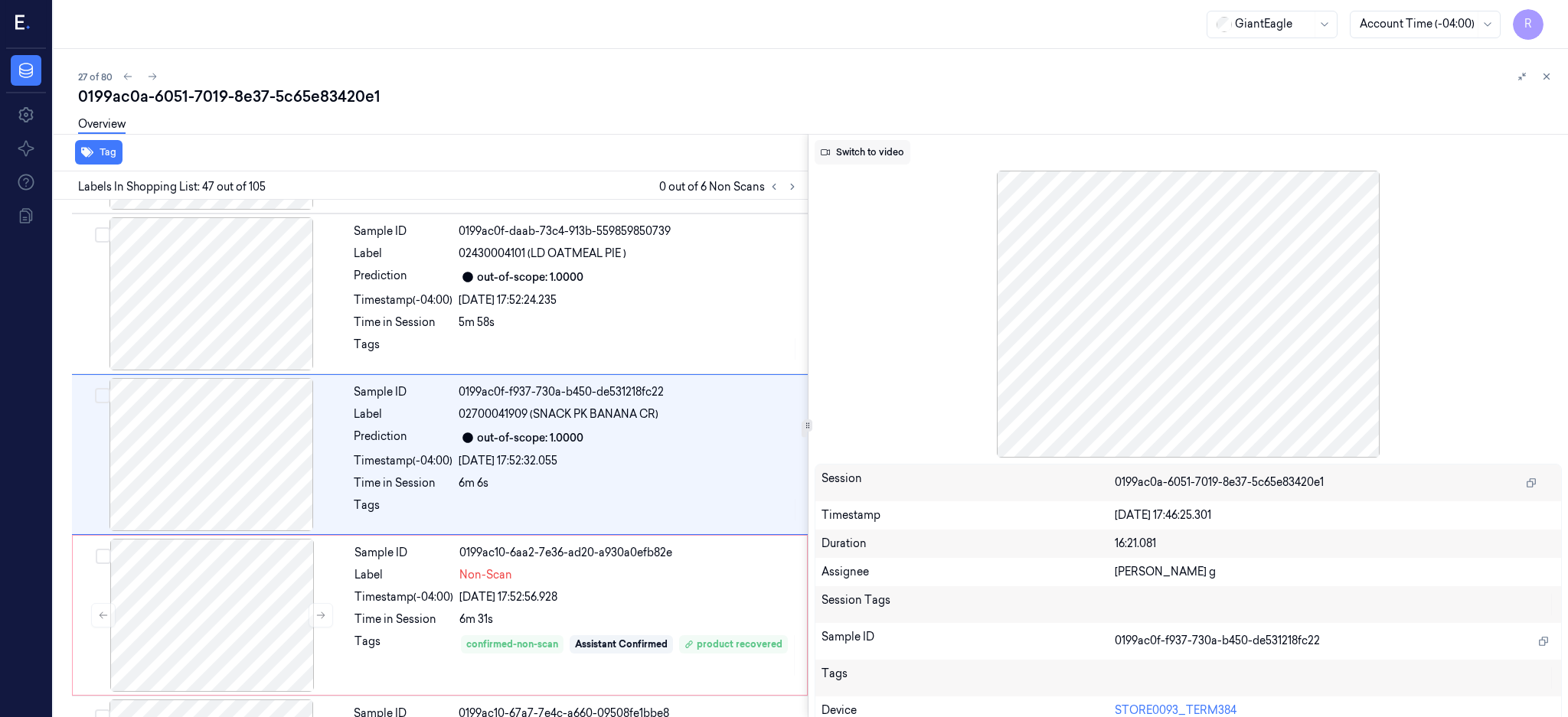
click at [871, 157] on button "Switch to video" at bounding box center [862, 152] width 96 height 25
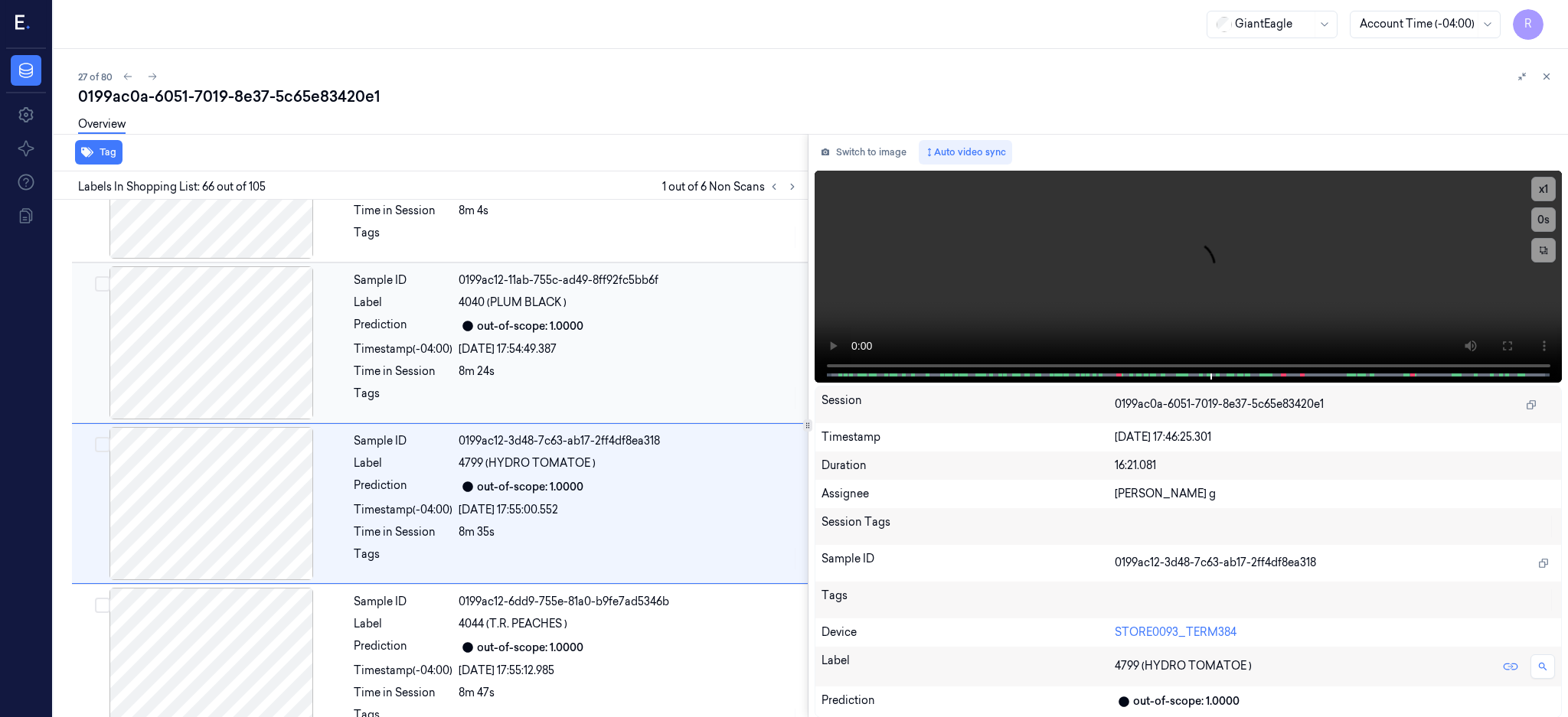
scroll to position [10272, 0]
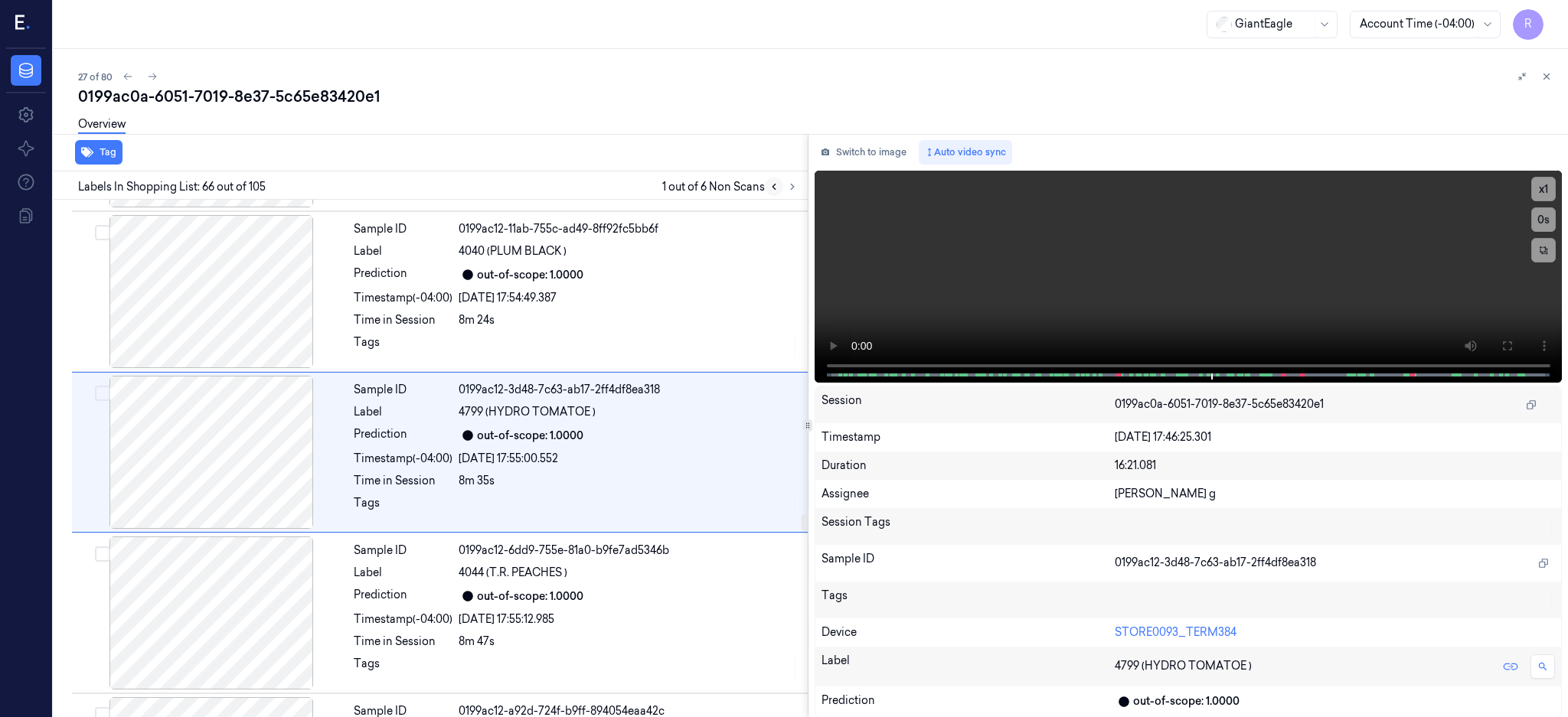
click at [779, 190] on icon at bounding box center [774, 186] width 11 height 11
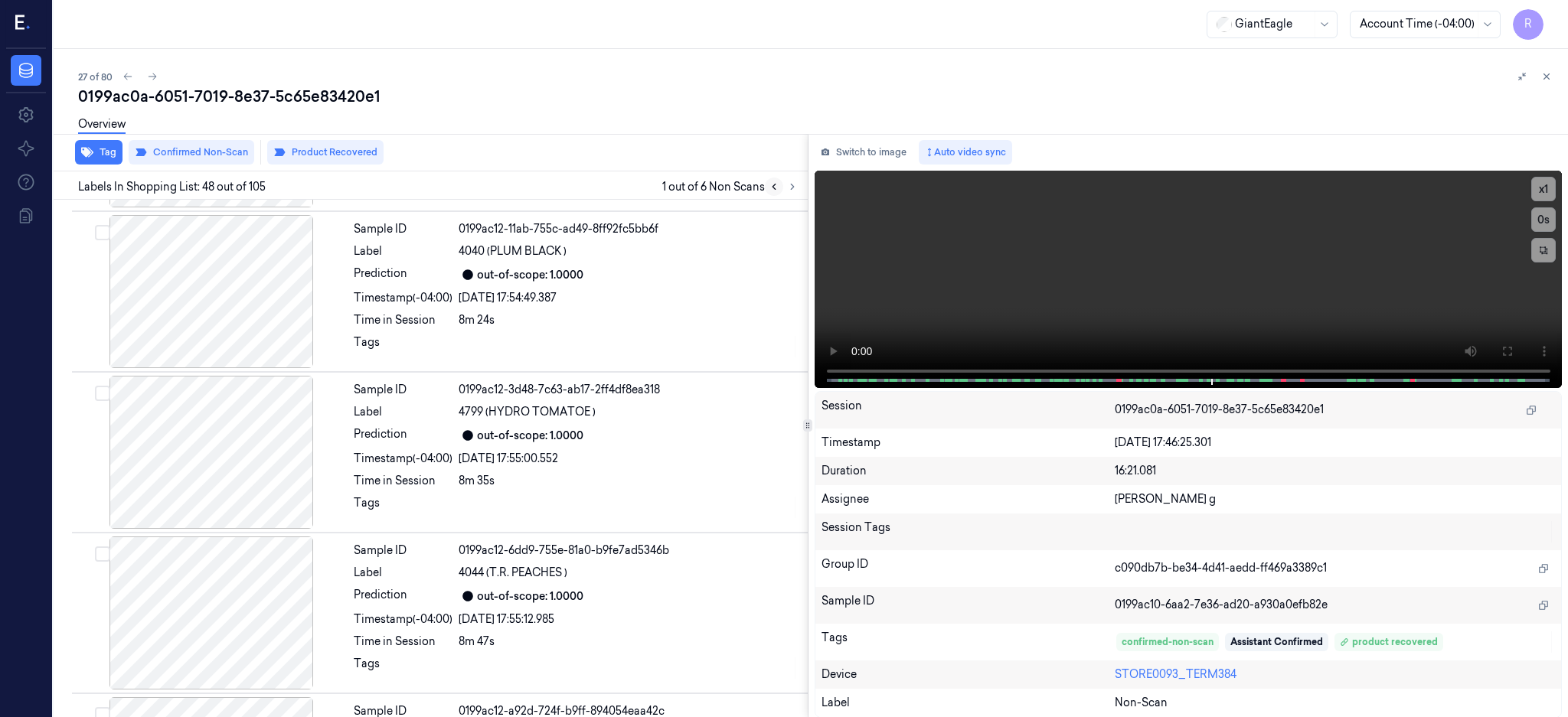
click at [779, 181] on icon at bounding box center [774, 186] width 11 height 11
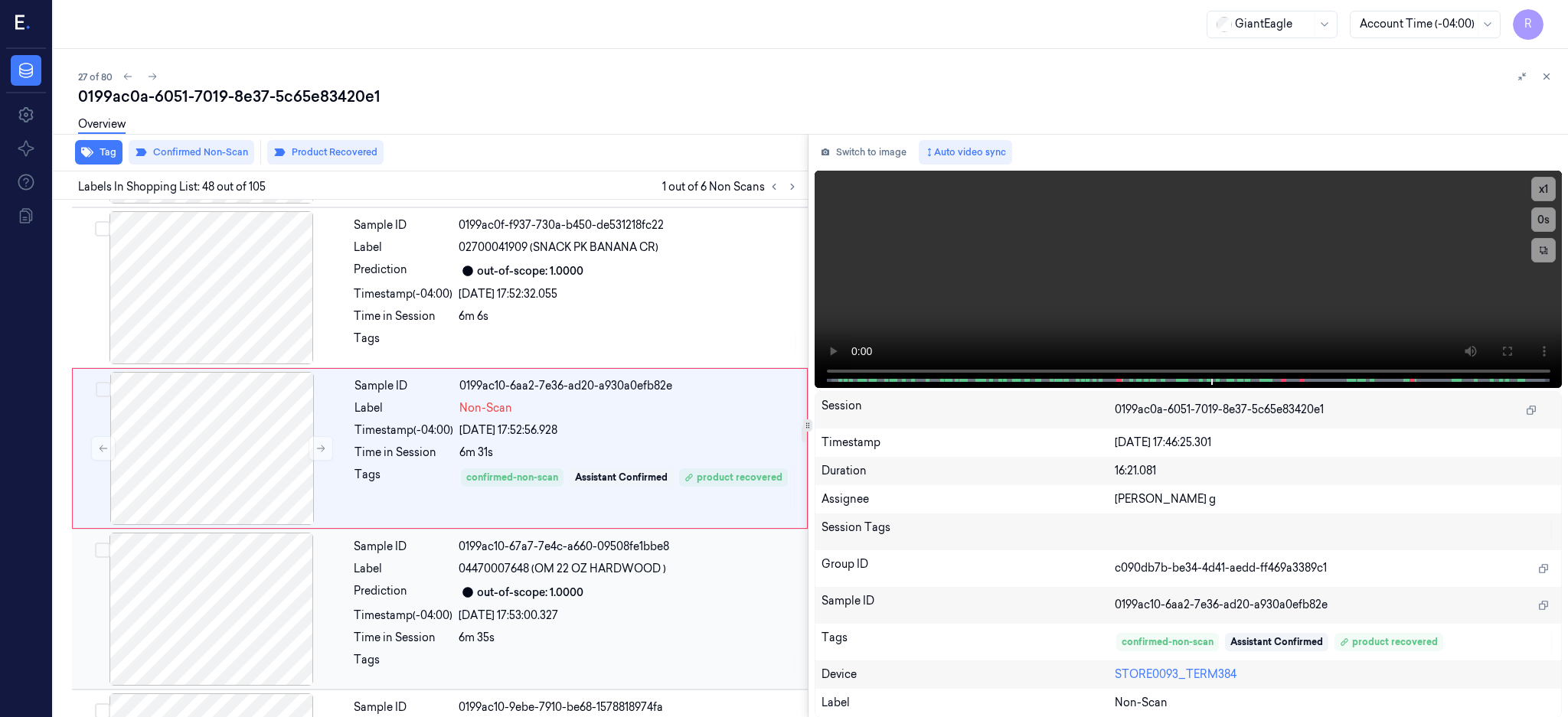
scroll to position [7378, 0]
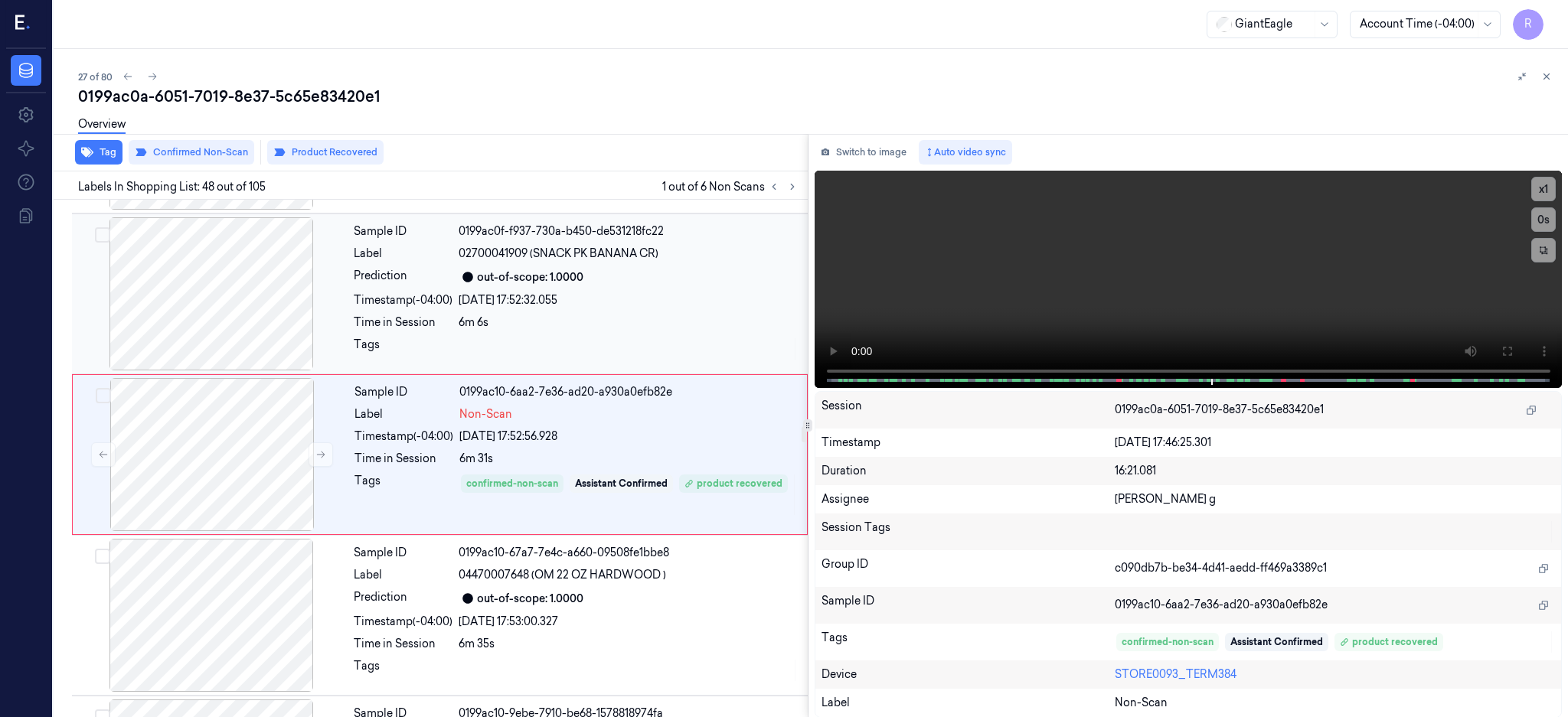
click at [263, 325] on div at bounding box center [211, 293] width 273 height 153
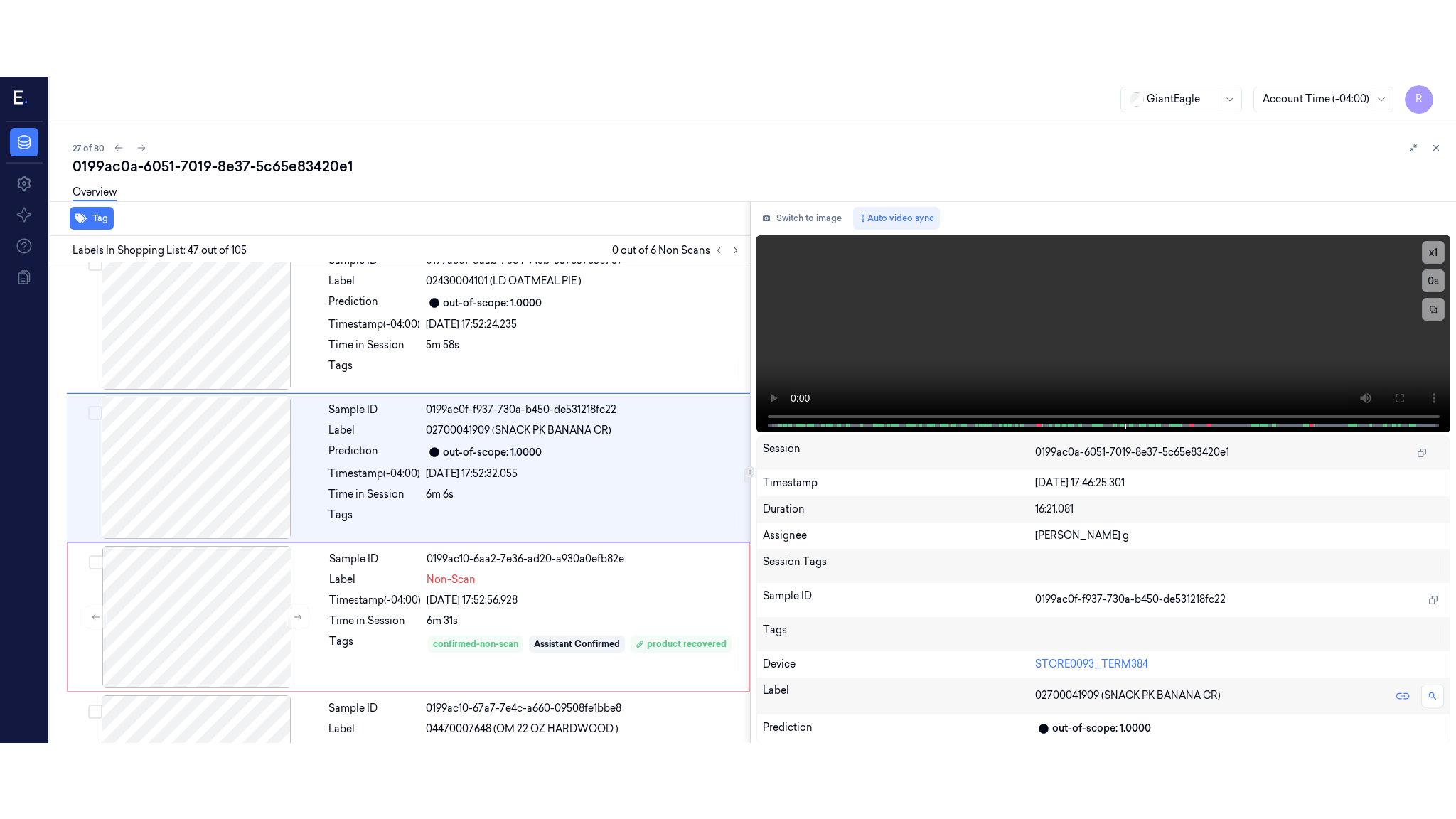
scroll to position [6703, 0]
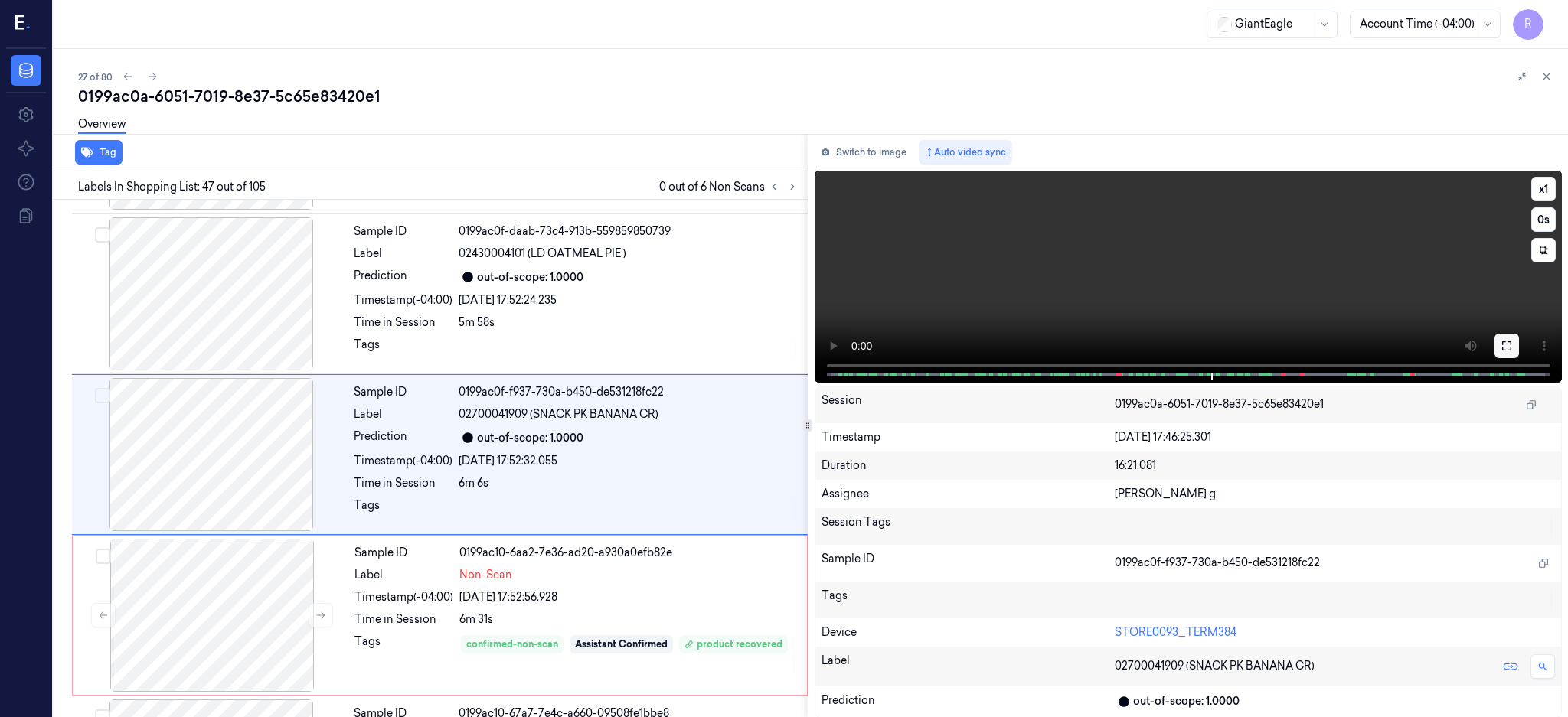
click at [1511, 344] on icon at bounding box center [1506, 345] width 9 height 9
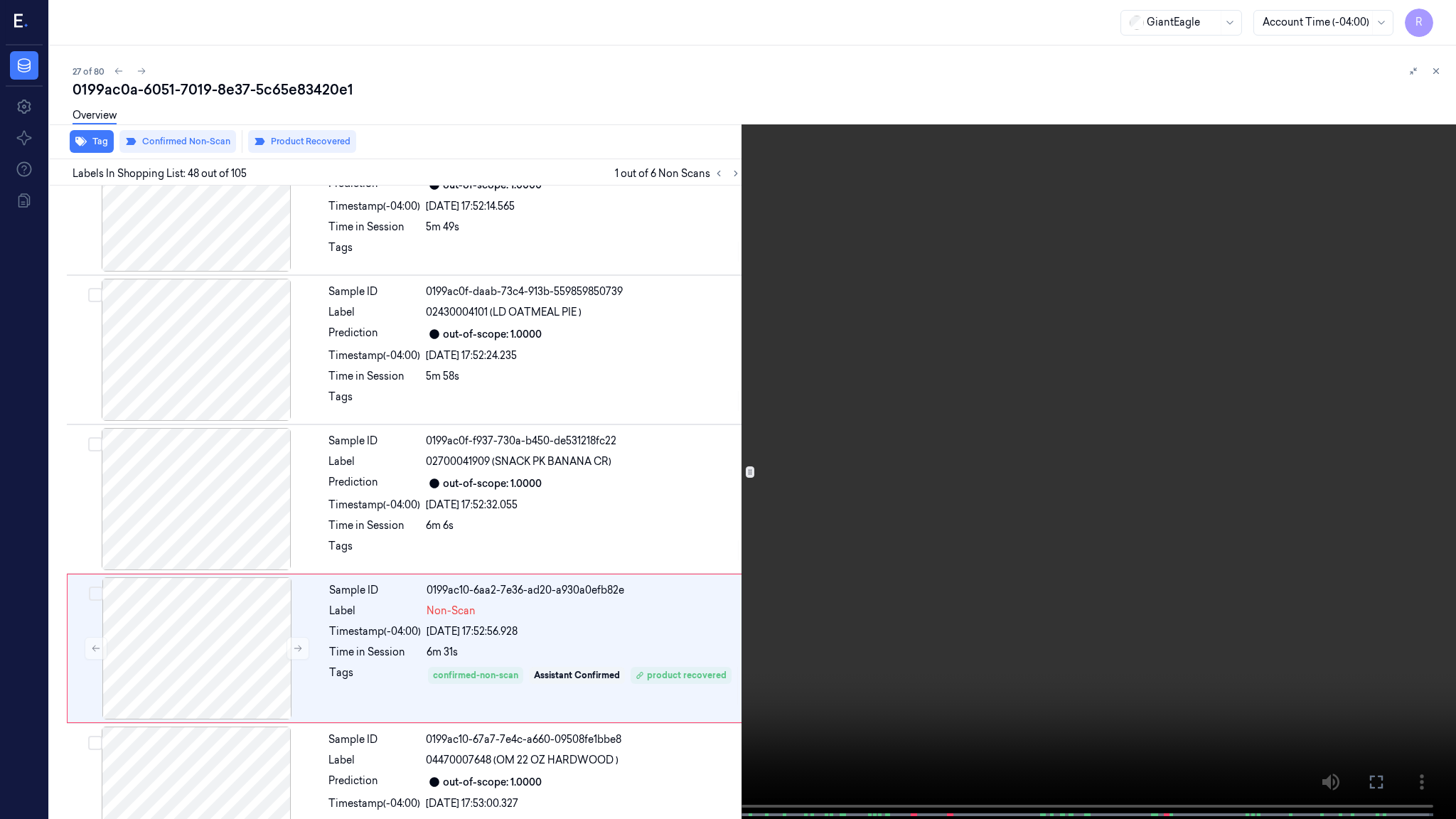
scroll to position [6776, 0]
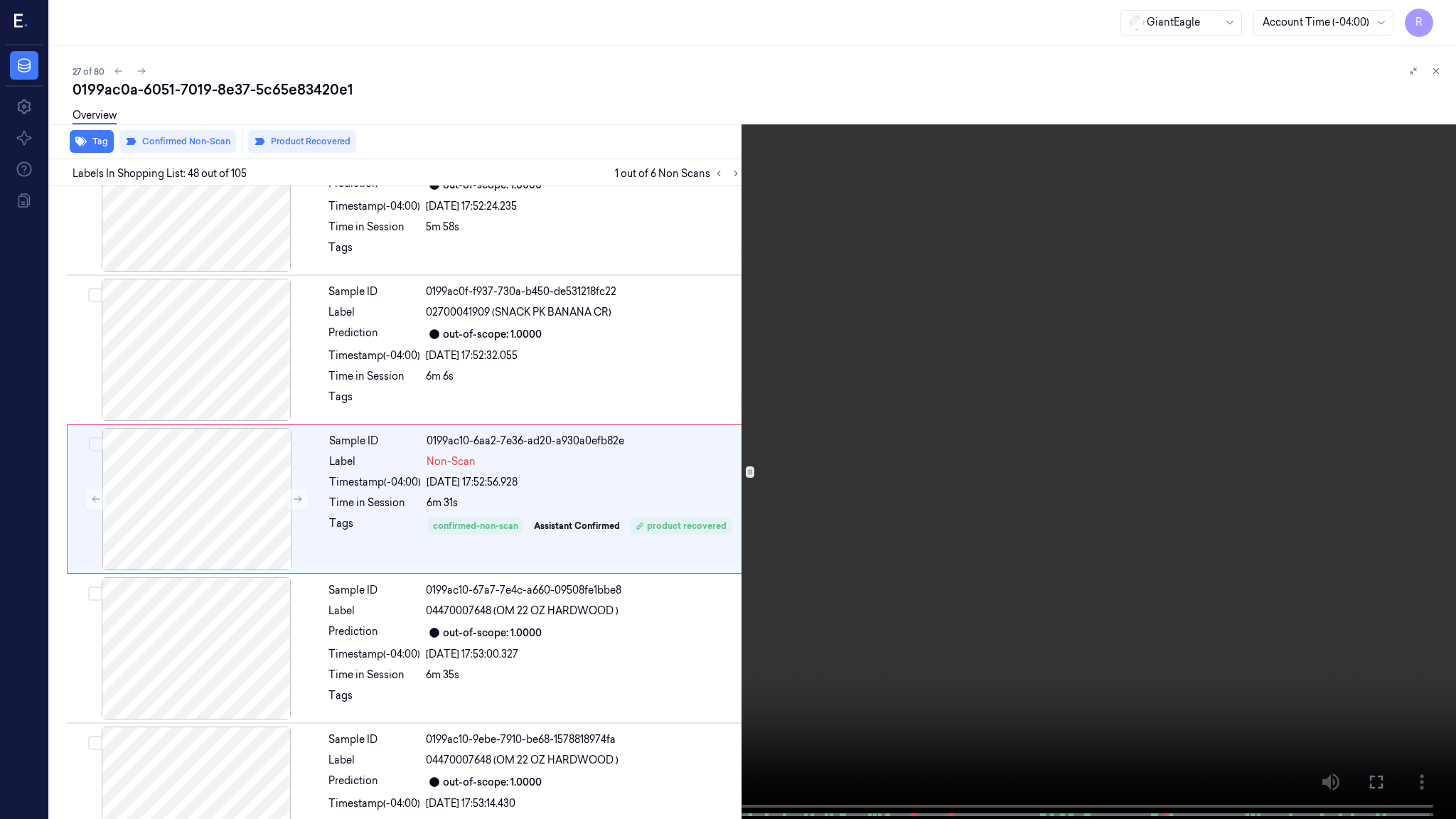
click at [1390, 665] on video at bounding box center [728, 411] width 1456 height 821
click at [165, 665] on video at bounding box center [728, 411] width 1456 height 821
click at [593, 665] on span at bounding box center [592, 814] width 2 height 7
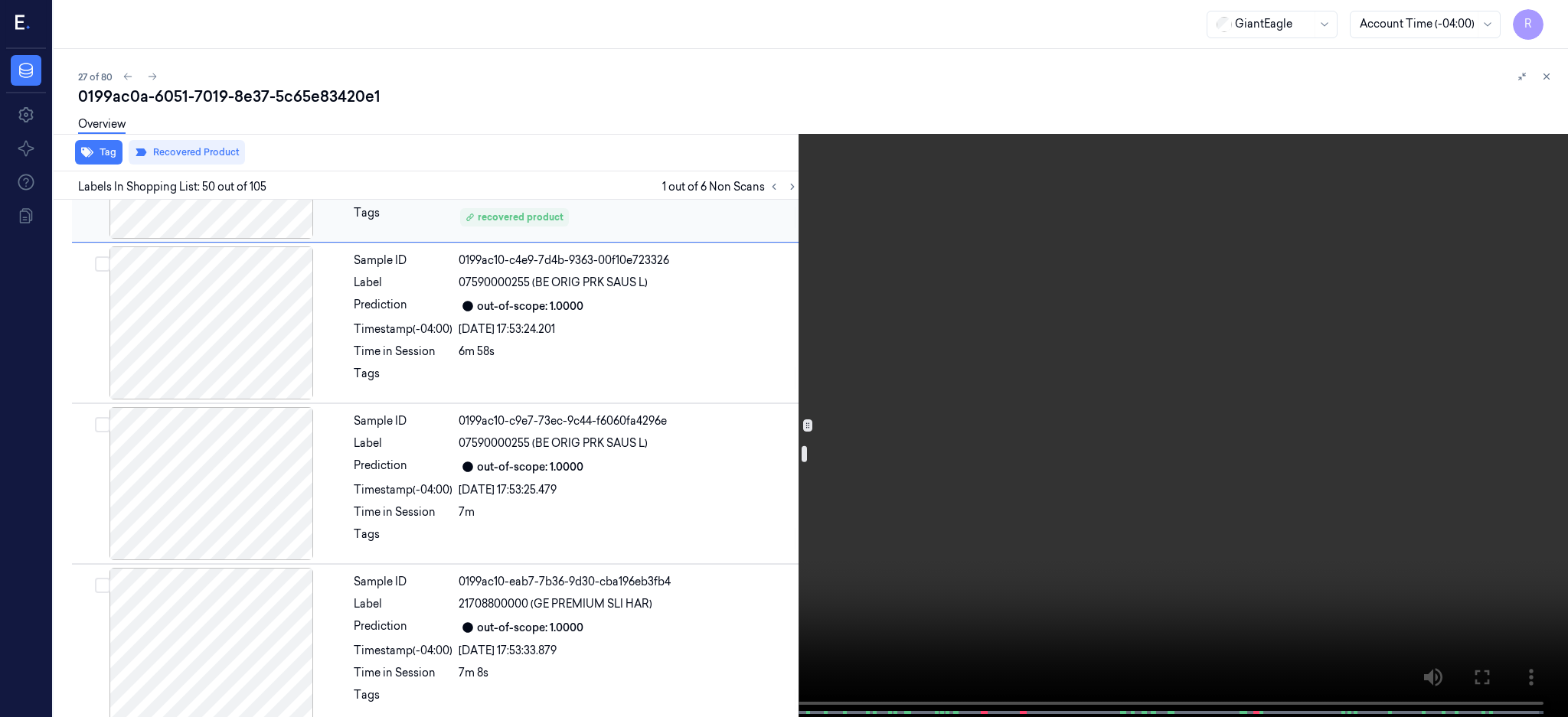
scroll to position [8025, 0]
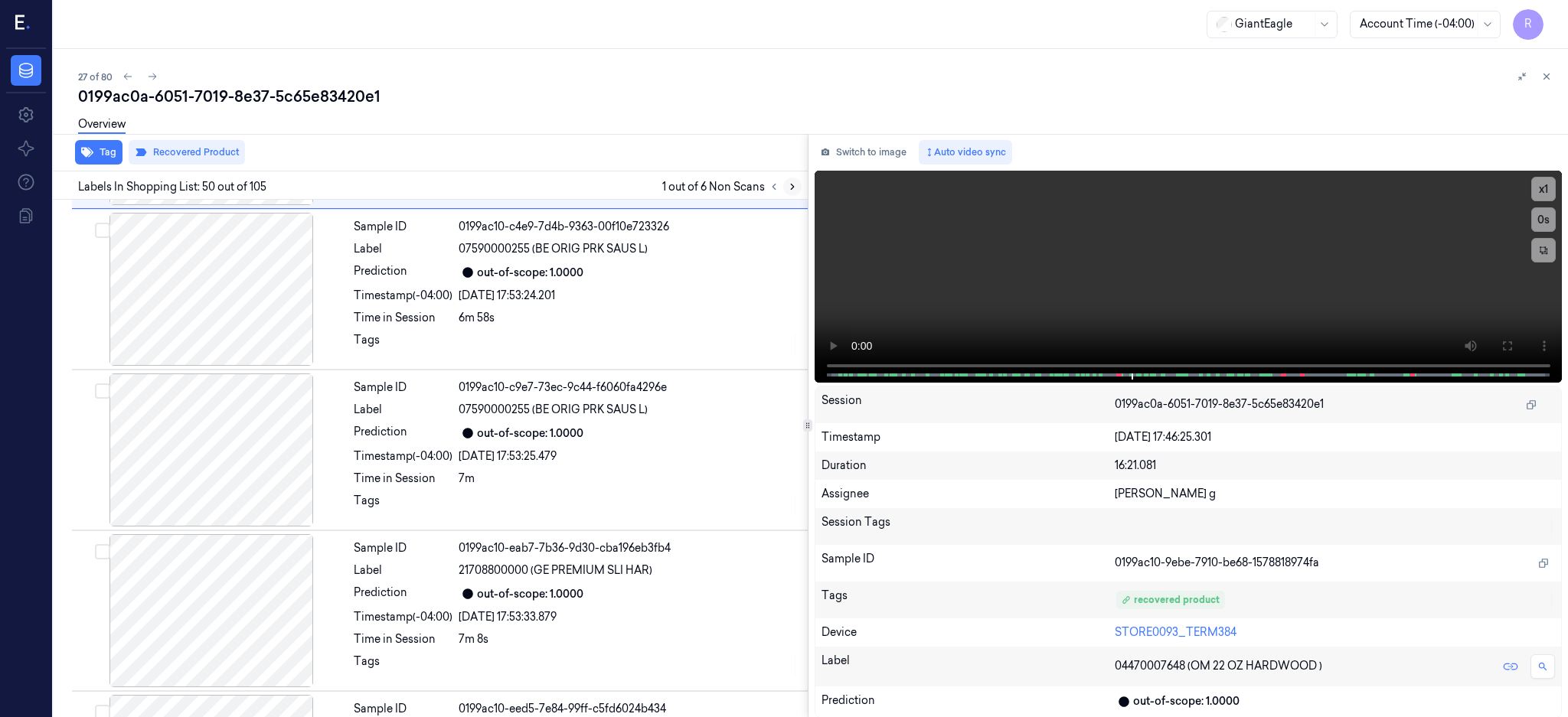
click at [798, 182] on icon at bounding box center [792, 186] width 11 height 11
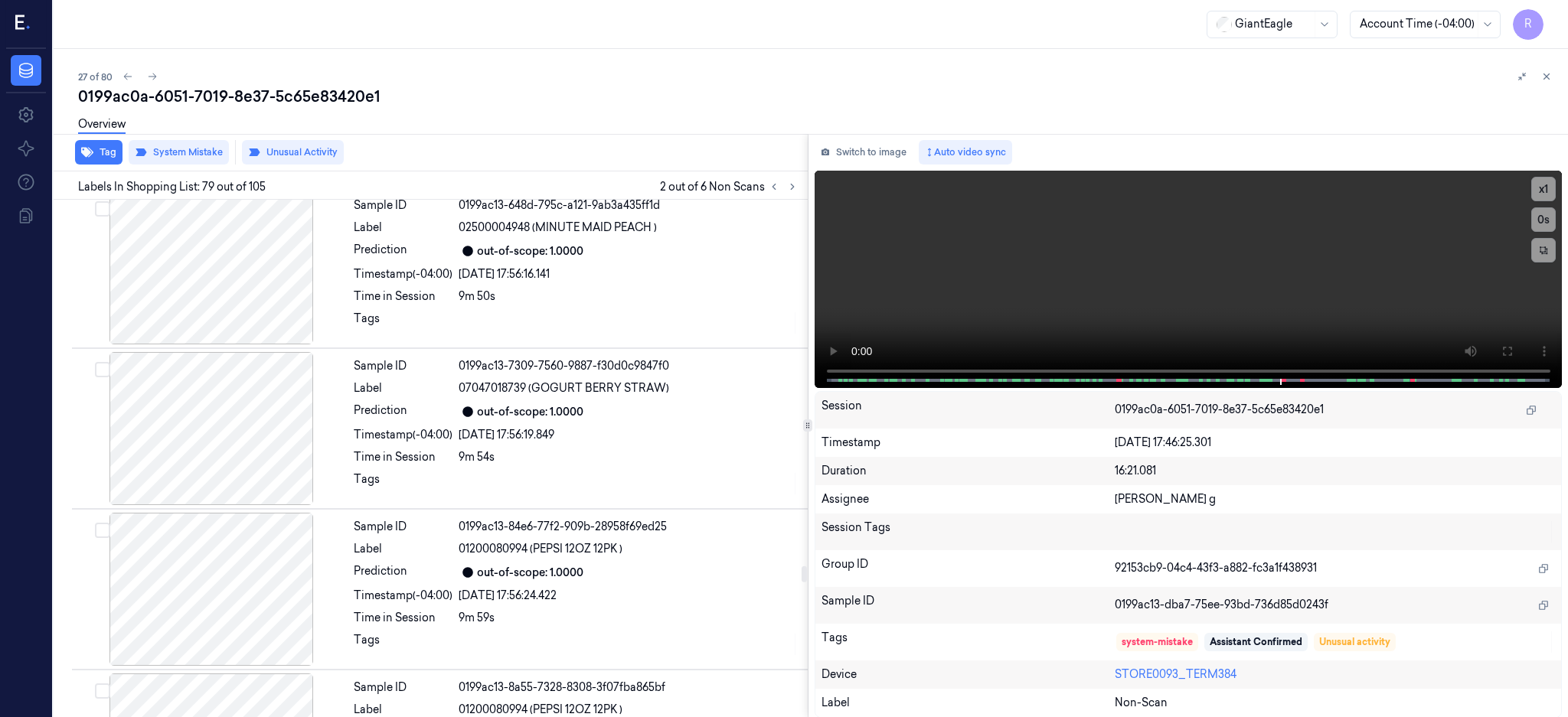
scroll to position [11955, 0]
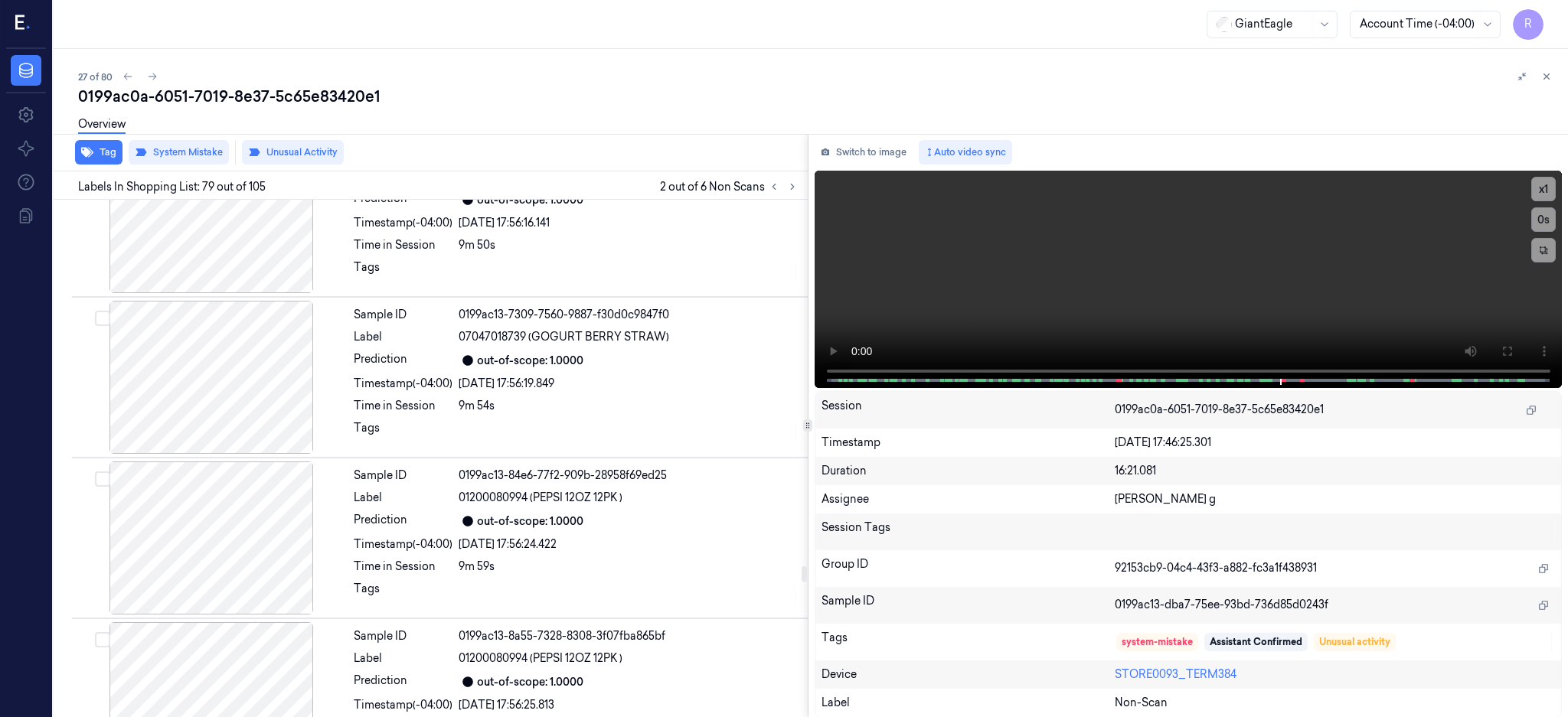
click at [259, 277] on div at bounding box center [211, 216] width 273 height 153
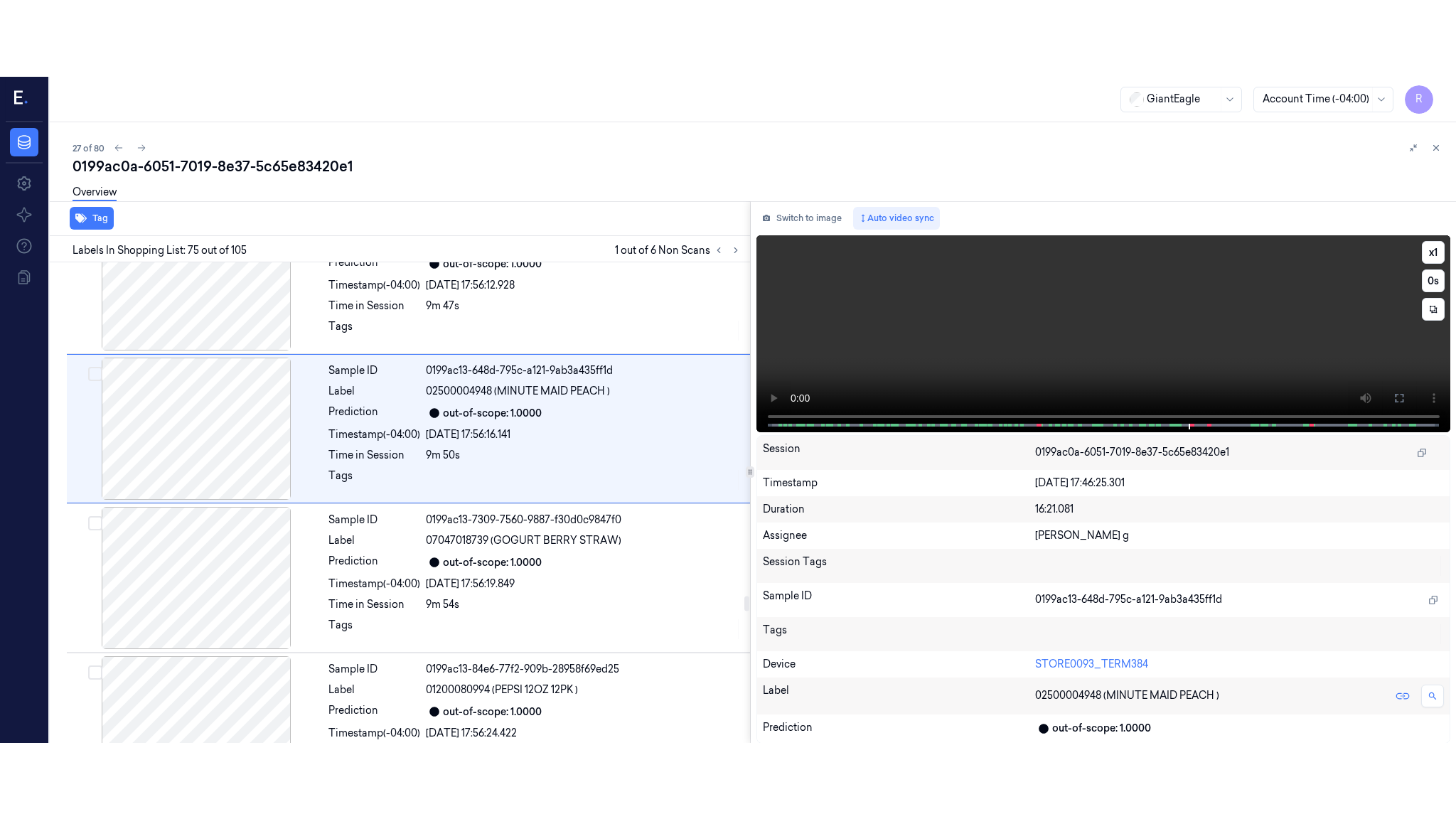
scroll to position [10885, 0]
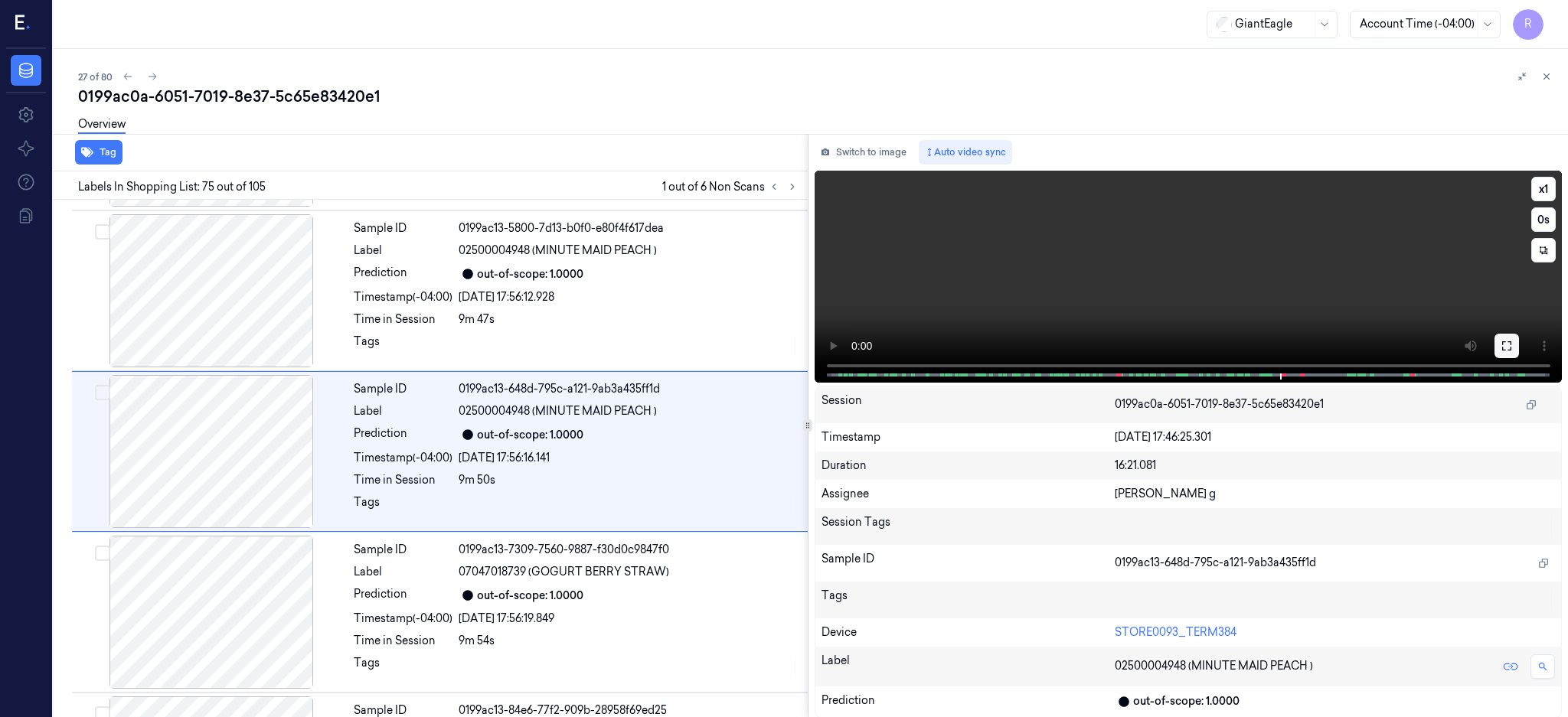
click at [1513, 339] on icon at bounding box center [1507, 345] width 12 height 12
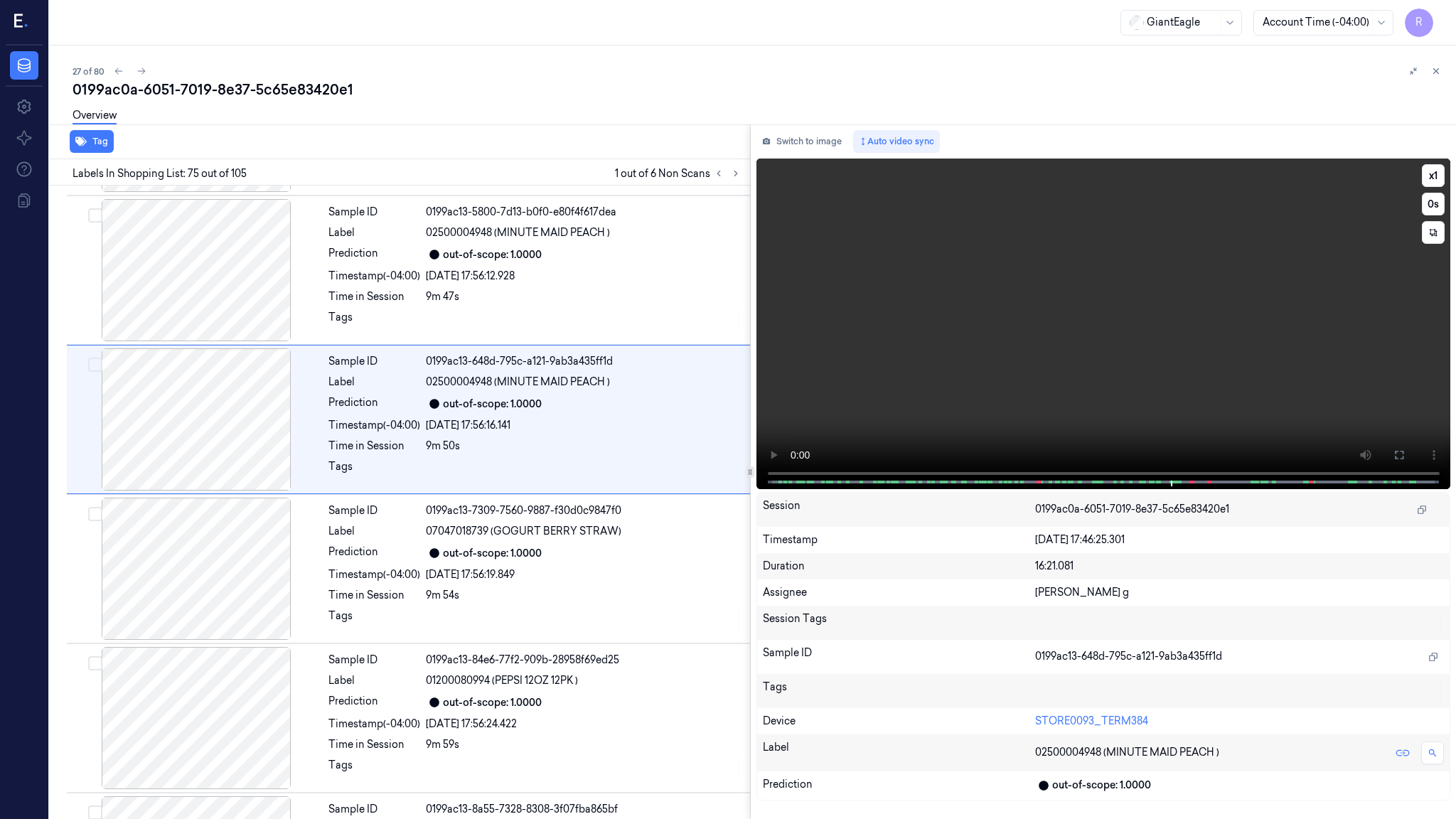
scroll to position [10808, 0]
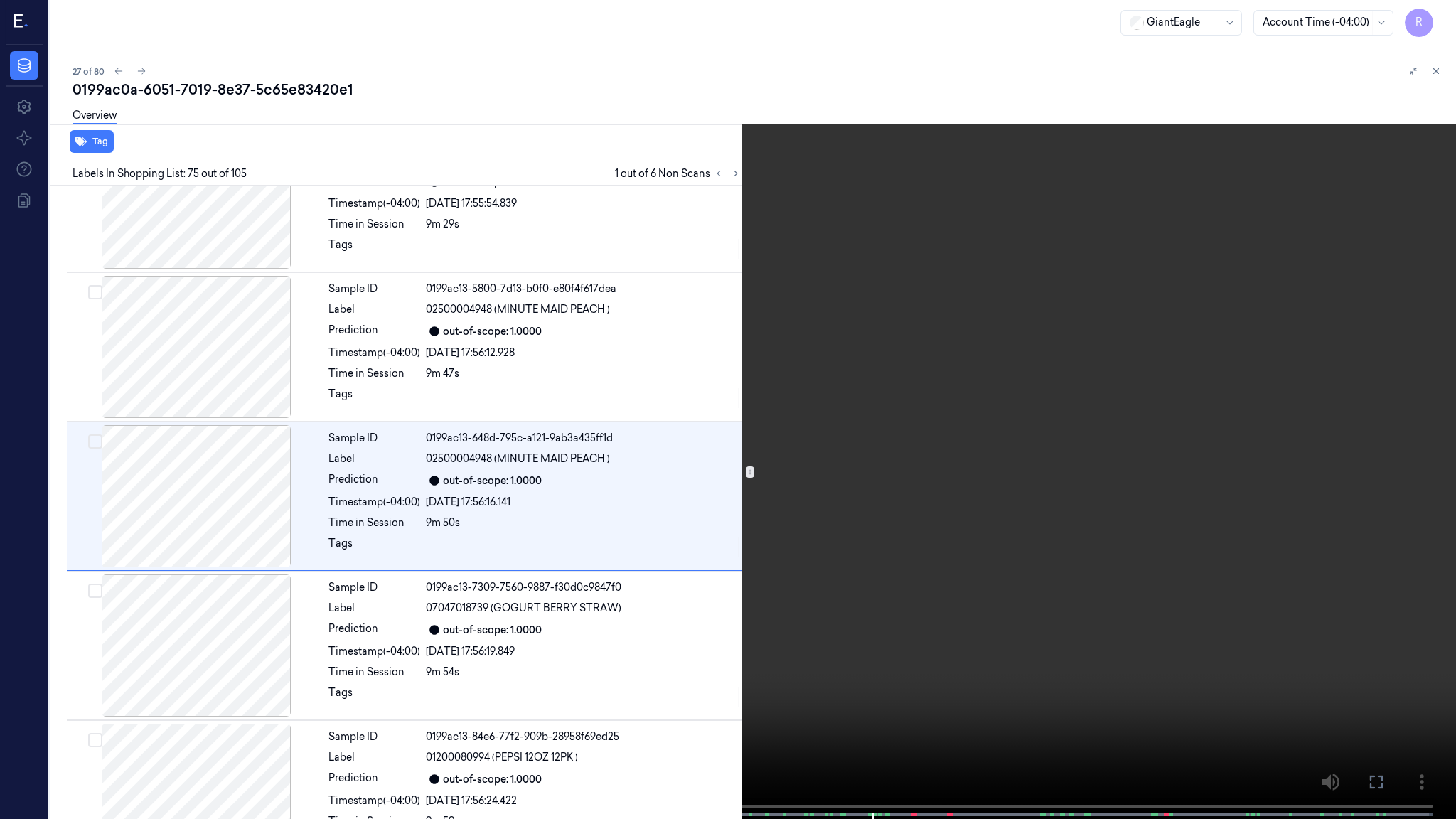
click at [931, 474] on video at bounding box center [728, 411] width 1456 height 821
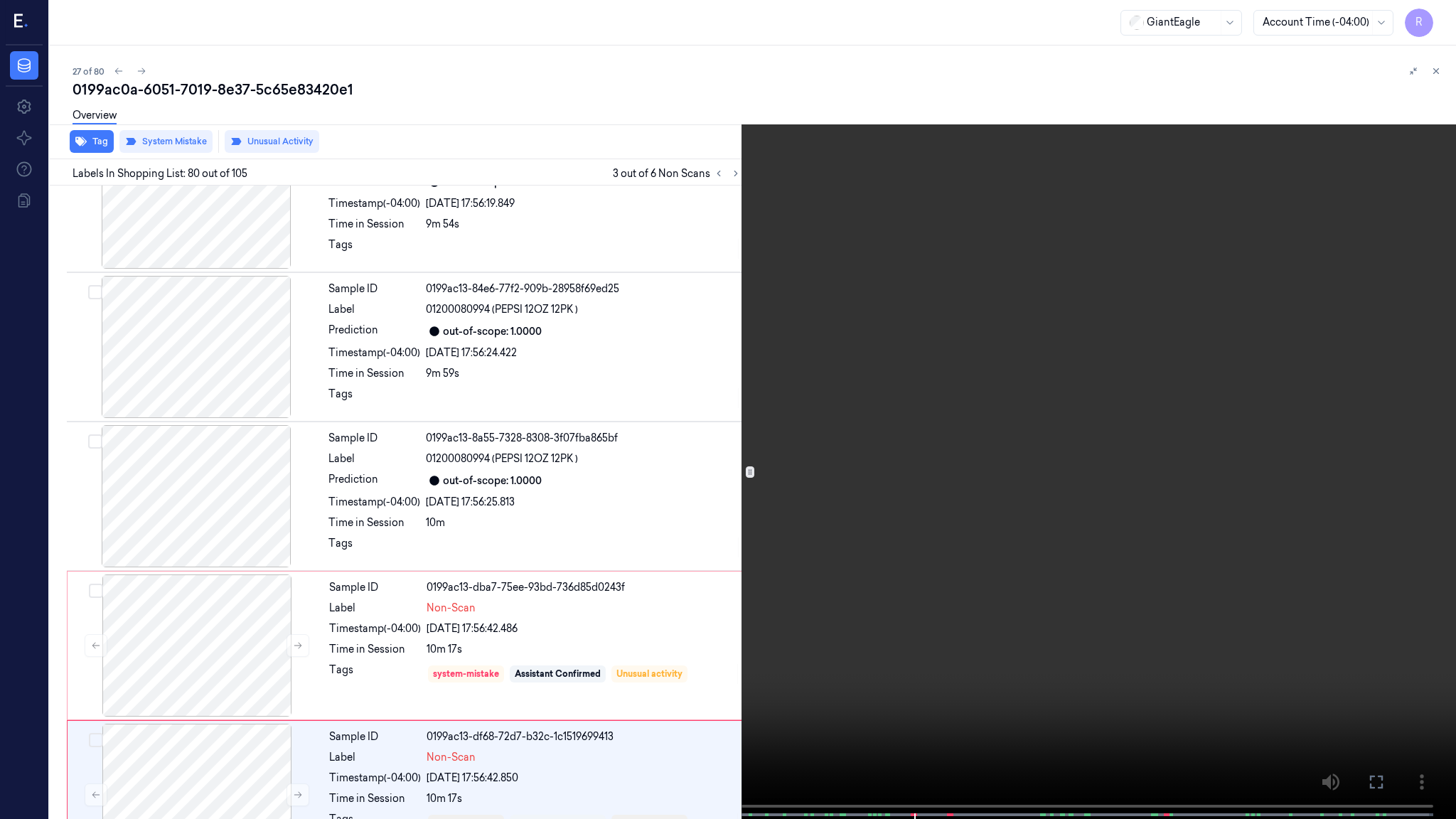
scroll to position [11556, 0]
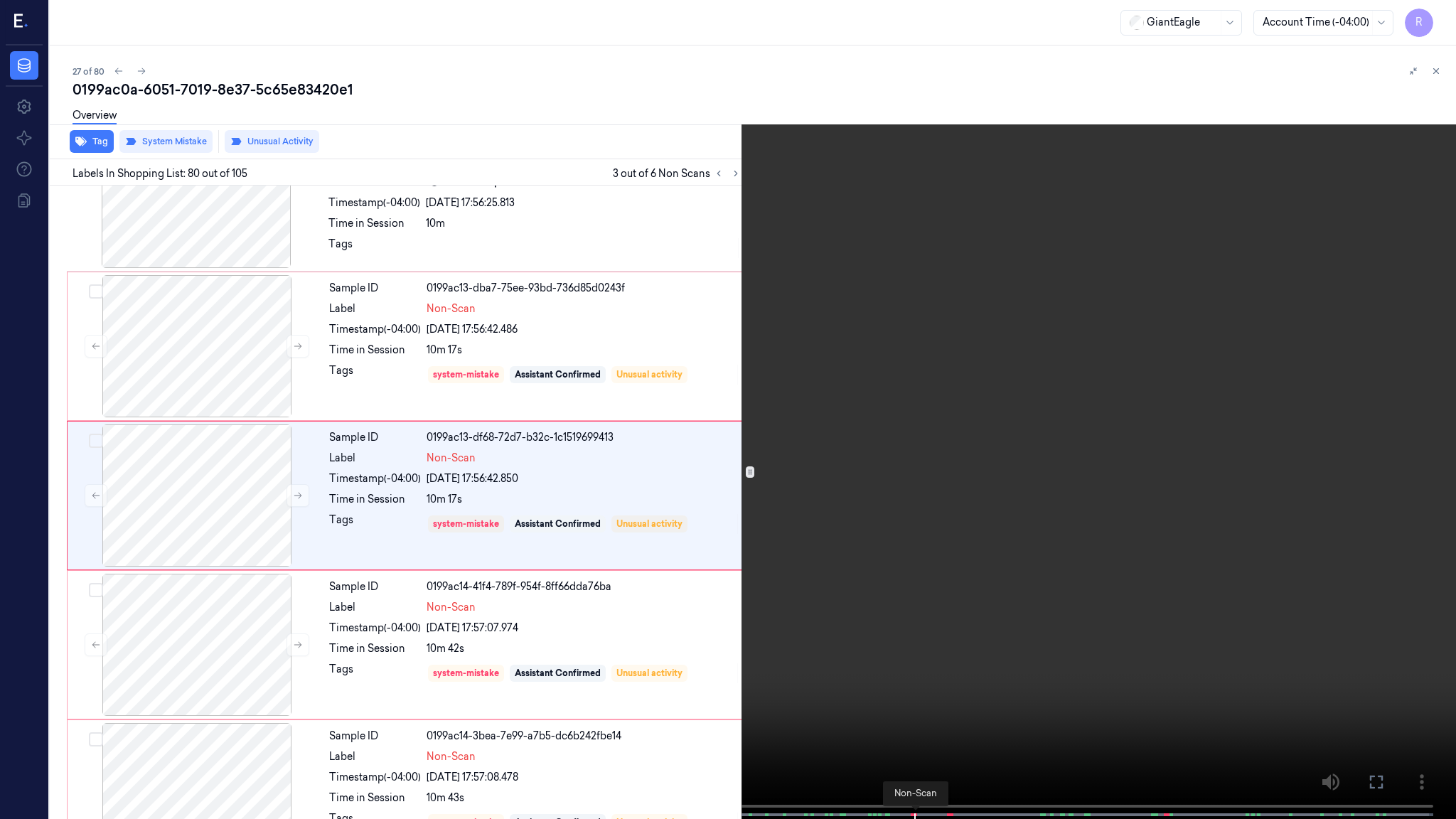
click at [915, 665] on span at bounding box center [916, 814] width 2 height 7
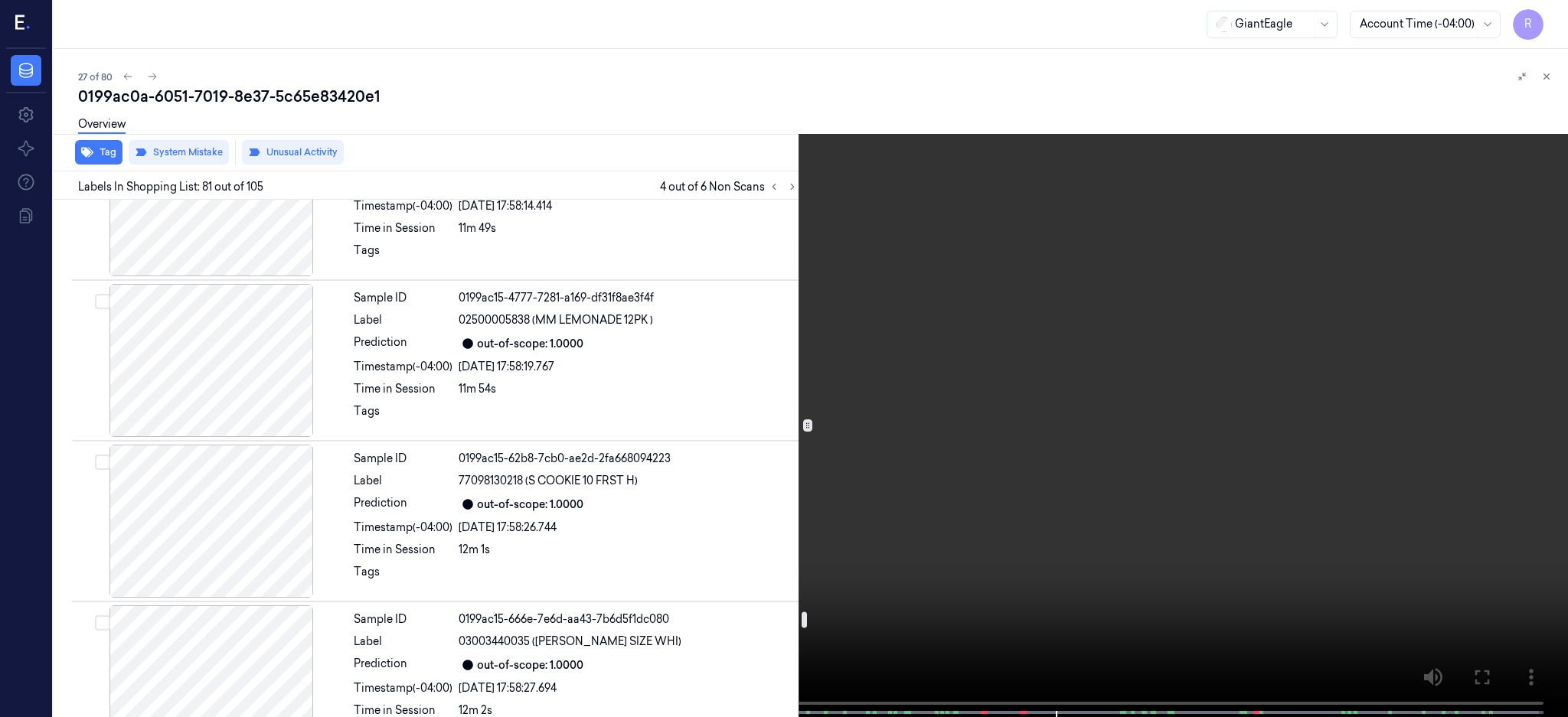
scroll to position [13827, 0]
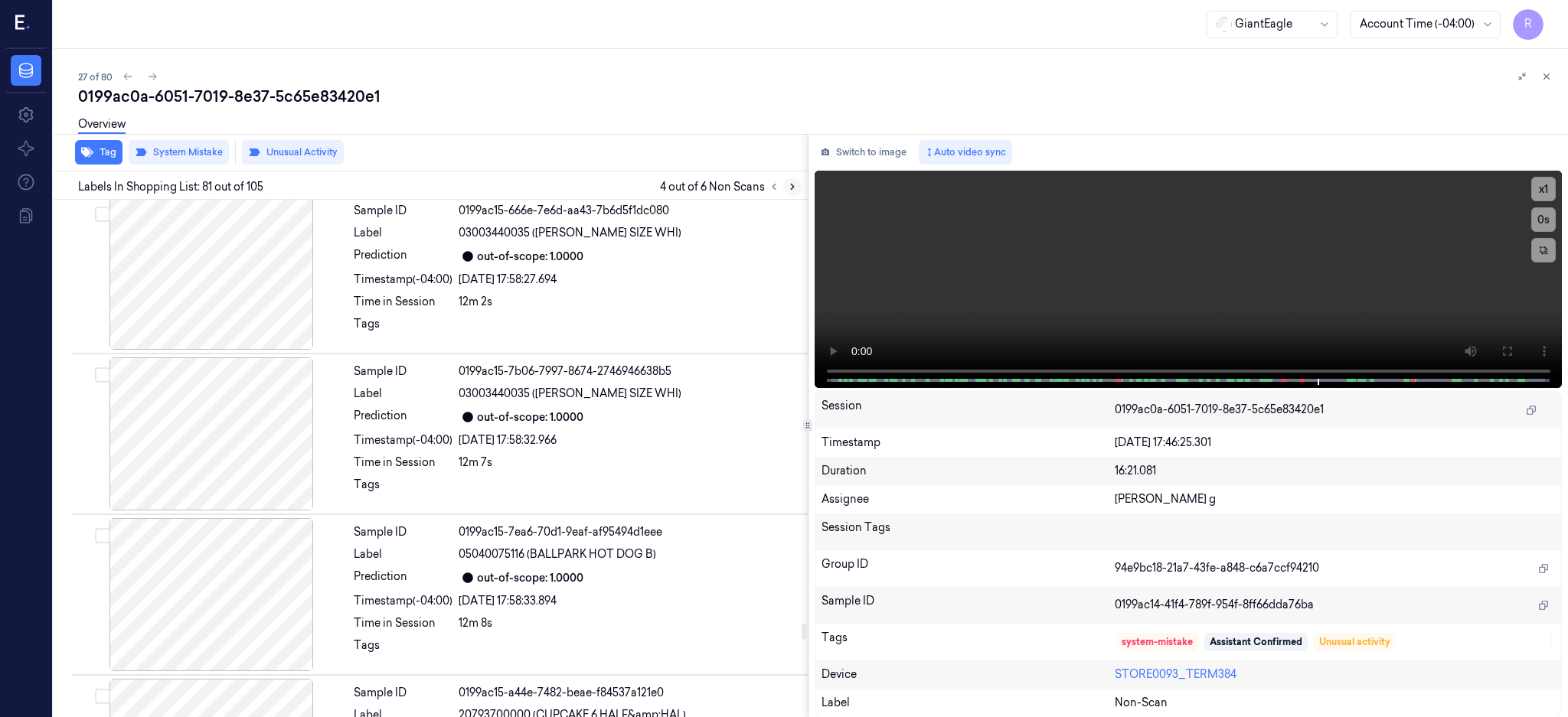
click at [798, 190] on icon at bounding box center [792, 186] width 11 height 11
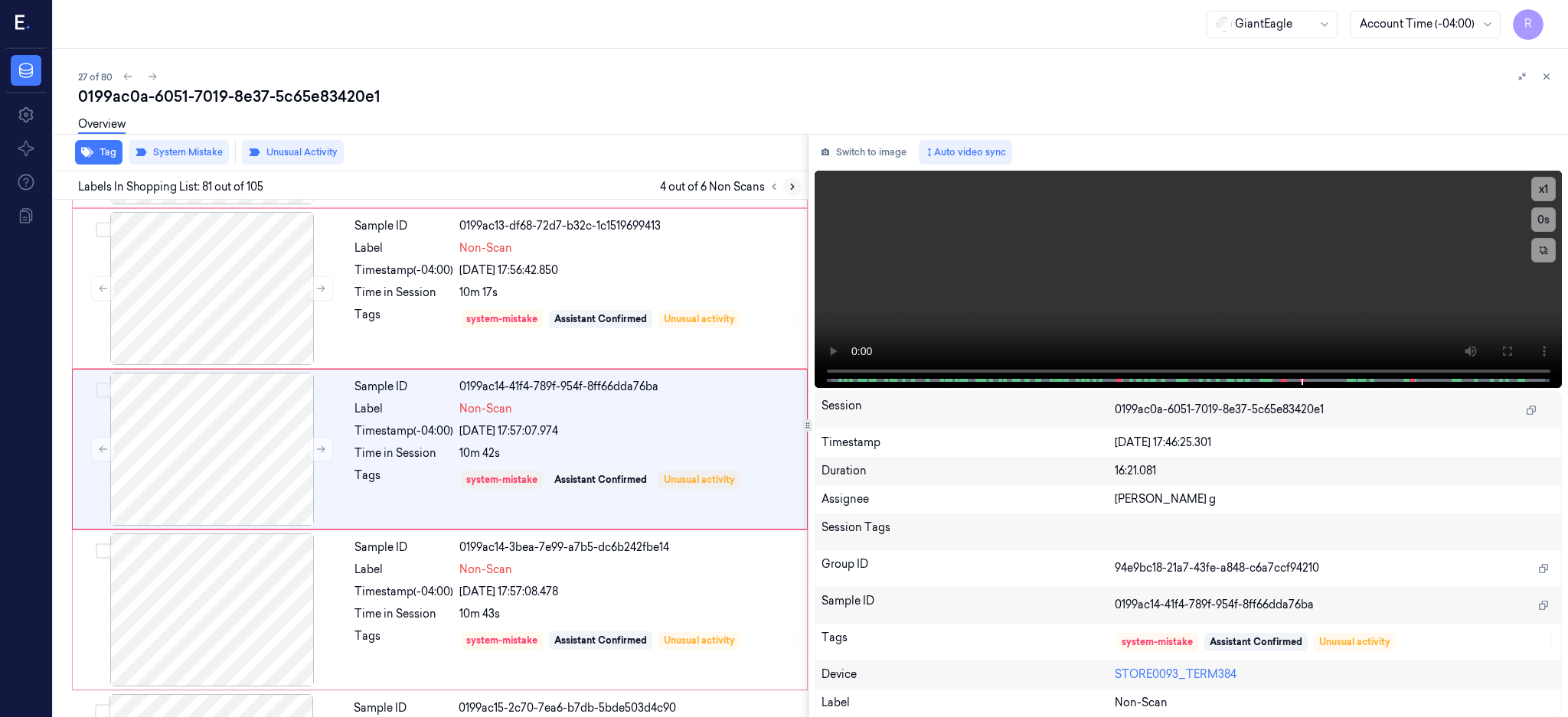
scroll to position [12685, 0]
click at [798, 190] on icon at bounding box center [792, 186] width 11 height 11
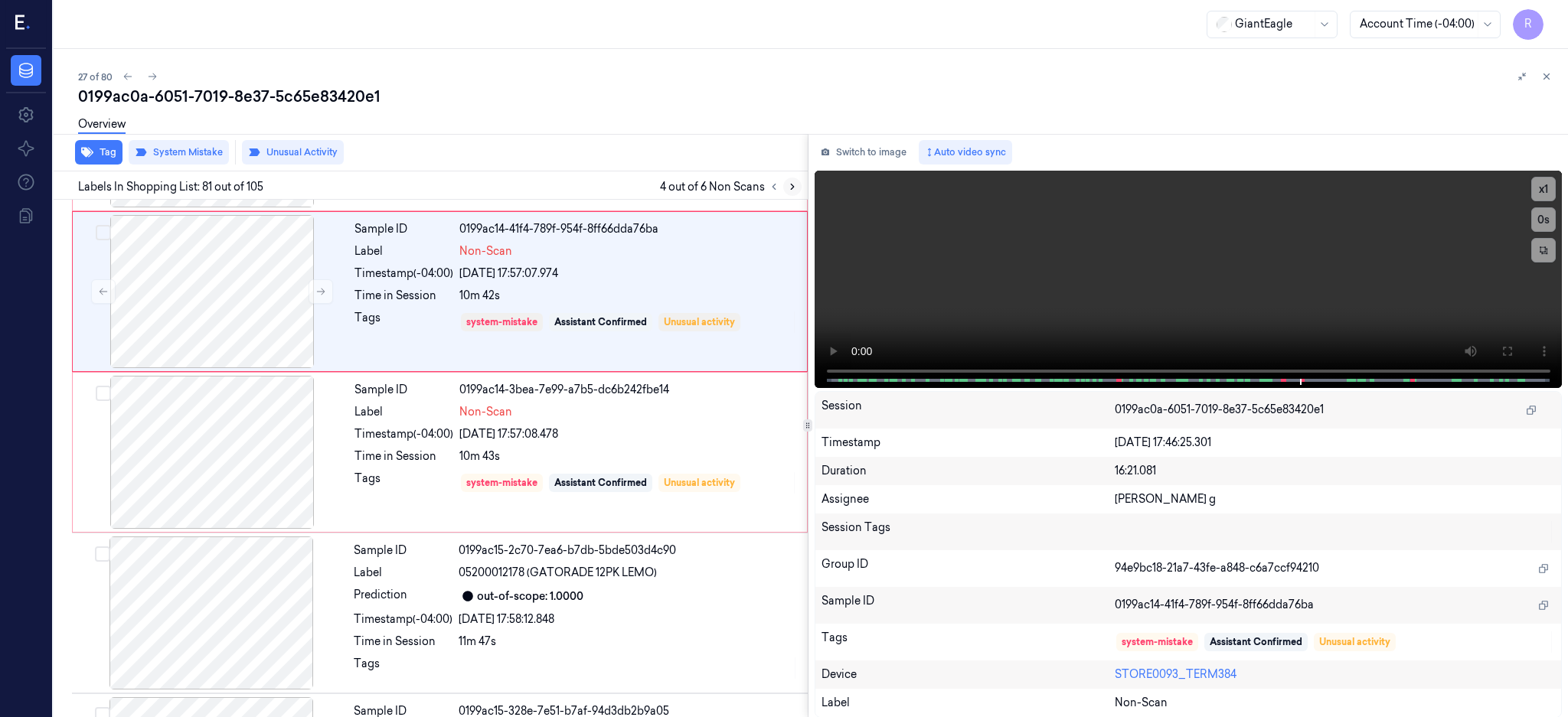
click at [798, 190] on icon at bounding box center [792, 186] width 11 height 11
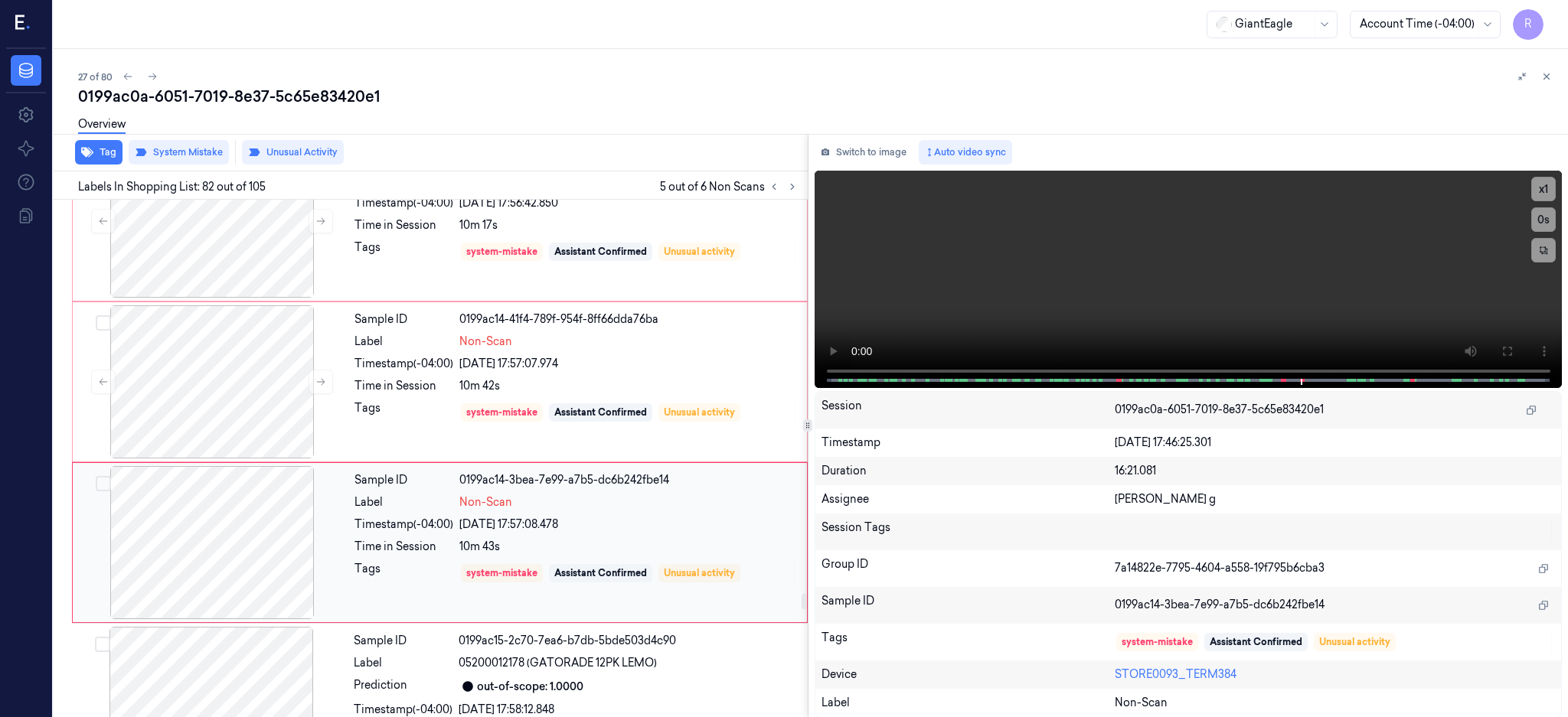
scroll to position [12437, 0]
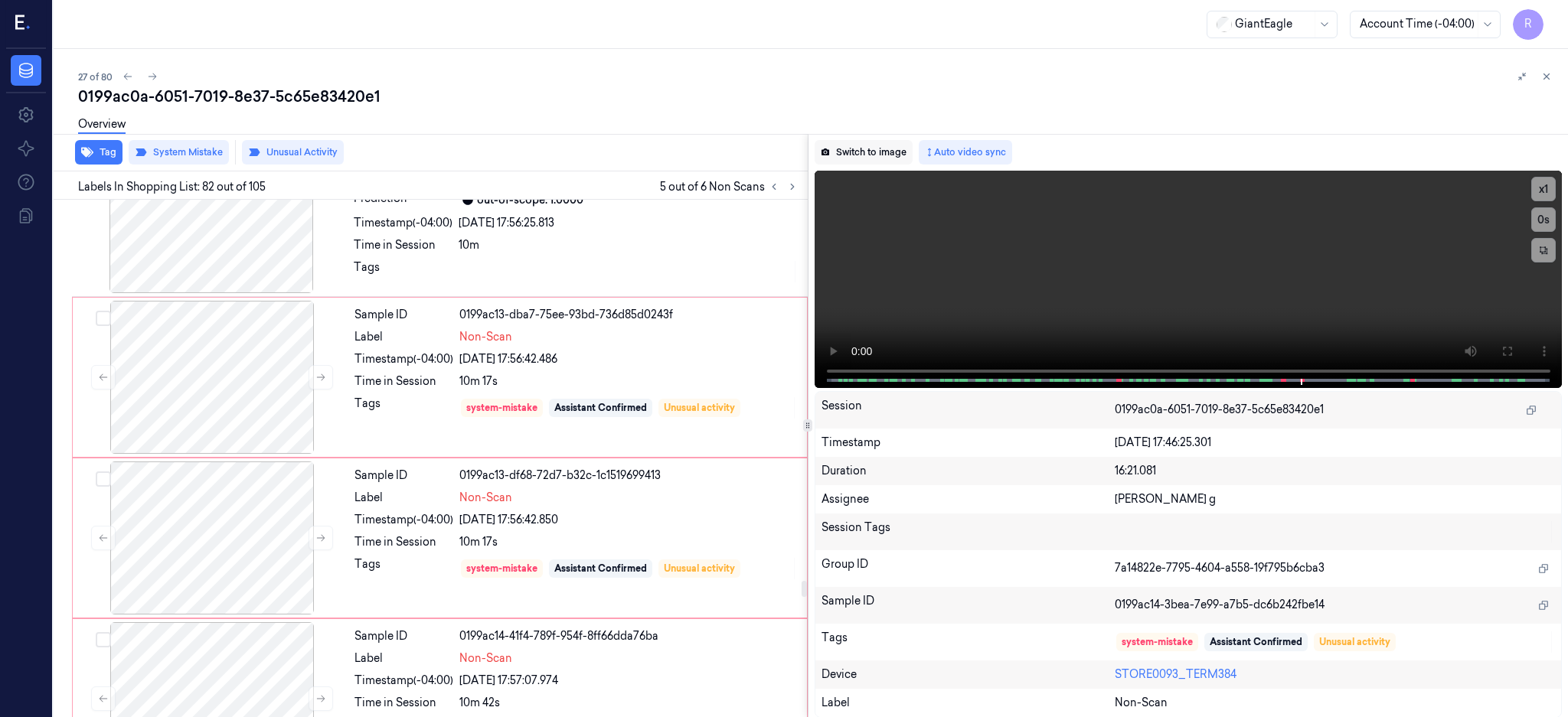
click at [868, 148] on button "Switch to image" at bounding box center [863, 152] width 98 height 25
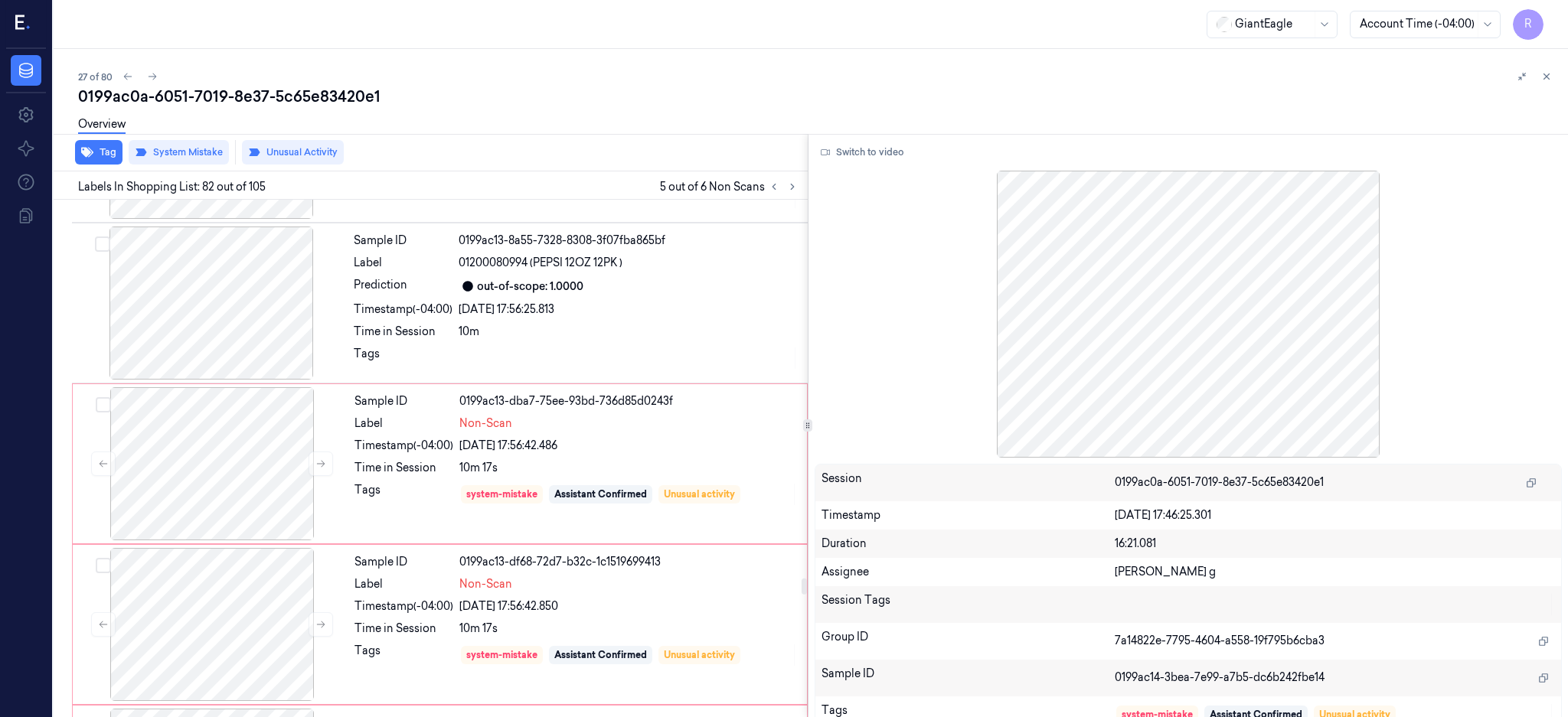
scroll to position [12130, 0]
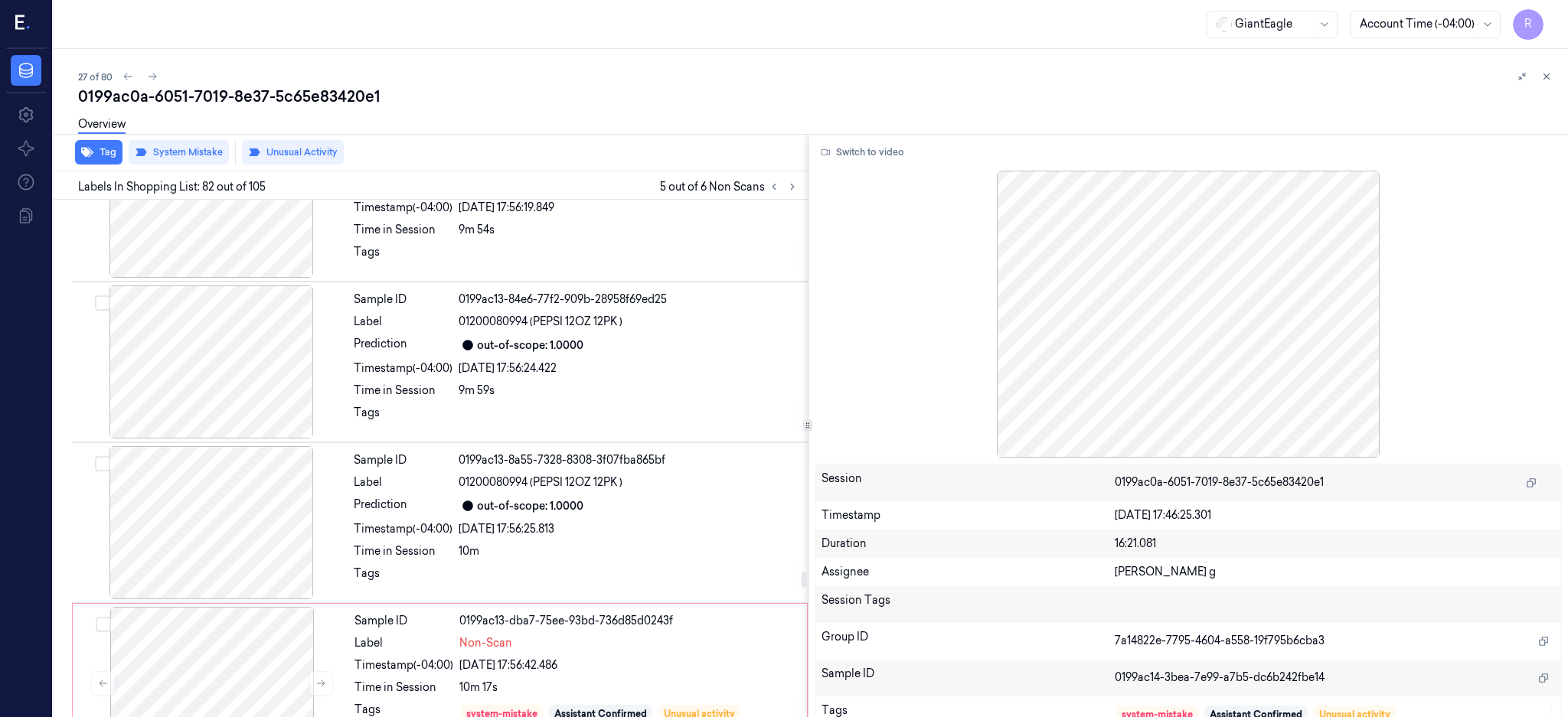
click at [510, 426] on div at bounding box center [629, 417] width 340 height 25
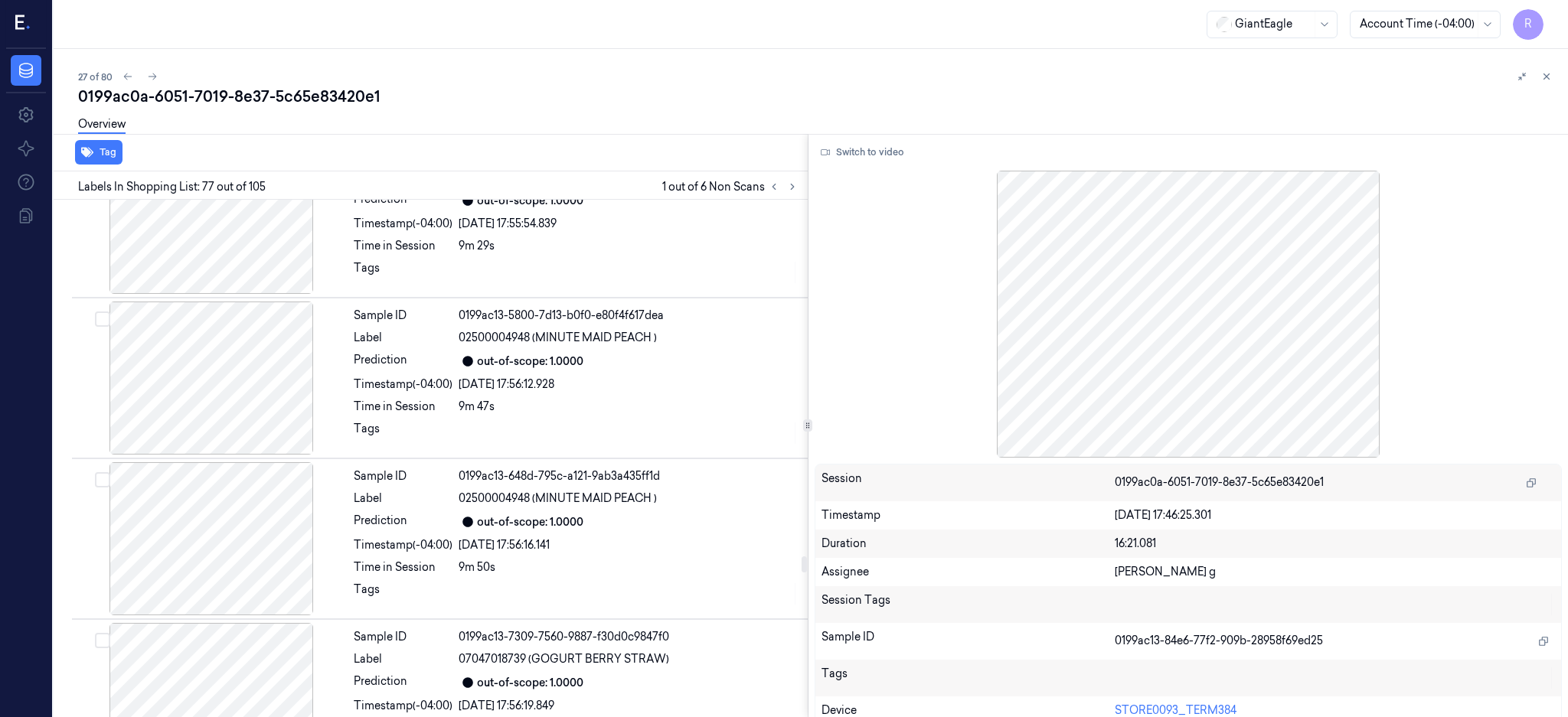
scroll to position [11633, 0]
click at [530, 392] on div "03/10/2025 17:56:12.928" at bounding box center [629, 383] width 340 height 16
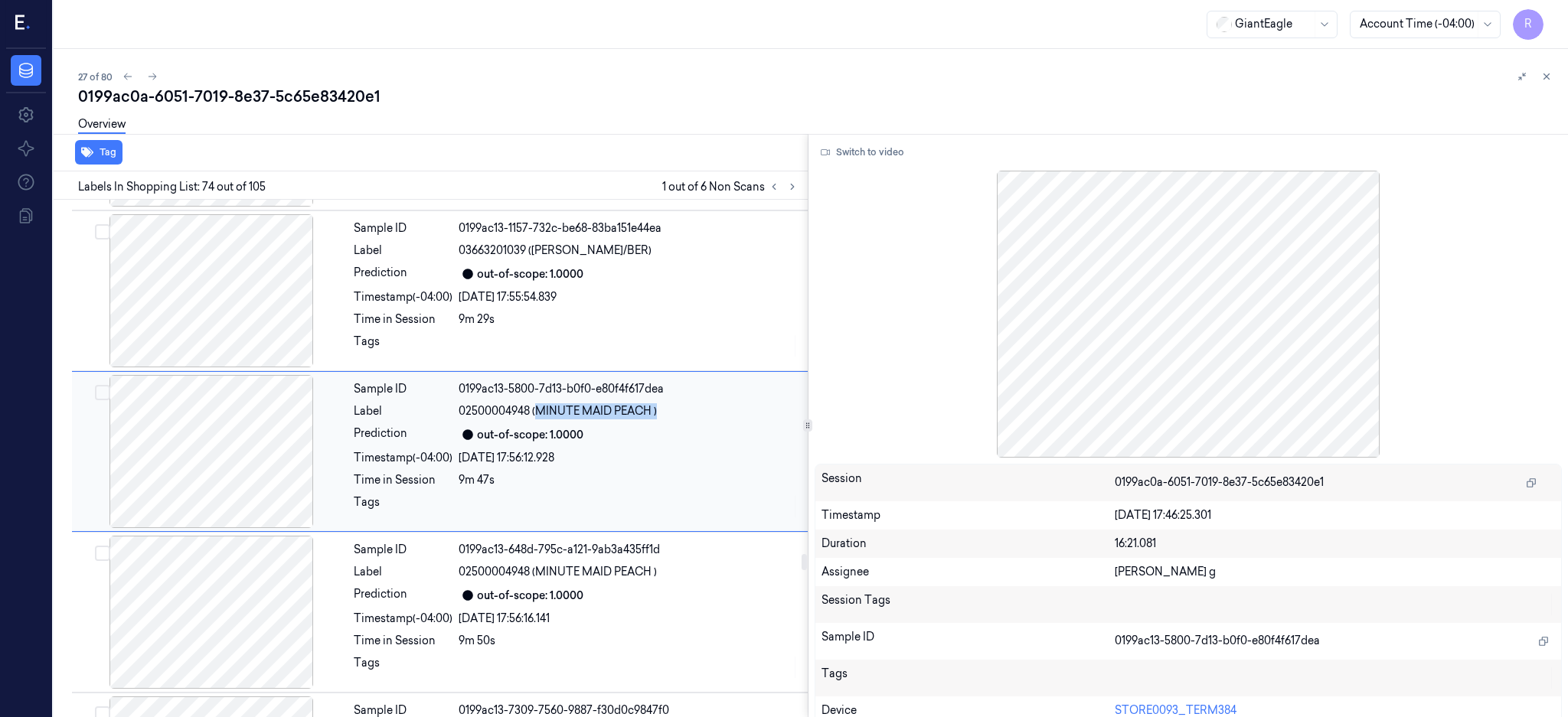
drag, startPoint x: 537, startPoint y: 419, endPoint x: 665, endPoint y: 416, distance: 128.0
click at [665, 416] on div "02500004948 (MINUTE MAID PEACH )" at bounding box center [629, 411] width 340 height 16
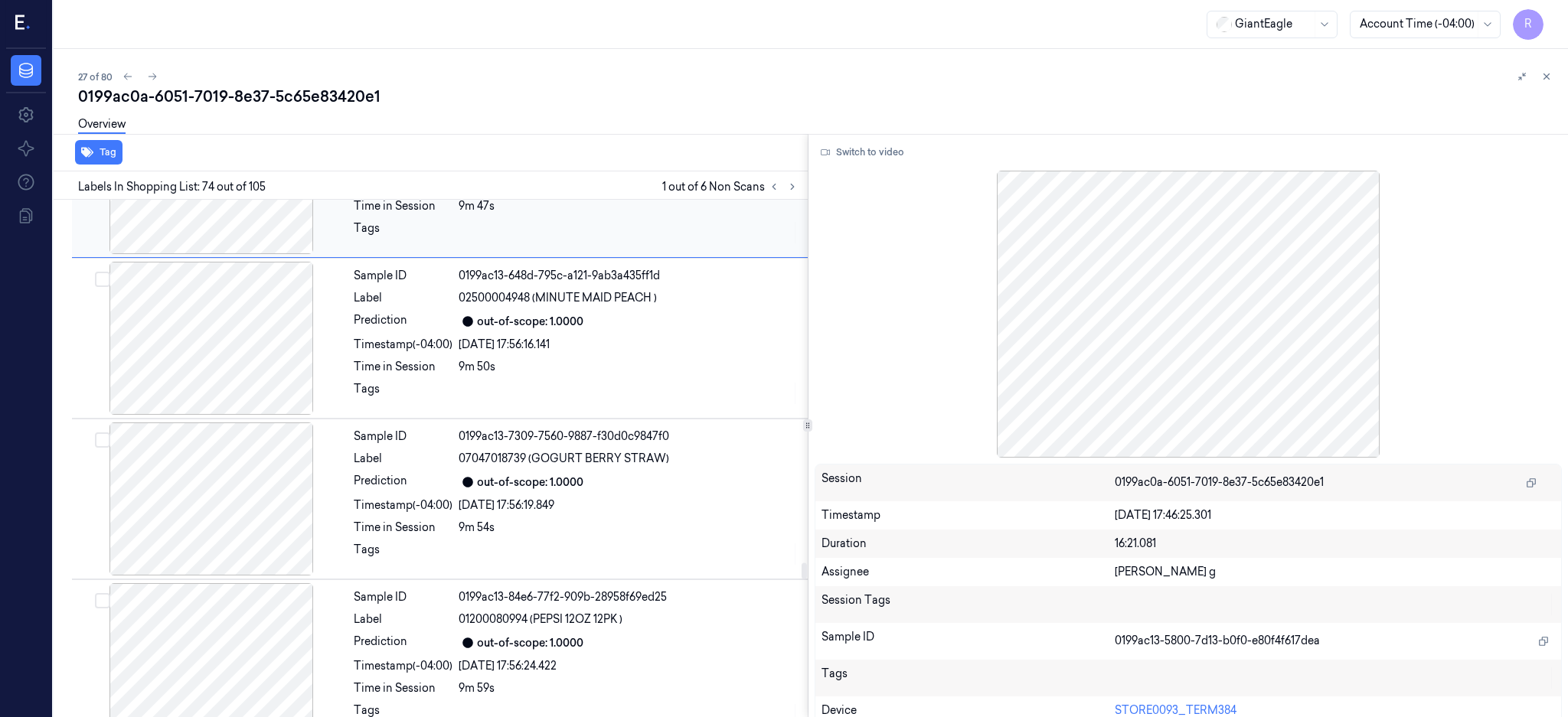
scroll to position [11865, 0]
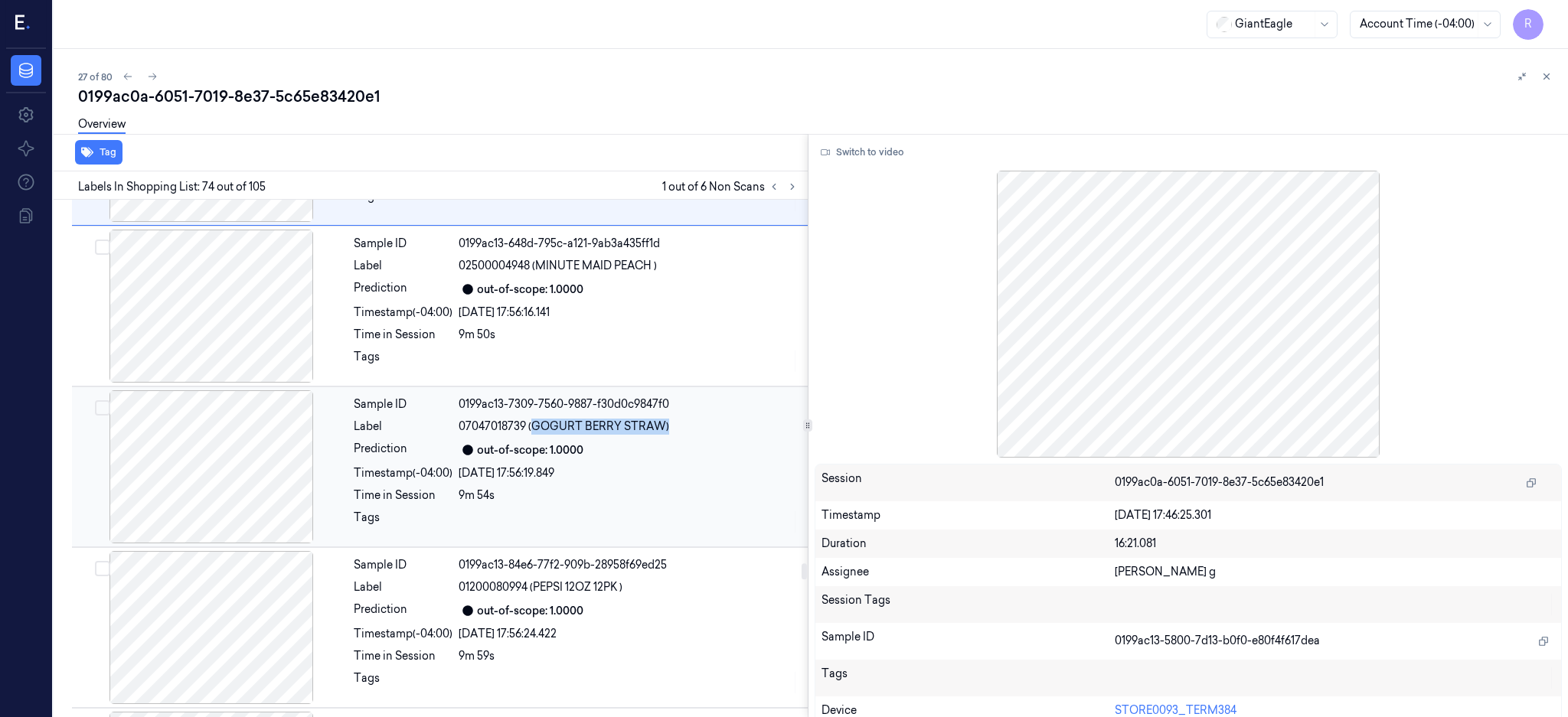
drag, startPoint x: 571, startPoint y: 432, endPoint x: 652, endPoint y: 416, distance: 82.6
click at [712, 423] on div "Sample ID 0199ac13-7309-7560-9887-f30d0c9847f0 Label 07047018739 (GOGURT BERRY …" at bounding box center [577, 466] width 457 height 153
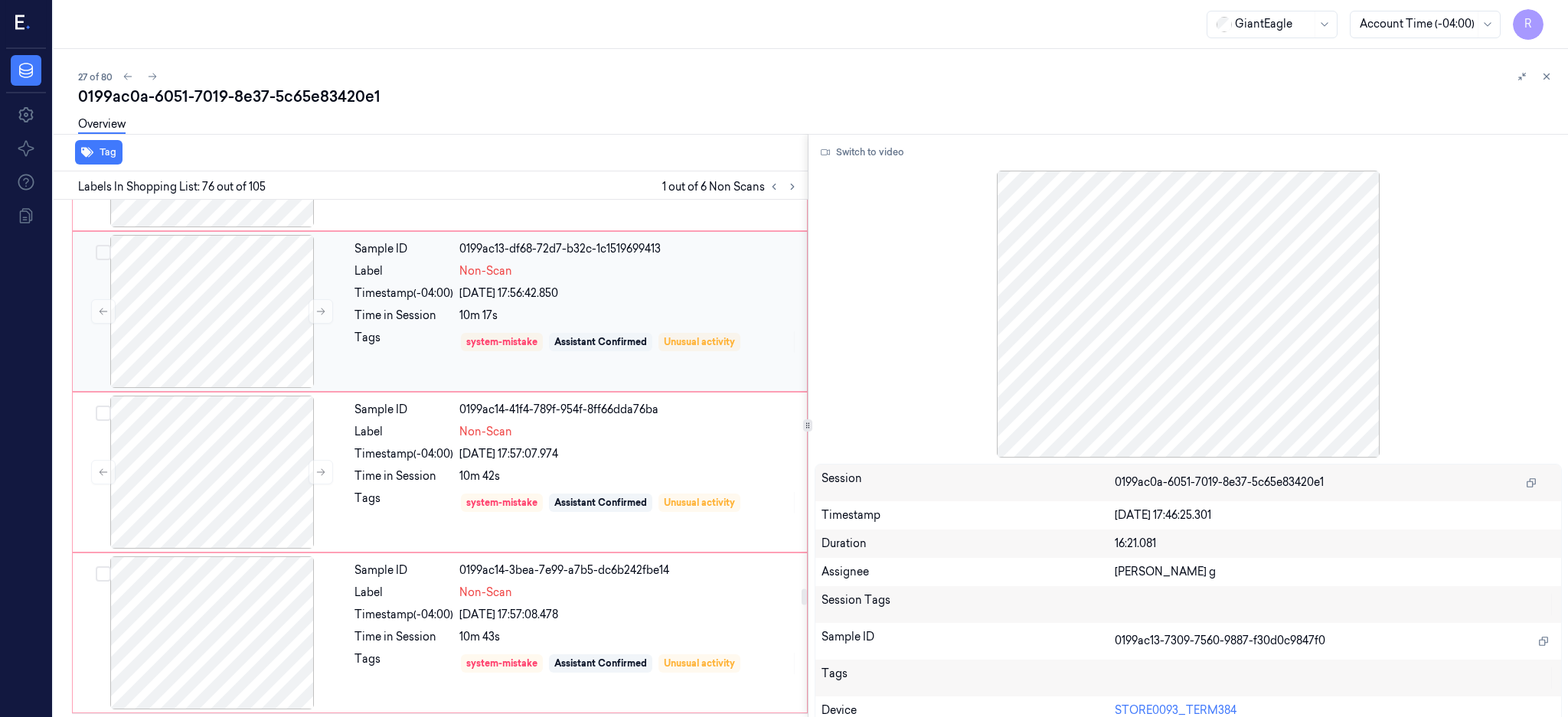
scroll to position [12697, 0]
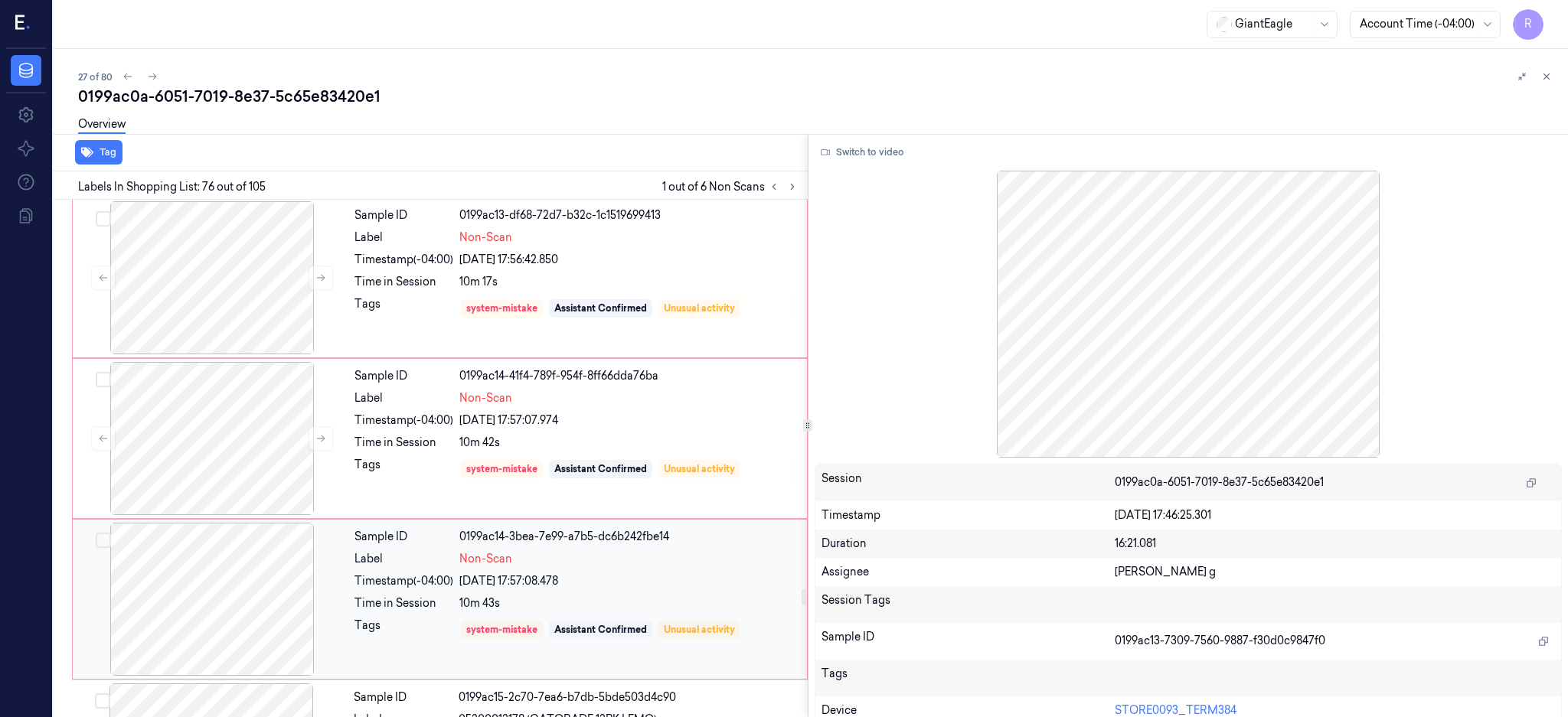
click at [244, 589] on div at bounding box center [212, 599] width 273 height 153
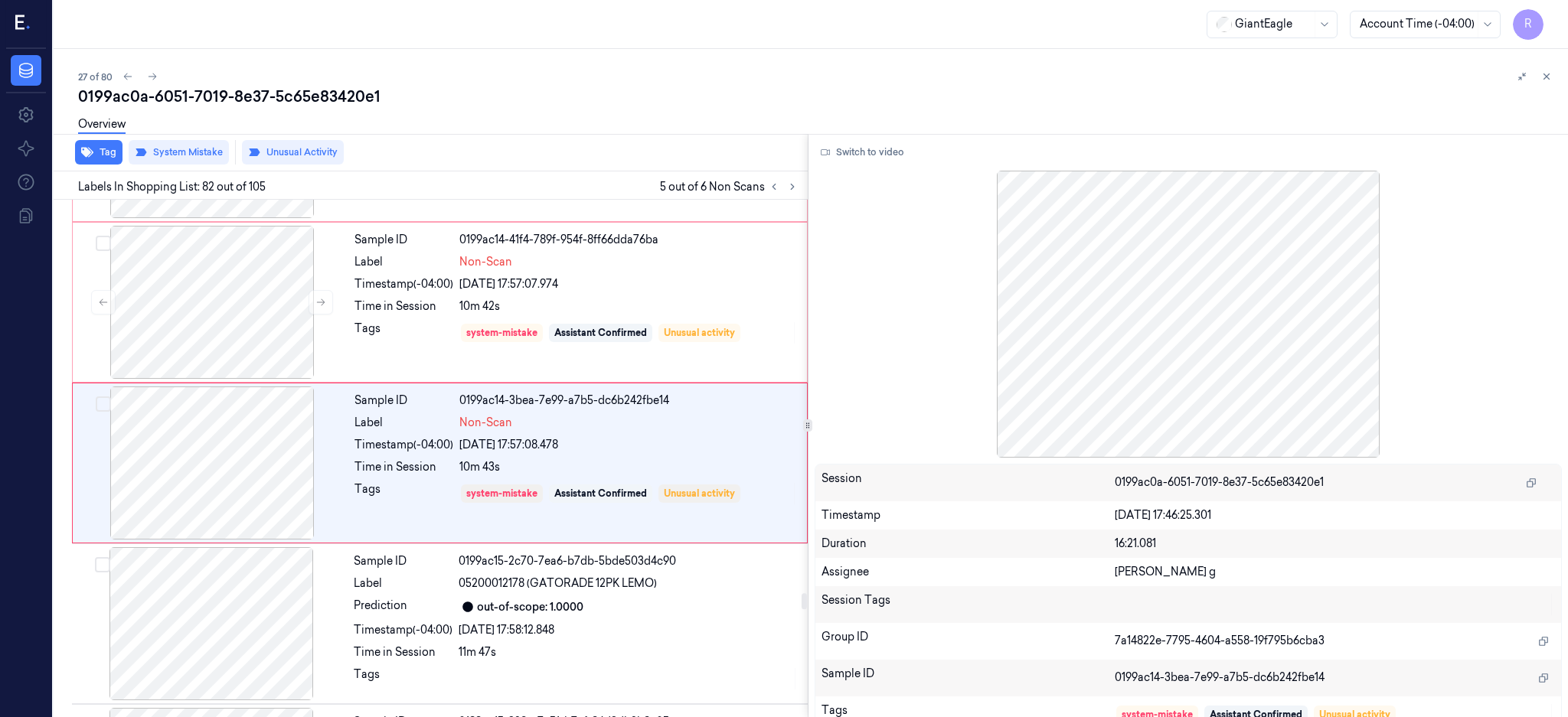
scroll to position [12846, 0]
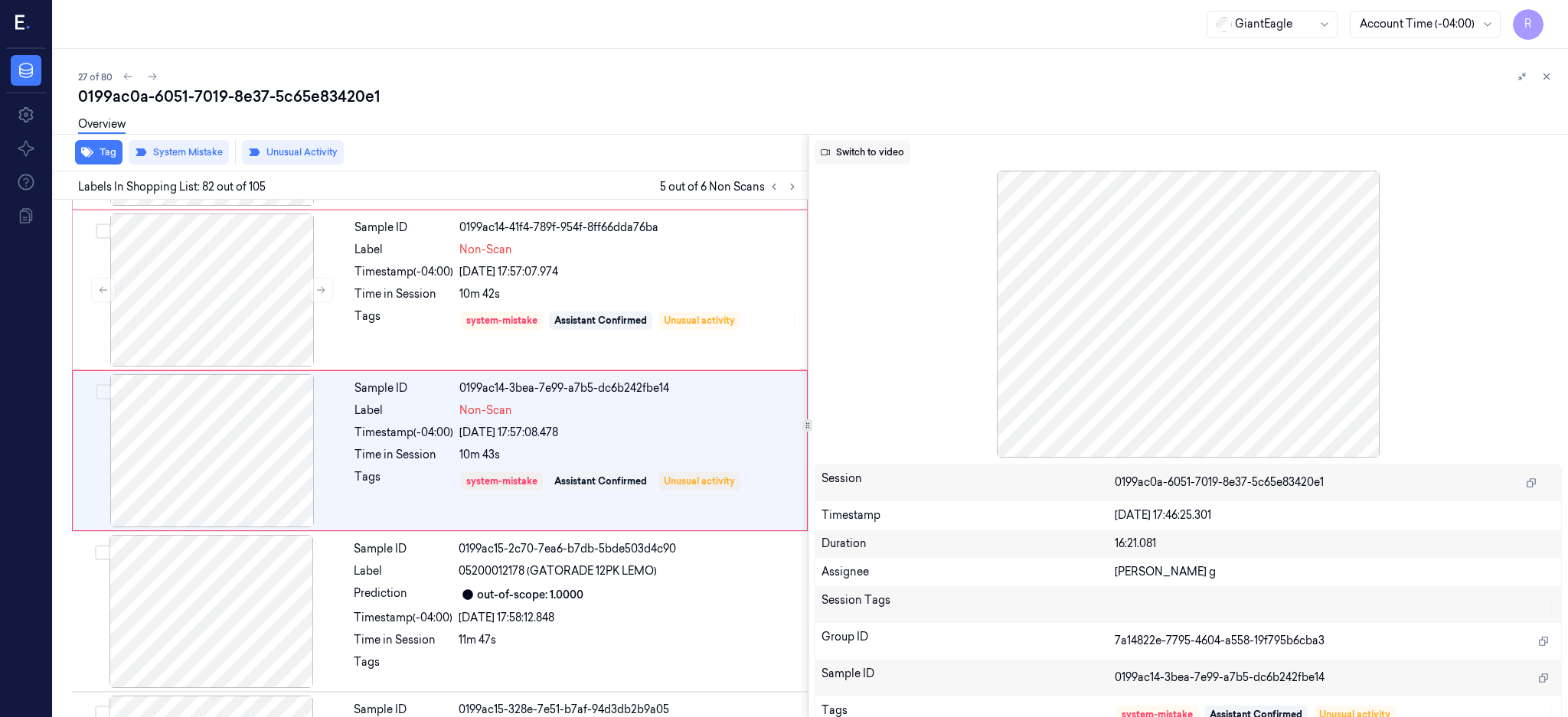
click at [910, 146] on button "Switch to video" at bounding box center [862, 152] width 96 height 25
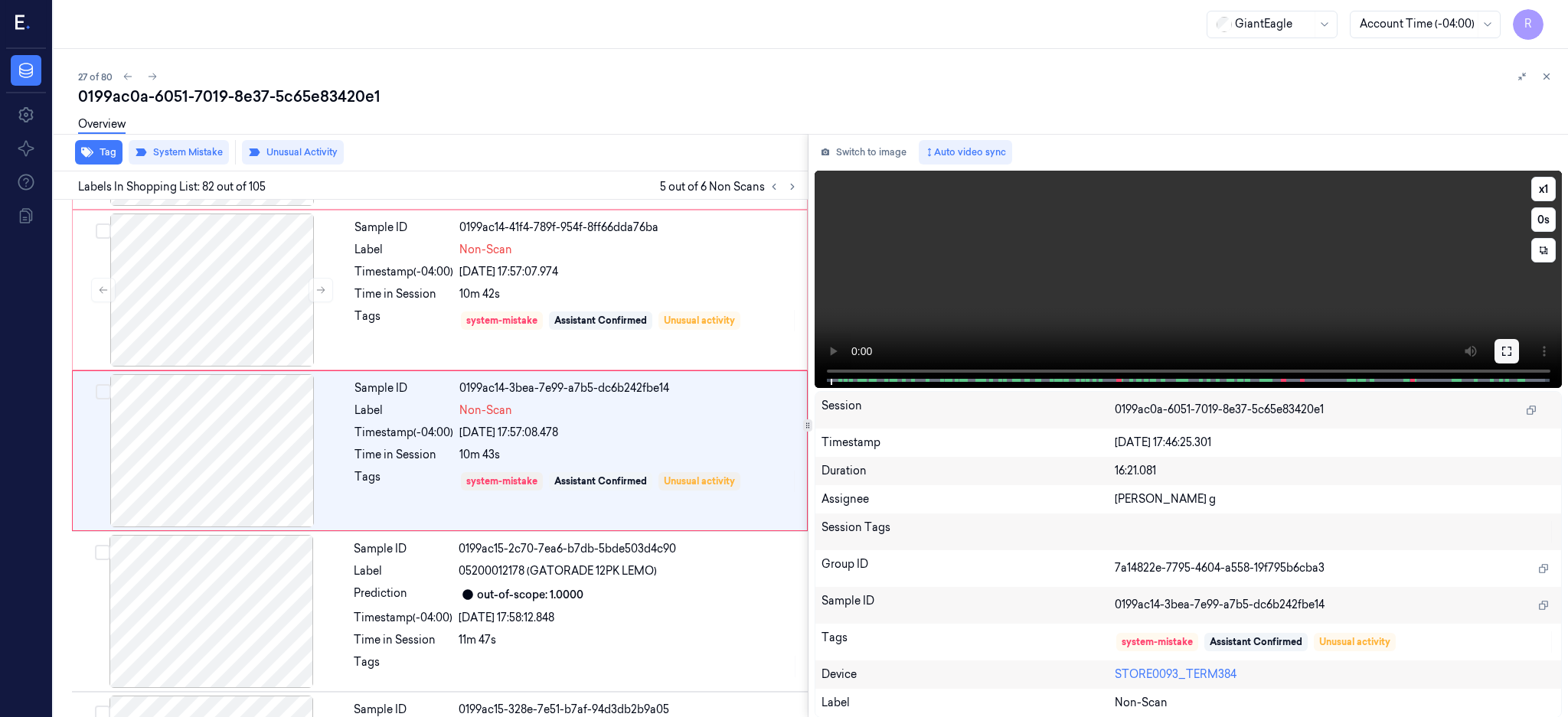
click at [1511, 348] on icon at bounding box center [1506, 351] width 9 height 9
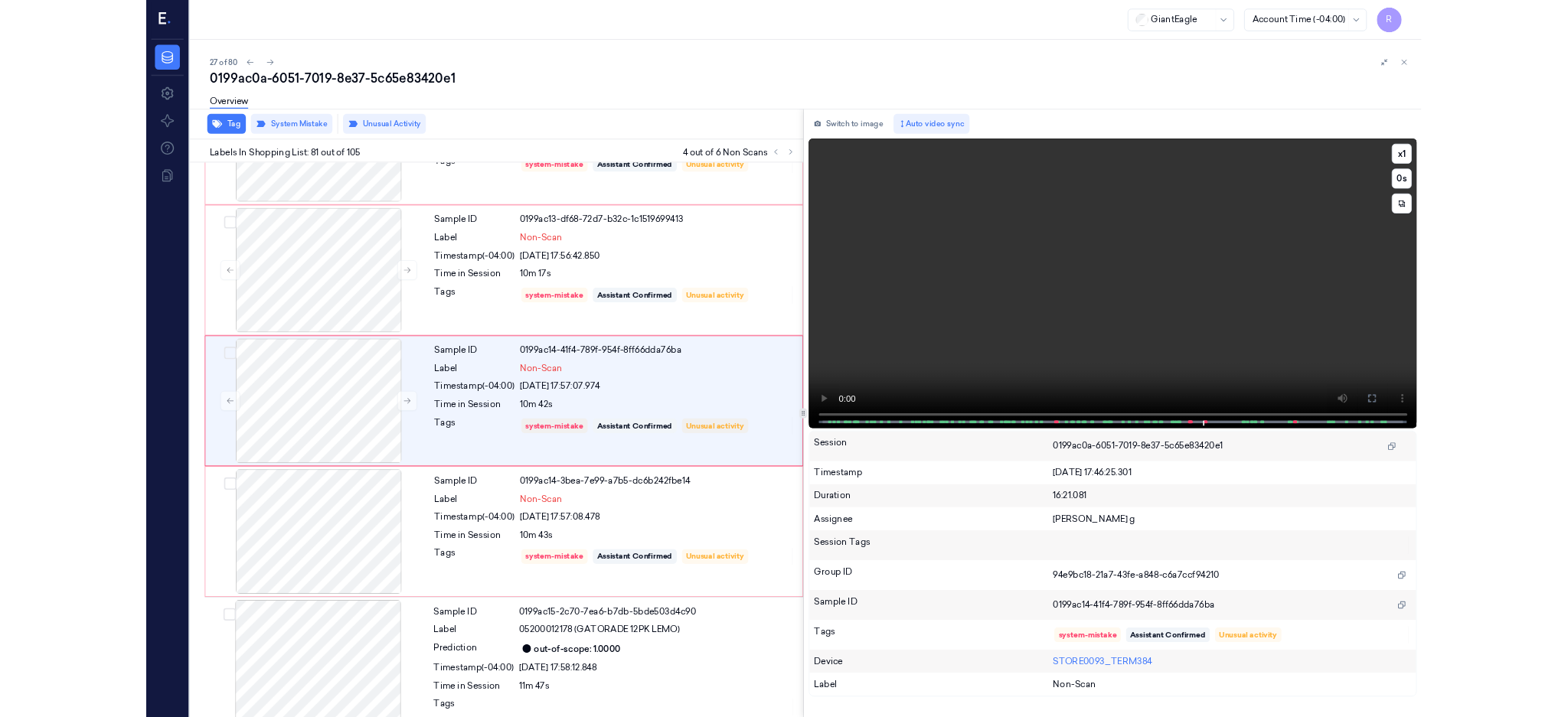
scroll to position [12602, 0]
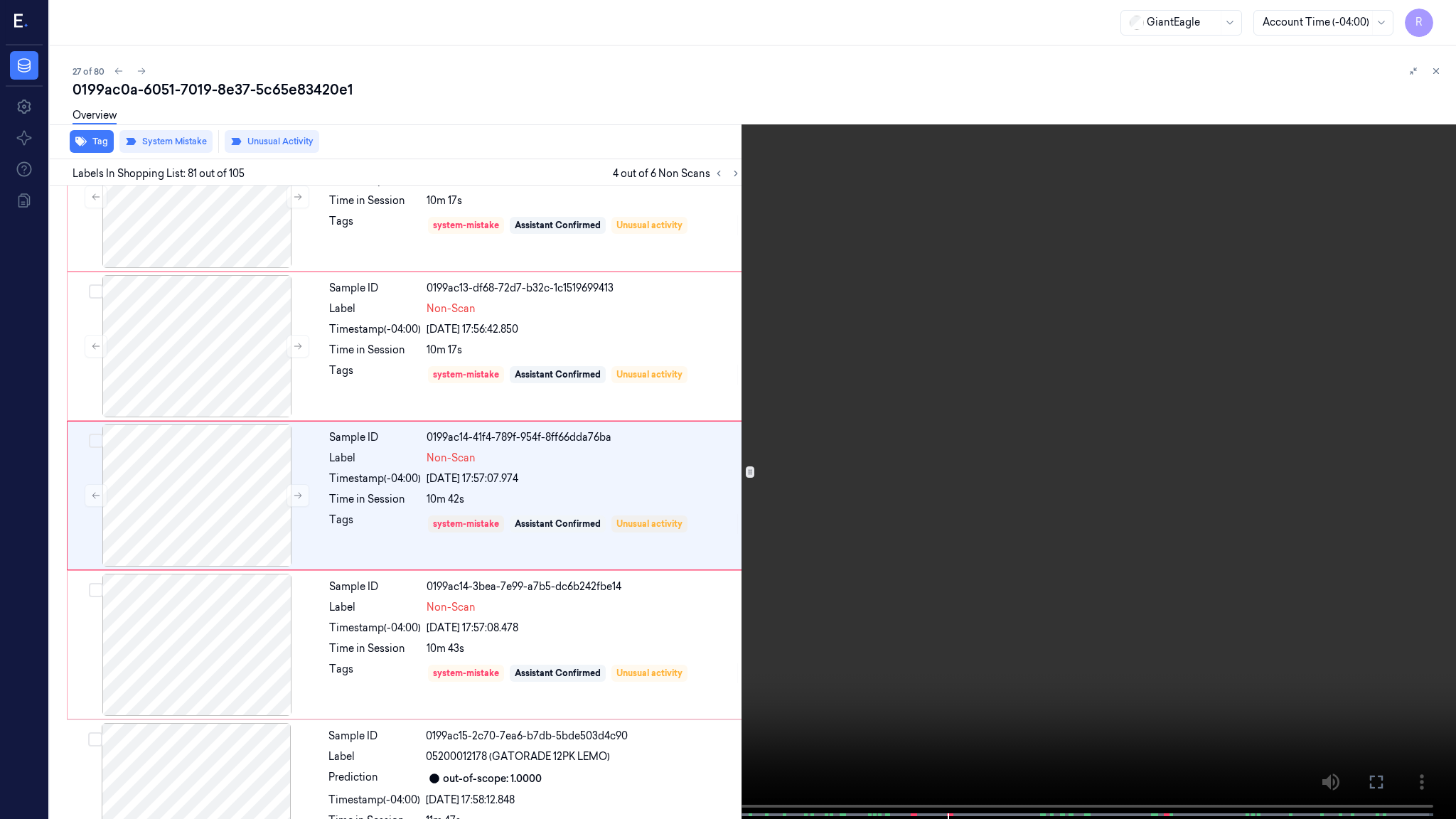
click at [885, 451] on video at bounding box center [728, 411] width 1456 height 821
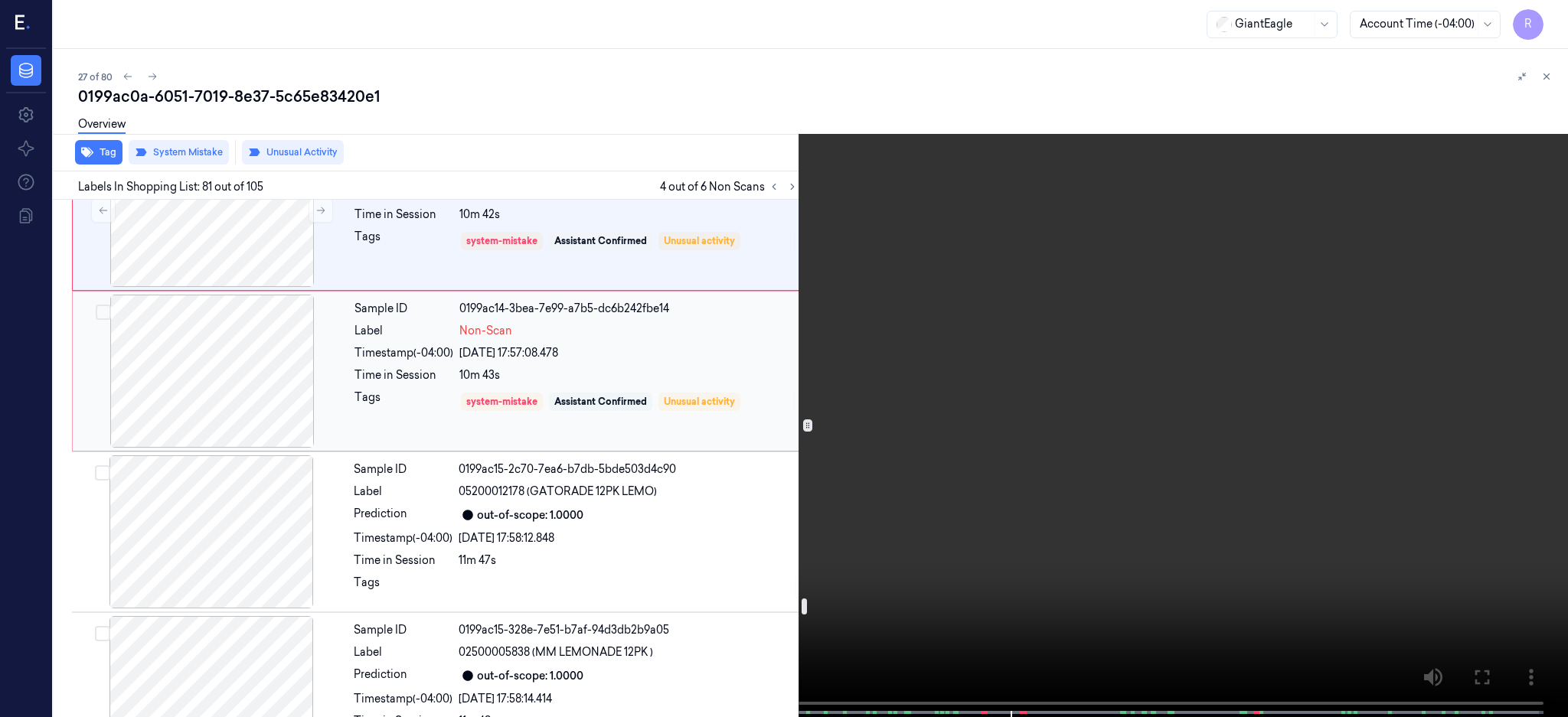
scroll to position [13009, 0]
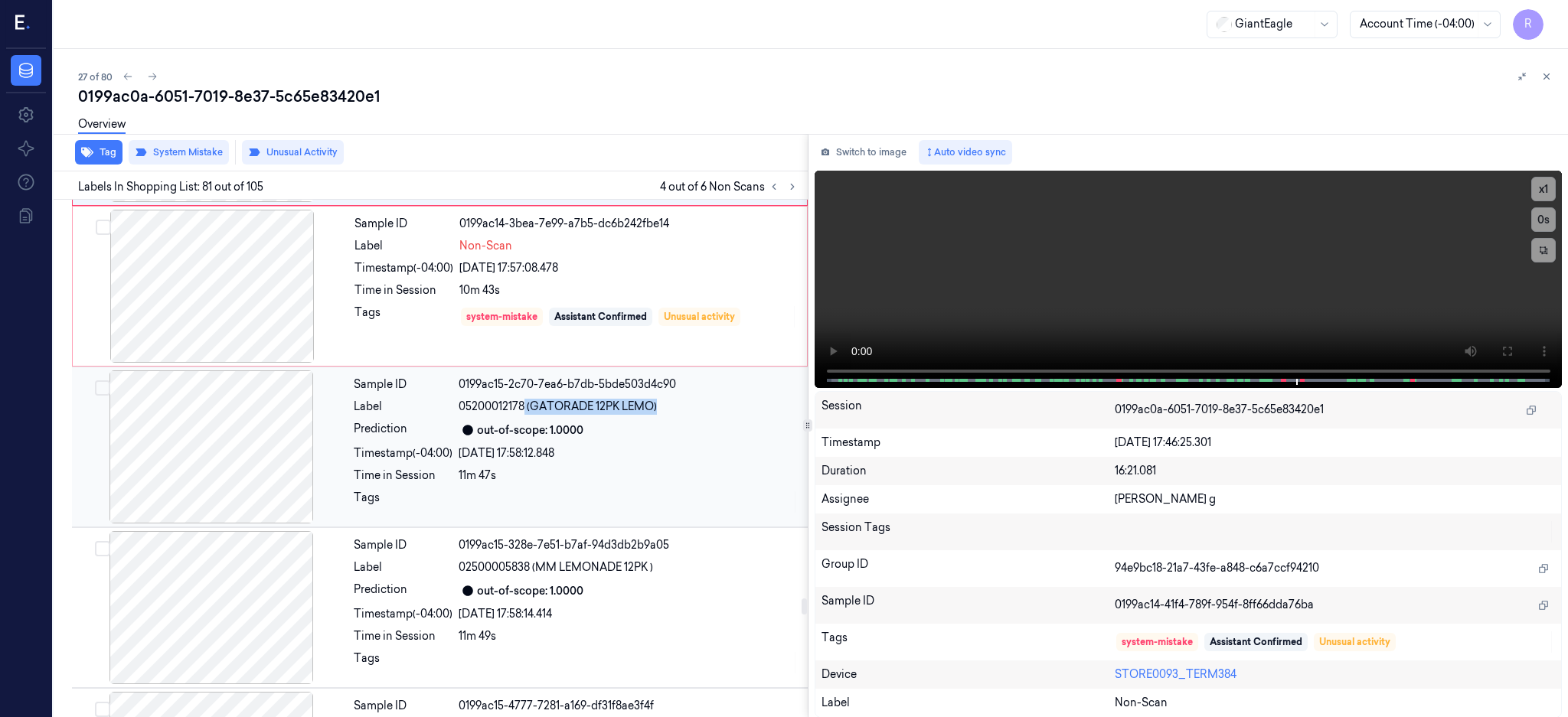
drag, startPoint x: 525, startPoint y: 413, endPoint x: 672, endPoint y: 418, distance: 147.1
click at [672, 415] on div "05200012178 (GATORADE 12PK LEMO)" at bounding box center [629, 407] width 340 height 16
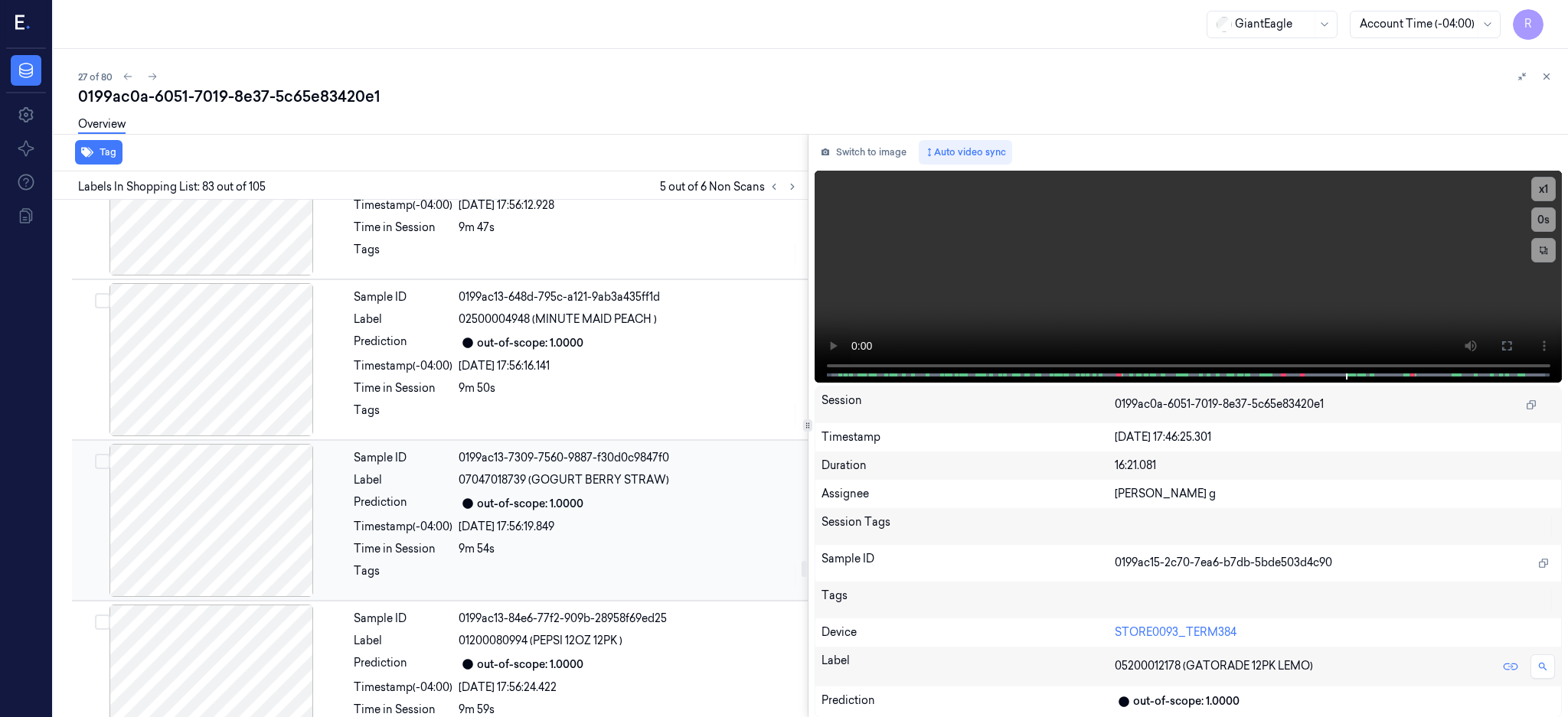
scroll to position [11782, 0]
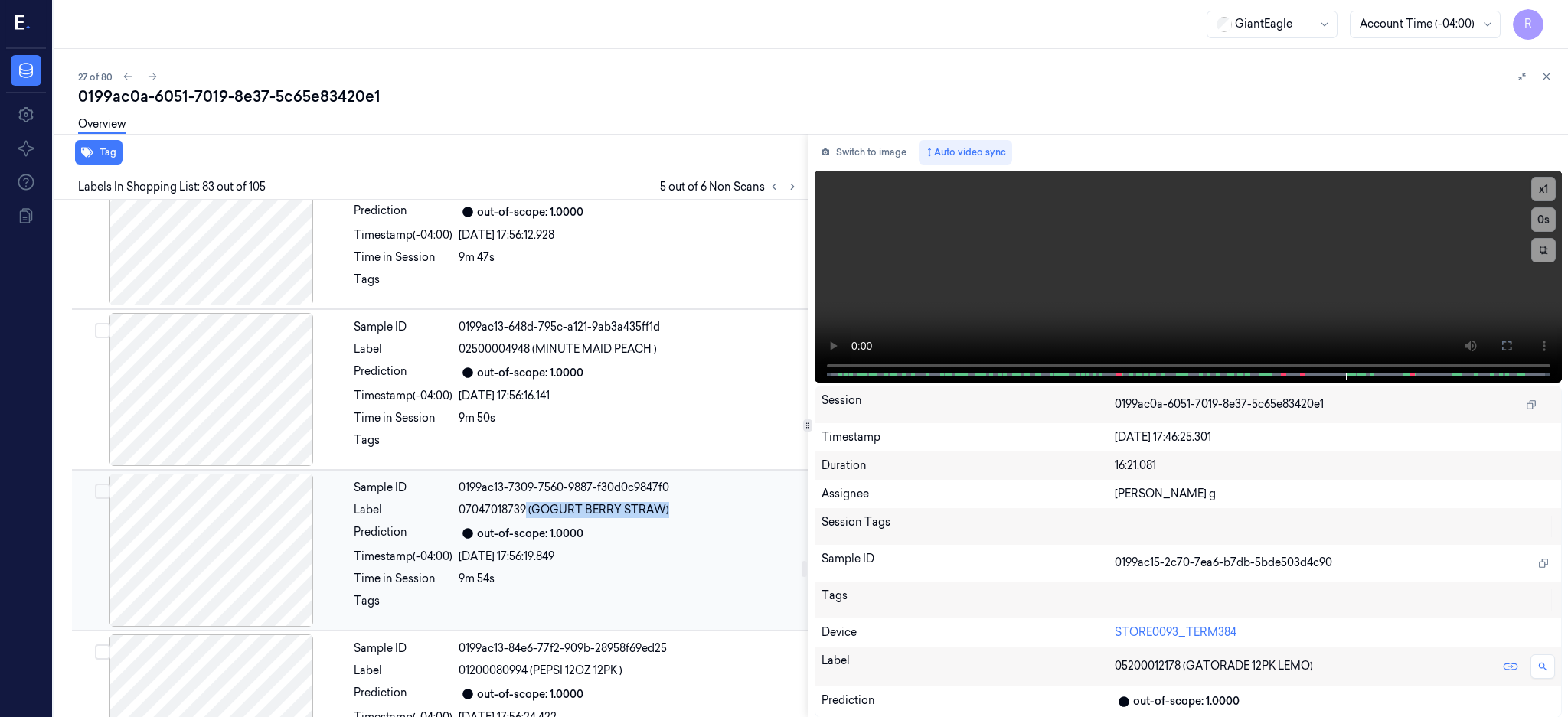
drag, startPoint x: 528, startPoint y: 514, endPoint x: 740, endPoint y: 523, distance: 212.2
click at [740, 518] on div "07047018739 (GOGURT BERRY STRAW)" at bounding box center [629, 509] width 340 height 16
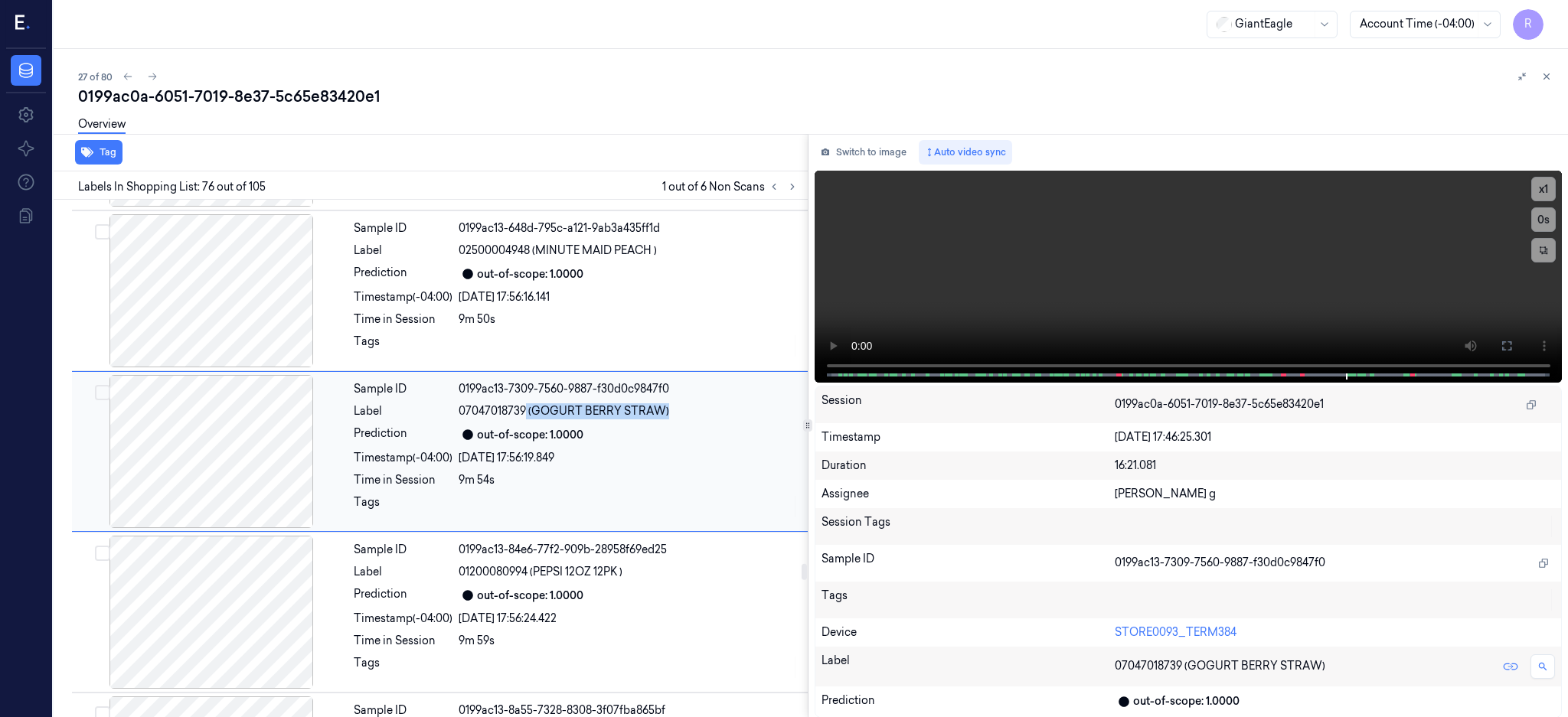
drag, startPoint x: 631, startPoint y: 509, endPoint x: 571, endPoint y: 422, distance: 105.7
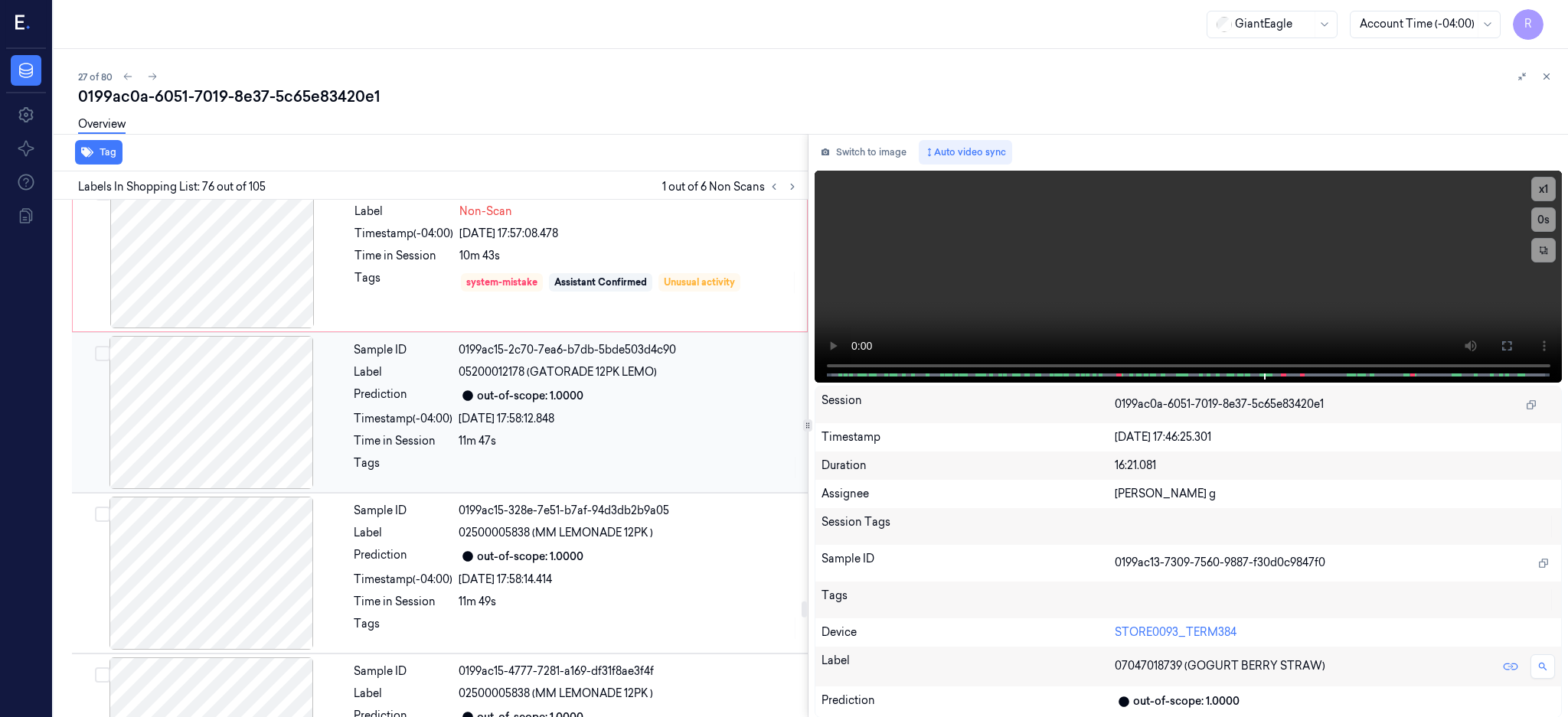
scroll to position [13105, 0]
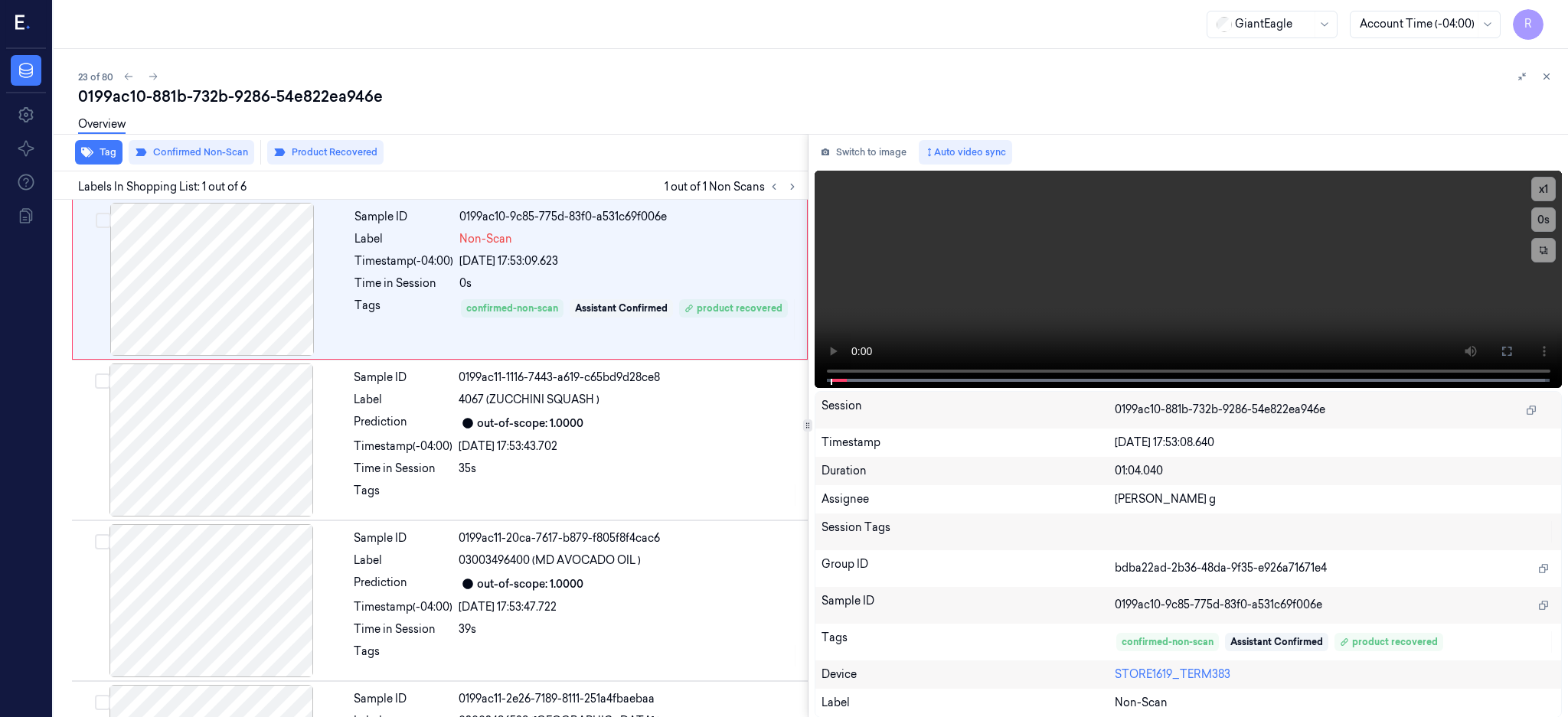
click at [310, 86] on div "0199ac10-881b-732b-9286-54e822ea946e" at bounding box center [817, 97] width 1478 height 22
copy div "54e822ea946e"
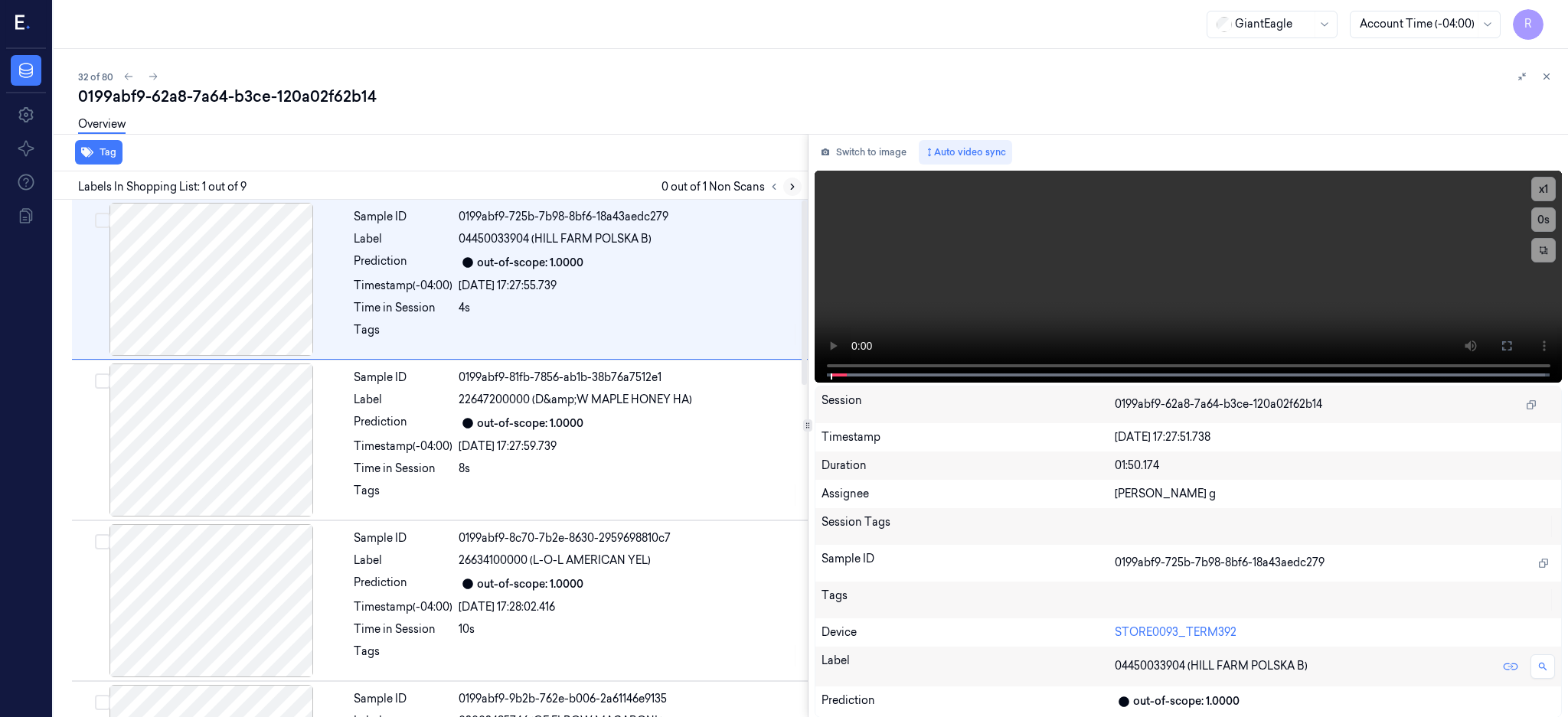
click at [798, 187] on icon at bounding box center [792, 186] width 11 height 11
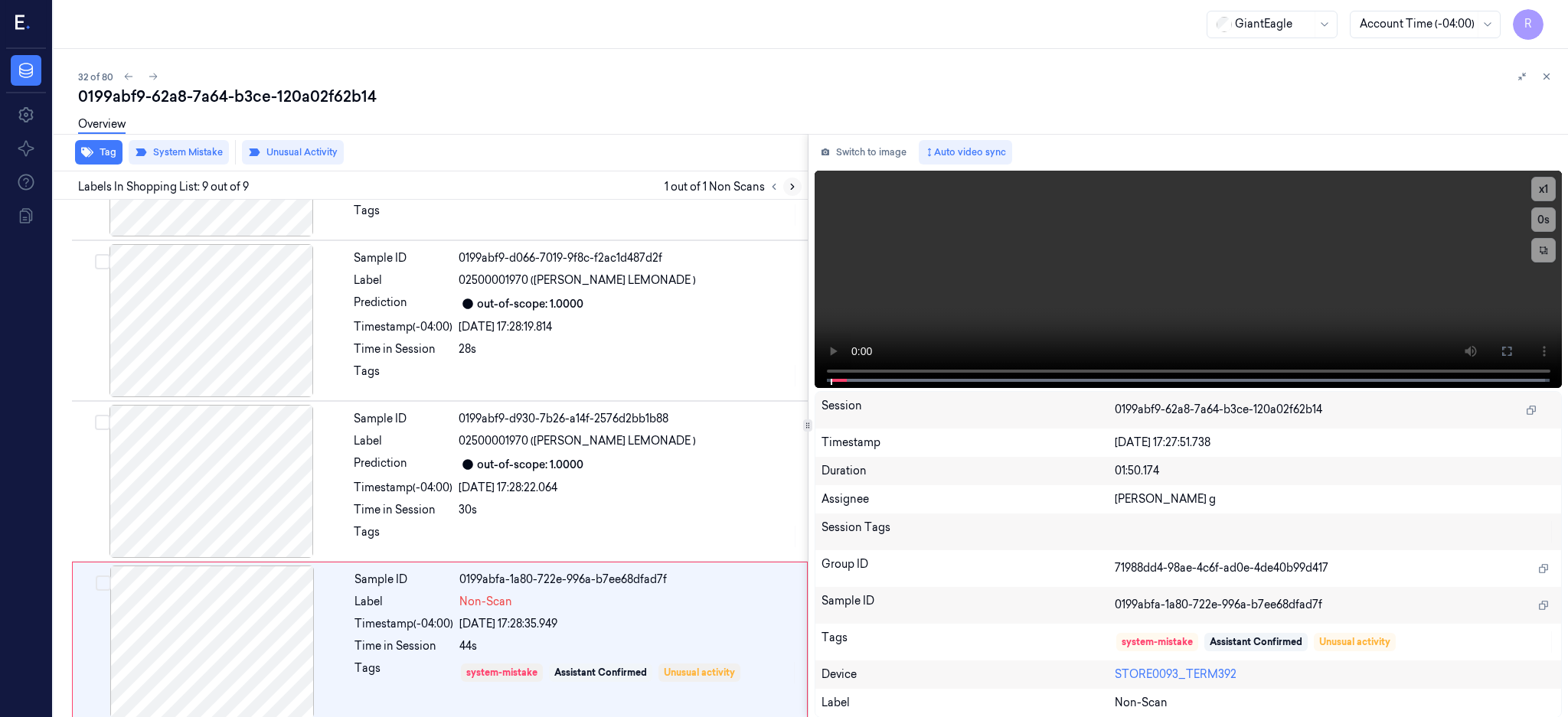
scroll to position [934, 0]
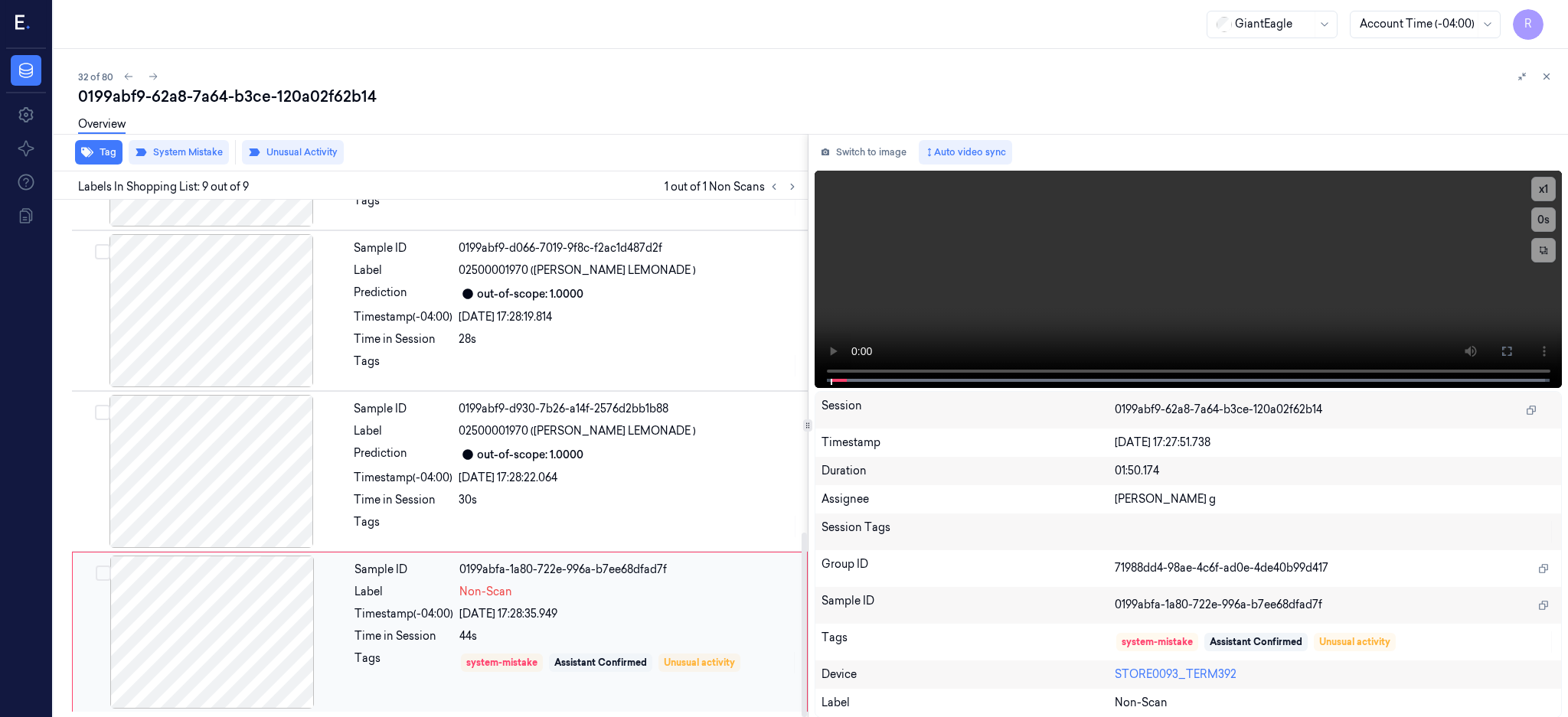
click at [186, 617] on div at bounding box center [212, 632] width 273 height 153
click at [215, 463] on div at bounding box center [211, 471] width 273 height 153
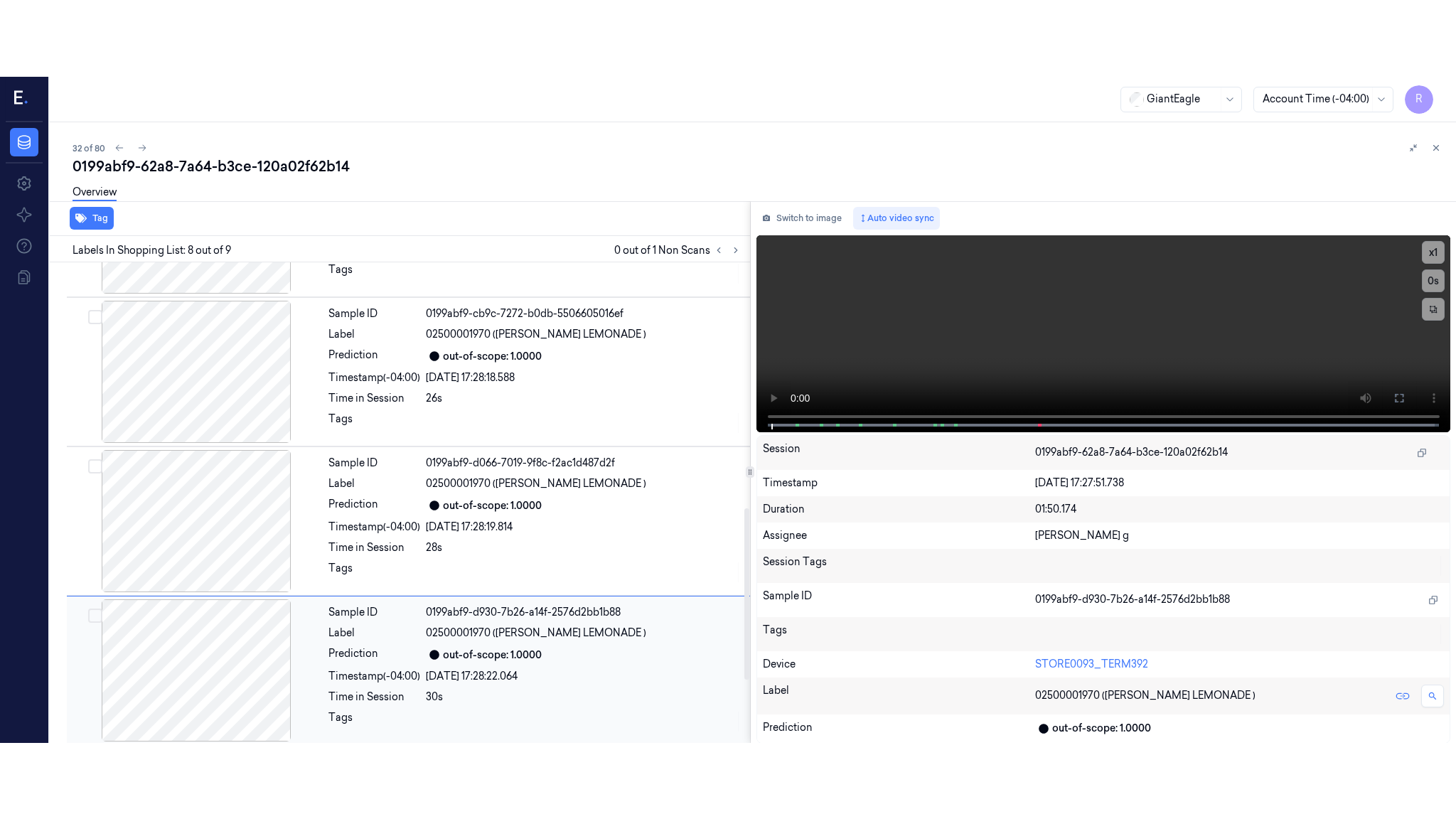
scroll to position [678, 0]
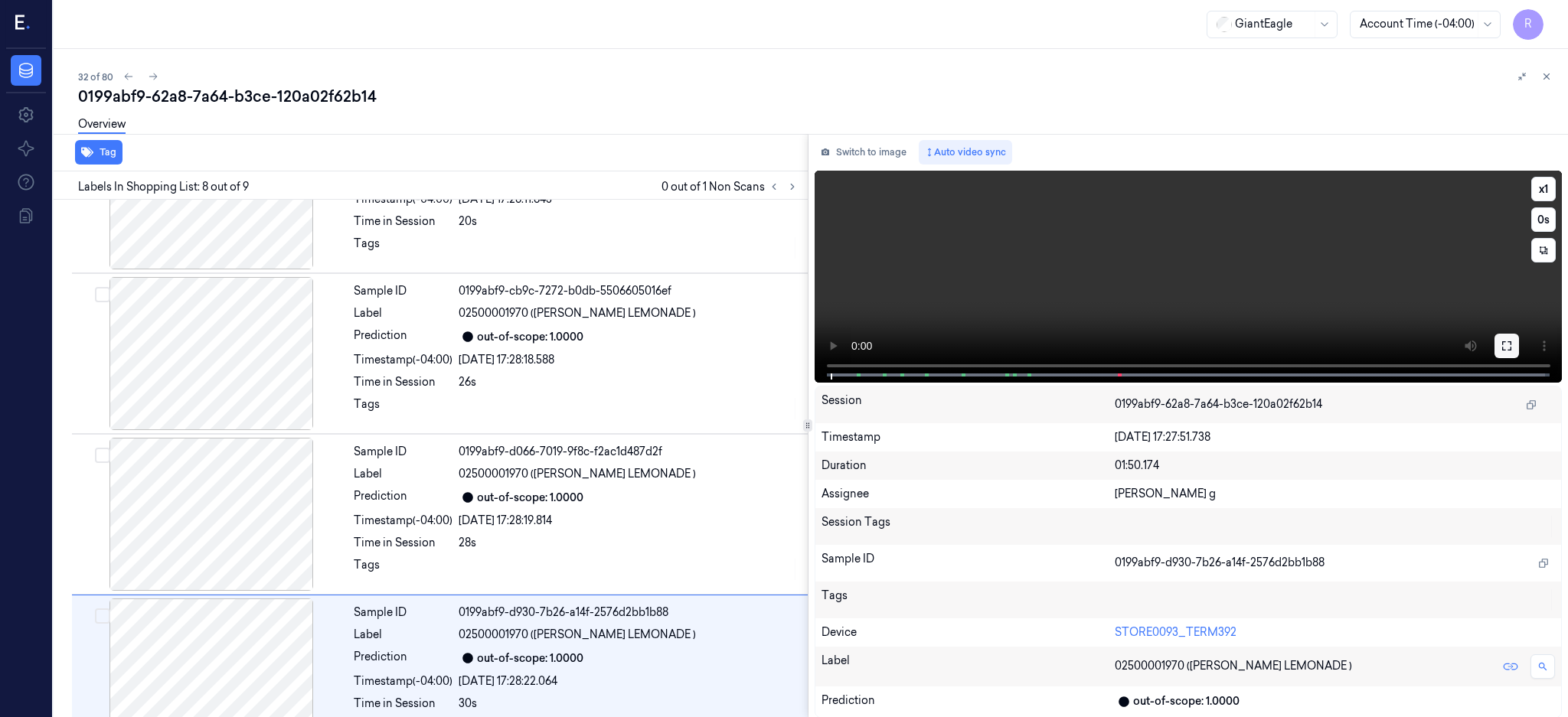
click at [1513, 347] on icon at bounding box center [1507, 345] width 12 height 12
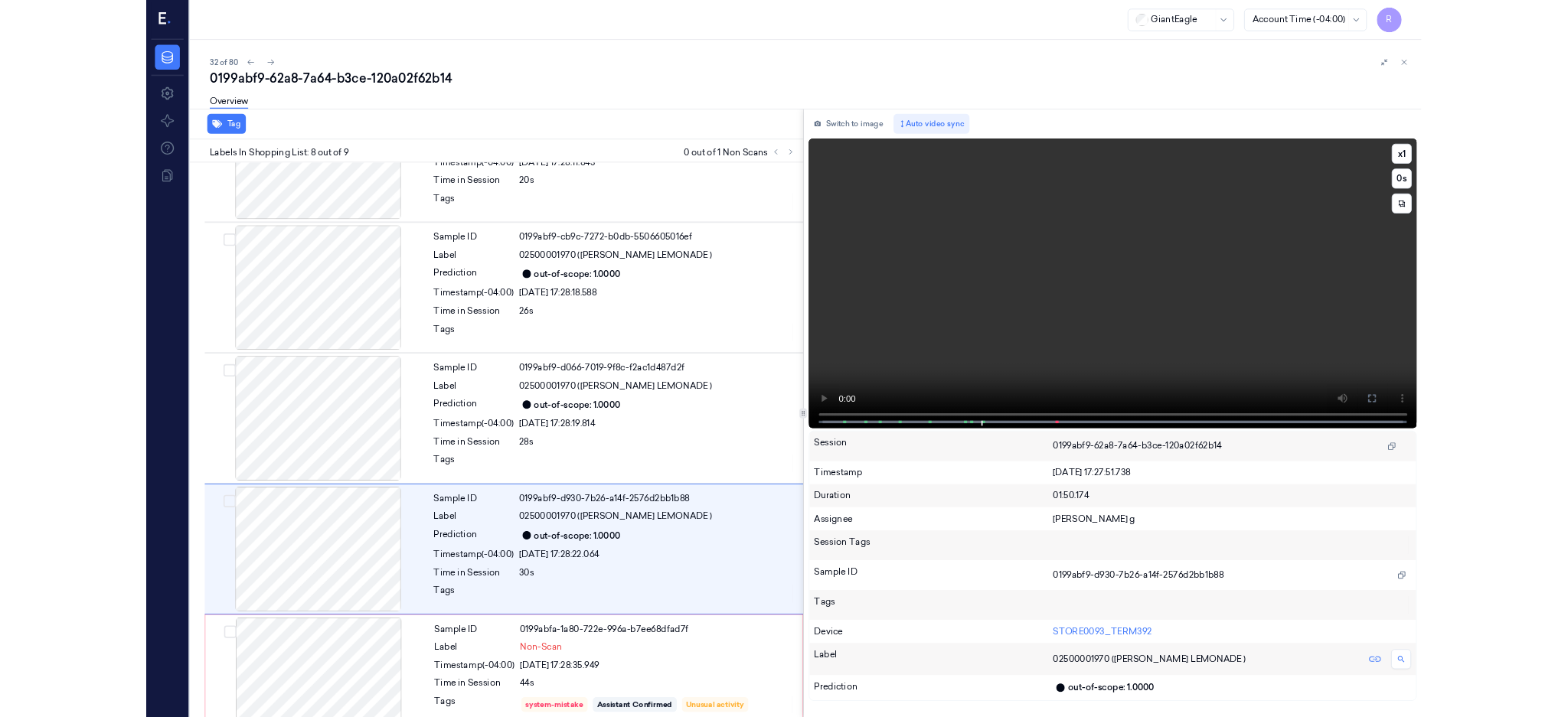
scroll to position [768, 0]
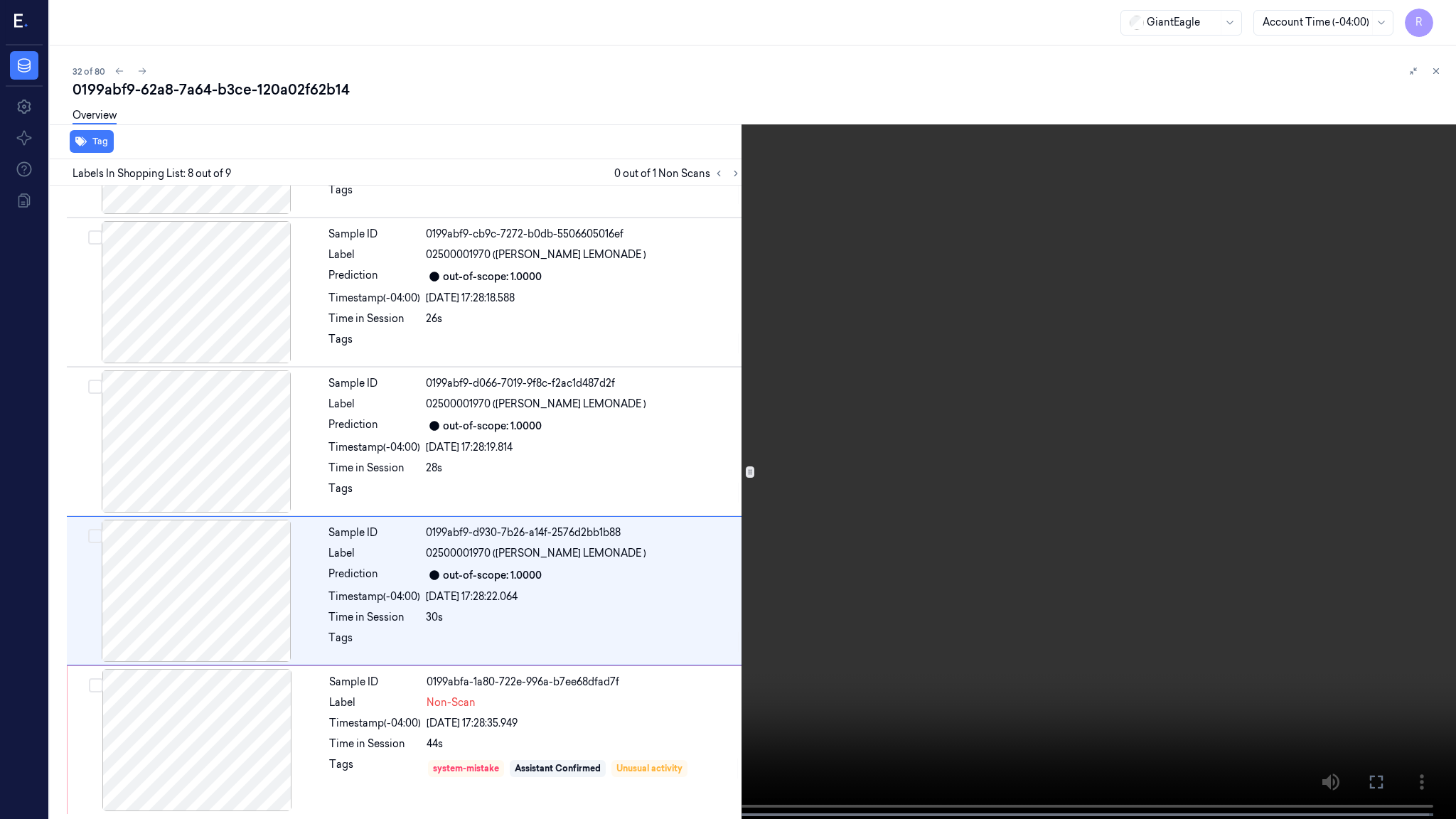
click at [763, 469] on video at bounding box center [728, 411] width 1456 height 821
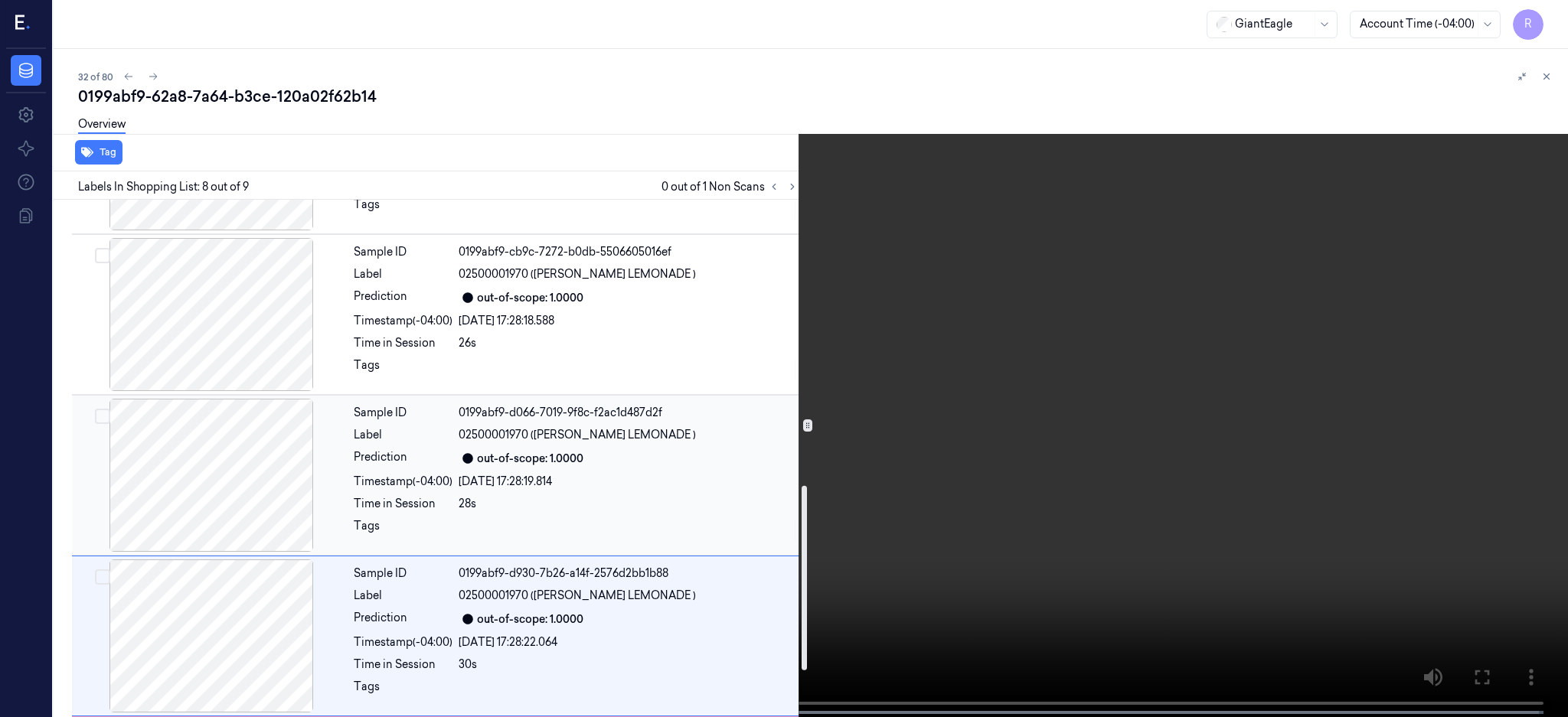
scroll to position [933, 0]
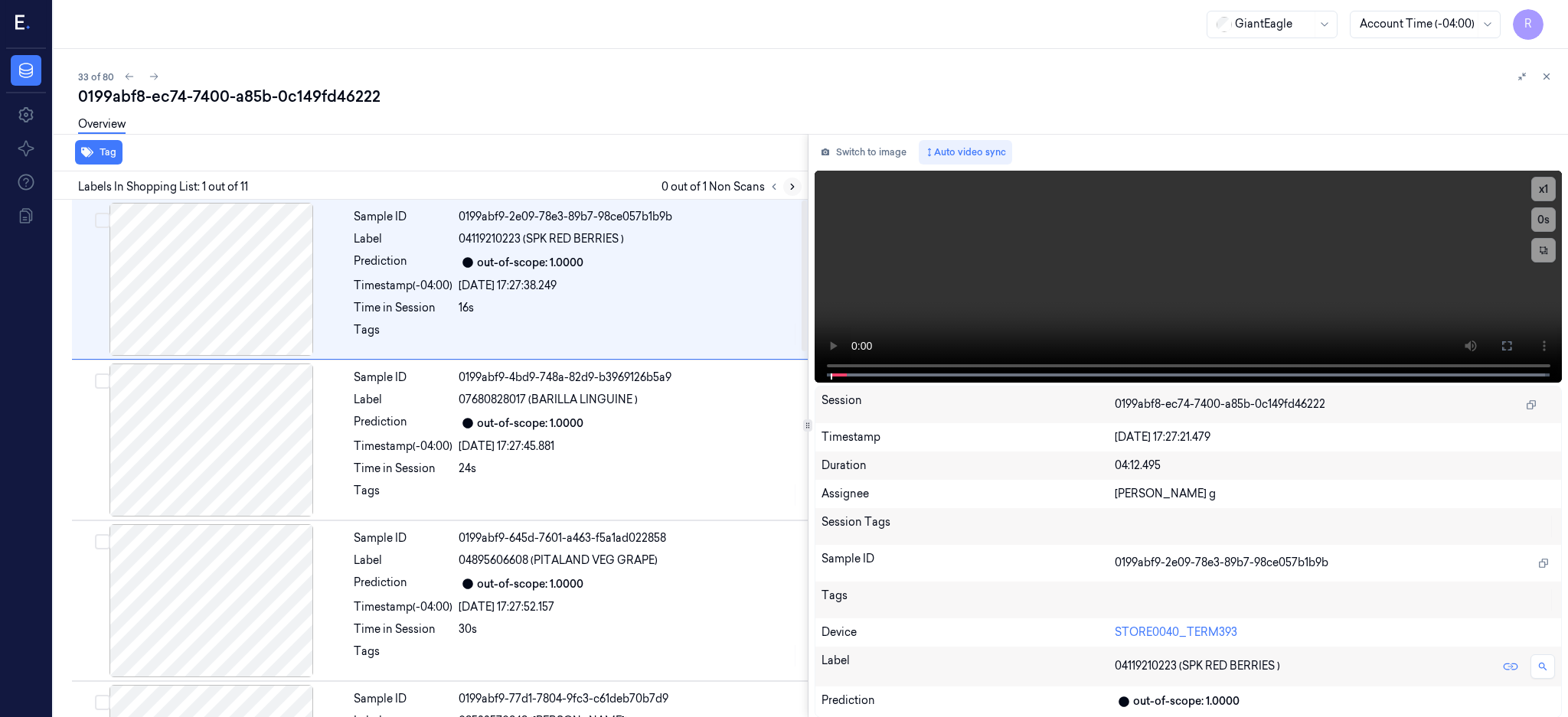
click at [798, 187] on icon at bounding box center [792, 186] width 11 height 11
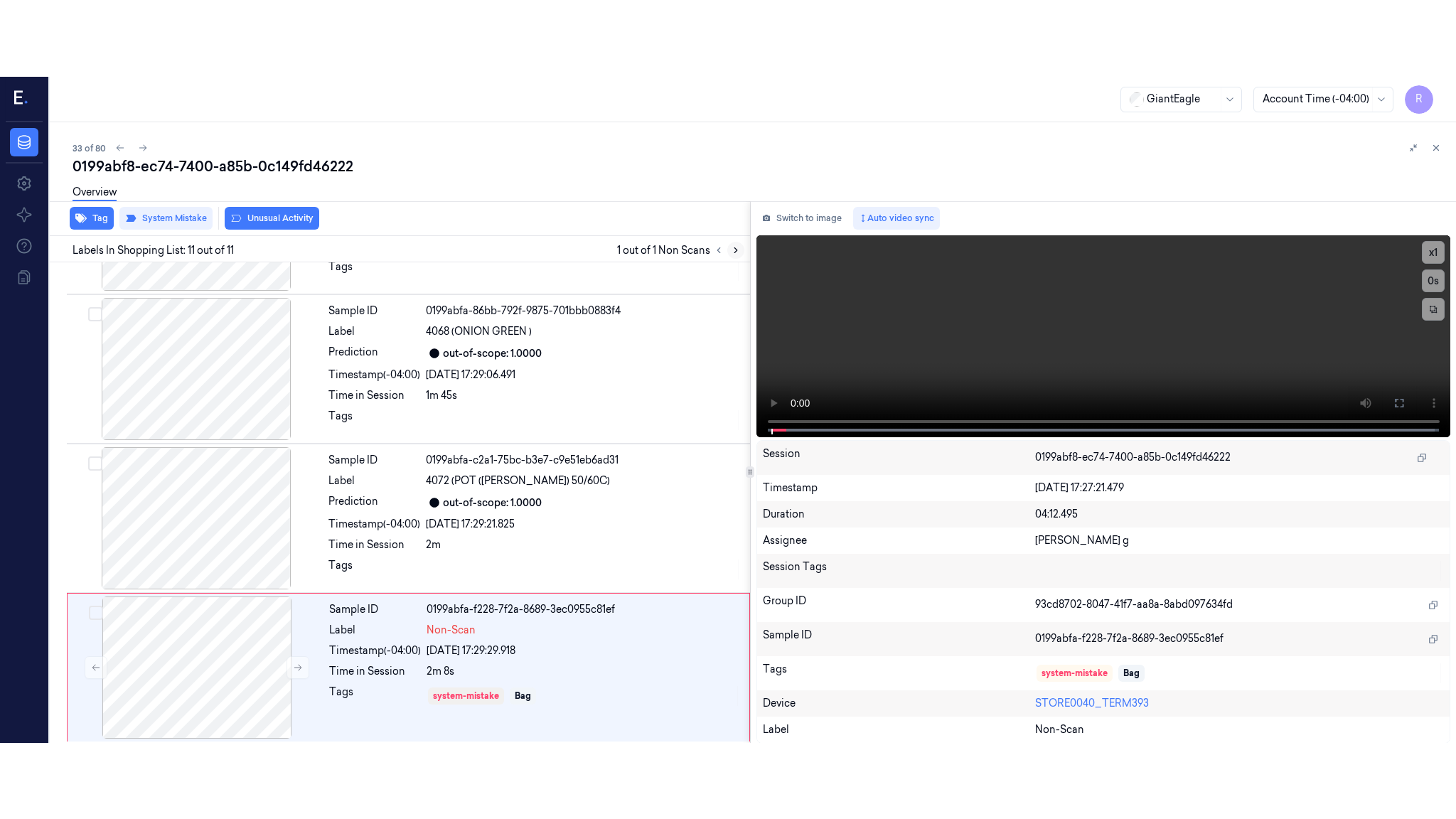
scroll to position [1166, 0]
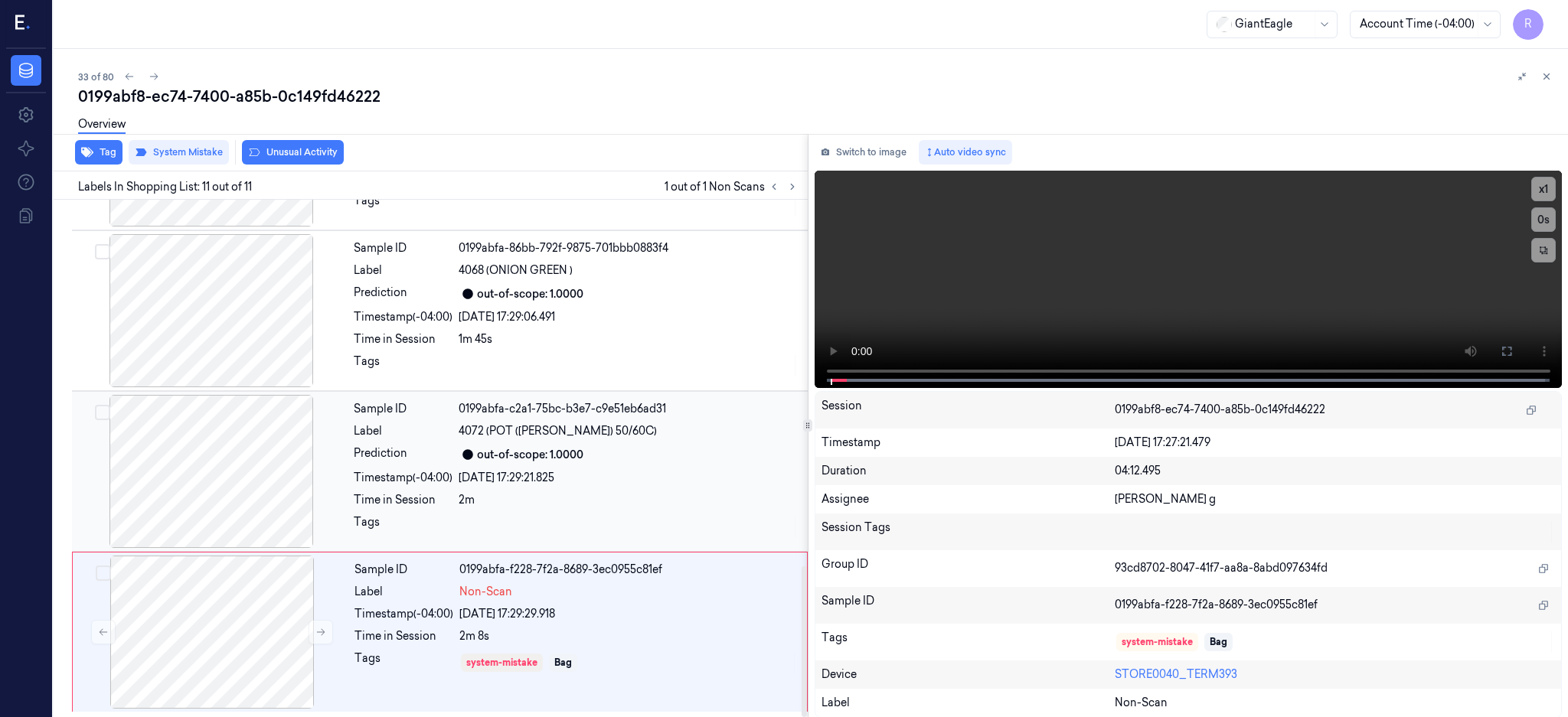
click at [205, 479] on div at bounding box center [211, 471] width 273 height 153
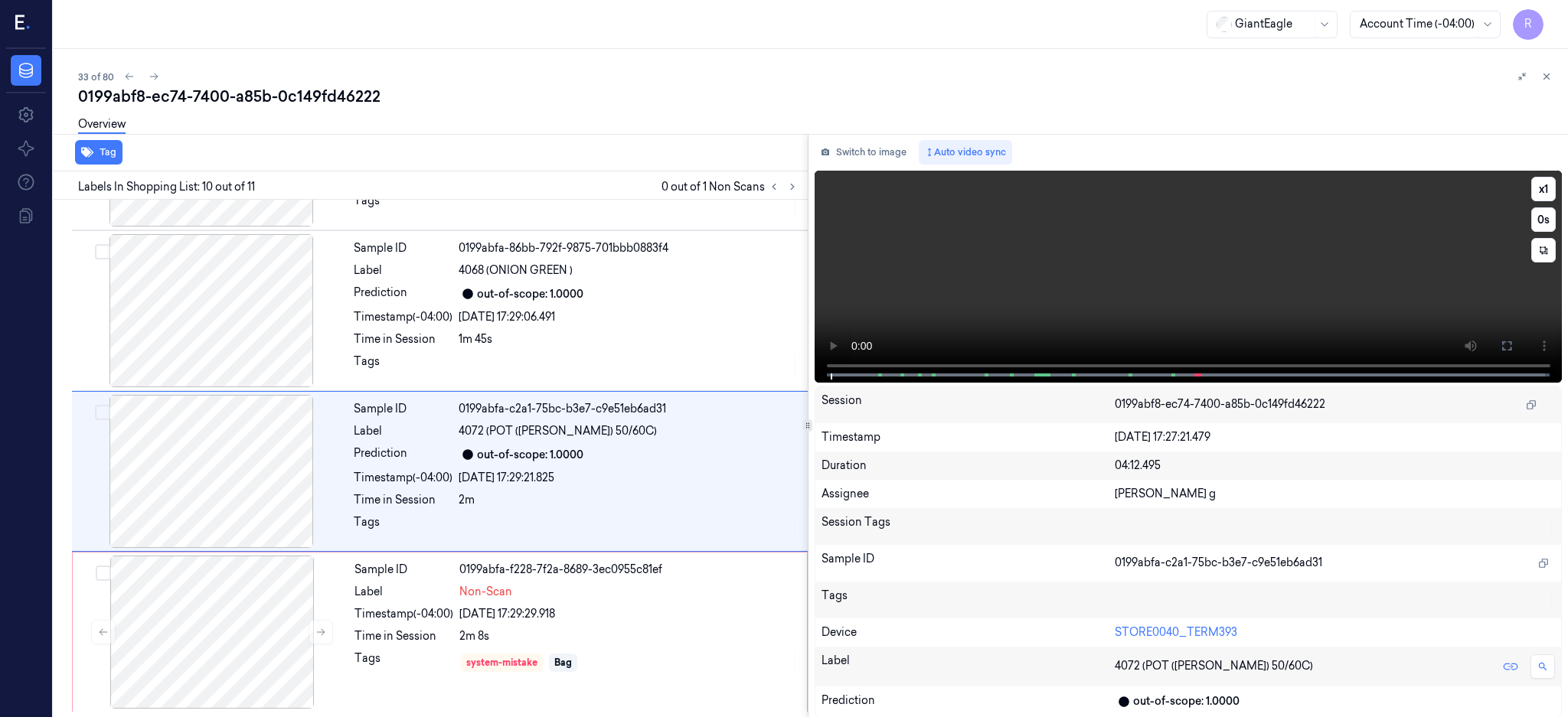
click at [1513, 347] on icon at bounding box center [1507, 345] width 12 height 12
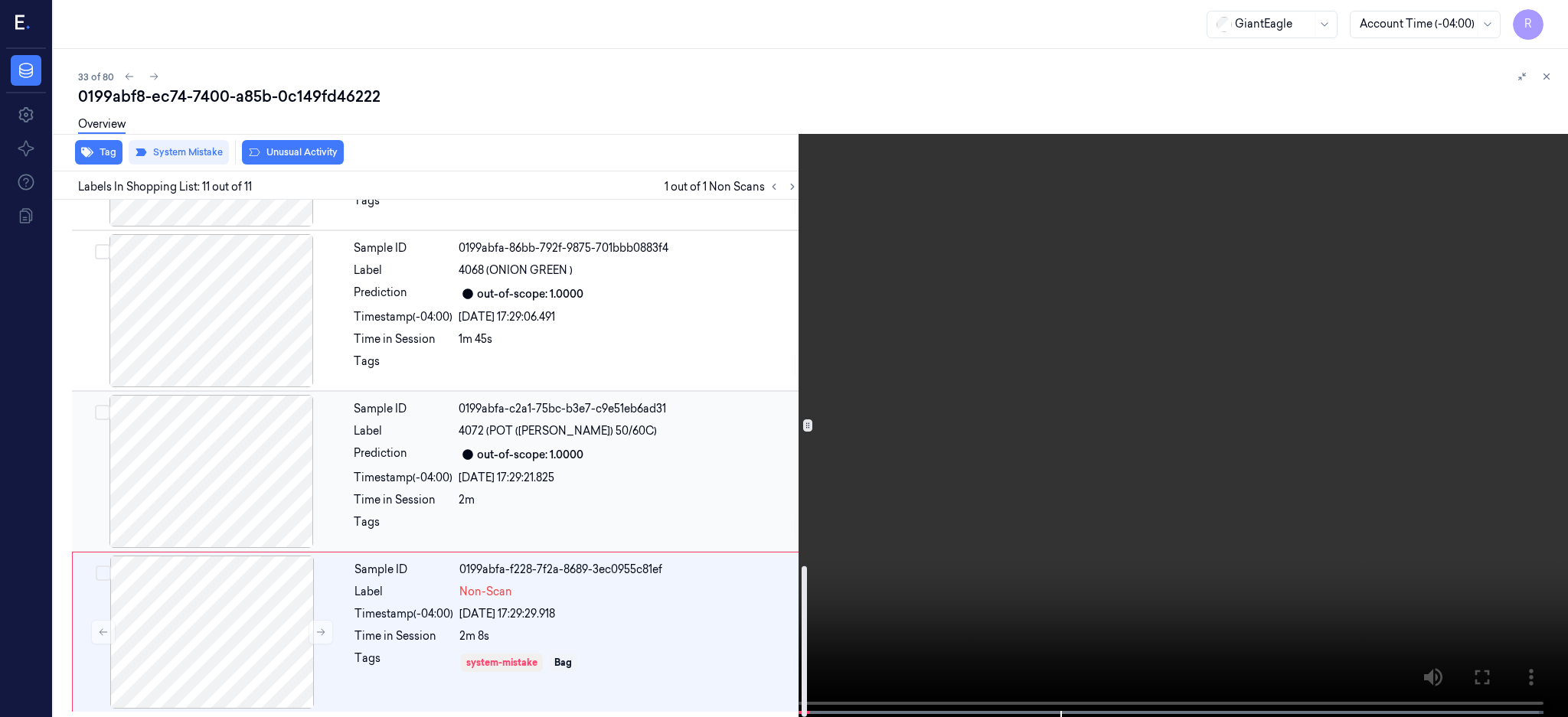
scroll to position [1254, 0]
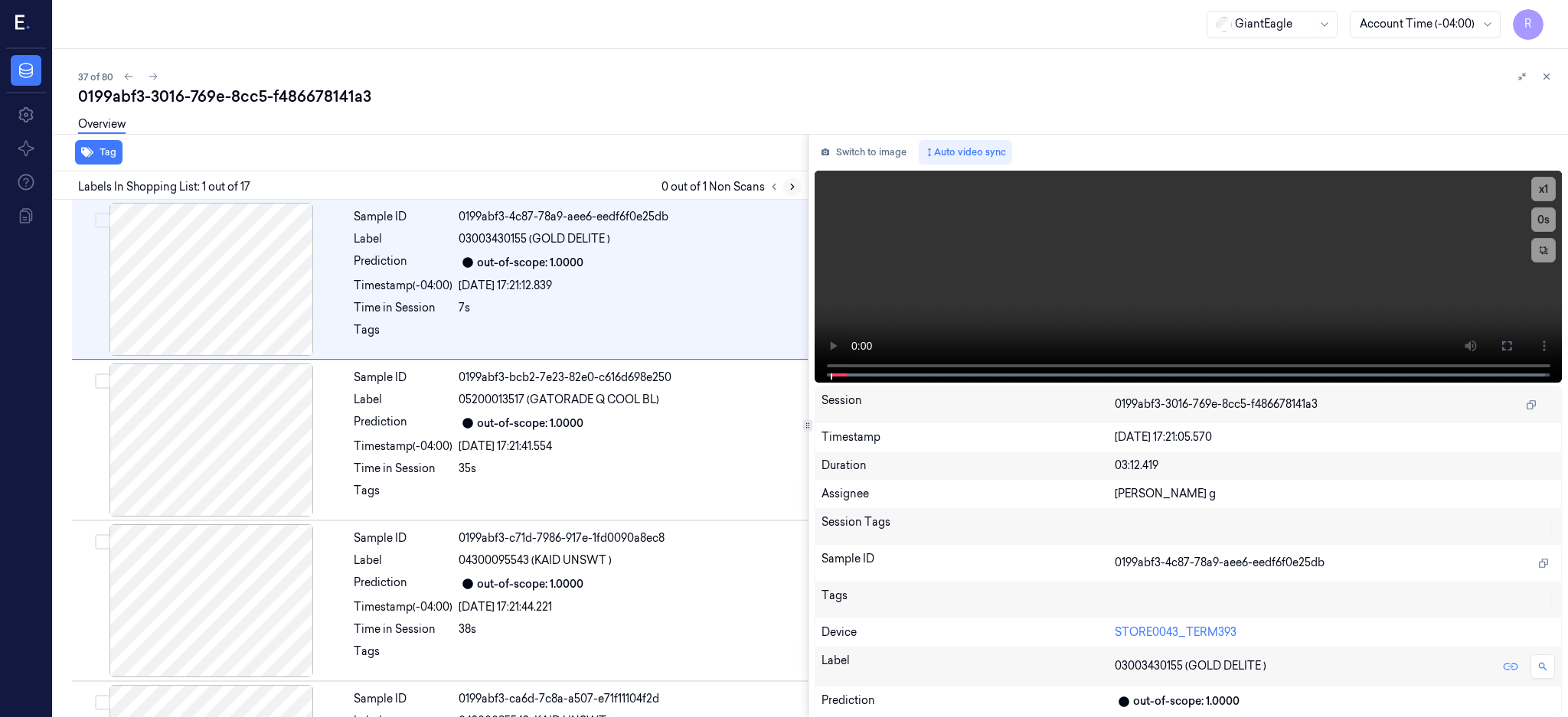
click at [798, 185] on icon at bounding box center [792, 186] width 11 height 11
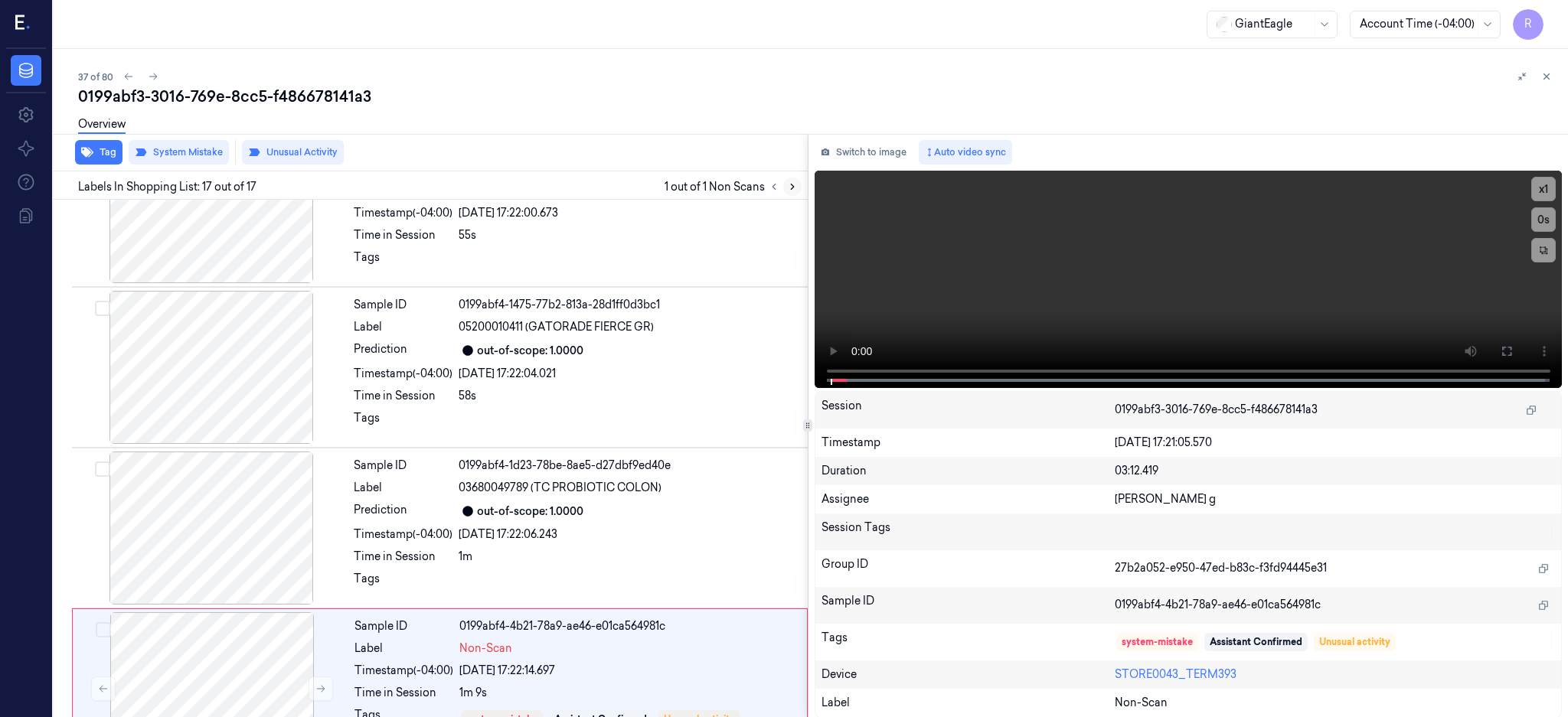
scroll to position [2219, 0]
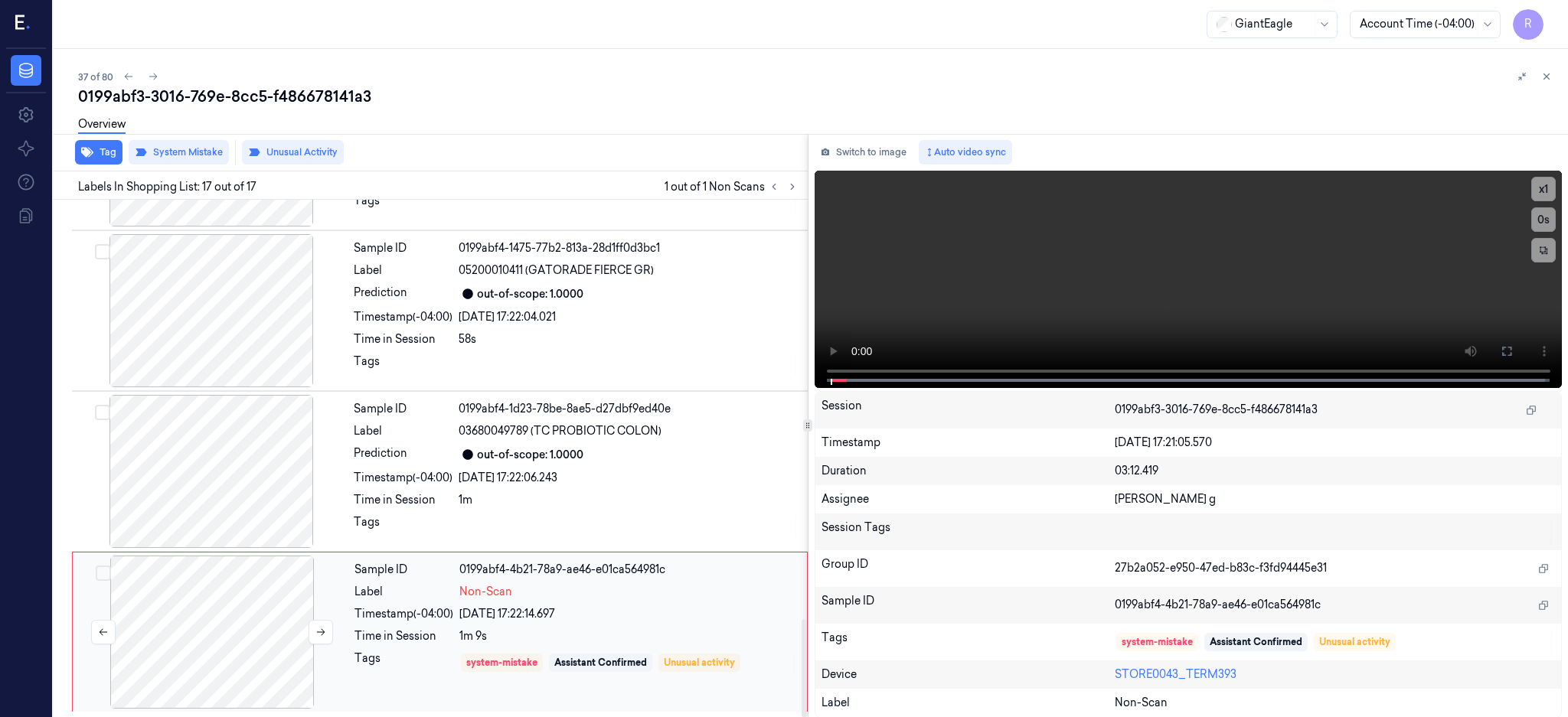
click at [224, 634] on div at bounding box center [212, 632] width 273 height 153
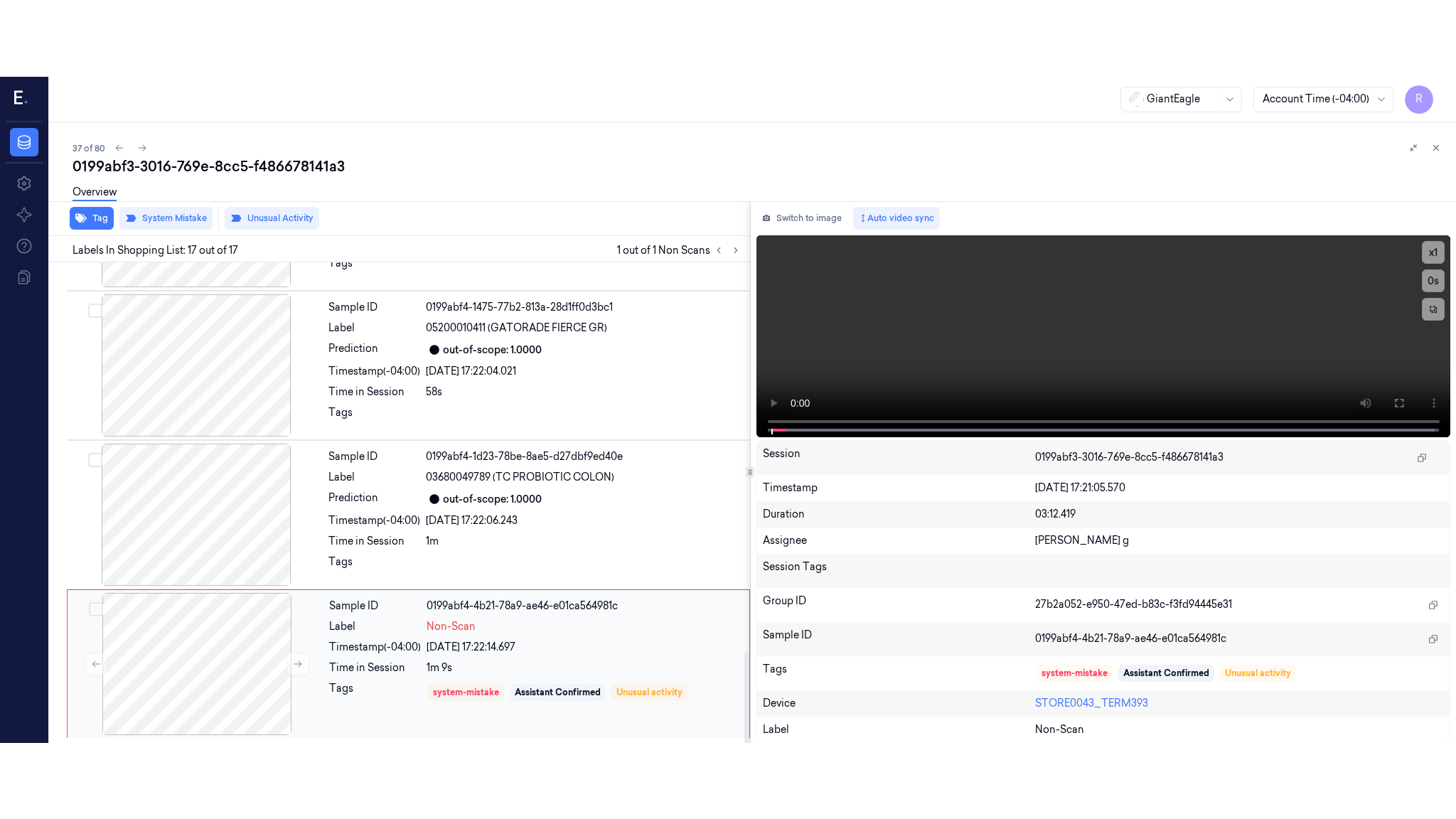
scroll to position [2062, 0]
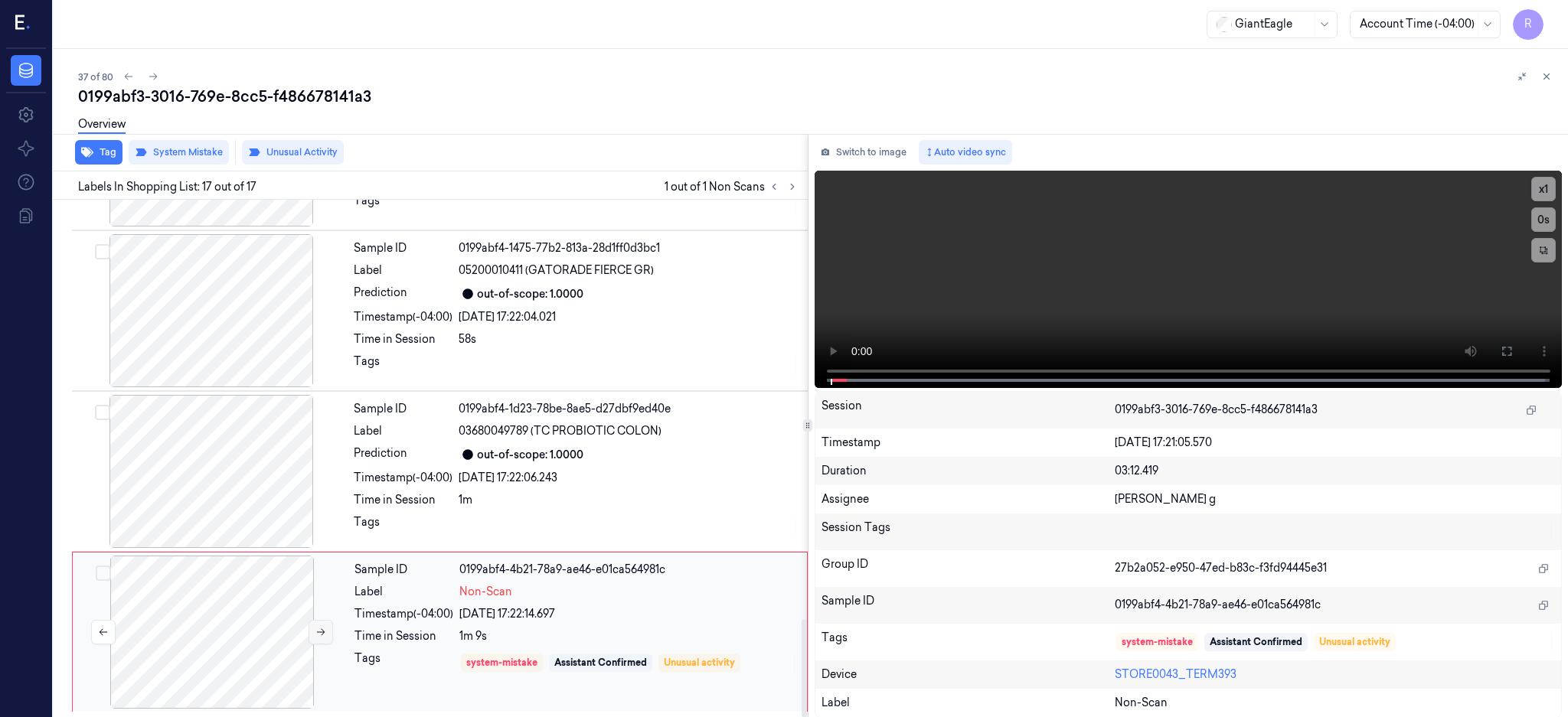
click at [327, 633] on button at bounding box center [321, 633] width 25 height 25
click at [233, 475] on div at bounding box center [211, 471] width 273 height 153
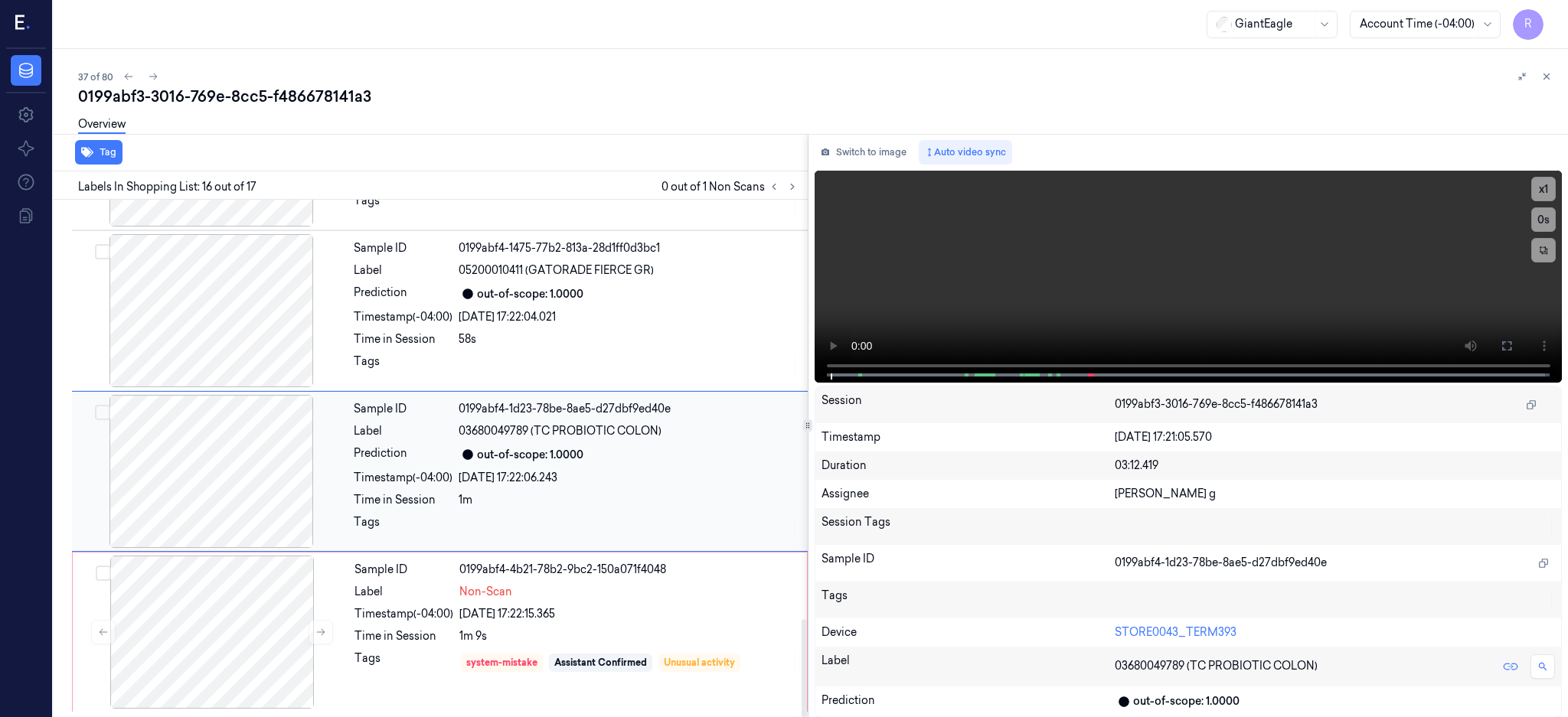
click at [667, 423] on div "03680049789 (TC PROBIOTIC COLON)" at bounding box center [629, 431] width 340 height 16
click at [1519, 352] on button at bounding box center [1507, 346] width 25 height 25
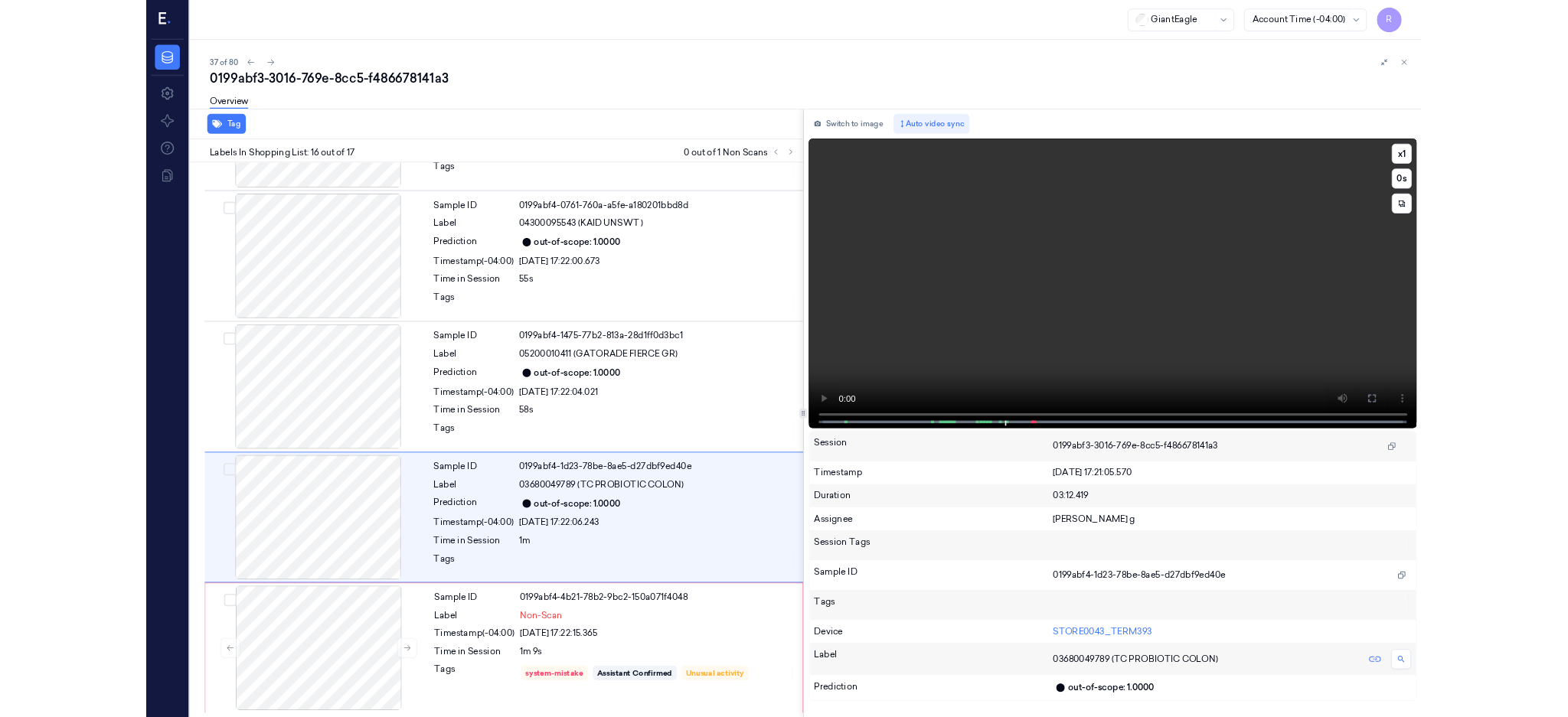
scroll to position [2056, 0]
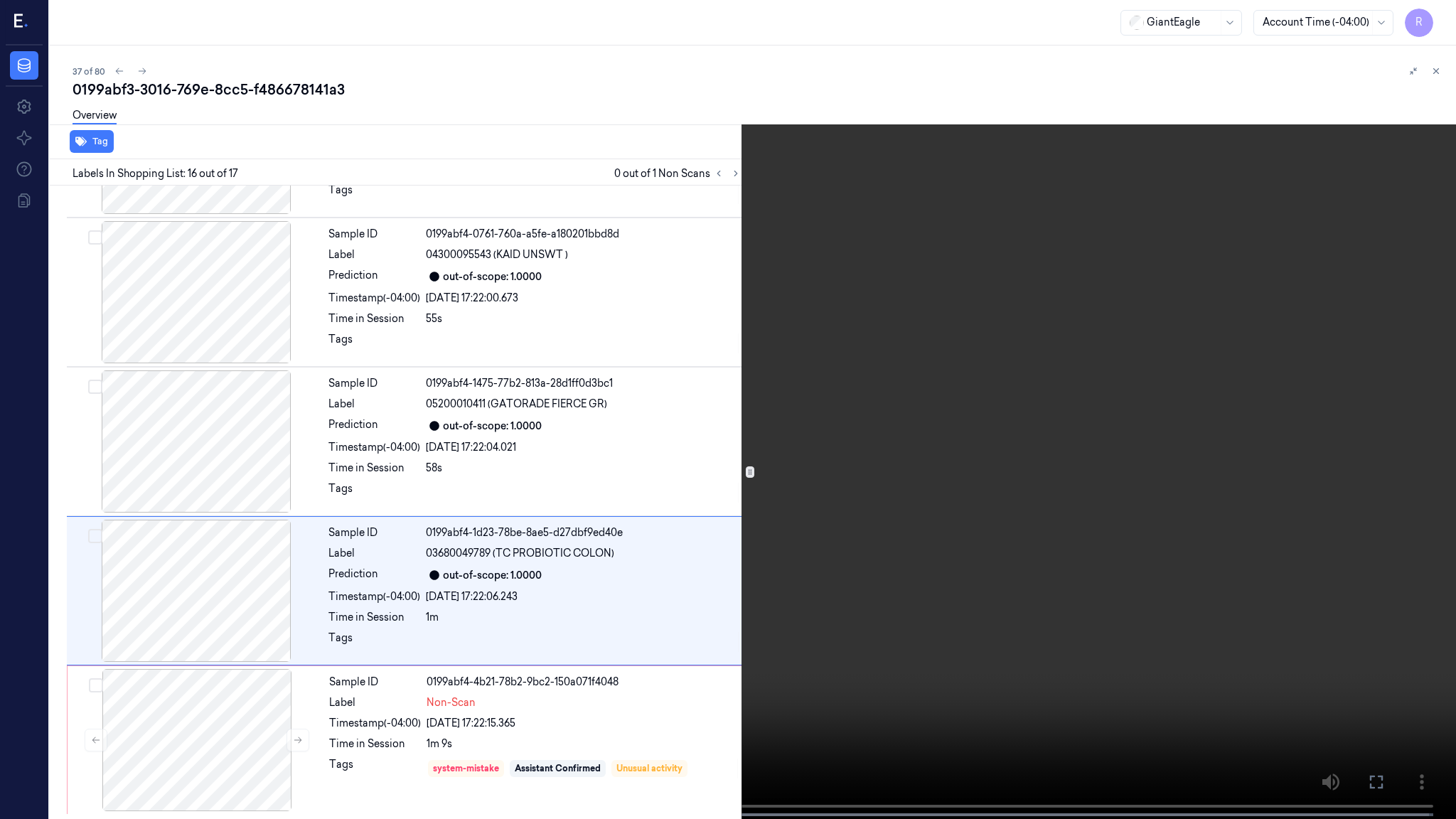
click at [756, 432] on video at bounding box center [728, 411] width 1456 height 821
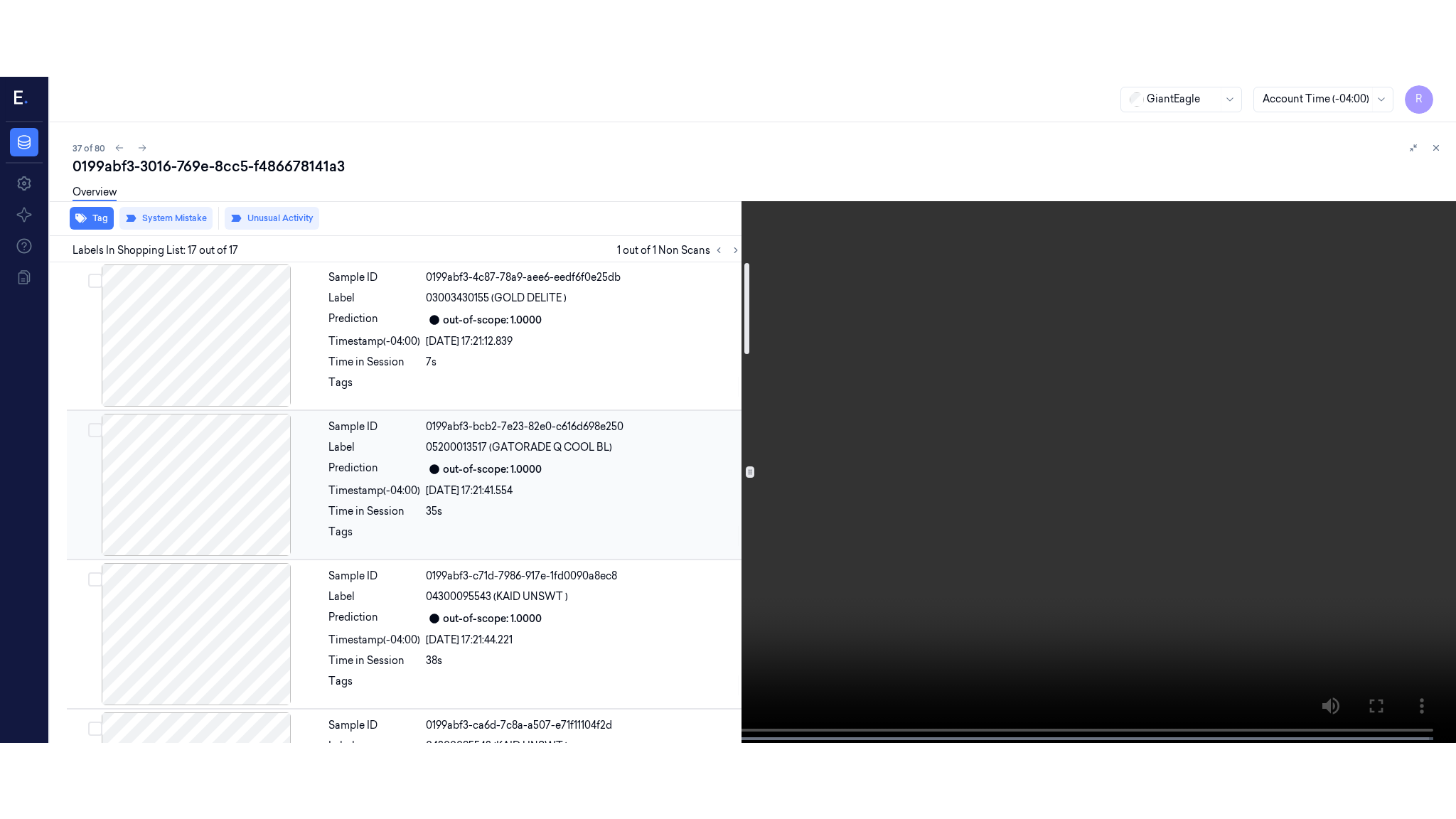
scroll to position [0, 0]
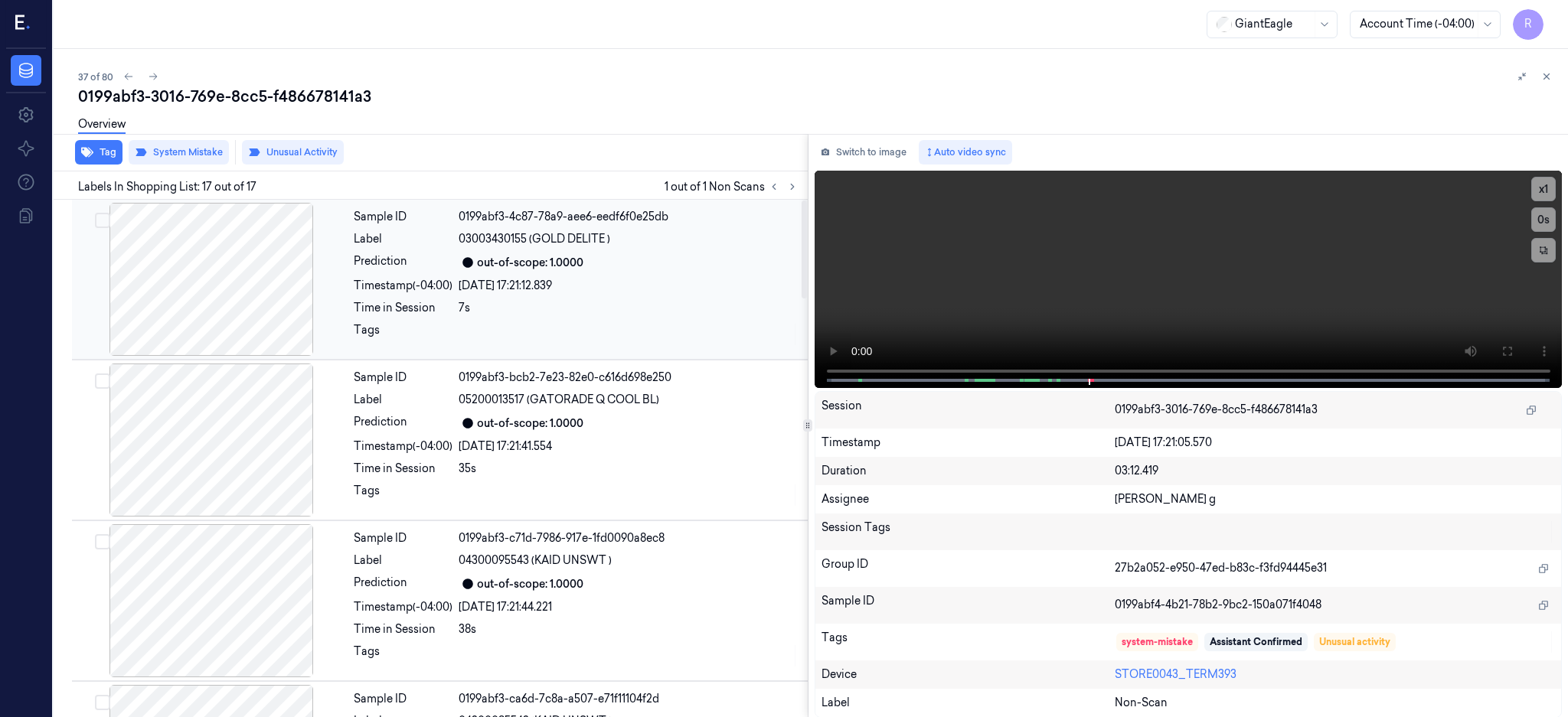
click at [160, 269] on div at bounding box center [211, 279] width 273 height 153
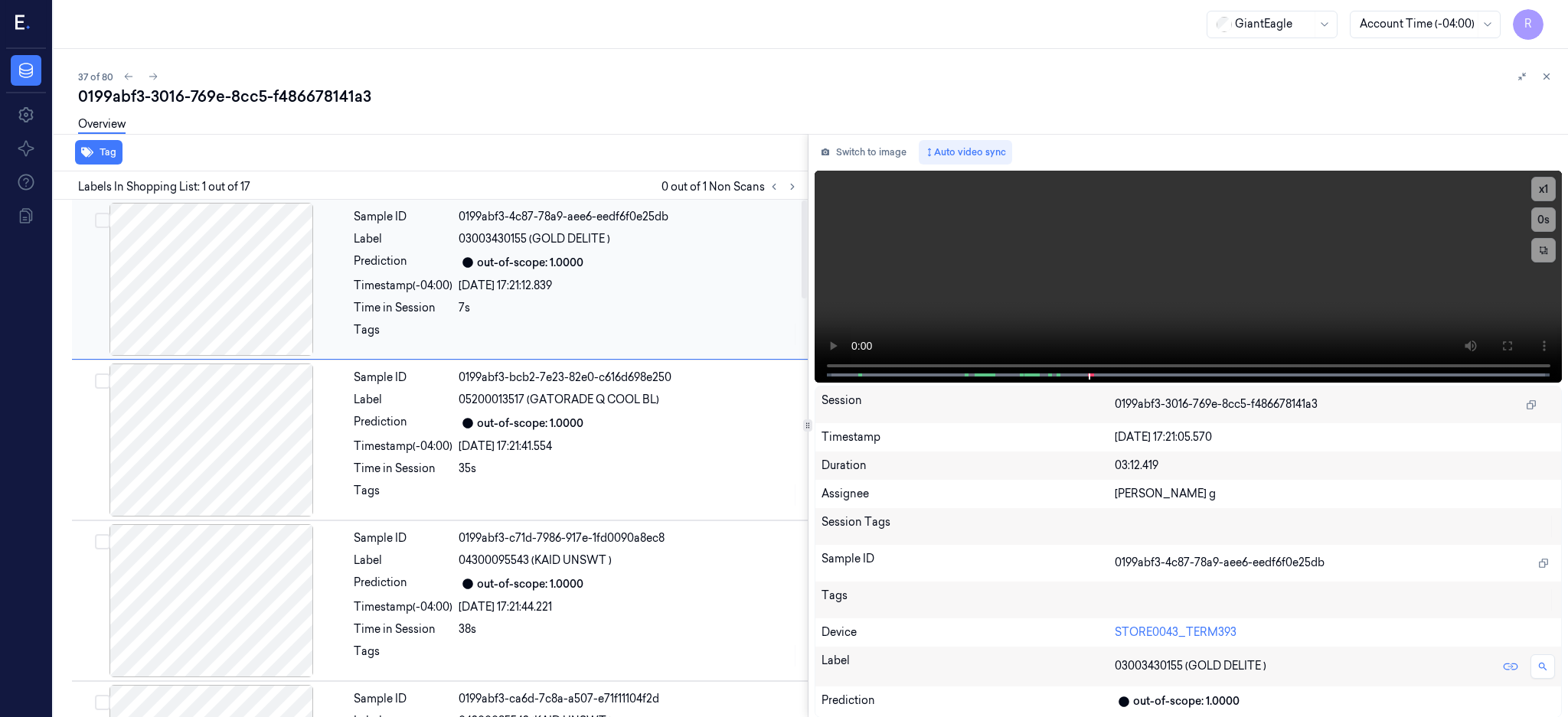
click at [222, 300] on div at bounding box center [211, 279] width 273 height 153
click at [1513, 343] on icon at bounding box center [1507, 345] width 12 height 12
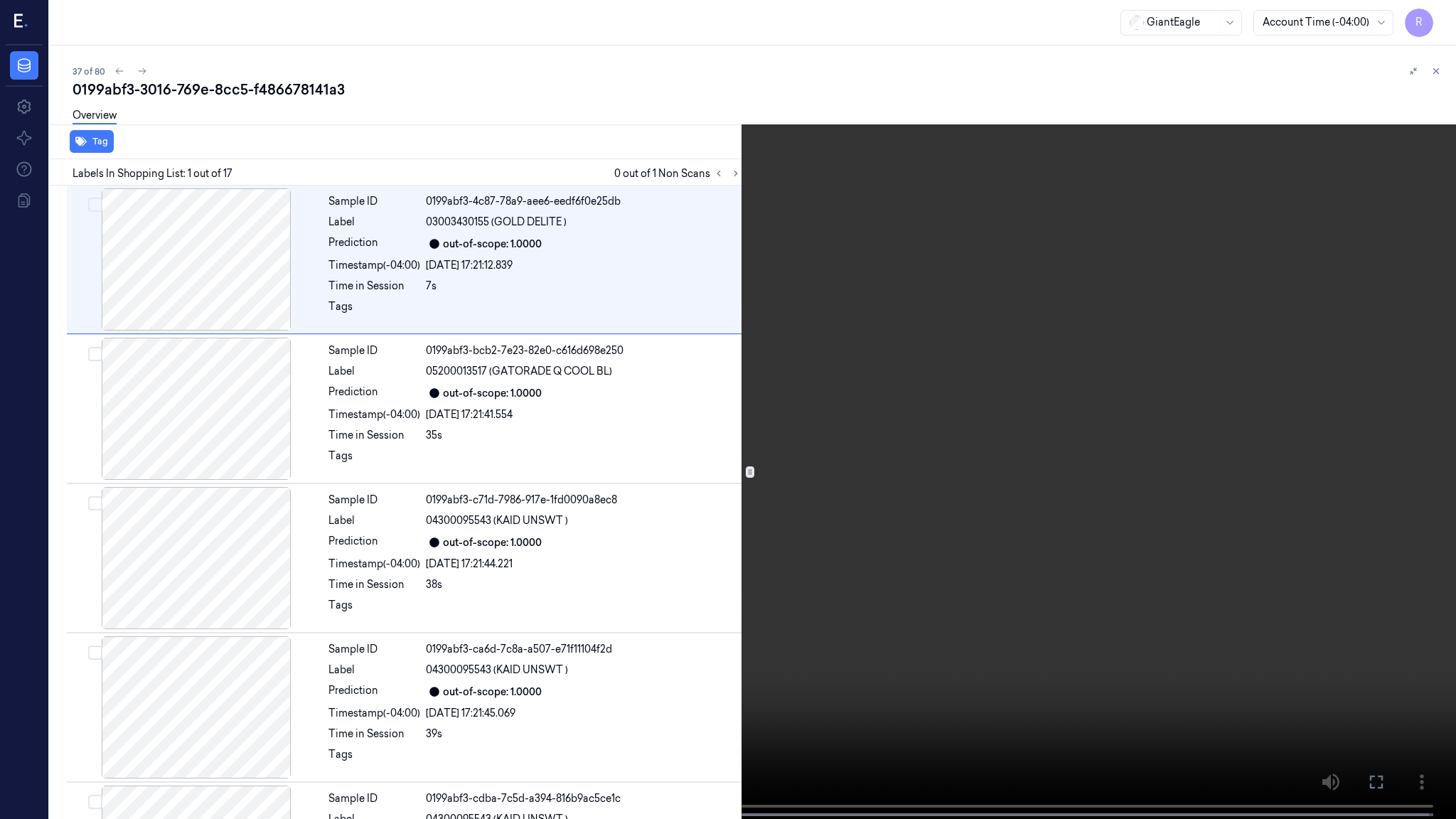
click at [503, 485] on video at bounding box center [728, 411] width 1456 height 821
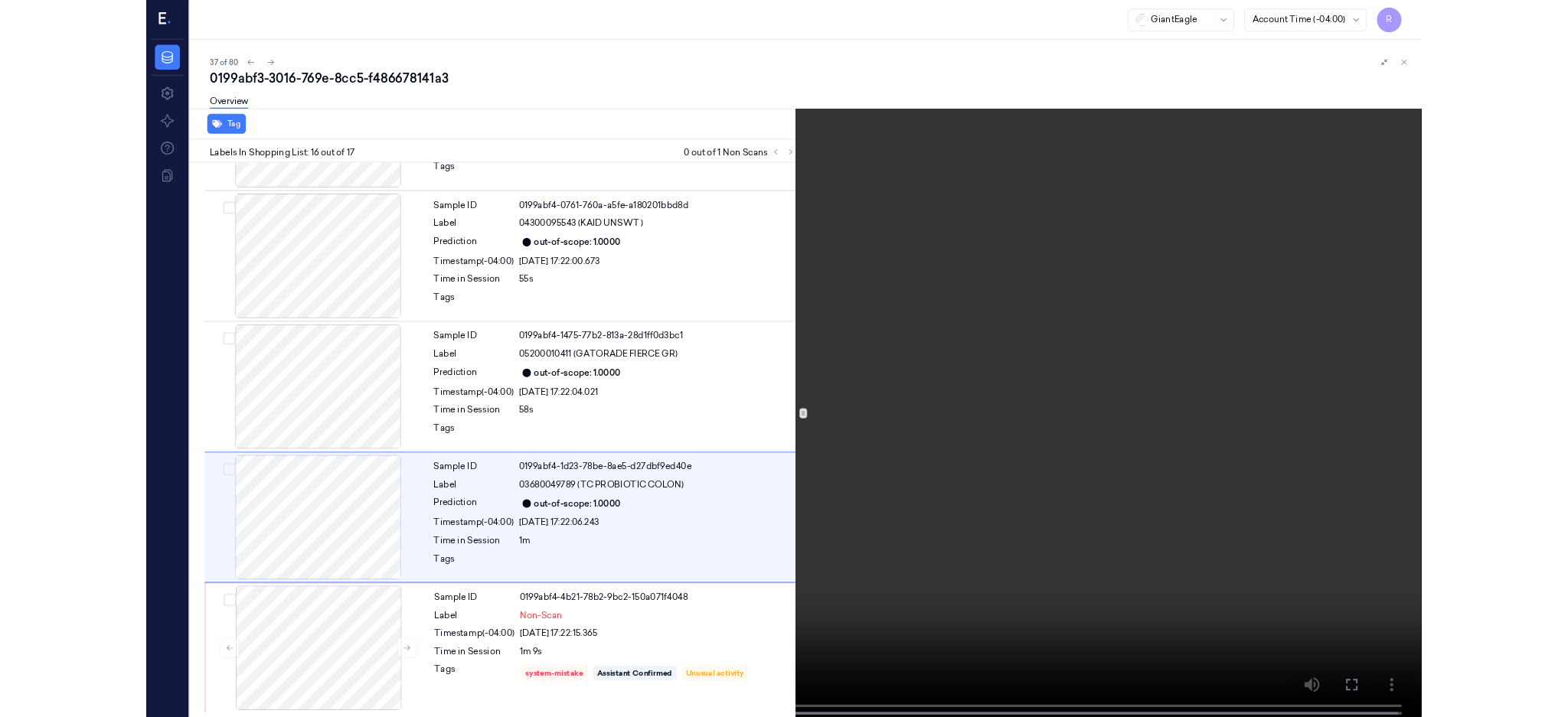
scroll to position [2055, 0]
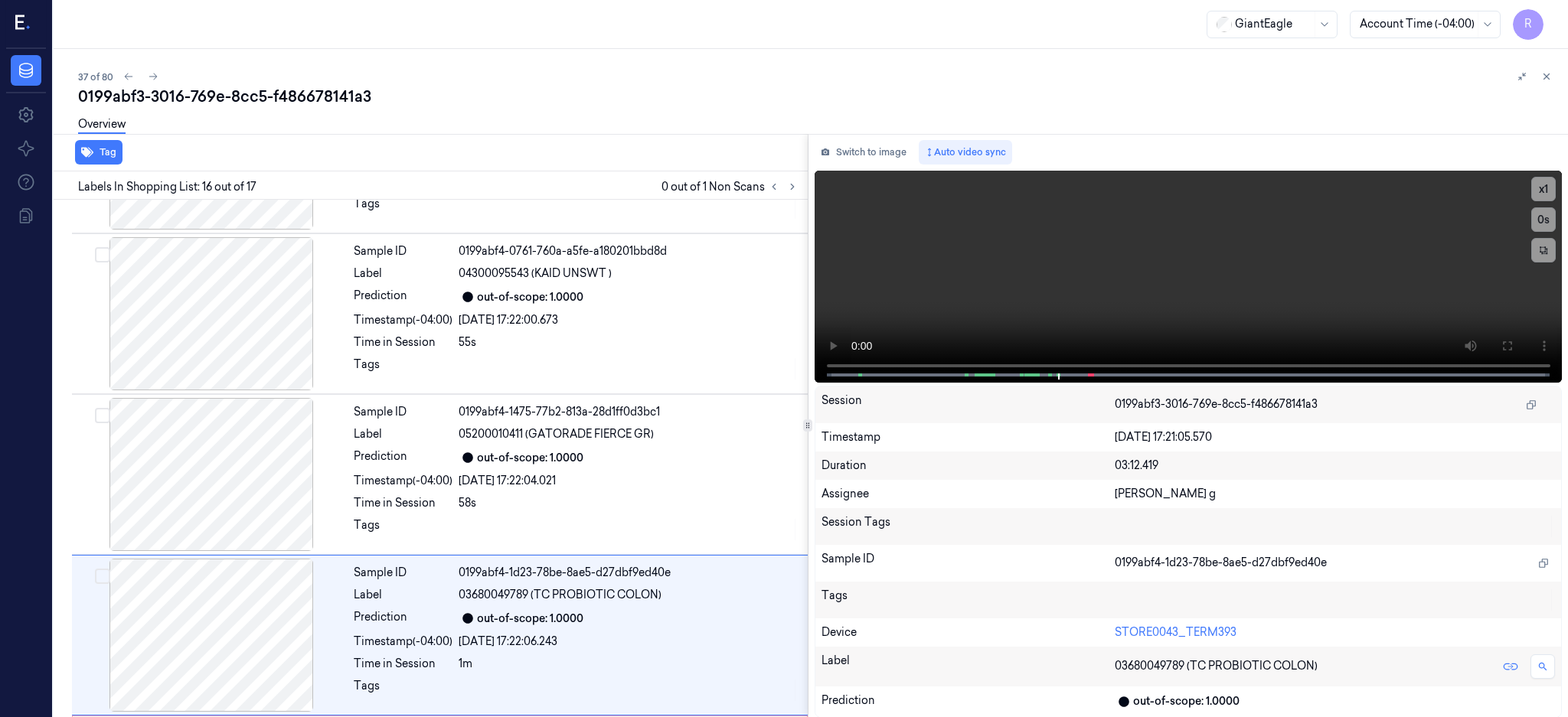
click at [867, 129] on div "Overview" at bounding box center [817, 126] width 1478 height 39
click at [876, 145] on button "Switch to image" at bounding box center [863, 152] width 98 height 25
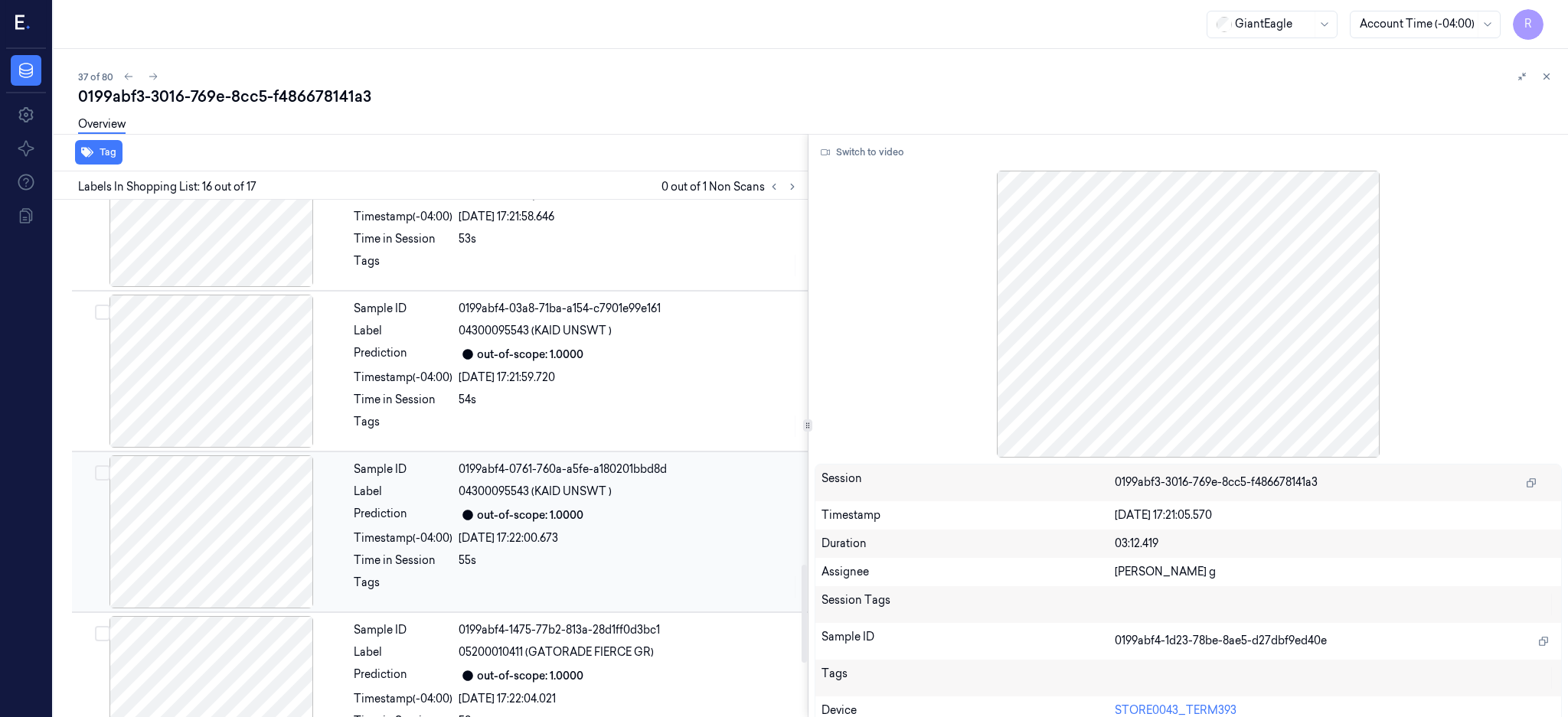
scroll to position [2219, 0]
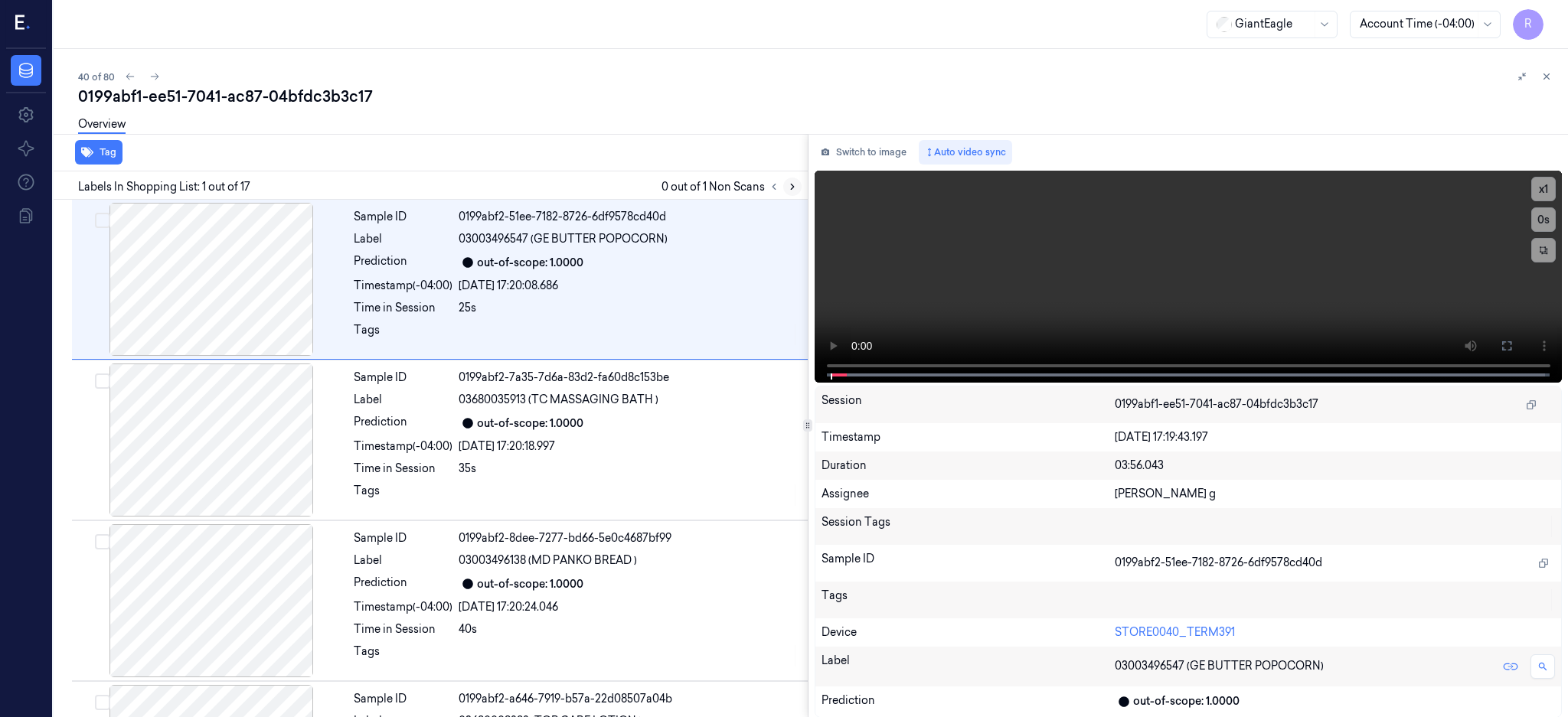
click at [798, 185] on icon at bounding box center [792, 186] width 11 height 11
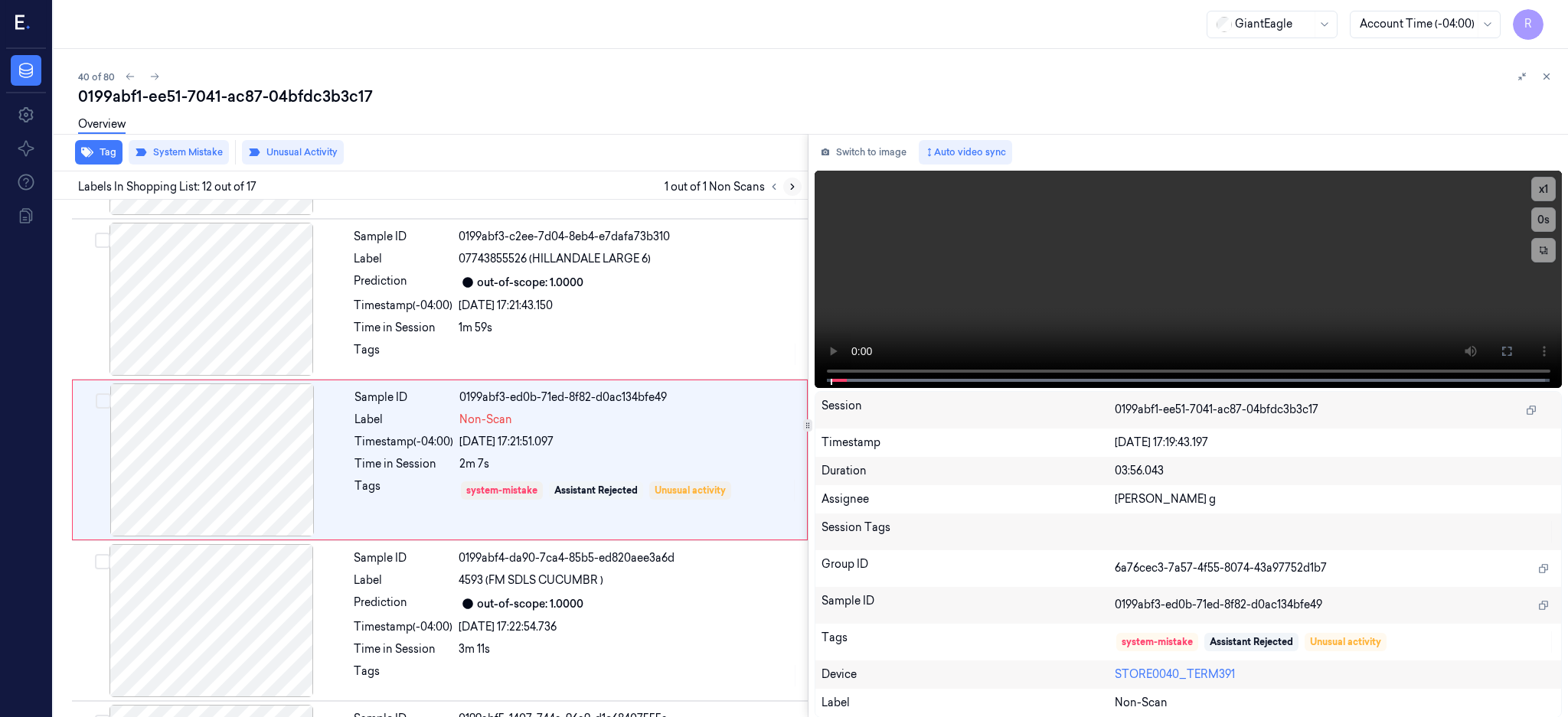
scroll to position [1589, 0]
click at [219, 455] on div at bounding box center [212, 458] width 273 height 153
click at [231, 304] on div at bounding box center [211, 297] width 273 height 153
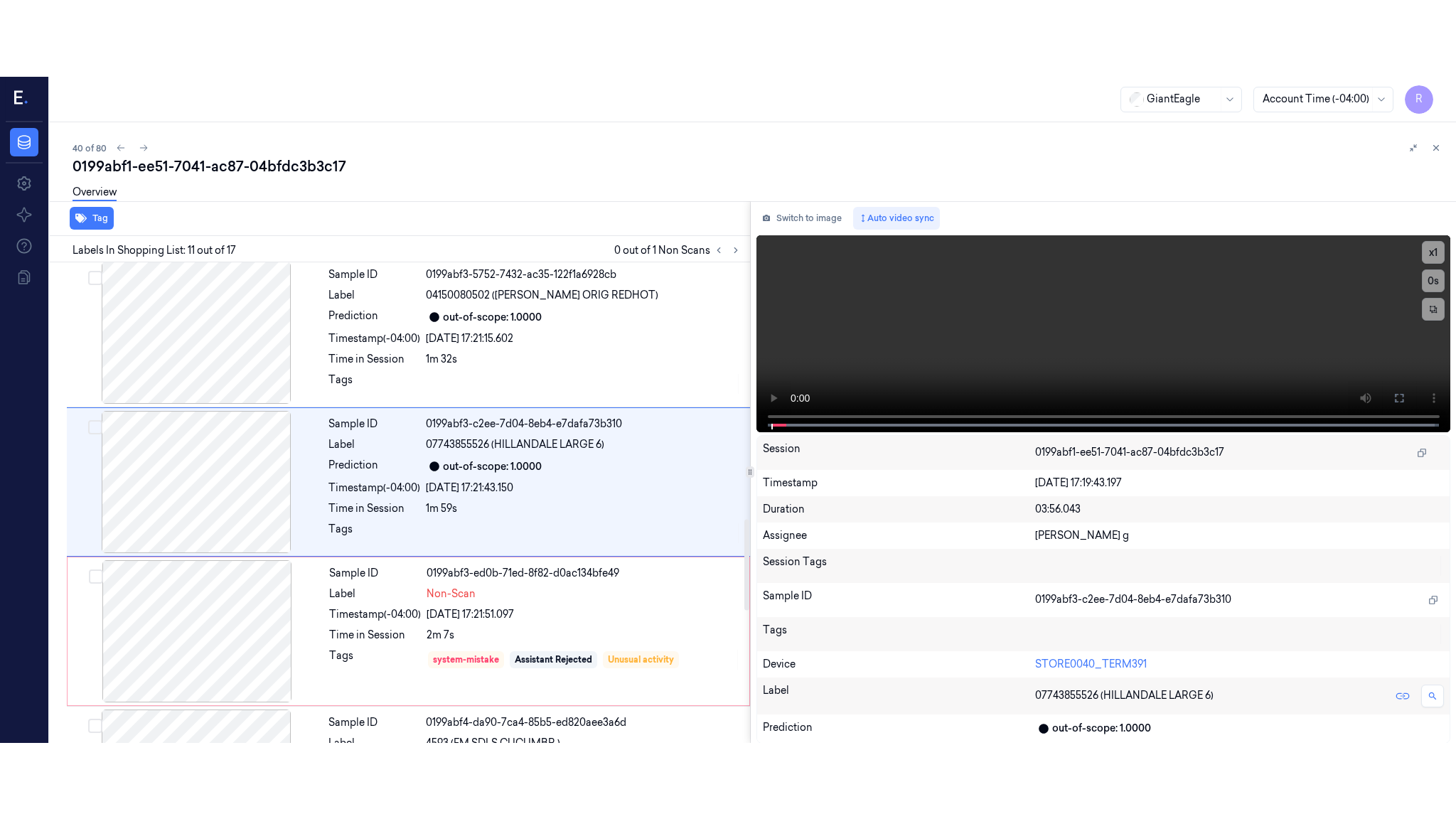
scroll to position [1327, 0]
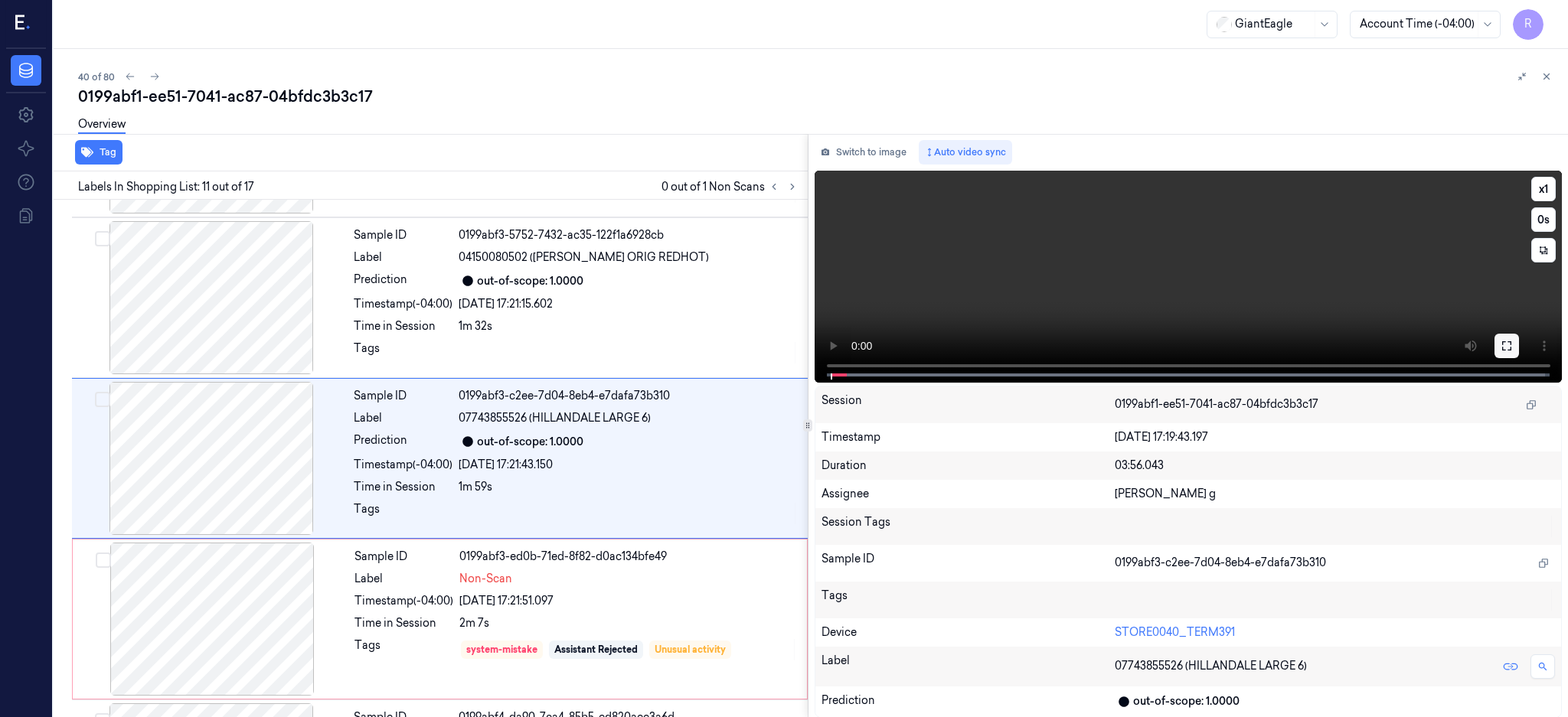
click at [1513, 346] on icon at bounding box center [1507, 345] width 12 height 12
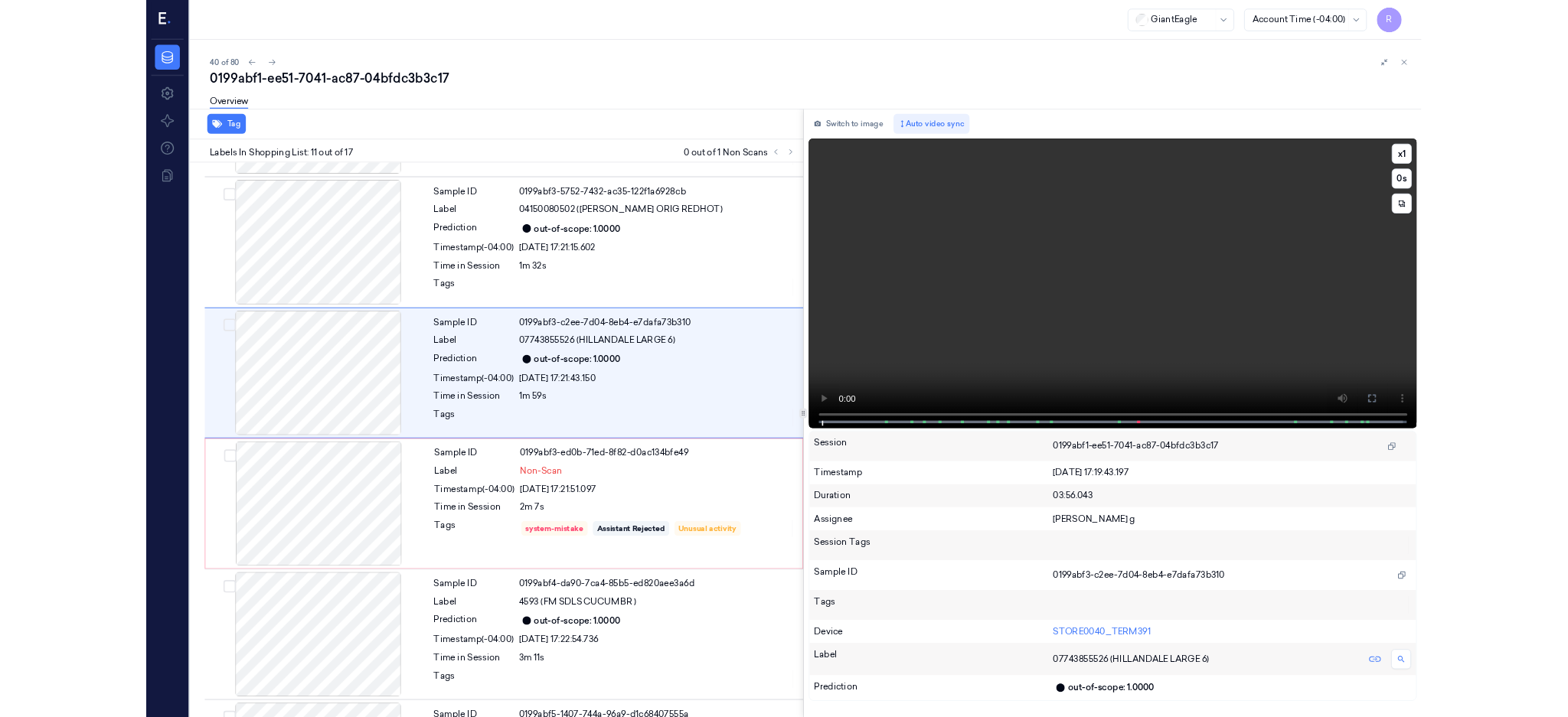
scroll to position [1345, 0]
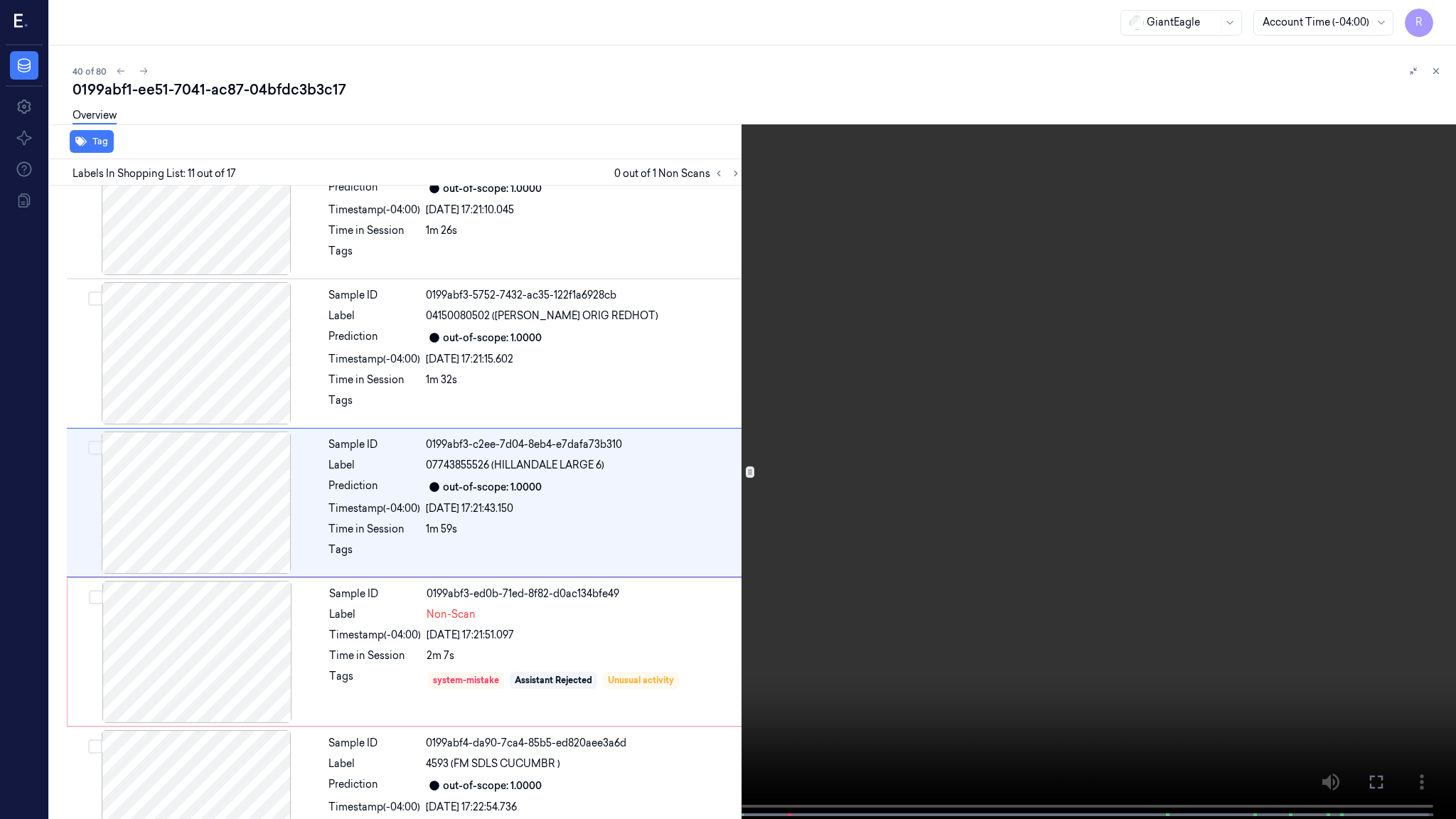
click at [975, 536] on video at bounding box center [728, 411] width 1456 height 821
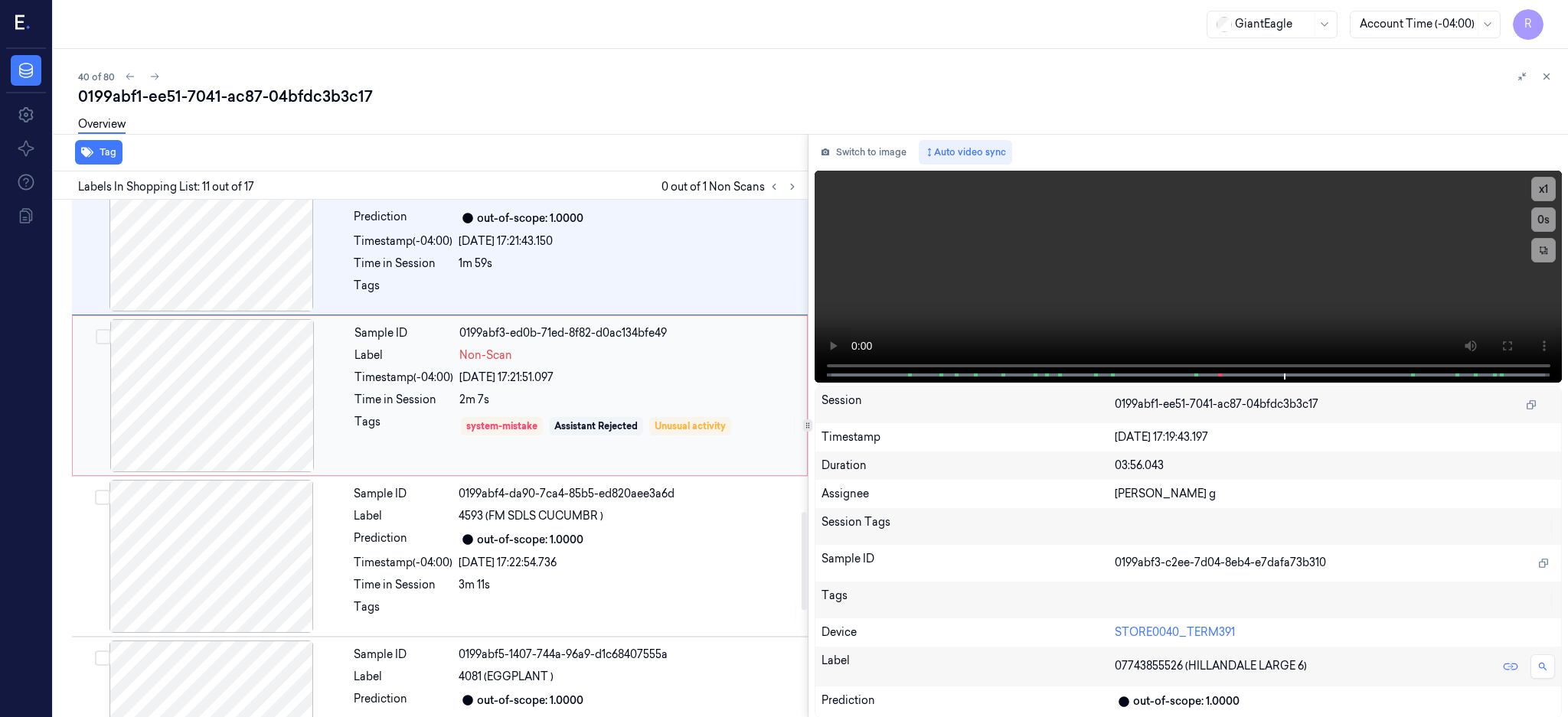
click at [224, 399] on div at bounding box center [212, 395] width 273 height 153
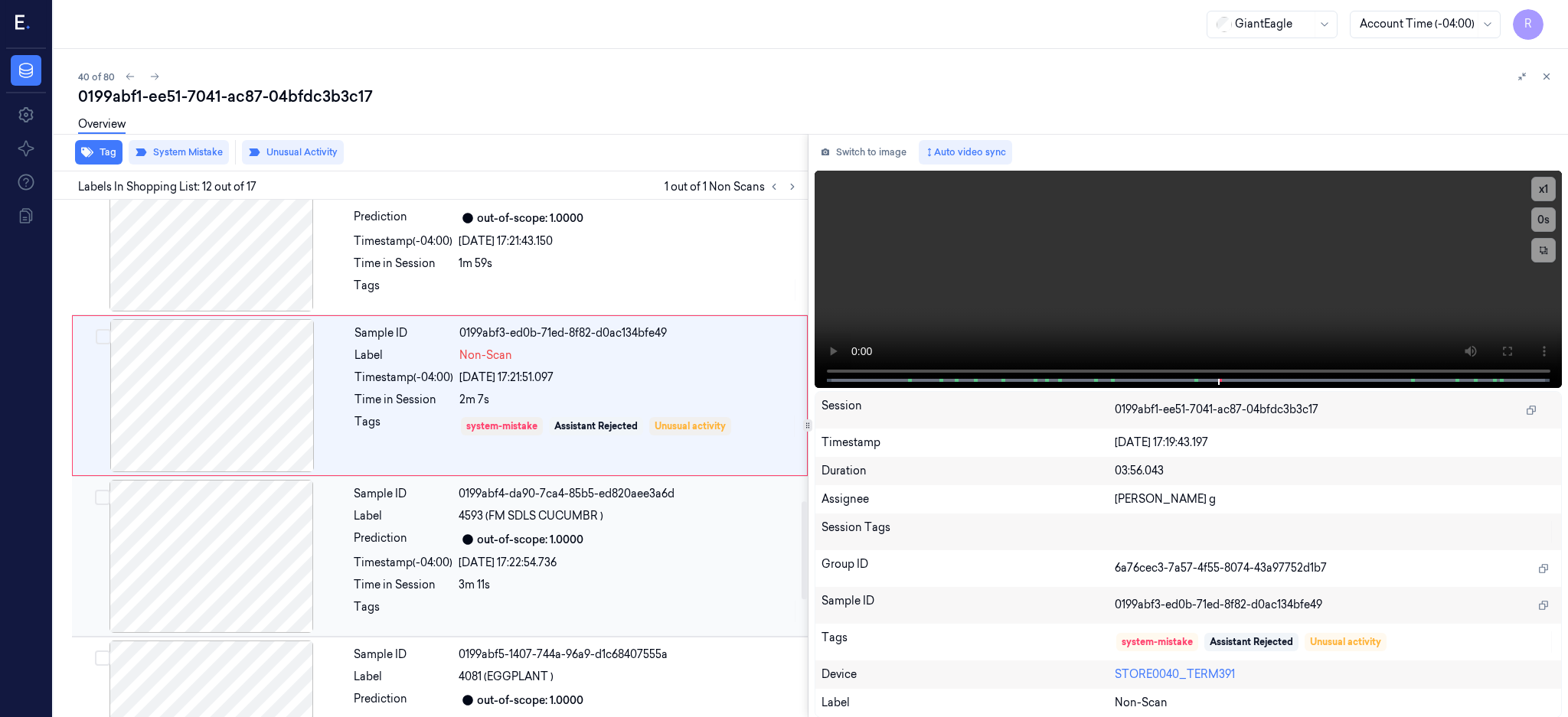
scroll to position [1589, 0]
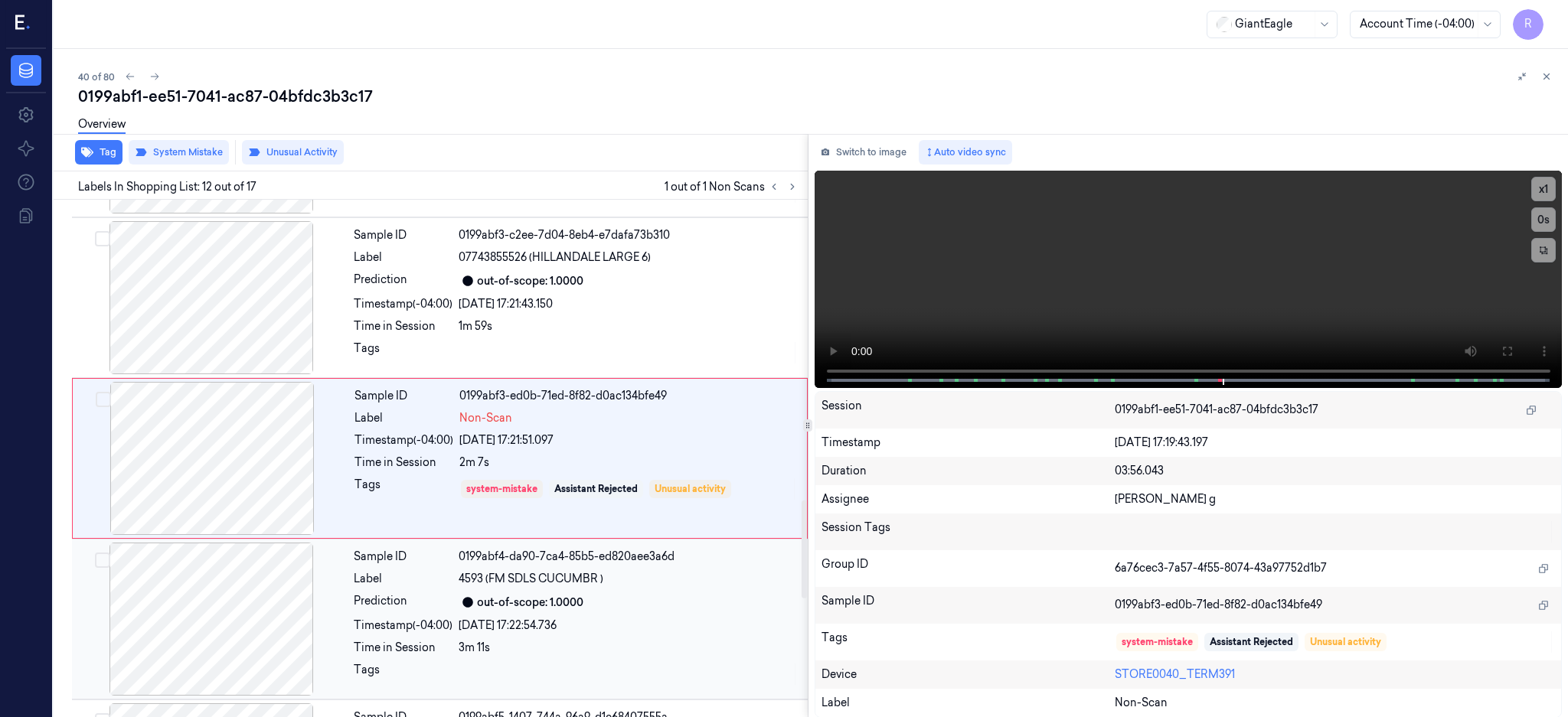
click at [224, 614] on div at bounding box center [211, 618] width 273 height 153
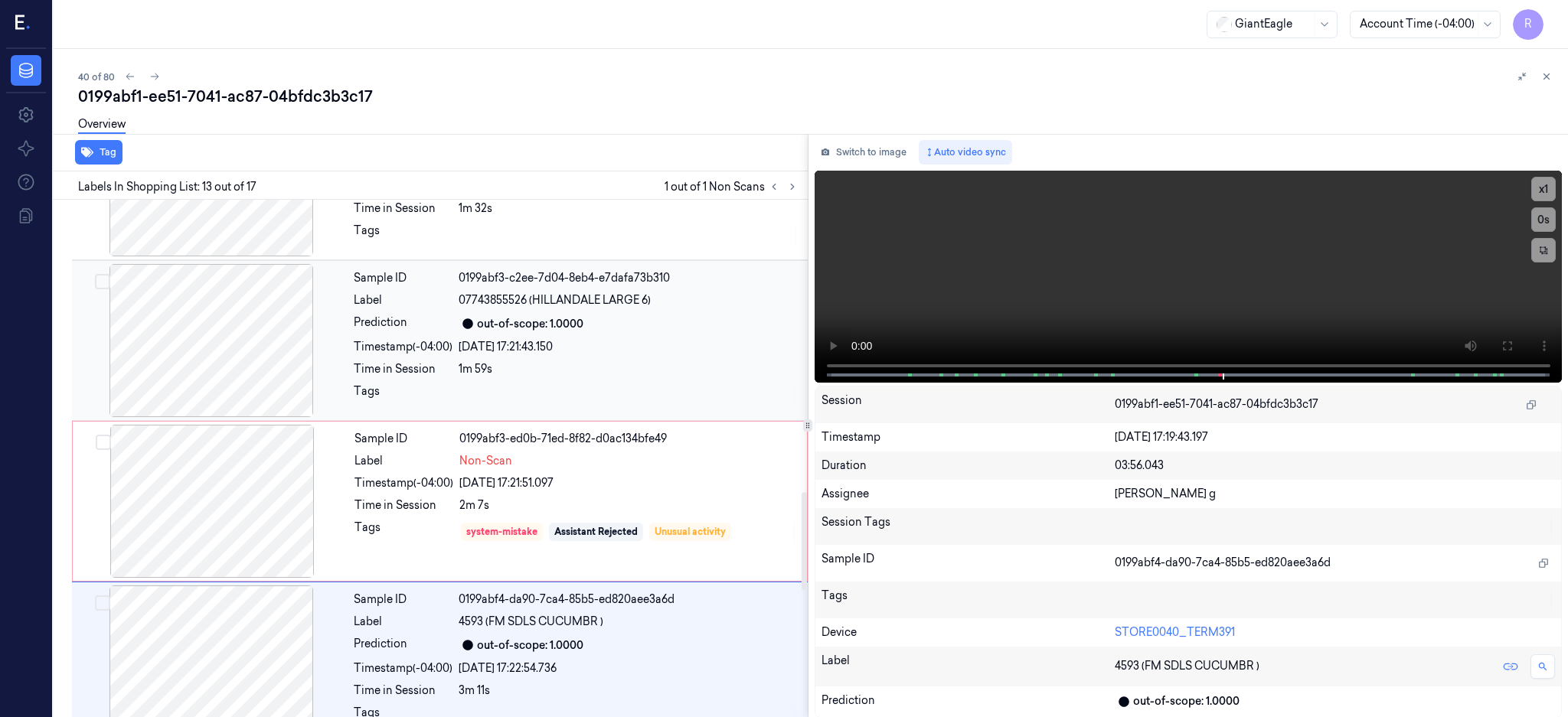
click at [167, 318] on div at bounding box center [211, 340] width 273 height 153
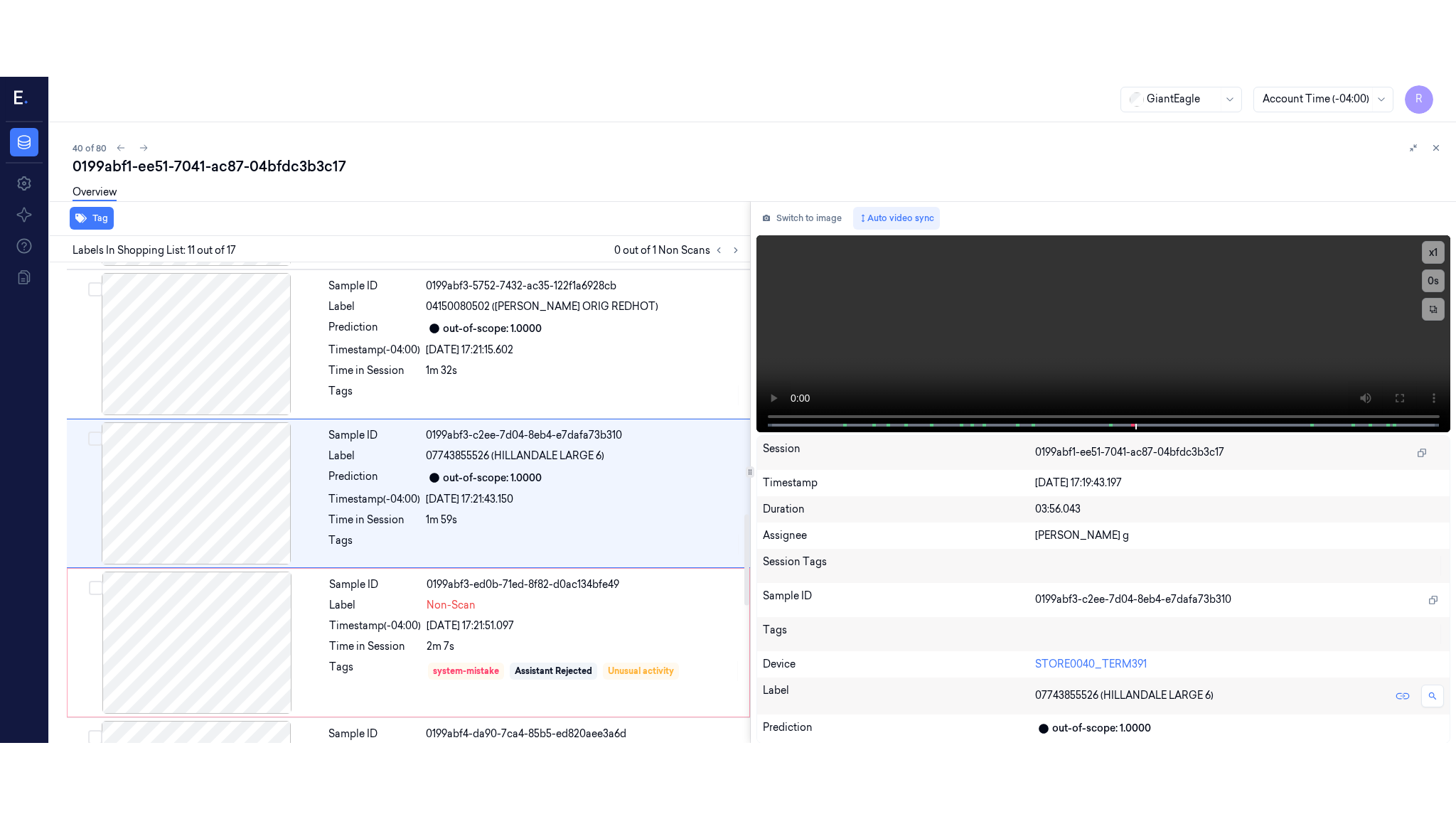
scroll to position [1327, 0]
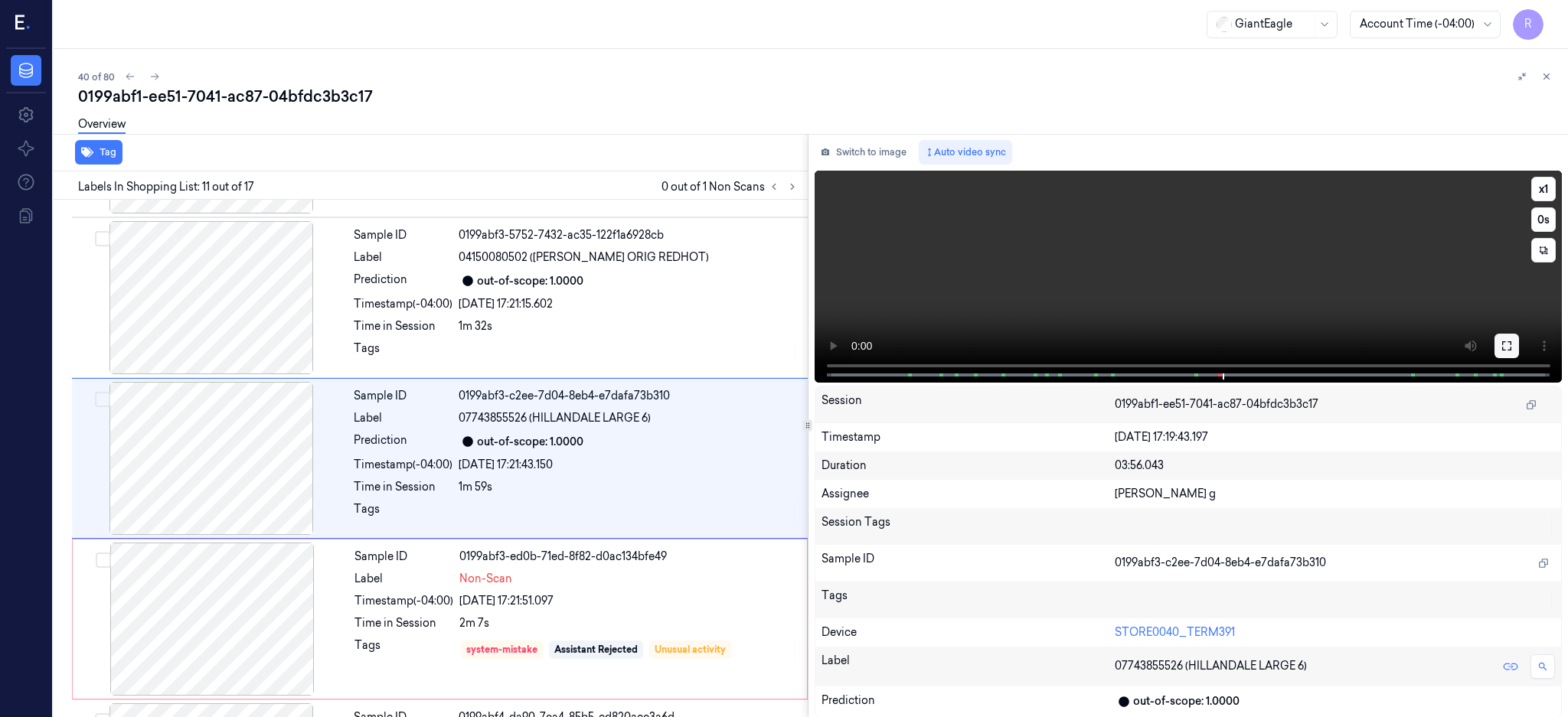
click at [1511, 349] on icon at bounding box center [1506, 345] width 9 height 9
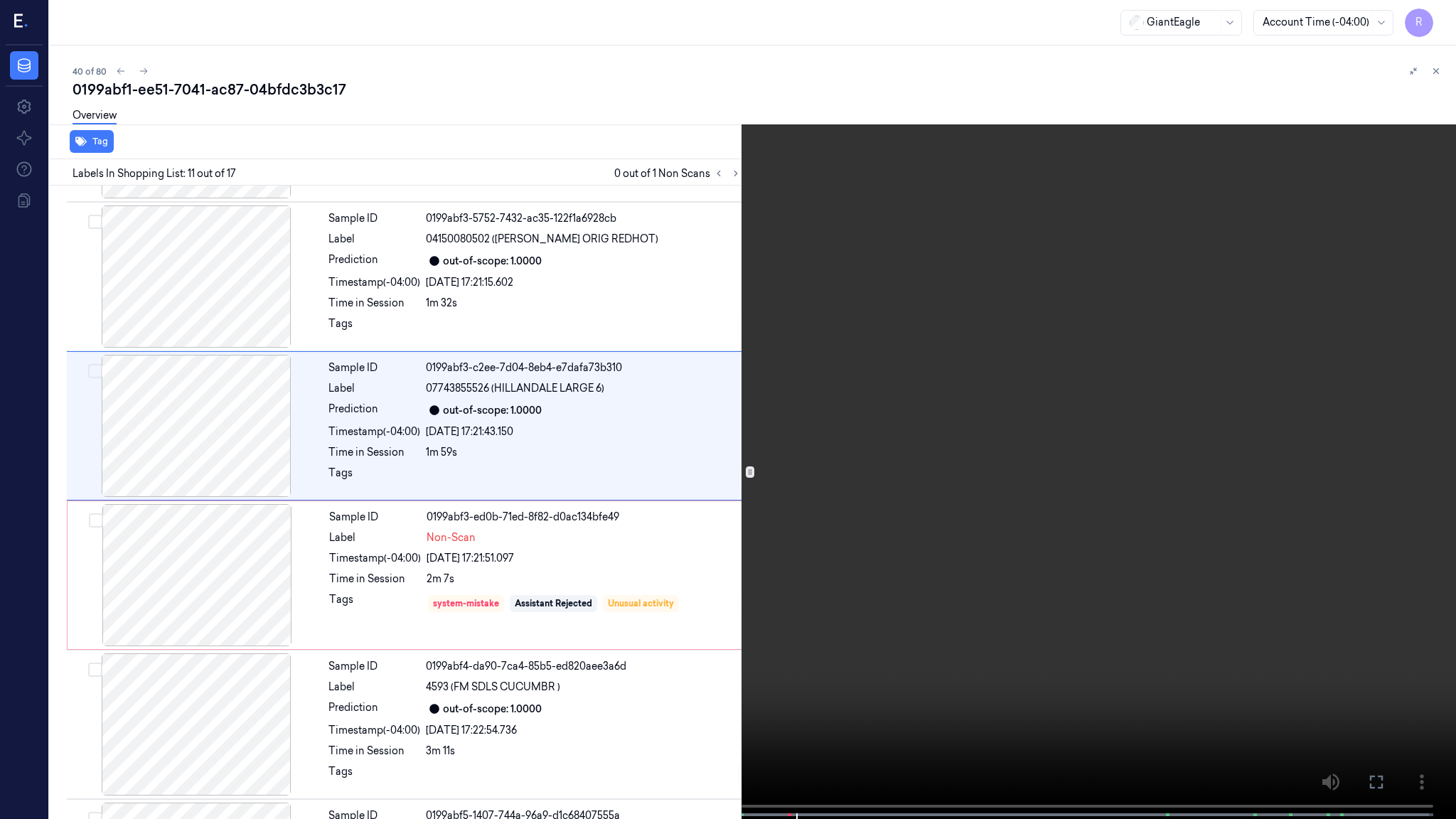
click at [855, 408] on video at bounding box center [728, 411] width 1456 height 821
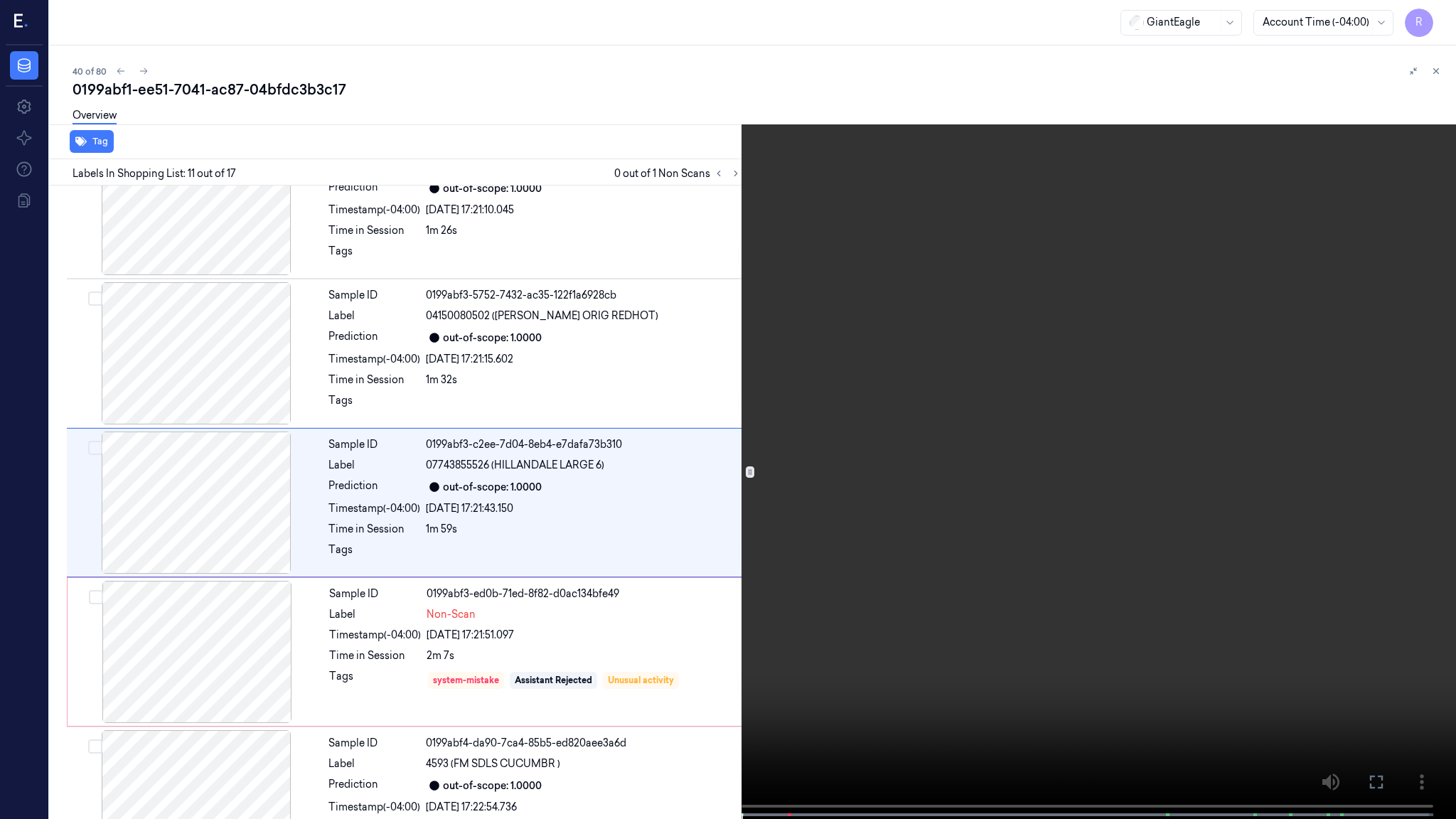
click at [855, 408] on video at bounding box center [728, 411] width 1456 height 821
click at [811, 614] on video at bounding box center [728, 411] width 1456 height 821
click at [972, 593] on video at bounding box center [728, 411] width 1456 height 821
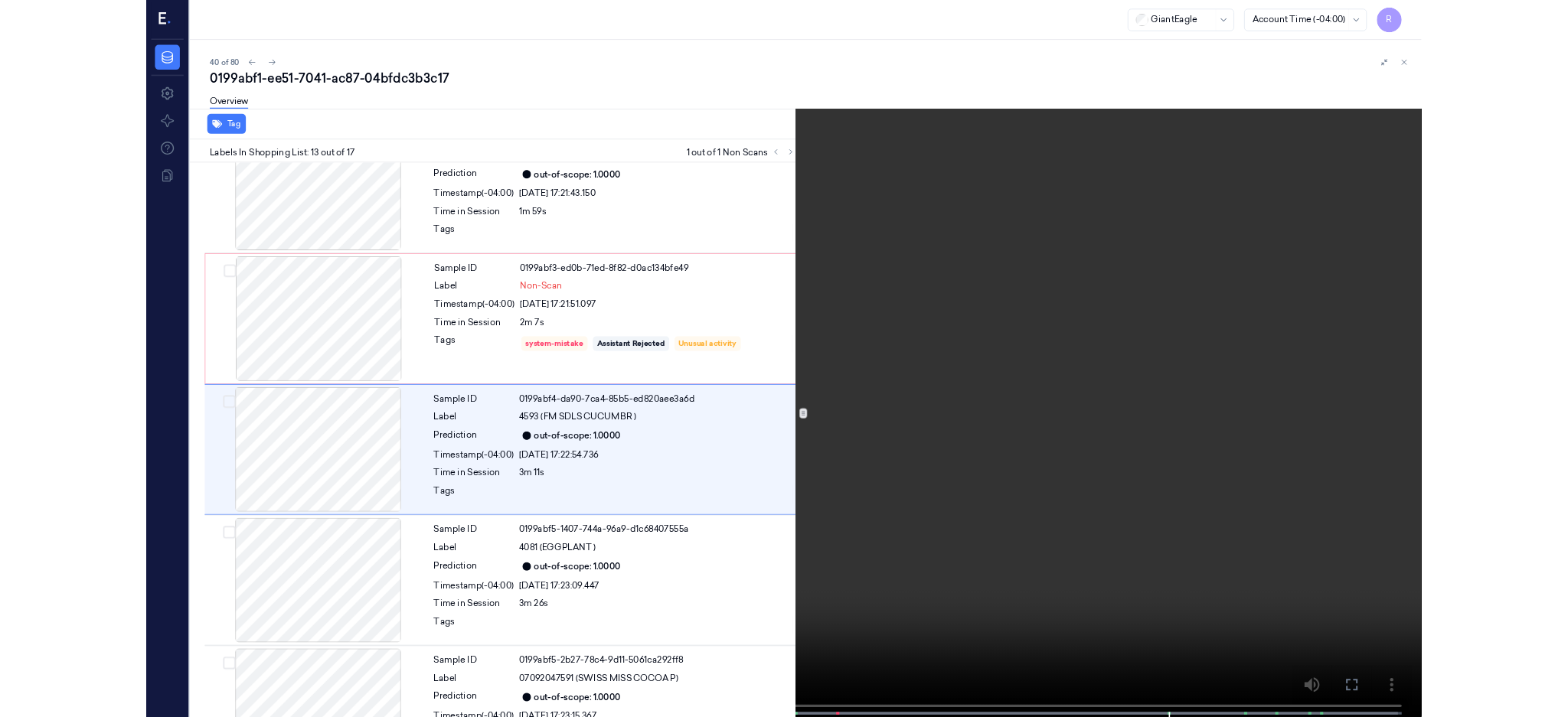
scroll to position [1667, 0]
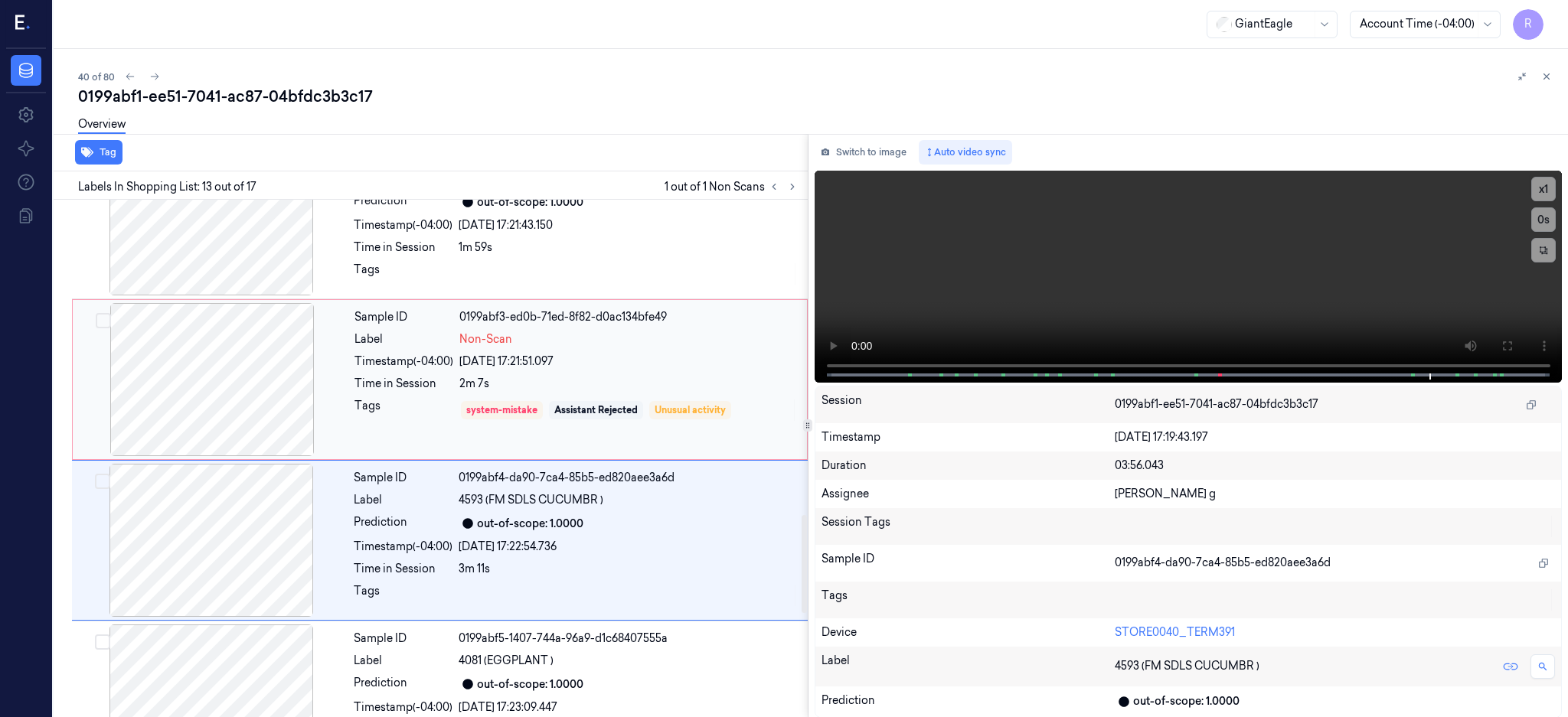
click at [199, 359] on div at bounding box center [212, 379] width 273 height 153
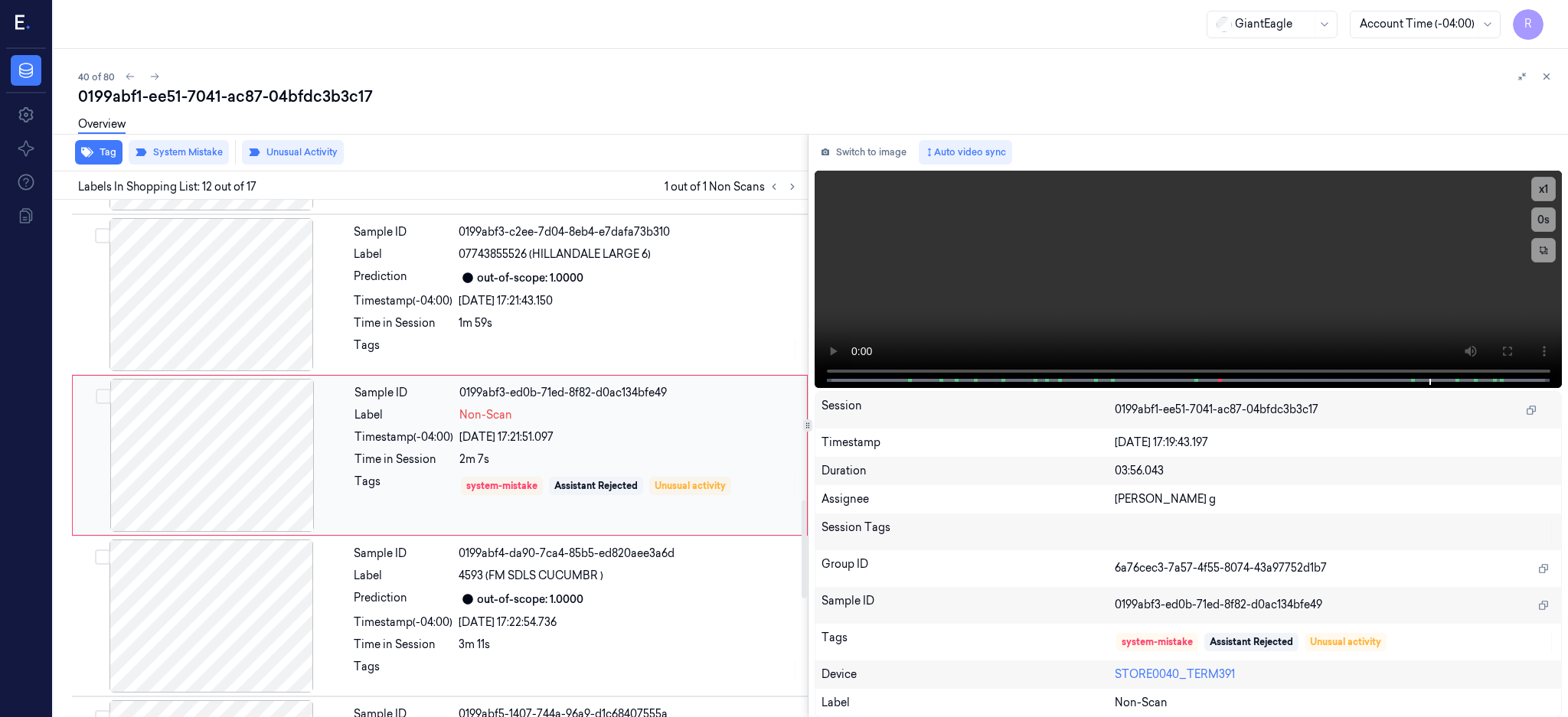
scroll to position [1589, 0]
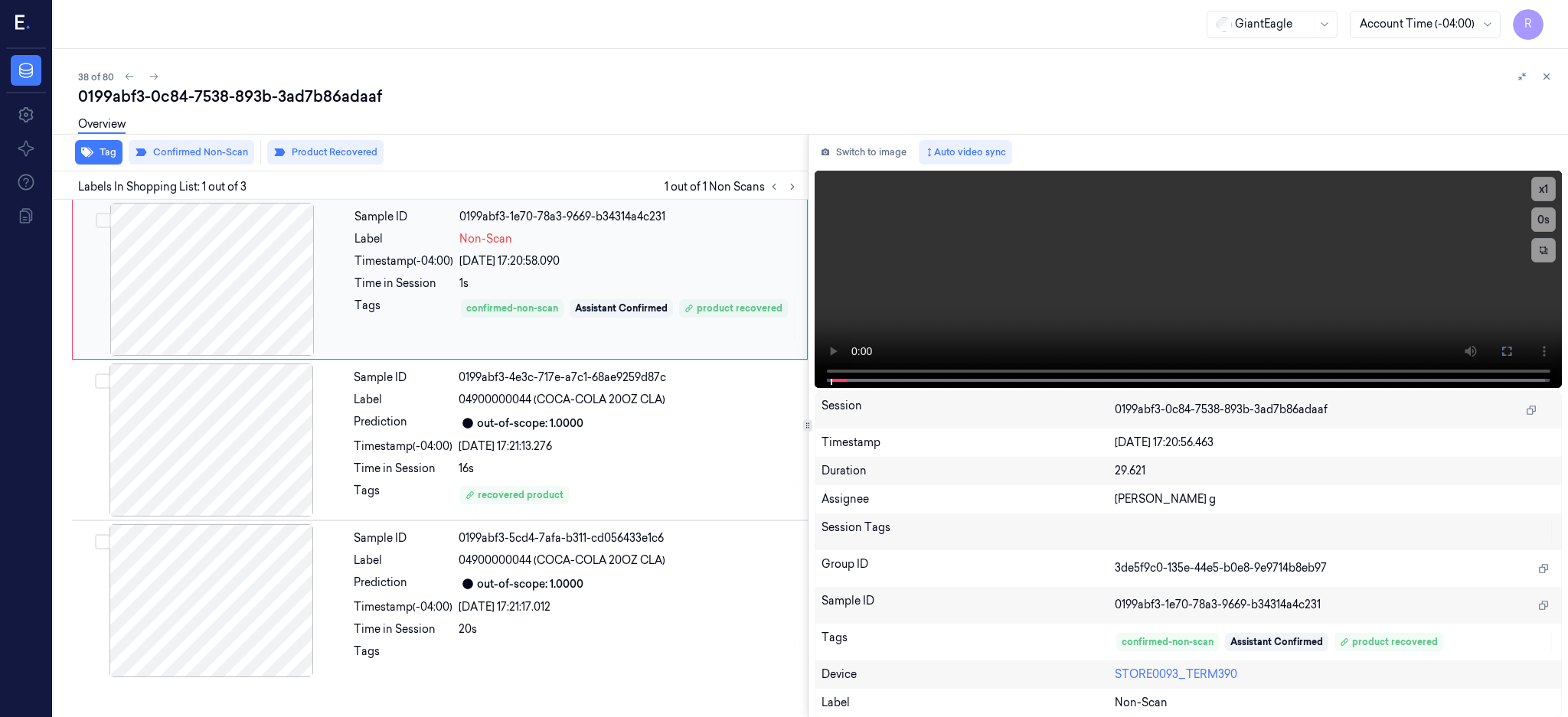
click at [194, 286] on div at bounding box center [212, 279] width 273 height 153
click at [1511, 349] on icon at bounding box center [1506, 351] width 9 height 9
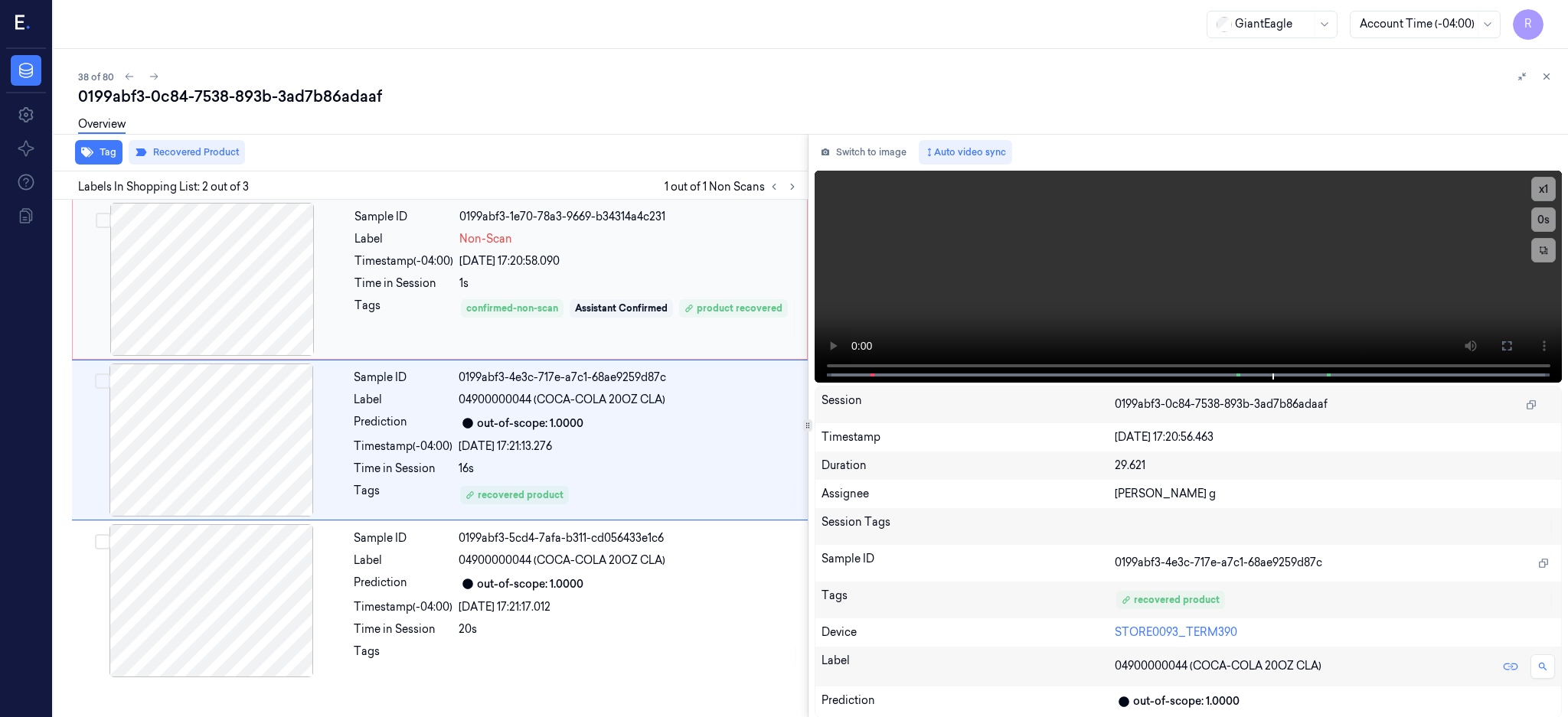
click at [207, 288] on div at bounding box center [212, 279] width 273 height 153
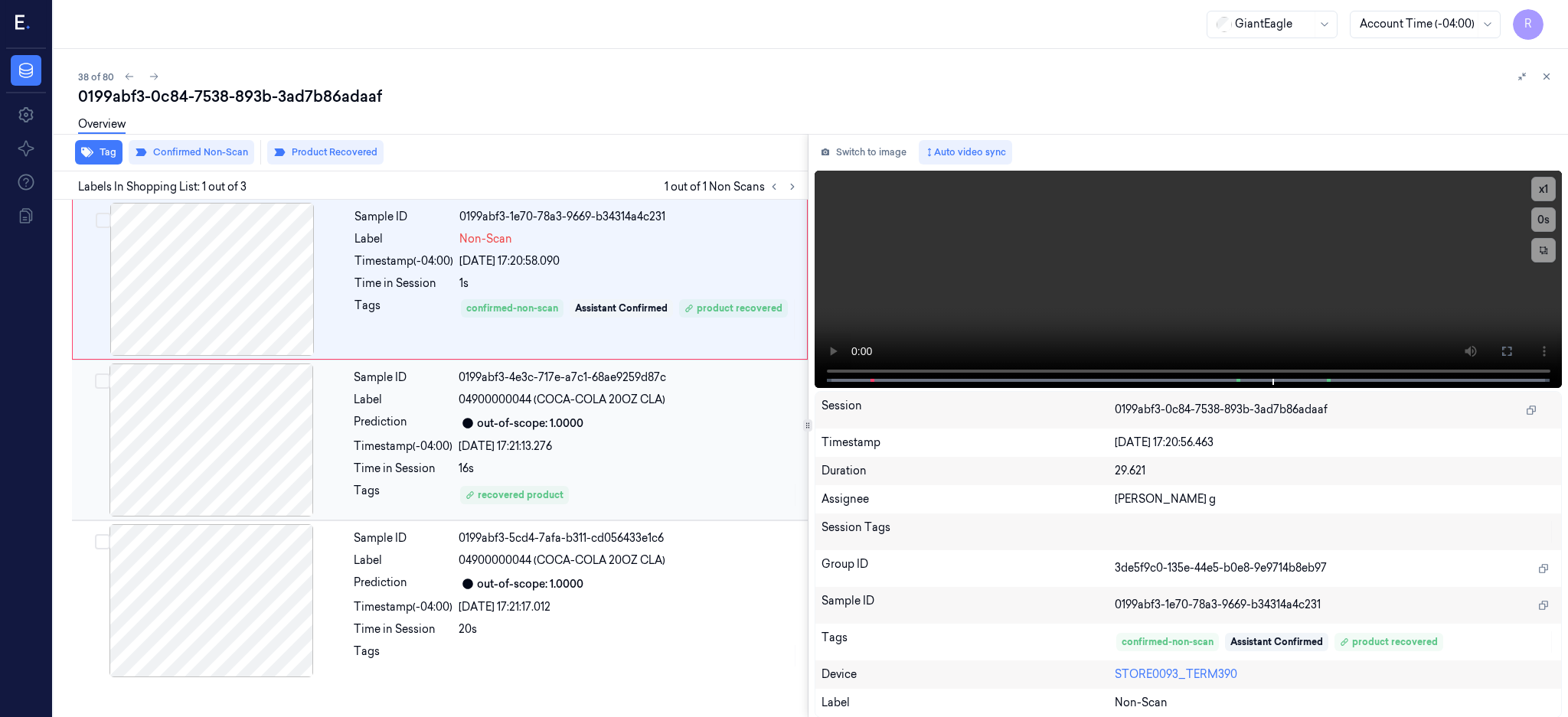
click at [234, 469] on div at bounding box center [211, 440] width 273 height 153
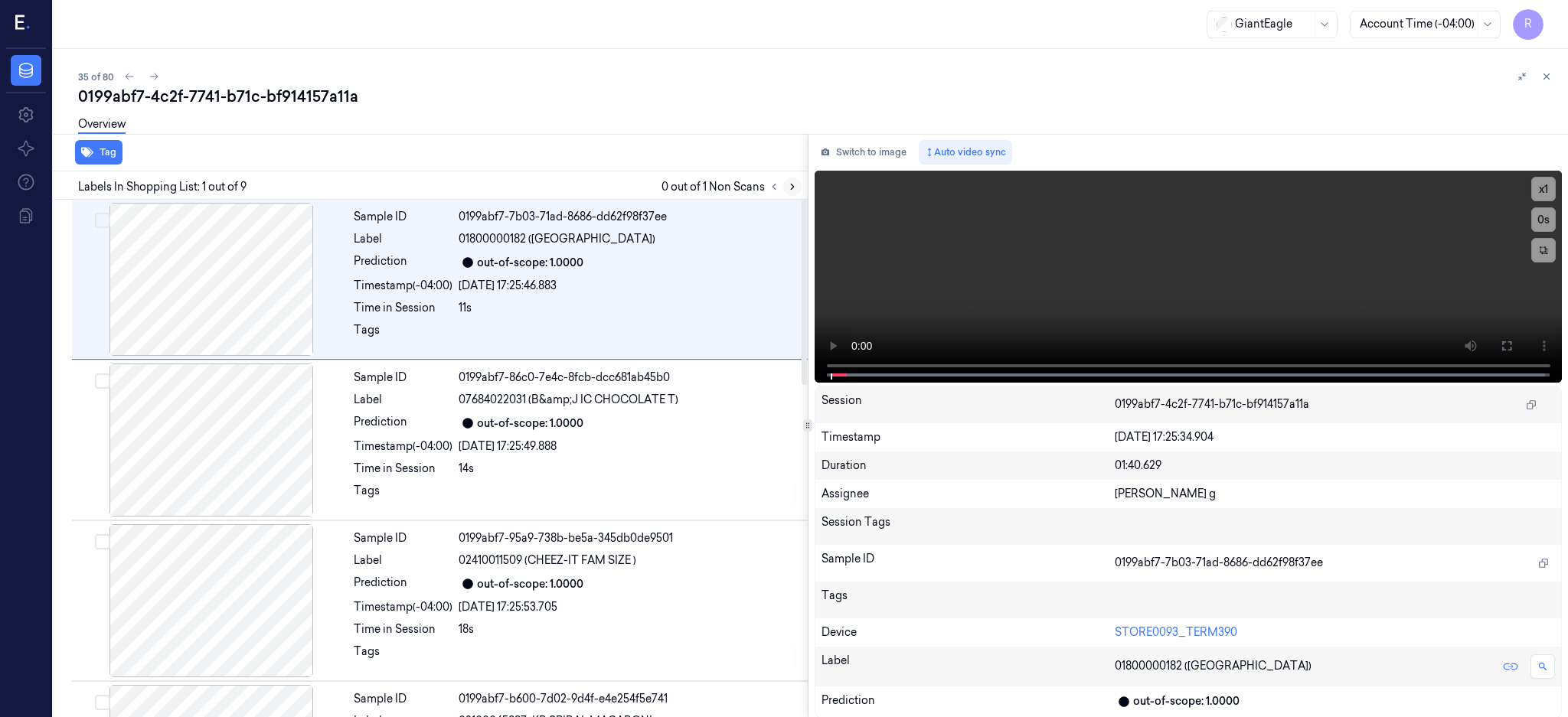
click at [798, 185] on icon at bounding box center [792, 186] width 11 height 11
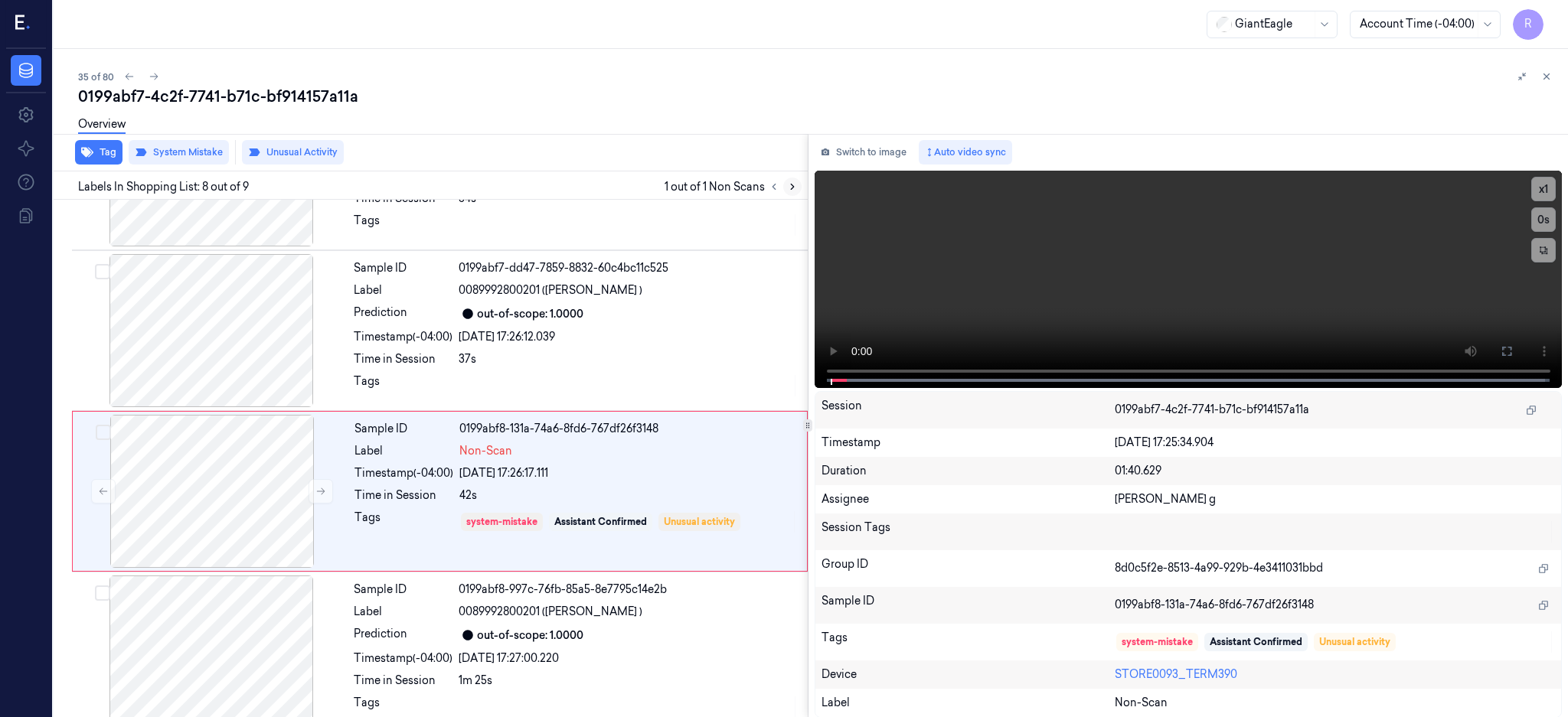
scroll to position [934, 0]
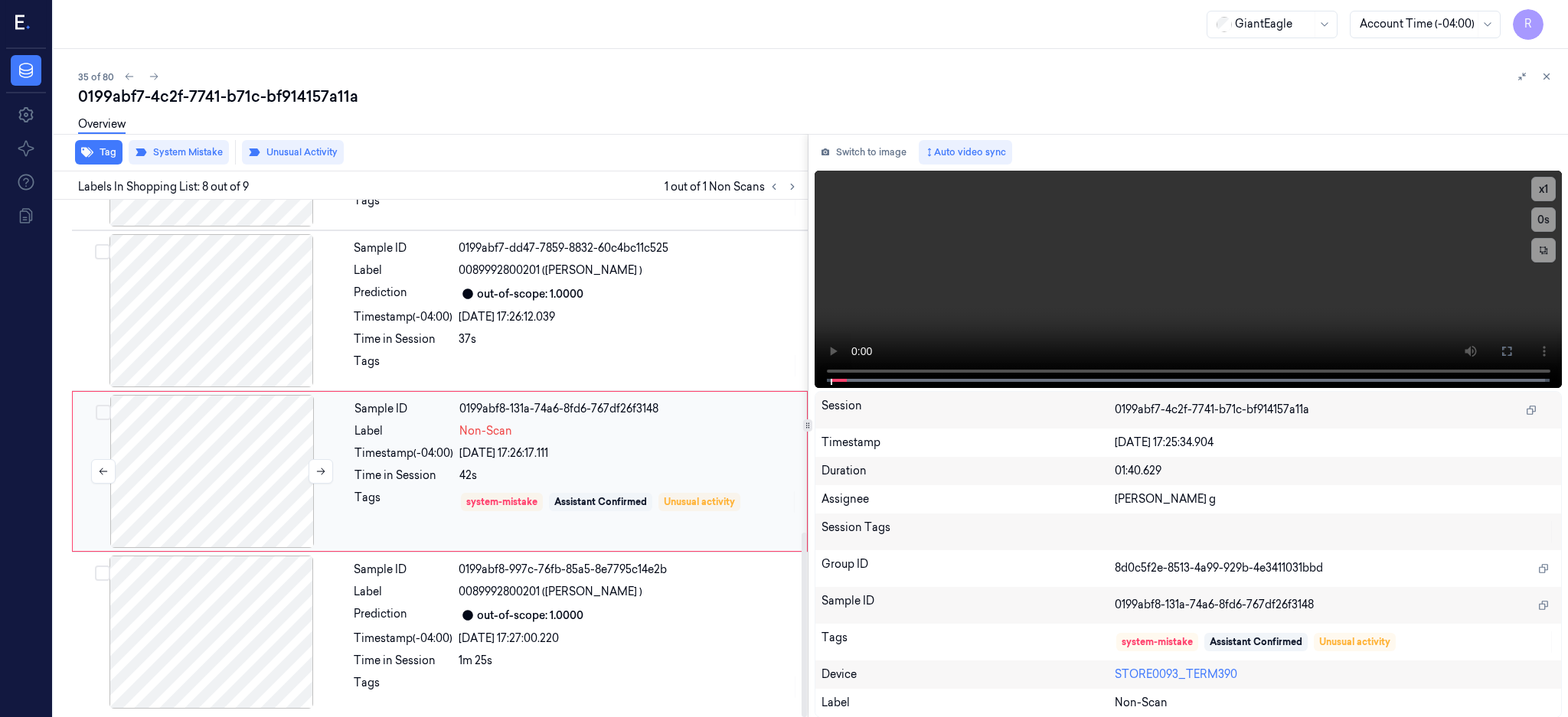
click at [200, 473] on div at bounding box center [212, 471] width 273 height 153
click at [320, 471] on icon at bounding box center [321, 471] width 11 height 11
click at [243, 469] on div at bounding box center [212, 471] width 273 height 153
click at [239, 313] on div at bounding box center [211, 310] width 273 height 153
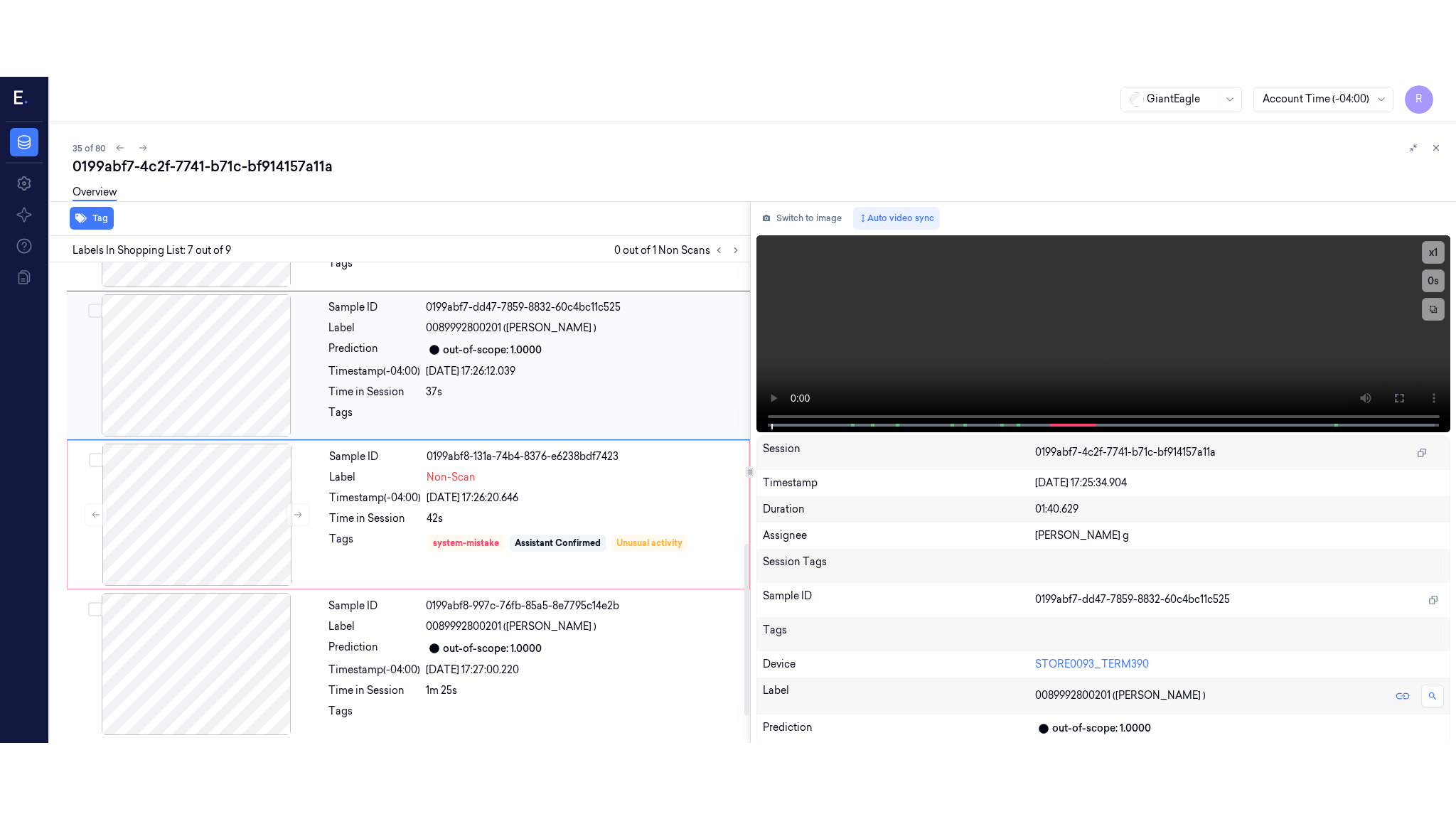
scroll to position [729, 0]
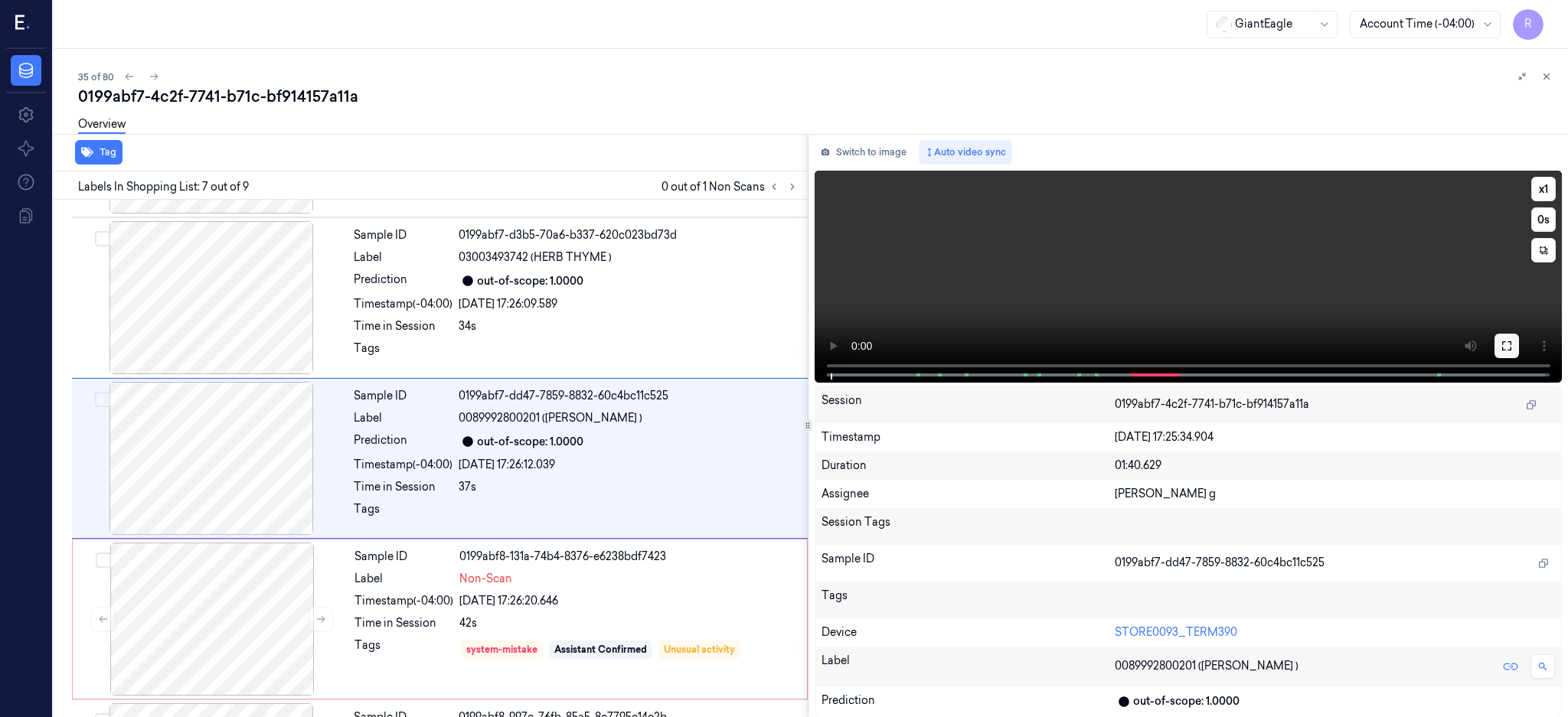
click at [1519, 334] on button at bounding box center [1507, 346] width 25 height 25
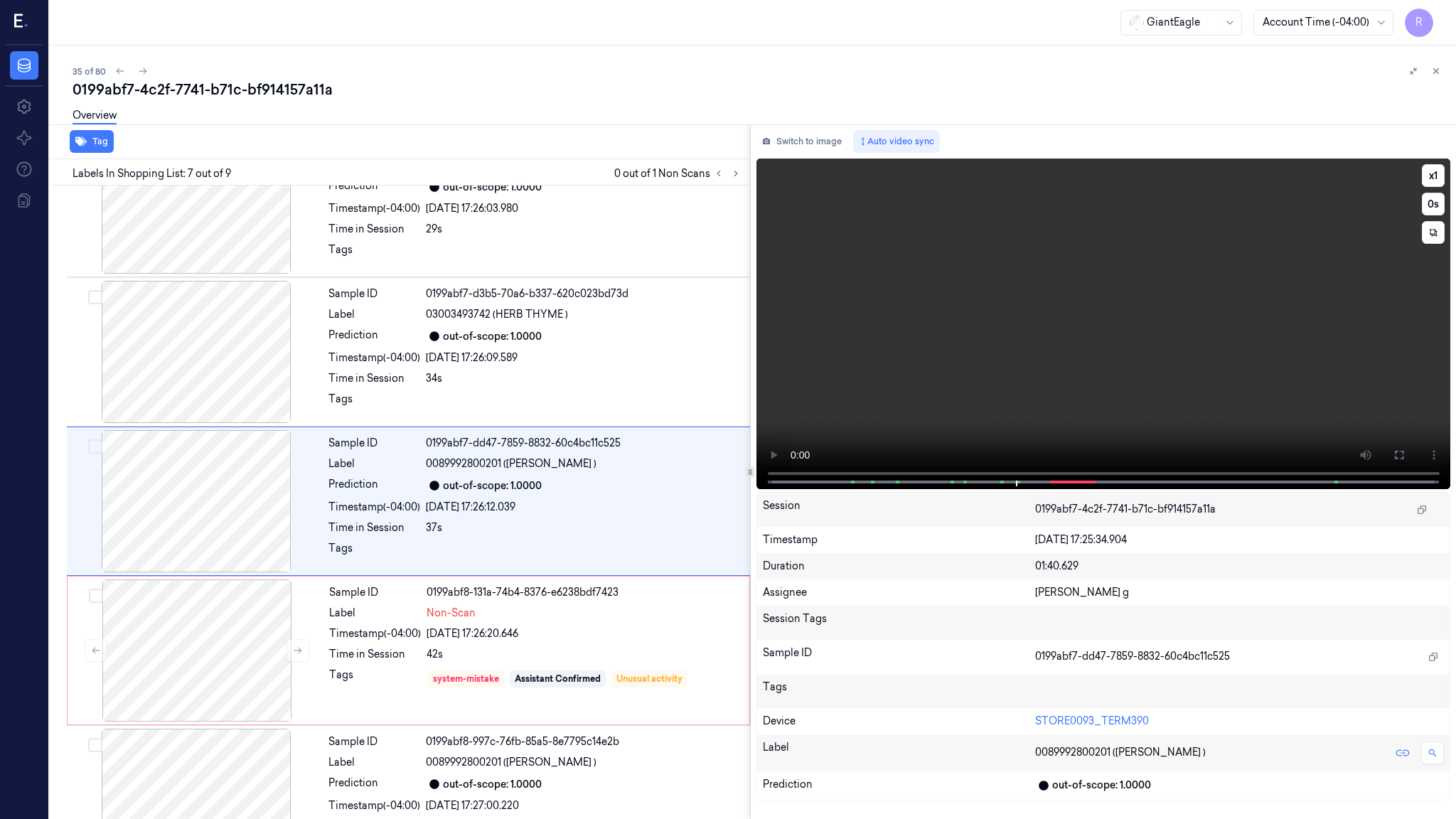
scroll to position [652, 0]
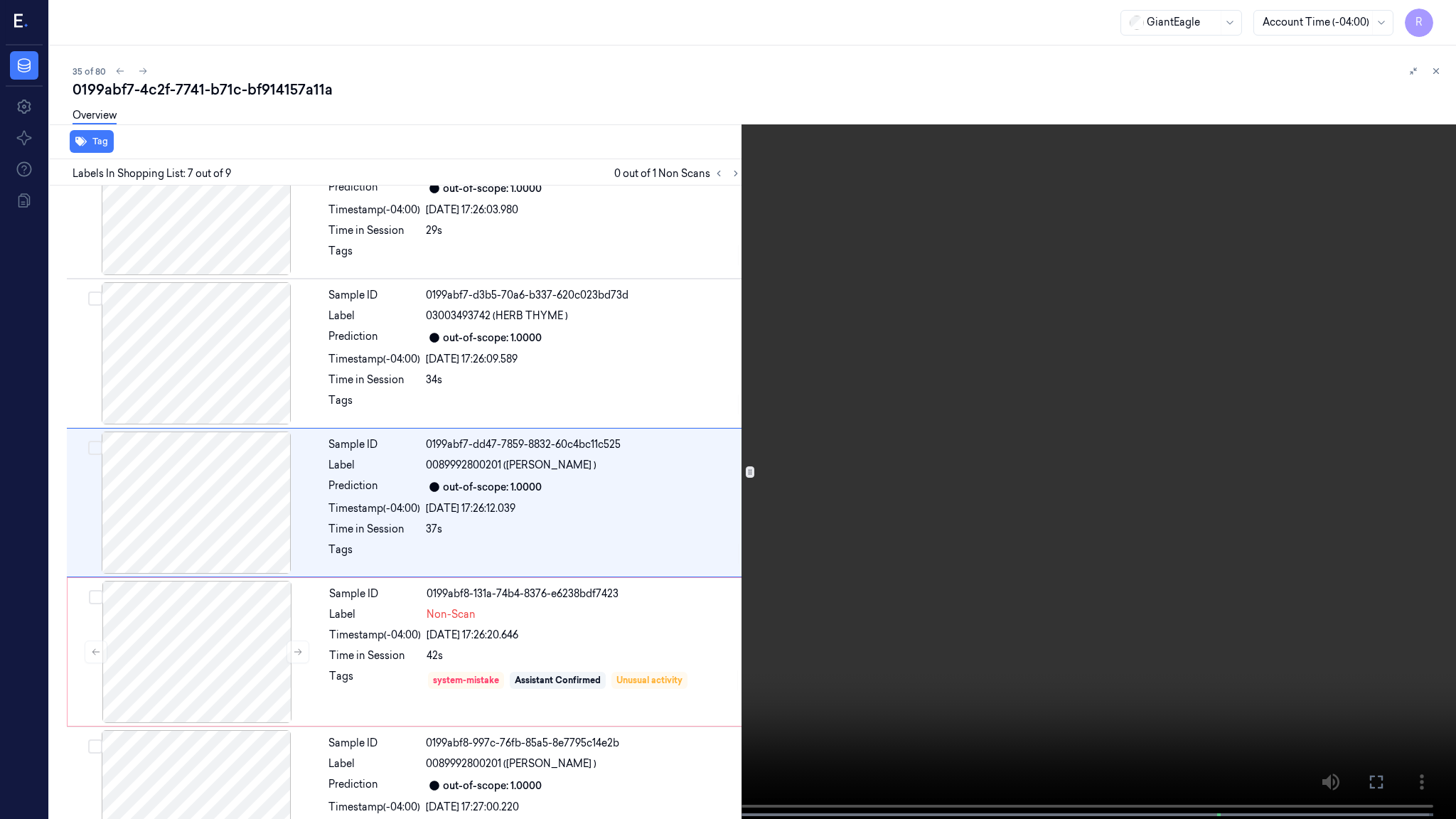
click at [771, 540] on video at bounding box center [728, 411] width 1456 height 821
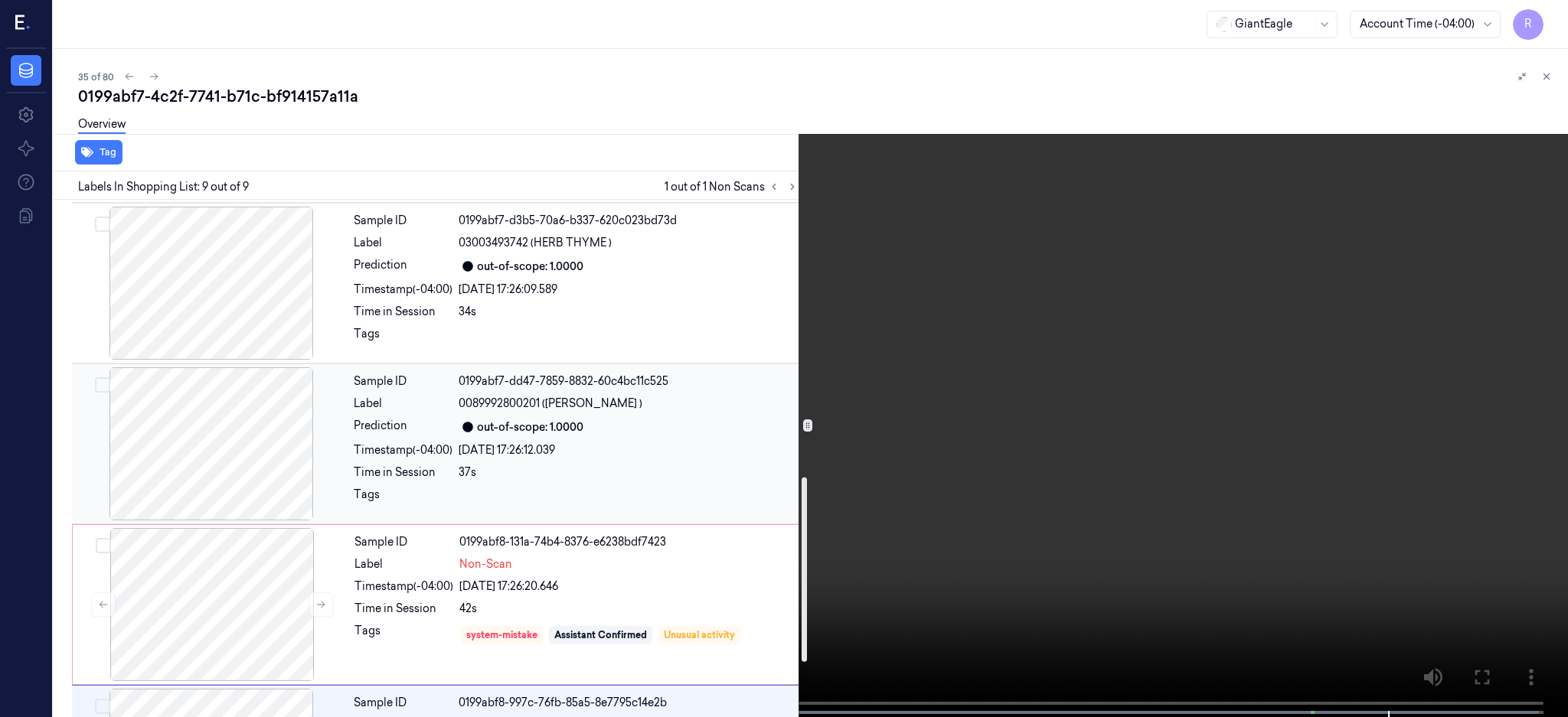
scroll to position [768, 0]
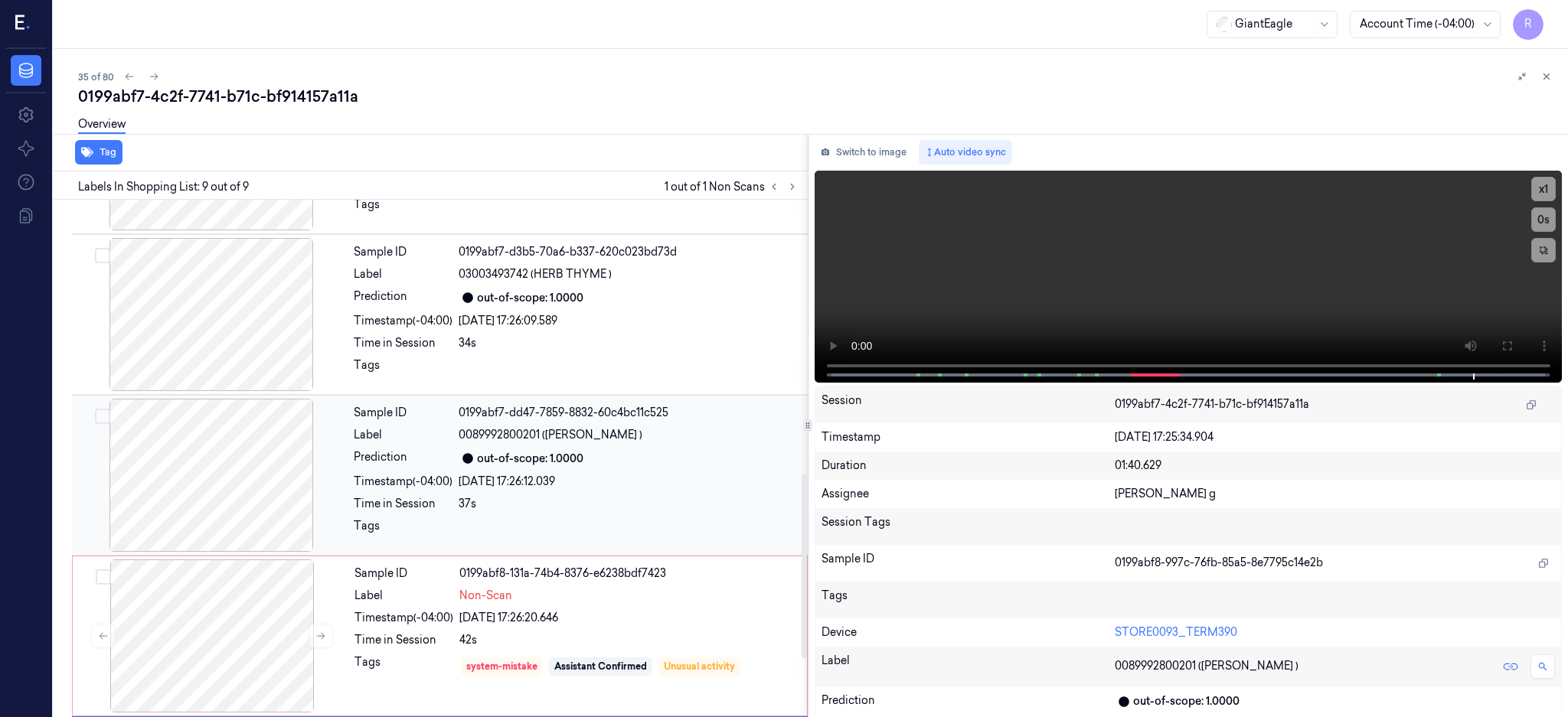
click at [544, 427] on span "0089992800201 (PEAR BARTLETT )" at bounding box center [551, 435] width 184 height 16
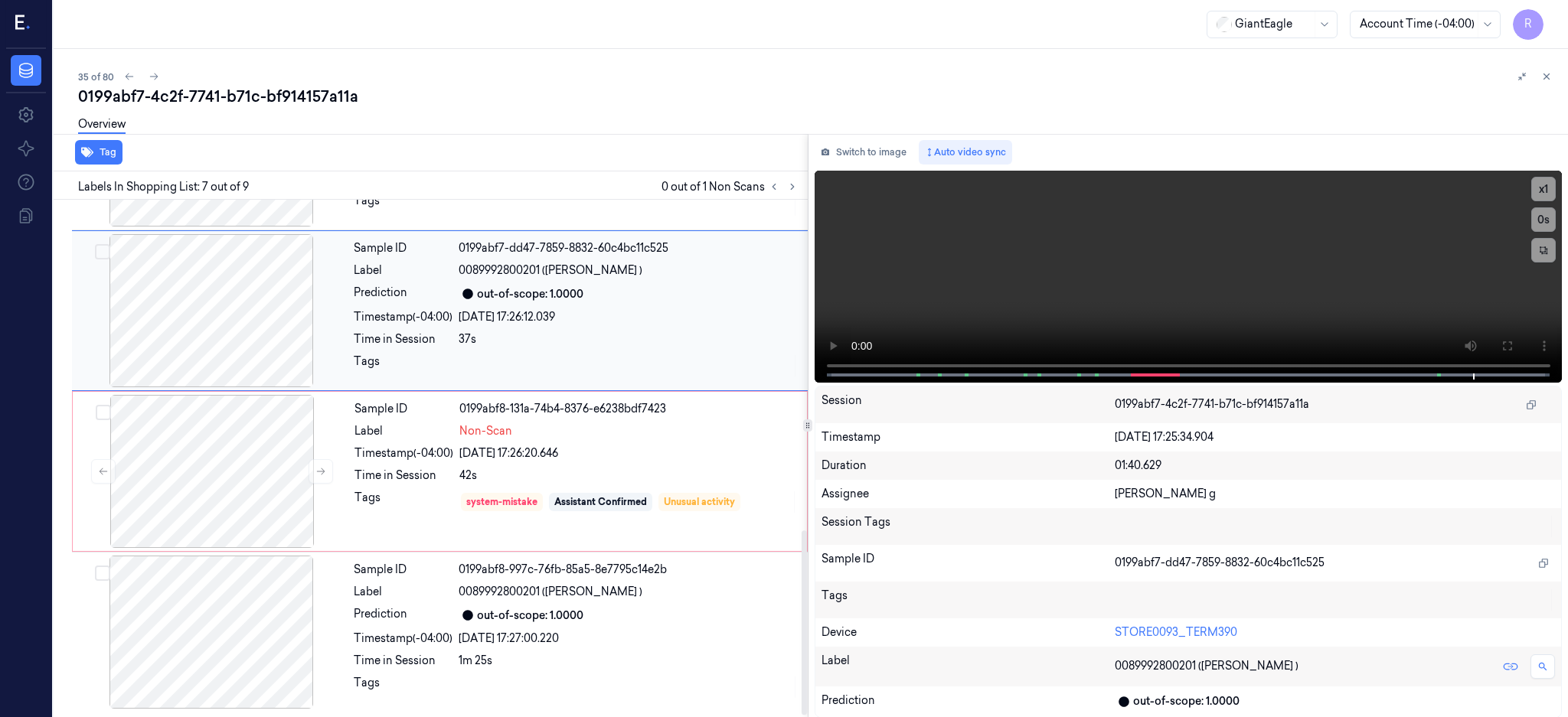
scroll to position [729, 0]
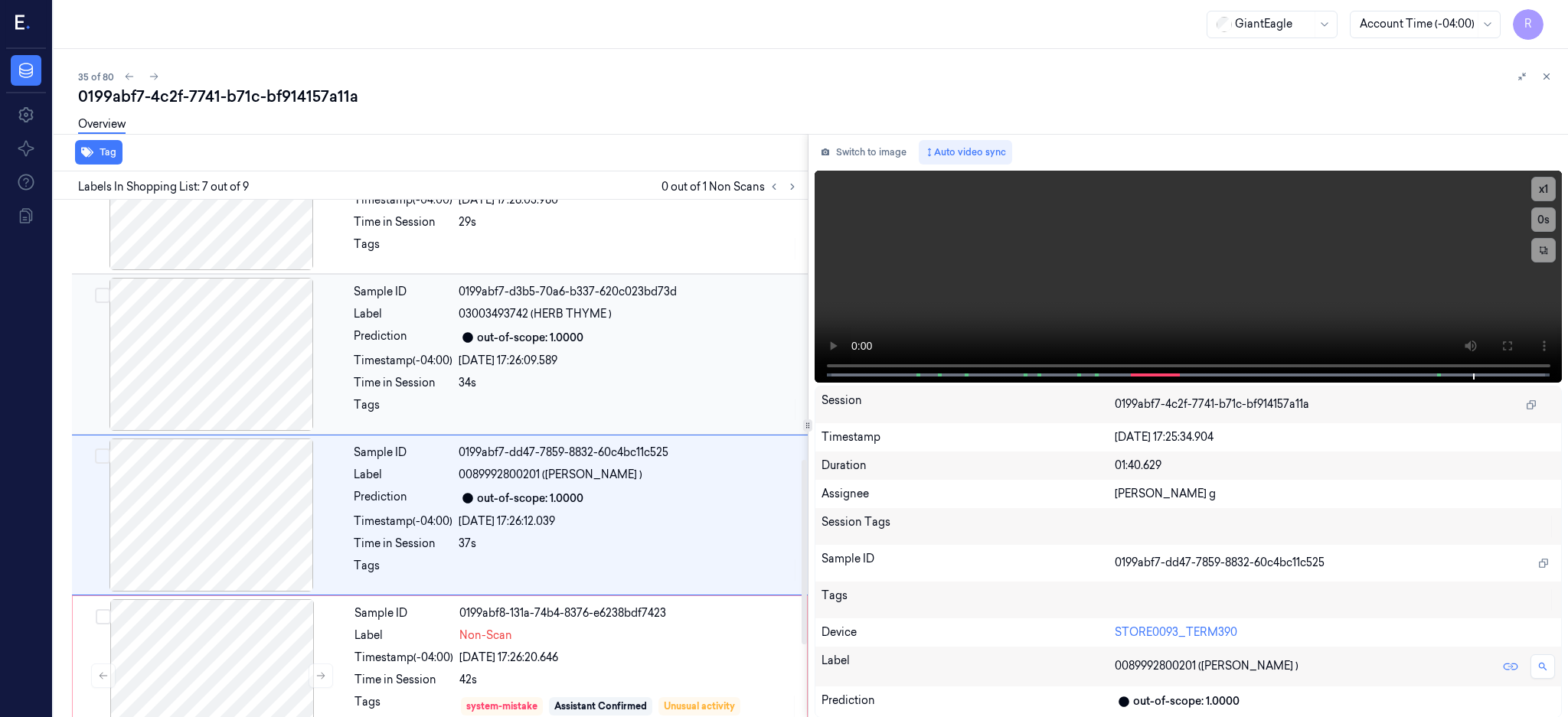
click at [591, 349] on div "Sample ID 0199abf7-d3b5-70a6-b337-620c023bd73d Label 03003493742 (HERB THYME ) …" at bounding box center [577, 354] width 457 height 153
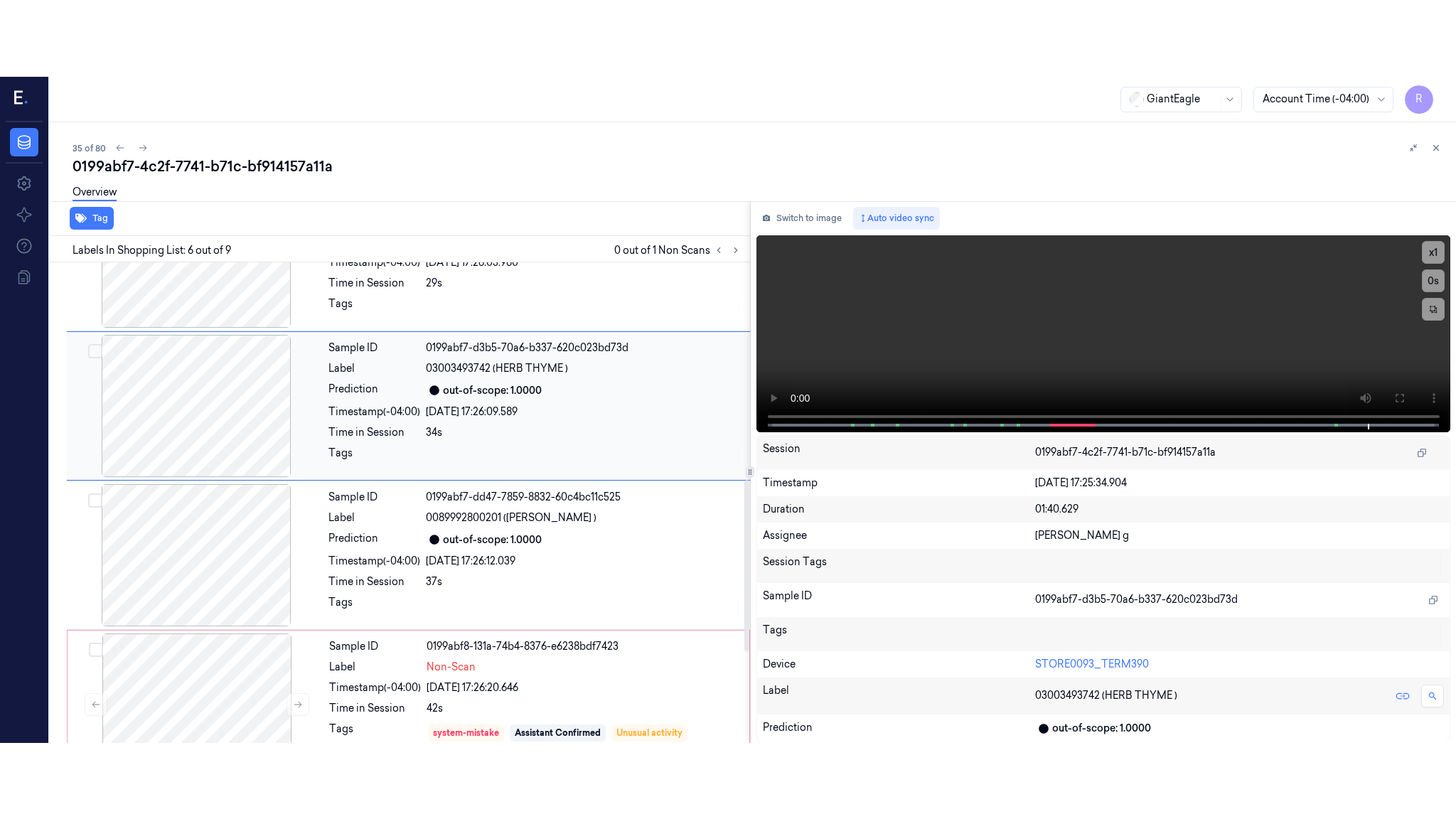
scroll to position [580, 0]
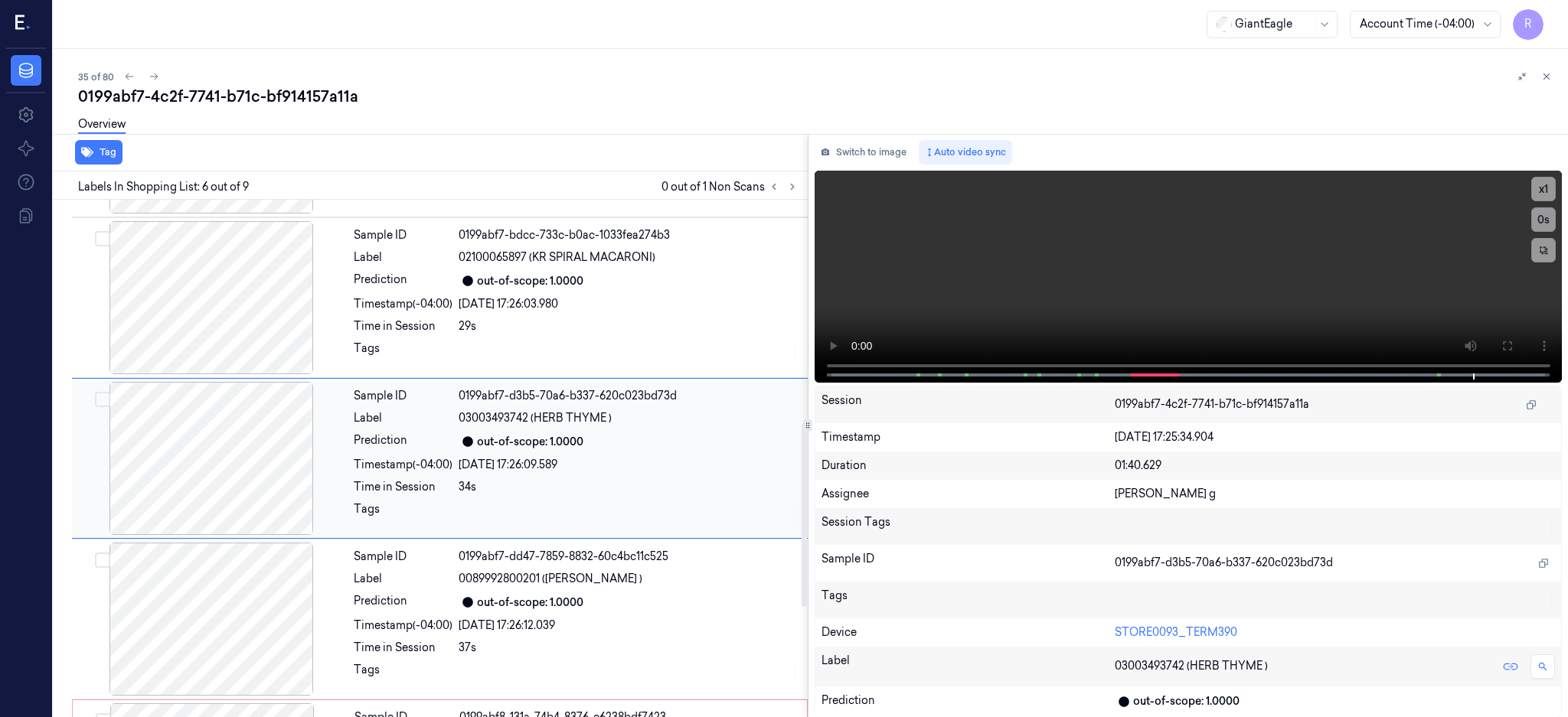
click at [583, 453] on div "Sample ID 0199abf7-d3b5-70a6-b337-620c023bd73d Label 03003493742 (HERB THYME ) …" at bounding box center [577, 458] width 457 height 153
click at [1519, 337] on button at bounding box center [1507, 346] width 25 height 25
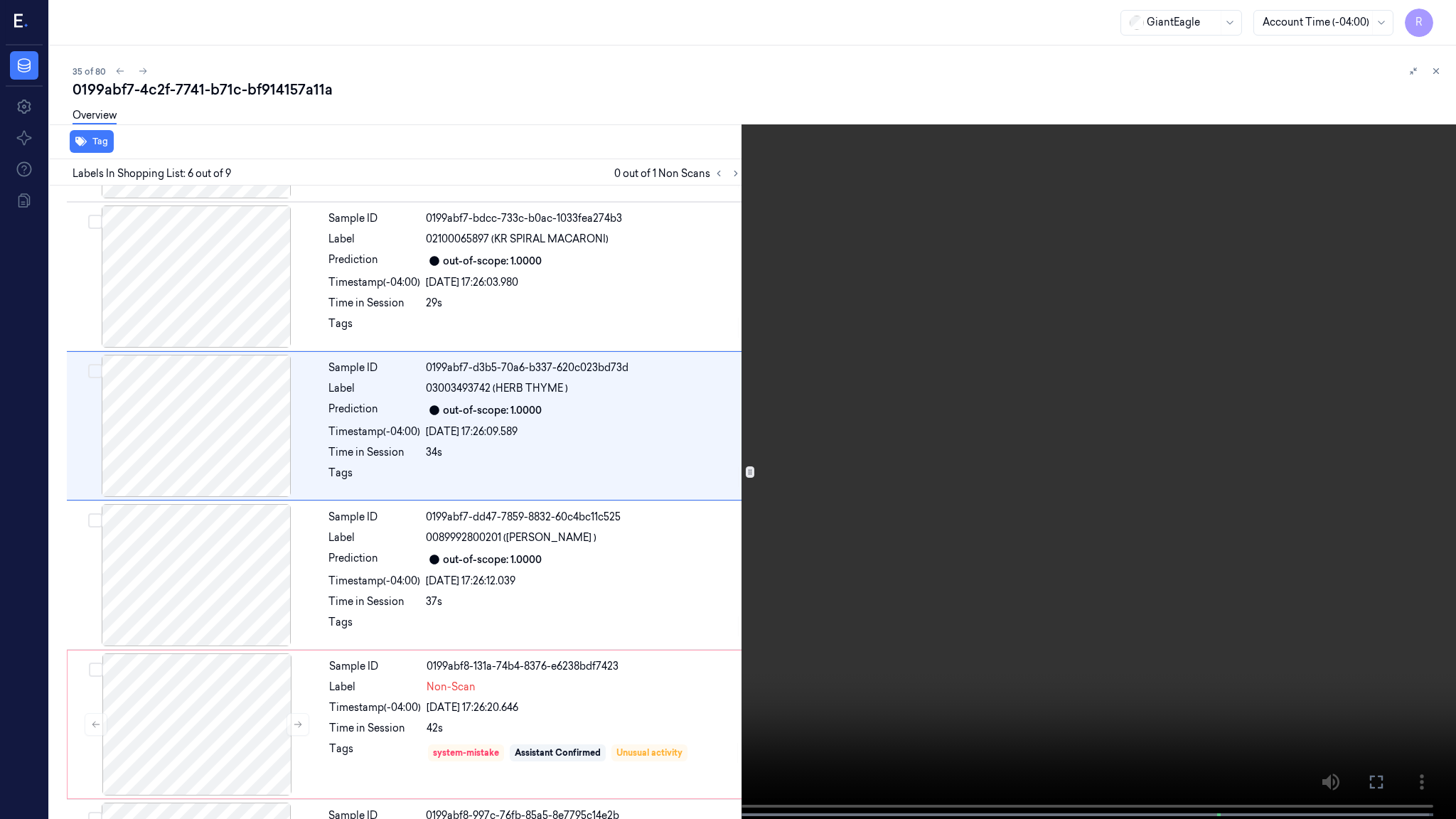
click at [752, 507] on video at bounding box center [728, 411] width 1456 height 821
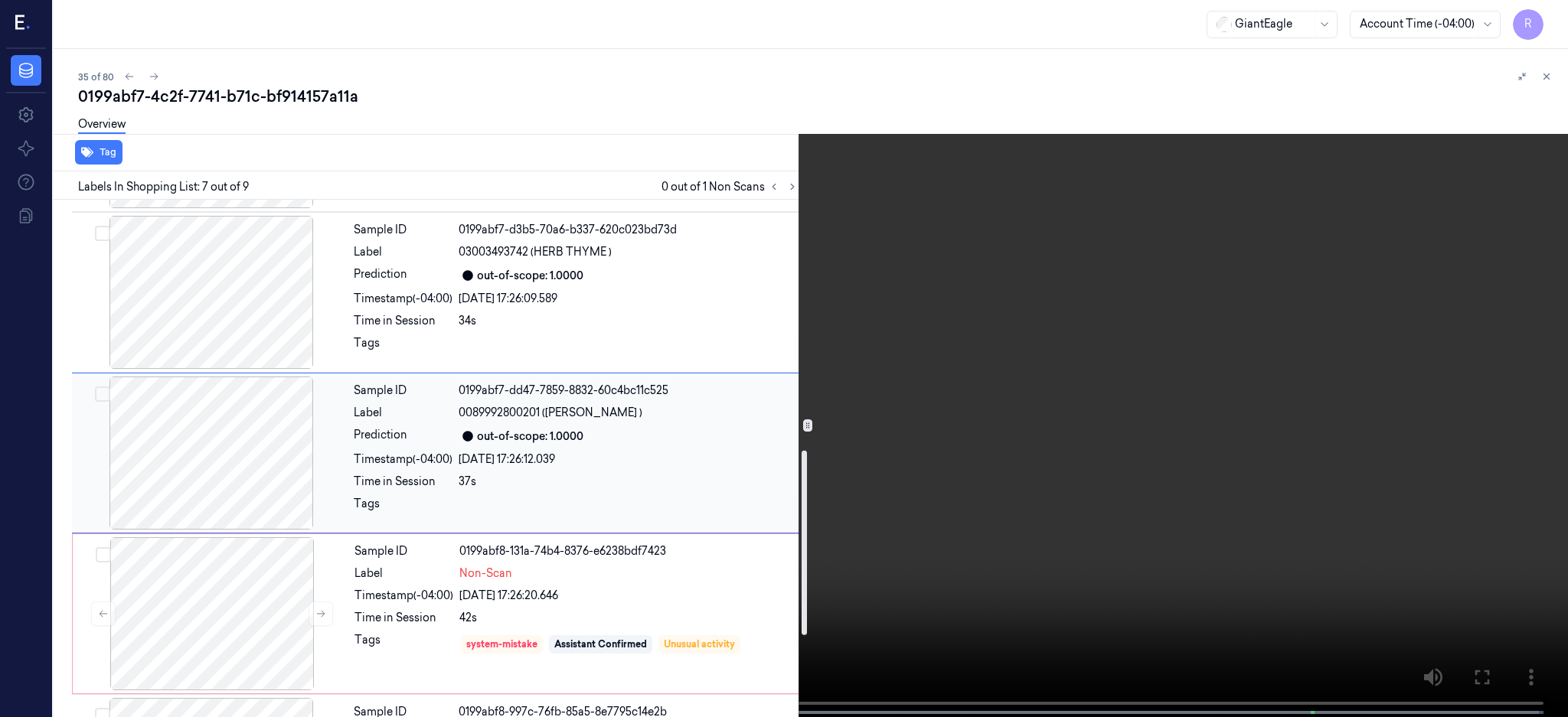
scroll to position [933, 0]
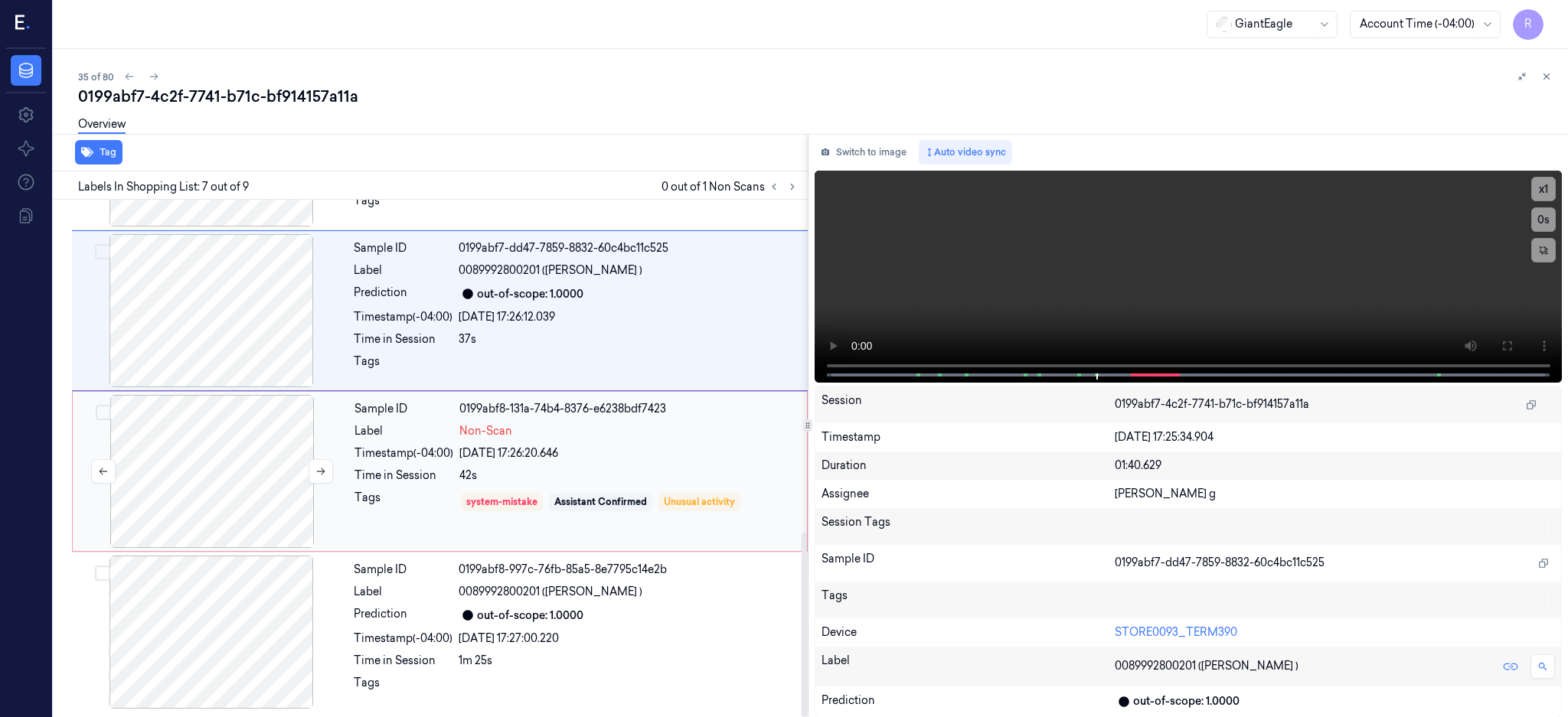
click at [262, 474] on div at bounding box center [212, 471] width 273 height 153
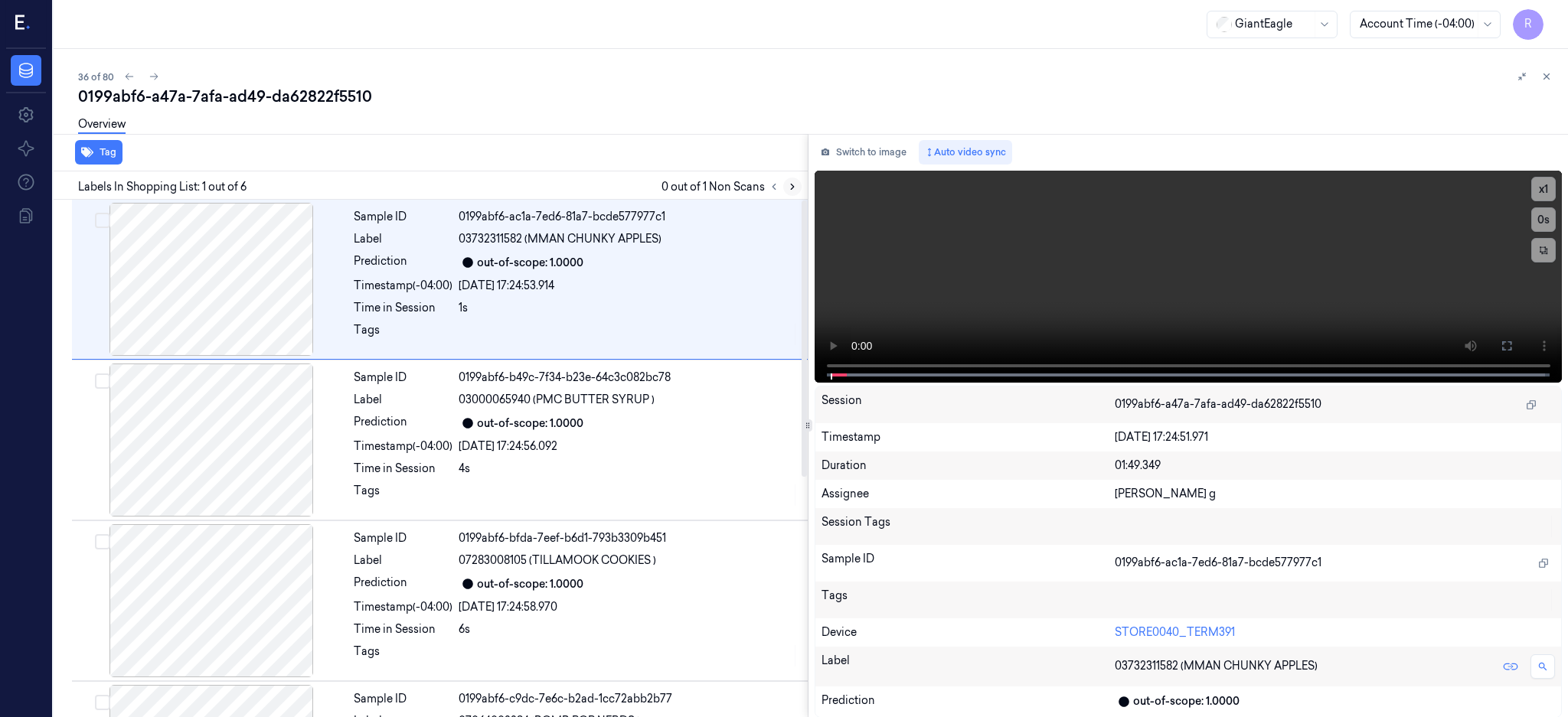
click at [798, 190] on icon at bounding box center [792, 186] width 11 height 11
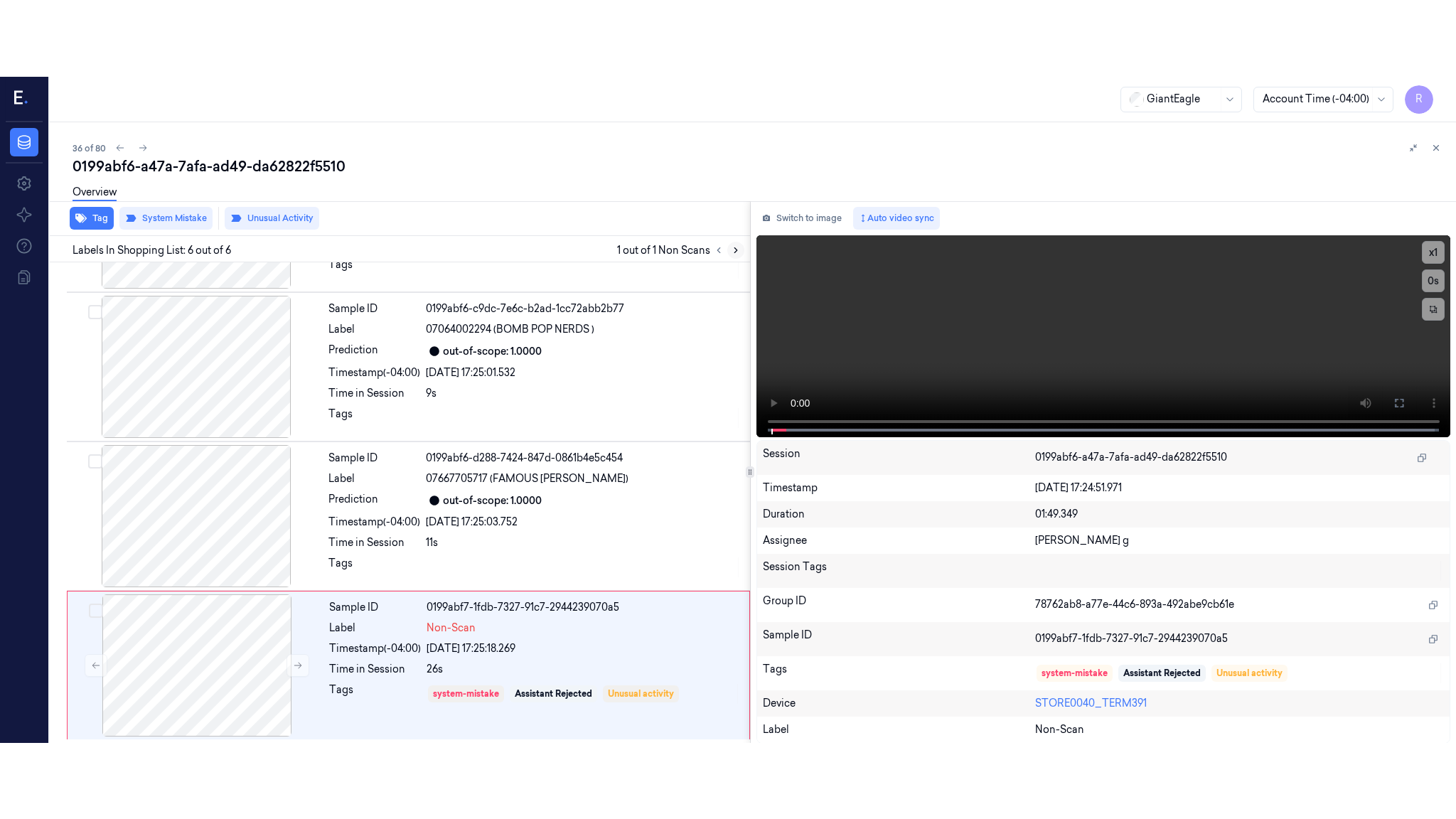
scroll to position [418, 0]
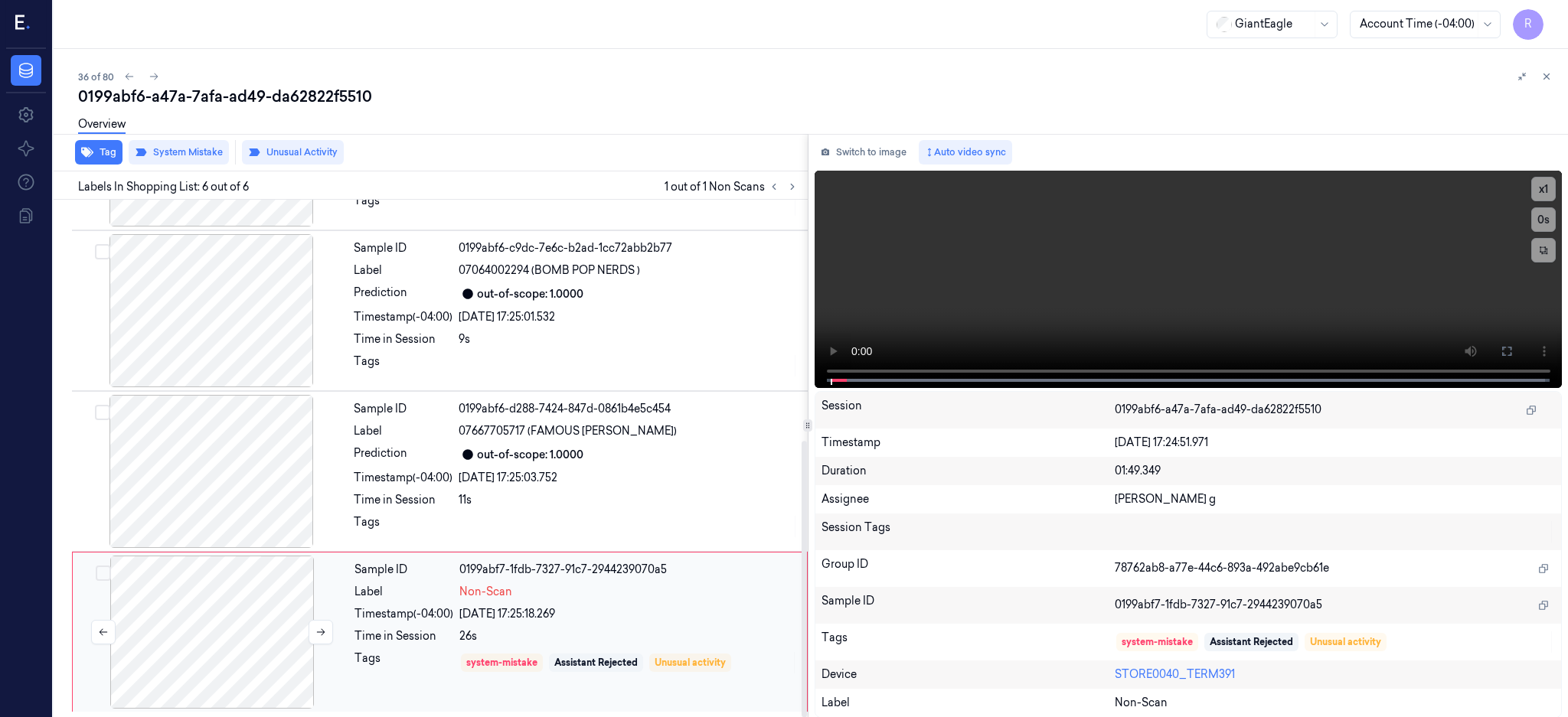
drag, startPoint x: 246, startPoint y: 629, endPoint x: 240, endPoint y: 612, distance: 18.0
click at [245, 629] on div at bounding box center [212, 632] width 273 height 153
click at [207, 482] on div at bounding box center [211, 471] width 273 height 153
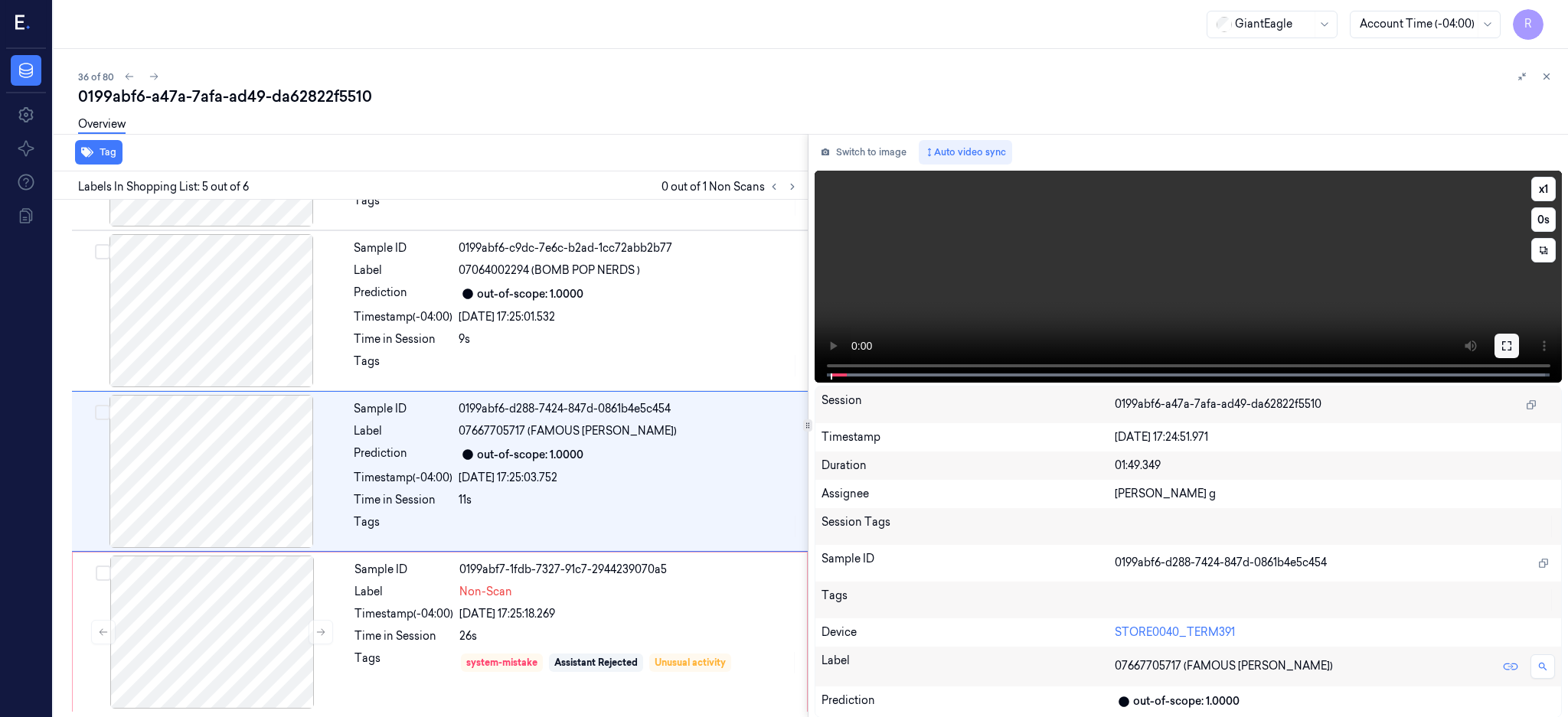
click at [1513, 346] on icon at bounding box center [1507, 345] width 12 height 12
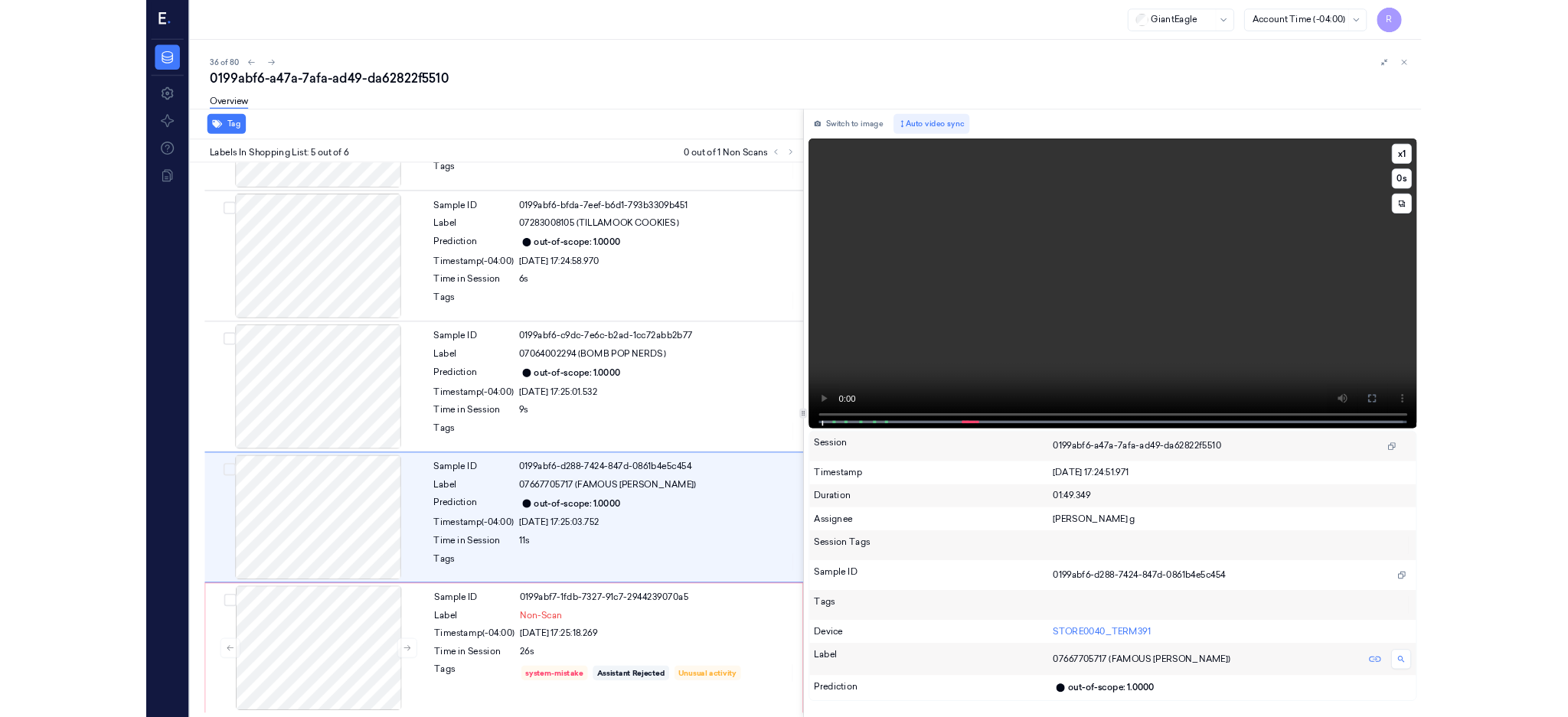
scroll to position [287, 0]
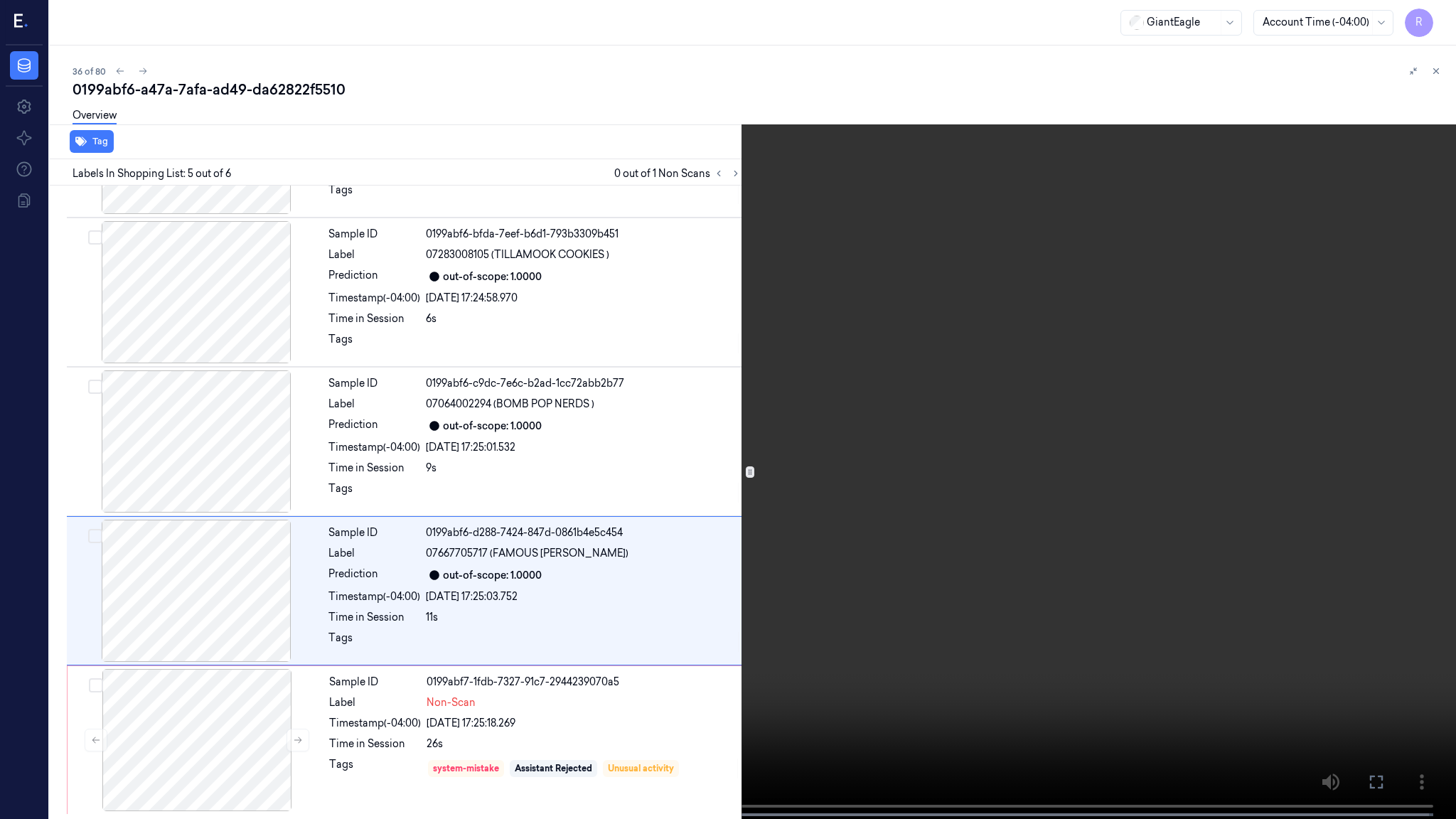
click at [1303, 453] on video at bounding box center [728, 411] width 1456 height 821
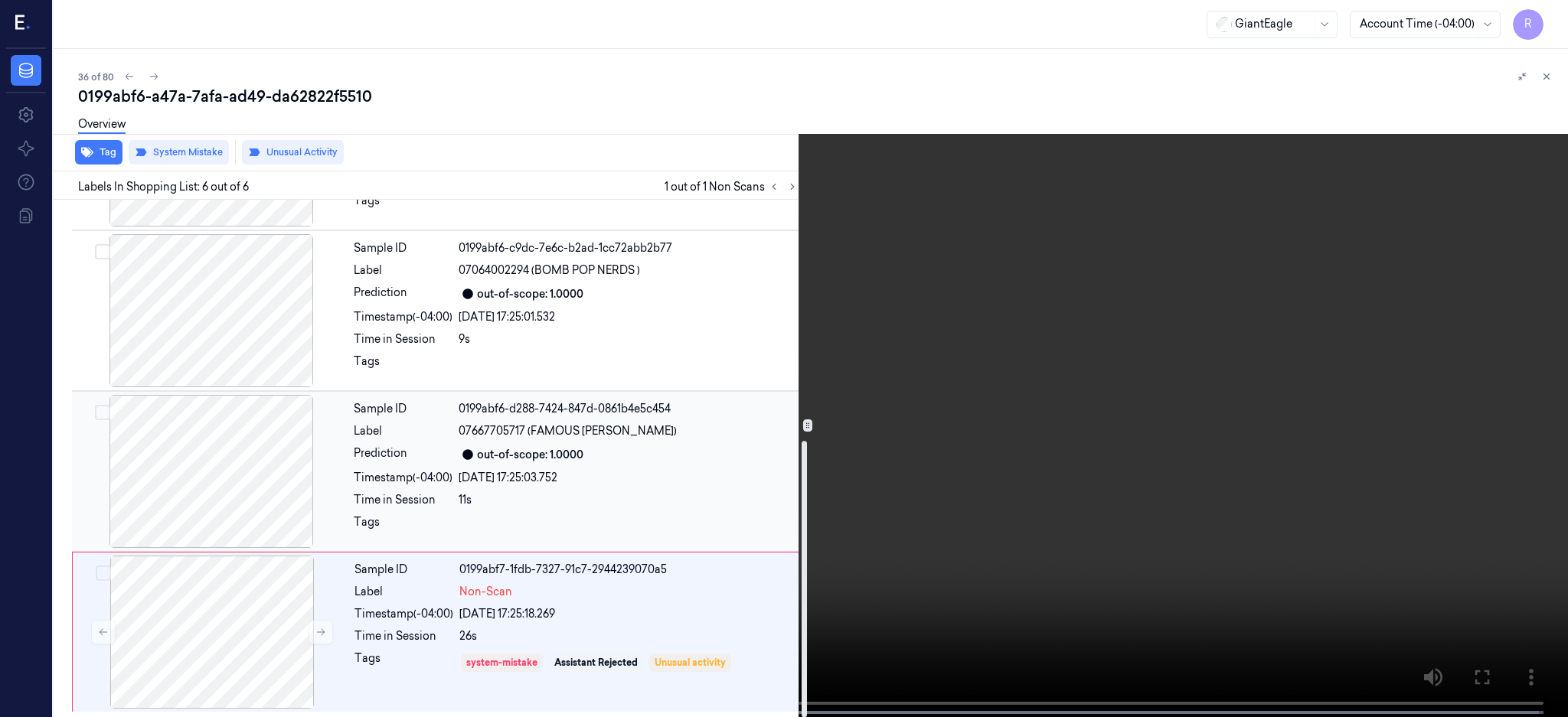
scroll to position [450, 0]
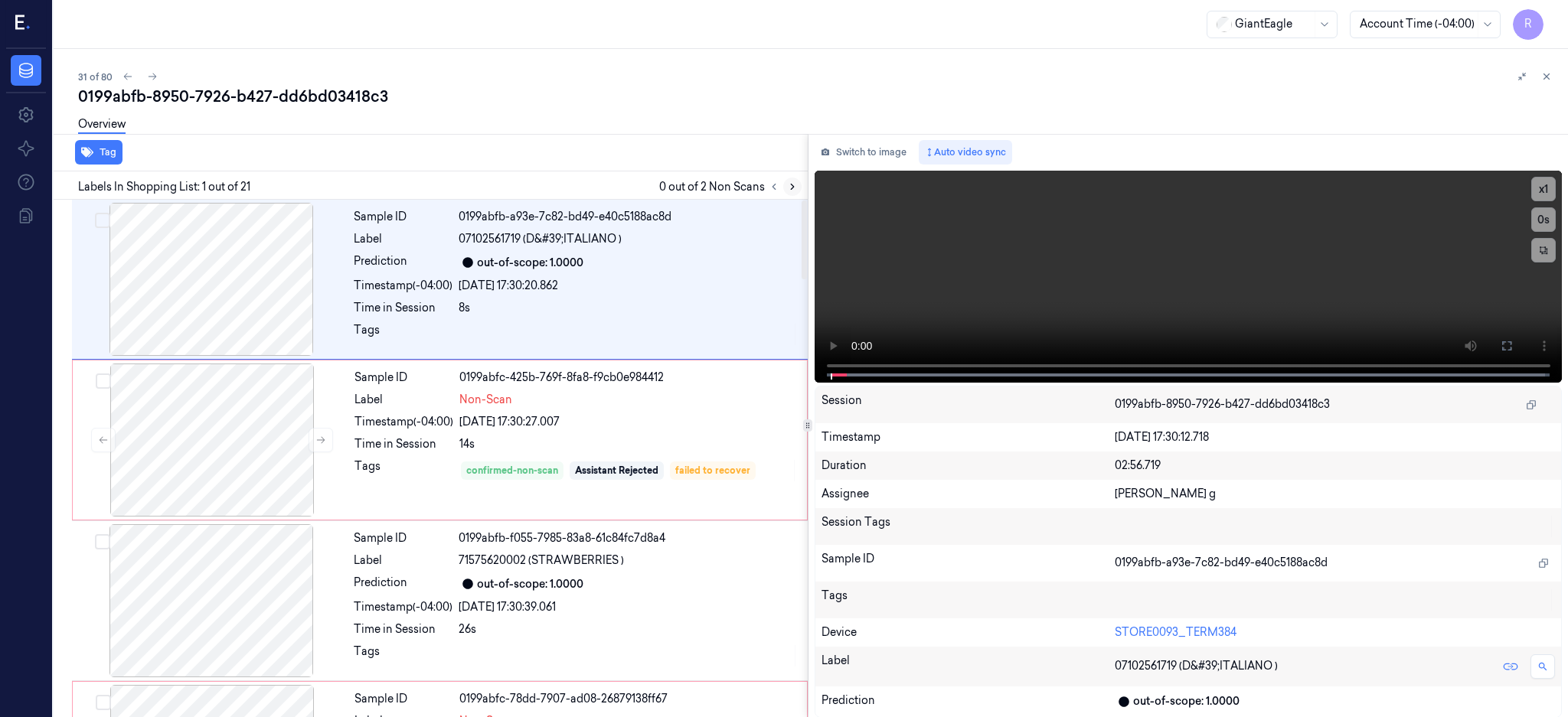
click at [798, 190] on icon at bounding box center [792, 186] width 11 height 11
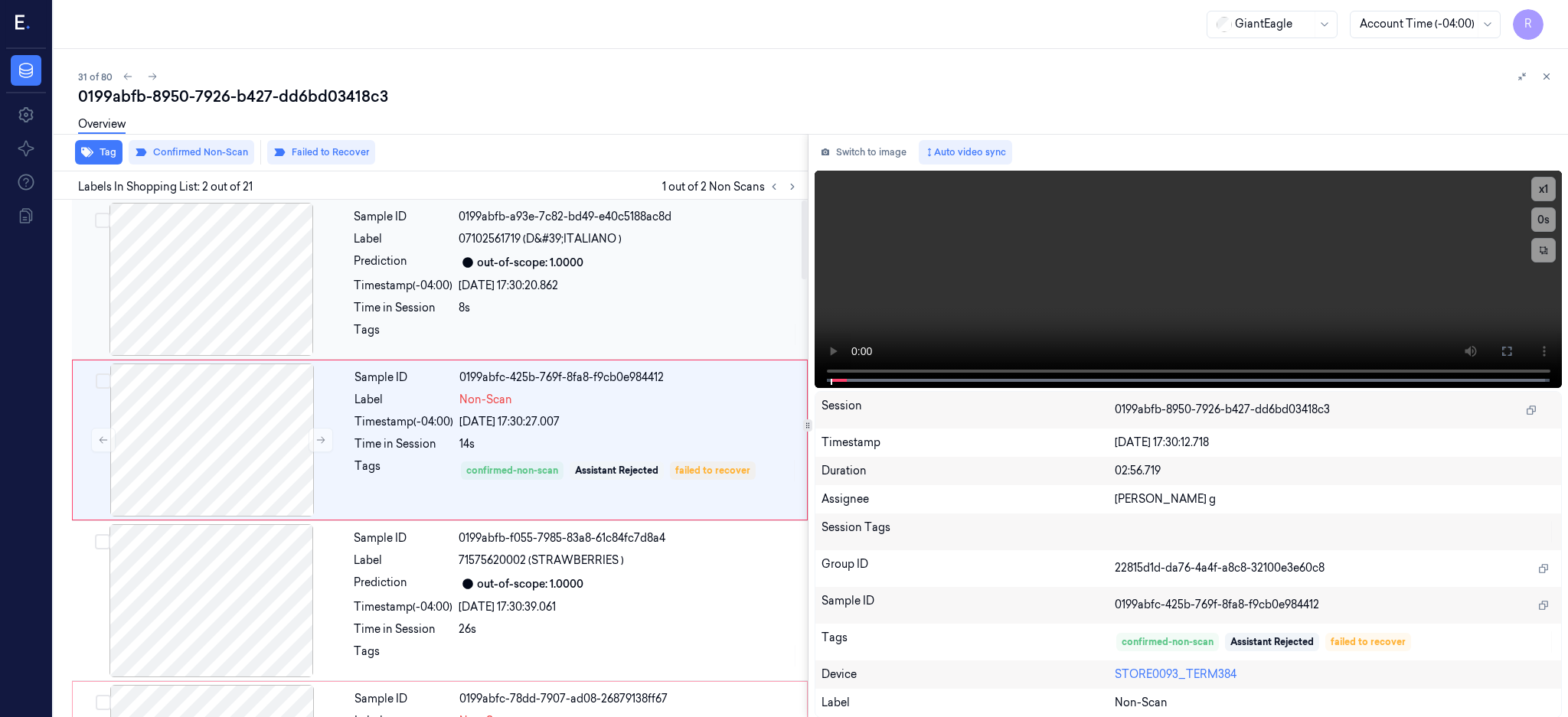
click at [228, 271] on div at bounding box center [211, 279] width 273 height 153
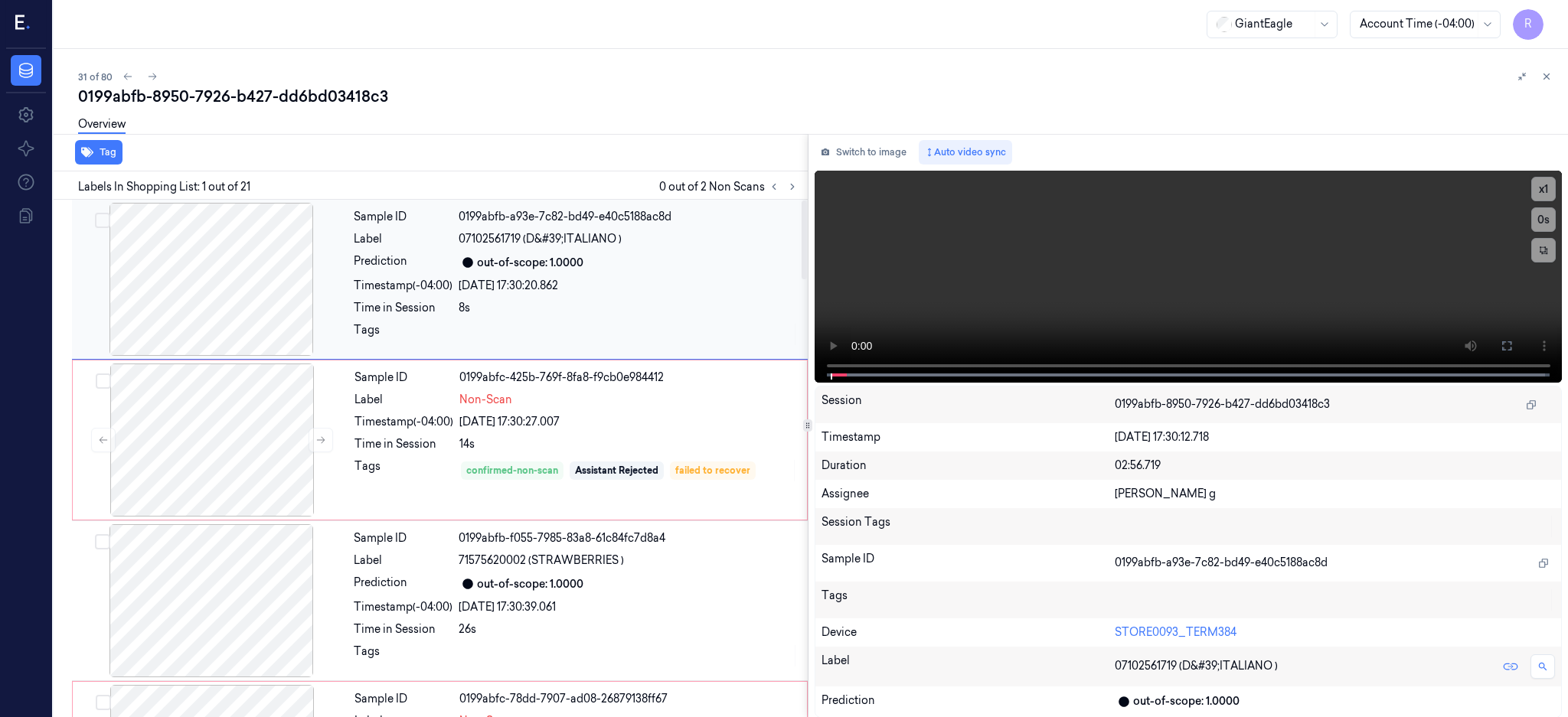
click at [228, 271] on div at bounding box center [211, 279] width 273 height 153
click at [182, 268] on div at bounding box center [211, 279] width 273 height 153
click at [210, 262] on div at bounding box center [211, 279] width 273 height 153
click at [1519, 338] on button at bounding box center [1507, 346] width 25 height 25
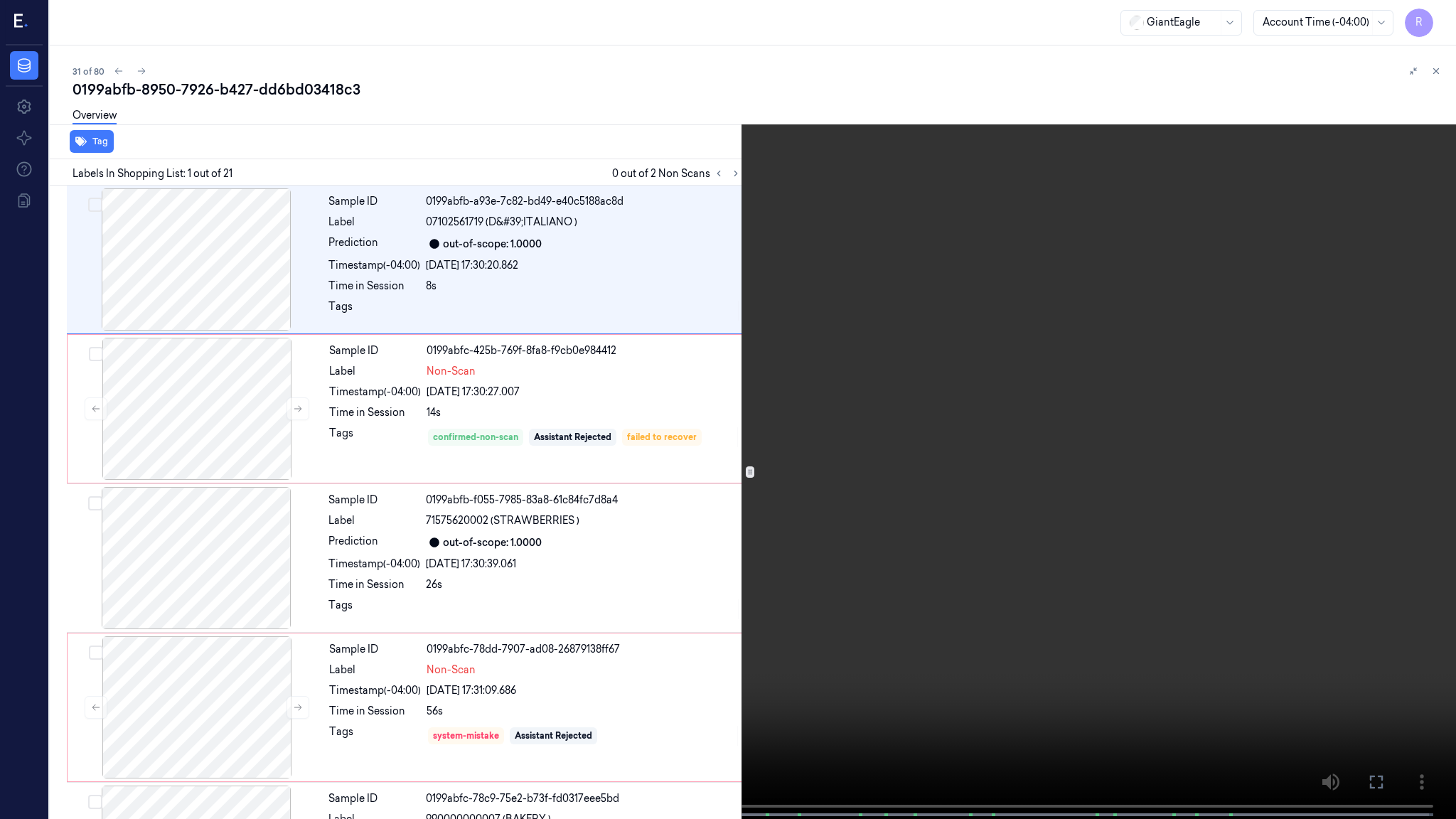
click at [937, 502] on video at bounding box center [728, 411] width 1456 height 821
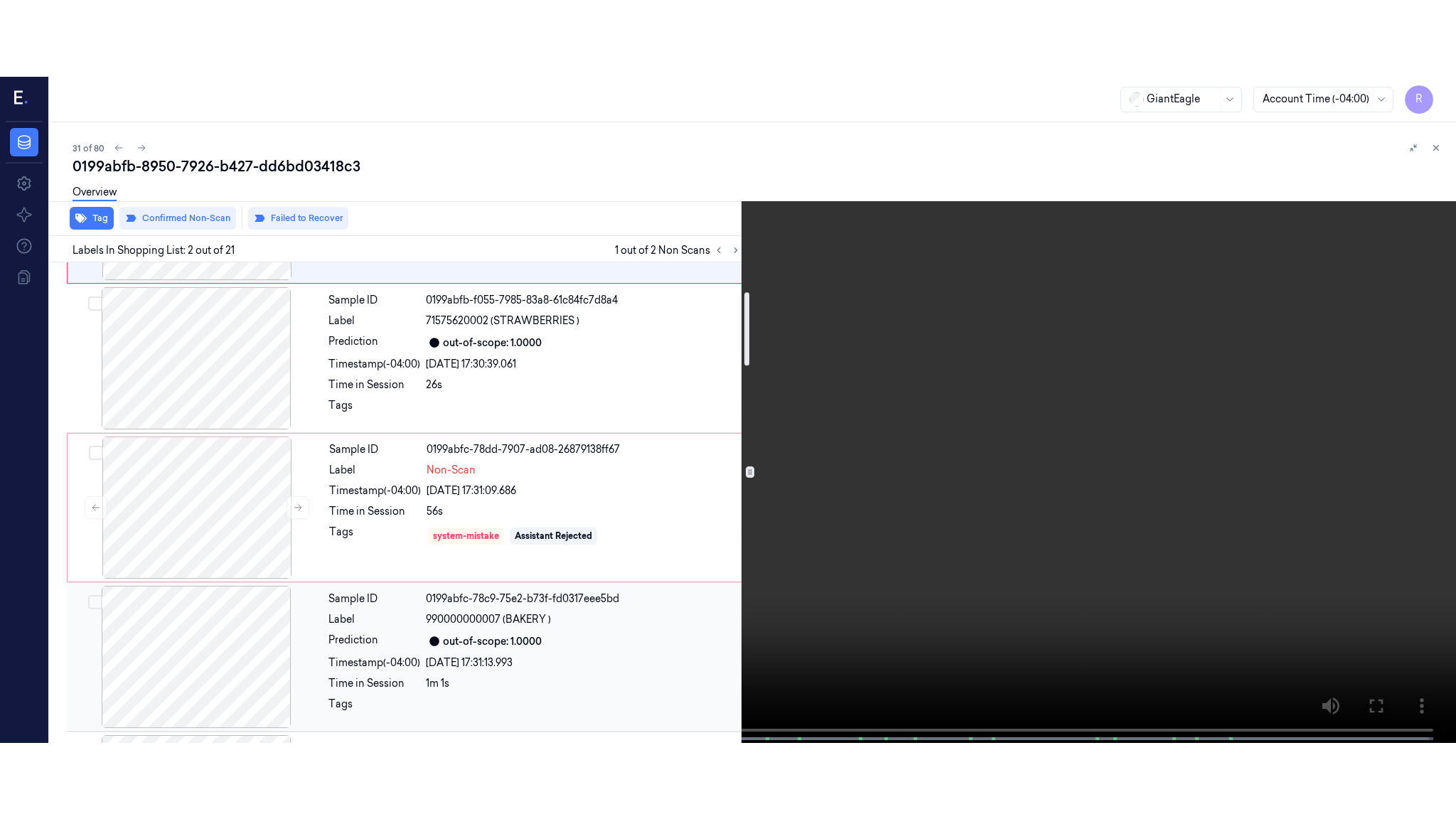
scroll to position [189, 0]
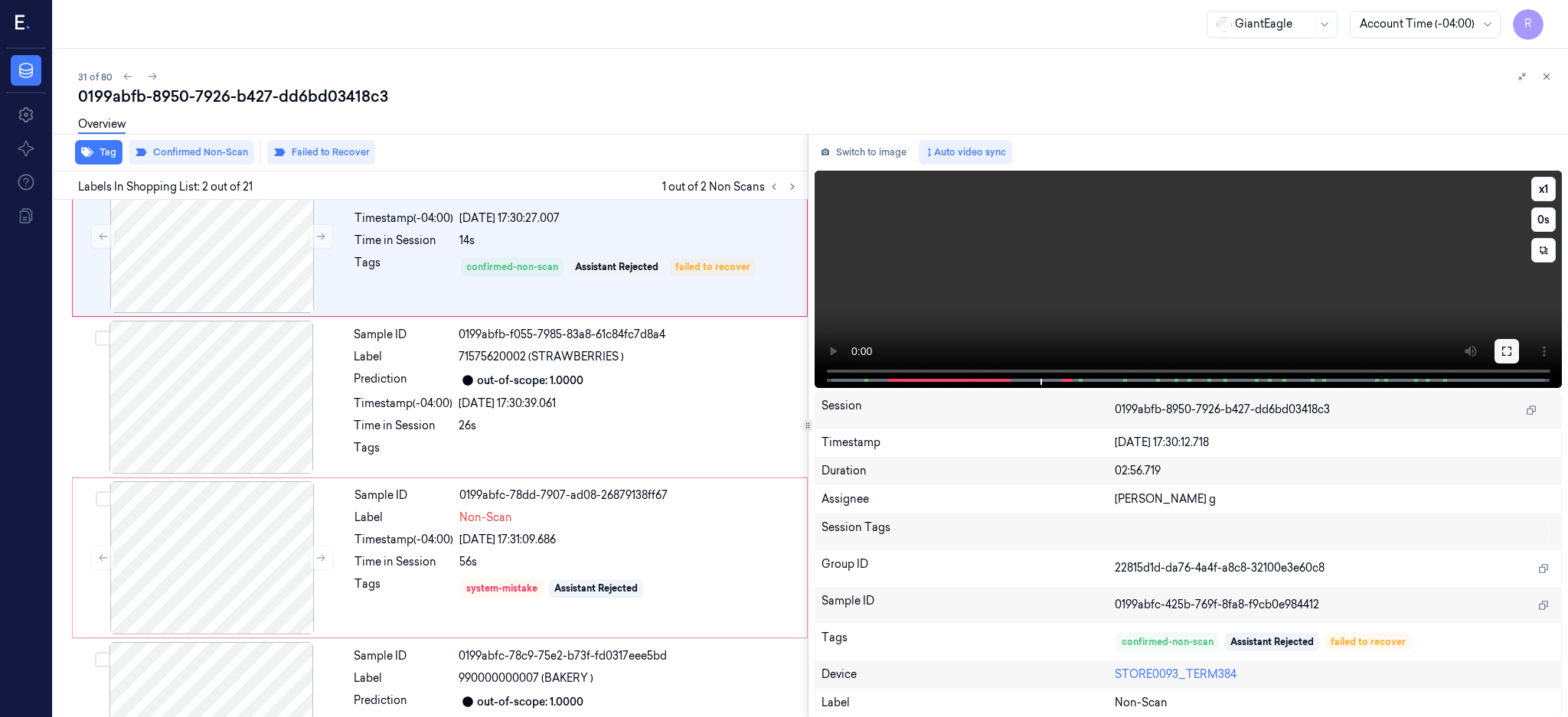
click at [1511, 347] on icon at bounding box center [1506, 351] width 9 height 9
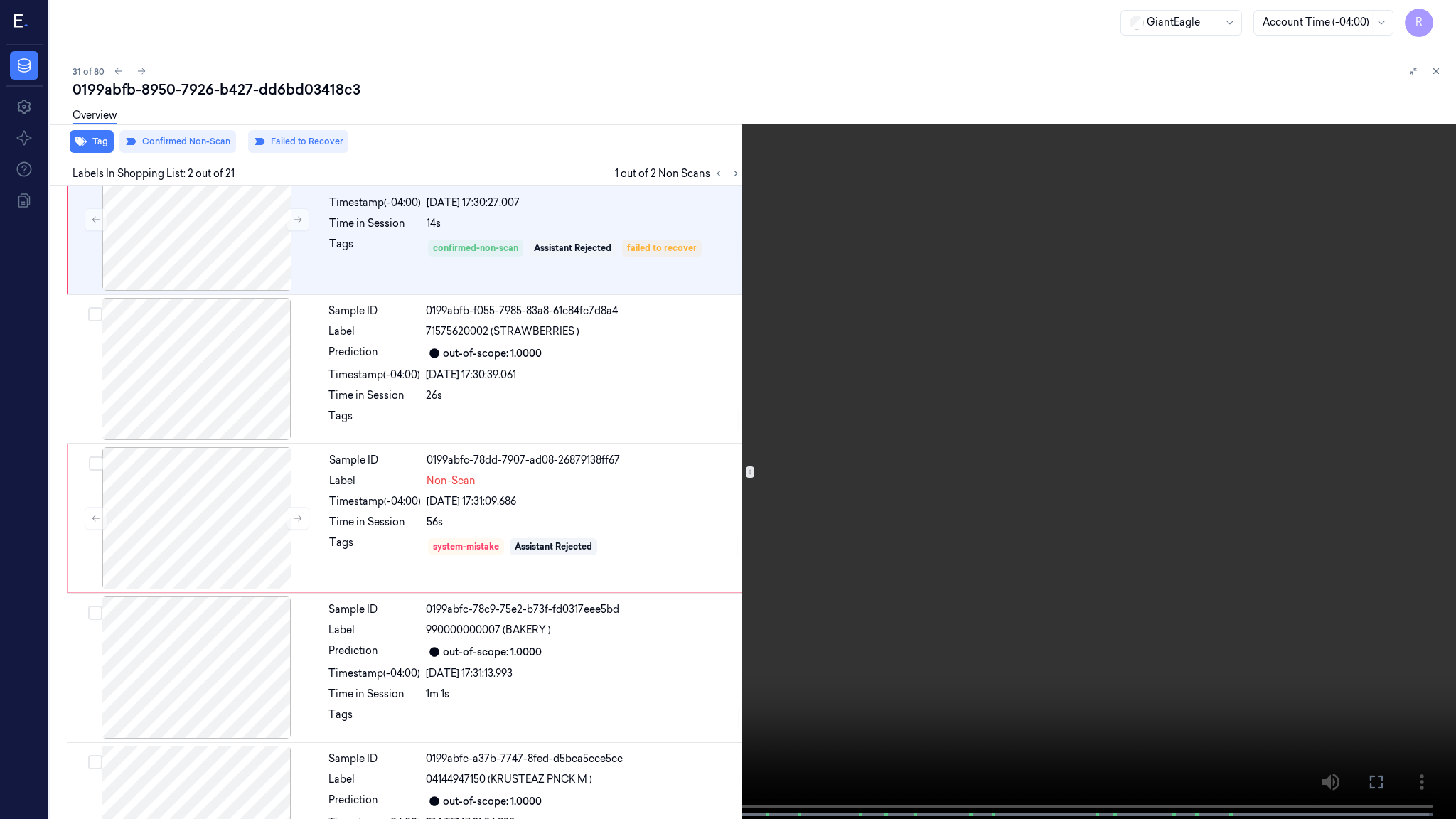
click at [991, 434] on video at bounding box center [728, 411] width 1456 height 821
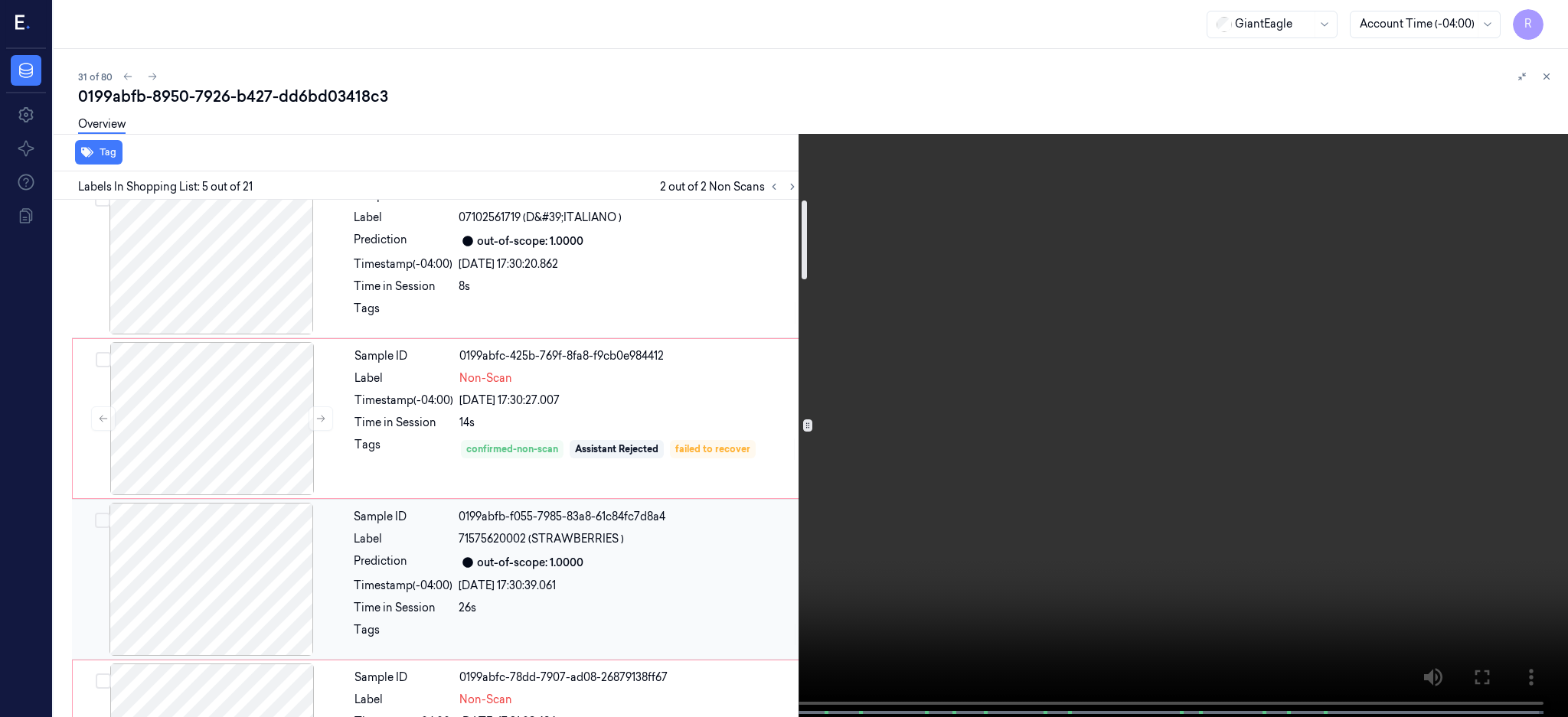
scroll to position [0, 0]
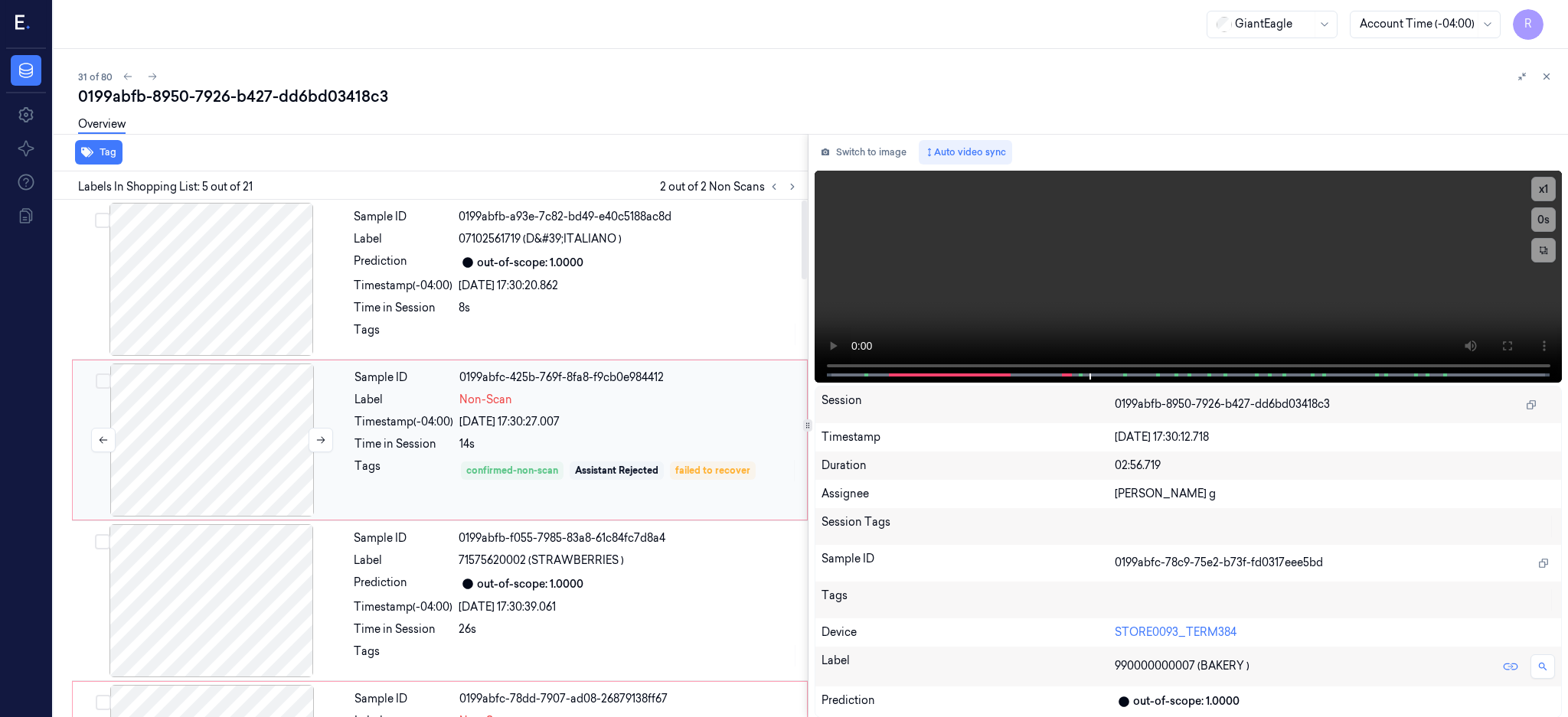
click at [171, 445] on div at bounding box center [212, 440] width 273 height 153
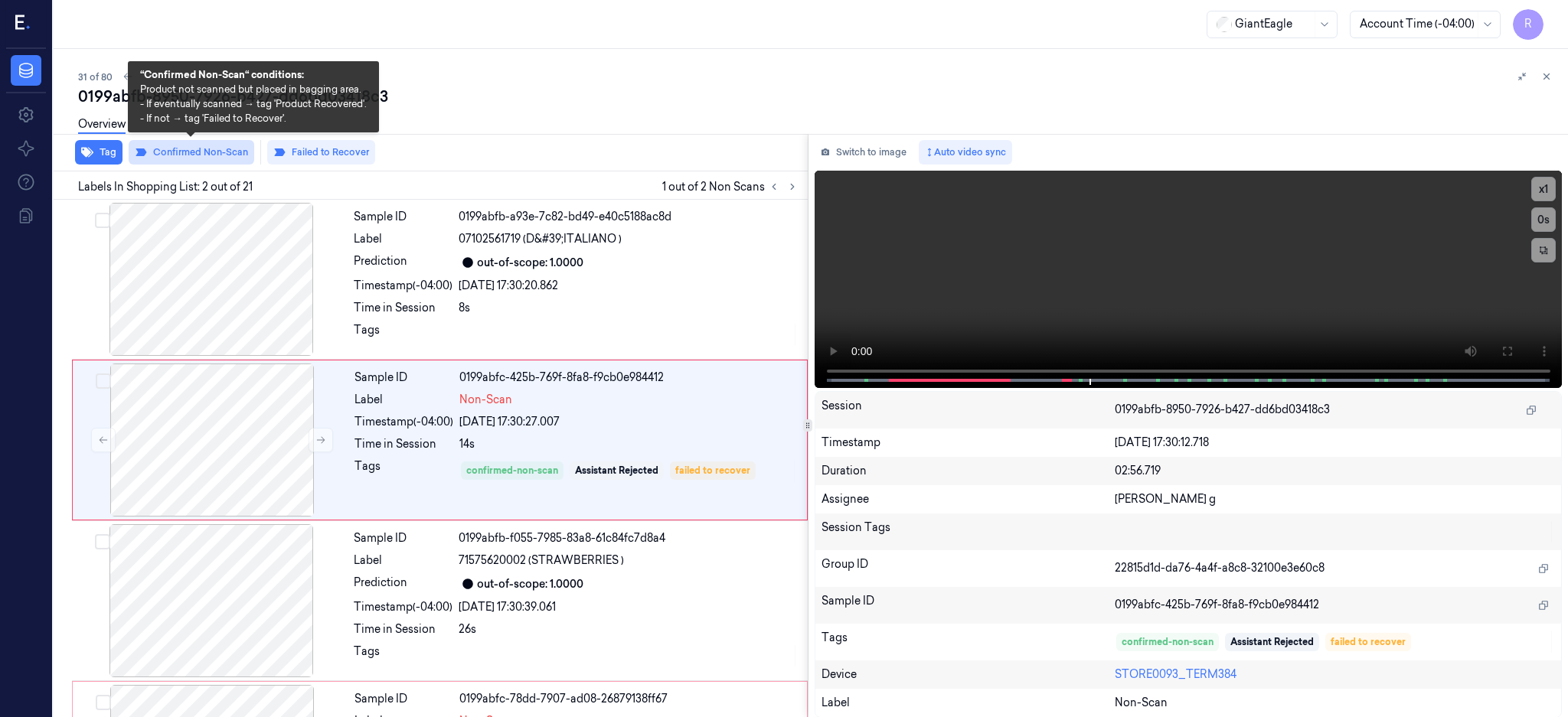
click at [180, 156] on button "Confirmed Non-Scan" at bounding box center [191, 152] width 126 height 25
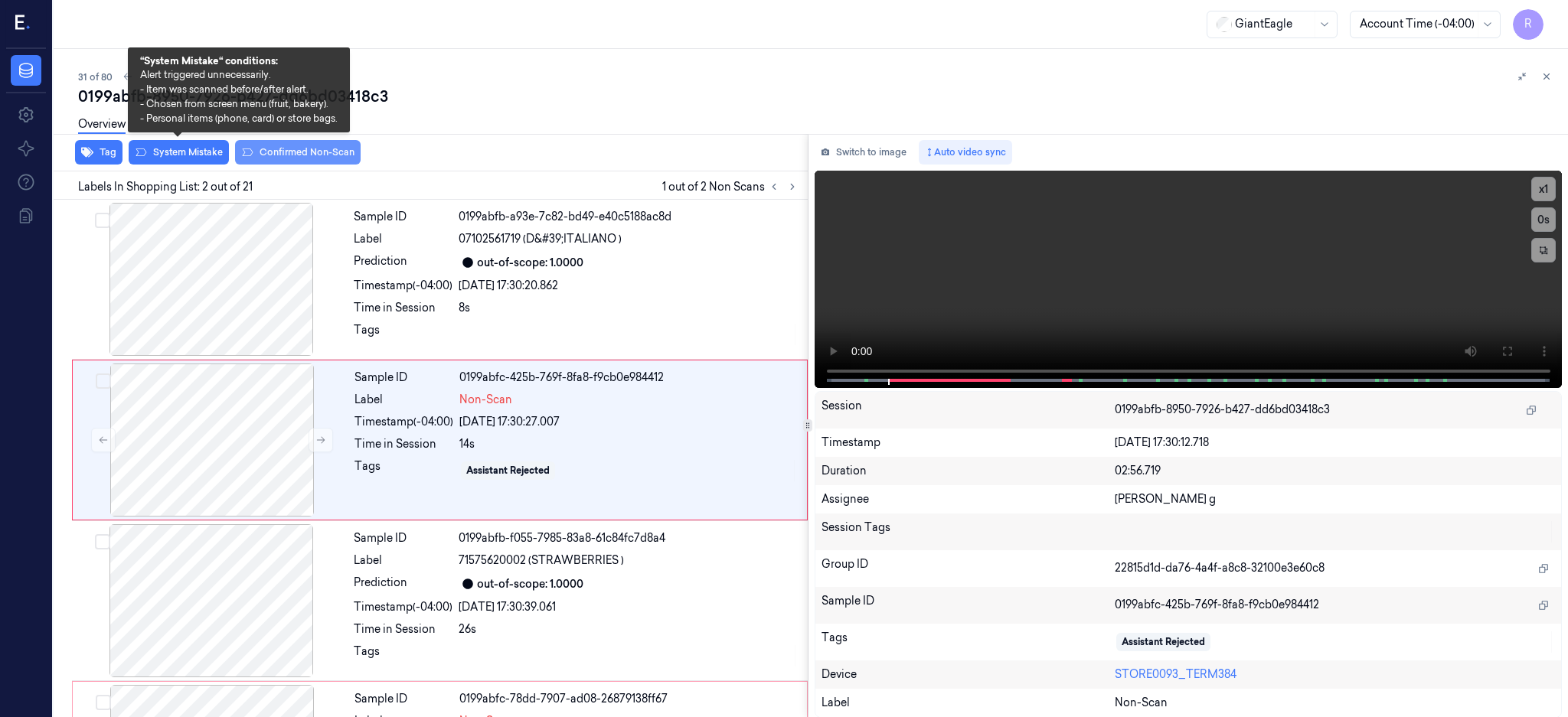
click at [178, 156] on button "System Mistake" at bounding box center [178, 152] width 100 height 25
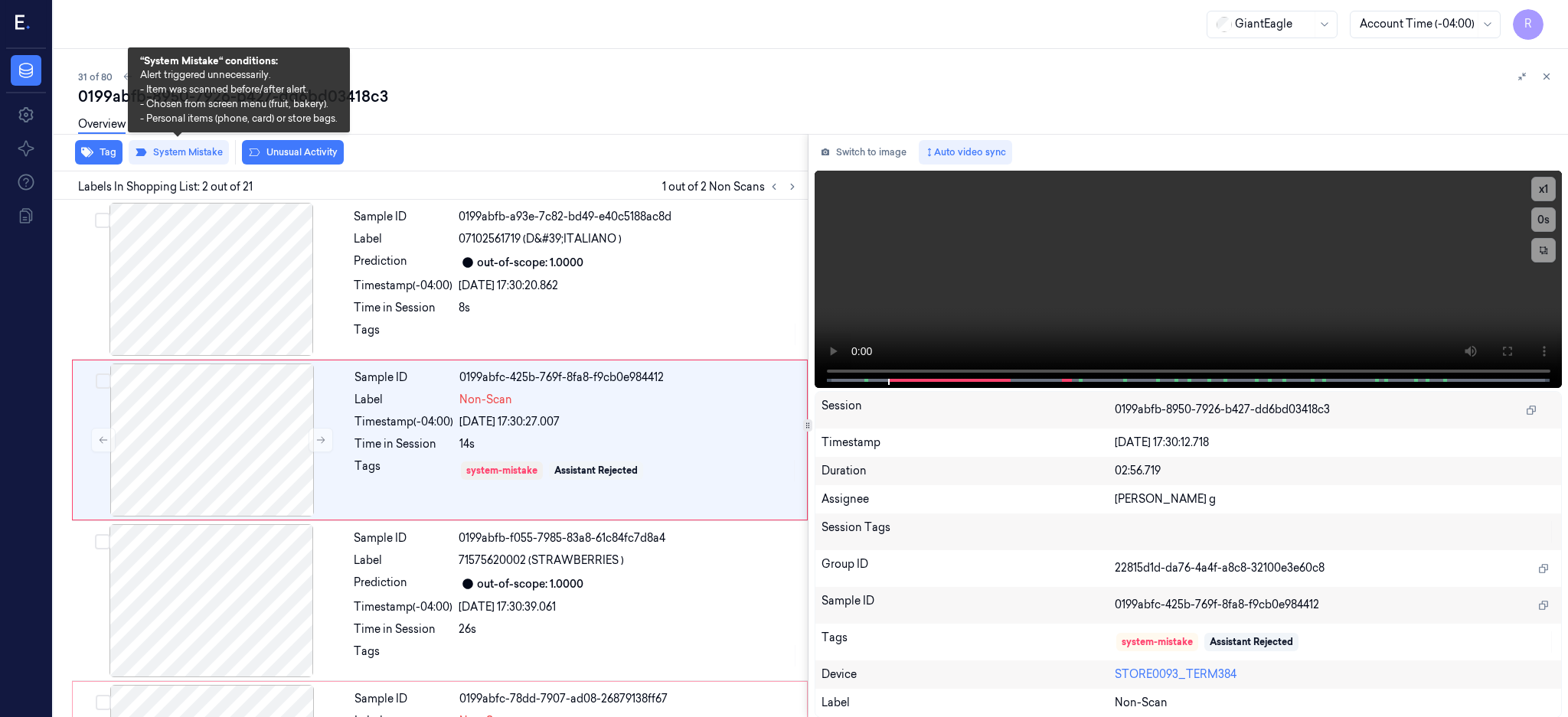
click at [178, 156] on button "System Mistake" at bounding box center [178, 152] width 100 height 25
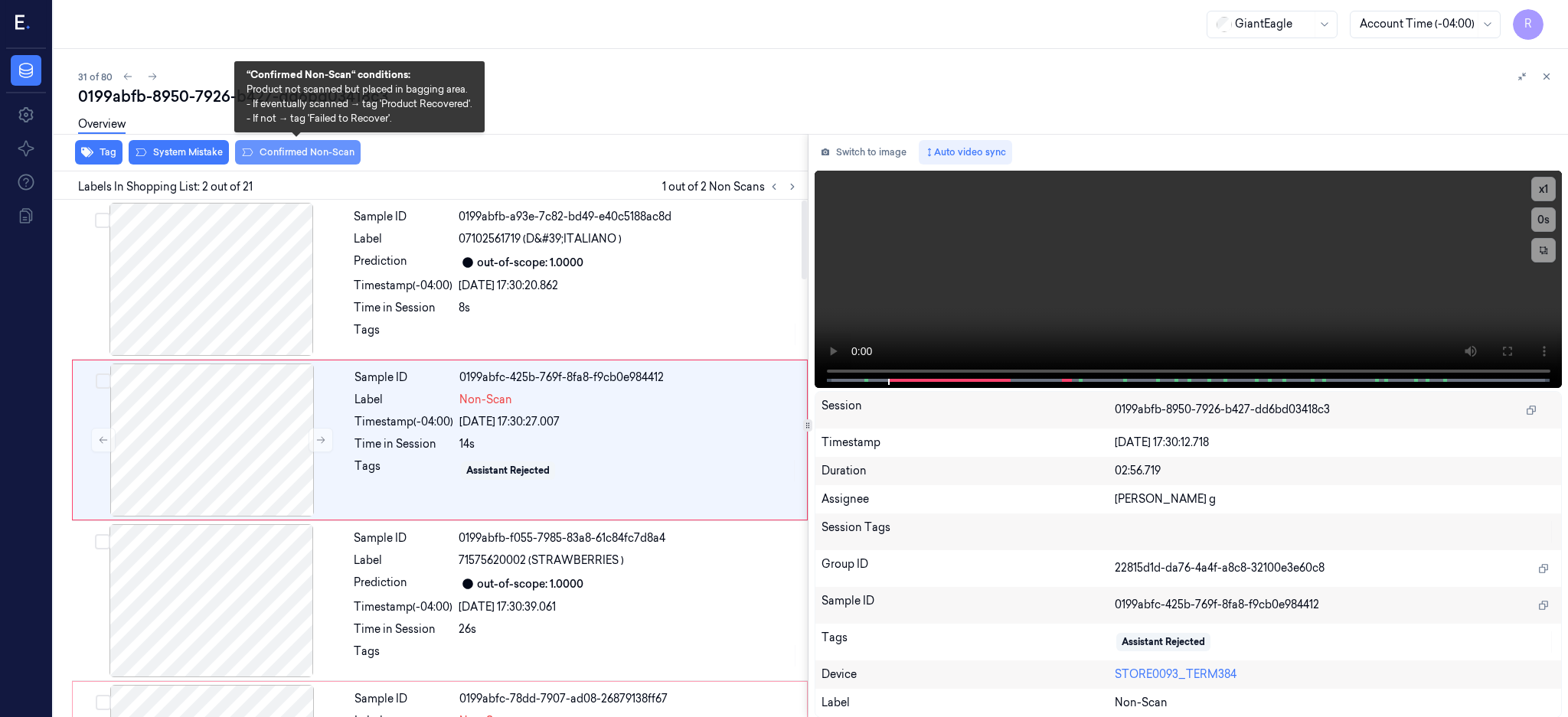
click at [296, 152] on button "Confirmed Non-Scan" at bounding box center [298, 152] width 126 height 25
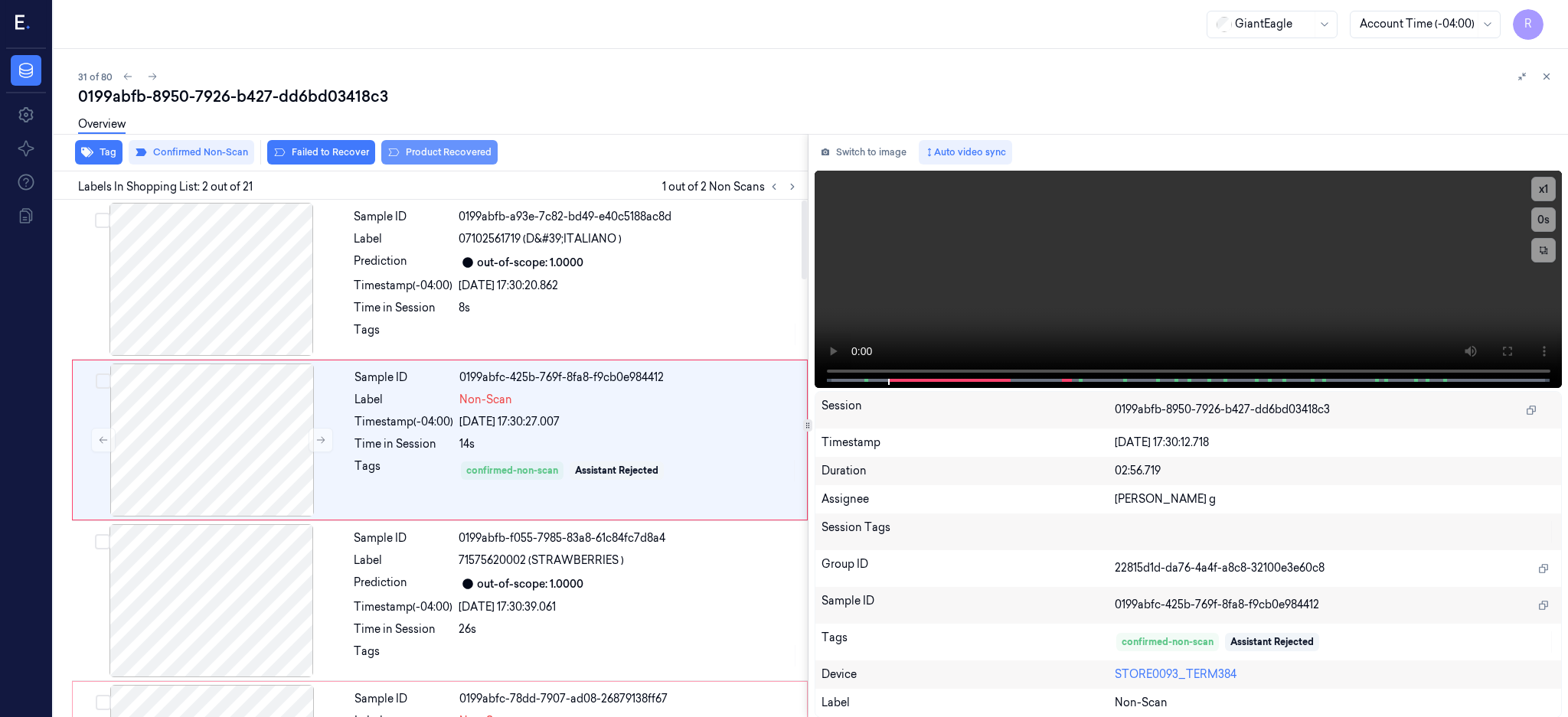
click at [449, 154] on button "Product Recovered" at bounding box center [439, 152] width 116 height 25
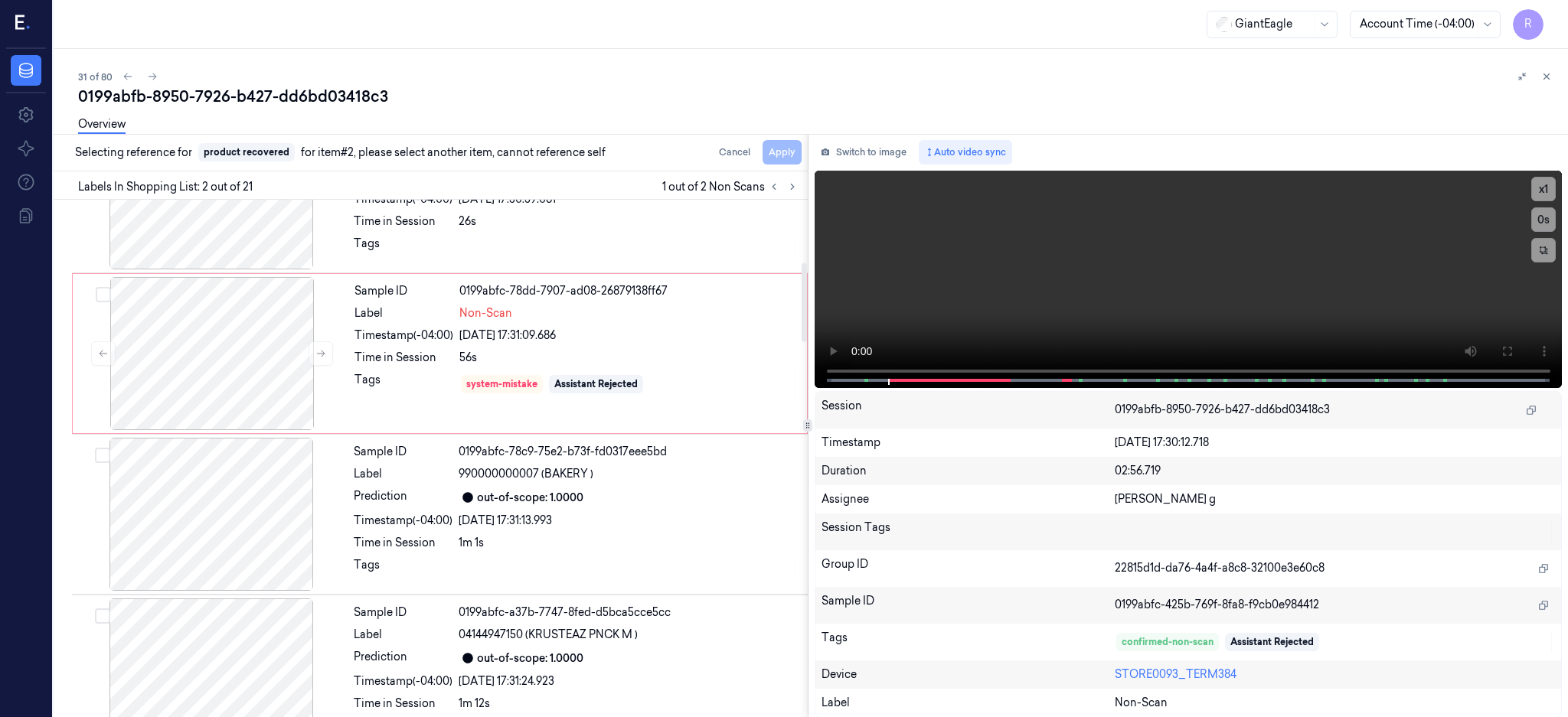
scroll to position [510, 0]
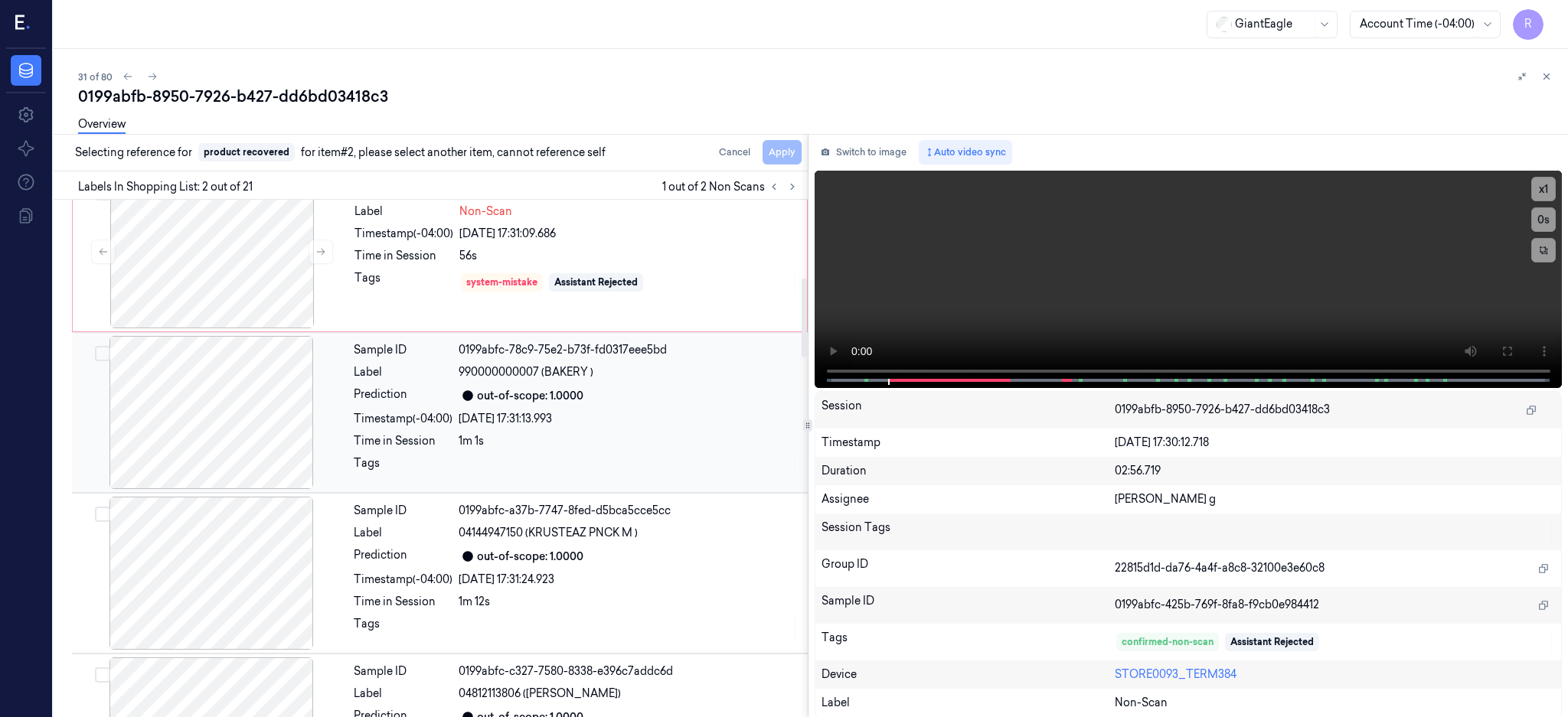
click at [214, 396] on div at bounding box center [211, 412] width 273 height 153
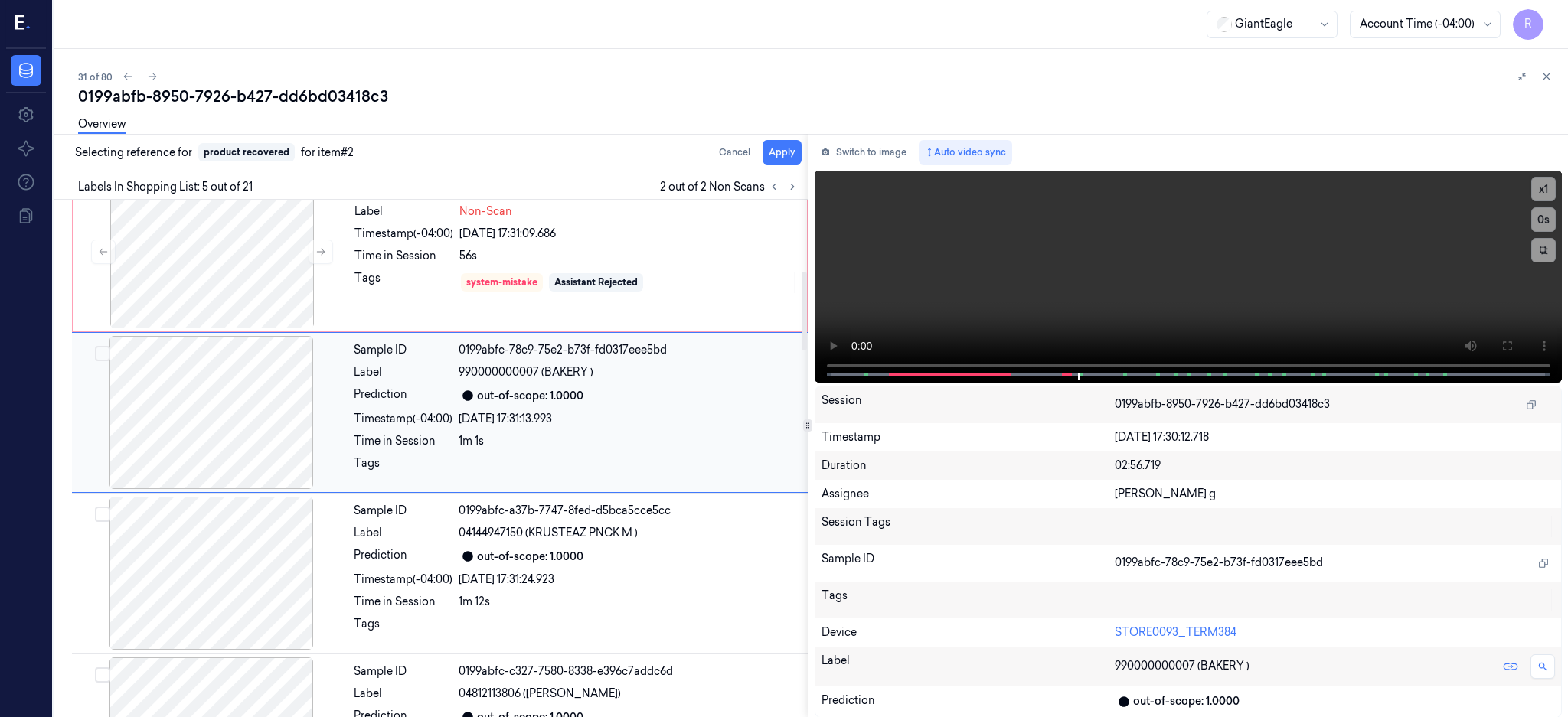
scroll to position [463, 0]
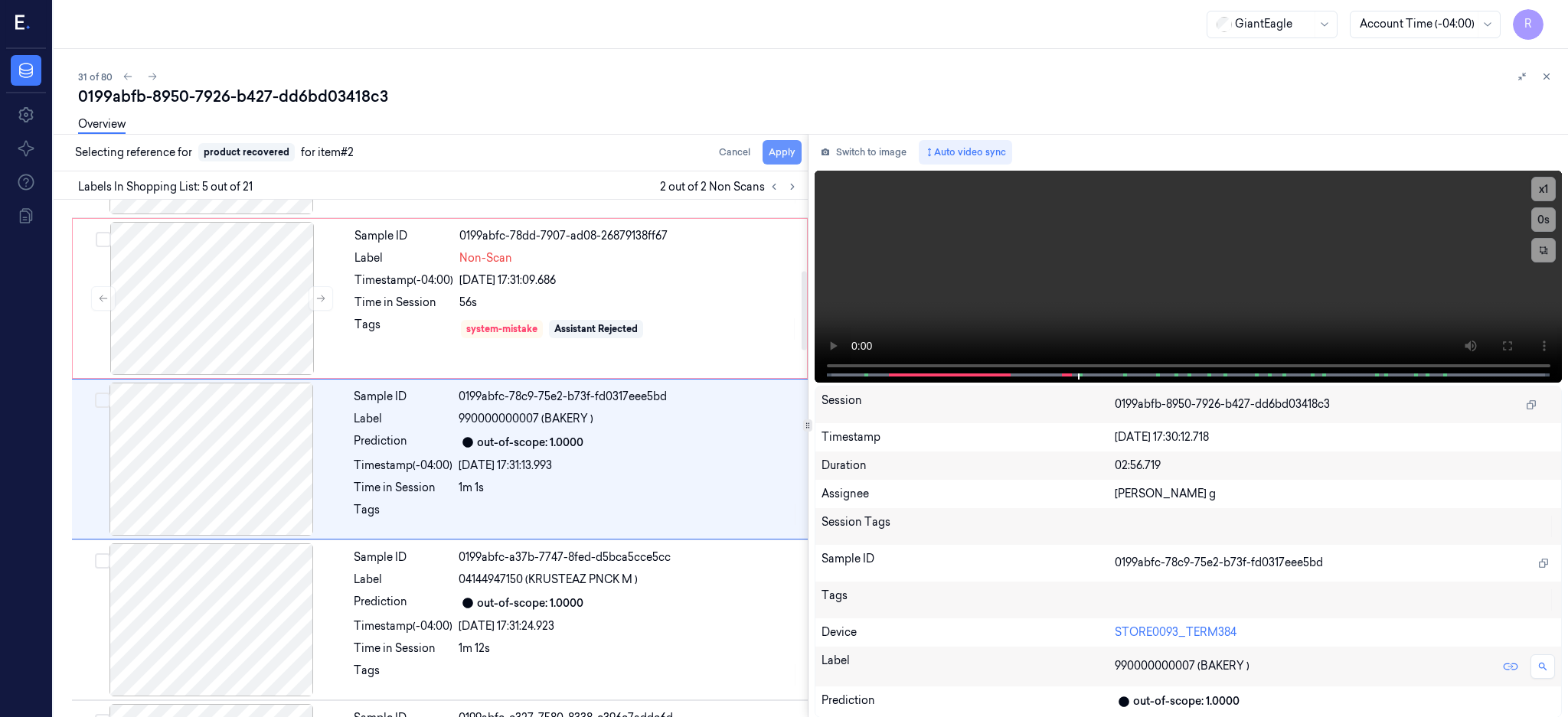
click at [802, 148] on button "Apply" at bounding box center [782, 152] width 39 height 25
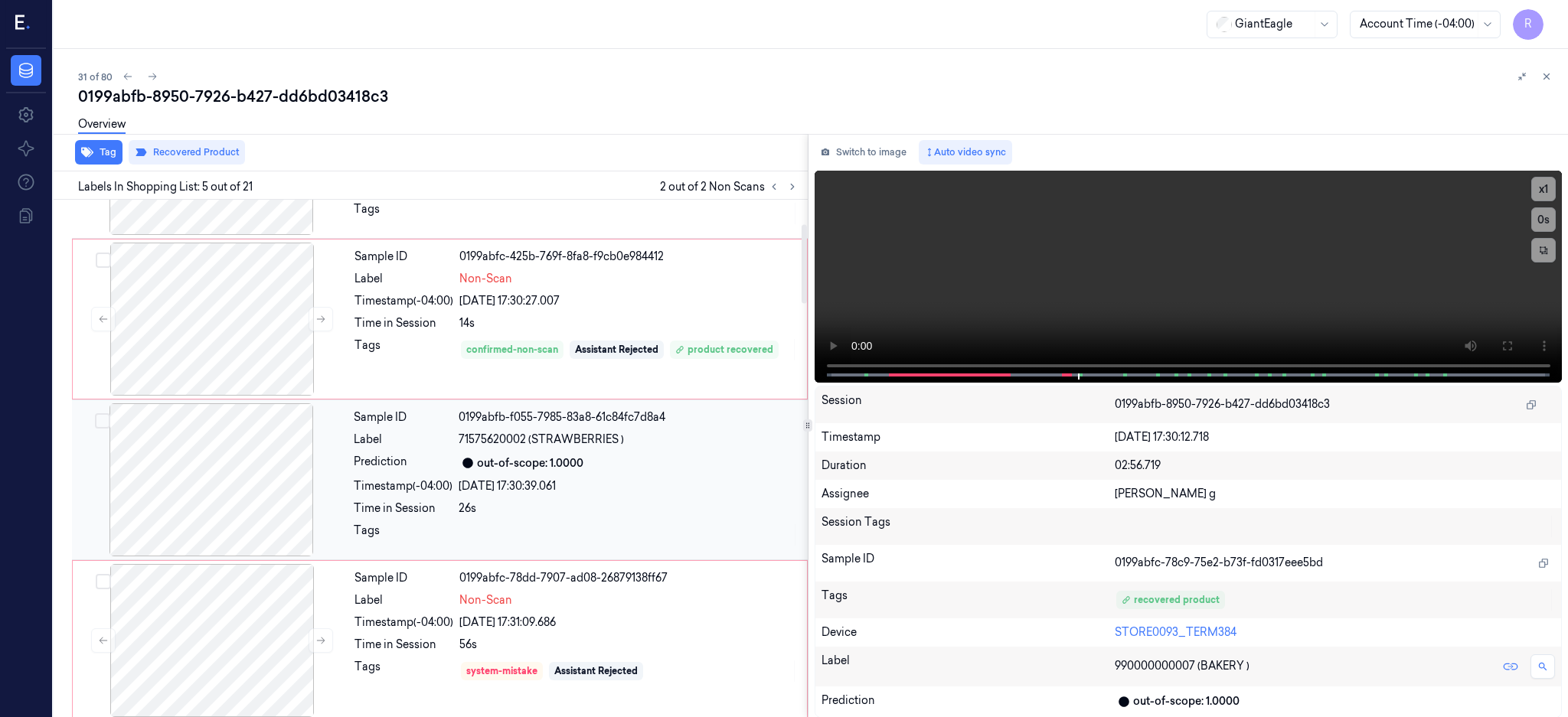
scroll to position [156, 0]
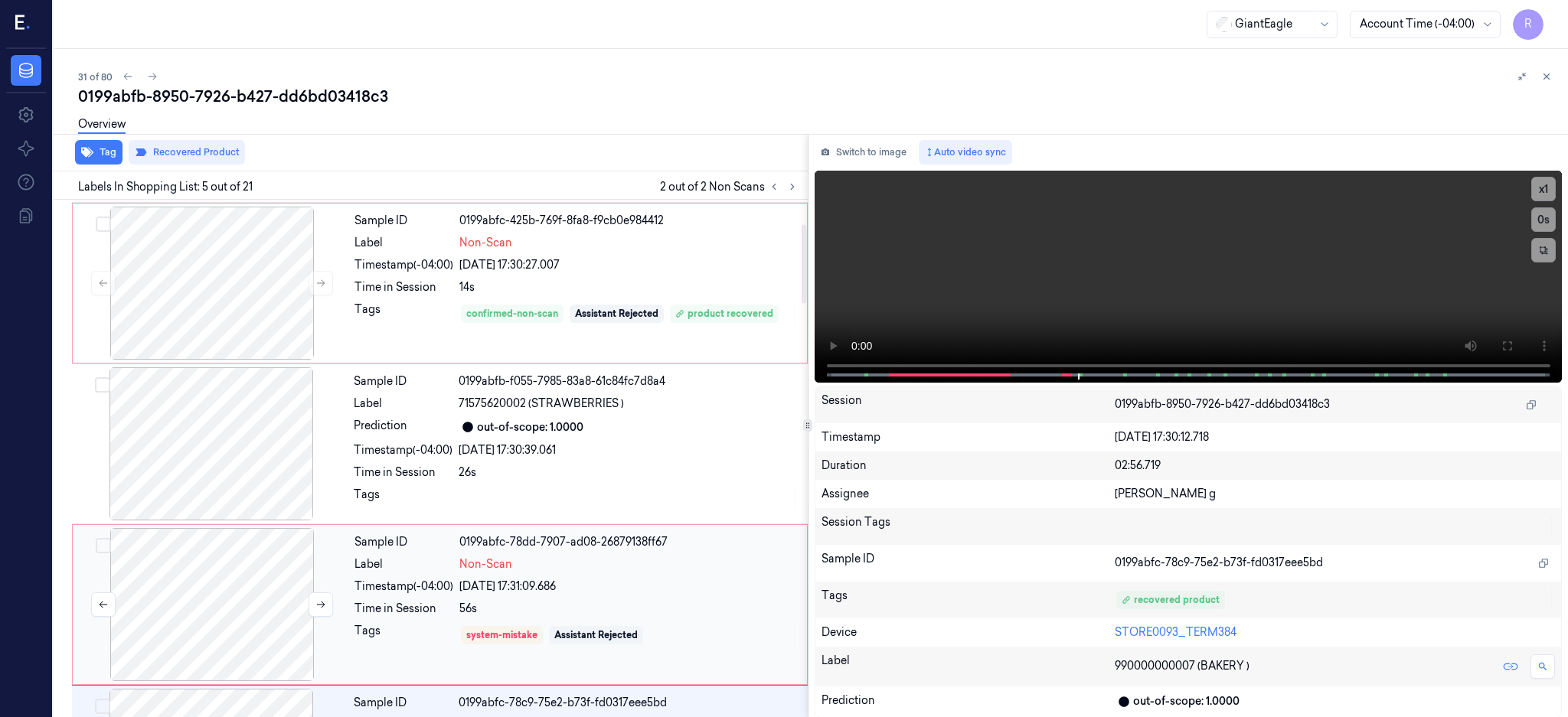
click at [217, 599] on div at bounding box center [212, 604] width 273 height 153
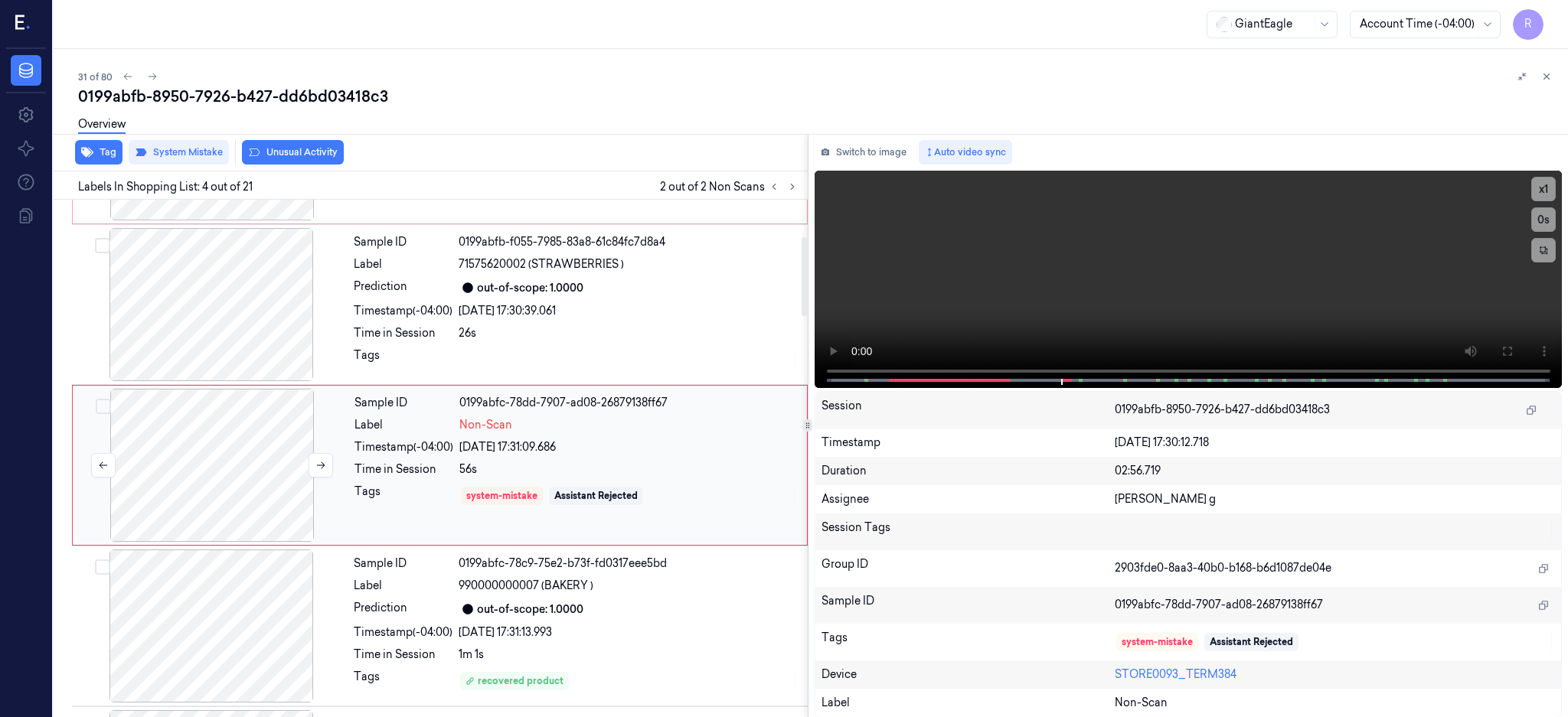
scroll to position [302, 0]
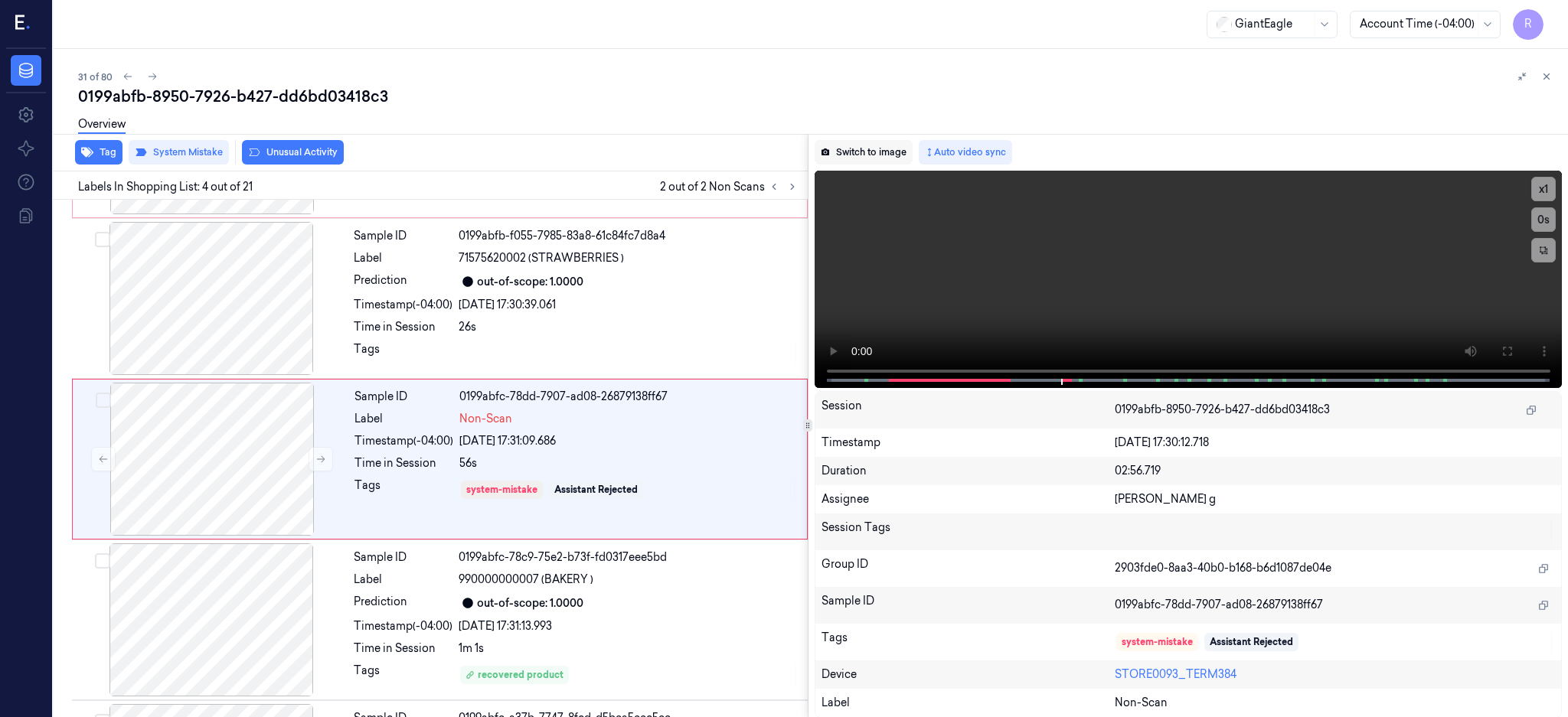
click at [903, 153] on button "Switch to image" at bounding box center [863, 152] width 98 height 25
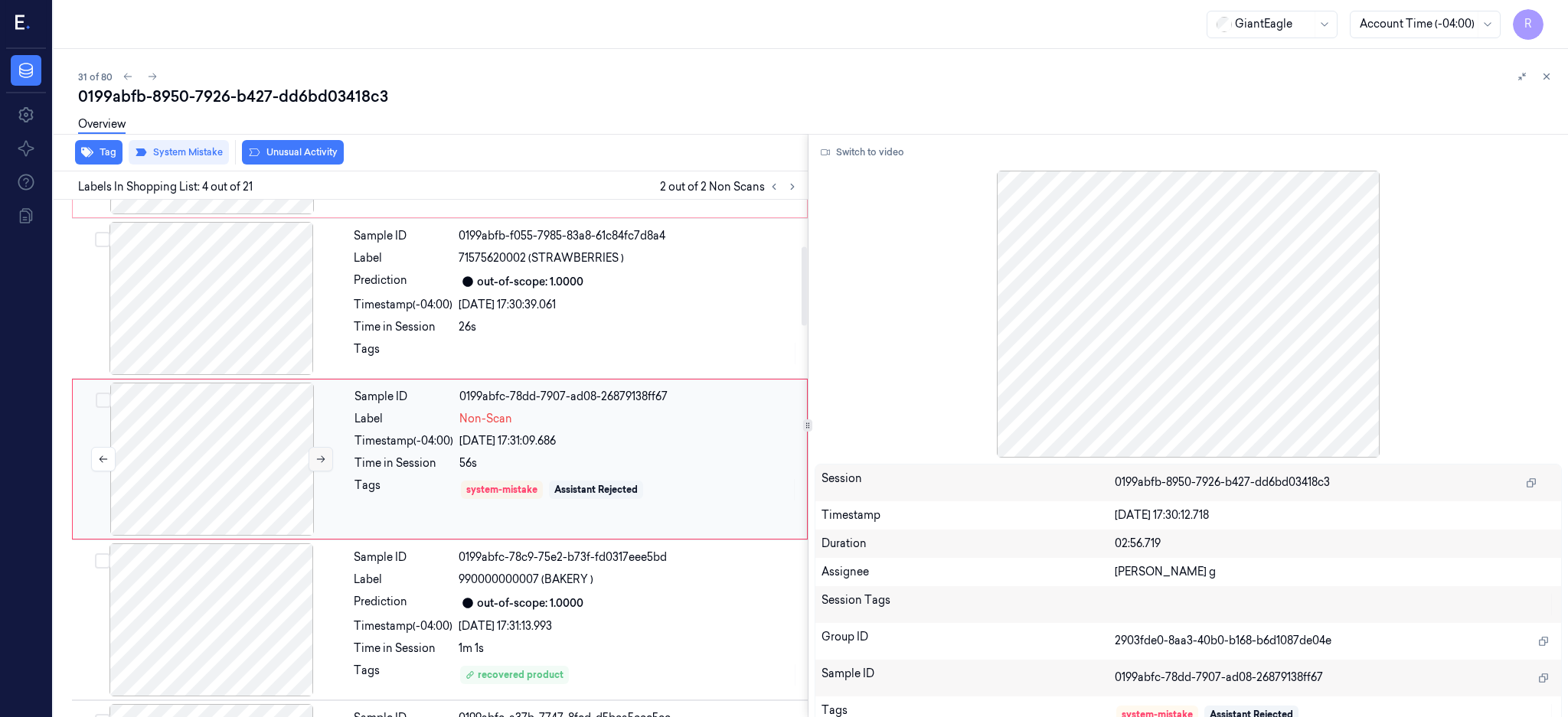
click at [316, 455] on icon at bounding box center [321, 459] width 11 height 11
click at [896, 150] on button "Switch to video" at bounding box center [862, 152] width 96 height 25
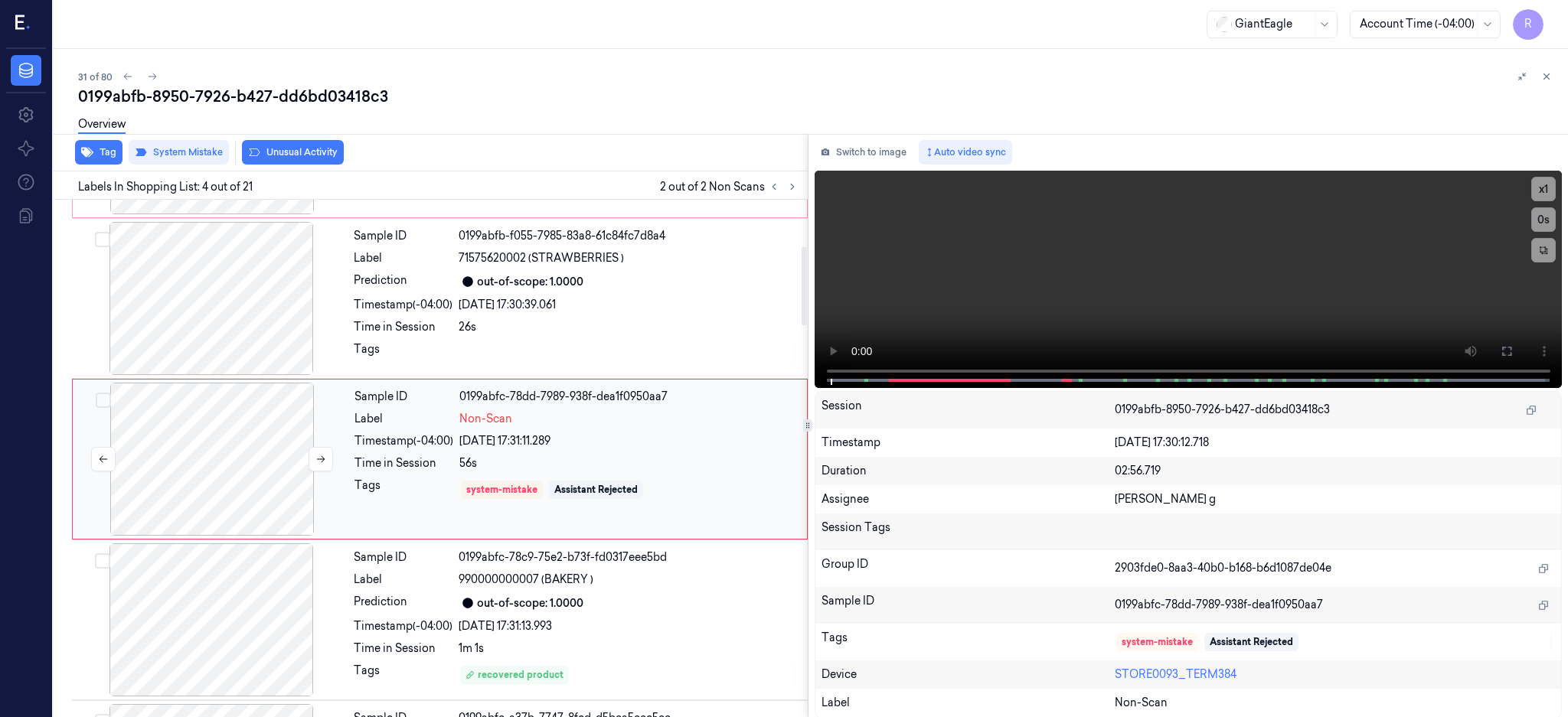
click at [196, 472] on div at bounding box center [212, 459] width 273 height 153
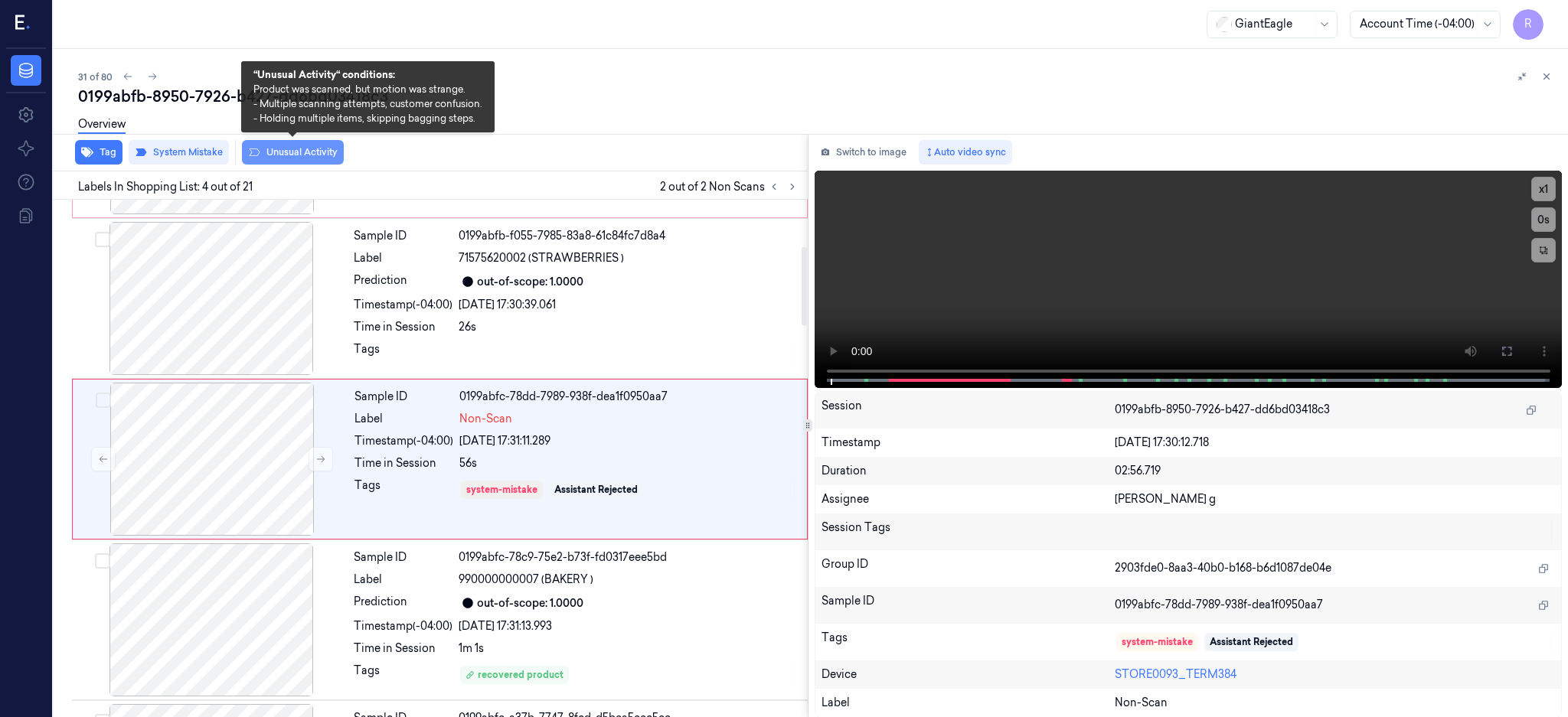
click at [324, 147] on button "Unusual Activity" at bounding box center [292, 152] width 102 height 25
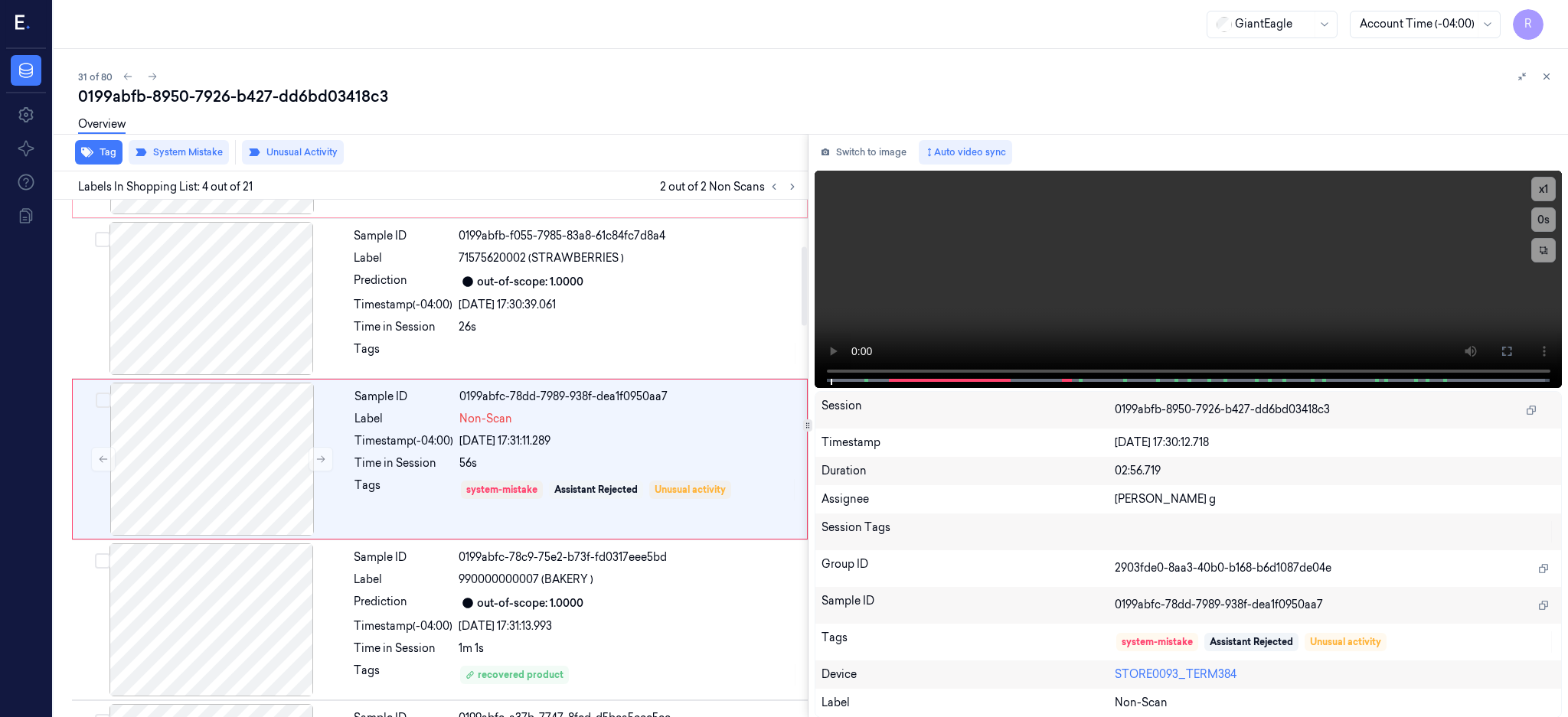
click at [277, 94] on div "0199abfb-8950-7926-b427-dd6bd03418c3" at bounding box center [817, 97] width 1478 height 22
copy div "dd6bd03418c3"
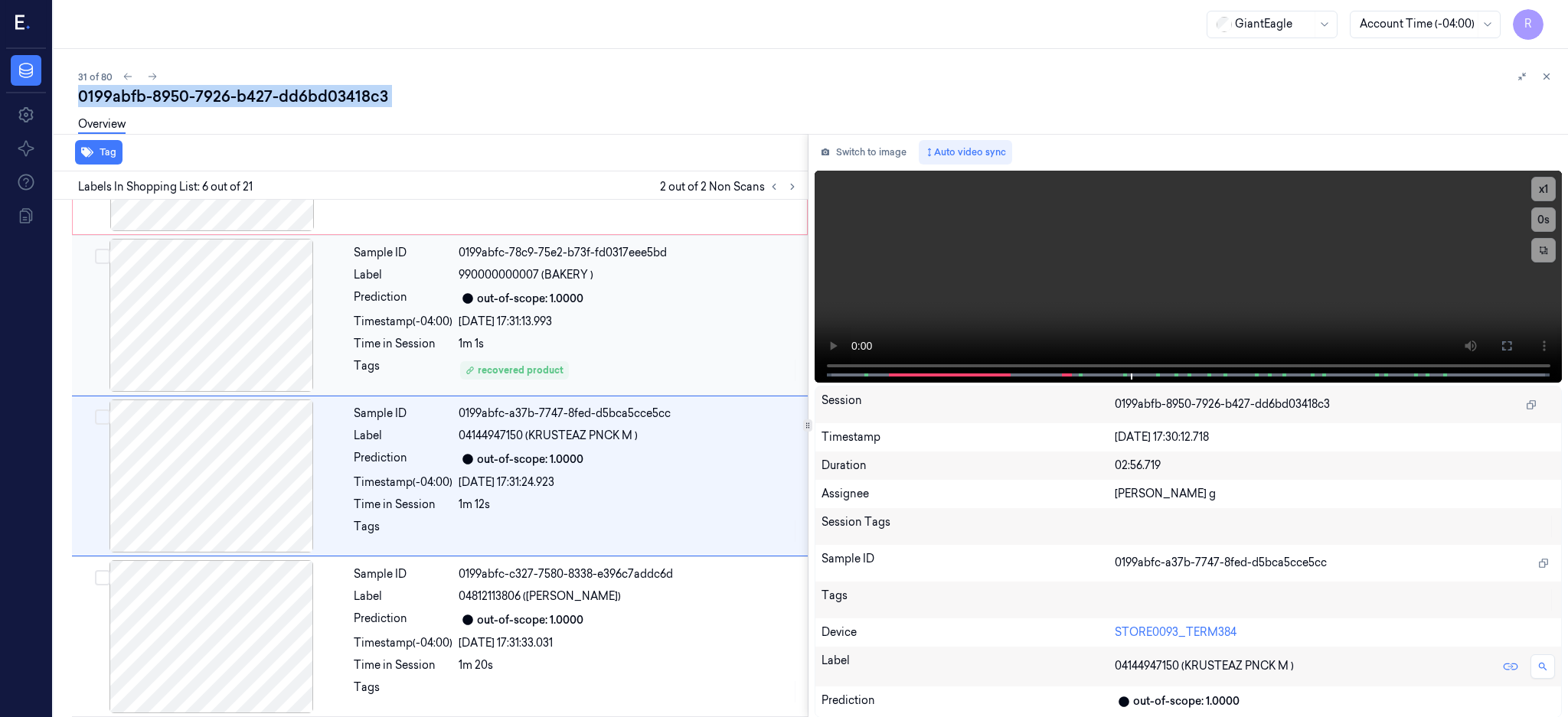
scroll to position [624, 0]
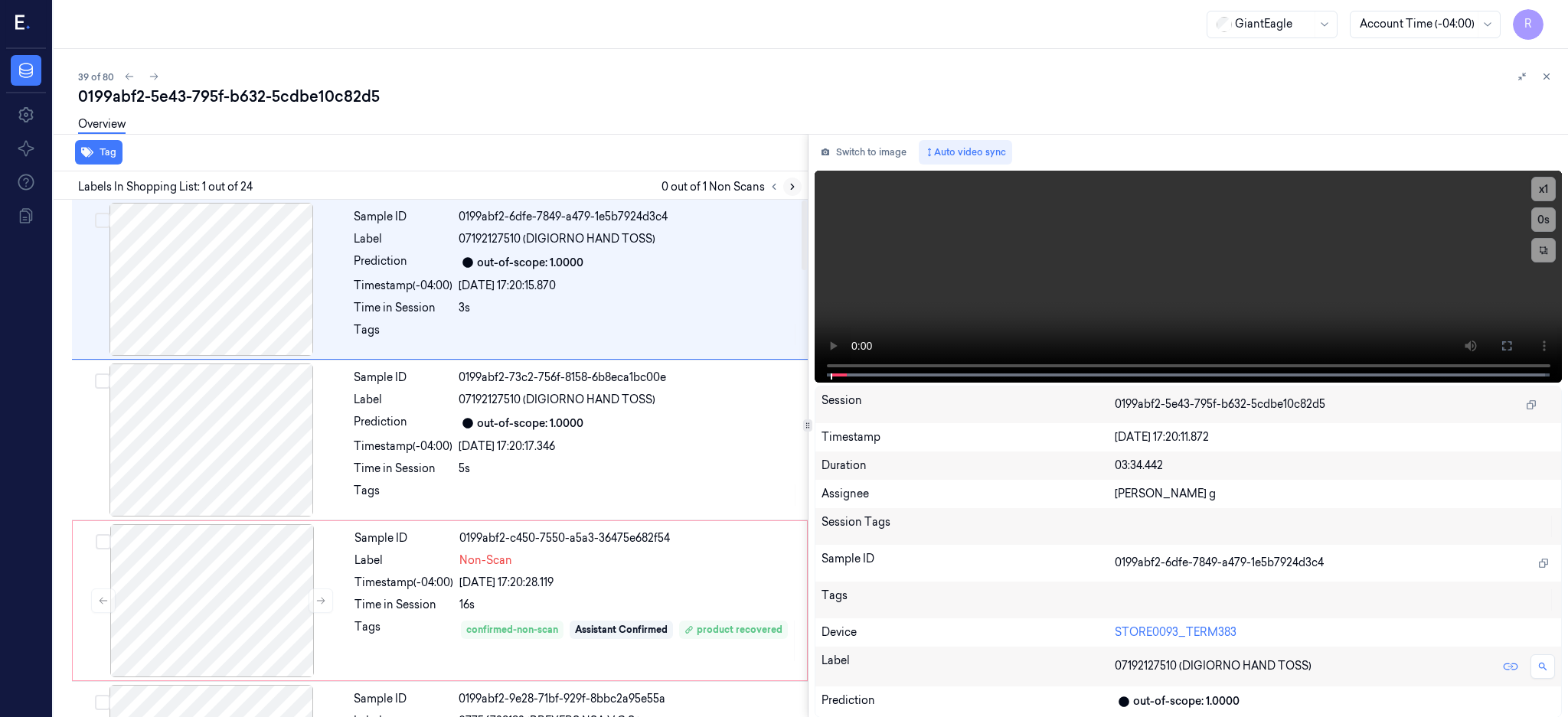
click at [798, 182] on icon at bounding box center [792, 186] width 11 height 11
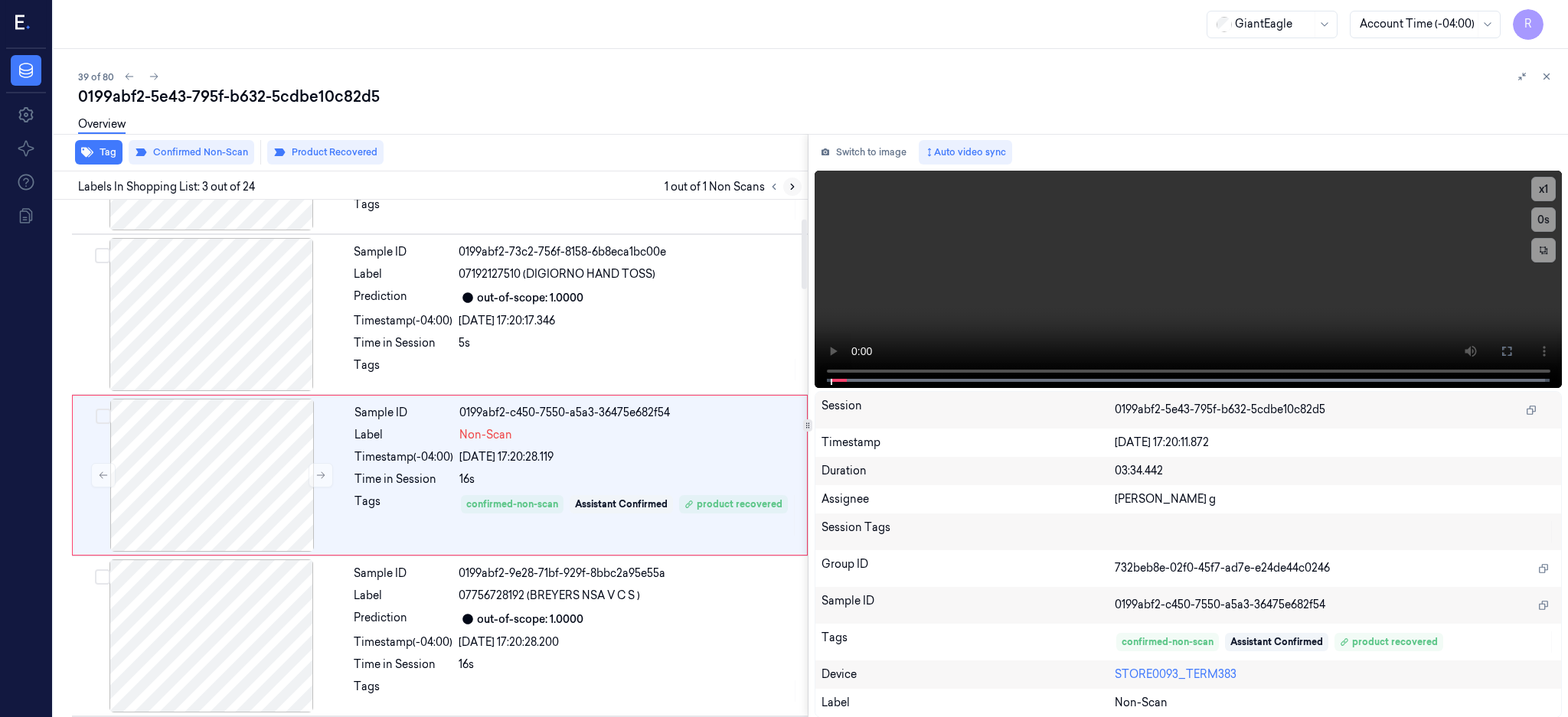
scroll to position [142, 0]
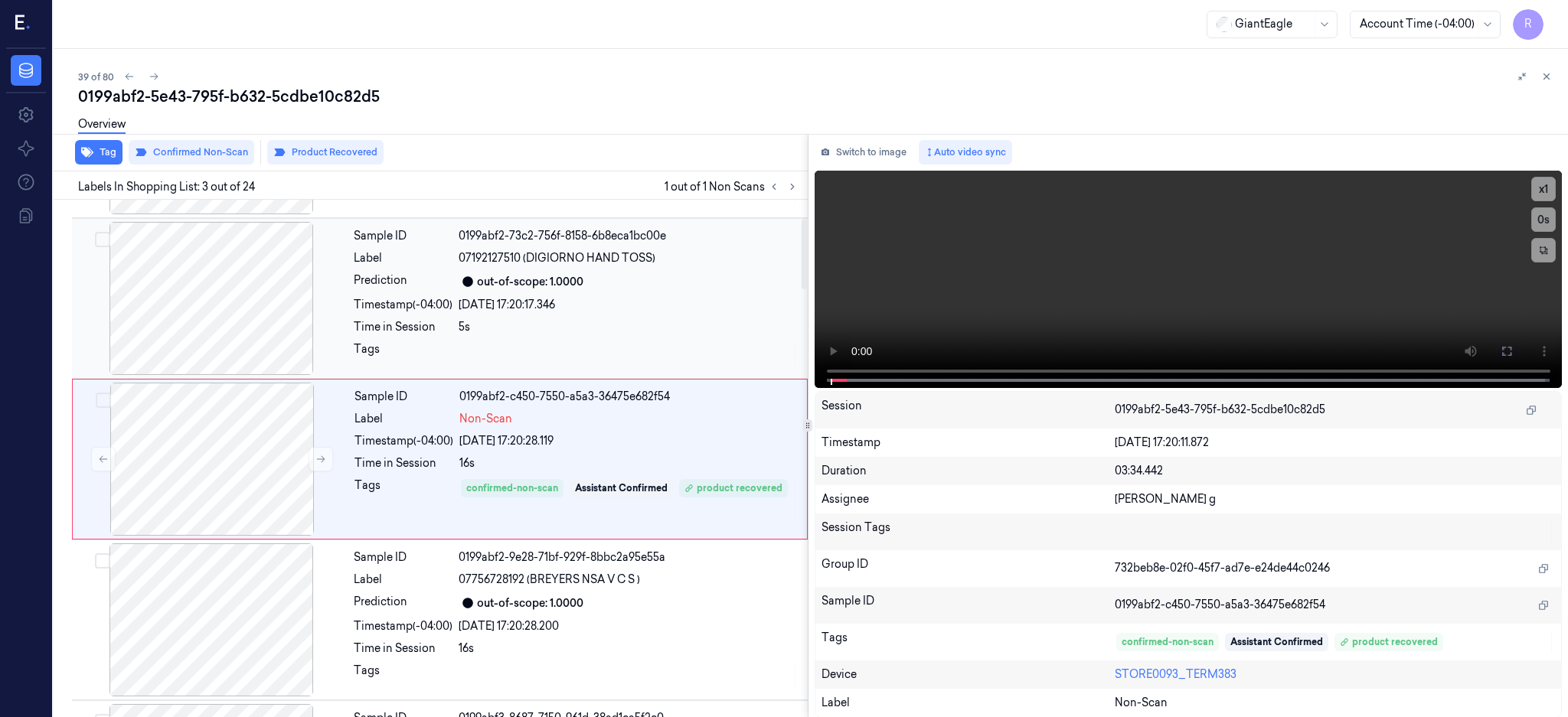
click at [203, 319] on div at bounding box center [211, 298] width 273 height 153
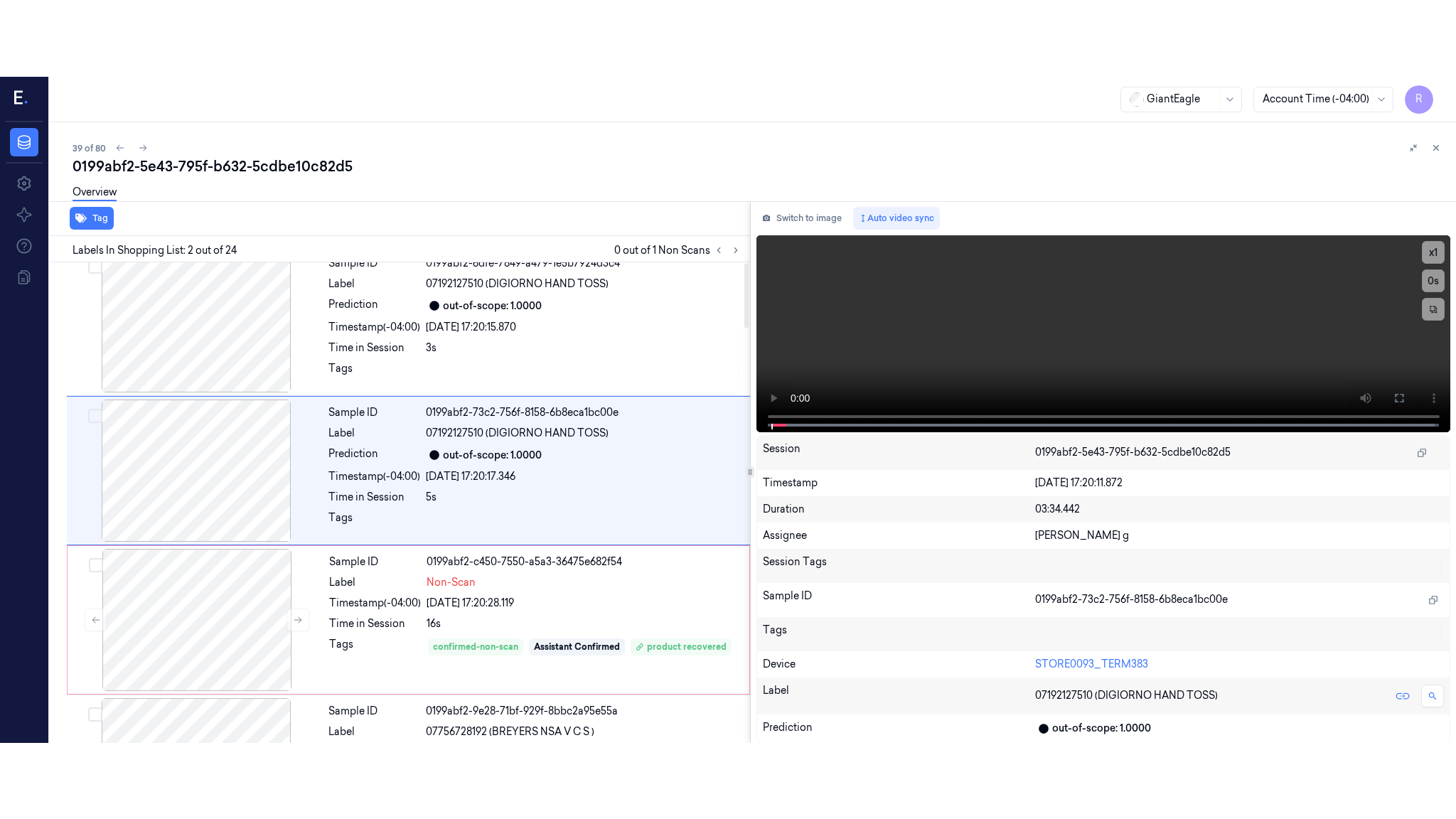
scroll to position [0, 0]
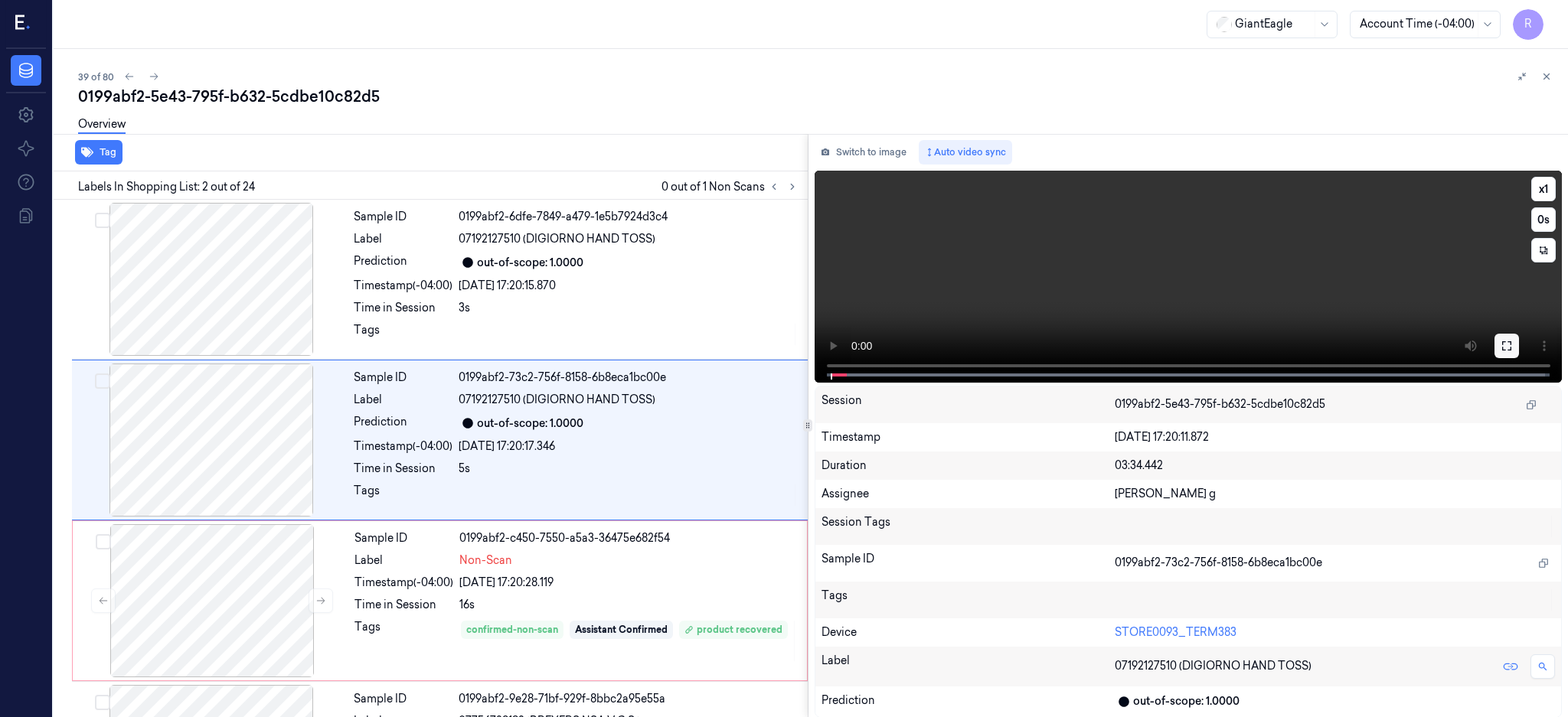
click at [1513, 343] on icon at bounding box center [1507, 345] width 12 height 12
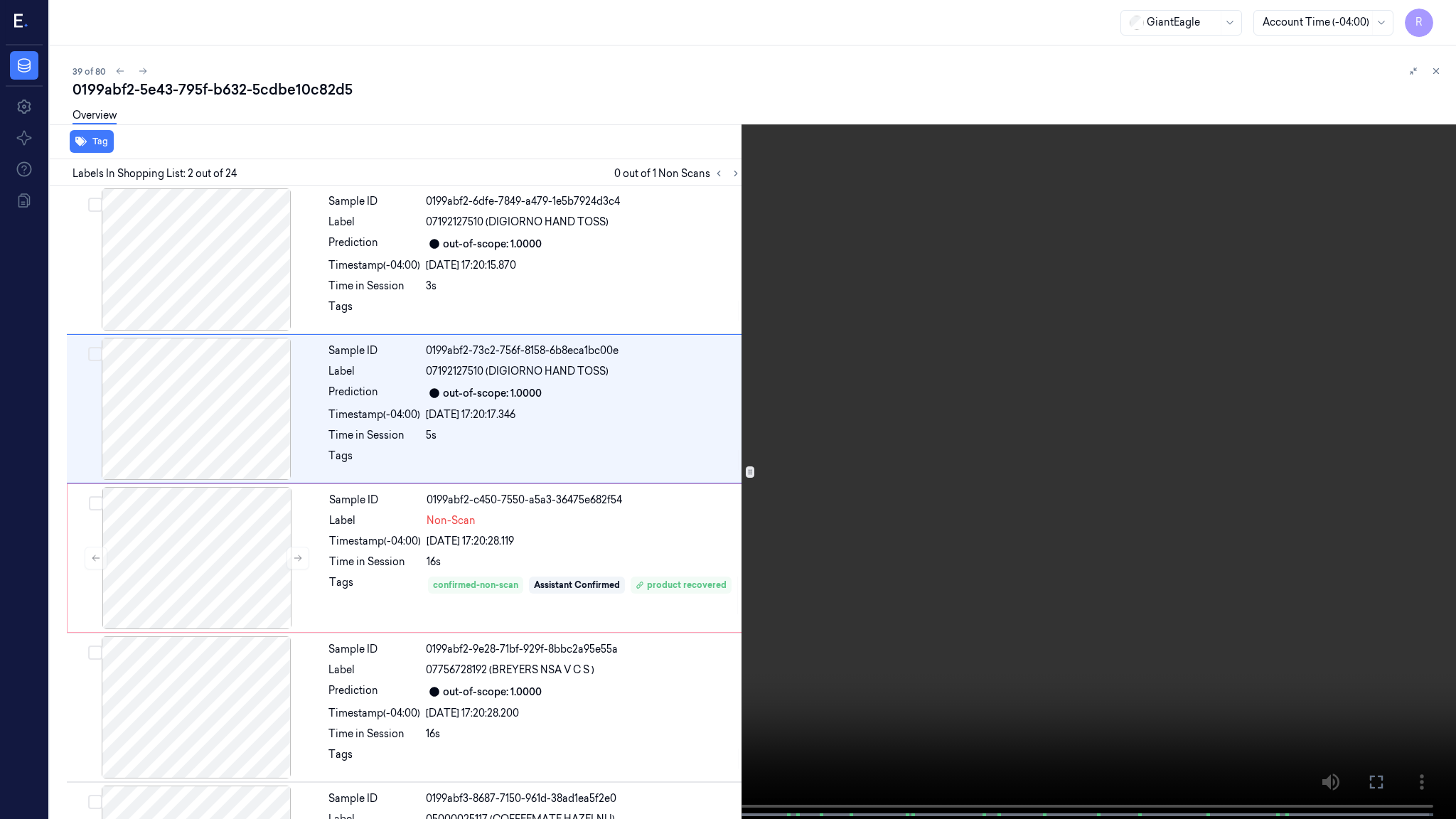
click at [377, 637] on video at bounding box center [728, 411] width 1456 height 821
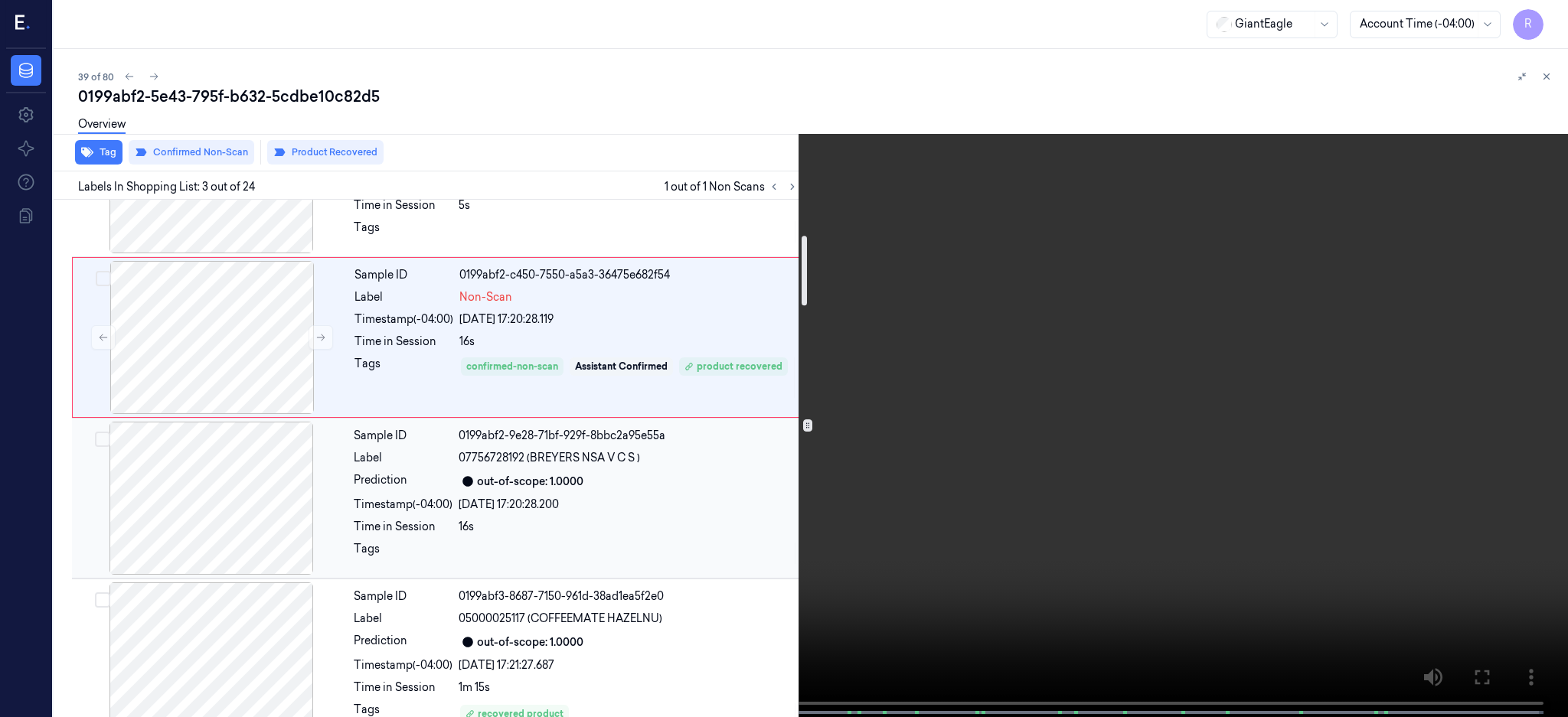
scroll to position [365, 0]
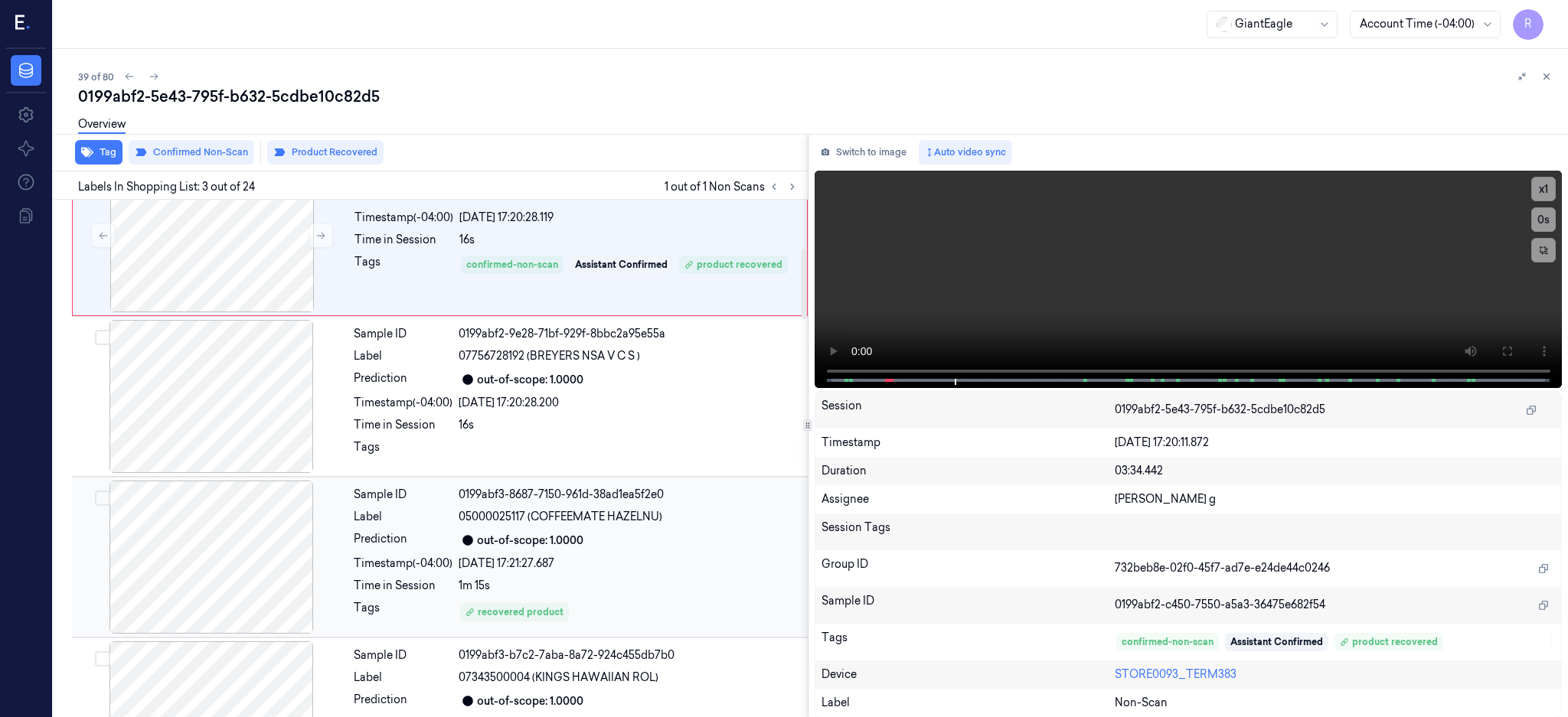
click at [275, 535] on div at bounding box center [211, 556] width 273 height 153
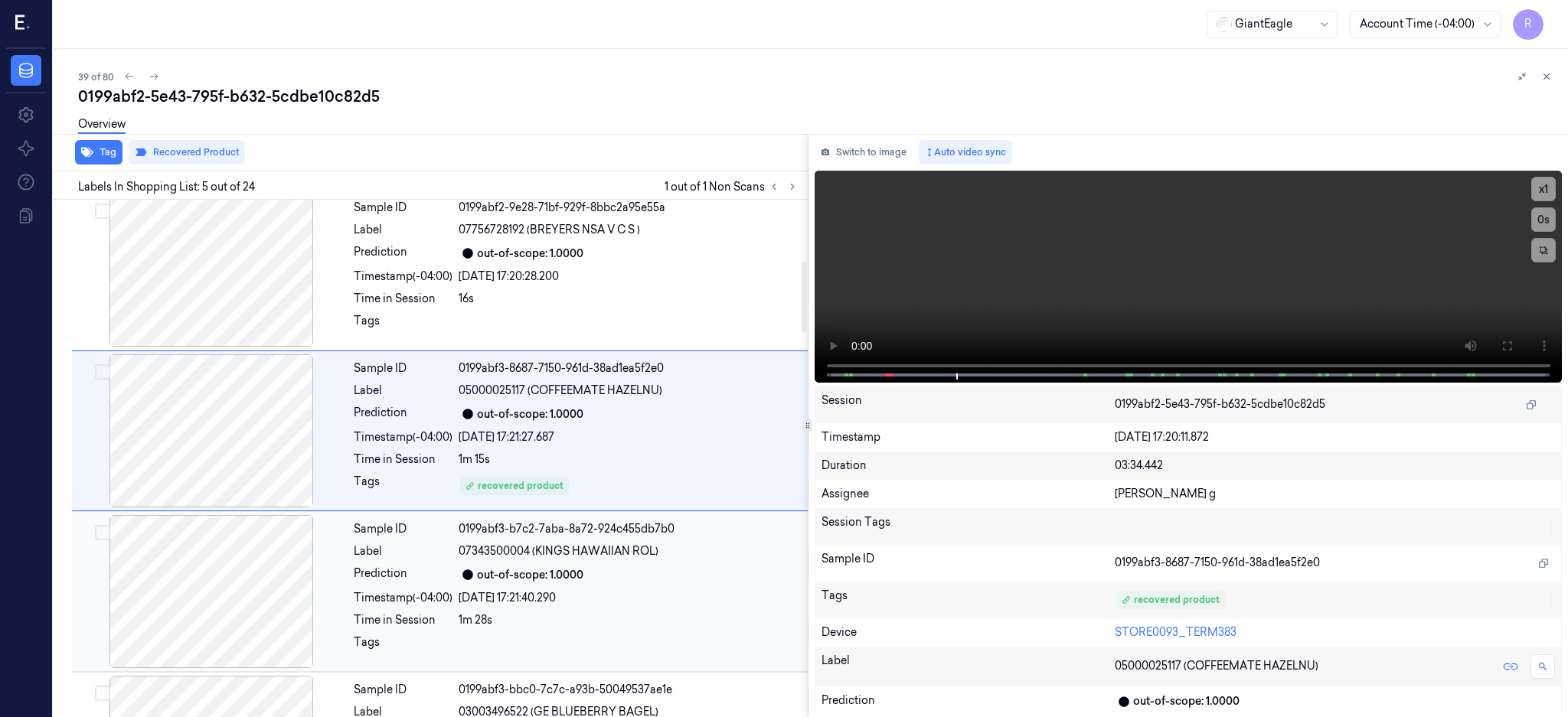
scroll to position [463, 0]
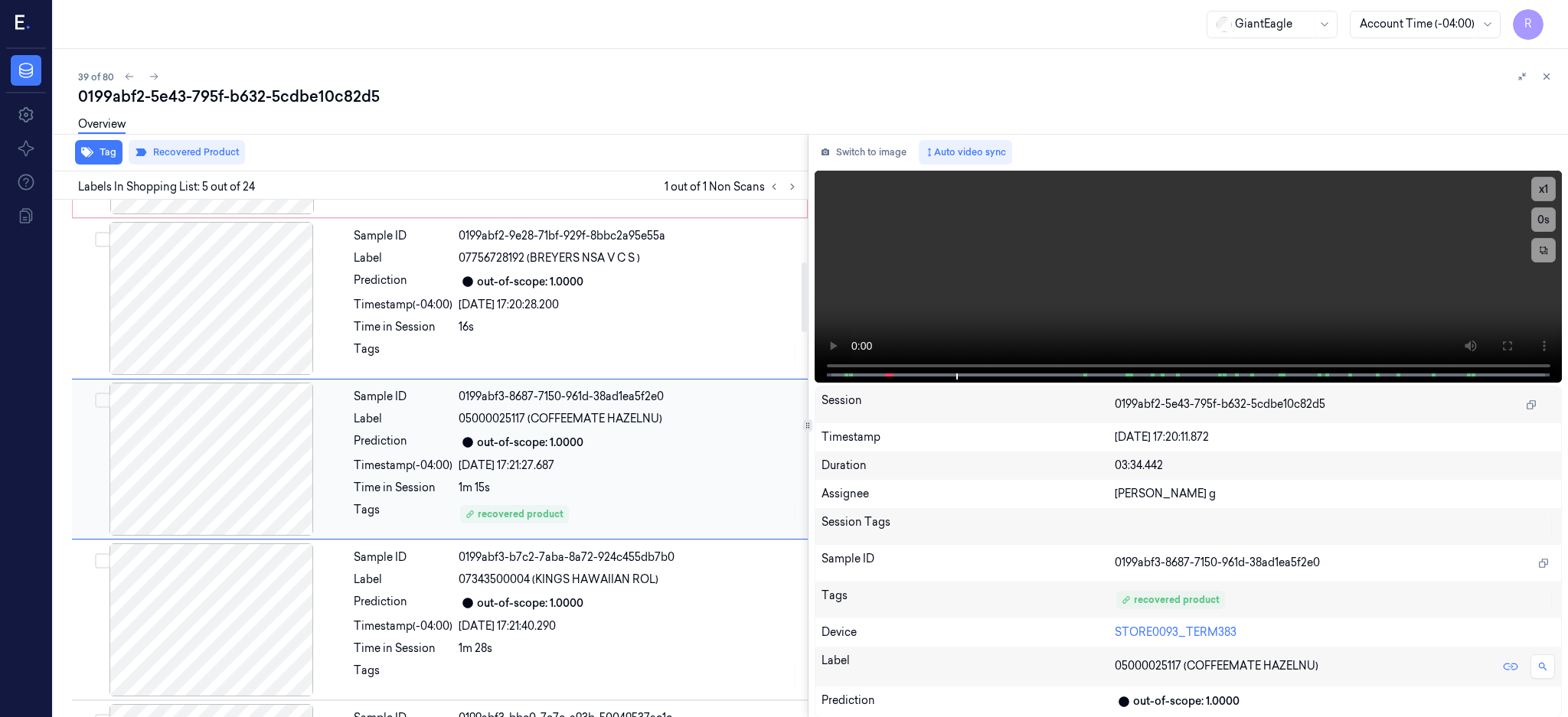
click at [229, 490] on div at bounding box center [211, 459] width 273 height 153
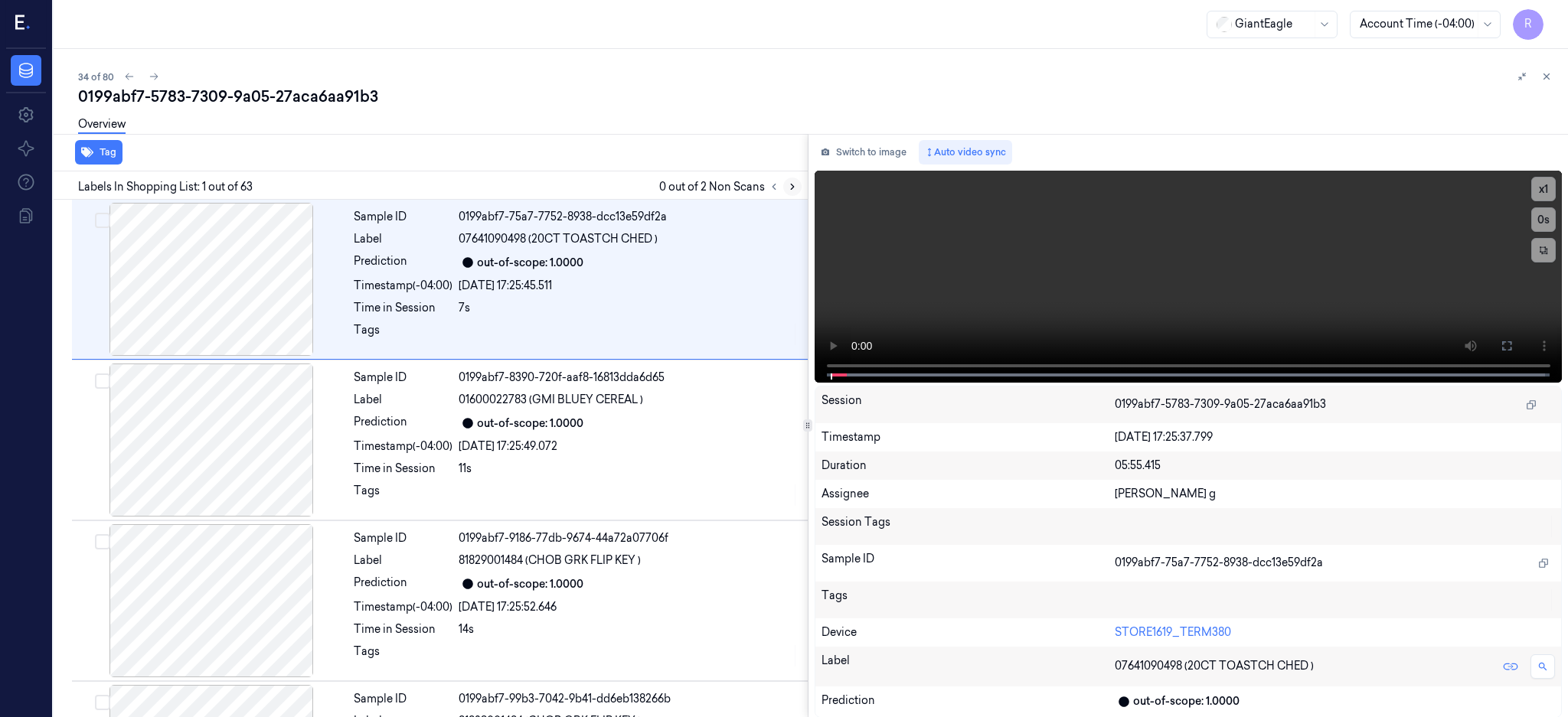
click at [798, 183] on icon at bounding box center [792, 186] width 11 height 11
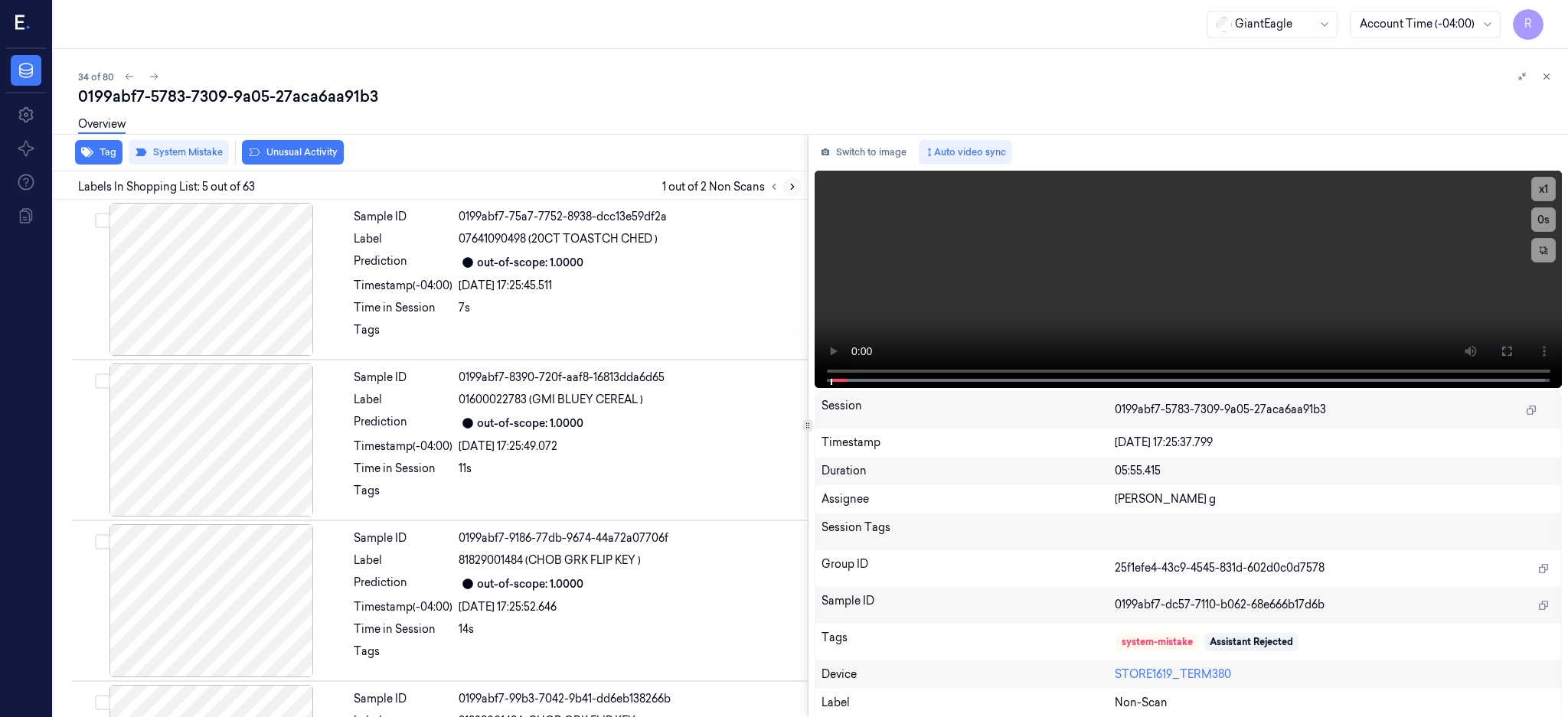
scroll to position [463, 0]
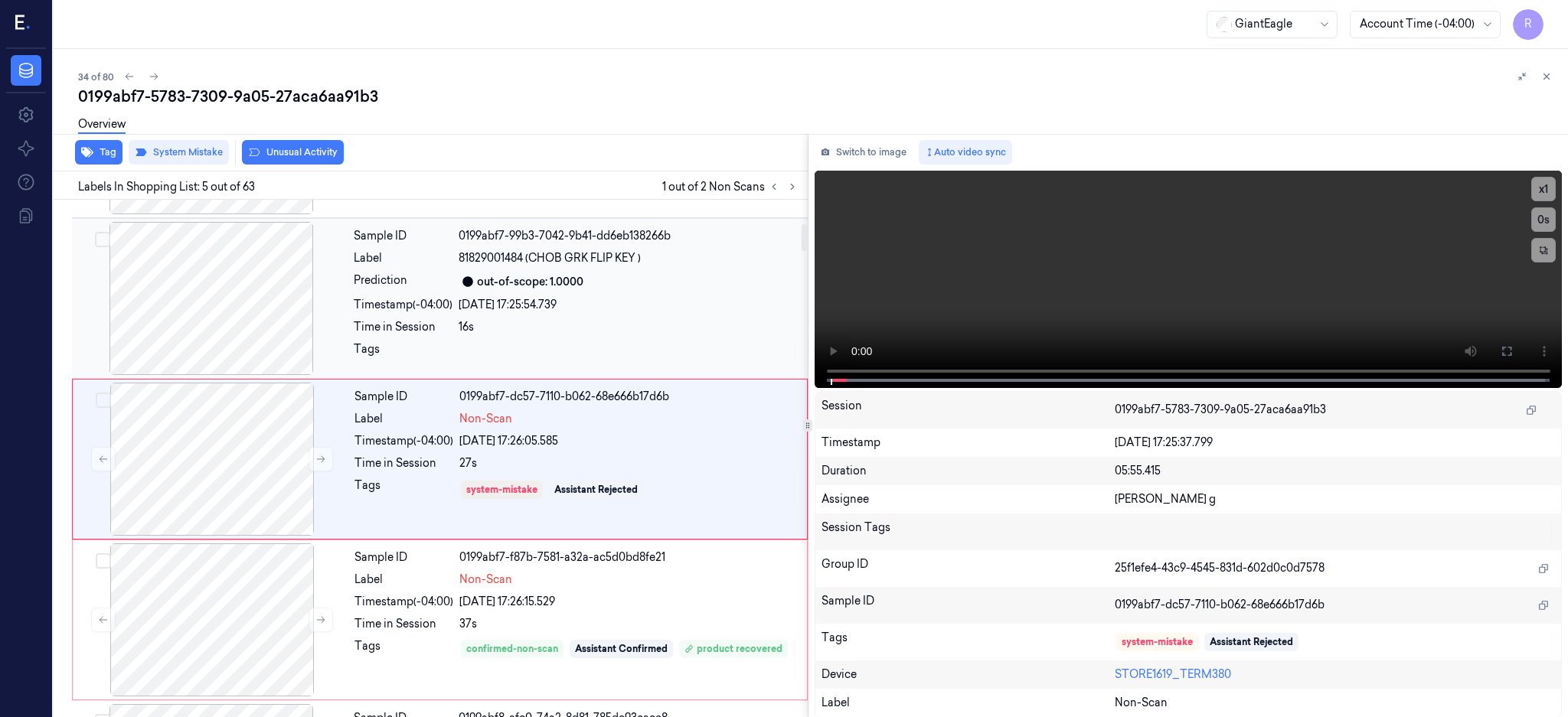
click at [223, 329] on div at bounding box center [211, 298] width 273 height 153
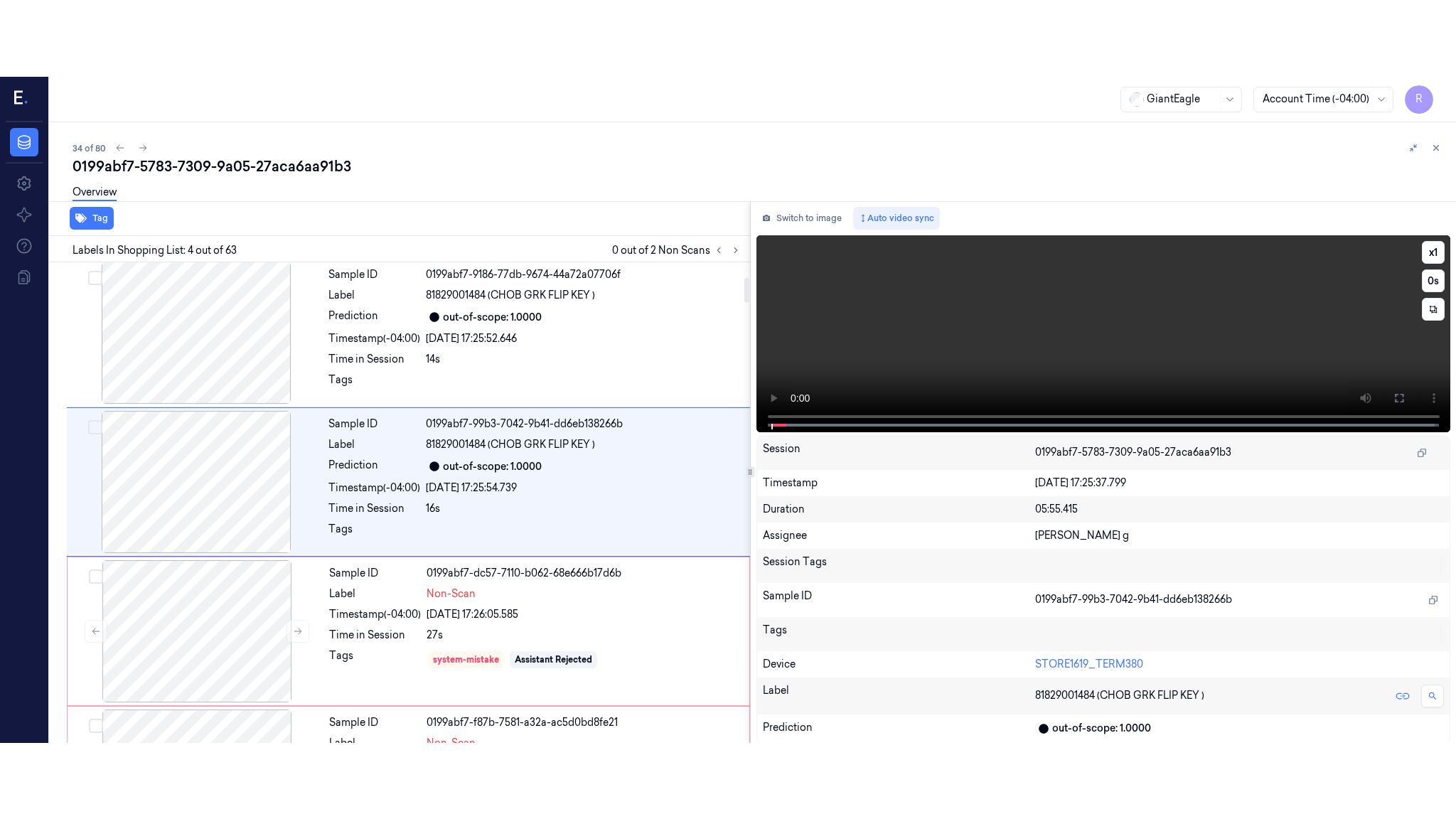
scroll to position [281, 0]
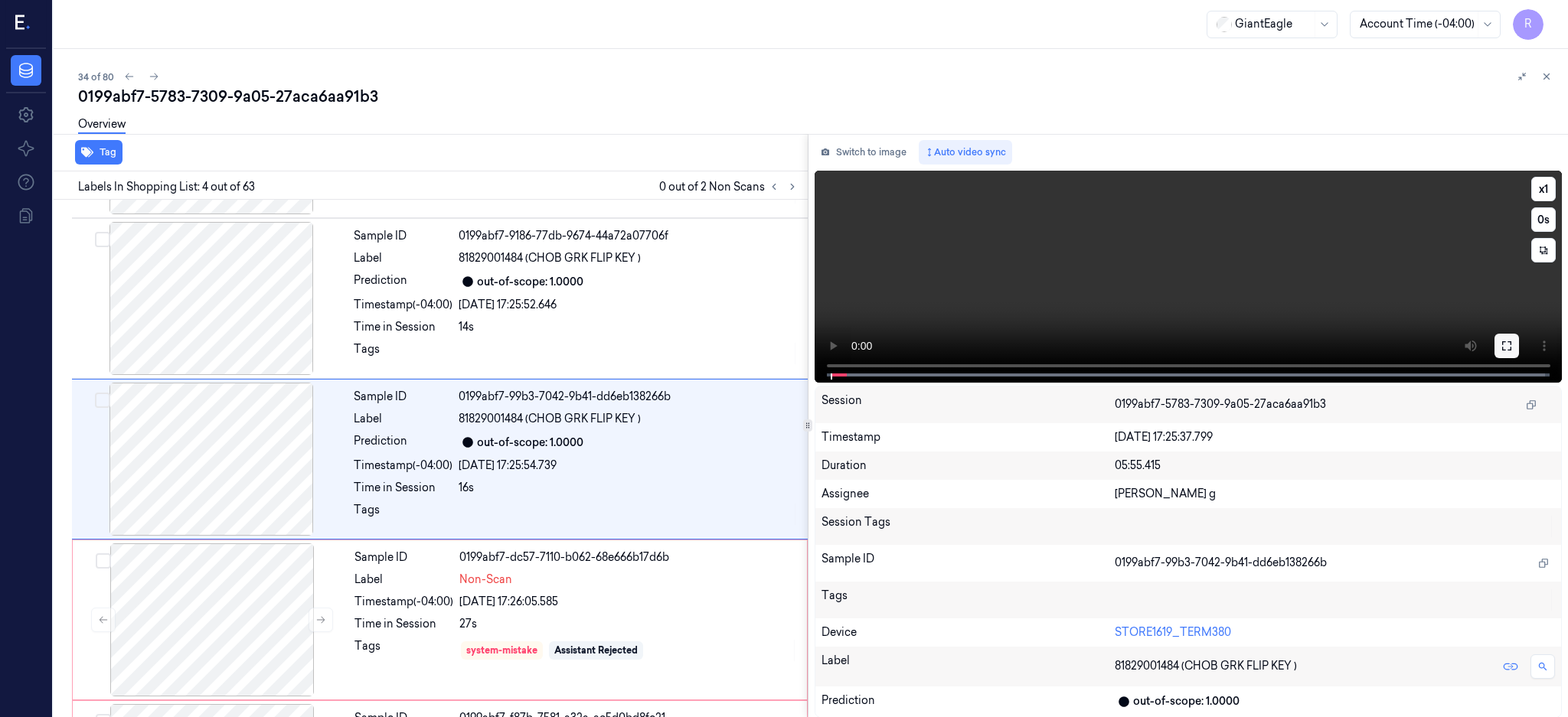
click at [1513, 347] on icon at bounding box center [1507, 345] width 12 height 12
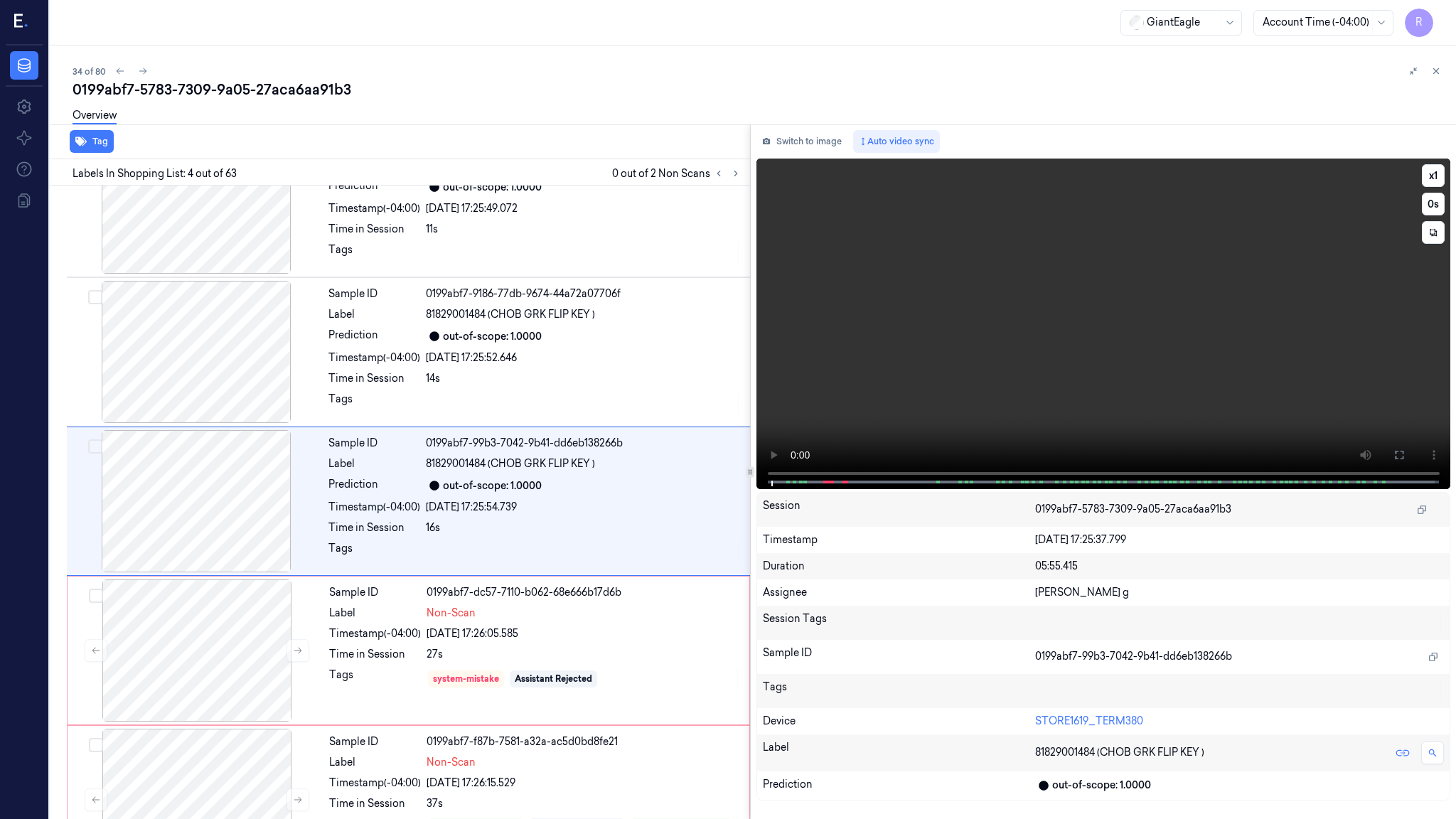
scroll to position [205, 0]
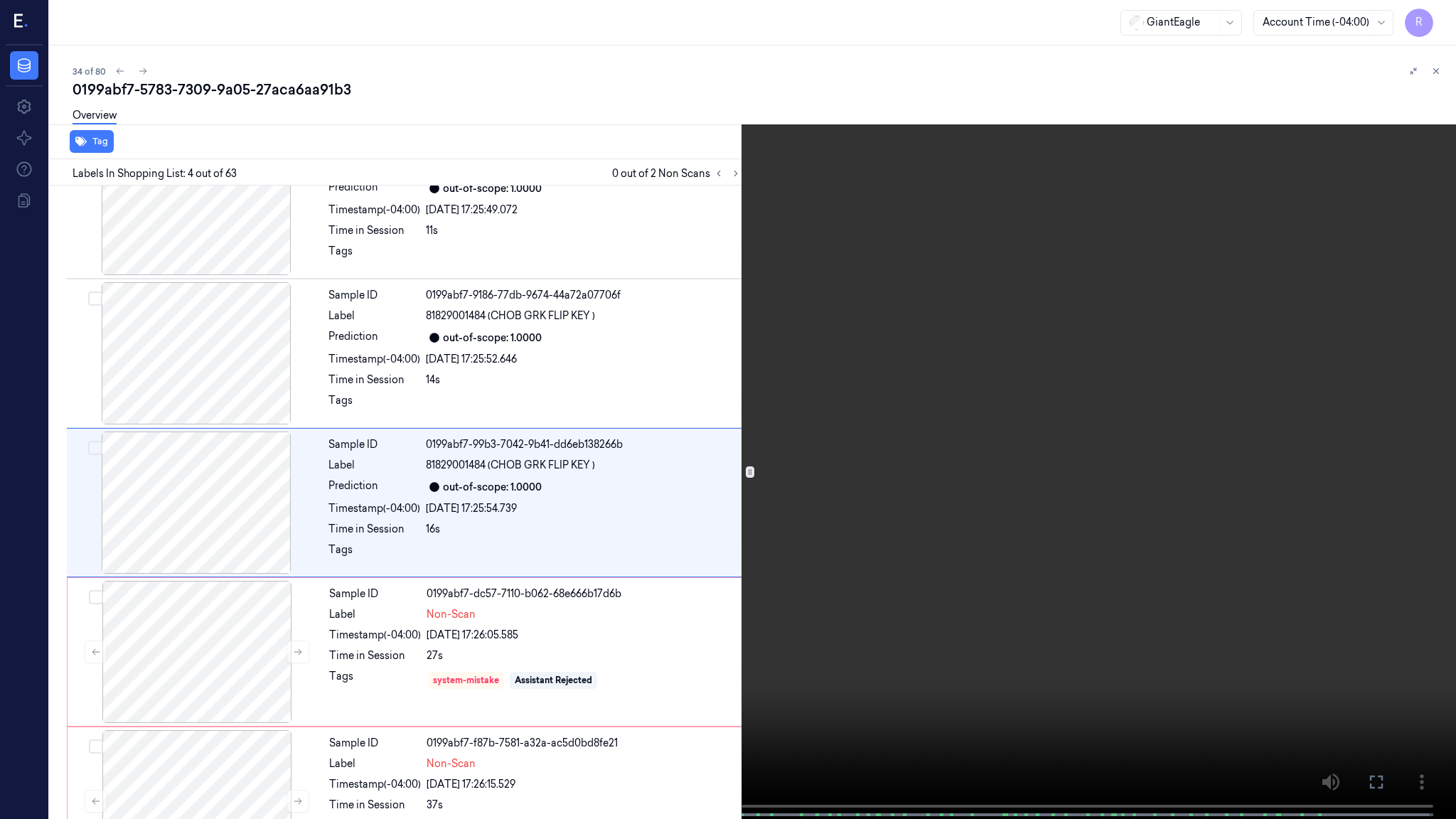
click at [836, 501] on video at bounding box center [728, 411] width 1456 height 821
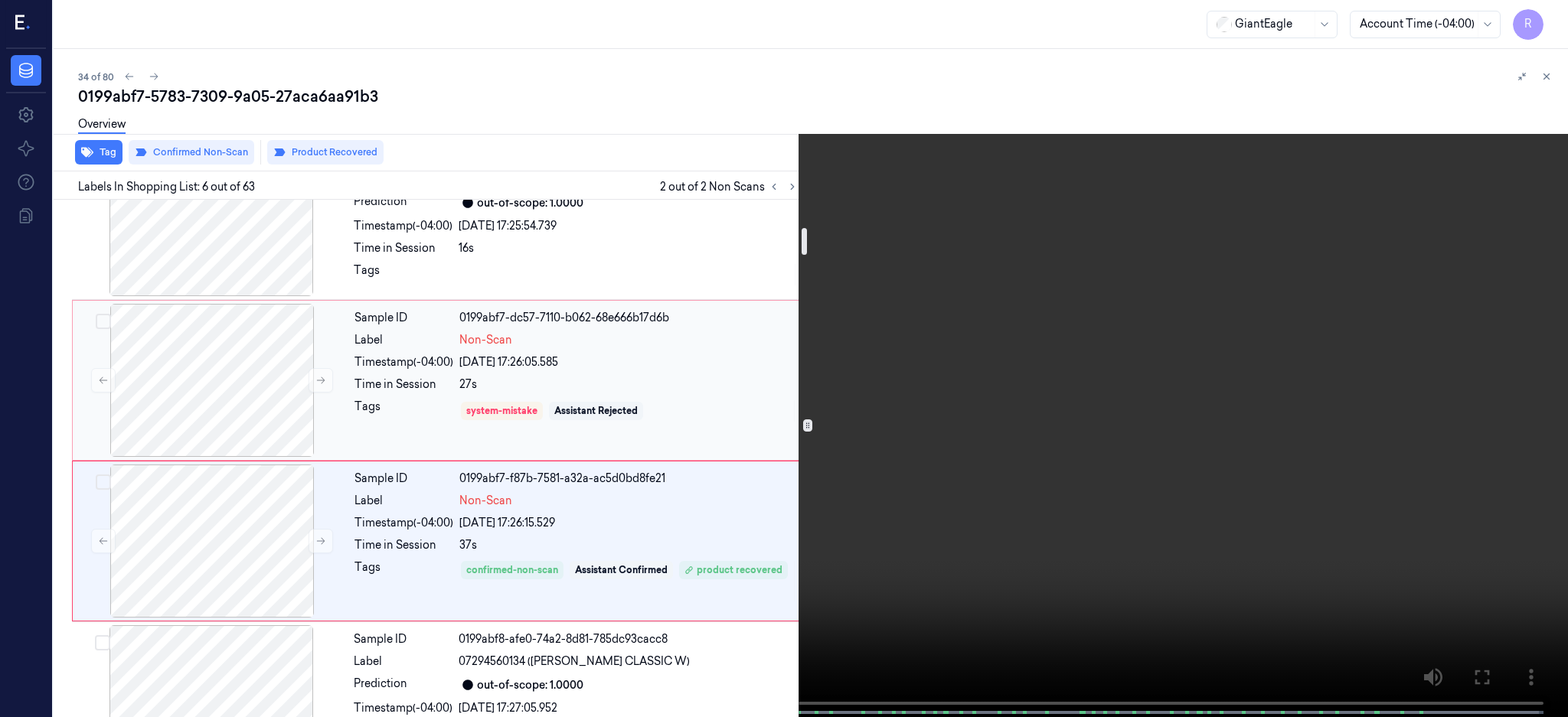
scroll to position [643, 0]
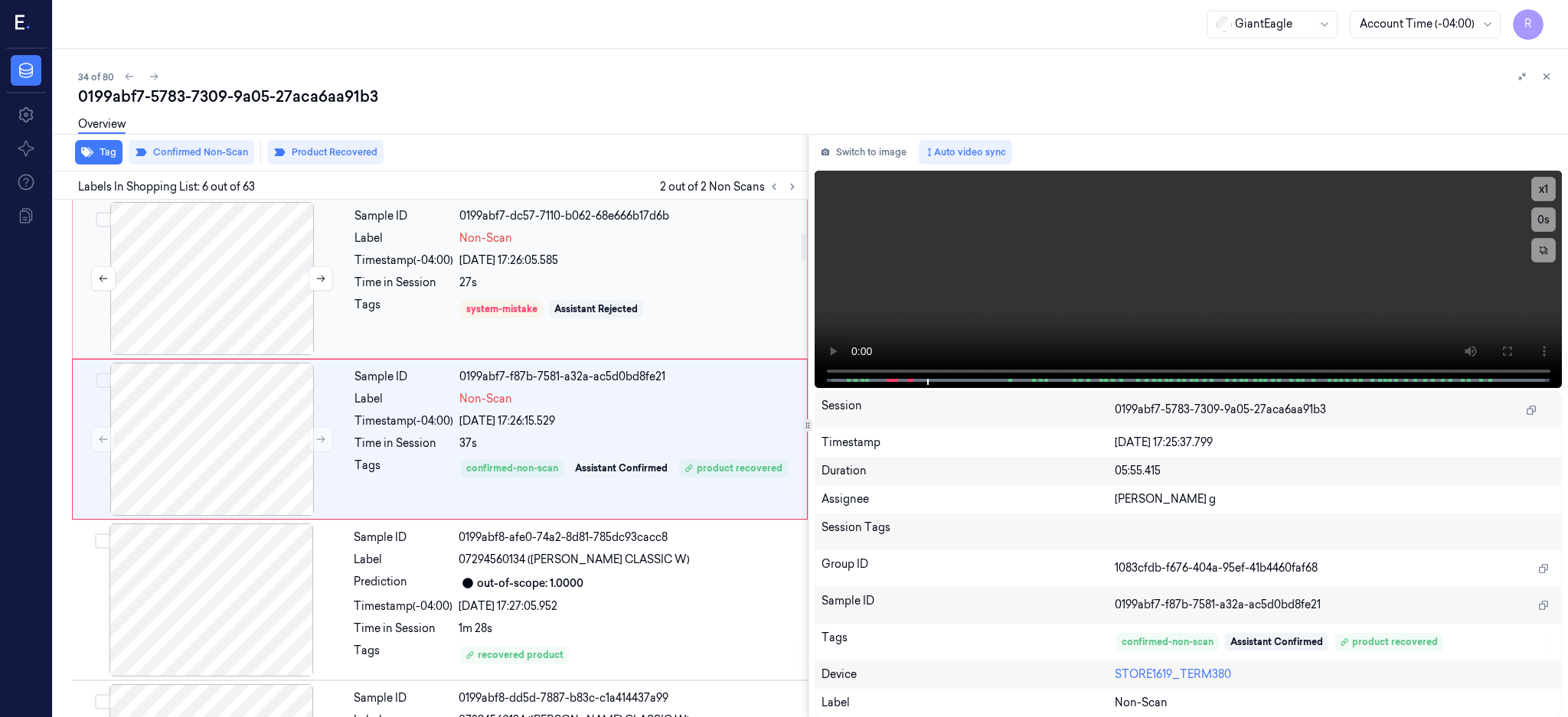
click at [237, 315] on div at bounding box center [212, 278] width 273 height 153
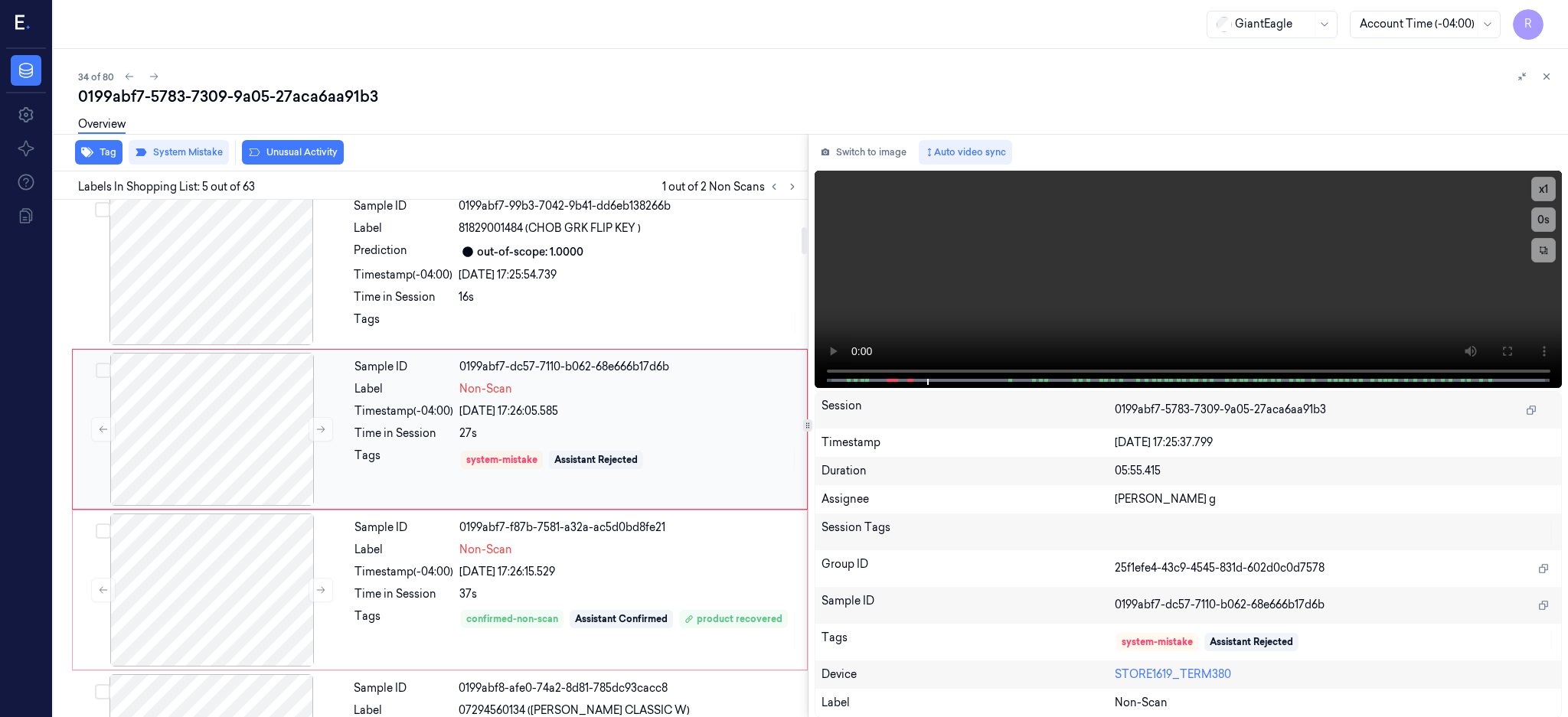
scroll to position [463, 0]
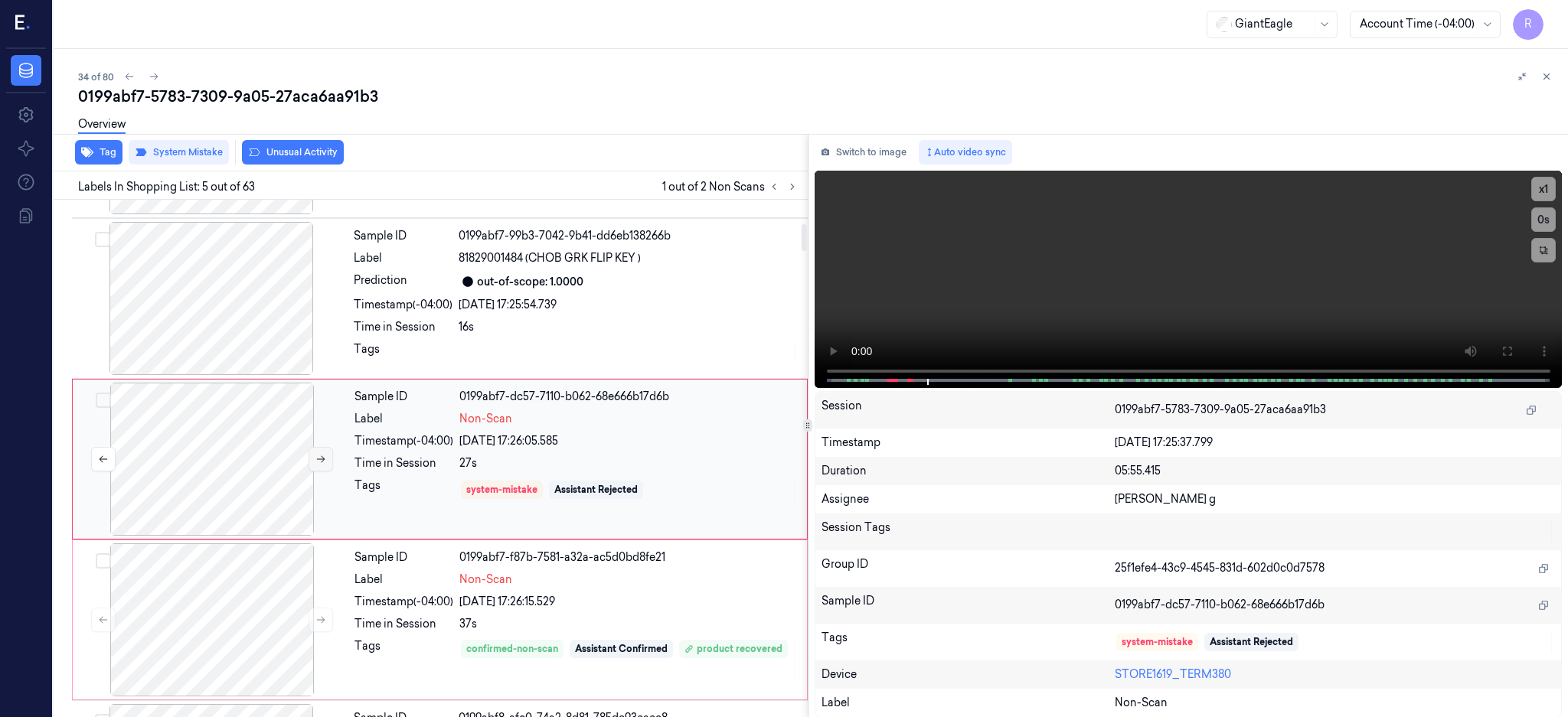
click at [328, 454] on button at bounding box center [321, 460] width 25 height 25
click at [900, 153] on button "Switch to image" at bounding box center [863, 152] width 98 height 25
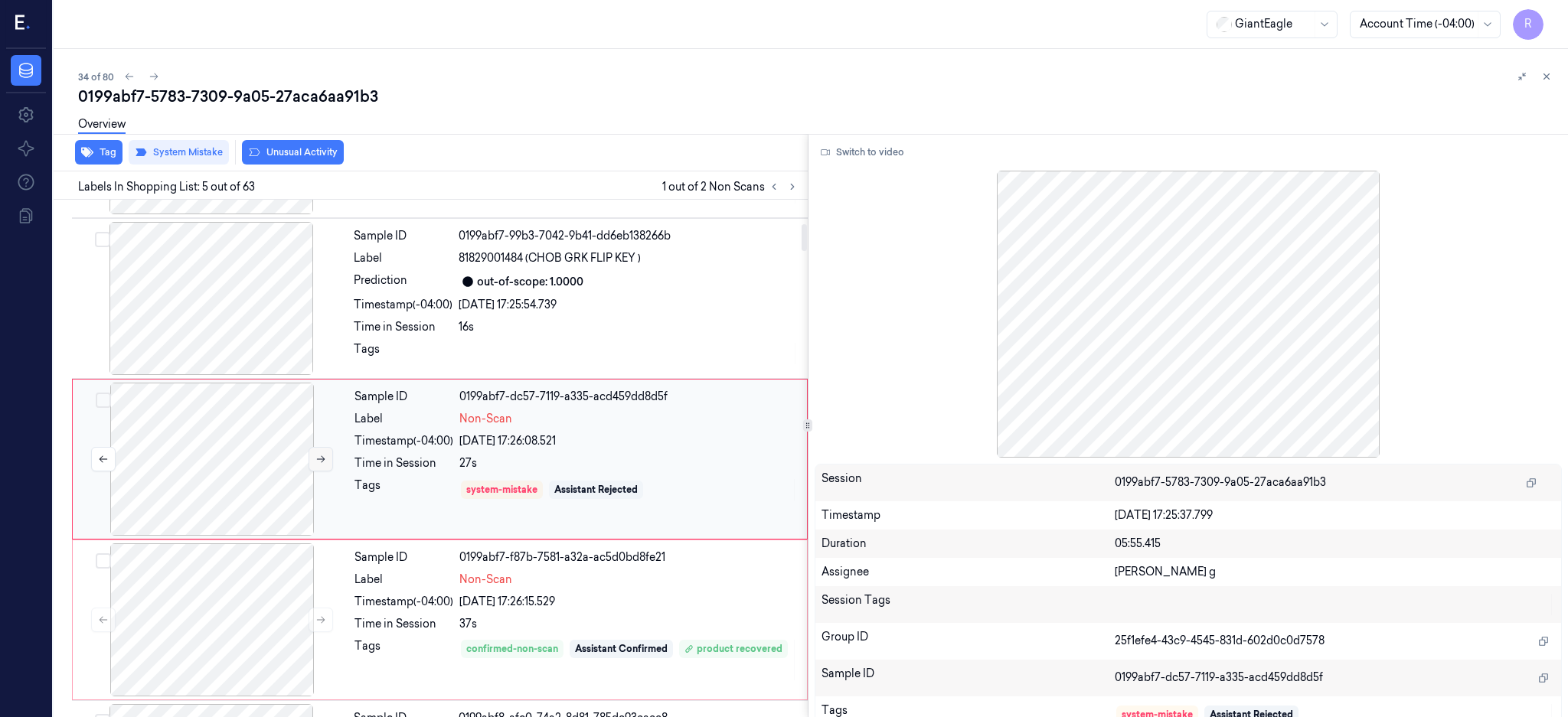
click at [324, 460] on icon at bounding box center [321, 459] width 11 height 11
click at [187, 311] on div at bounding box center [211, 298] width 273 height 153
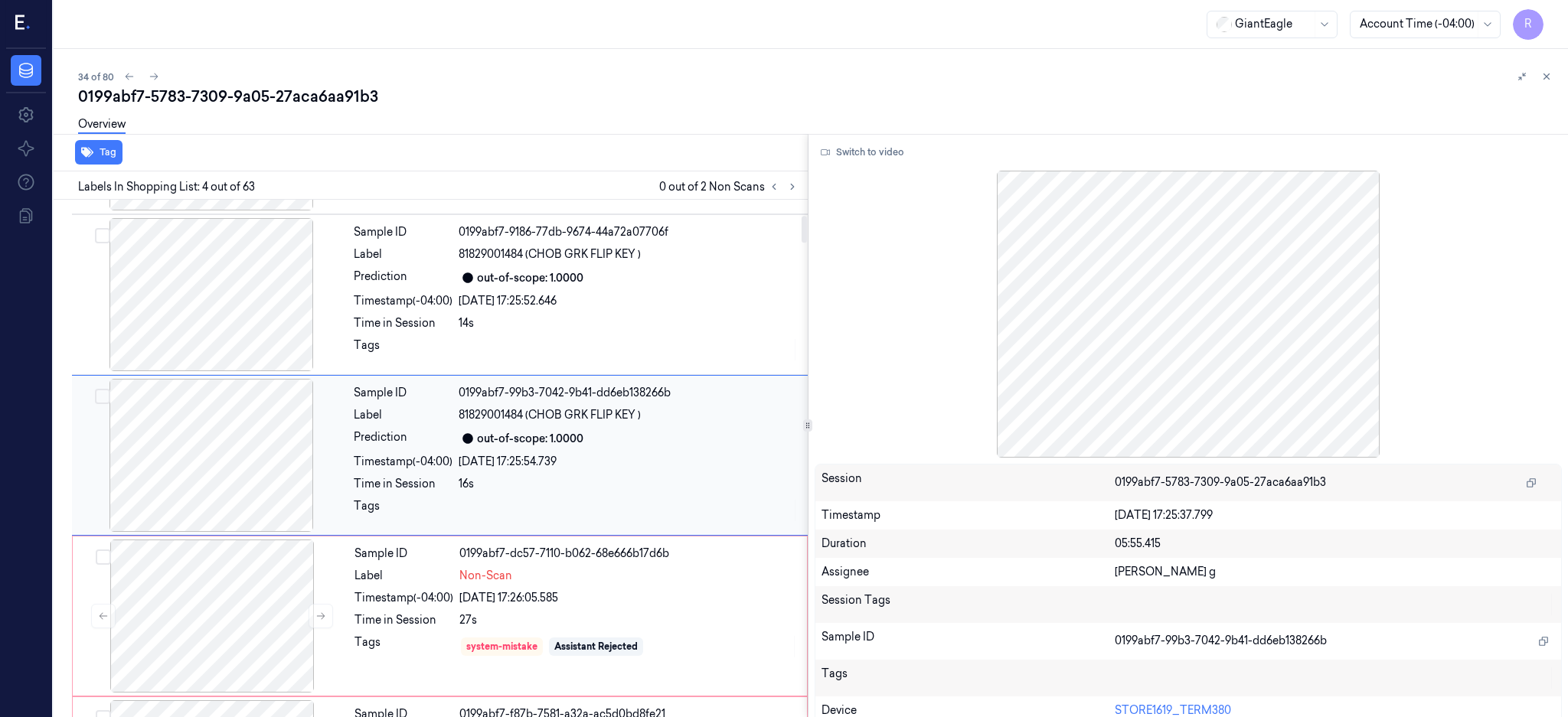
scroll to position [302, 0]
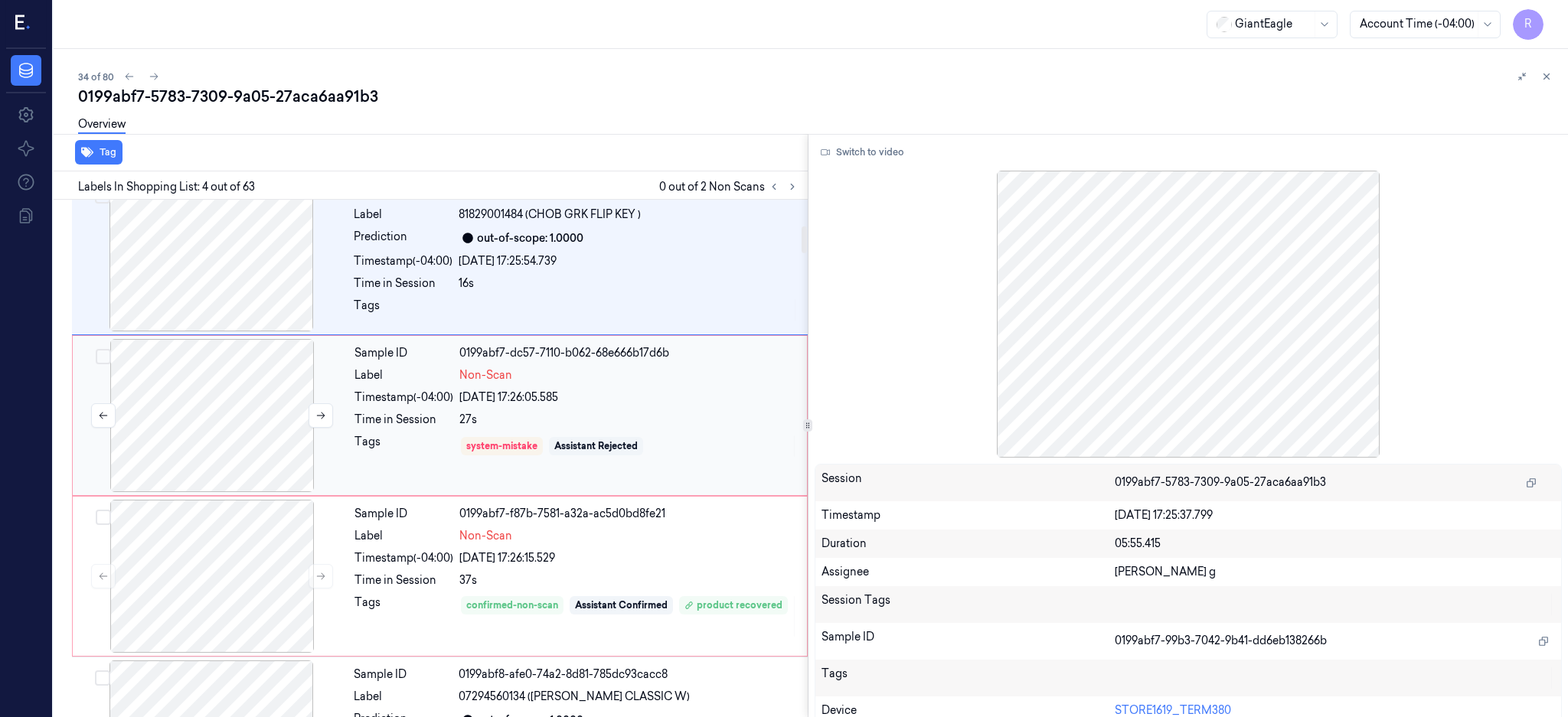
click at [314, 475] on div at bounding box center [212, 415] width 273 height 153
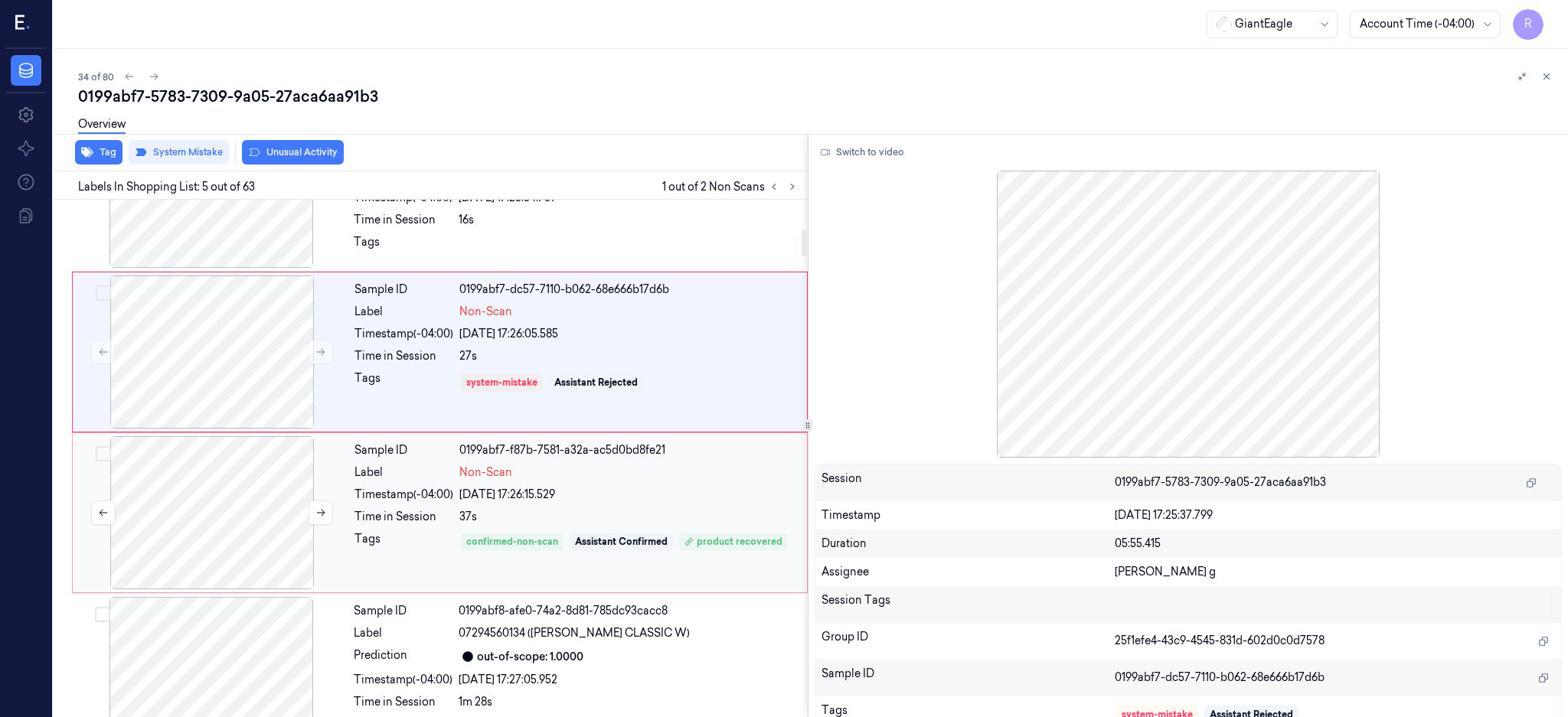
click at [237, 503] on div at bounding box center [212, 512] width 273 height 153
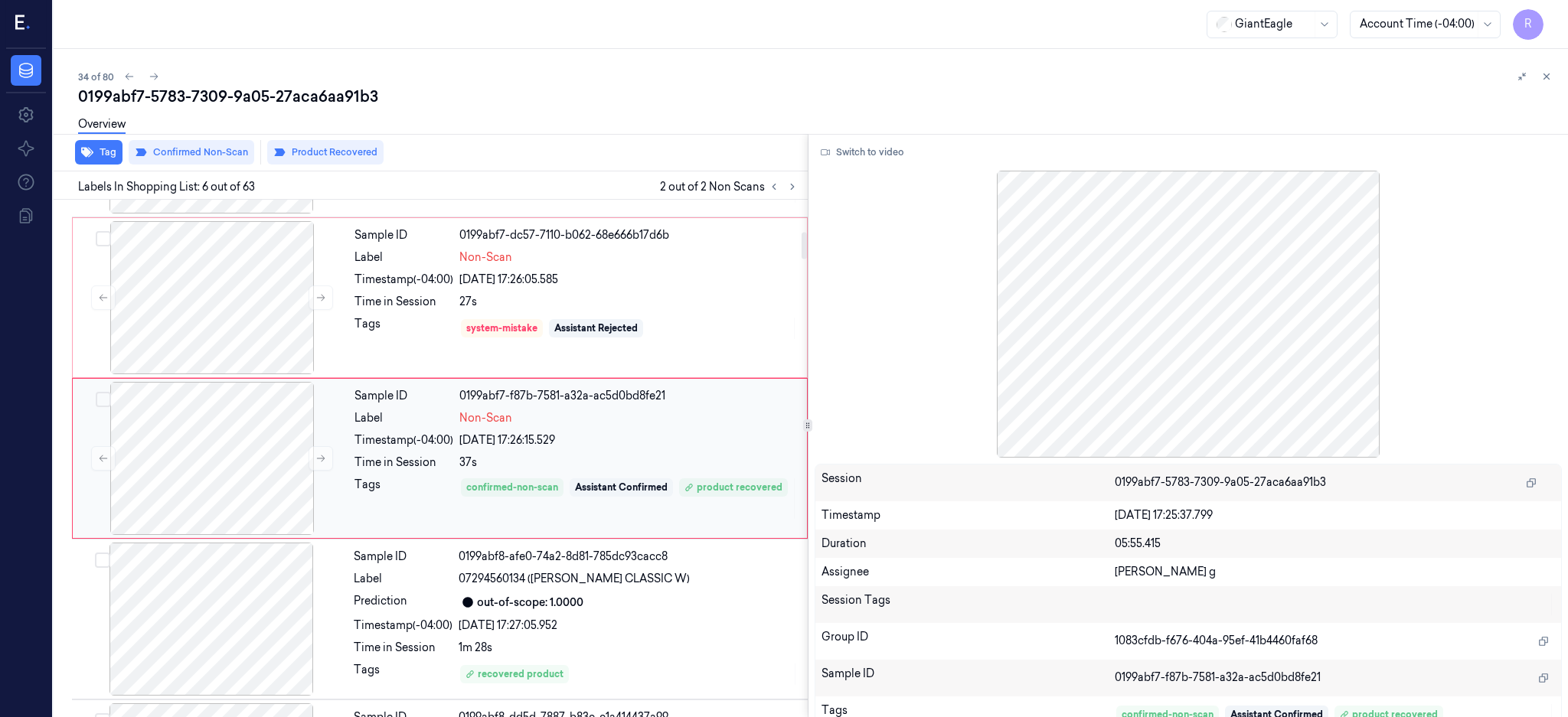
scroll to position [726, 0]
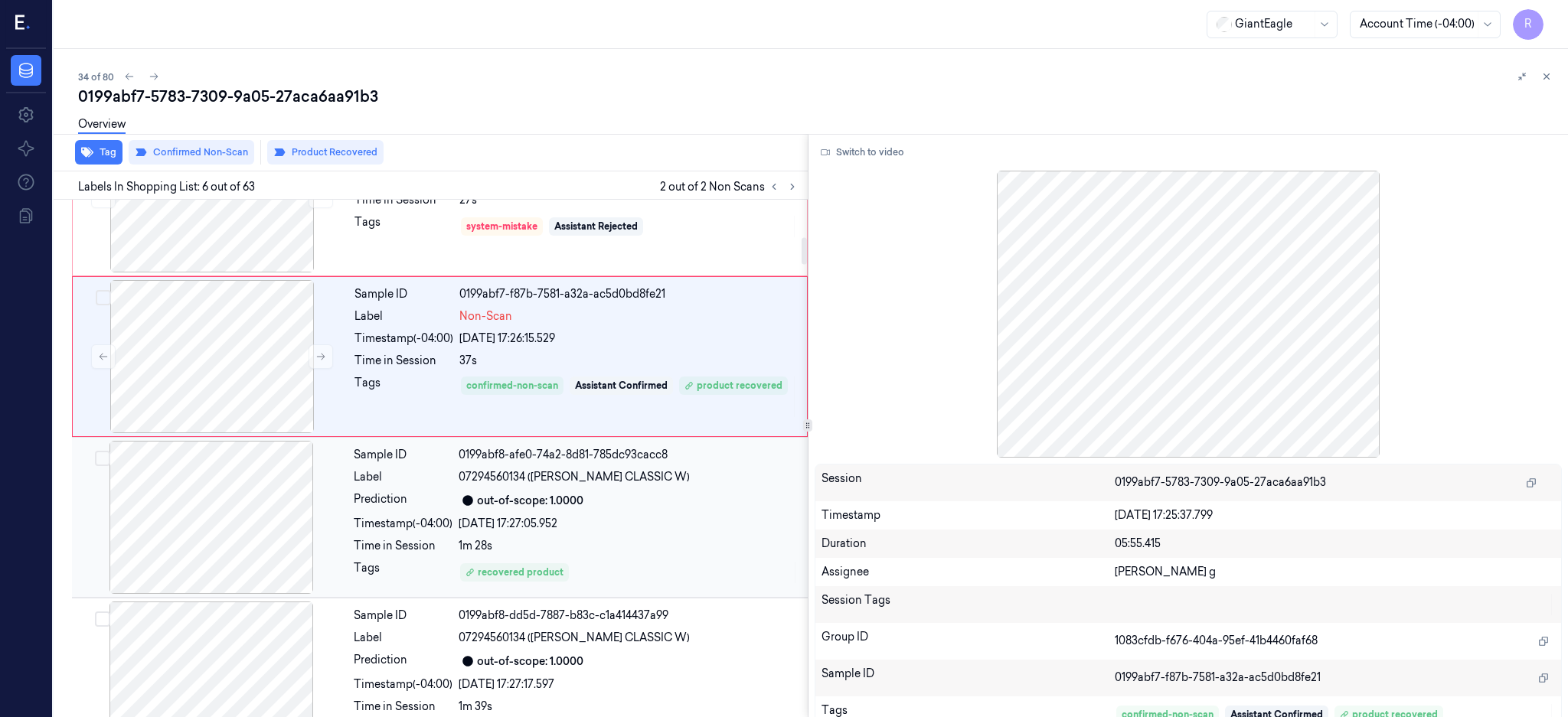
click at [235, 532] on div at bounding box center [211, 517] width 273 height 153
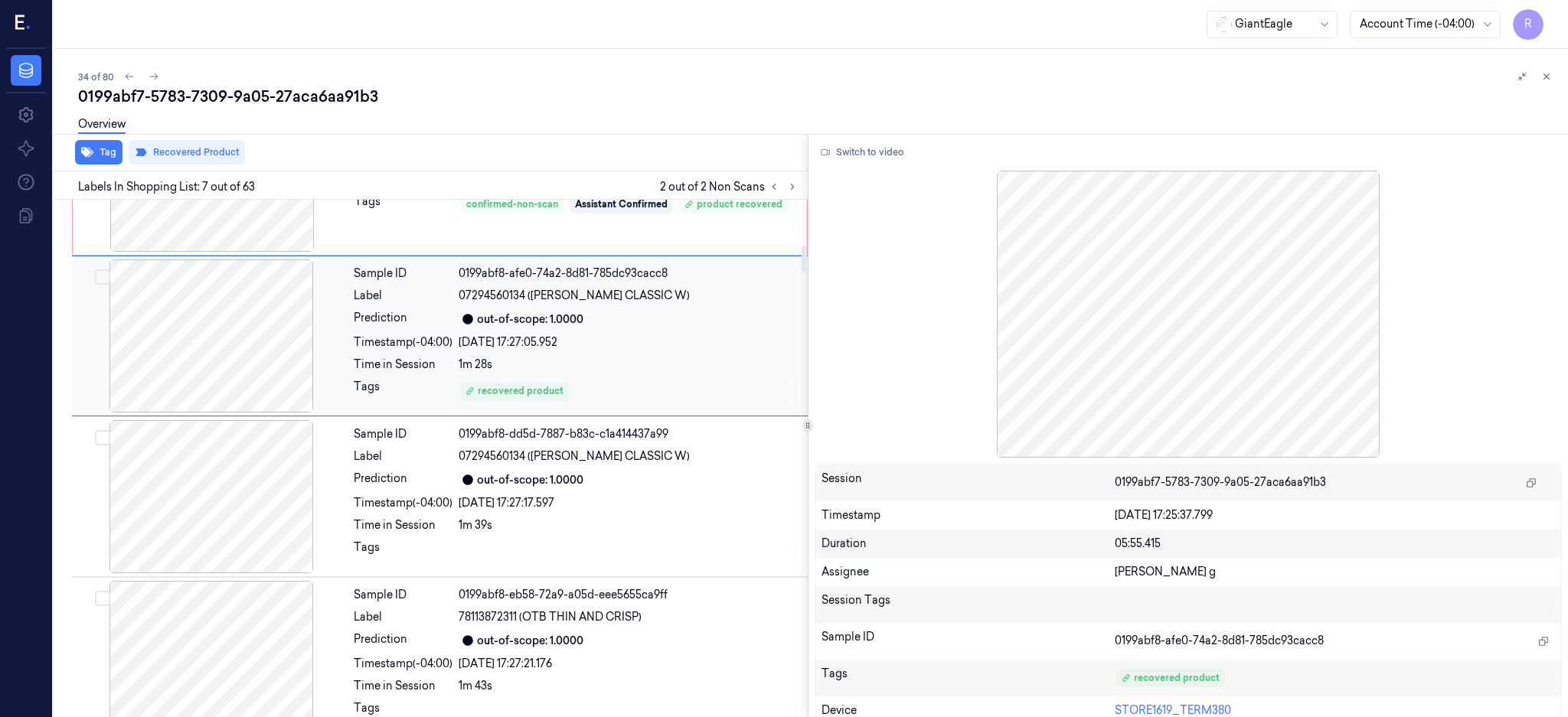
scroll to position [887, 0]
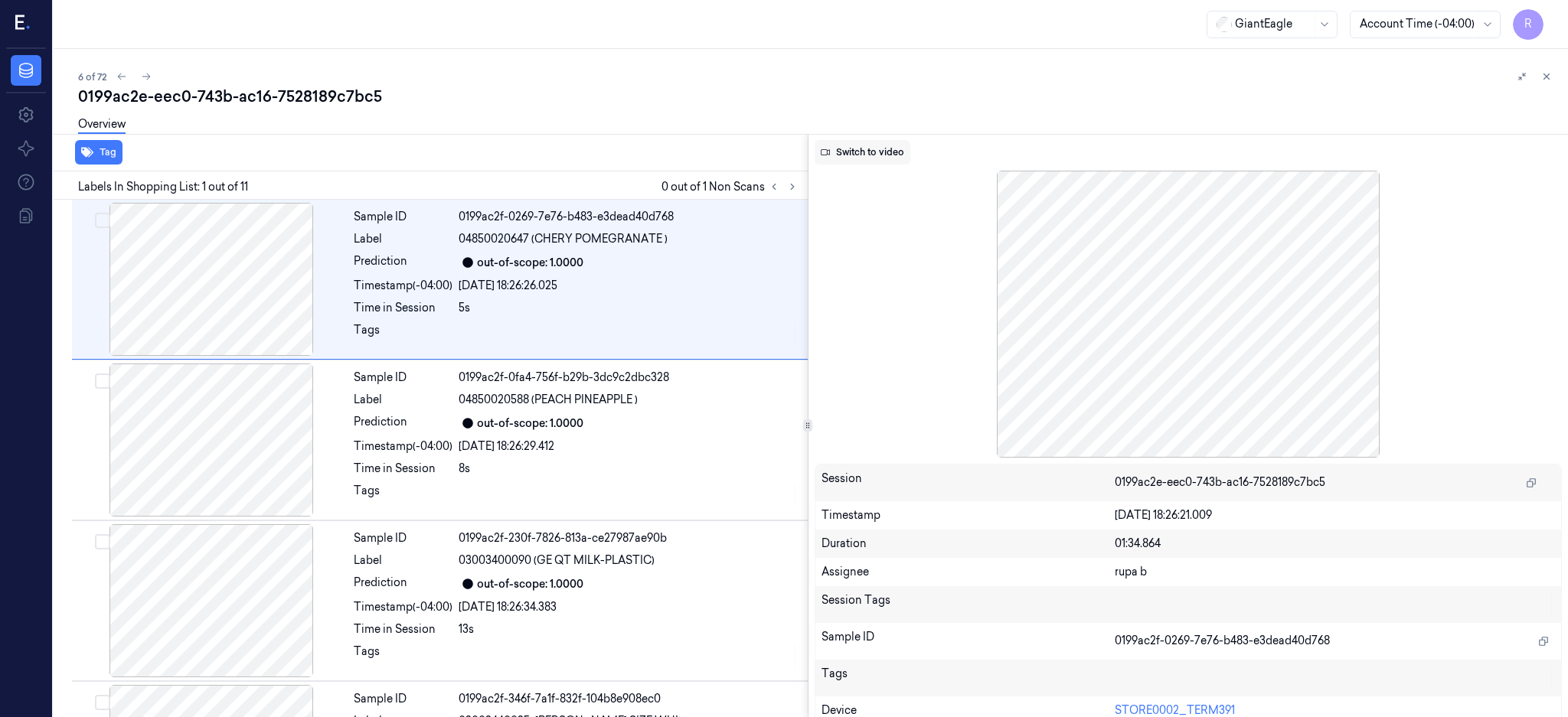
click at [910, 150] on button "Switch to video" at bounding box center [862, 152] width 96 height 25
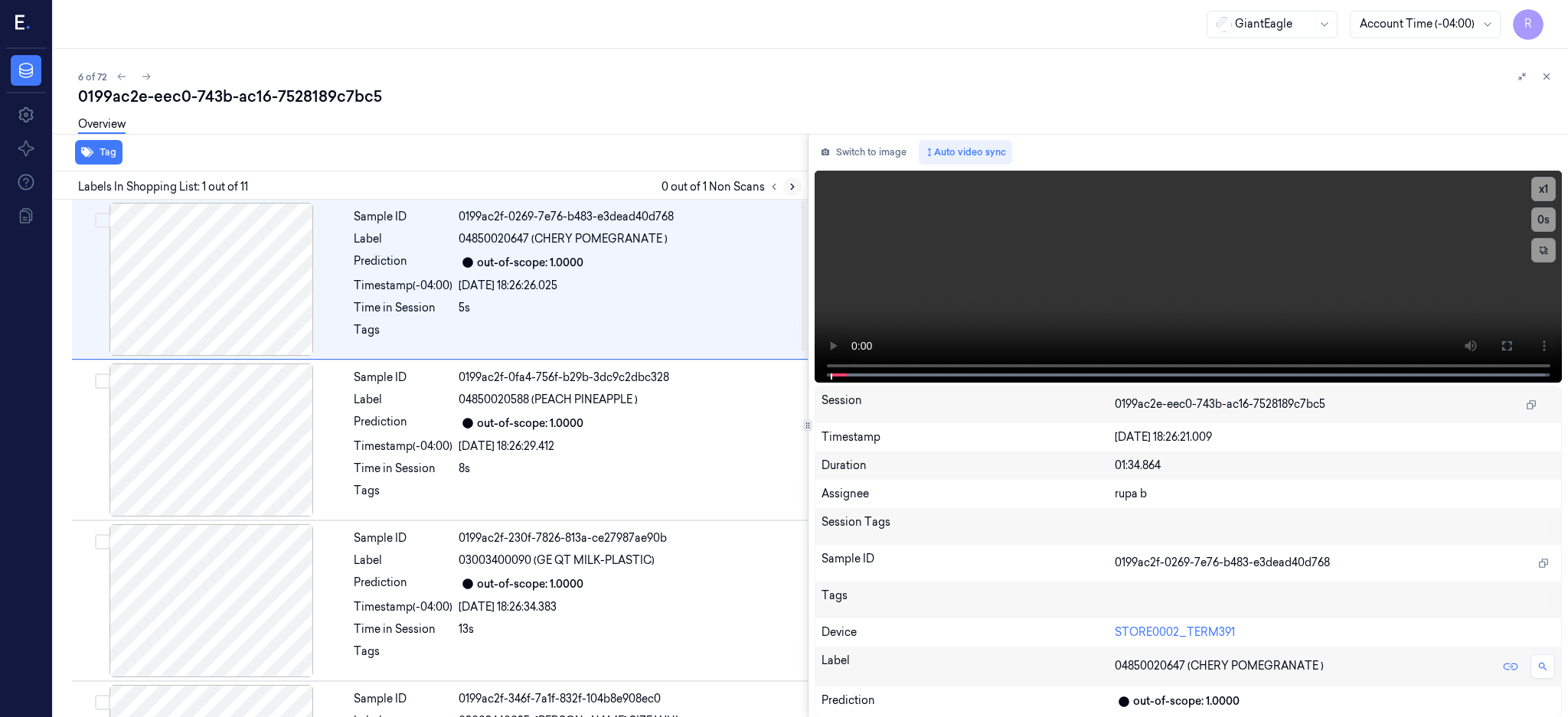
click at [798, 190] on icon at bounding box center [792, 186] width 11 height 11
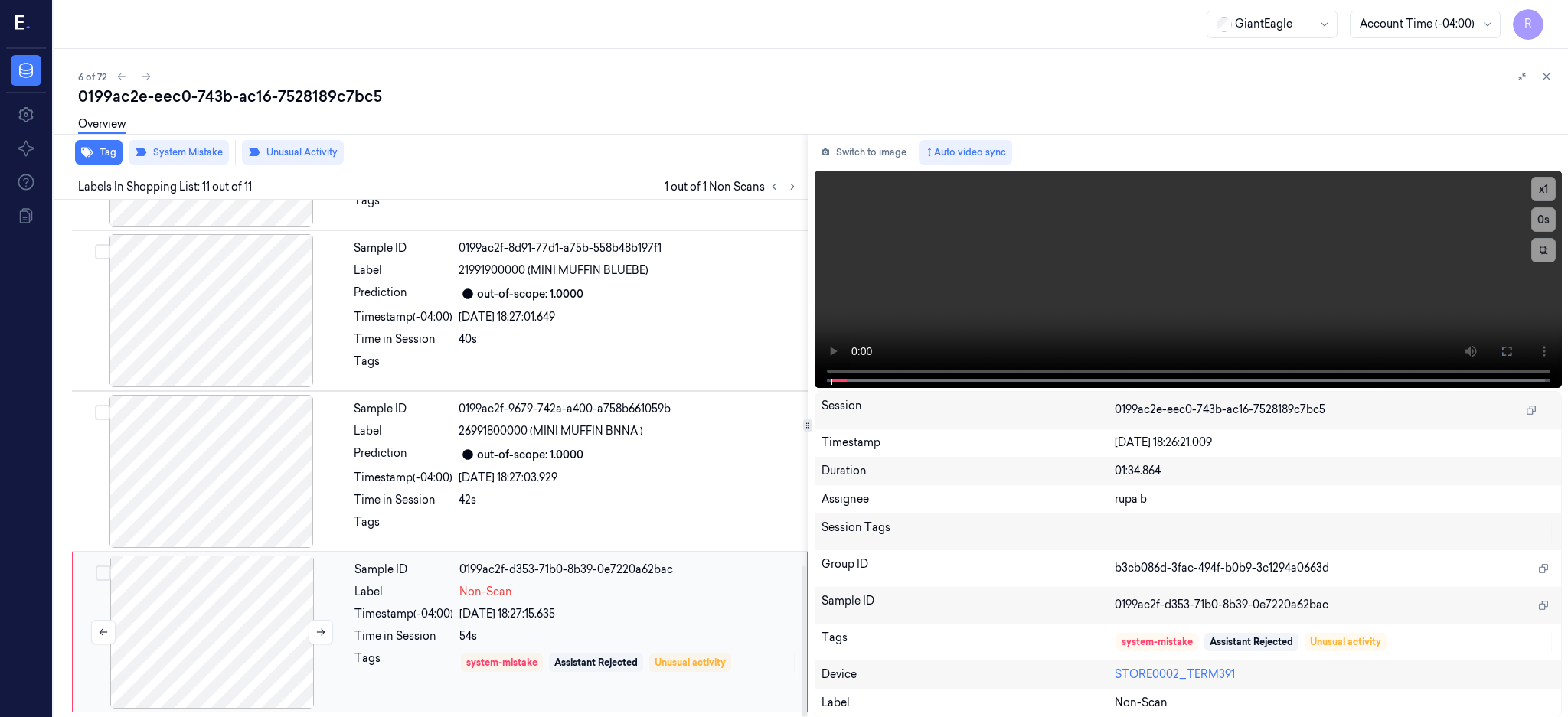
click at [167, 625] on div at bounding box center [212, 632] width 273 height 153
click at [209, 456] on div at bounding box center [211, 471] width 273 height 153
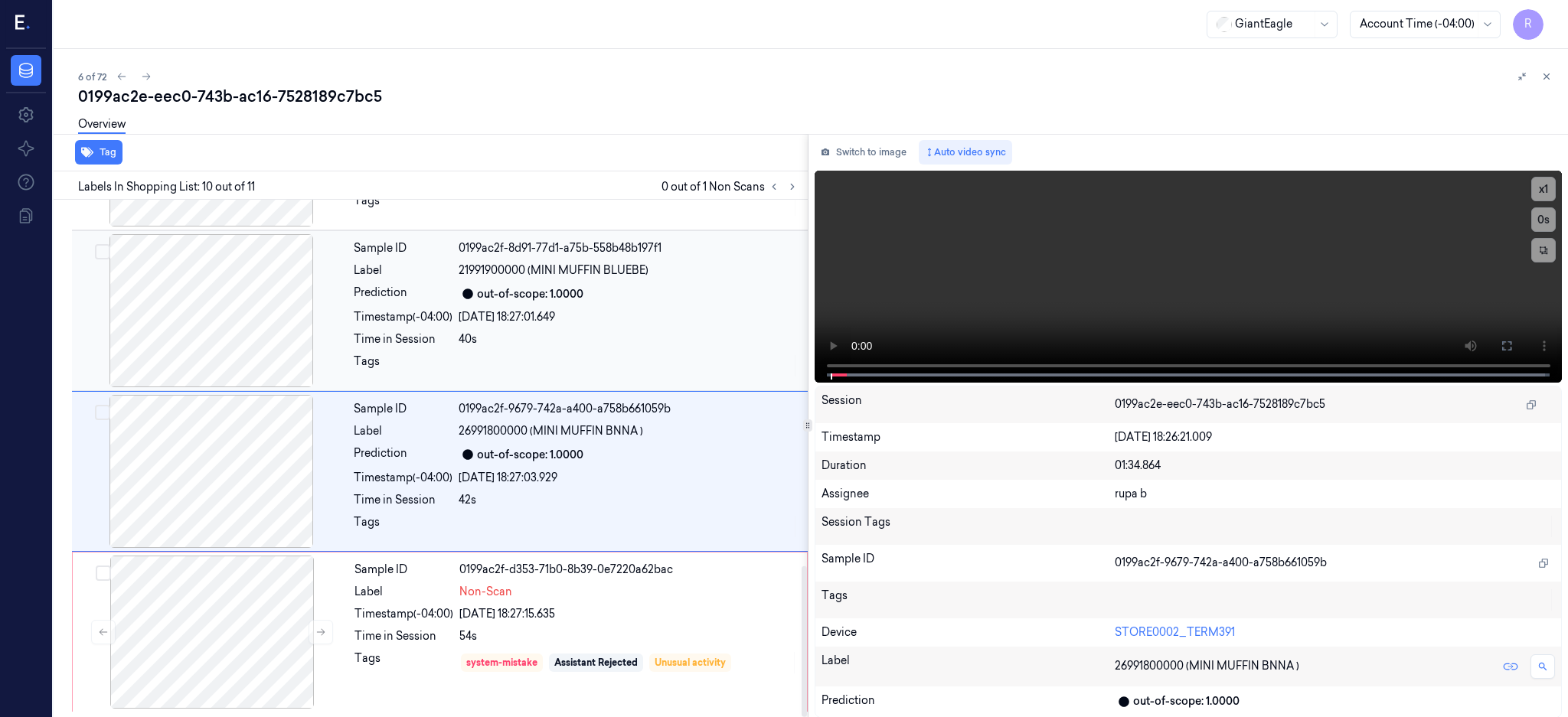
click at [205, 325] on div at bounding box center [211, 310] width 273 height 153
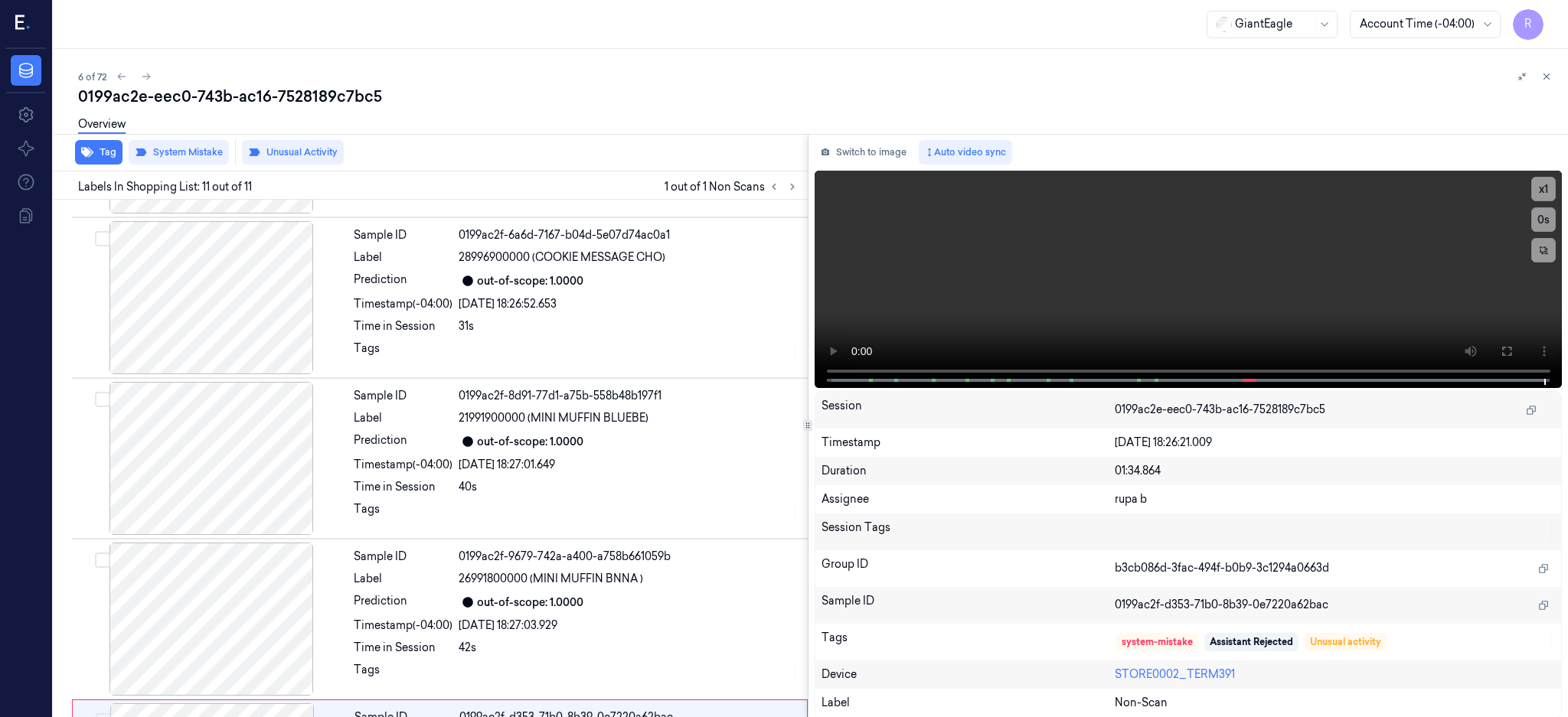
scroll to position [1254, 0]
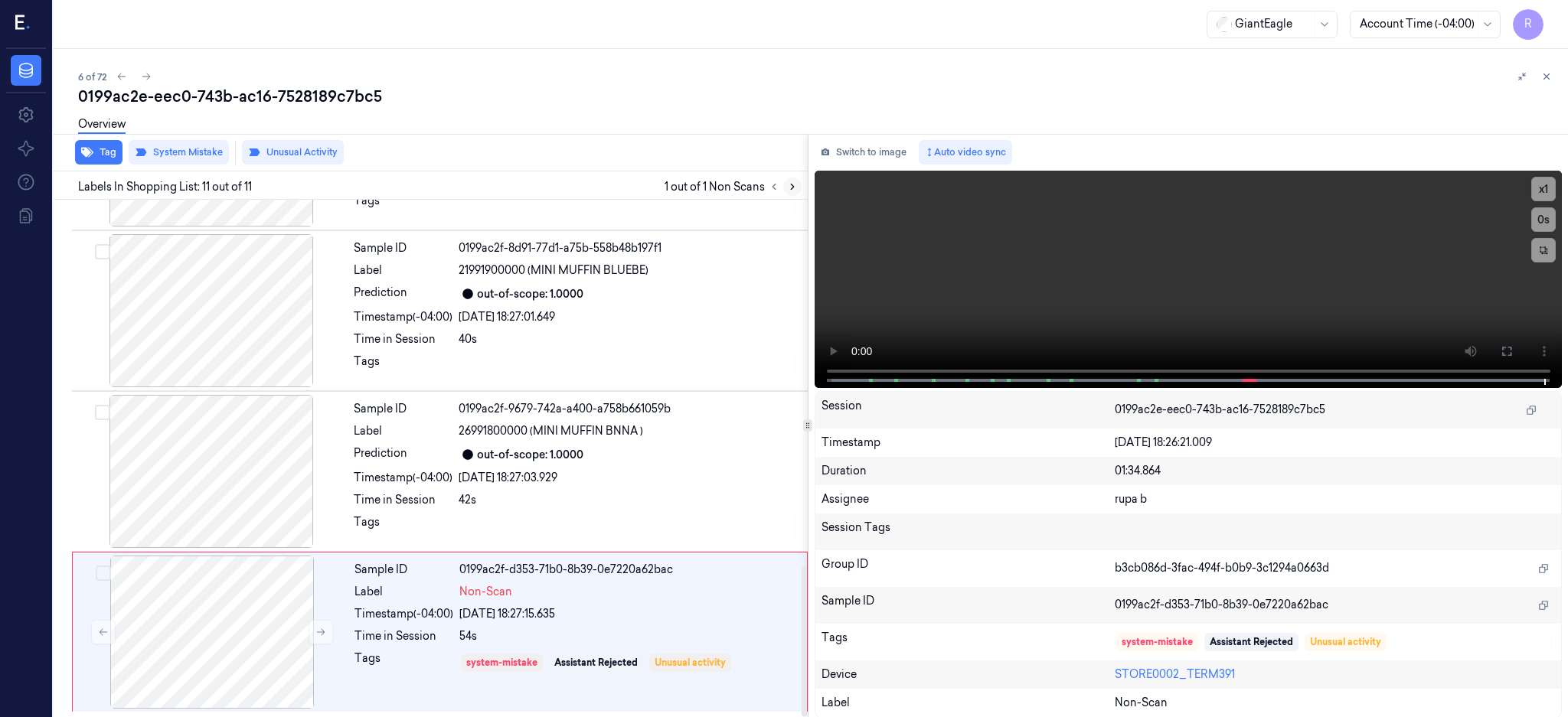
click at [798, 185] on icon at bounding box center [792, 186] width 11 height 11
click at [228, 291] on div at bounding box center [211, 310] width 273 height 153
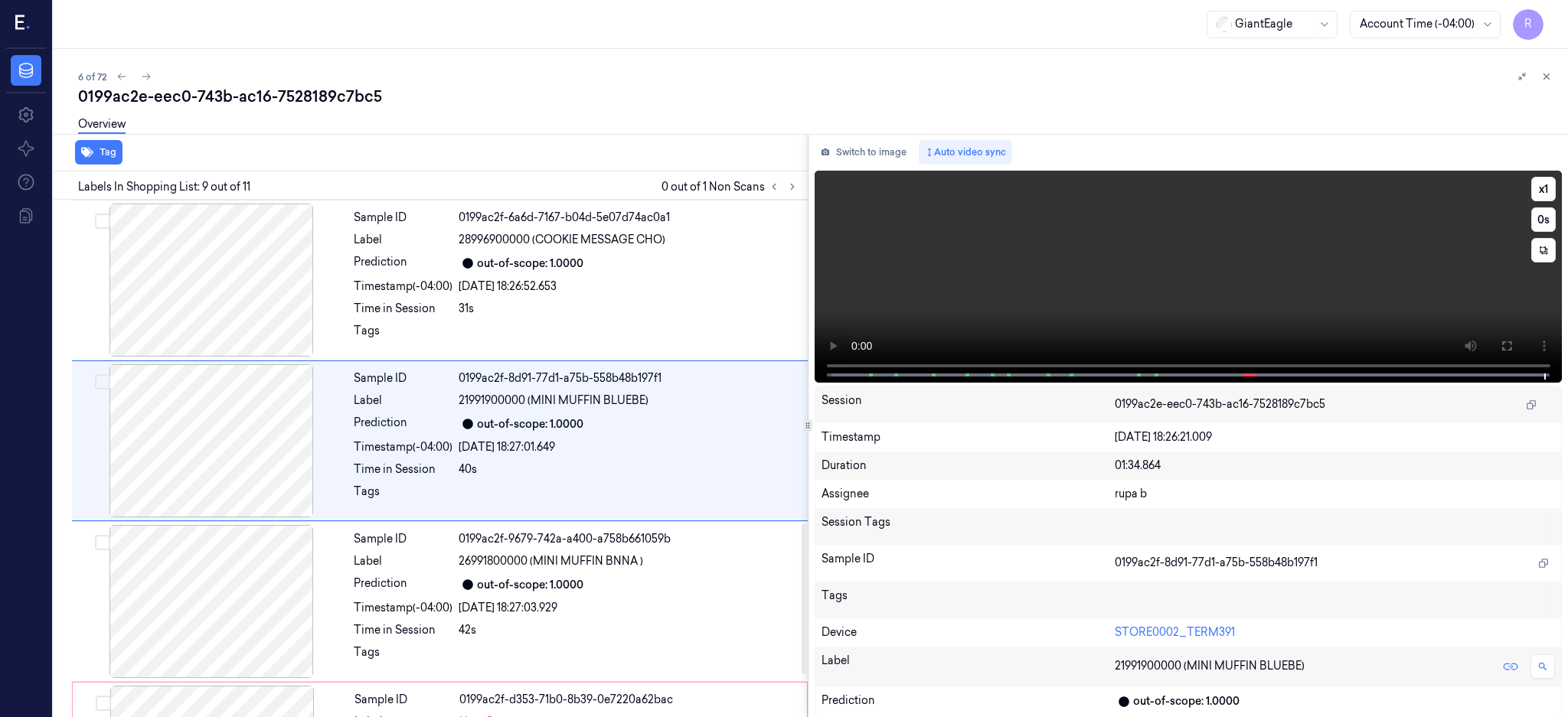
scroll to position [1106, 0]
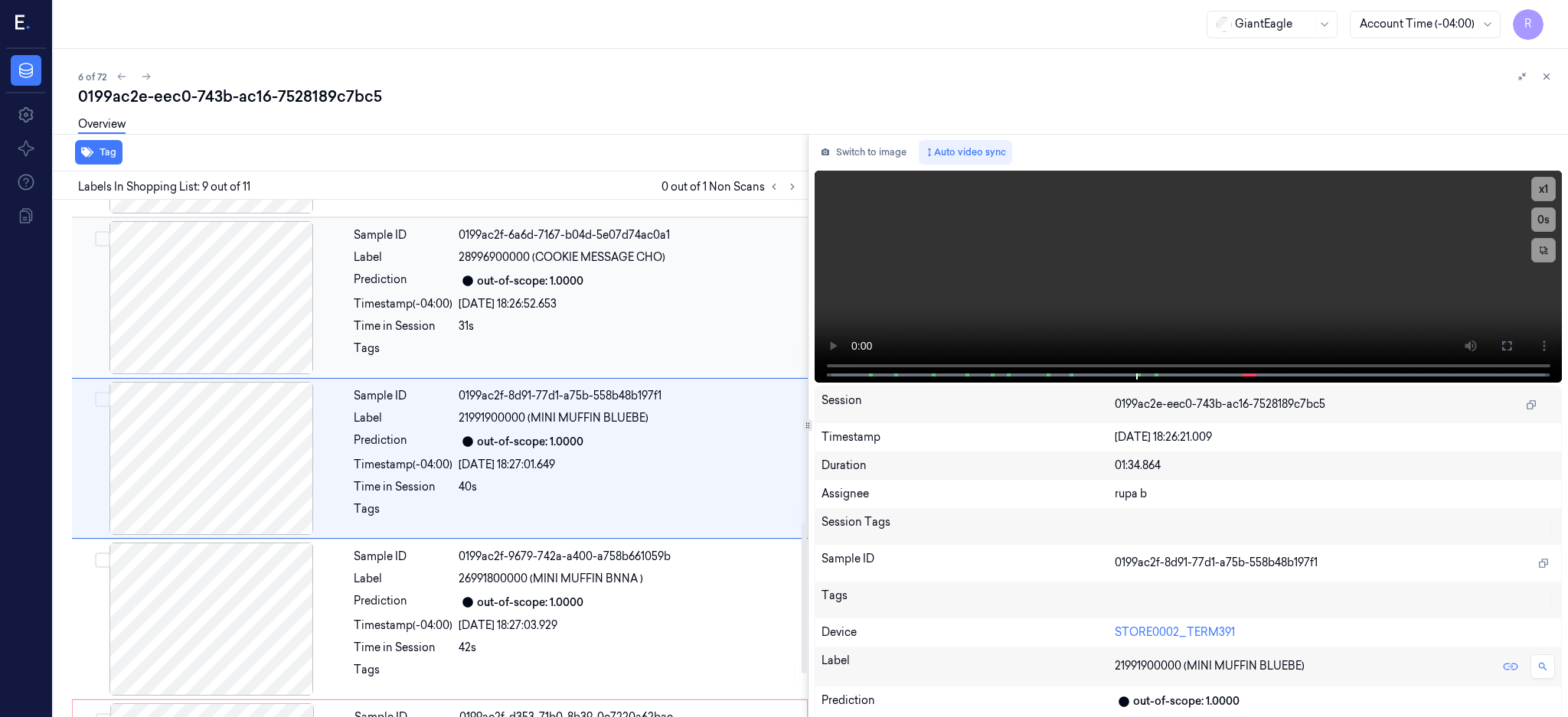
click at [224, 317] on div at bounding box center [211, 297] width 273 height 153
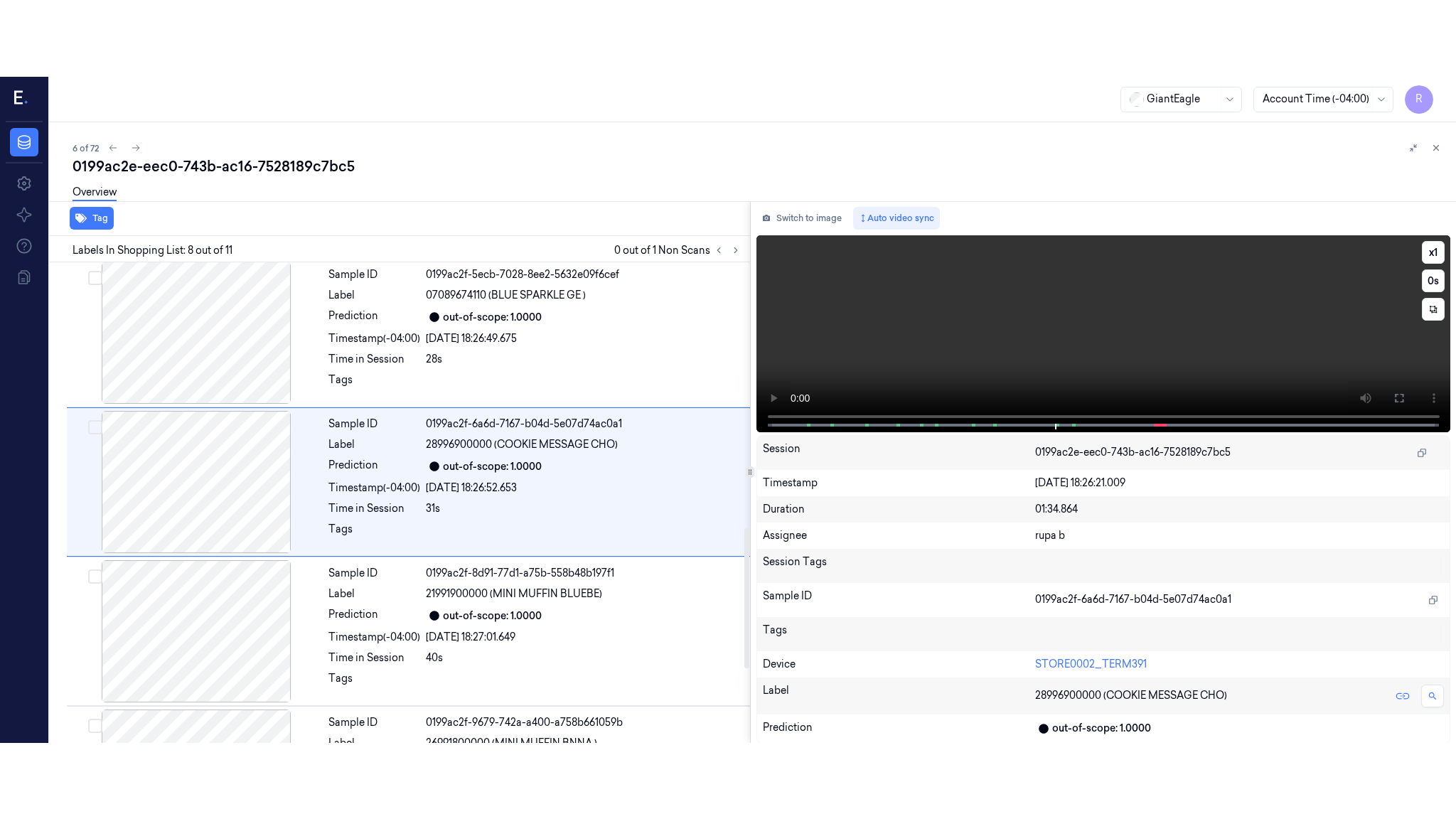
scroll to position [878, 0]
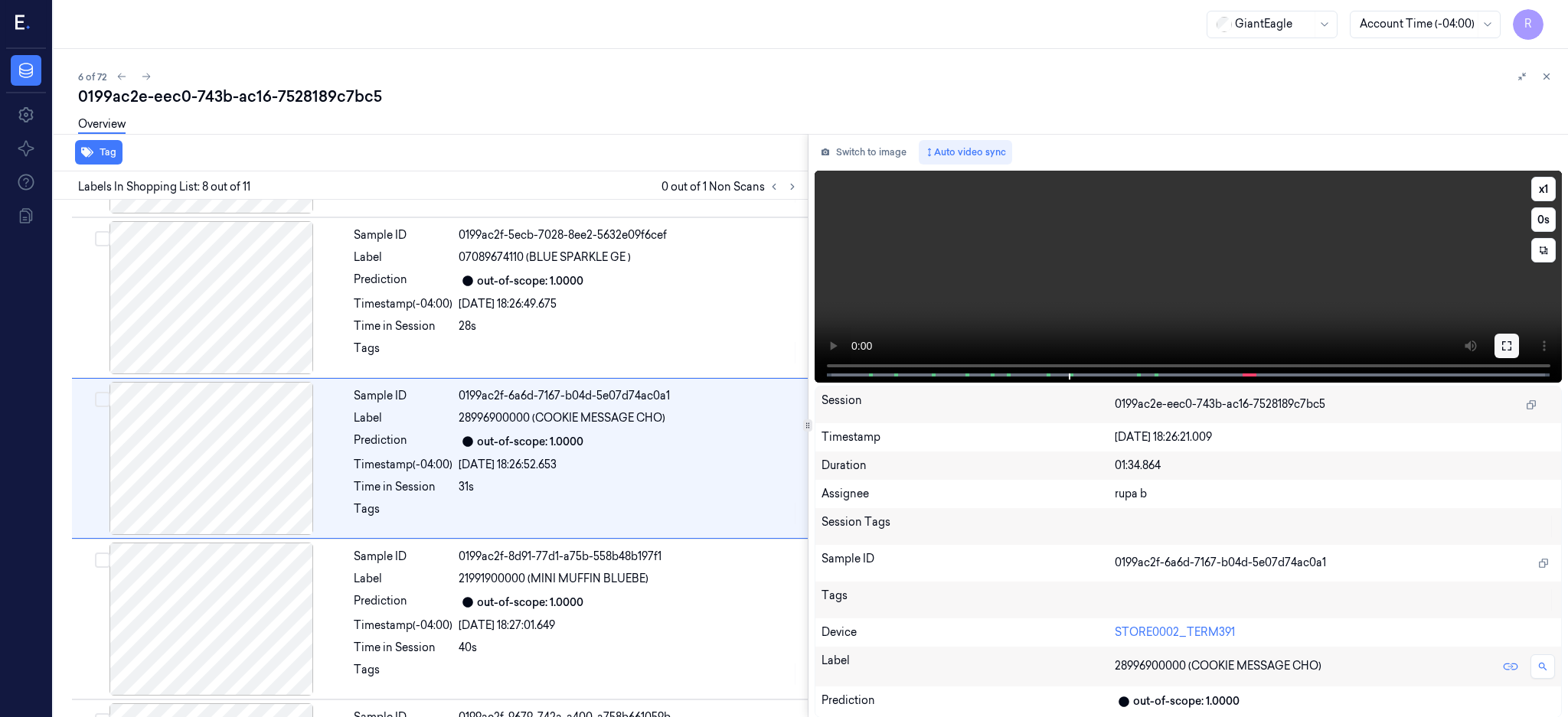
click at [1513, 344] on icon at bounding box center [1507, 345] width 12 height 12
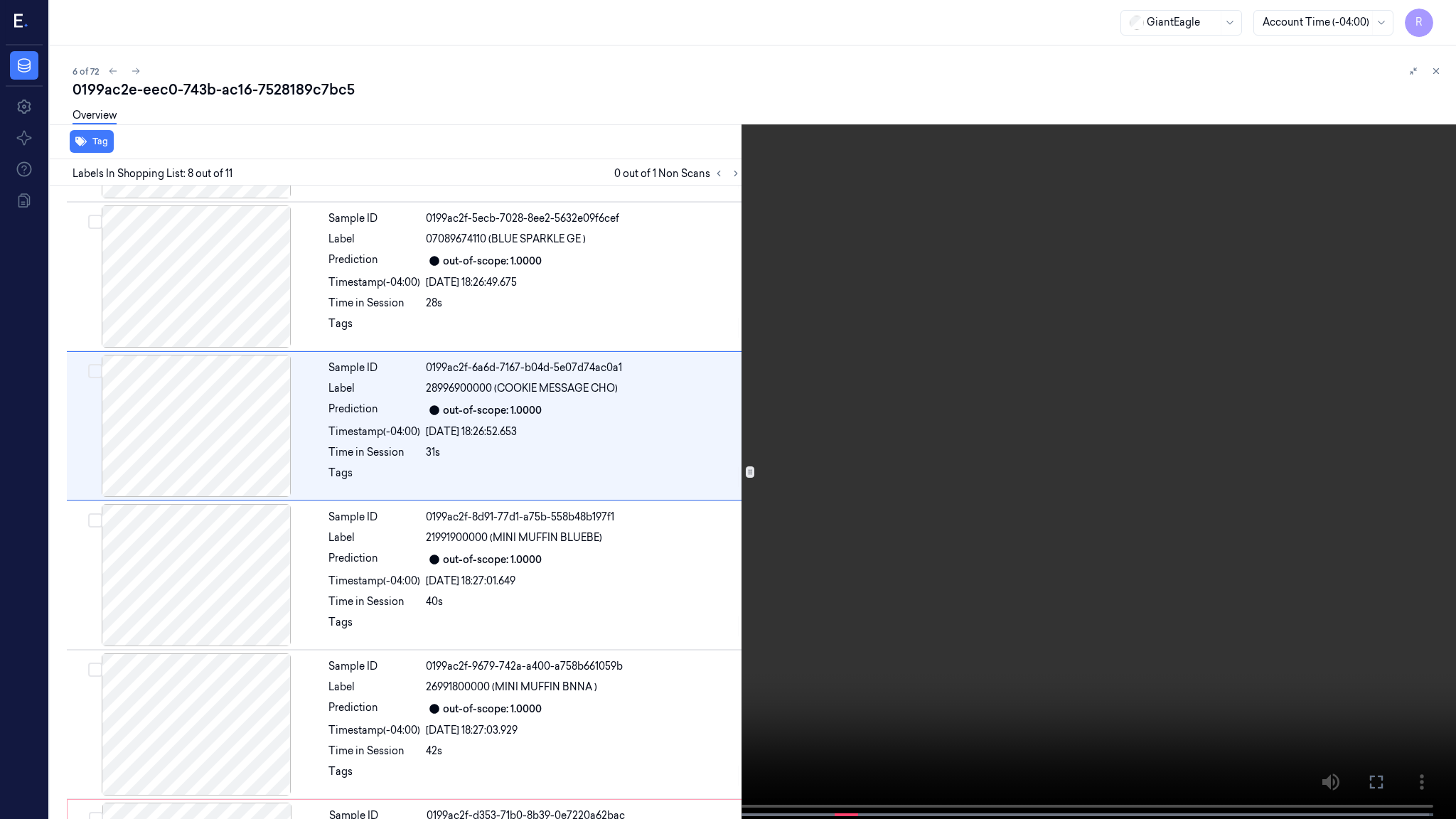
click at [969, 435] on video at bounding box center [728, 411] width 1456 height 821
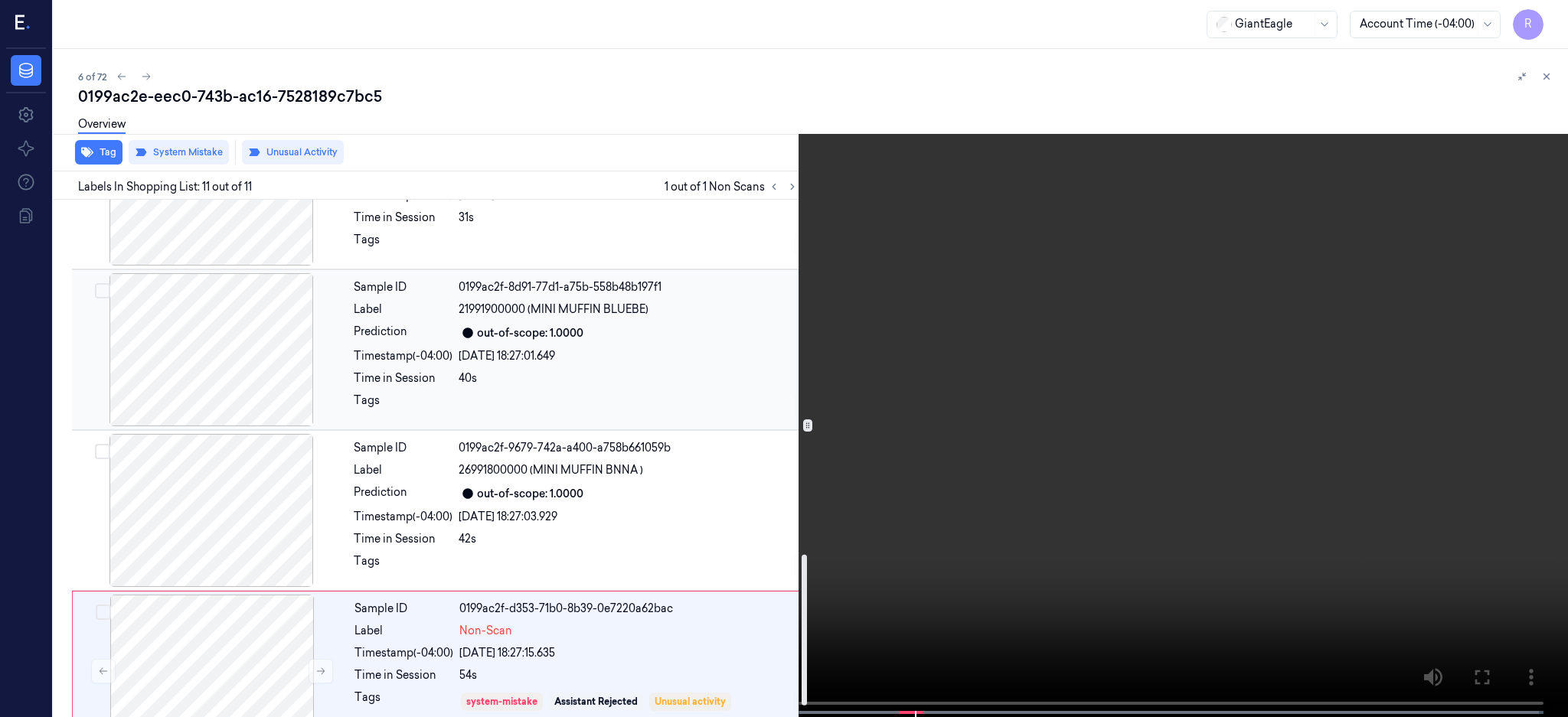
scroll to position [1254, 0]
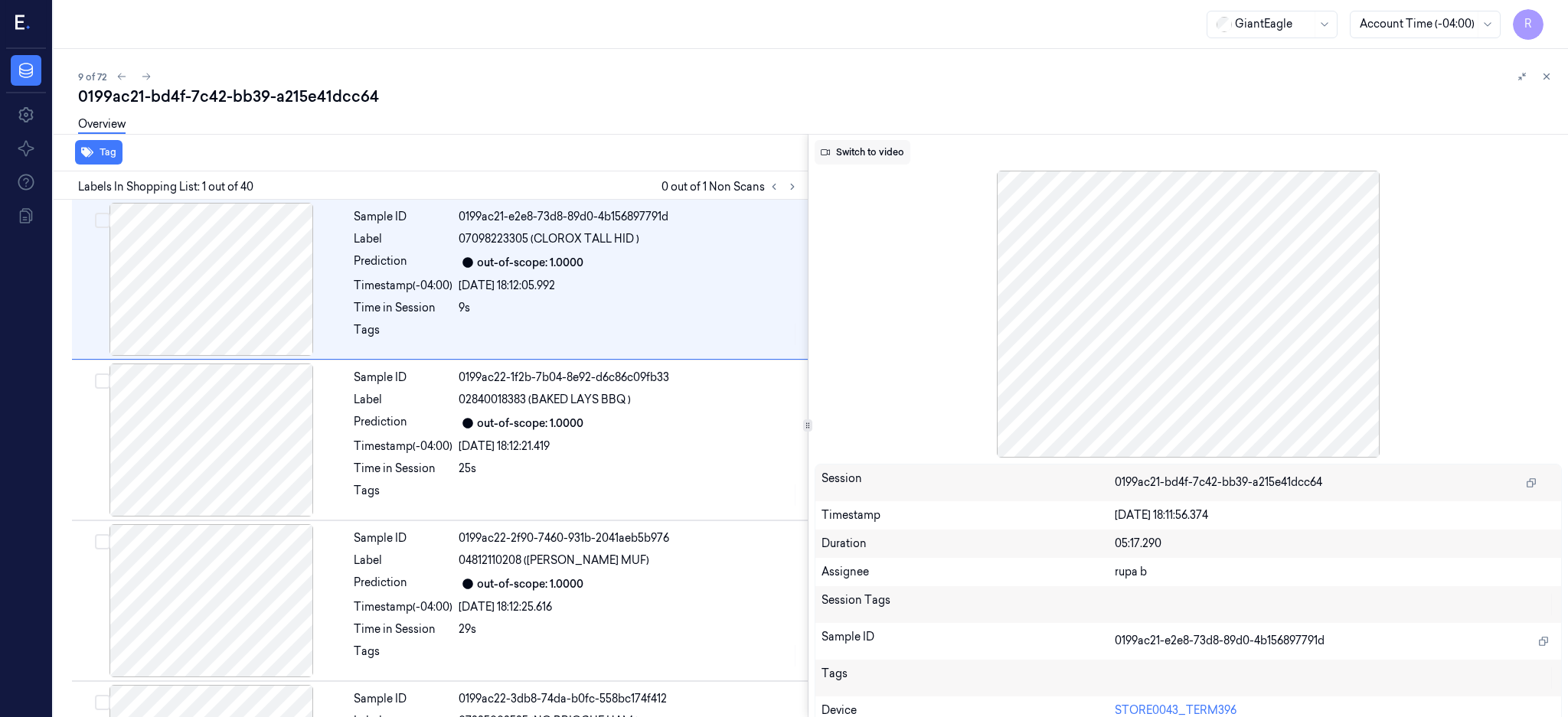
click at [893, 158] on button "Switch to video" at bounding box center [862, 152] width 96 height 25
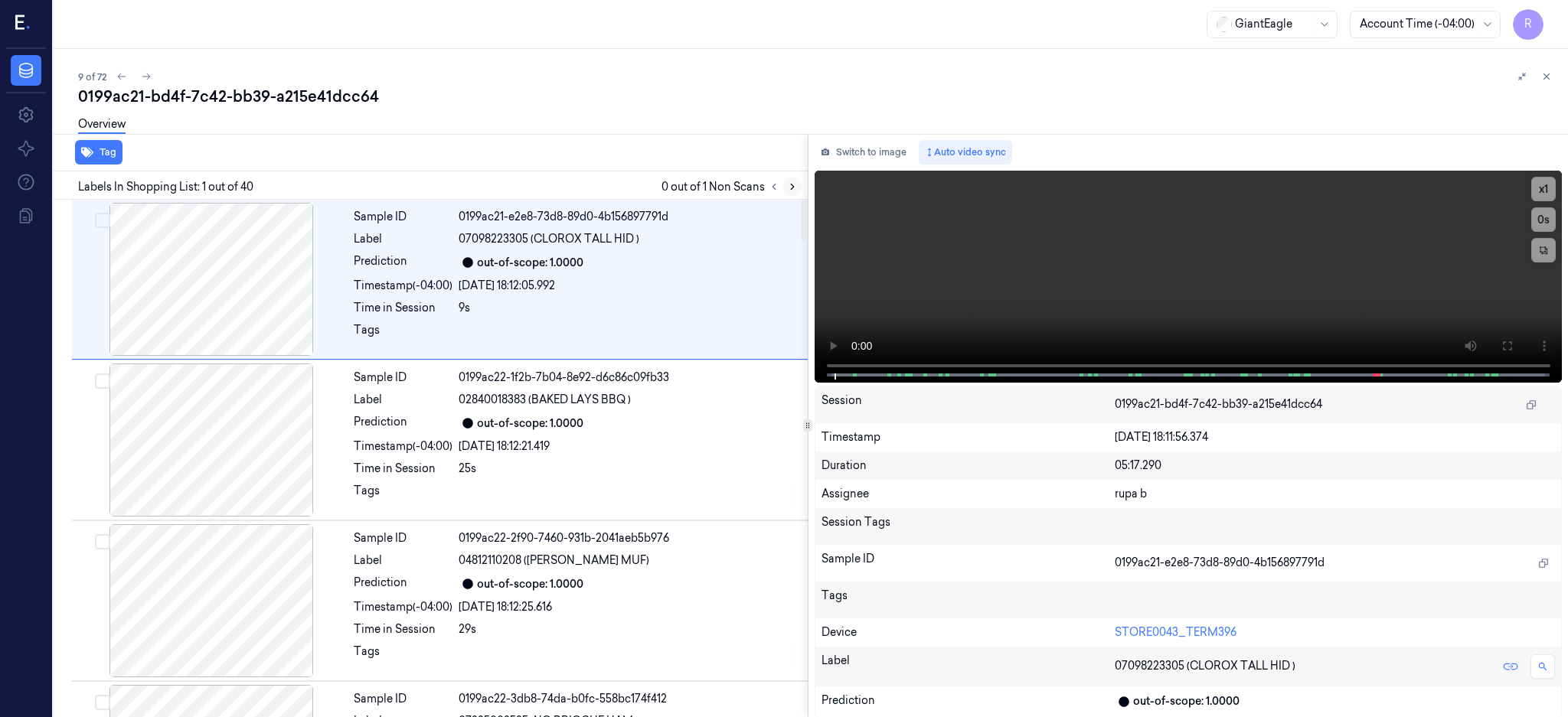
click at [798, 189] on icon at bounding box center [792, 186] width 11 height 11
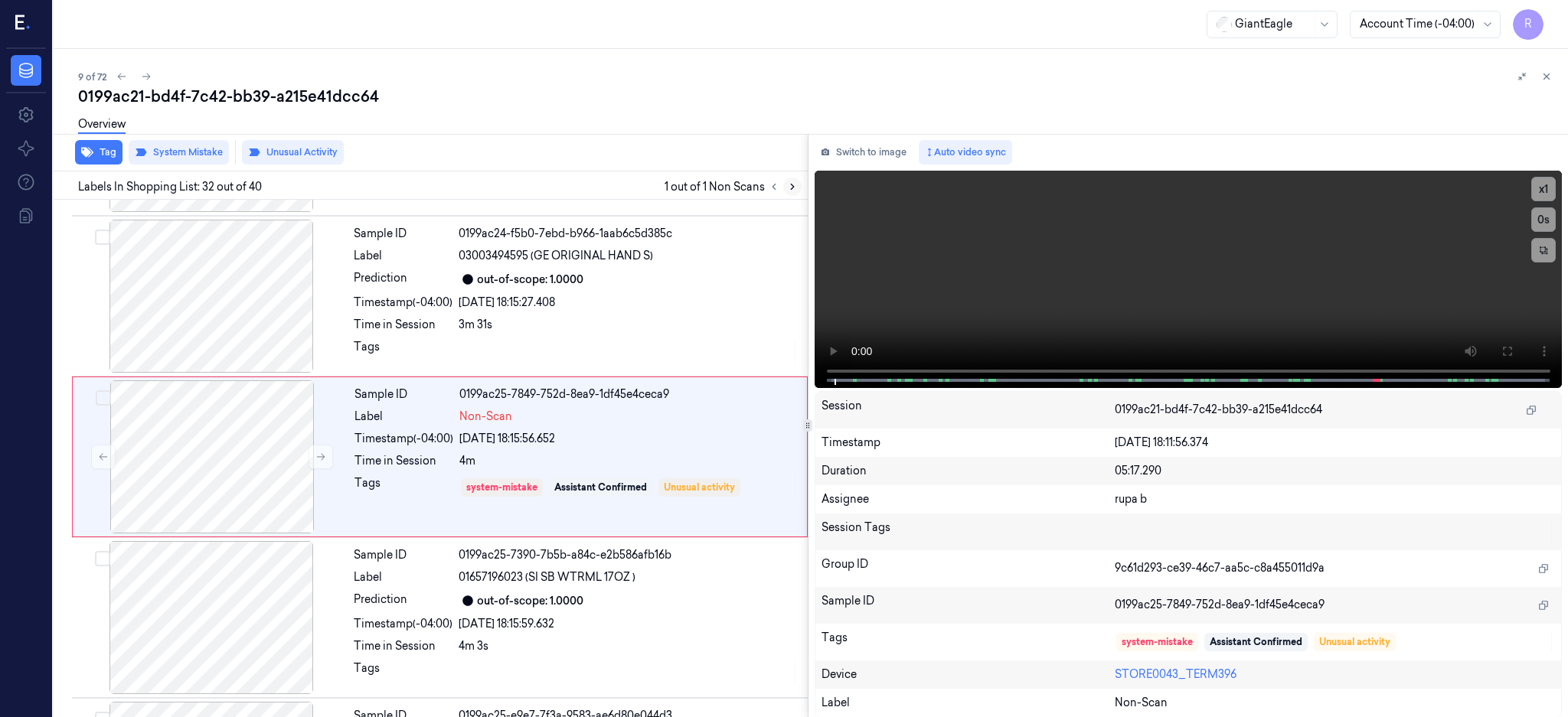
scroll to position [4805, 0]
click at [205, 291] on div at bounding box center [211, 295] width 273 height 153
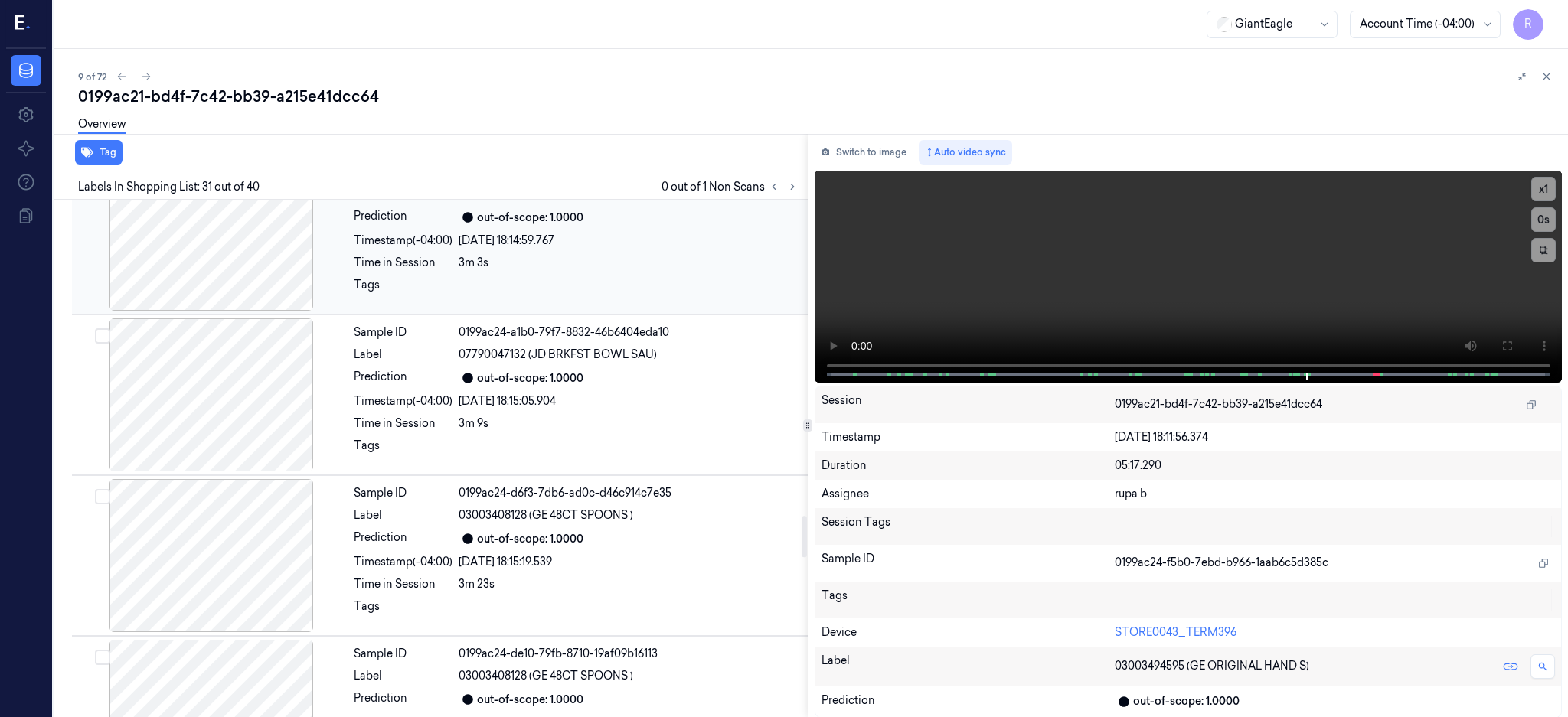
scroll to position [3930, 0]
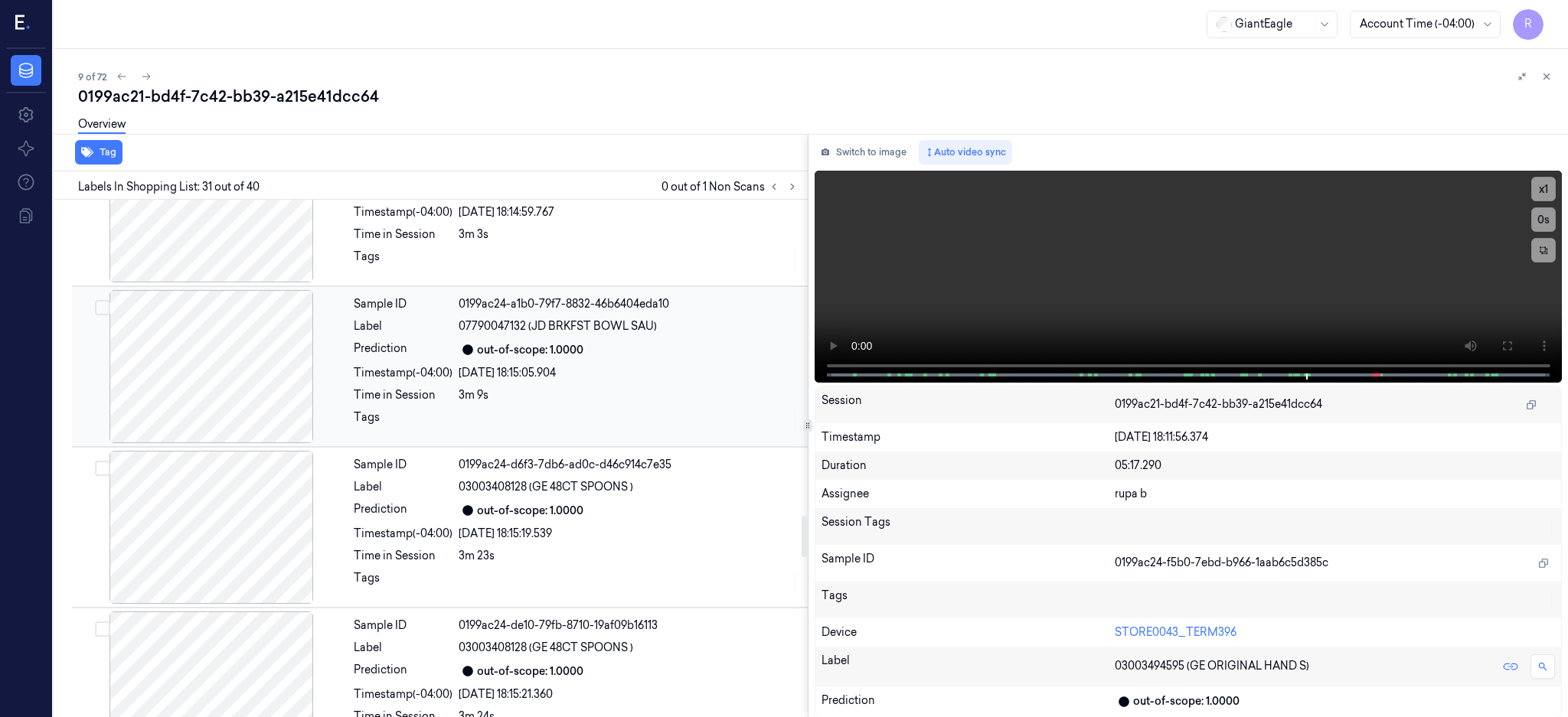
click at [227, 395] on div at bounding box center [211, 366] width 273 height 153
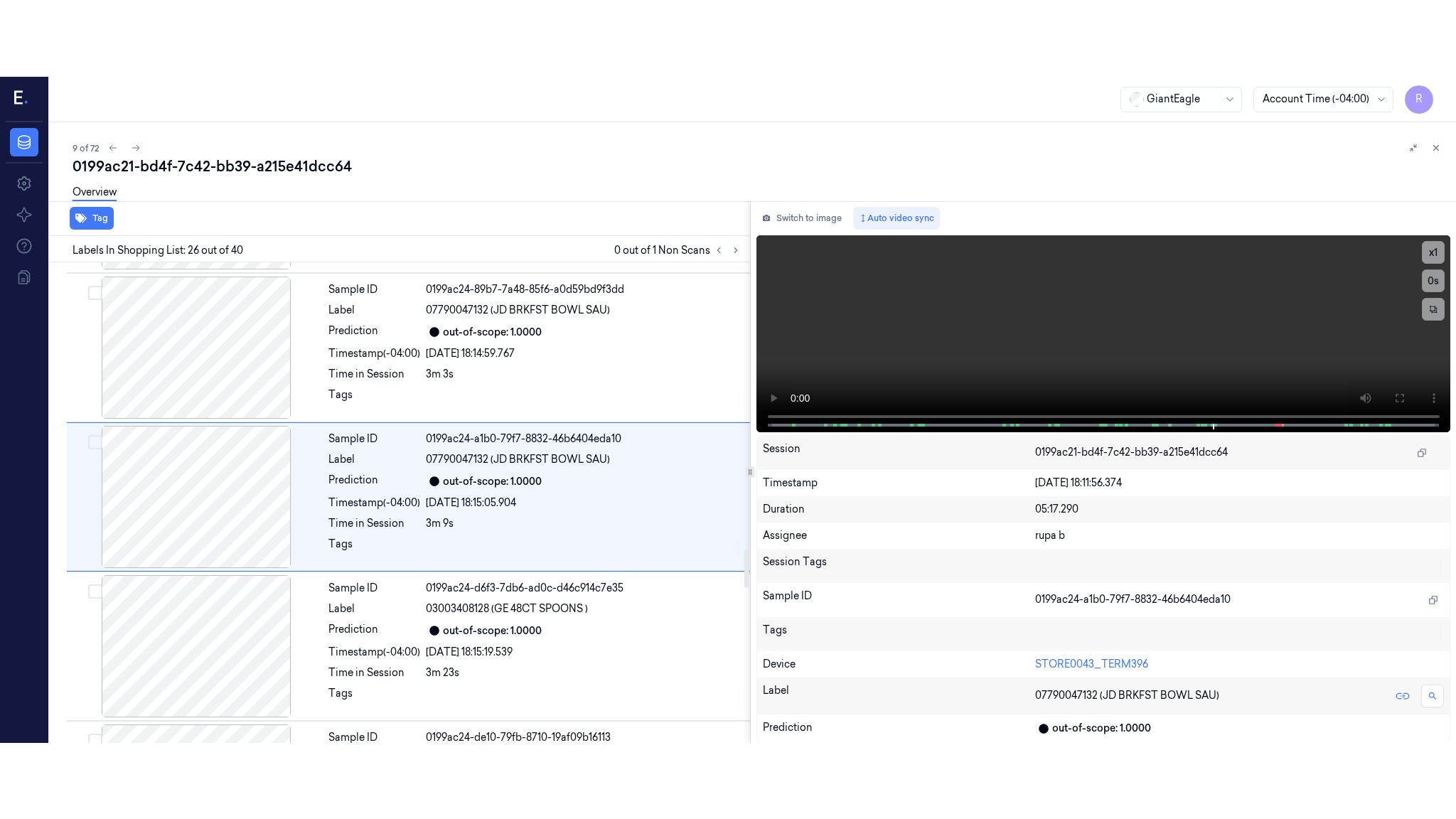
scroll to position [3567, 0]
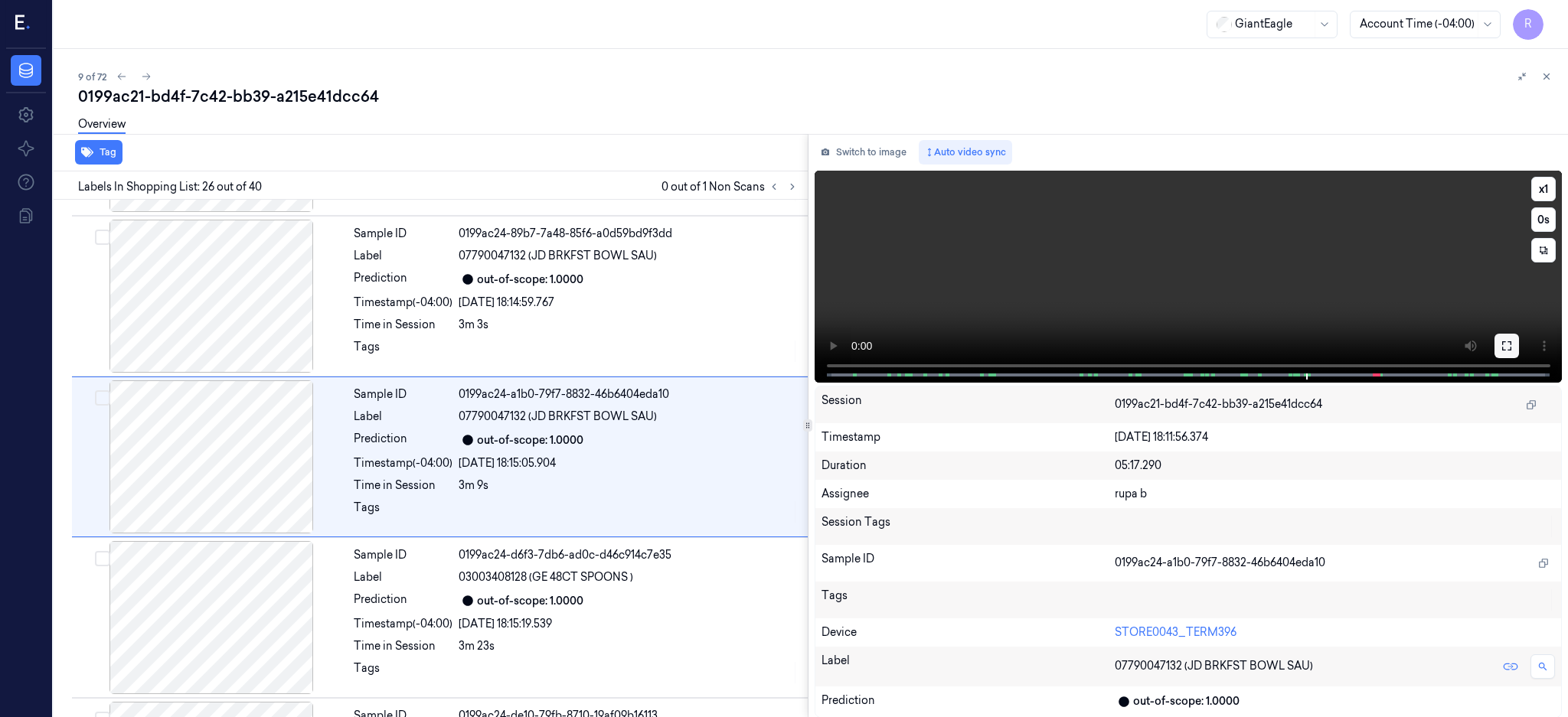
click at [1513, 347] on icon at bounding box center [1507, 345] width 12 height 12
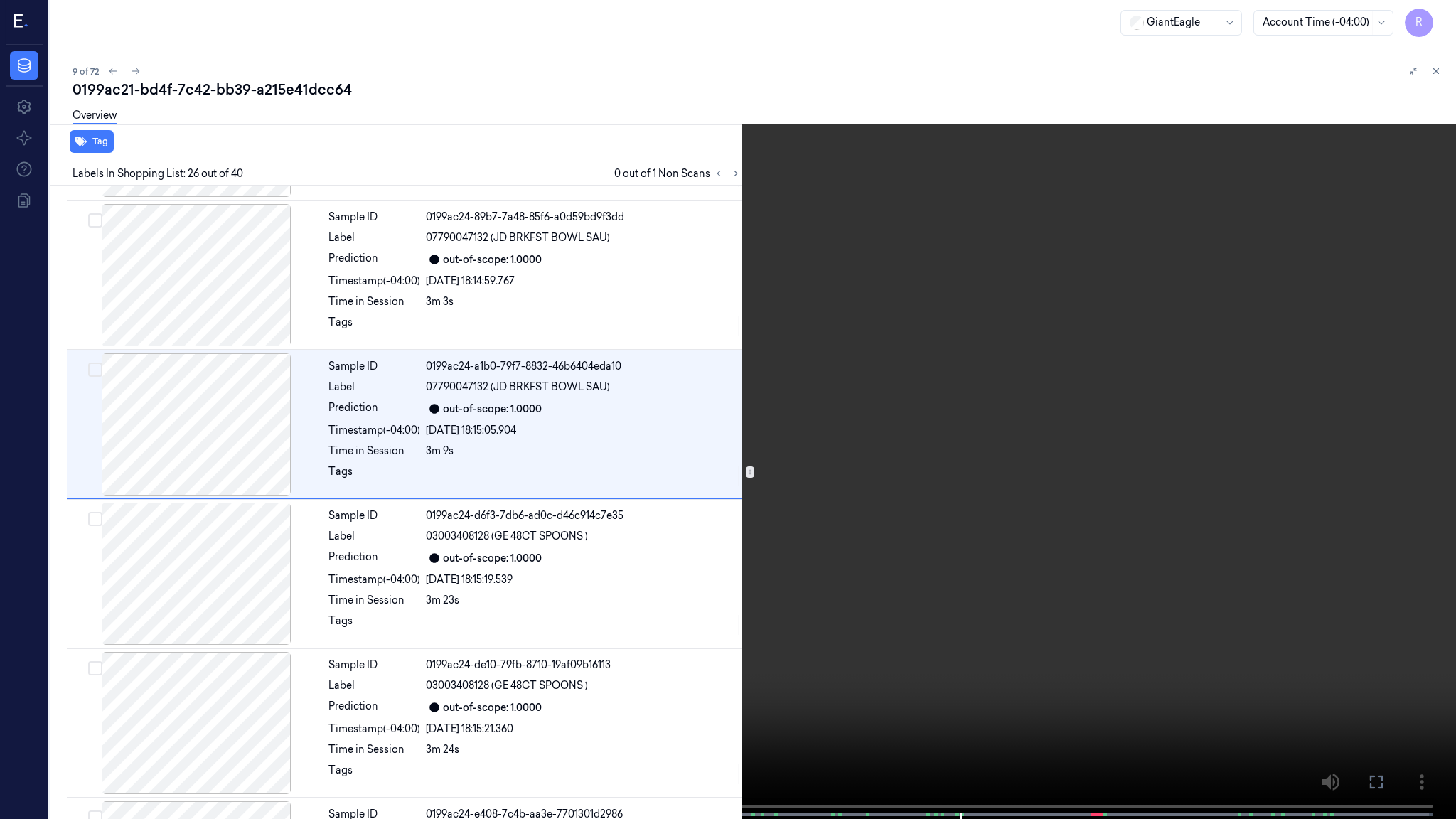
click at [1036, 516] on video at bounding box center [728, 411] width 1456 height 821
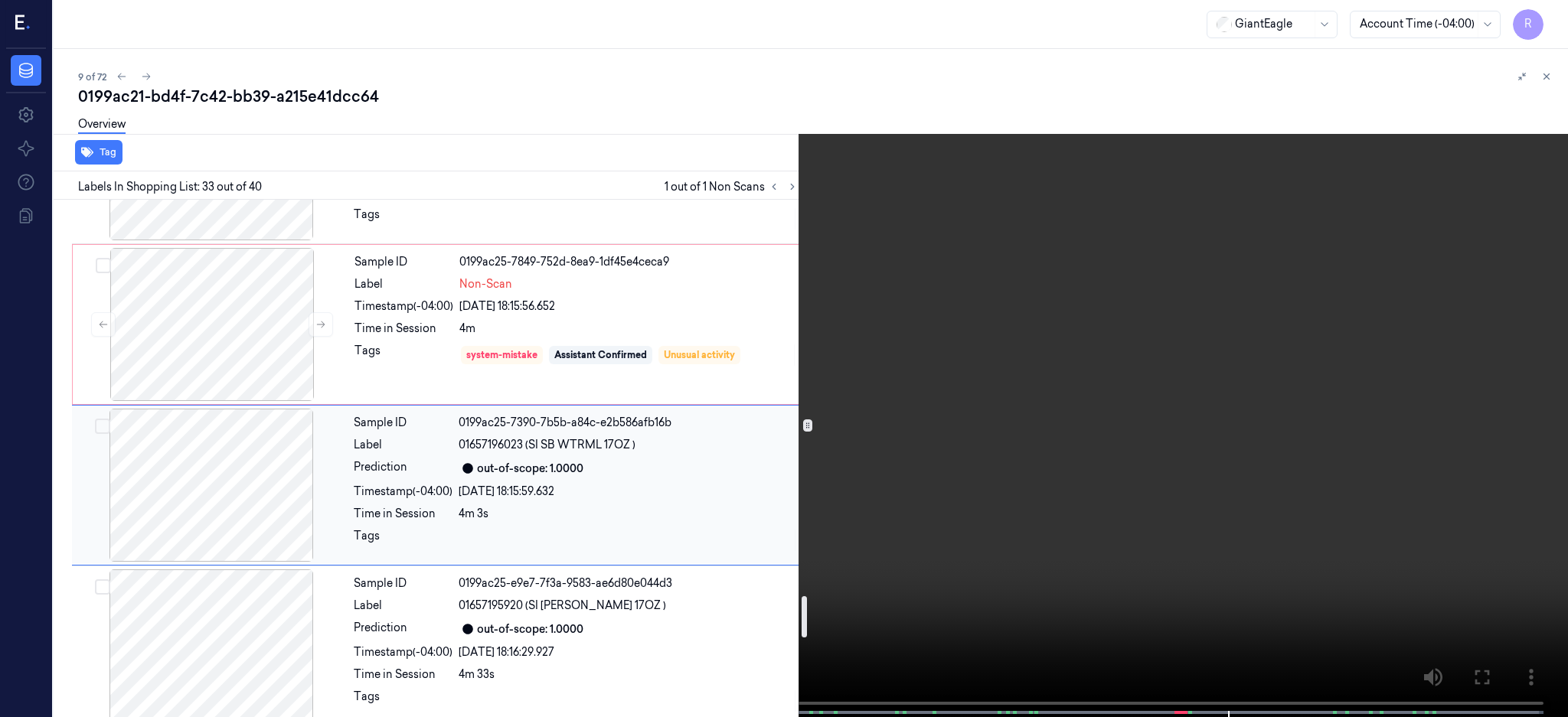
scroll to position [4883, 0]
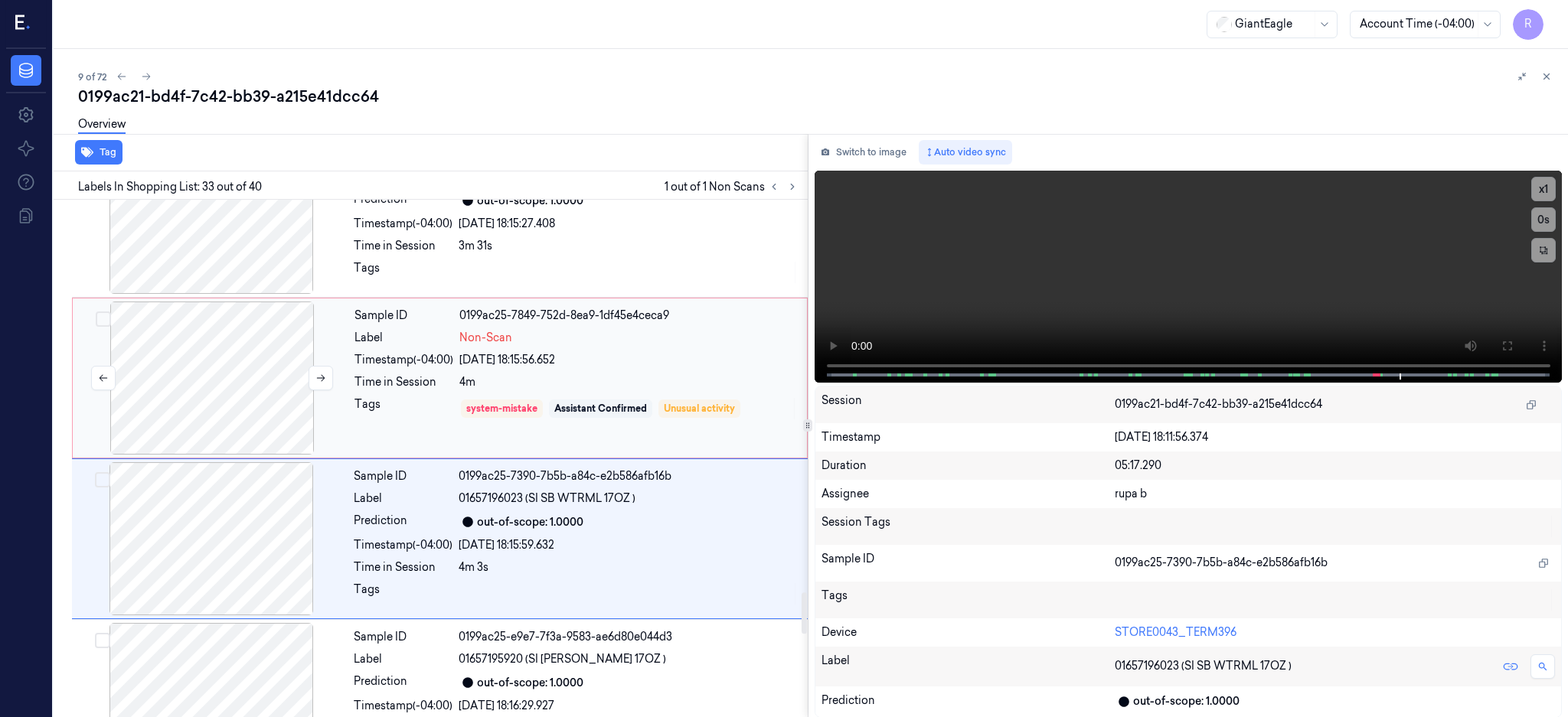
click at [280, 346] on div at bounding box center [212, 378] width 273 height 153
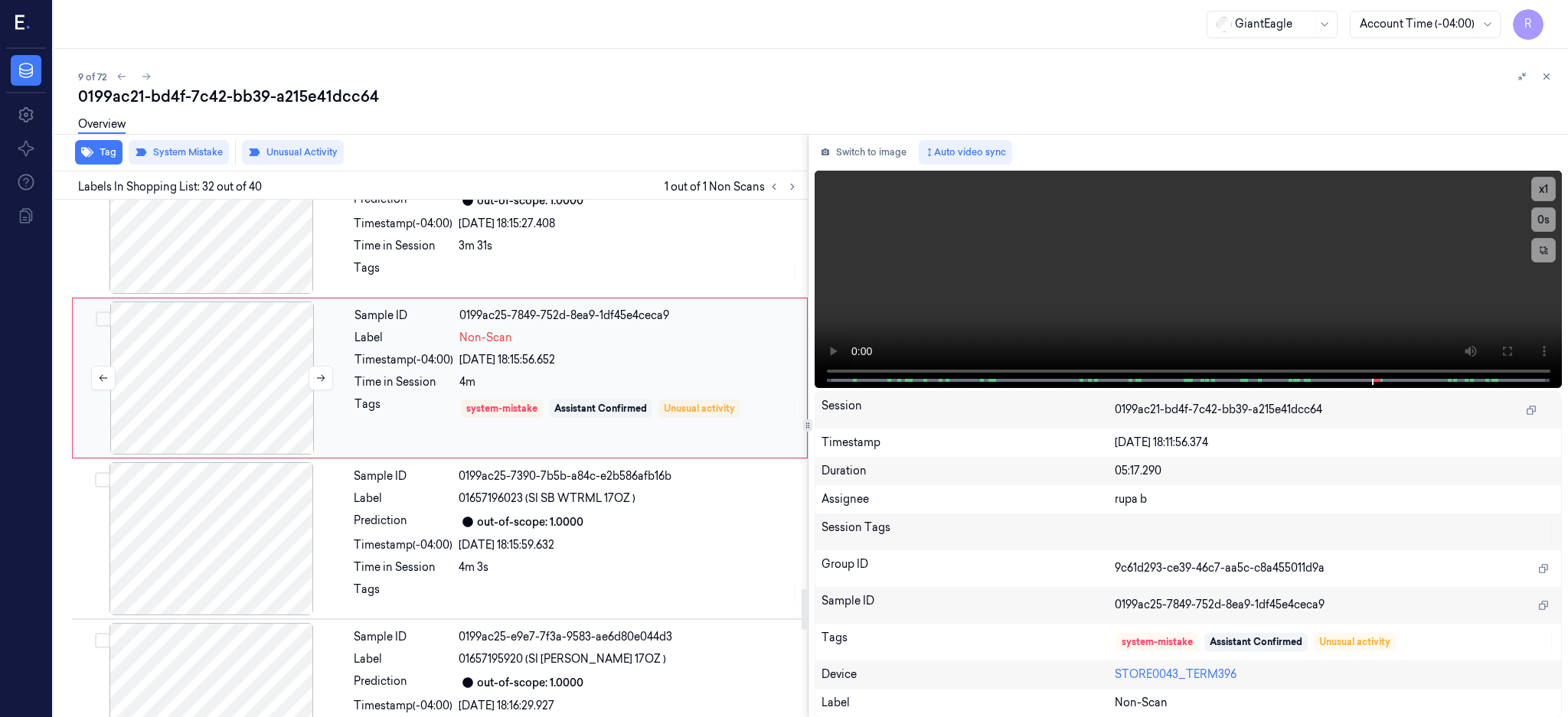
scroll to position [4805, 0]
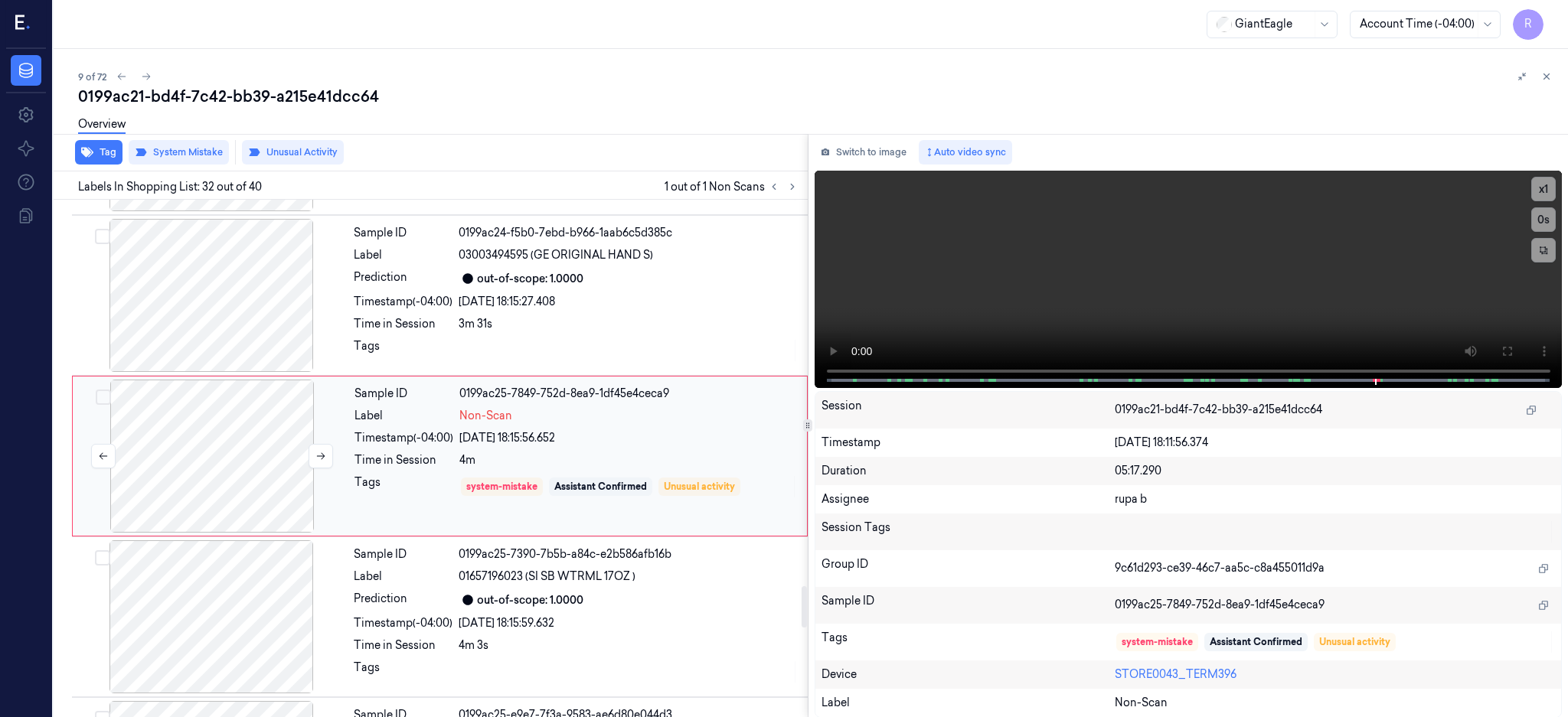
click at [333, 459] on div at bounding box center [212, 455] width 273 height 153
click at [887, 156] on button "Switch to image" at bounding box center [863, 152] width 98 height 25
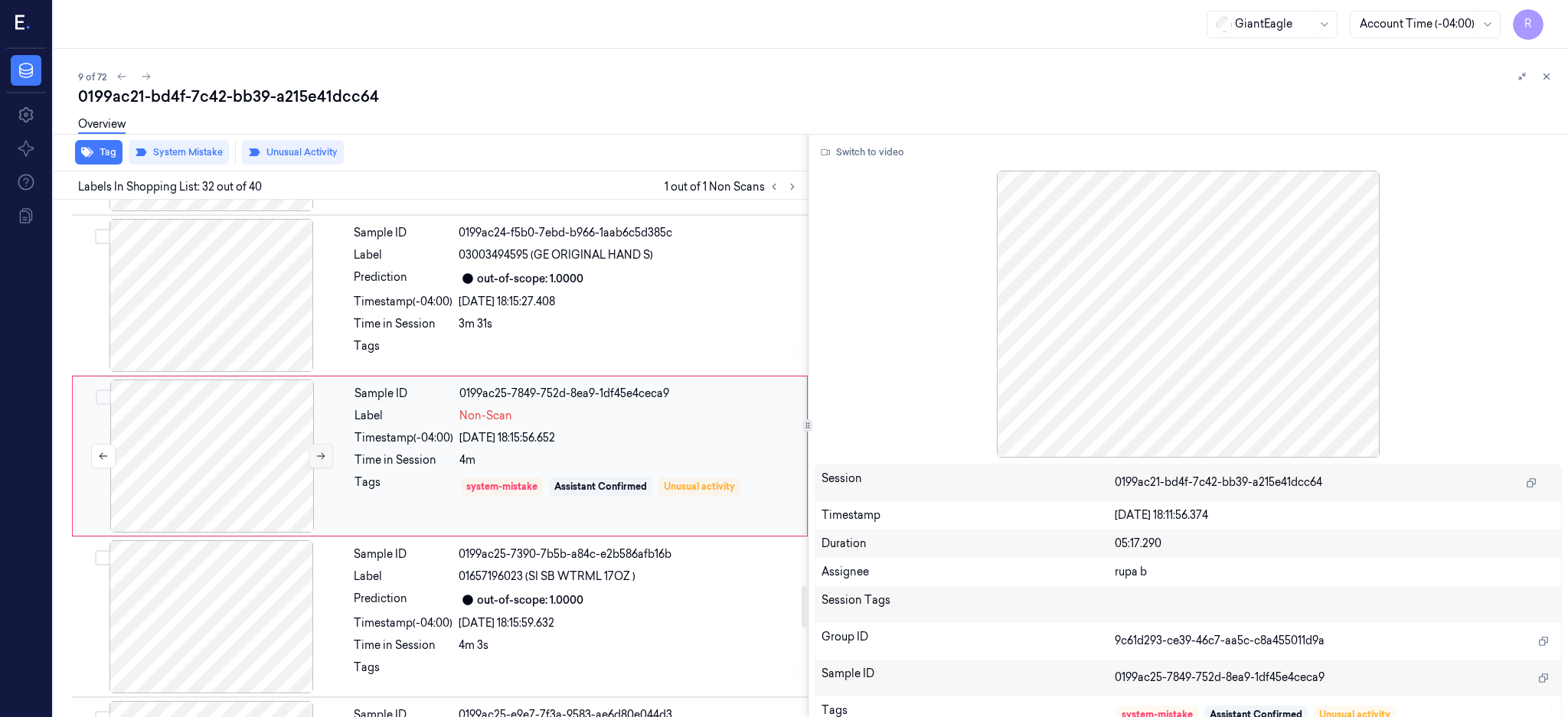
click at [322, 461] on icon at bounding box center [321, 455] width 11 height 11
click at [241, 445] on div at bounding box center [212, 455] width 273 height 153
click at [862, 164] on div "Switch to video Session 0199ac21-bd4f-7c42-bb39-a215e41dcc64 Timestamp 03/10/20…" at bounding box center [1189, 426] width 760 height 584
click at [862, 162] on button "Switch to video" at bounding box center [862, 152] width 96 height 25
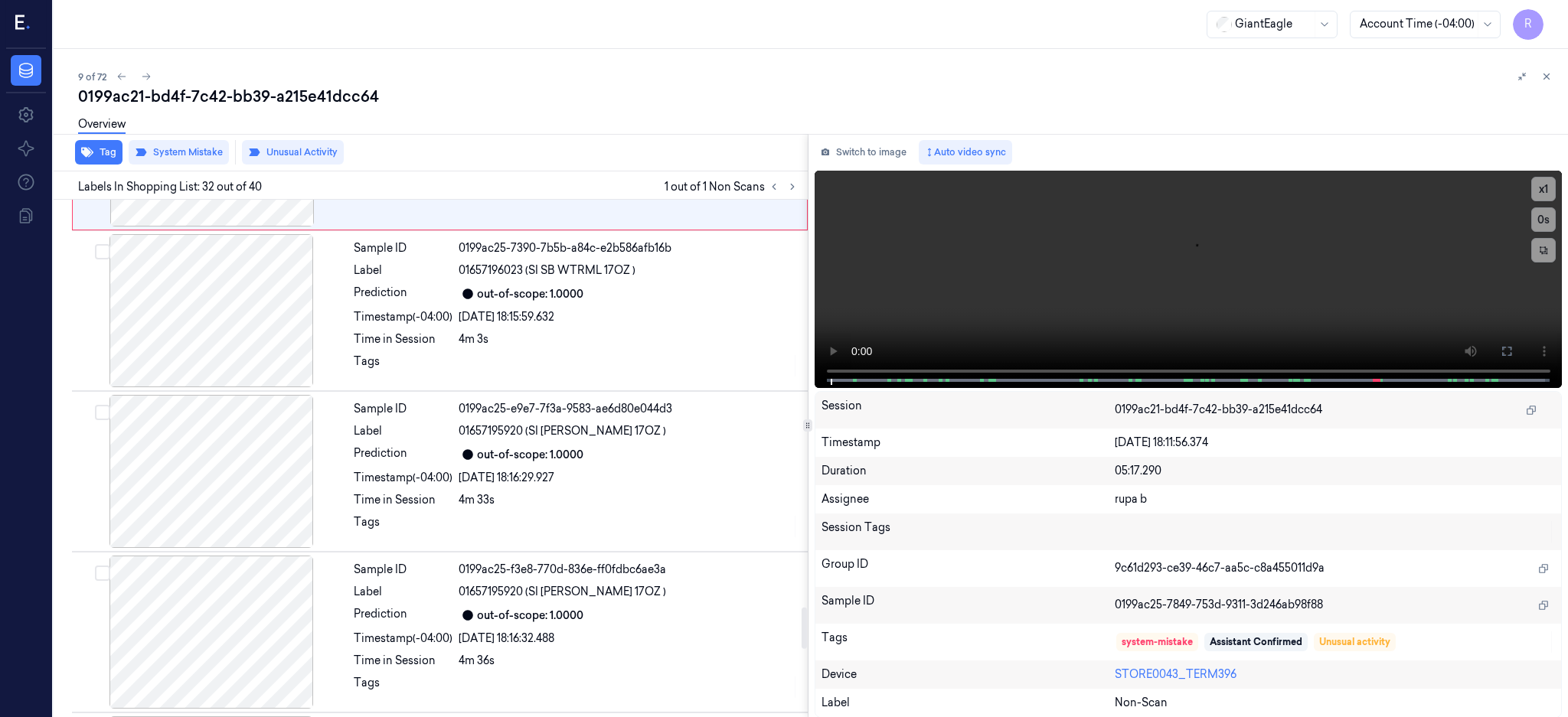
scroll to position [5009, 0]
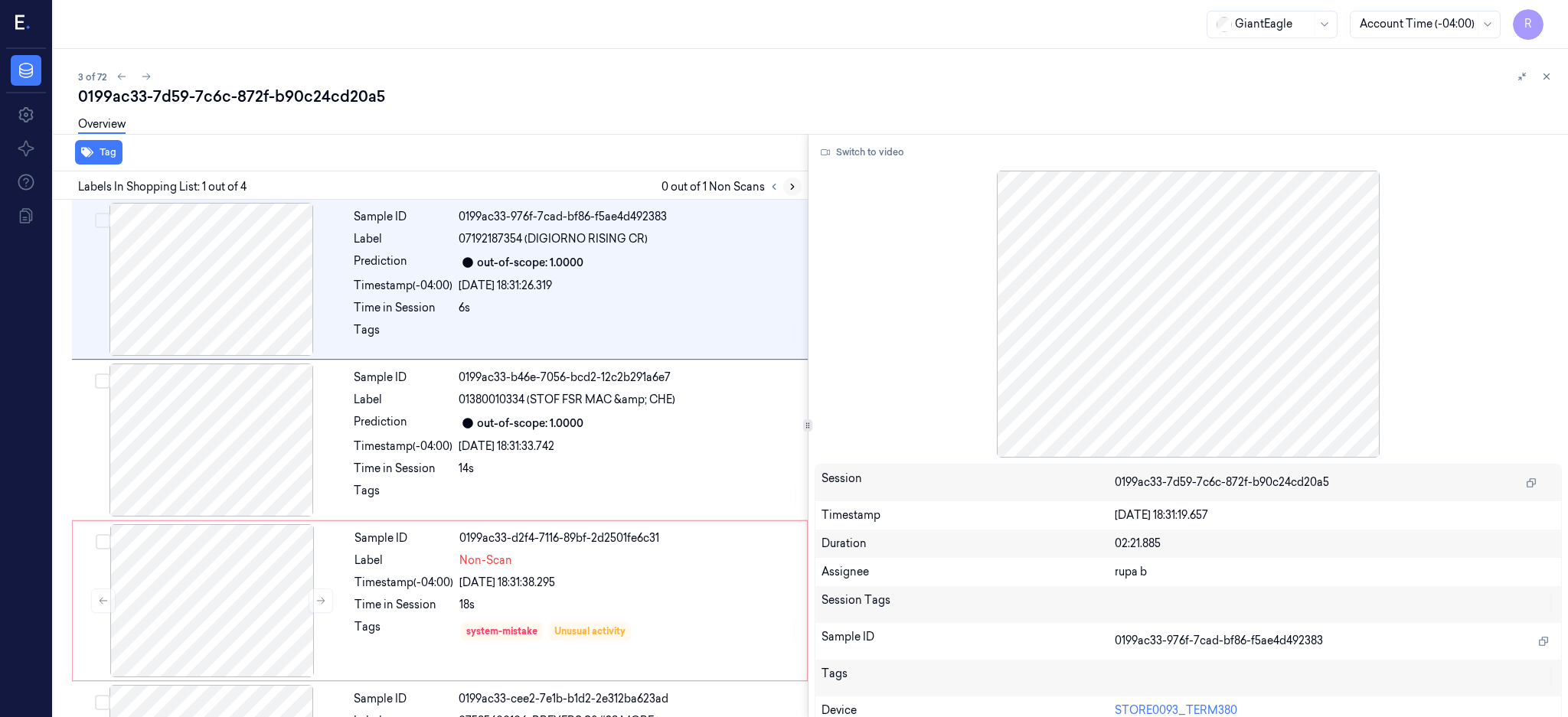
click at [802, 192] on div at bounding box center [783, 186] width 36 height 18
click at [191, 596] on div at bounding box center [212, 600] width 273 height 153
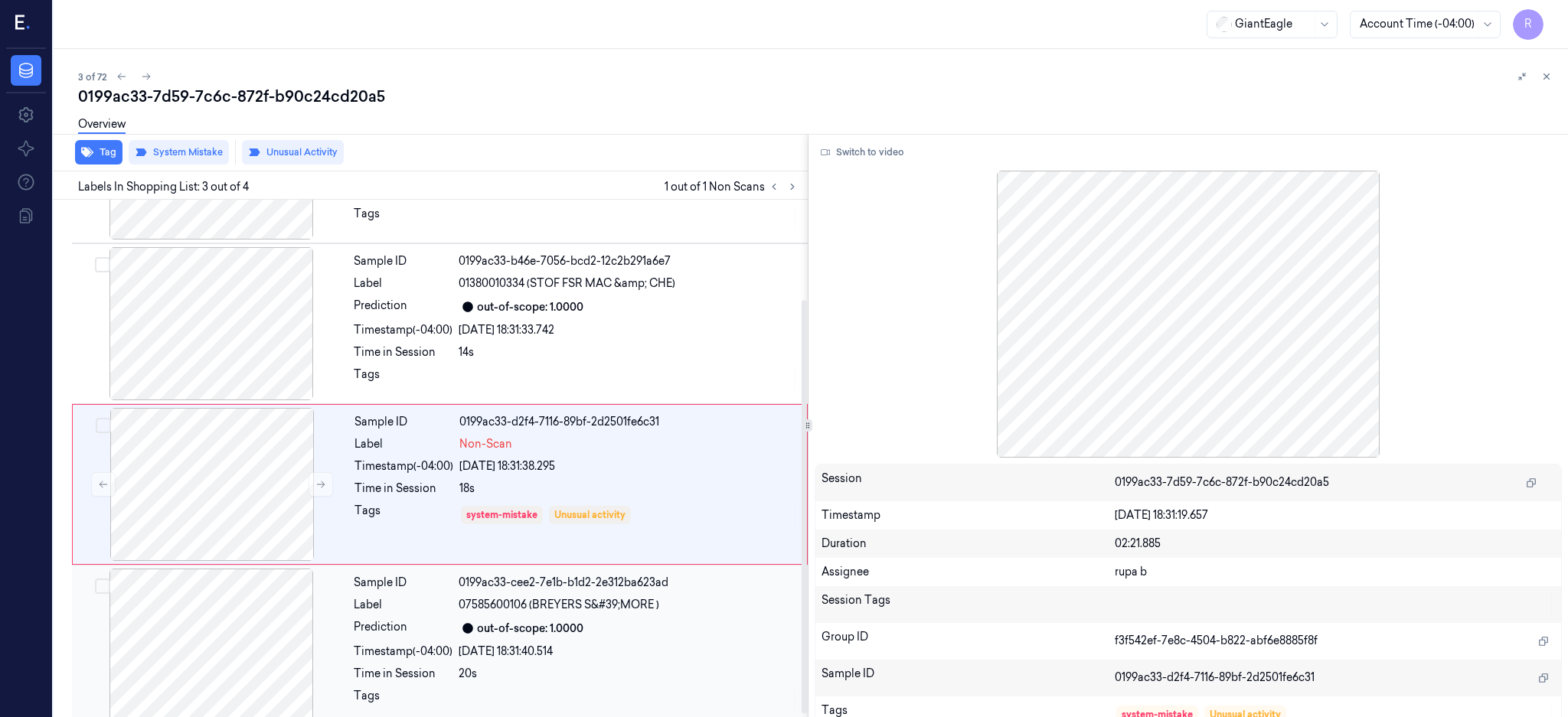
scroll to position [129, 0]
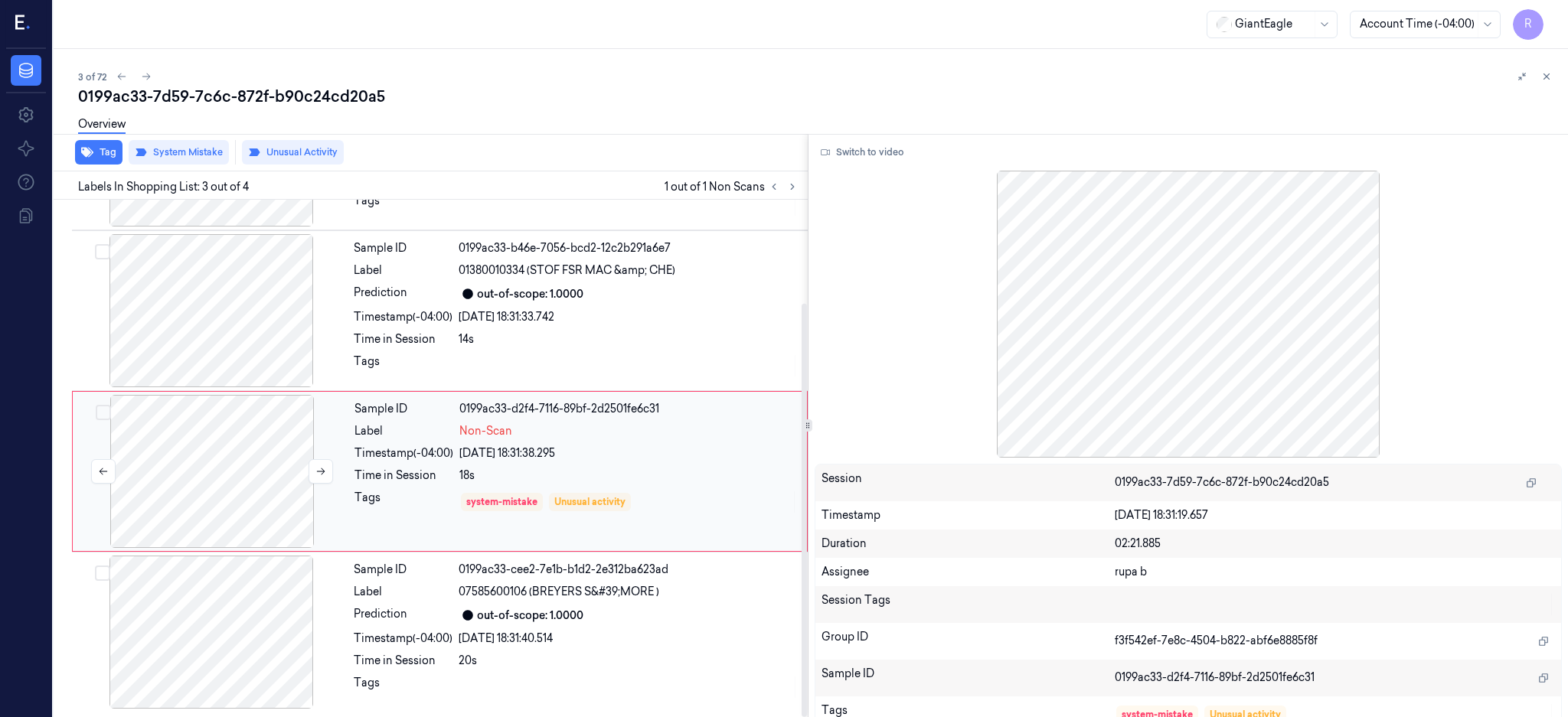
click at [221, 445] on div at bounding box center [212, 471] width 273 height 153
click at [247, 319] on div at bounding box center [211, 310] width 273 height 153
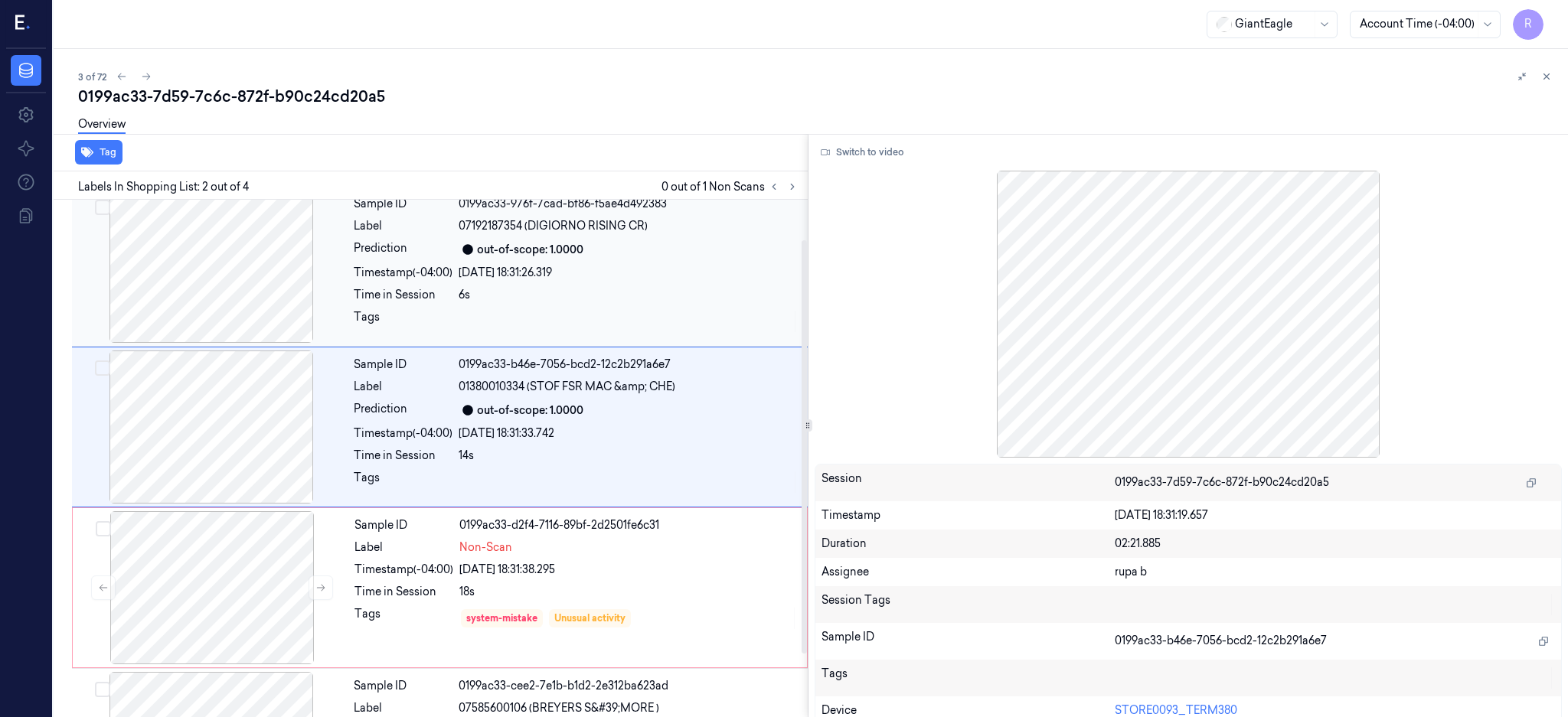
scroll to position [0, 0]
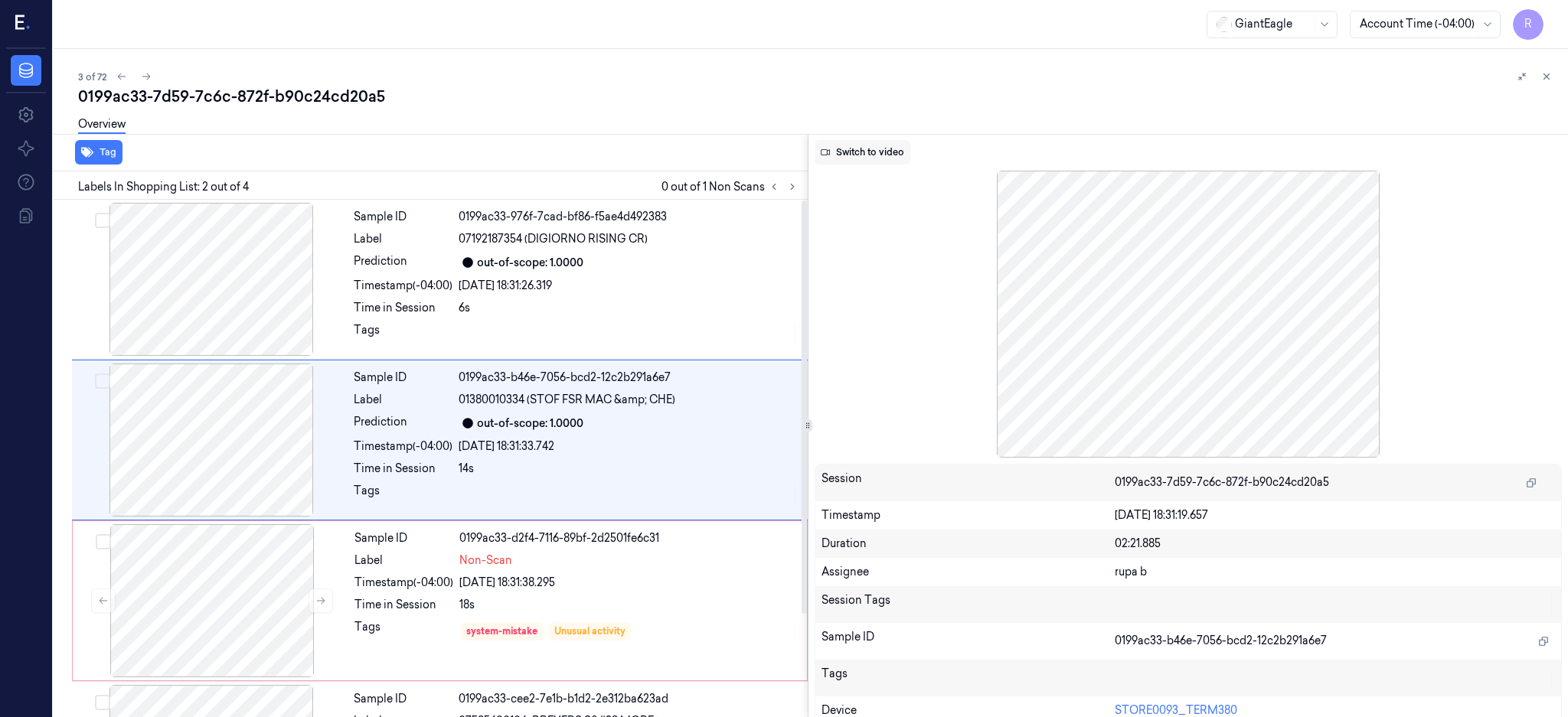
click at [885, 145] on button "Switch to video" at bounding box center [862, 152] width 96 height 25
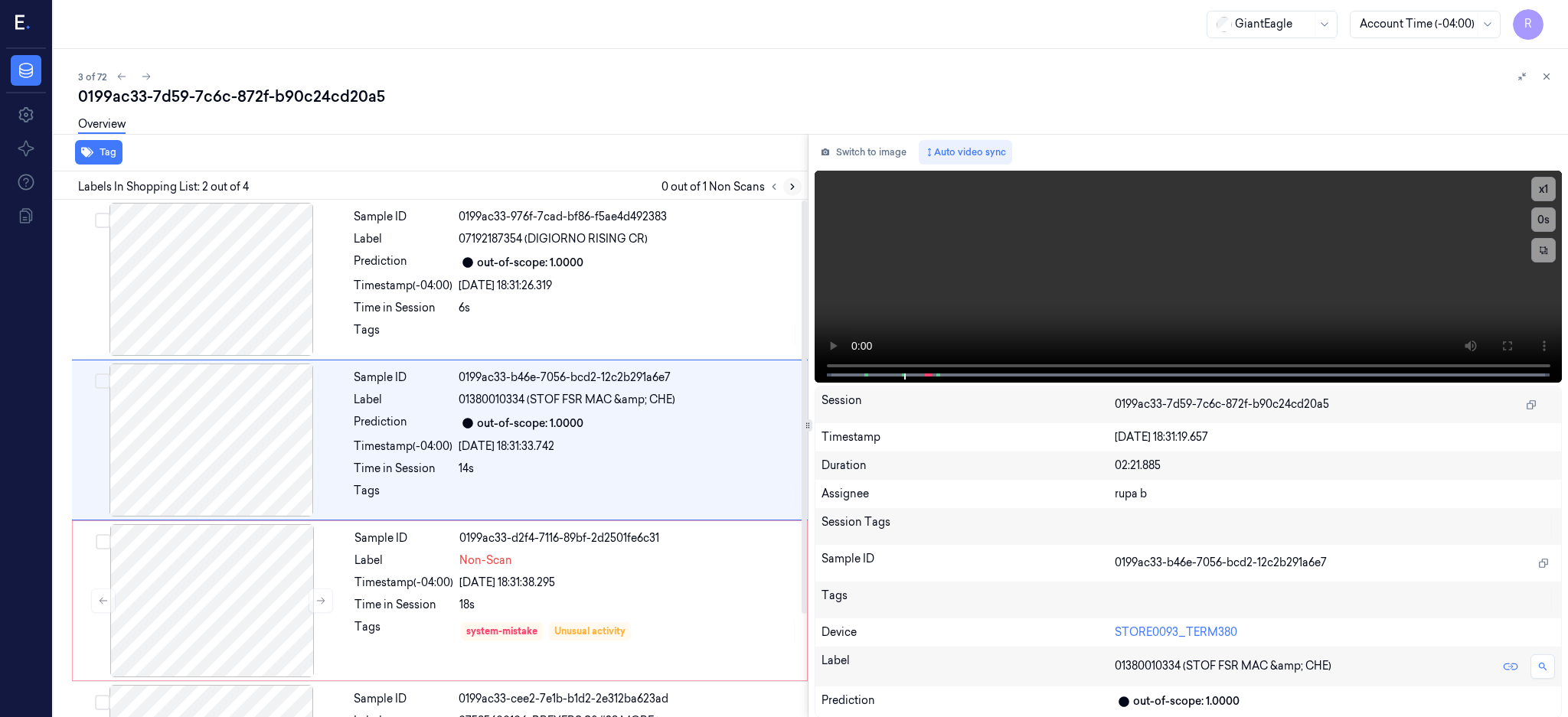
click at [798, 181] on icon at bounding box center [792, 186] width 11 height 11
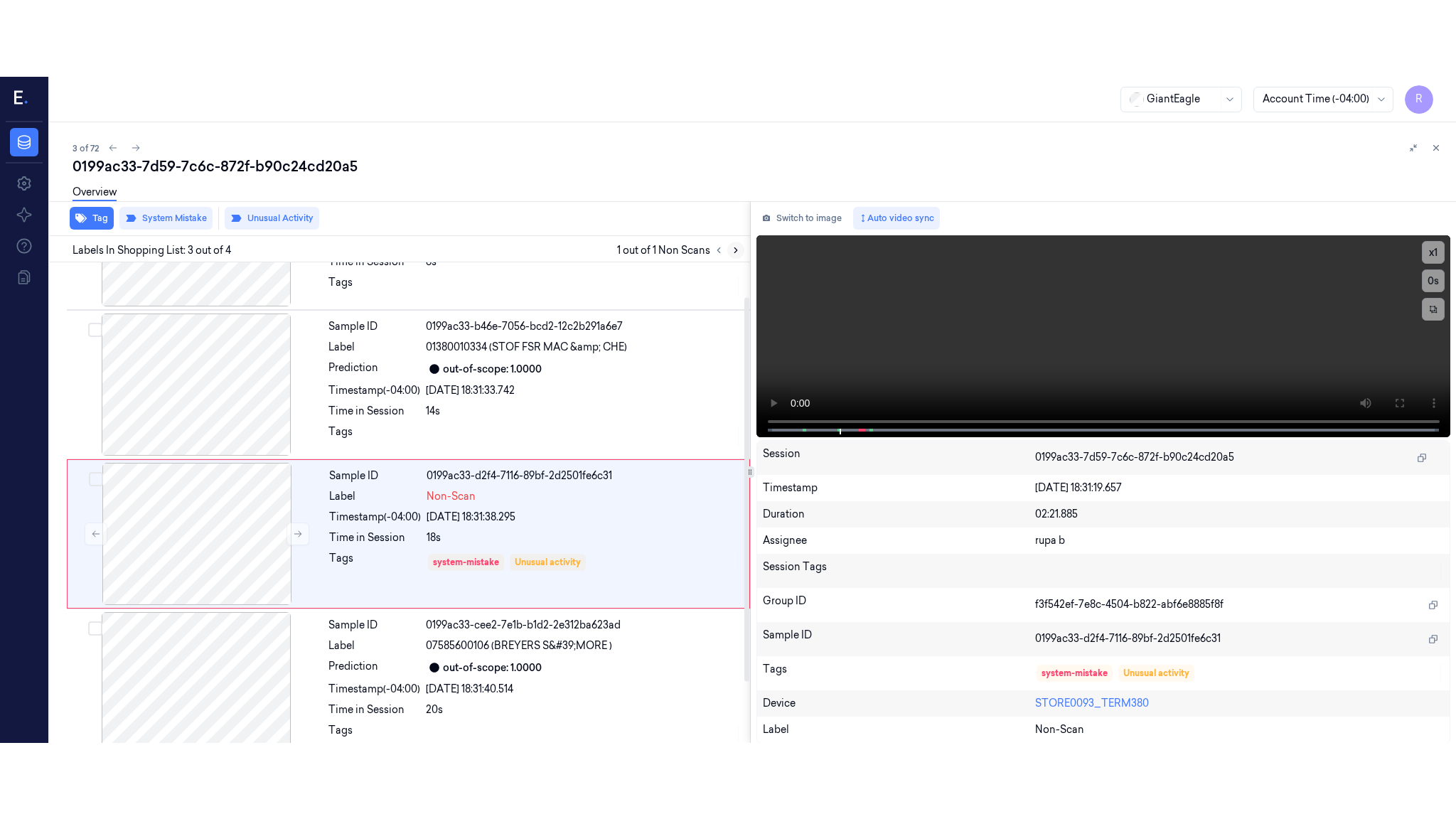
scroll to position [120, 0]
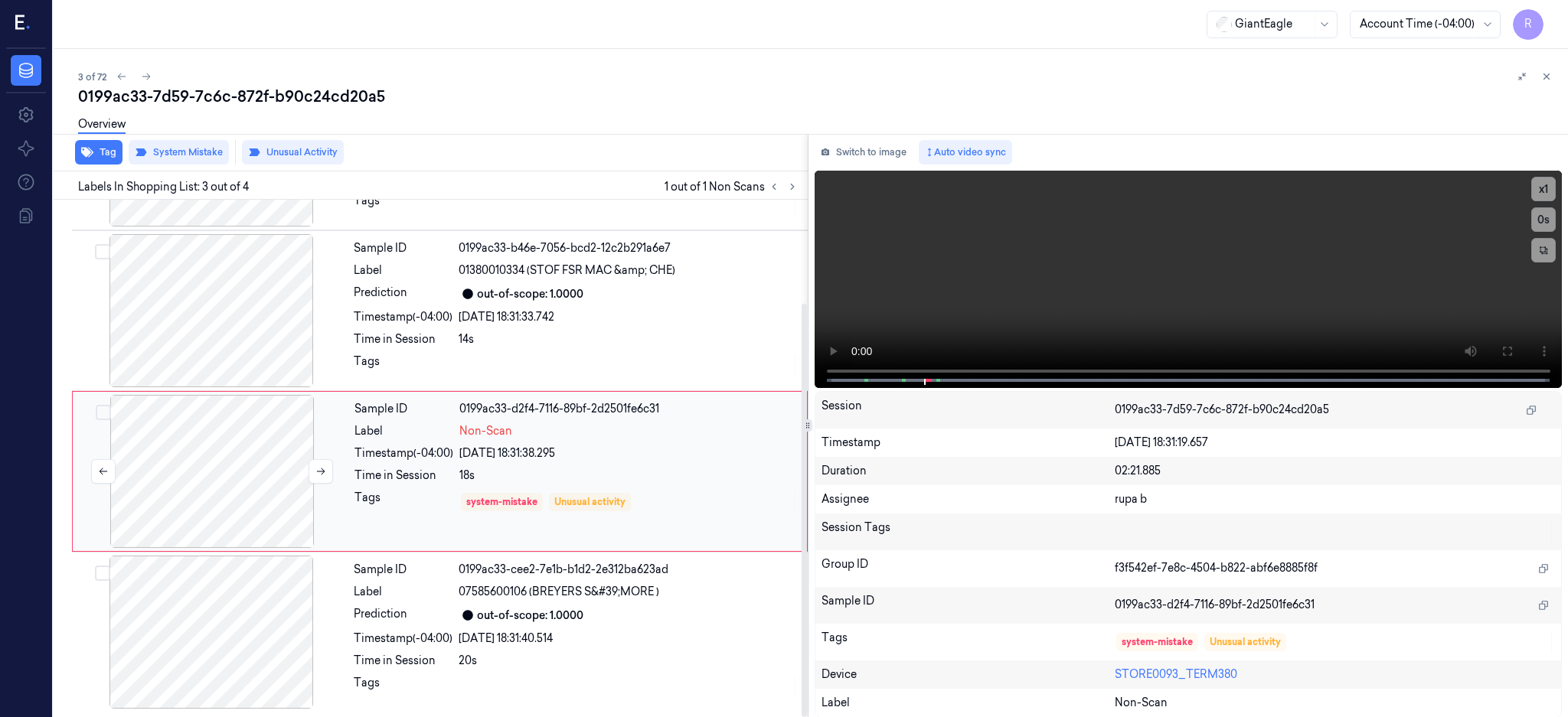
click at [214, 486] on div at bounding box center [212, 471] width 273 height 153
click at [1519, 349] on button at bounding box center [1507, 351] width 25 height 25
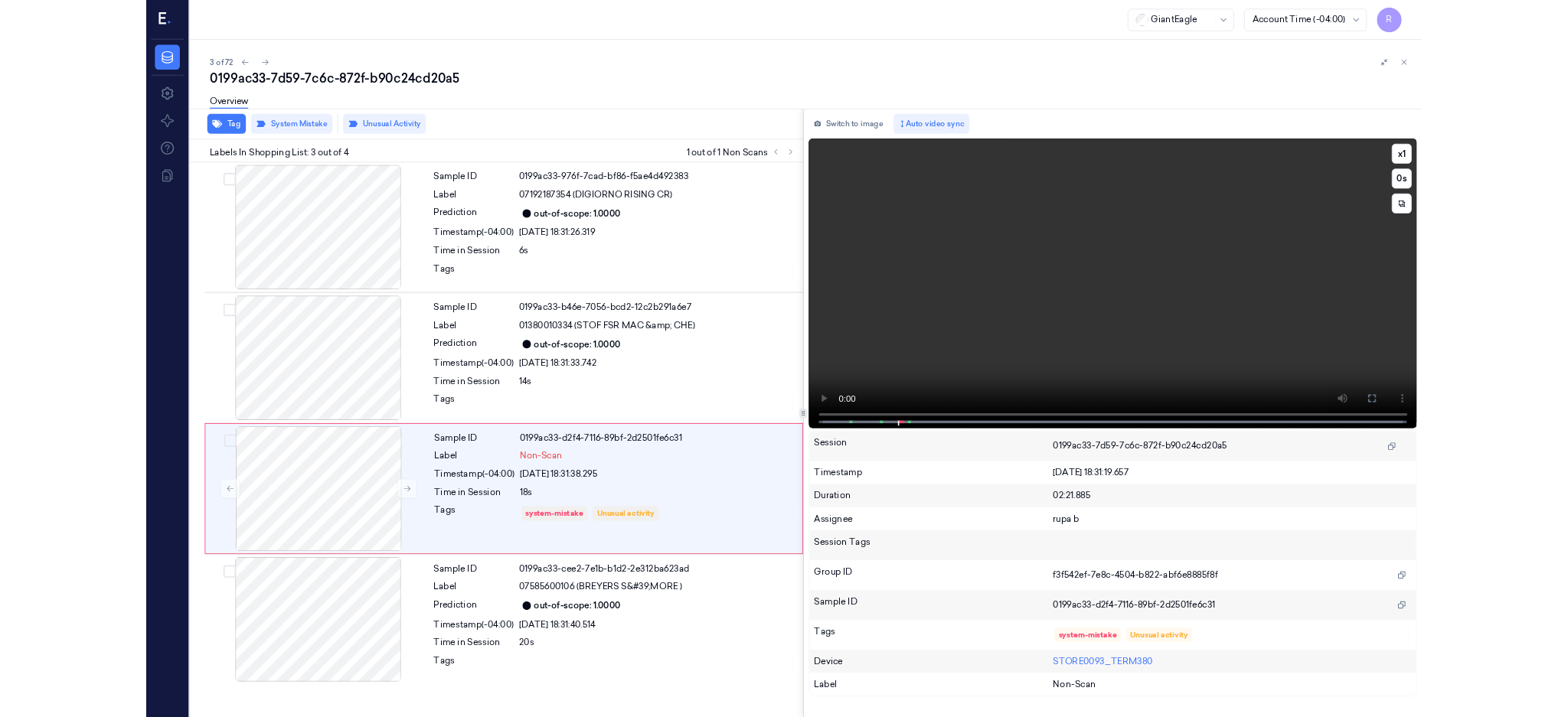
scroll to position [0, 0]
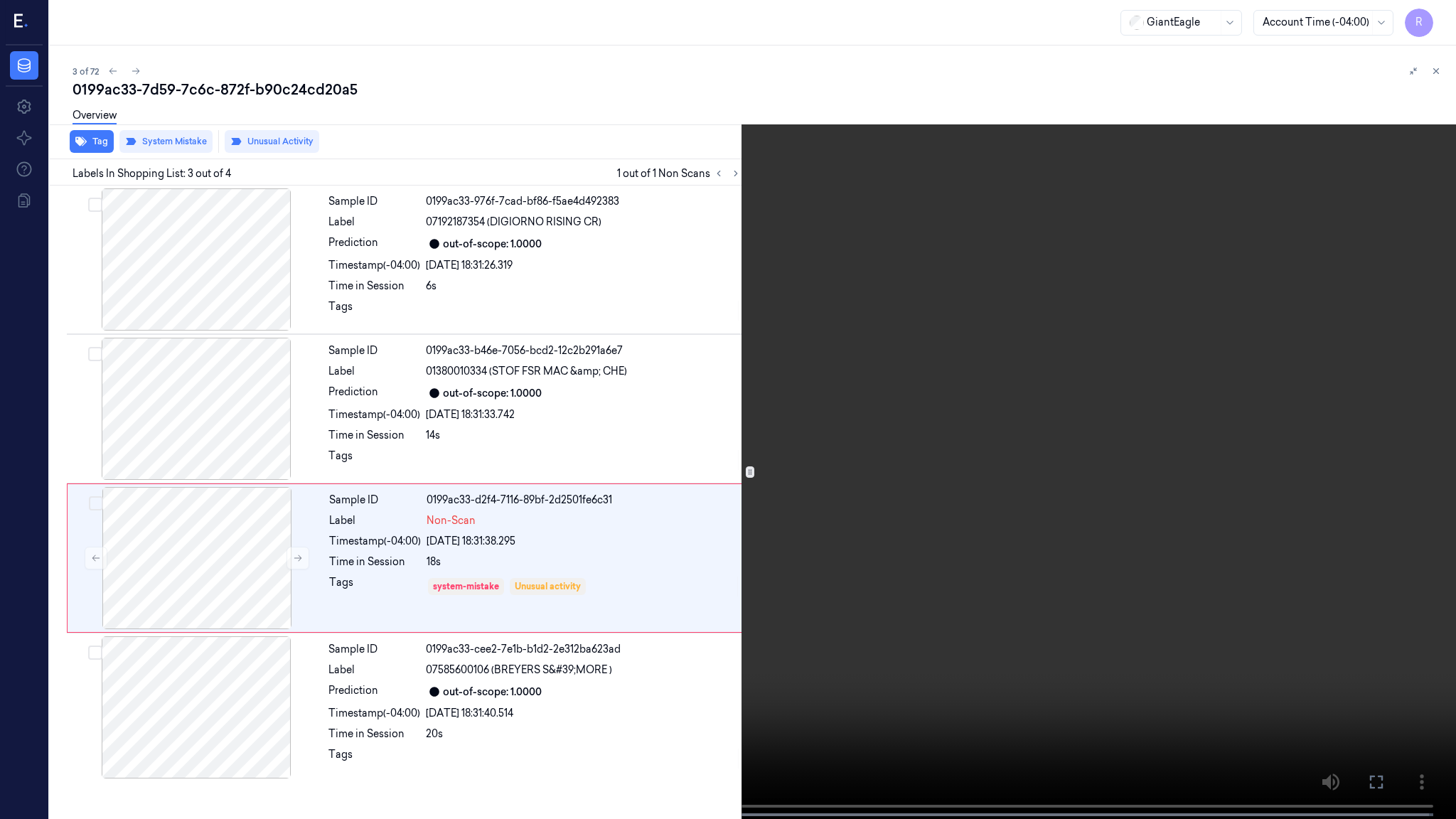
click at [949, 454] on video at bounding box center [728, 411] width 1456 height 821
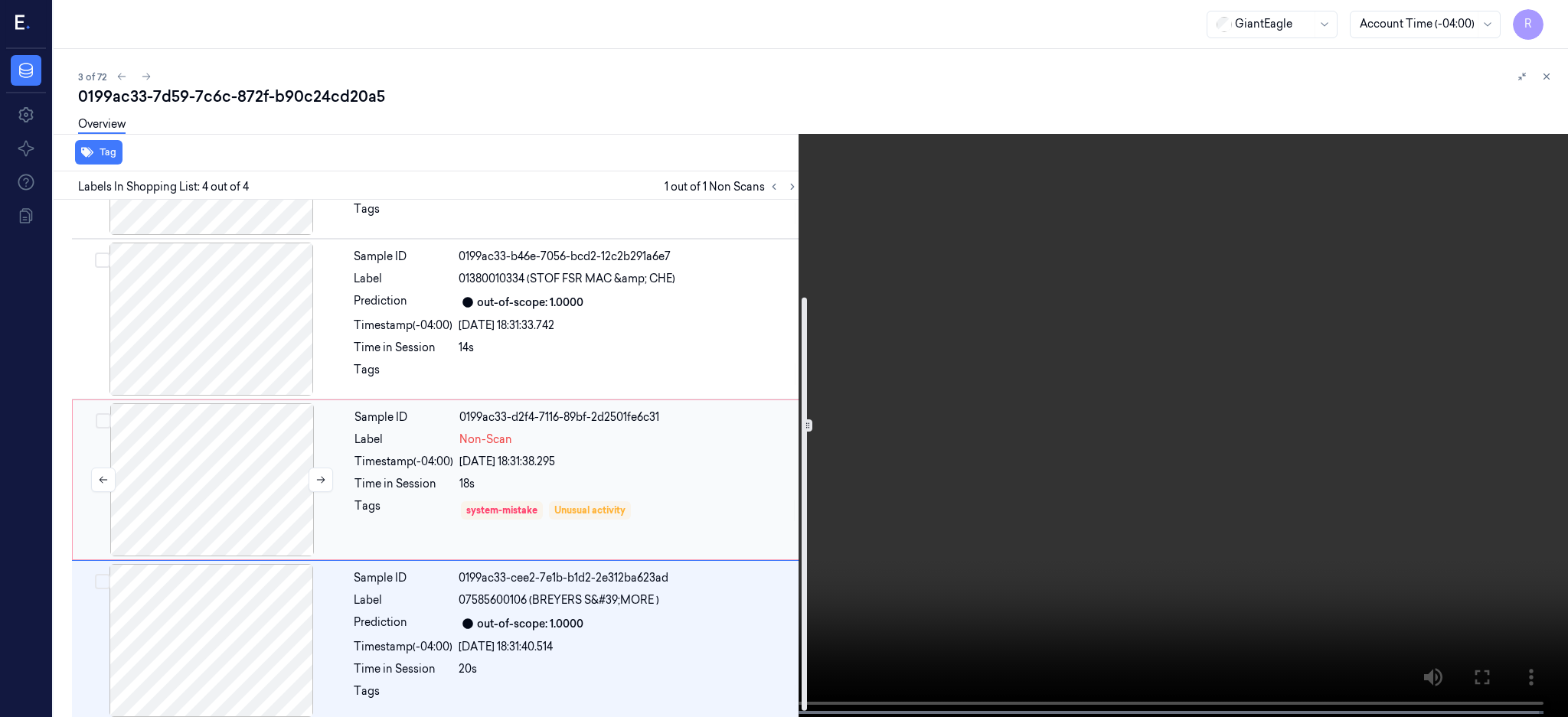
scroll to position [128, 0]
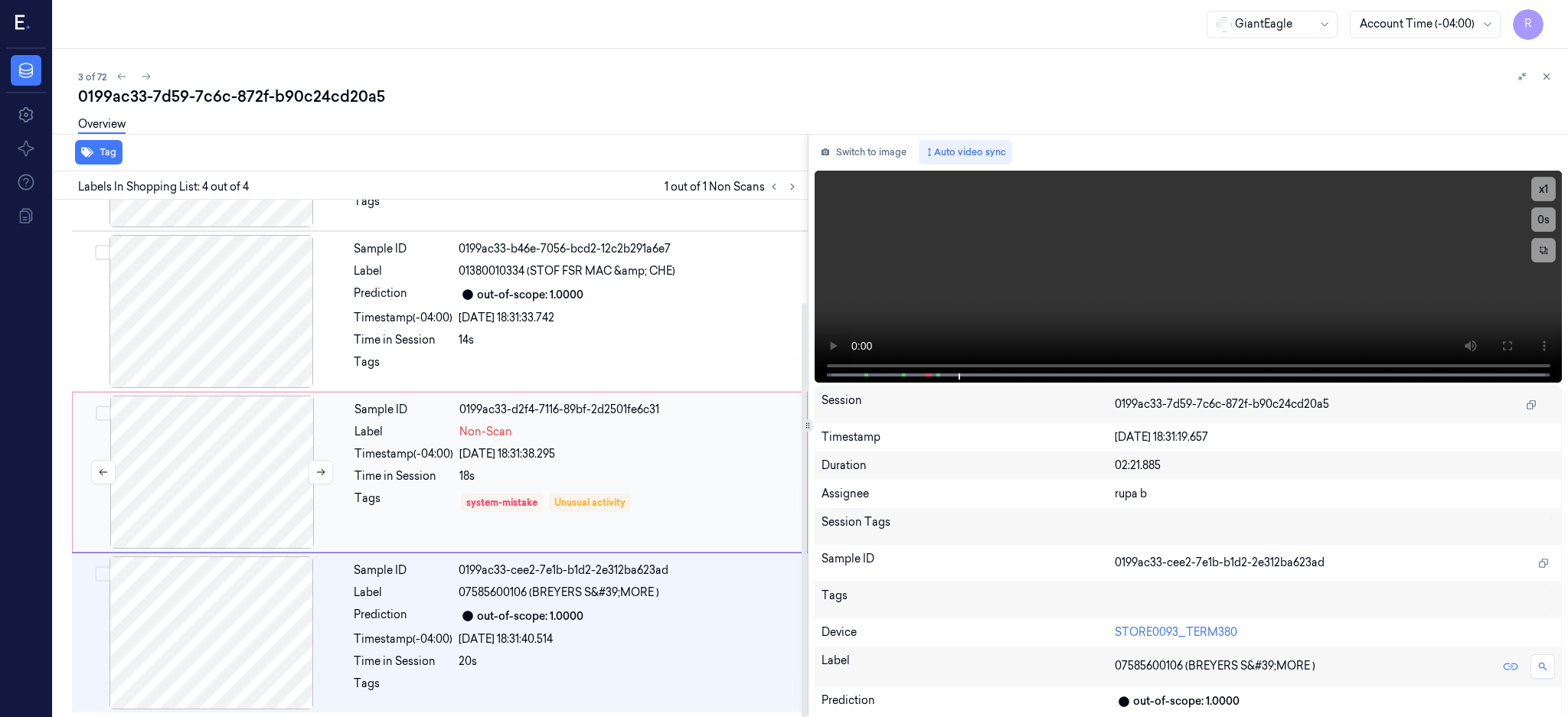
click at [225, 463] on div at bounding box center [212, 472] width 273 height 153
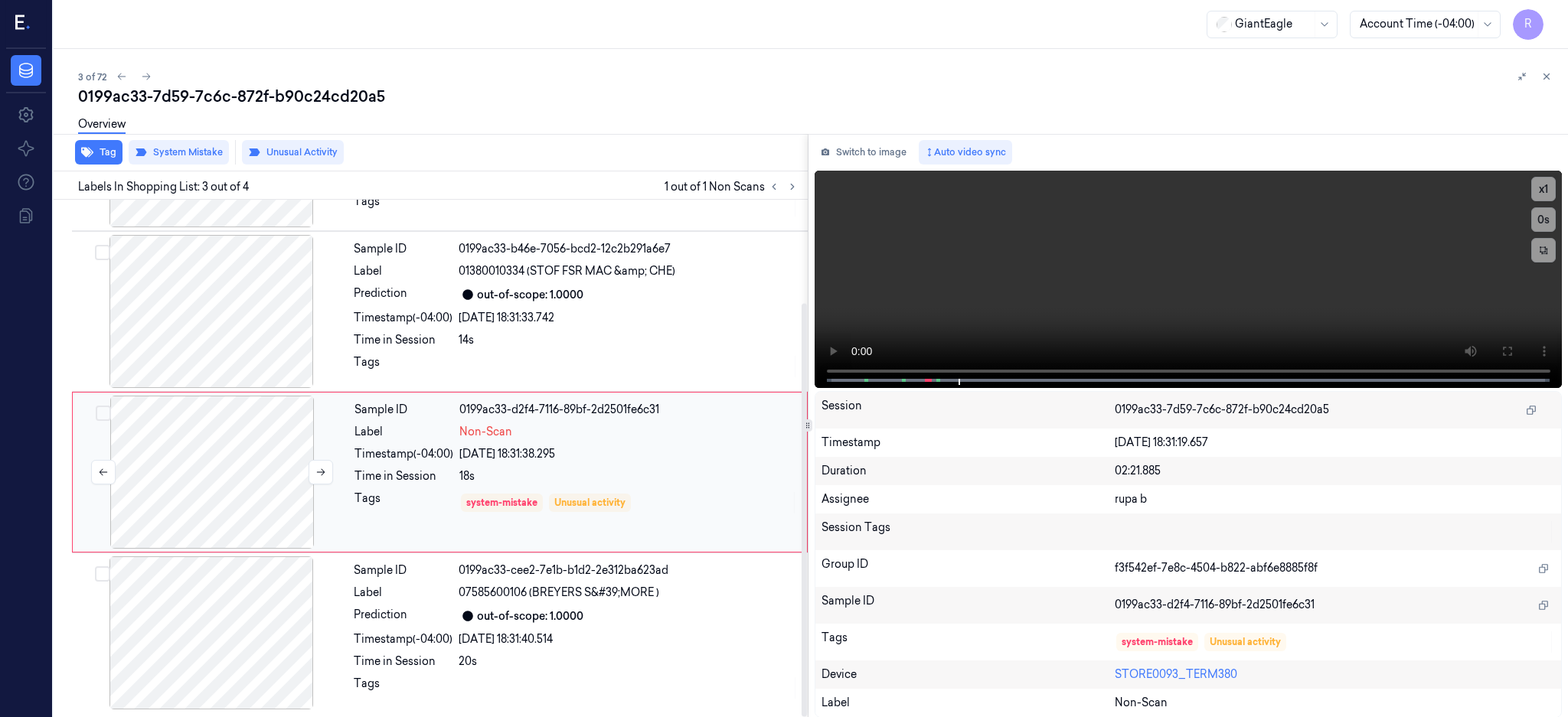
scroll to position [129, 0]
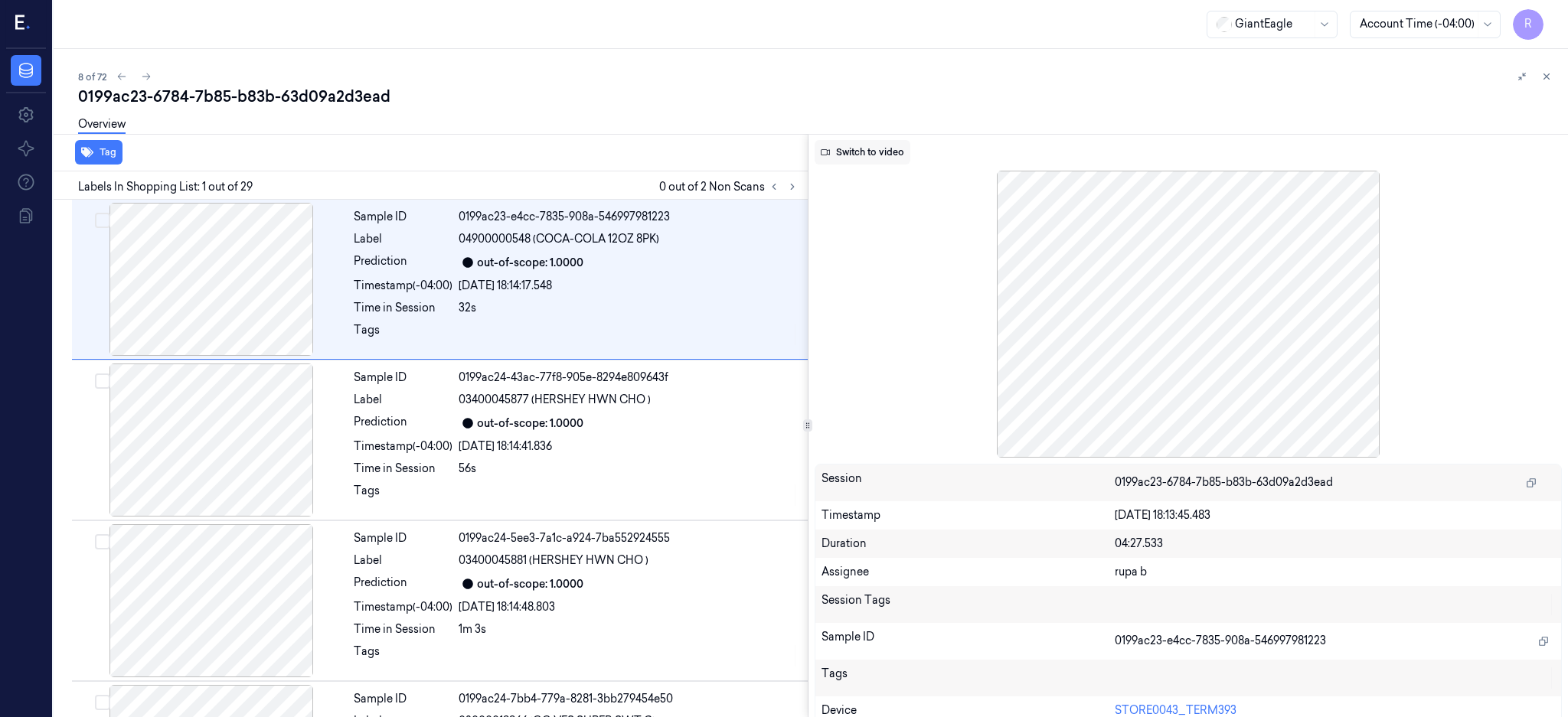
click at [910, 142] on button "Switch to video" at bounding box center [862, 152] width 96 height 25
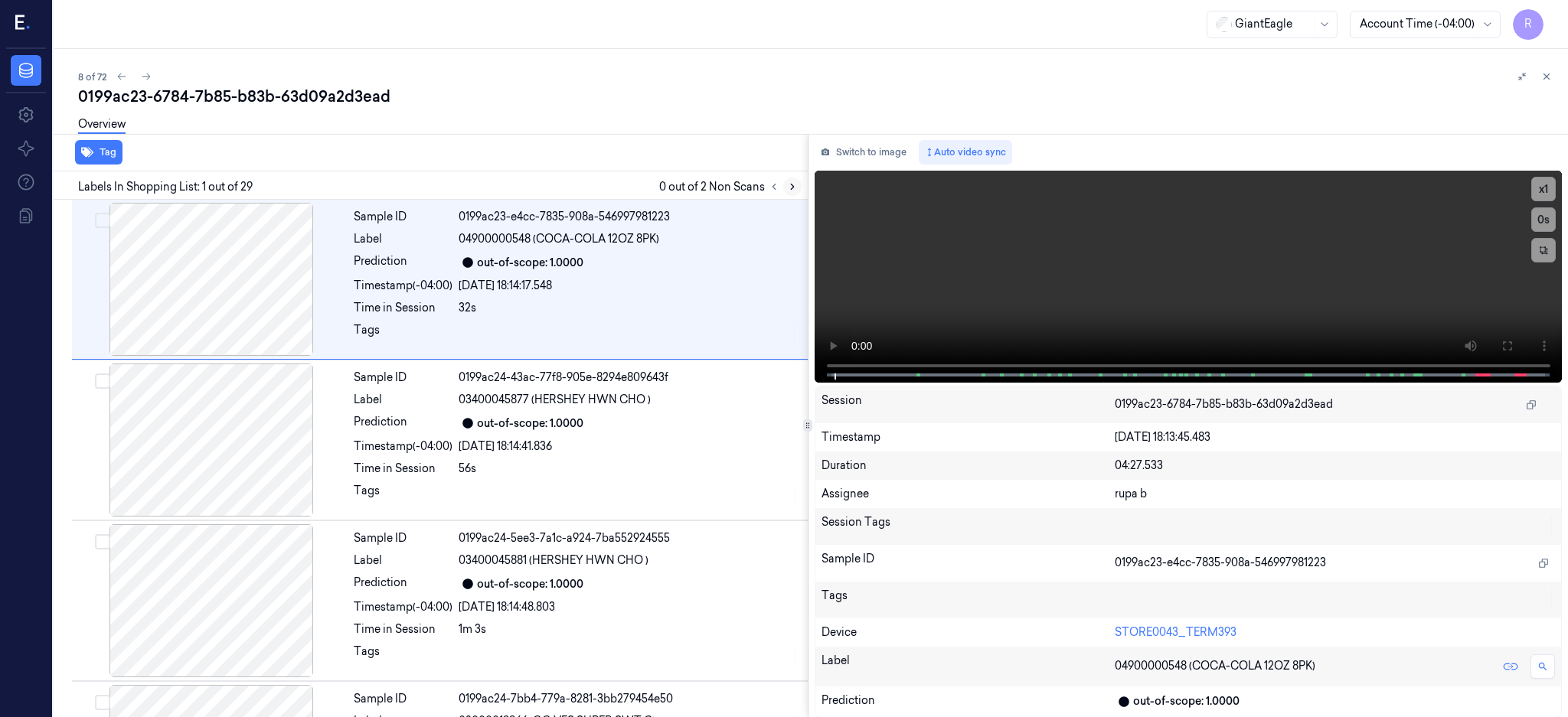
click at [798, 188] on icon at bounding box center [792, 186] width 11 height 11
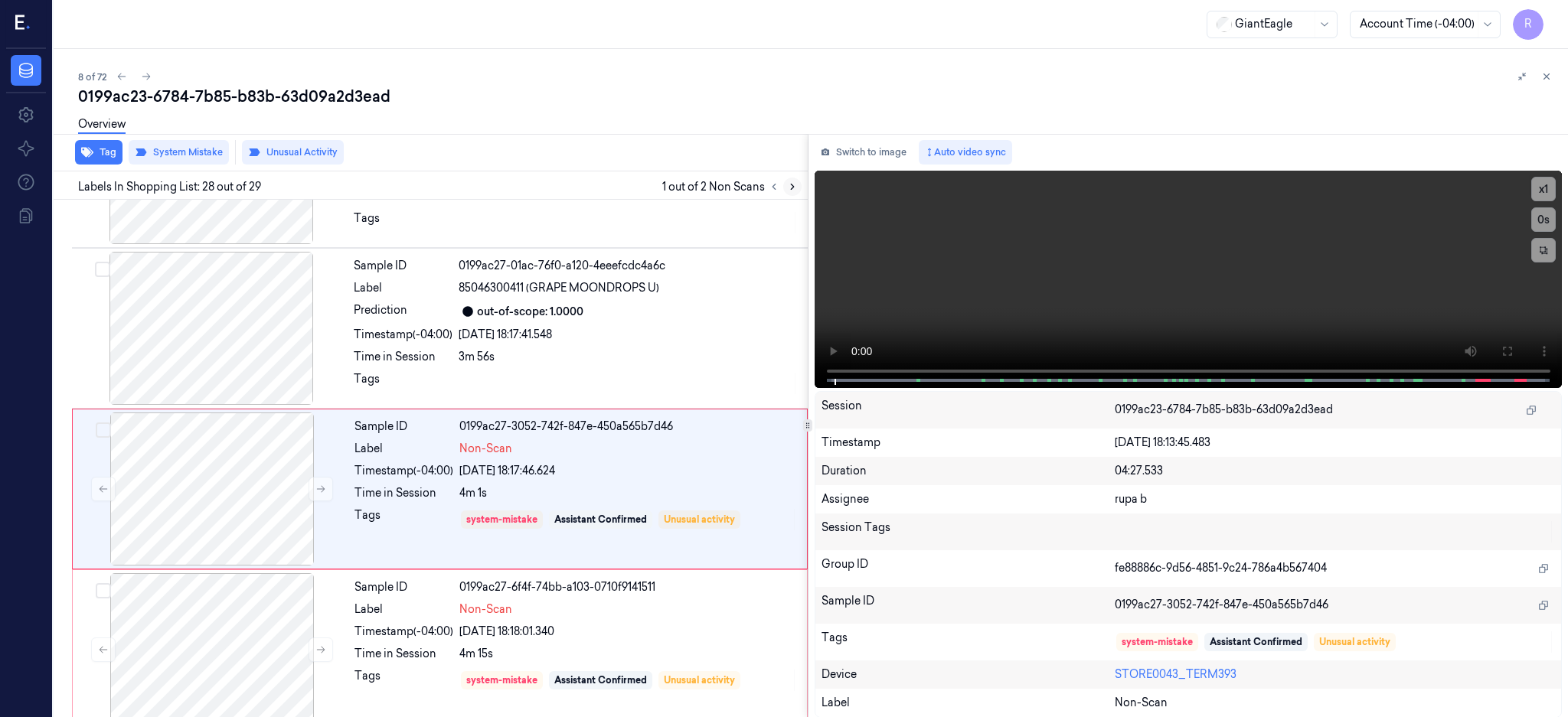
scroll to position [4148, 0]
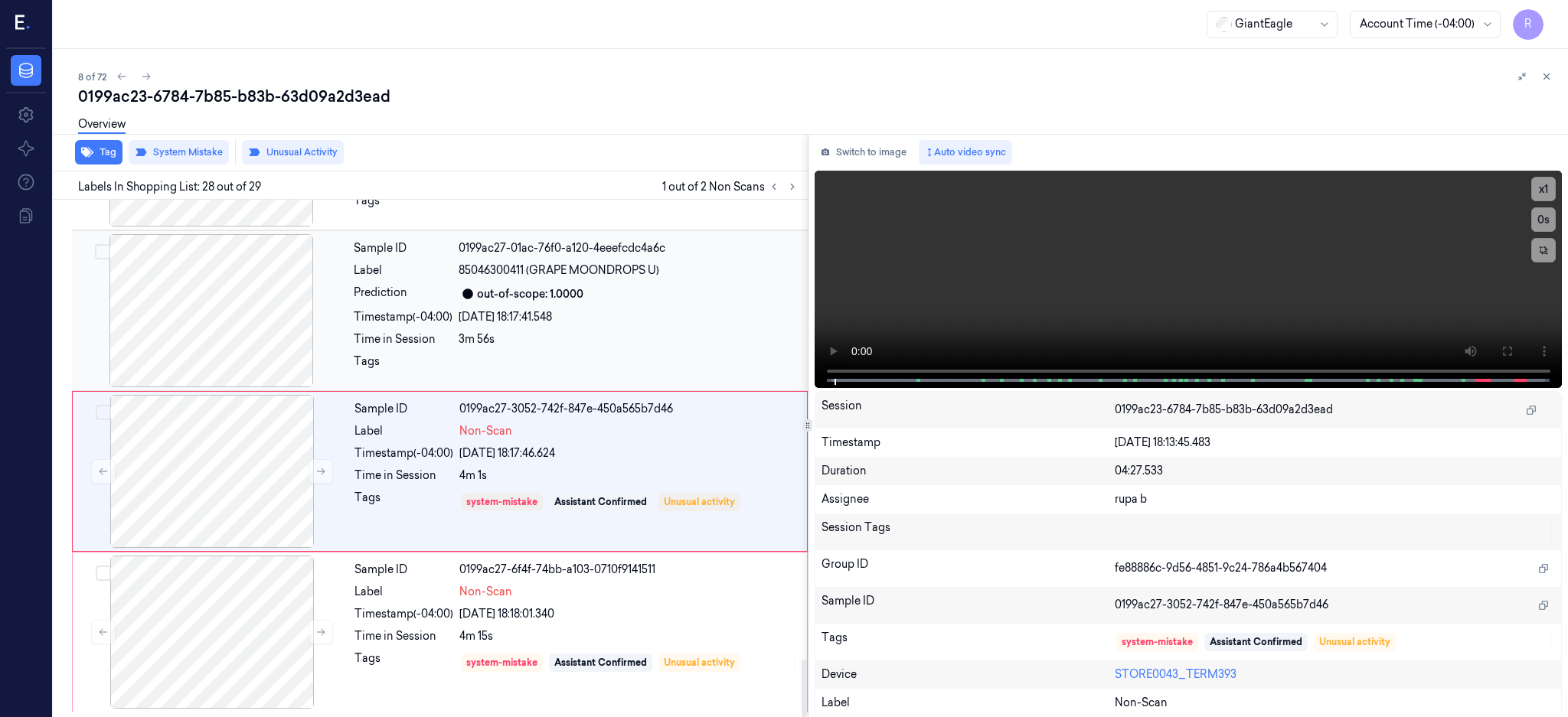
click at [240, 270] on div at bounding box center [211, 310] width 273 height 153
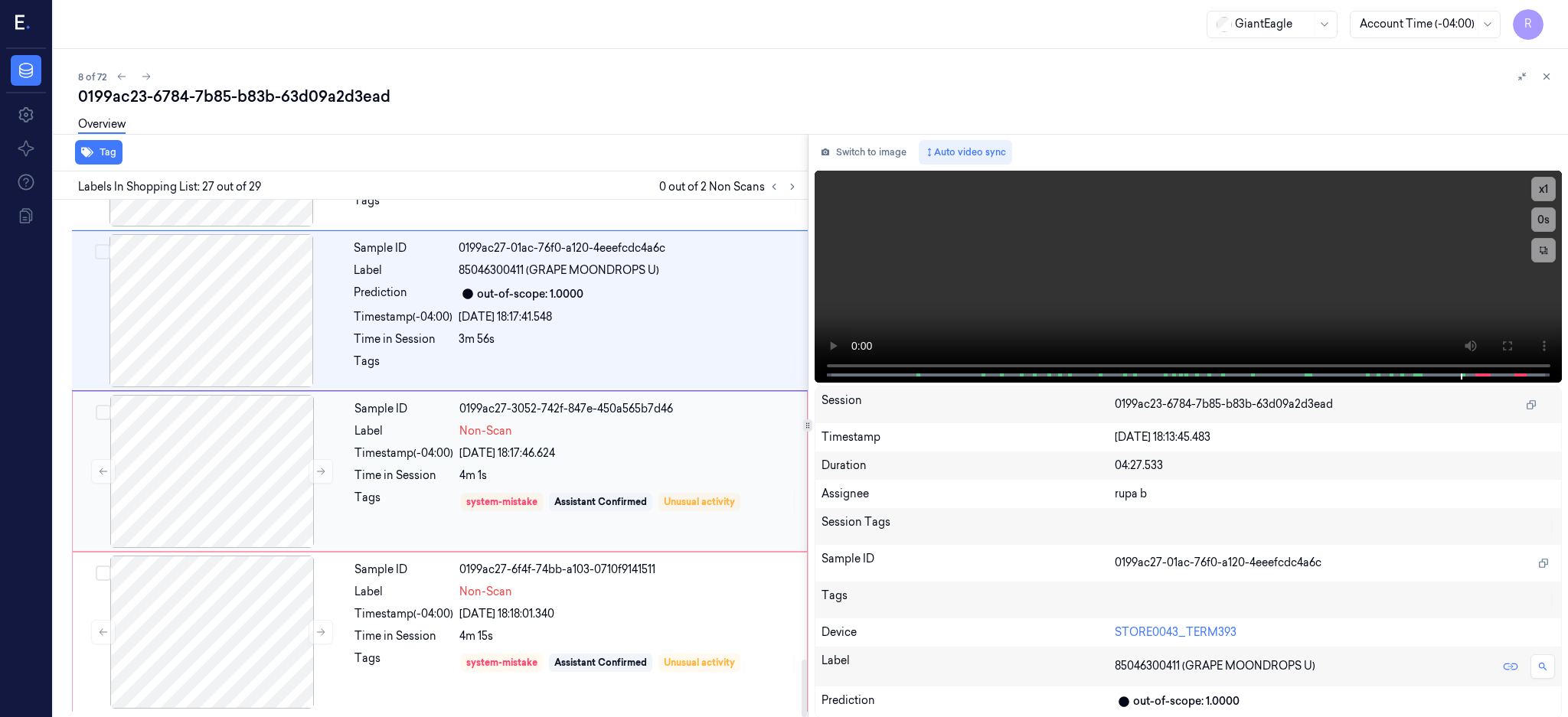
scroll to position [4001, 0]
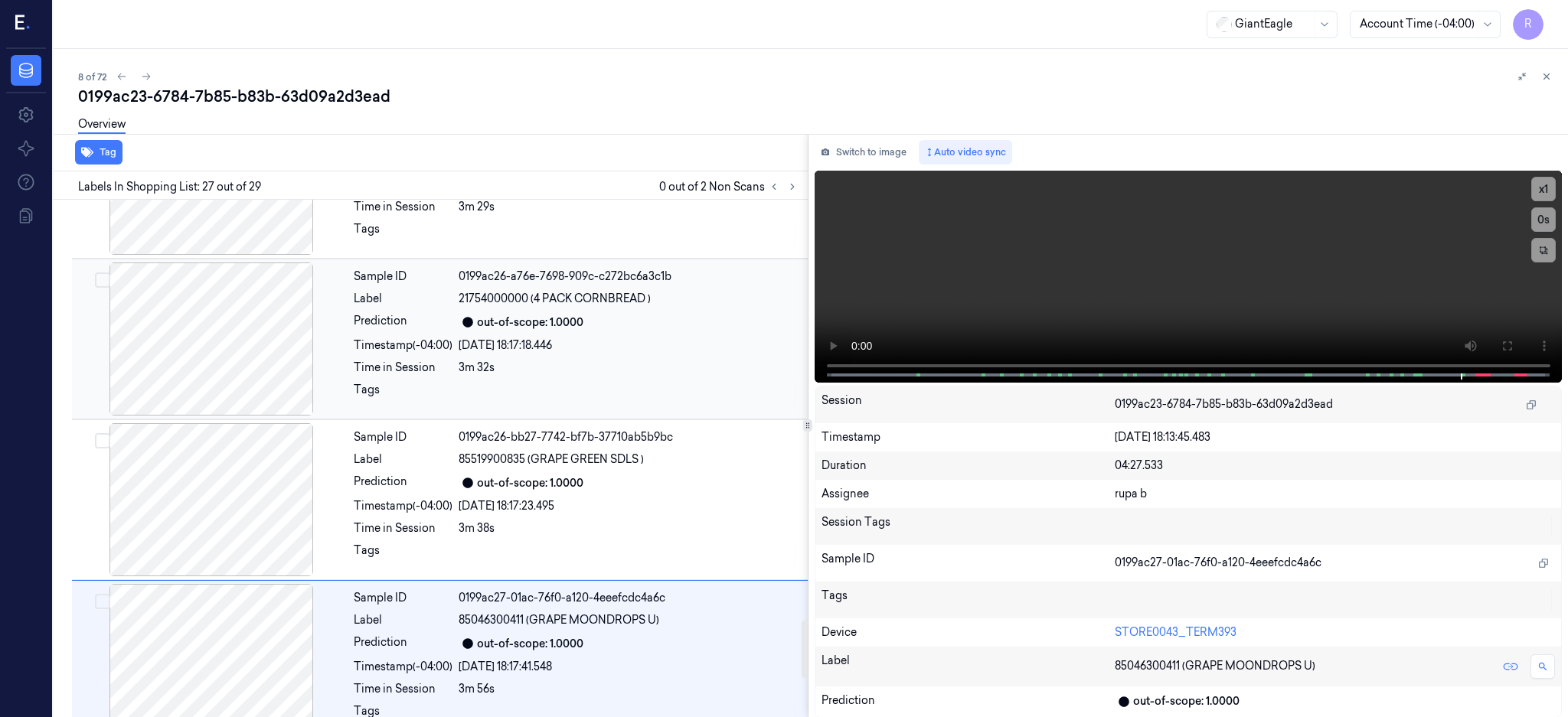
click at [261, 356] on div at bounding box center [211, 339] width 273 height 153
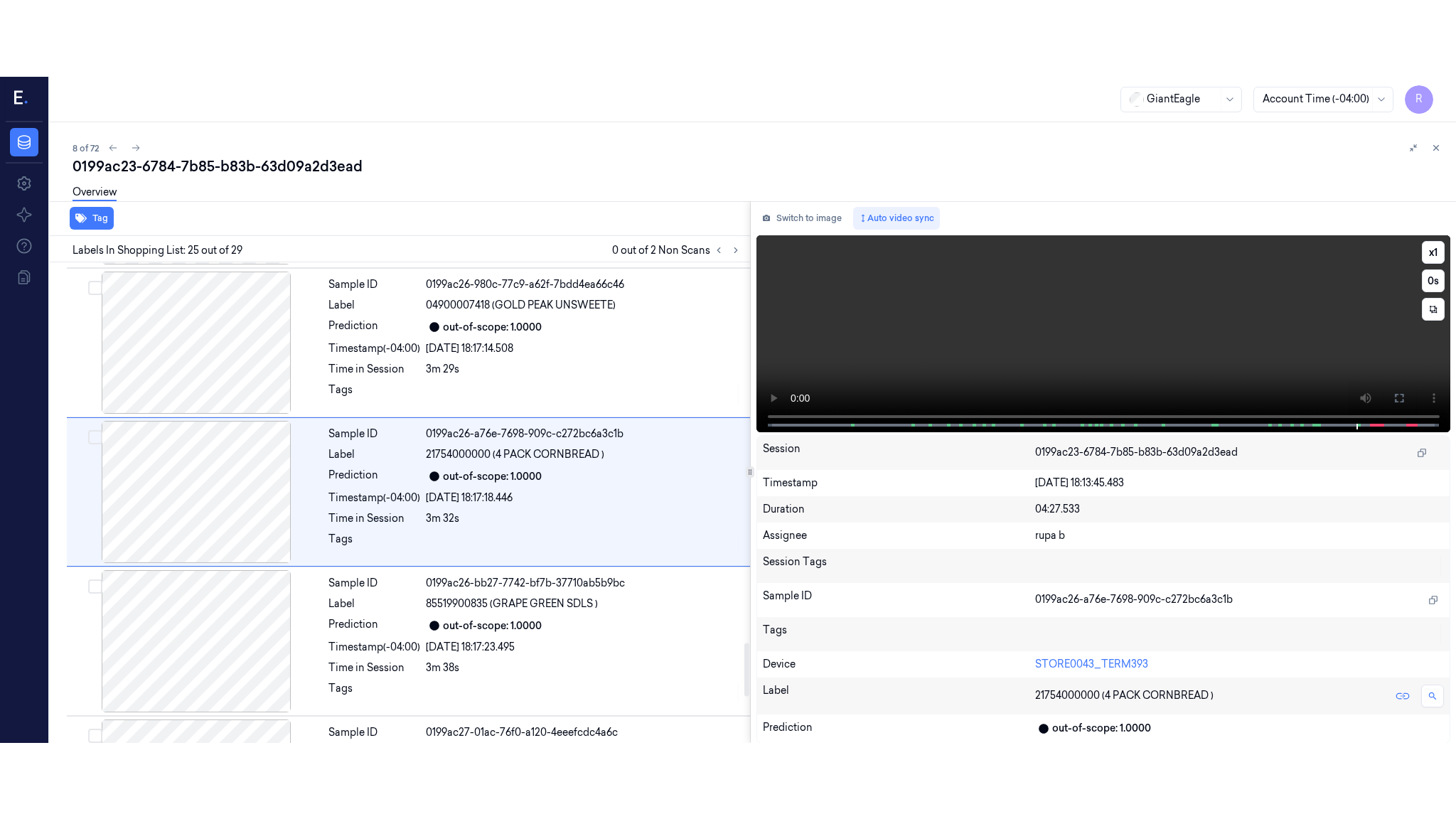
scroll to position [3417, 0]
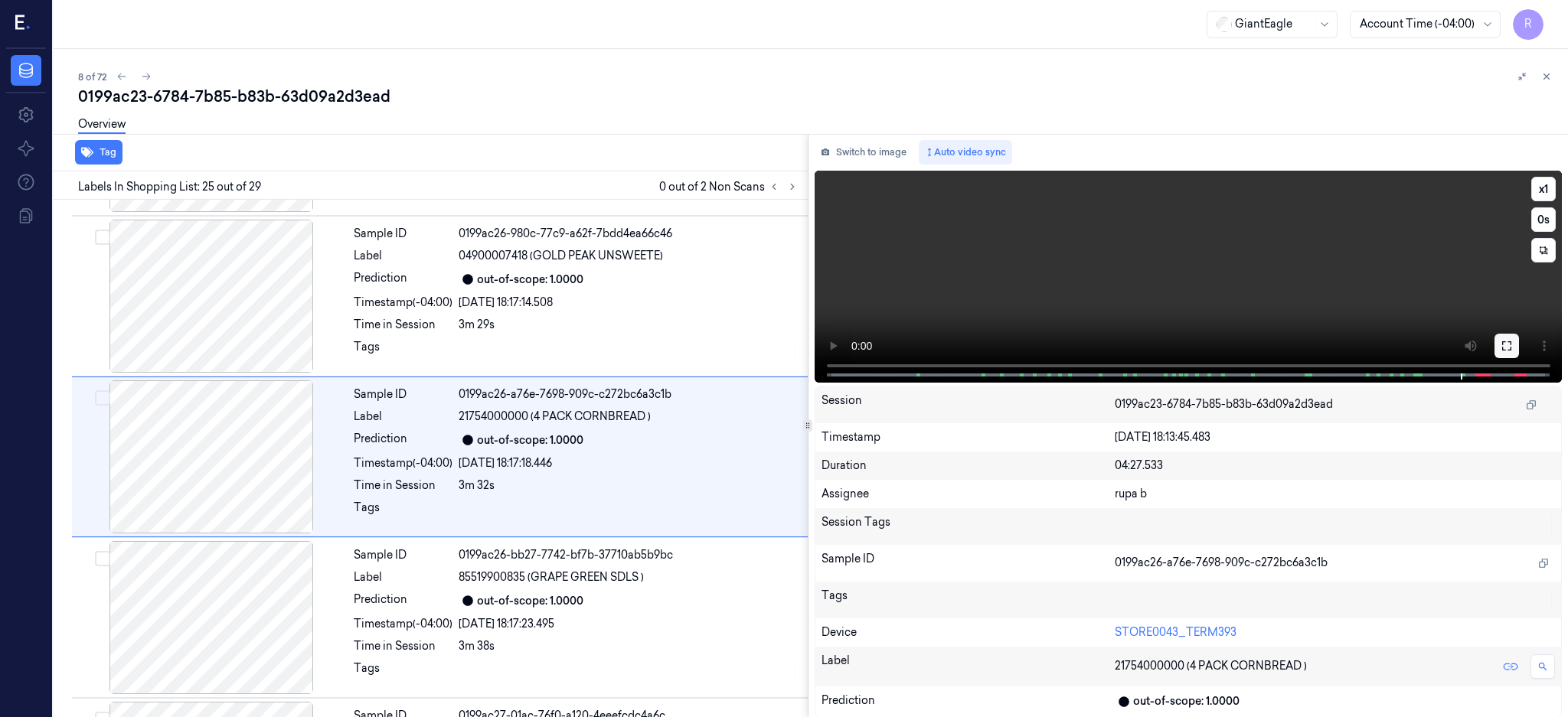
click at [1519, 351] on button at bounding box center [1507, 346] width 25 height 25
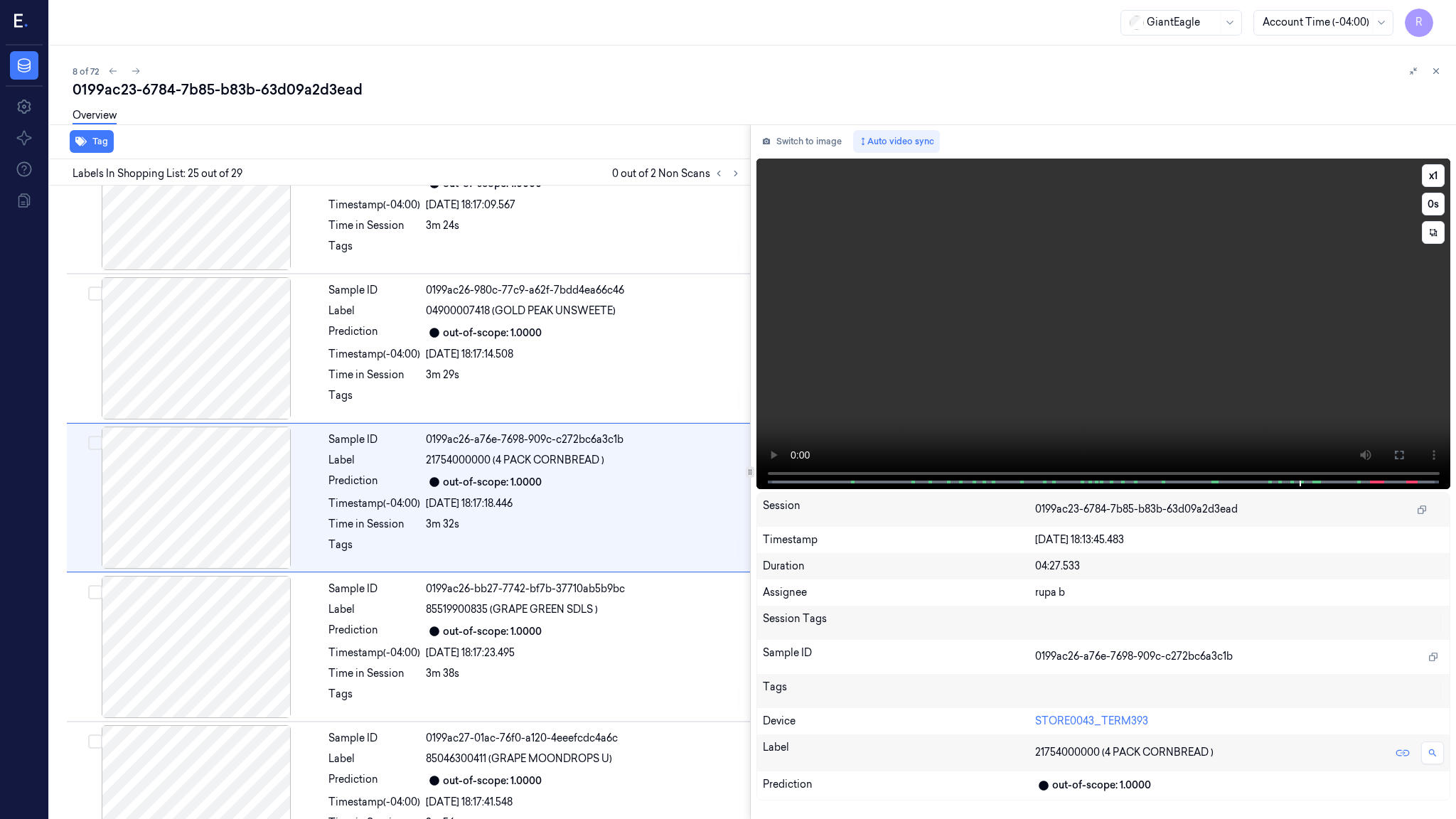
scroll to position [3341, 0]
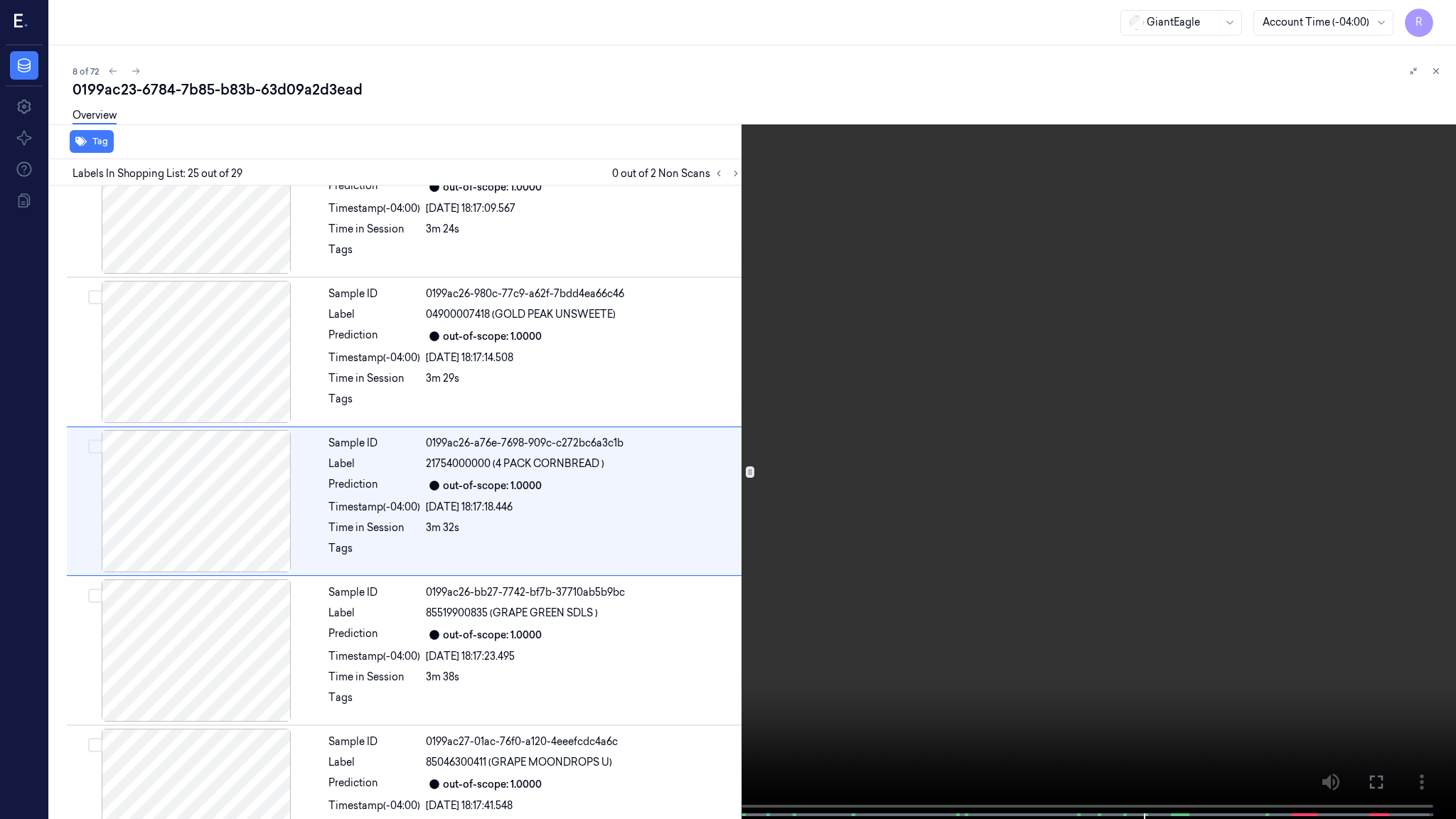
click at [715, 521] on video at bounding box center [728, 411] width 1456 height 821
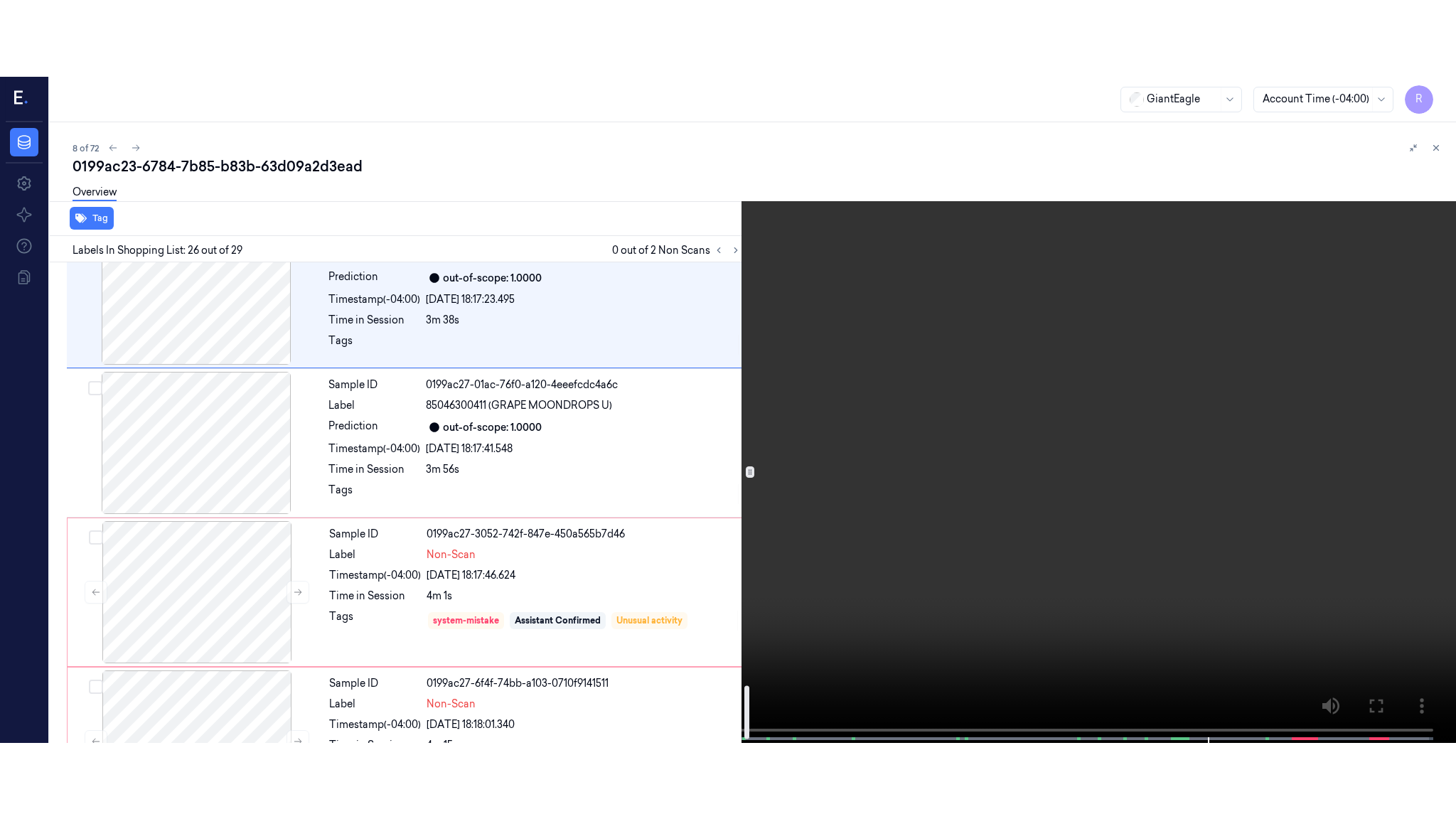
scroll to position [3853, 0]
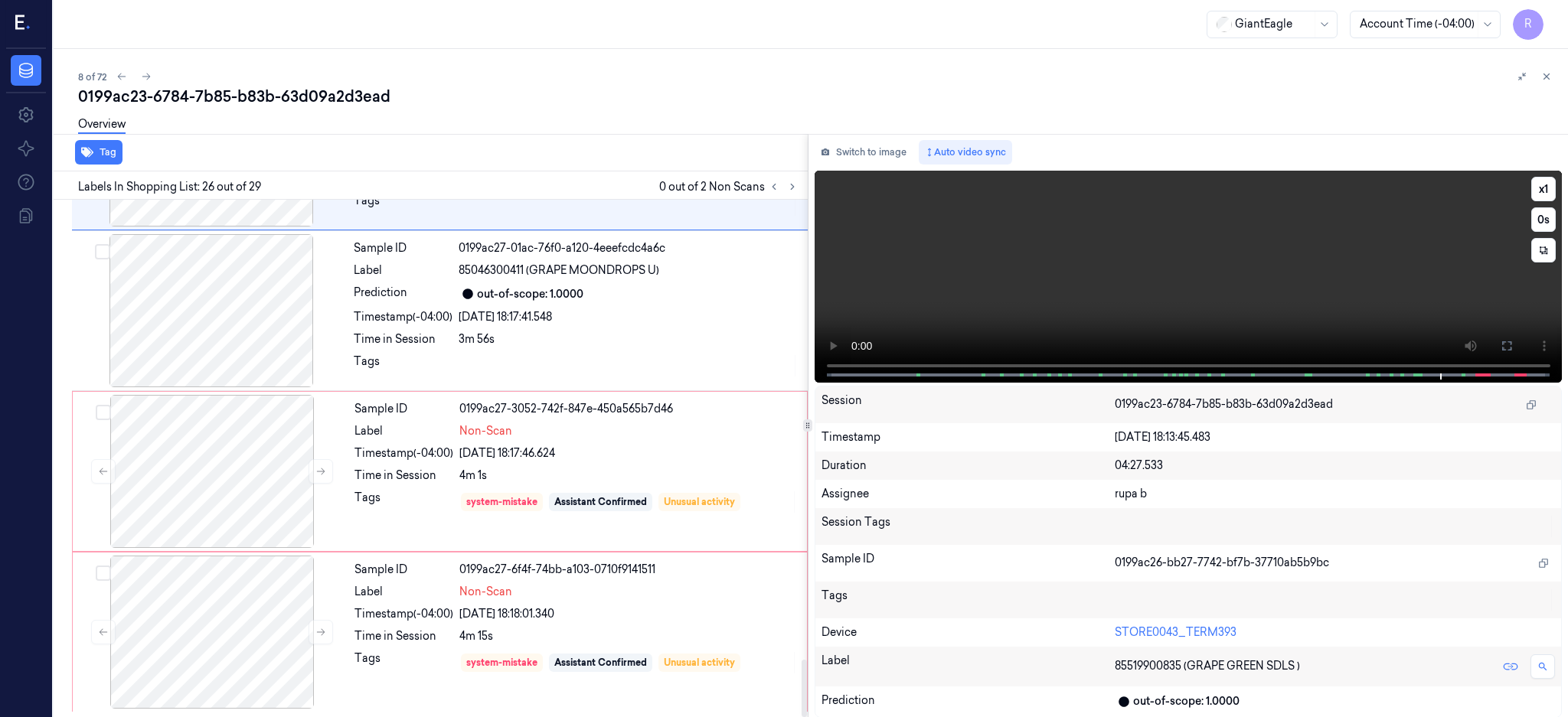
click at [1513, 349] on icon at bounding box center [1507, 345] width 12 height 12
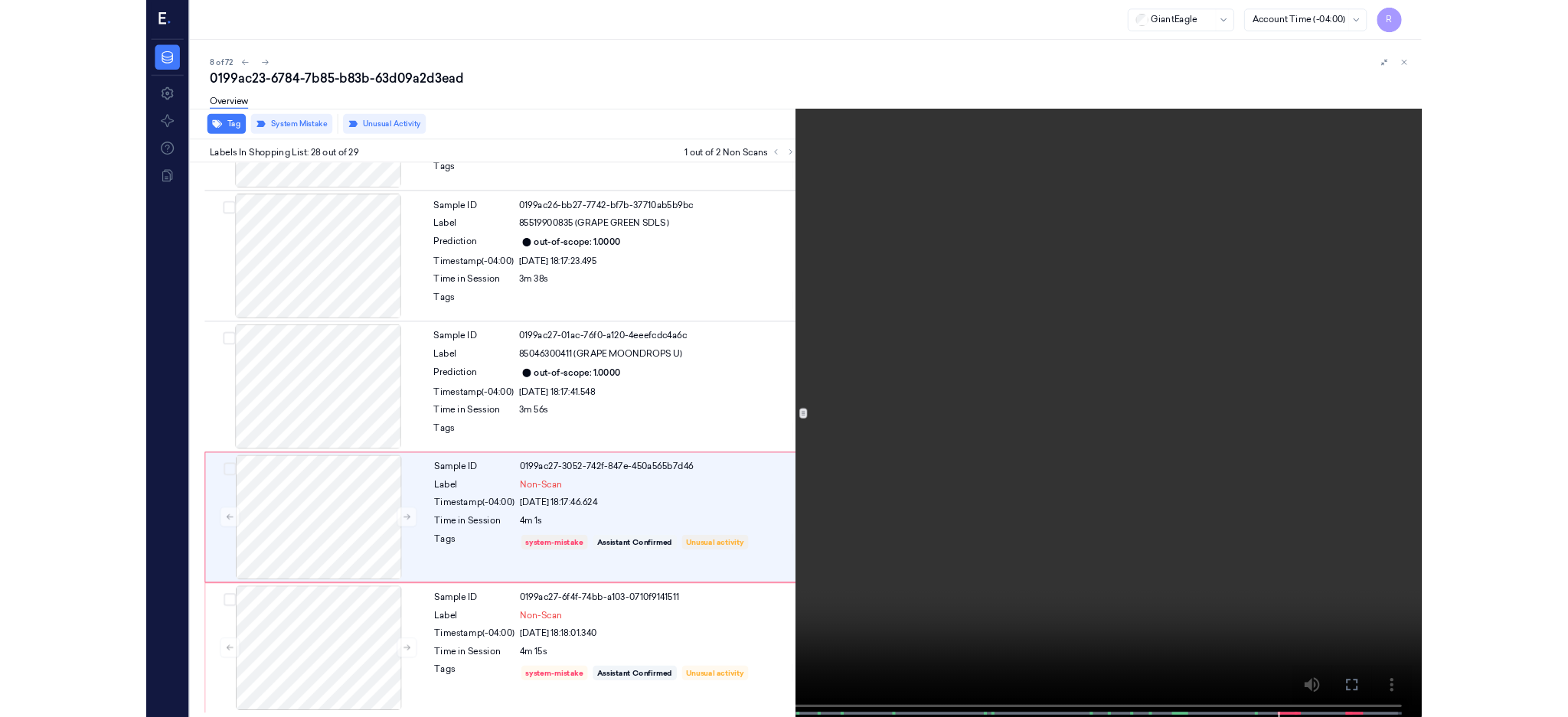
scroll to position [3985, 0]
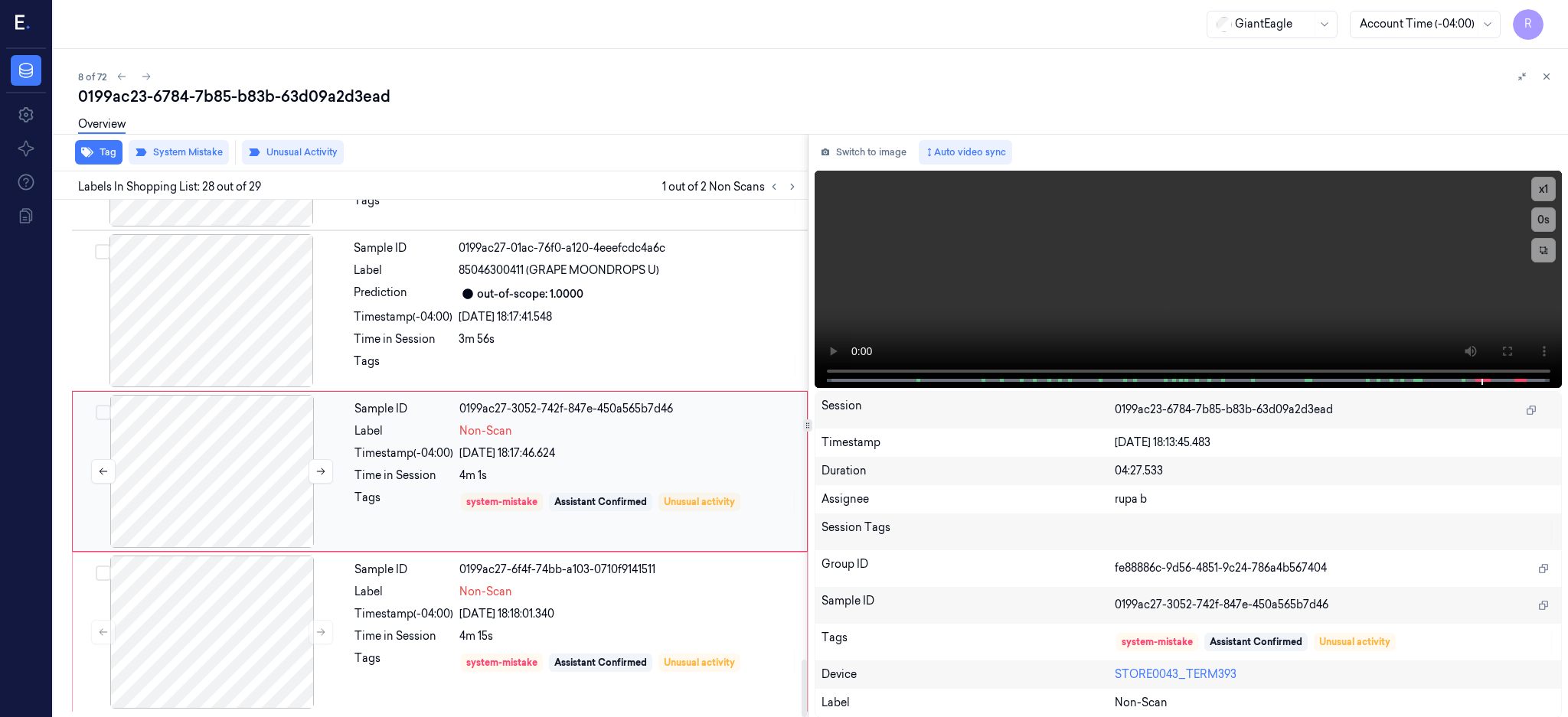
click at [208, 475] on div at bounding box center [212, 471] width 273 height 153
click at [226, 609] on div at bounding box center [212, 632] width 273 height 153
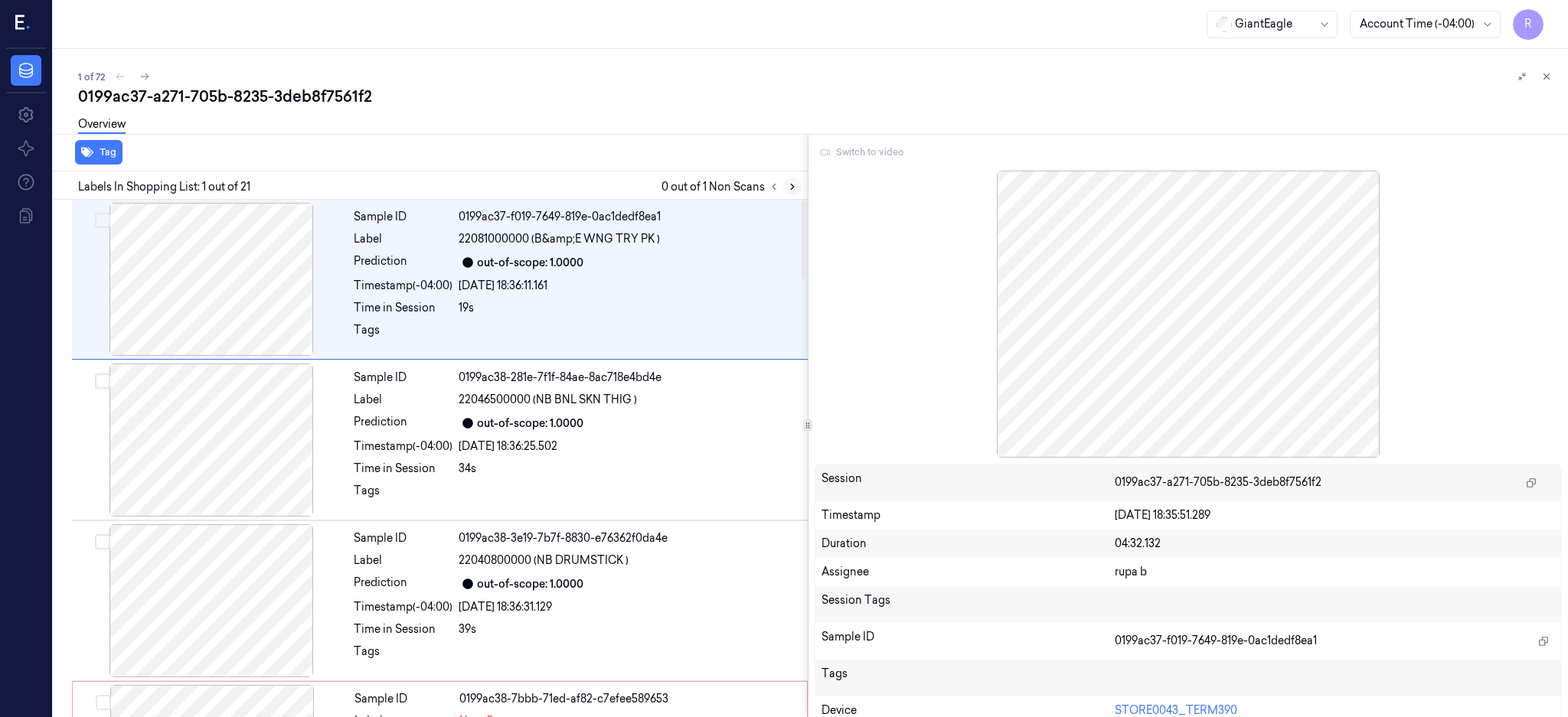
click at [802, 187] on button at bounding box center [793, 186] width 18 height 18
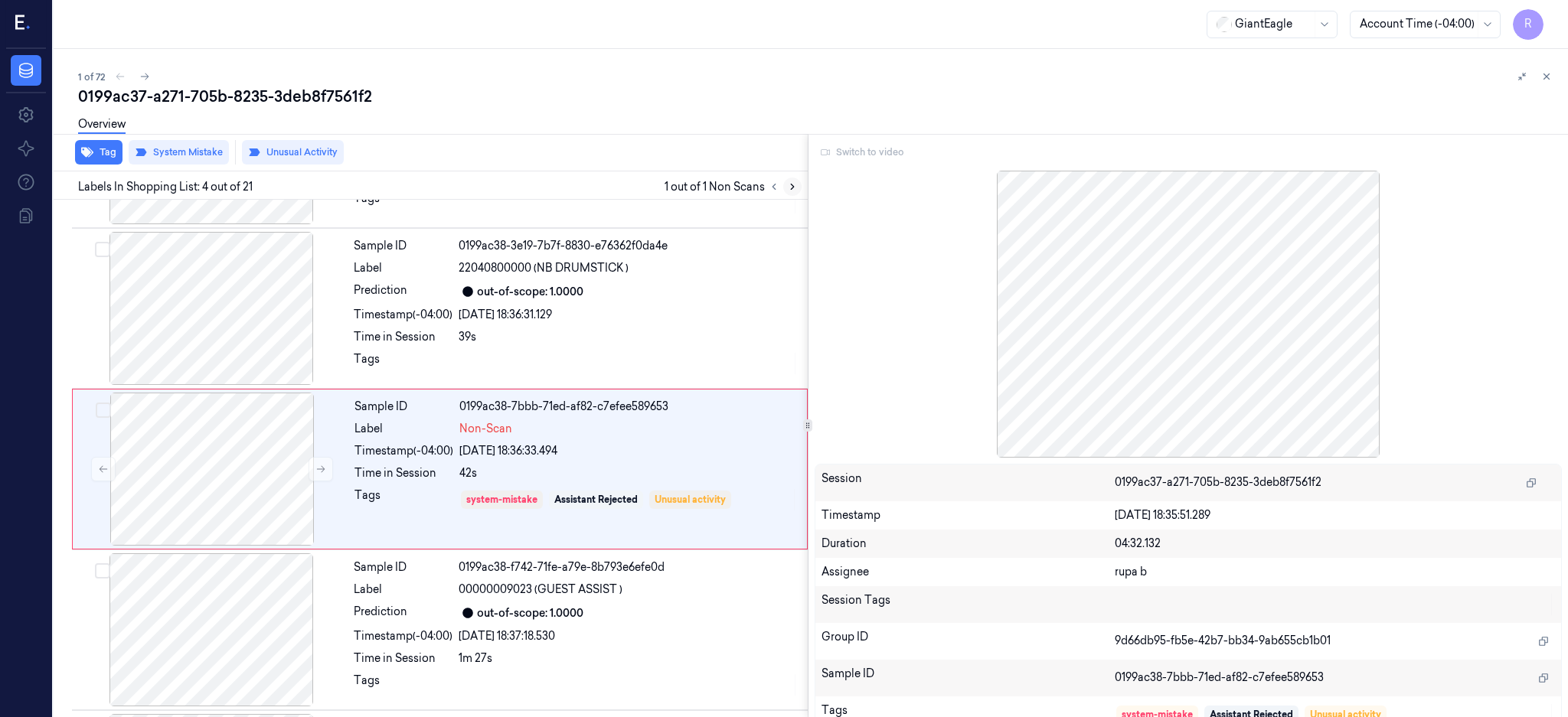
scroll to position [302, 0]
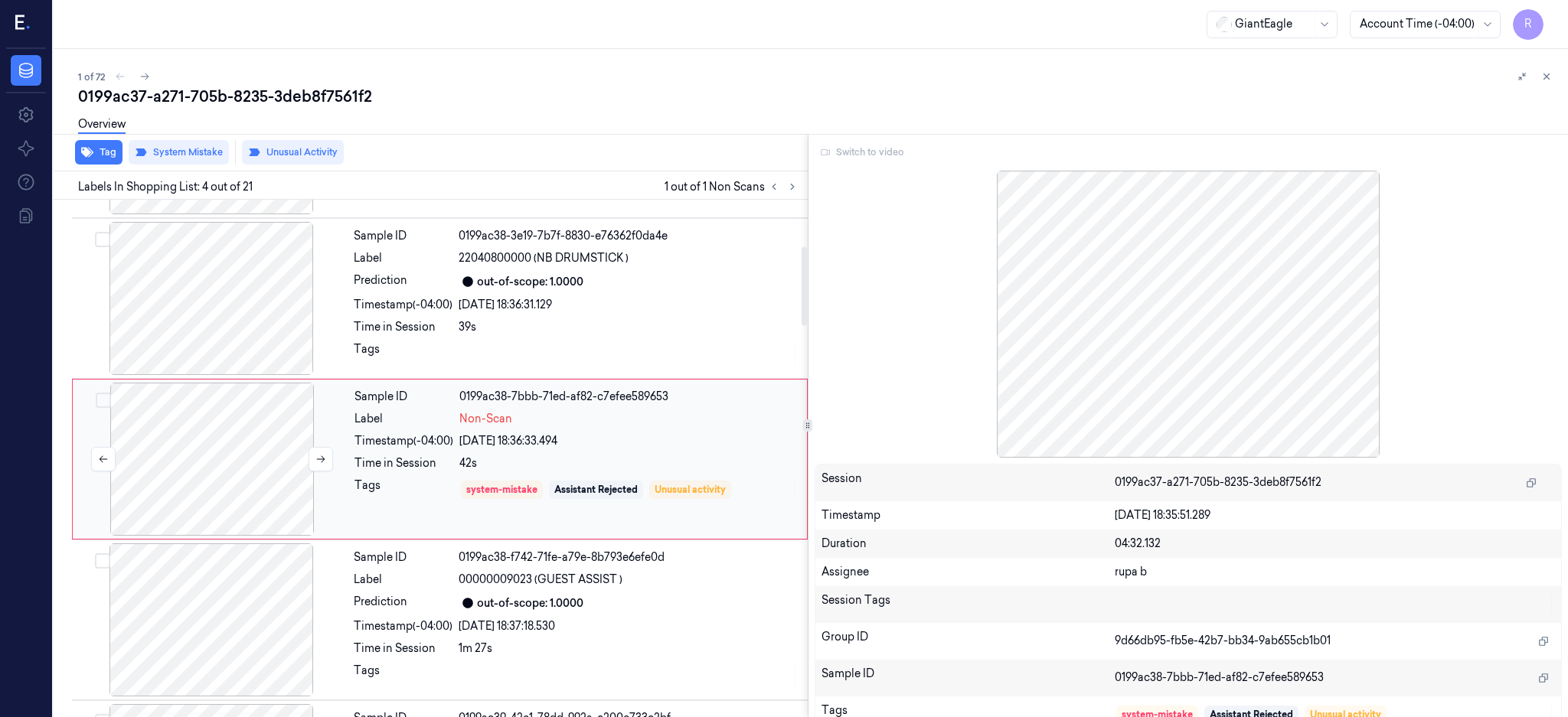
click at [210, 478] on div at bounding box center [212, 459] width 273 height 153
click at [258, 459] on div at bounding box center [212, 459] width 273 height 153
click at [311, 462] on button at bounding box center [321, 460] width 25 height 25
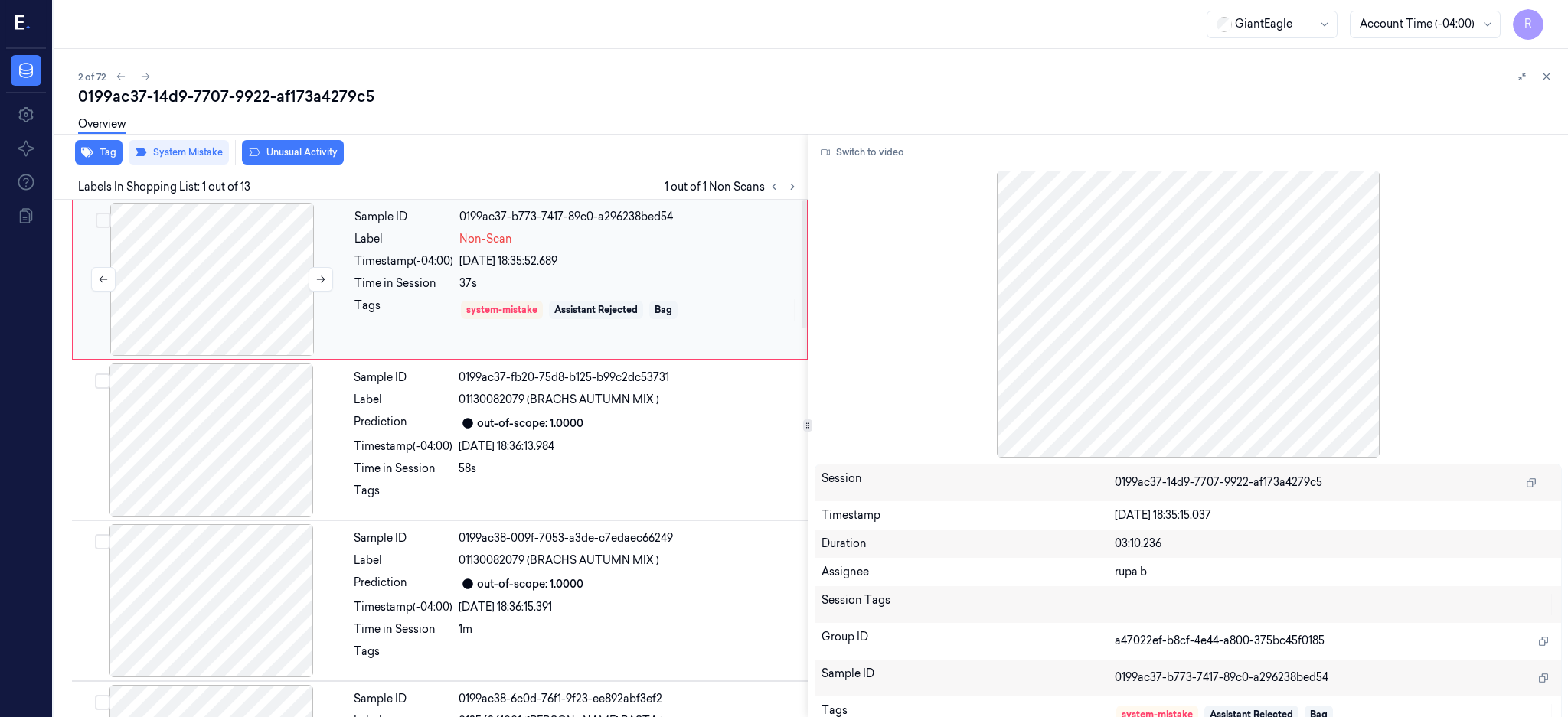
click at [262, 291] on div at bounding box center [212, 279] width 273 height 153
click at [889, 157] on button "Switch to video" at bounding box center [862, 152] width 96 height 25
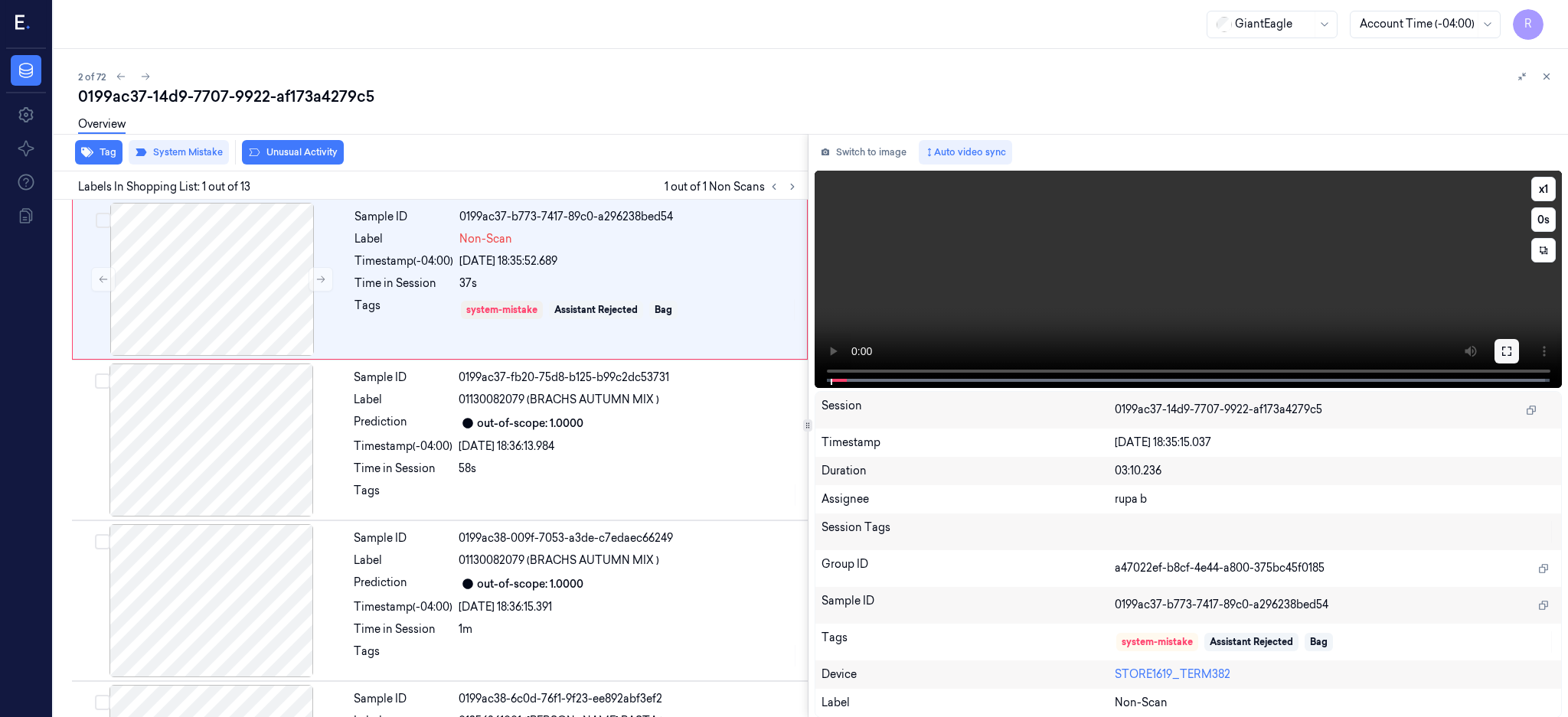
click at [1513, 347] on icon at bounding box center [1507, 351] width 12 height 12
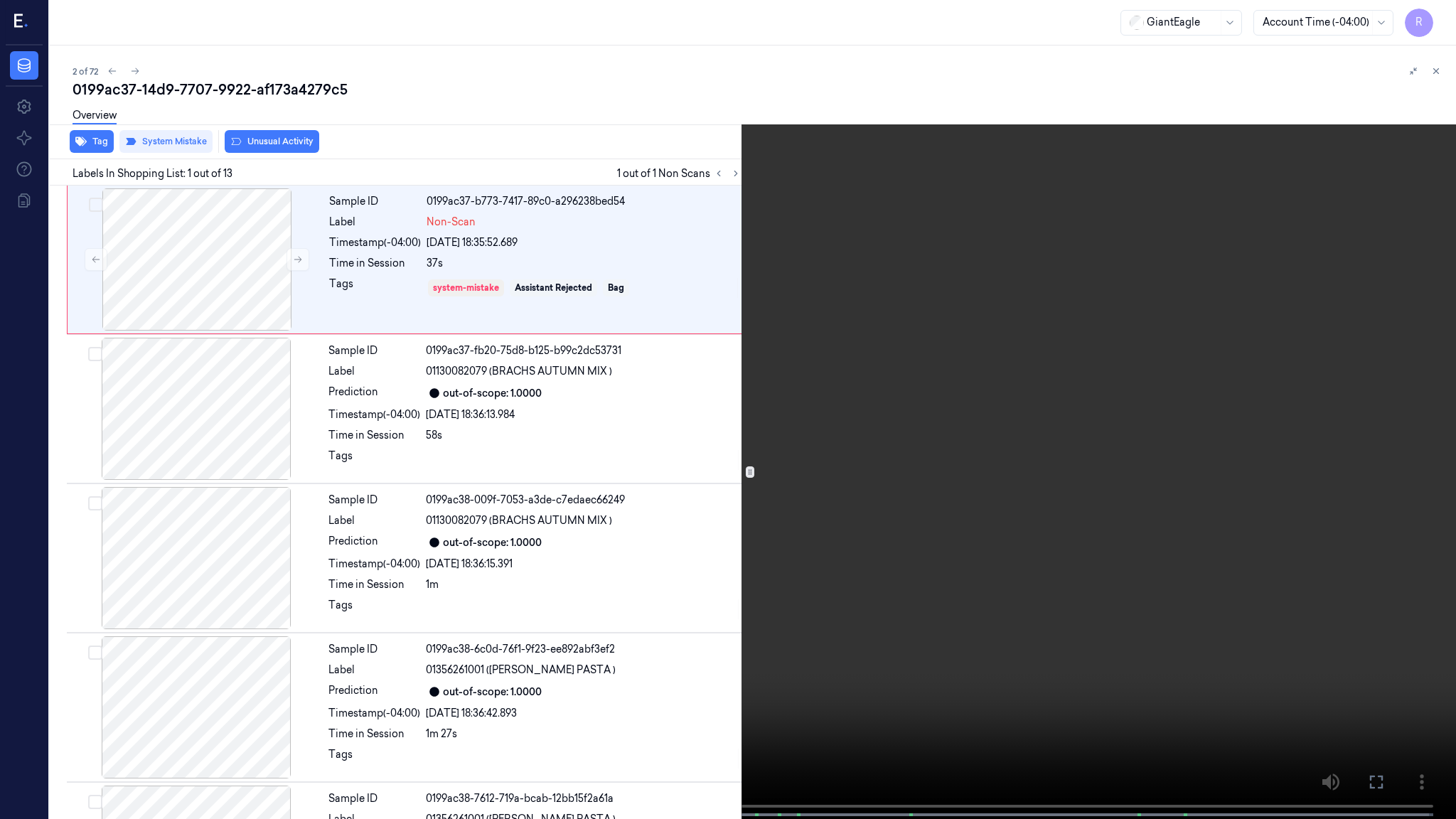
click at [839, 437] on video at bounding box center [728, 411] width 1456 height 821
click at [314, 665] on span at bounding box center [312, 814] width 5 height 7
click at [308, 665] on span at bounding box center [308, 814] width 5 height 7
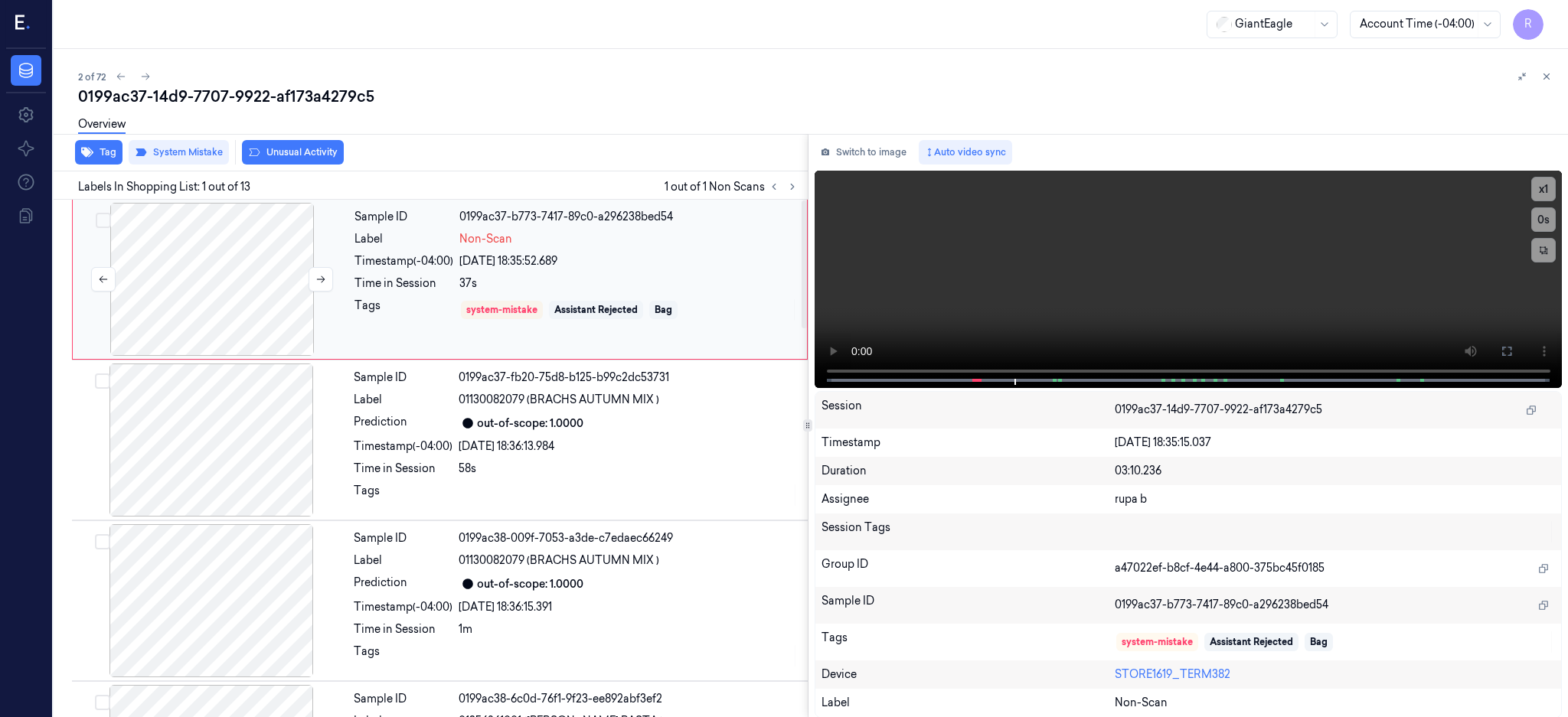
click at [212, 287] on div at bounding box center [212, 279] width 273 height 153
click at [229, 442] on div at bounding box center [211, 440] width 273 height 153
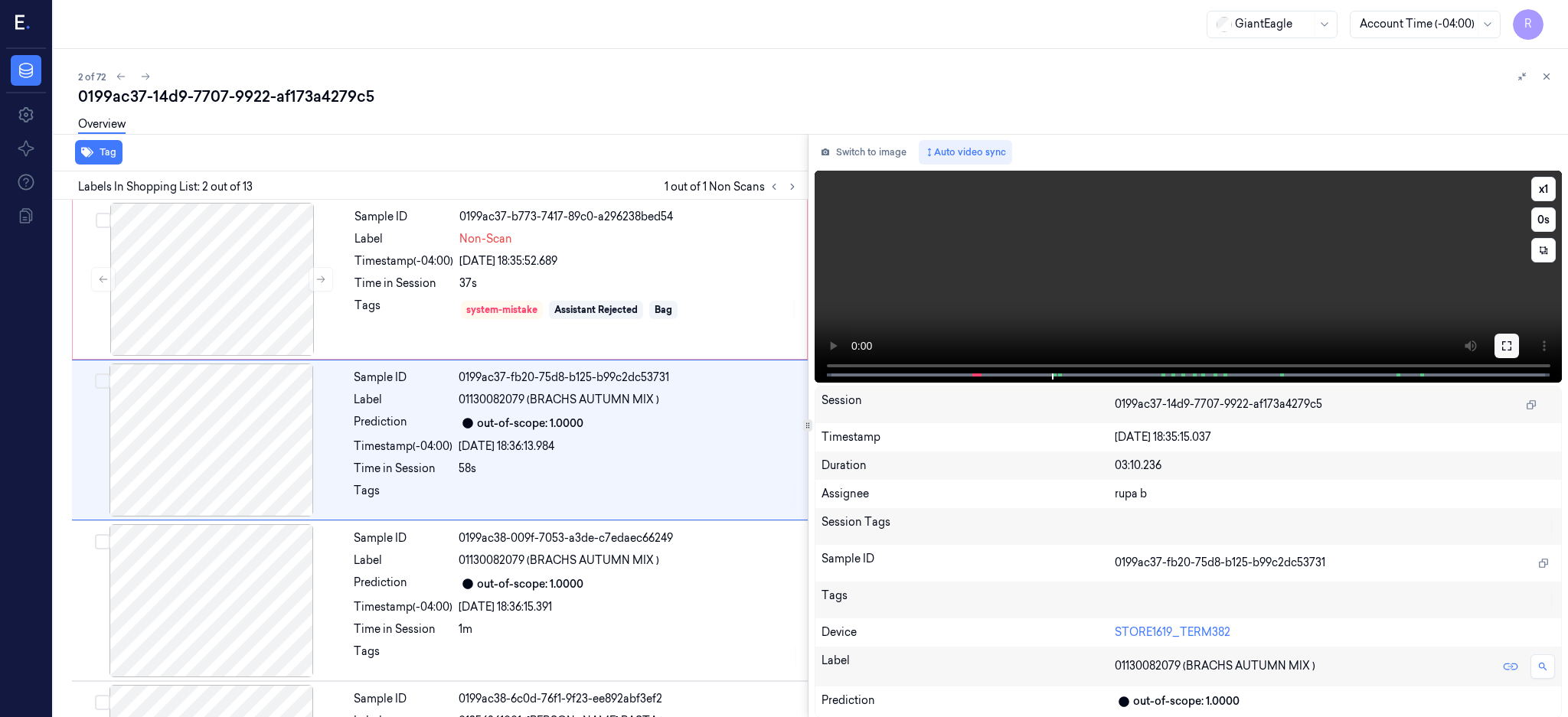
click at [1519, 337] on button at bounding box center [1507, 346] width 25 height 25
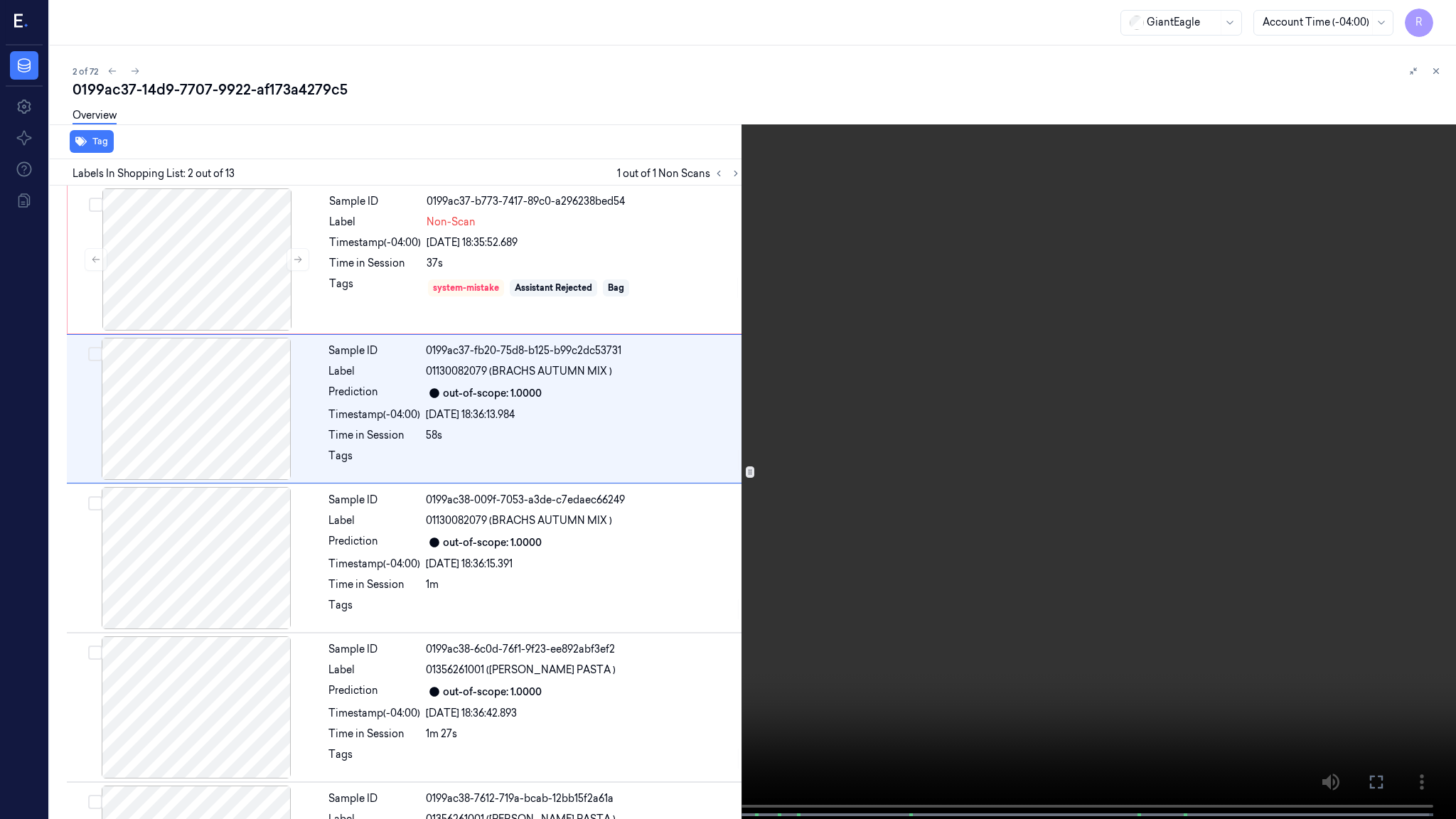
click at [779, 478] on video at bounding box center [728, 411] width 1456 height 821
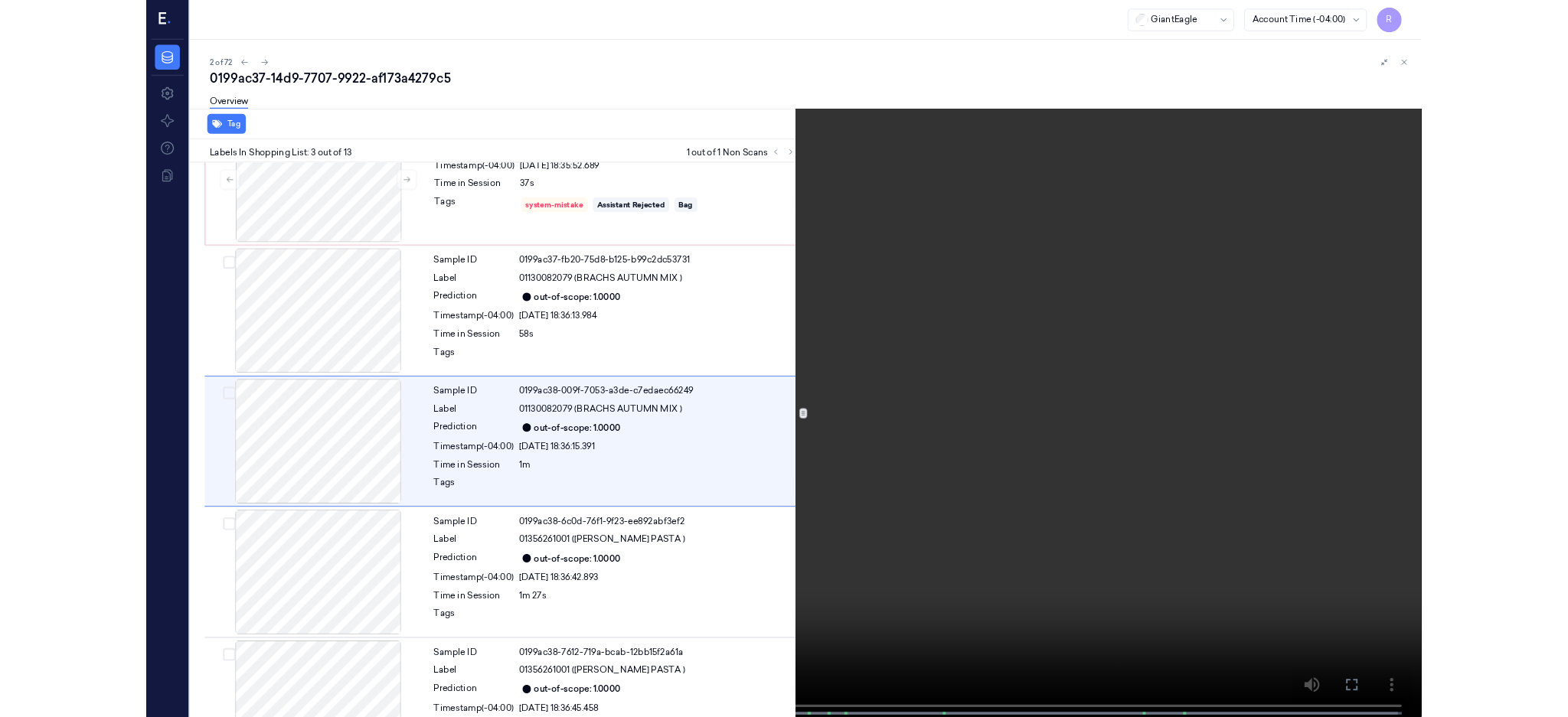
scroll to position [59, 0]
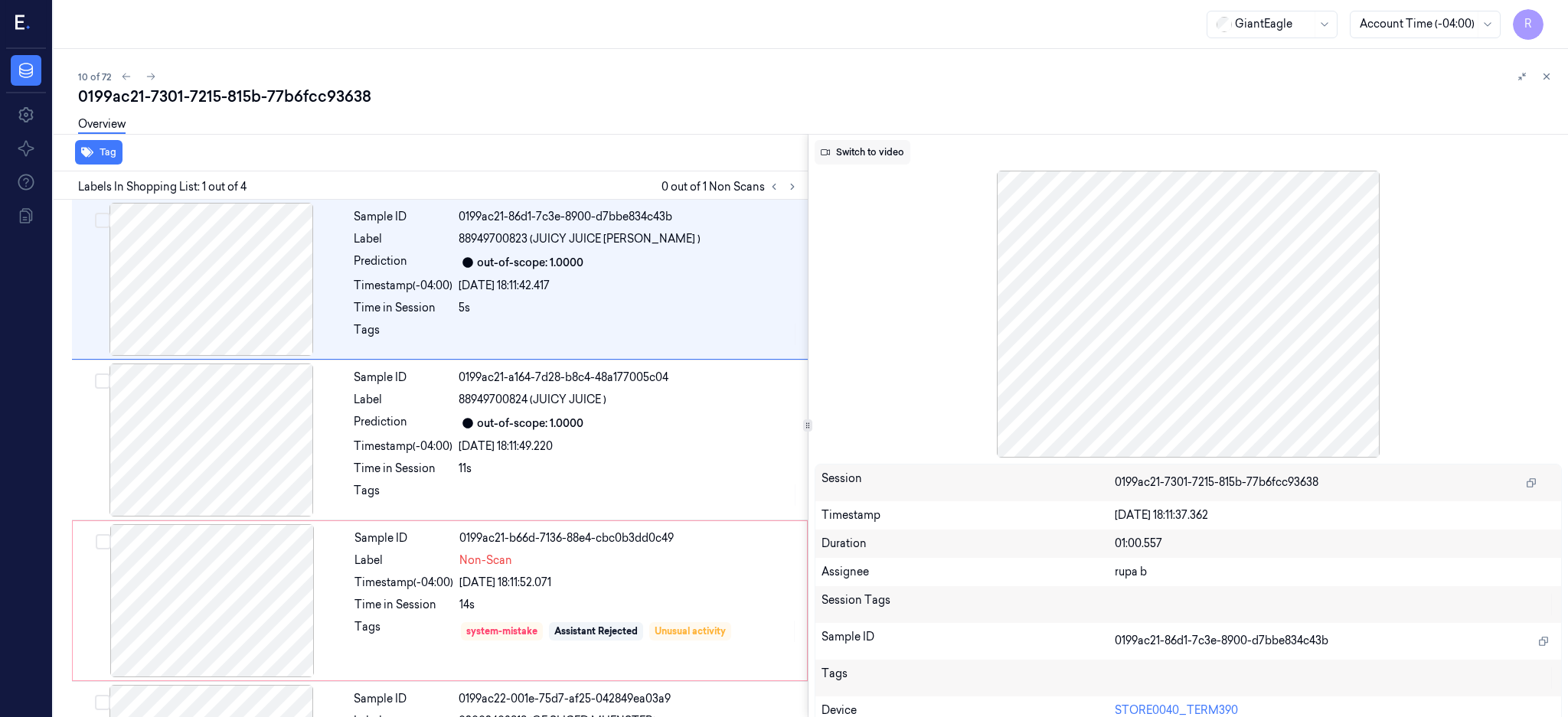
click at [841, 155] on button "Switch to video" at bounding box center [862, 152] width 96 height 25
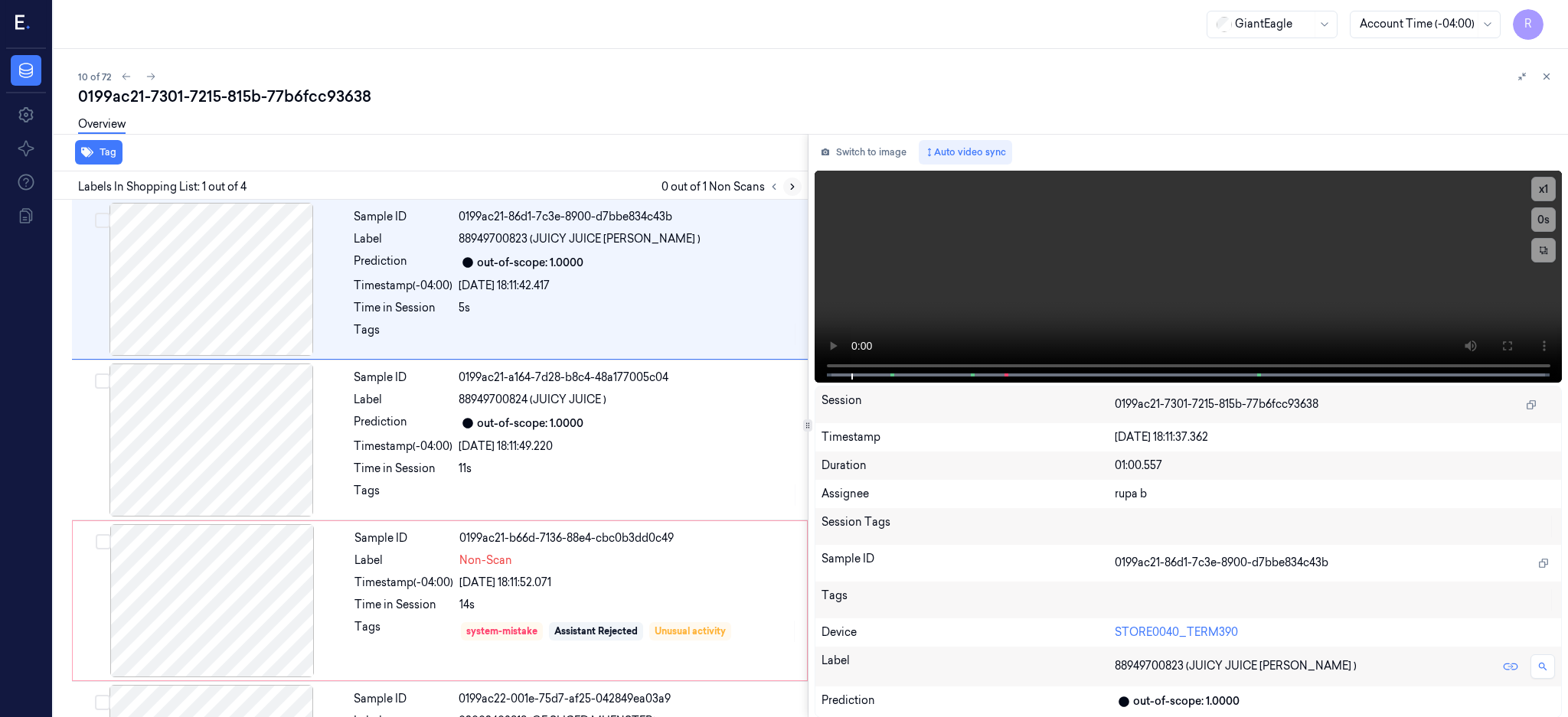
click at [802, 179] on button at bounding box center [793, 186] width 18 height 18
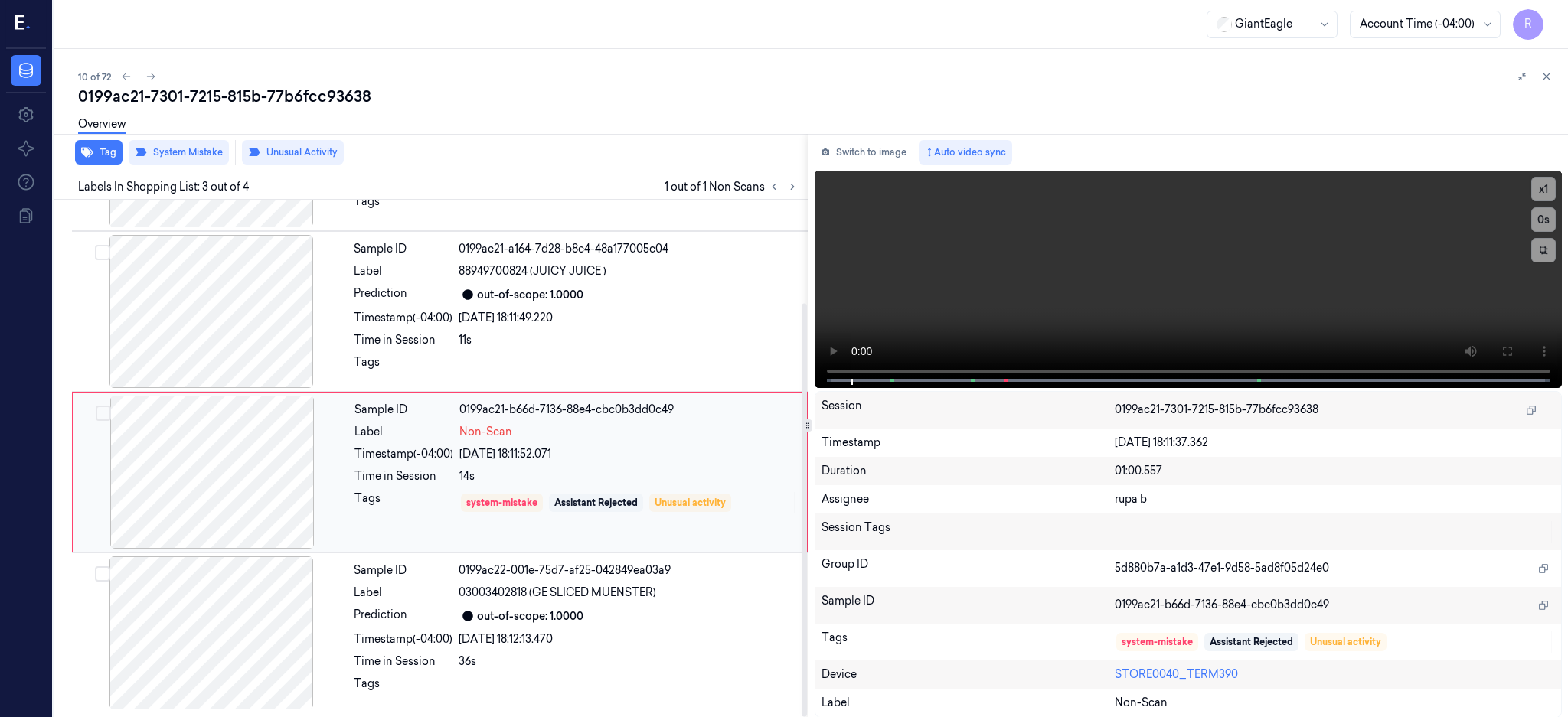
click at [196, 466] on div at bounding box center [212, 472] width 273 height 153
click at [198, 325] on div at bounding box center [211, 310] width 273 height 153
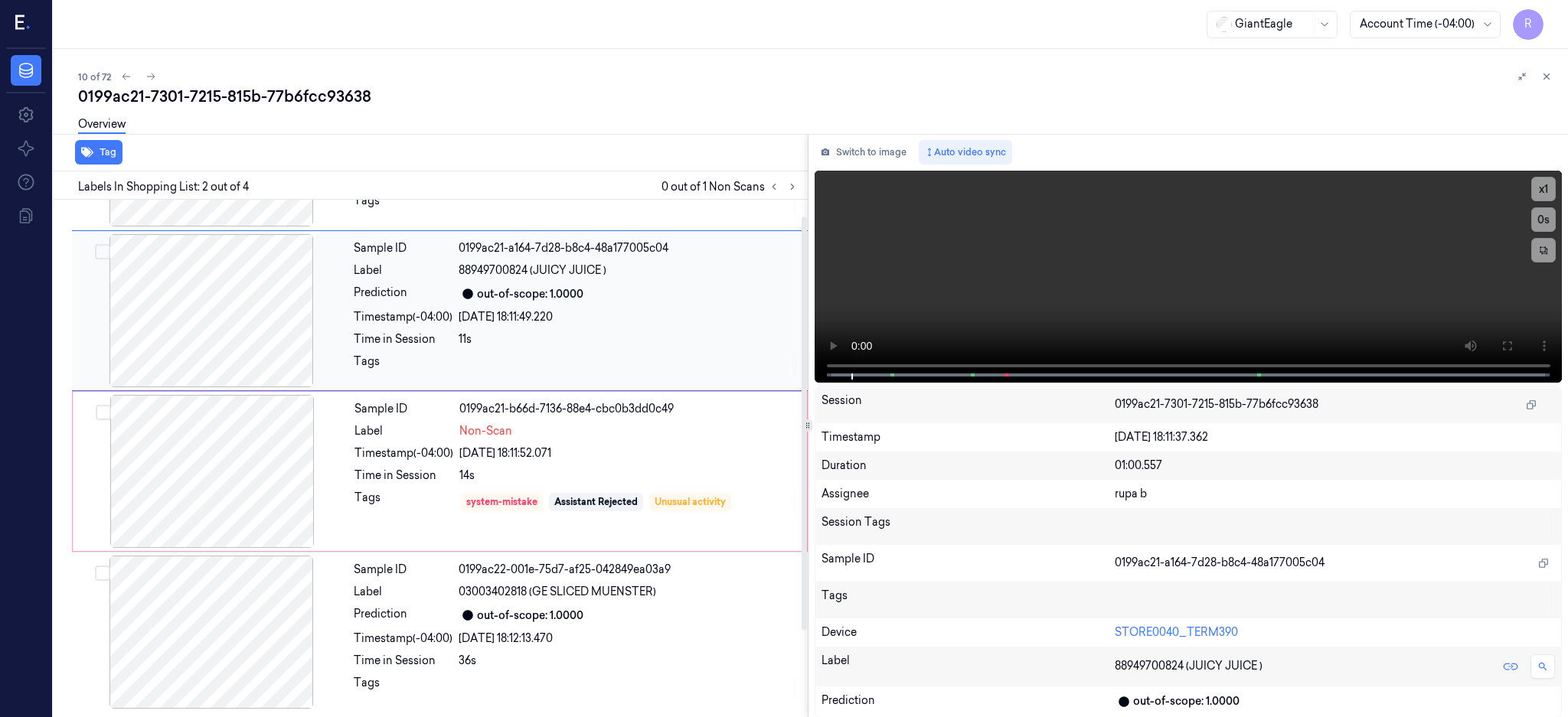
scroll to position [0, 0]
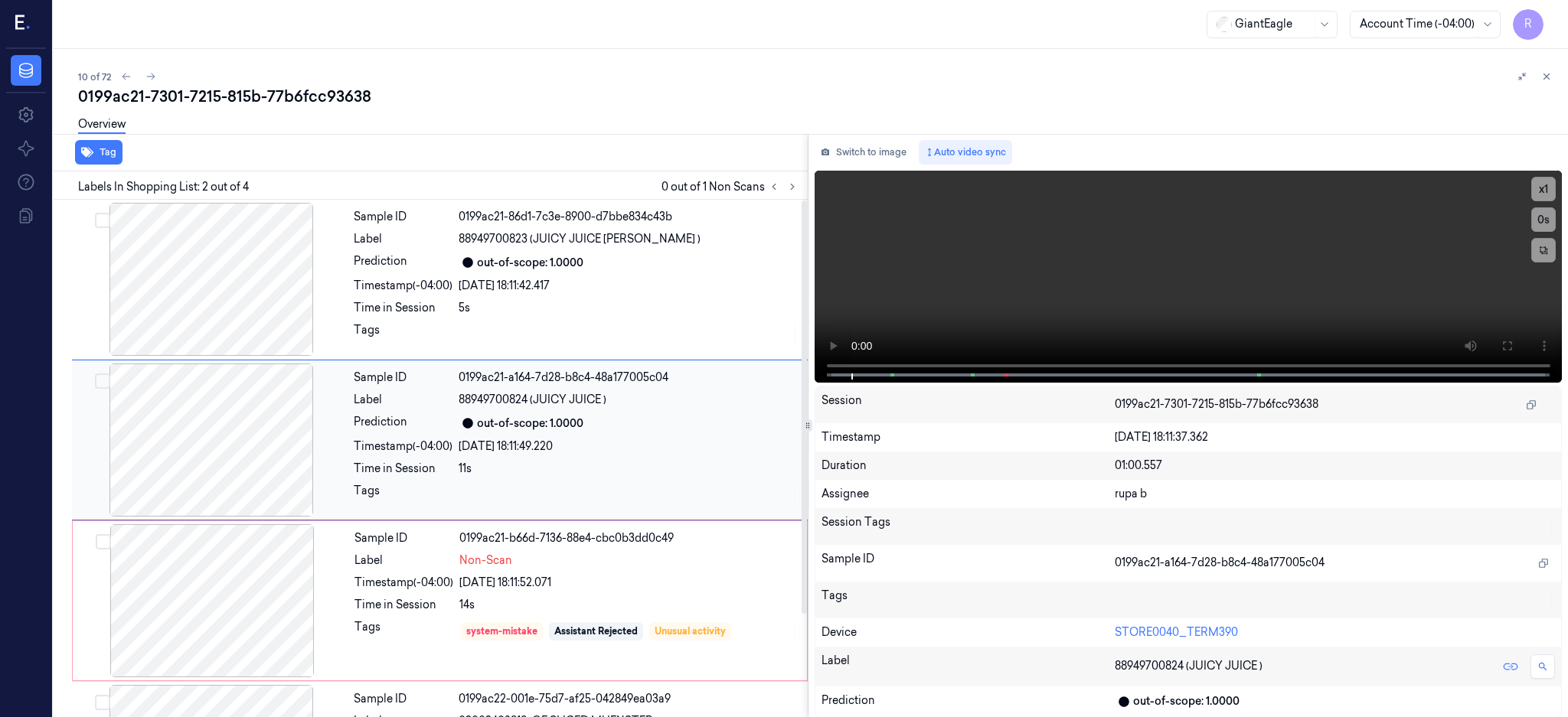
click at [272, 439] on div at bounding box center [211, 440] width 273 height 153
click at [1513, 349] on icon at bounding box center [1507, 345] width 12 height 12
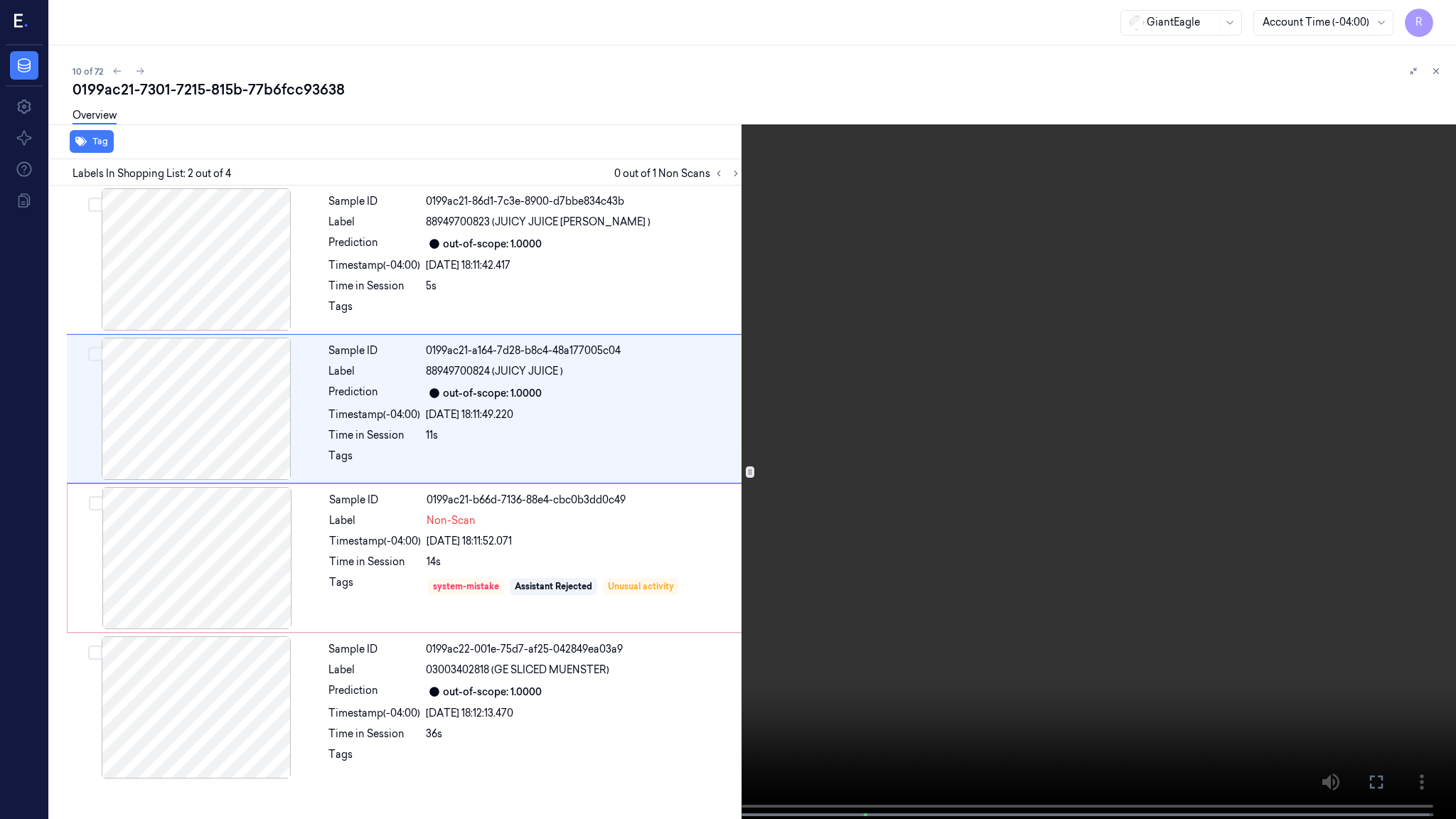
click at [825, 461] on video at bounding box center [728, 411] width 1456 height 821
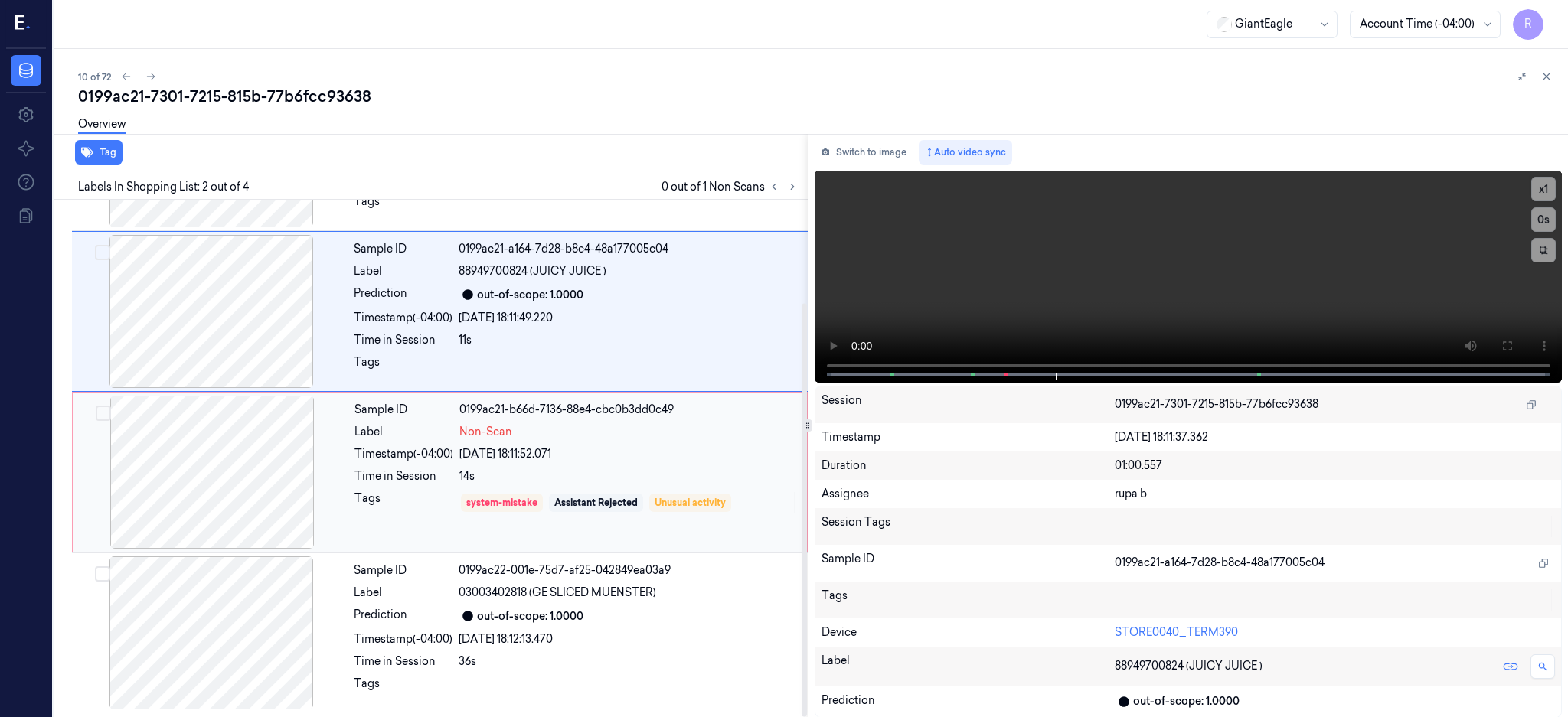
click at [243, 439] on div at bounding box center [212, 472] width 273 height 153
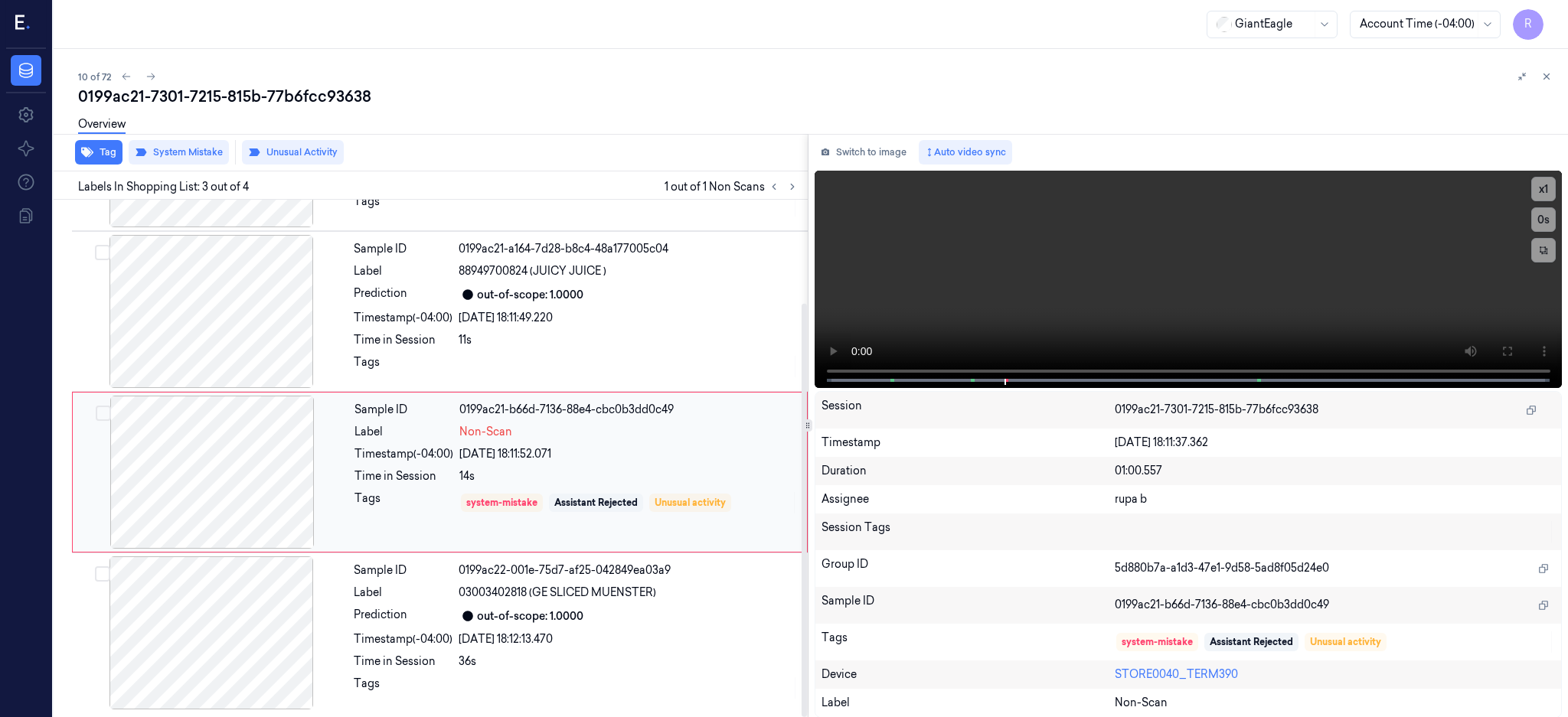
scroll to position [129, 0]
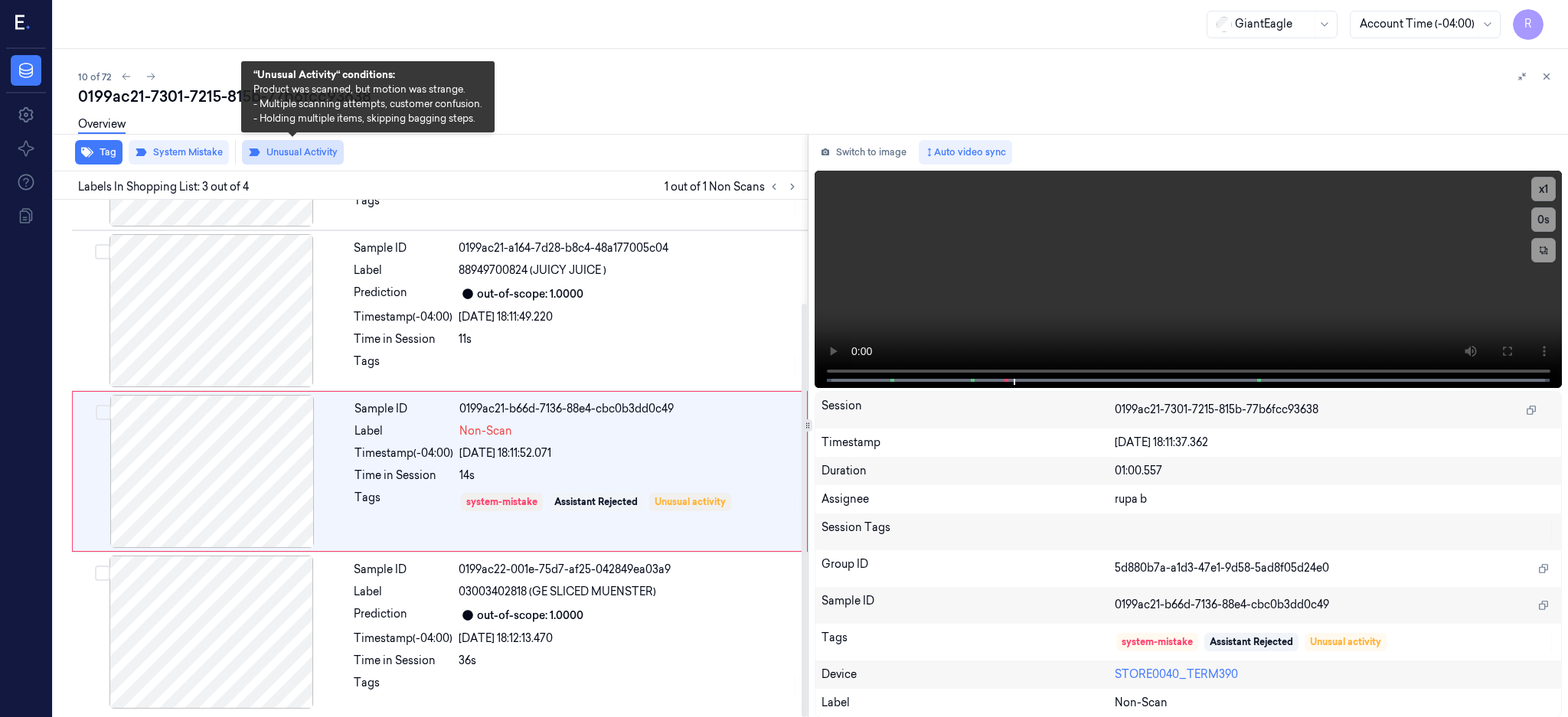
click at [283, 147] on button "Unusual Activity" at bounding box center [292, 152] width 102 height 25
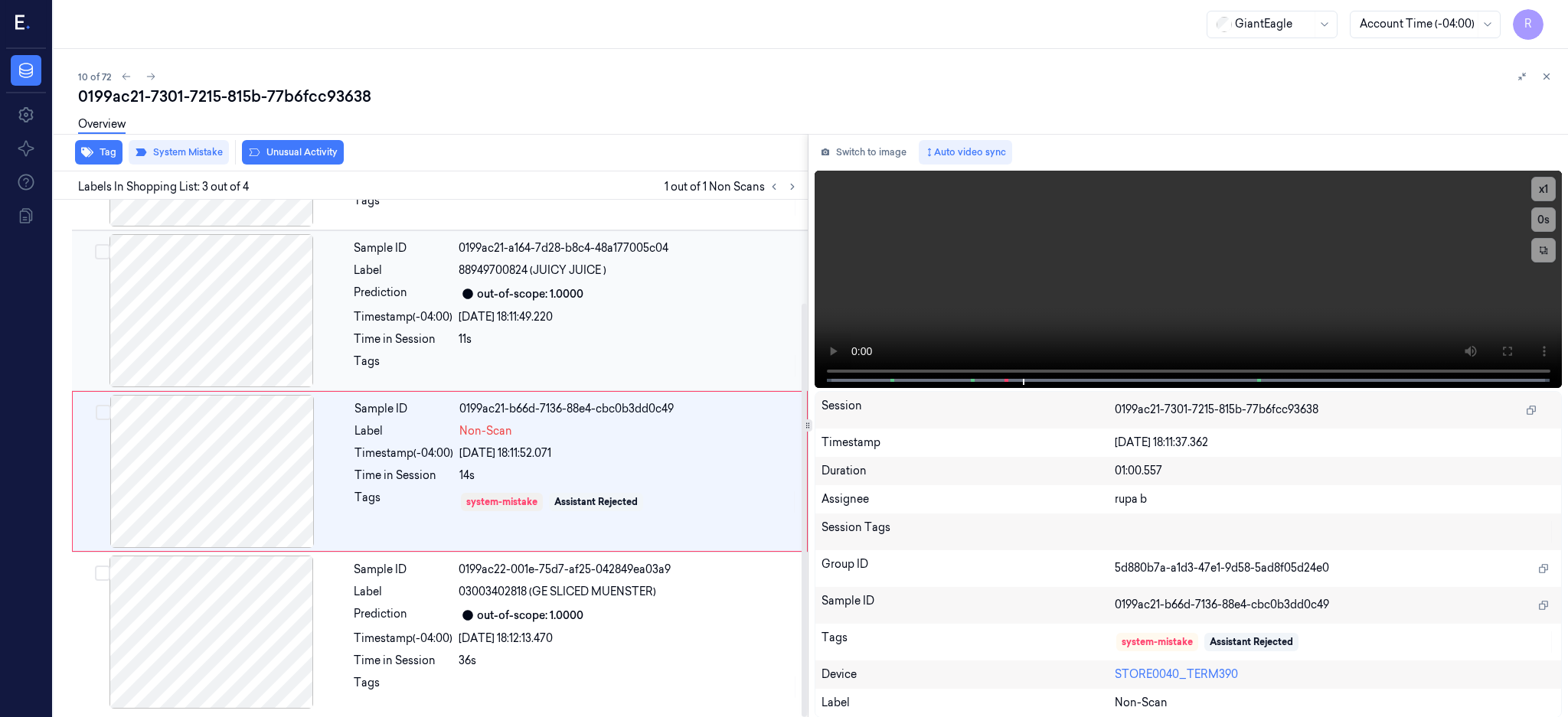
scroll to position [128, 0]
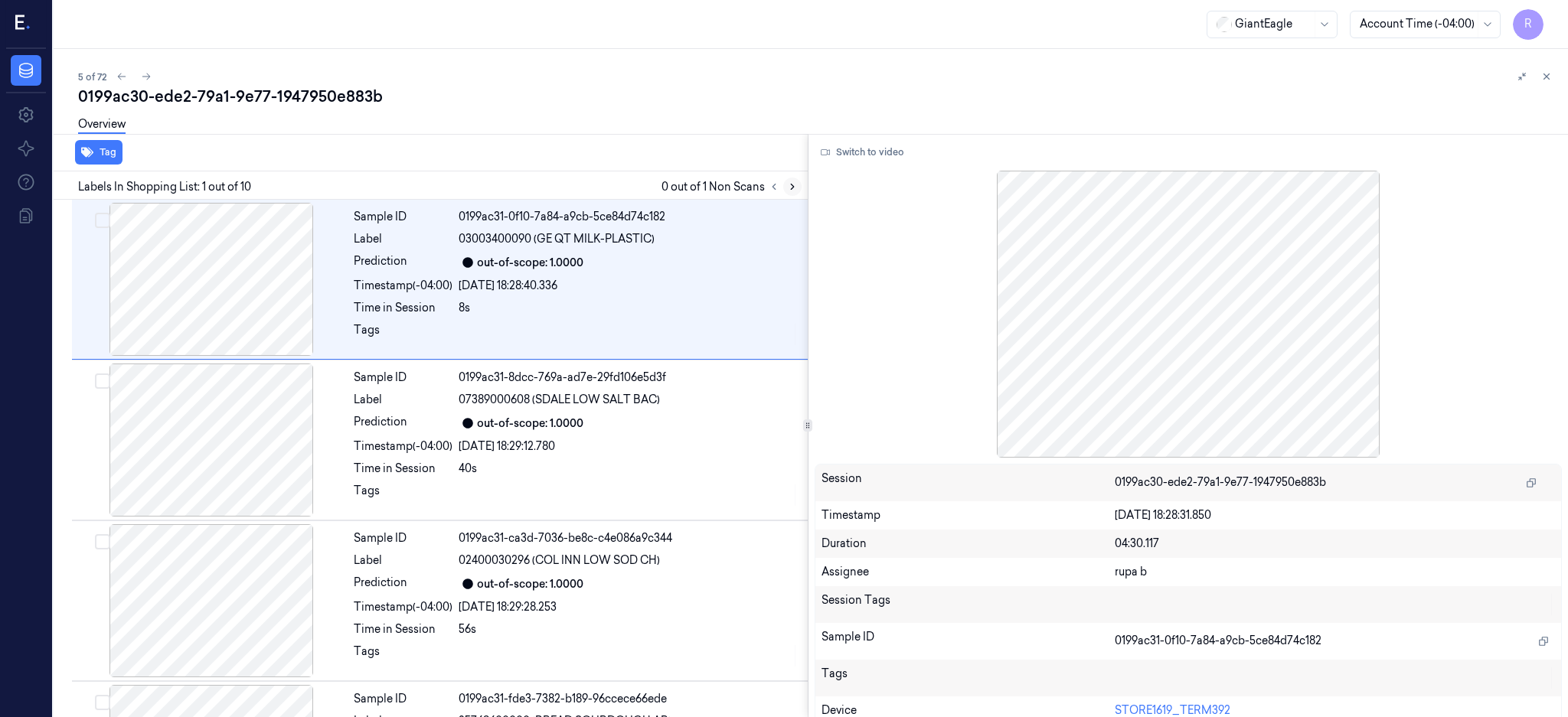
click at [798, 190] on icon at bounding box center [792, 186] width 11 height 11
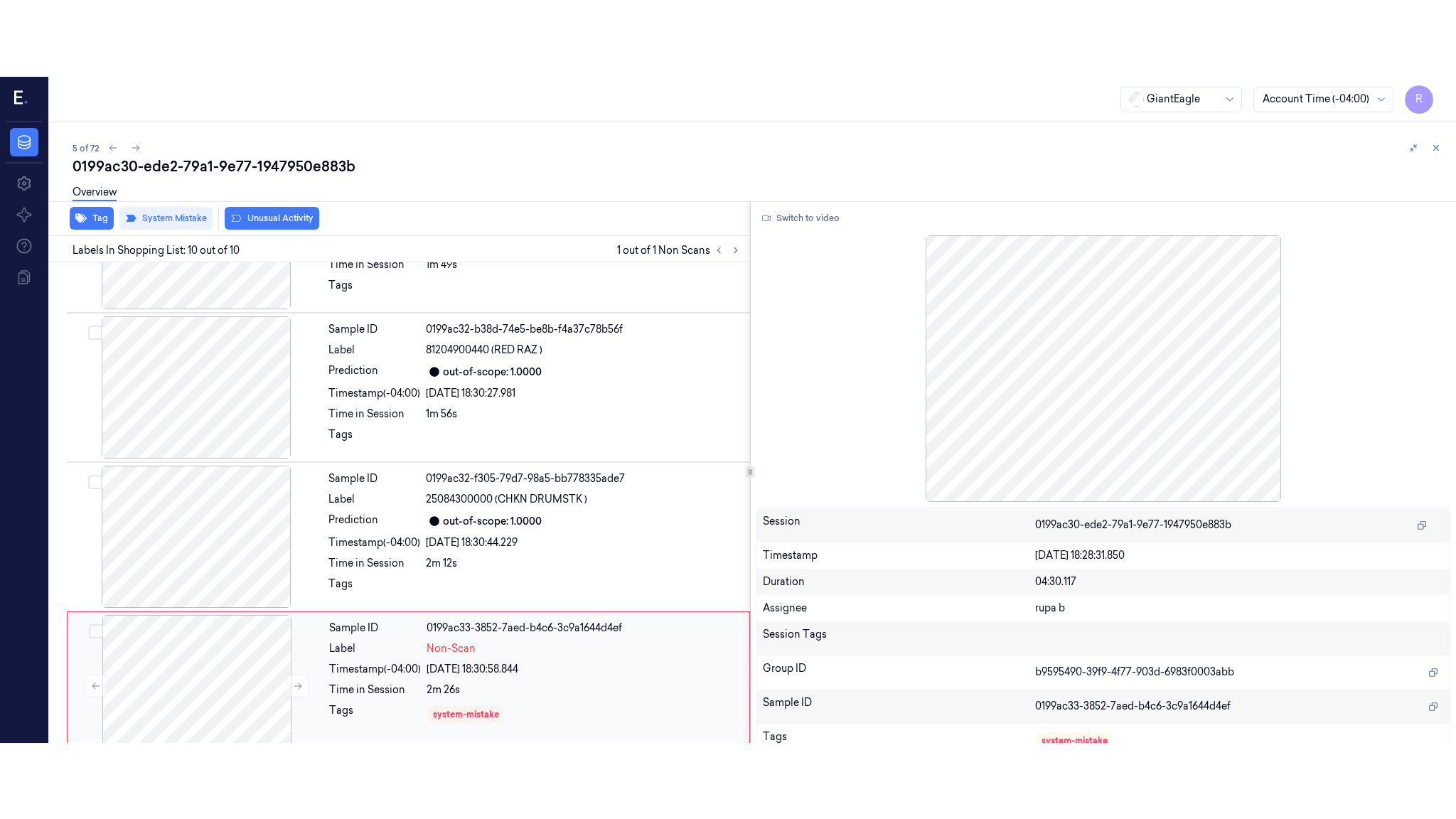
scroll to position [1017, 0]
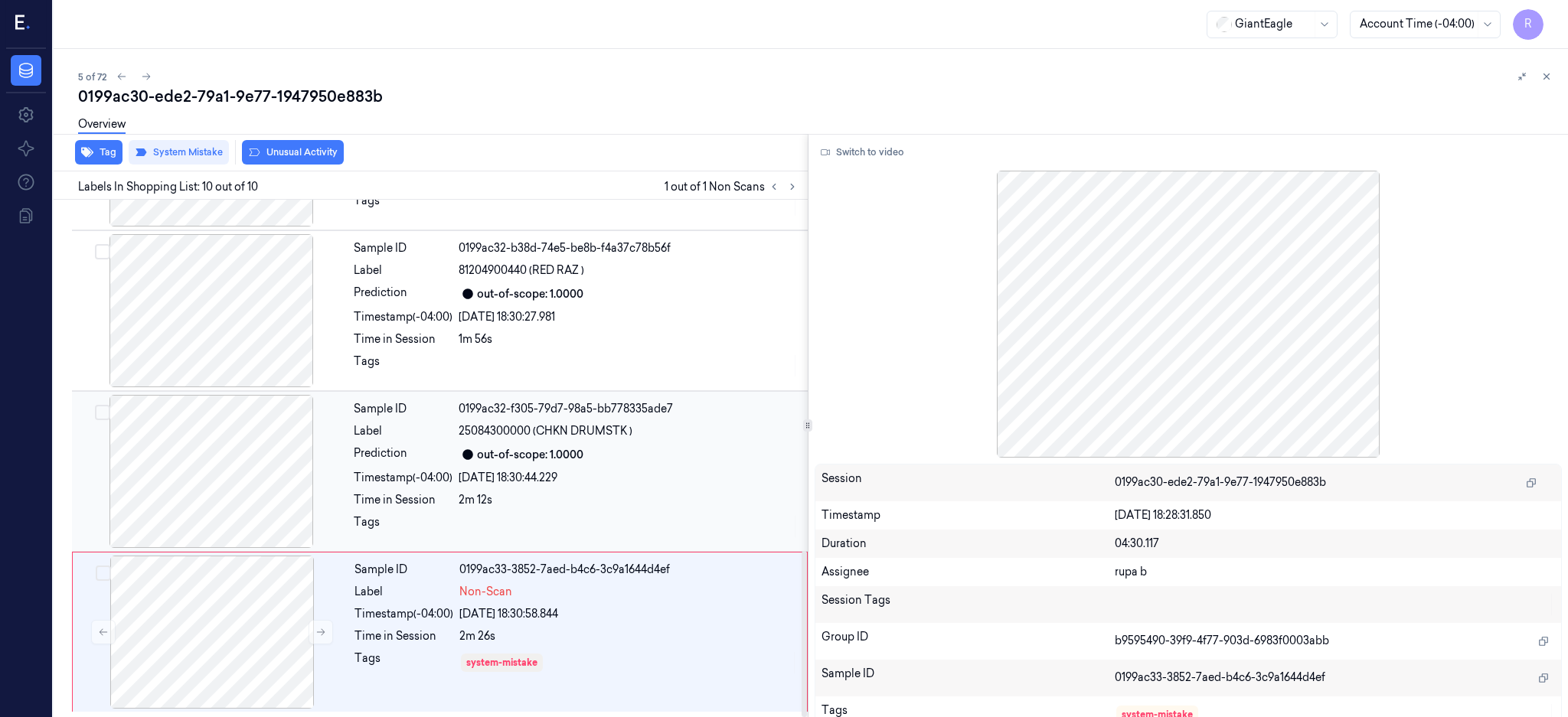
click at [204, 512] on div at bounding box center [211, 471] width 273 height 153
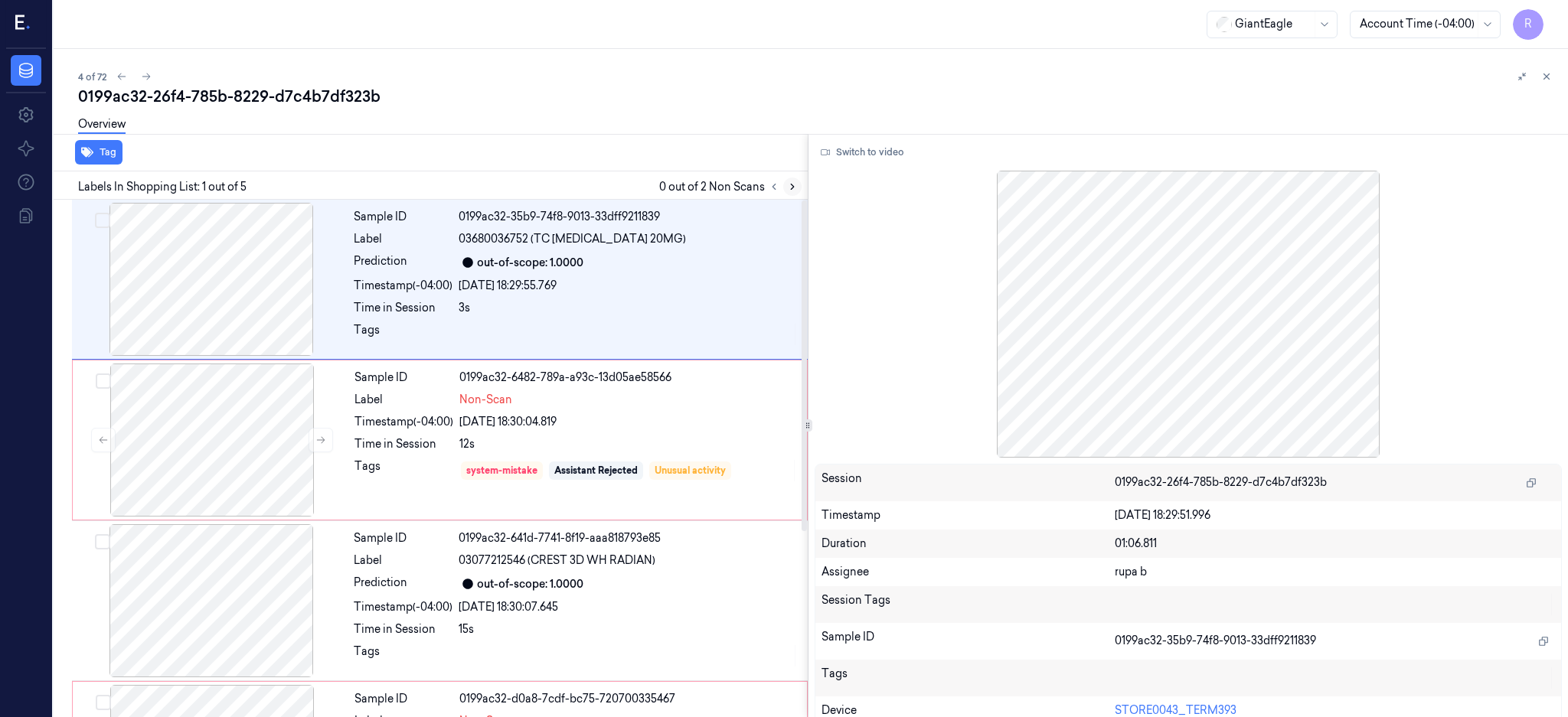
click at [802, 193] on button at bounding box center [793, 186] width 18 height 18
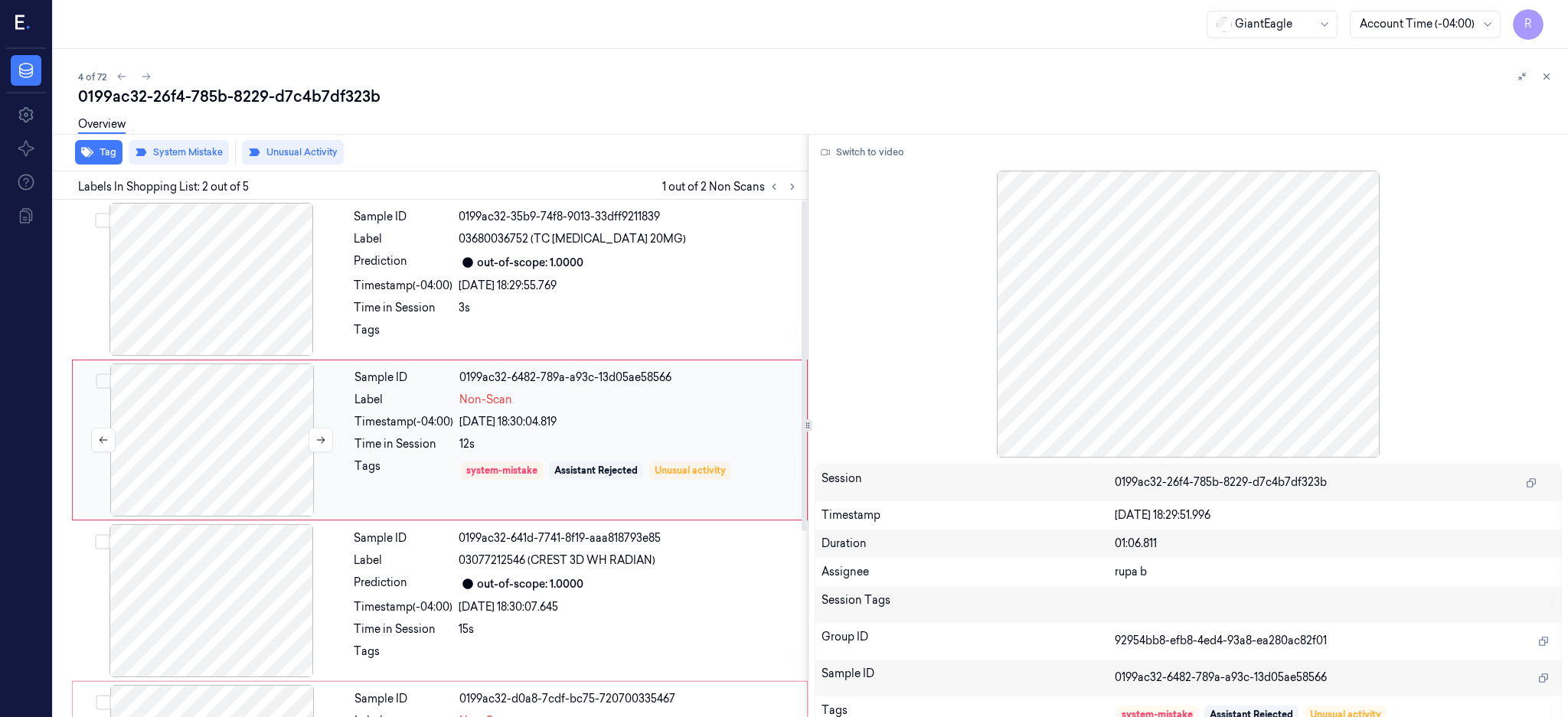
click at [197, 444] on div at bounding box center [212, 440] width 273 height 153
click at [234, 282] on div at bounding box center [211, 279] width 273 height 153
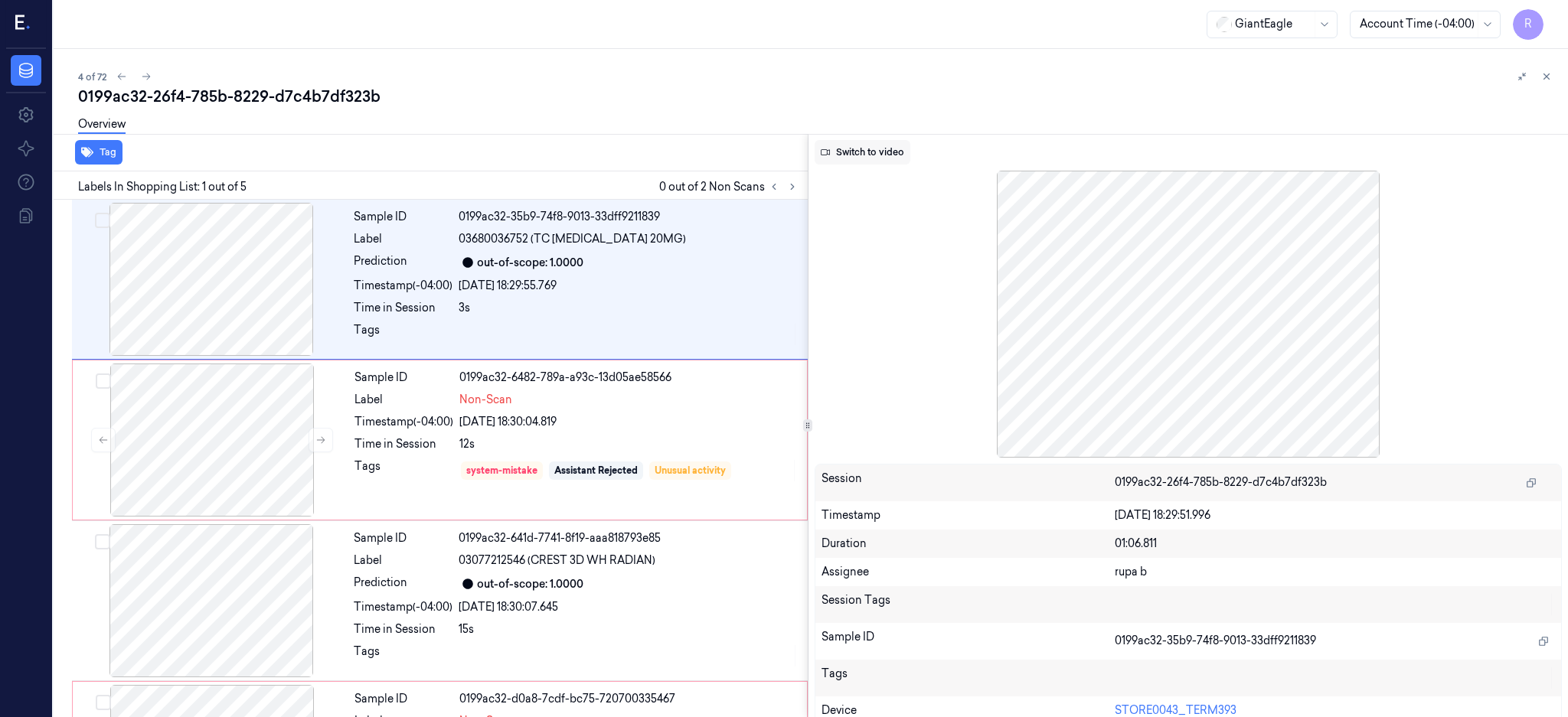
click at [910, 153] on button "Switch to video" at bounding box center [862, 152] width 96 height 25
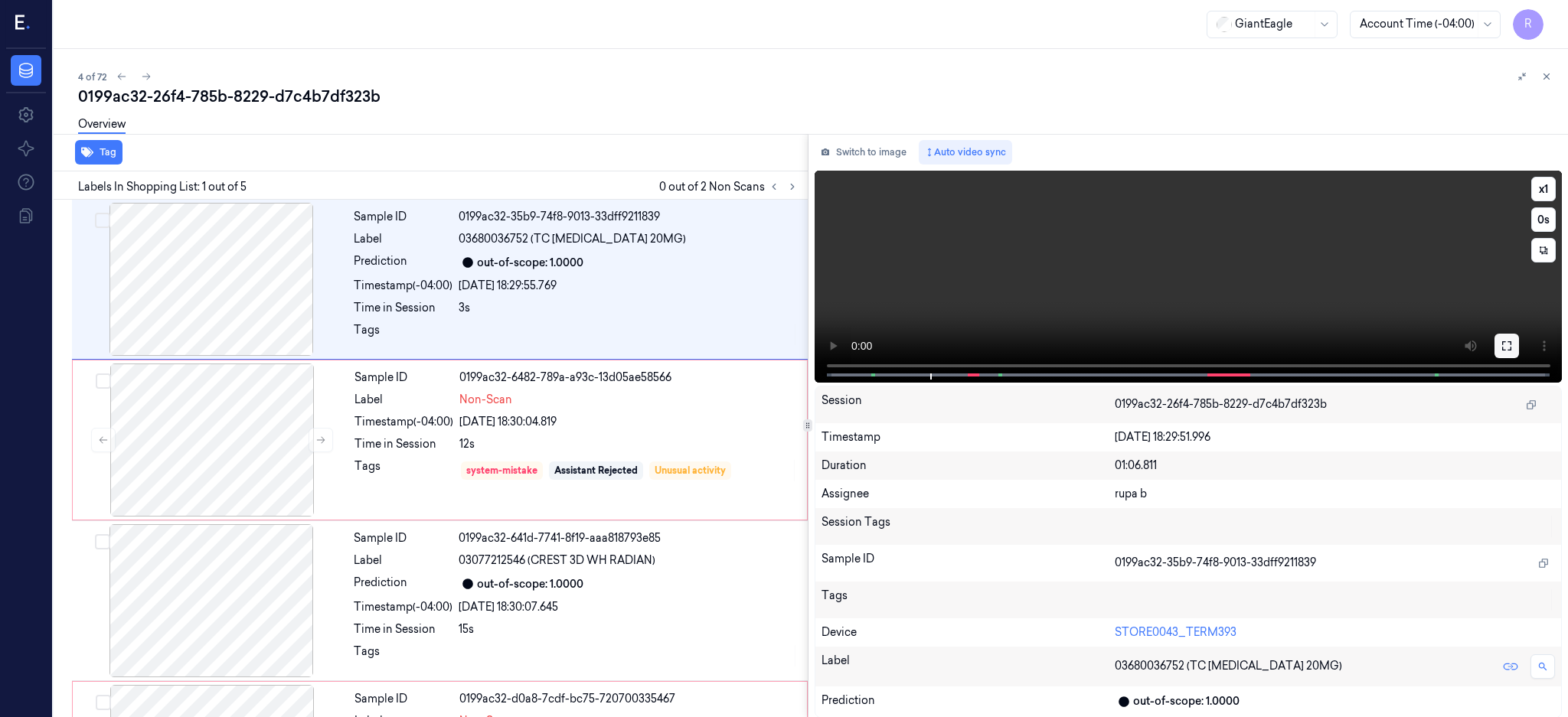
click at [1513, 347] on icon at bounding box center [1507, 345] width 12 height 12
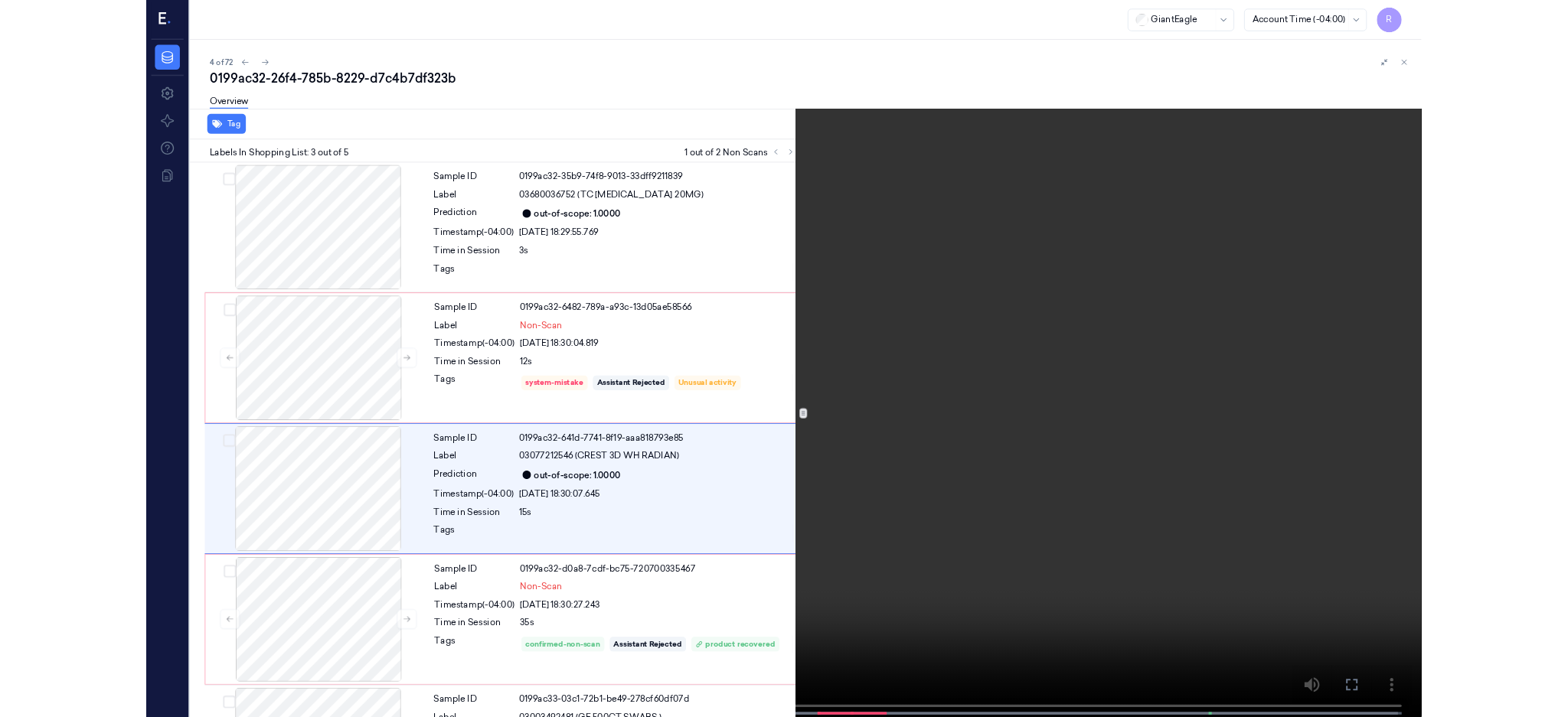
scroll to position [59, 0]
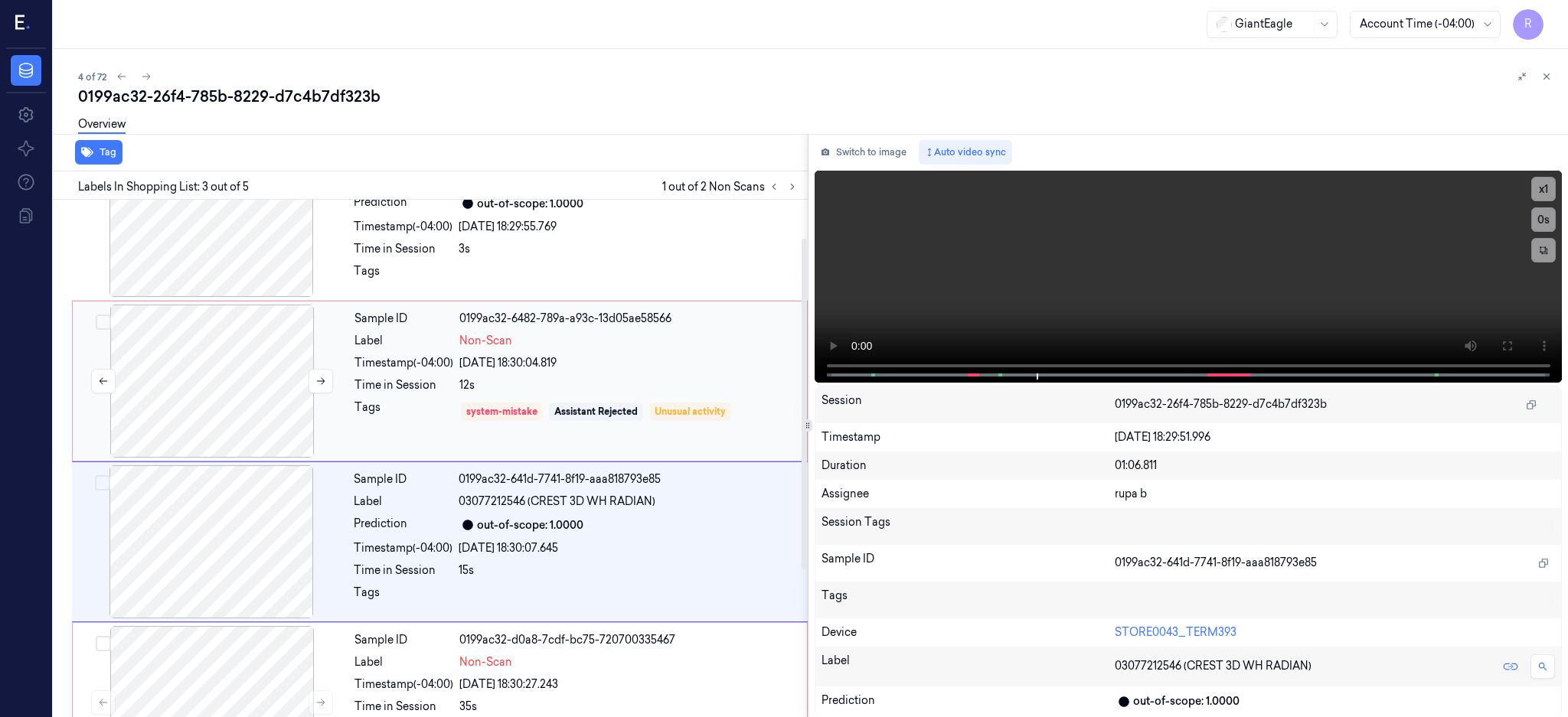
click at [224, 315] on div at bounding box center [212, 381] width 273 height 153
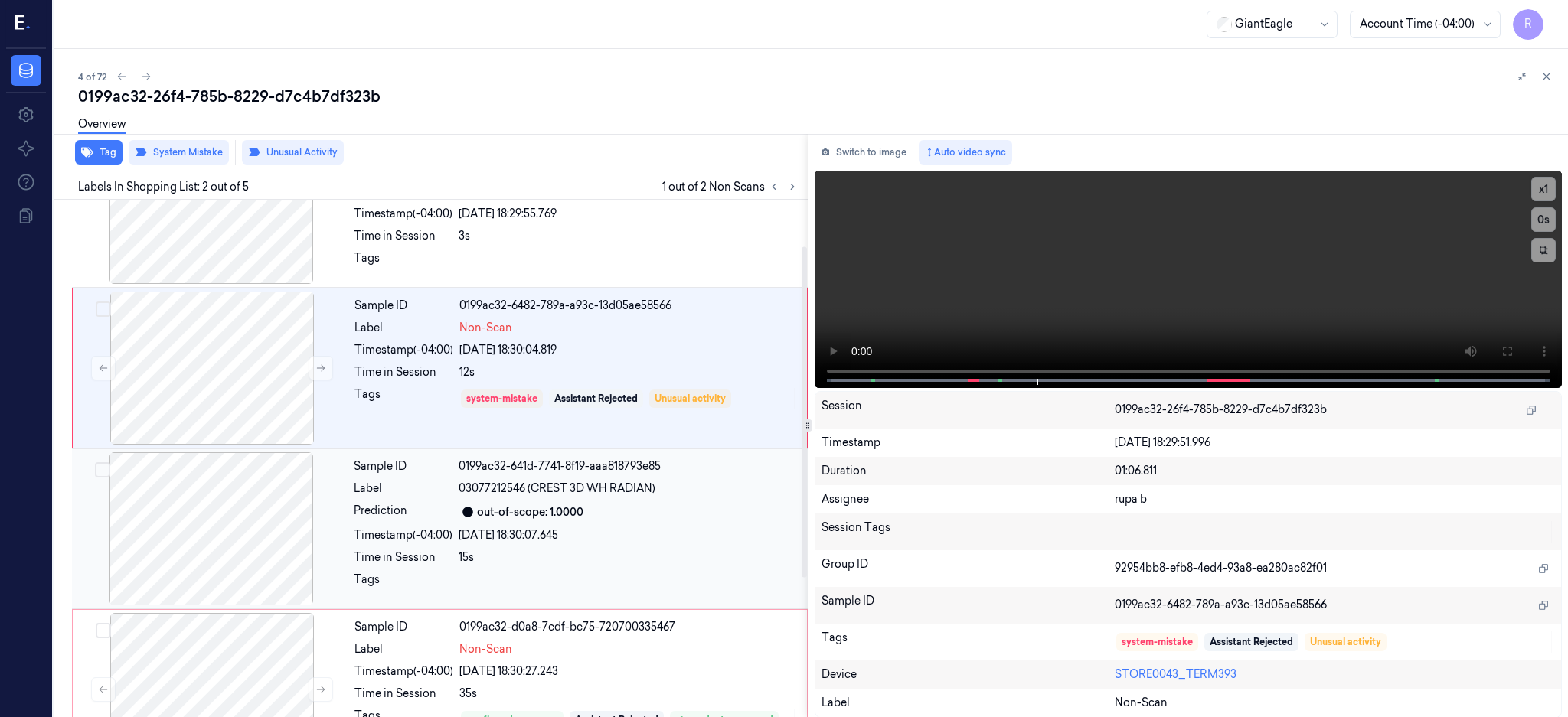
scroll to position [204, 0]
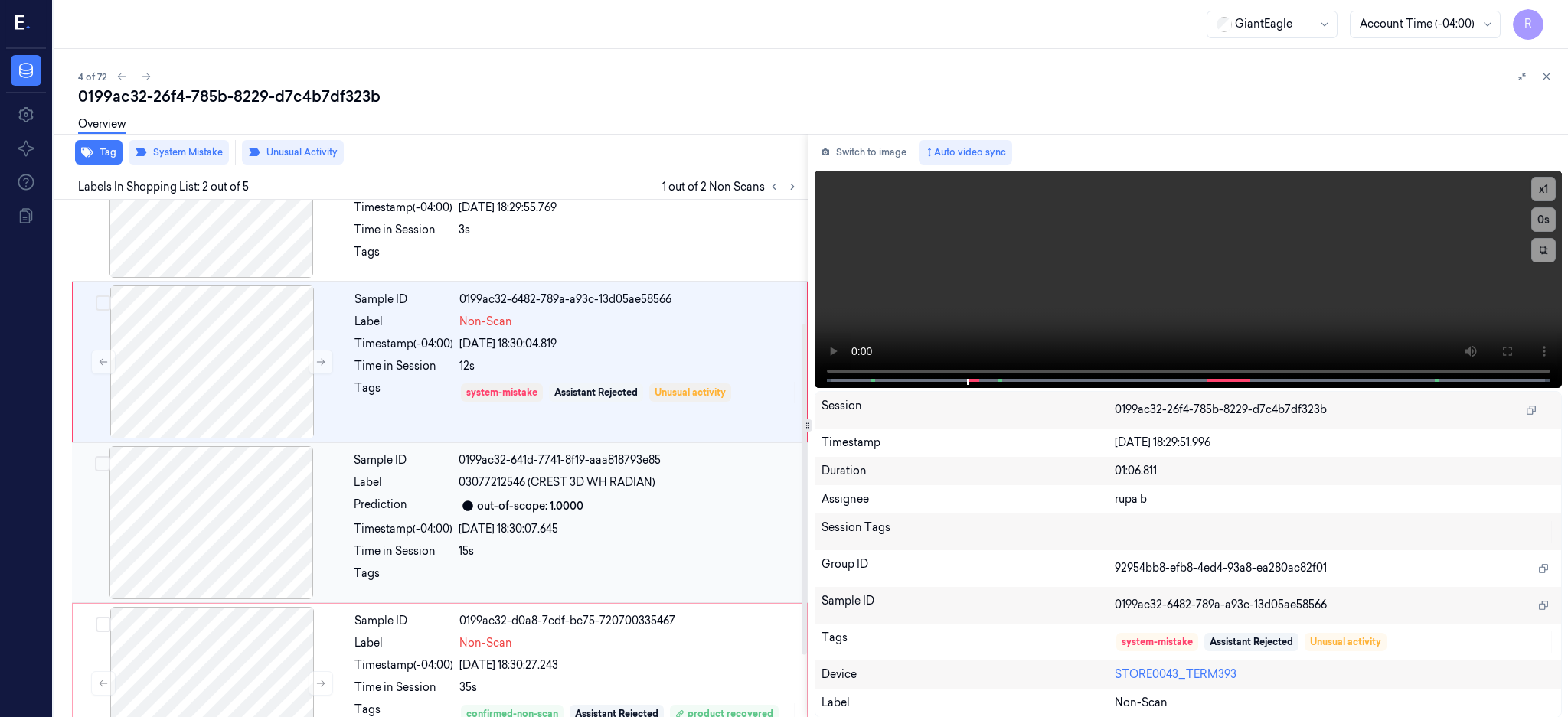
click at [224, 425] on div at bounding box center [212, 362] width 273 height 153
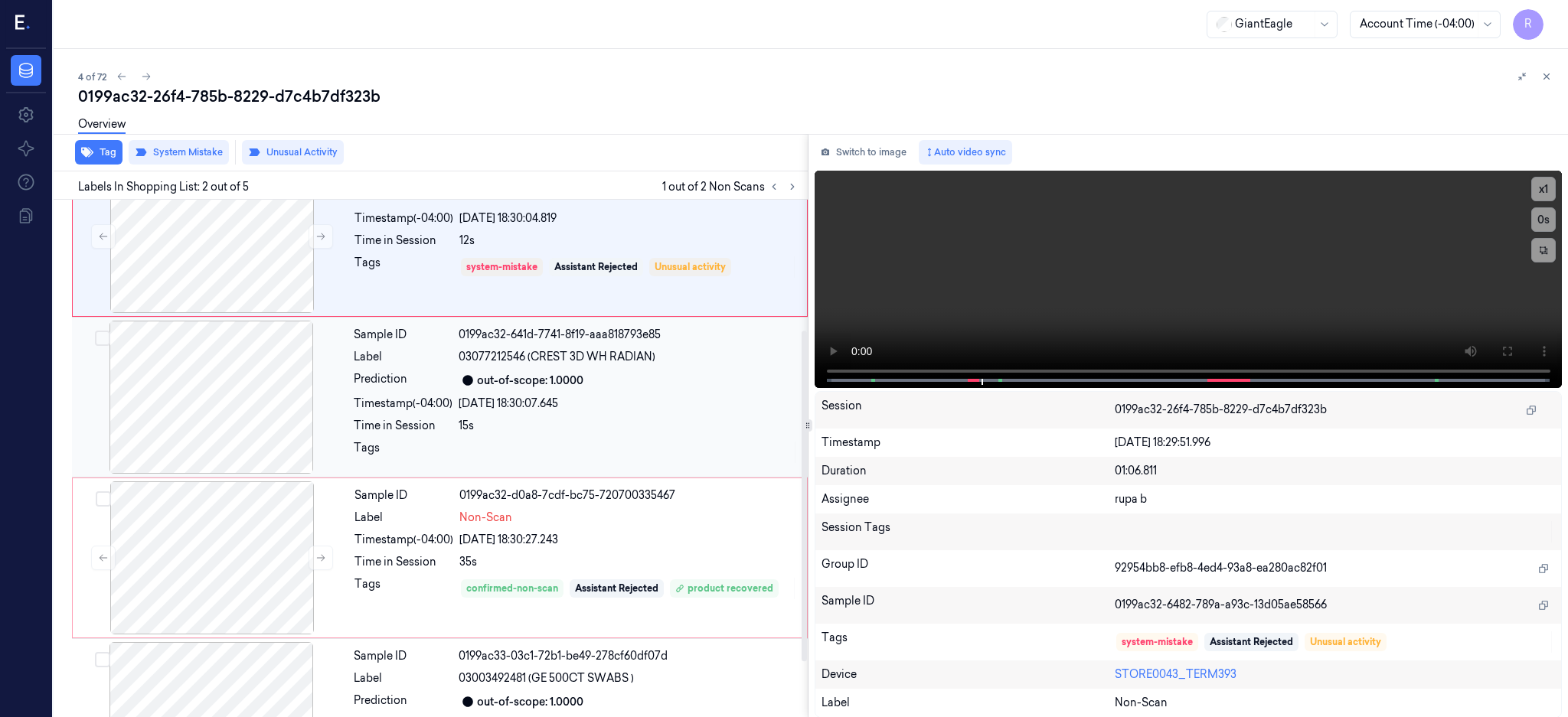
click at [230, 416] on div at bounding box center [211, 397] width 273 height 153
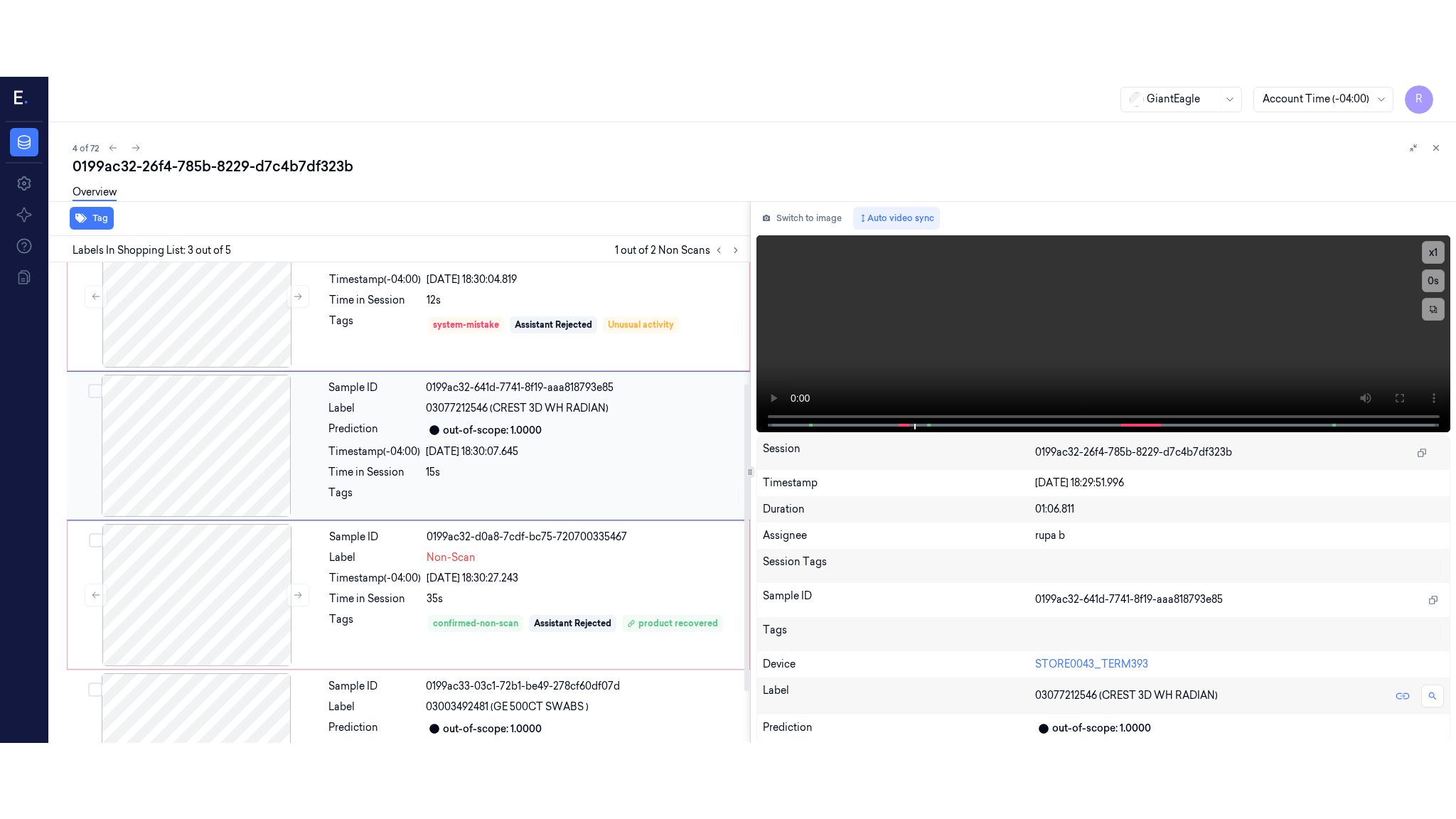
scroll to position [132, 0]
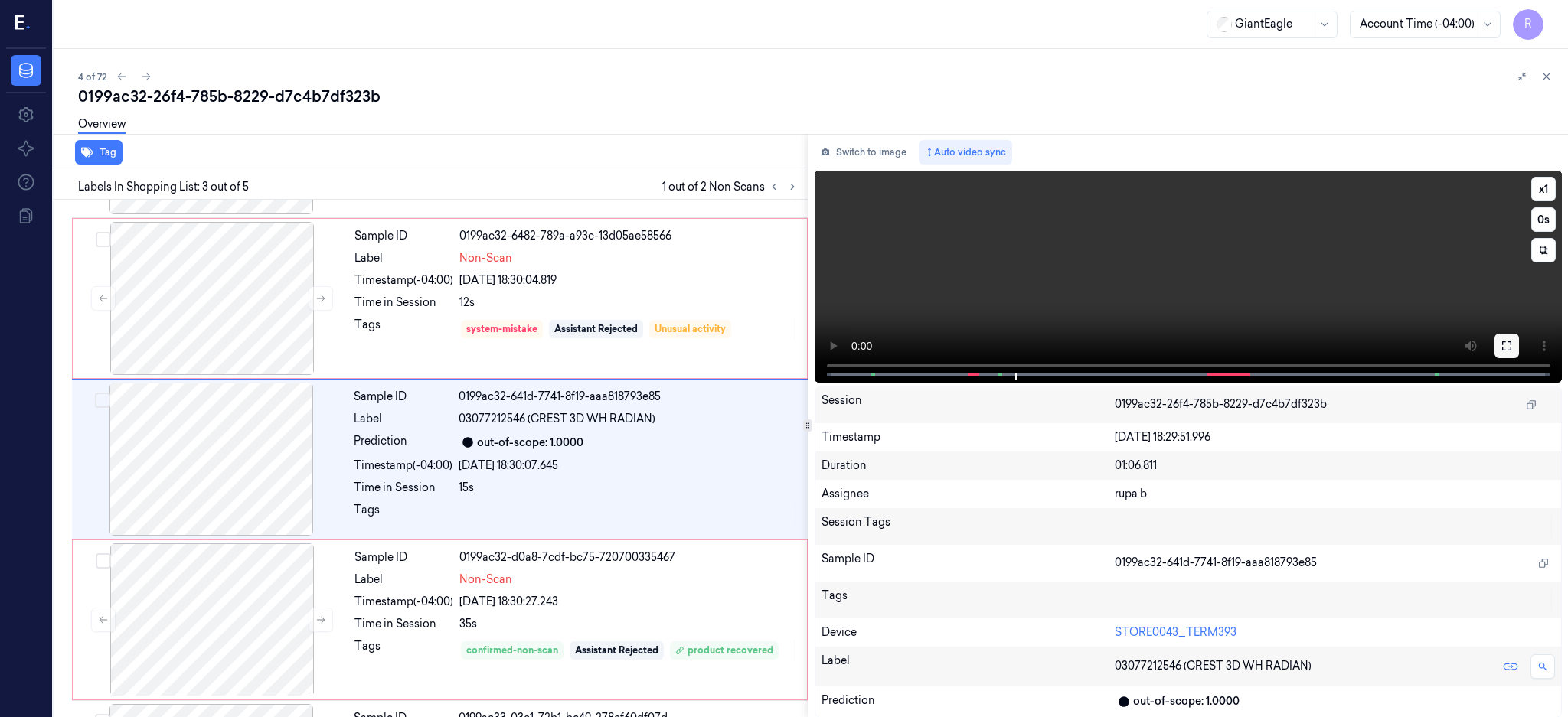
click at [1513, 349] on icon at bounding box center [1507, 345] width 12 height 12
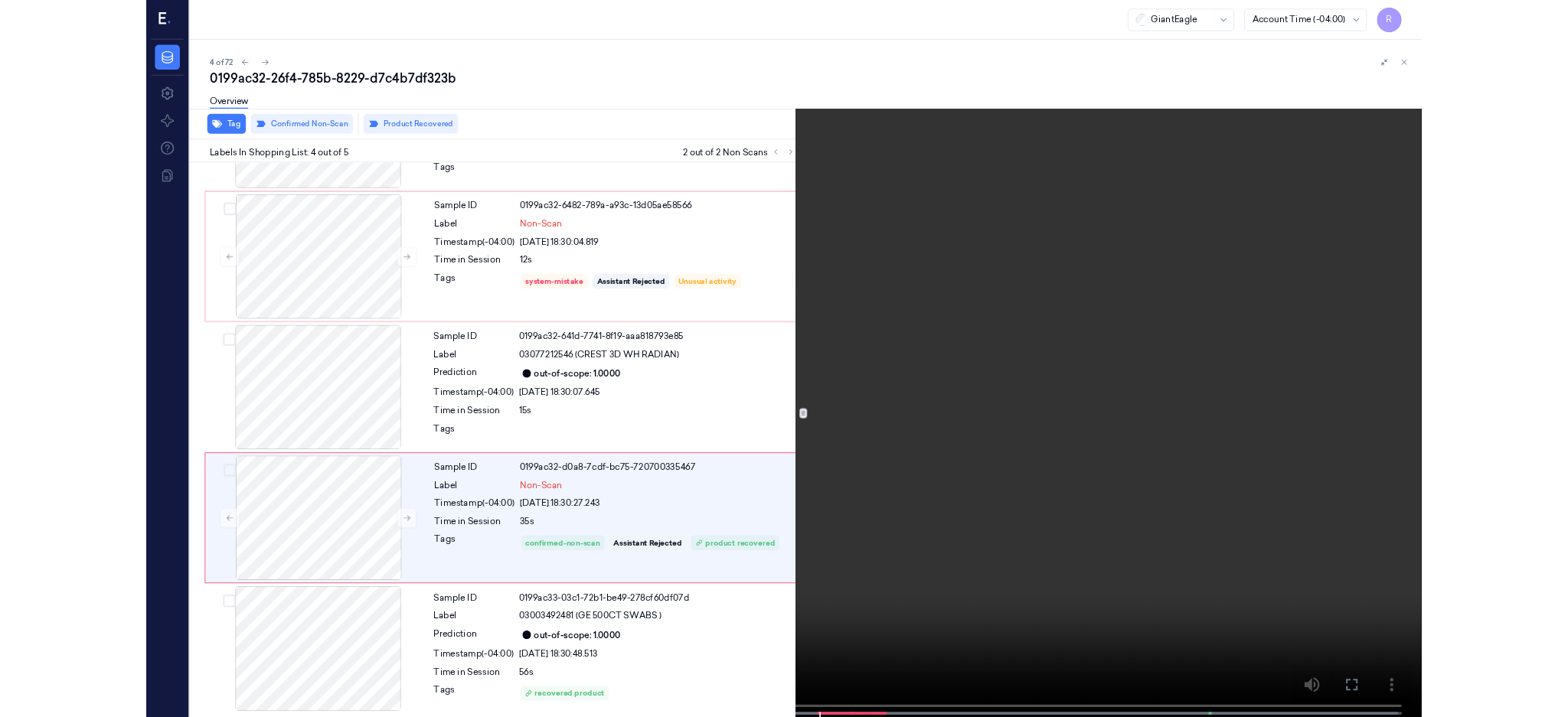
scroll to position [126, 0]
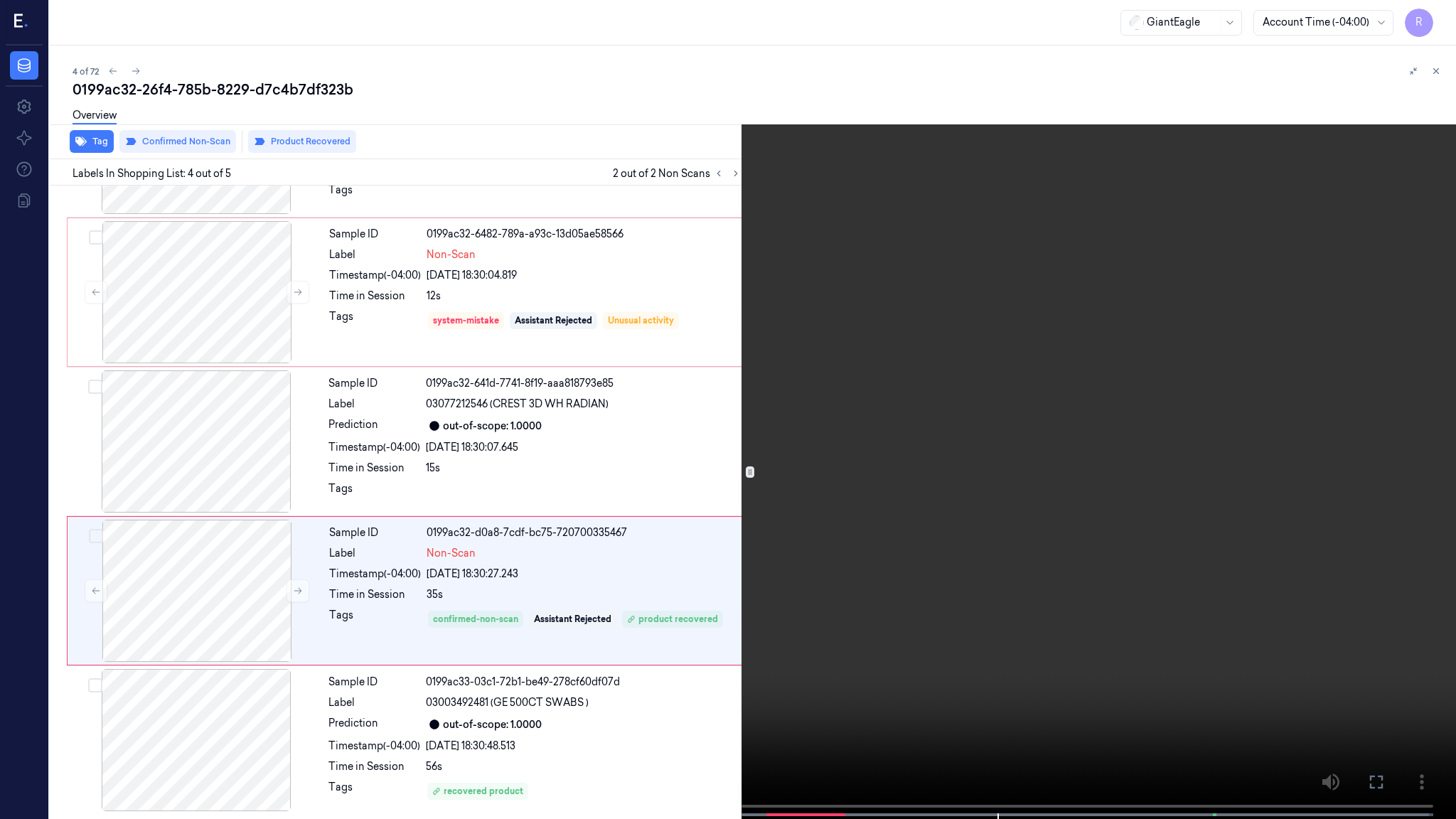
click at [856, 415] on video at bounding box center [728, 411] width 1456 height 821
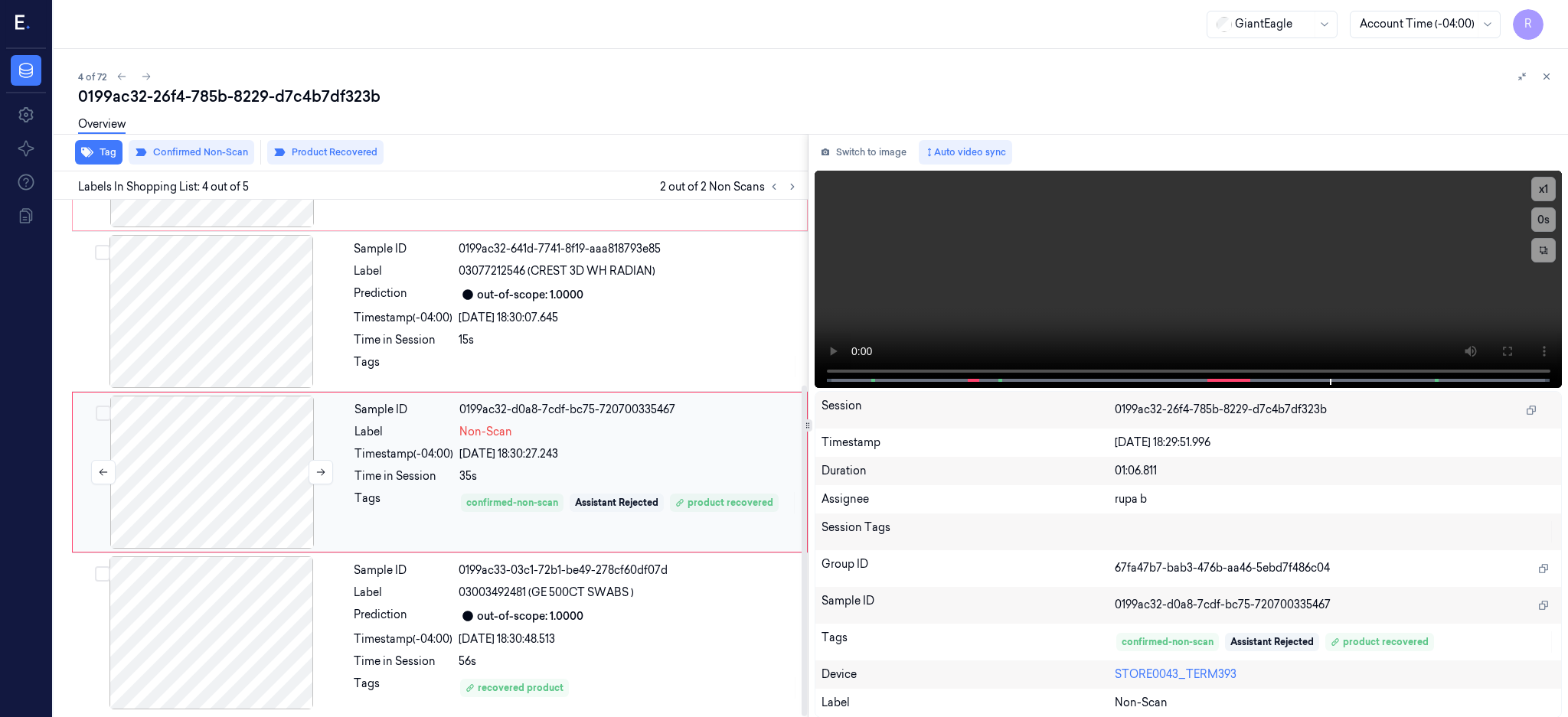
click at [196, 483] on div at bounding box center [212, 472] width 273 height 153
click at [229, 630] on div at bounding box center [211, 633] width 273 height 153
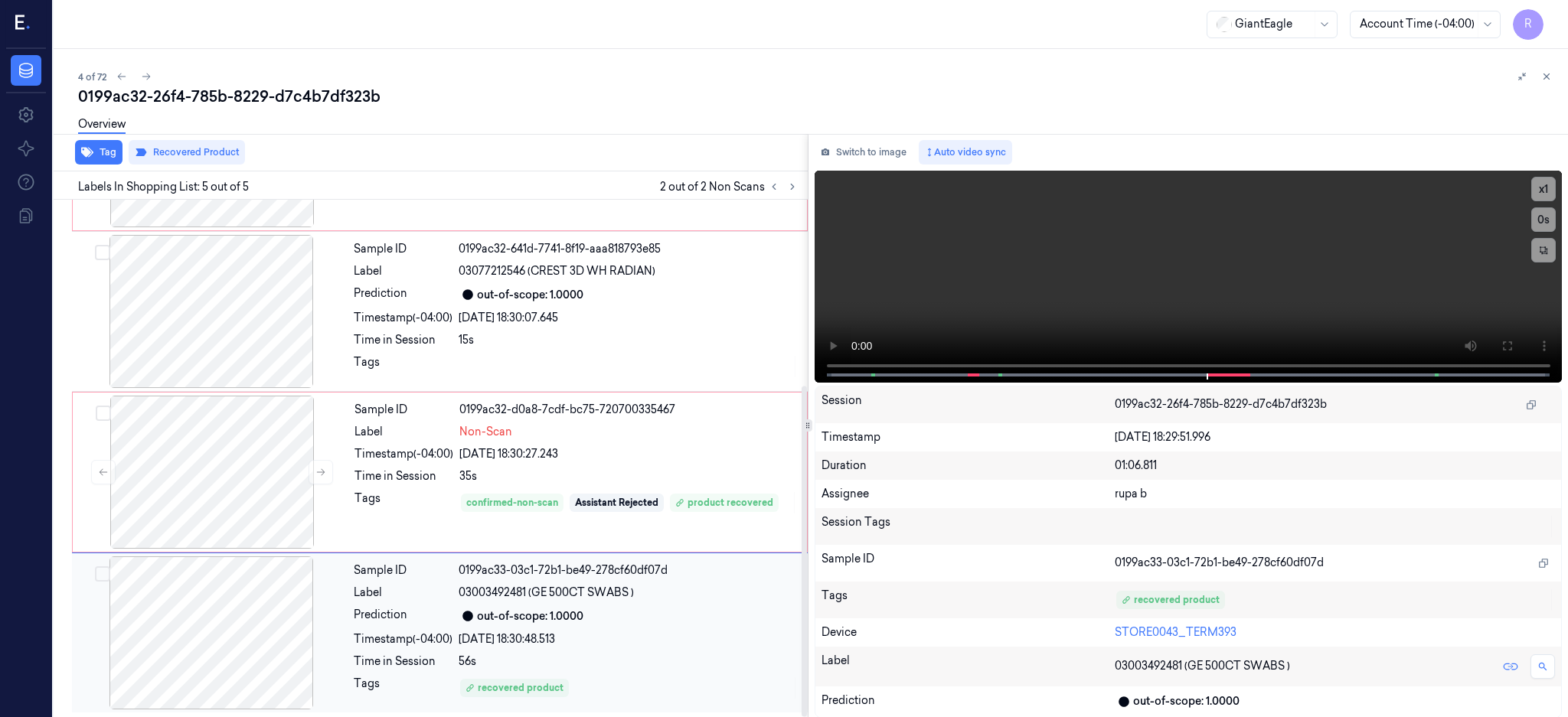
scroll to position [290, 0]
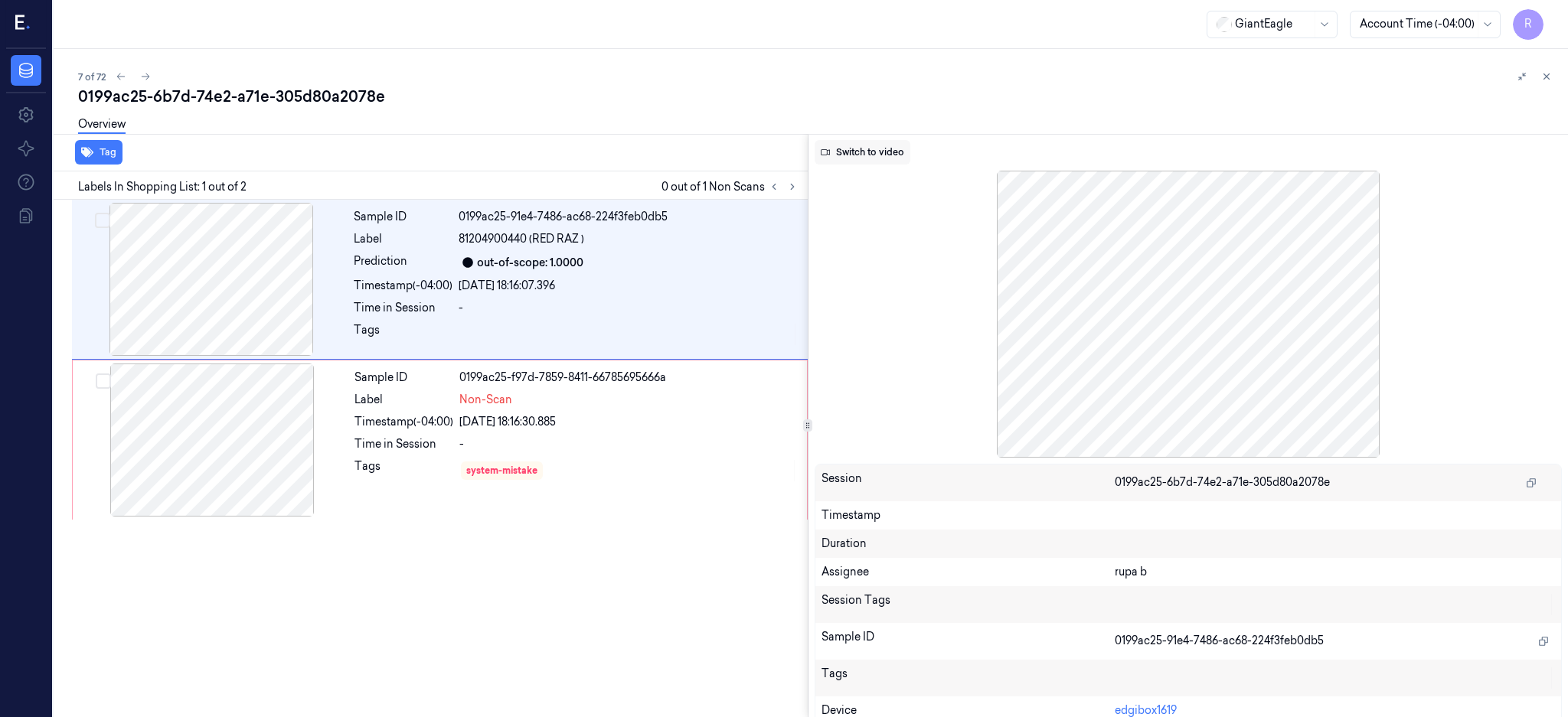
click at [910, 148] on button "Switch to video" at bounding box center [862, 152] width 96 height 25
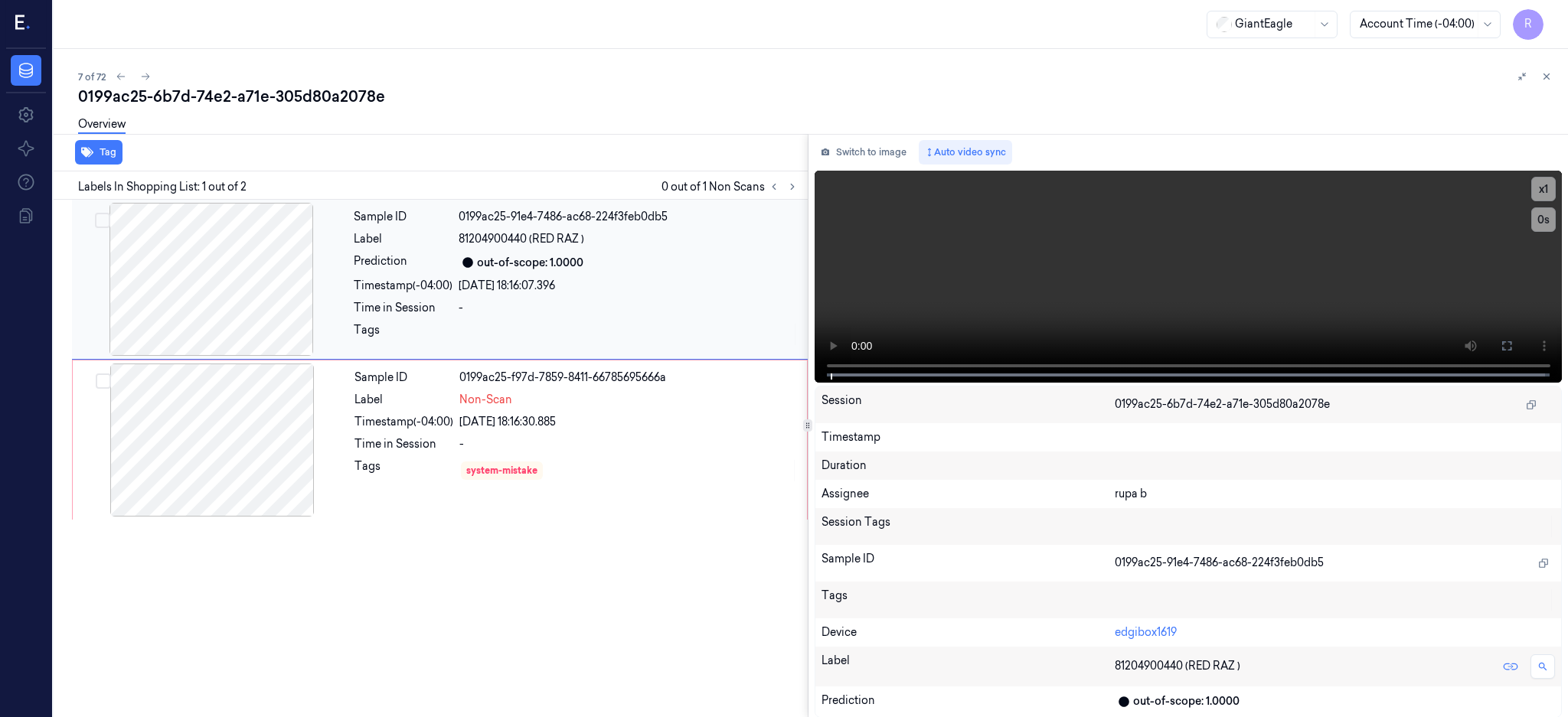
click at [204, 278] on div at bounding box center [211, 279] width 273 height 153
click at [1519, 356] on button at bounding box center [1507, 346] width 25 height 25
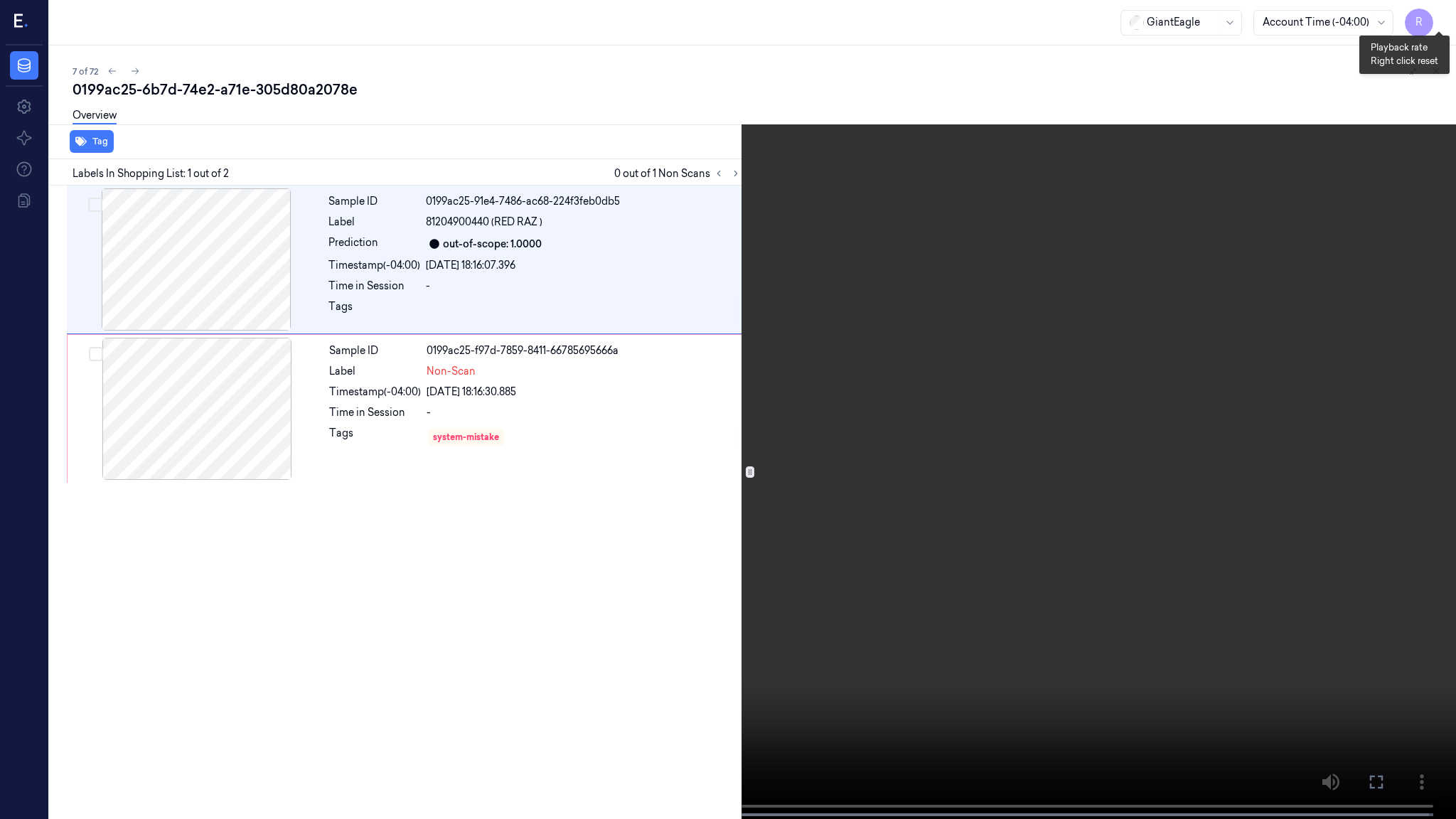
click at [1444, 15] on button "x 1" at bounding box center [1439, 17] width 23 height 23
click at [1444, 15] on button "x 2" at bounding box center [1439, 17] width 23 height 23
click at [883, 546] on video at bounding box center [728, 411] width 1456 height 821
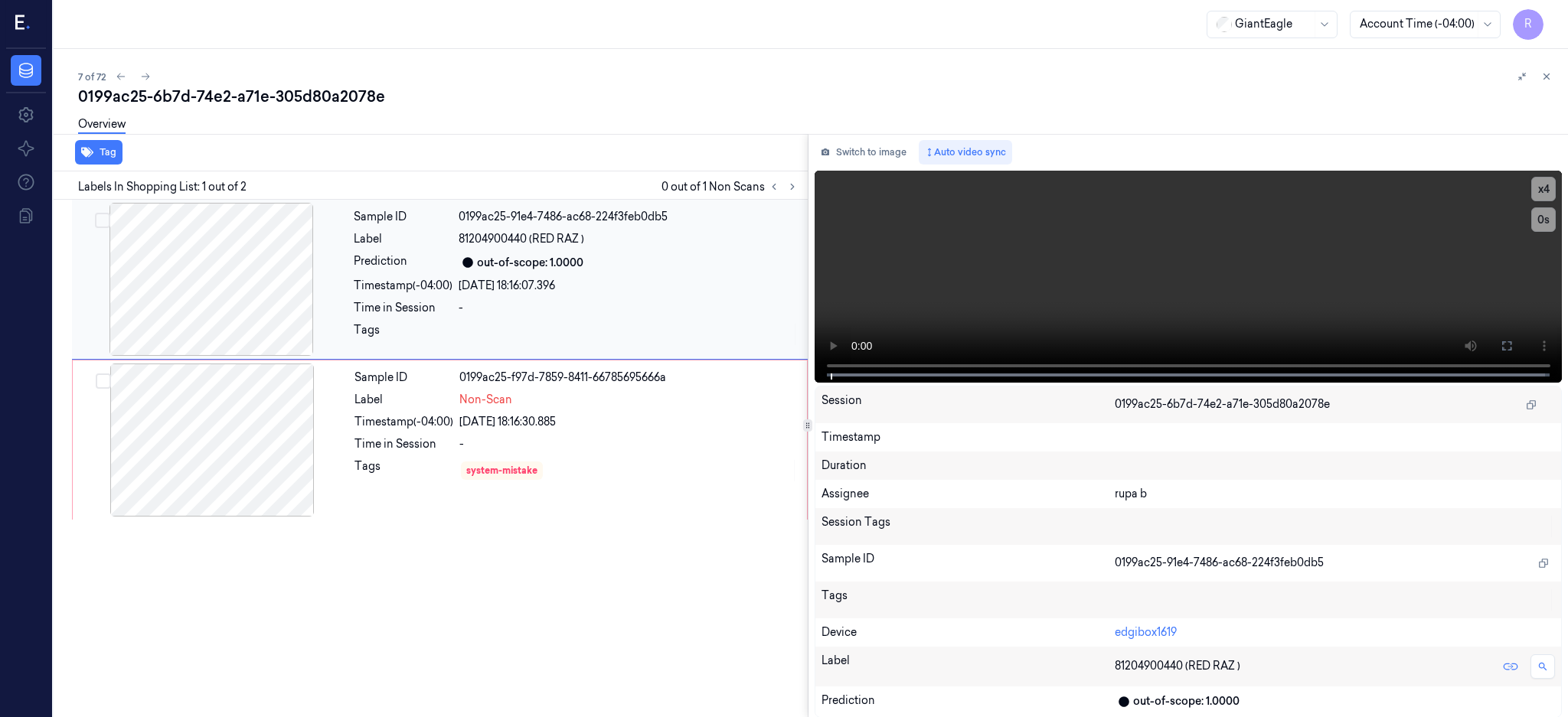
click at [212, 288] on div at bounding box center [211, 279] width 273 height 153
click at [227, 489] on div at bounding box center [212, 440] width 273 height 153
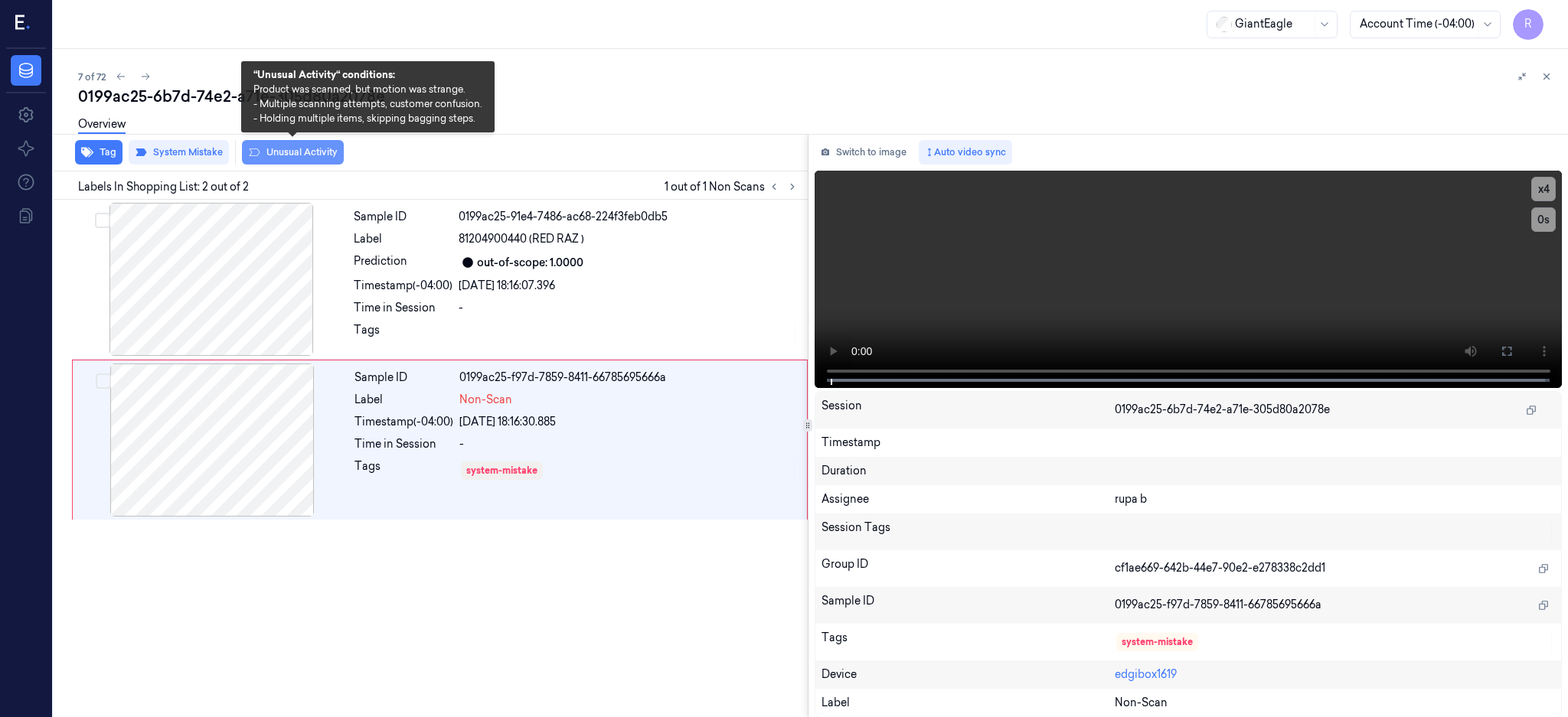
click at [302, 159] on button "Unusual Activity" at bounding box center [292, 152] width 102 height 25
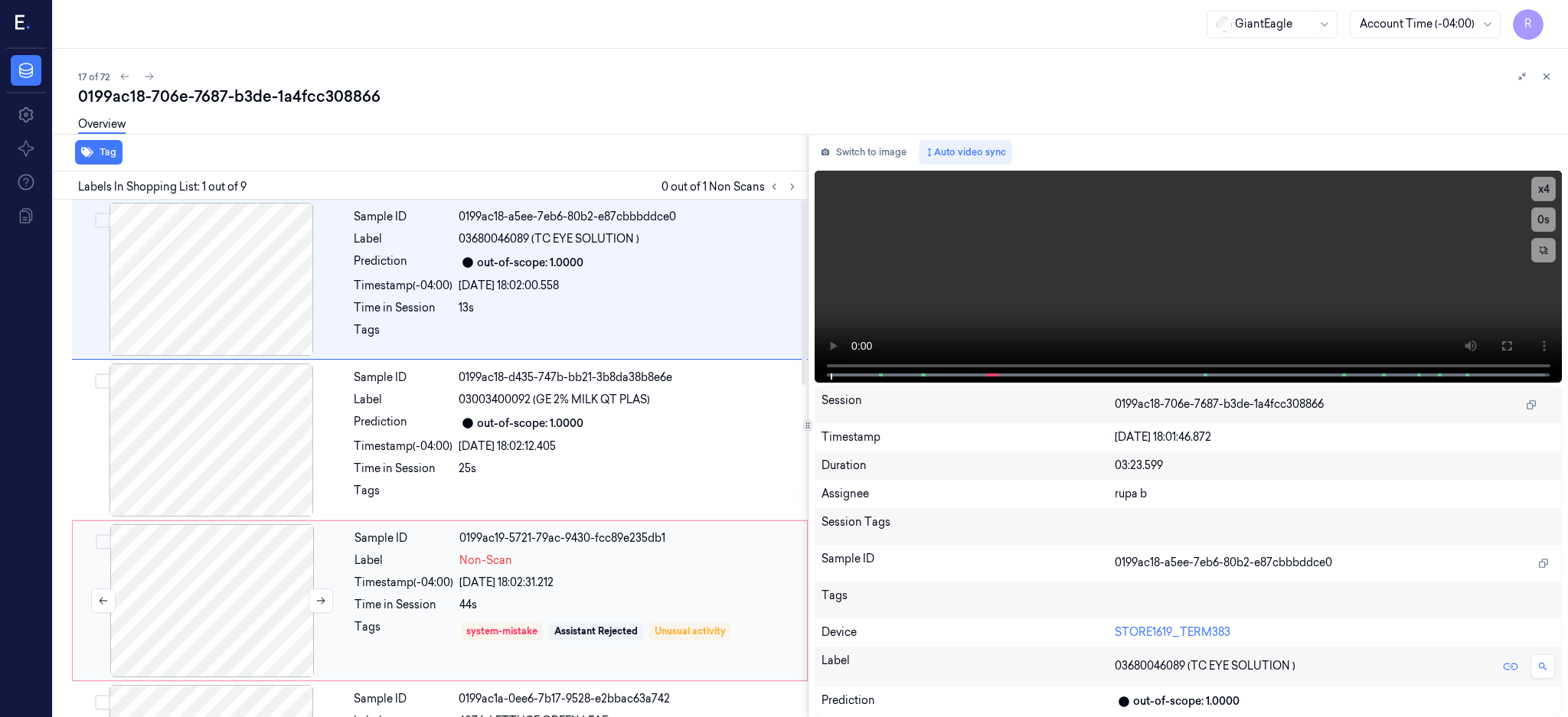
click at [211, 594] on div at bounding box center [212, 600] width 273 height 153
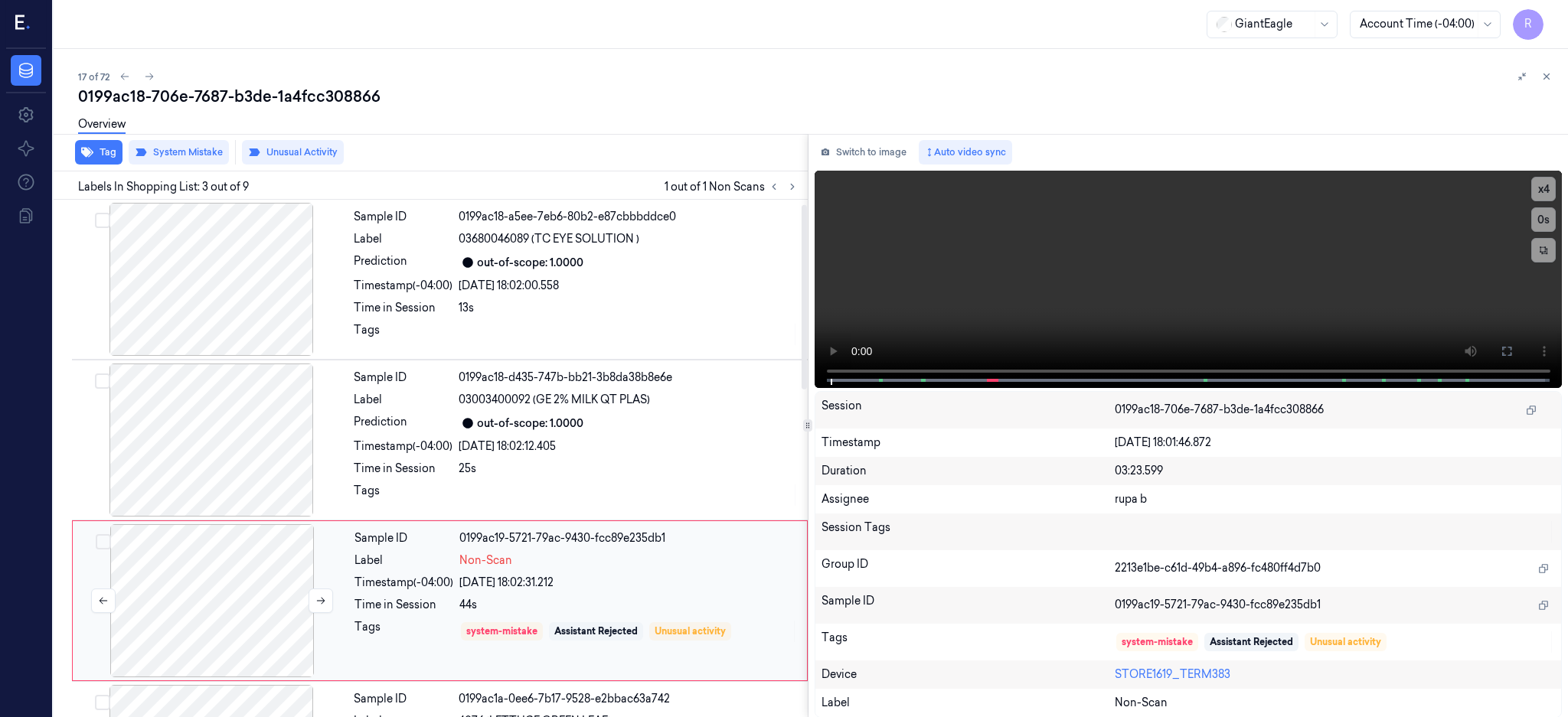
scroll to position [142, 0]
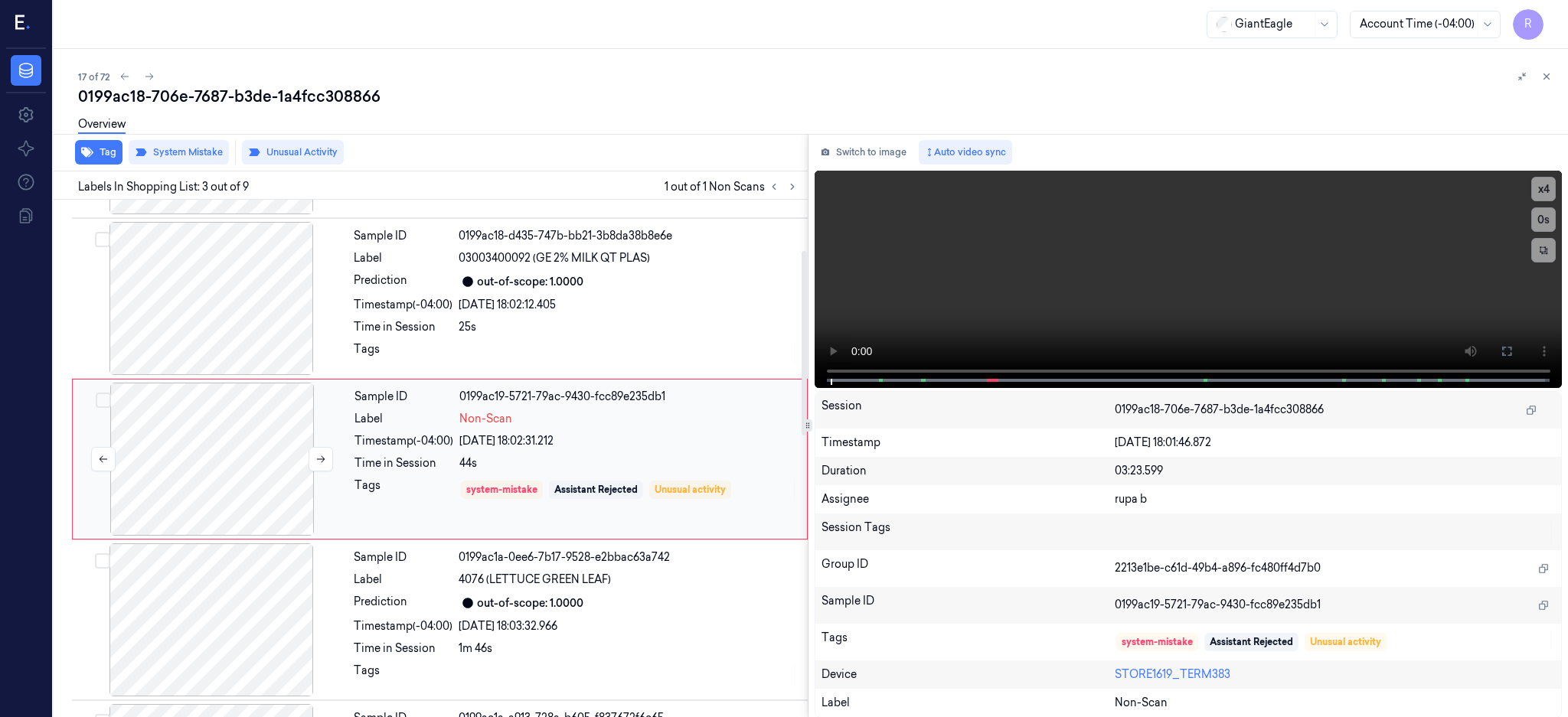
click at [242, 459] on div at bounding box center [212, 459] width 273 height 153
click at [263, 423] on div at bounding box center [212, 459] width 273 height 153
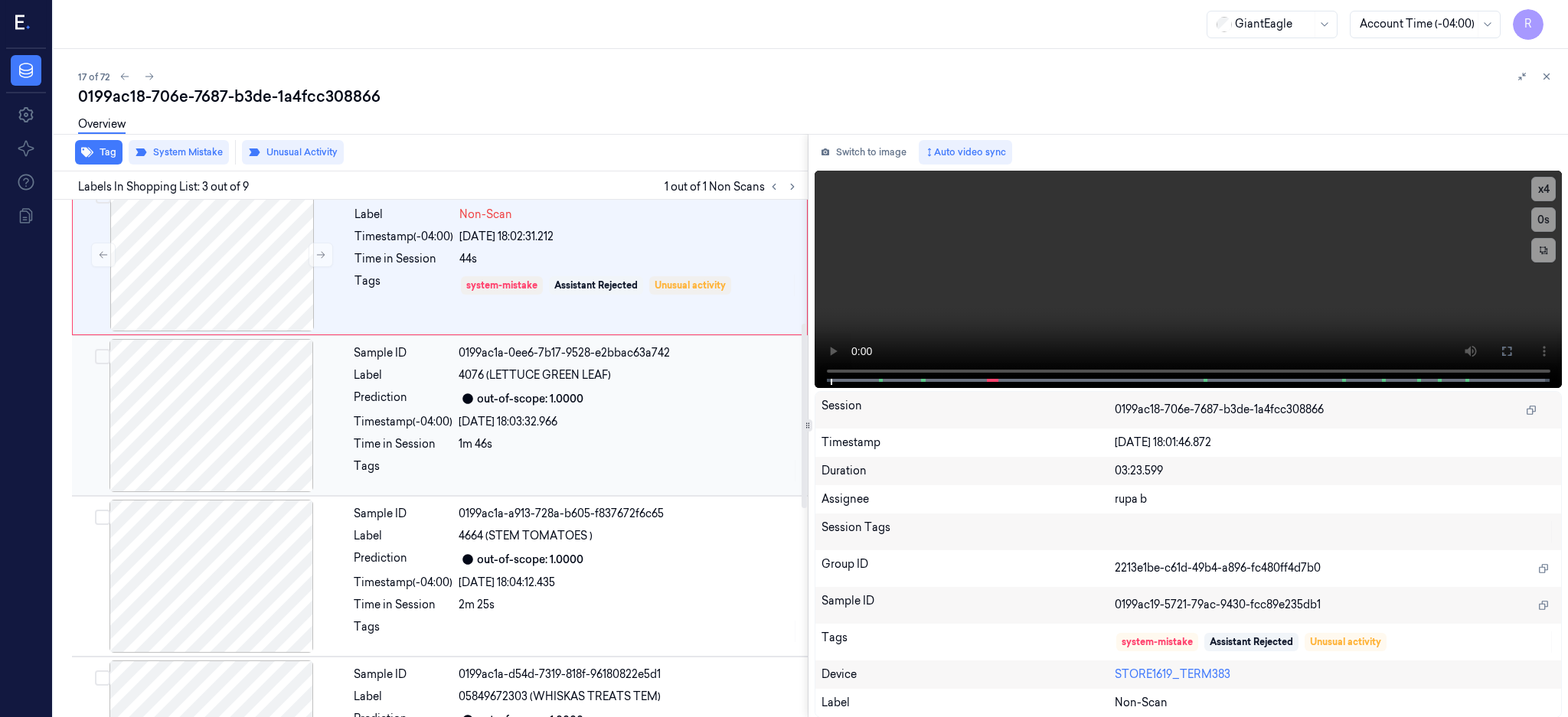
click at [254, 416] on div at bounding box center [211, 415] width 273 height 153
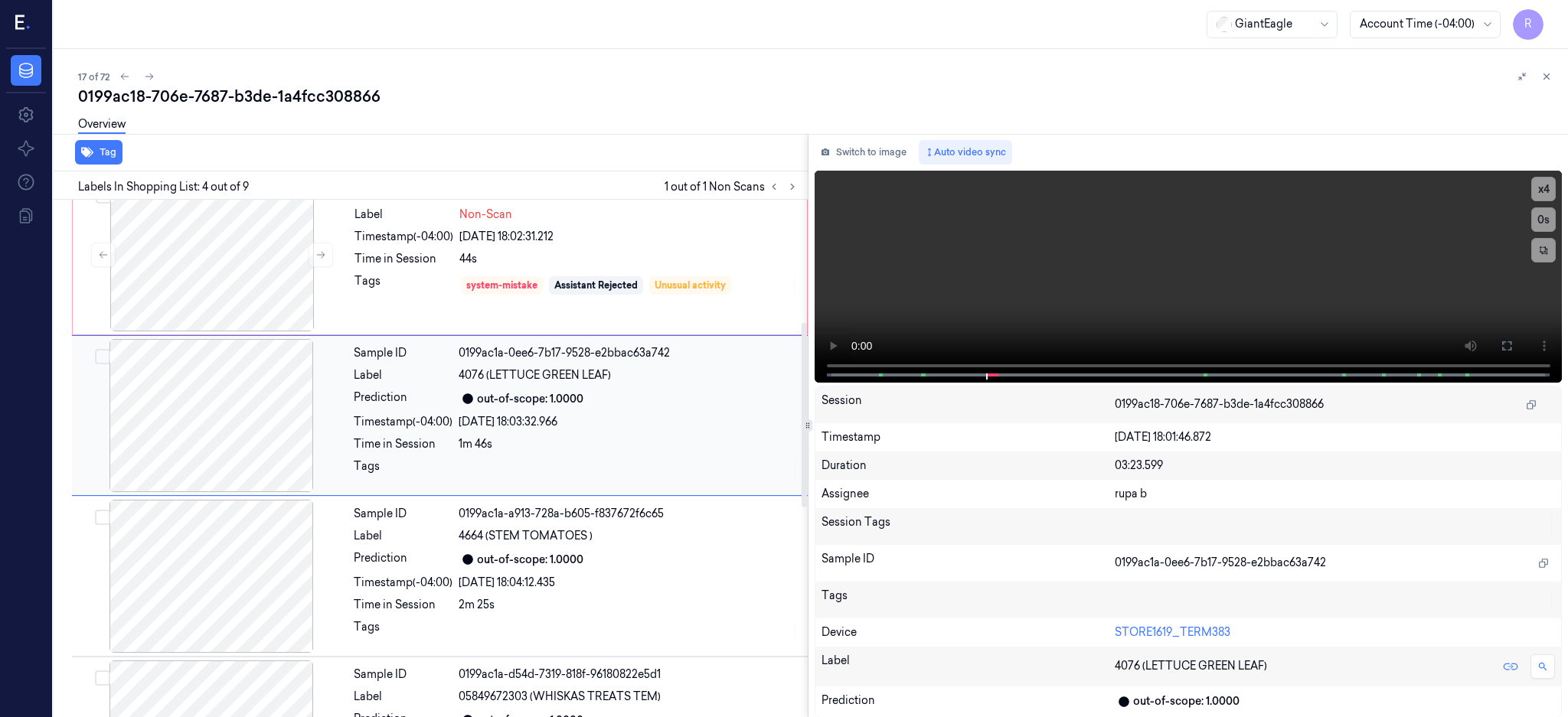
scroll to position [302, 0]
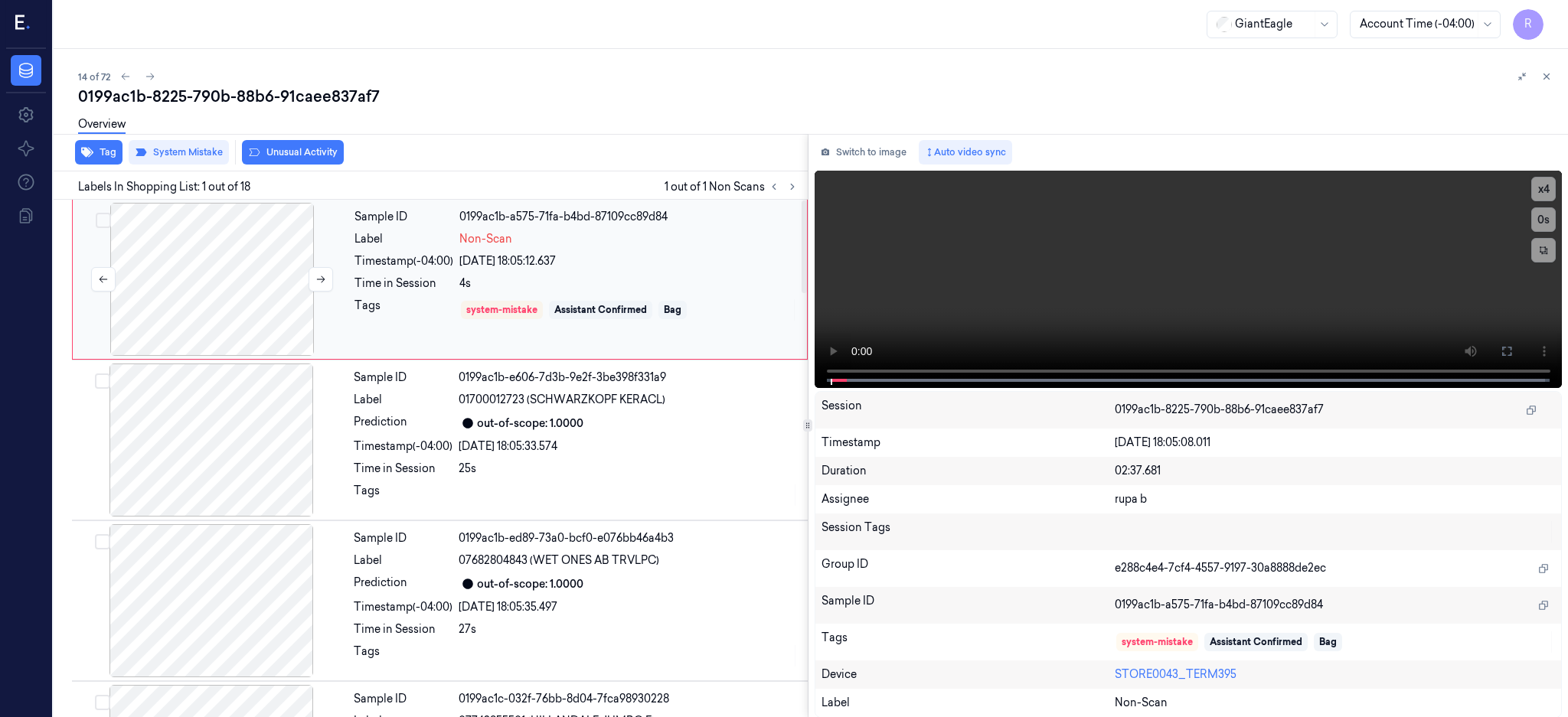
click at [166, 321] on div at bounding box center [212, 279] width 273 height 153
click at [1511, 354] on icon at bounding box center [1506, 351] width 9 height 9
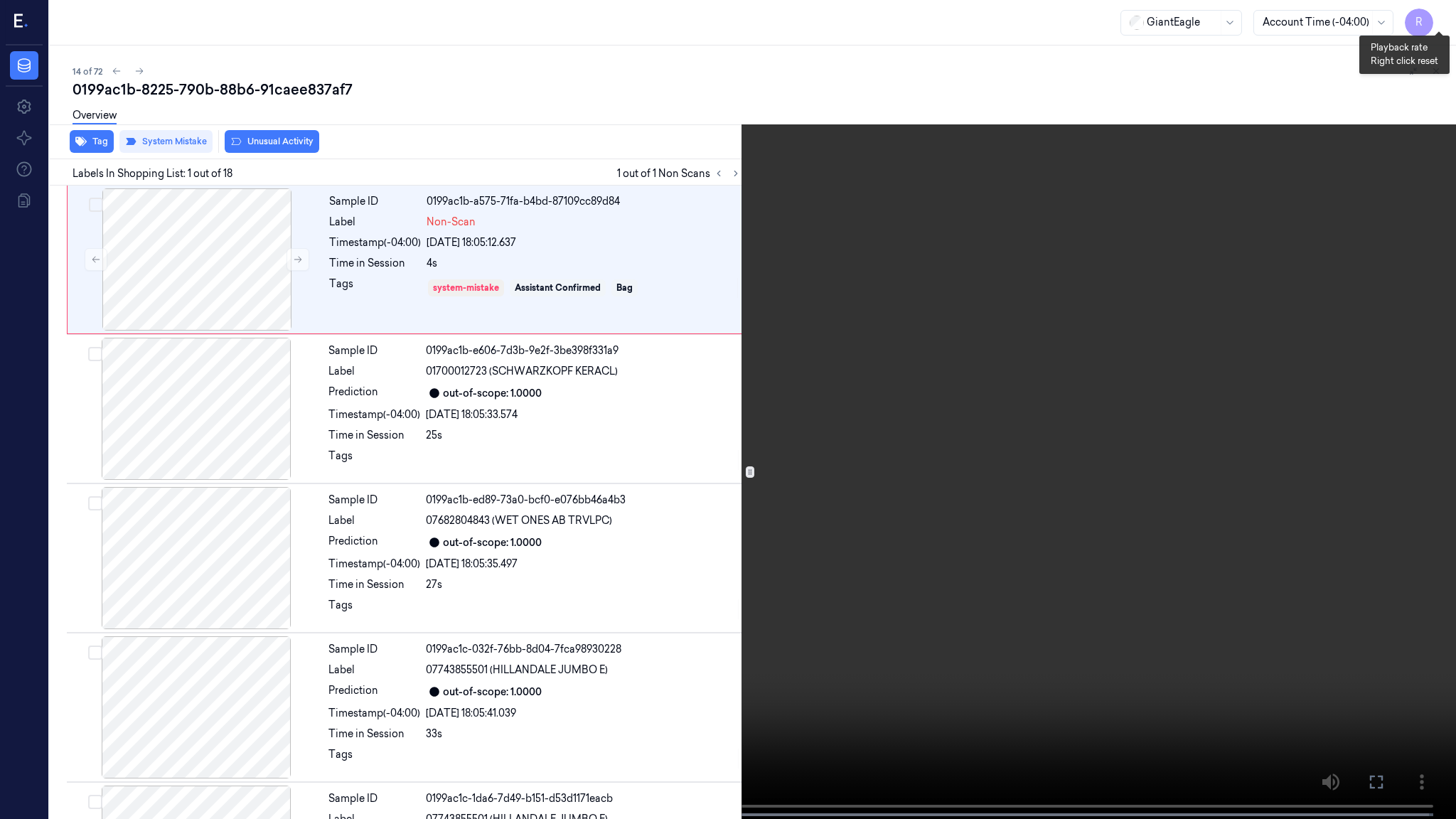
click at [1438, 18] on button "x 4" at bounding box center [1439, 17] width 23 height 23
click at [746, 628] on video at bounding box center [728, 411] width 1456 height 821
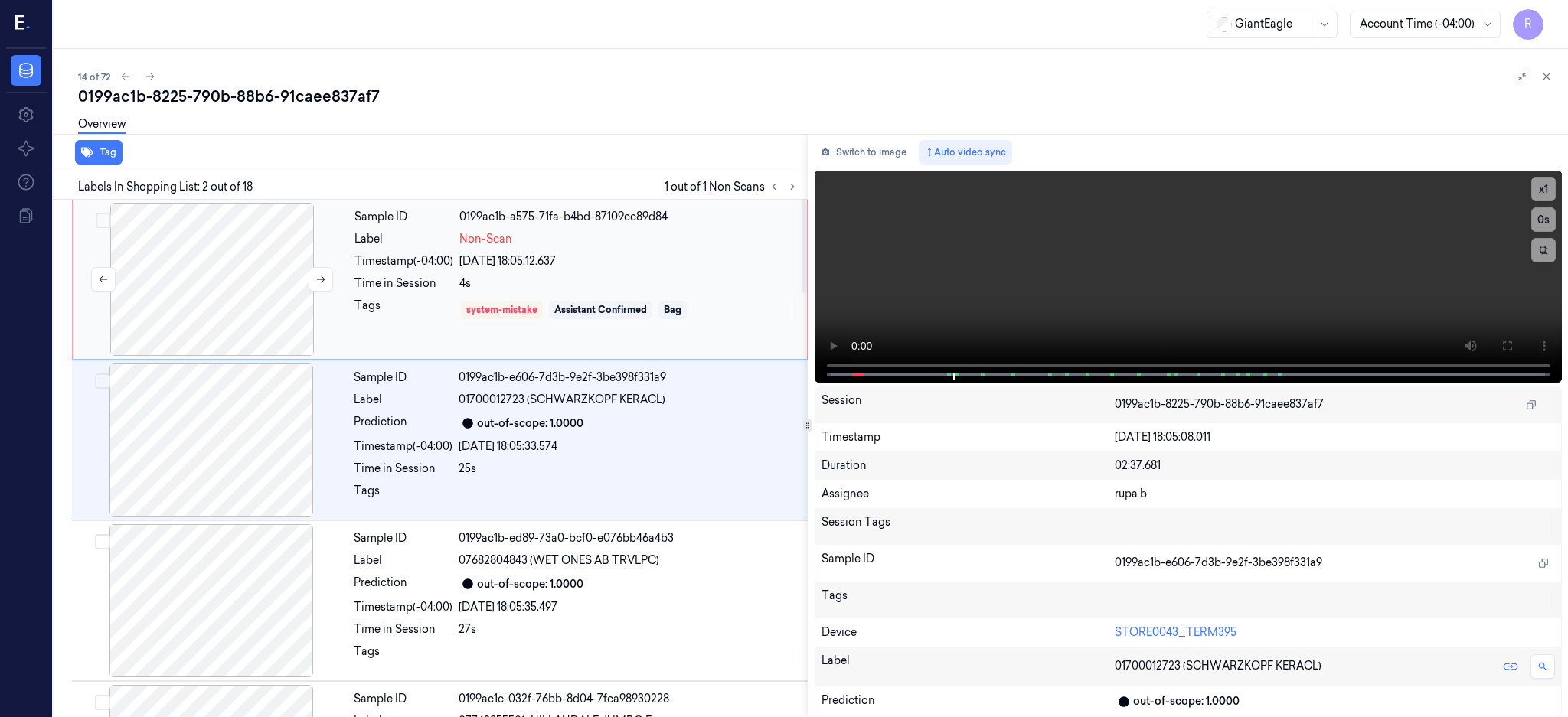
click at [160, 257] on div at bounding box center [212, 279] width 273 height 153
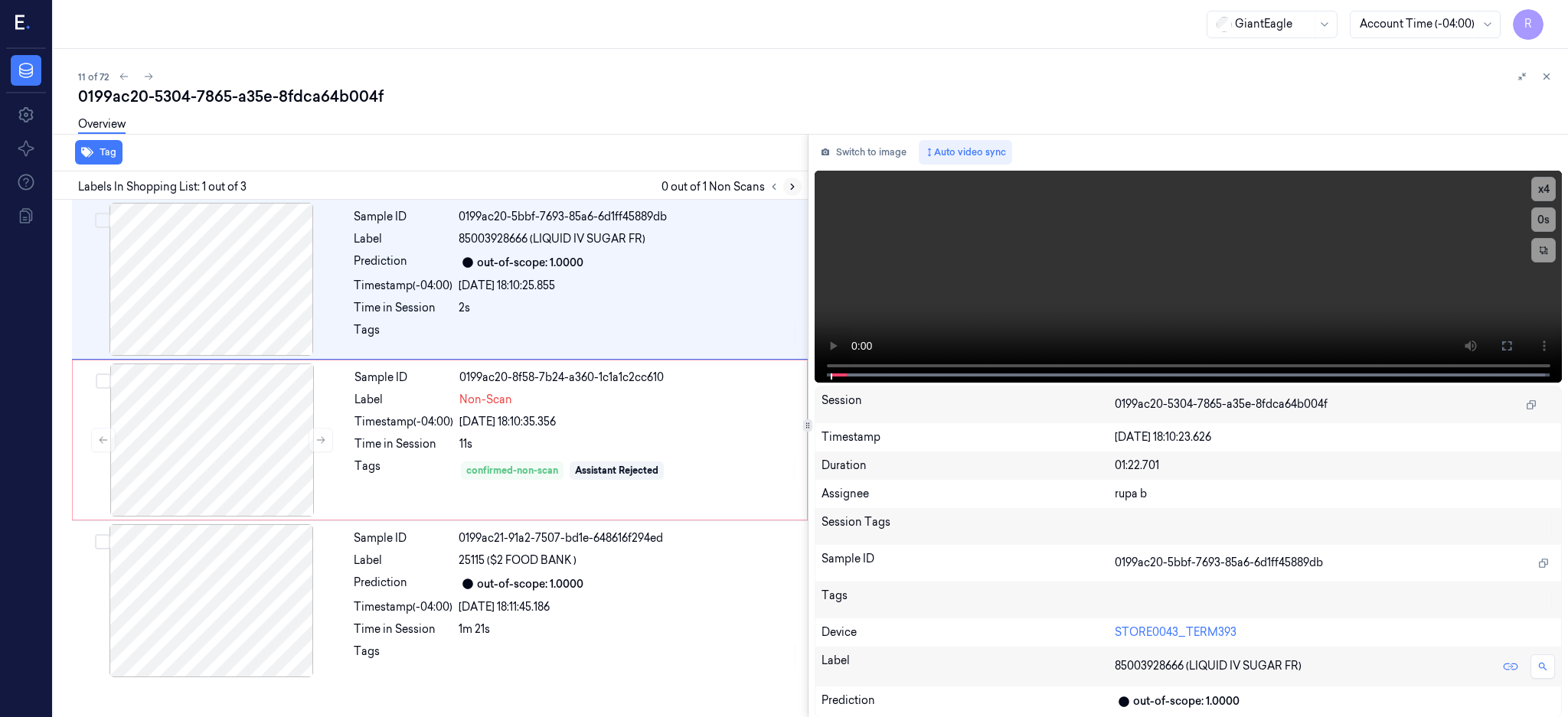
click at [802, 190] on button at bounding box center [793, 186] width 18 height 18
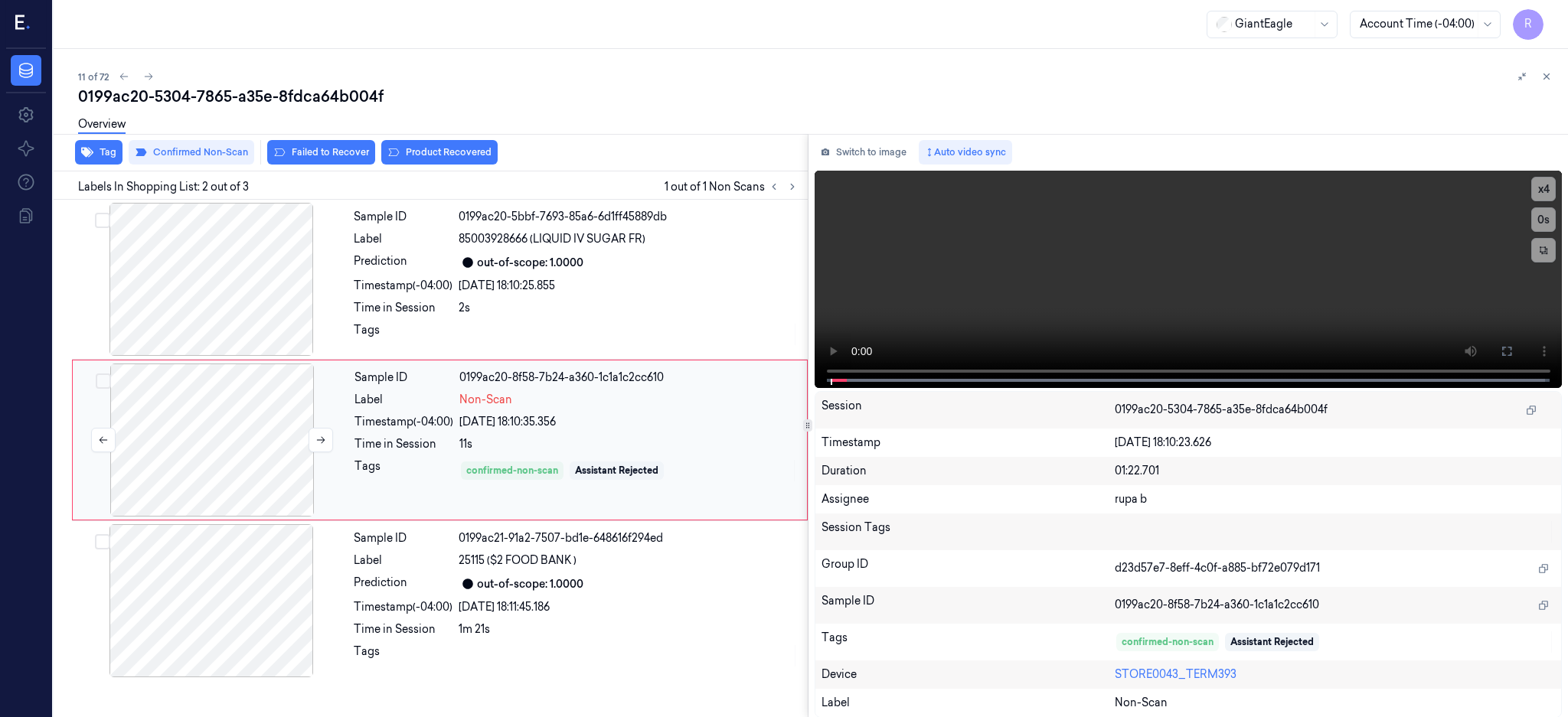
click at [229, 462] on div at bounding box center [212, 440] width 273 height 153
click at [321, 440] on icon at bounding box center [321, 440] width 11 height 11
click at [238, 293] on div at bounding box center [211, 279] width 273 height 153
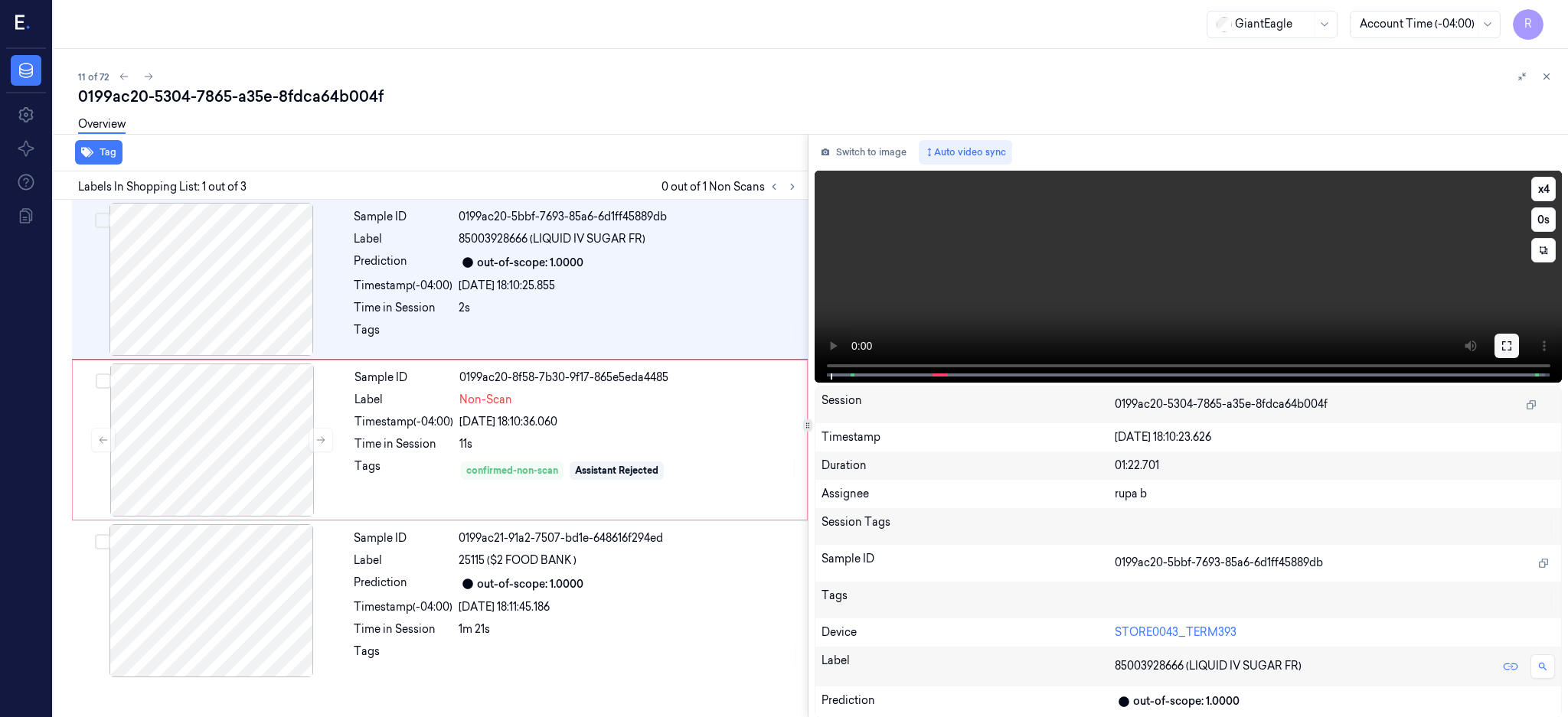
click at [1519, 344] on button at bounding box center [1507, 346] width 25 height 25
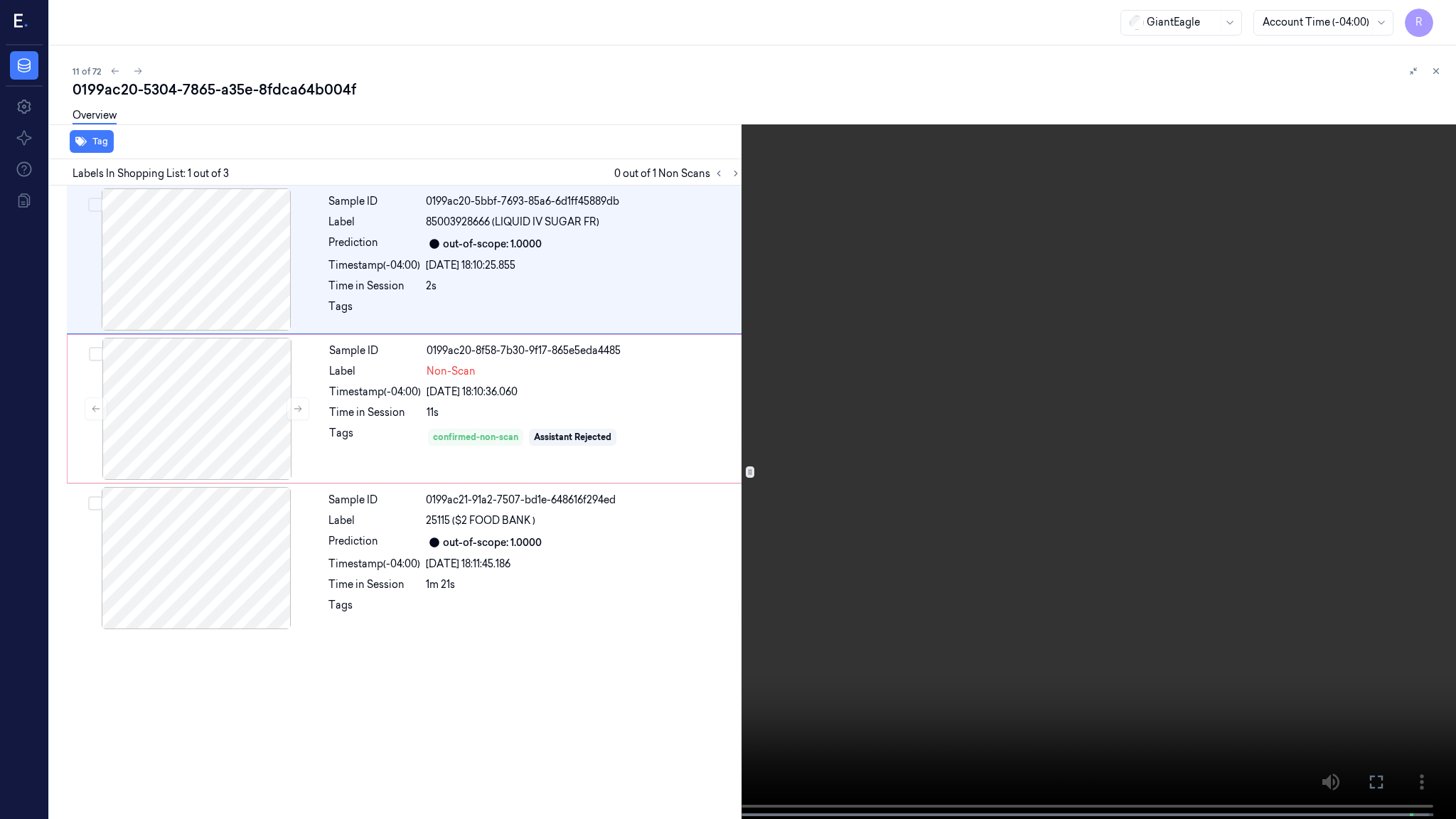
click at [1005, 512] on video at bounding box center [728, 411] width 1456 height 821
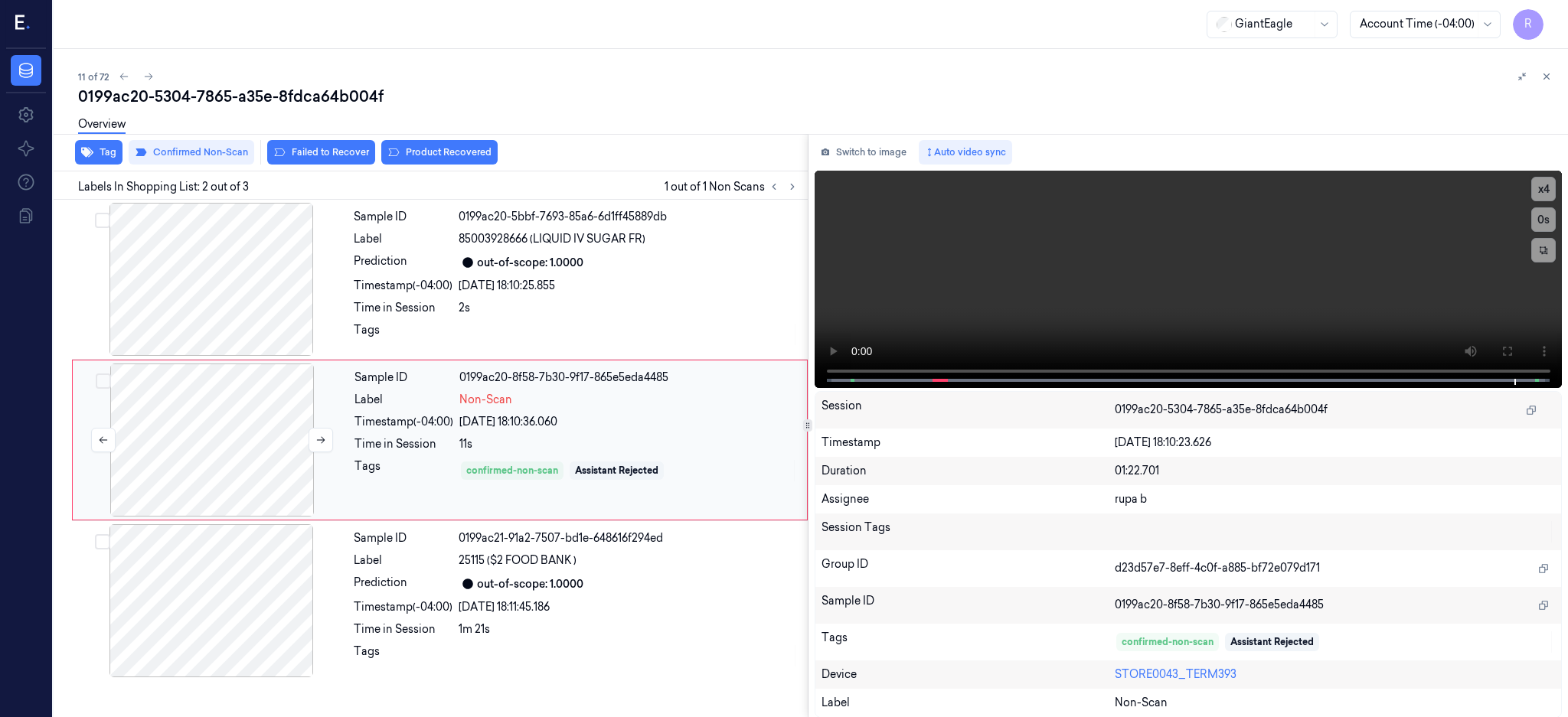
click at [191, 460] on div at bounding box center [212, 440] width 273 height 153
click at [335, 151] on button "Failed to Recover" at bounding box center [321, 152] width 108 height 25
click at [248, 451] on div at bounding box center [212, 440] width 273 height 153
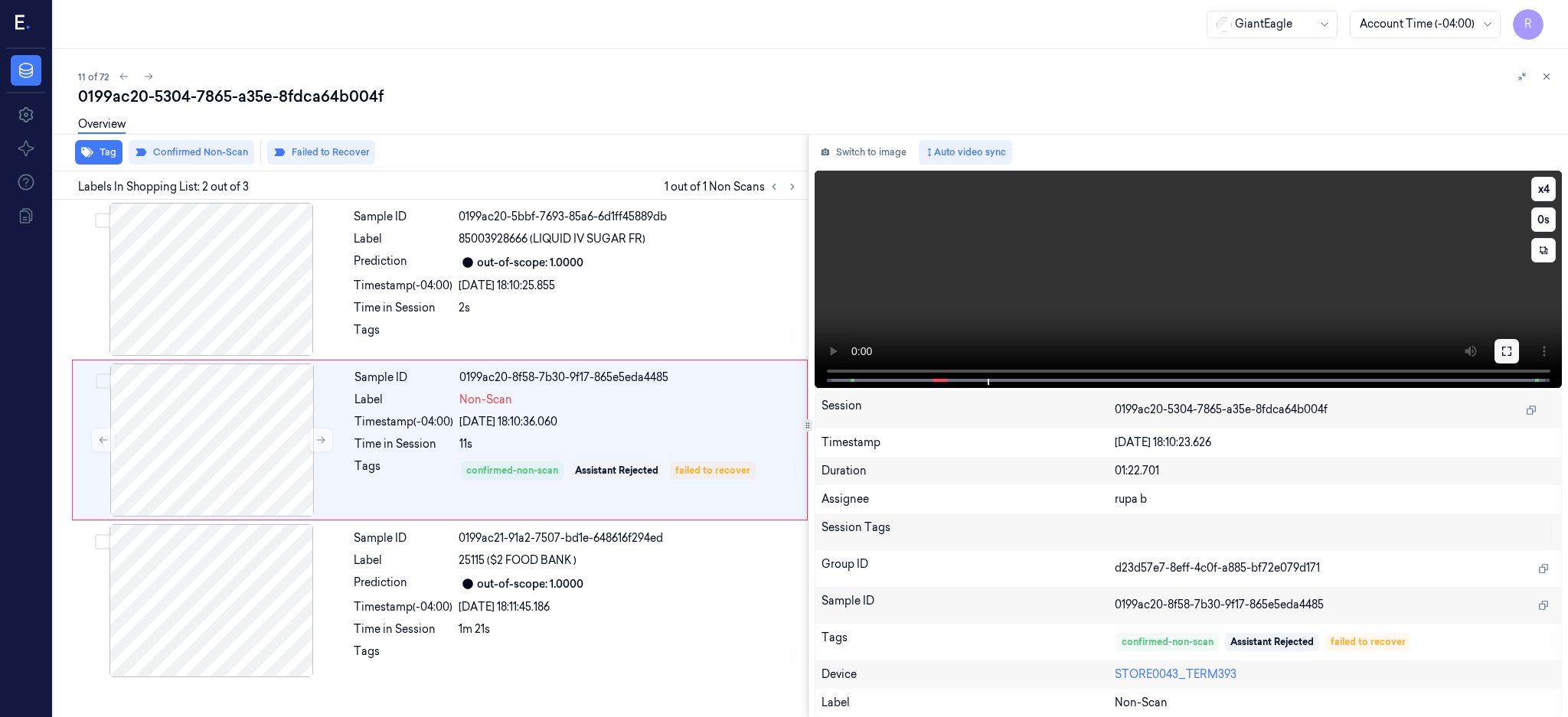
click at [1519, 354] on button at bounding box center [1507, 351] width 25 height 25
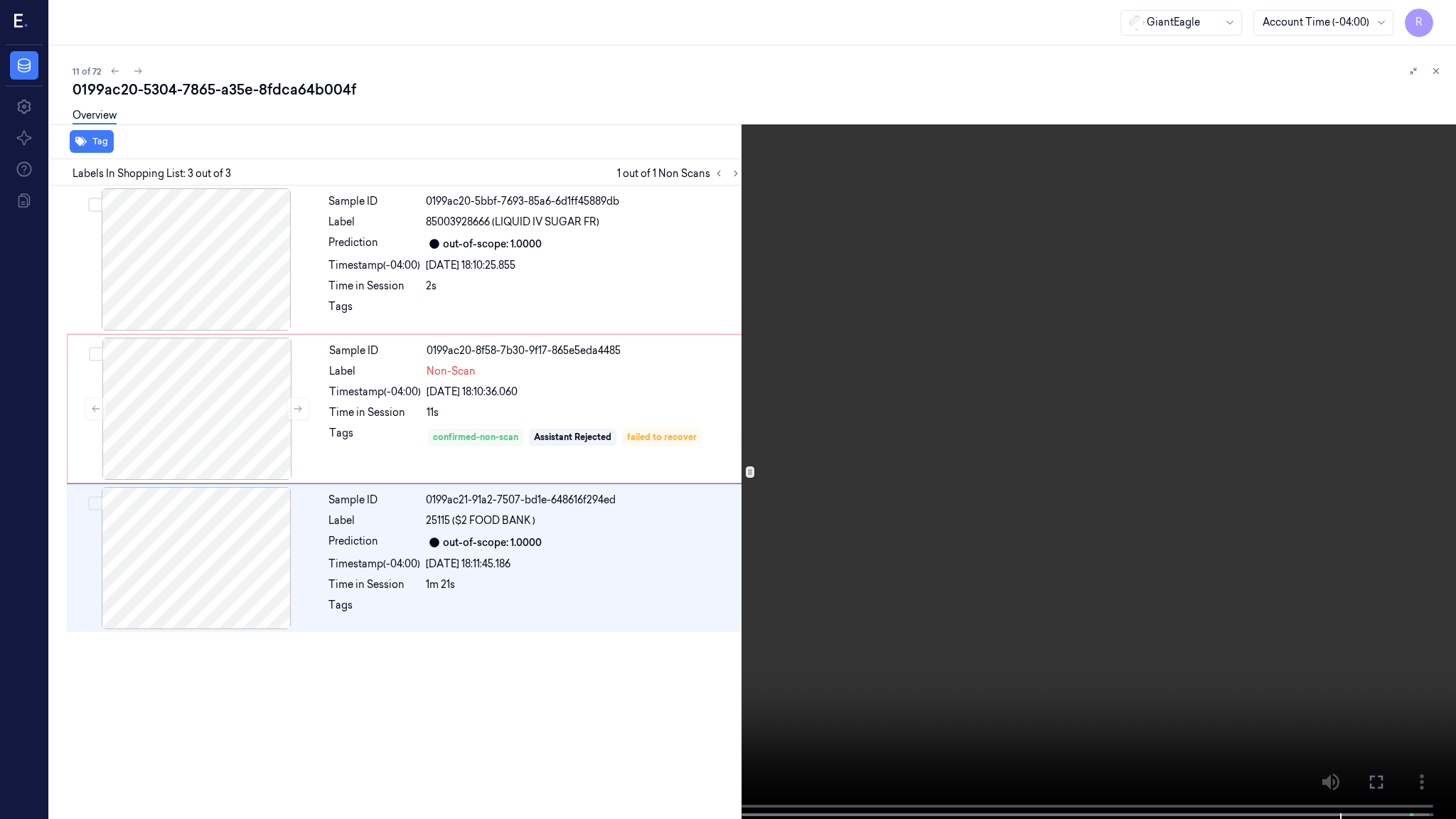
click at [1325, 506] on video at bounding box center [728, 411] width 1456 height 821
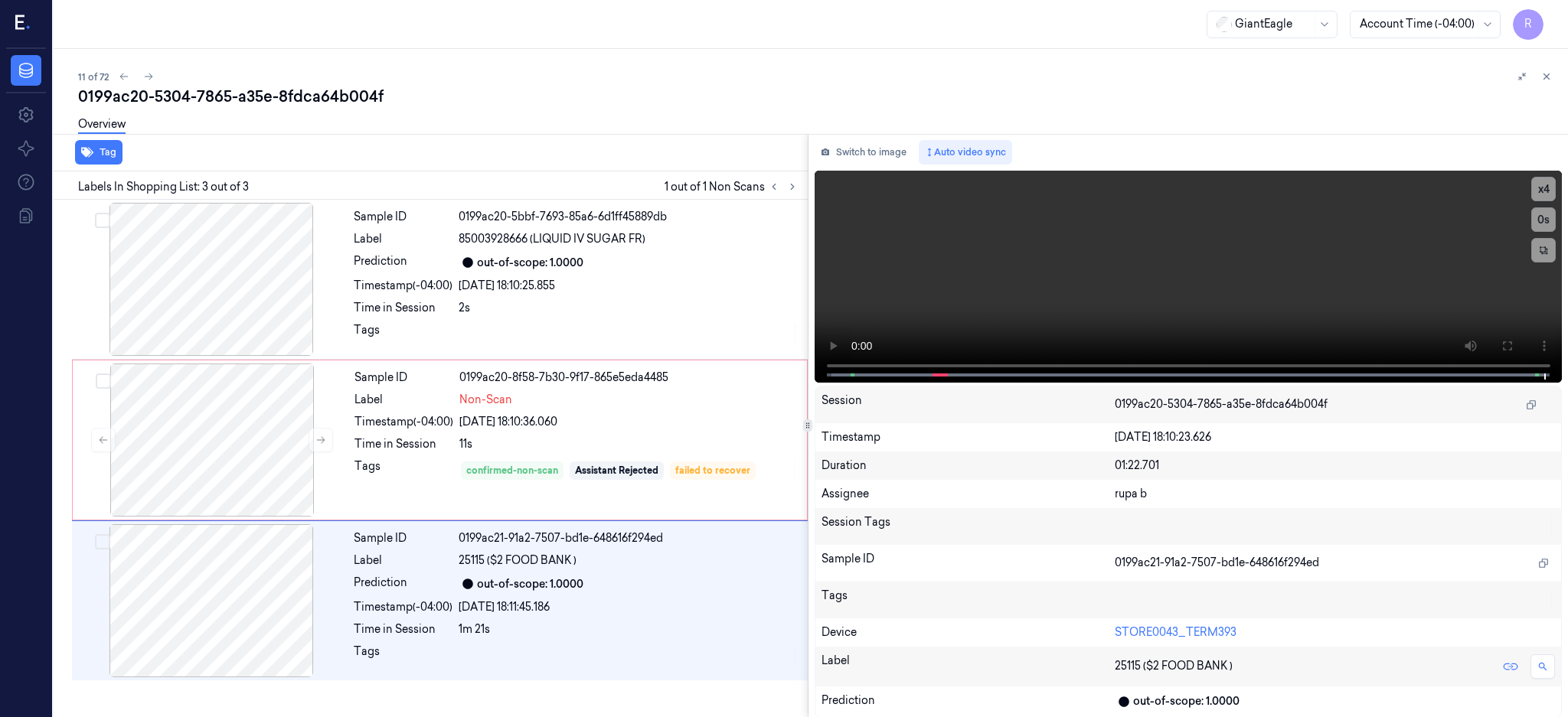
click at [298, 96] on div "0199ac20-5304-7865-a35e-8fdca64b004f" at bounding box center [817, 97] width 1478 height 22
copy div "8fdca64b004f"
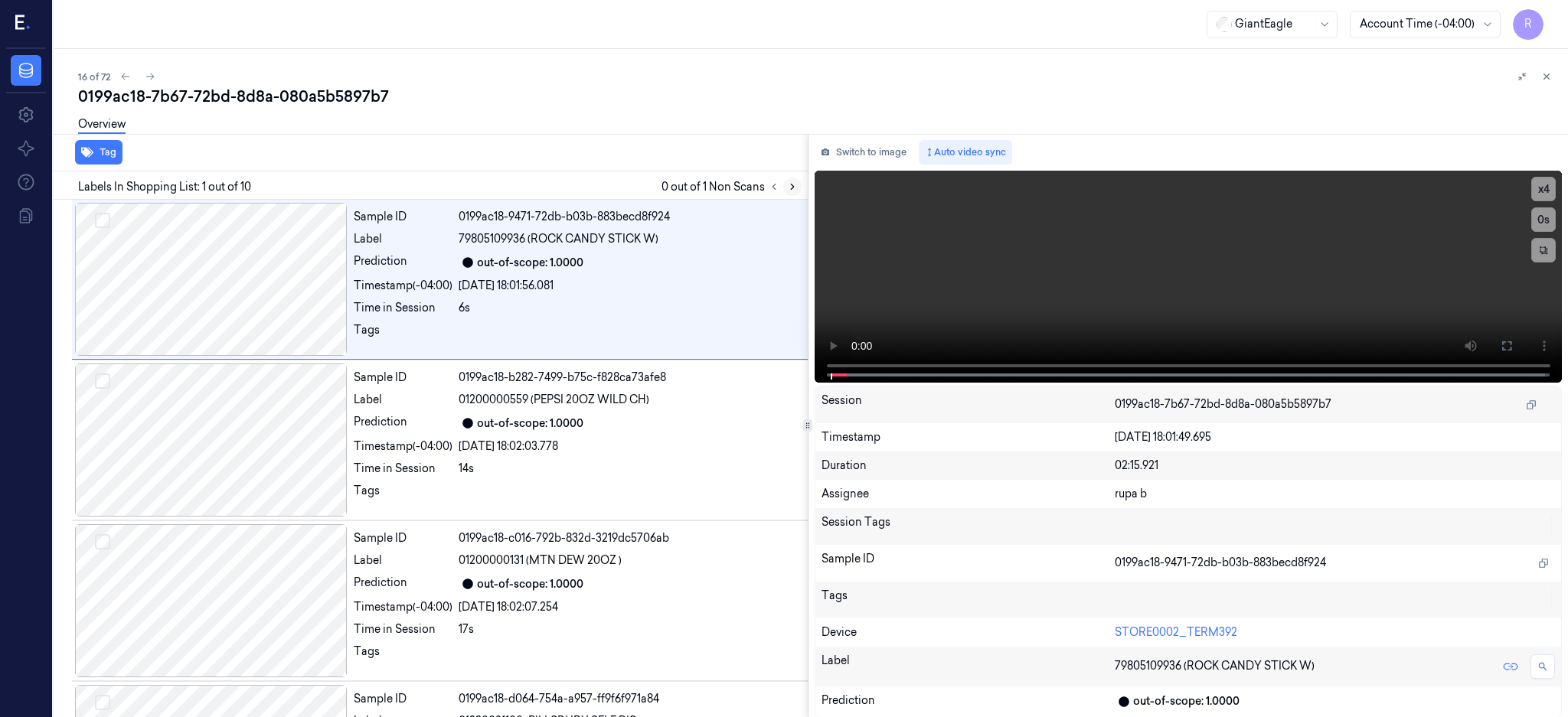
click at [802, 185] on button at bounding box center [793, 186] width 18 height 18
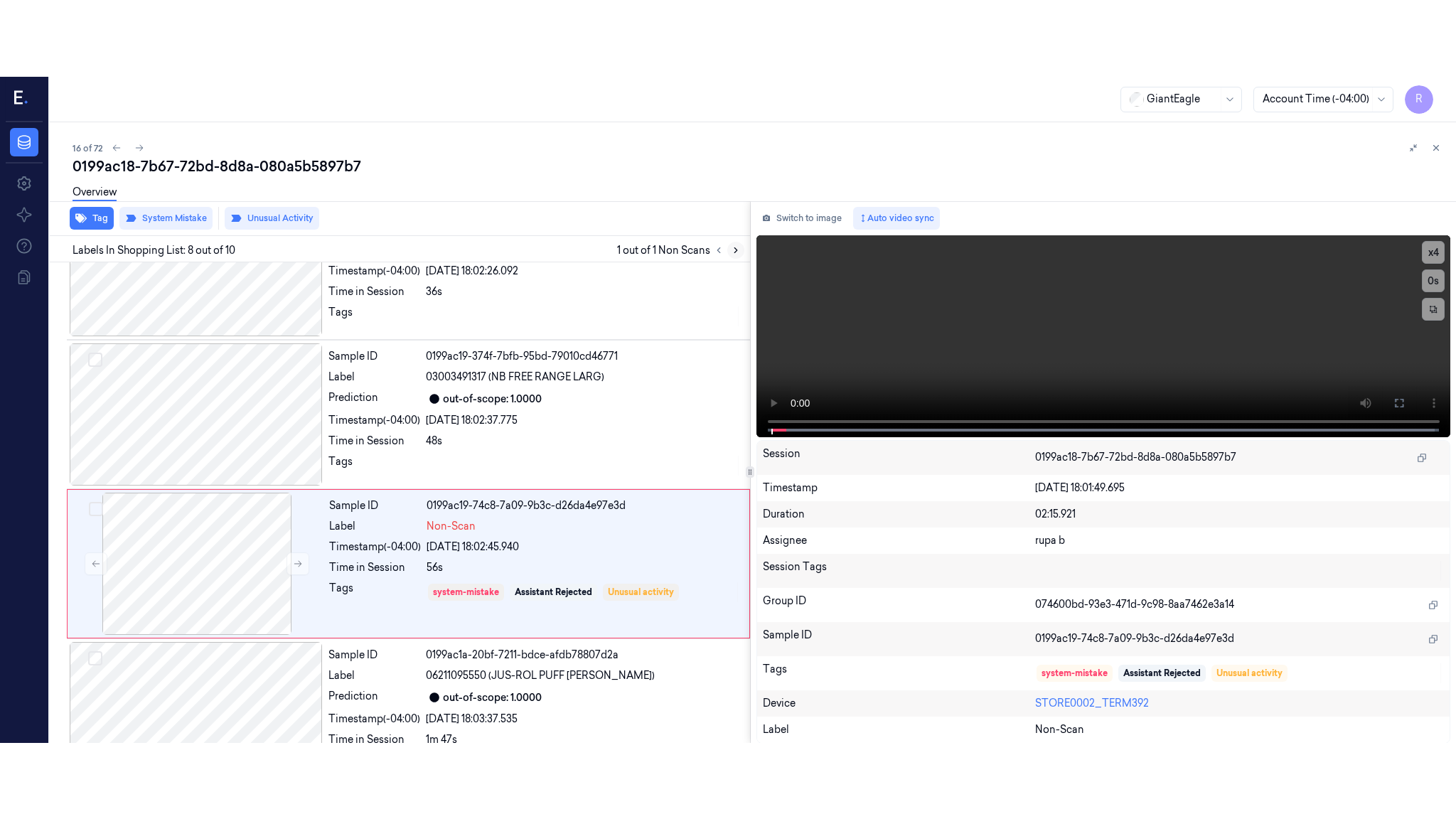
scroll to position [878, 0]
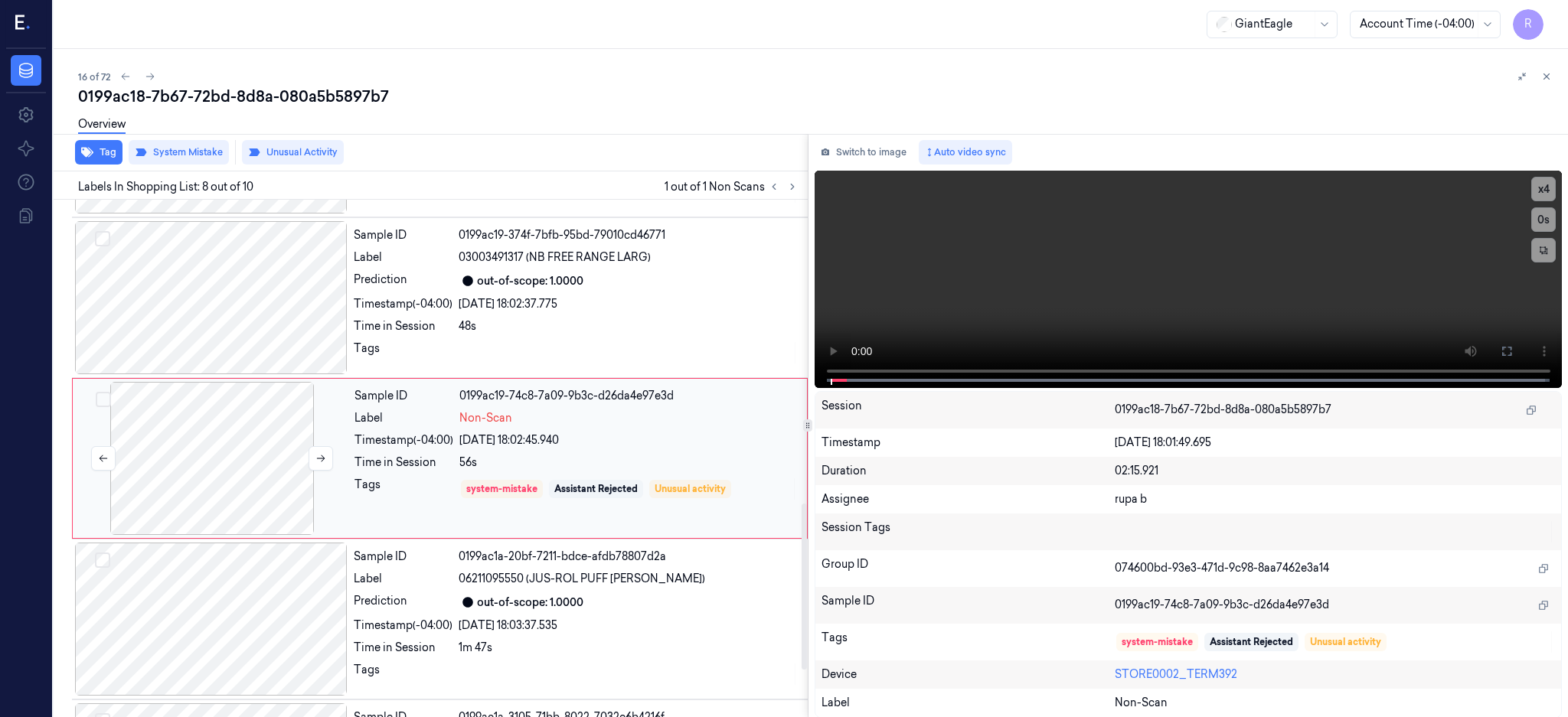
click at [265, 456] on div at bounding box center [212, 458] width 273 height 153
click at [263, 456] on div at bounding box center [212, 458] width 273 height 153
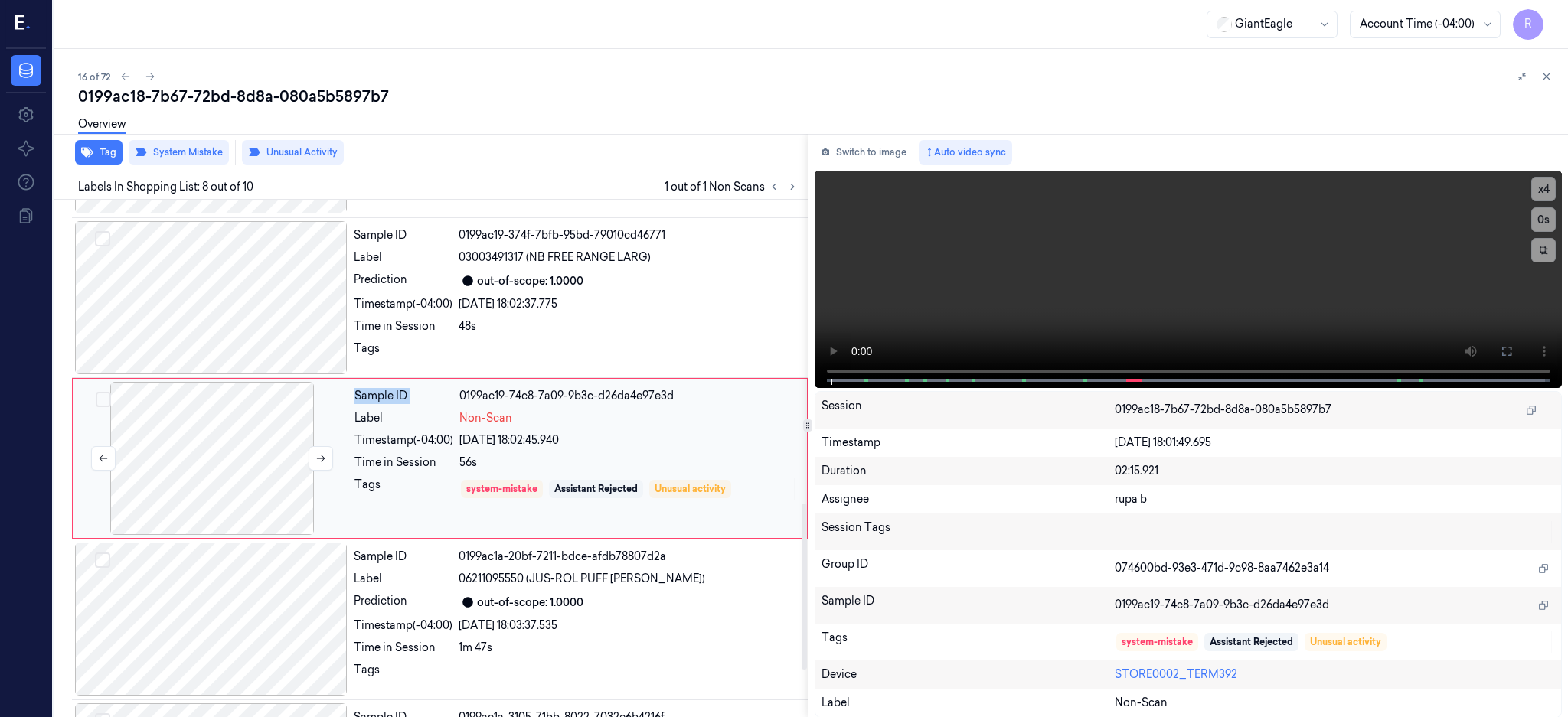
click at [263, 456] on div at bounding box center [212, 458] width 273 height 153
click at [262, 457] on div at bounding box center [212, 458] width 273 height 153
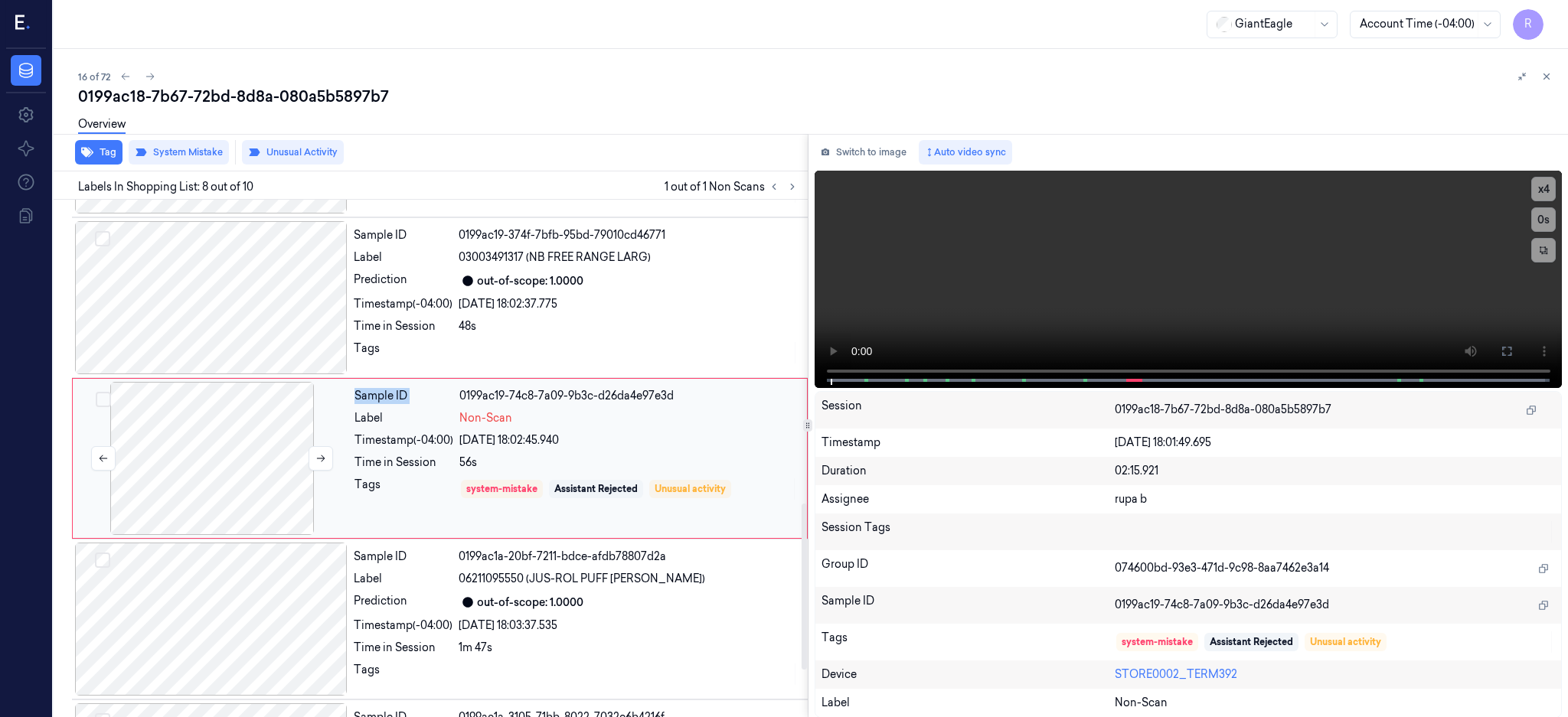
click at [262, 457] on div at bounding box center [212, 458] width 273 height 153
click at [262, 441] on div at bounding box center [212, 458] width 273 height 153
click at [258, 440] on div at bounding box center [212, 458] width 273 height 153
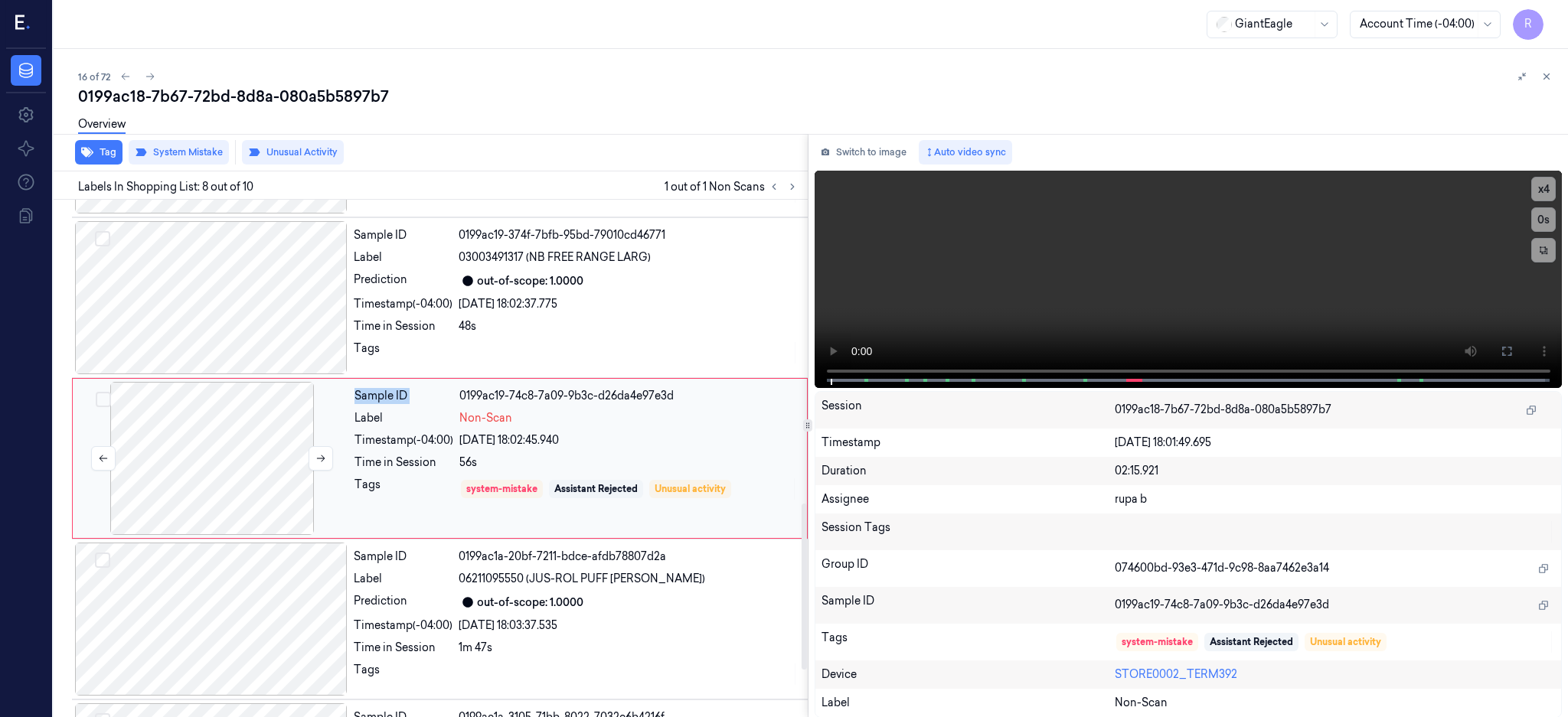
click at [254, 435] on div at bounding box center [212, 458] width 273 height 153
click at [253, 419] on div at bounding box center [212, 458] width 273 height 153
click at [251, 419] on div at bounding box center [212, 458] width 273 height 153
click at [250, 417] on div at bounding box center [212, 458] width 273 height 153
click at [248, 419] on div at bounding box center [212, 458] width 273 height 153
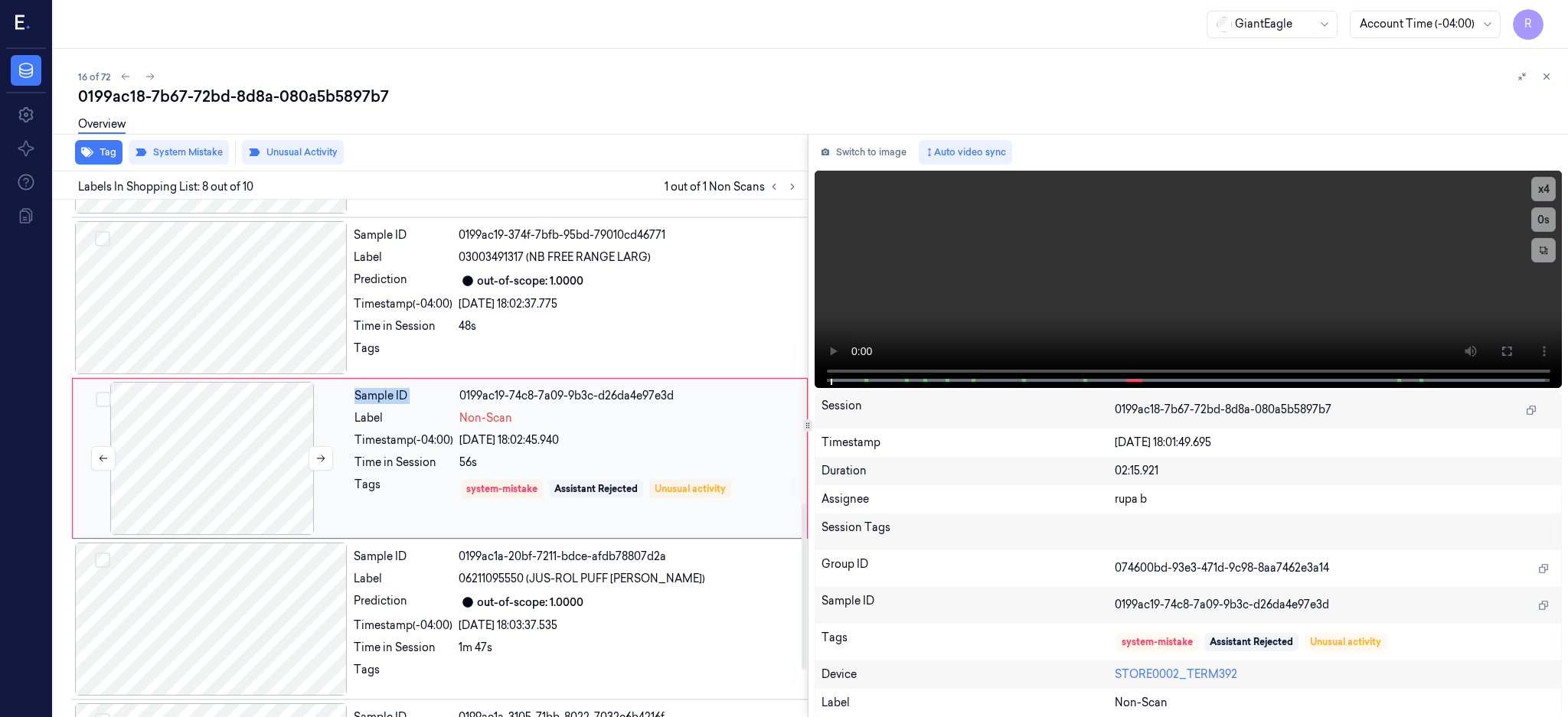
click at [248, 419] on div at bounding box center [212, 458] width 273 height 153
click at [1519, 354] on button at bounding box center [1507, 351] width 25 height 25
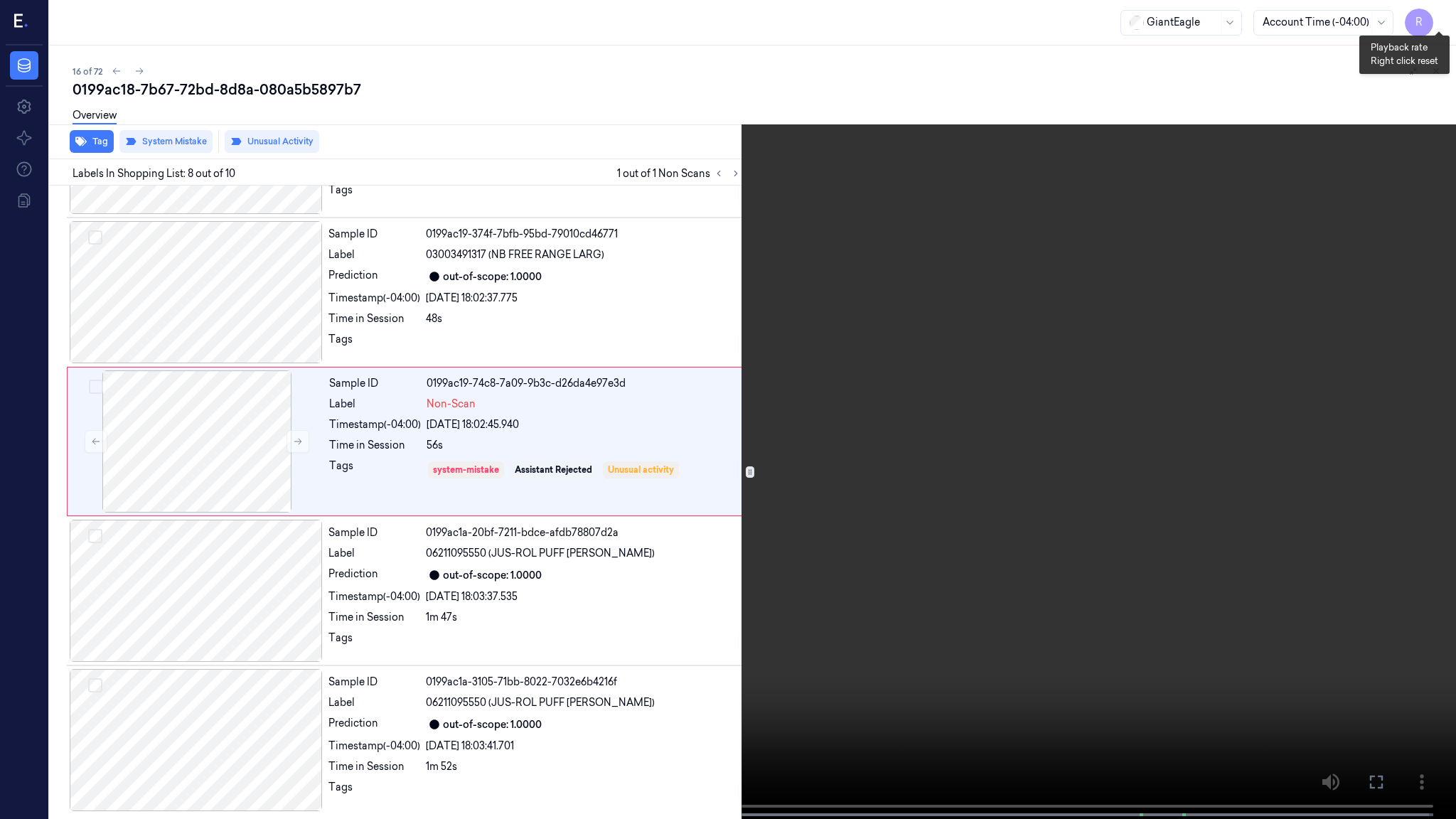
click at [1438, 24] on button "x 4" at bounding box center [1439, 17] width 23 height 23
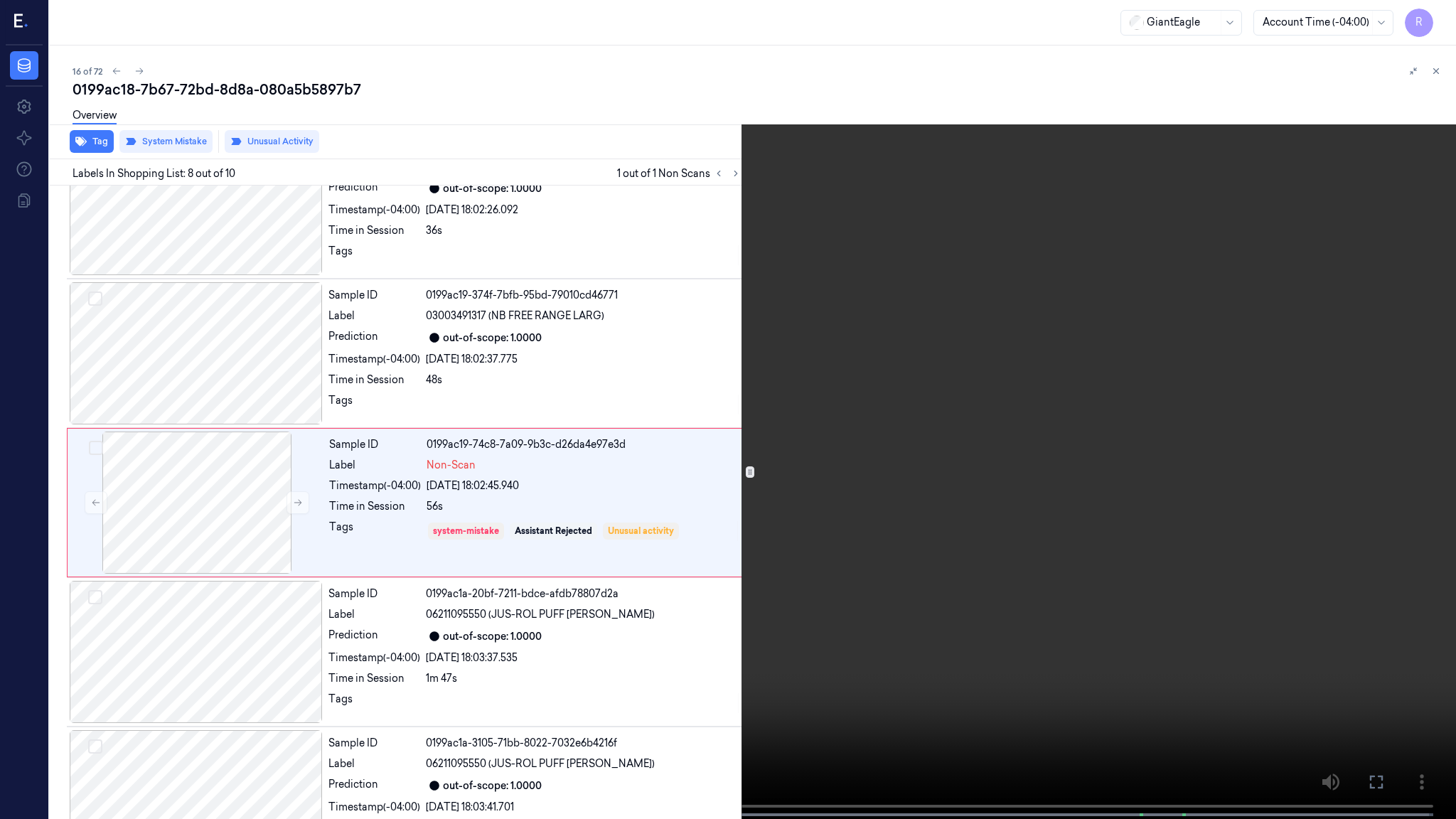
click at [525, 665] on span at bounding box center [525, 814] width 2 height 7
click at [951, 405] on video at bounding box center [728, 411] width 1456 height 821
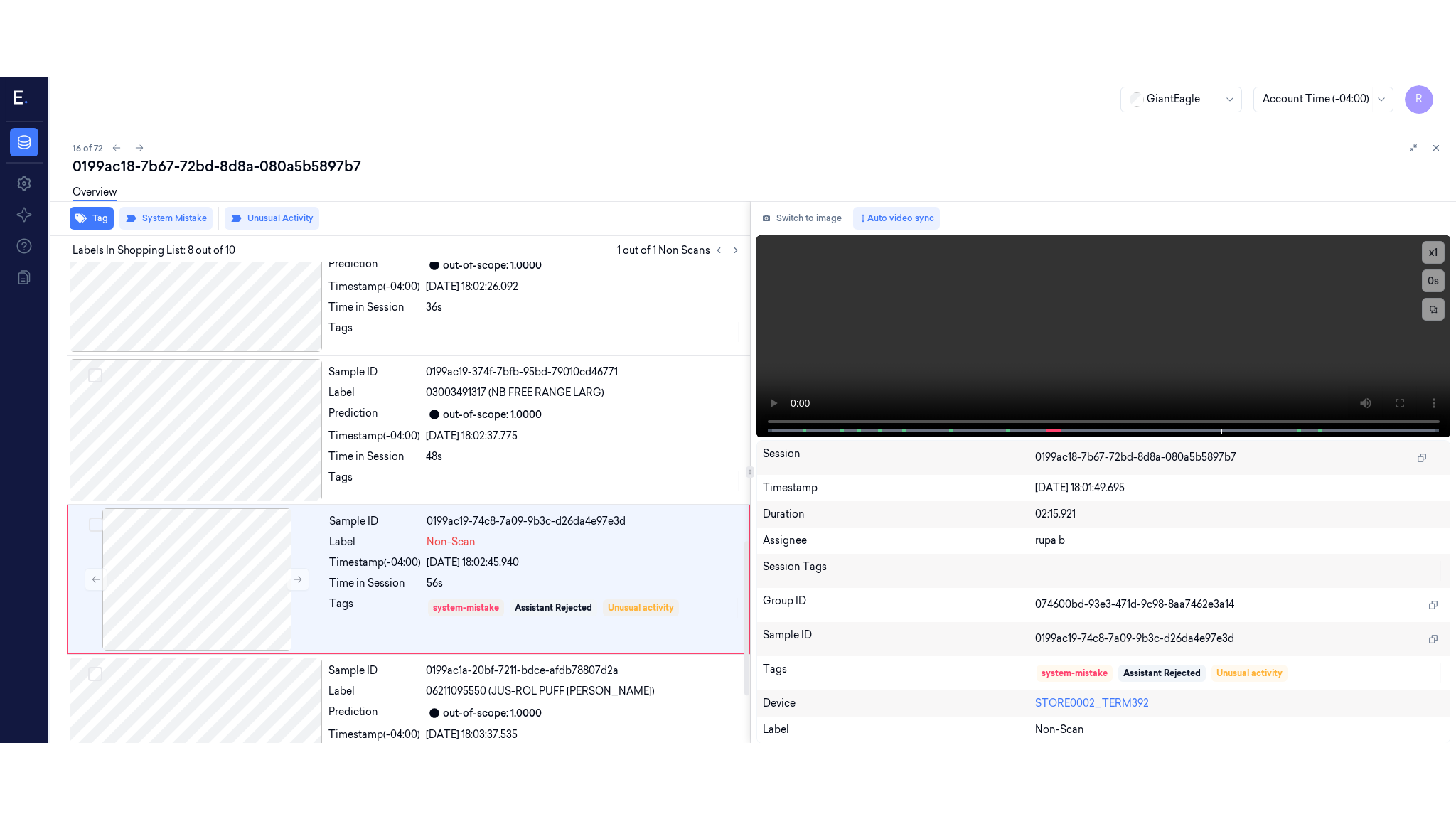
scroll to position [878, 0]
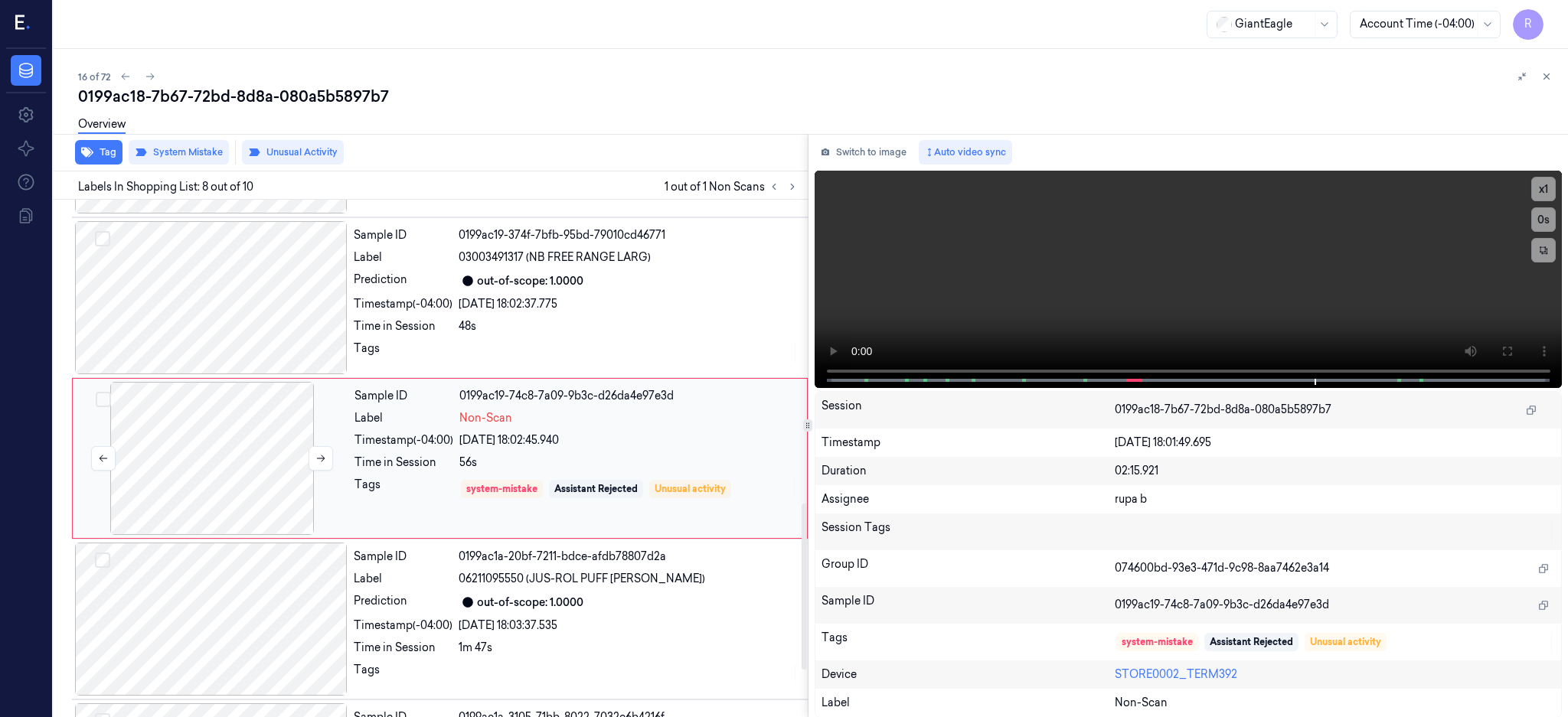
click at [248, 460] on div at bounding box center [212, 458] width 273 height 153
click at [221, 452] on div at bounding box center [212, 458] width 273 height 153
click at [1513, 356] on icon at bounding box center [1507, 351] width 12 height 12
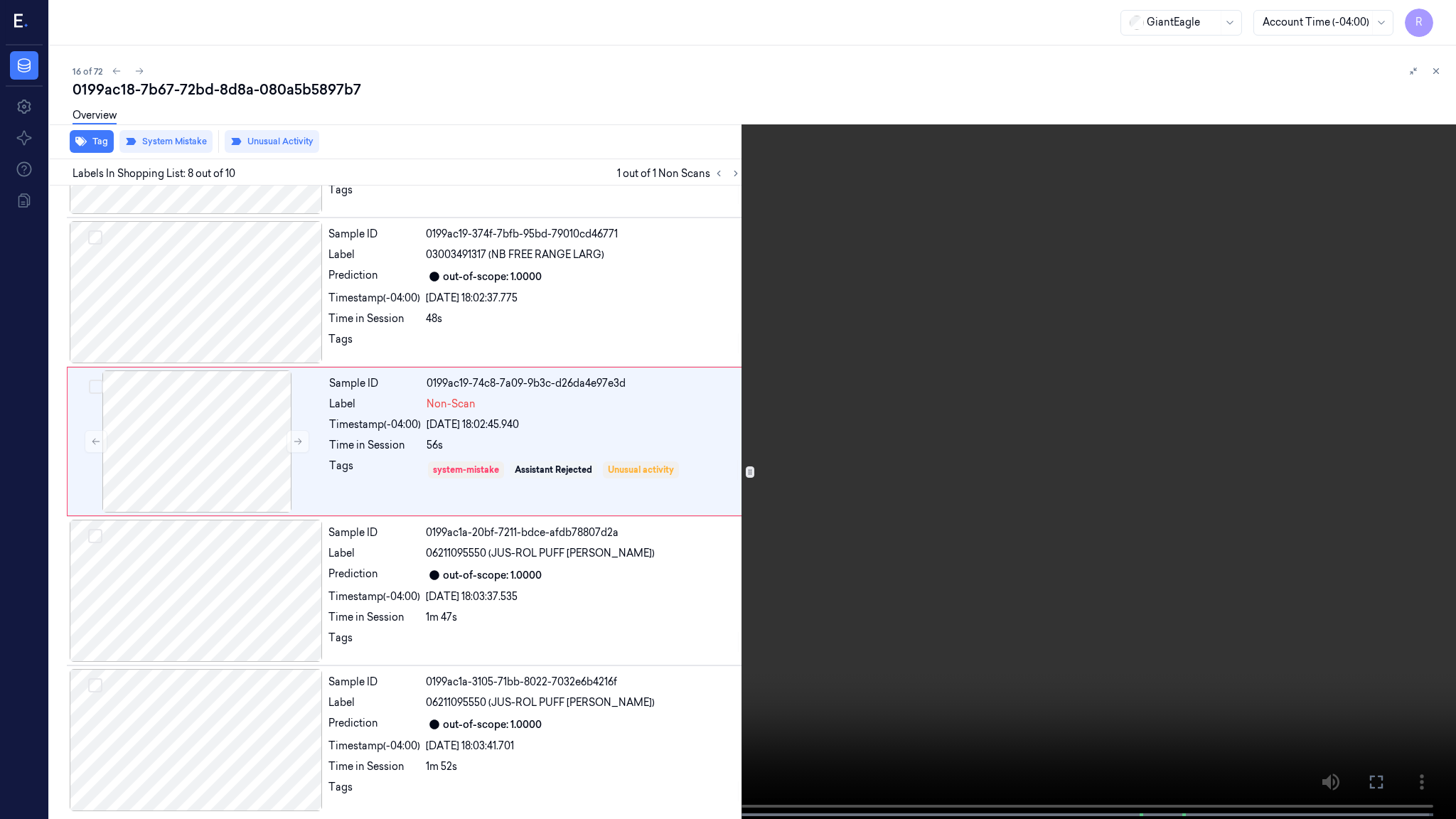
click at [891, 454] on video at bounding box center [728, 411] width 1456 height 821
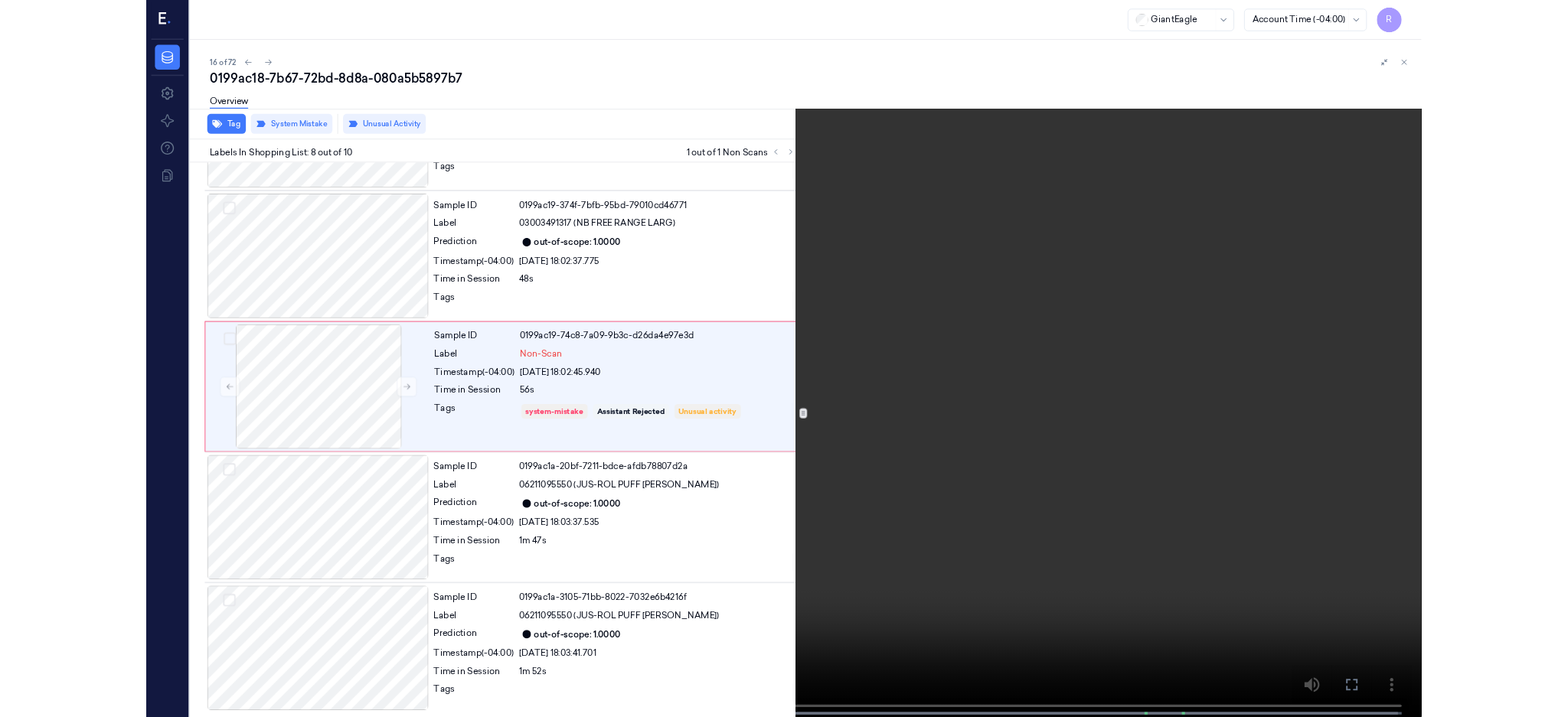
scroll to position [864, 0]
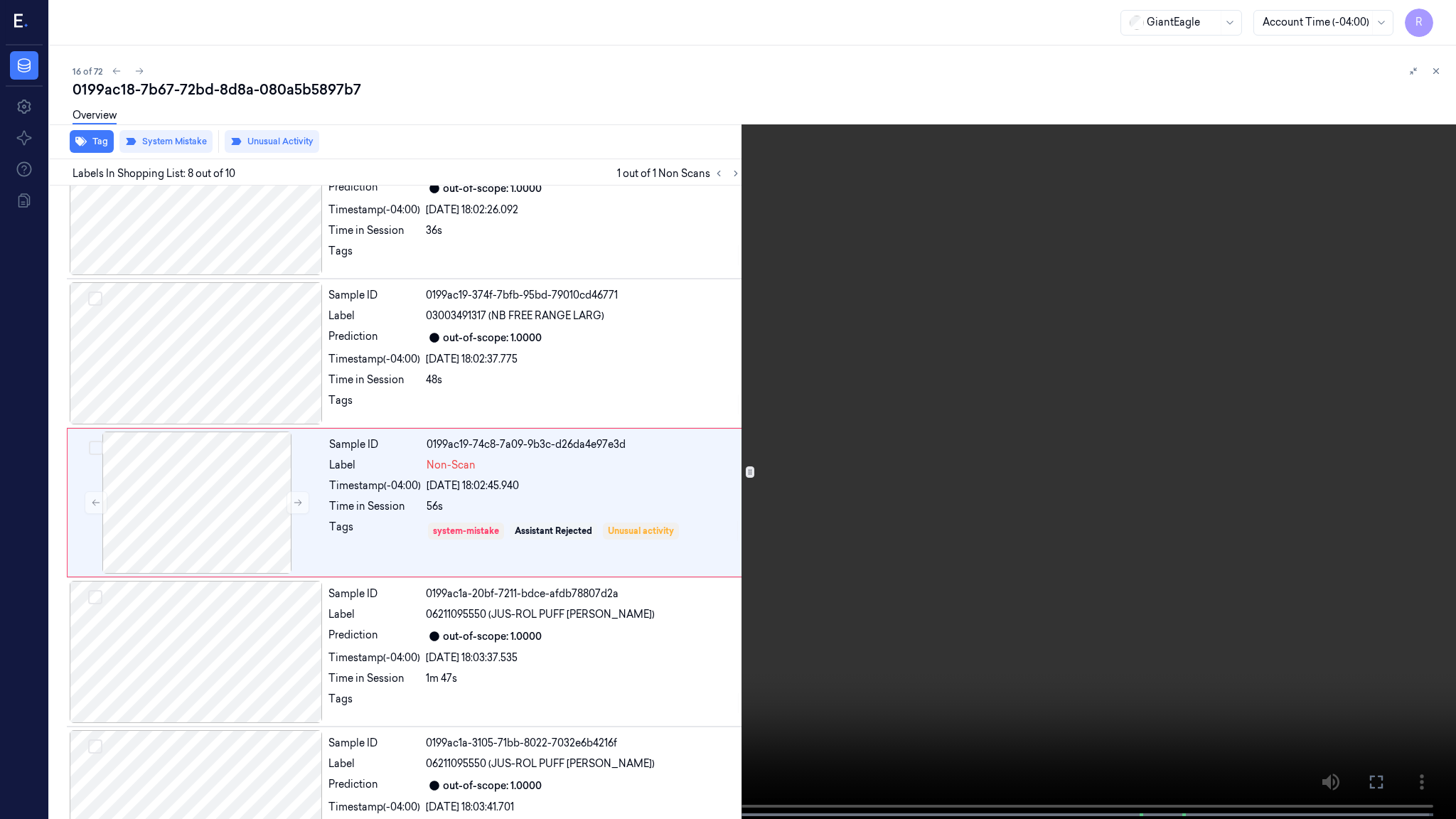
click at [621, 665] on div at bounding box center [618, 814] width 24 height 3
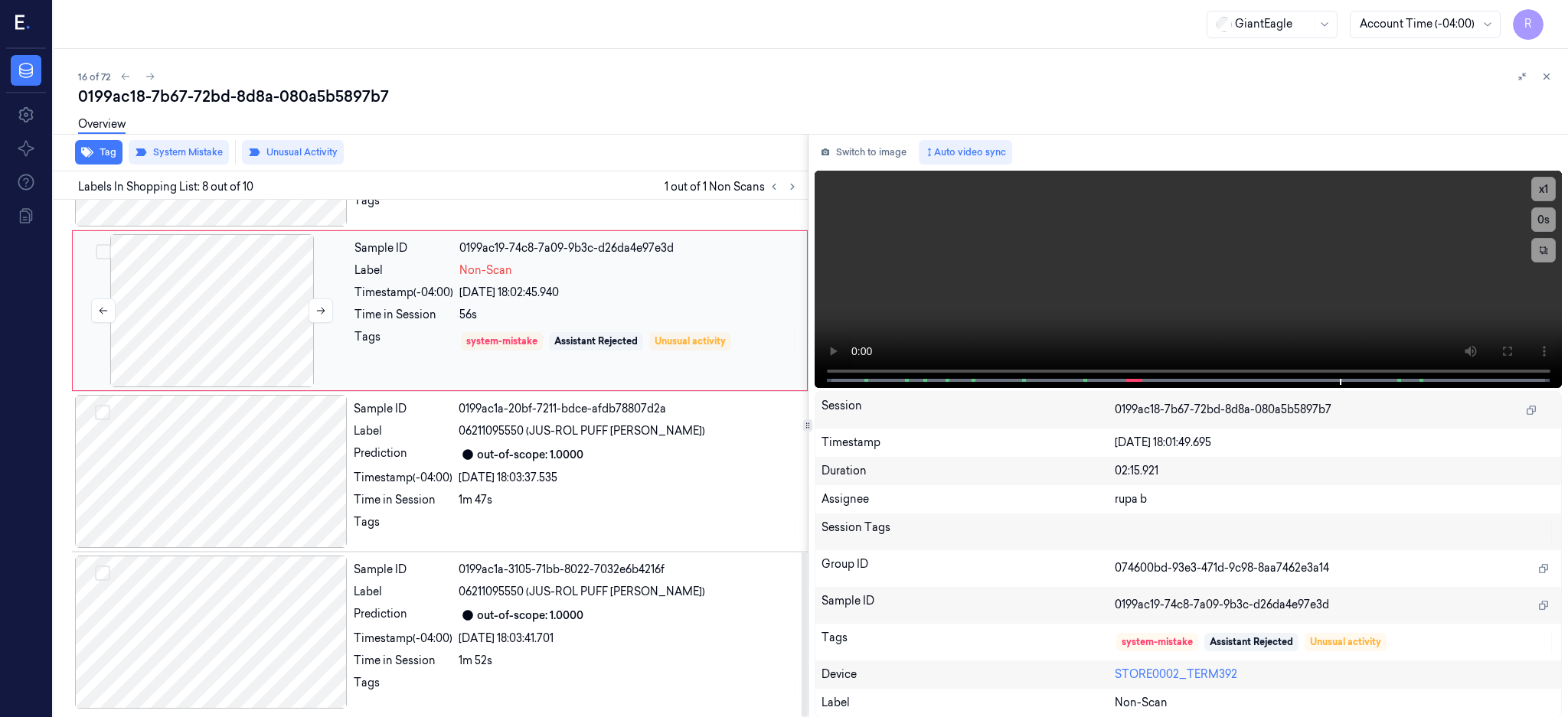
click at [268, 343] on div at bounding box center [212, 310] width 273 height 153
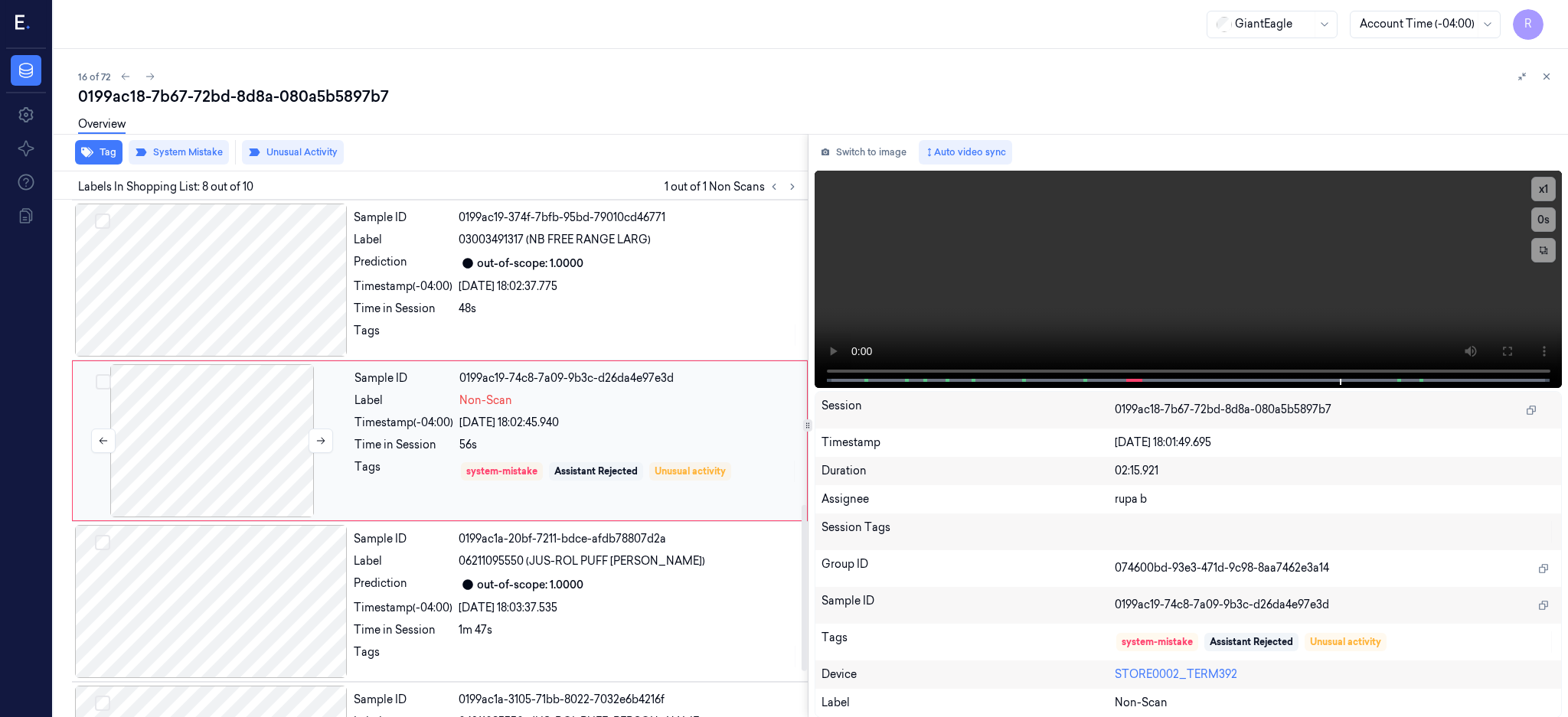
scroll to position [946, 0]
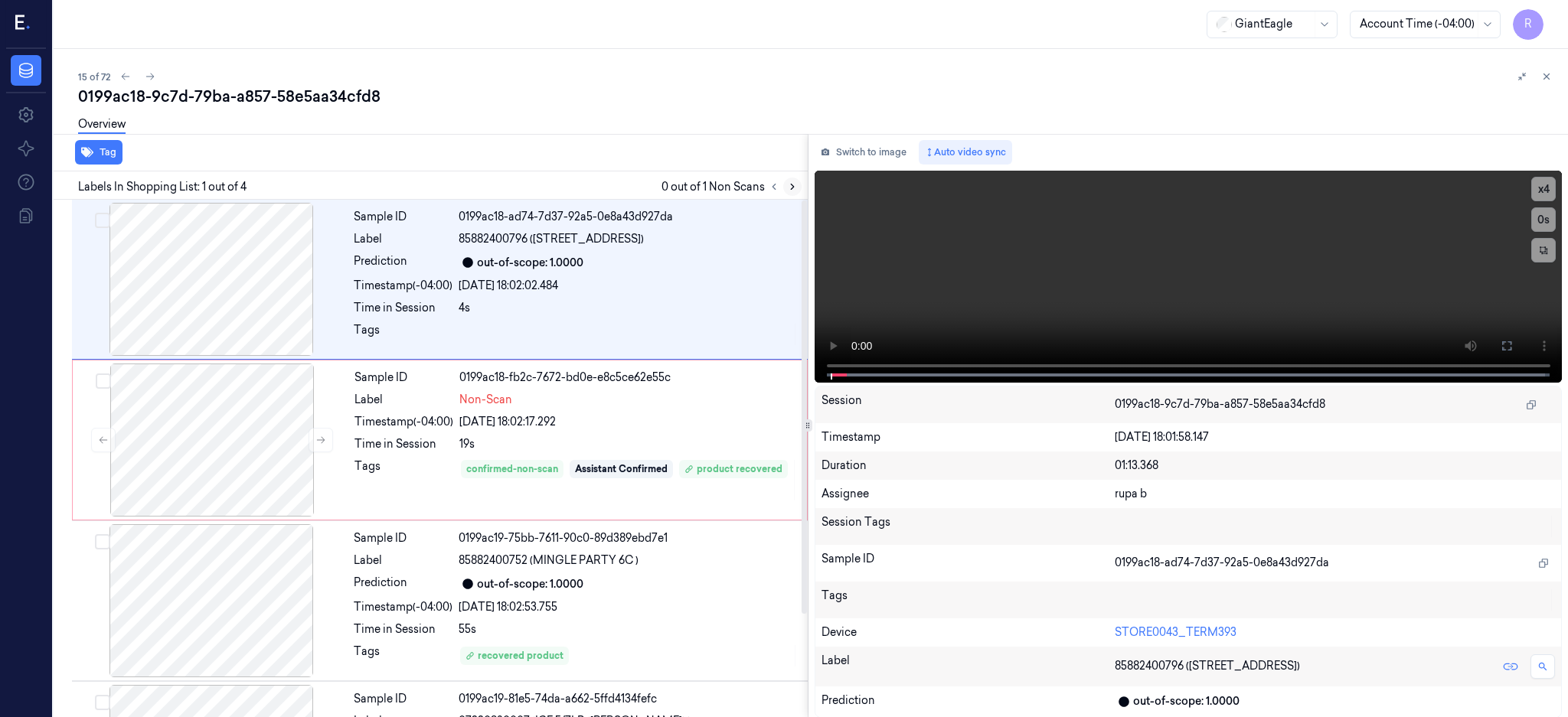
click at [798, 181] on icon at bounding box center [792, 186] width 11 height 11
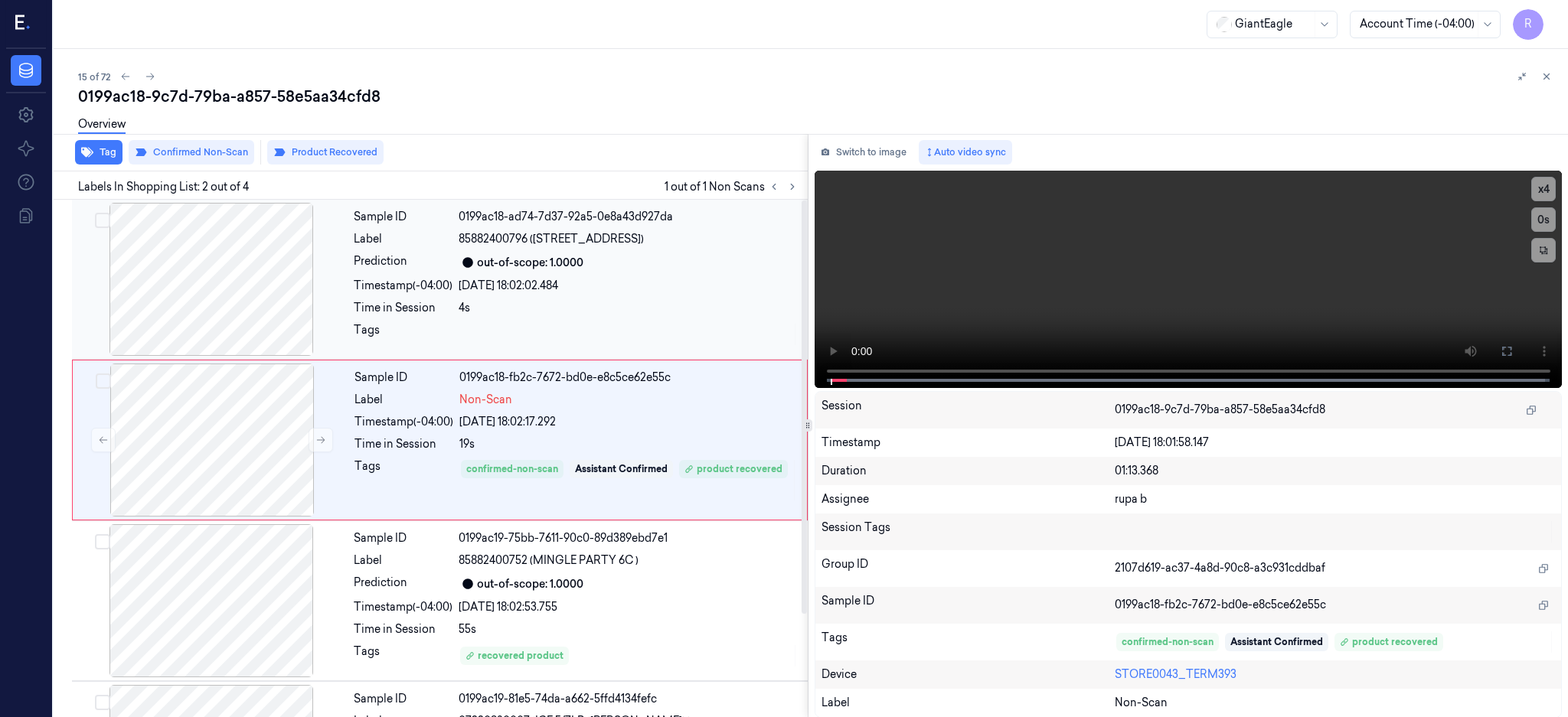
click at [248, 297] on div at bounding box center [211, 279] width 273 height 153
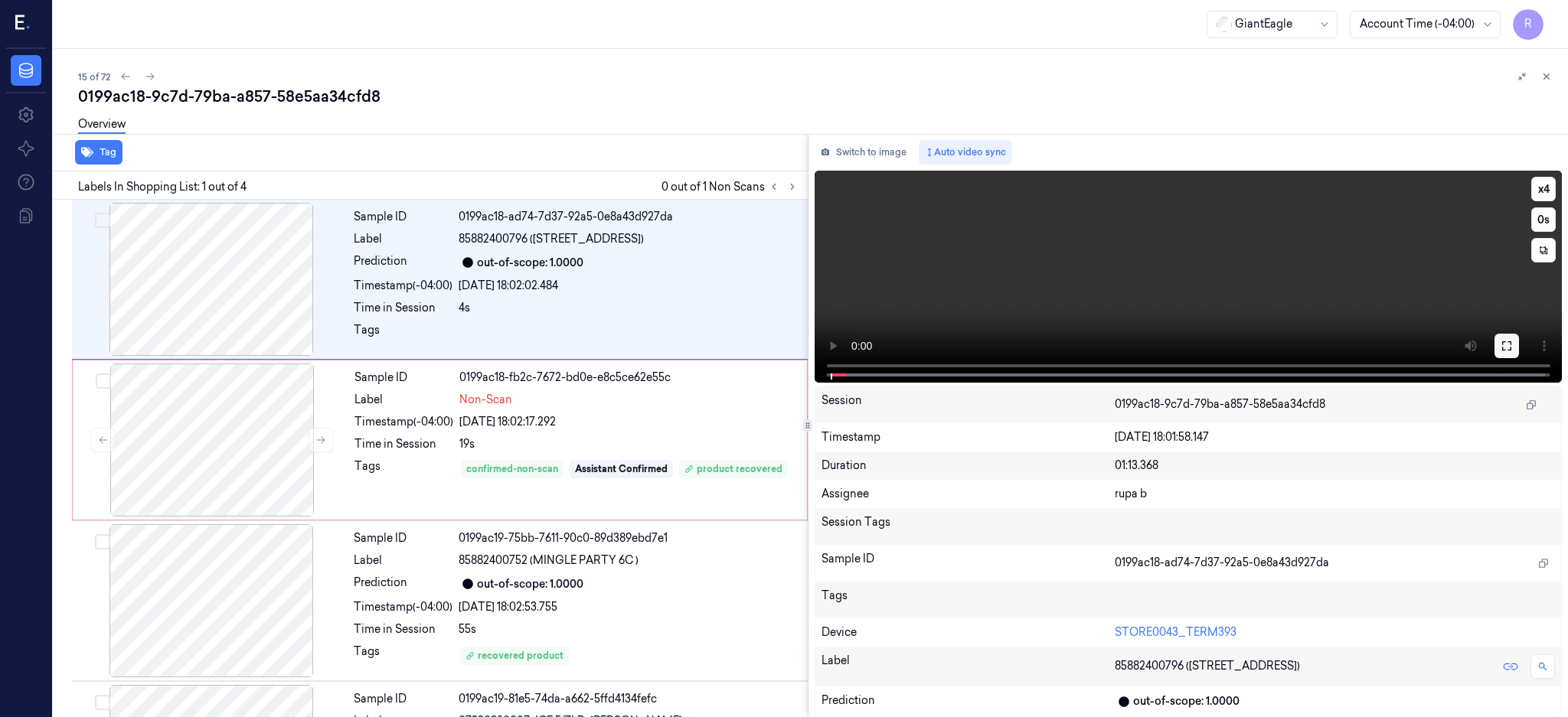
click at [1519, 337] on button at bounding box center [1507, 346] width 25 height 25
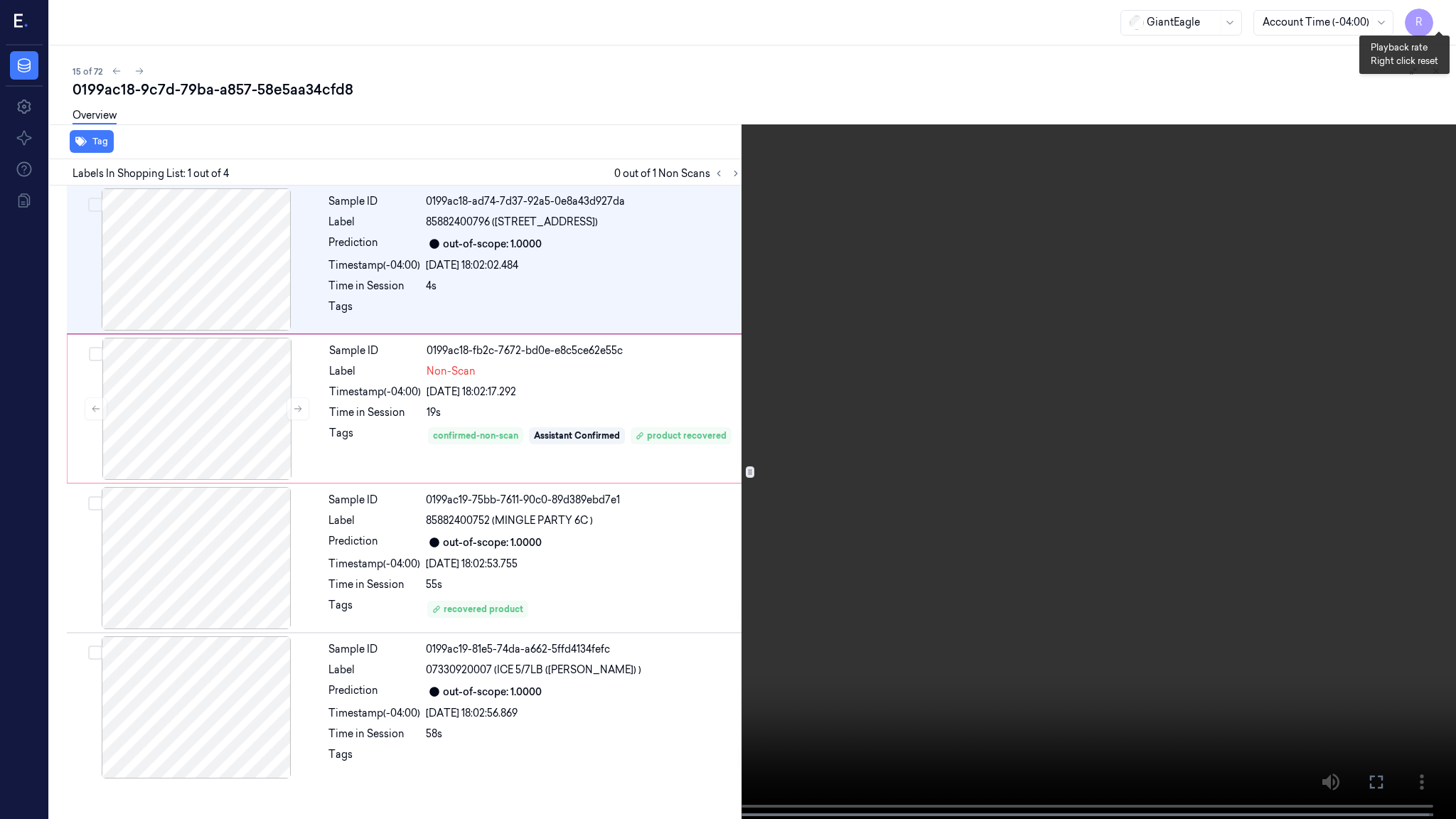
click at [1441, 18] on button "x 4" at bounding box center [1439, 17] width 23 height 23
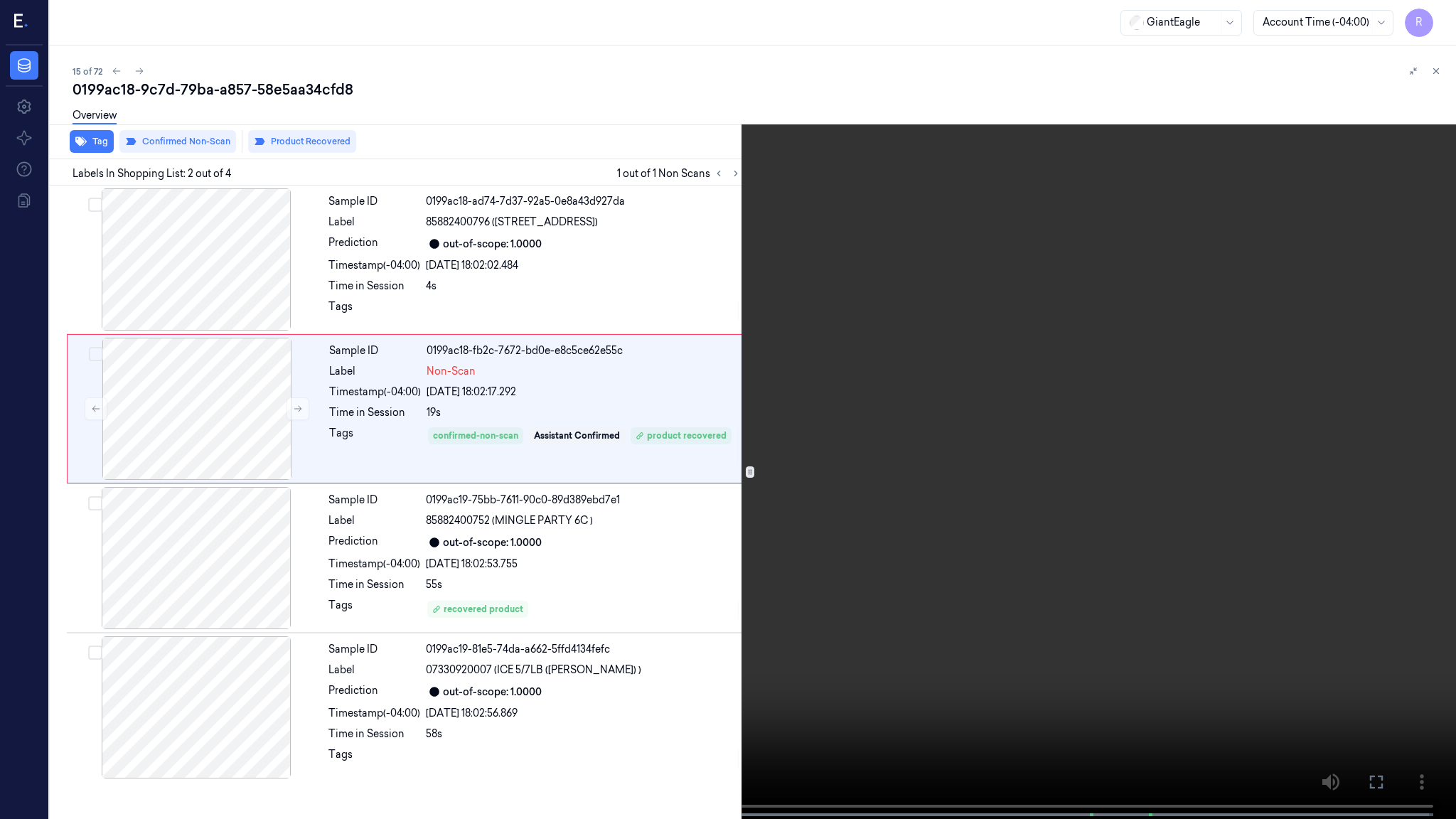
click at [855, 535] on video at bounding box center [728, 411] width 1456 height 821
click at [928, 578] on video at bounding box center [728, 411] width 1456 height 821
click at [112, 665] on span at bounding box center [112, 814] width 2 height 7
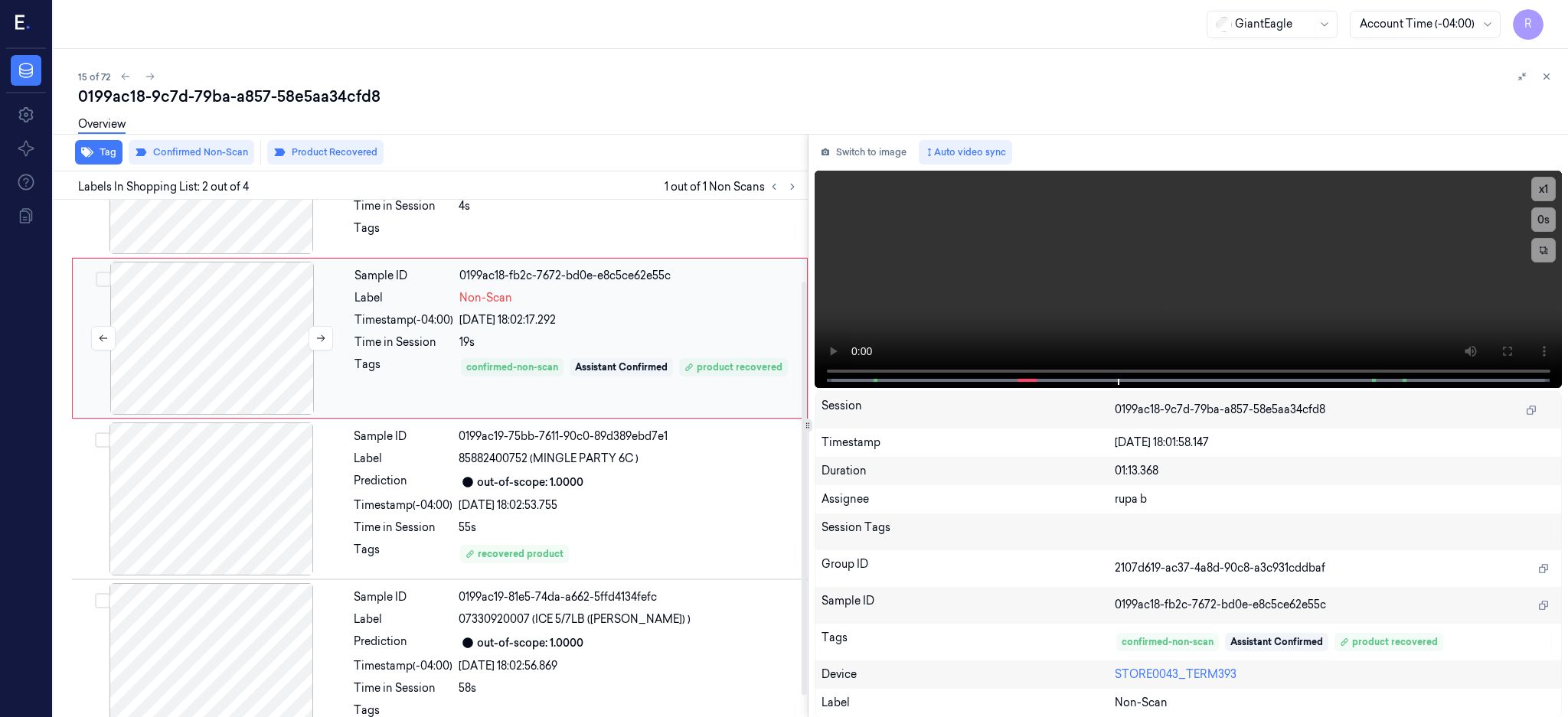
click at [220, 354] on div at bounding box center [212, 338] width 273 height 153
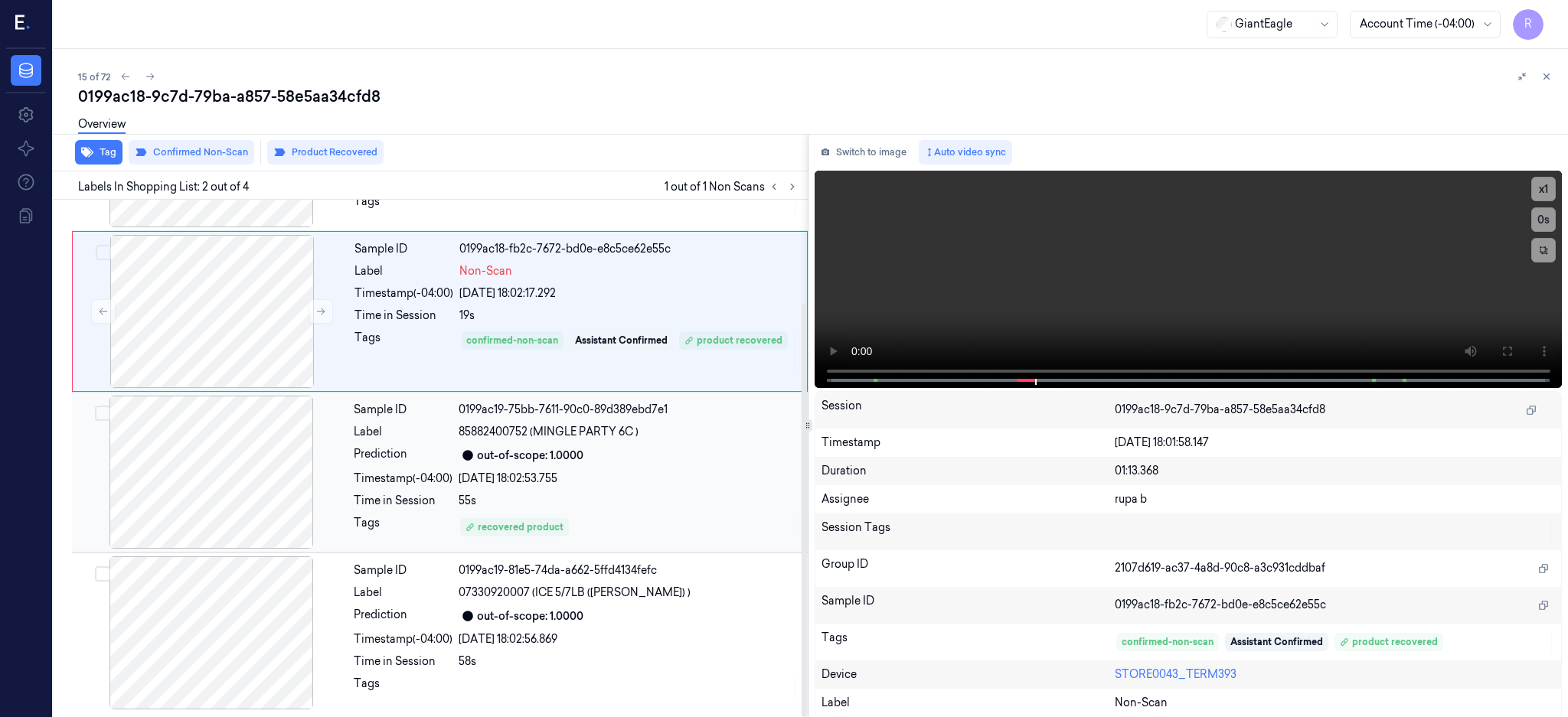
click at [229, 496] on div at bounding box center [211, 472] width 273 height 153
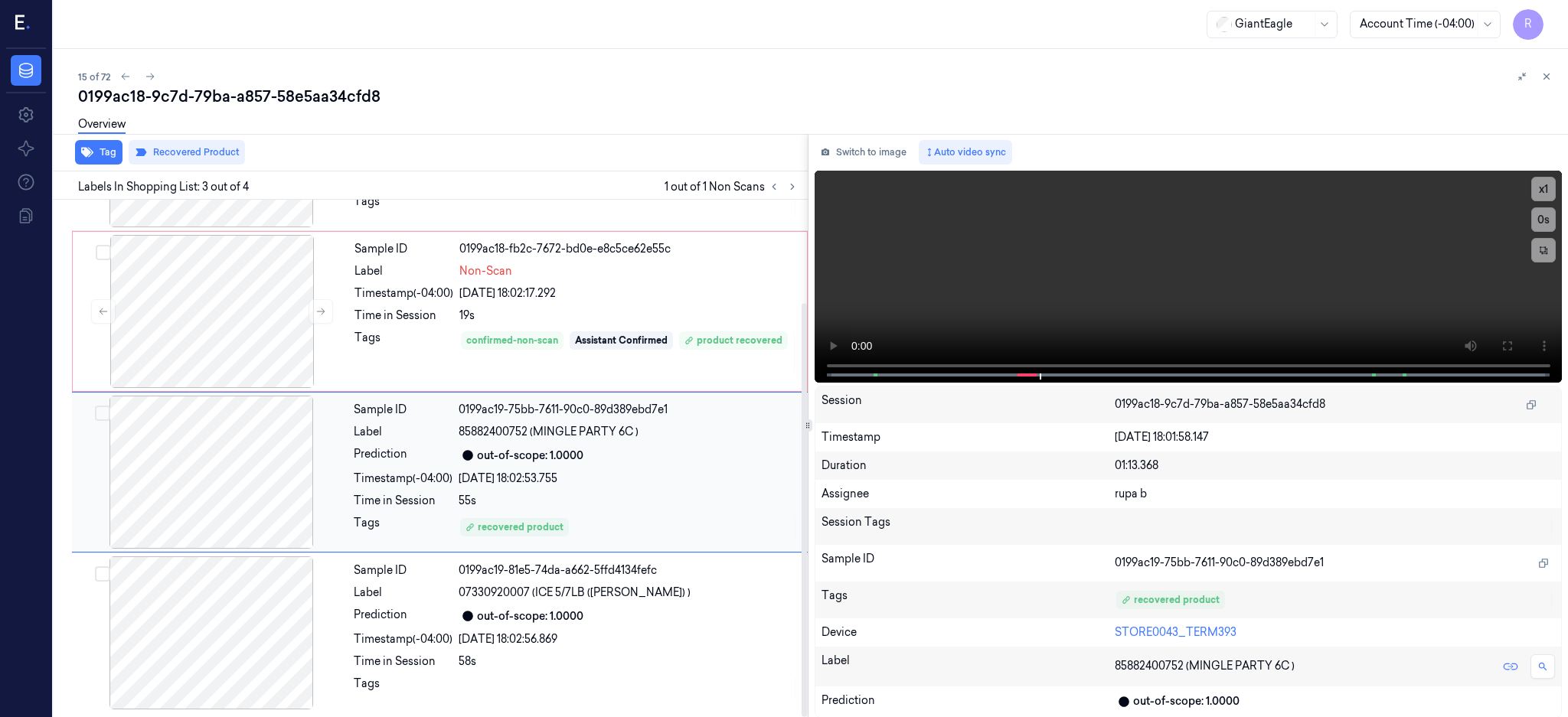
scroll to position [129, 0]
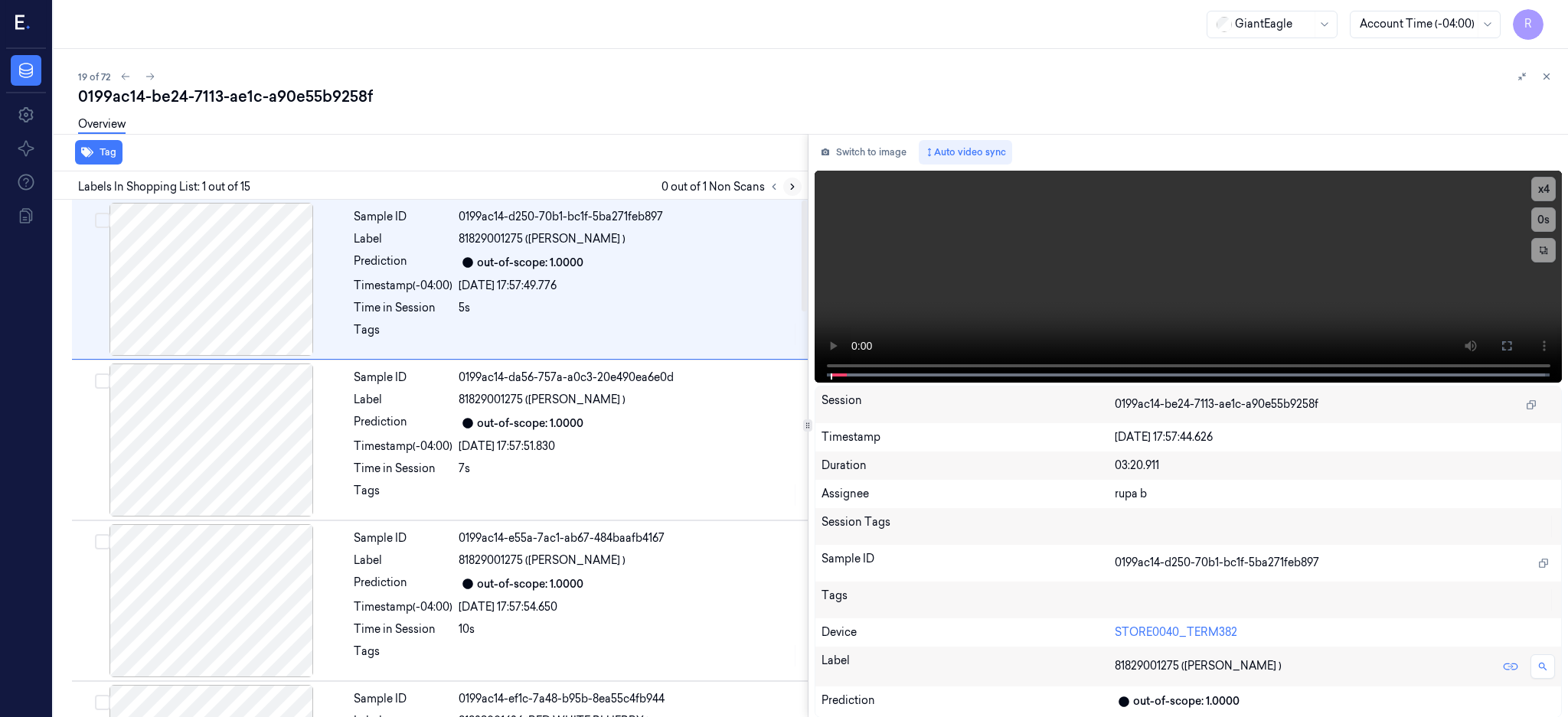
click at [794, 188] on icon at bounding box center [793, 187] width 3 height 5
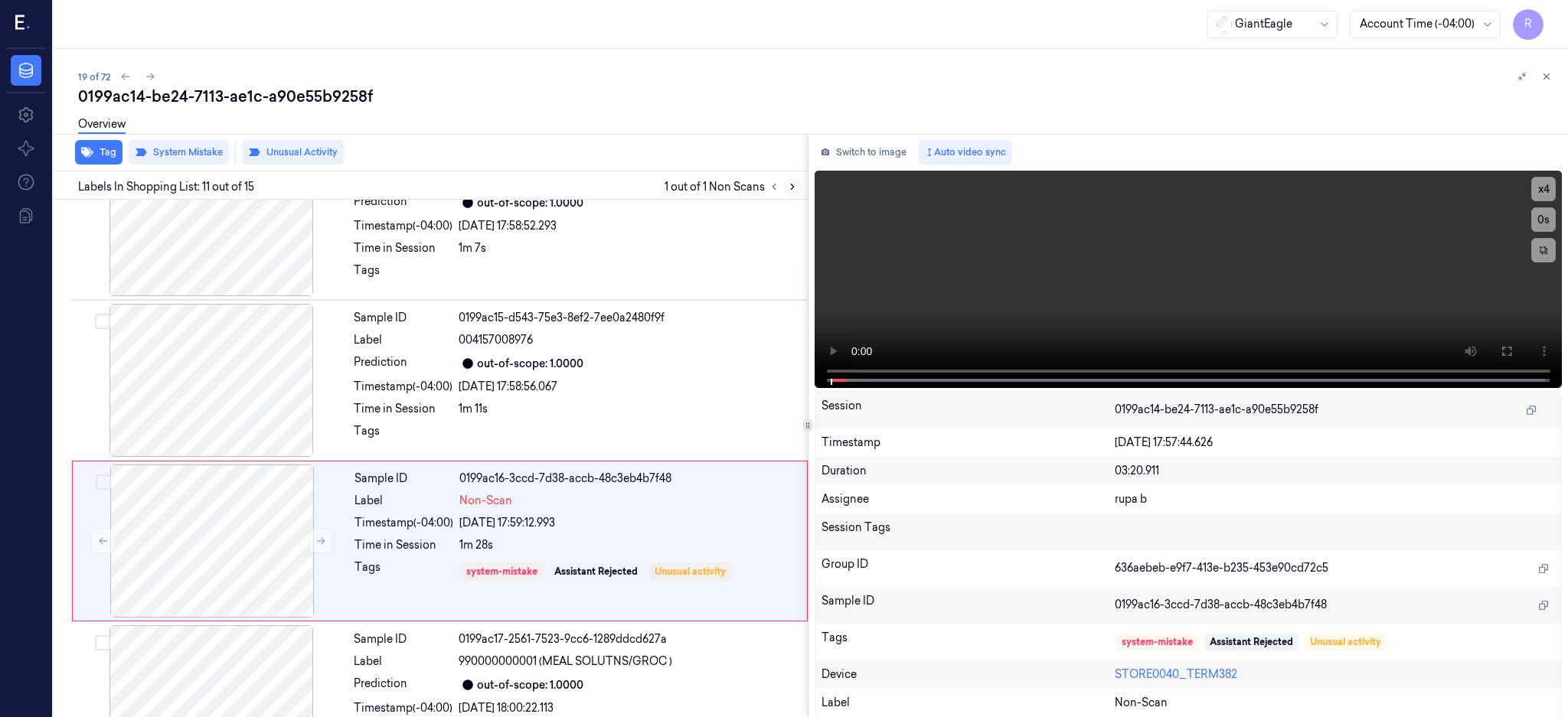
scroll to position [1428, 0]
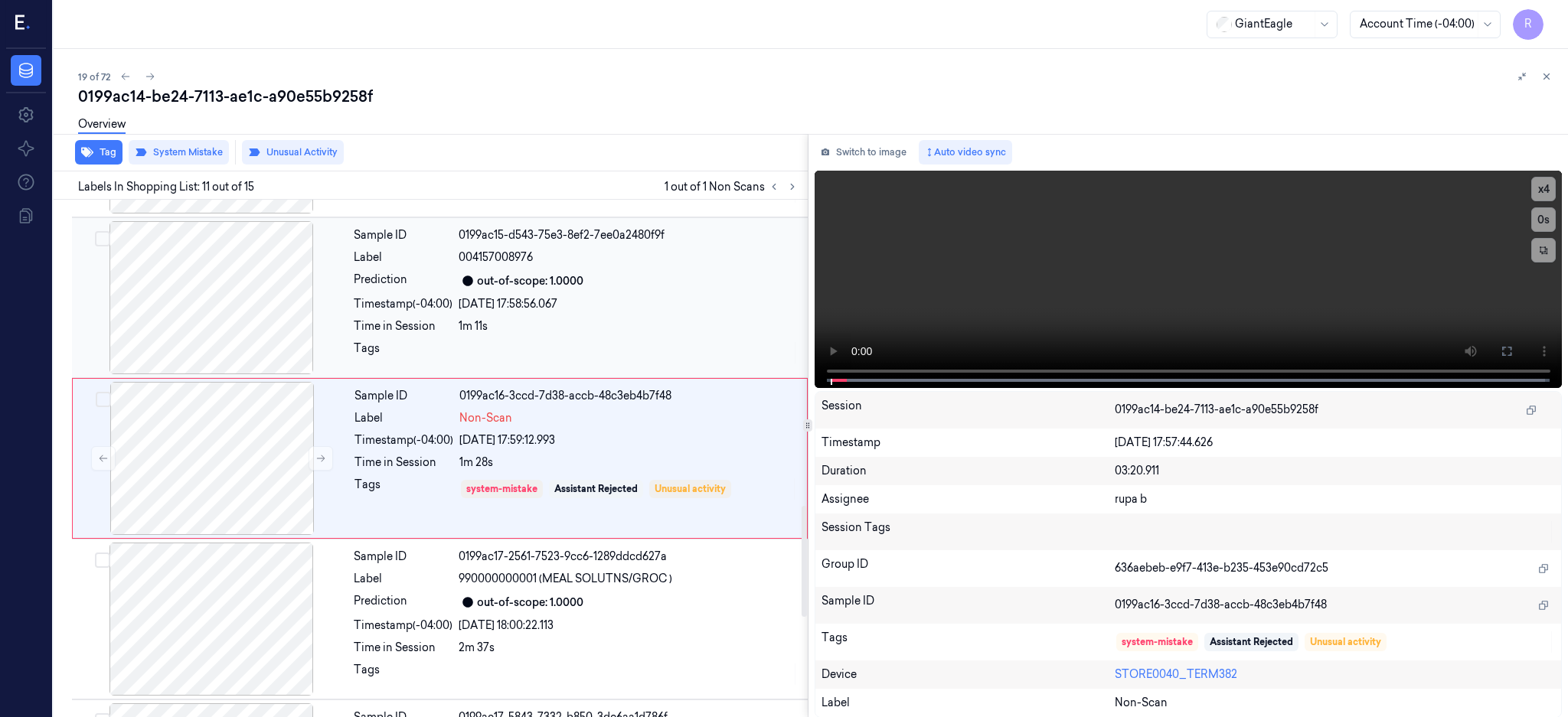
click at [220, 334] on div at bounding box center [211, 297] width 273 height 153
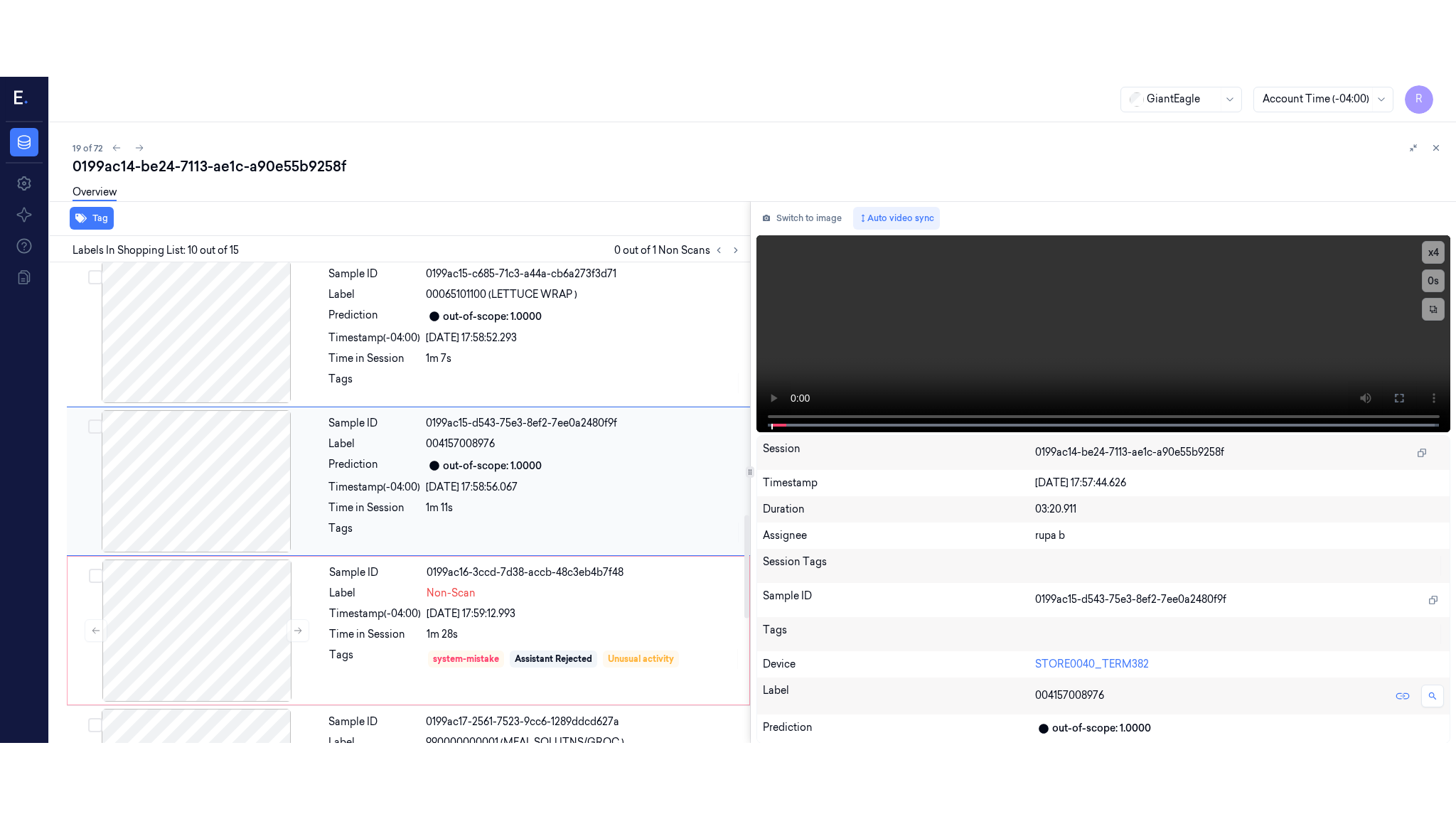
scroll to position [1177, 0]
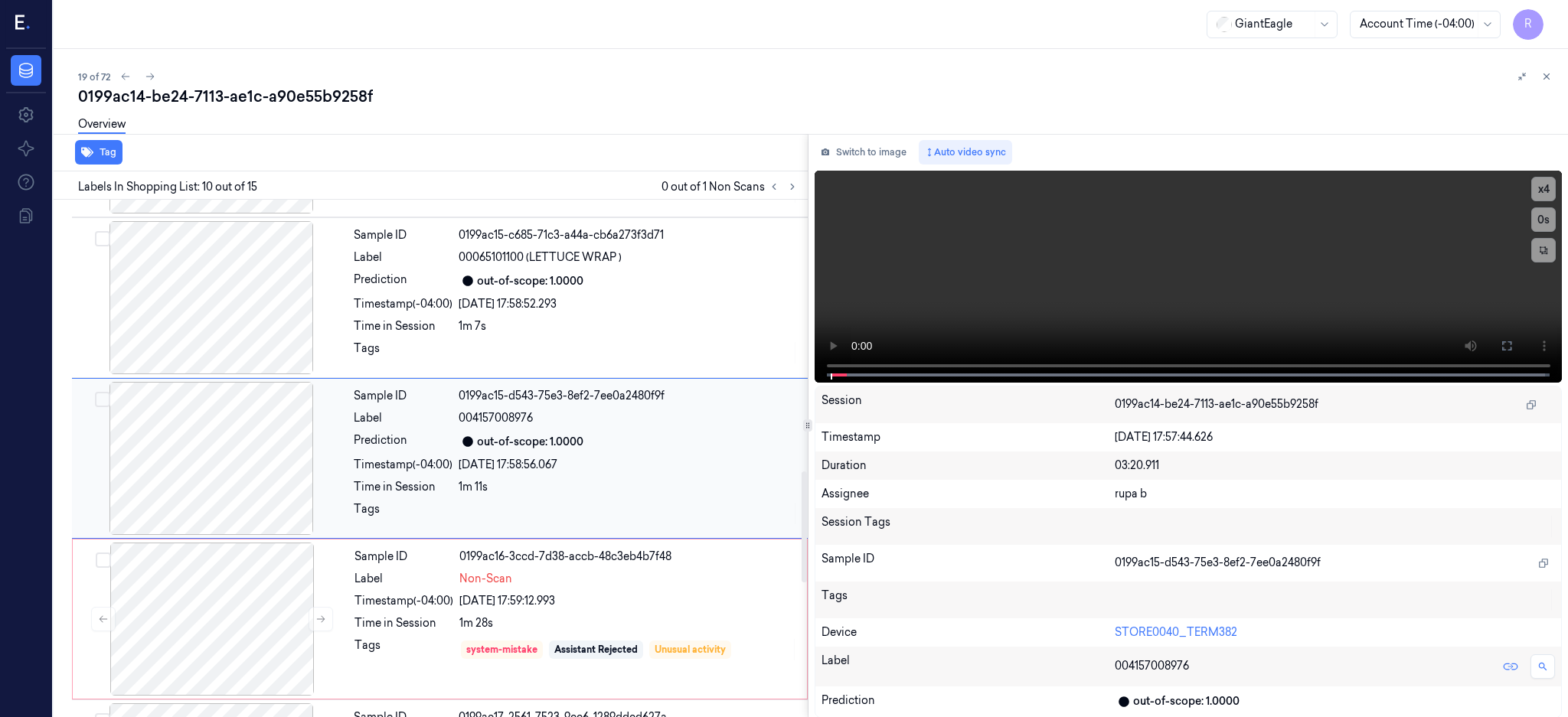
click at [233, 502] on div at bounding box center [211, 458] width 273 height 153
click at [1519, 339] on button at bounding box center [1507, 346] width 25 height 25
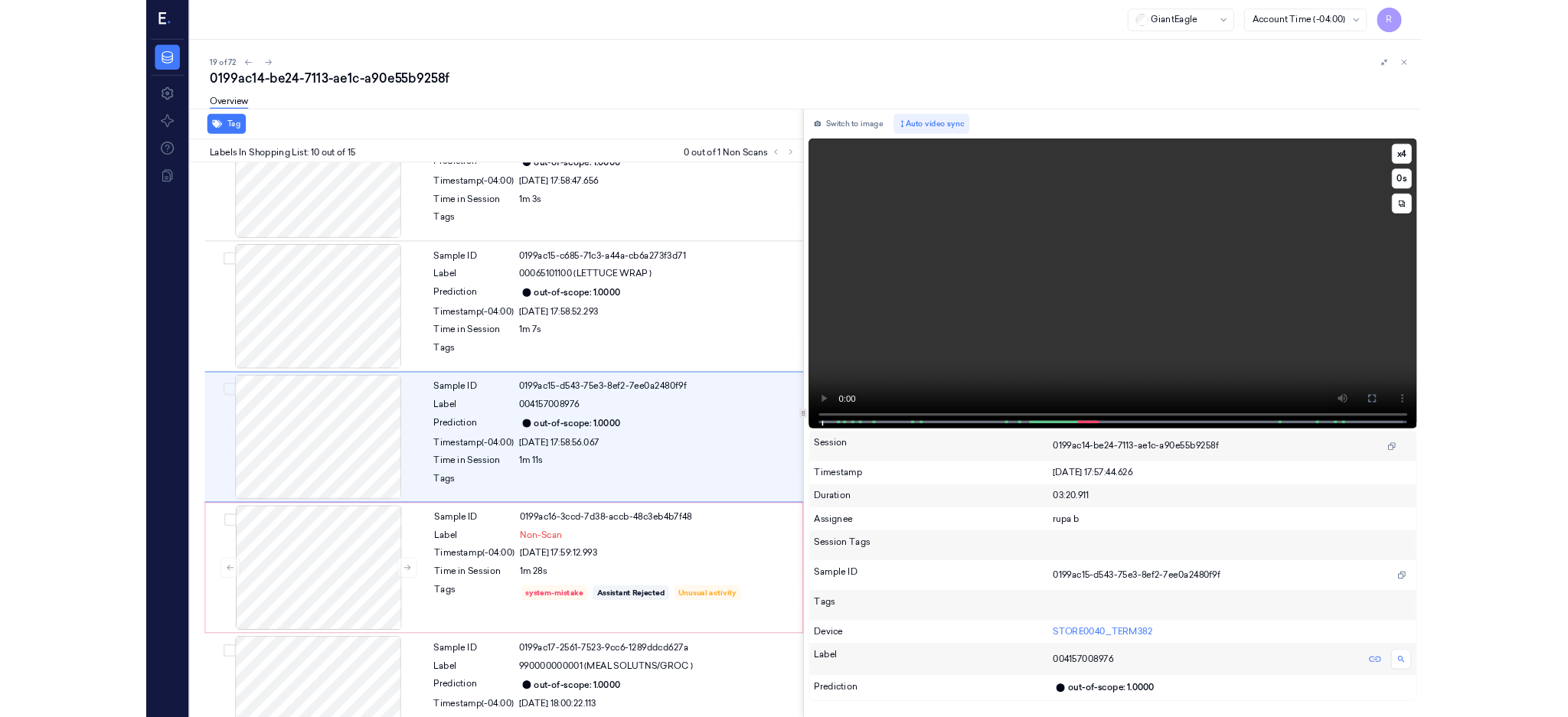
scroll to position [1185, 0]
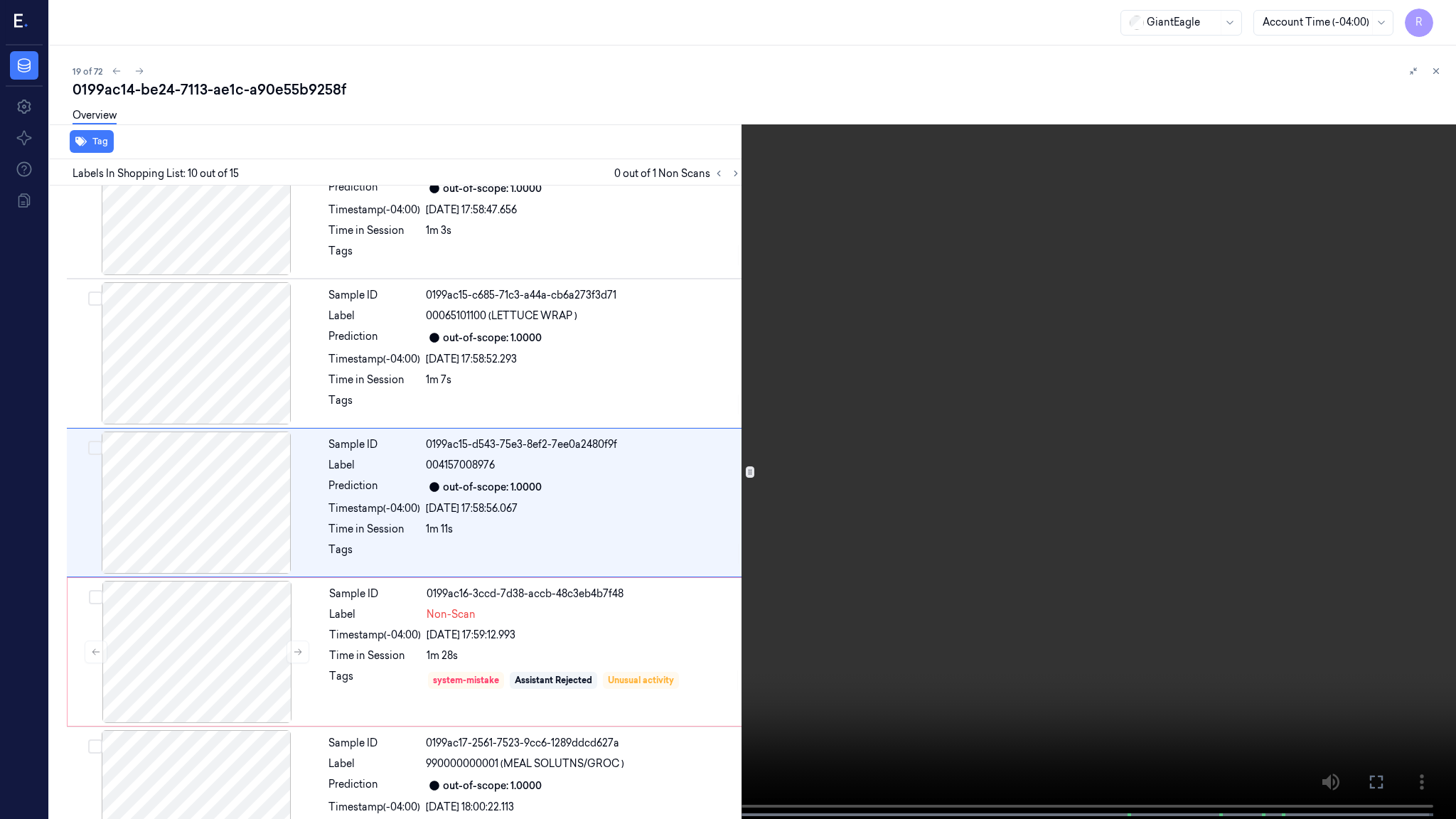
click at [593, 550] on video at bounding box center [728, 411] width 1456 height 821
click at [1448, 20] on button "x 4" at bounding box center [1439, 17] width 23 height 23
click at [881, 298] on video at bounding box center [728, 411] width 1456 height 821
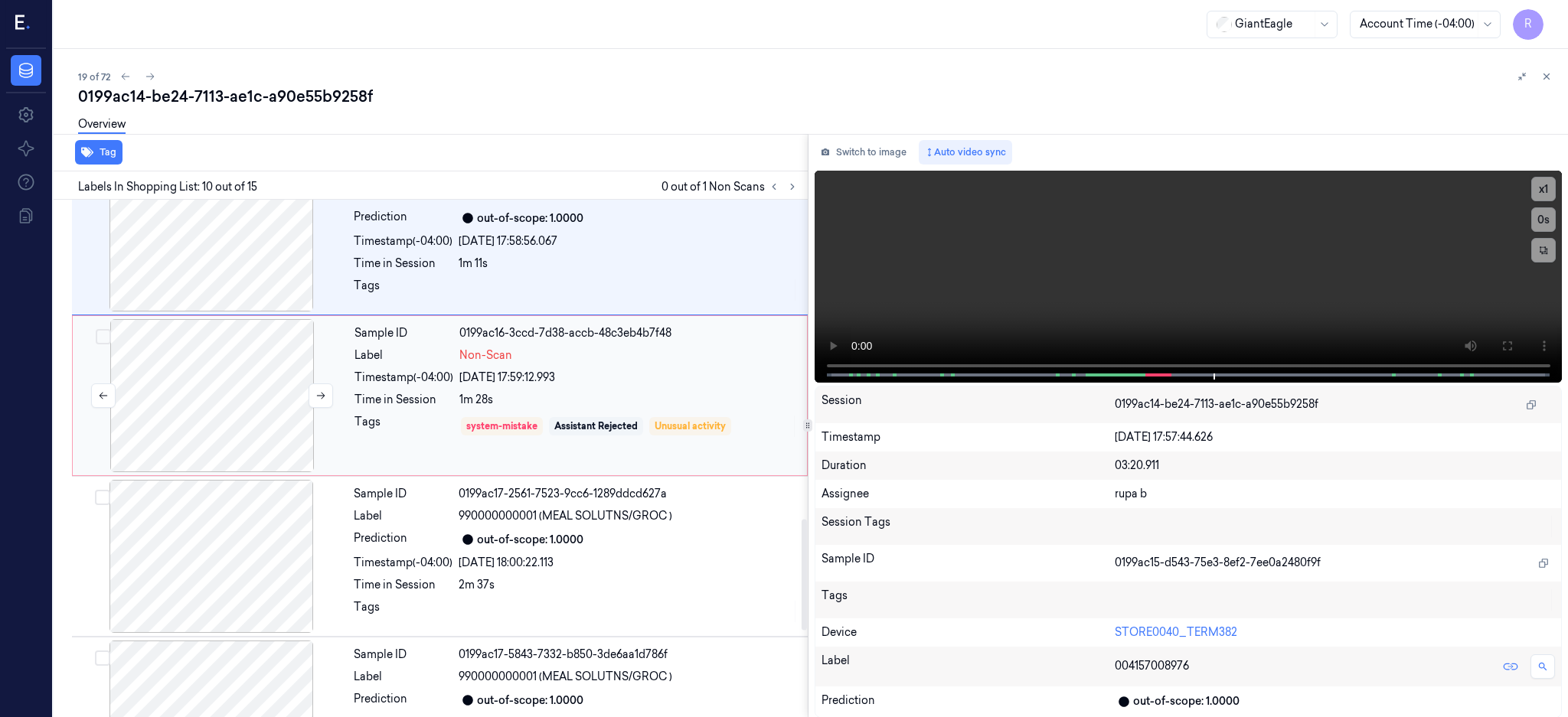
click at [212, 407] on div at bounding box center [212, 395] width 273 height 153
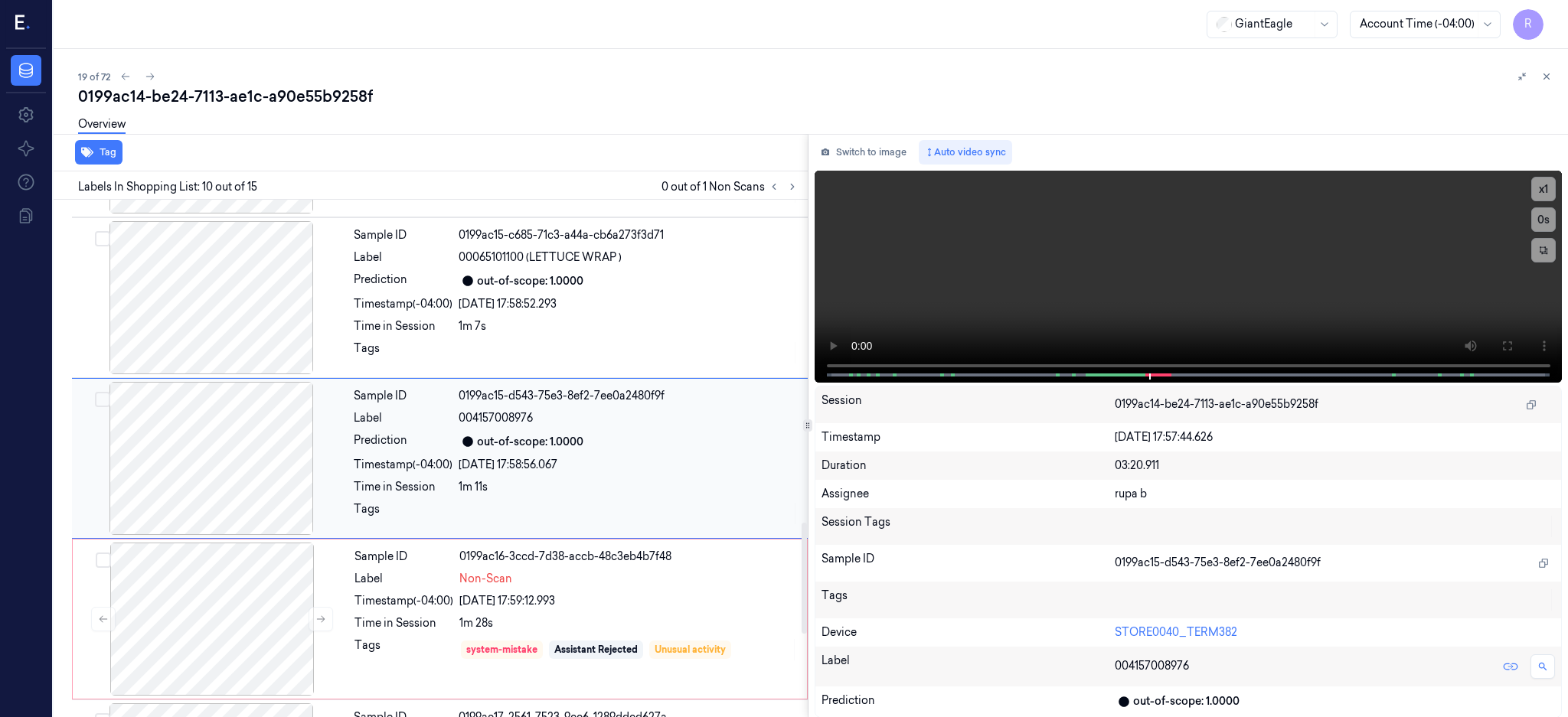
scroll to position [1573, 0]
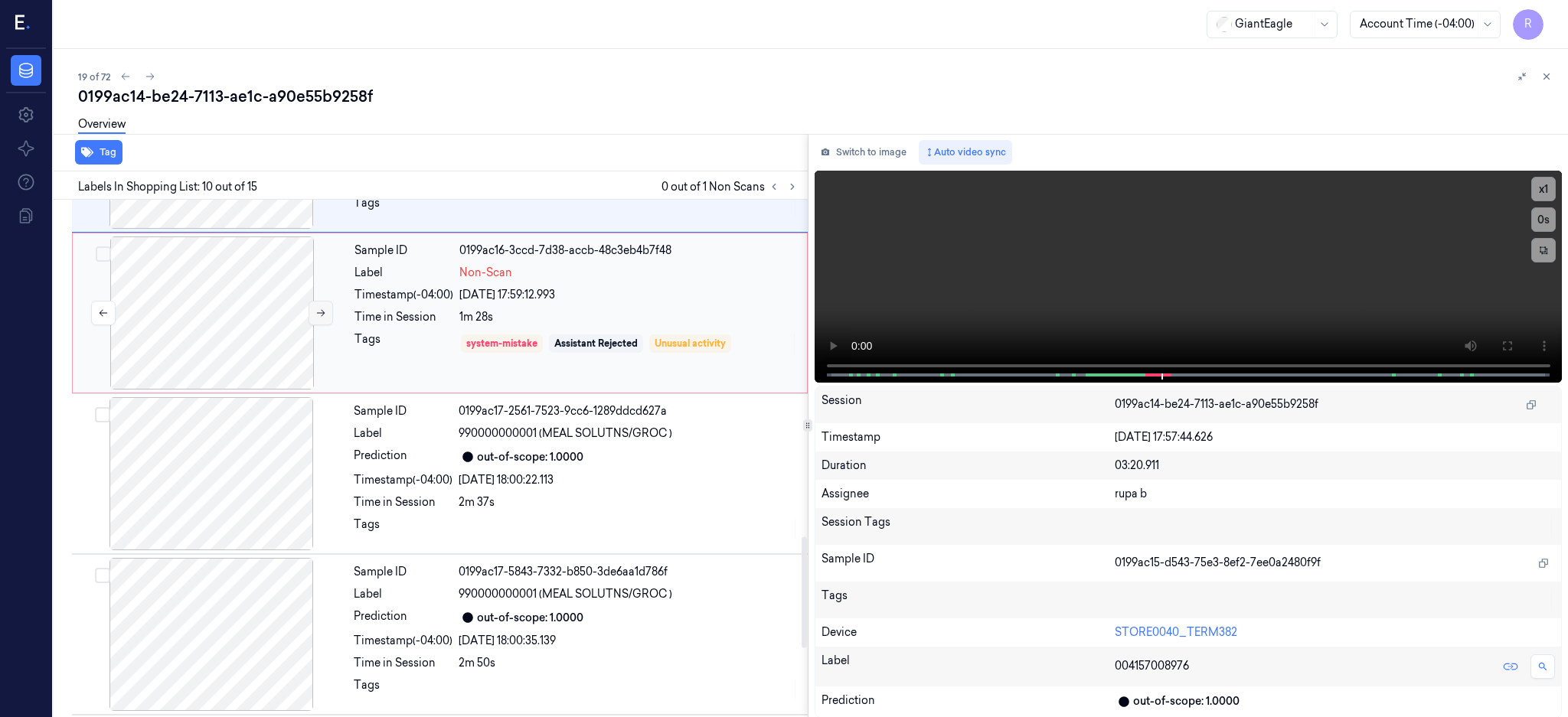
click at [321, 312] on icon at bounding box center [321, 313] width 11 height 11
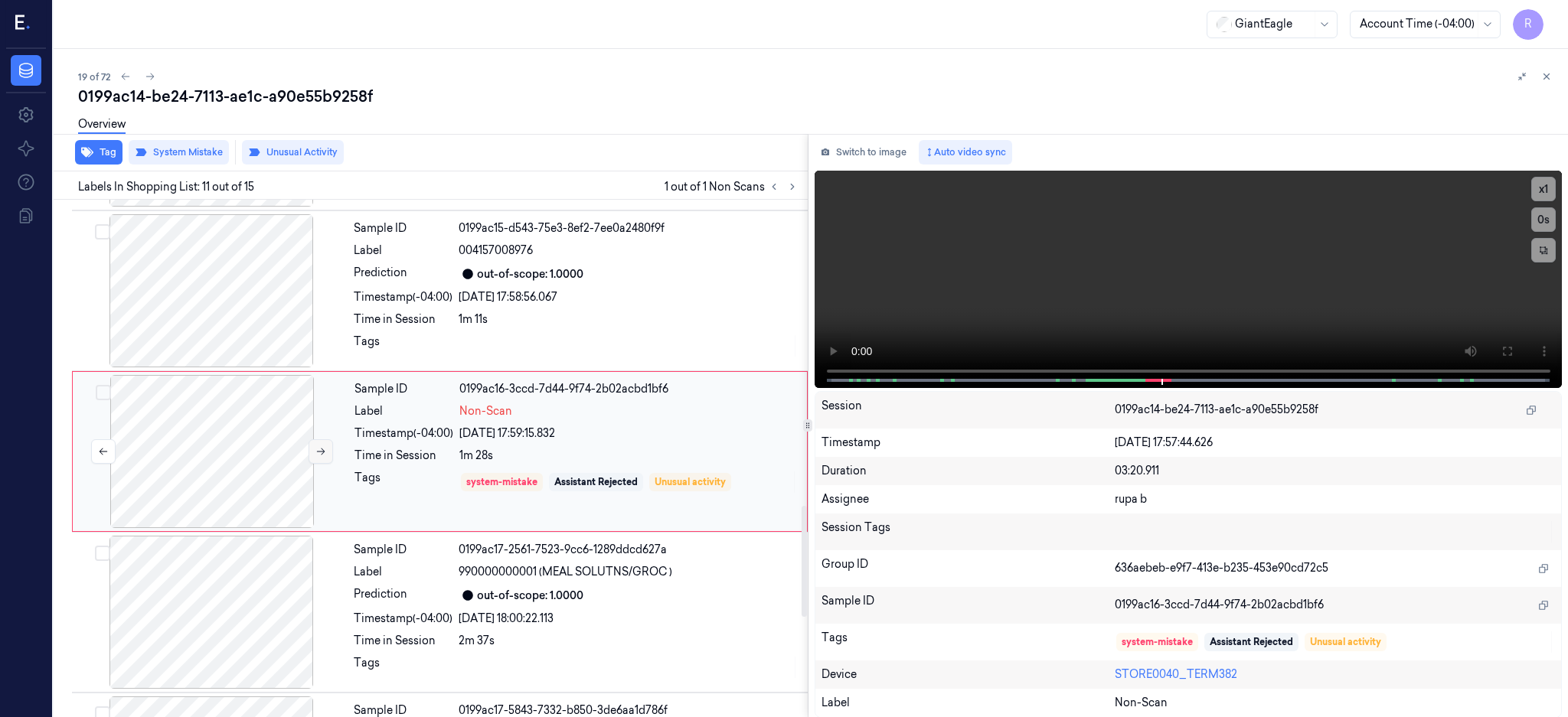
scroll to position [1428, 0]
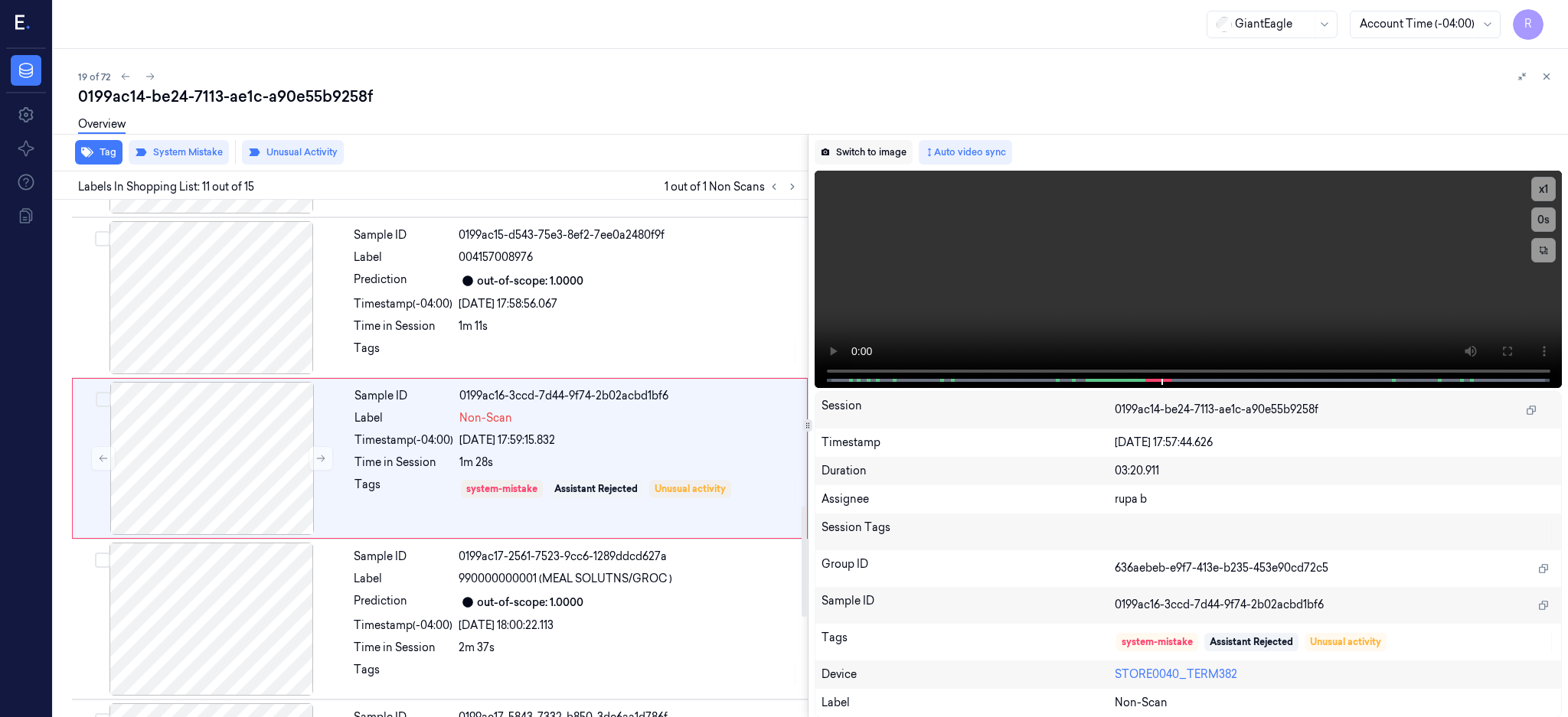
click at [878, 154] on button "Switch to image" at bounding box center [863, 152] width 98 height 25
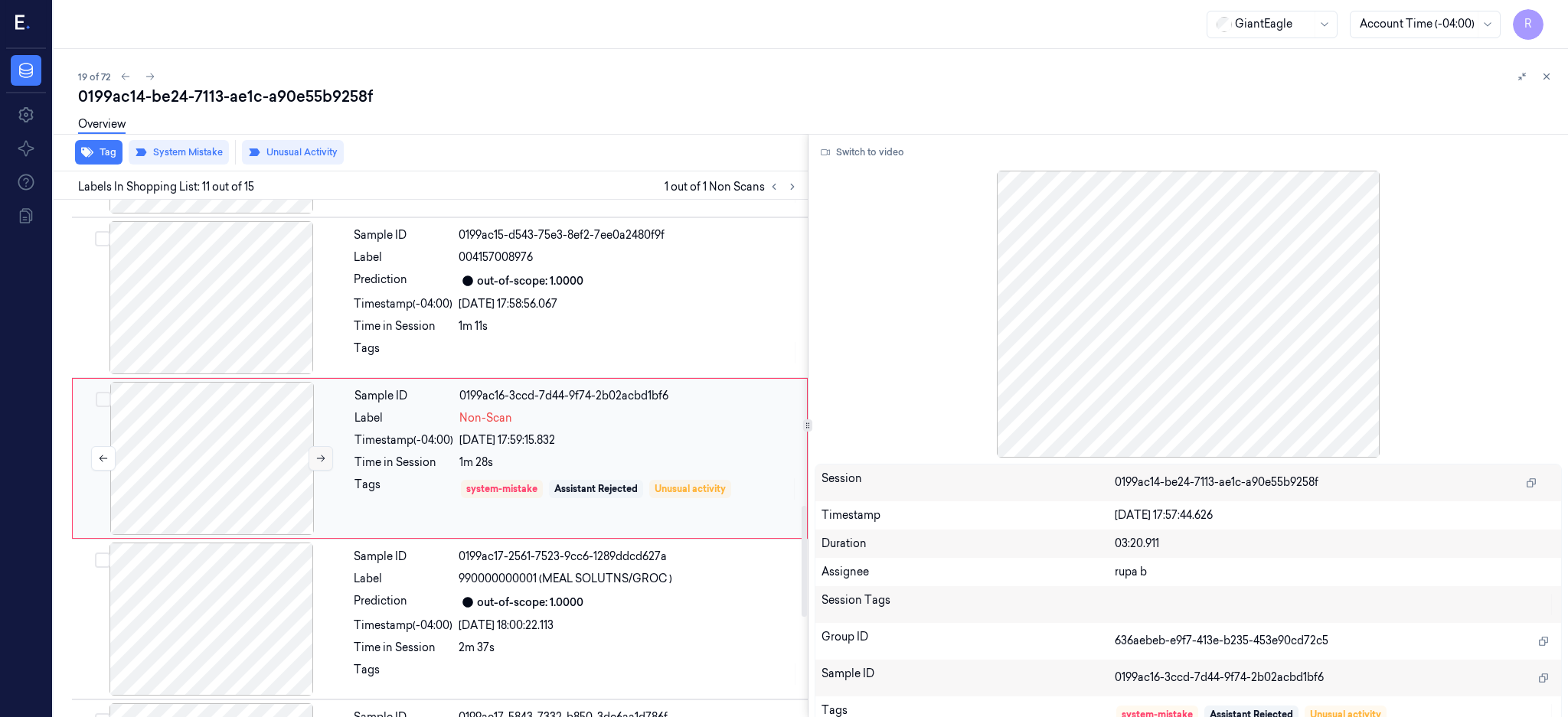
click at [321, 454] on icon at bounding box center [321, 458] width 11 height 11
click at [220, 334] on div at bounding box center [211, 297] width 273 height 153
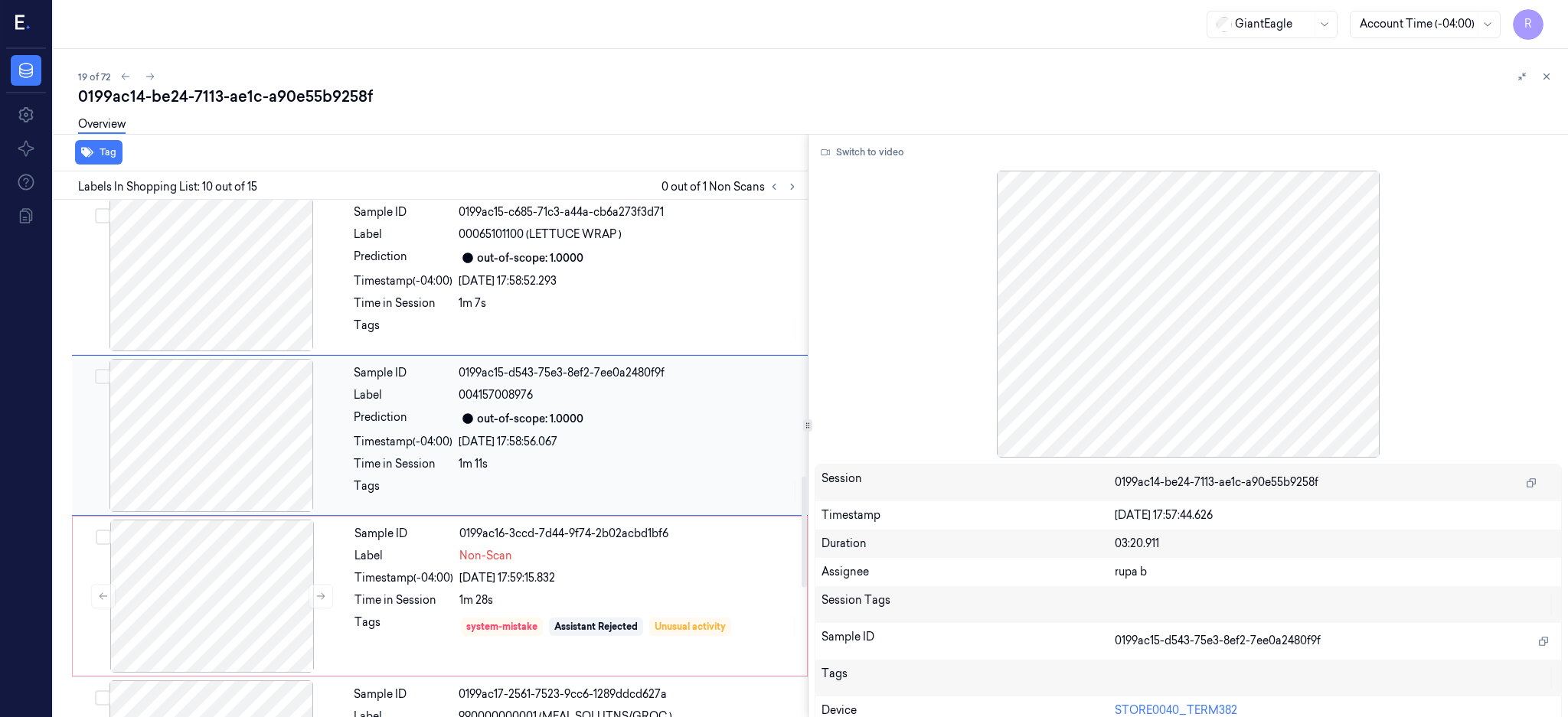
scroll to position [1268, 0]
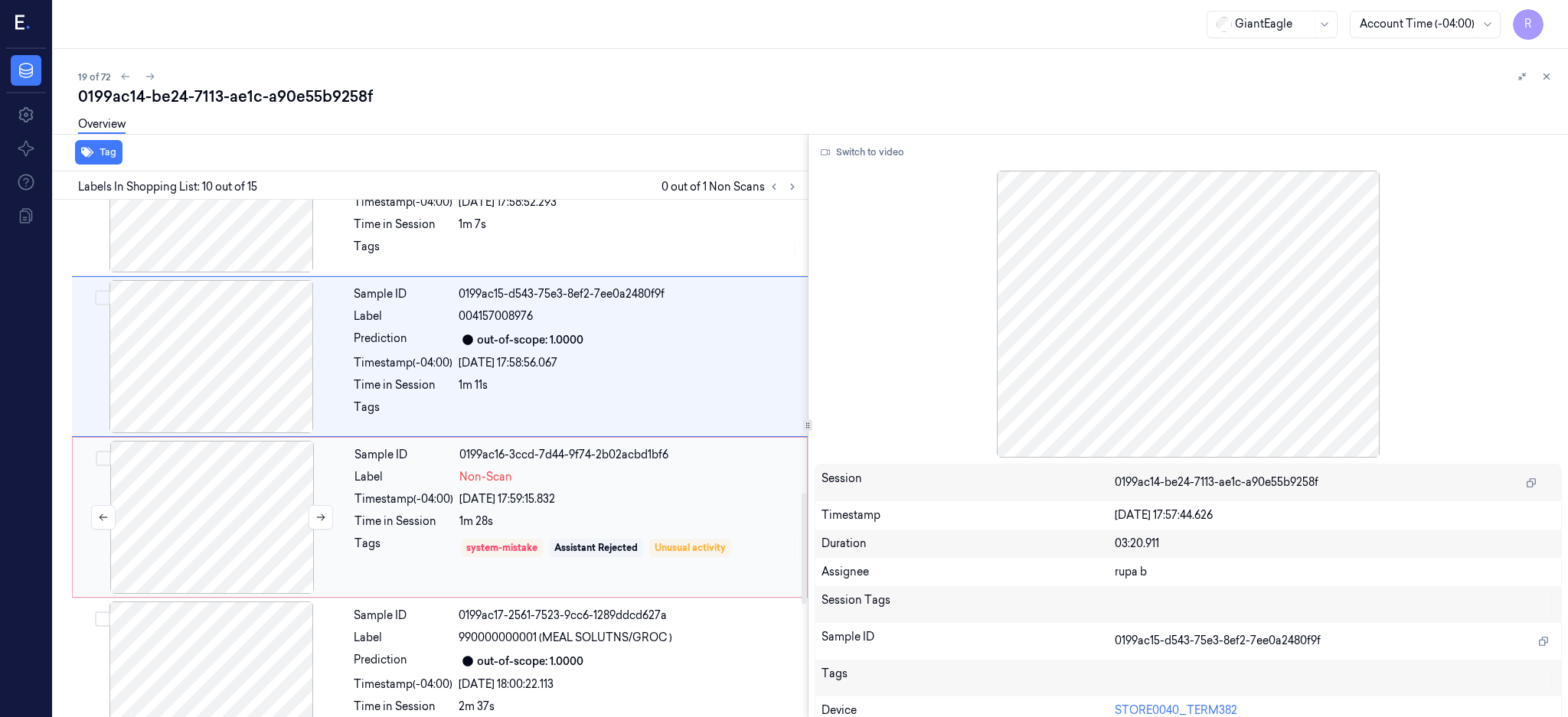
click at [234, 517] on div at bounding box center [212, 517] width 273 height 153
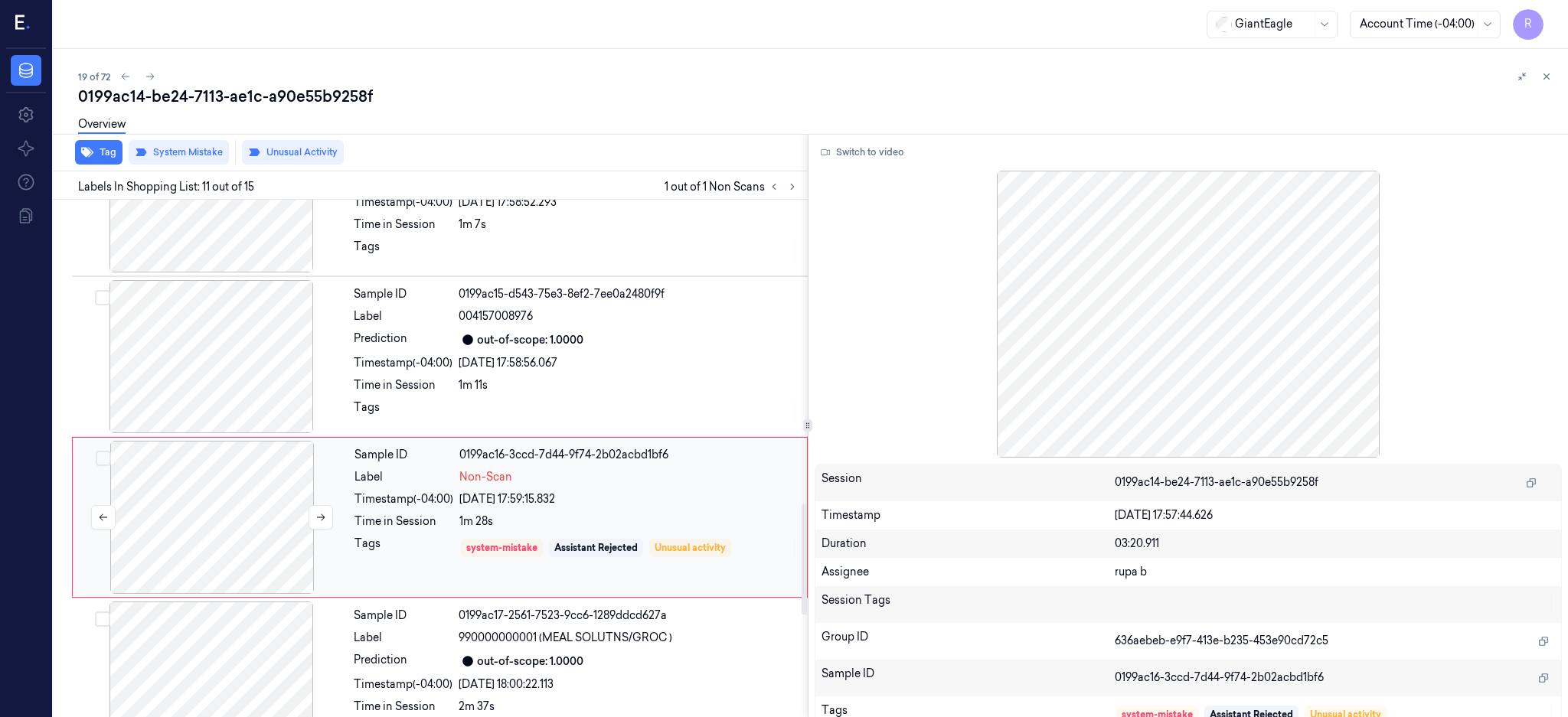
scroll to position [1428, 0]
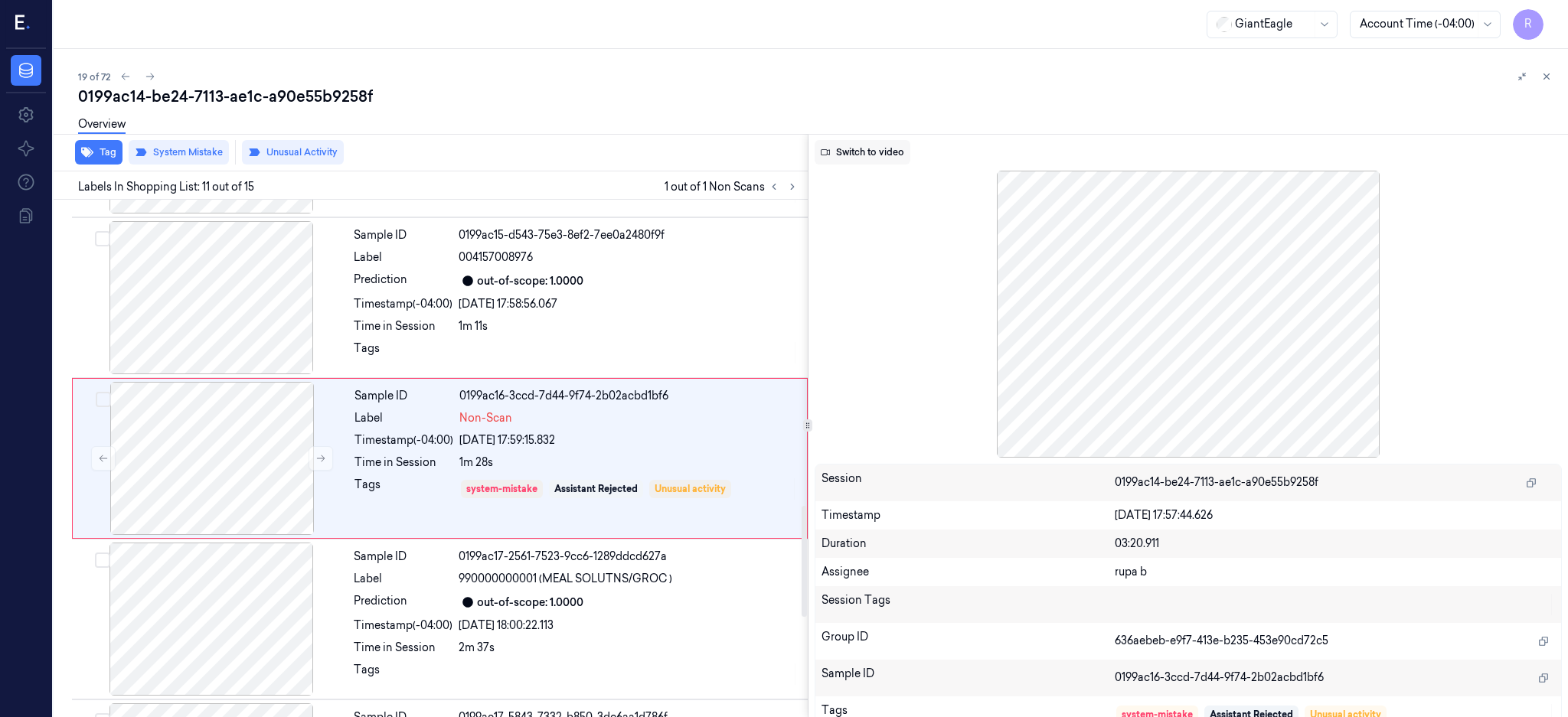
click at [871, 152] on button "Switch to video" at bounding box center [862, 152] width 96 height 25
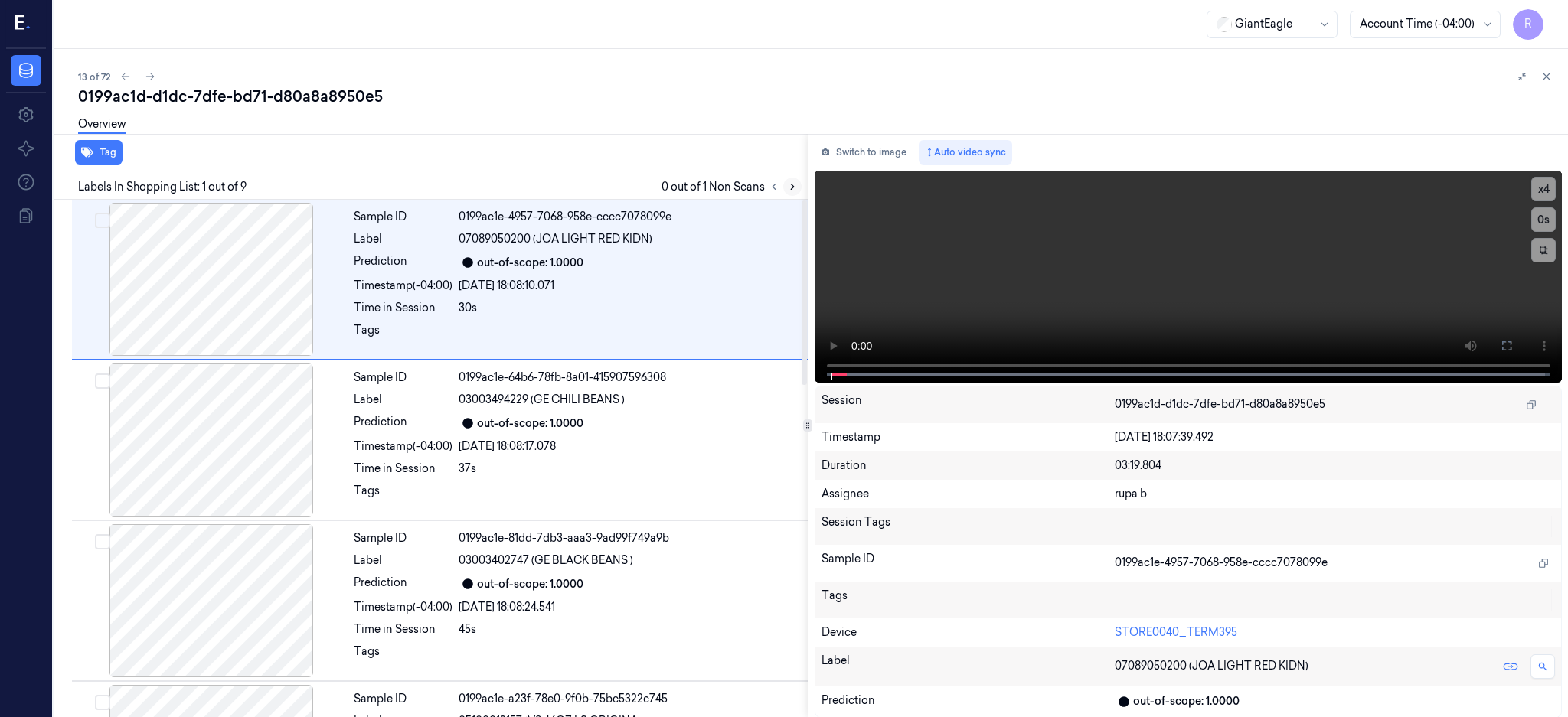
click at [802, 191] on button at bounding box center [793, 186] width 18 height 18
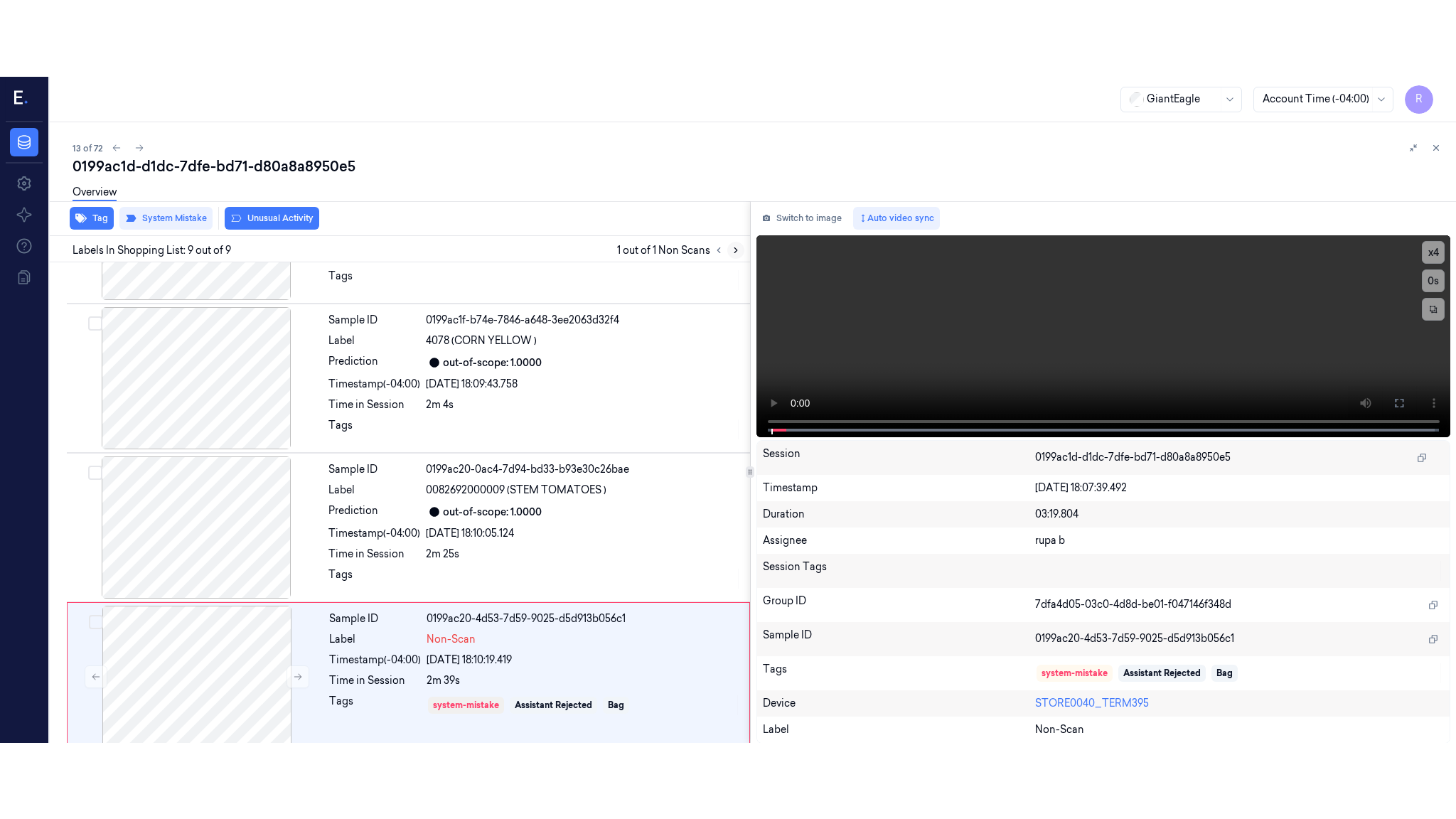
scroll to position [867, 0]
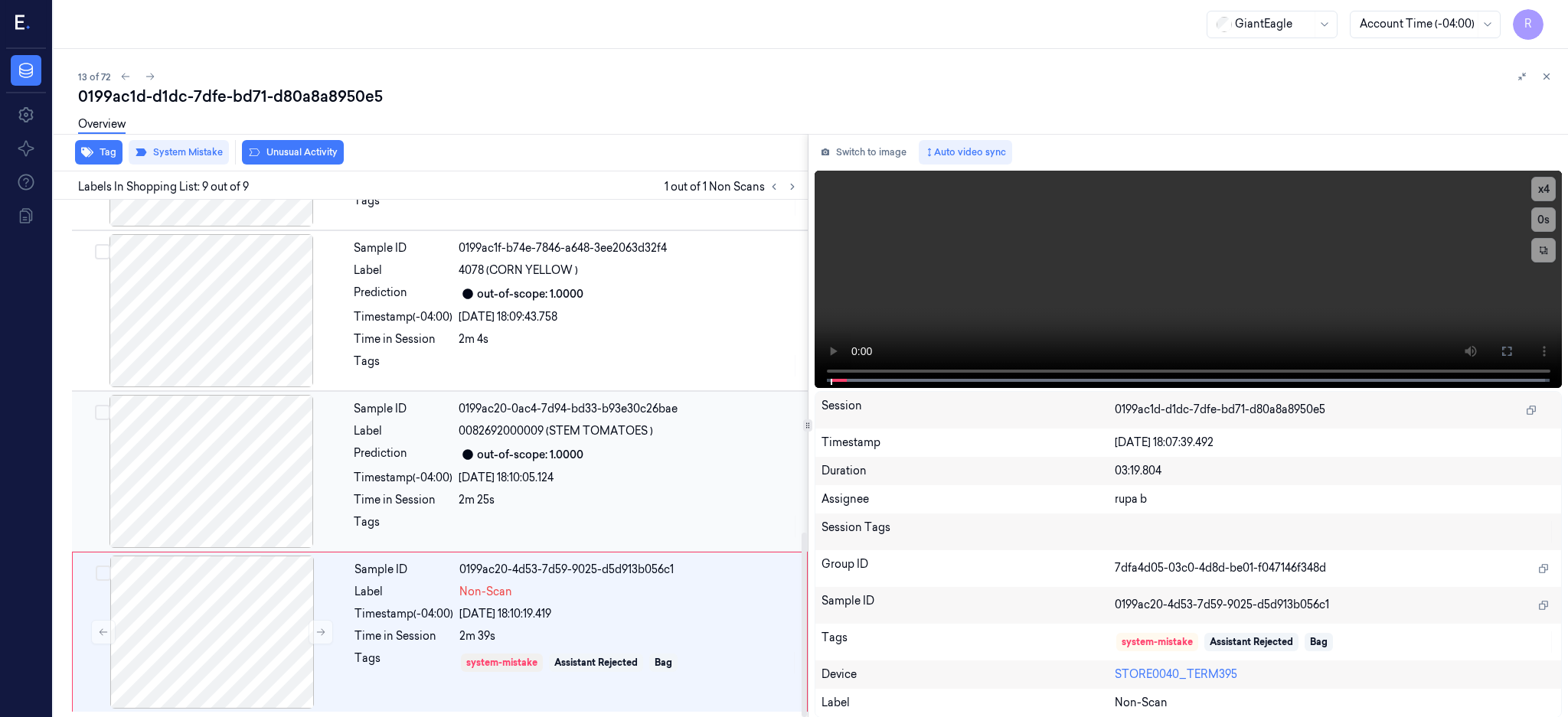
click at [201, 483] on div at bounding box center [211, 471] width 273 height 153
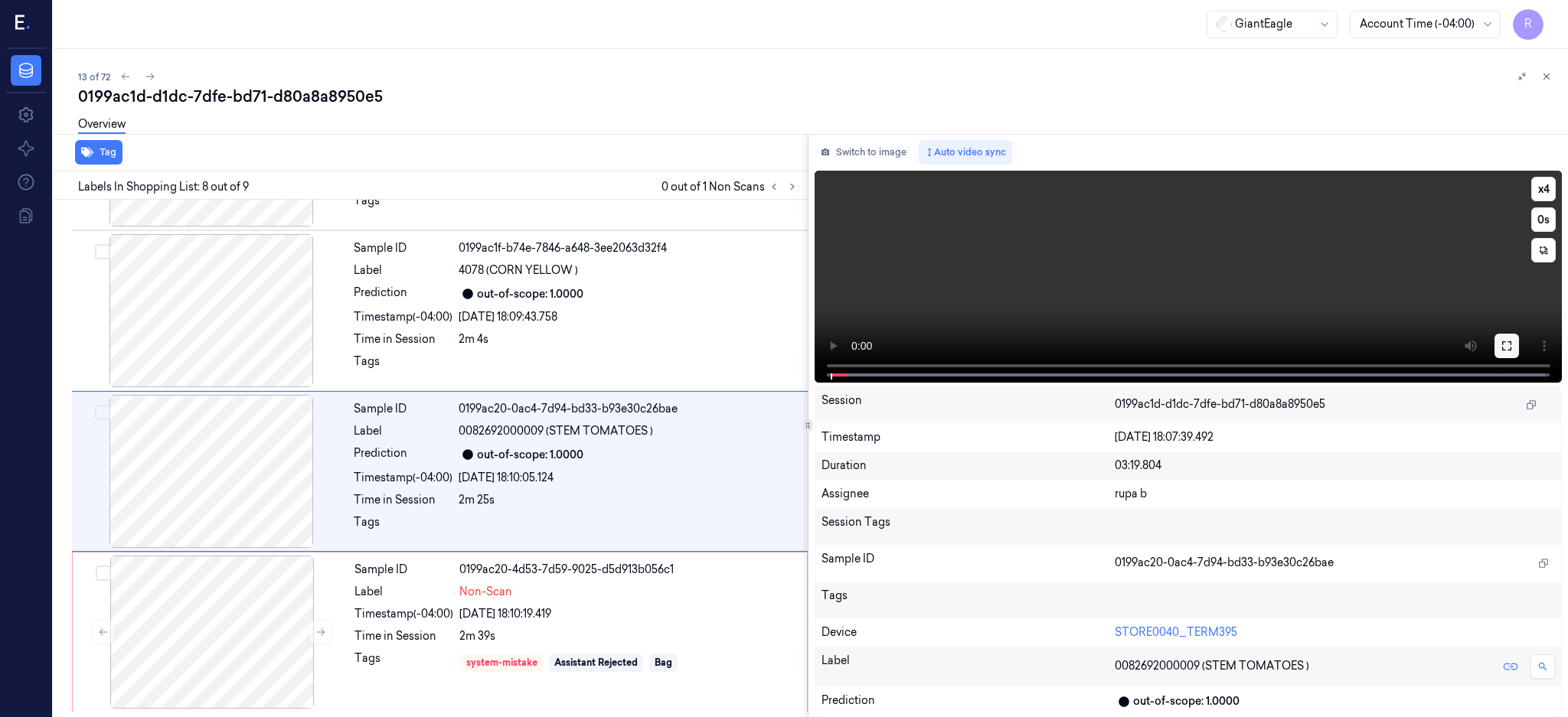
click at [1519, 338] on button at bounding box center [1507, 346] width 25 height 25
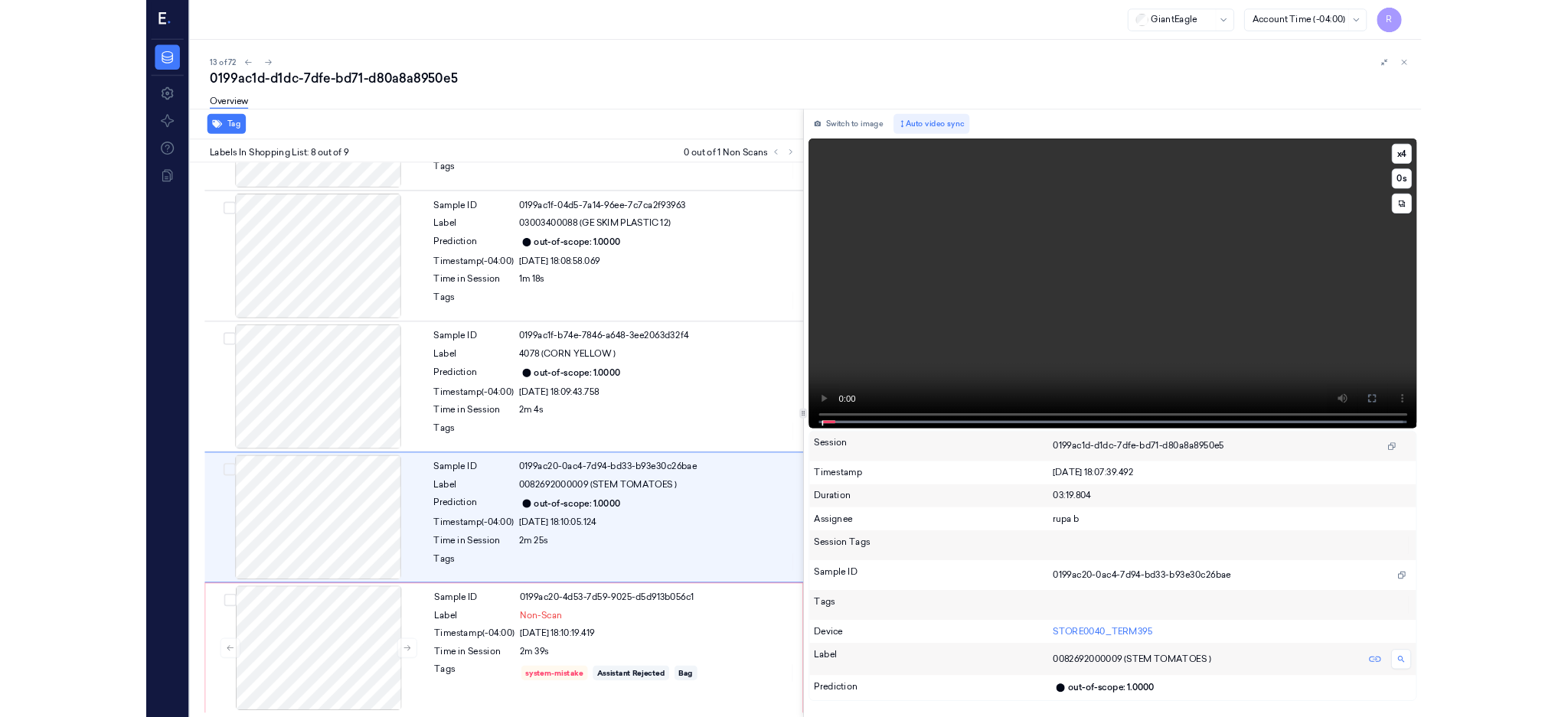
scroll to position [769, 0]
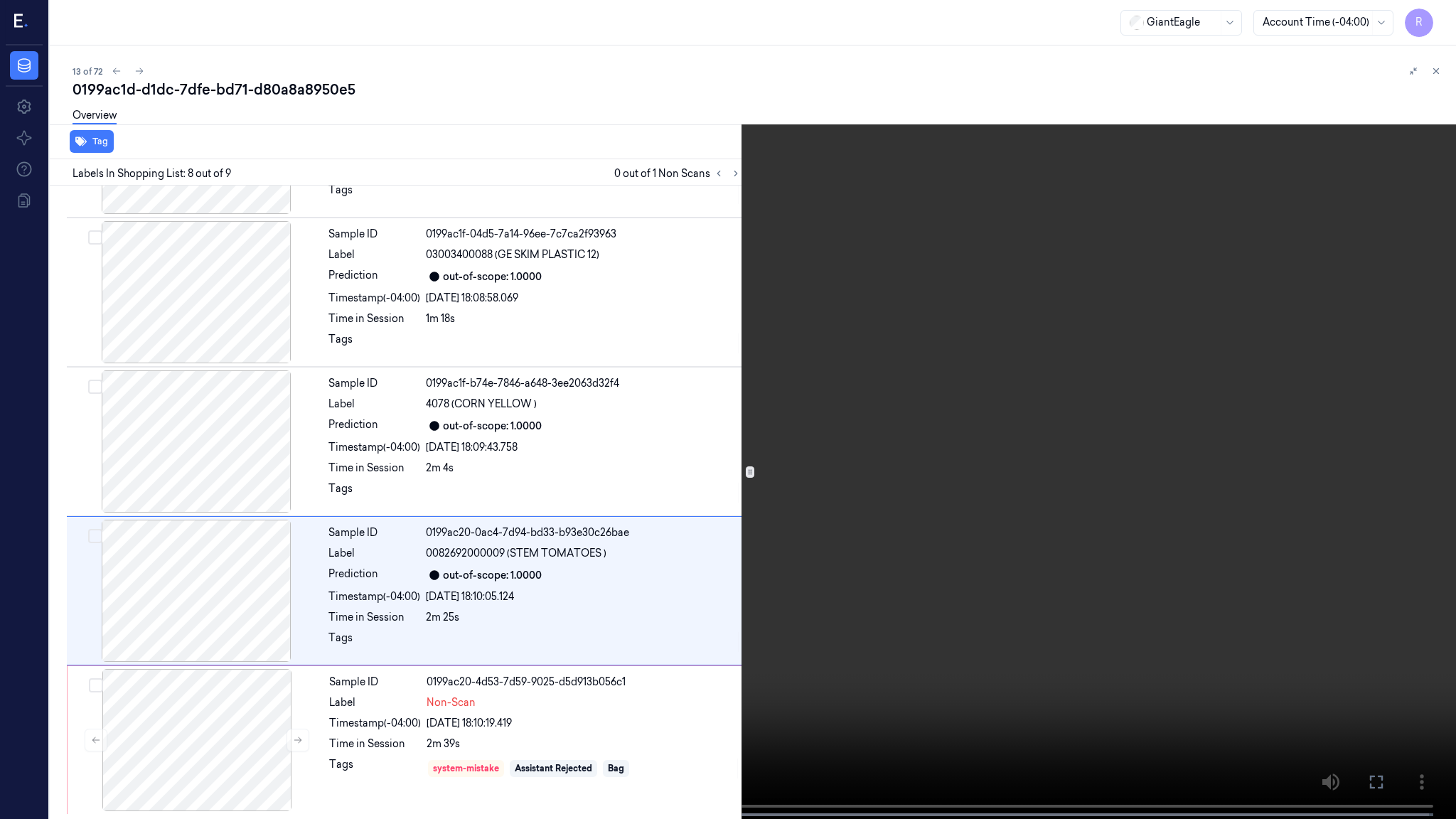
click at [1435, 23] on button "x 4" at bounding box center [1439, 17] width 23 height 23
click at [731, 575] on video at bounding box center [728, 411] width 1456 height 821
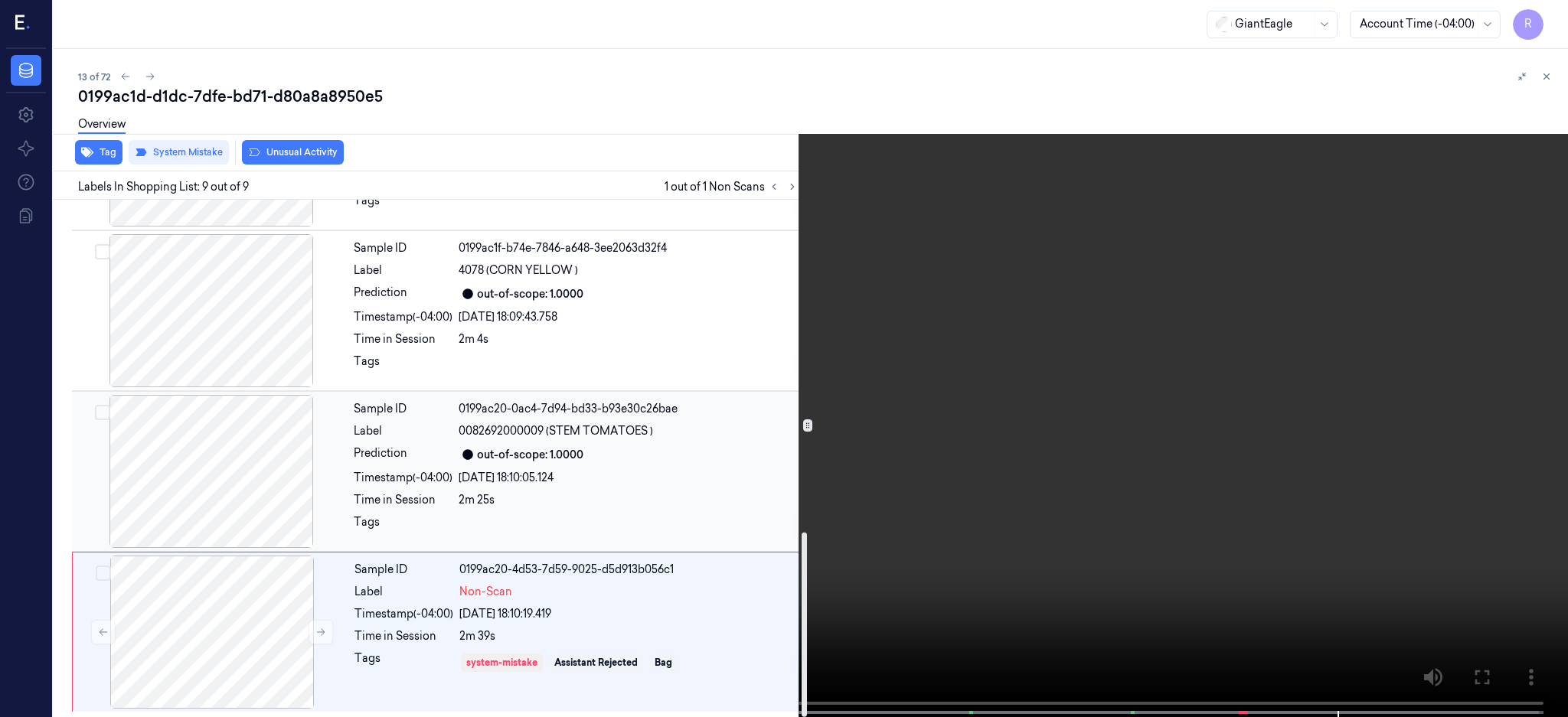
scroll to position [933, 0]
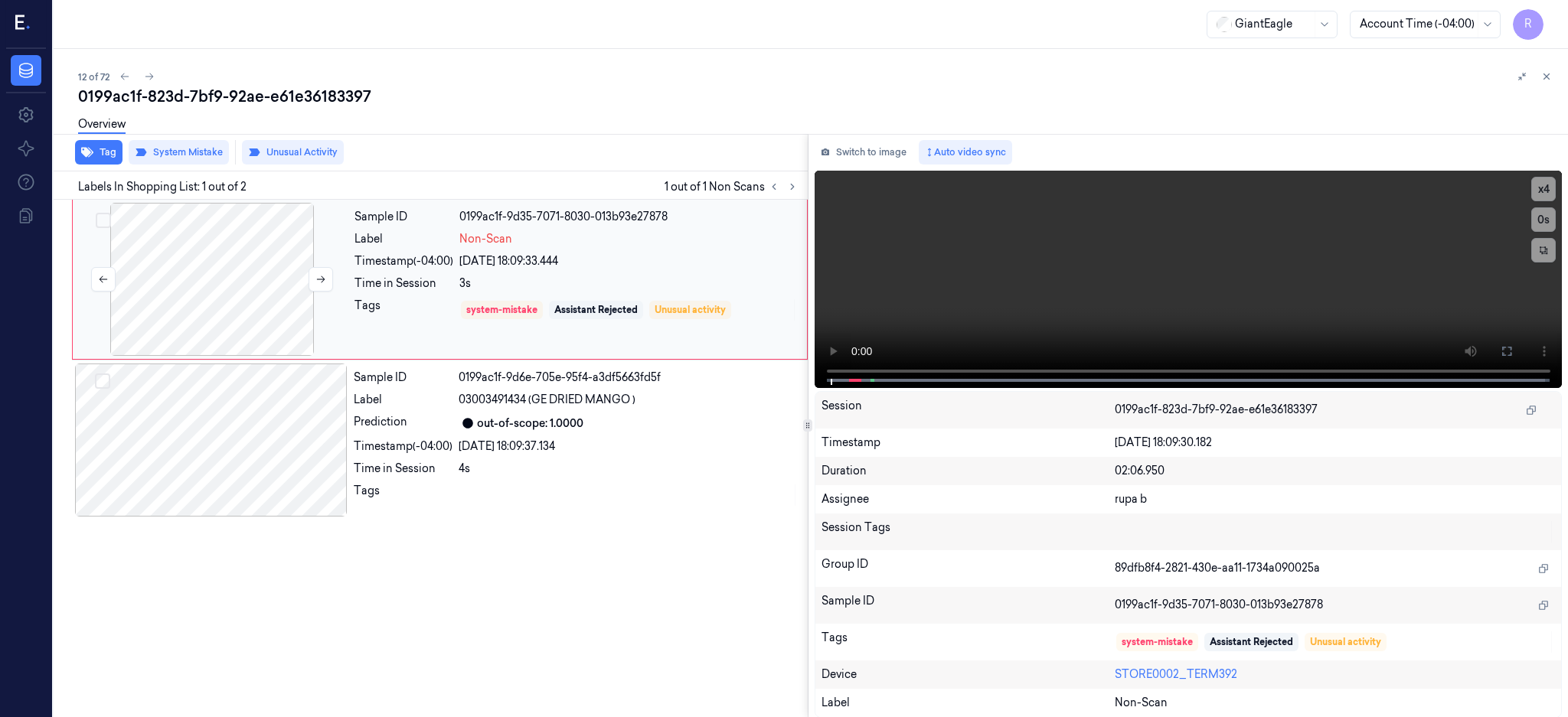
click at [216, 282] on div at bounding box center [212, 279] width 273 height 153
click at [1513, 346] on icon at bounding box center [1507, 351] width 12 height 12
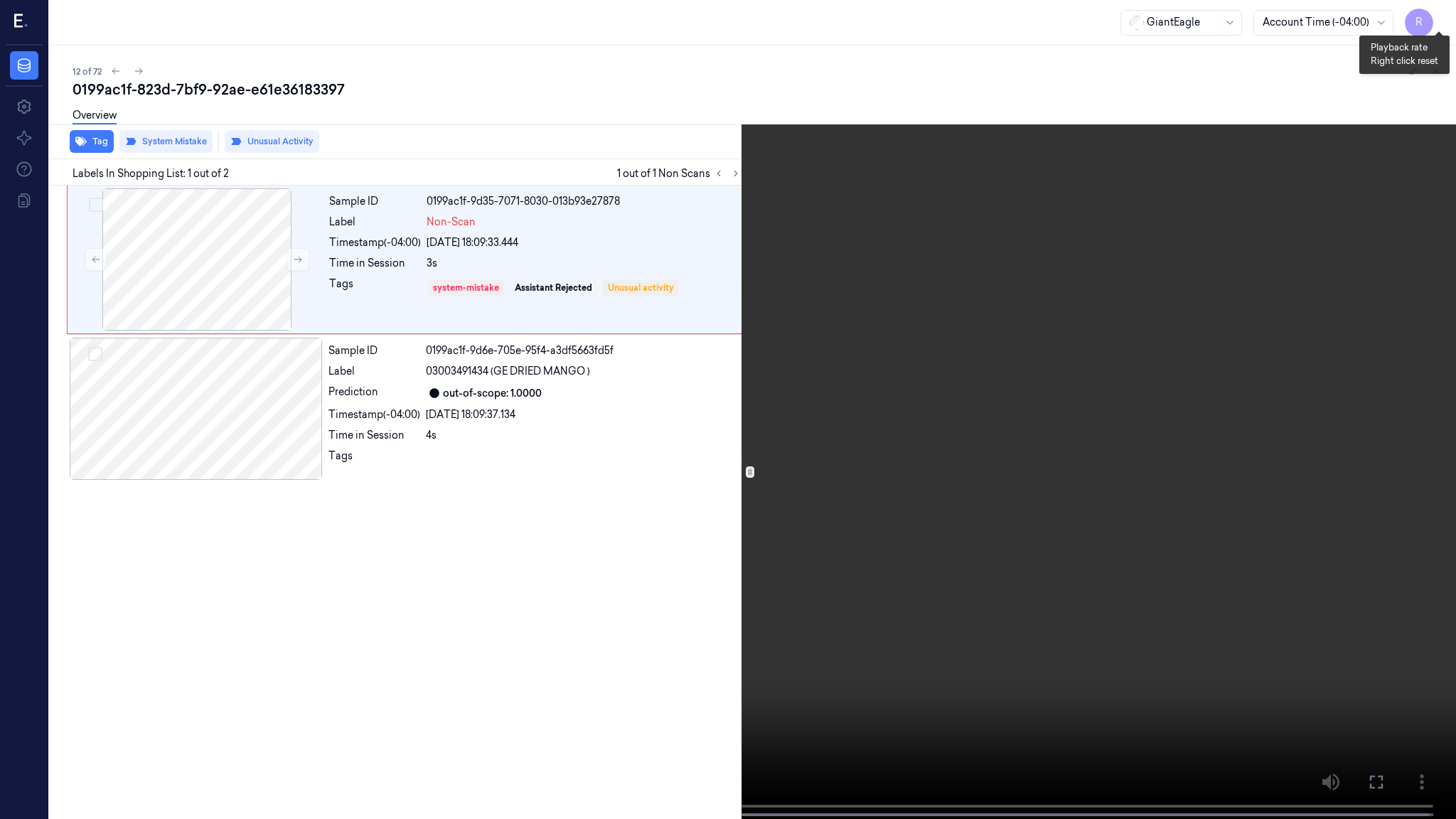
drag, startPoint x: 1434, startPoint y: 15, endPoint x: 1428, endPoint y: 28, distance: 14.3
click at [1435, 18] on button "x 4" at bounding box center [1439, 17] width 23 height 23
click at [1141, 564] on video at bounding box center [728, 411] width 1456 height 821
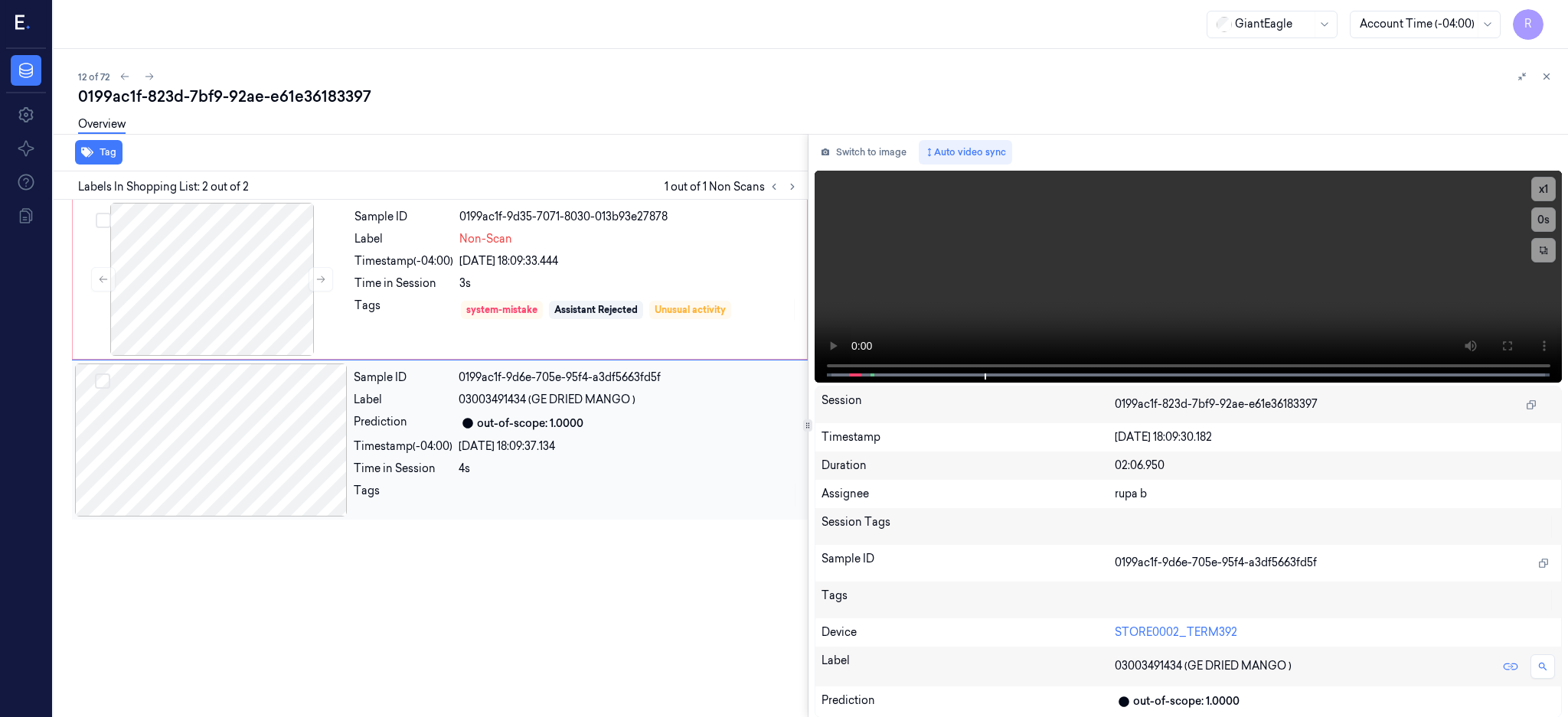
click at [162, 440] on div at bounding box center [211, 440] width 273 height 153
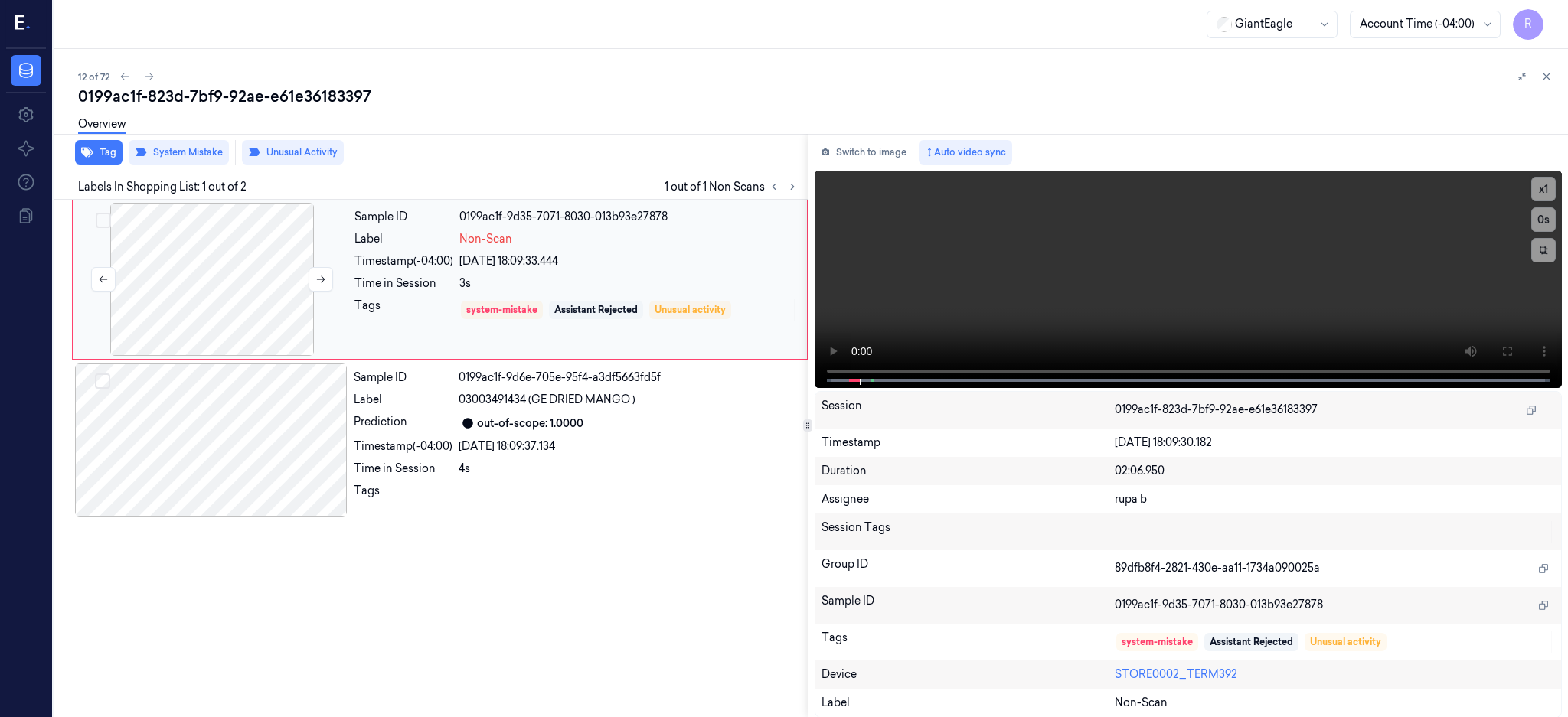
click at [200, 276] on div at bounding box center [212, 279] width 273 height 153
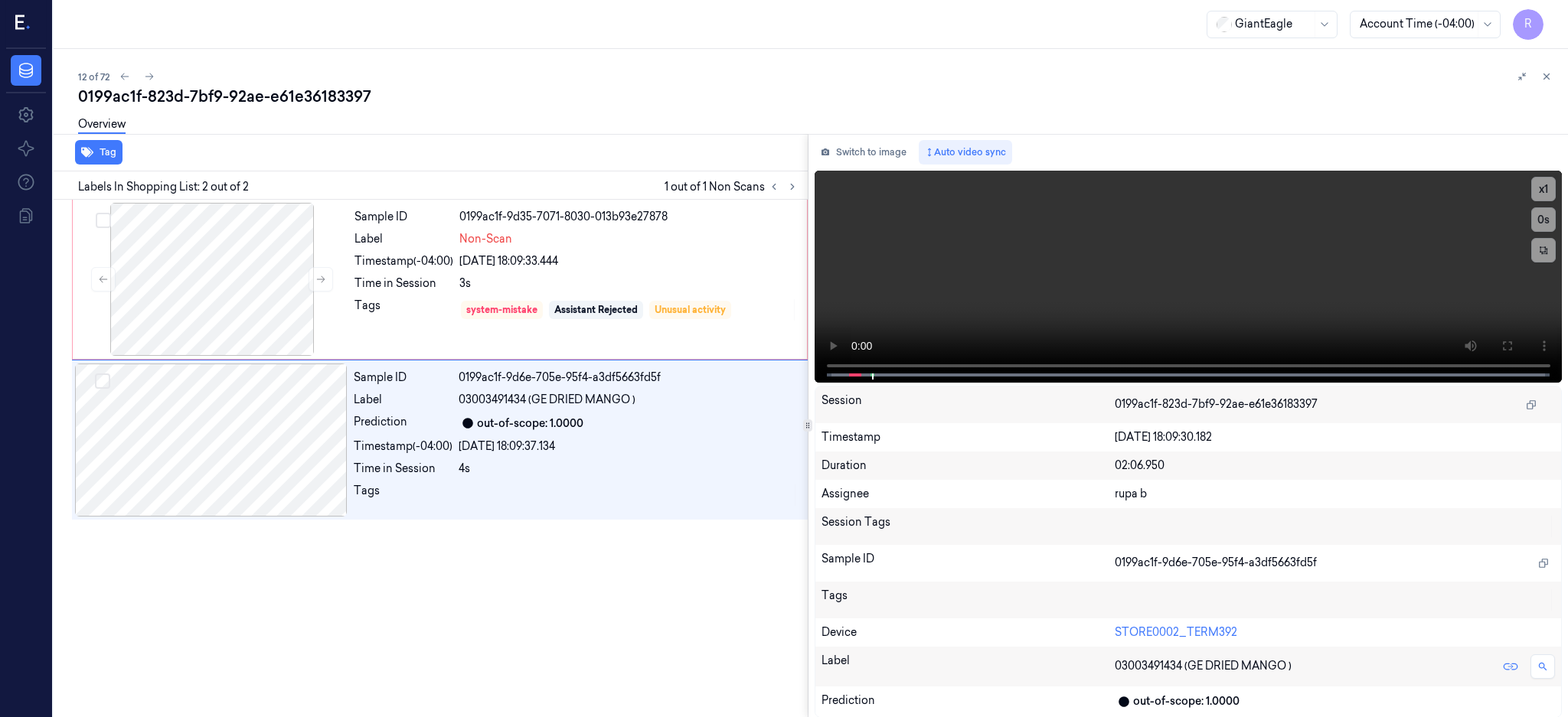
click at [292, 153] on div "Tag" at bounding box center [427, 152] width 760 height 37
click at [243, 301] on div at bounding box center [212, 279] width 273 height 153
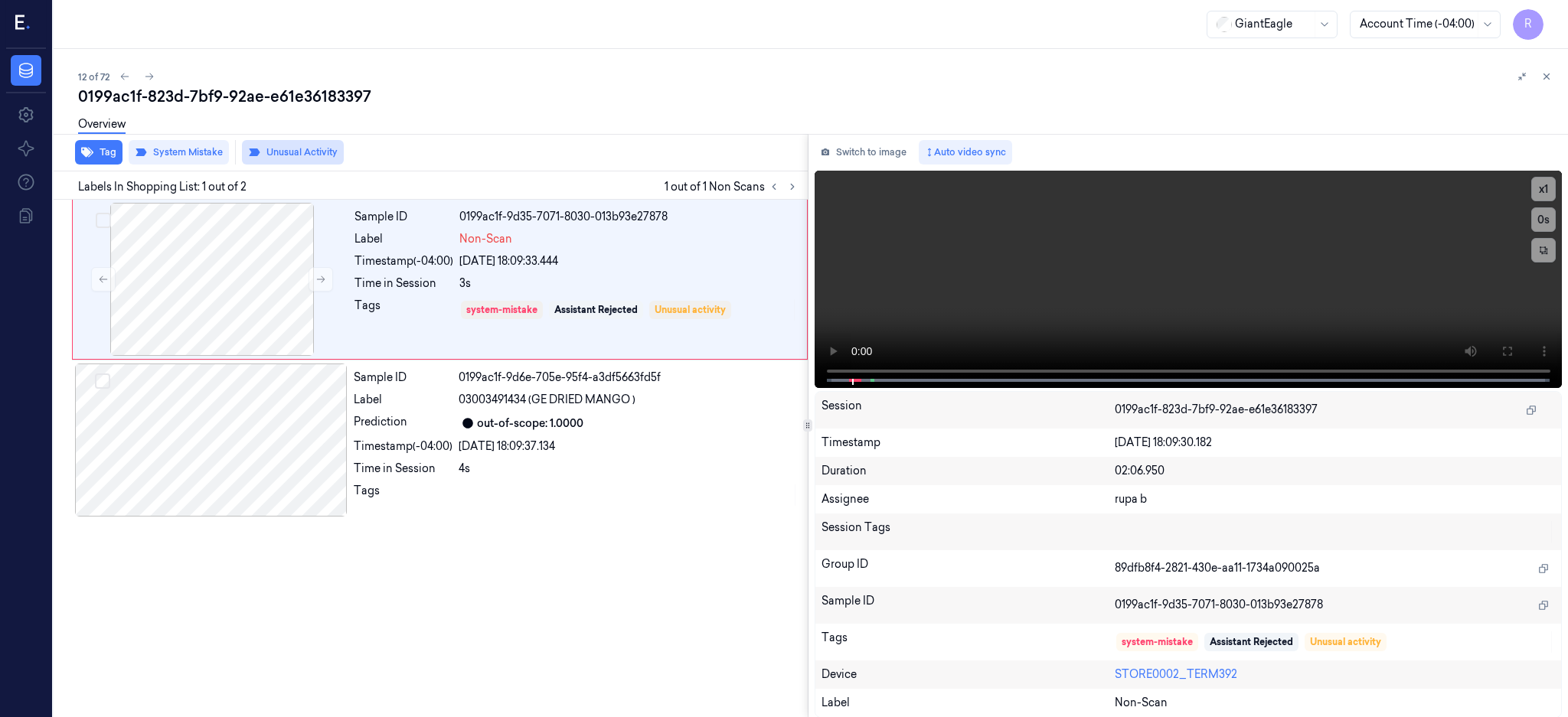
click at [302, 147] on button "Unusual Activity" at bounding box center [292, 152] width 102 height 25
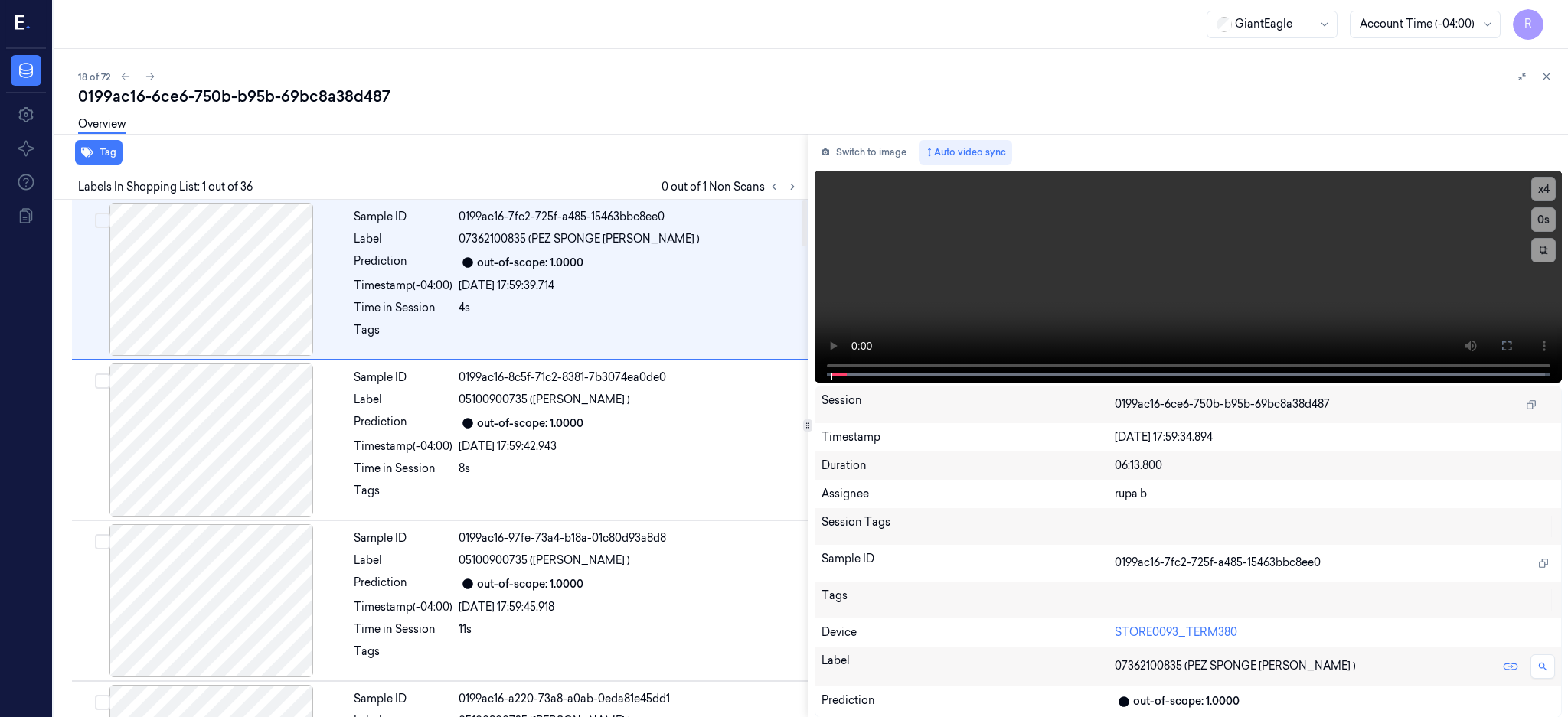
click at [808, 175] on div "Labels In Shopping List: 1 out of 36 0 out of 1 Non Scans" at bounding box center [427, 185] width 760 height 28
click at [798, 181] on icon at bounding box center [792, 186] width 11 height 11
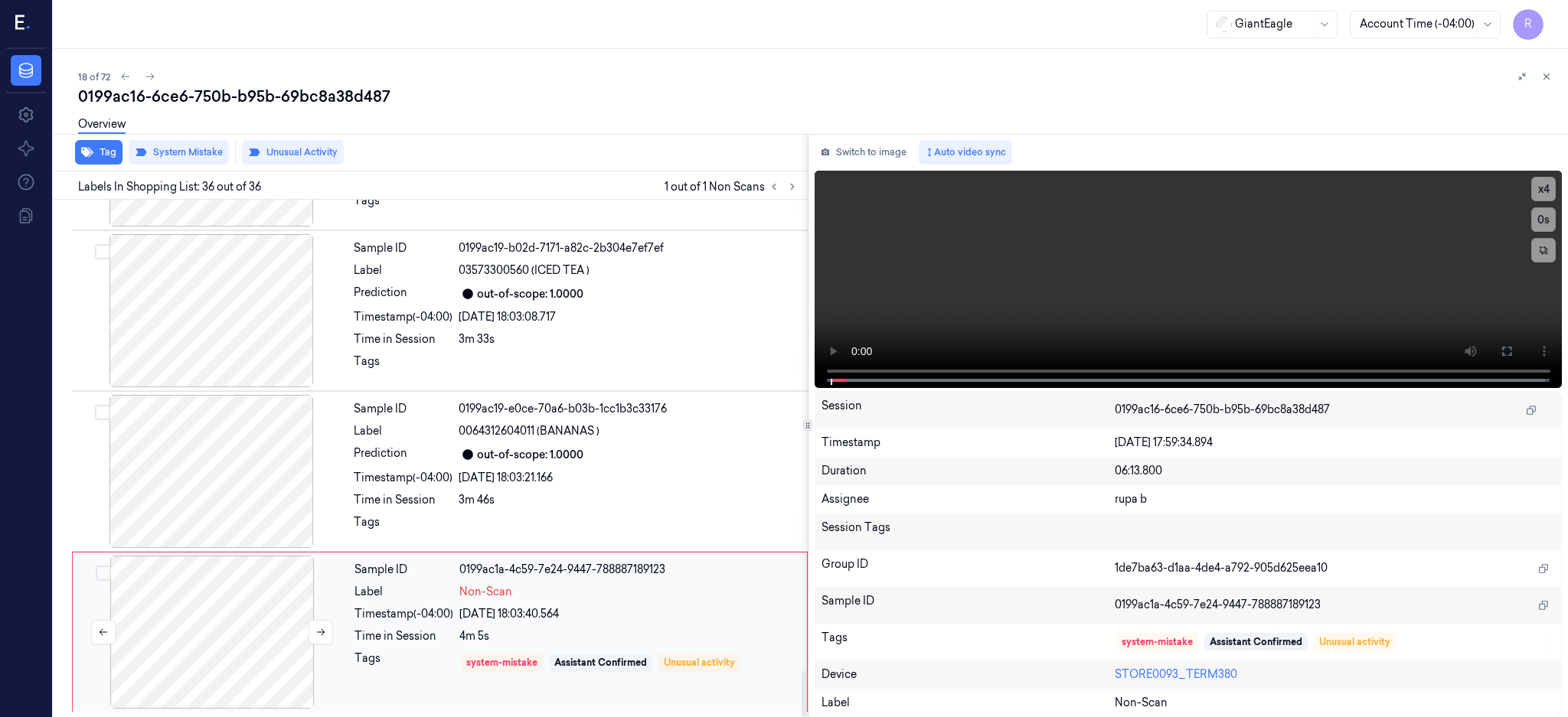
click at [166, 649] on div at bounding box center [212, 632] width 273 height 153
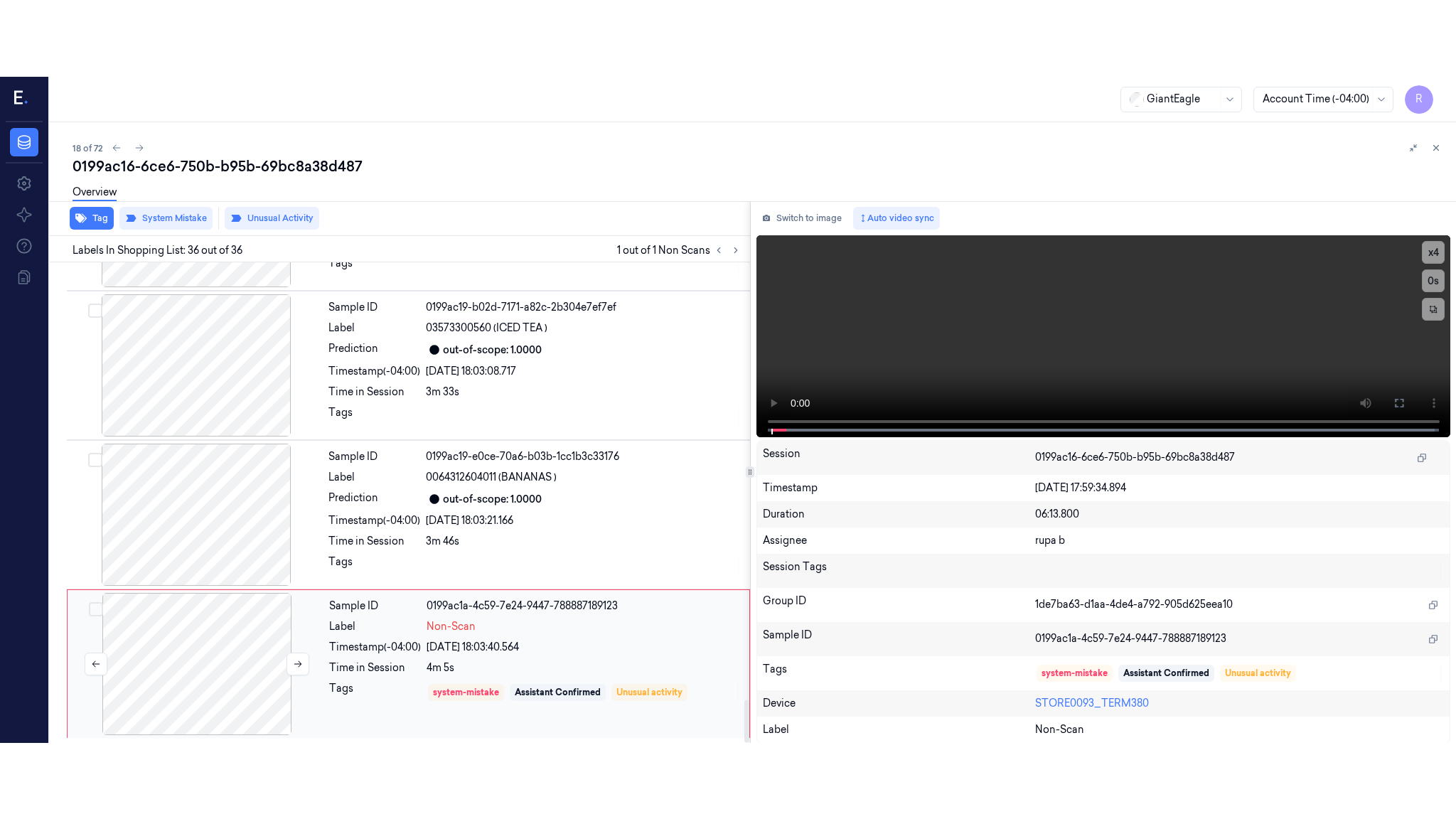
scroll to position [4899, 0]
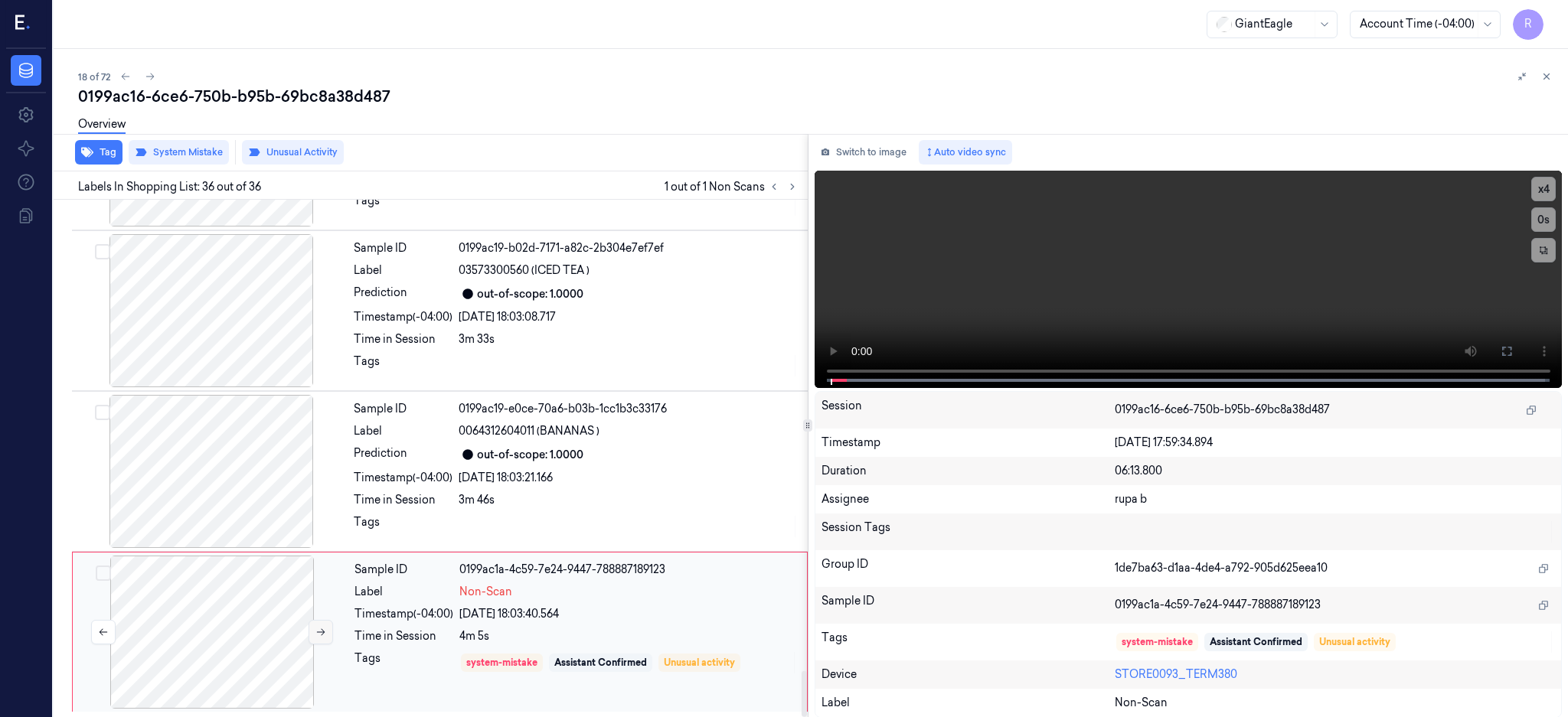
click at [326, 632] on button at bounding box center [321, 633] width 25 height 25
click at [252, 519] on div at bounding box center [211, 471] width 273 height 153
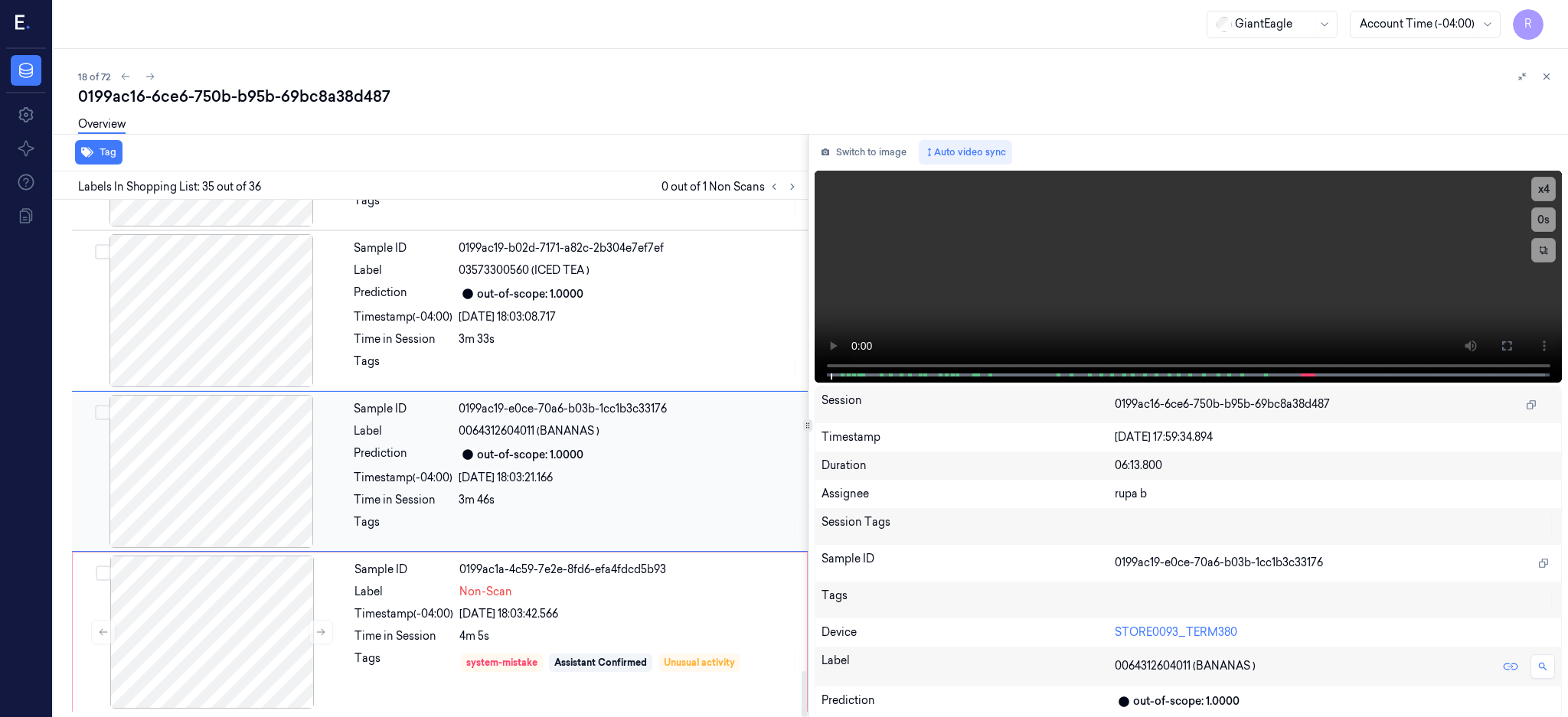
drag, startPoint x: 256, startPoint y: 474, endPoint x: 271, endPoint y: 472, distance: 15.1
click at [259, 474] on div at bounding box center [211, 471] width 273 height 153
click at [1513, 343] on icon at bounding box center [1507, 345] width 12 height 12
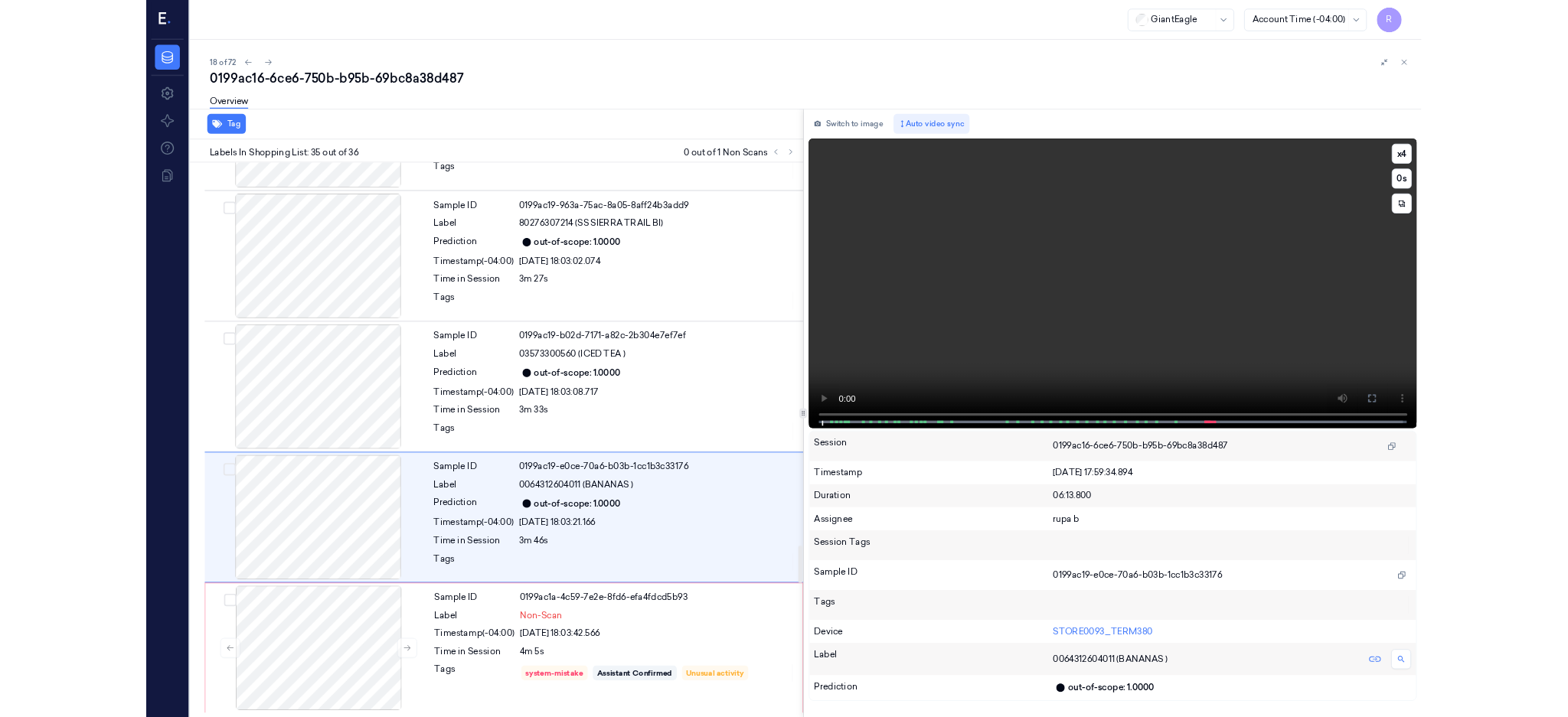
scroll to position [5111, 0]
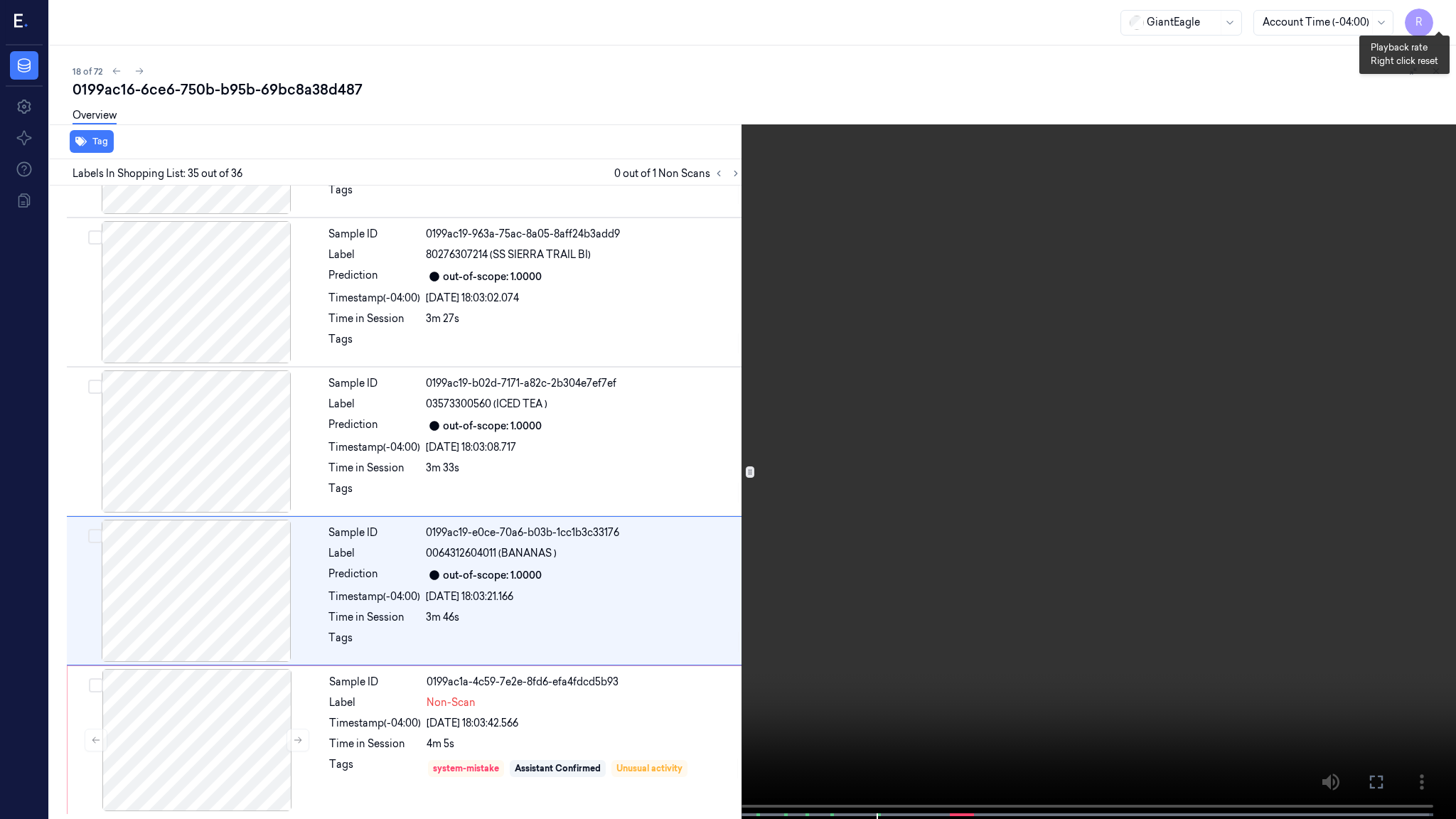
drag, startPoint x: 1433, startPoint y: 21, endPoint x: 1431, endPoint y: 32, distance: 11.2
click at [1433, 21] on button "x 4" at bounding box center [1439, 17] width 23 height 23
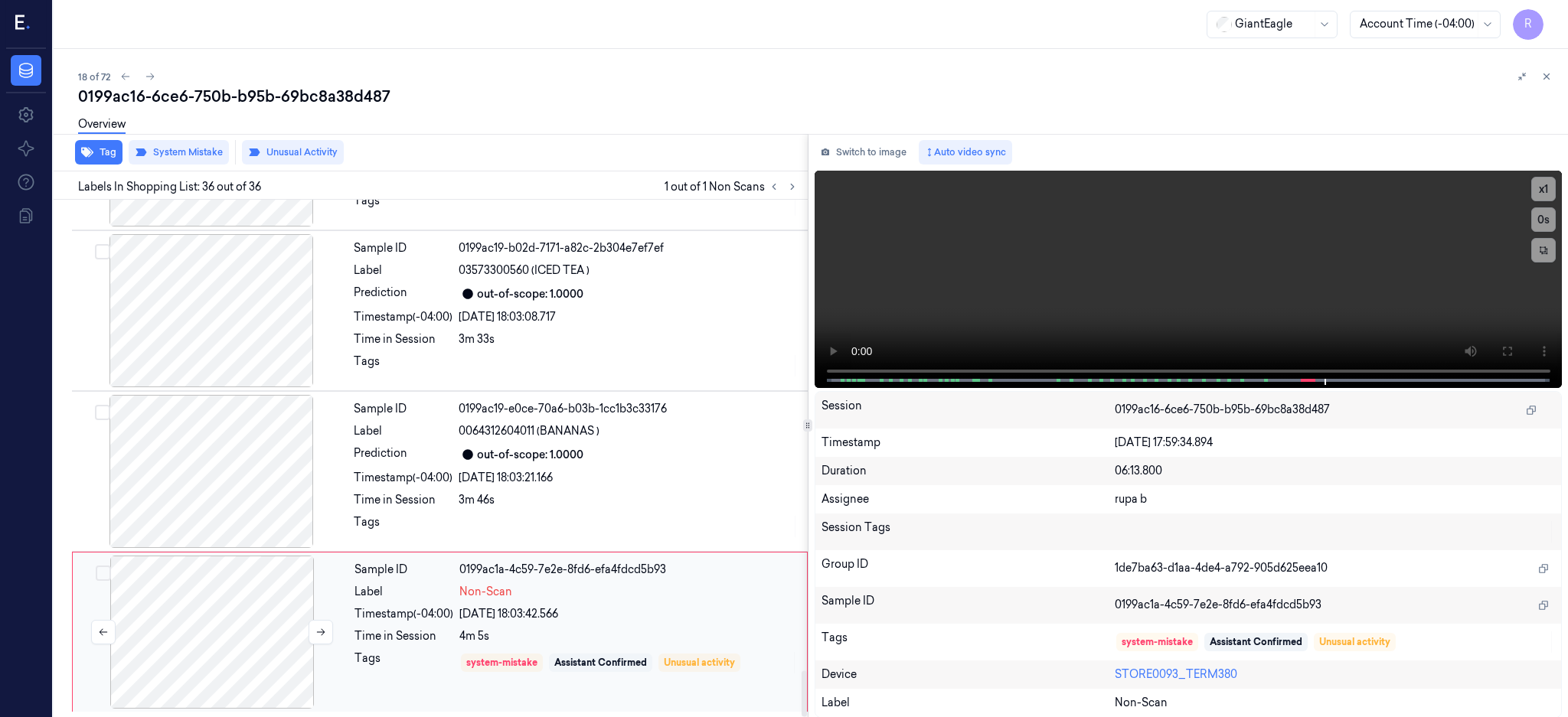
click at [234, 657] on div at bounding box center [212, 632] width 273 height 153
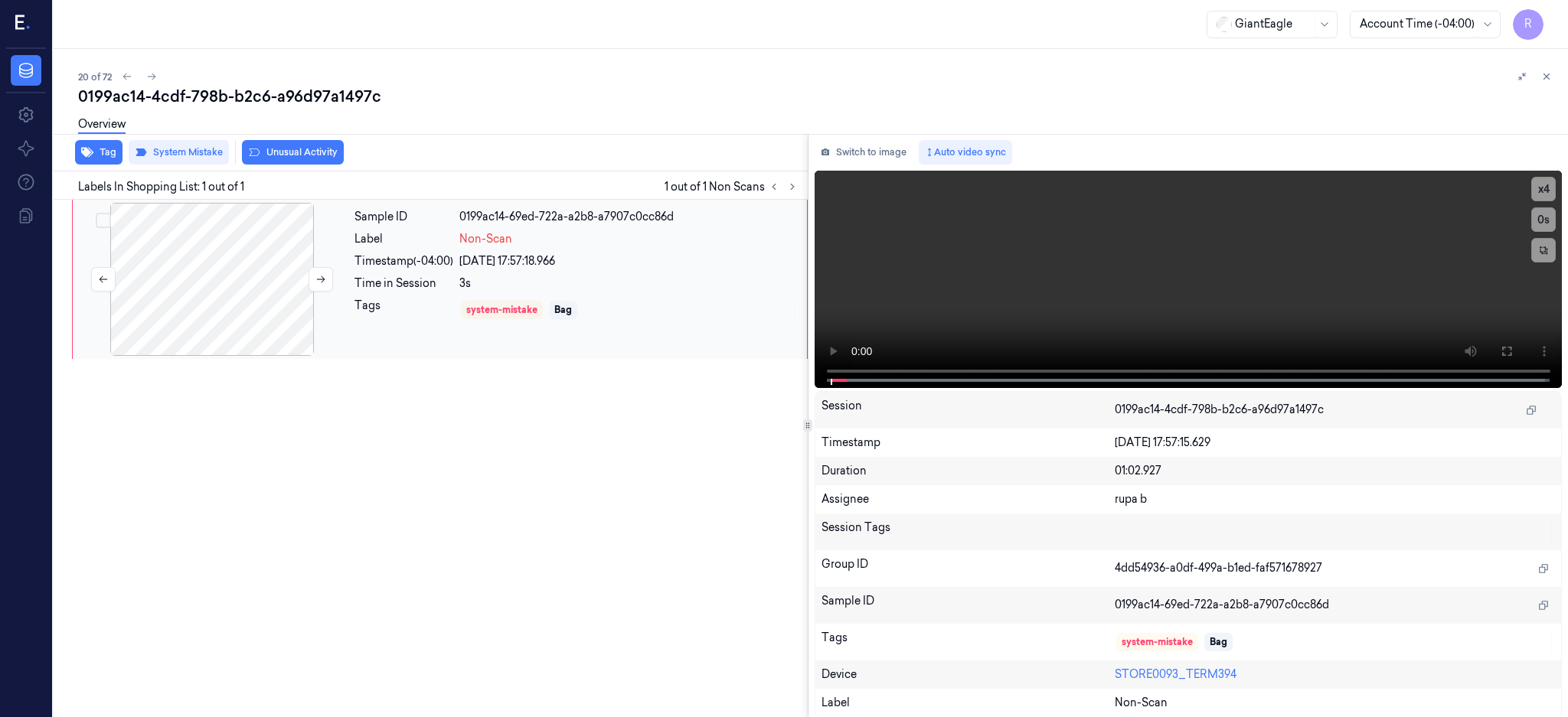
click at [224, 292] on div at bounding box center [212, 279] width 273 height 153
click at [245, 98] on div "0199ac14-4cdf-798b-b2c6-a96d97a1497c" at bounding box center [817, 97] width 1478 height 22
copy div "b2c6"
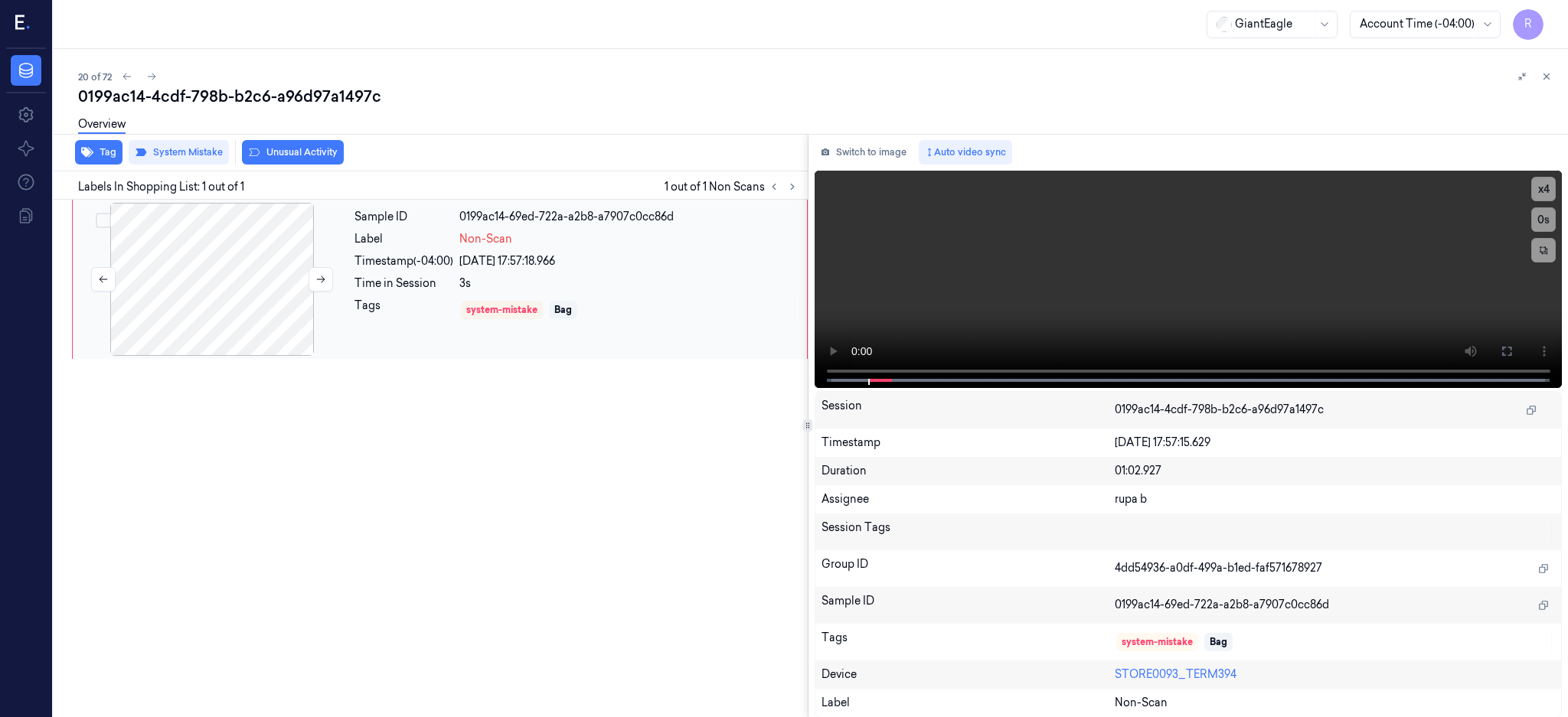
click at [218, 263] on div at bounding box center [212, 279] width 273 height 153
click at [1519, 343] on button at bounding box center [1507, 351] width 25 height 25
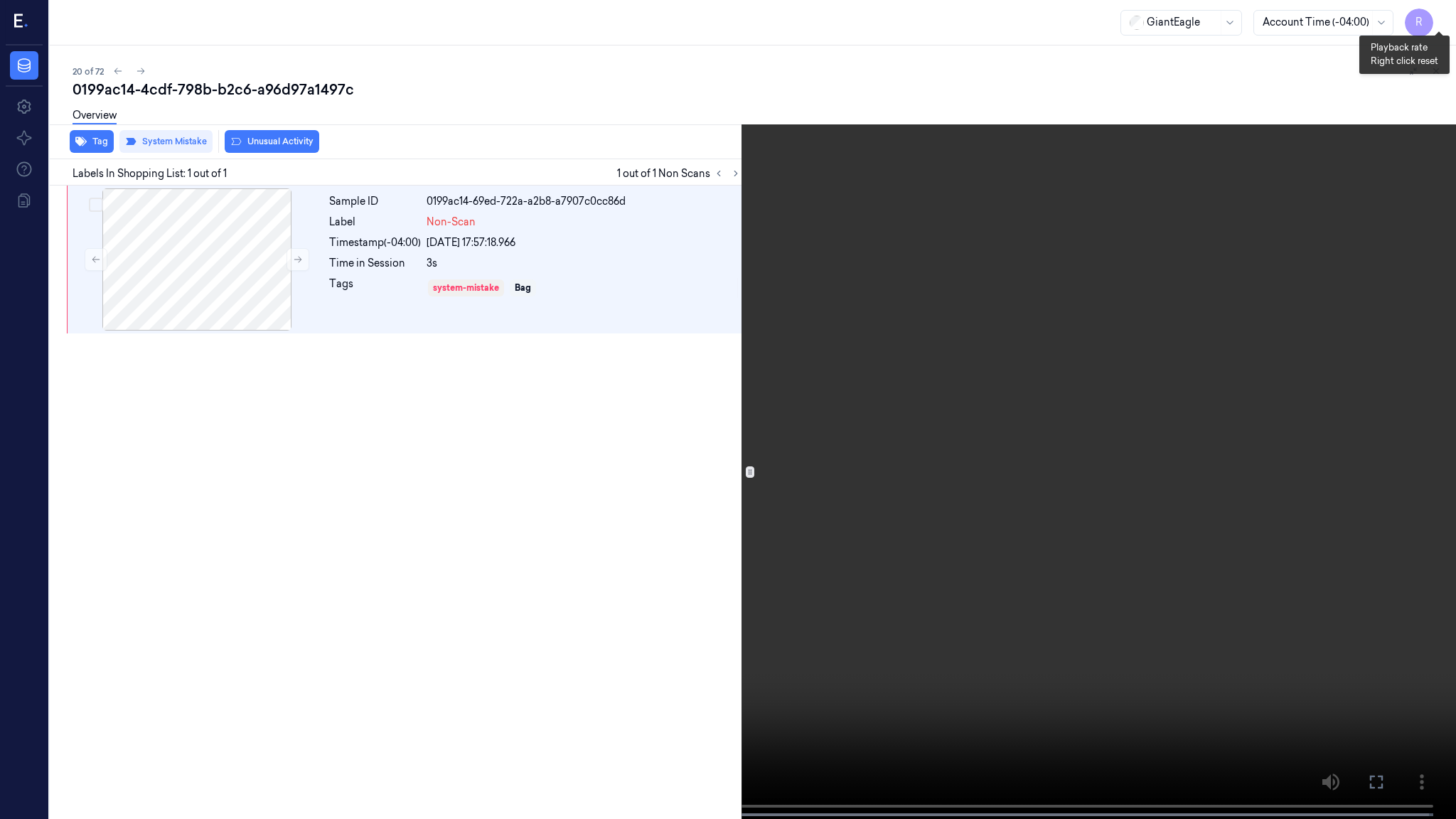
click at [1428, 14] on button "x 4" at bounding box center [1439, 17] width 23 height 23
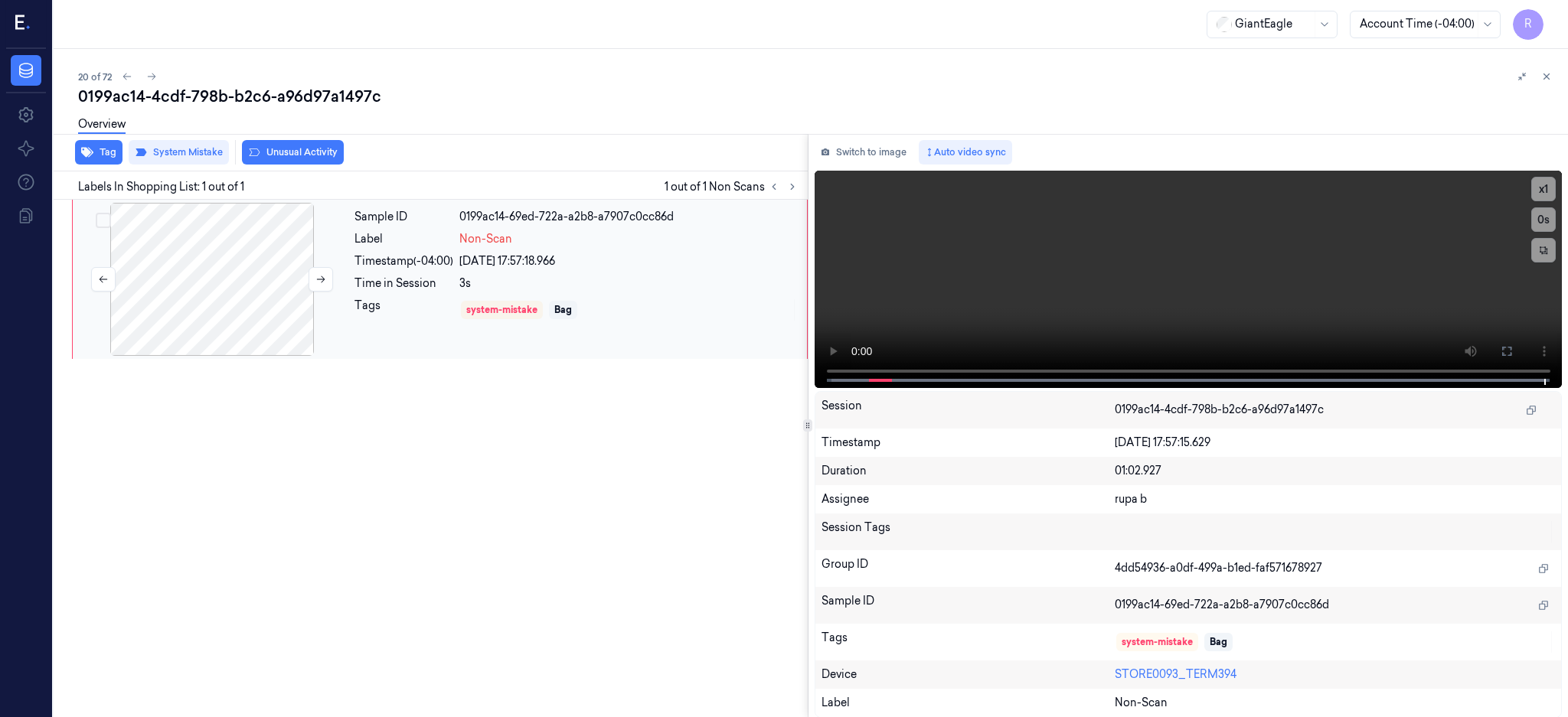
click at [237, 286] on div at bounding box center [212, 279] width 273 height 153
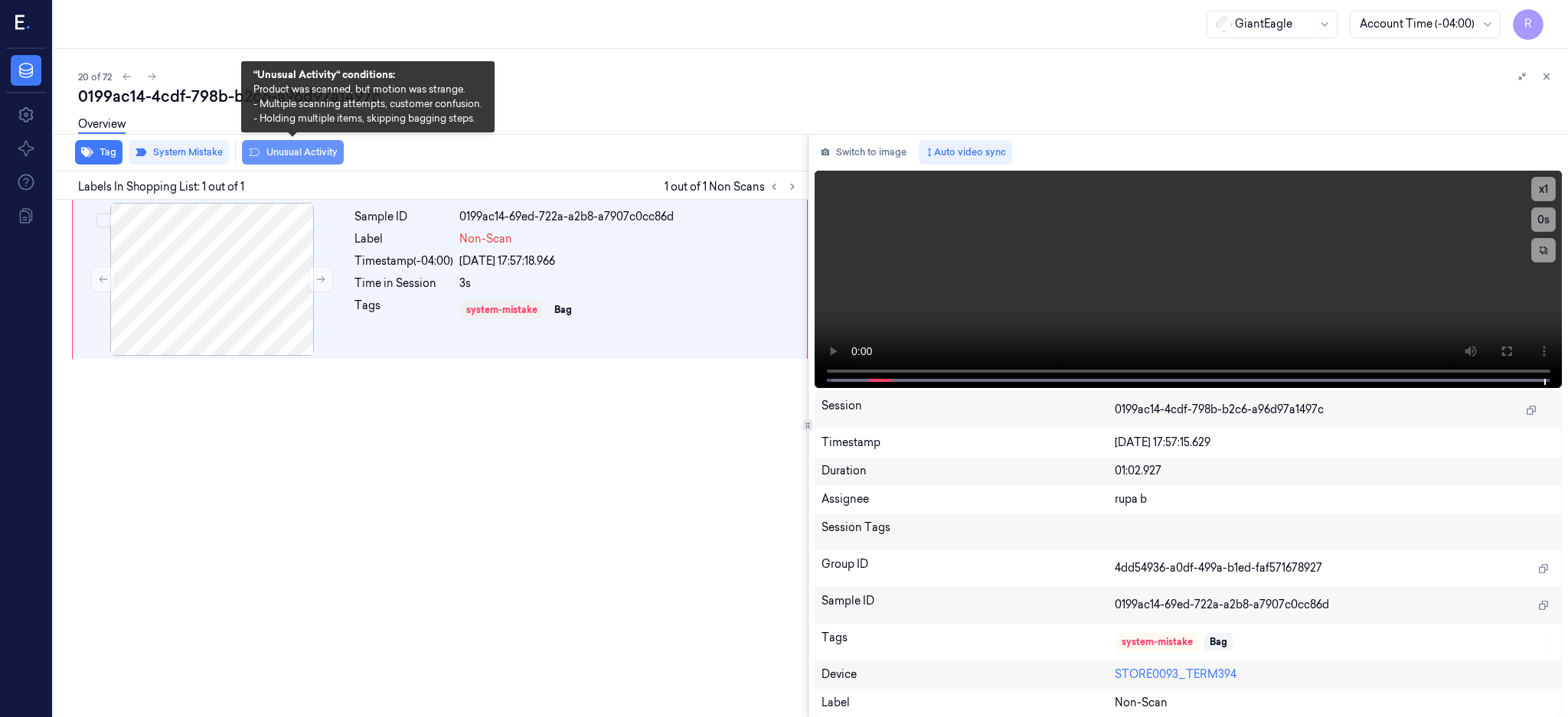
click at [316, 154] on button "Unusual Activity" at bounding box center [292, 152] width 102 height 25
